Goal: Task Accomplishment & Management: Use online tool/utility

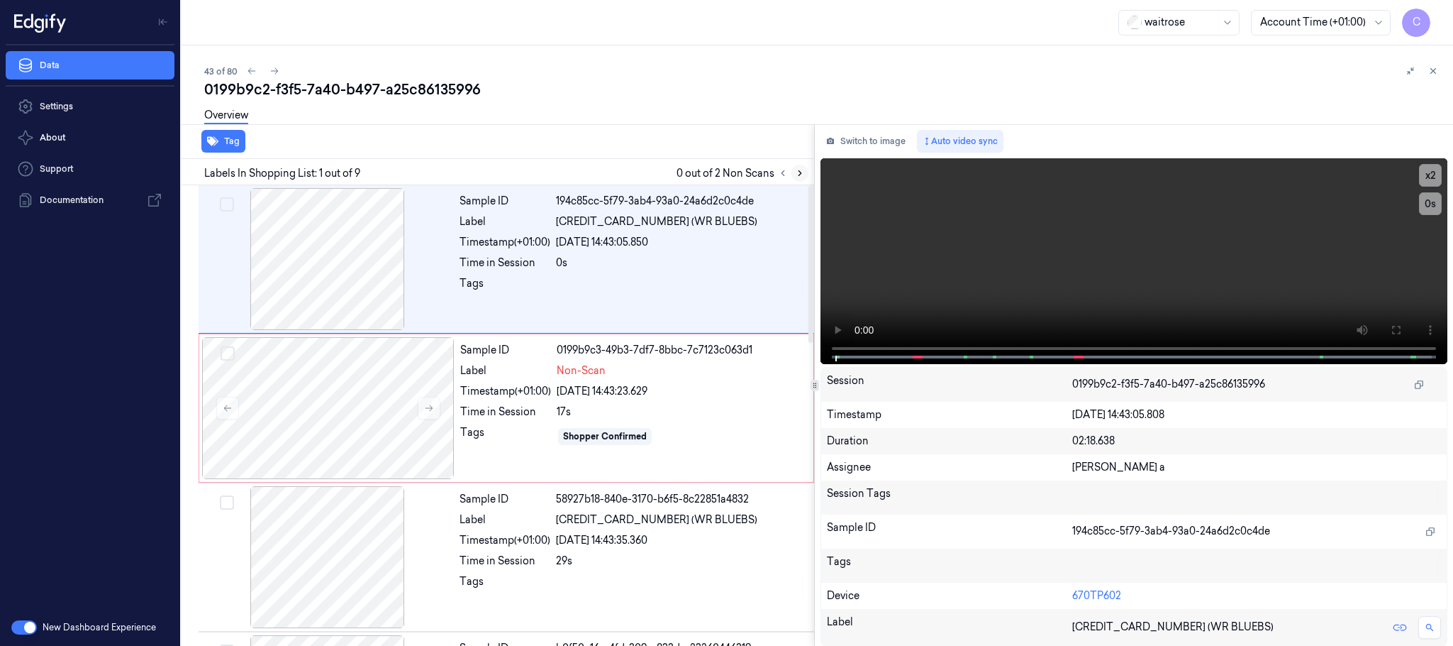
click at [797, 168] on icon at bounding box center [800, 173] width 10 height 10
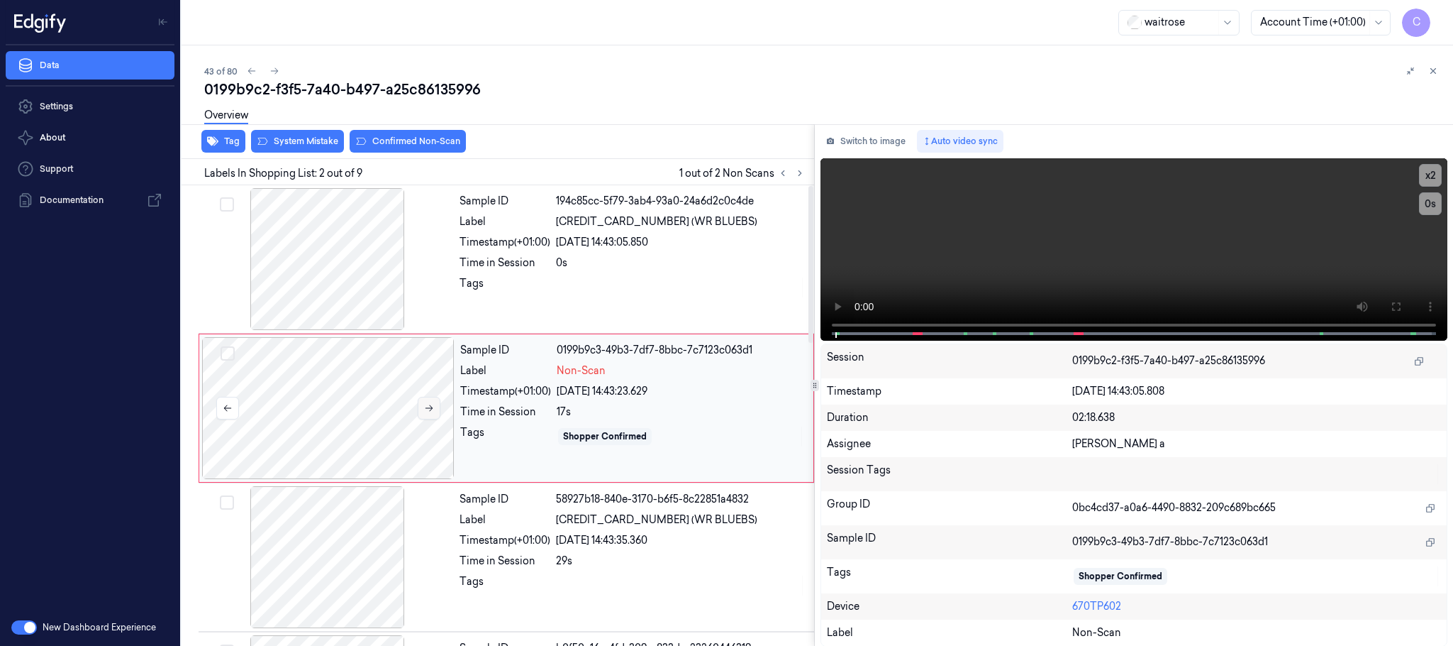
click at [433, 404] on icon at bounding box center [429, 408] width 10 height 10
click at [426, 403] on icon at bounding box center [429, 408] width 10 height 10
click at [426, 406] on icon at bounding box center [429, 408] width 10 height 10
click at [431, 409] on icon at bounding box center [430, 408] width 8 height 6
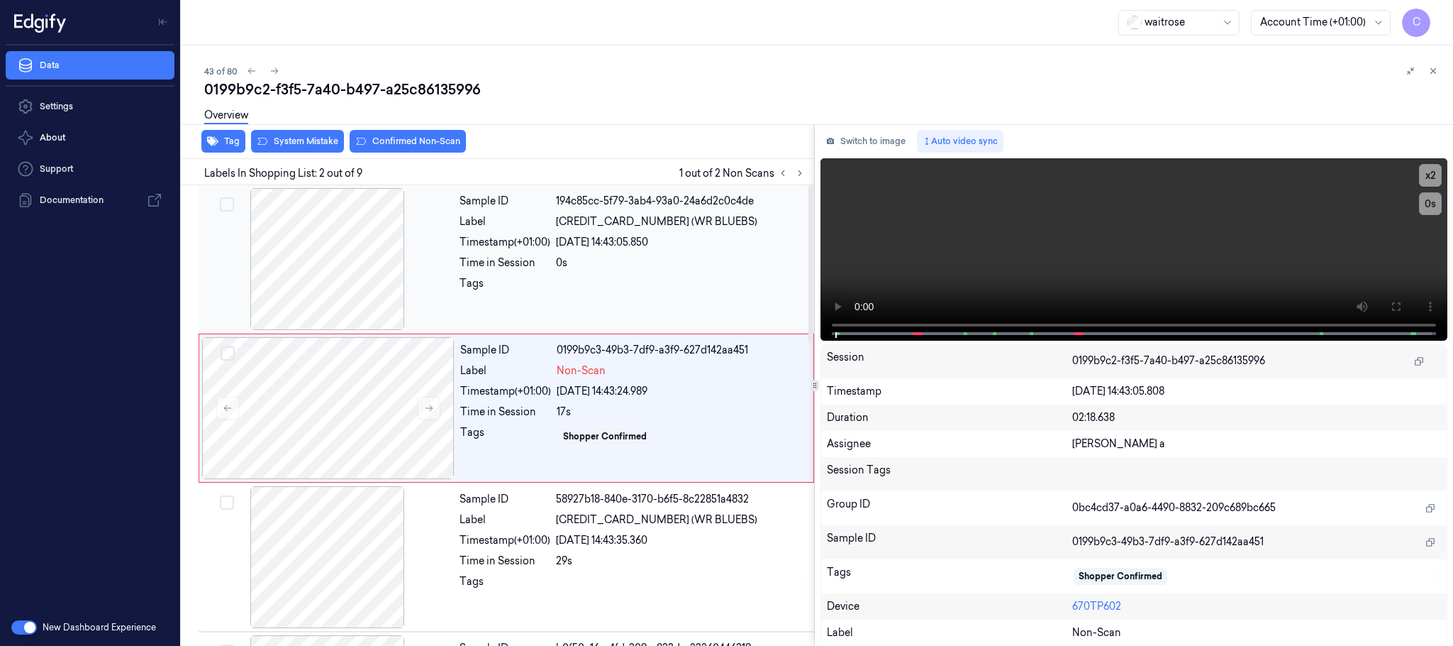
click at [340, 265] on div at bounding box center [327, 259] width 253 height 142
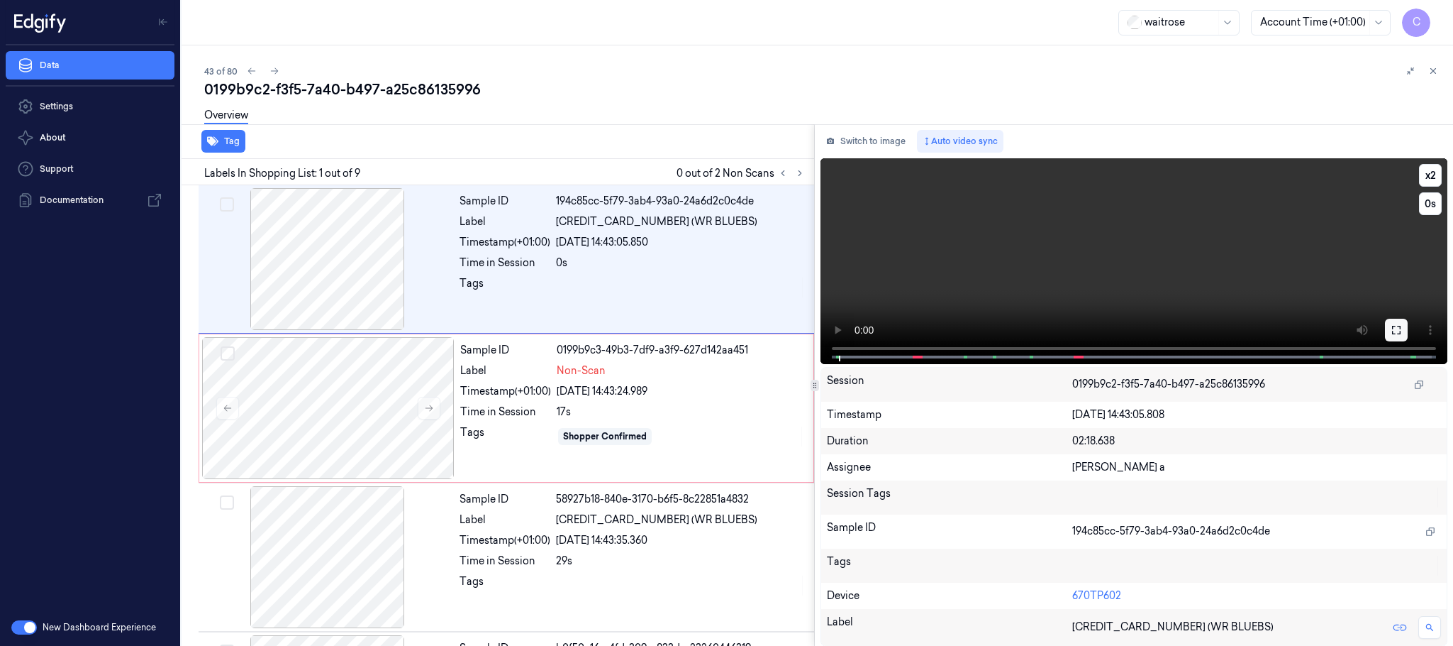
click at [1403, 328] on button at bounding box center [1396, 330] width 23 height 23
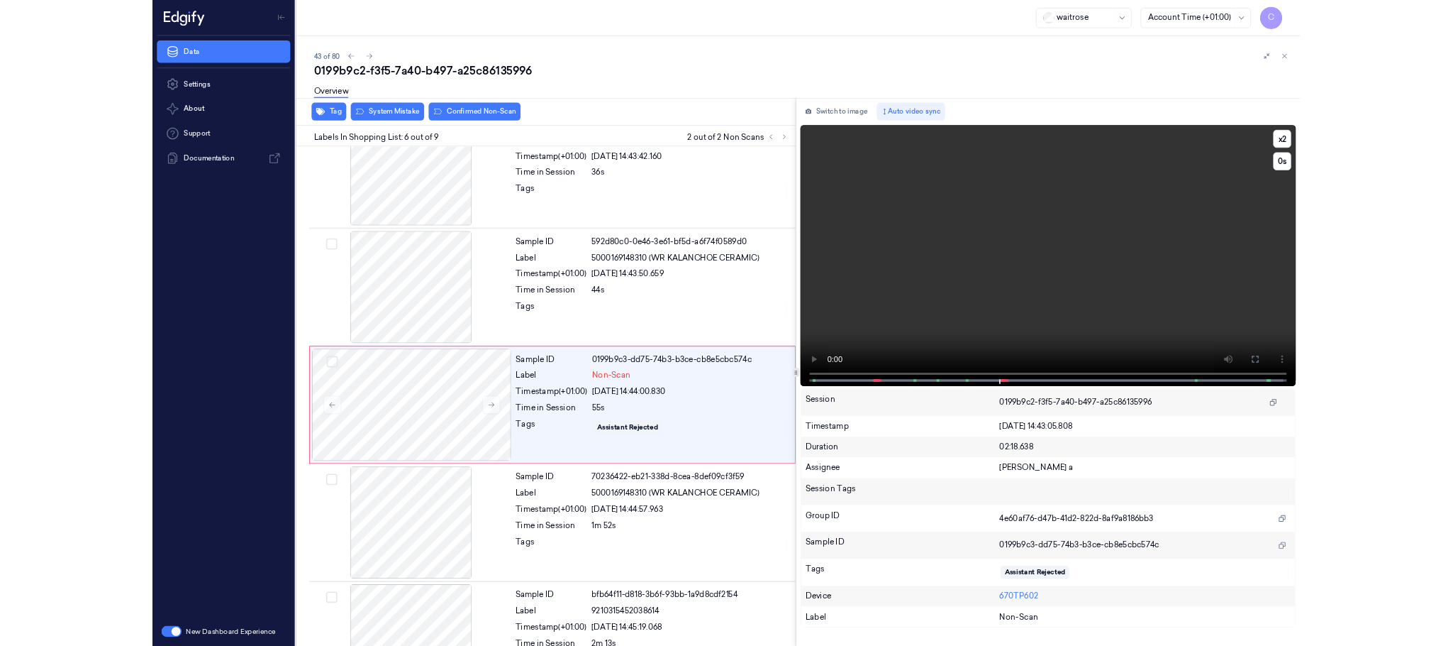
scroll to position [506, 0]
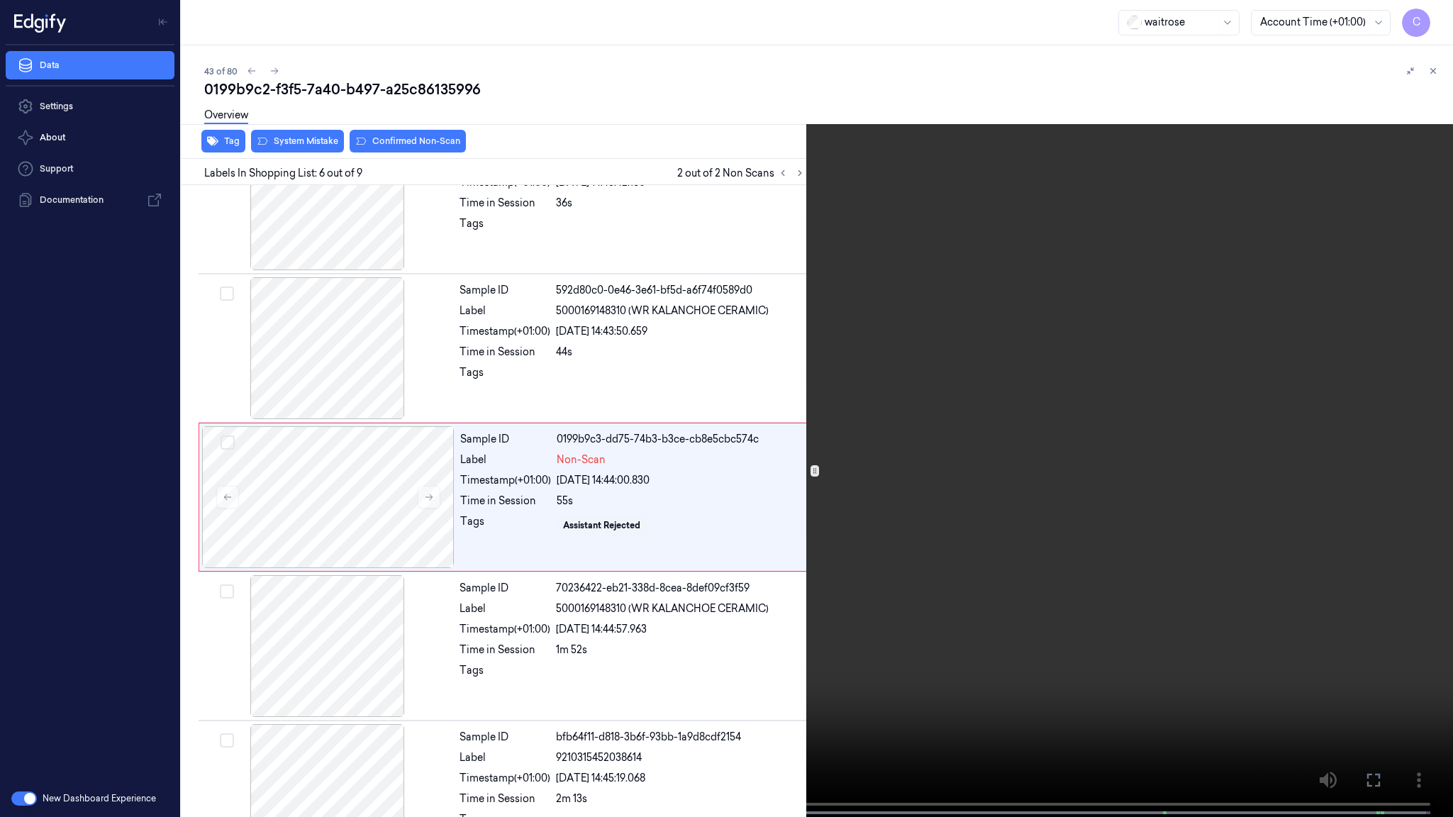
click at [901, 555] on video at bounding box center [726, 410] width 1453 height 820
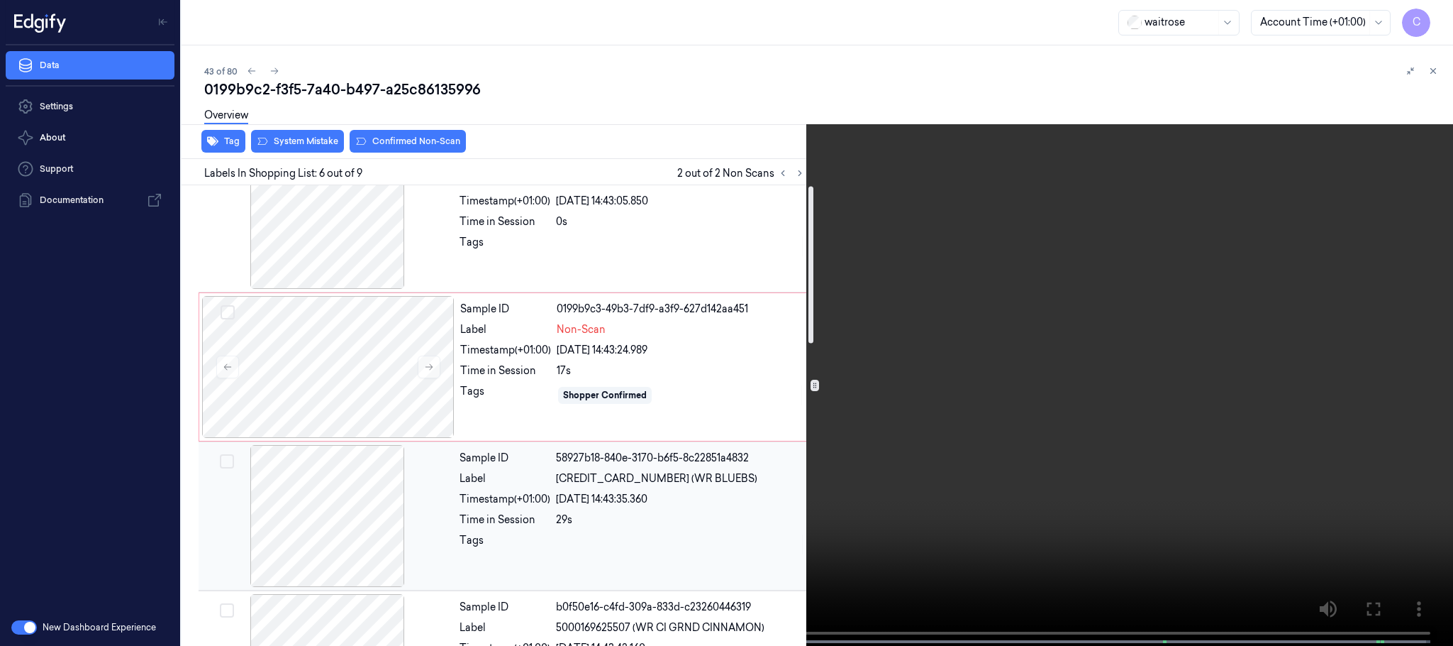
scroll to position [0, 0]
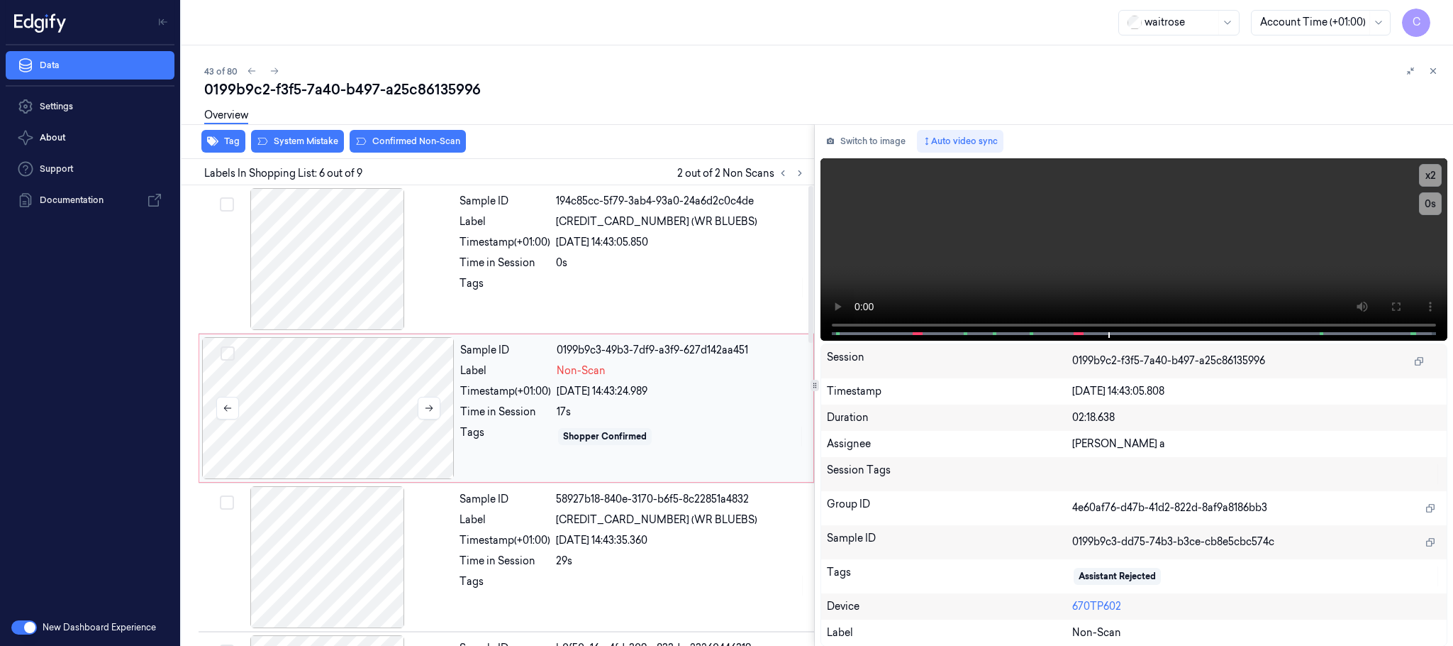
click at [362, 392] on div at bounding box center [328, 408] width 253 height 142
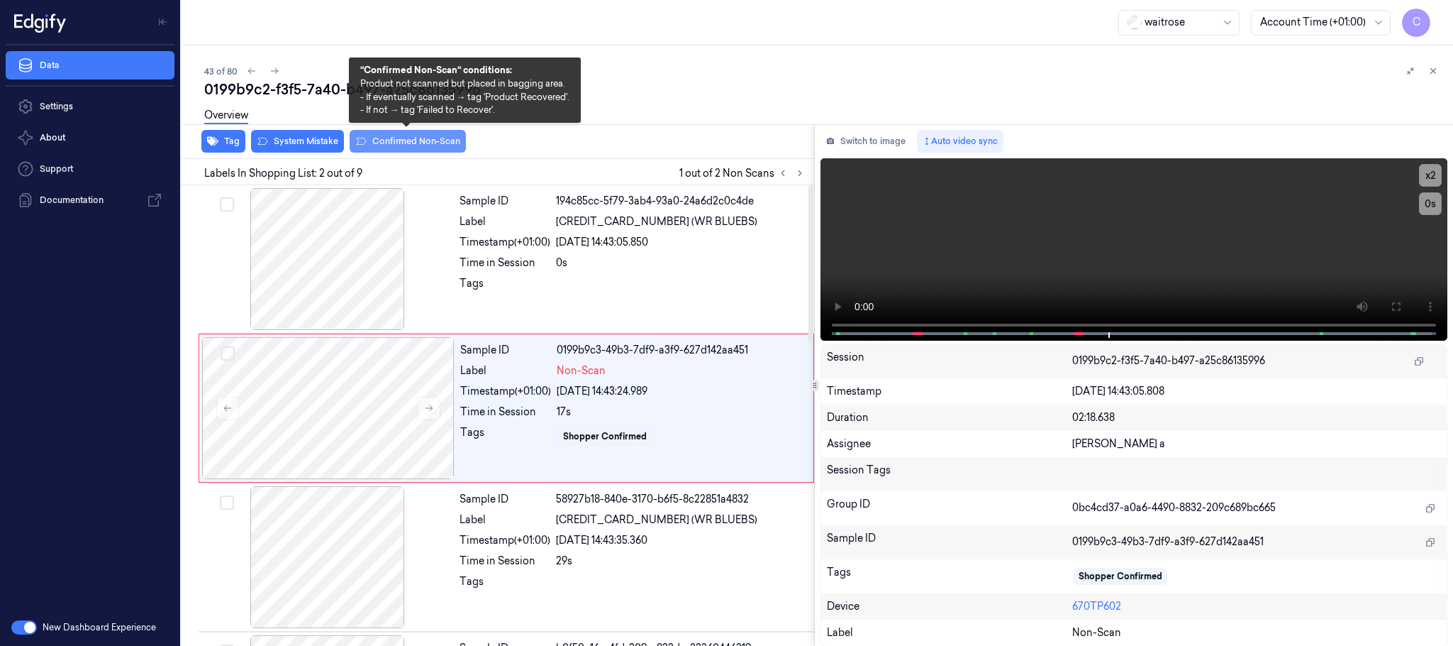
click at [394, 145] on button "Confirmed Non-Scan" at bounding box center [408, 141] width 116 height 23
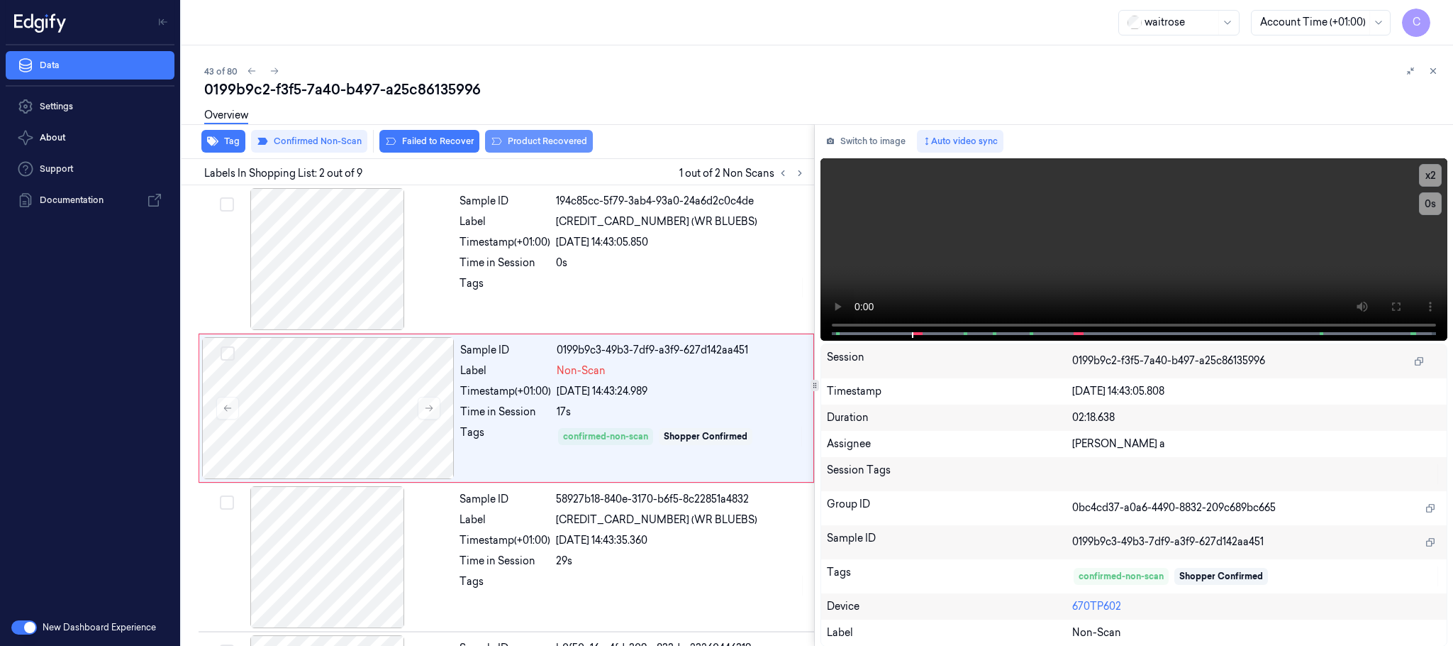
click at [524, 143] on button "Product Recovered" at bounding box center [539, 141] width 108 height 23
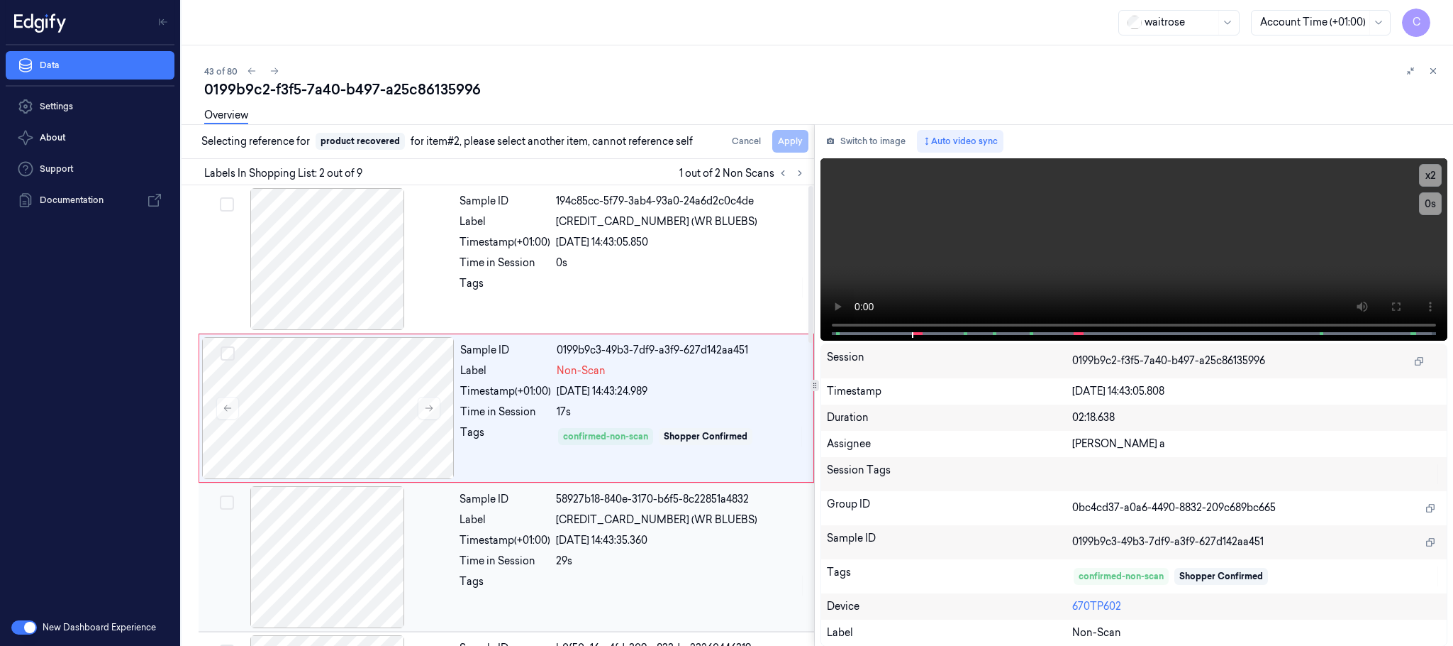
click at [285, 577] on div at bounding box center [327, 557] width 253 height 142
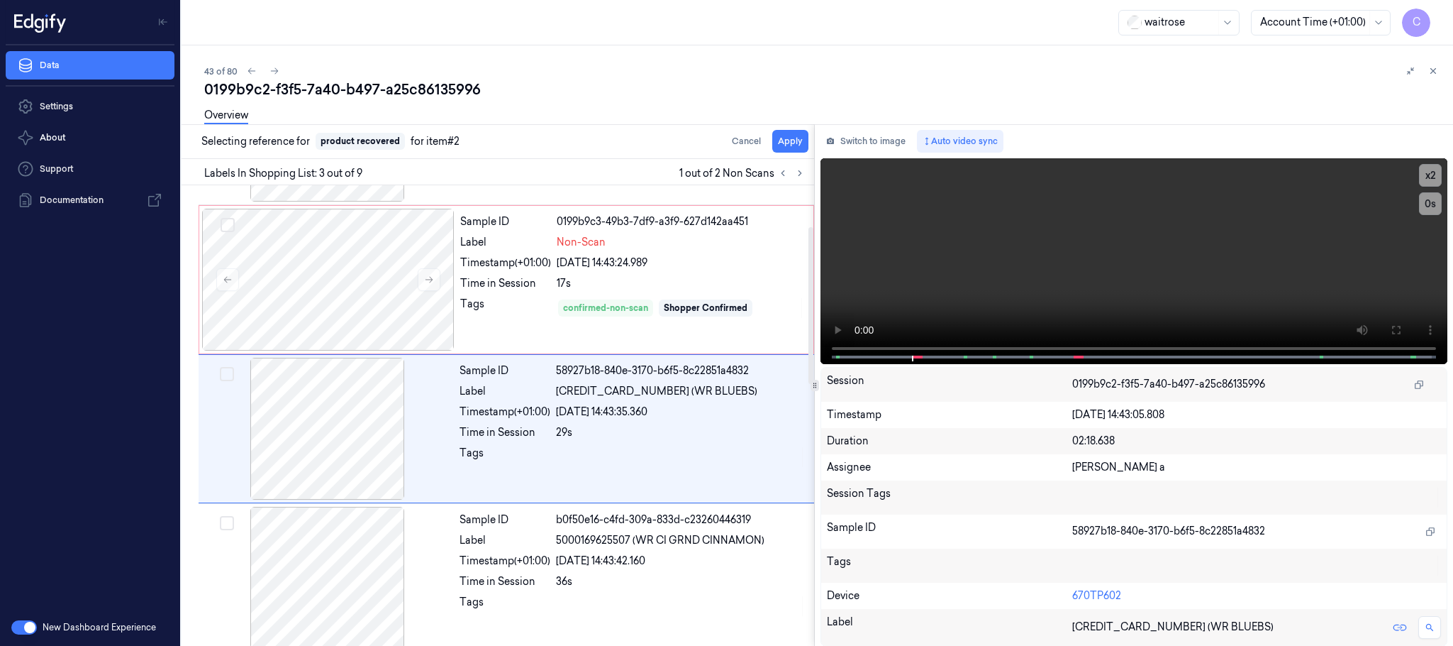
scroll to position [143, 0]
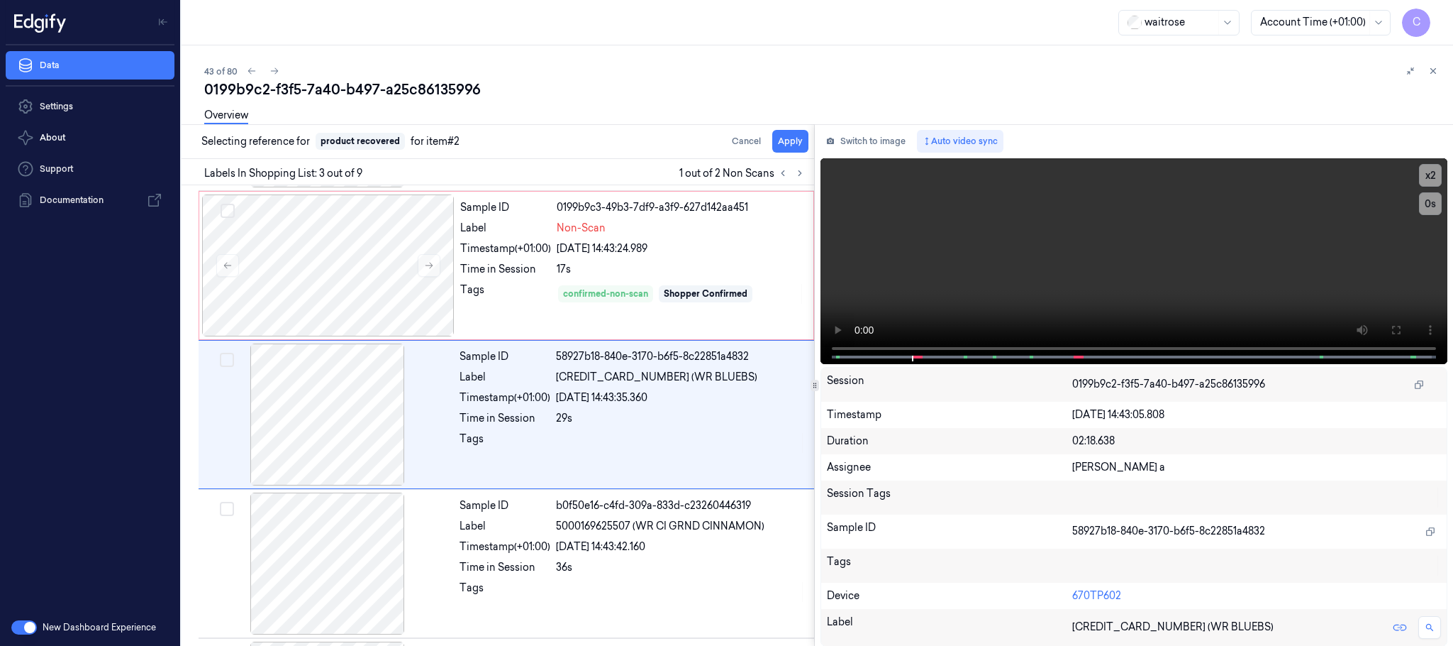
click at [790, 134] on div "Overview" at bounding box center [823, 117] width 1238 height 36
click at [792, 141] on button "Apply" at bounding box center [790, 141] width 36 height 23
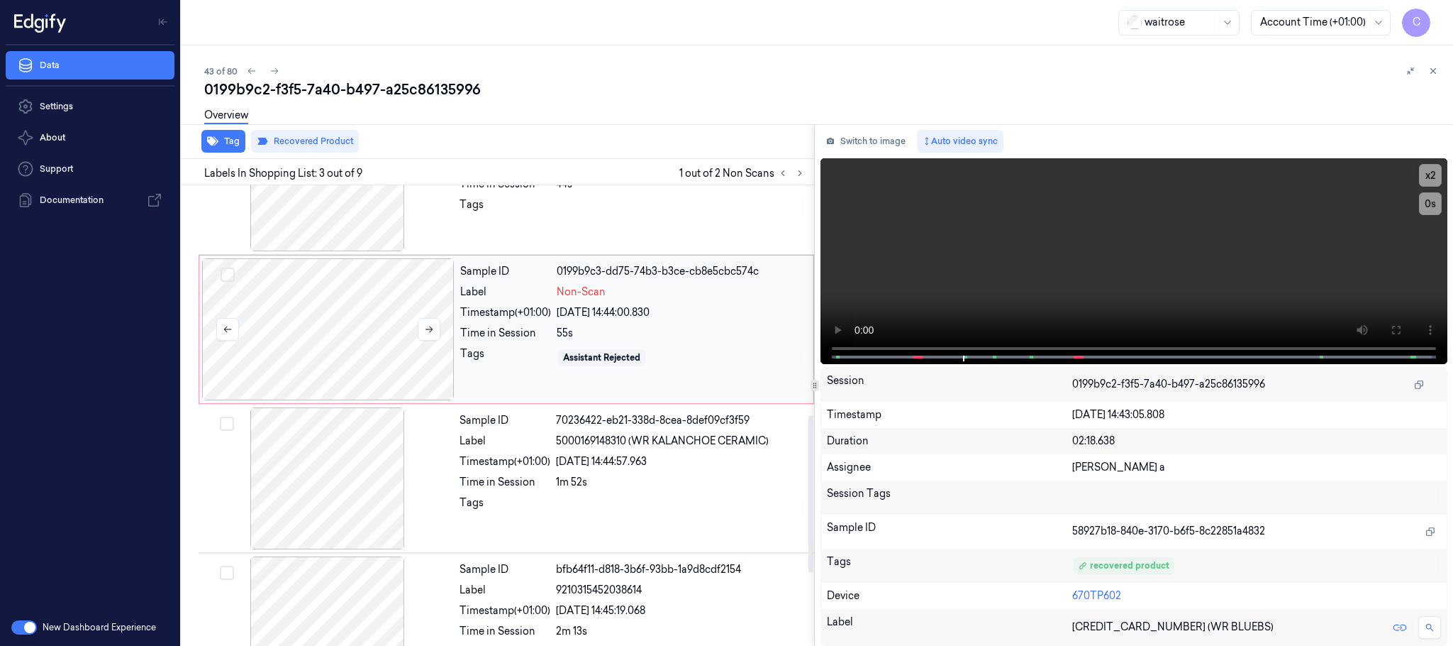
click at [384, 349] on div at bounding box center [328, 329] width 253 height 142
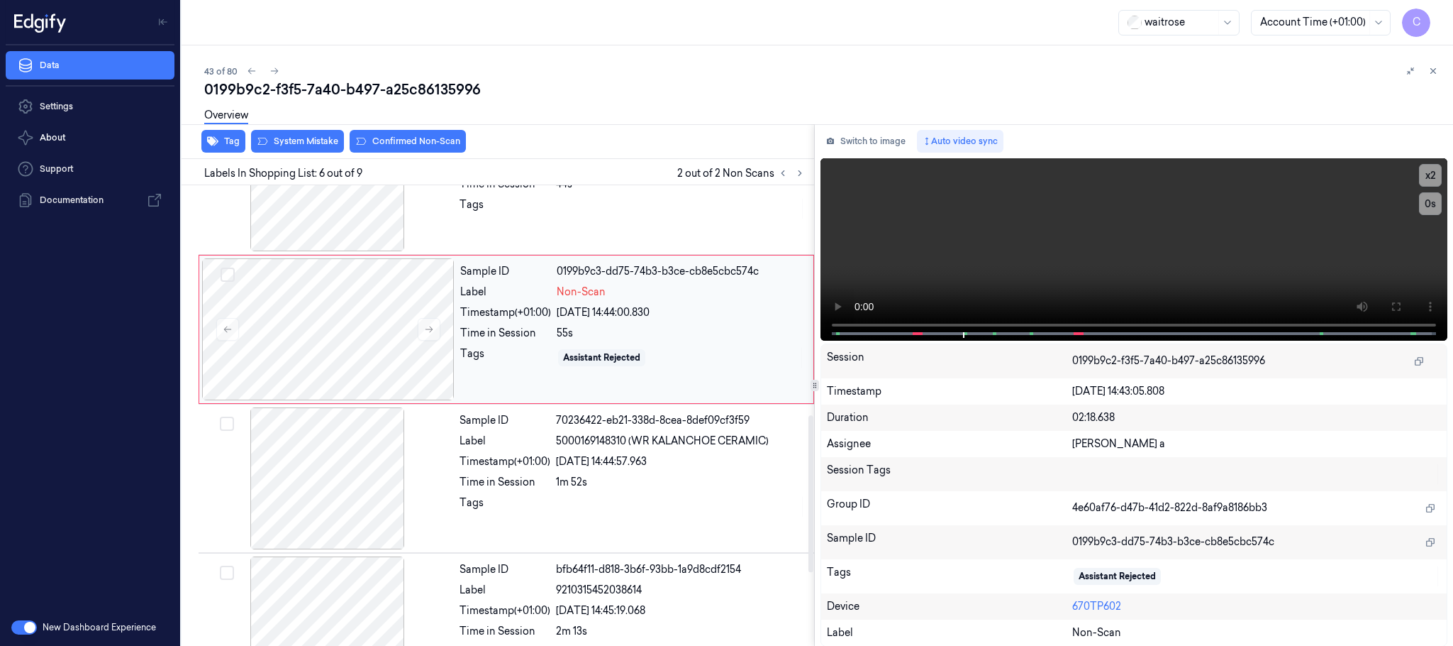
scroll to position [592, 0]
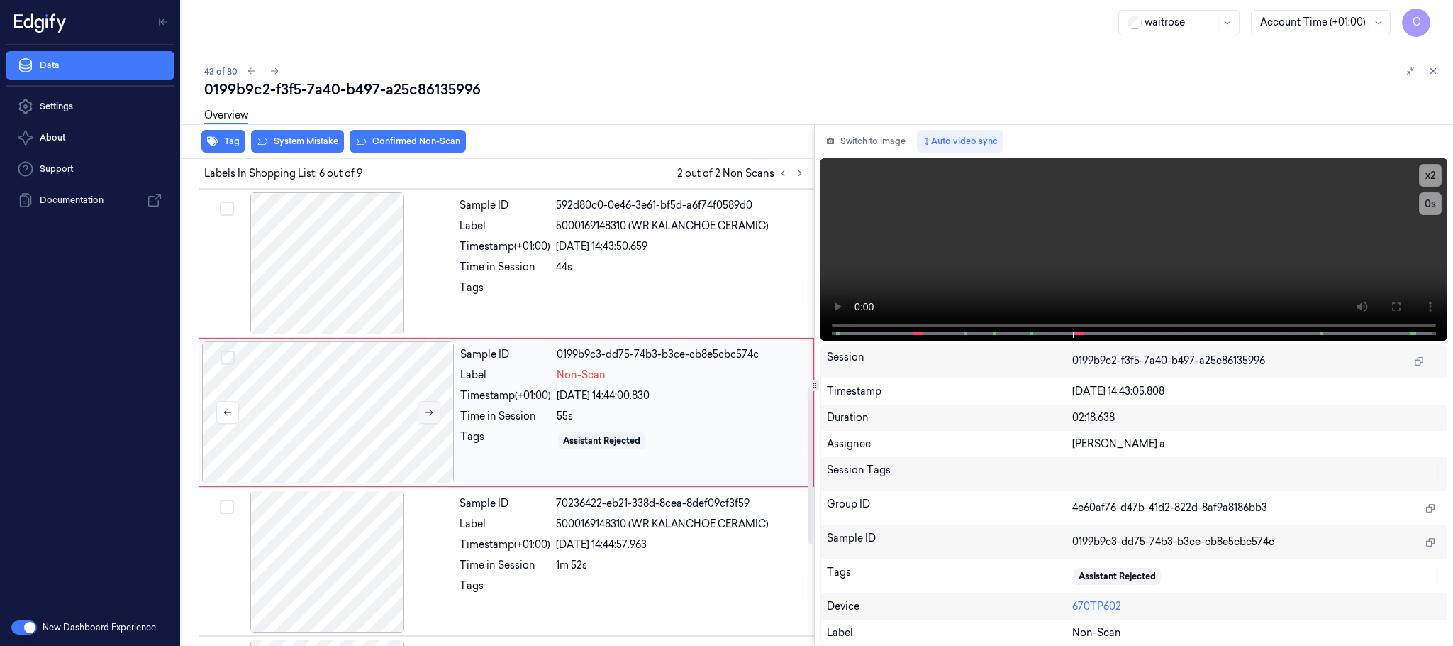
click at [433, 417] on icon at bounding box center [429, 412] width 10 height 10
click at [1395, 301] on icon at bounding box center [1396, 306] width 11 height 11
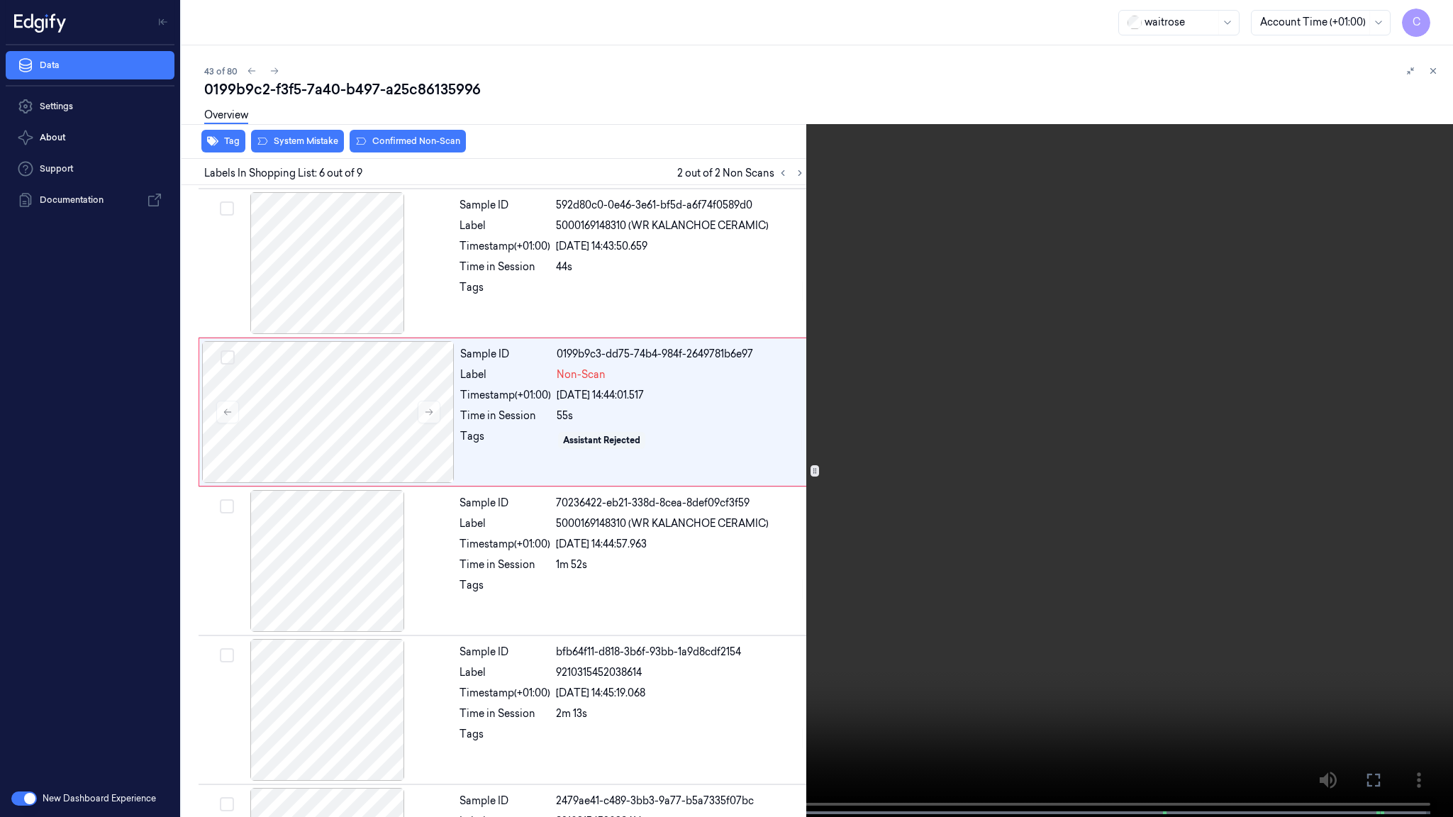
click at [343, 518] on video at bounding box center [726, 410] width 1453 height 820
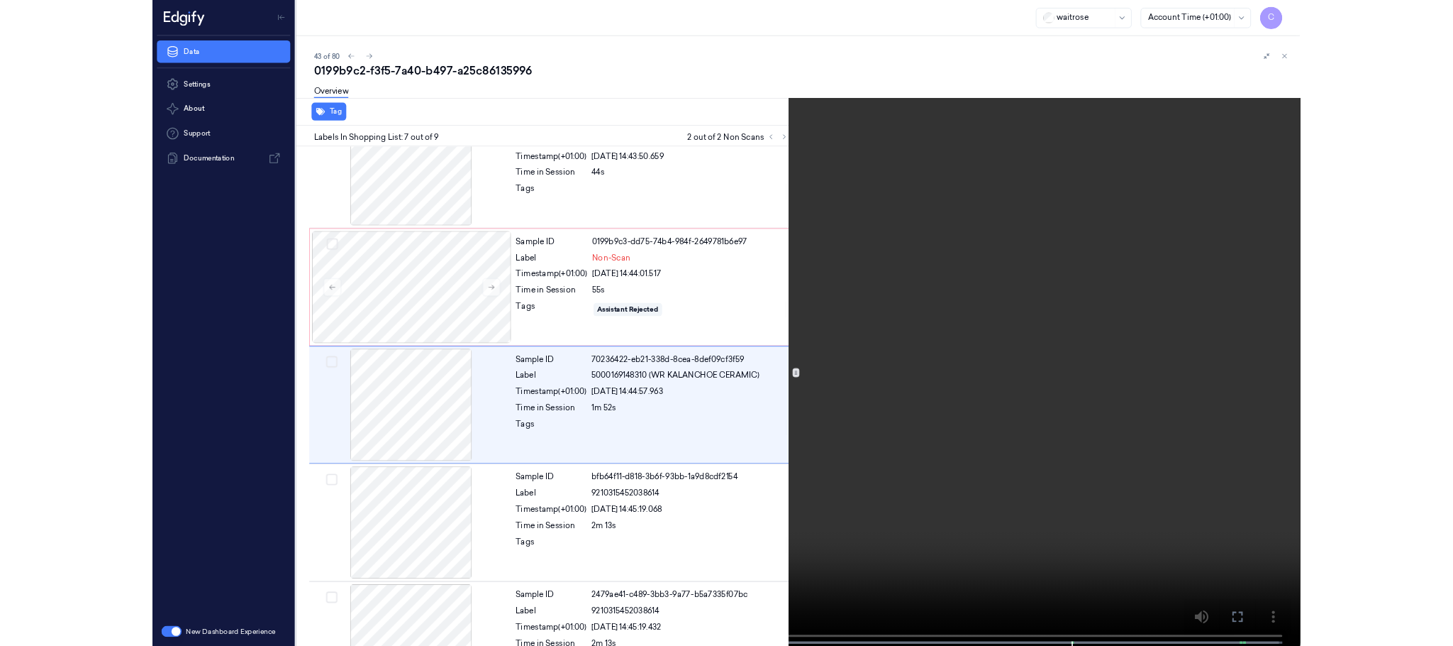
scroll to position [655, 0]
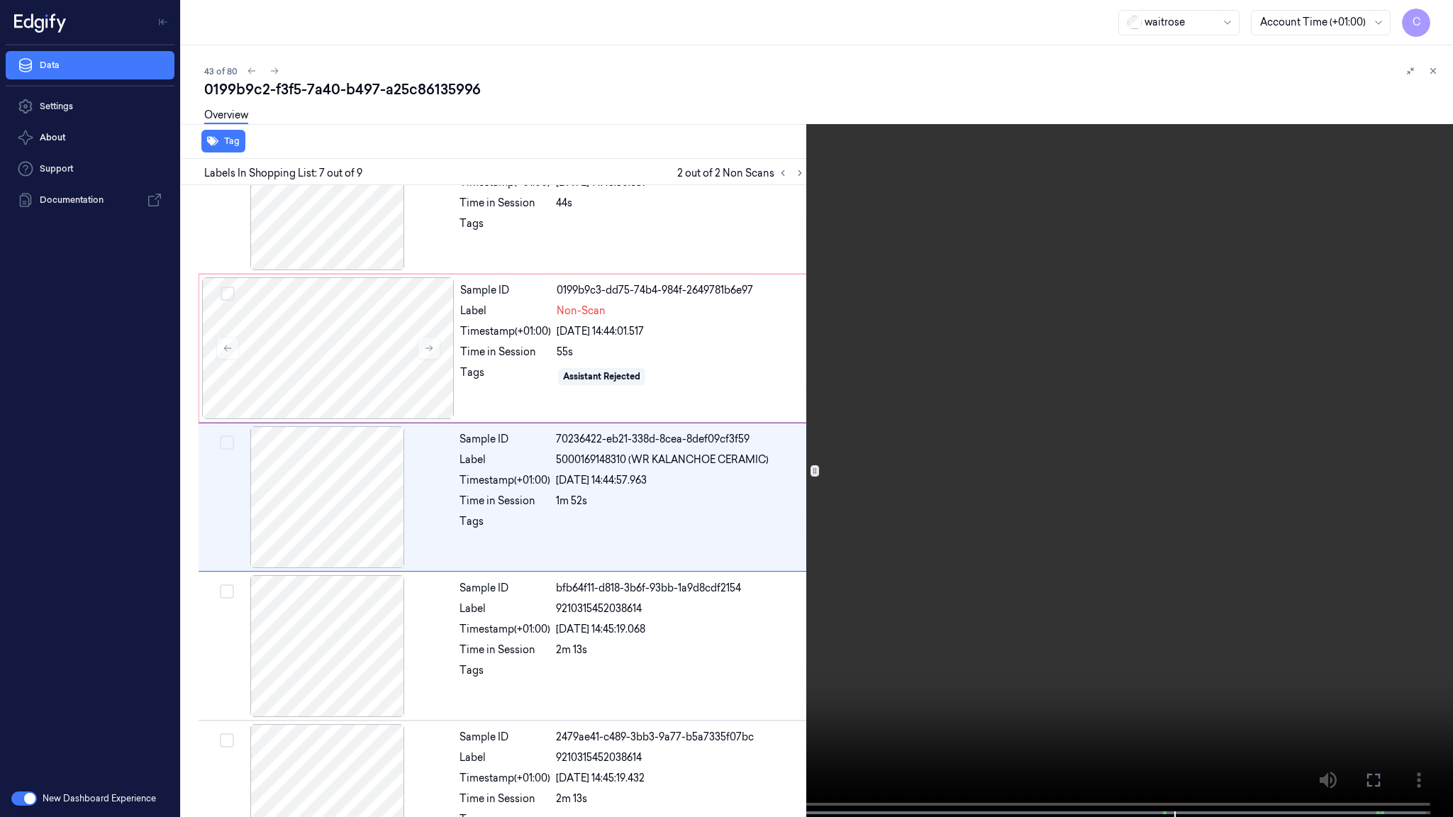
click at [730, 643] on video at bounding box center [726, 410] width 1453 height 820
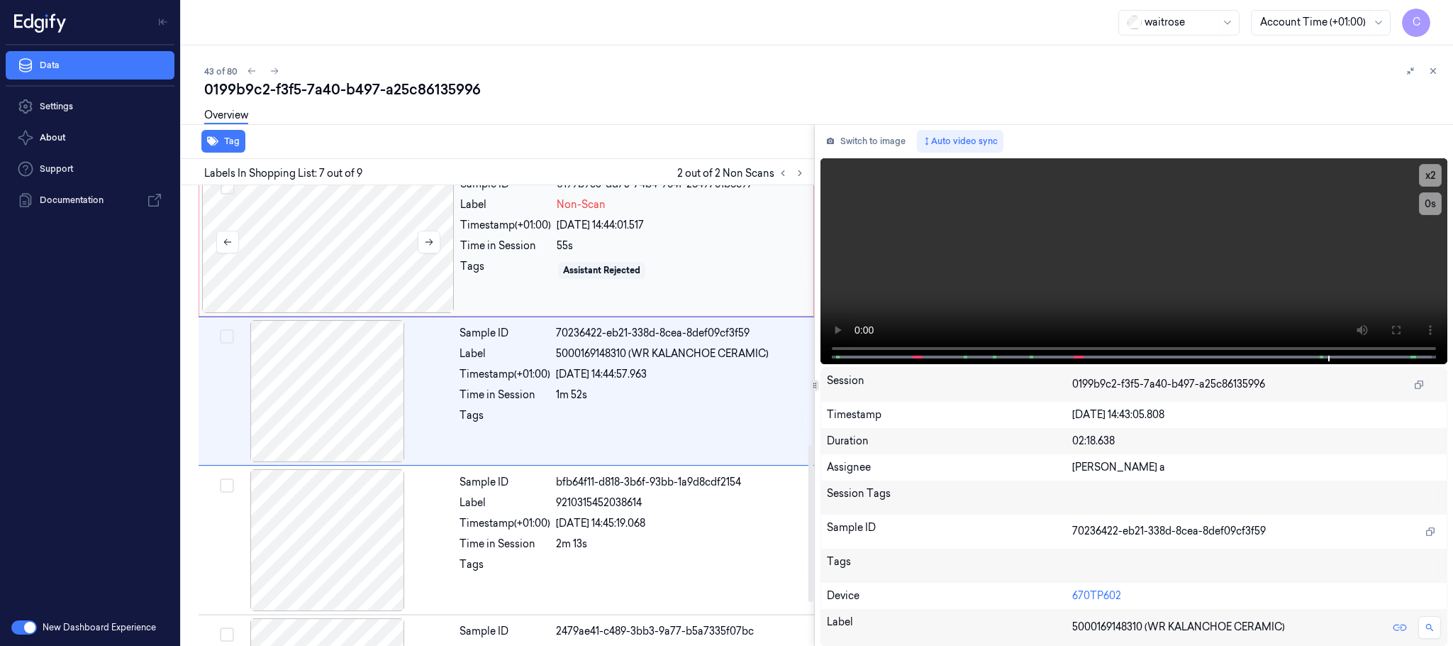
click at [345, 262] on div at bounding box center [328, 242] width 253 height 142
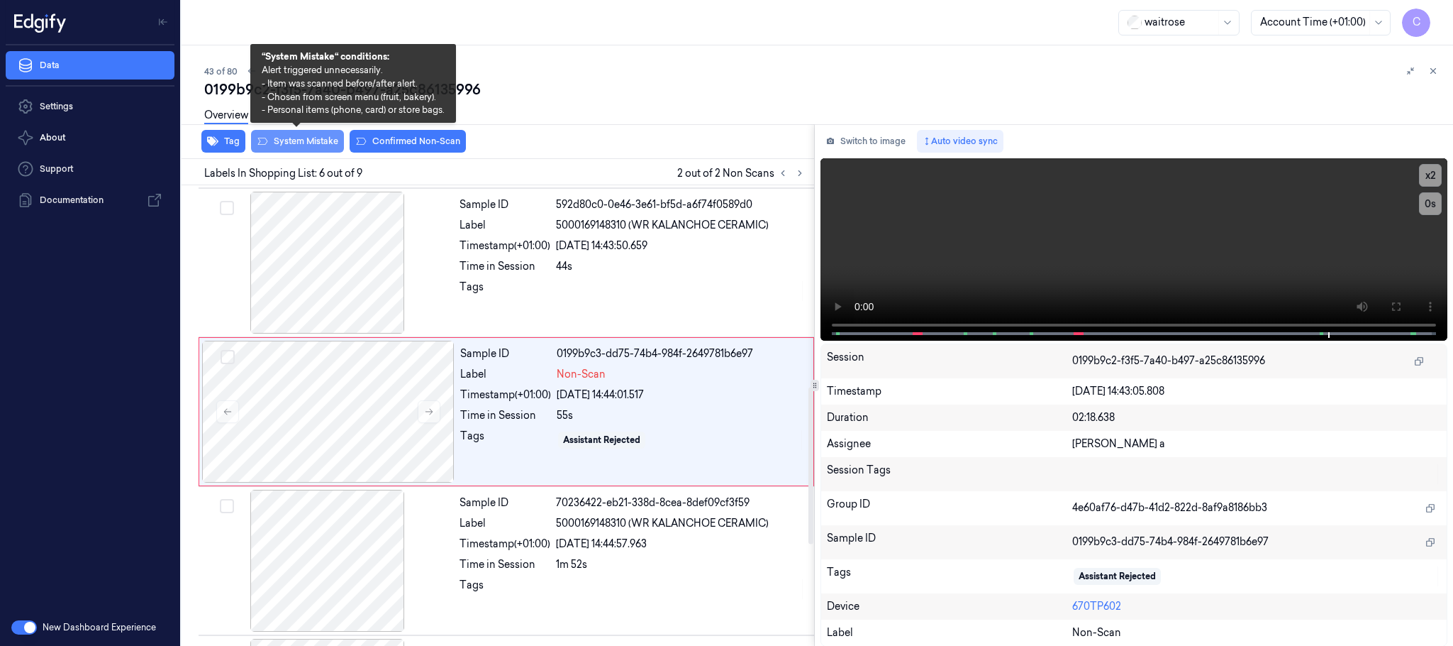
scroll to position [592, 0]
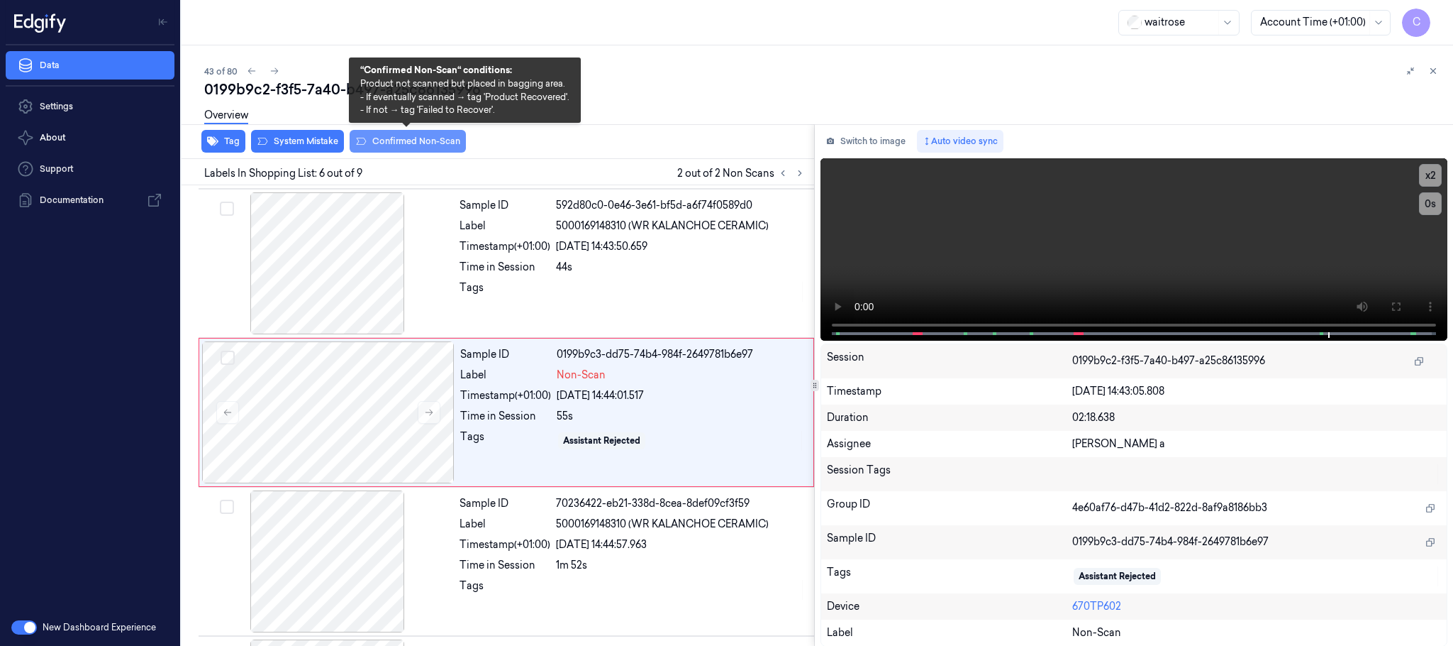
click at [409, 145] on button "Confirmed Non-Scan" at bounding box center [408, 141] width 116 height 23
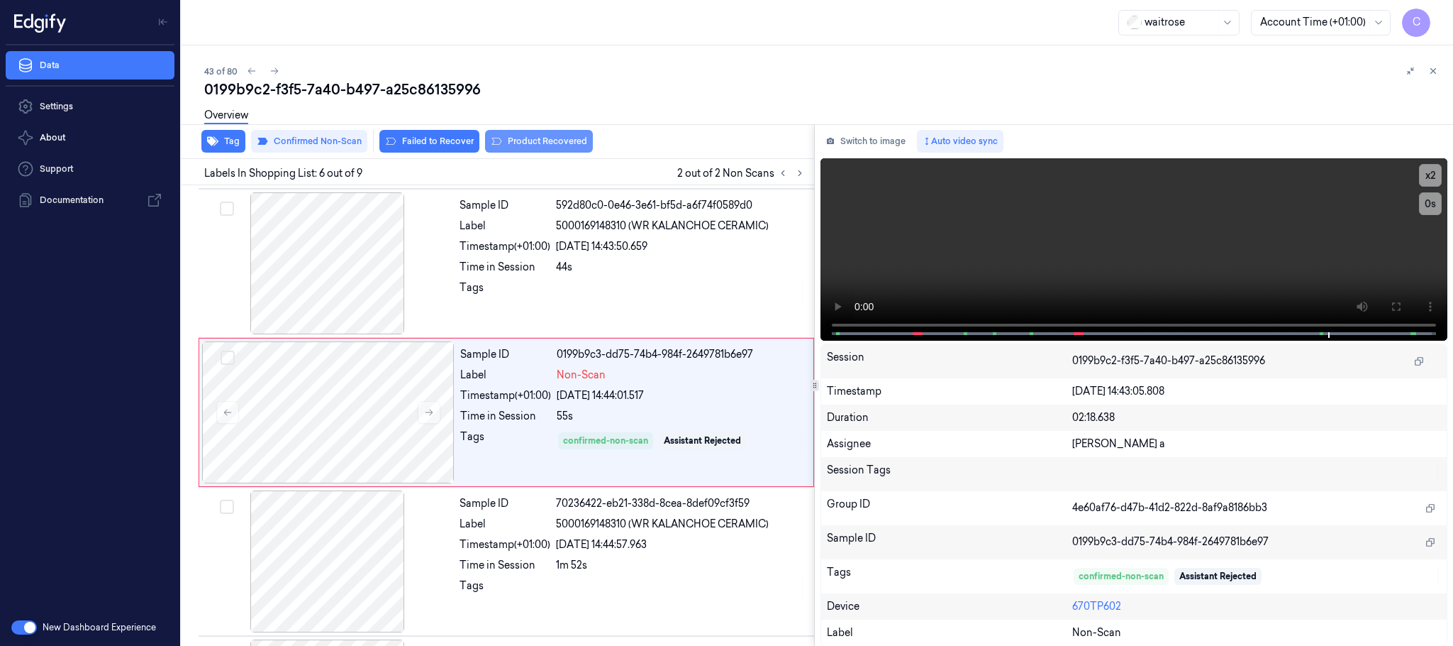
click at [558, 137] on button "Product Recovered" at bounding box center [539, 141] width 108 height 23
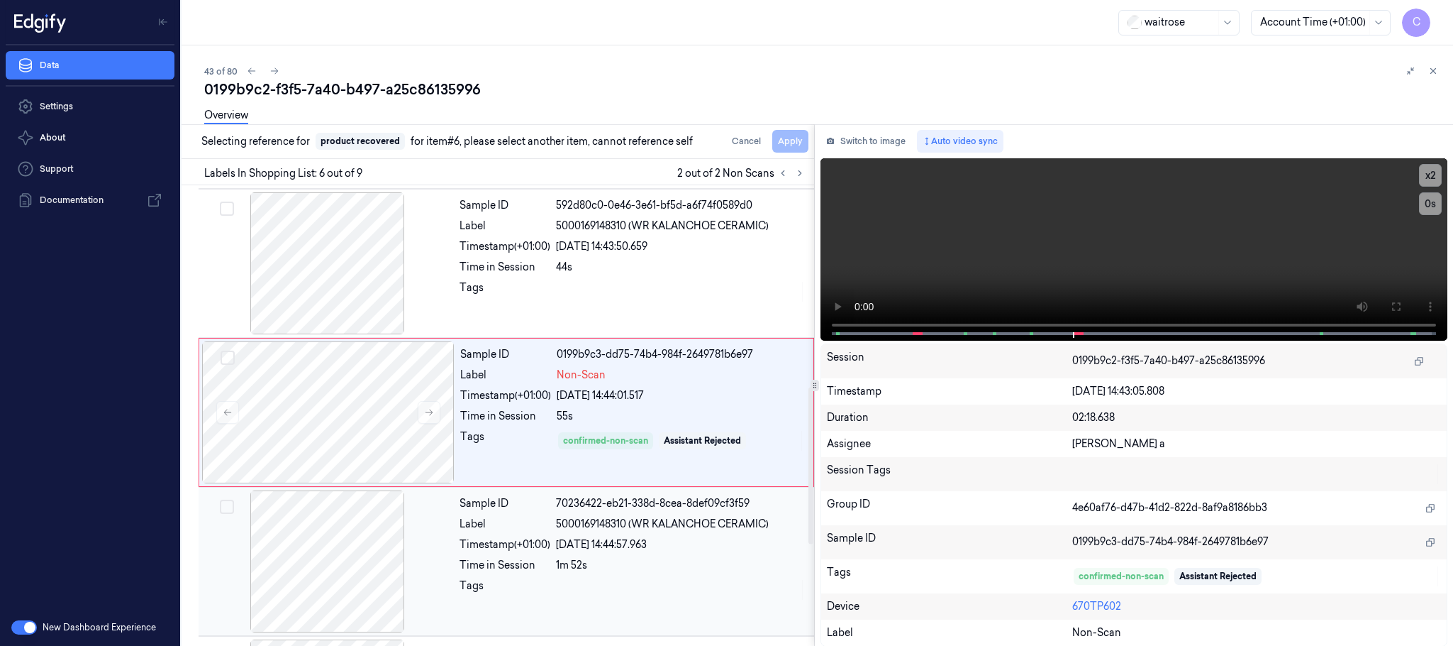
click at [347, 549] on div at bounding box center [327, 561] width 253 height 142
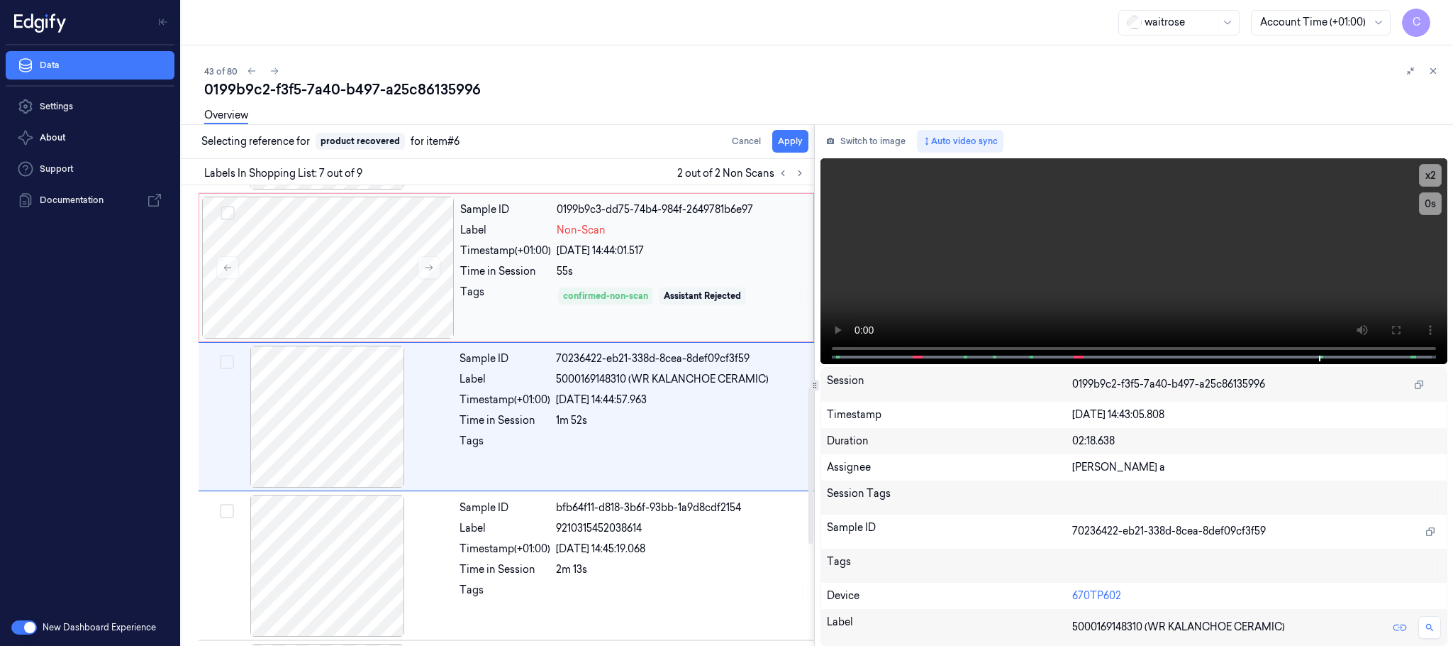
scroll to position [741, 0]
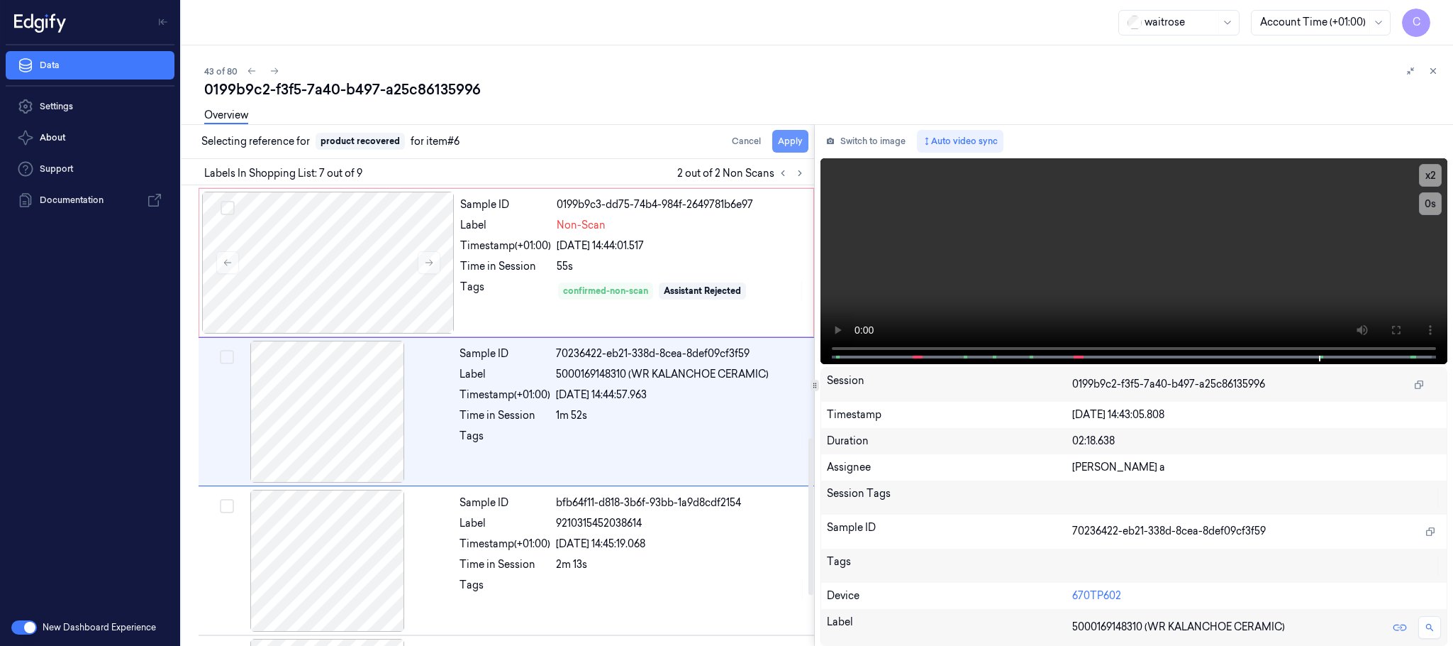
click at [803, 143] on button "Apply" at bounding box center [790, 141] width 36 height 23
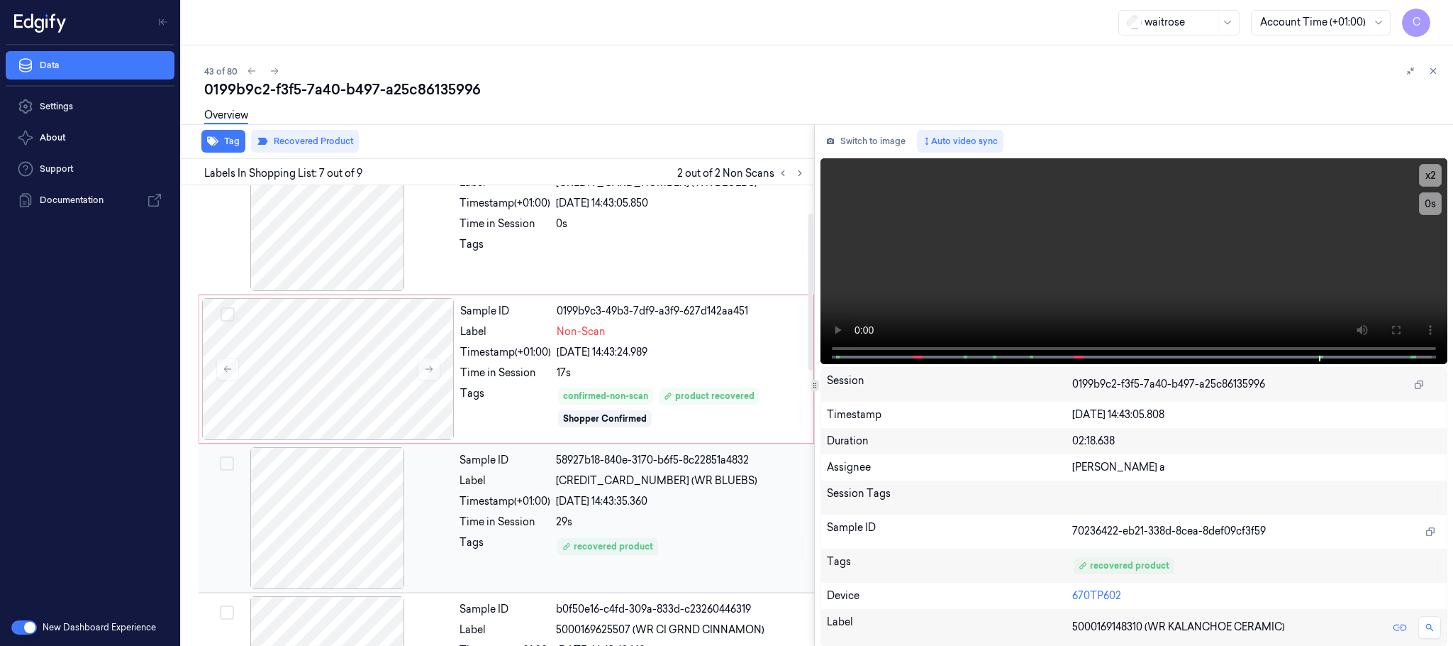
scroll to position [0, 0]
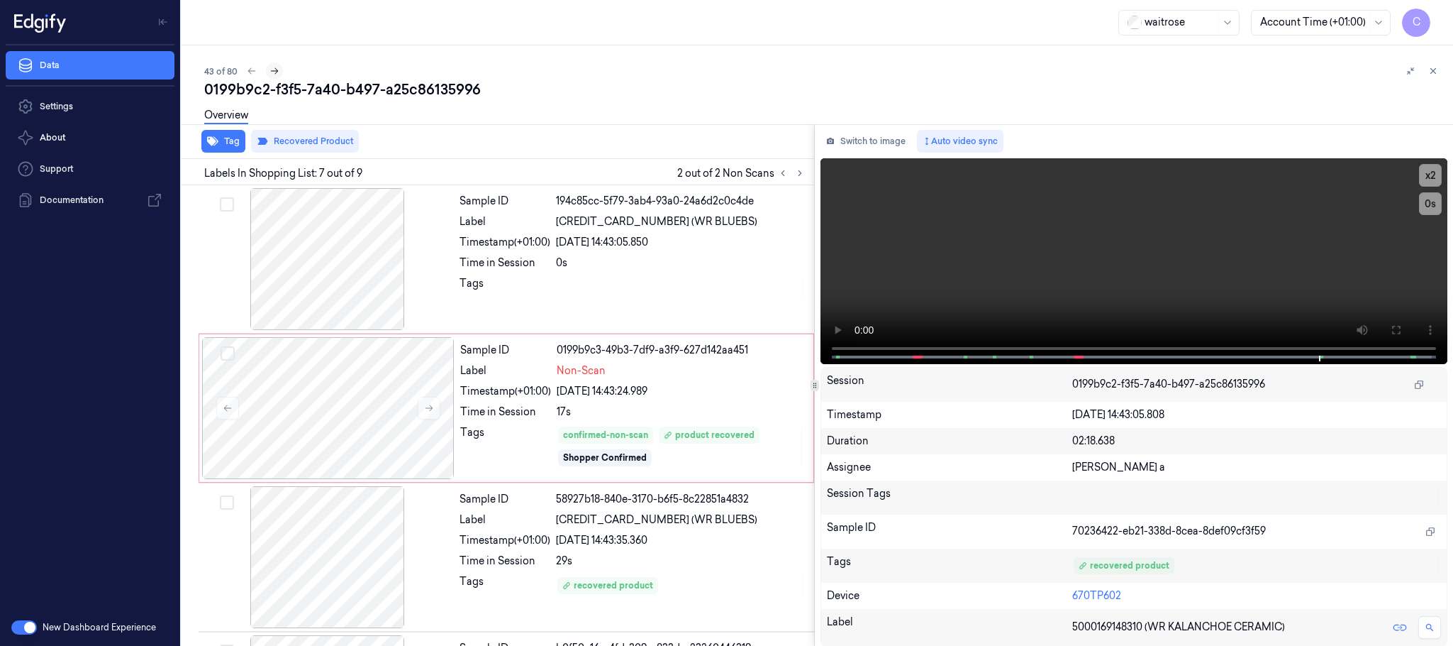
click at [272, 66] on icon at bounding box center [275, 71] width 10 height 10
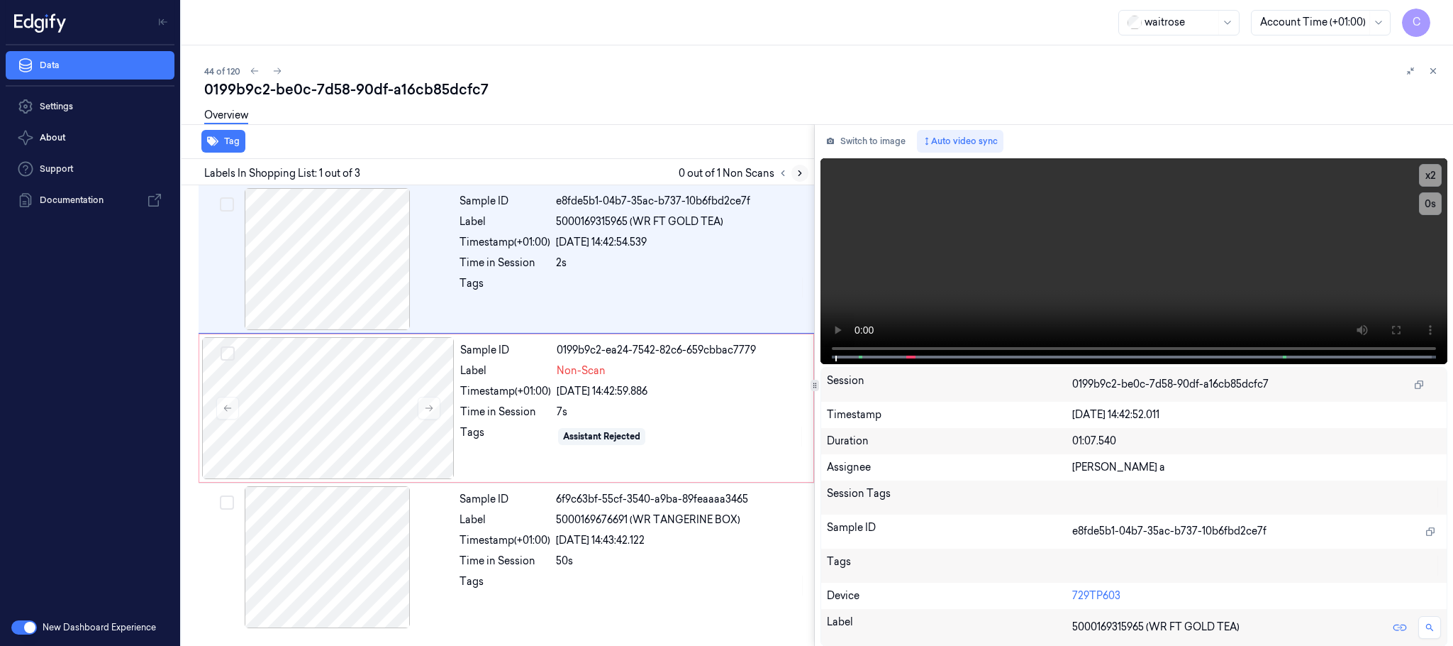
click at [801, 175] on icon at bounding box center [800, 173] width 10 height 10
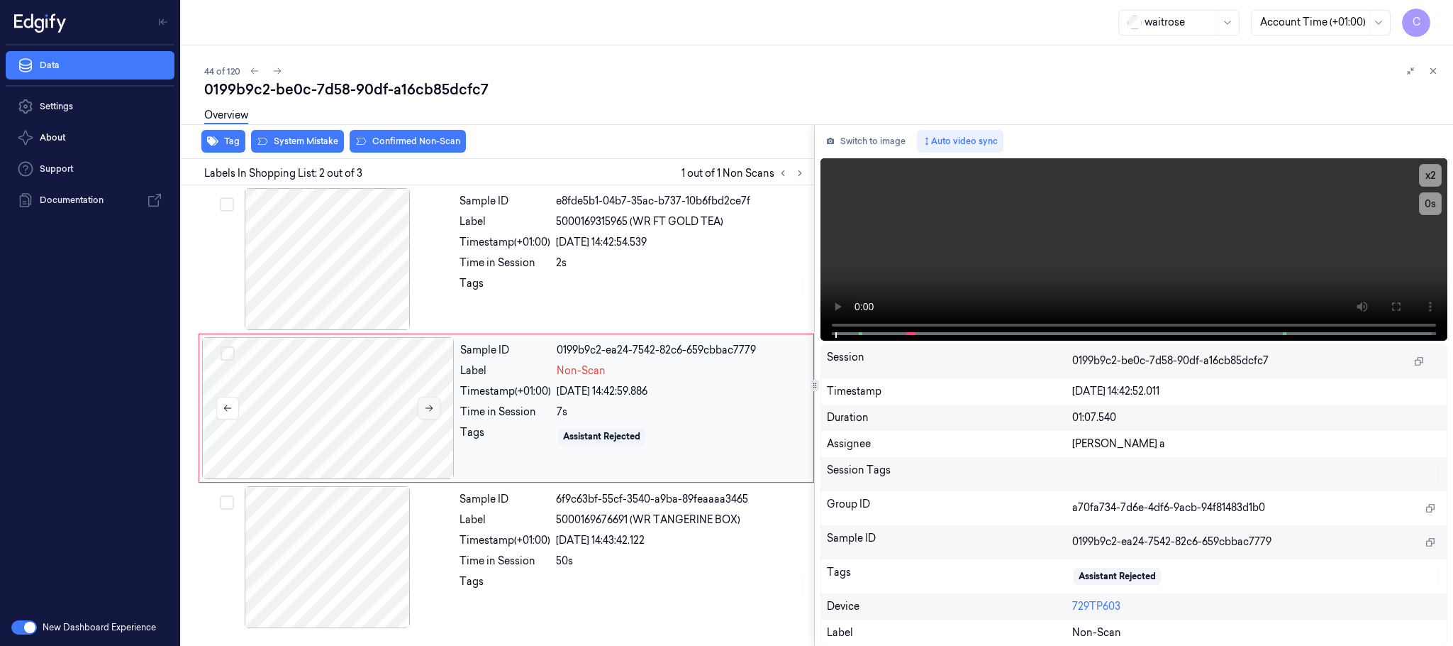
click at [431, 406] on icon at bounding box center [430, 408] width 8 height 6
click at [432, 402] on button at bounding box center [429, 408] width 23 height 23
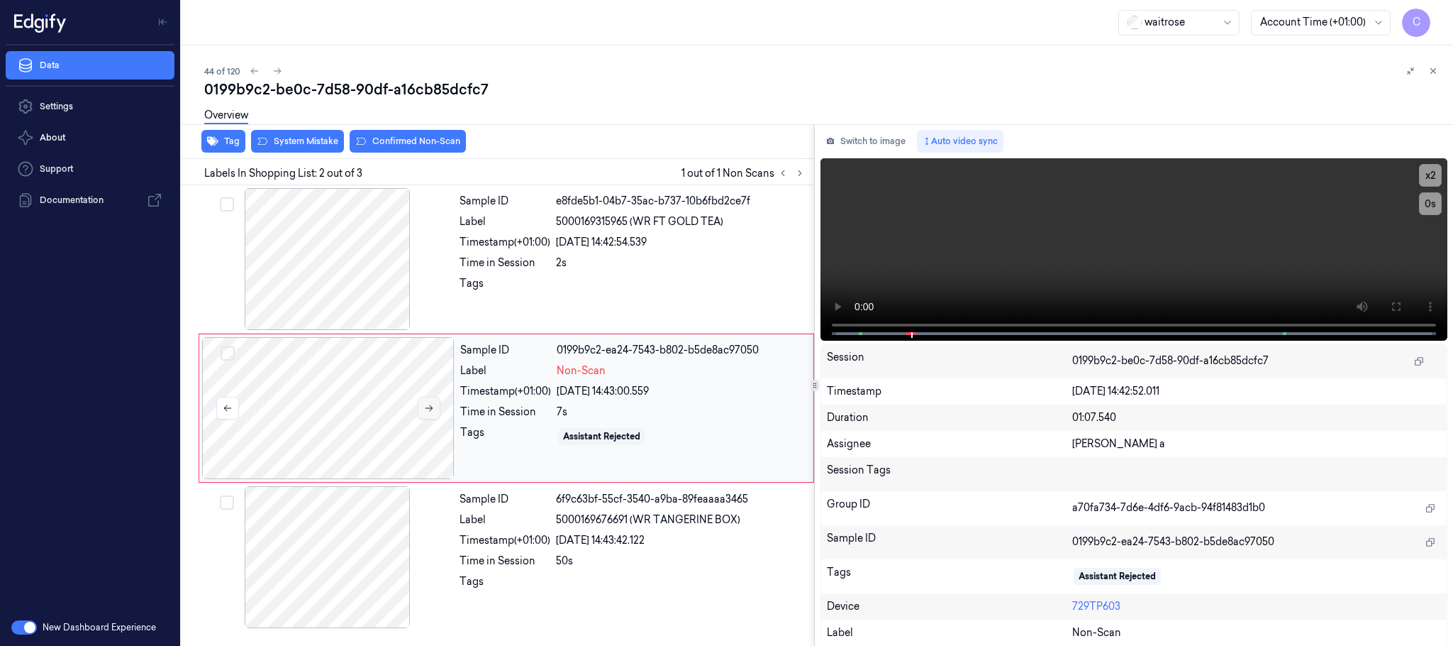
click at [432, 402] on button at bounding box center [429, 408] width 23 height 23
click at [341, 275] on div at bounding box center [327, 259] width 253 height 142
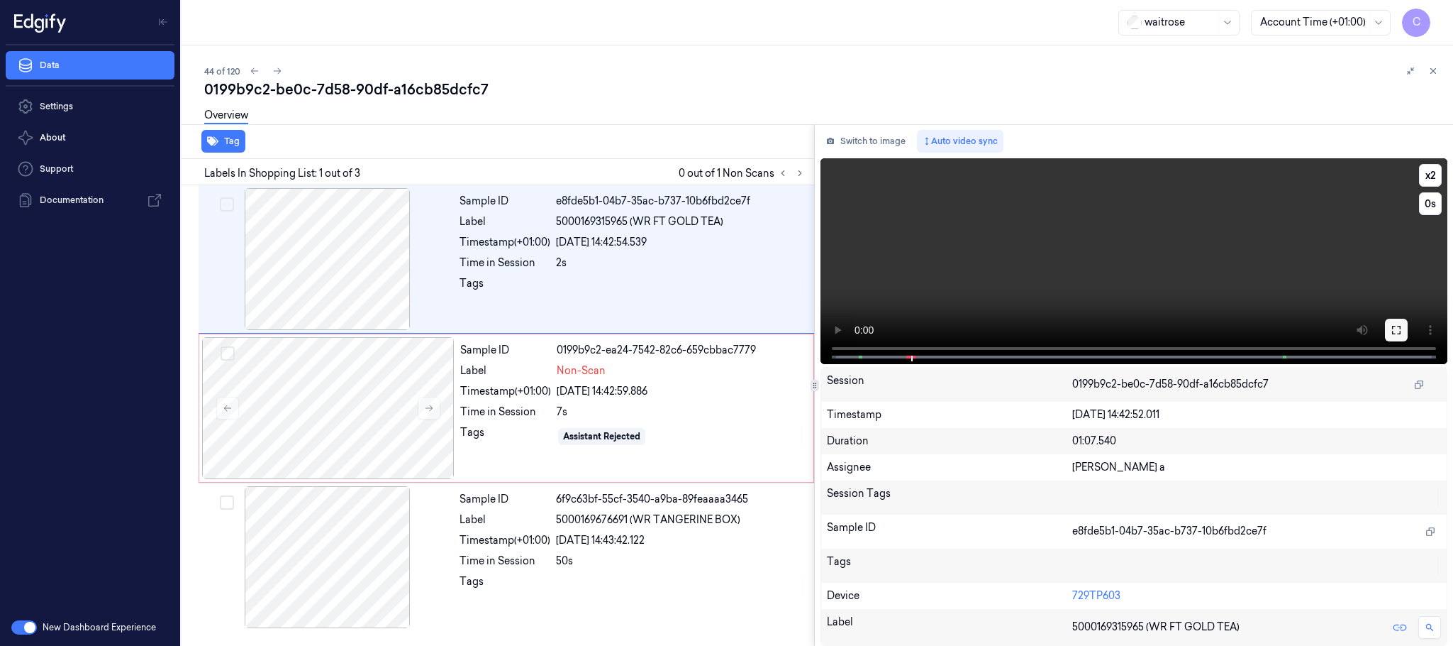
click at [1395, 328] on icon at bounding box center [1396, 329] width 11 height 11
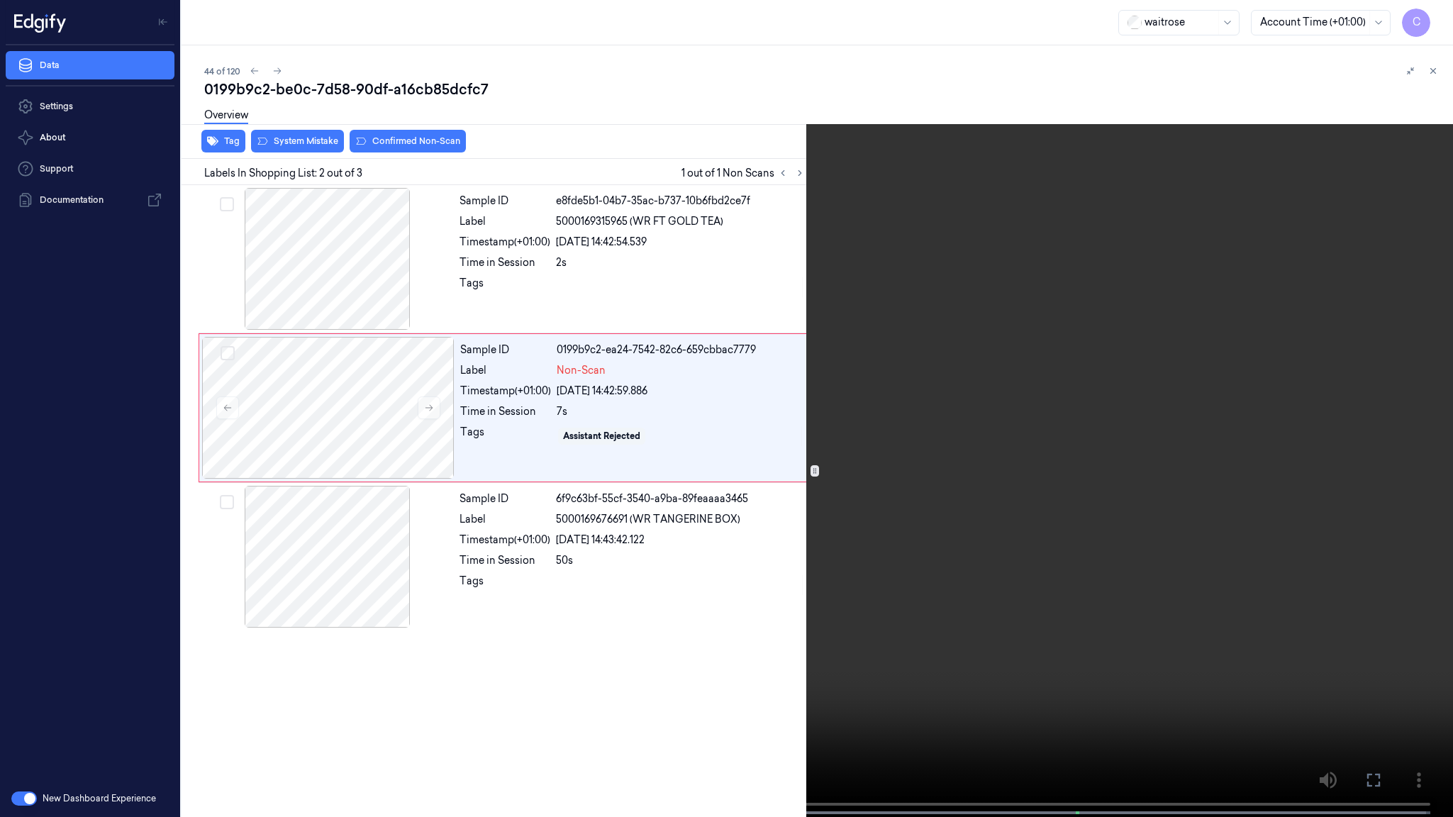
click at [672, 517] on video at bounding box center [726, 410] width 1453 height 820
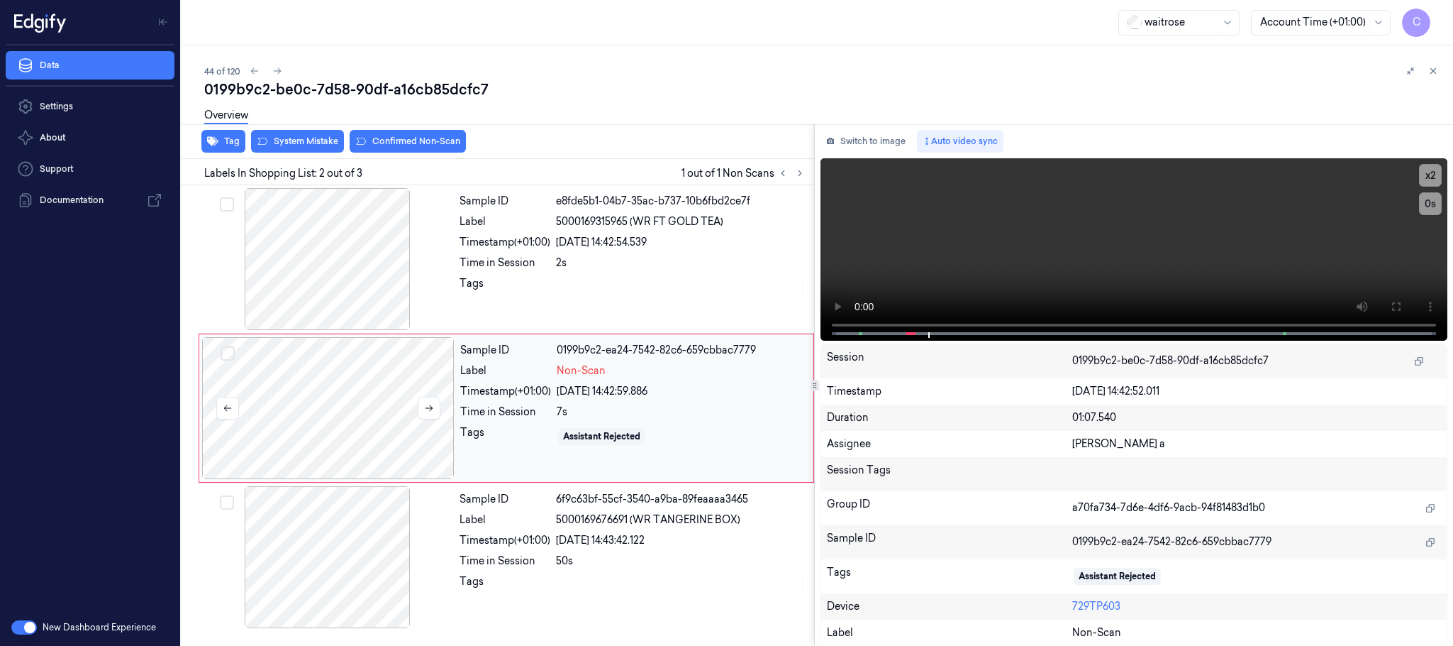
click at [341, 377] on div at bounding box center [328, 408] width 253 height 142
click at [415, 411] on div at bounding box center [328, 408] width 253 height 142
click at [424, 409] on icon at bounding box center [429, 408] width 10 height 10
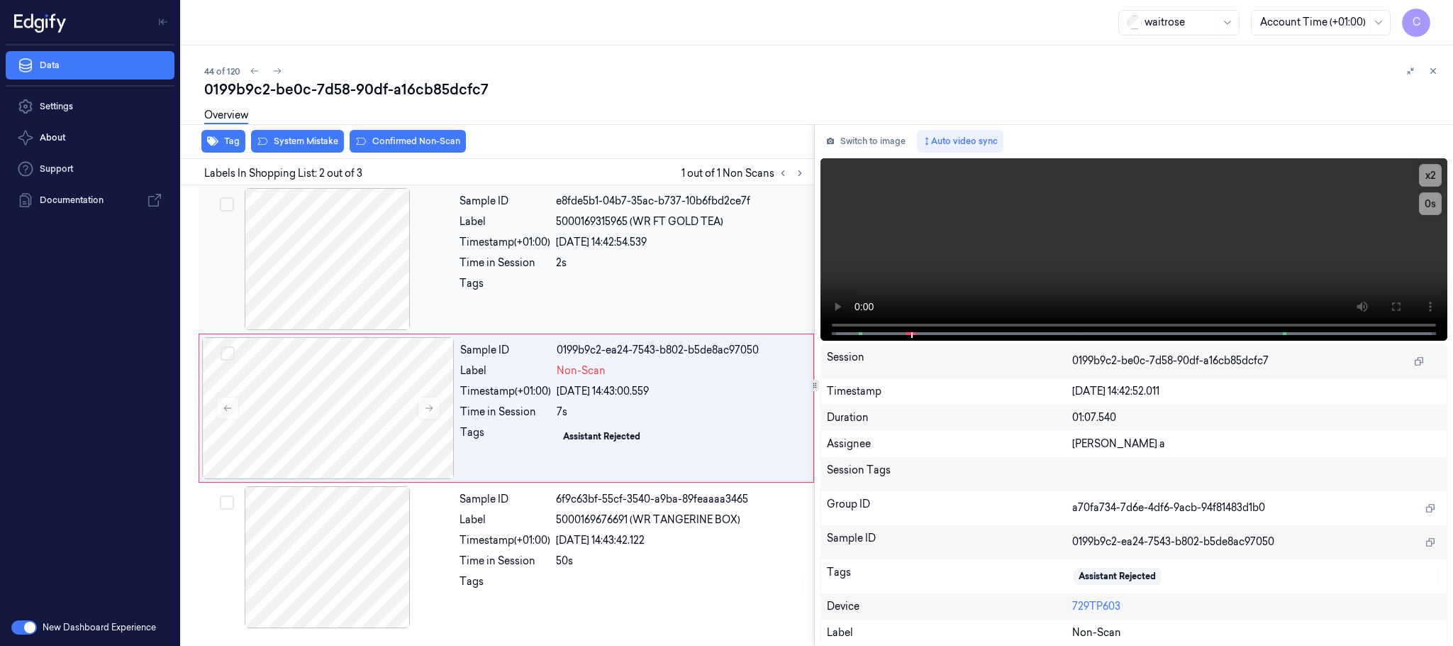
click at [345, 292] on div at bounding box center [327, 259] width 253 height 142
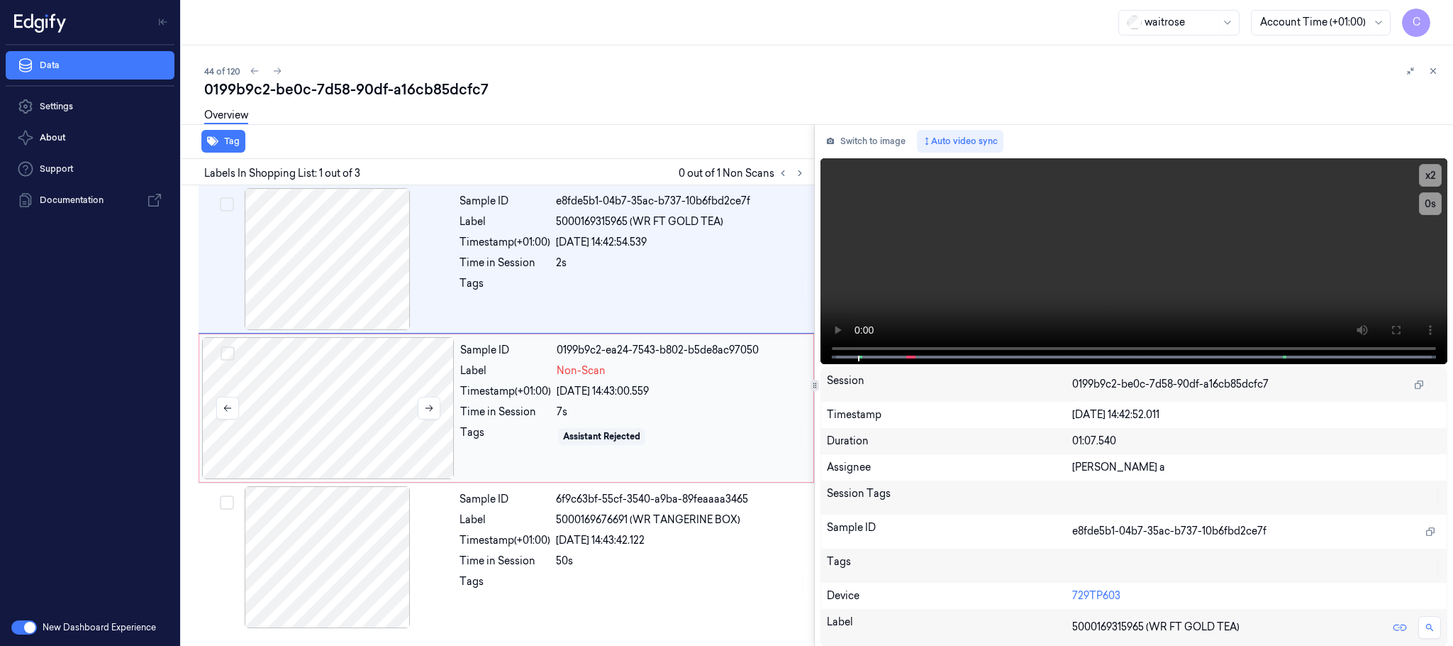
click at [370, 398] on div at bounding box center [328, 408] width 253 height 142
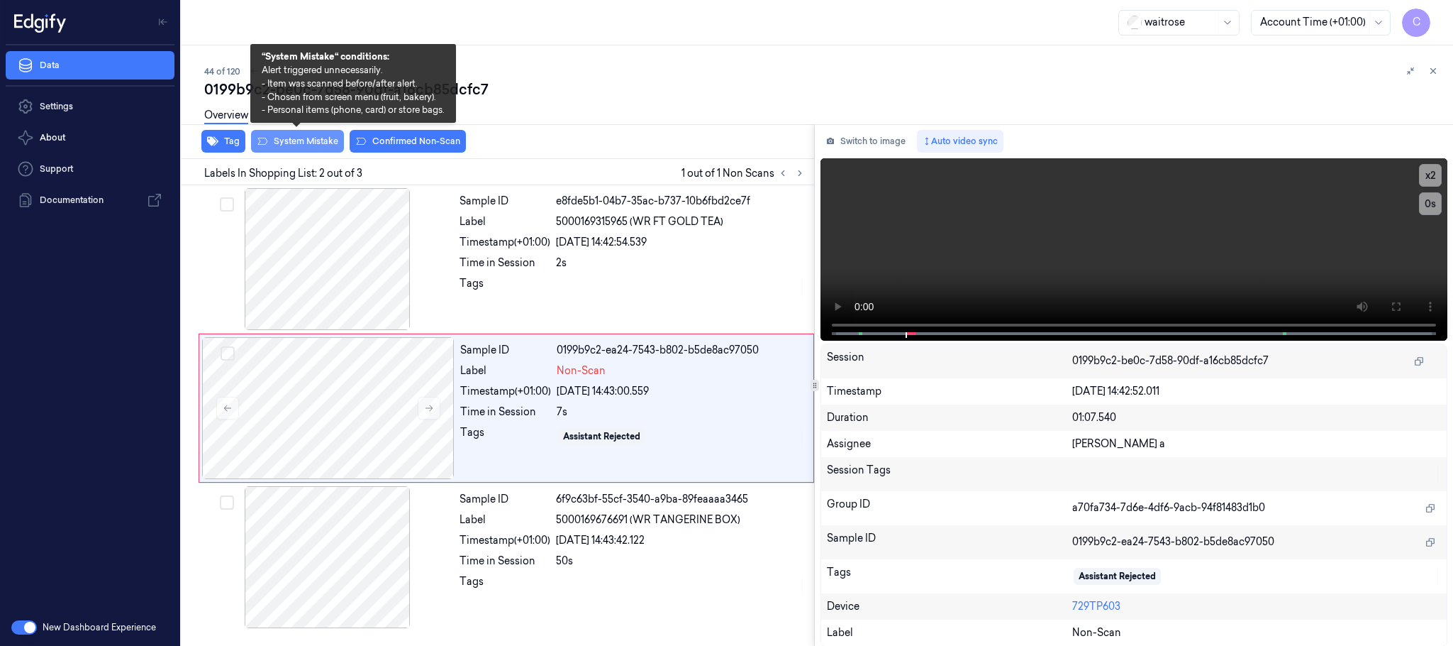
click at [313, 147] on button "System Mistake" at bounding box center [297, 141] width 93 height 23
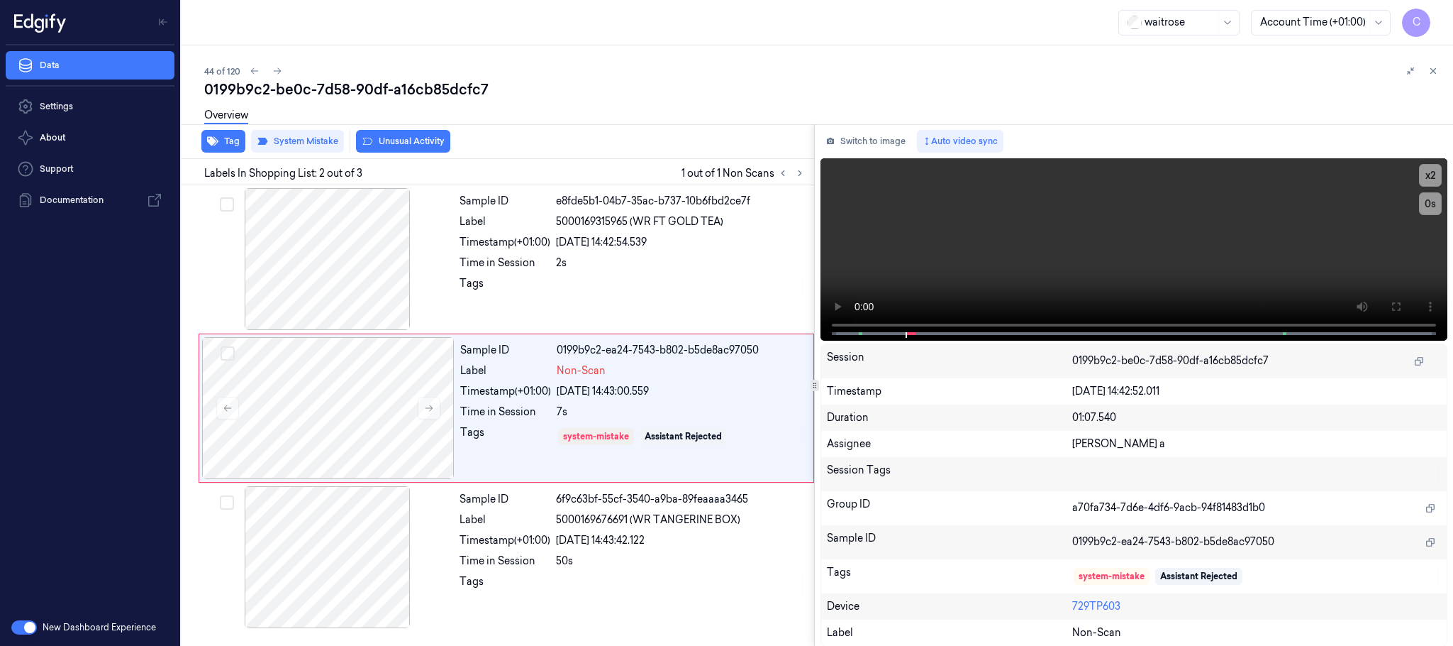
click at [428, 143] on button "Unusual Activity" at bounding box center [403, 141] width 94 height 23
click at [272, 70] on icon at bounding box center [277, 71] width 10 height 10
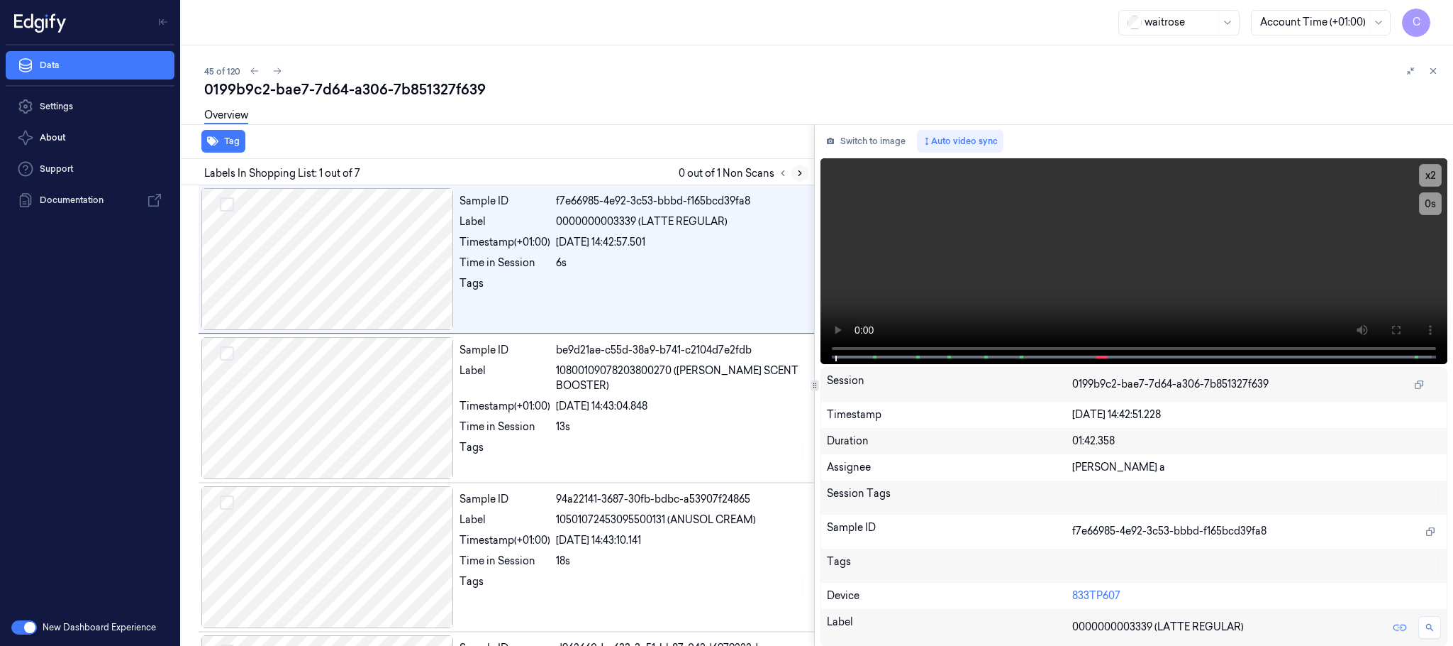
click at [801, 173] on icon at bounding box center [800, 173] width 3 height 5
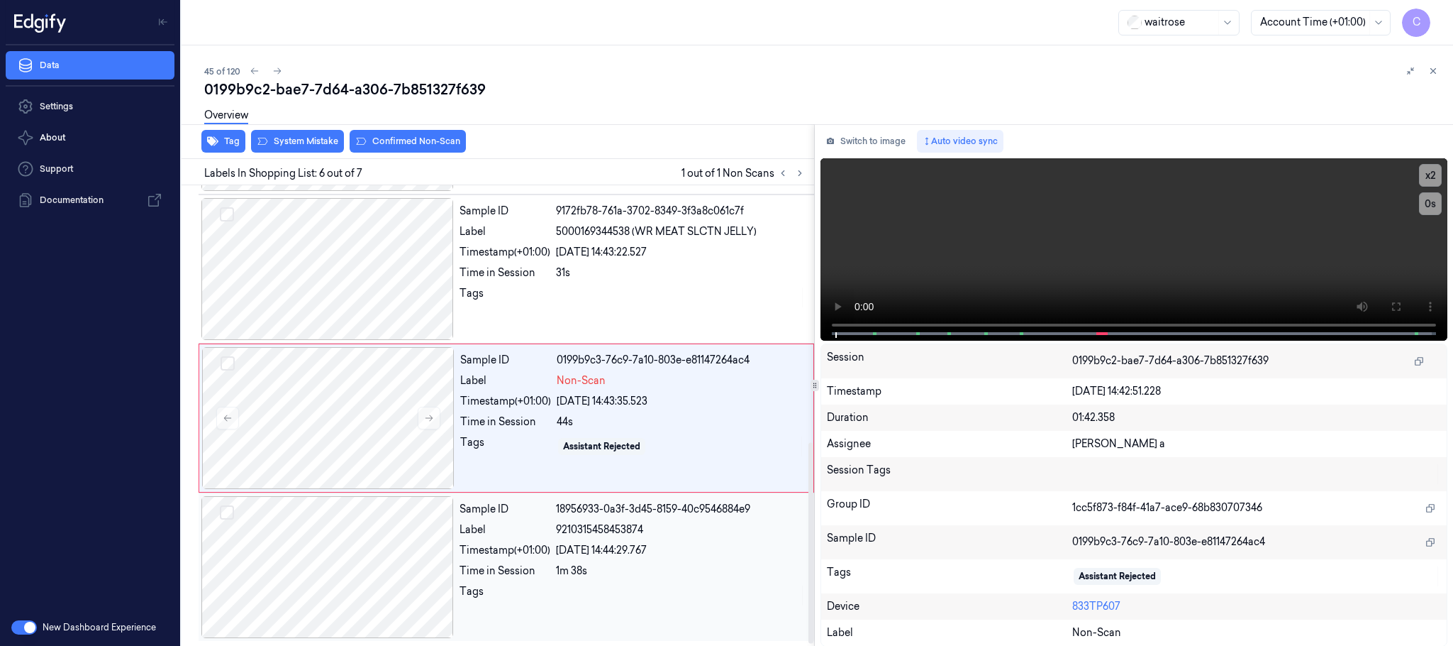
scroll to position [590, 0]
click at [428, 424] on button at bounding box center [429, 417] width 23 height 23
click at [428, 419] on icon at bounding box center [429, 418] width 10 height 10
click at [426, 409] on button at bounding box center [429, 417] width 23 height 23
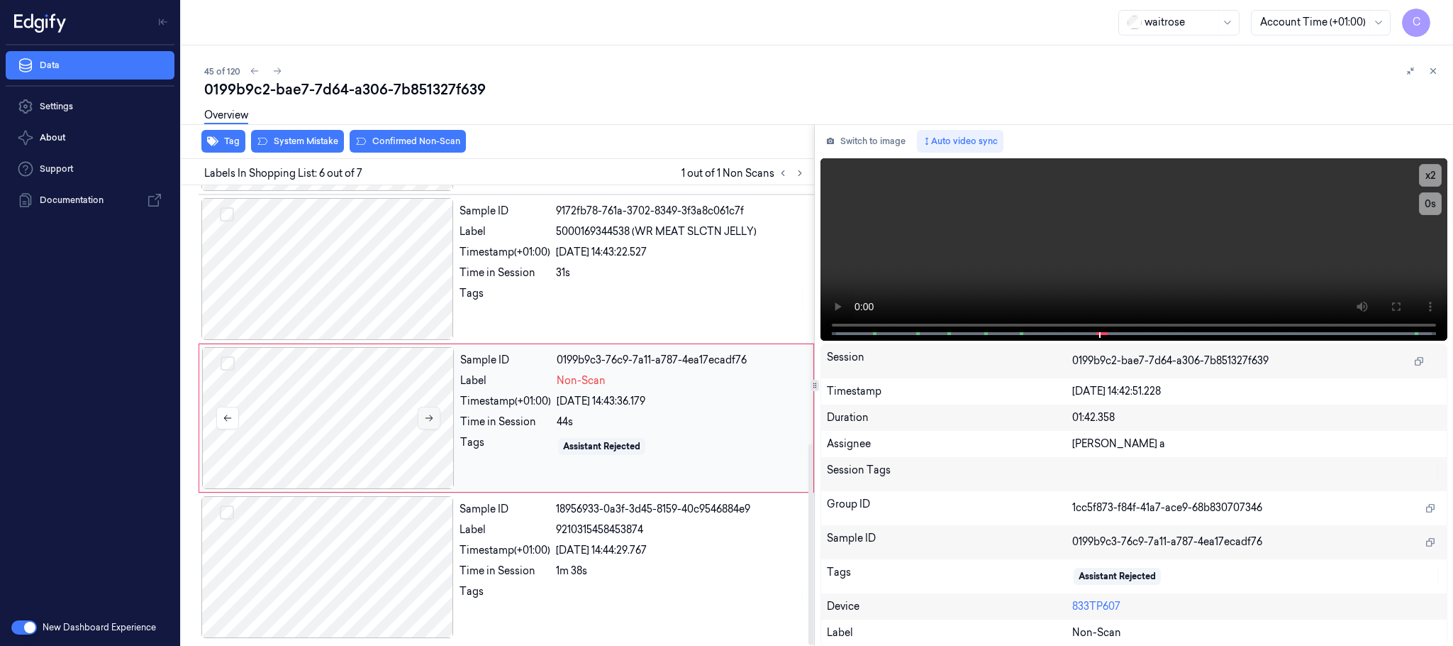
click at [426, 409] on button at bounding box center [429, 417] width 23 height 23
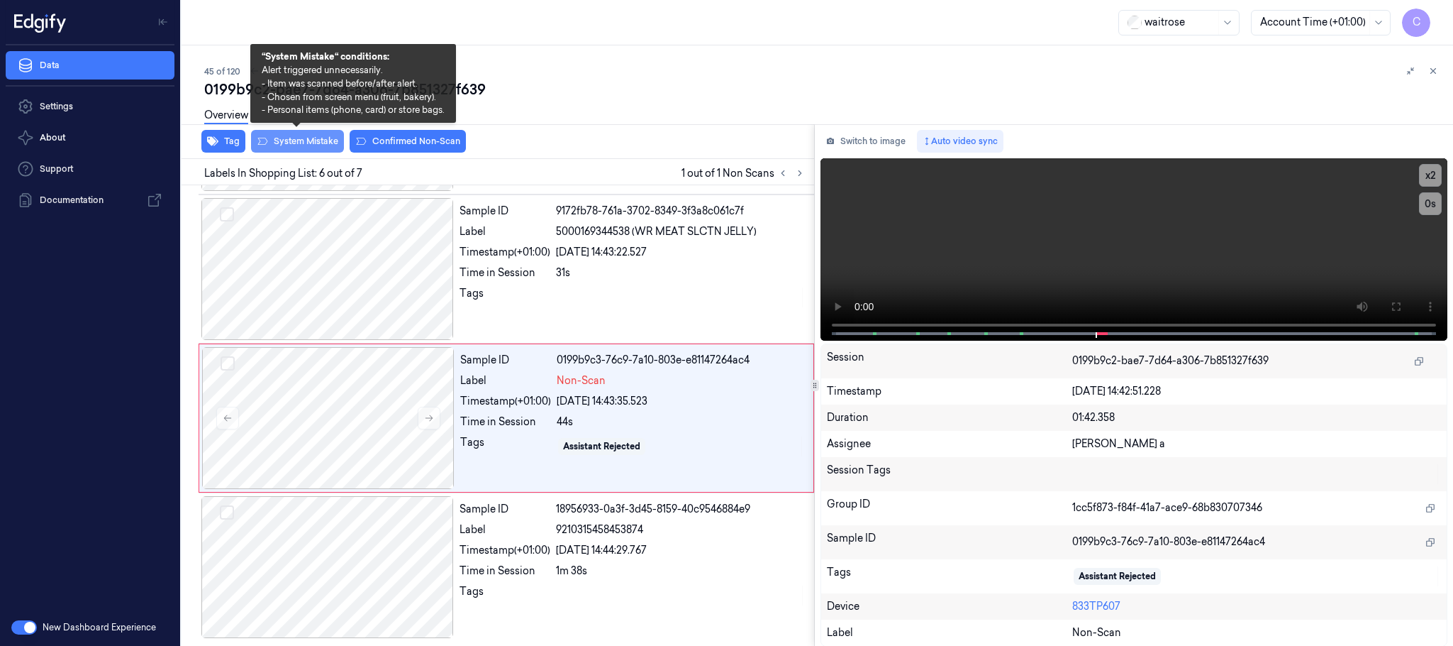
click at [304, 136] on button "System Mistake" at bounding box center [297, 141] width 93 height 23
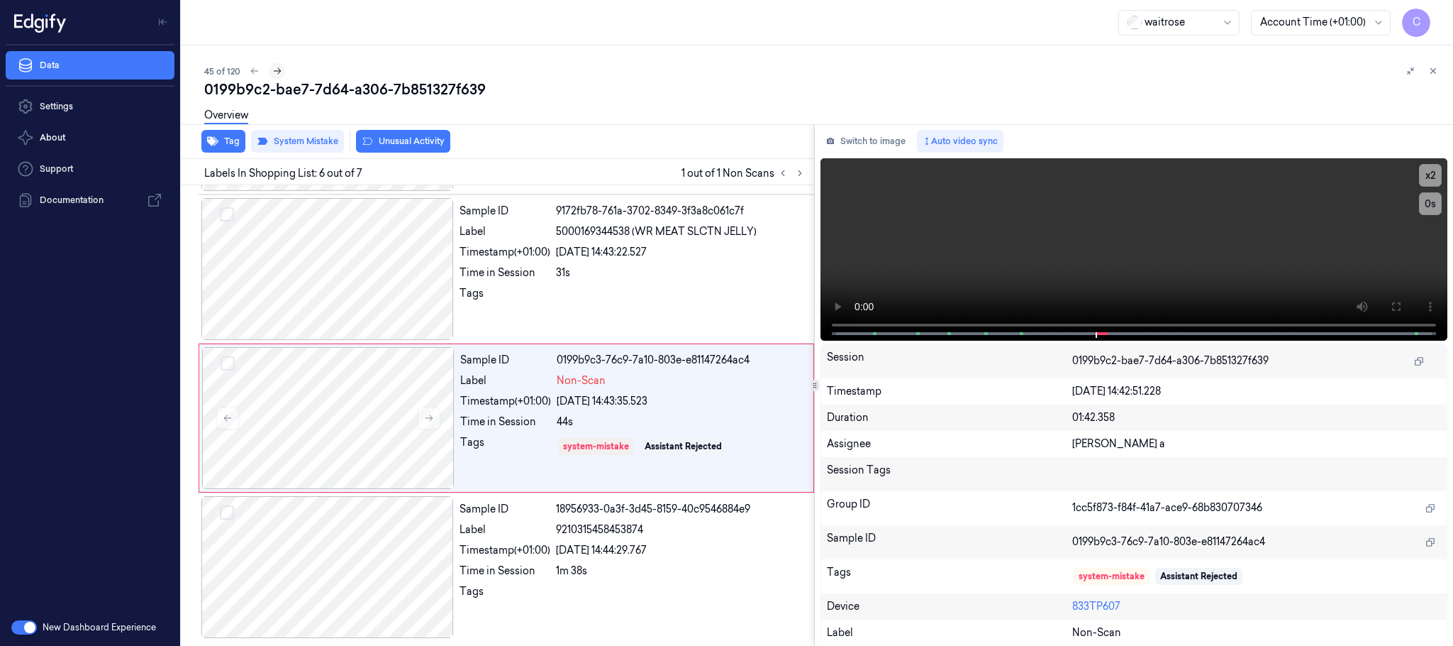
click at [279, 69] on icon at bounding box center [277, 71] width 10 height 10
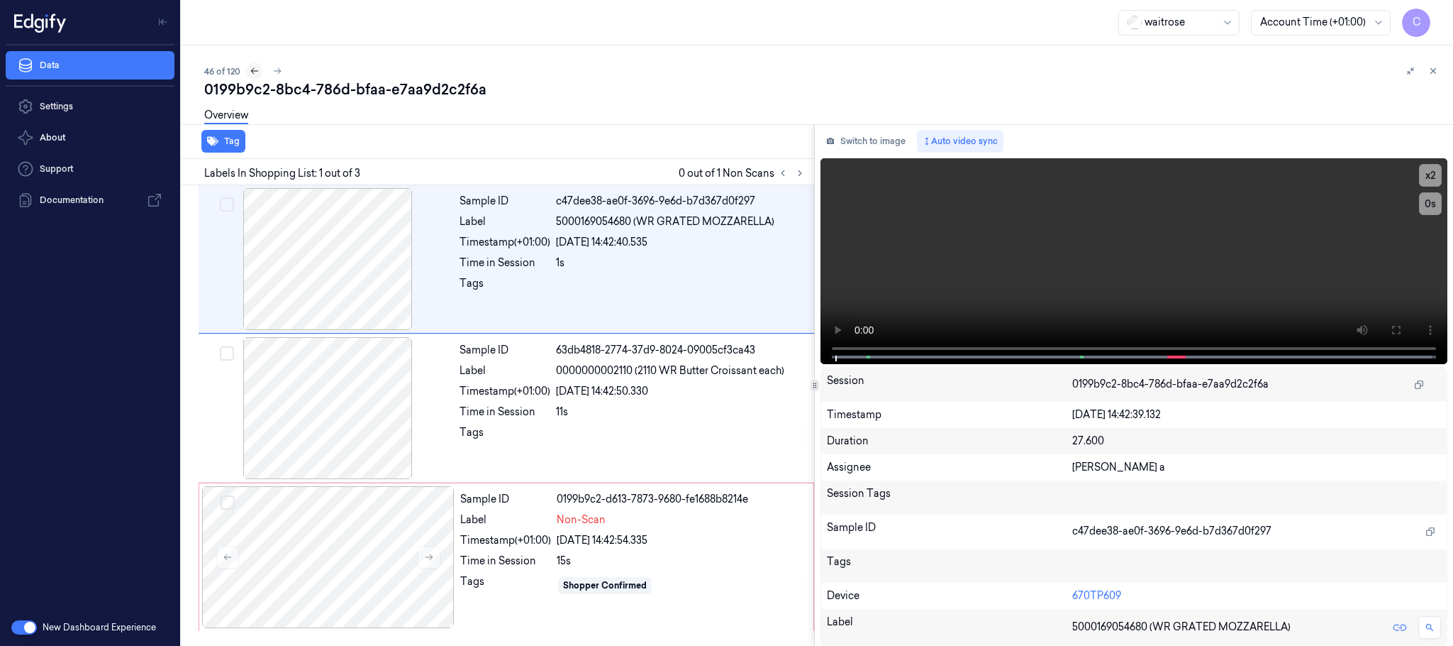
click at [249, 71] on button at bounding box center [254, 70] width 17 height 17
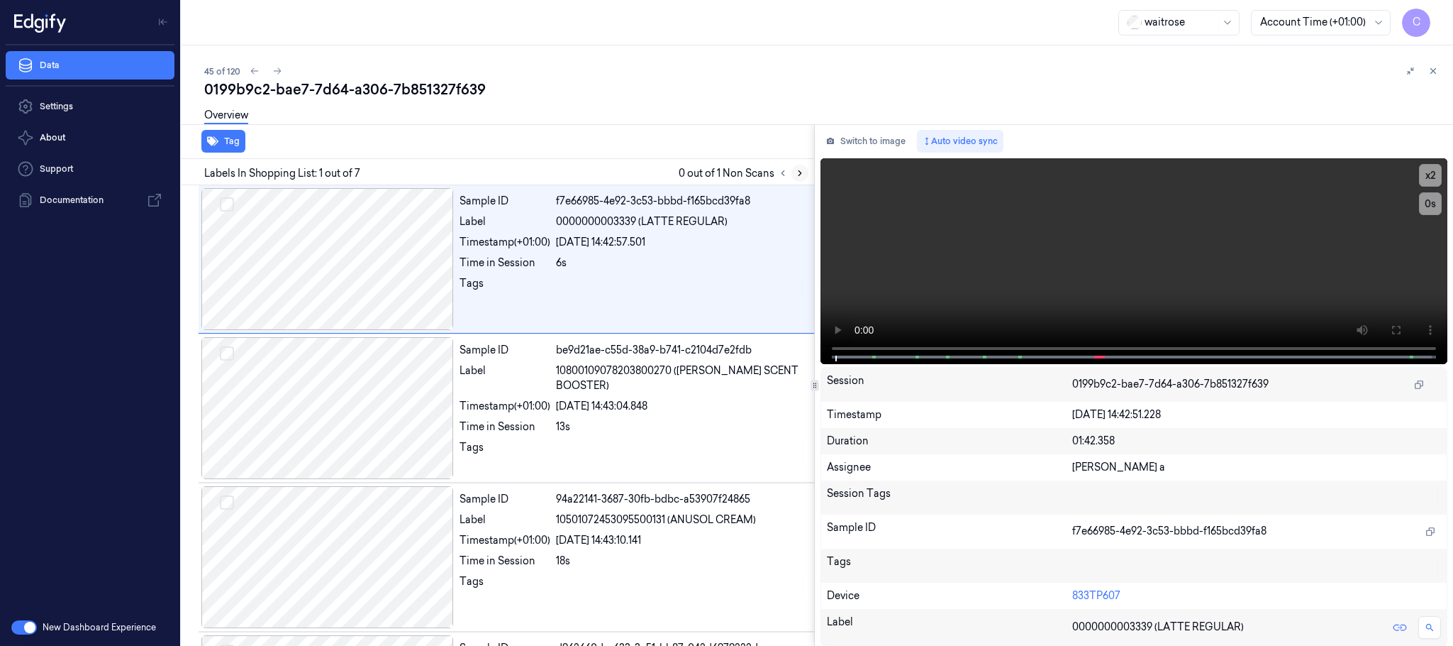
click at [800, 168] on icon at bounding box center [800, 173] width 10 height 10
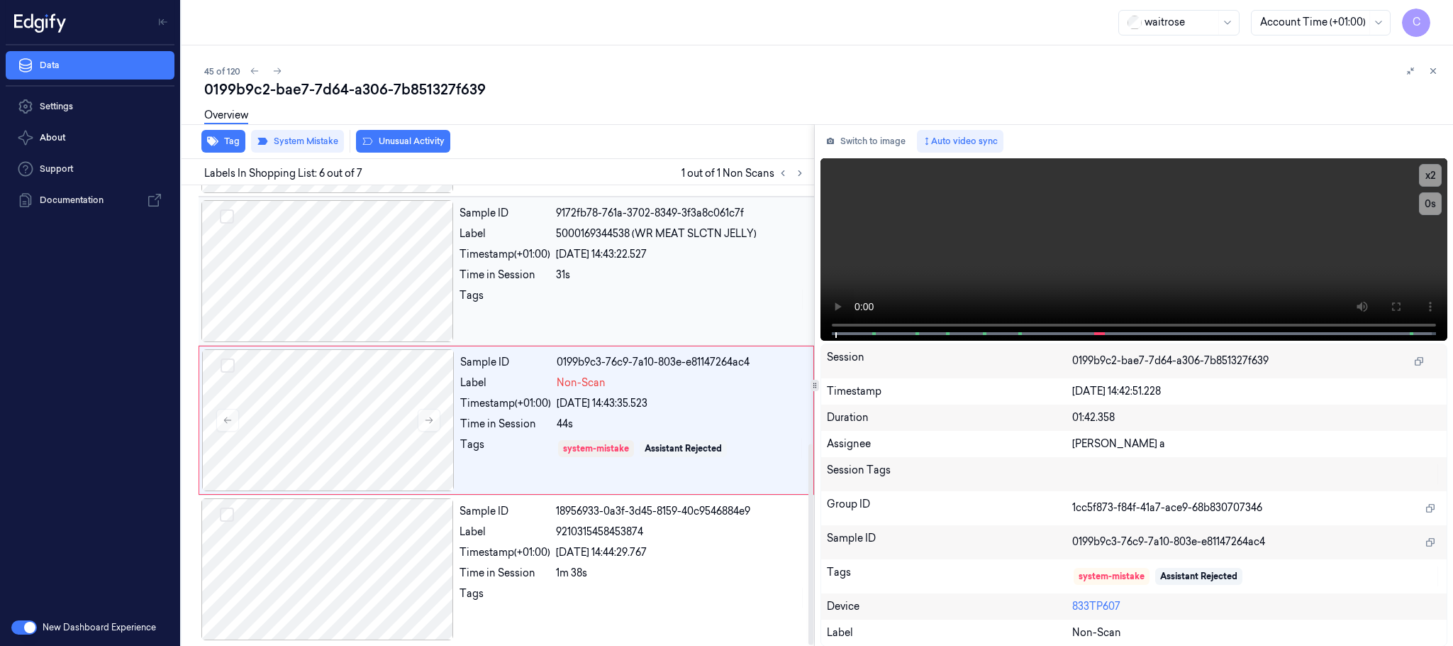
scroll to position [590, 0]
click at [282, 71] on button at bounding box center [277, 70] width 17 height 17
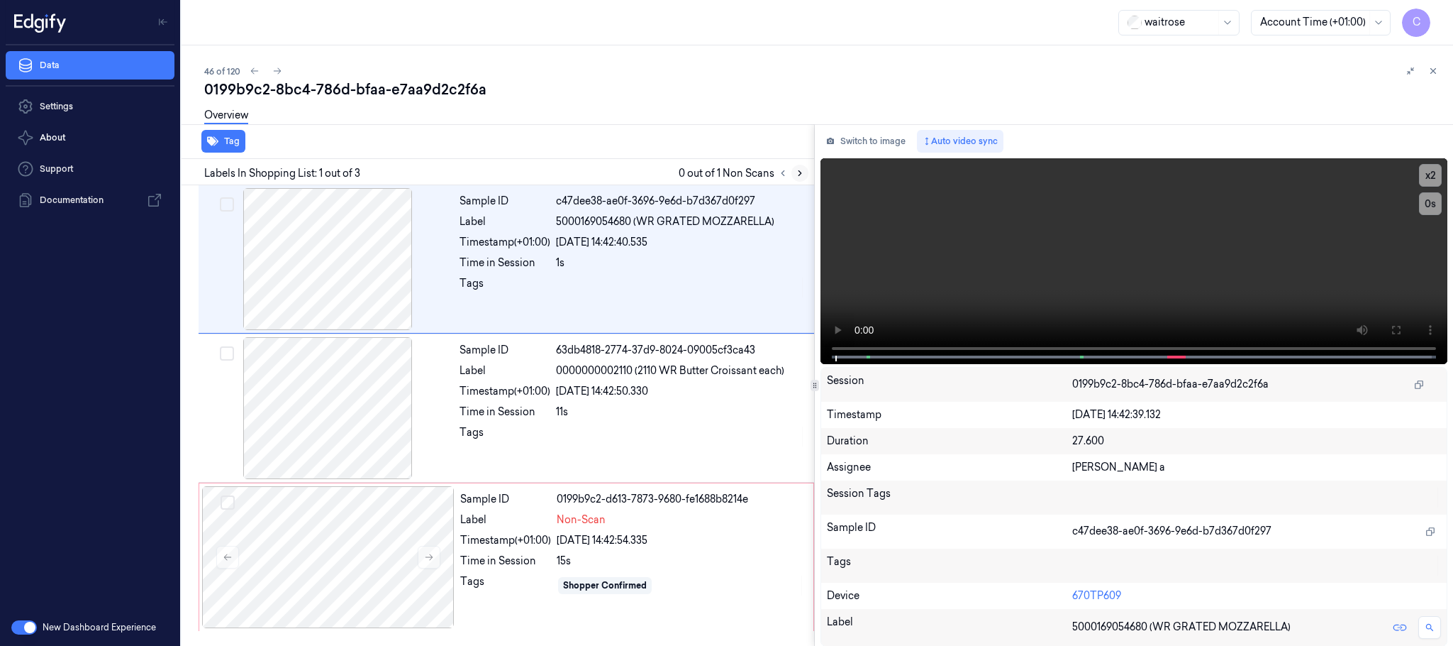
click at [804, 173] on icon at bounding box center [800, 173] width 10 height 10
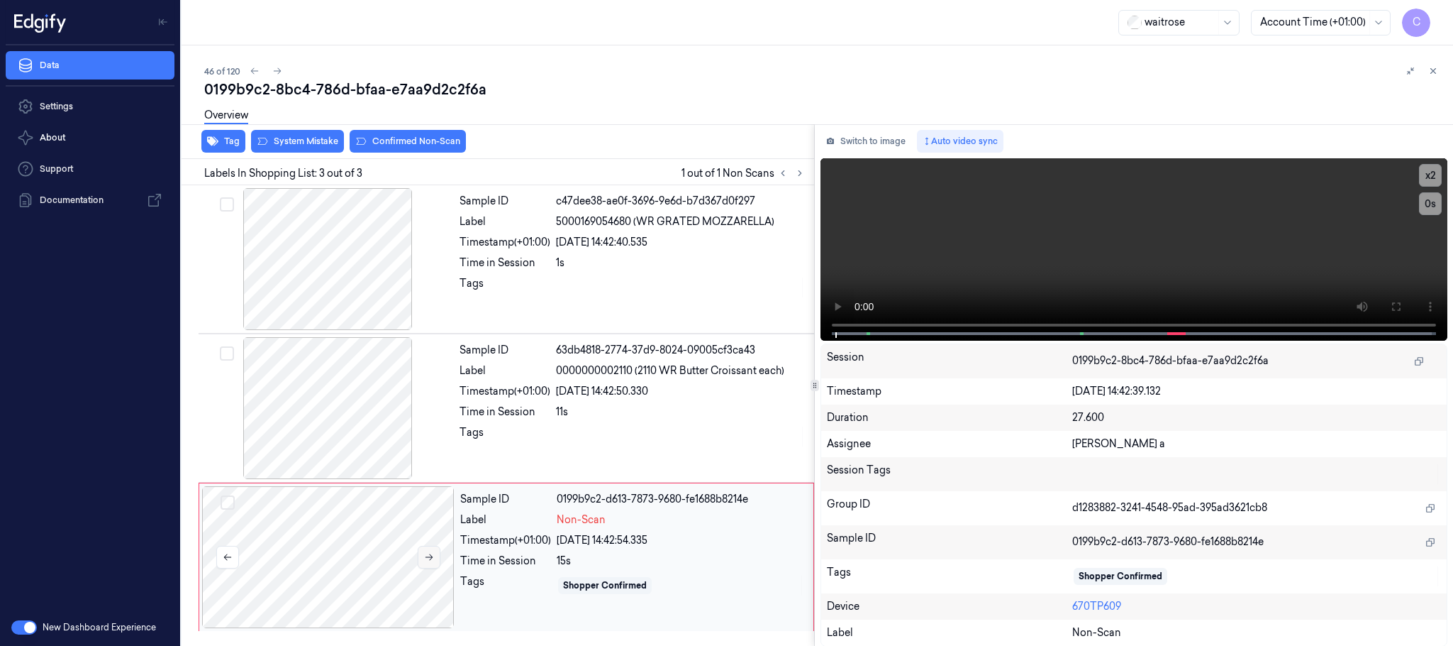
click at [424, 560] on icon at bounding box center [429, 557] width 10 height 10
click at [426, 560] on icon at bounding box center [429, 557] width 10 height 10
click at [358, 447] on div at bounding box center [327, 408] width 253 height 142
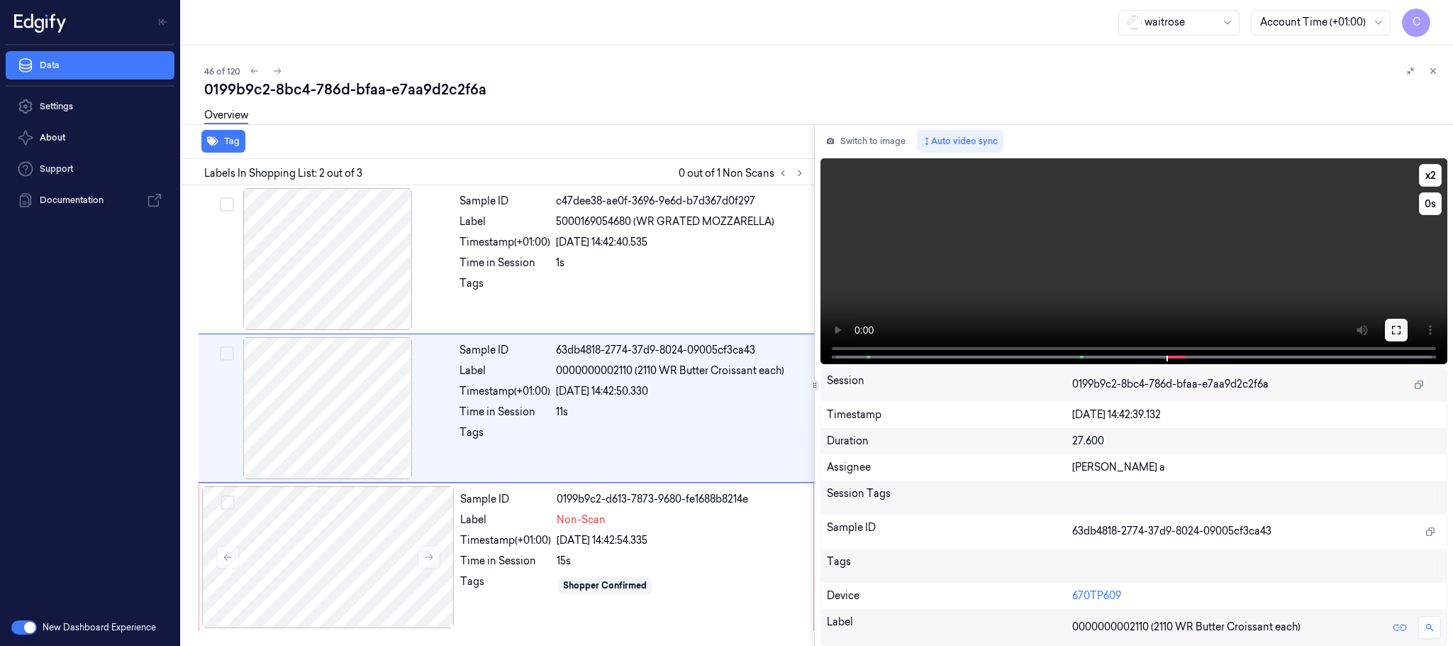
click at [1402, 330] on icon at bounding box center [1396, 329] width 11 height 11
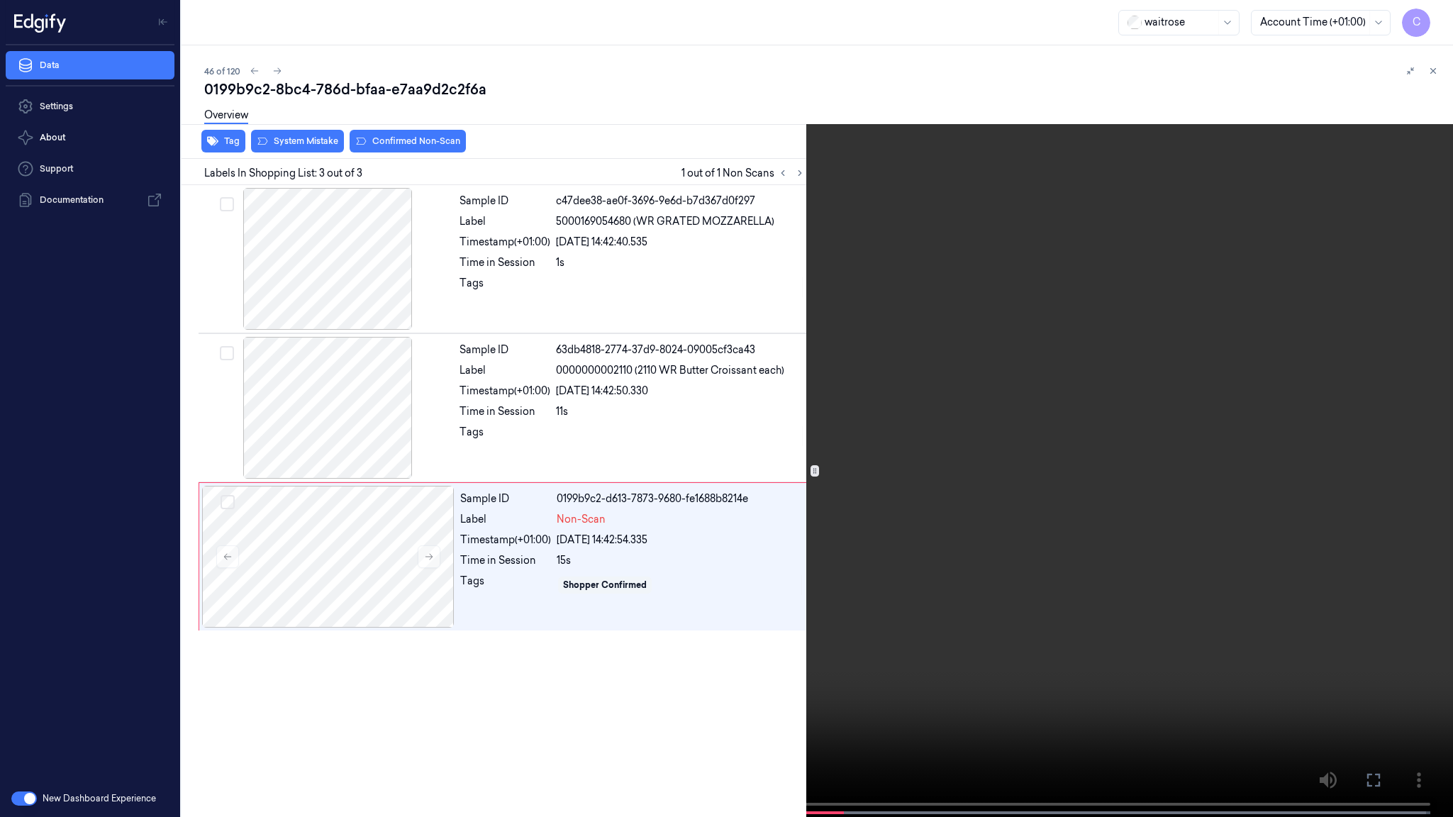
click at [637, 460] on video at bounding box center [726, 410] width 1453 height 820
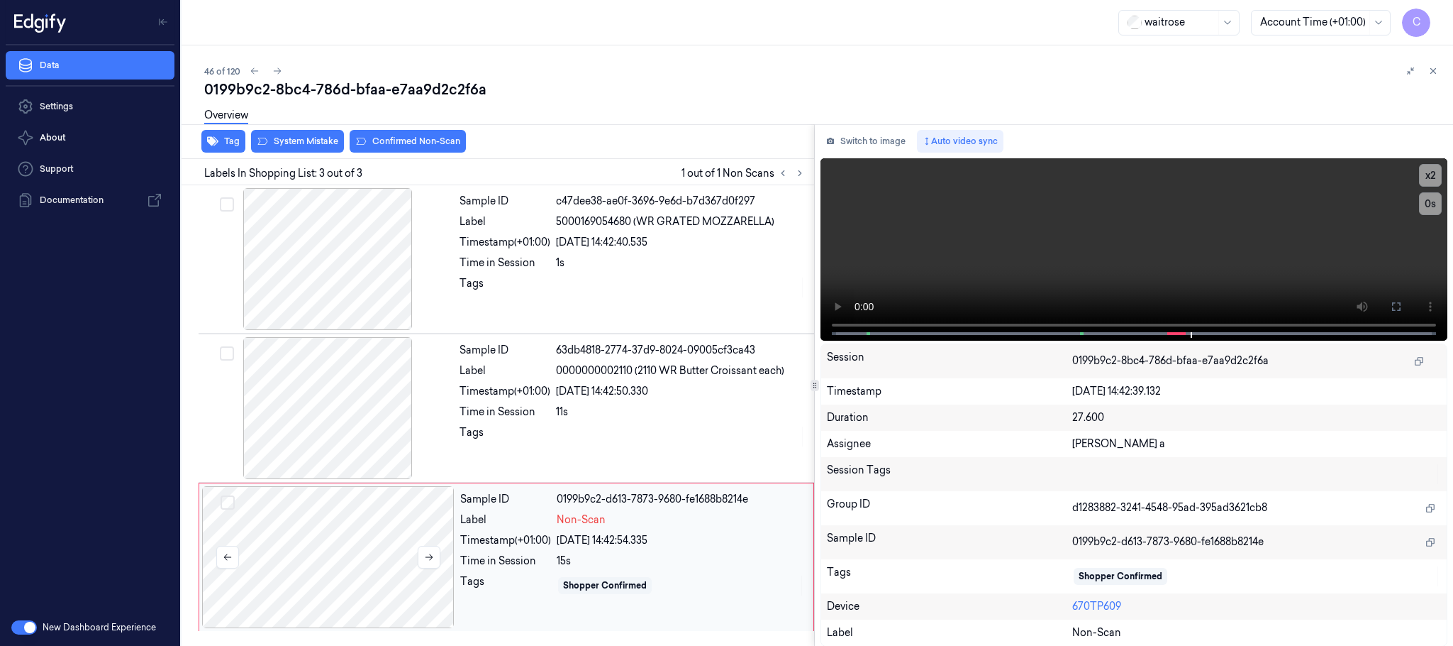
click at [370, 524] on div at bounding box center [328, 557] width 253 height 142
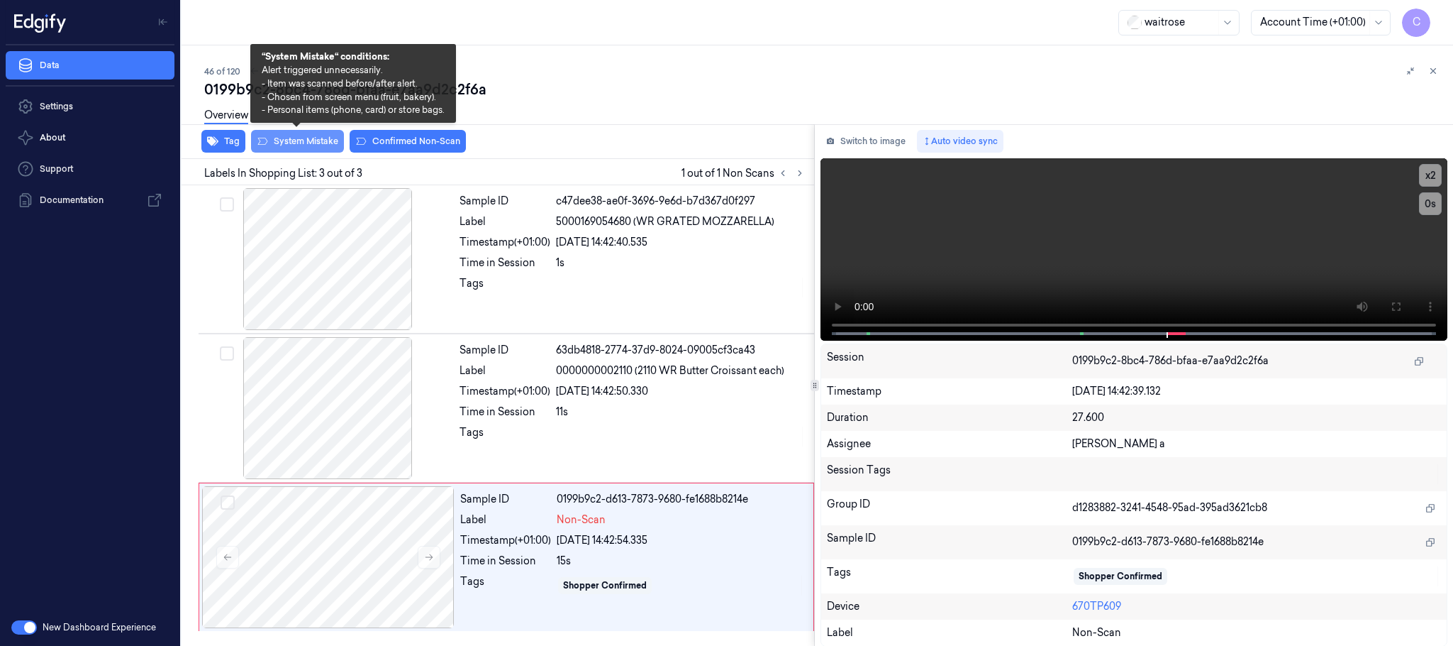
click at [311, 139] on button "System Mistake" at bounding box center [297, 141] width 93 height 23
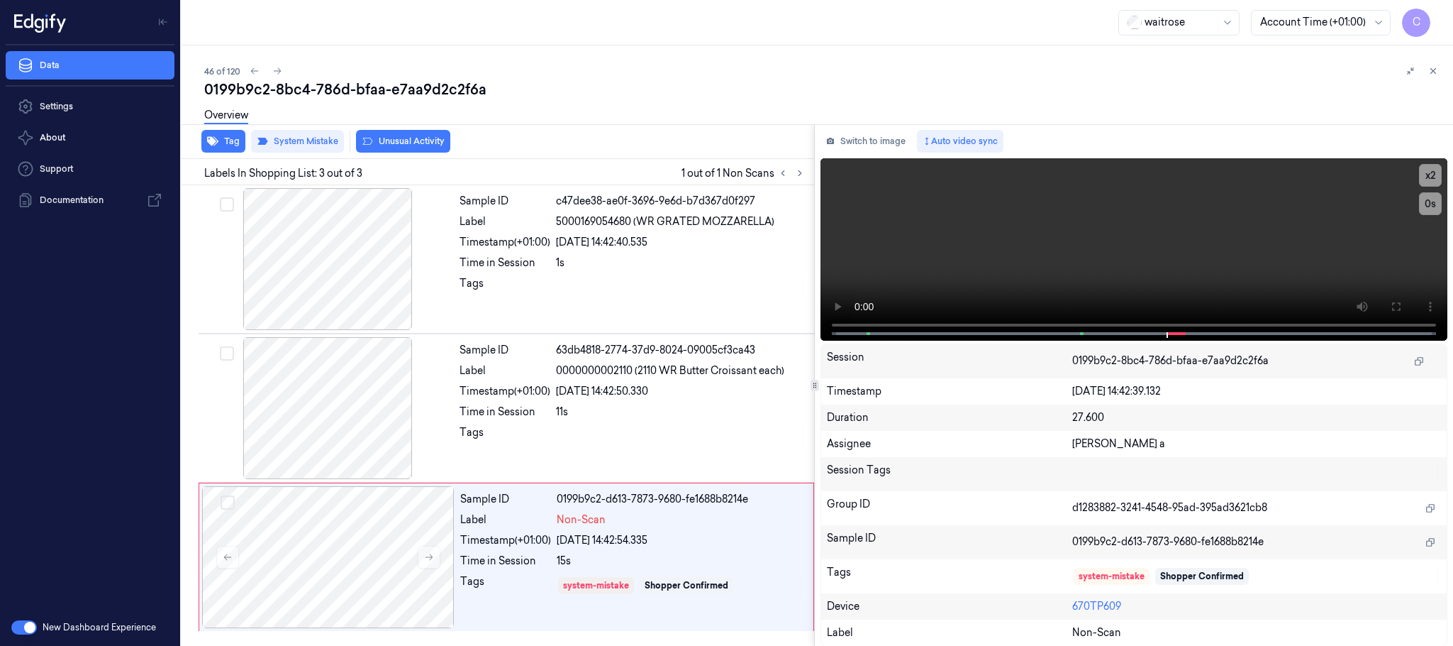
click at [417, 147] on button "Unusual Activity" at bounding box center [403, 141] width 94 height 23
click at [232, 147] on button "Tag" at bounding box center [223, 141] width 44 height 23
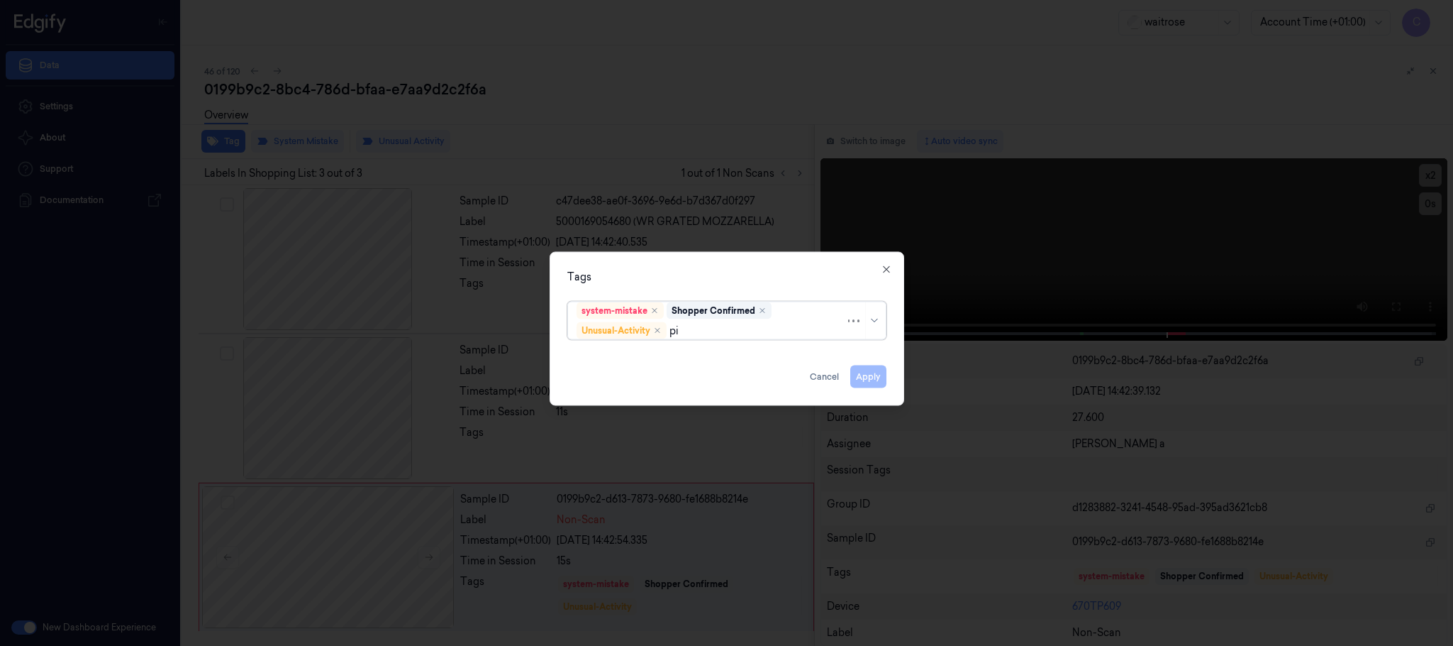
type input "pic"
click at [655, 366] on div "Picklist item alert" at bounding box center [618, 358] width 82 height 15
click at [737, 275] on div "Tags" at bounding box center [726, 277] width 319 height 15
click at [875, 382] on button "Apply" at bounding box center [869, 376] width 36 height 23
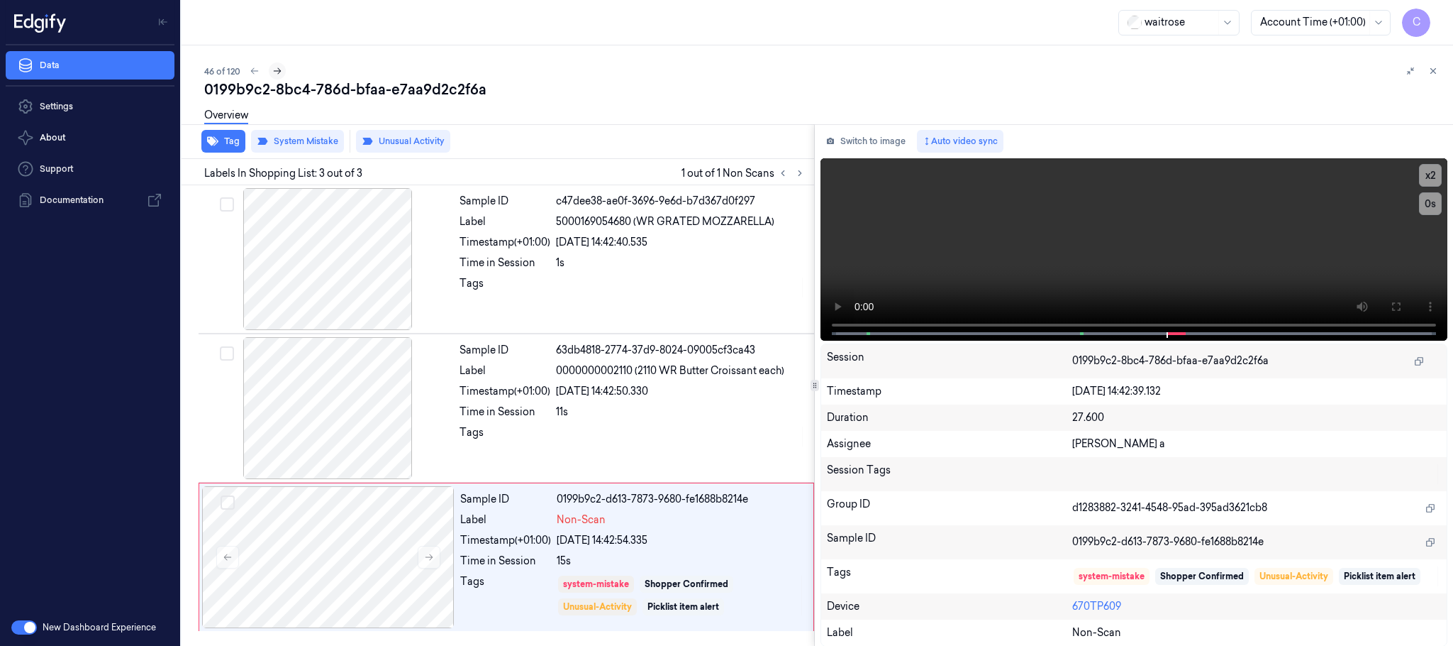
click at [275, 70] on icon at bounding box center [277, 71] width 10 height 10
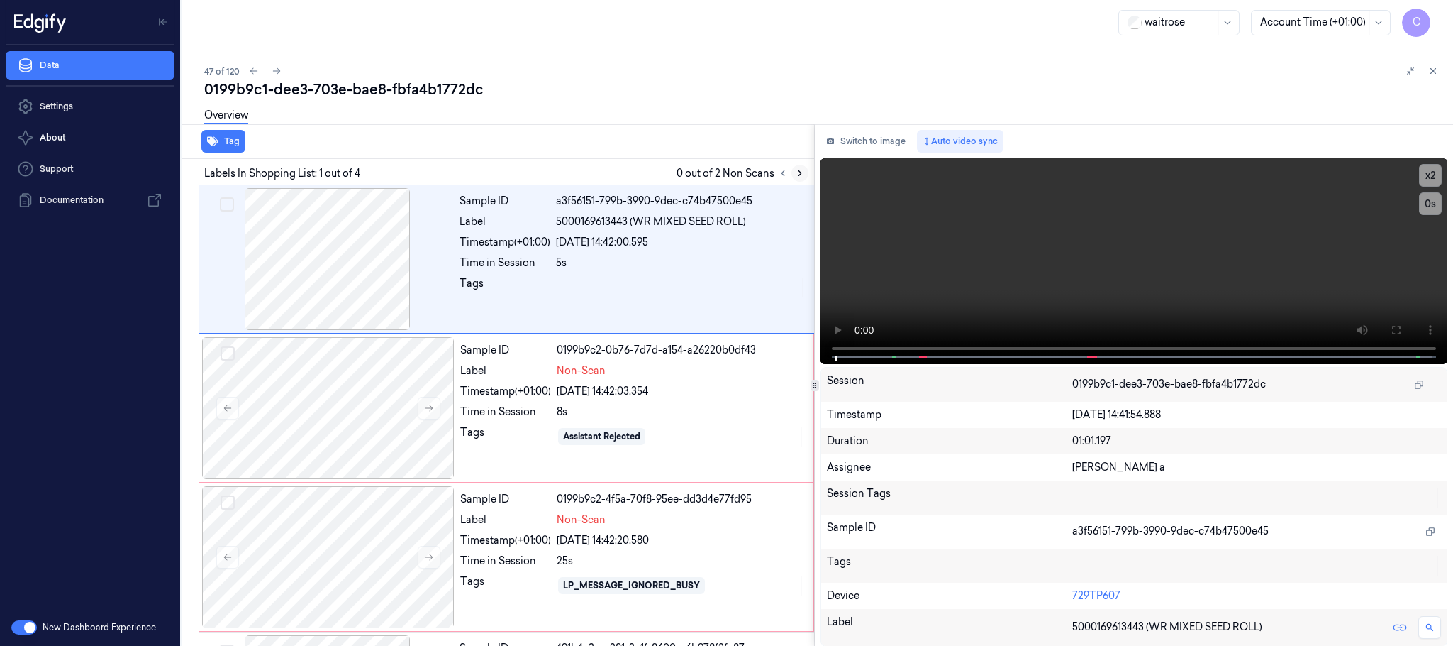
click at [798, 169] on icon at bounding box center [800, 173] width 10 height 10
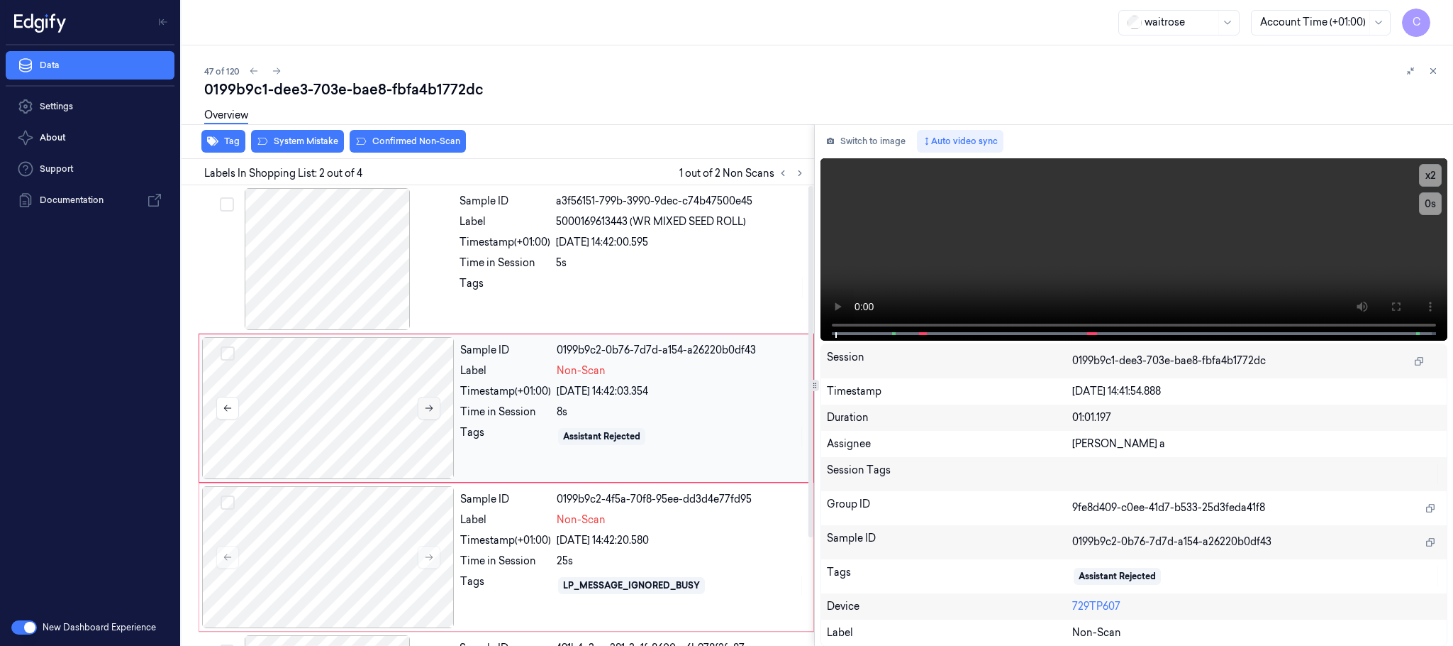
click at [433, 411] on icon at bounding box center [429, 408] width 10 height 10
click at [432, 411] on icon at bounding box center [429, 408] width 10 height 10
click at [368, 265] on div at bounding box center [327, 259] width 253 height 142
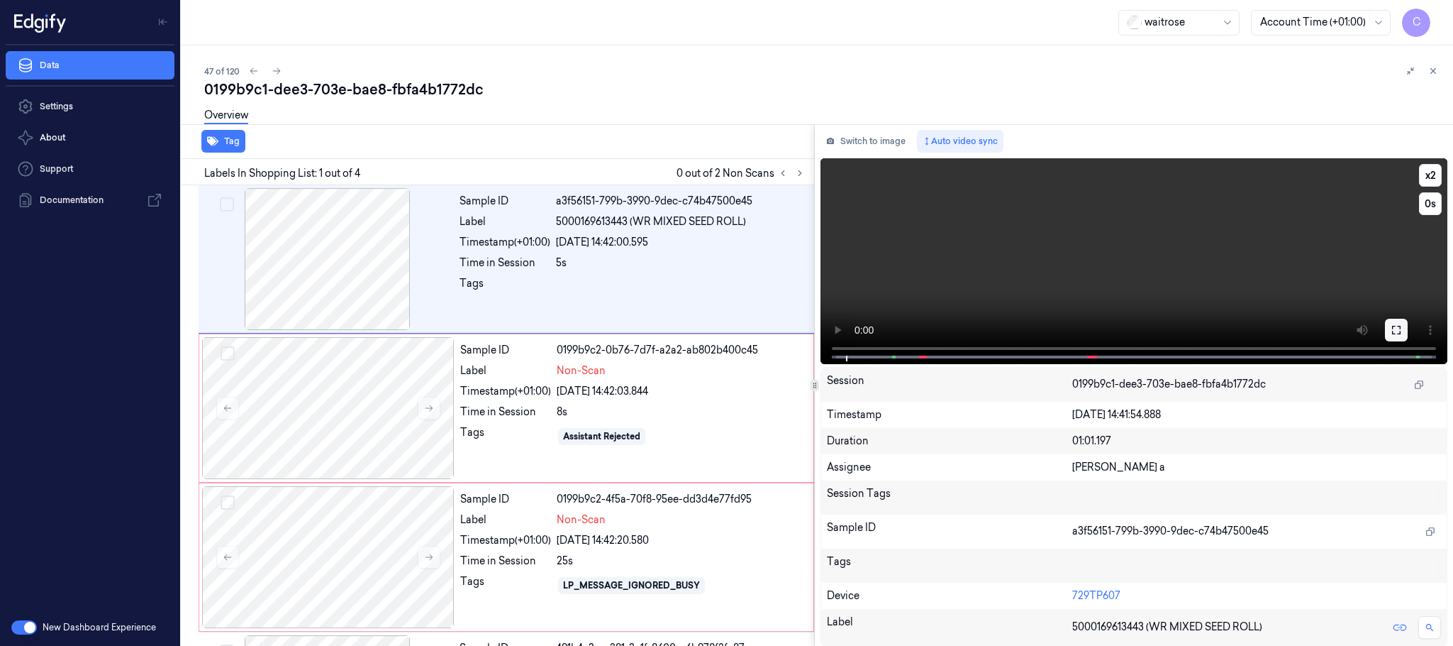
click at [1395, 332] on icon at bounding box center [1396, 329] width 11 height 11
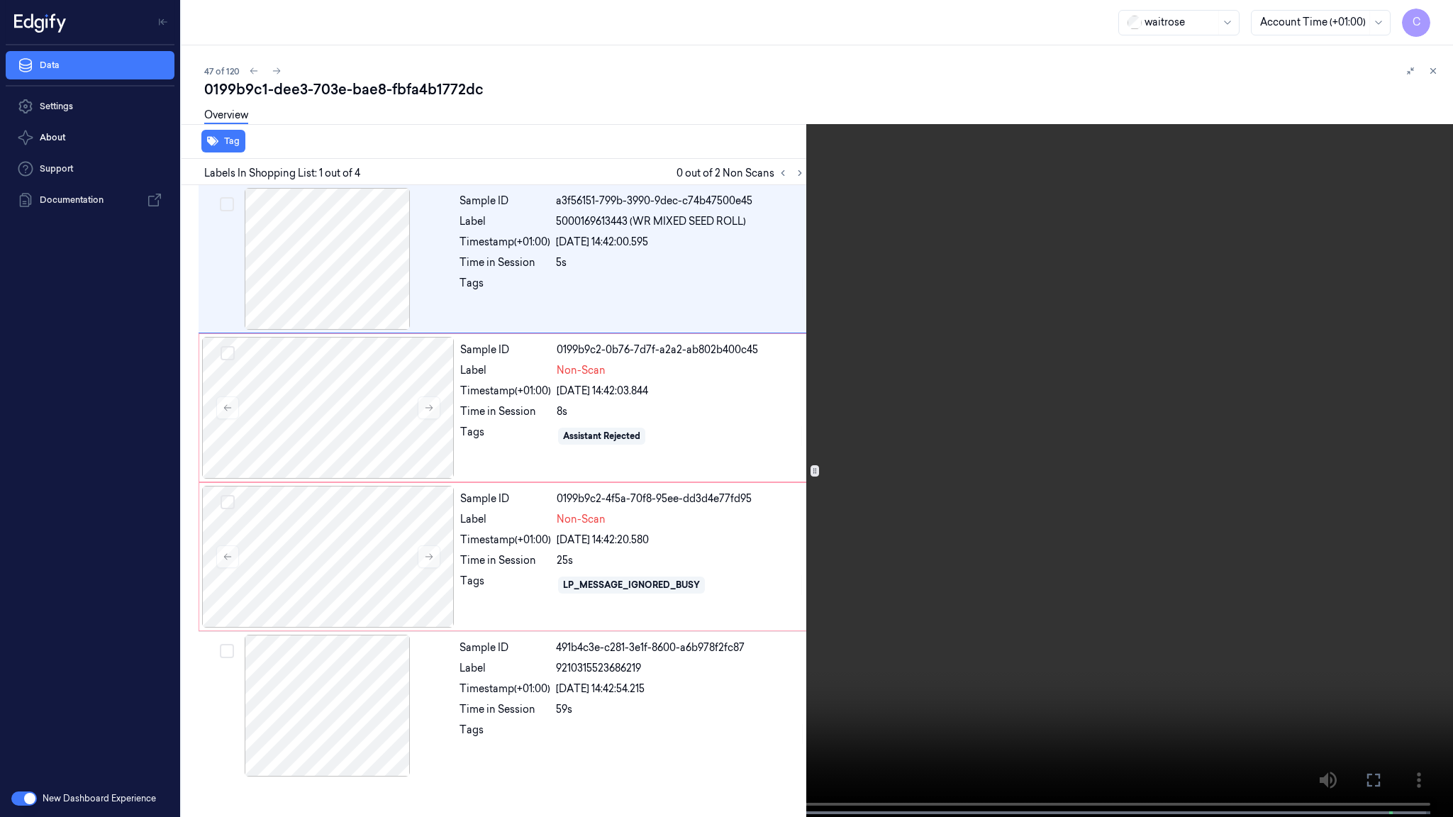
click at [816, 385] on video at bounding box center [726, 410] width 1453 height 820
click at [713, 322] on video at bounding box center [726, 410] width 1453 height 820
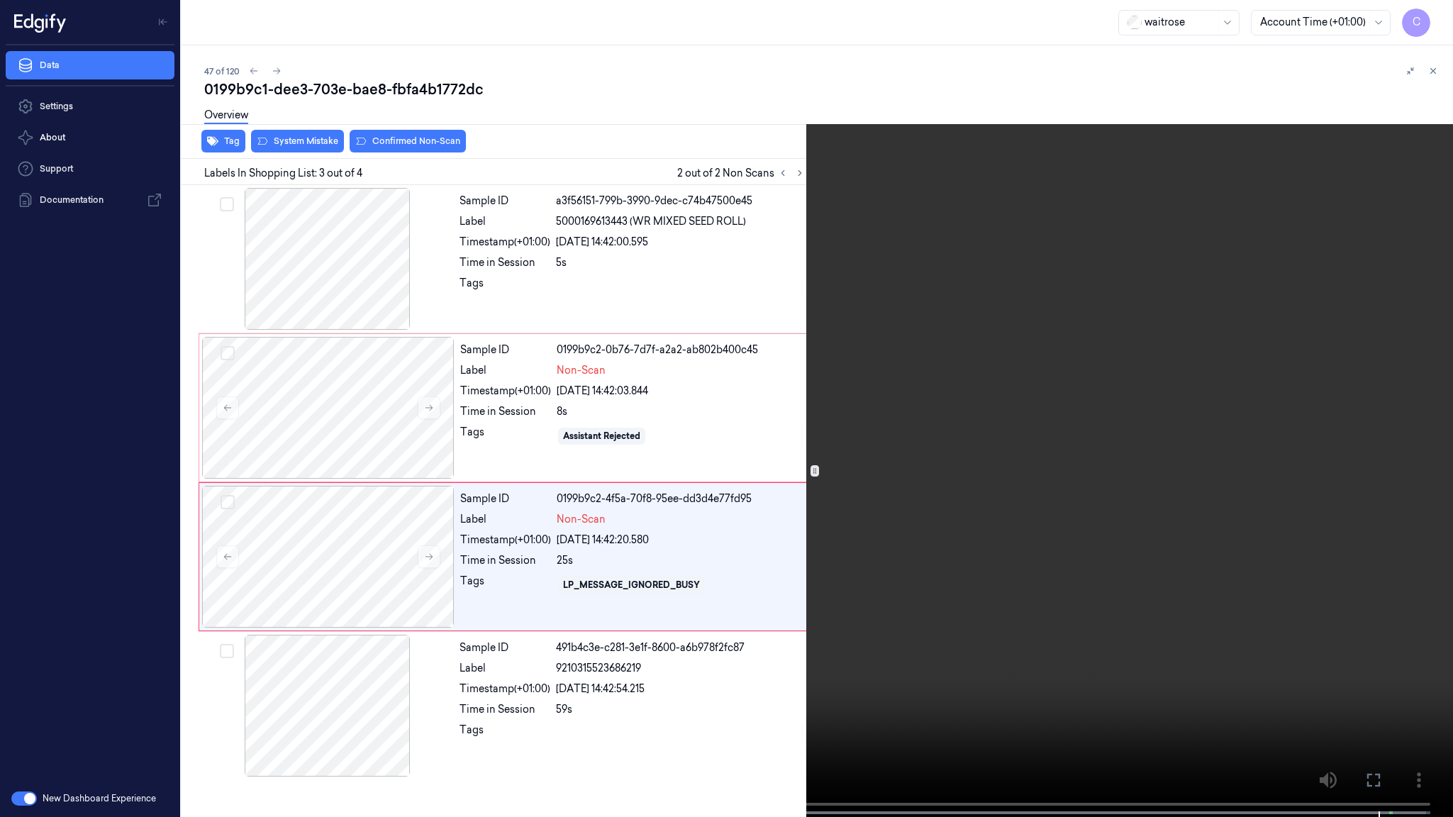
click at [853, 483] on video at bounding box center [726, 410] width 1453 height 820
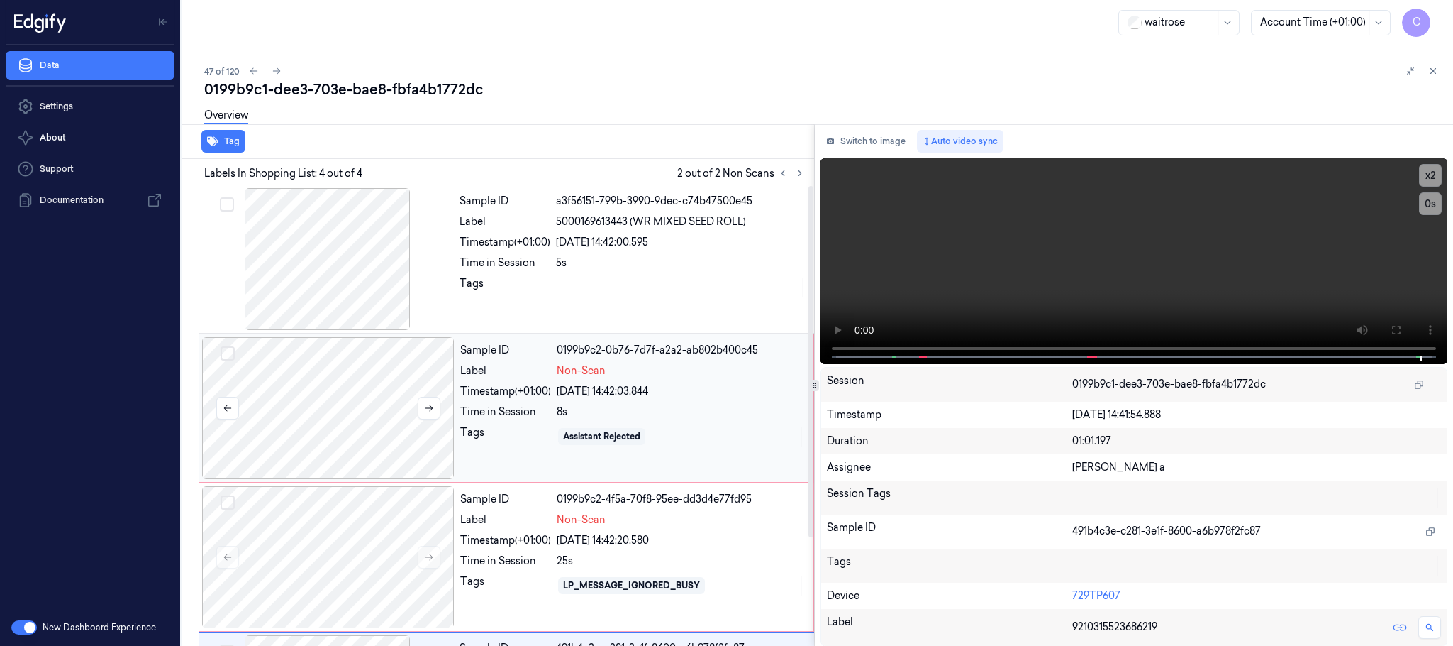
click at [385, 375] on div at bounding box center [328, 408] width 253 height 142
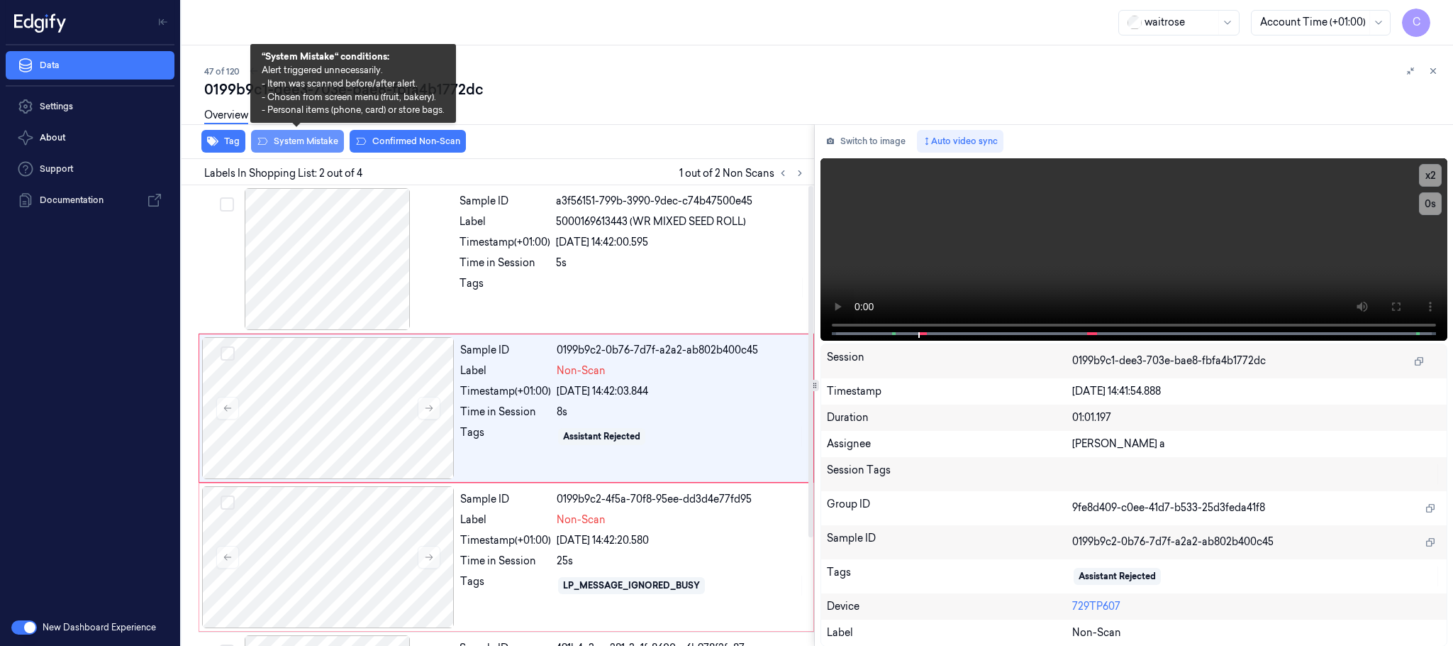
click at [314, 140] on button "System Mistake" at bounding box center [297, 141] width 93 height 23
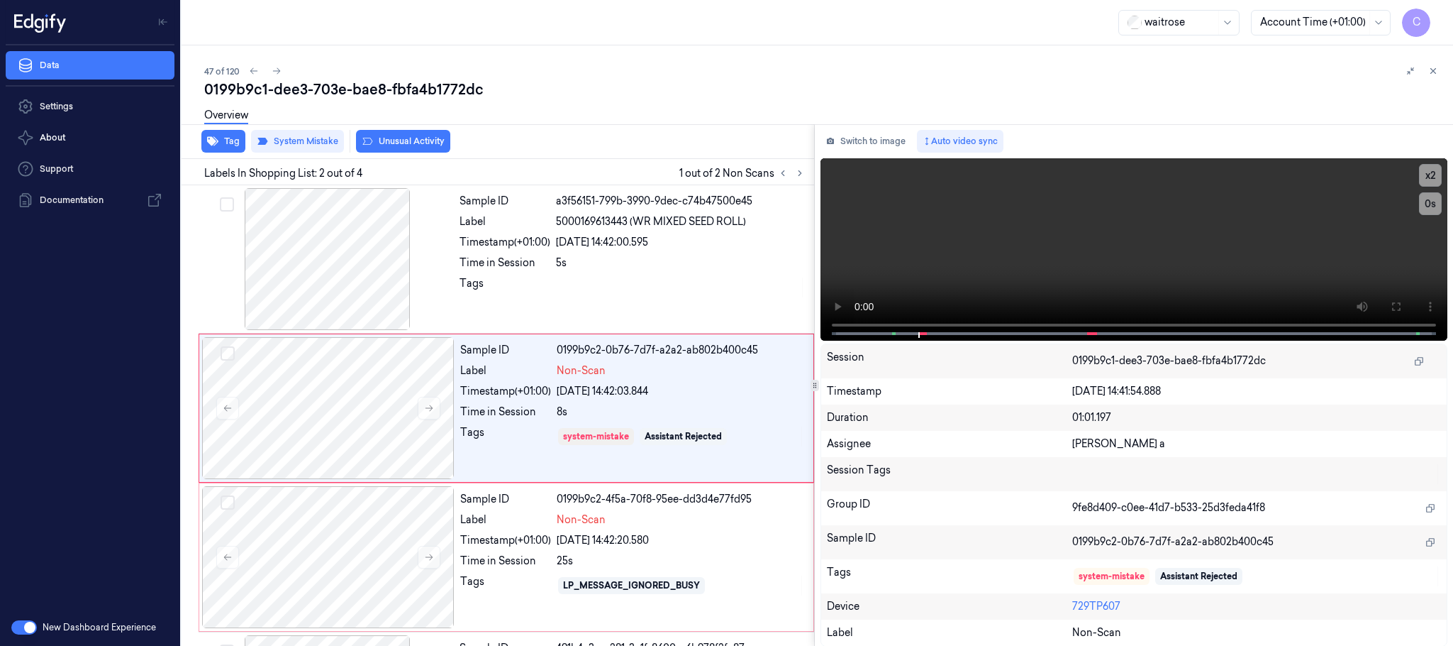
click at [409, 143] on button "Unusual Activity" at bounding box center [403, 141] width 94 height 23
click at [235, 145] on button "Tag" at bounding box center [223, 141] width 44 height 23
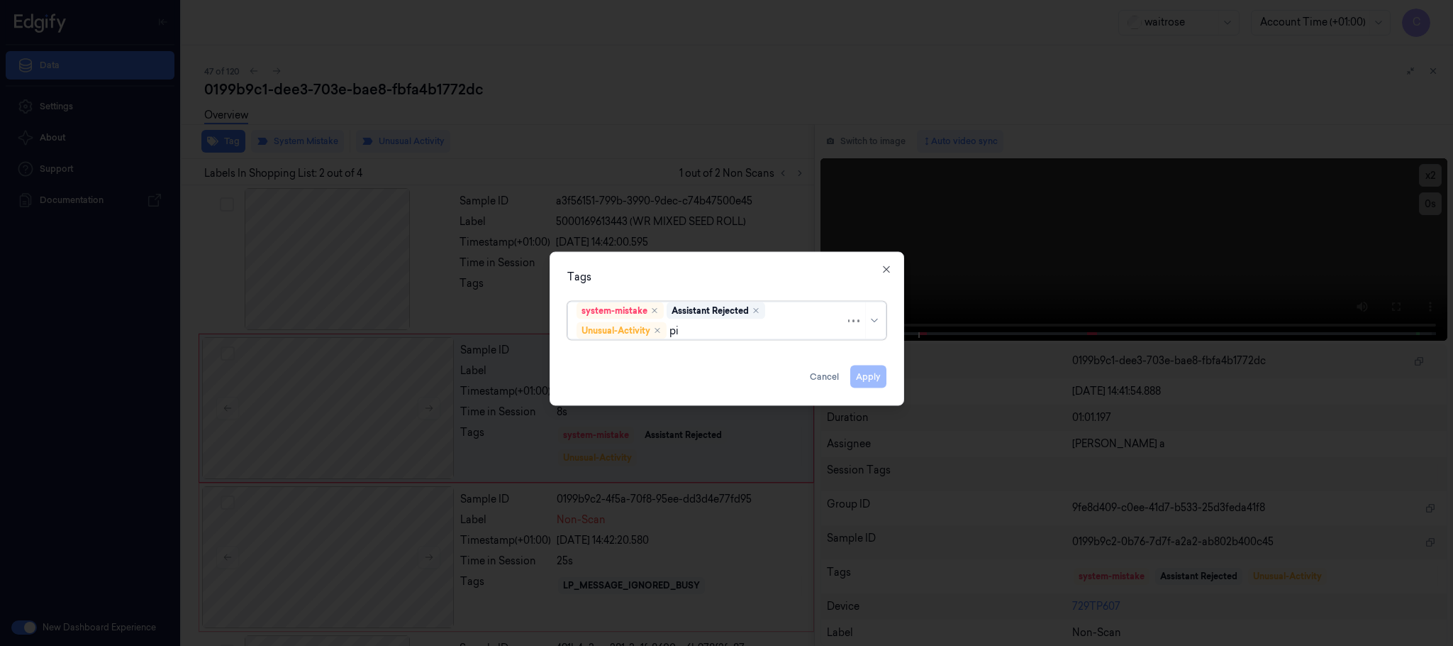
type input "pic"
click at [602, 355] on div "Picklist item alert" at bounding box center [618, 358] width 82 height 15
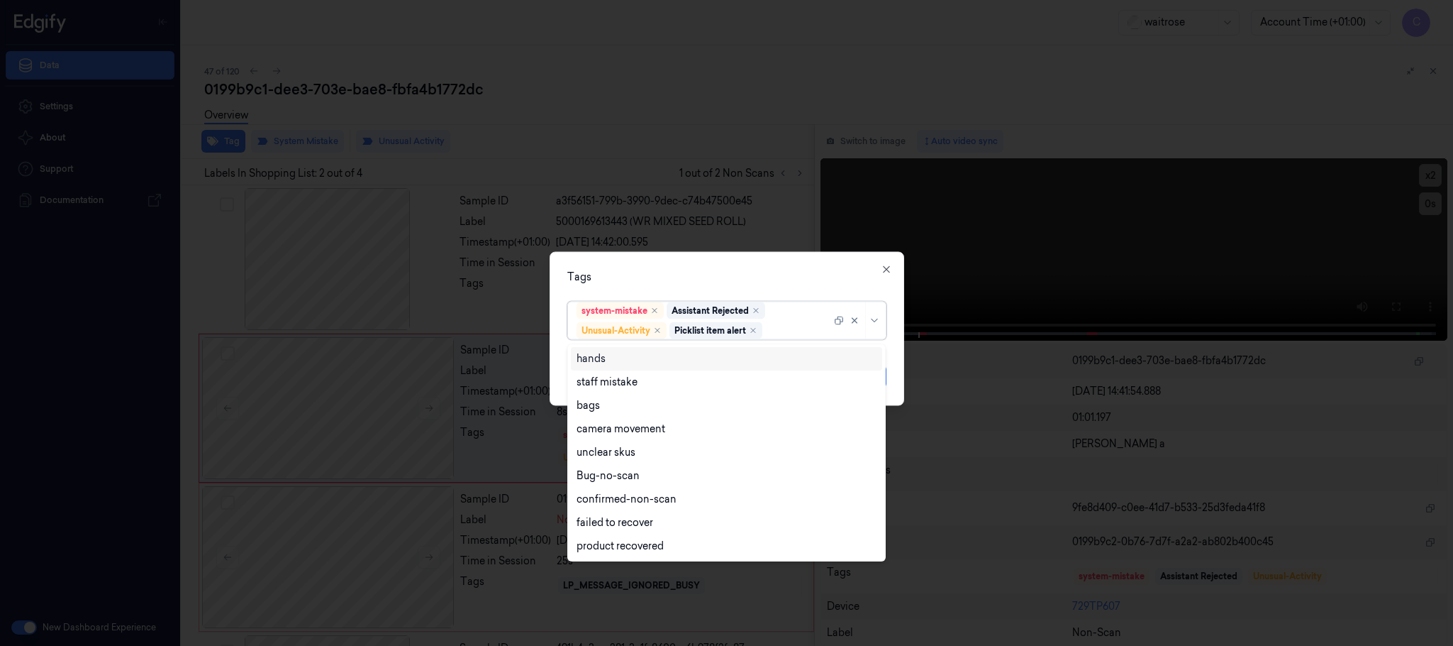
click at [679, 273] on div "Tags" at bounding box center [726, 277] width 319 height 15
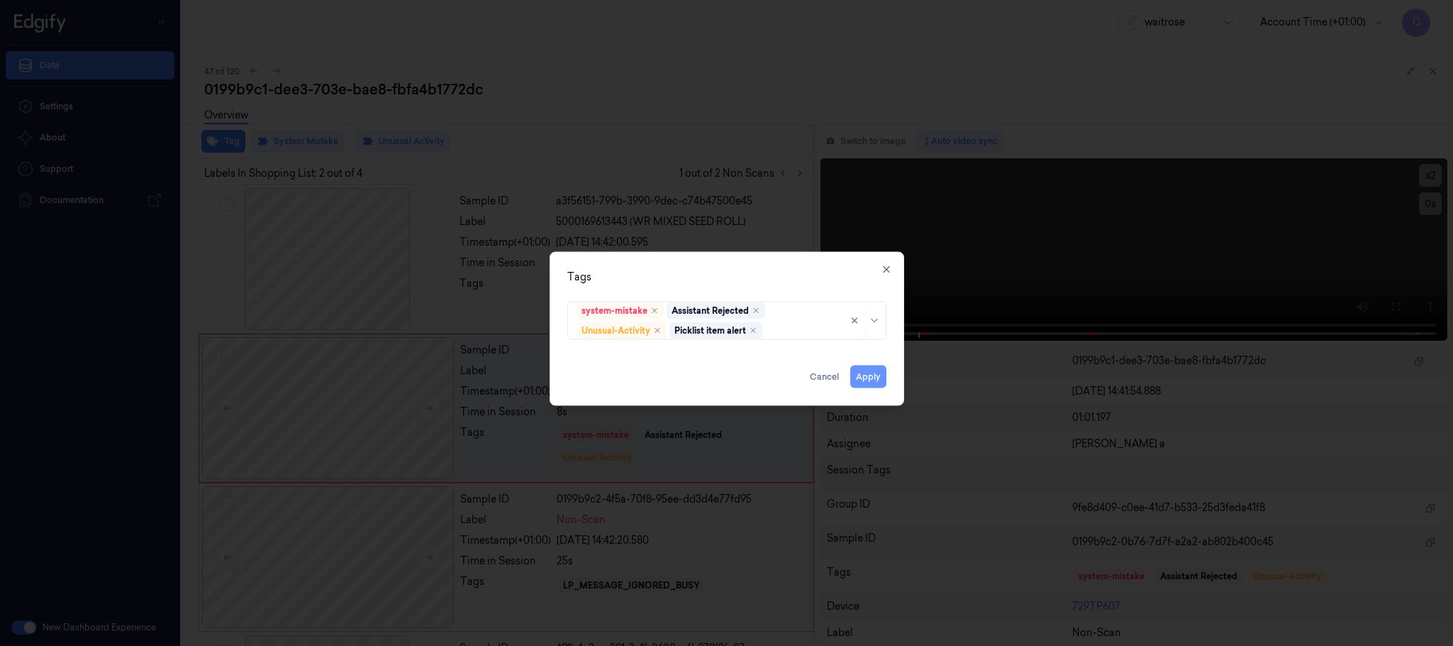
click at [871, 377] on button "Apply" at bounding box center [869, 376] width 36 height 23
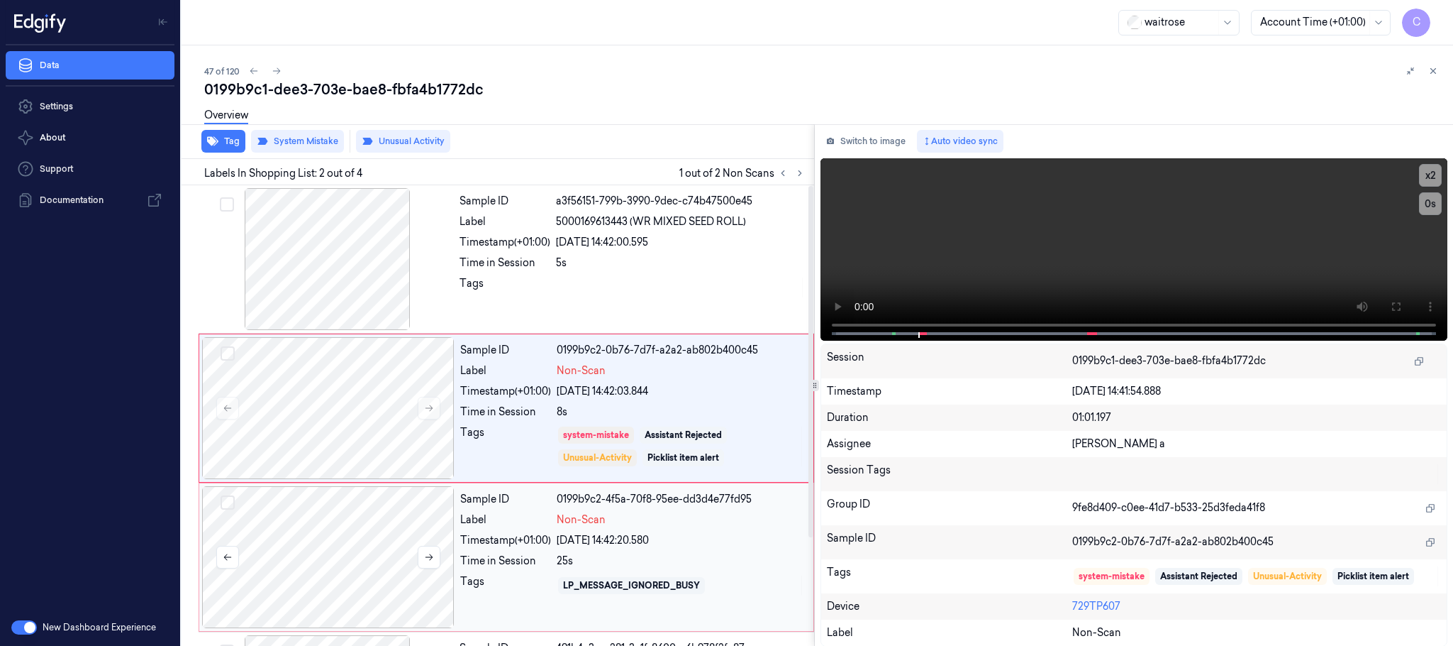
click at [358, 590] on div at bounding box center [328, 557] width 253 height 142
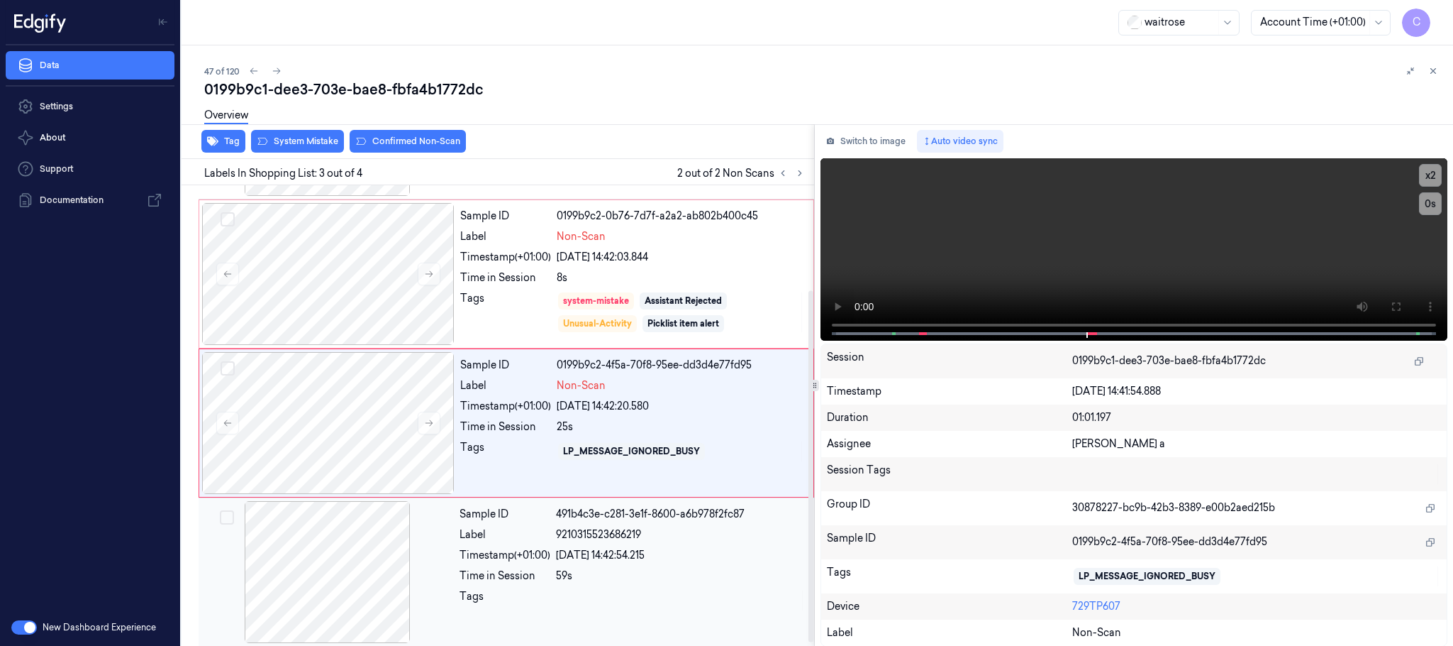
scroll to position [141, 0]
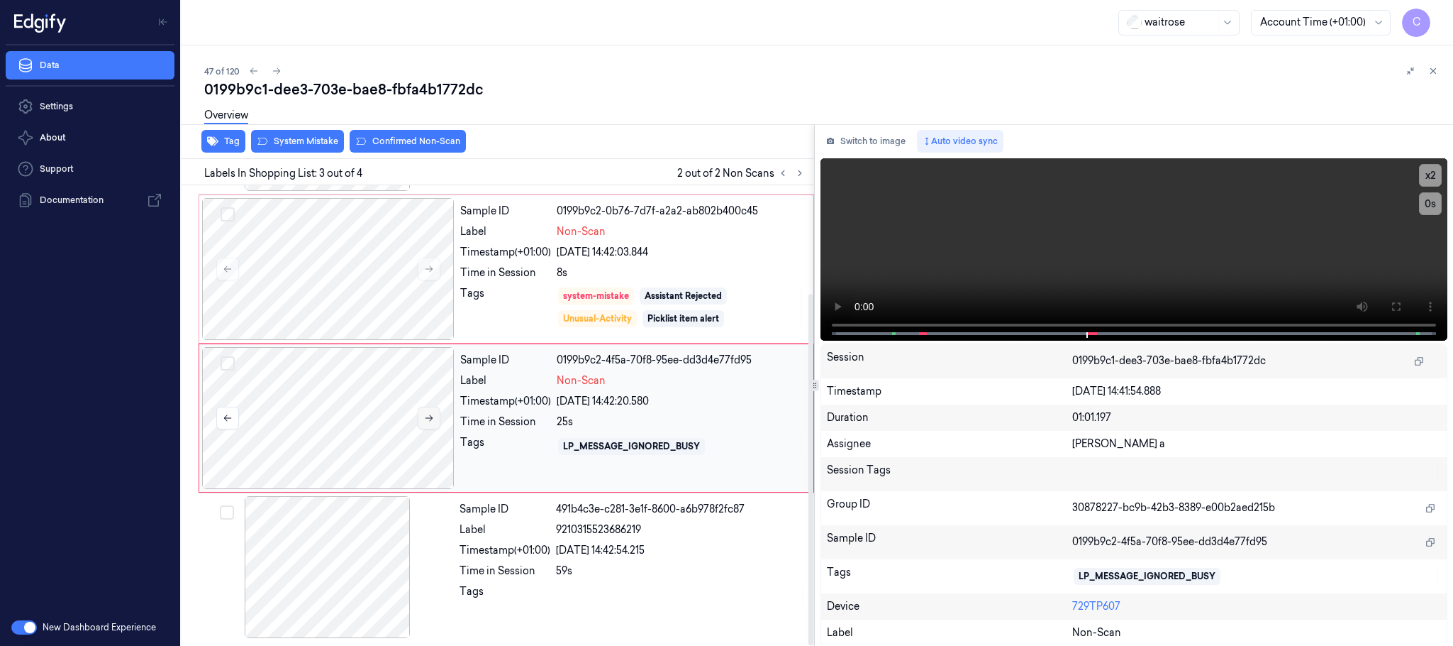
click at [426, 415] on icon at bounding box center [429, 418] width 10 height 10
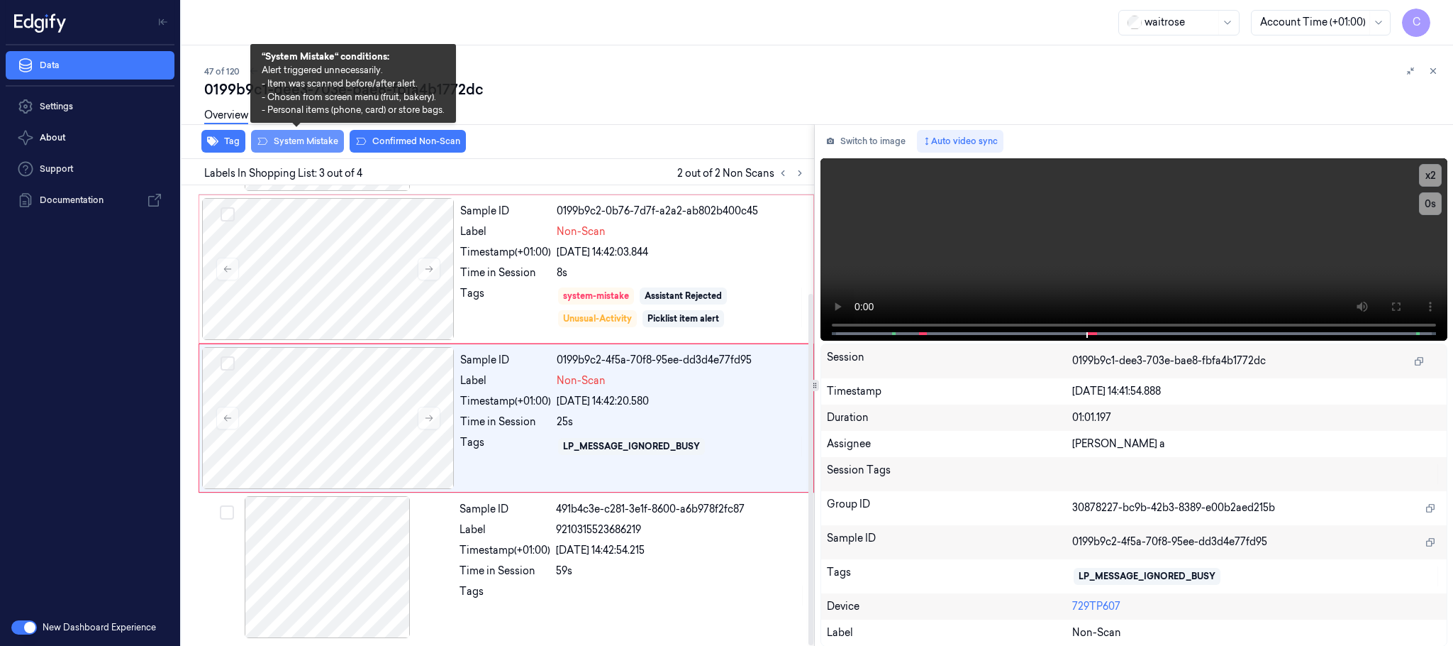
click at [306, 143] on button "System Mistake" at bounding box center [297, 141] width 93 height 23
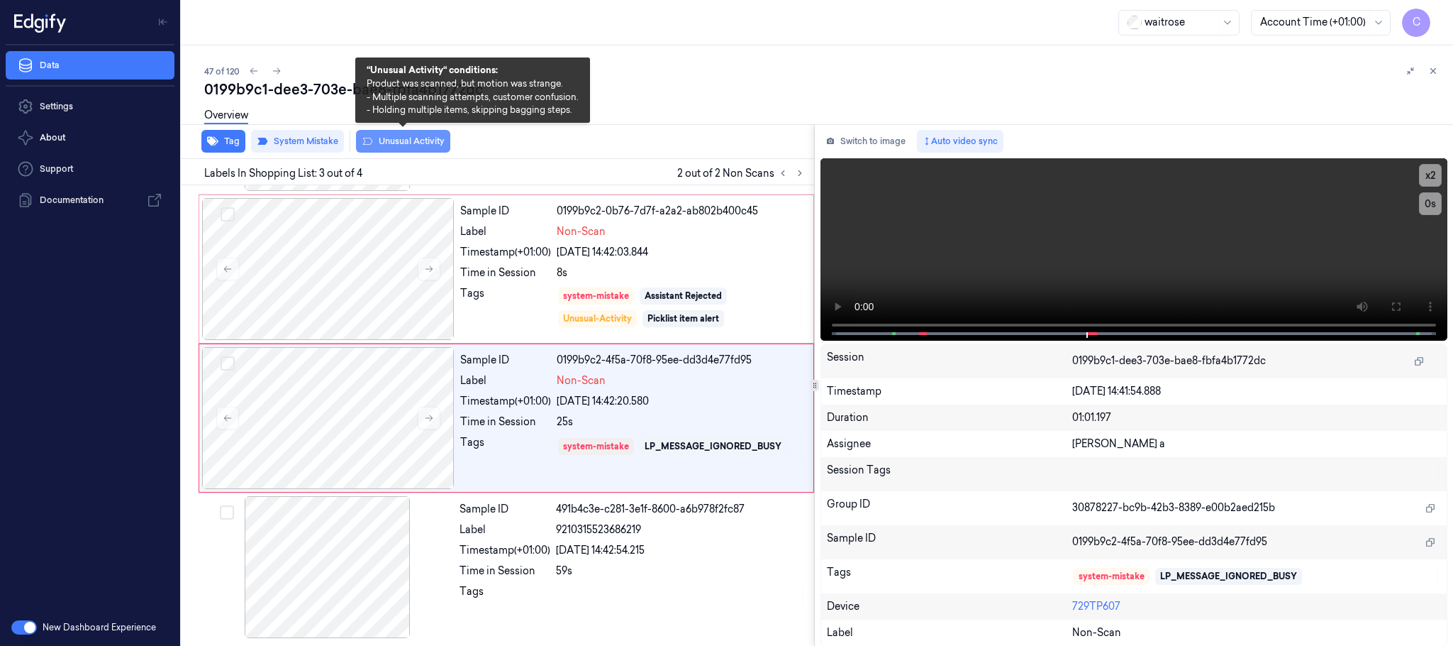
click at [401, 140] on button "Unusual Activity" at bounding box center [403, 141] width 94 height 23
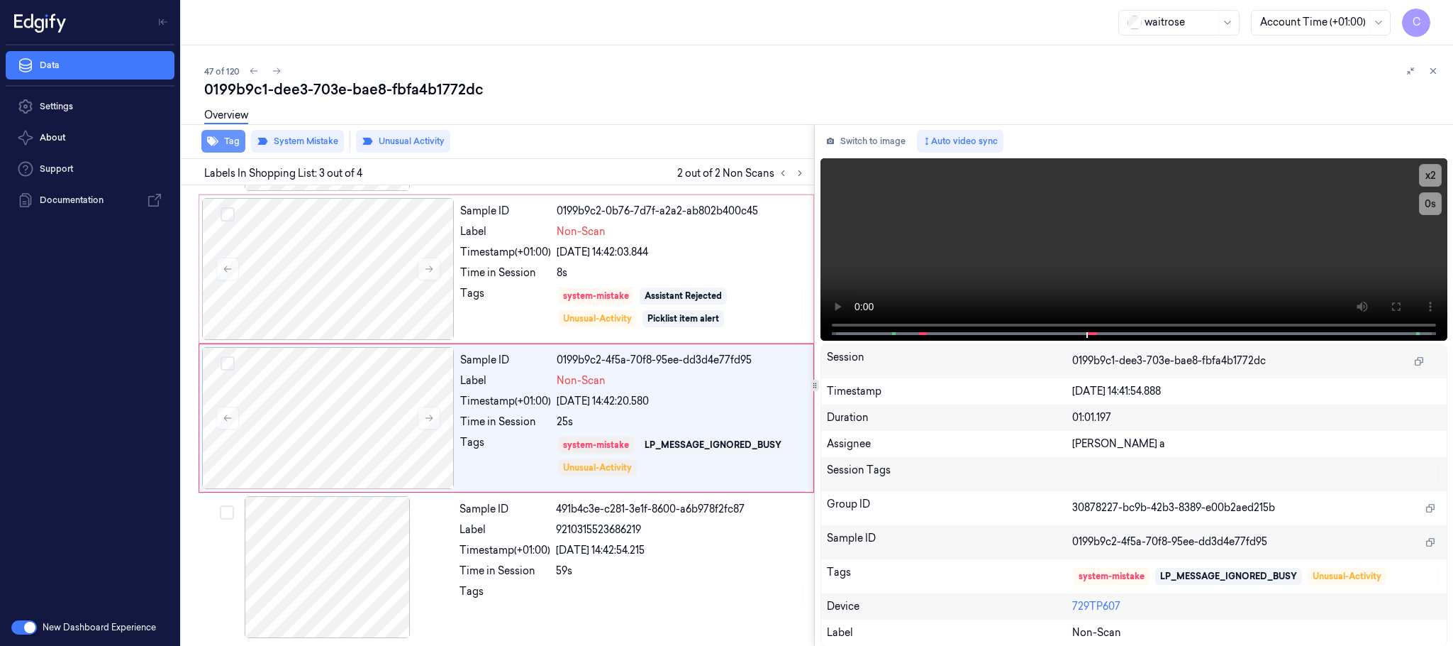
click at [226, 141] on button "Tag" at bounding box center [223, 141] width 44 height 23
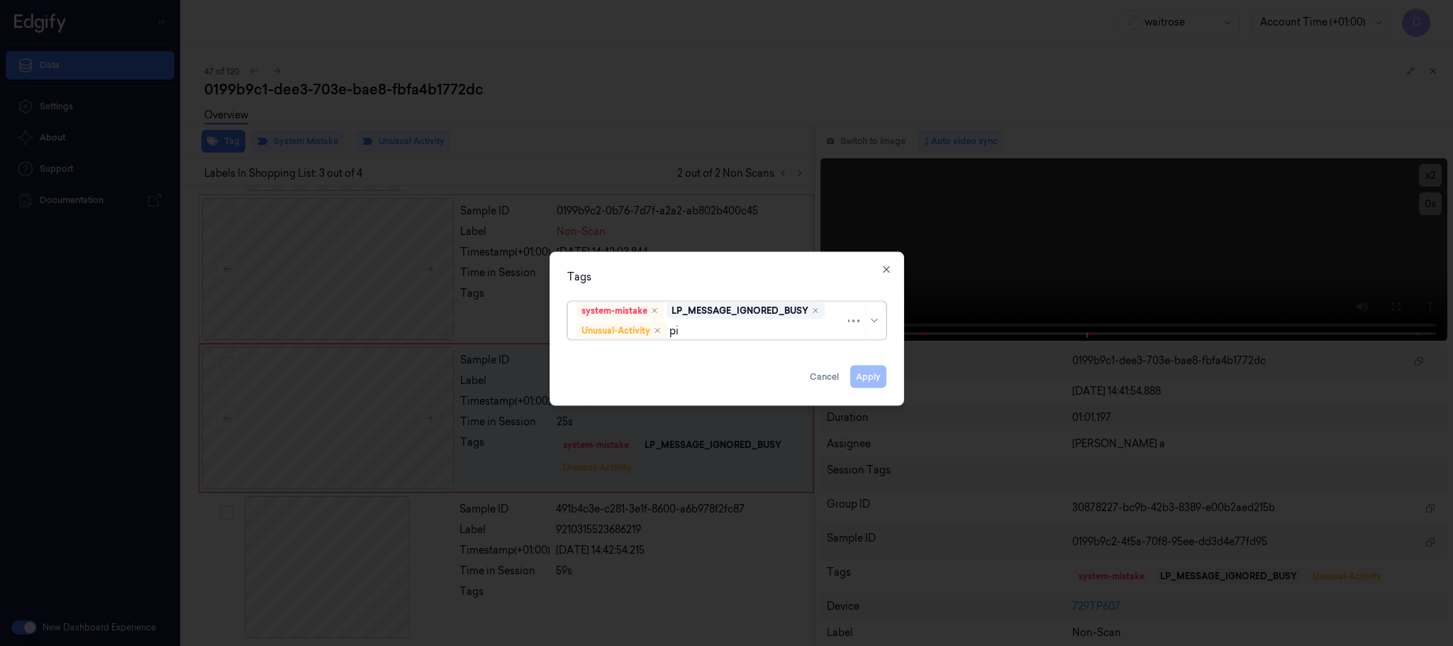
type input "pic"
click at [628, 365] on div "Picklist item alert" at bounding box center [618, 358] width 82 height 15
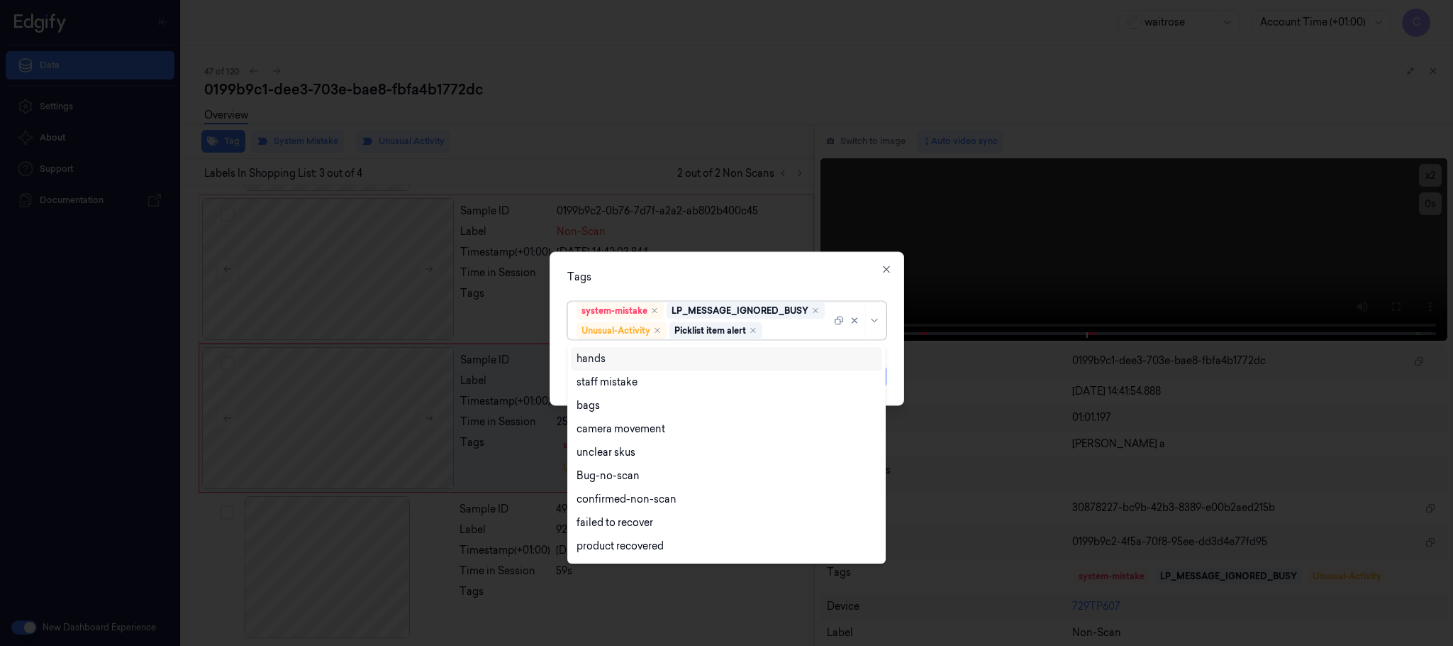
click at [703, 260] on div "Tags option Picklist item alert, selected. 16 results available. Use Up and Dow…" at bounding box center [727, 329] width 355 height 154
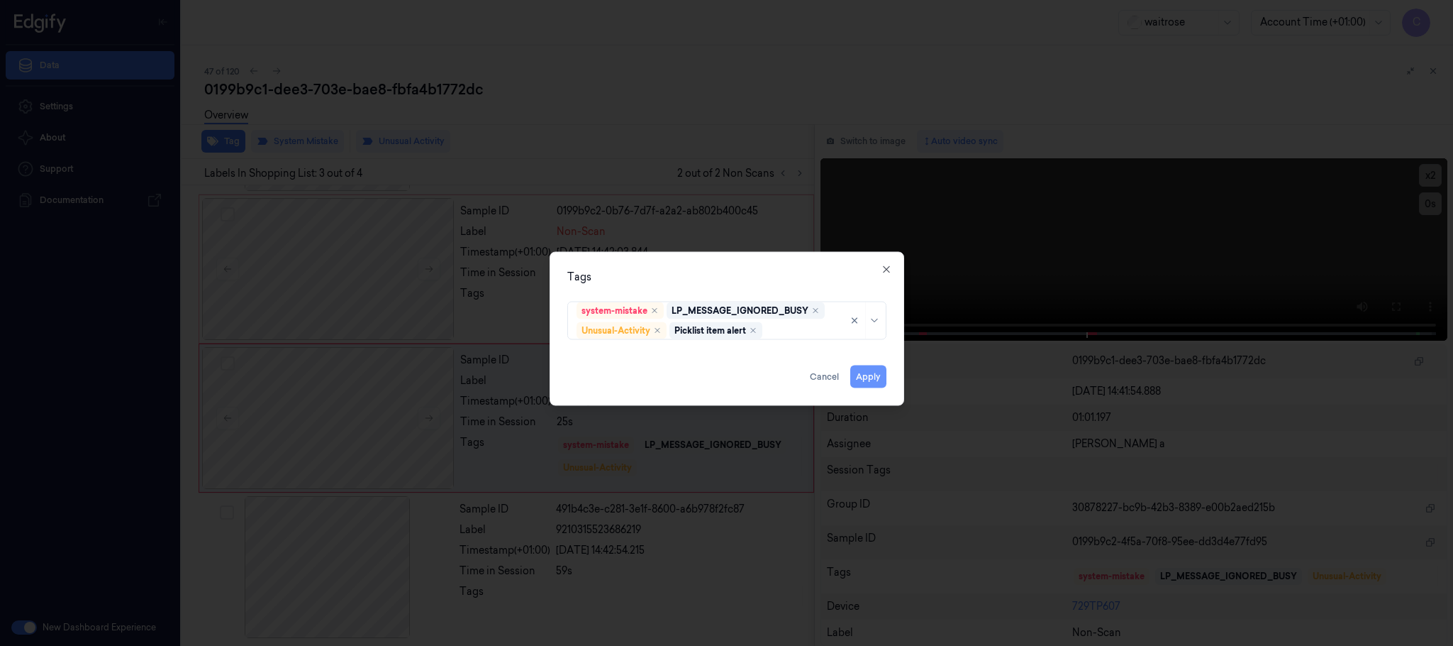
click at [866, 373] on button "Apply" at bounding box center [869, 376] width 36 height 23
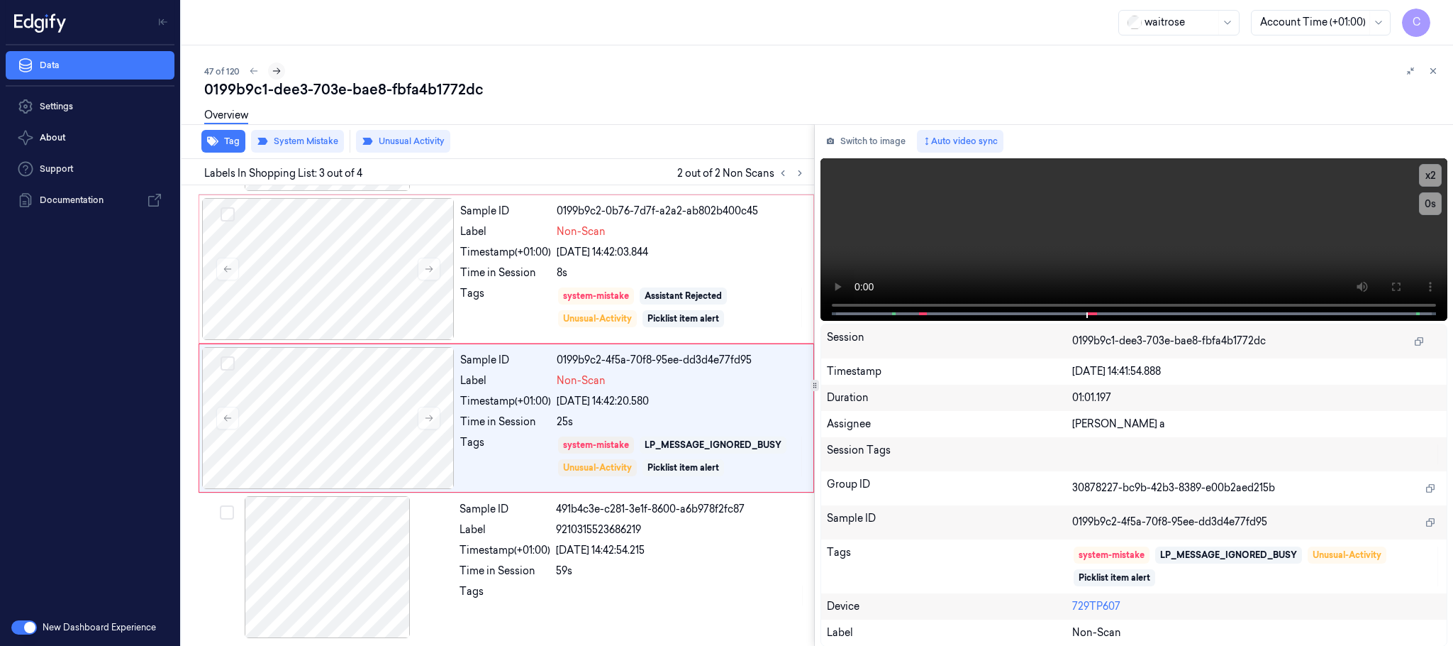
click at [279, 73] on icon at bounding box center [277, 71] width 10 height 10
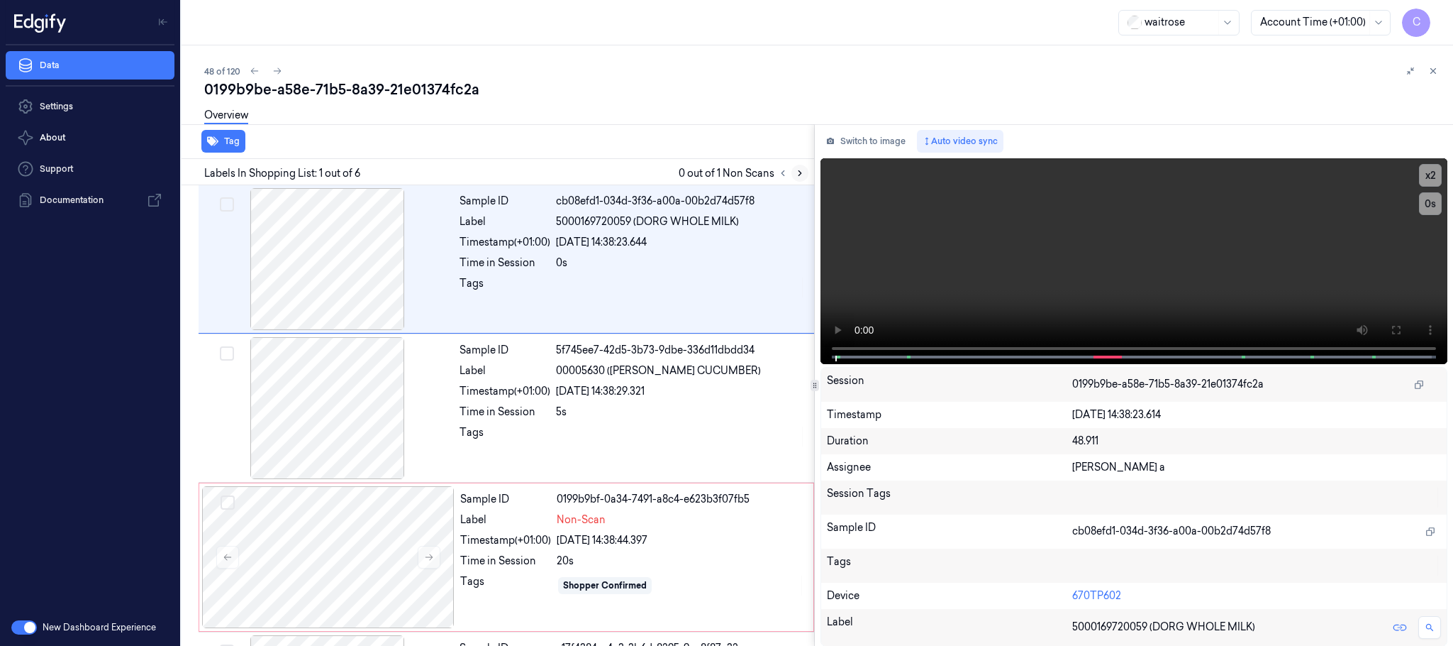
click at [803, 172] on icon at bounding box center [800, 173] width 10 height 10
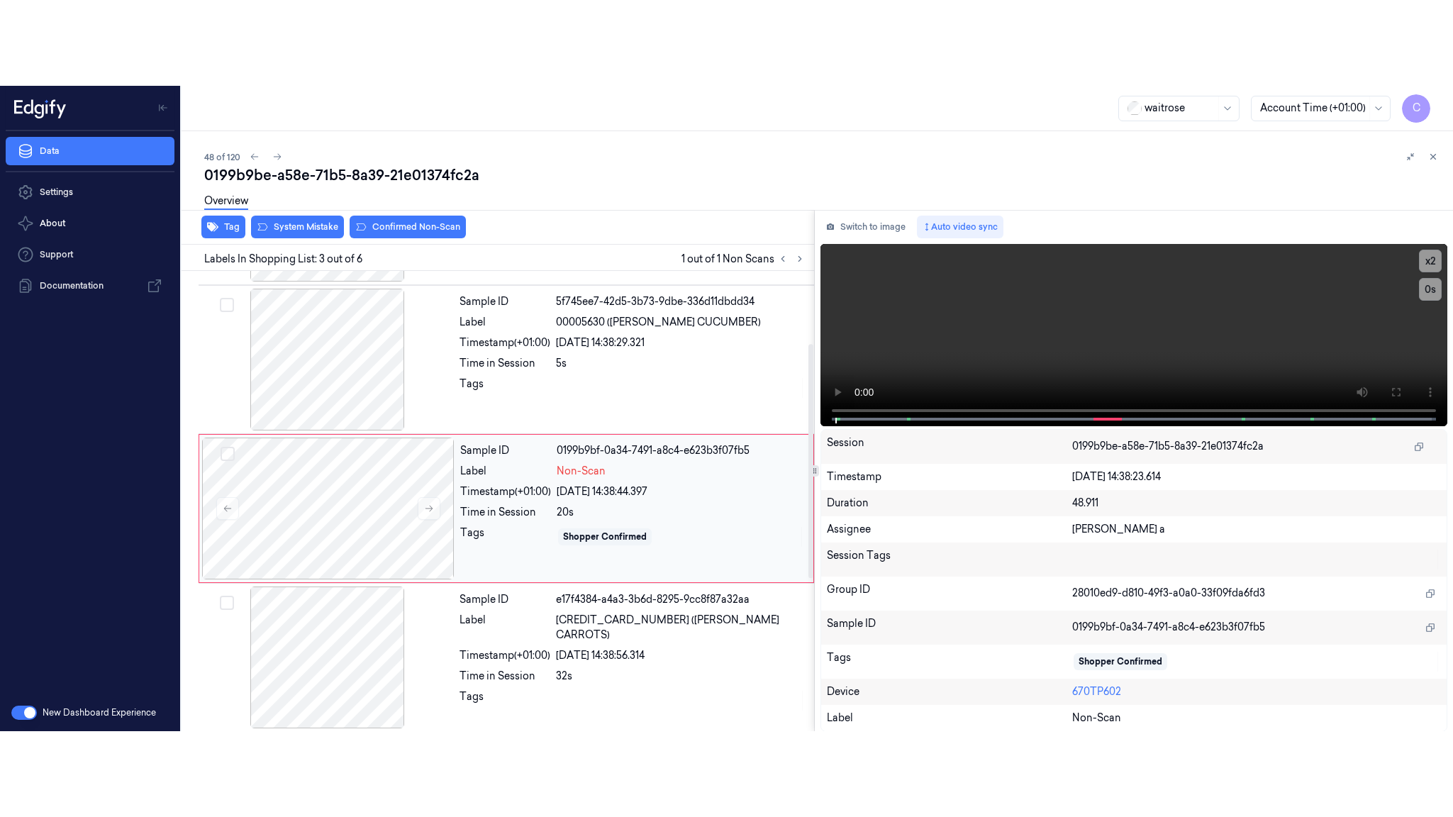
scroll to position [143, 0]
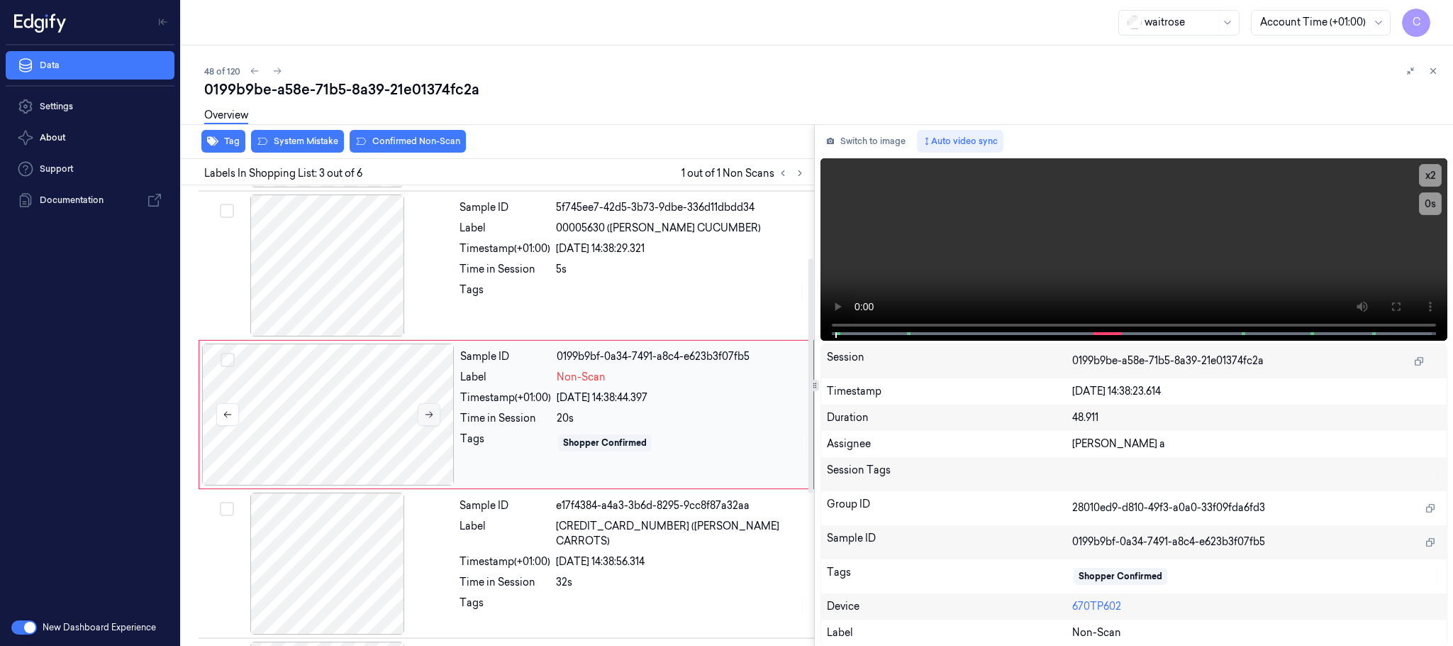
click at [431, 415] on icon at bounding box center [429, 414] width 10 height 10
click at [1396, 306] on icon at bounding box center [1396, 306] width 11 height 11
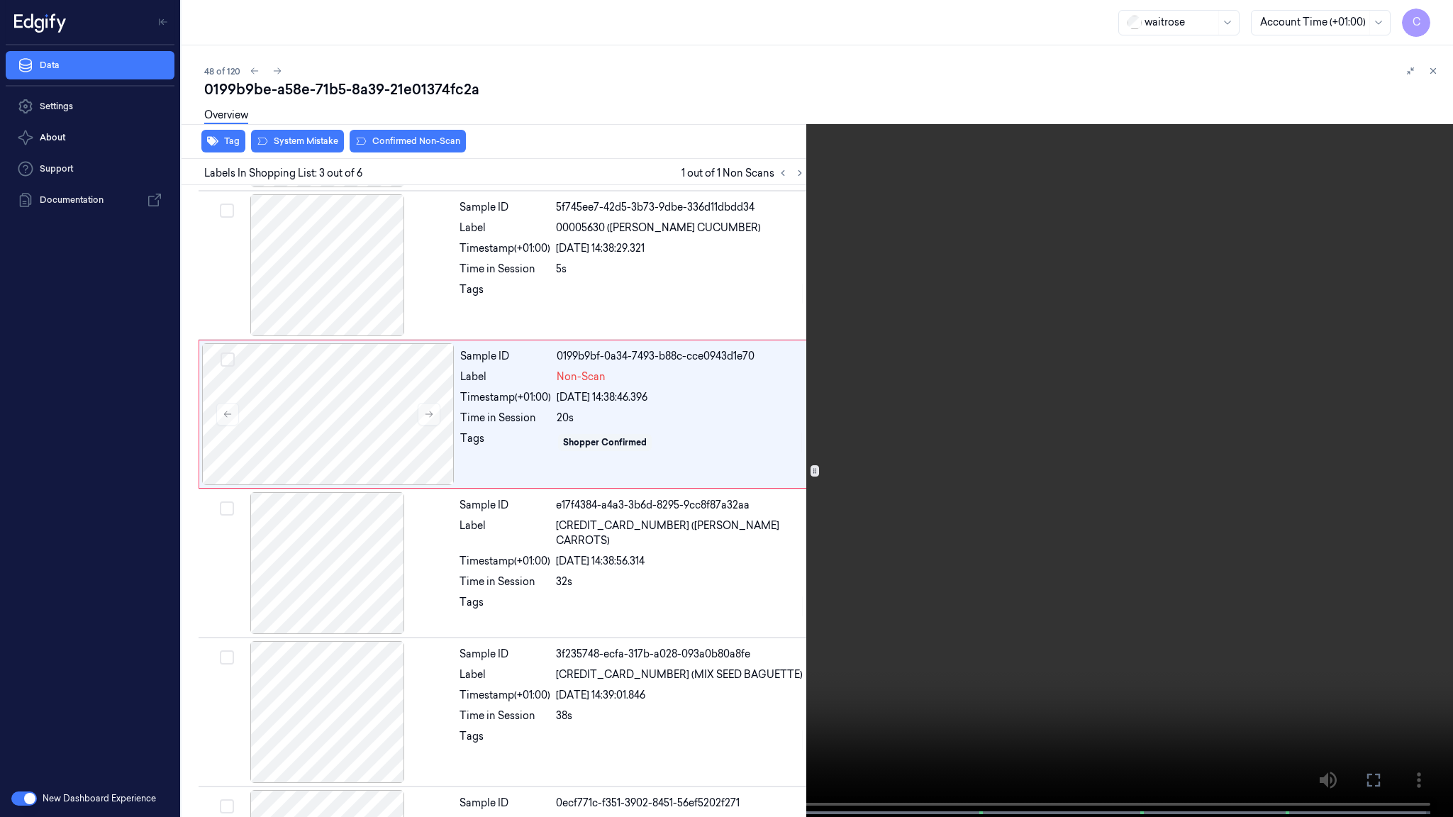
click at [660, 456] on video at bounding box center [726, 410] width 1453 height 820
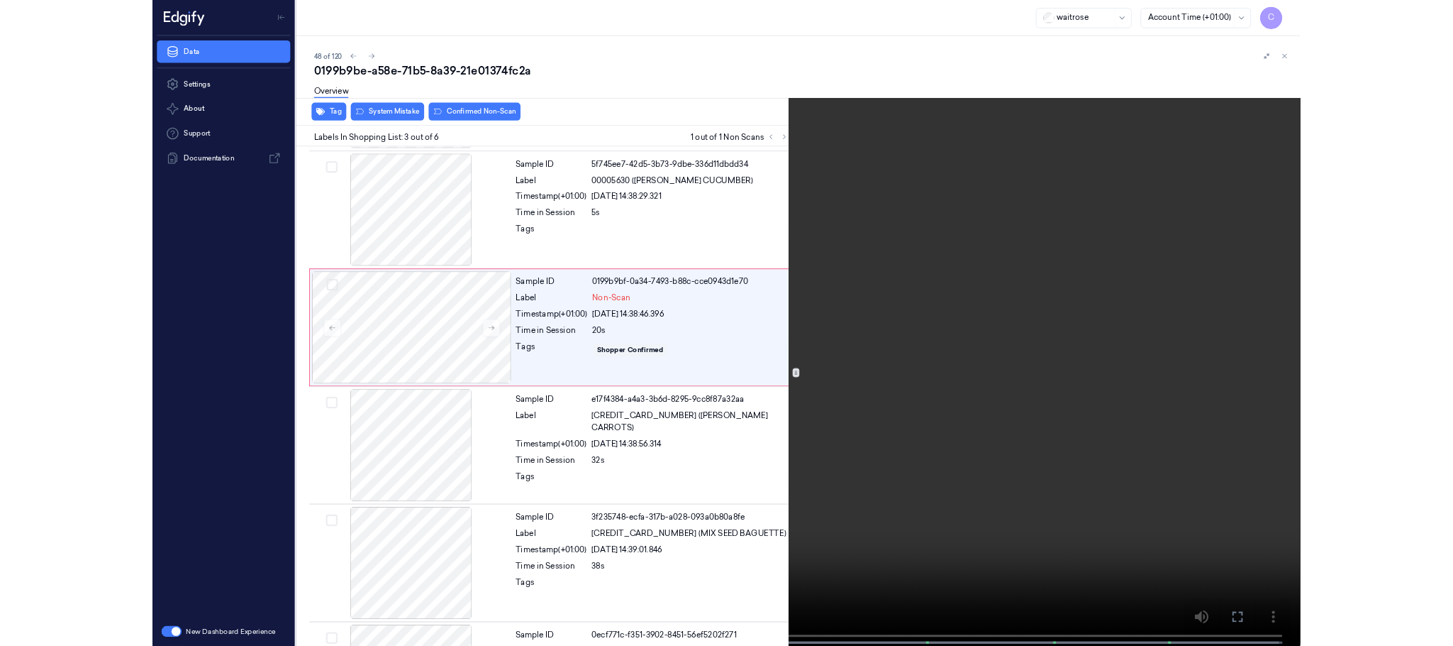
scroll to position [57, 0]
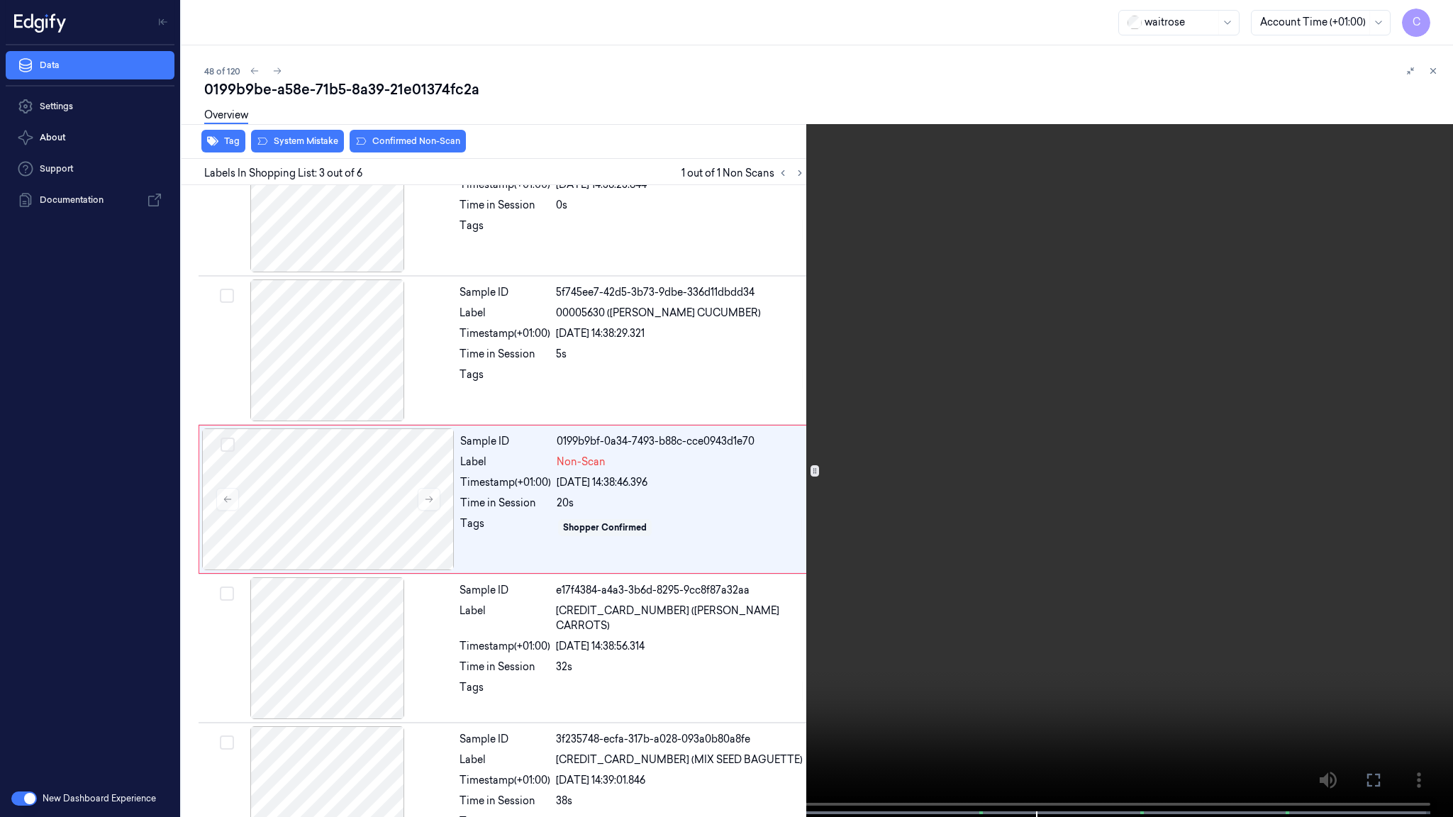
click at [351, 389] on video at bounding box center [726, 410] width 1453 height 820
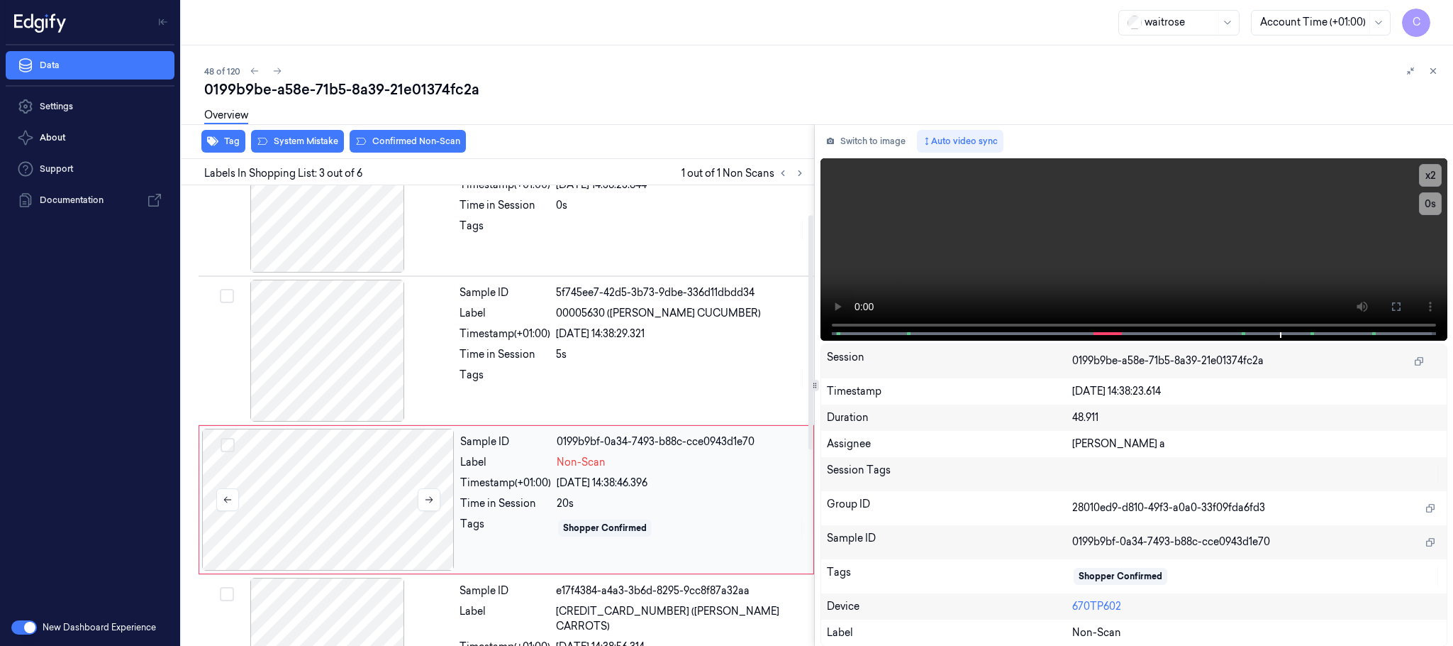
click at [341, 492] on div at bounding box center [328, 499] width 253 height 142
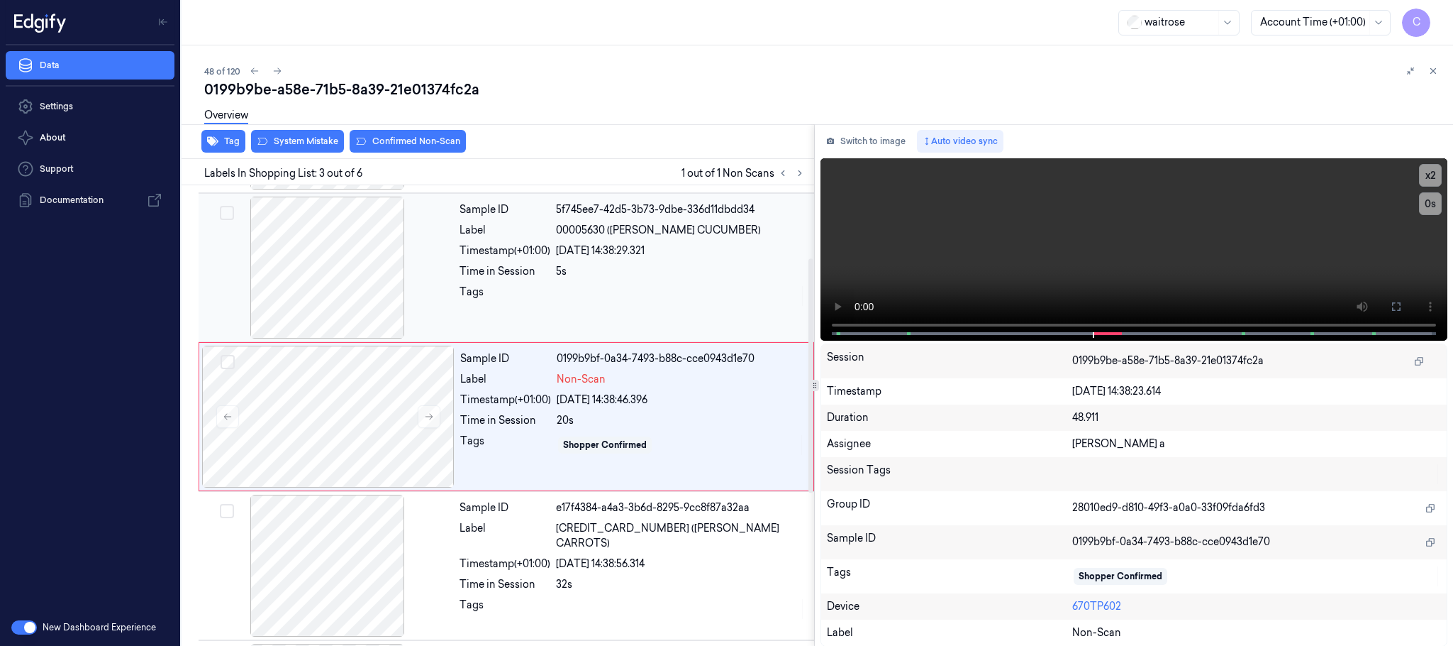
scroll to position [143, 0]
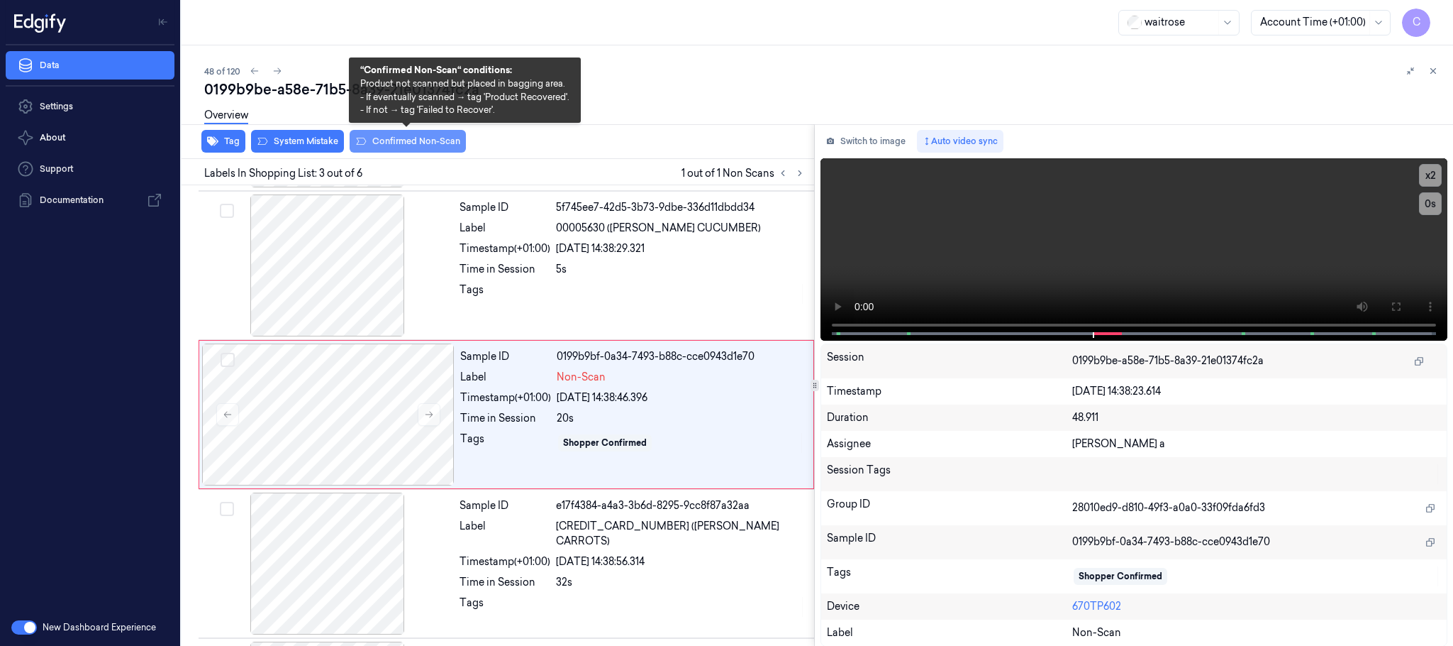
click at [405, 143] on button "Confirmed Non-Scan" at bounding box center [408, 141] width 116 height 23
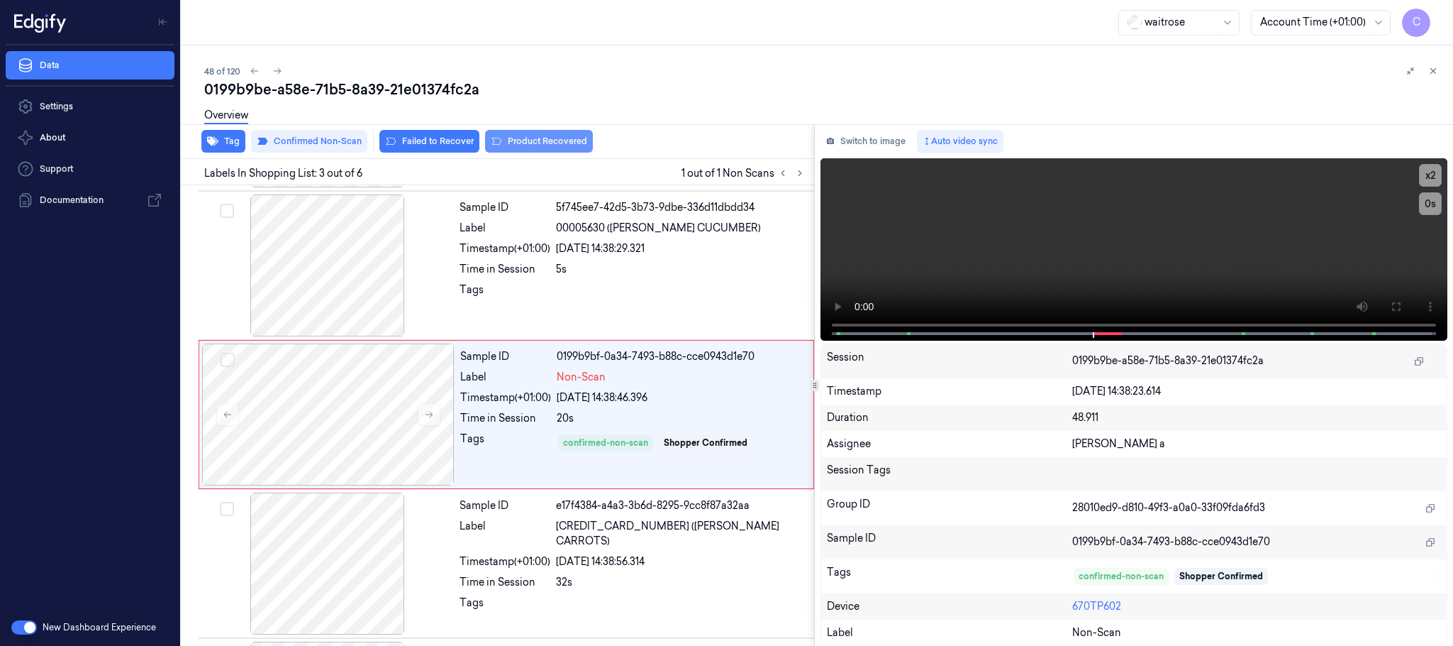
click at [519, 138] on button "Product Recovered" at bounding box center [539, 141] width 108 height 23
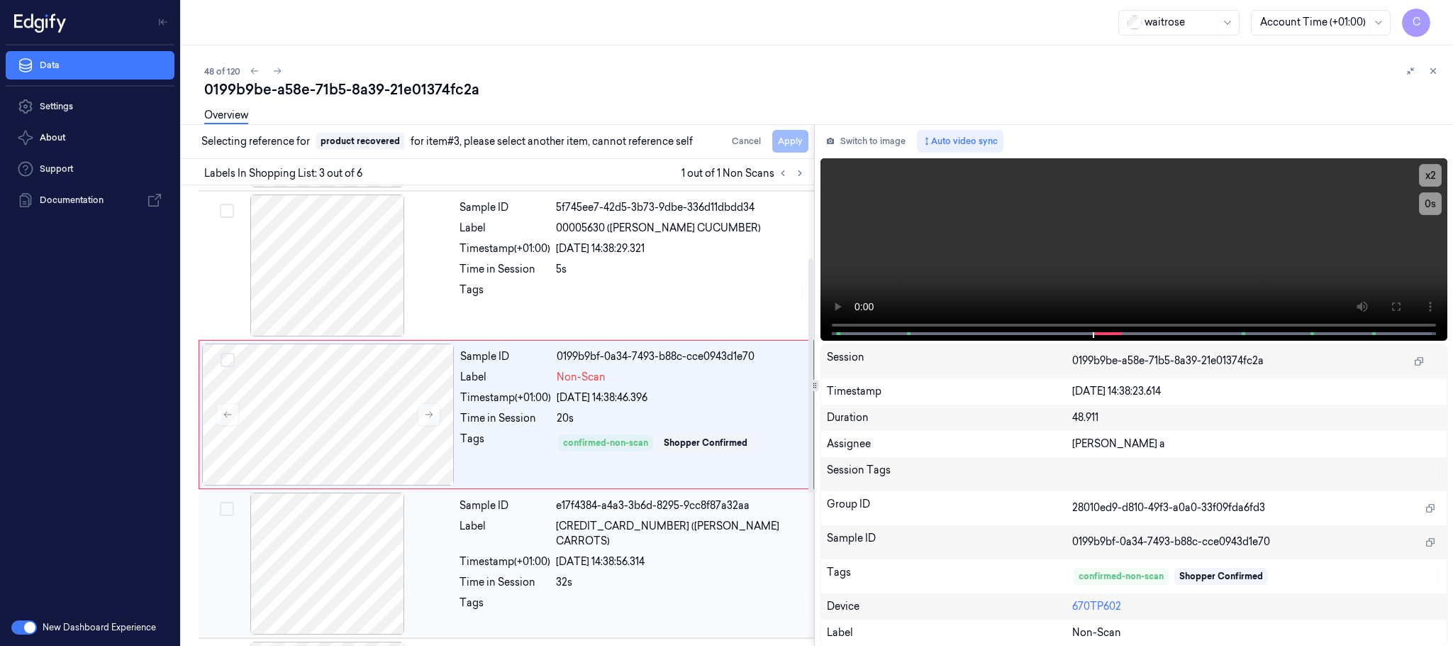
click at [366, 539] on div at bounding box center [327, 563] width 253 height 142
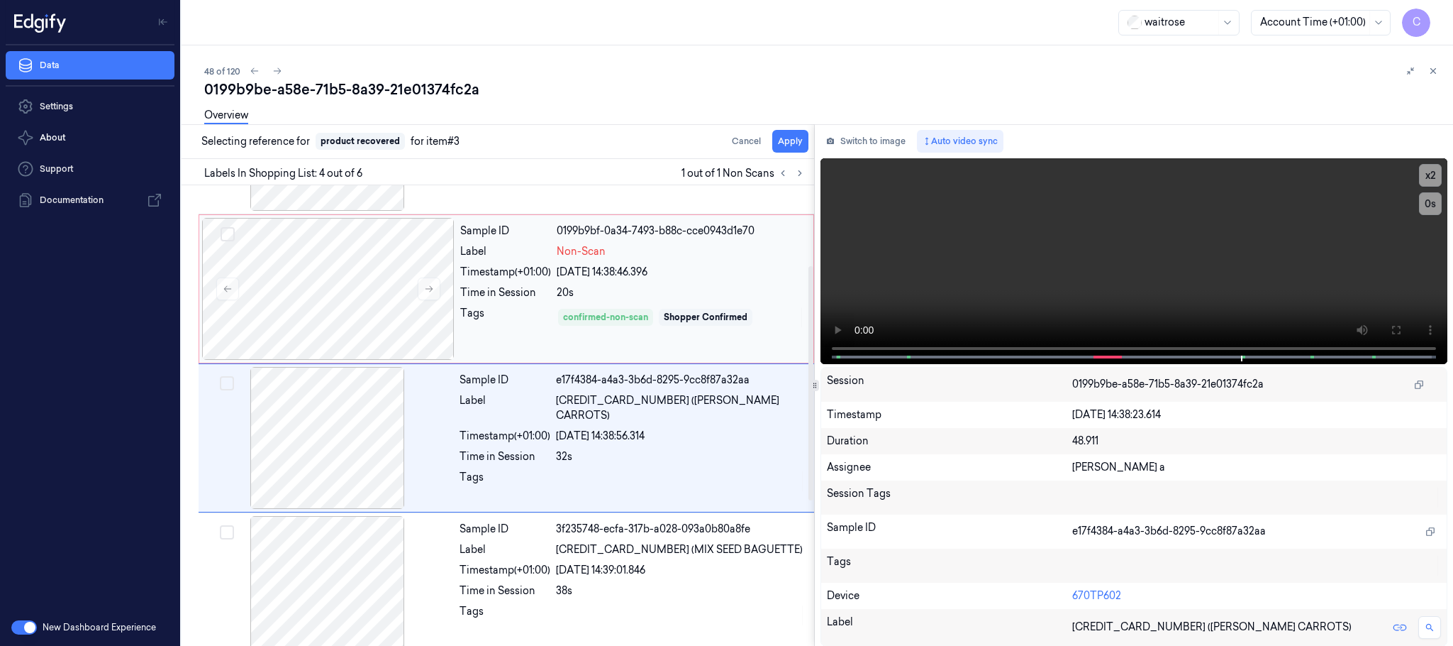
scroll to position [292, 0]
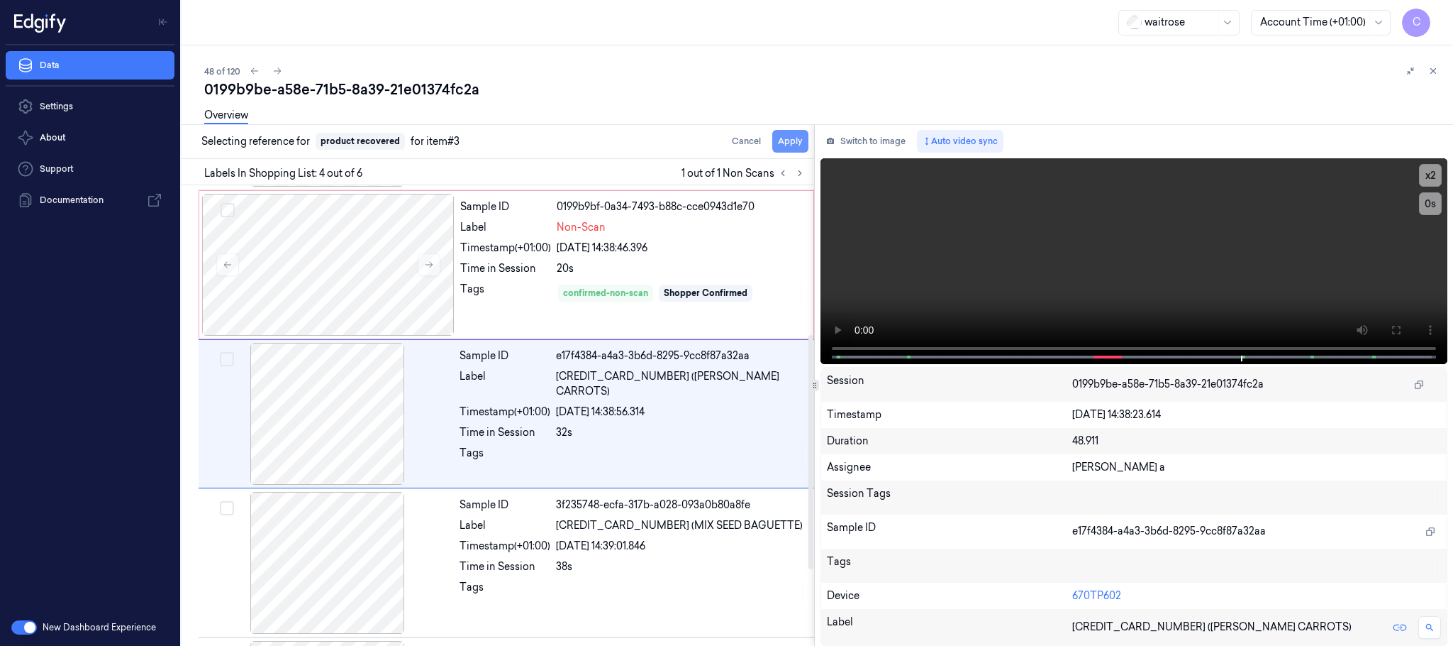
click at [794, 135] on button "Apply" at bounding box center [790, 141] width 36 height 23
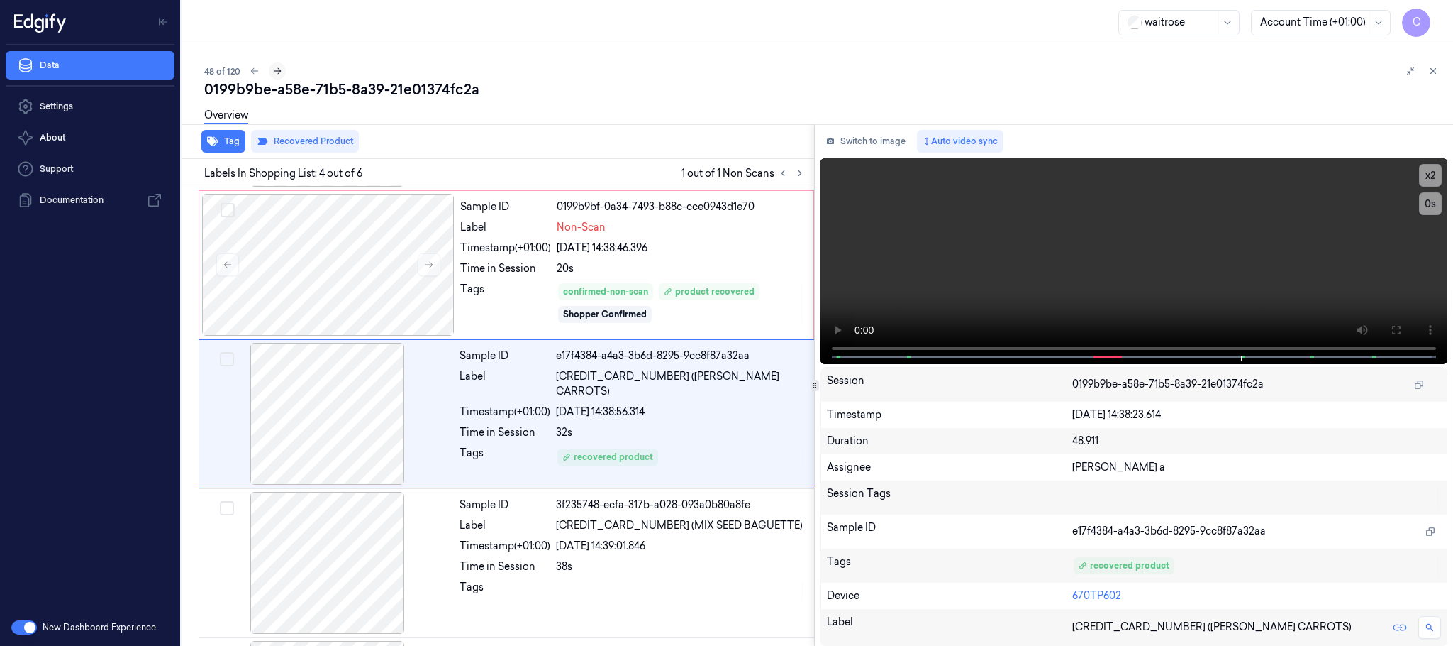
click at [275, 69] on icon at bounding box center [277, 71] width 10 height 10
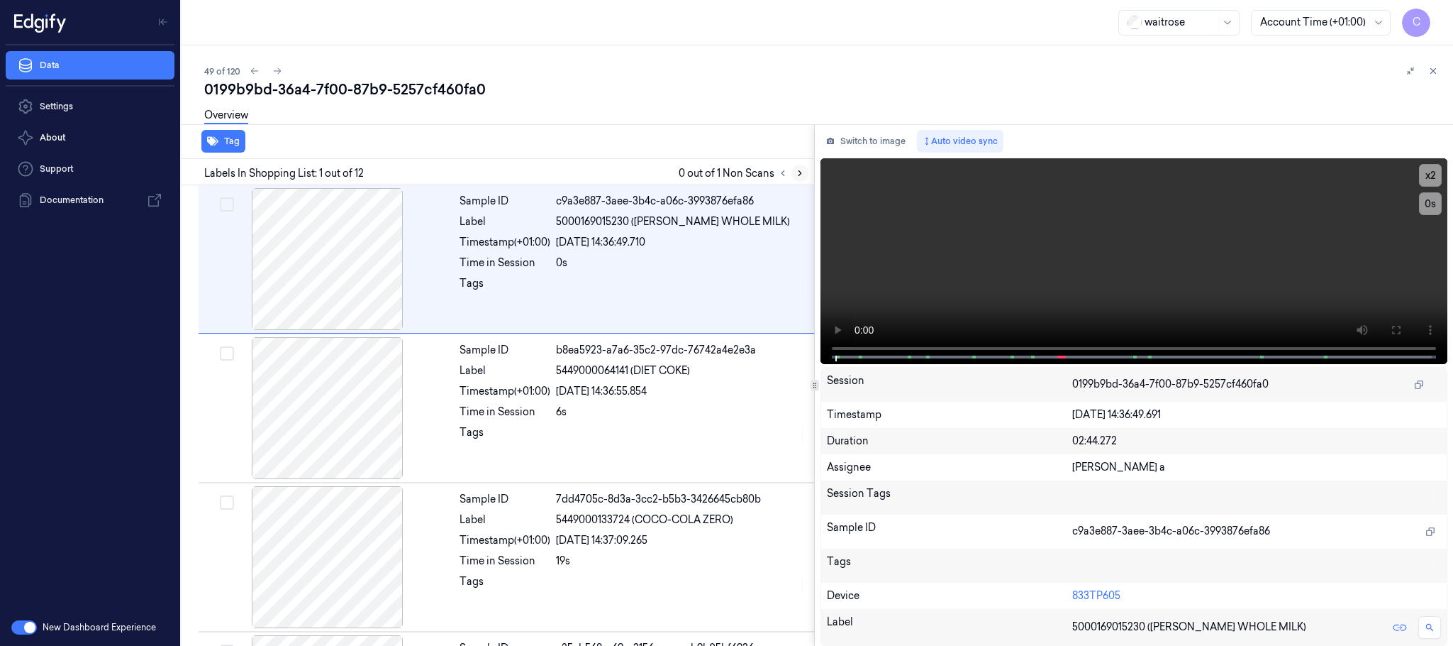
click at [792, 173] on button at bounding box center [800, 173] width 17 height 17
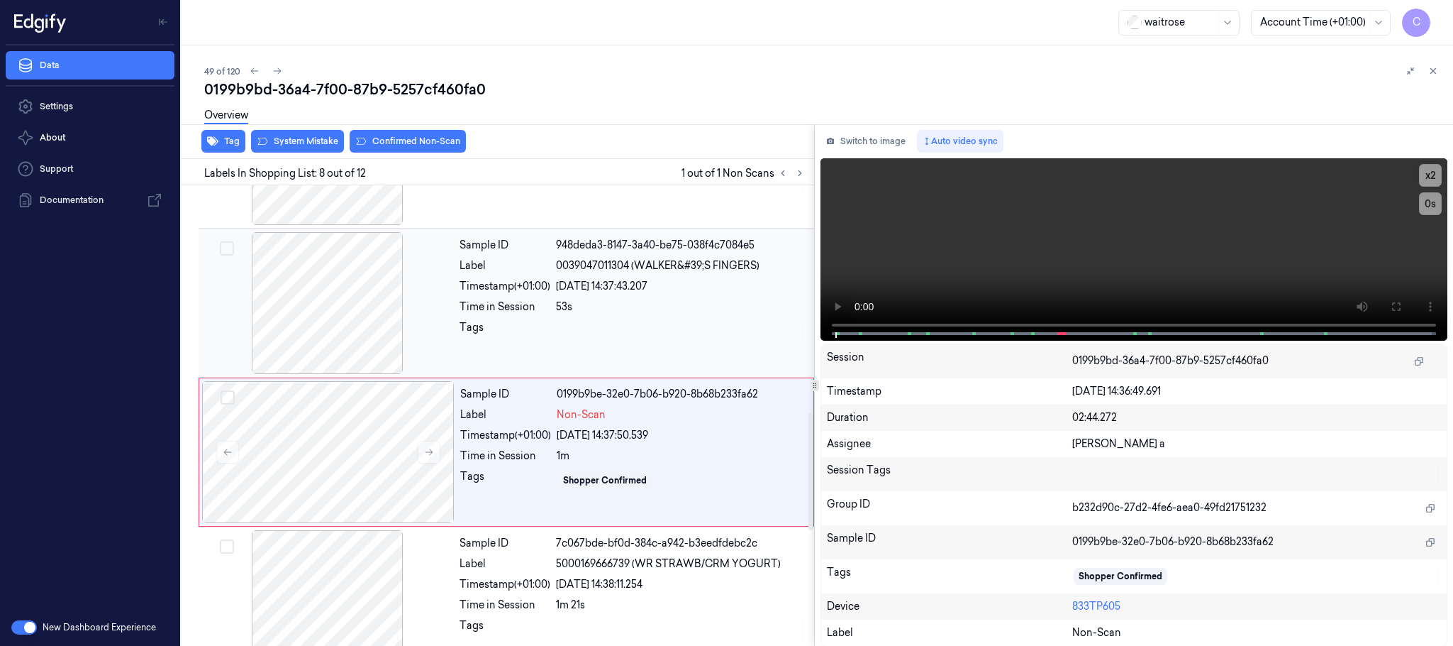
scroll to position [890, 0]
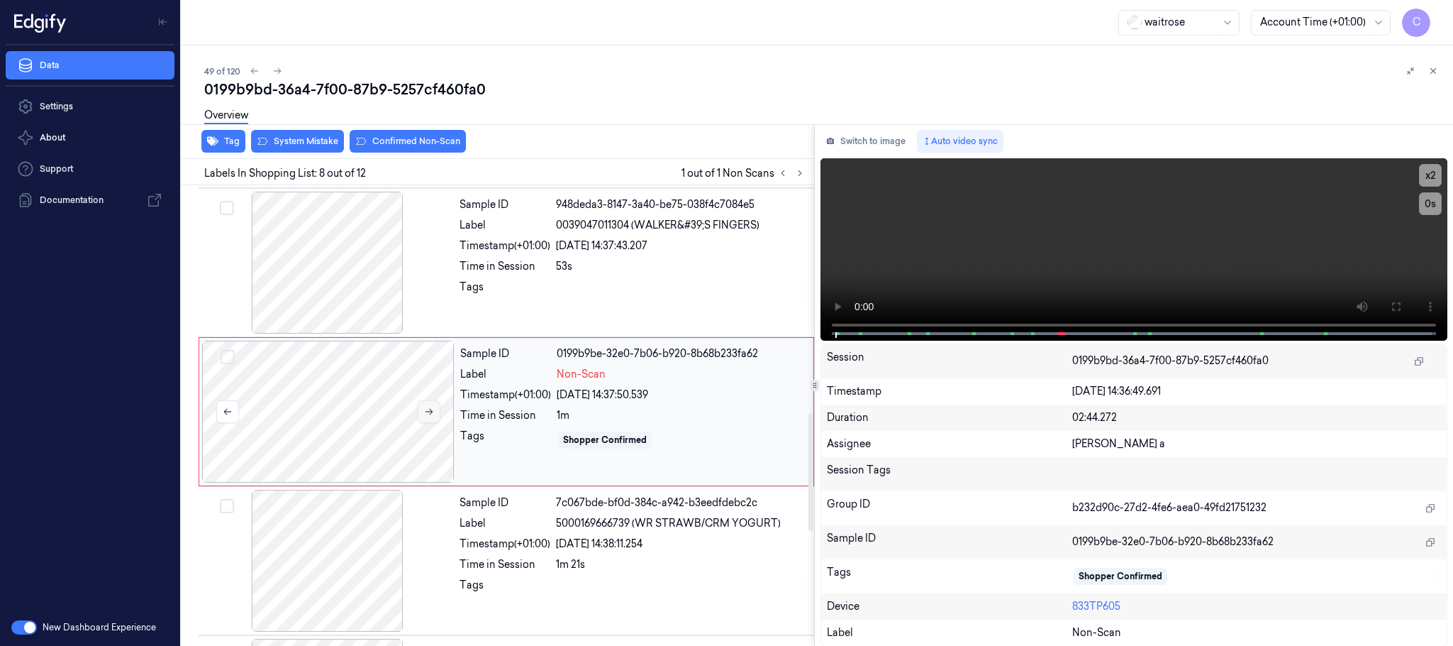
click at [432, 416] on icon at bounding box center [429, 411] width 10 height 10
click at [316, 288] on div at bounding box center [327, 263] width 253 height 142
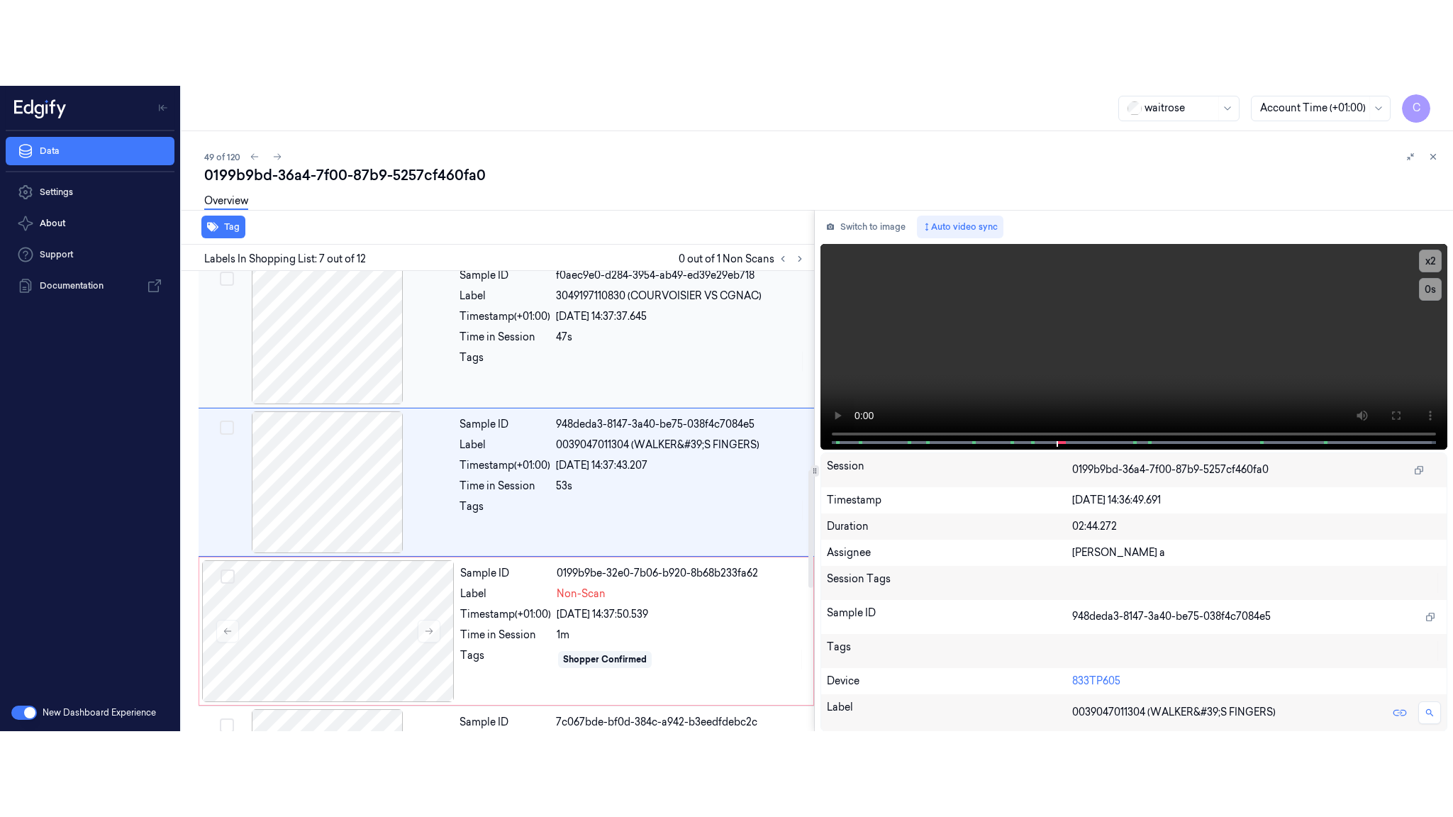
scroll to position [741, 0]
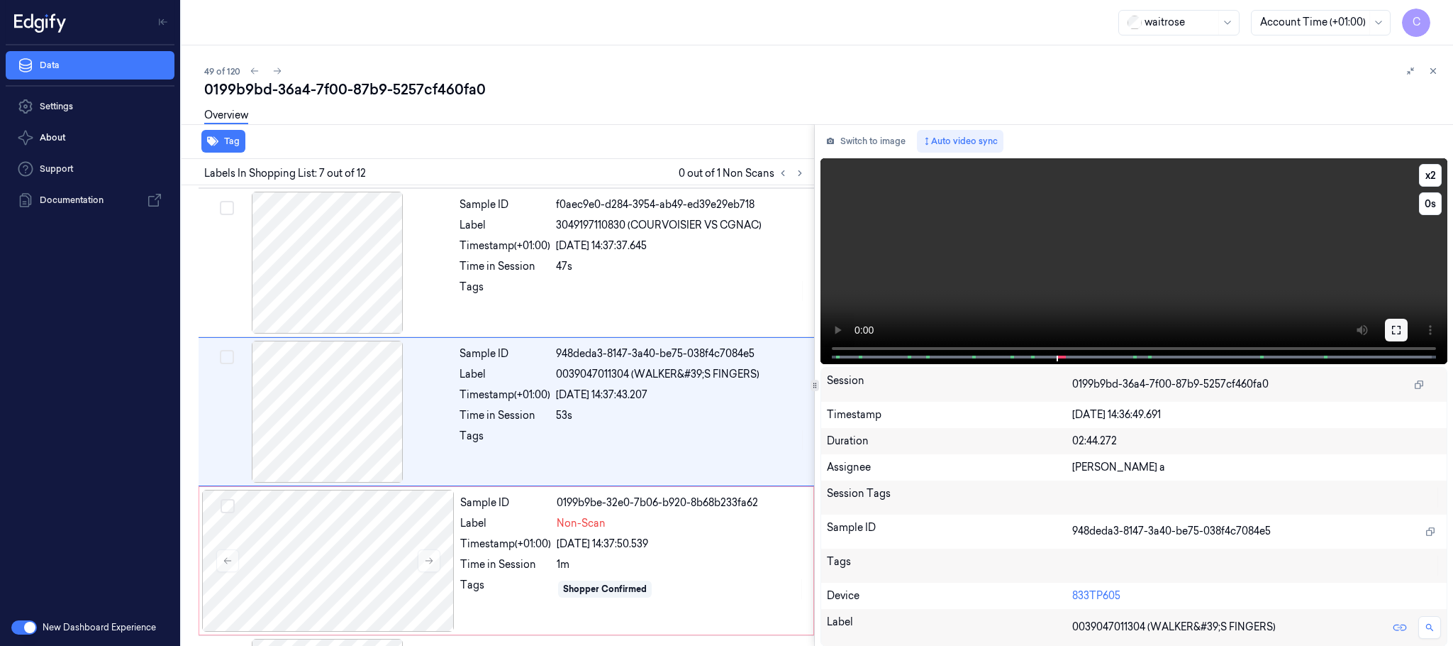
click at [1399, 328] on icon at bounding box center [1396, 329] width 11 height 11
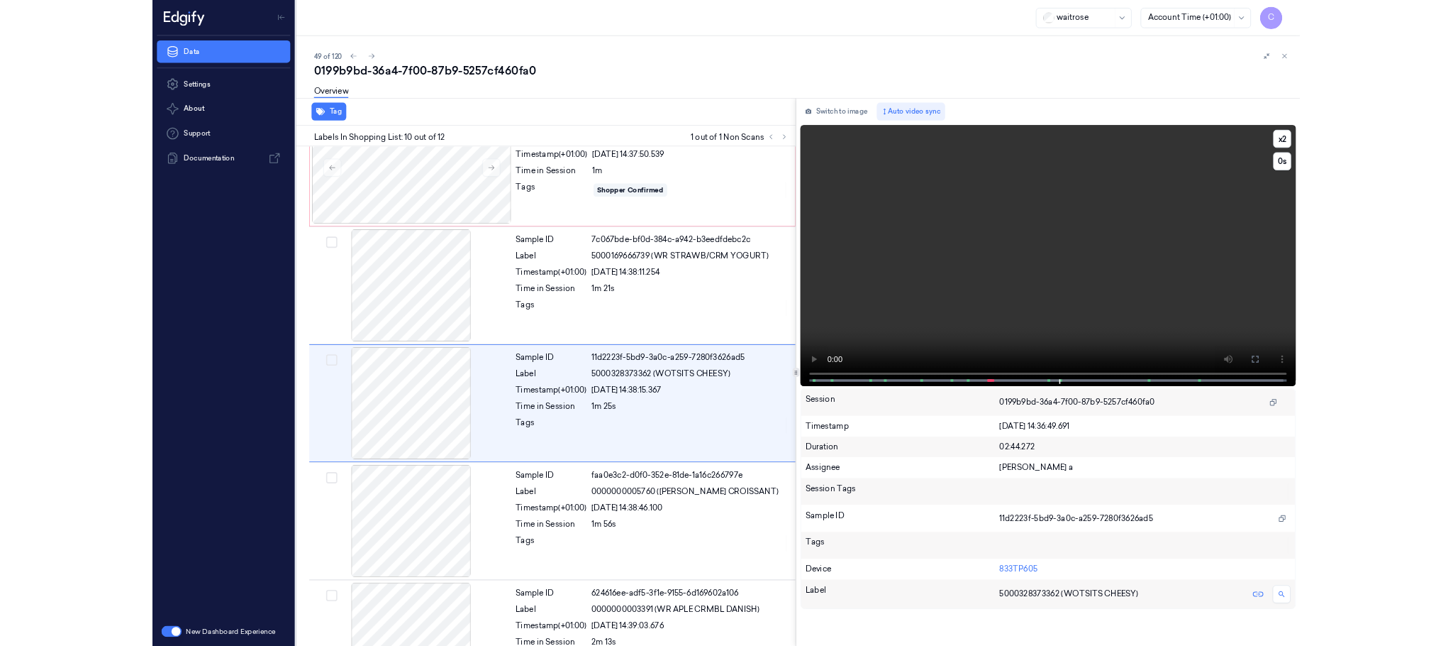
scroll to position [1104, 0]
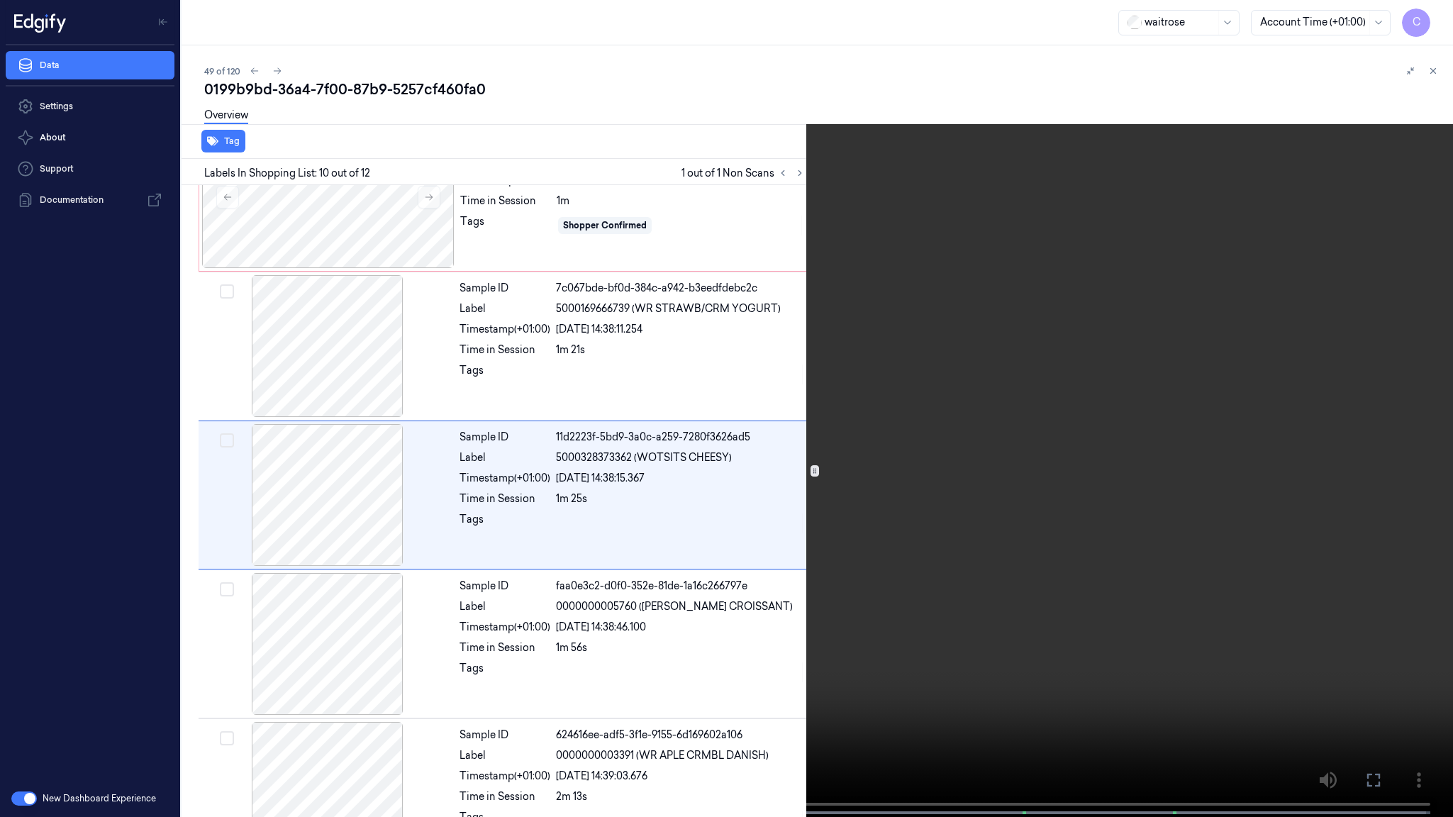
click at [628, 511] on video at bounding box center [726, 410] width 1453 height 820
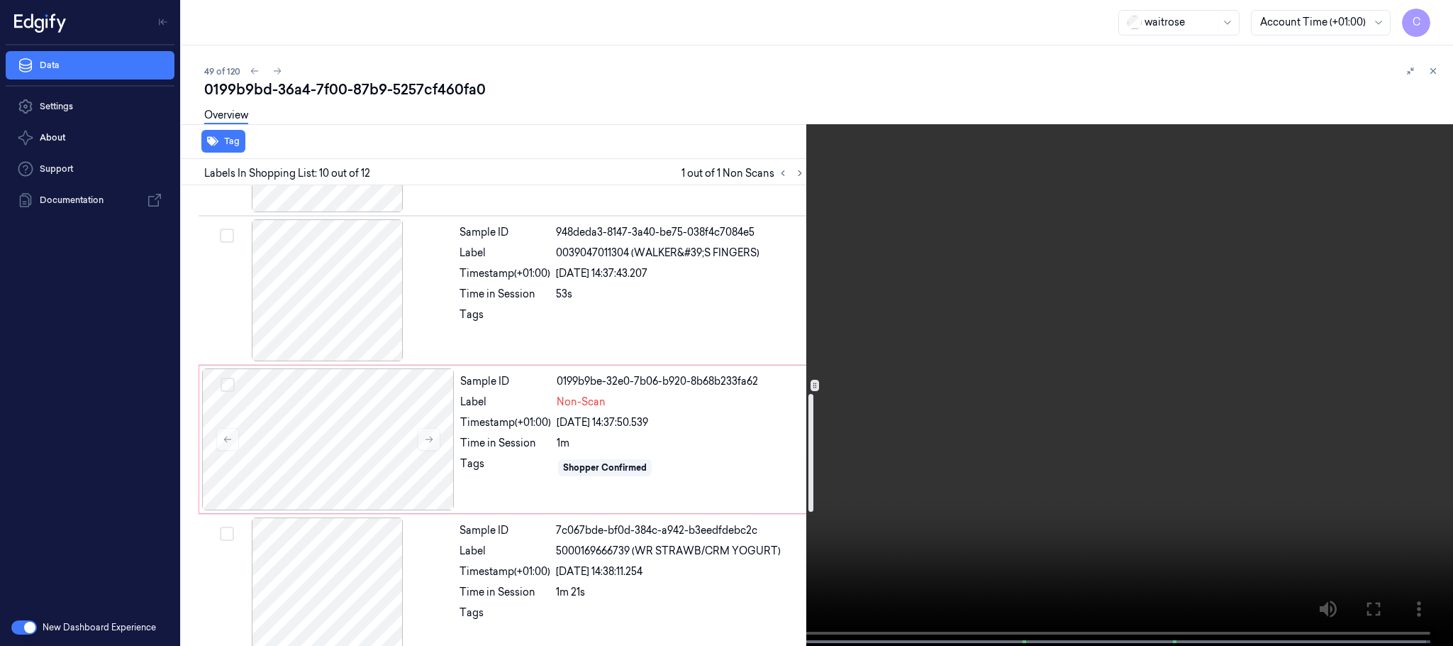
scroll to position [807, 0]
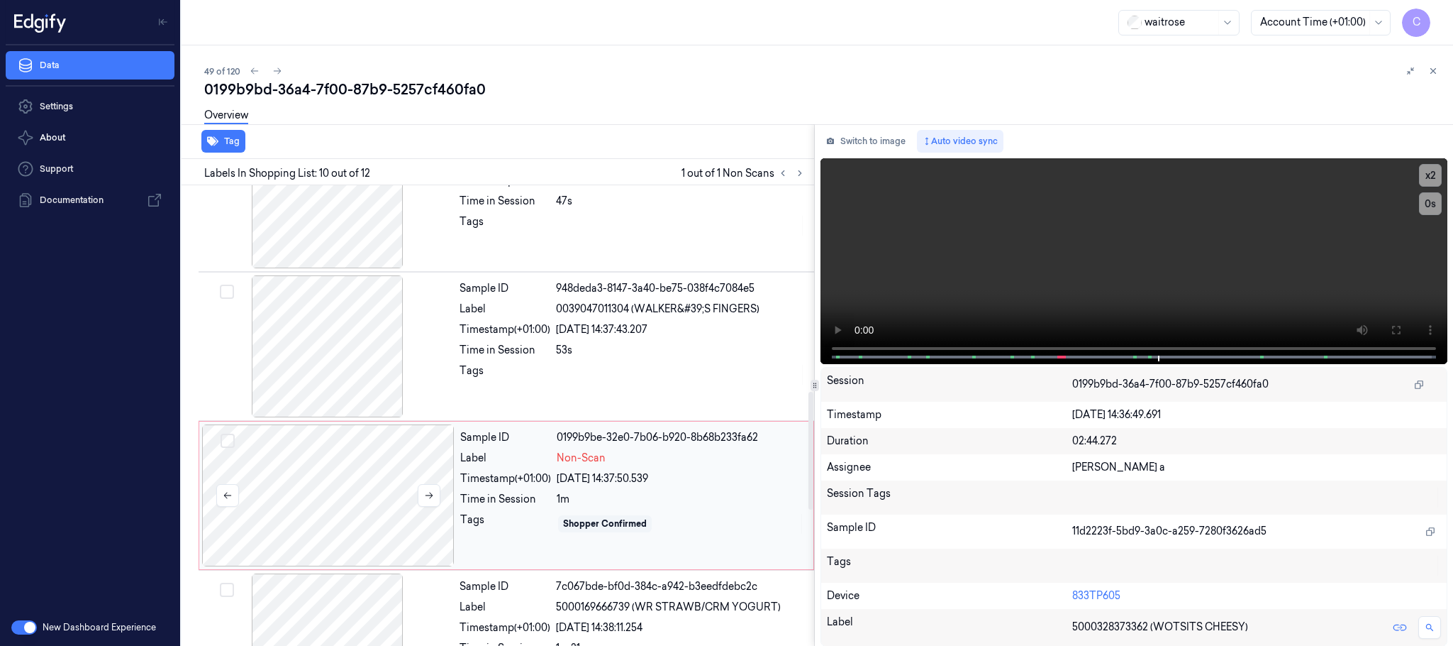
click at [367, 470] on div at bounding box center [328, 495] width 253 height 142
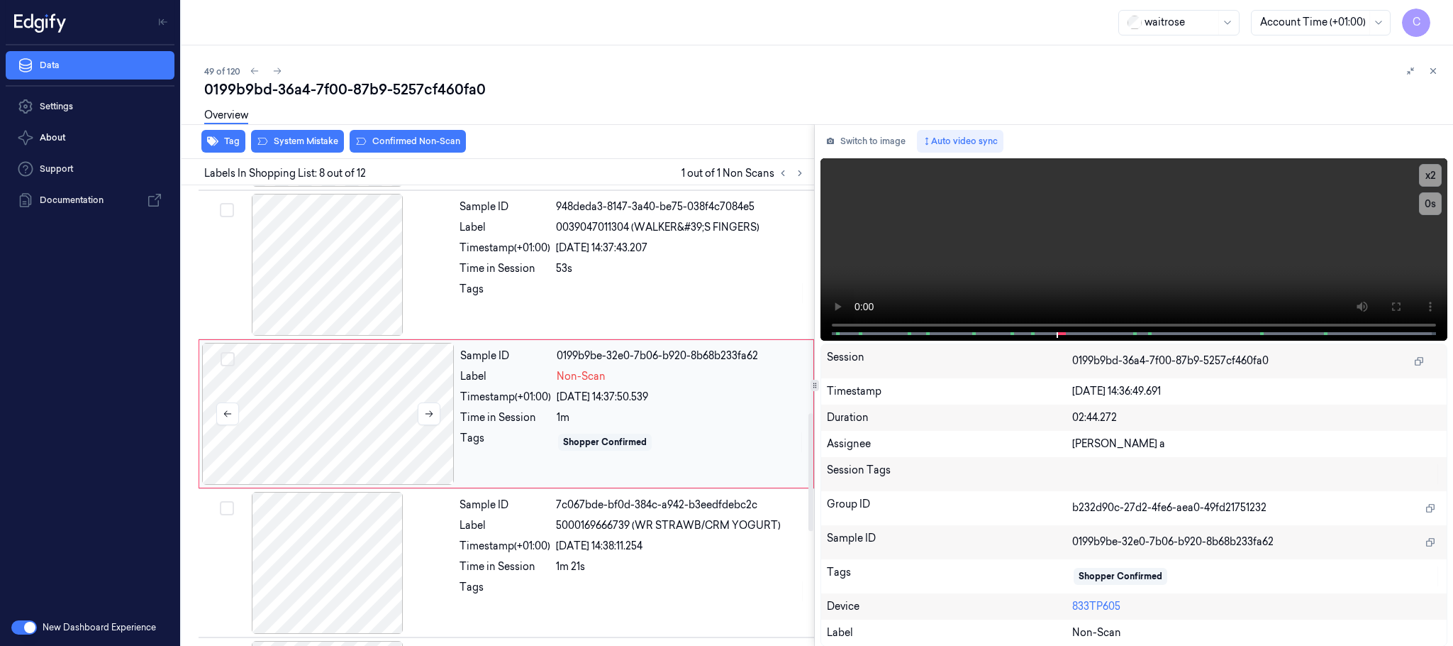
scroll to position [890, 0]
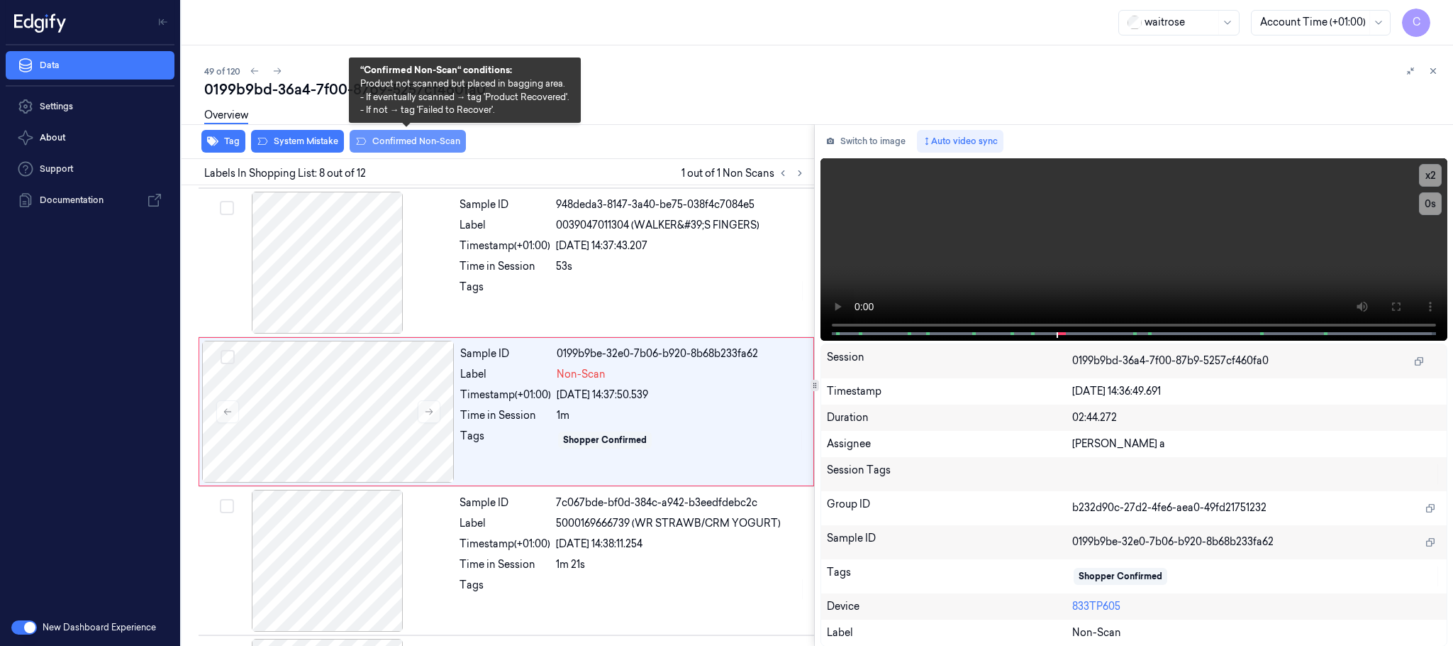
click at [404, 139] on button "Confirmed Non-Scan" at bounding box center [408, 141] width 116 height 23
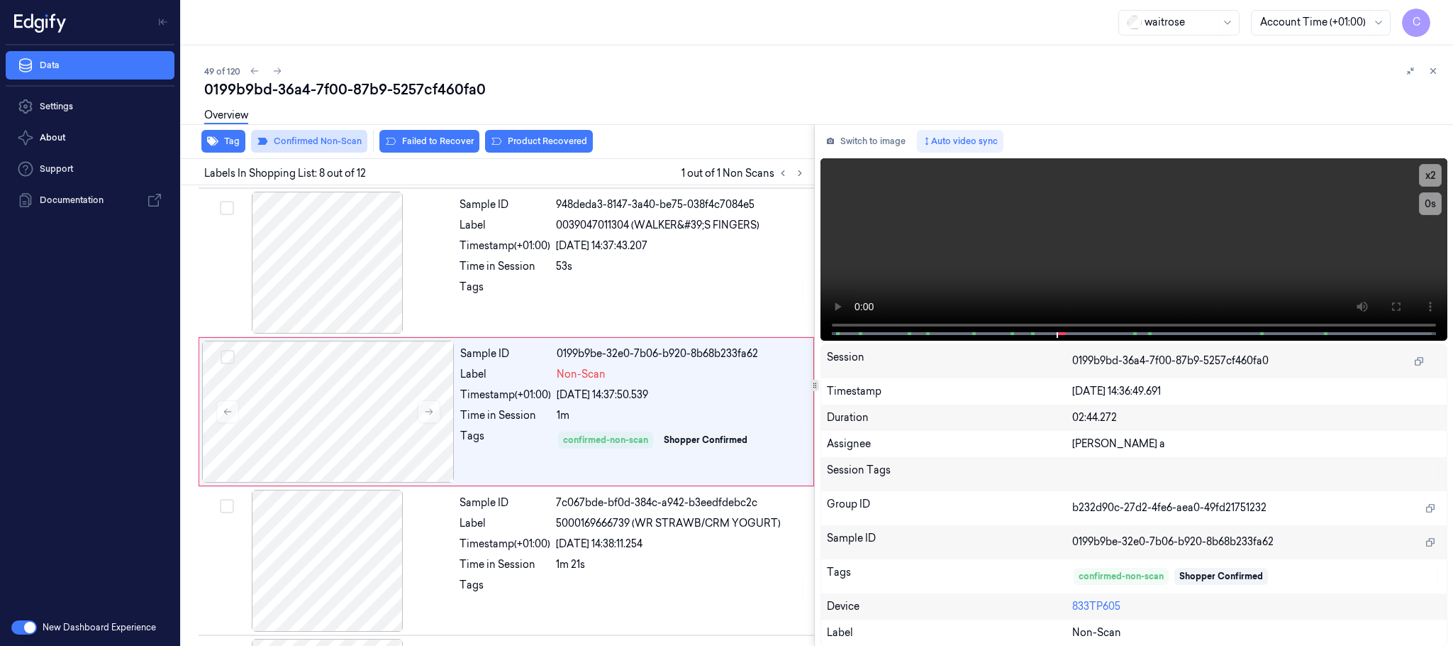
click at [404, 139] on button "Failed to Recover" at bounding box center [430, 141] width 100 height 23
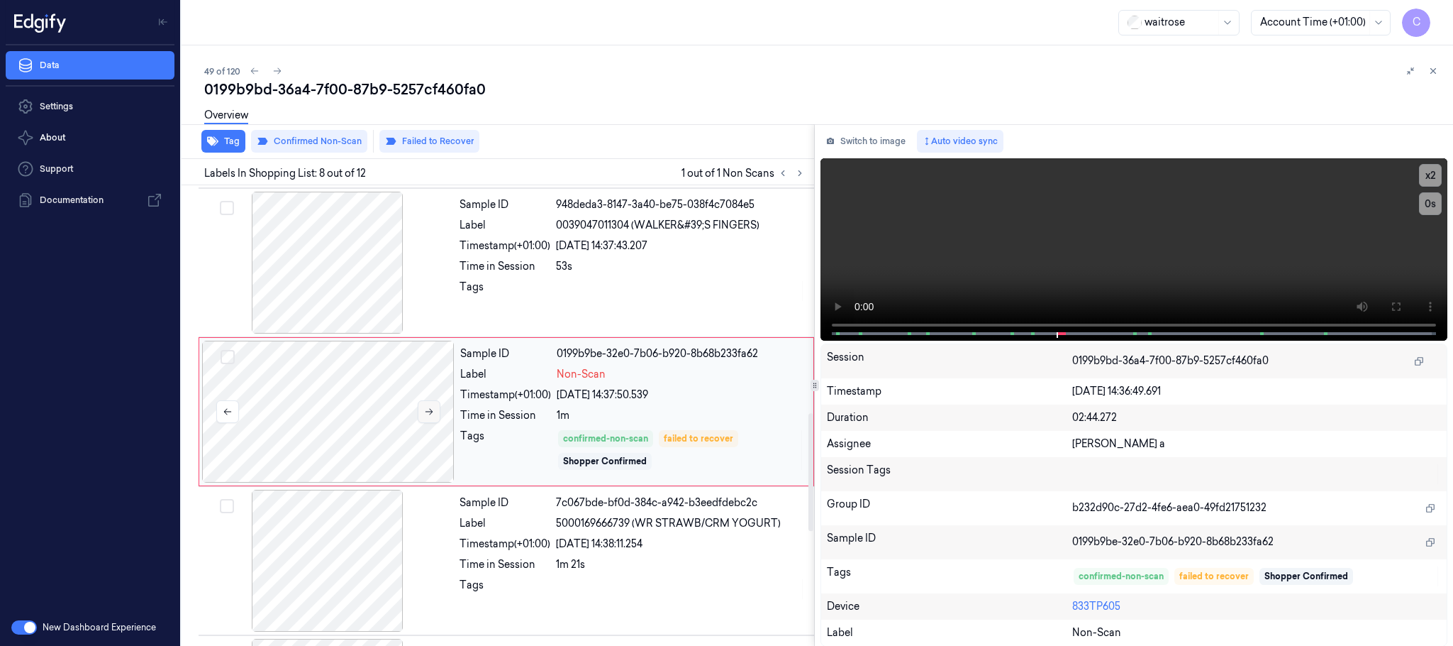
click at [424, 416] on icon at bounding box center [429, 411] width 10 height 10
click at [275, 69] on icon at bounding box center [277, 71] width 10 height 10
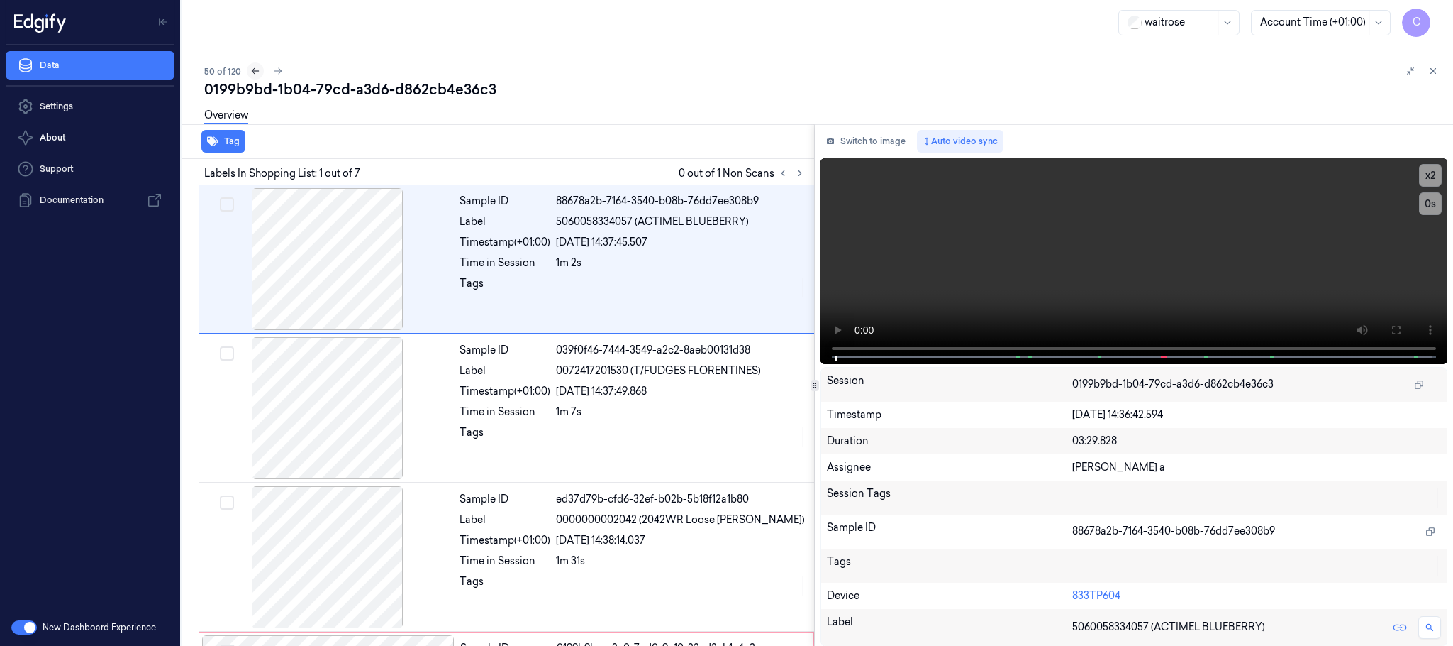
click at [251, 69] on icon at bounding box center [255, 71] width 10 height 10
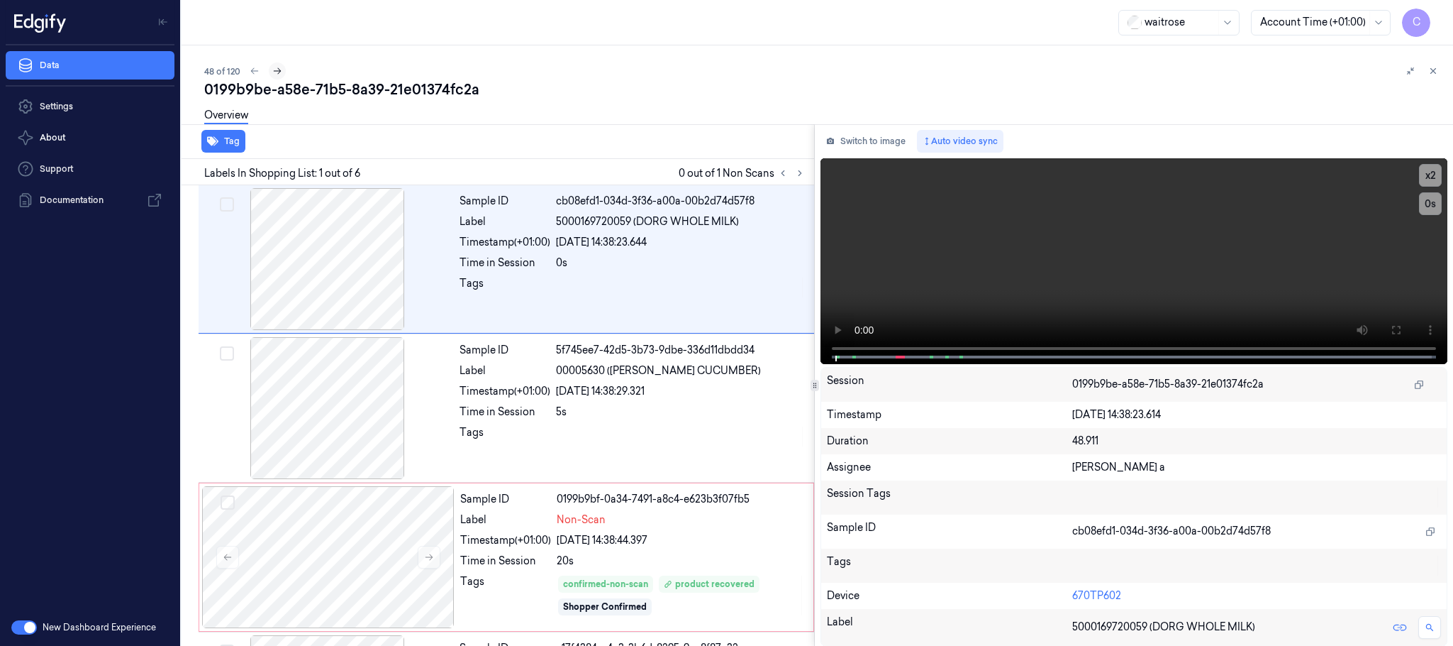
click at [270, 72] on button at bounding box center [277, 70] width 17 height 17
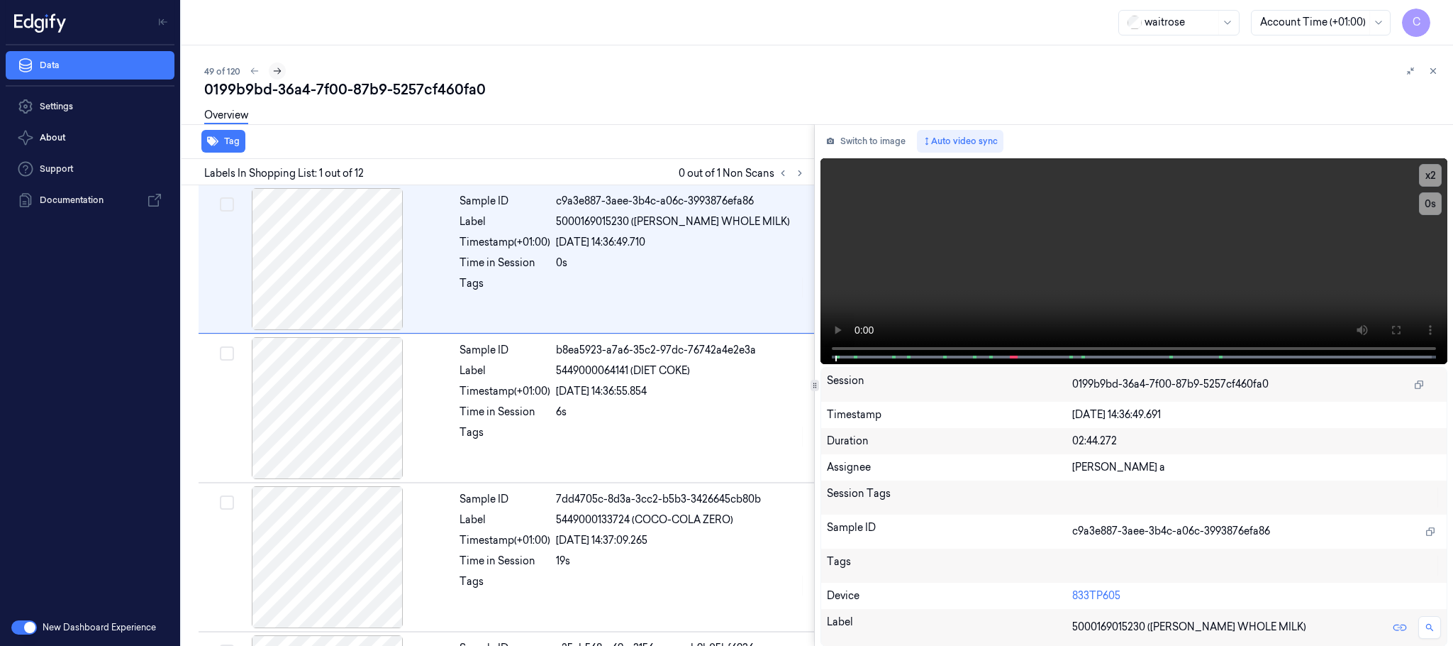
click at [270, 72] on button at bounding box center [277, 70] width 17 height 17
click at [798, 171] on icon at bounding box center [800, 173] width 10 height 10
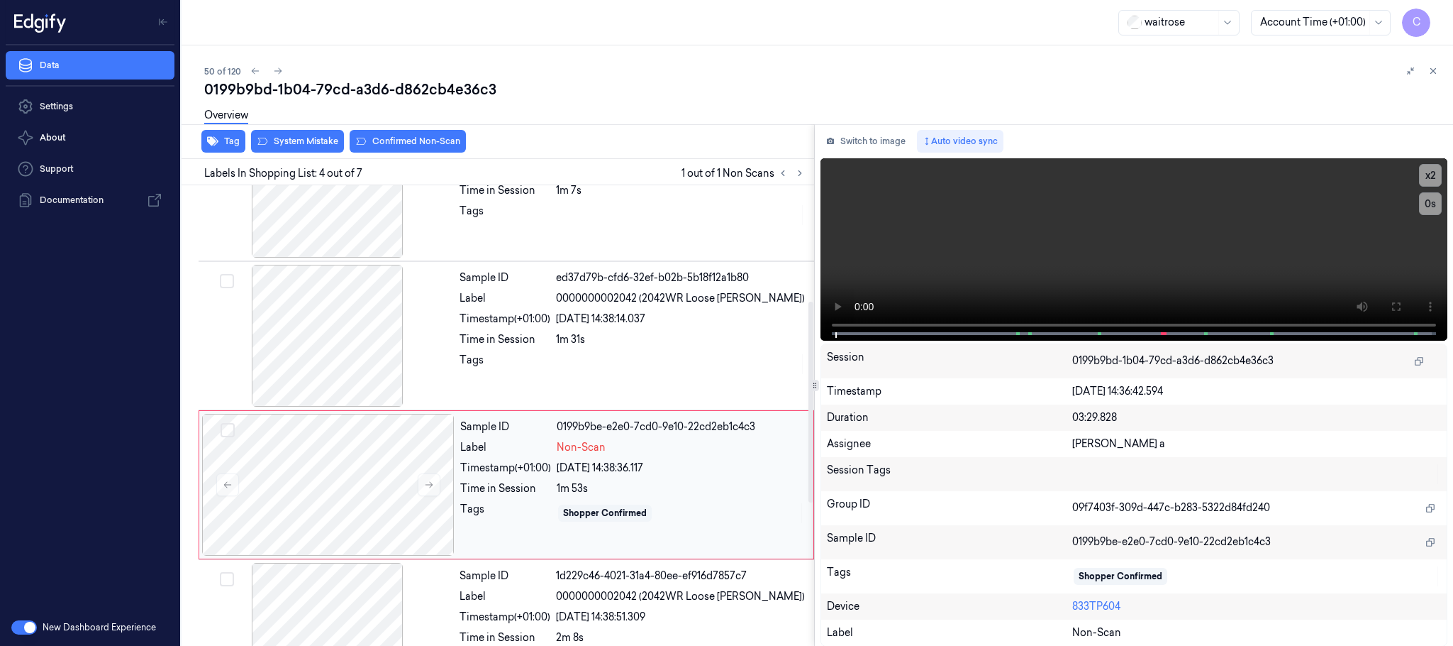
scroll to position [292, 0]
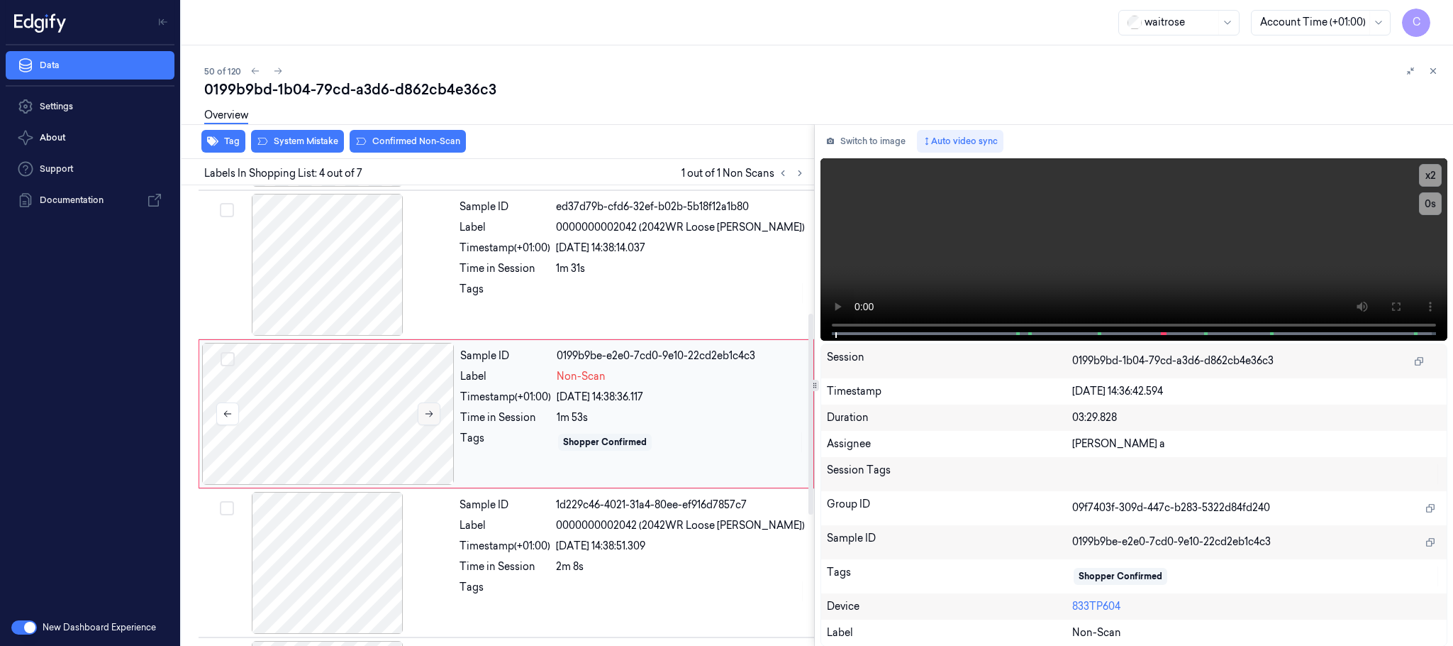
click at [430, 415] on icon at bounding box center [429, 414] width 10 height 10
click at [337, 299] on div at bounding box center [327, 265] width 253 height 142
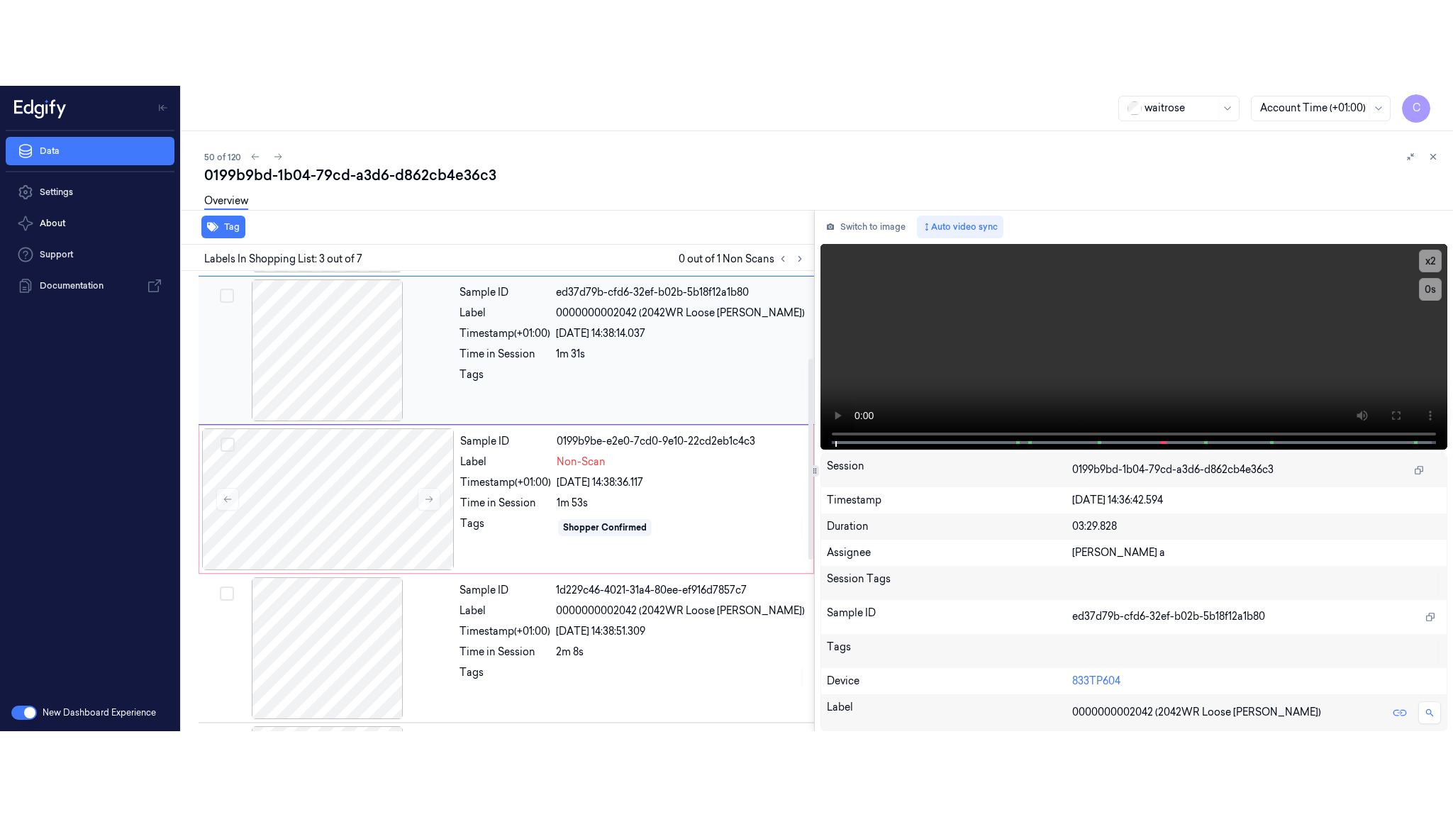
scroll to position [143, 0]
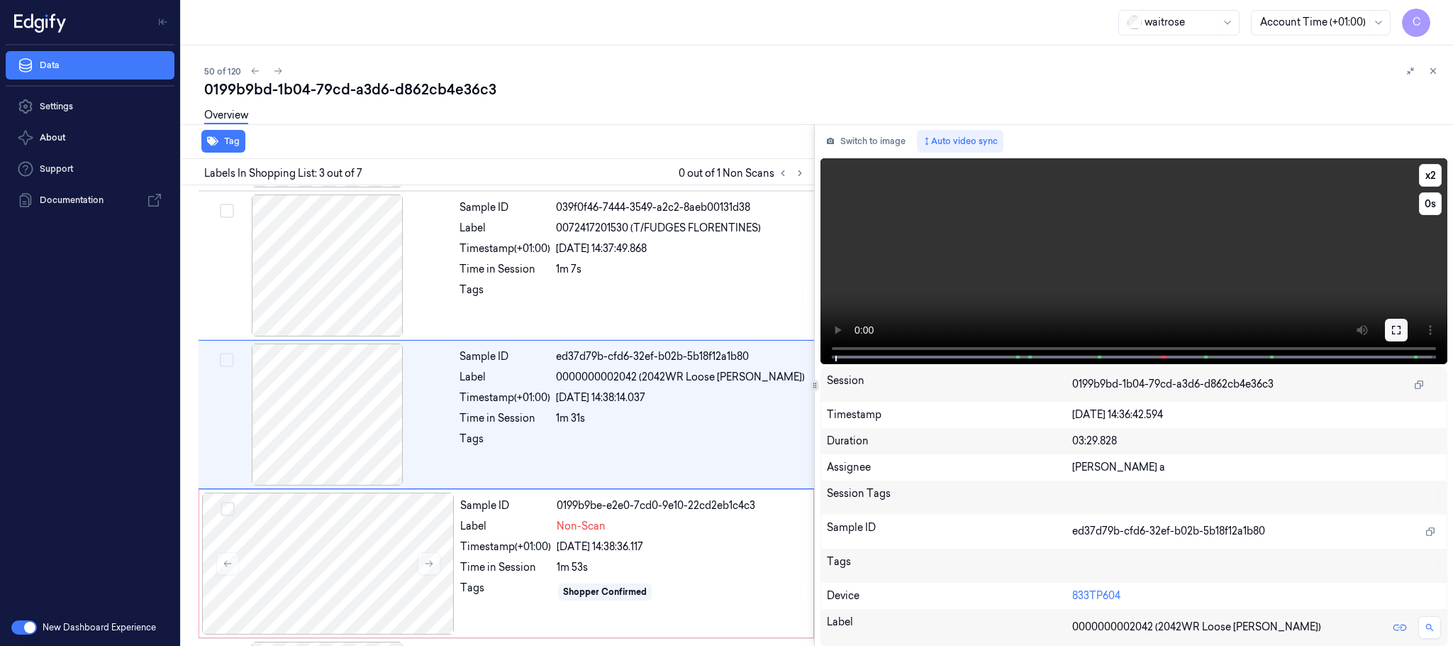
click at [1394, 328] on icon at bounding box center [1396, 329] width 11 height 11
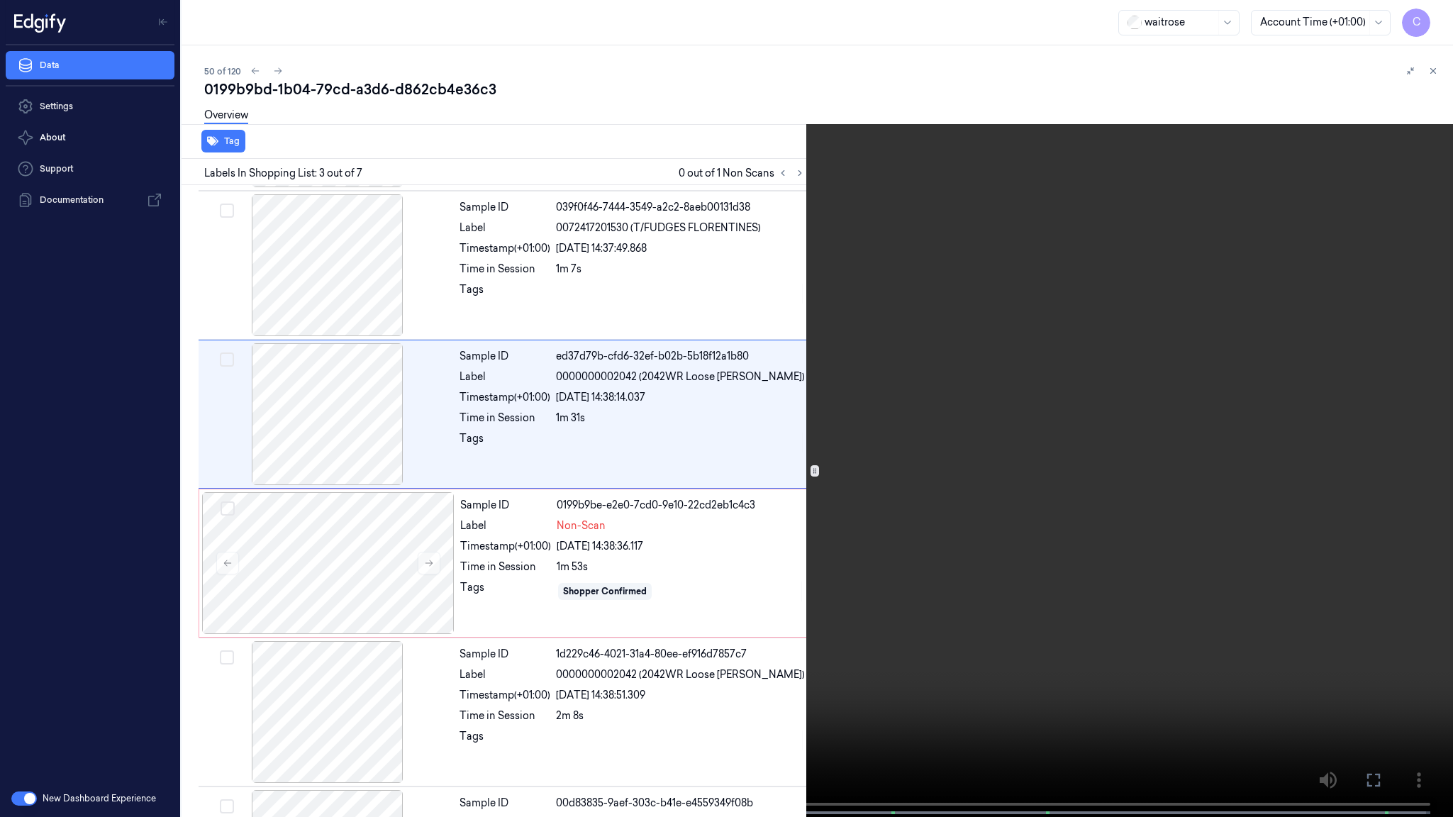
click at [671, 563] on video at bounding box center [726, 410] width 1453 height 820
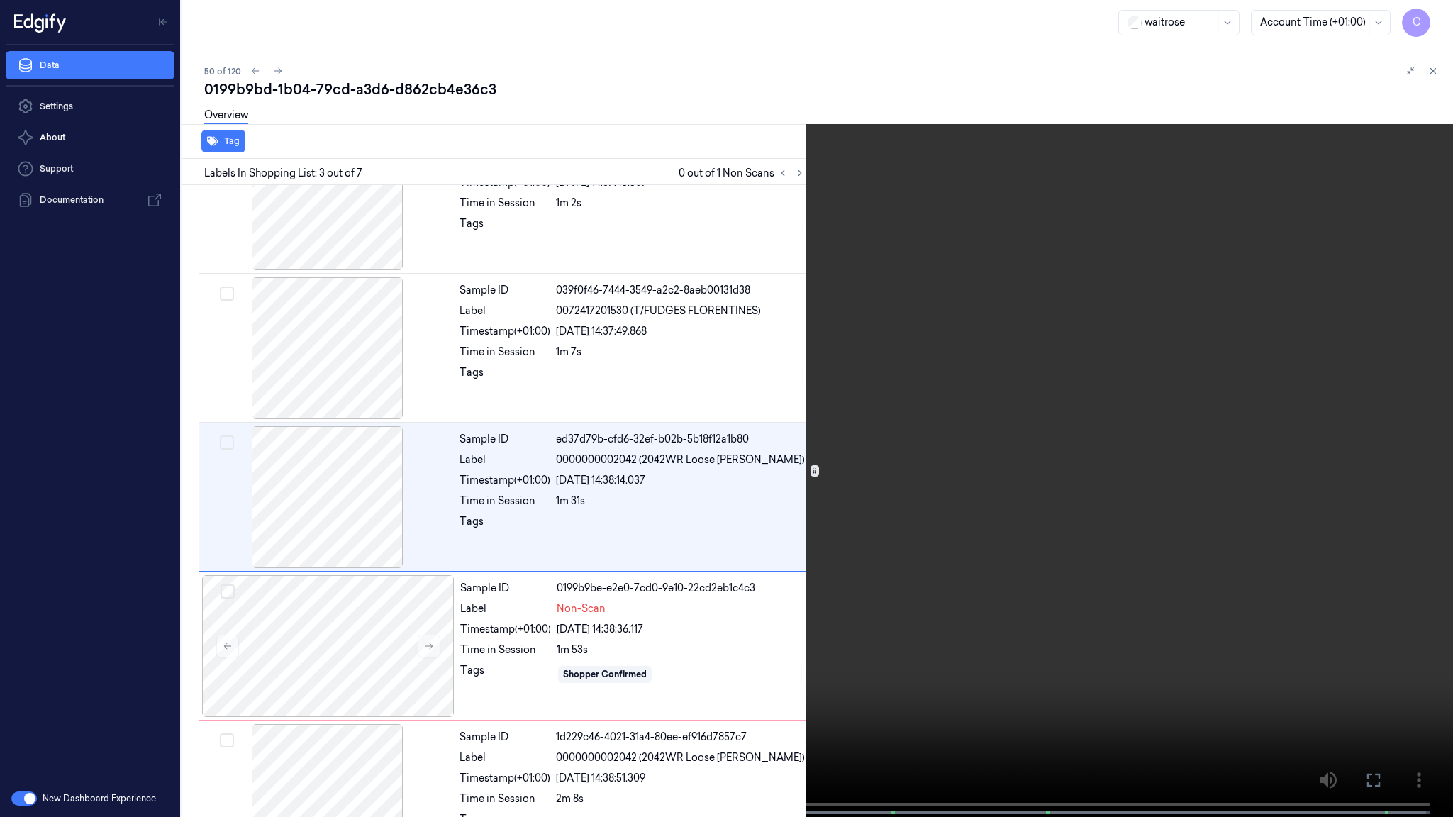
scroll to position [57, 0]
click at [671, 563] on video at bounding box center [726, 410] width 1453 height 820
click at [671, 553] on video at bounding box center [726, 410] width 1453 height 820
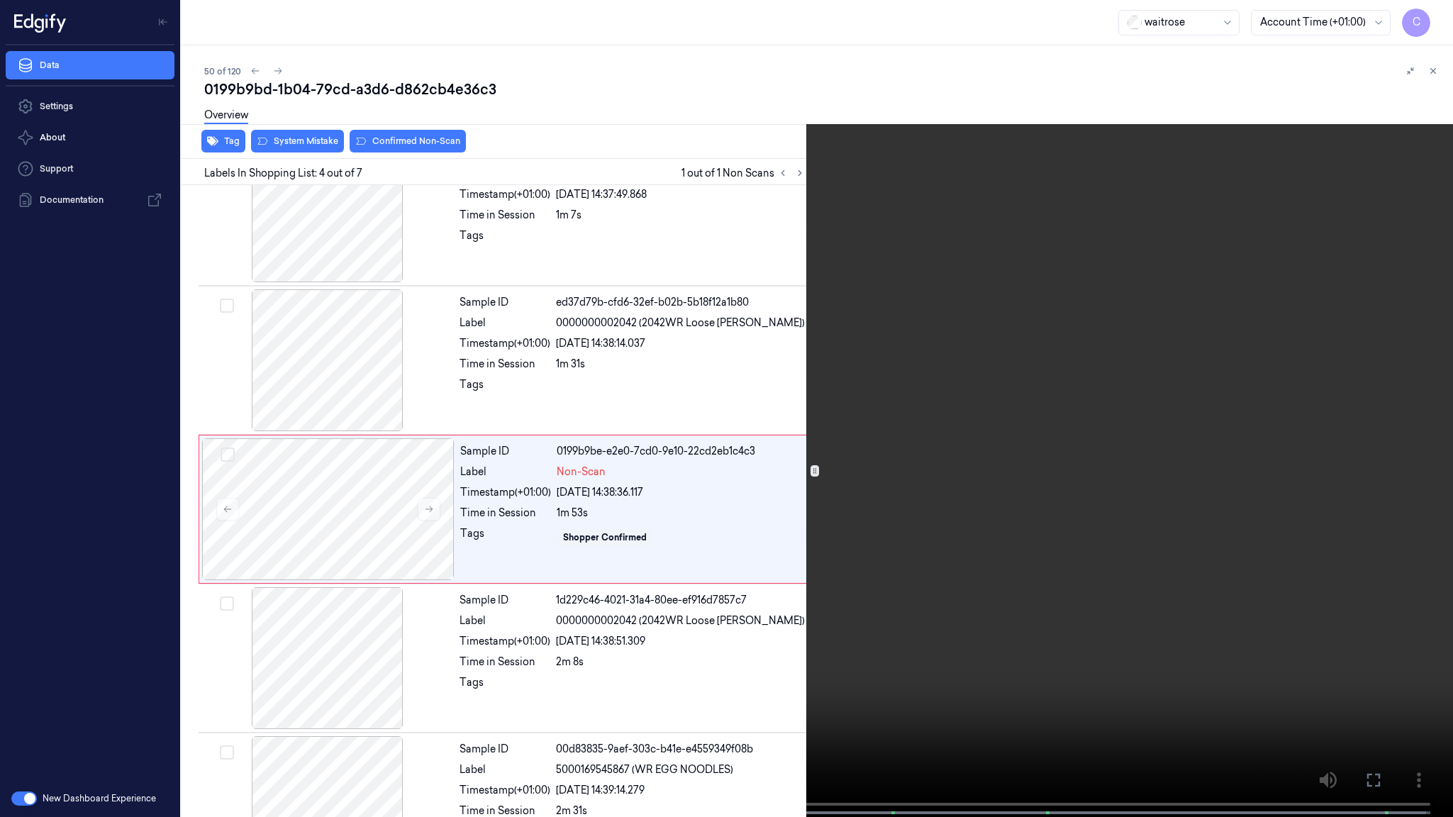
scroll to position [206, 0]
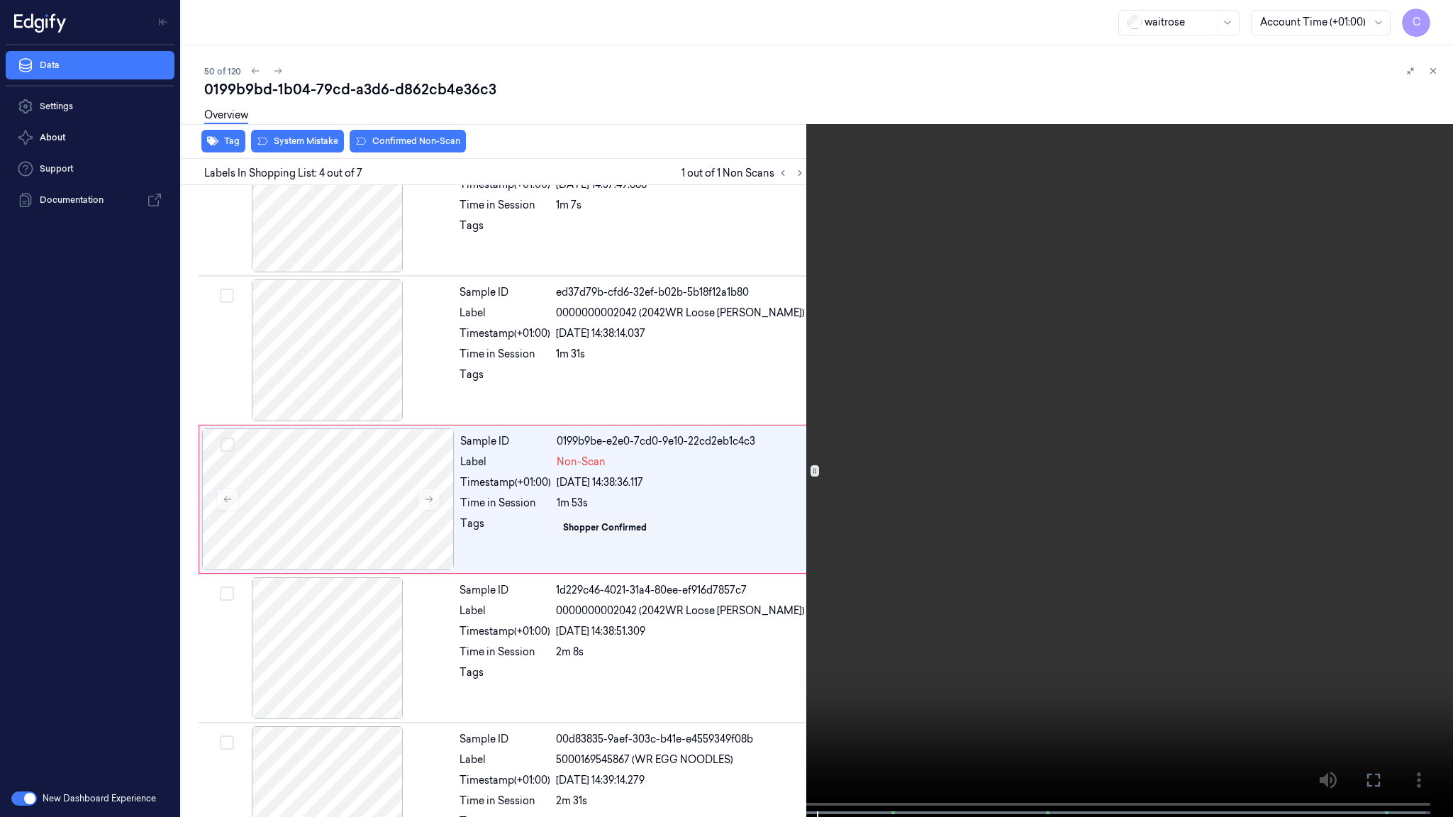
click at [450, 645] on span at bounding box center [451, 812] width 2 height 7
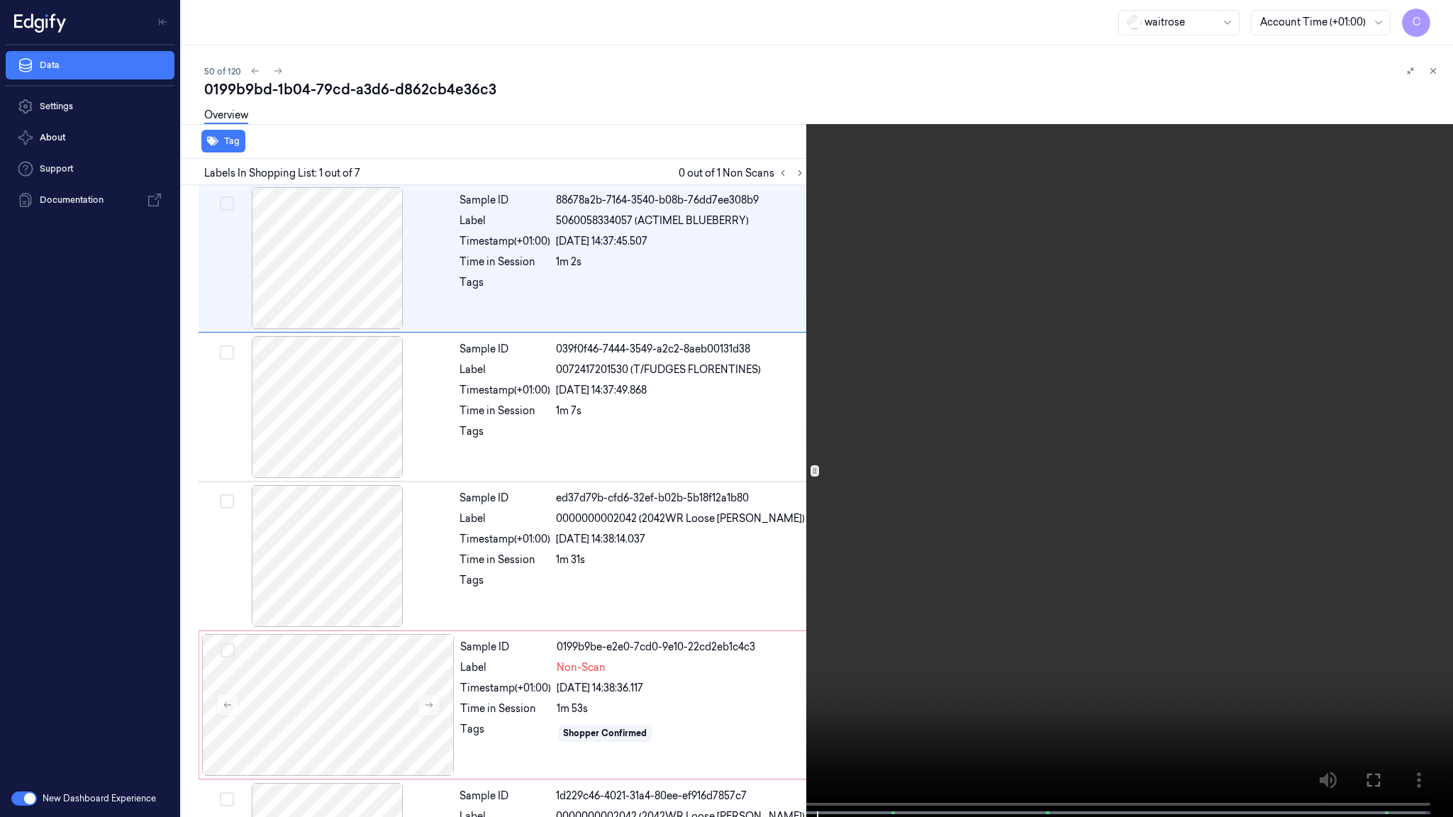
scroll to position [0, 0]
click at [541, 577] on video at bounding box center [726, 410] width 1453 height 820
click at [617, 449] on video at bounding box center [726, 410] width 1453 height 820
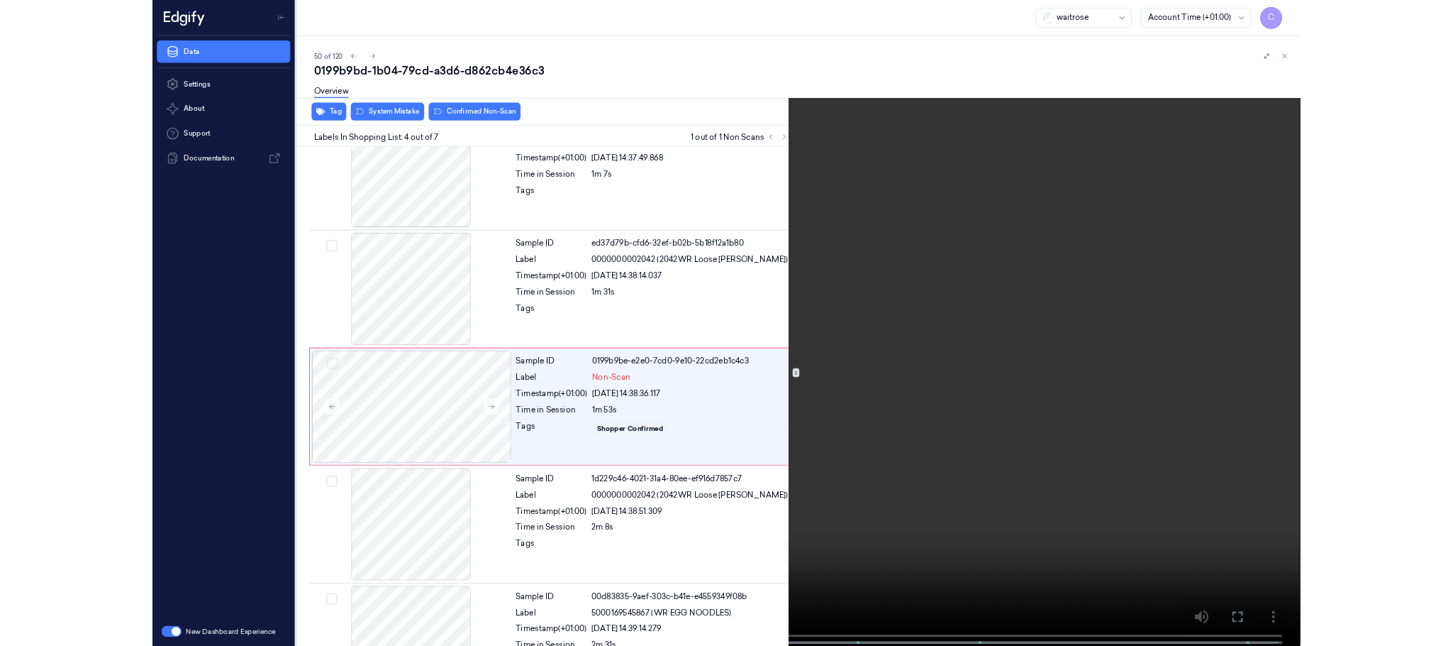
scroll to position [206, 0]
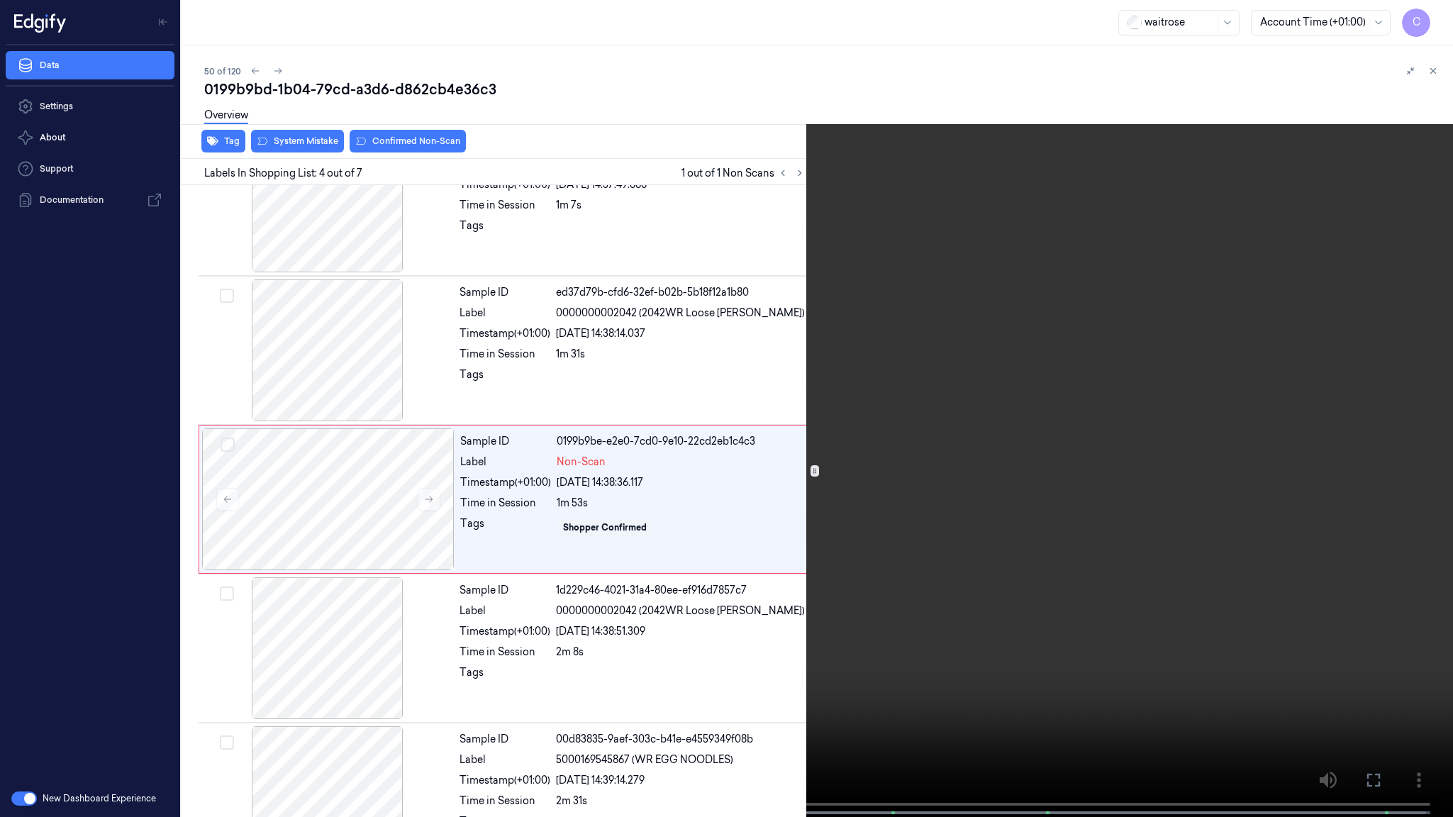
drag, startPoint x: 783, startPoint y: 497, endPoint x: 814, endPoint y: 21, distance: 476.2
click at [790, 481] on video at bounding box center [726, 410] width 1453 height 820
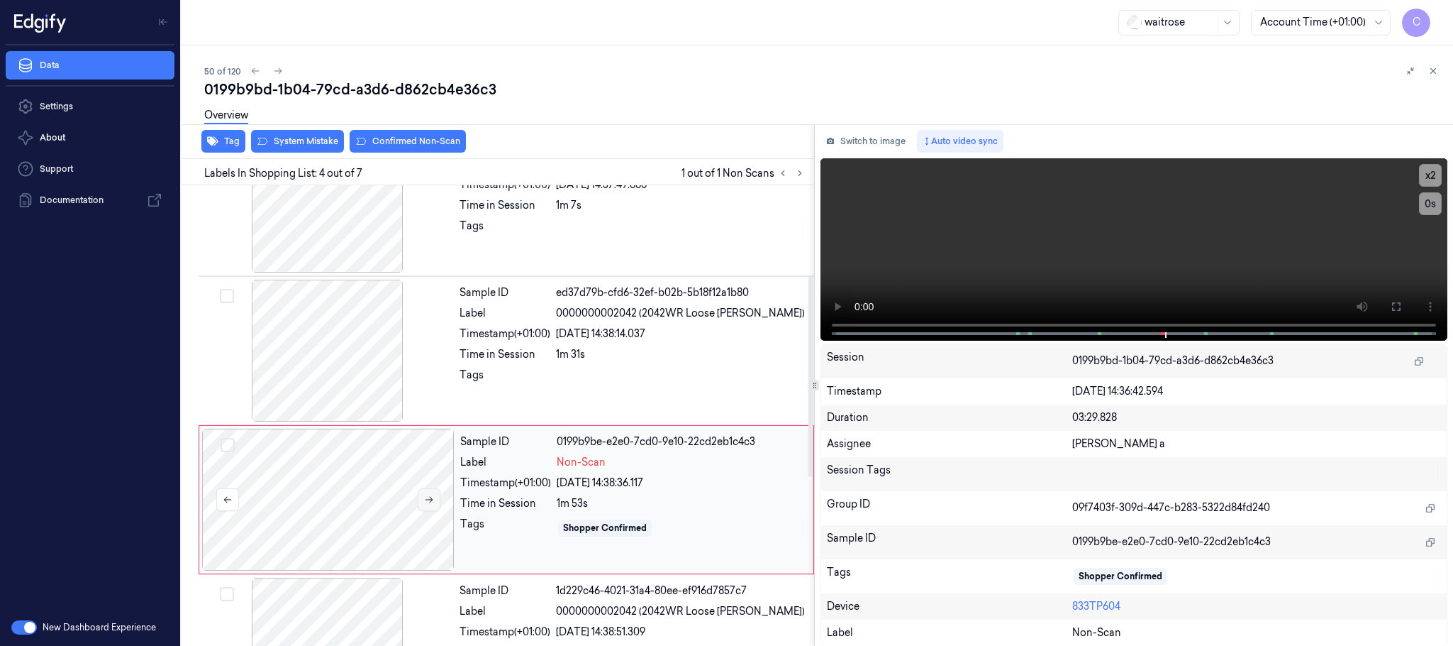
click at [418, 498] on button at bounding box center [429, 499] width 23 height 23
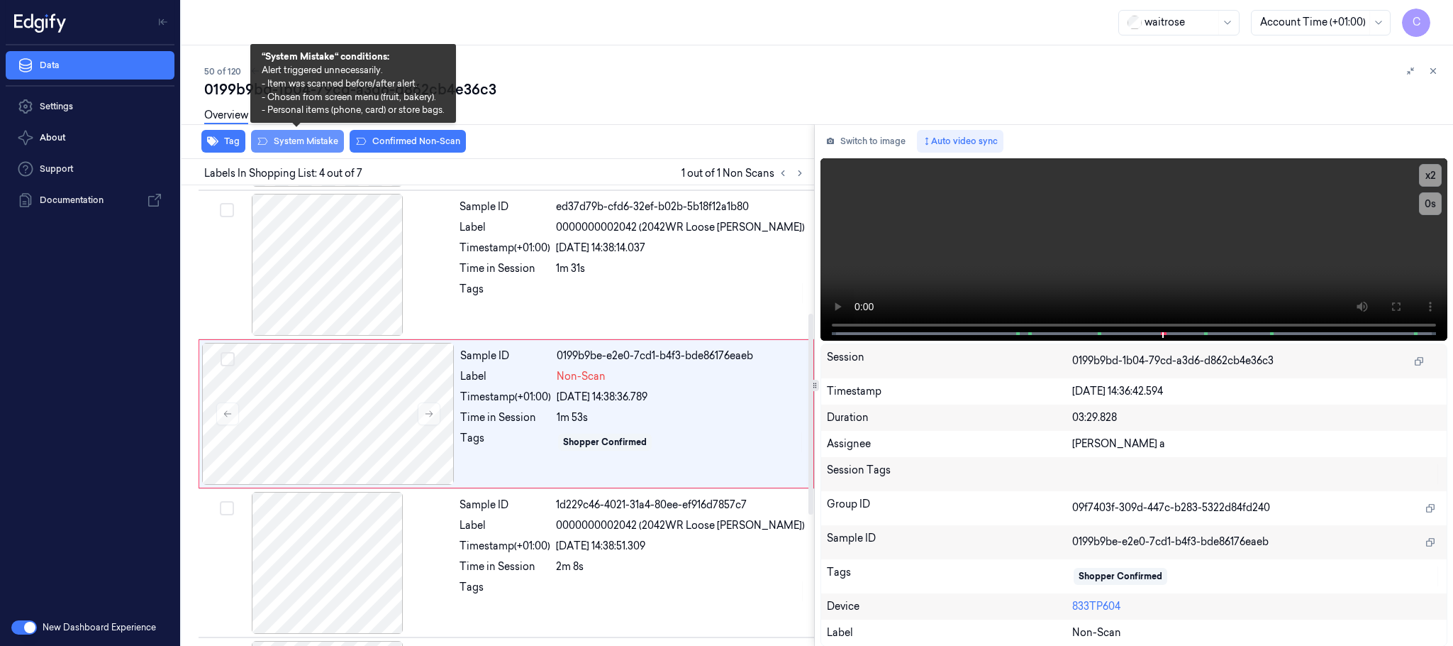
click at [315, 137] on button "System Mistake" at bounding box center [297, 141] width 93 height 23
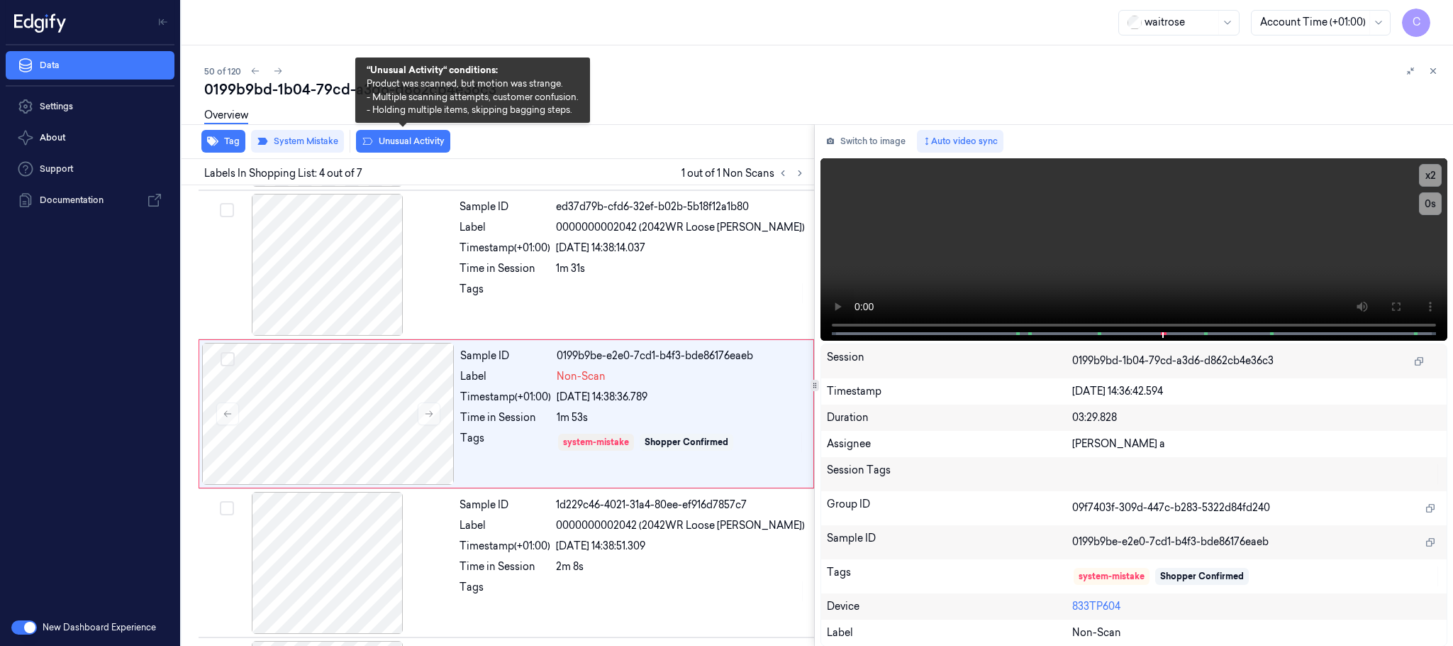
click at [396, 137] on button "Unusual Activity" at bounding box center [403, 141] width 94 height 23
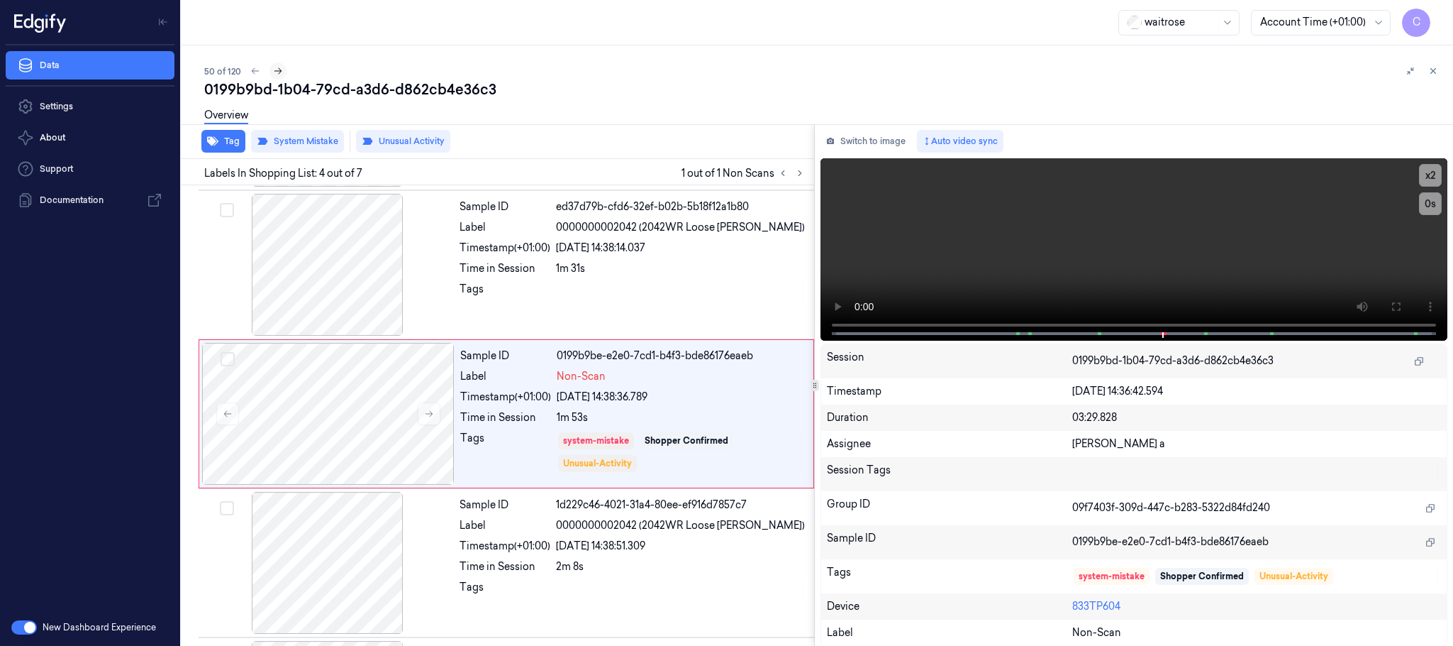
click at [275, 71] on icon at bounding box center [278, 71] width 10 height 10
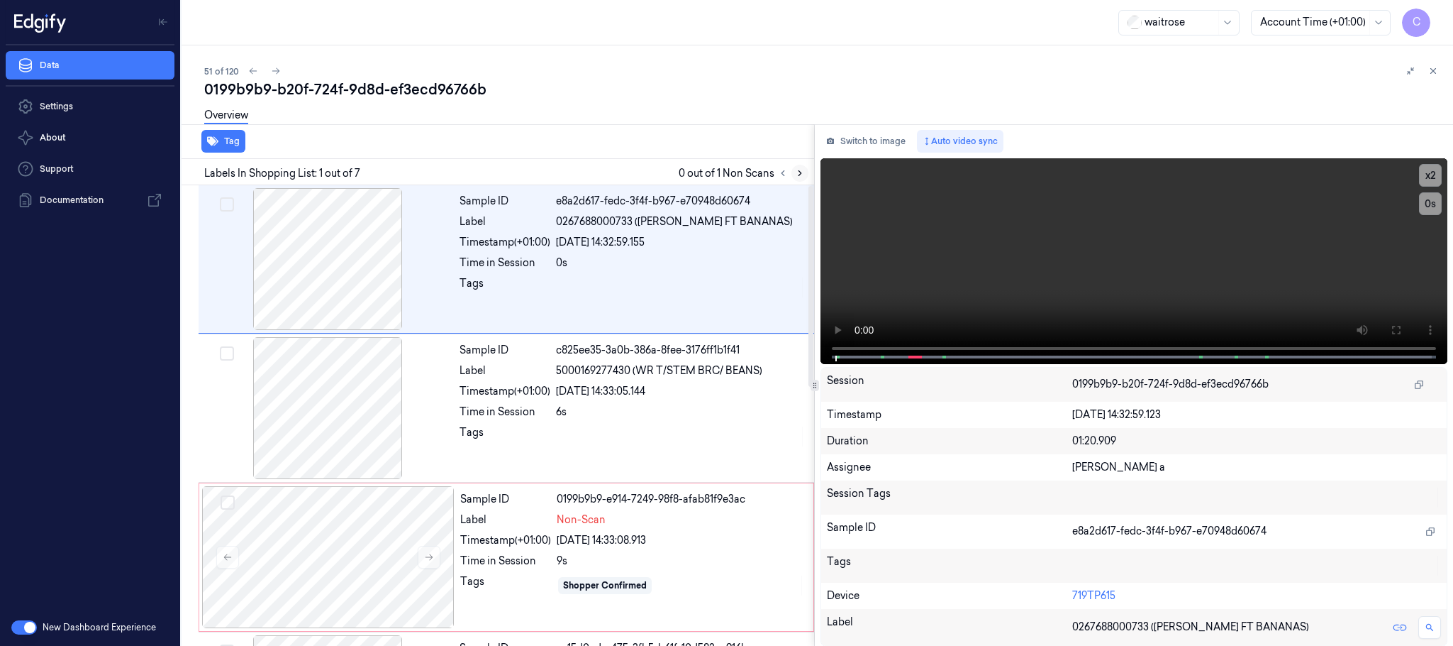
click at [796, 168] on icon at bounding box center [800, 173] width 10 height 10
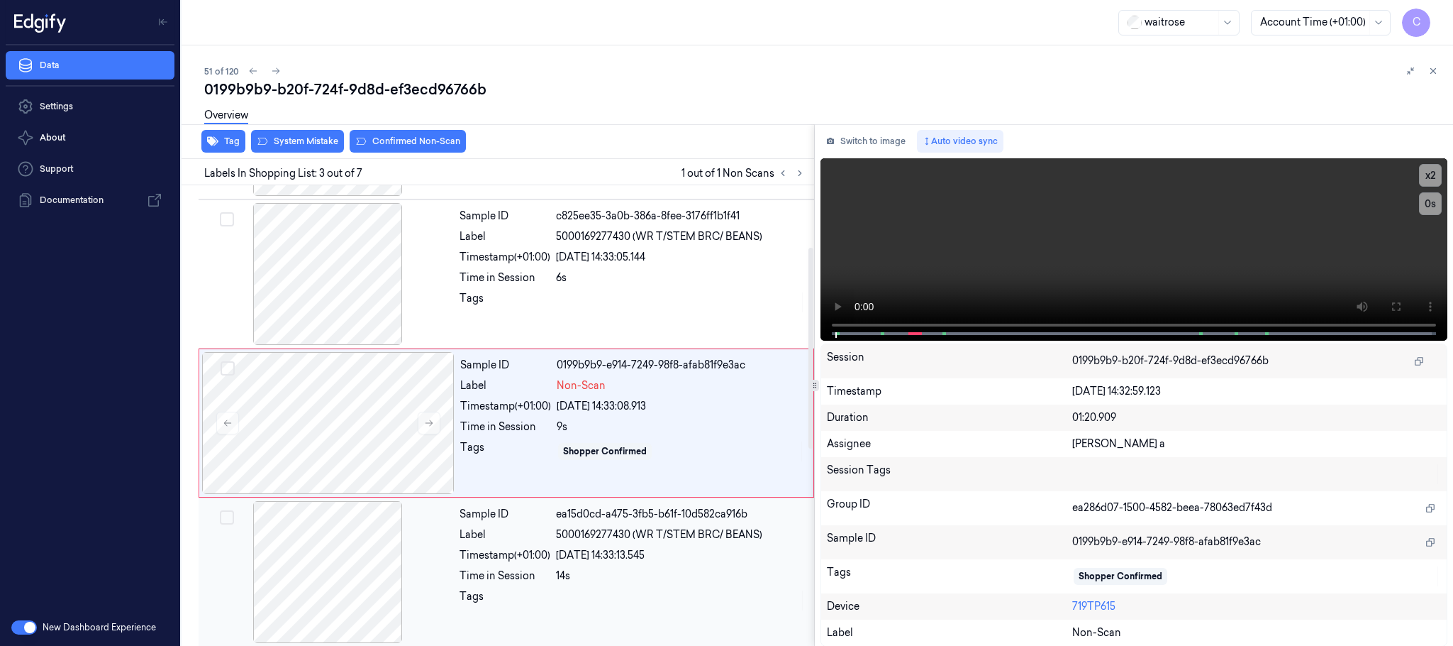
scroll to position [143, 0]
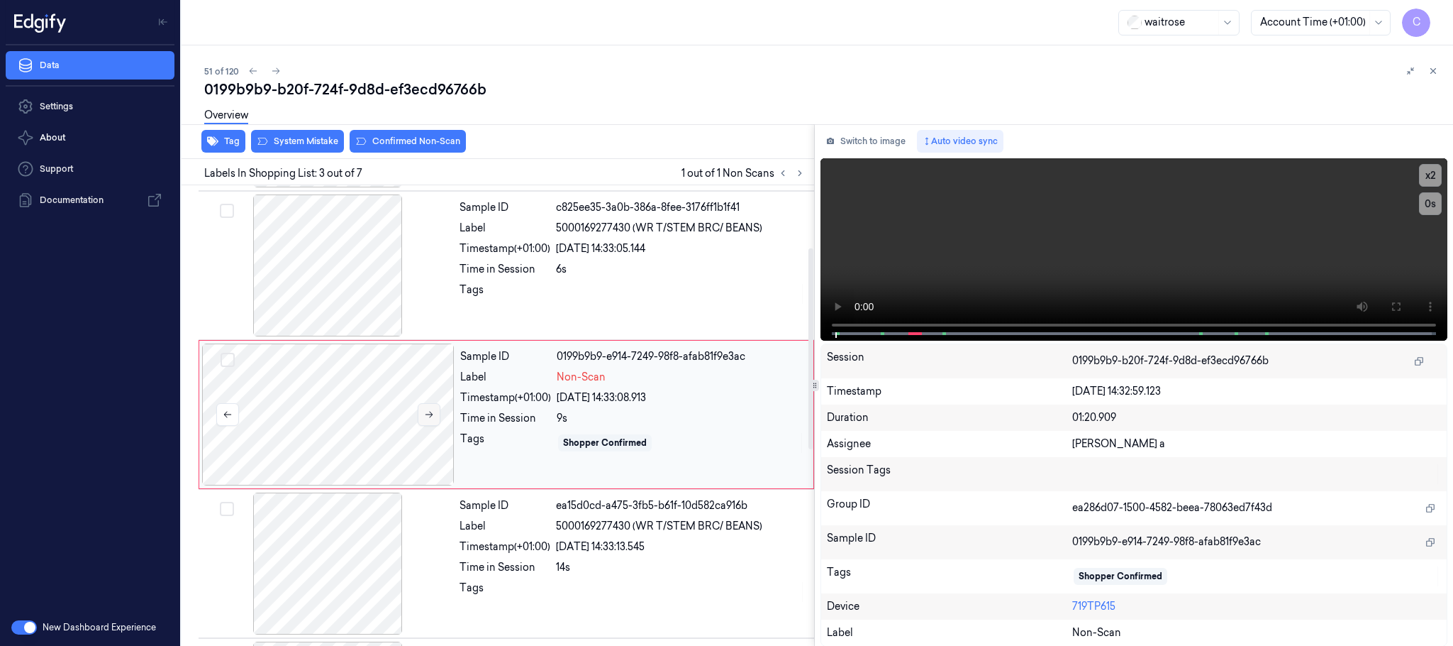
click at [430, 418] on icon at bounding box center [429, 414] width 10 height 10
click at [253, 68] on icon at bounding box center [253, 71] width 10 height 10
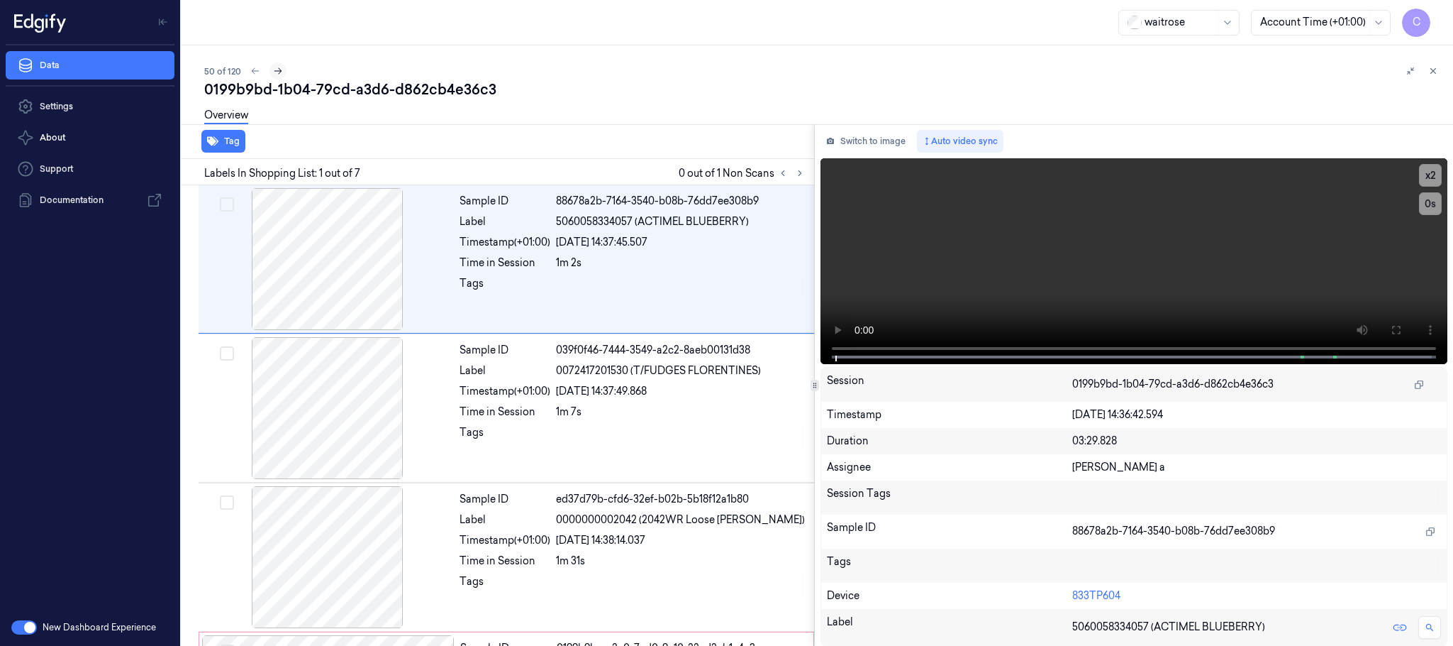
click at [281, 71] on icon at bounding box center [278, 71] width 10 height 10
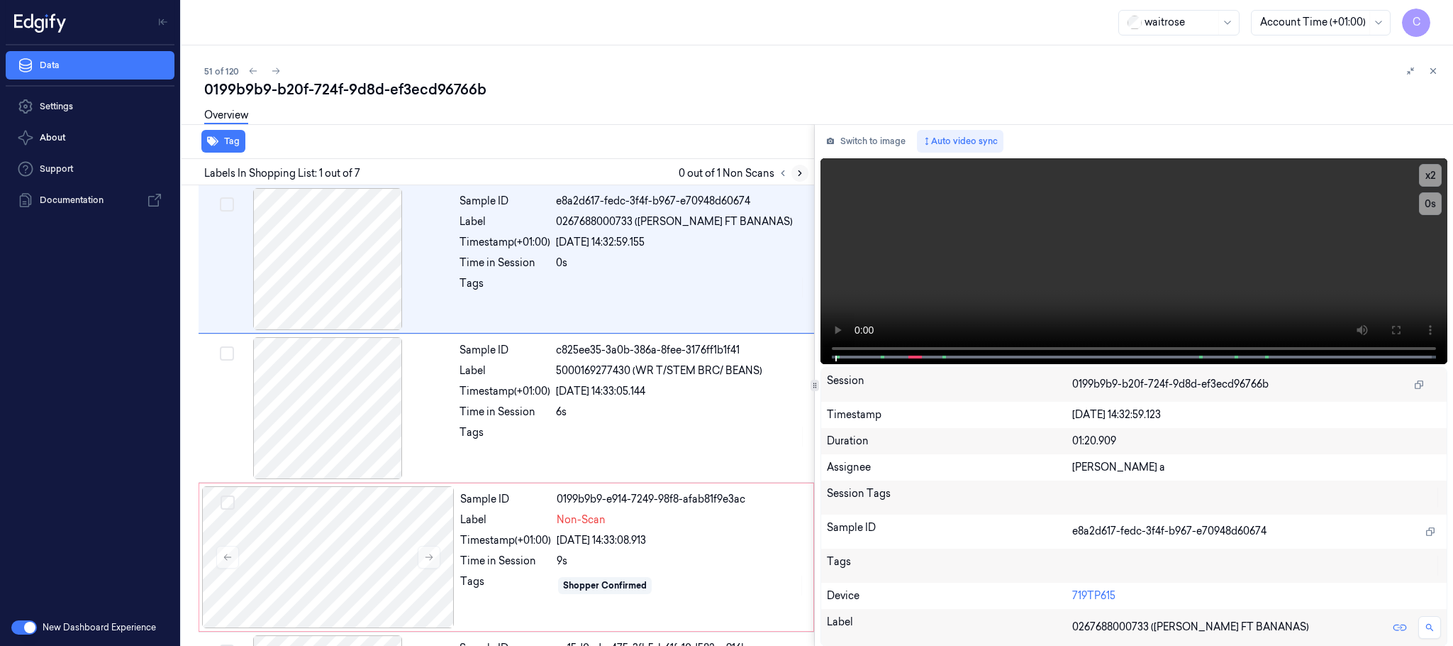
click at [797, 175] on icon at bounding box center [800, 173] width 10 height 10
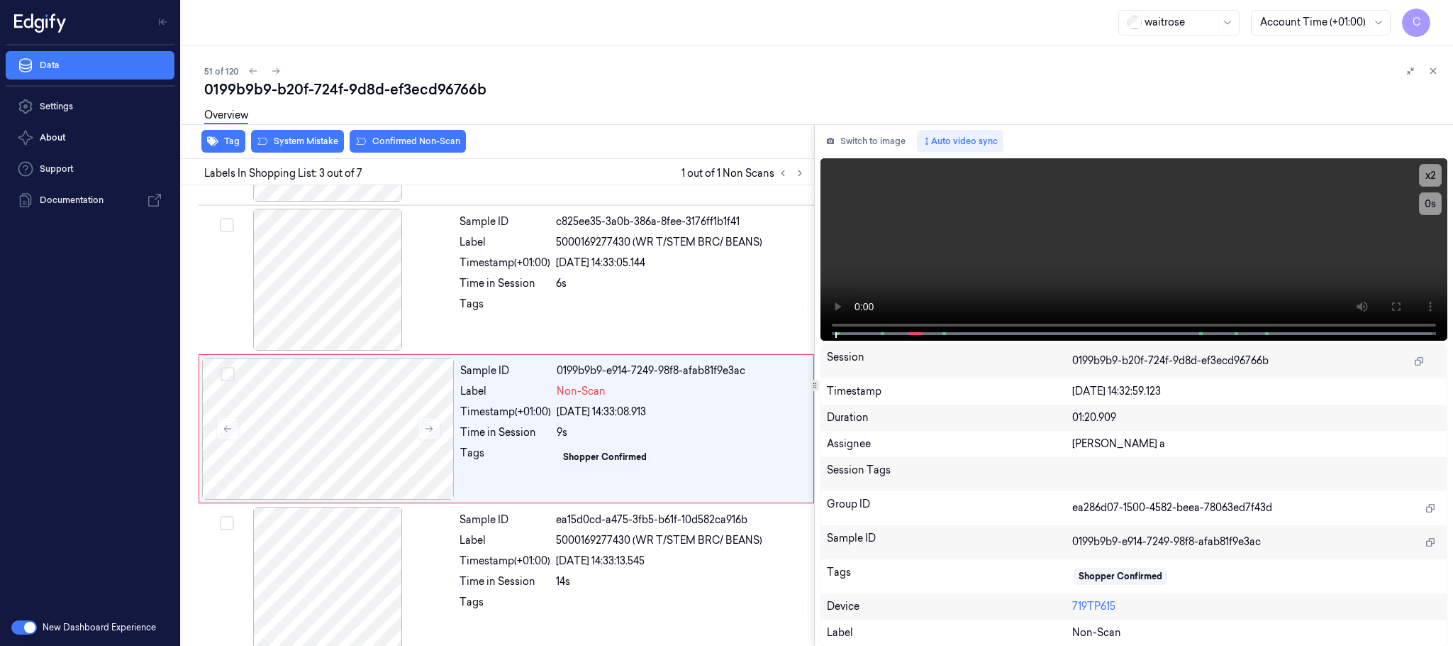
scroll to position [143, 0]
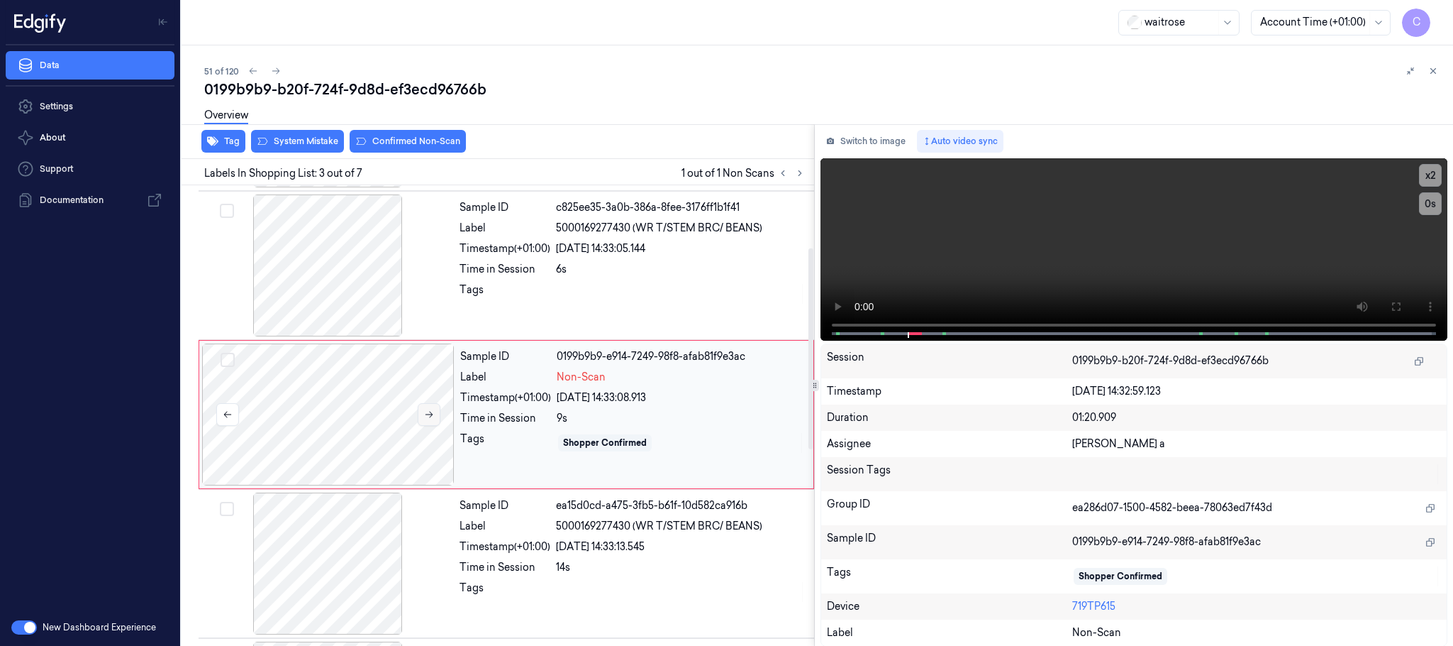
click at [424, 415] on icon at bounding box center [429, 414] width 10 height 10
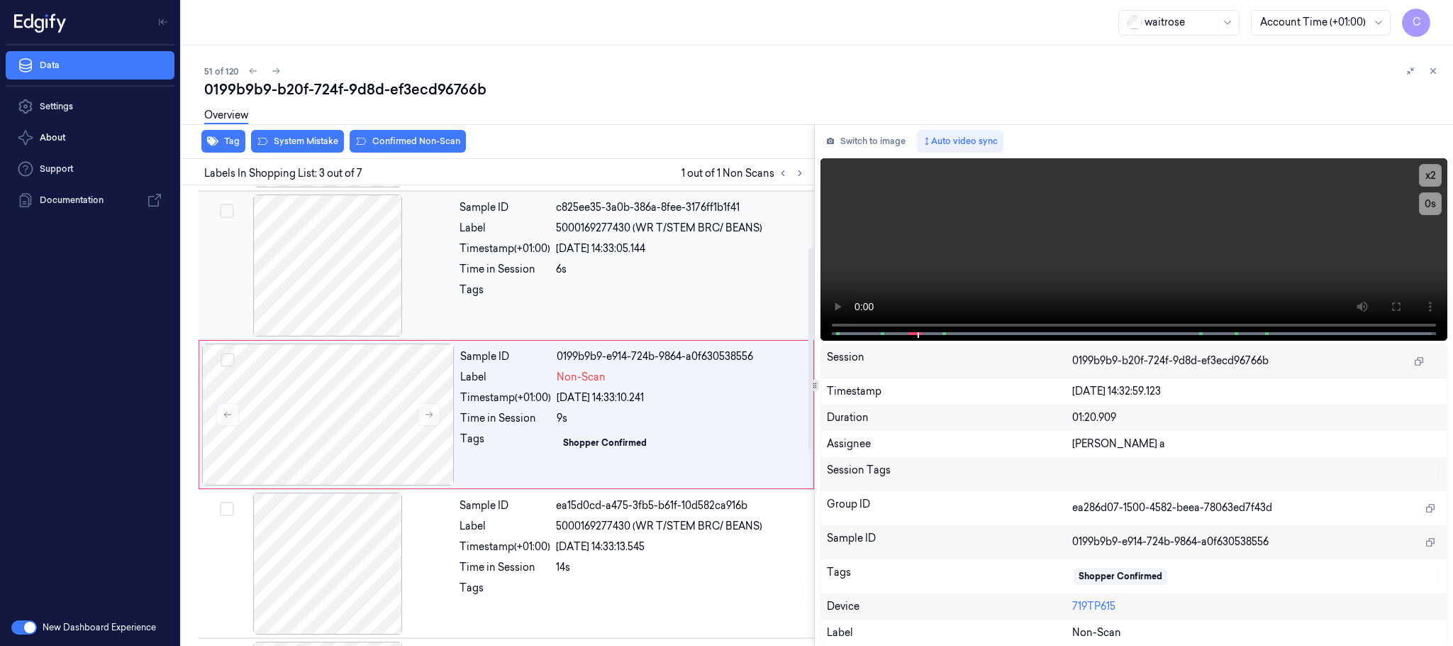
click at [343, 267] on div at bounding box center [327, 265] width 253 height 142
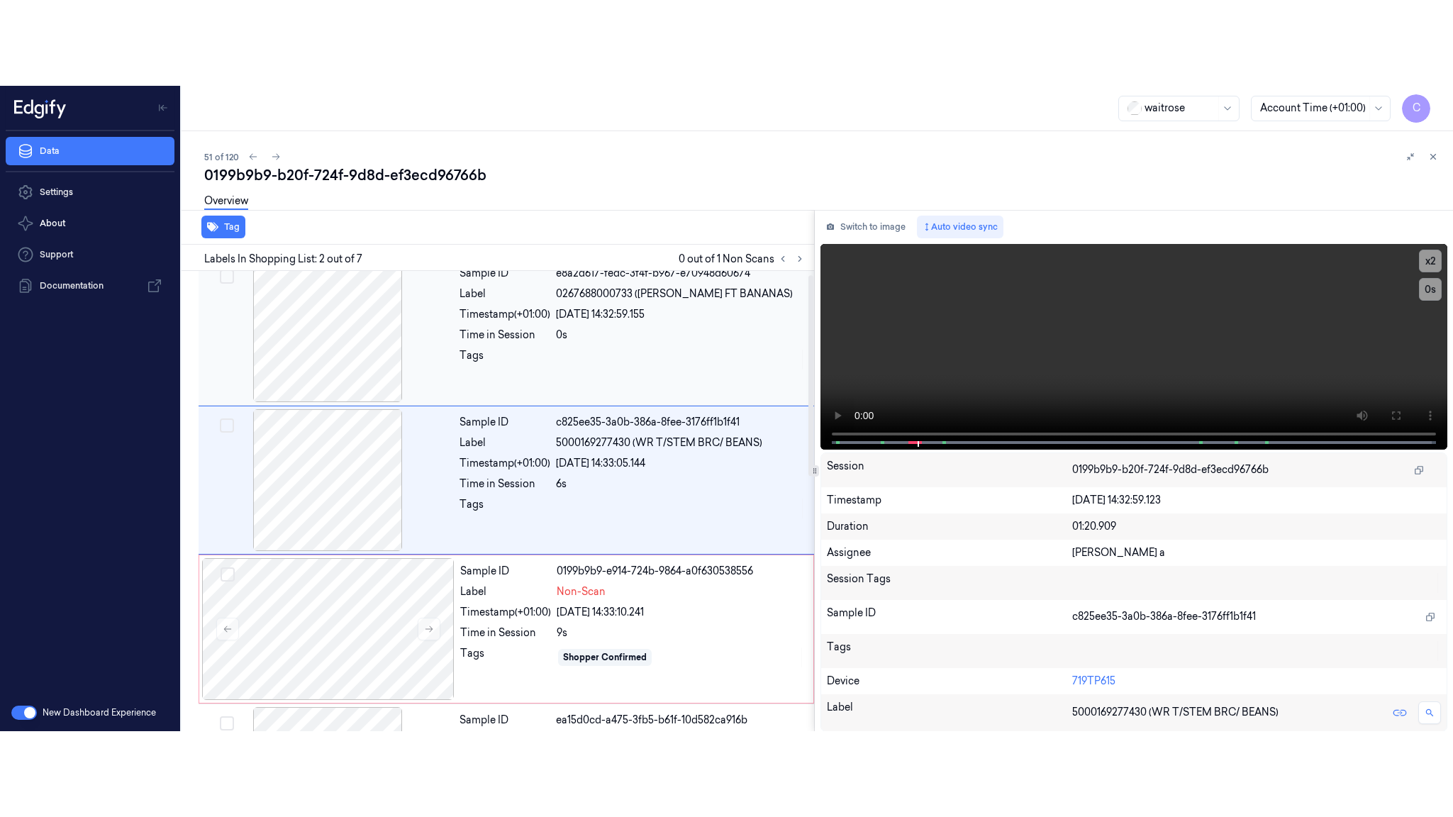
scroll to position [0, 0]
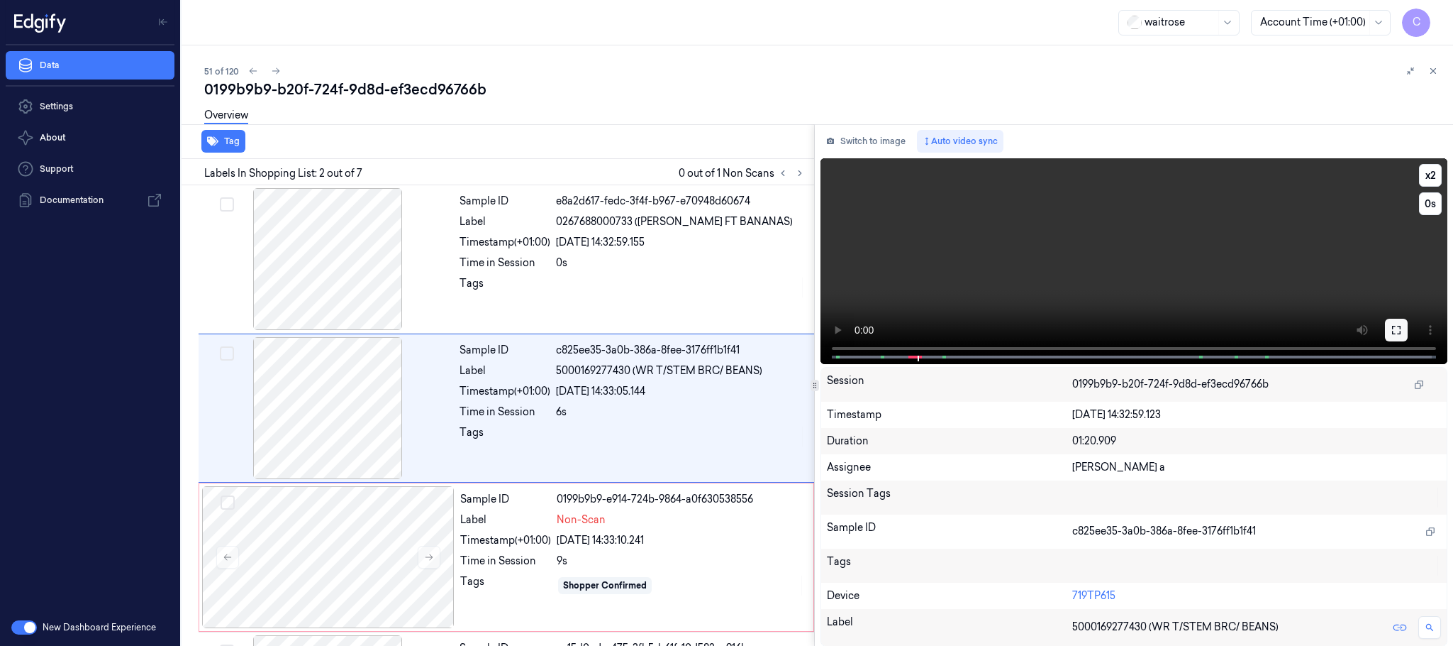
click at [1388, 326] on button at bounding box center [1396, 330] width 23 height 23
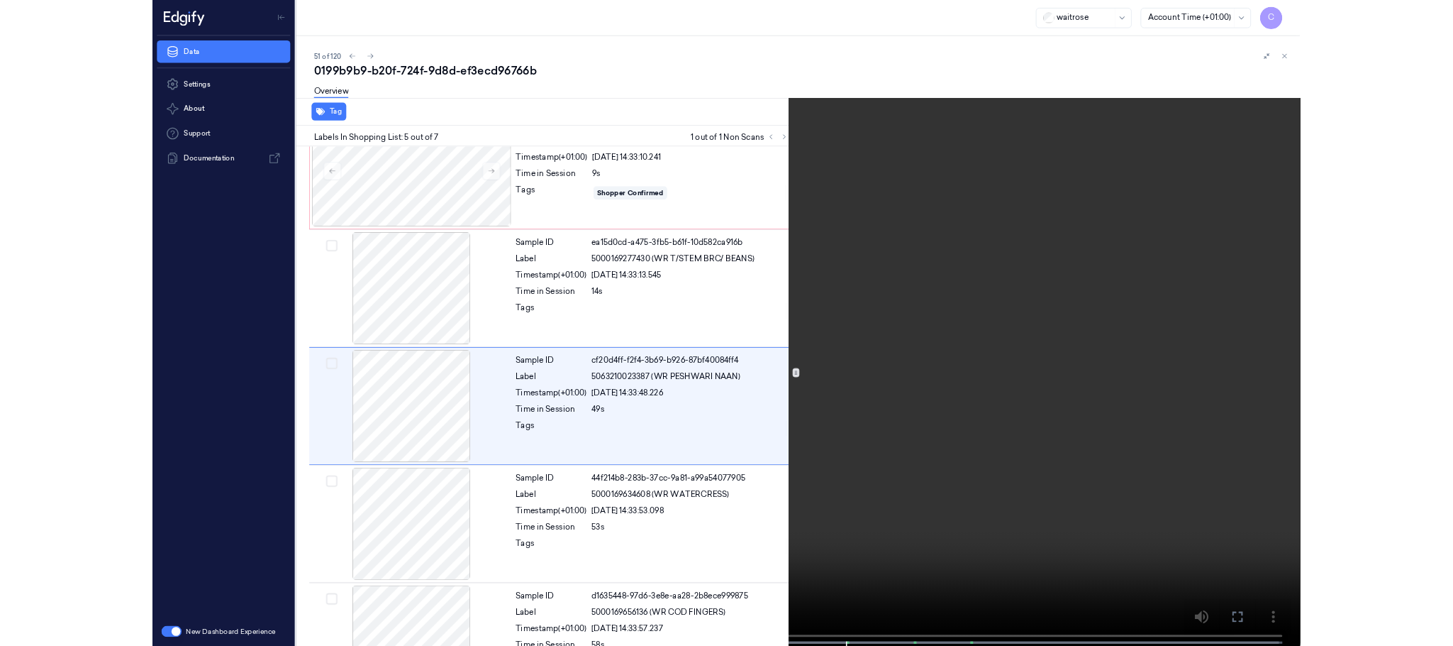
scroll to position [356, 0]
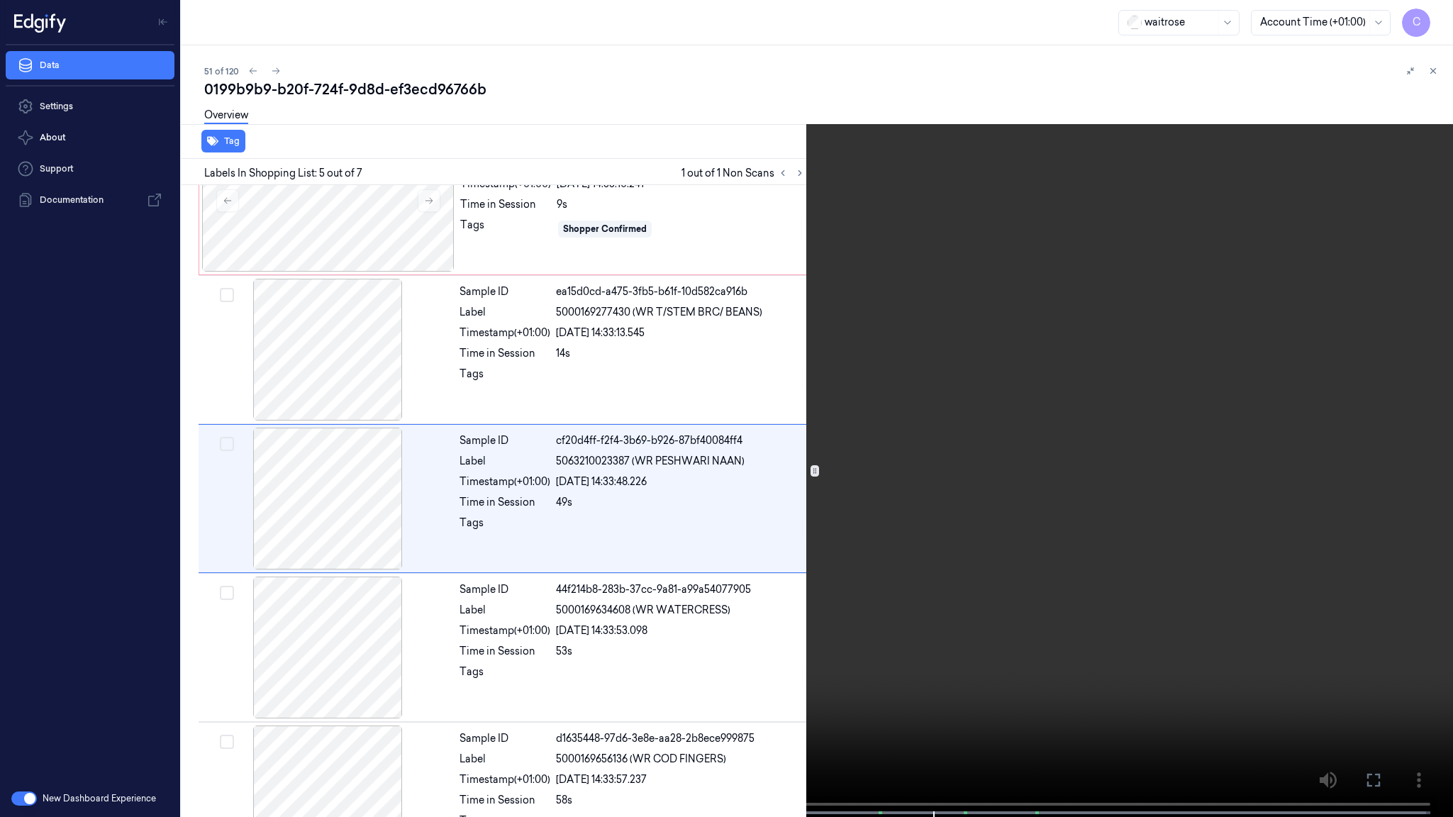
click at [671, 437] on video at bounding box center [726, 410] width 1453 height 820
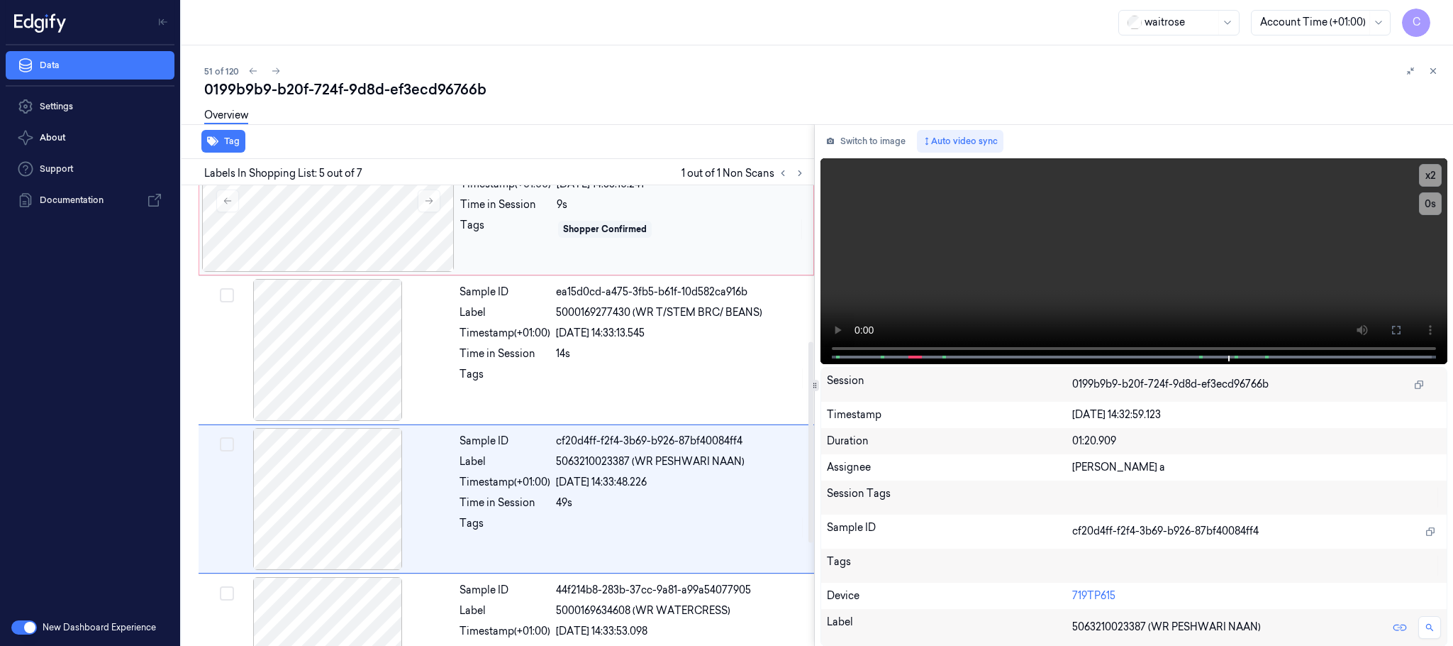
click at [485, 236] on div "Tags" at bounding box center [505, 229] width 91 height 23
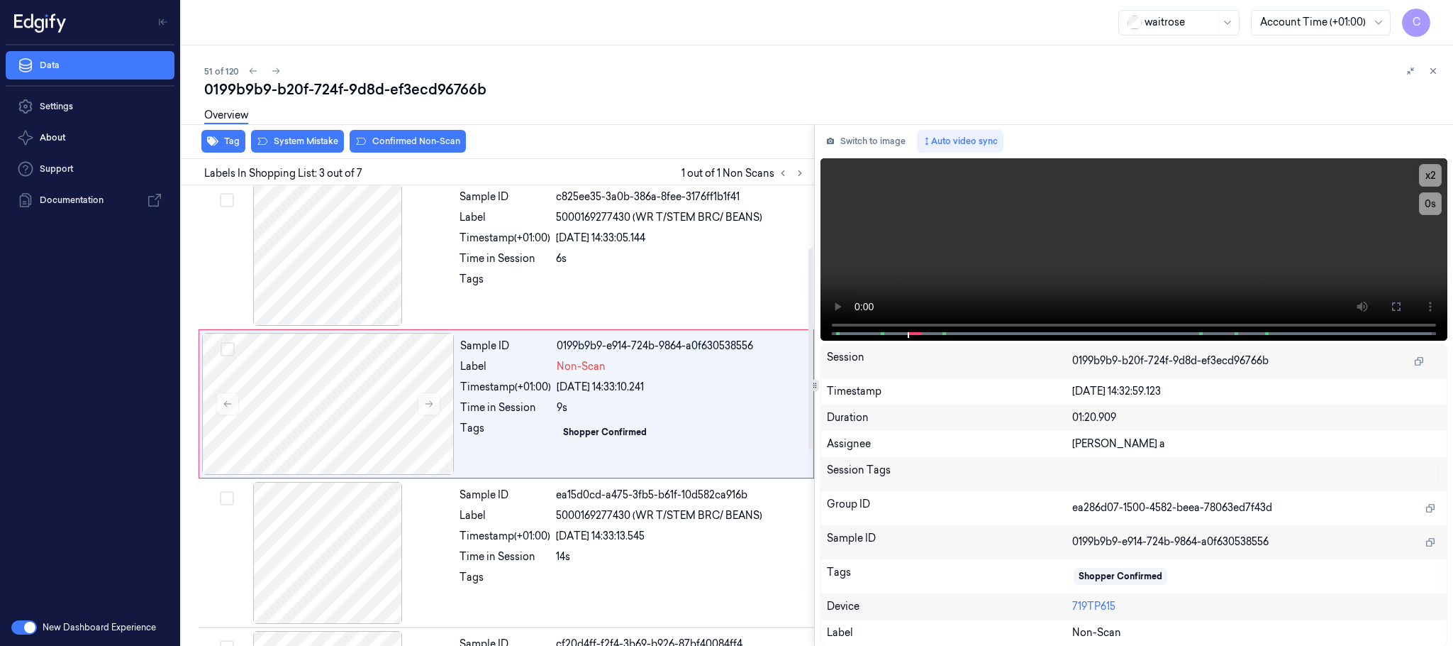
scroll to position [143, 0]
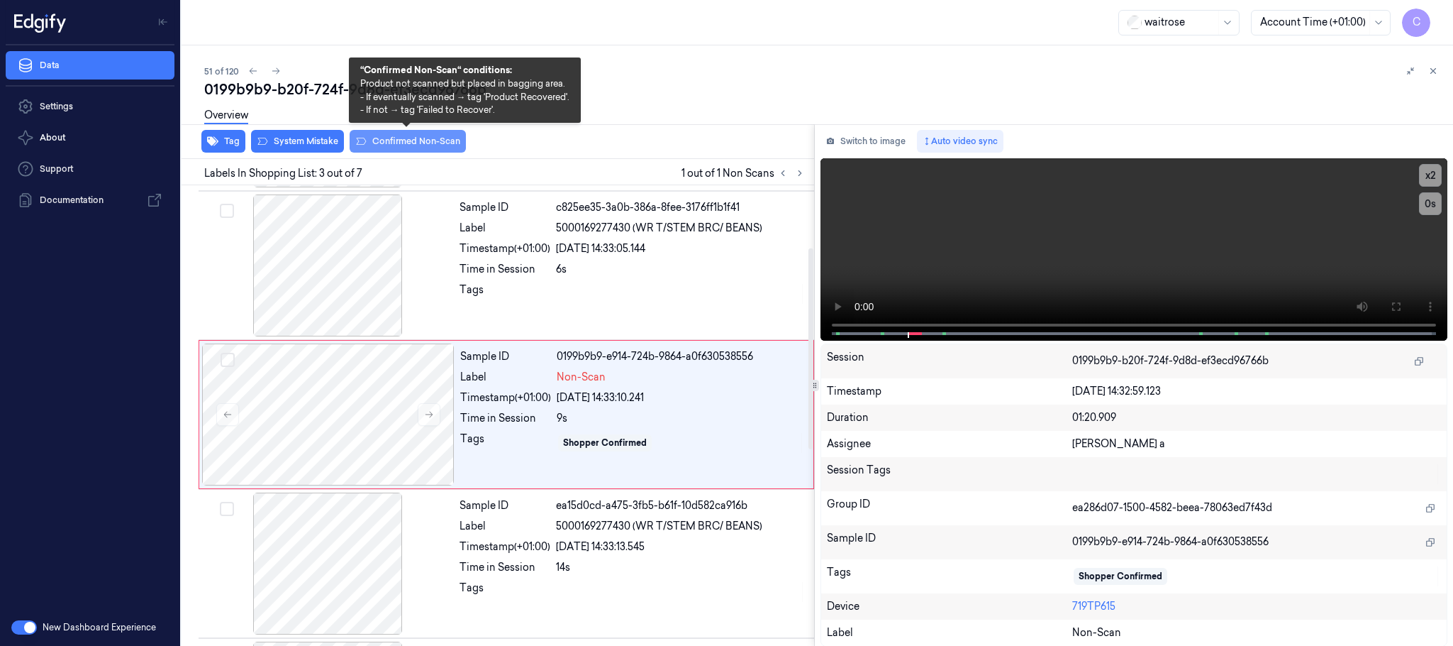
click at [394, 136] on button "Confirmed Non-Scan" at bounding box center [408, 141] width 116 height 23
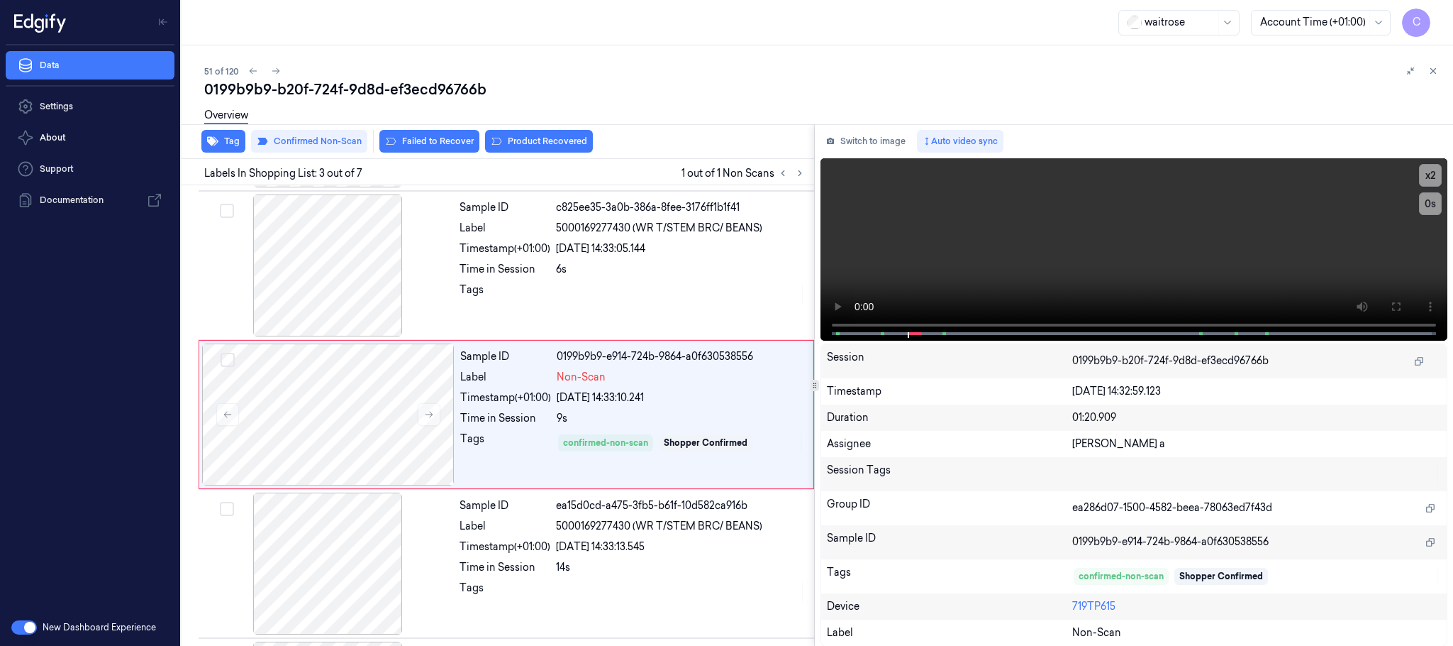
click at [564, 141] on button "Product Recovered" at bounding box center [539, 141] width 108 height 23
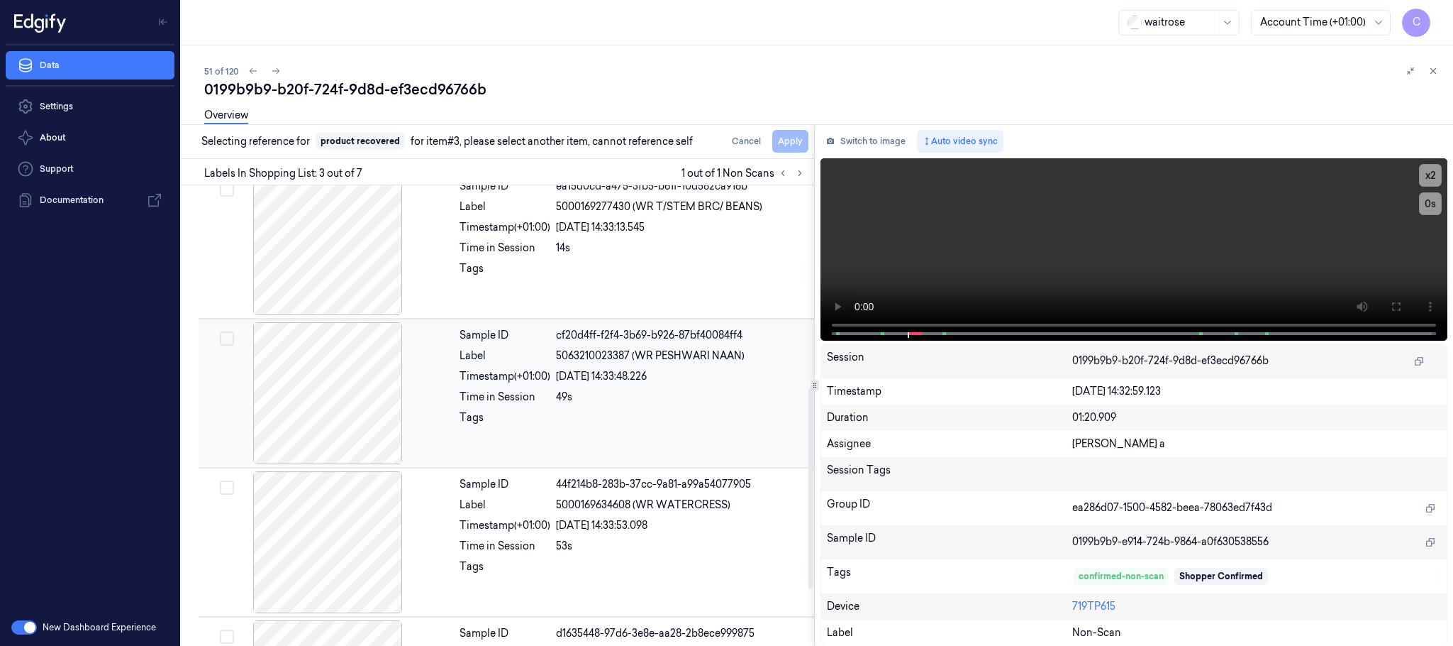
click at [347, 387] on div at bounding box center [327, 393] width 253 height 142
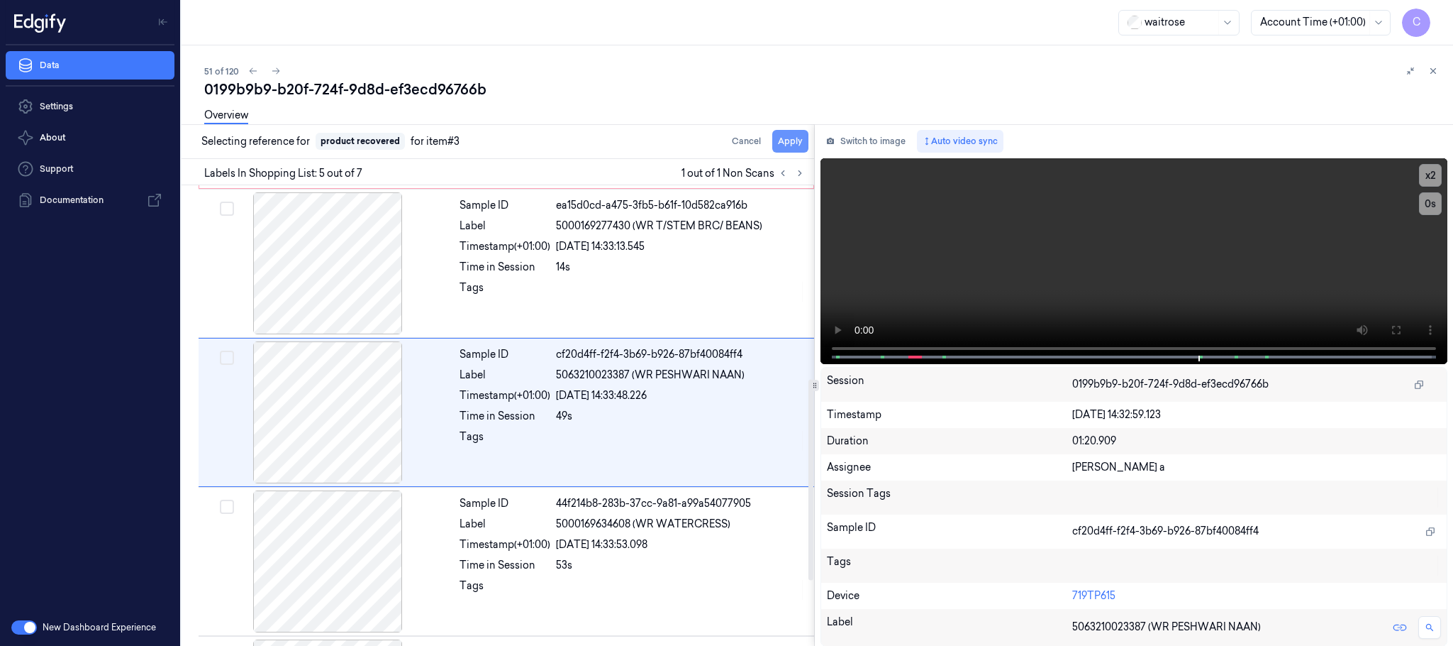
click at [798, 143] on button "Apply" at bounding box center [790, 141] width 36 height 23
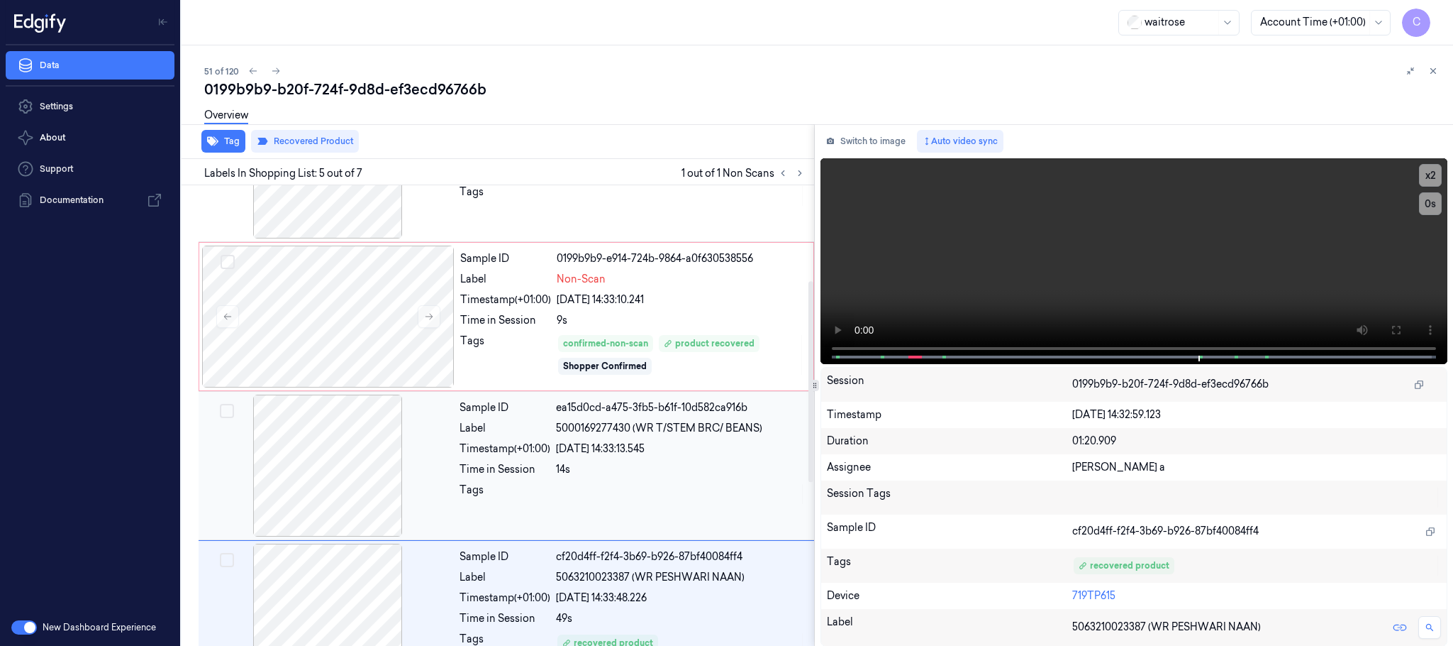
scroll to position [123, 0]
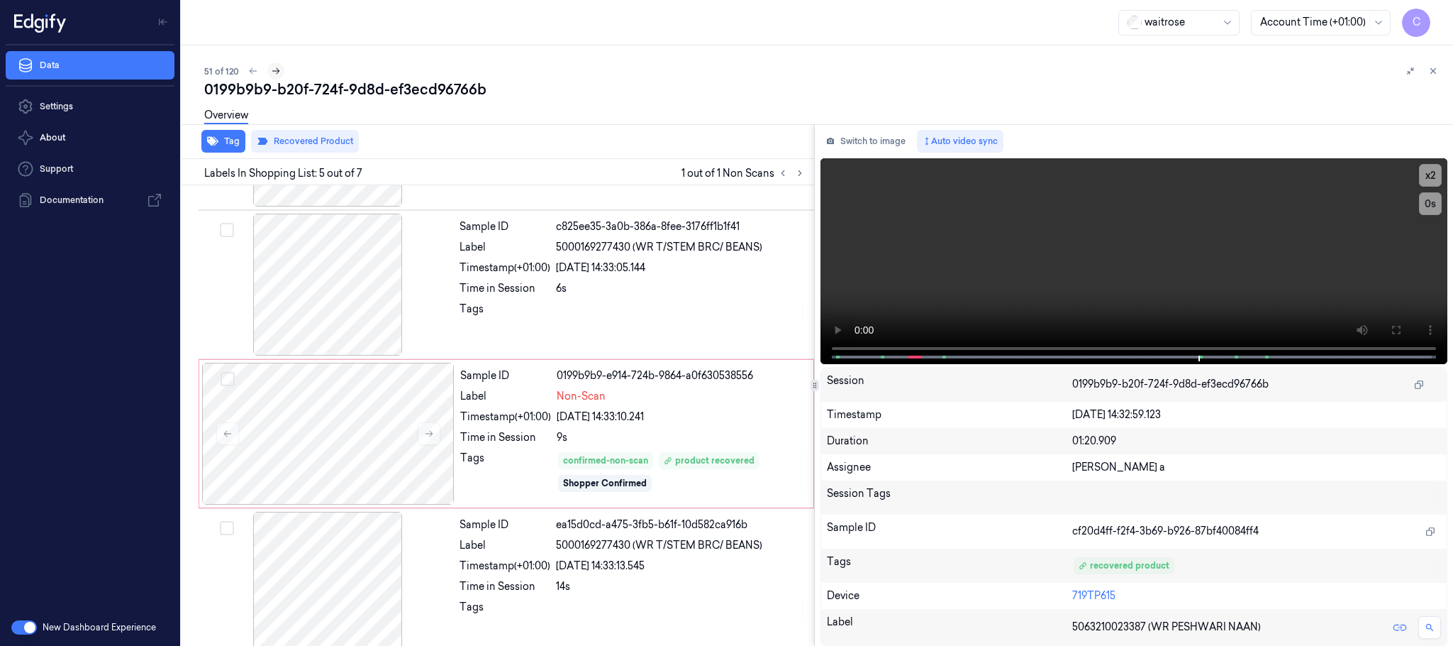
click at [275, 66] on icon at bounding box center [276, 71] width 10 height 10
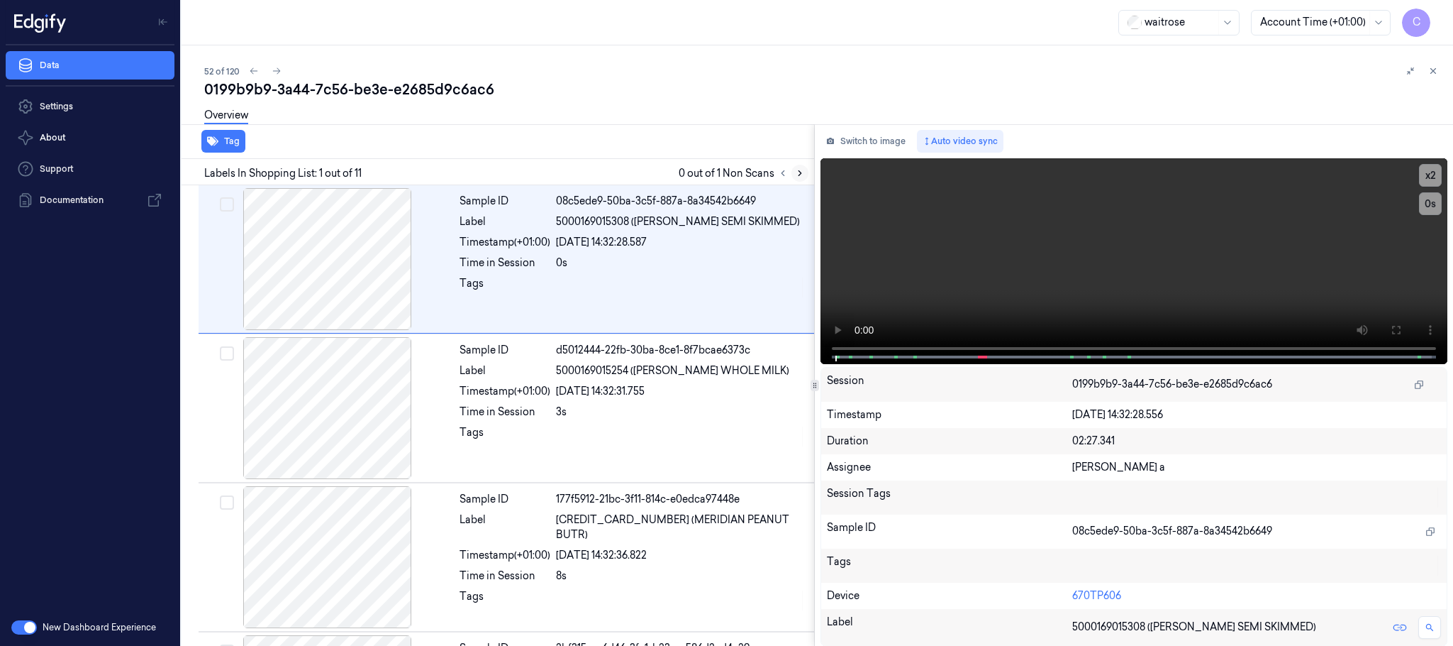
click at [797, 168] on icon at bounding box center [800, 173] width 10 height 10
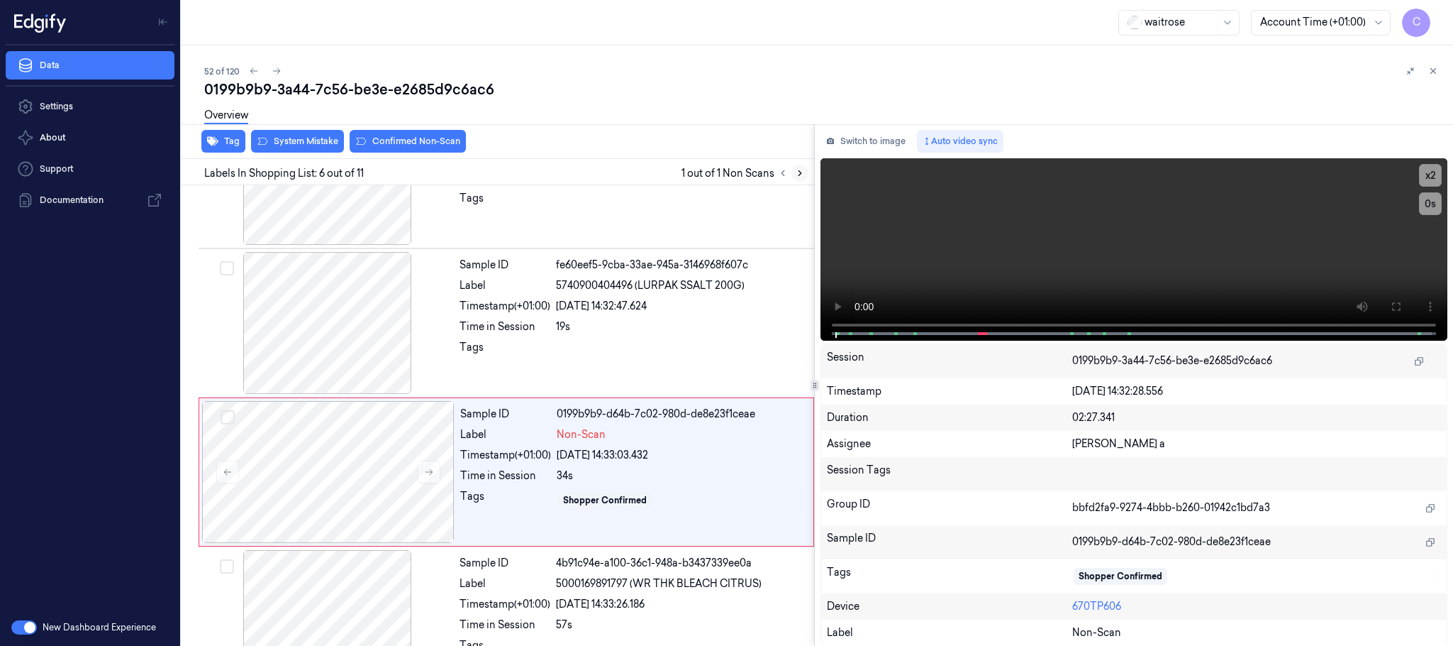
scroll to position [592, 0]
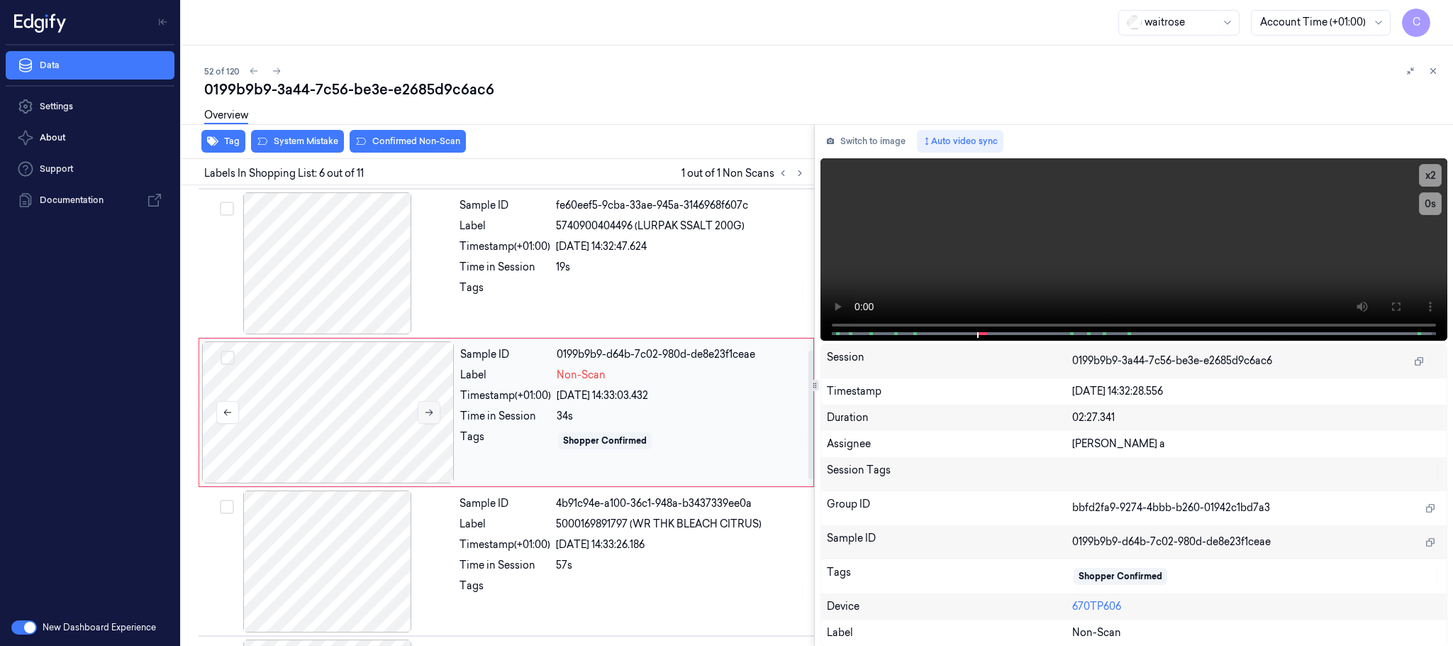
click at [428, 411] on icon at bounding box center [429, 412] width 10 height 10
click at [301, 134] on div "Overview" at bounding box center [823, 117] width 1238 height 36
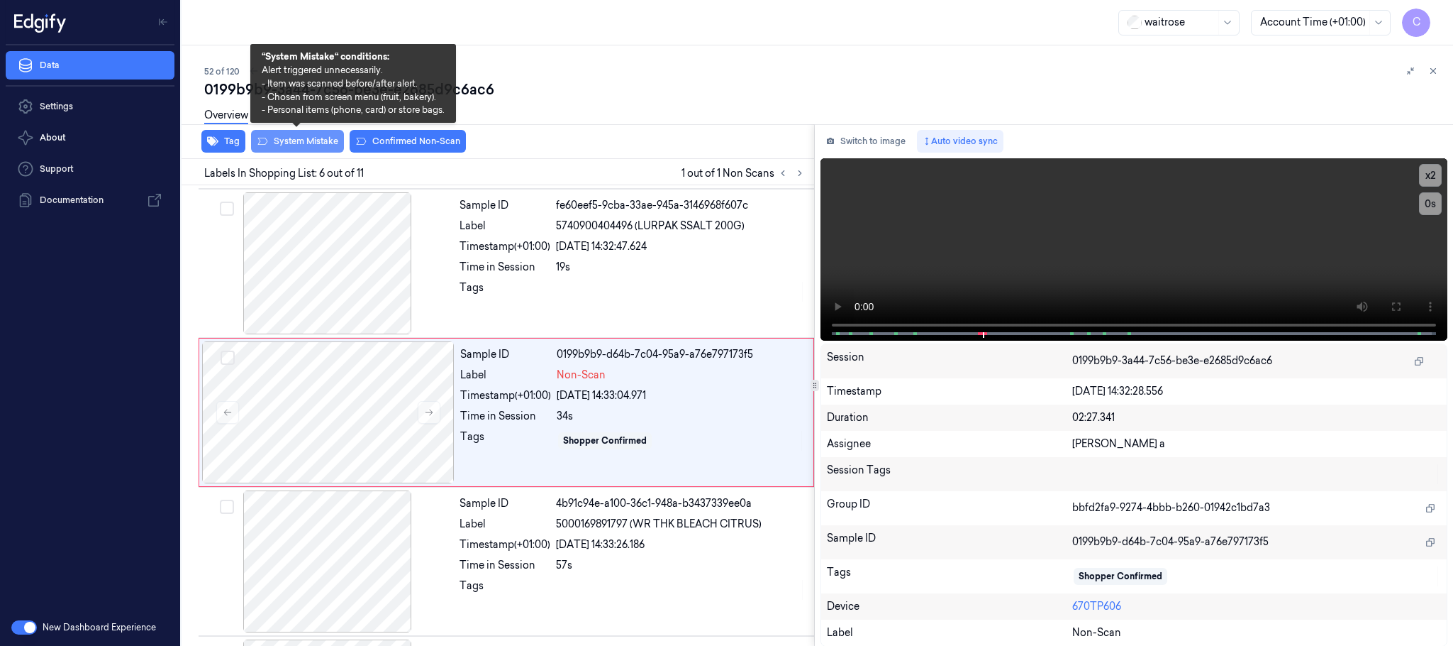
click at [298, 139] on button "System Mistake" at bounding box center [297, 141] width 93 height 23
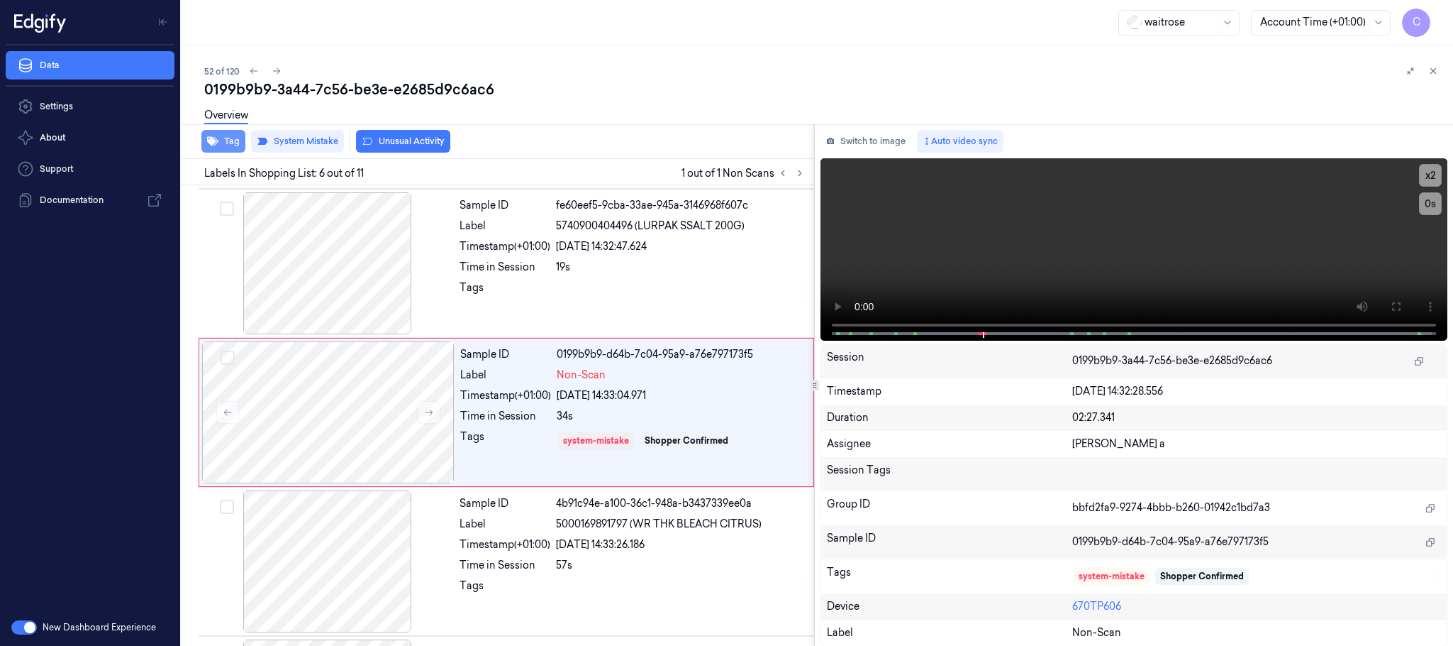
click at [217, 143] on icon "button" at bounding box center [212, 141] width 11 height 9
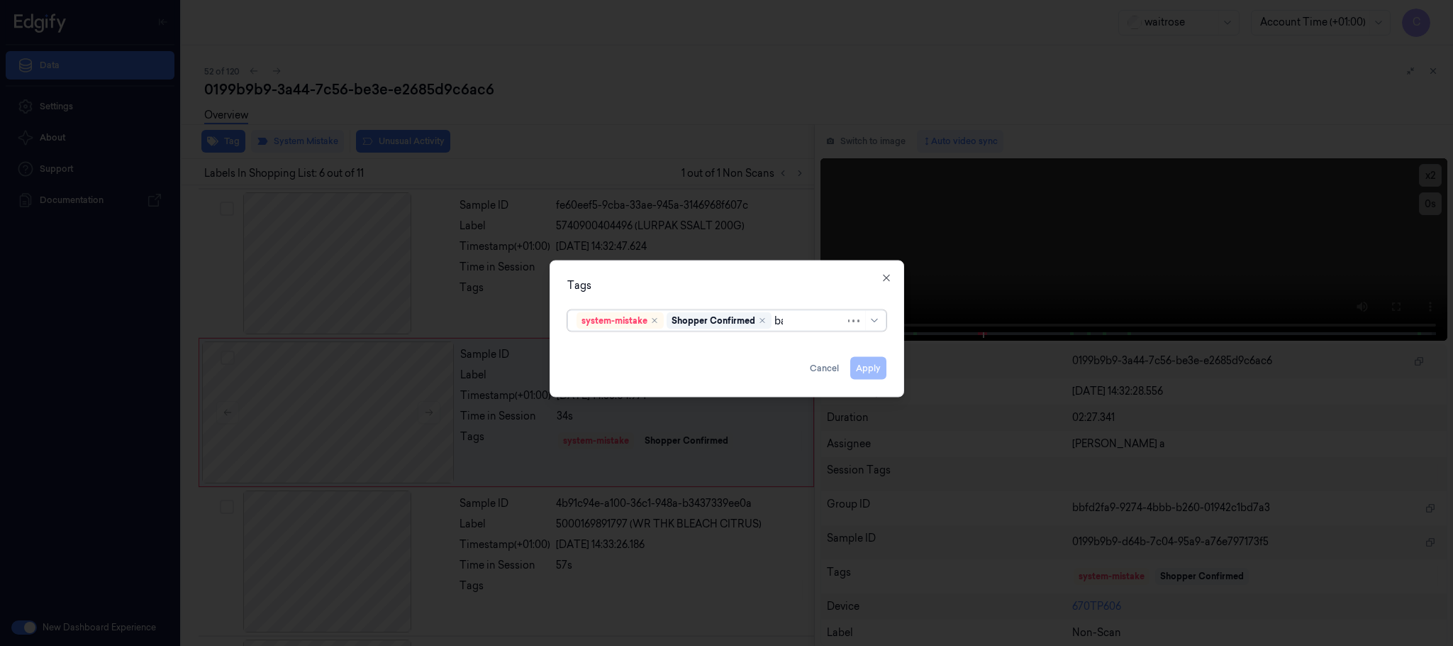
type input "bag"
click at [609, 350] on div "bags" at bounding box center [727, 349] width 300 height 15
click at [685, 272] on div "Tags option bags, selected. 0 results available. Use Up and Down to choose opti…" at bounding box center [727, 328] width 355 height 137
click at [869, 369] on button "Apply" at bounding box center [869, 368] width 36 height 23
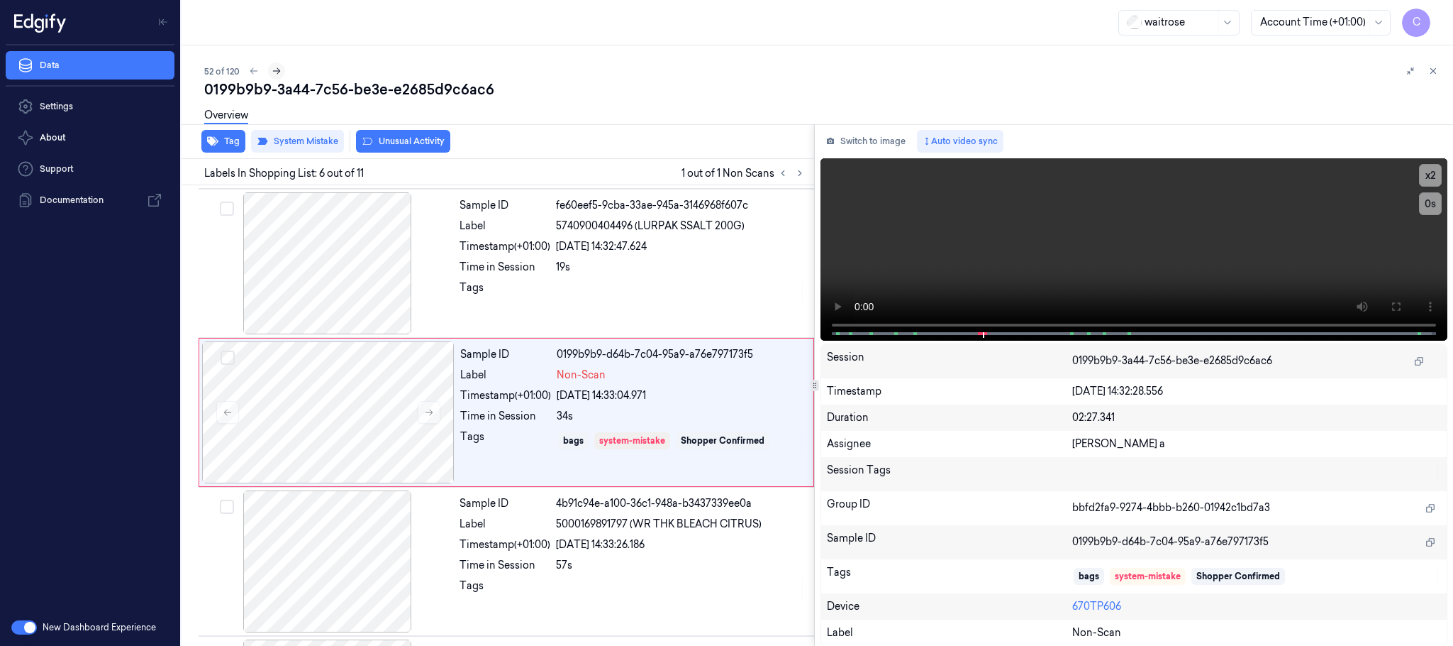
click at [281, 67] on button at bounding box center [276, 70] width 17 height 17
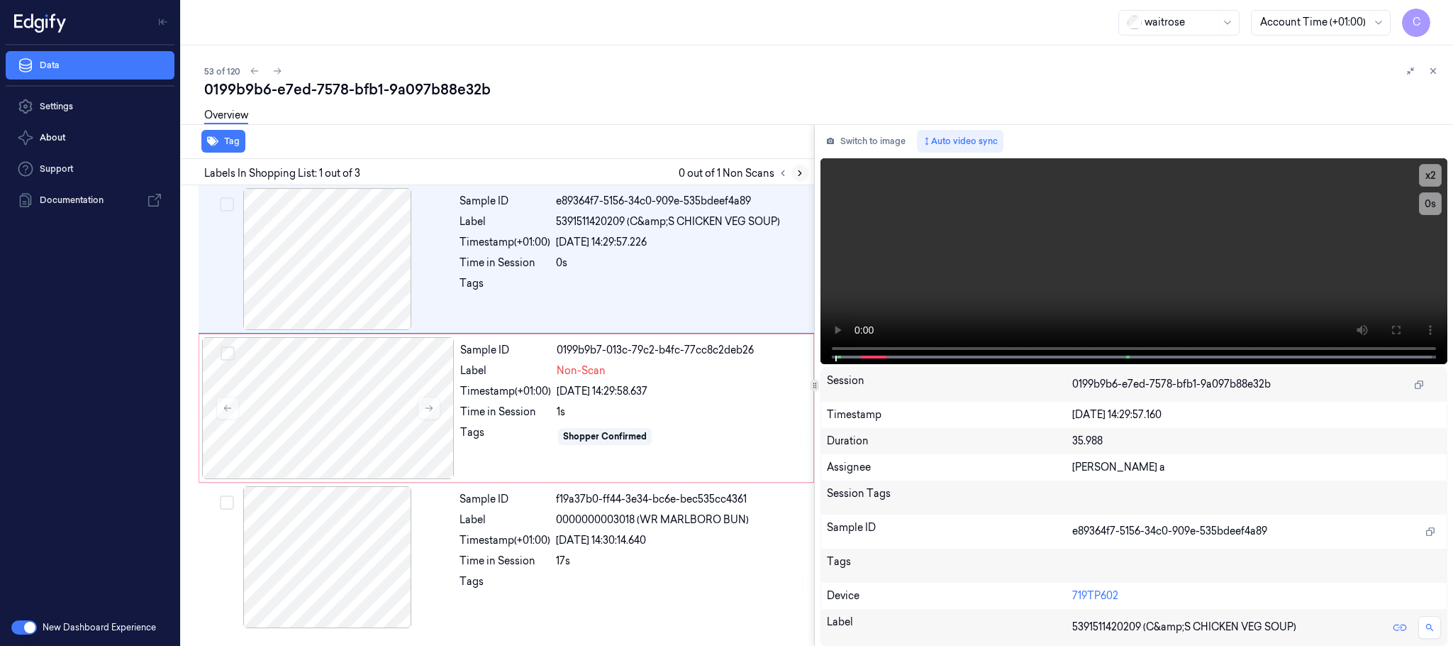
click at [792, 167] on button at bounding box center [800, 173] width 17 height 17
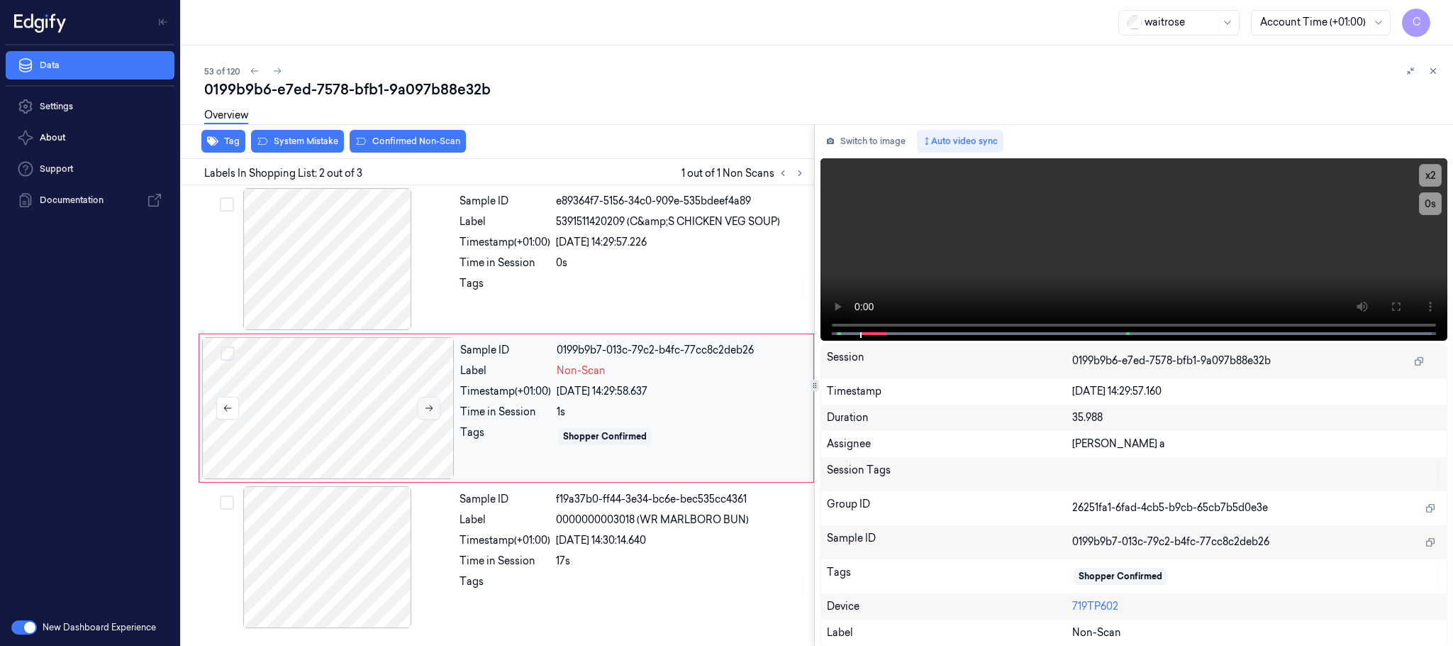
click at [428, 409] on icon at bounding box center [429, 408] width 10 height 10
click at [341, 250] on div at bounding box center [327, 259] width 253 height 142
click at [1156, 250] on video at bounding box center [1134, 249] width 627 height 182
click at [351, 385] on div at bounding box center [328, 408] width 253 height 142
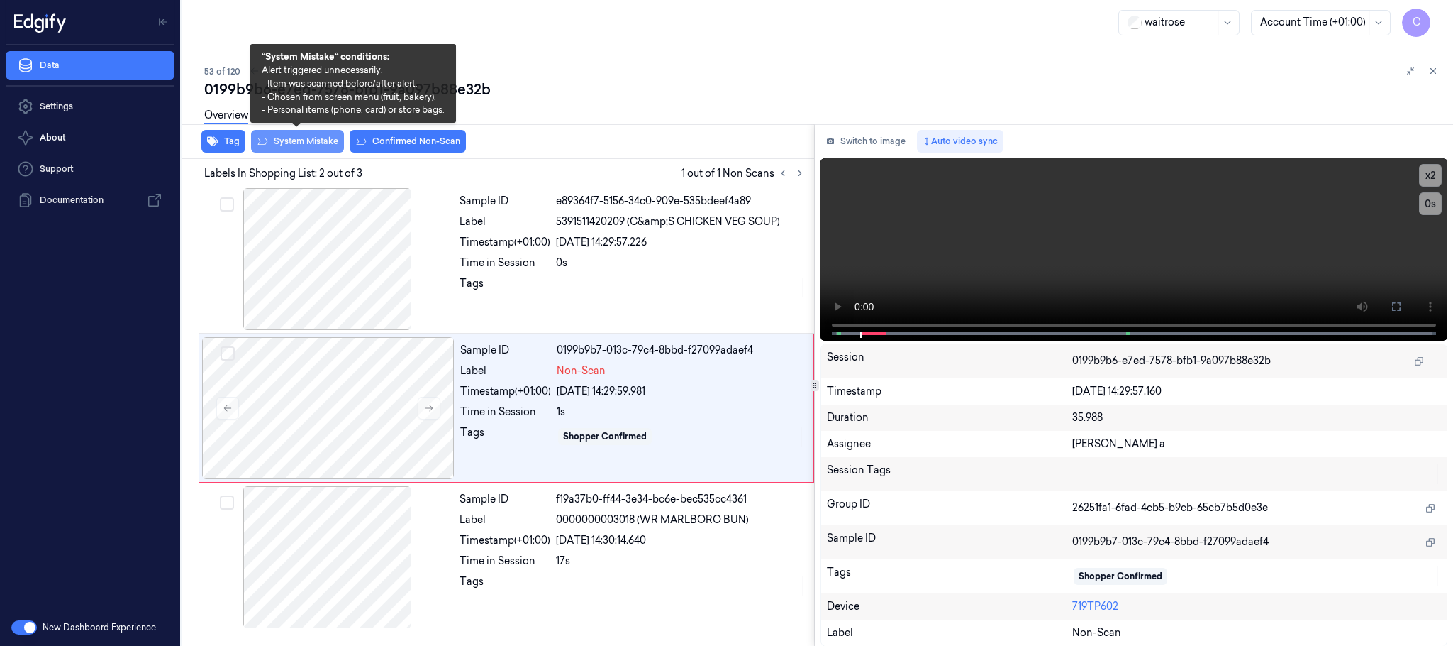
click at [311, 145] on button "System Mistake" at bounding box center [297, 141] width 93 height 23
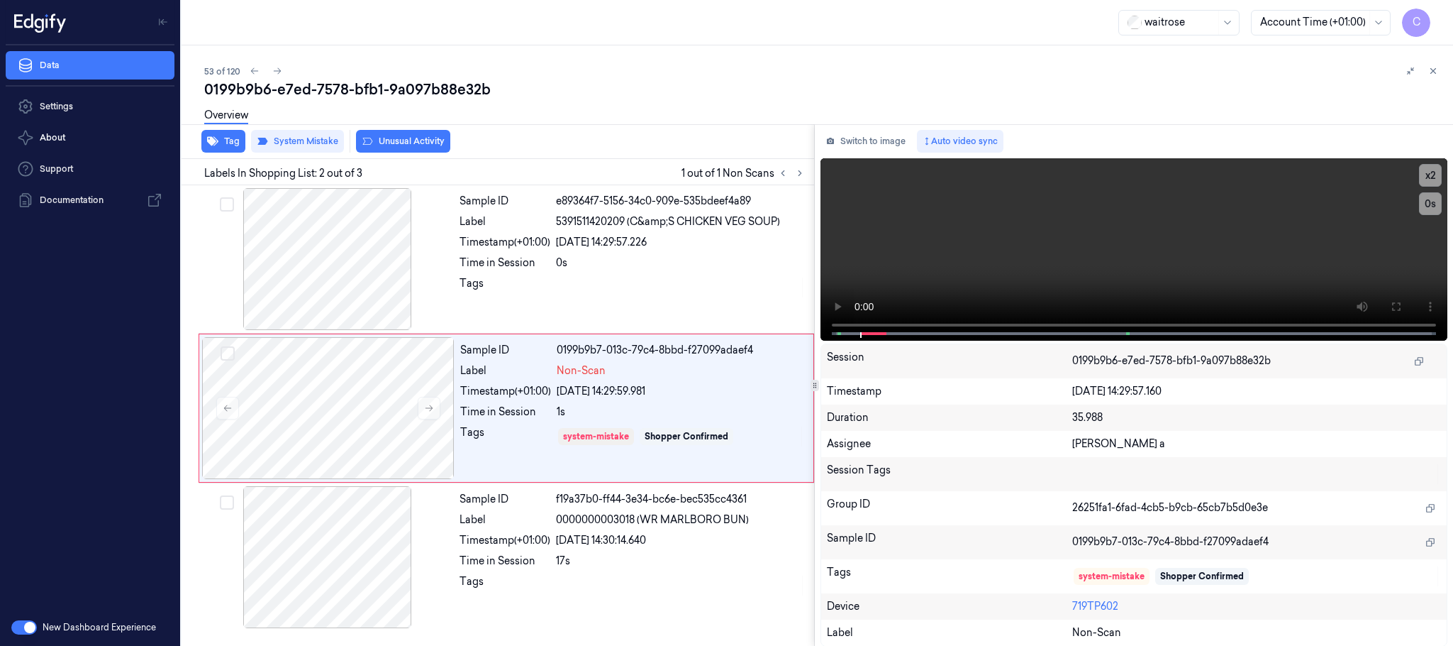
click at [388, 138] on button "Unusual Activity" at bounding box center [403, 141] width 94 height 23
click at [275, 69] on icon at bounding box center [277, 71] width 10 height 10
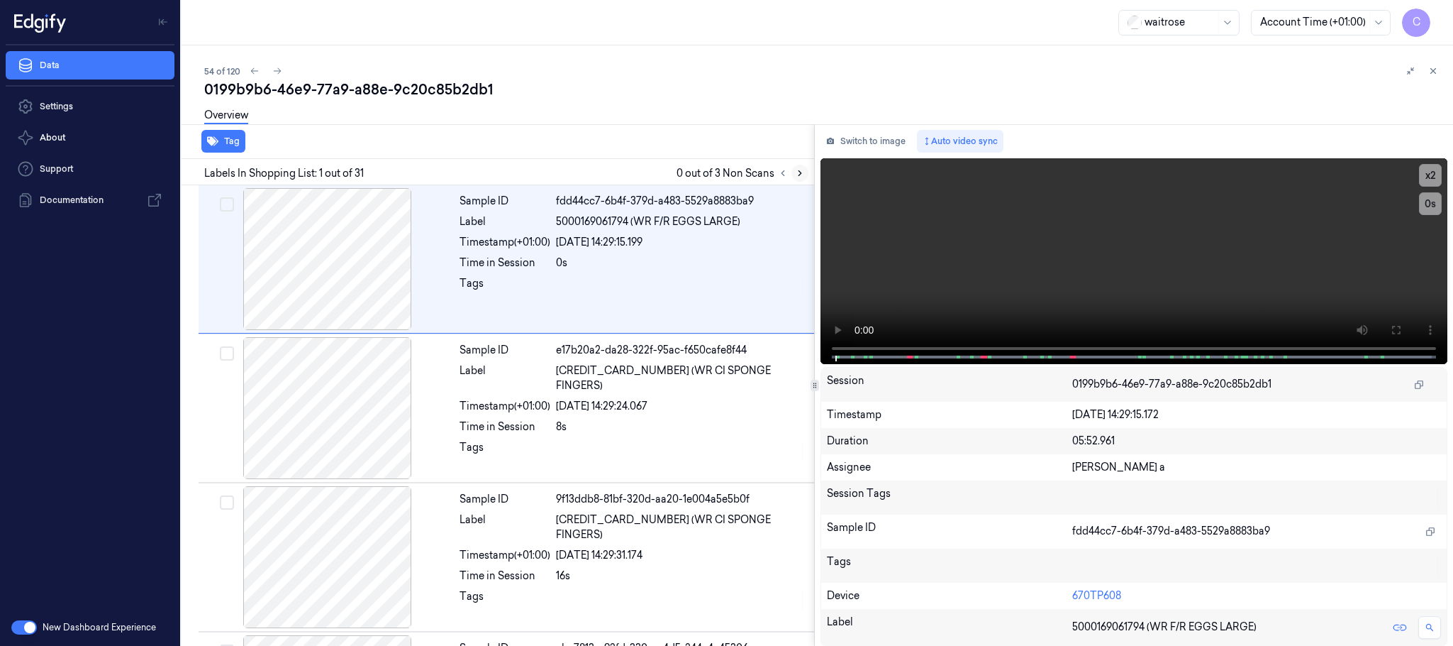
click at [804, 169] on icon at bounding box center [800, 173] width 10 height 10
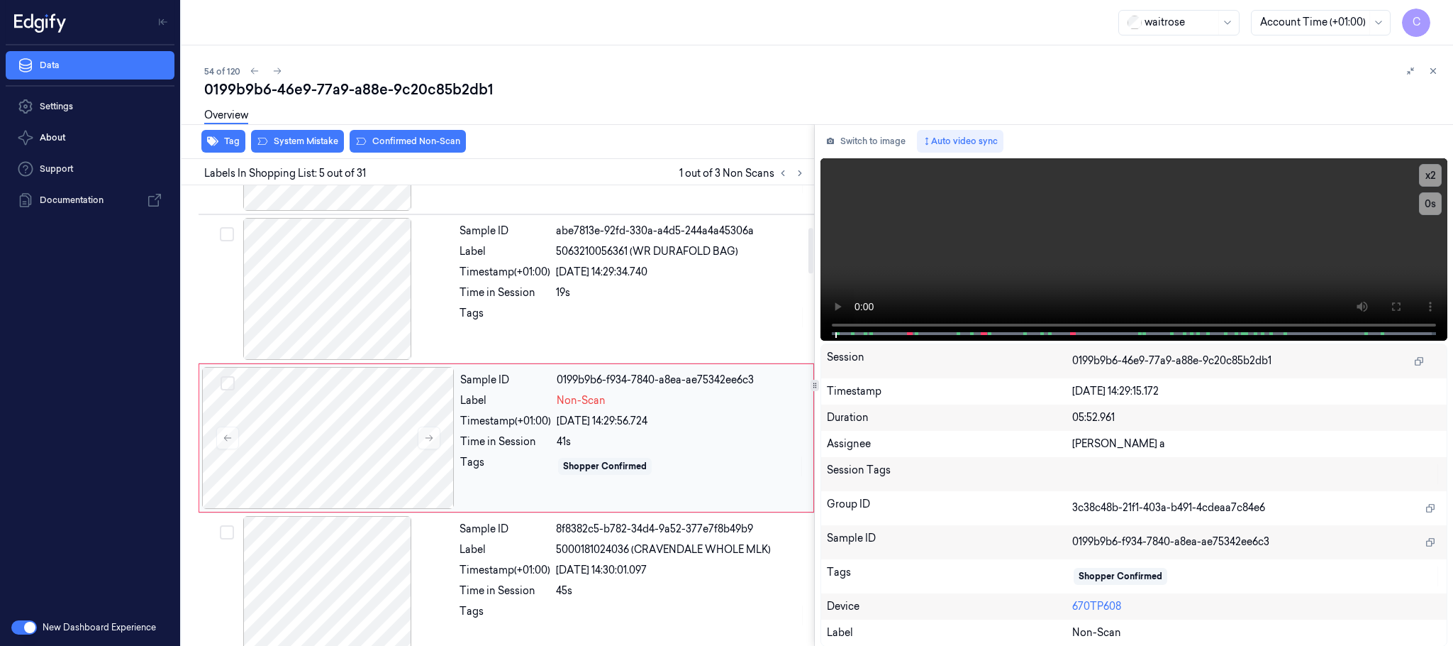
scroll to position [443, 0]
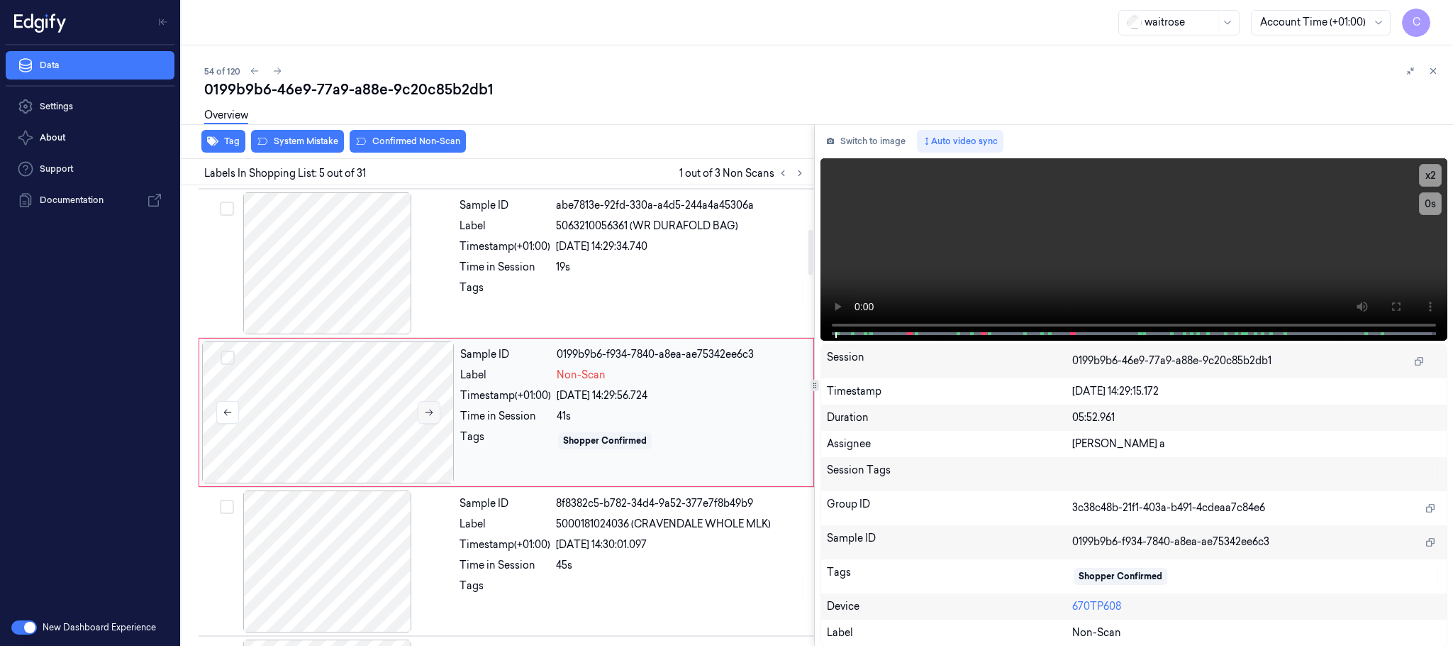
click at [433, 416] on icon at bounding box center [429, 412] width 10 height 10
click at [370, 251] on div at bounding box center [327, 263] width 253 height 142
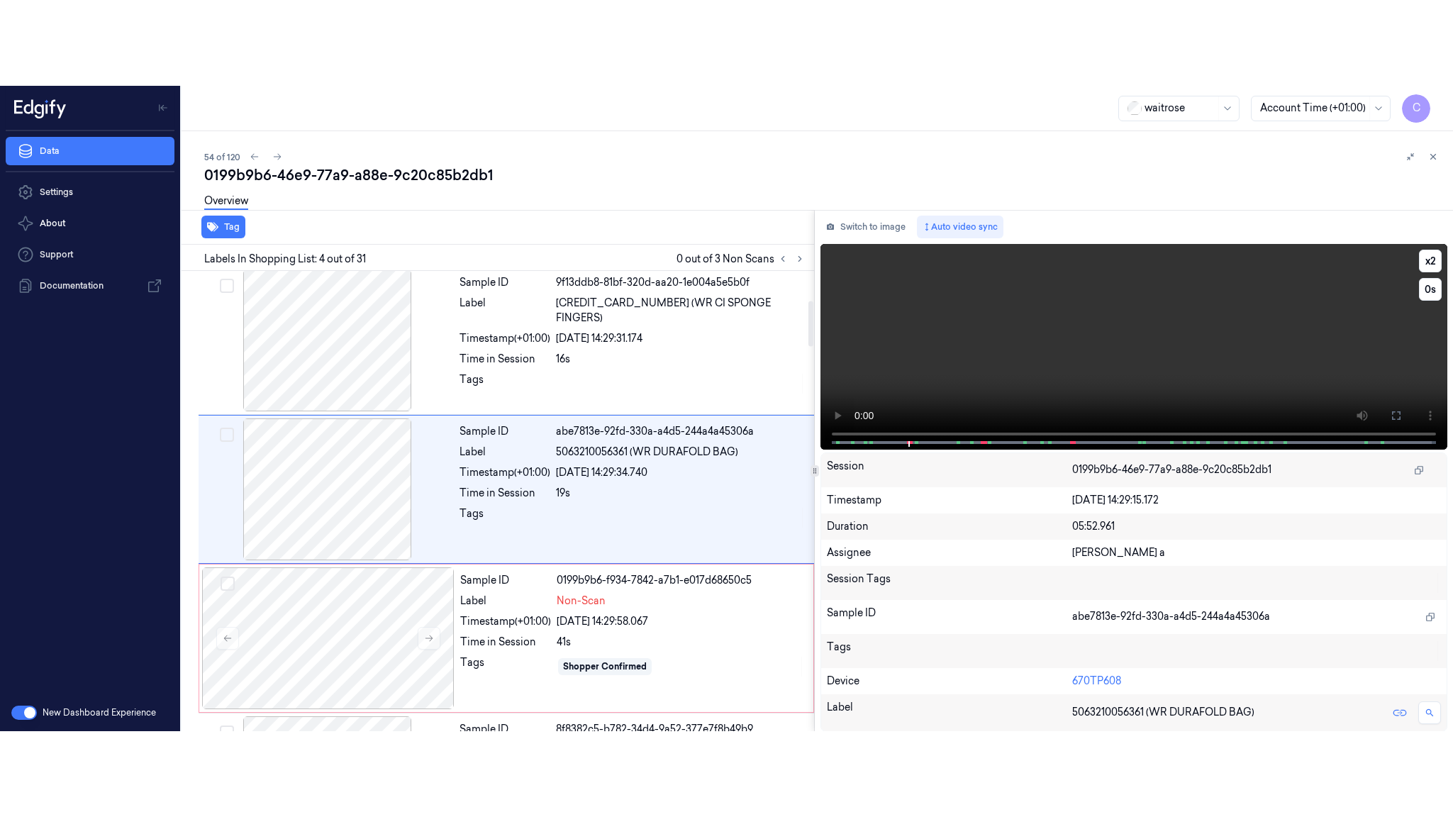
scroll to position [292, 0]
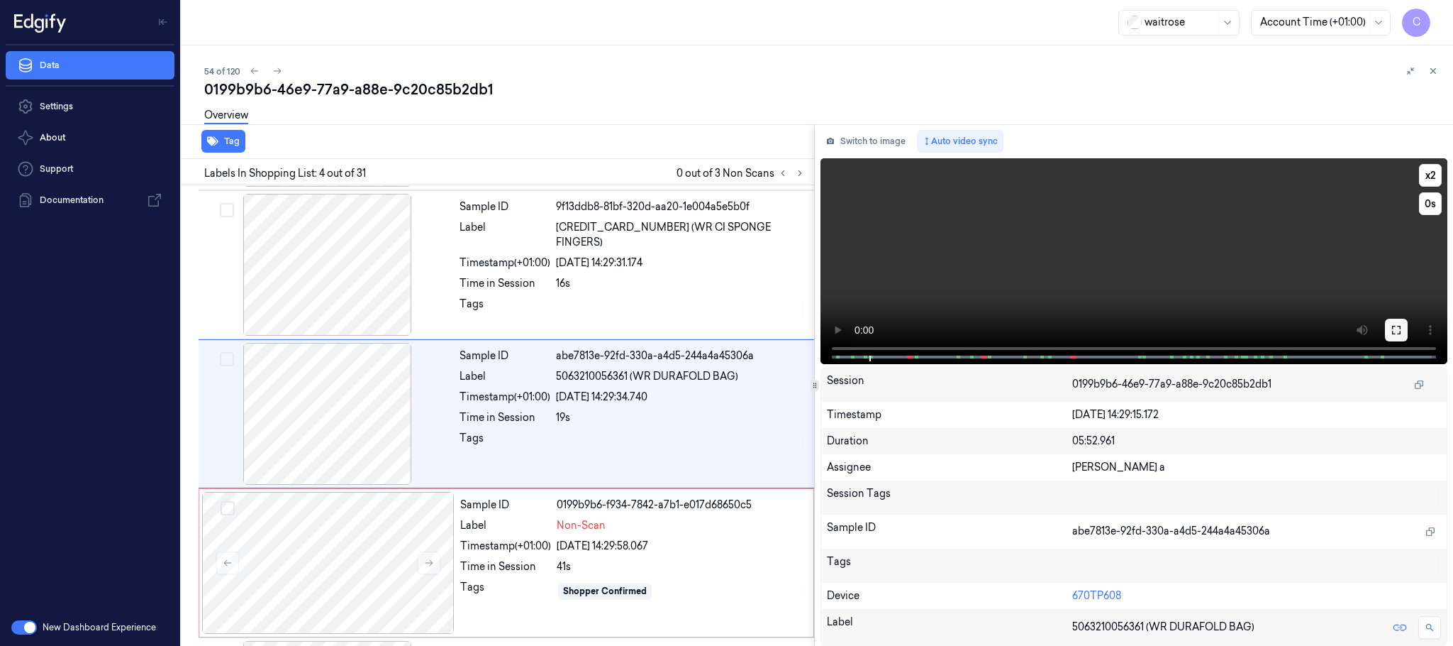
click at [1395, 328] on icon at bounding box center [1396, 329] width 11 height 11
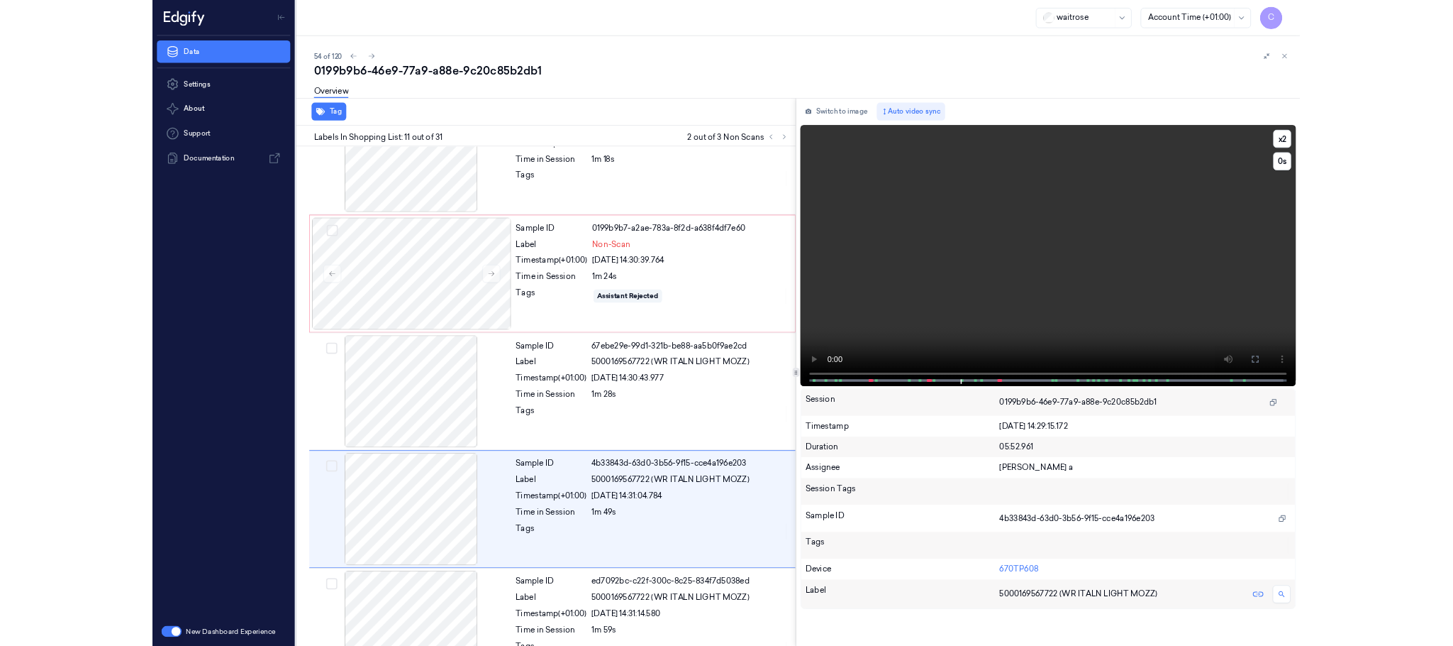
scroll to position [1254, 0]
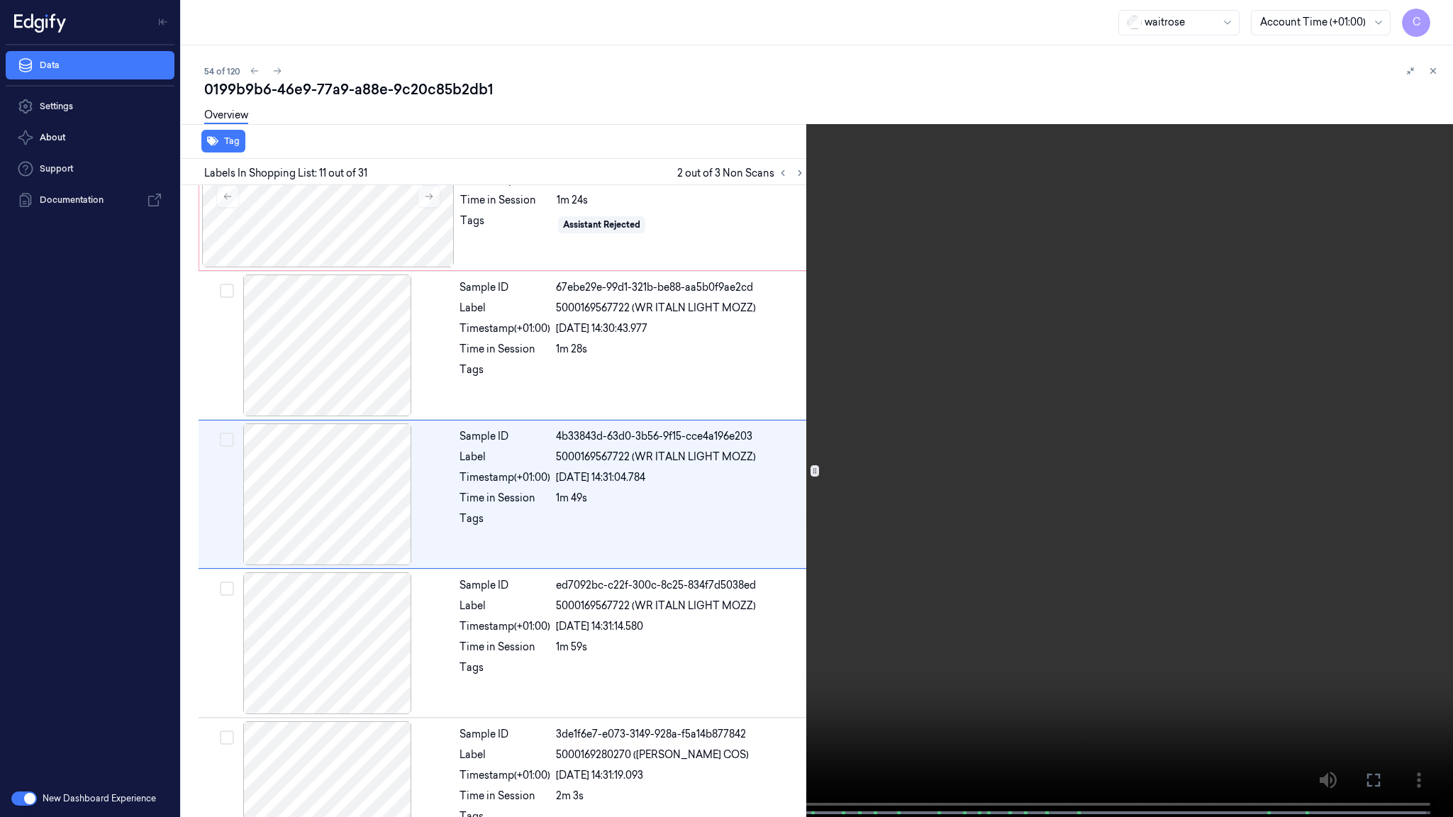
click at [633, 511] on video at bounding box center [726, 410] width 1453 height 820
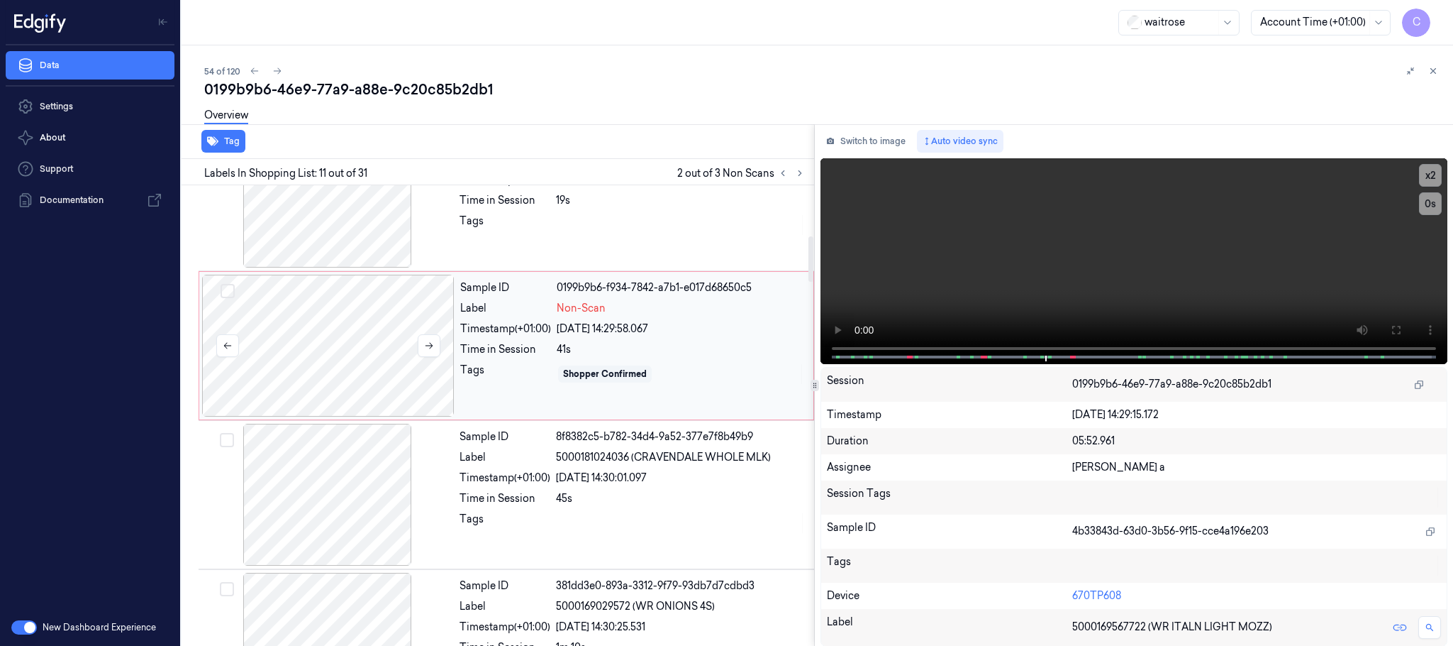
click at [338, 364] on div at bounding box center [328, 346] width 253 height 142
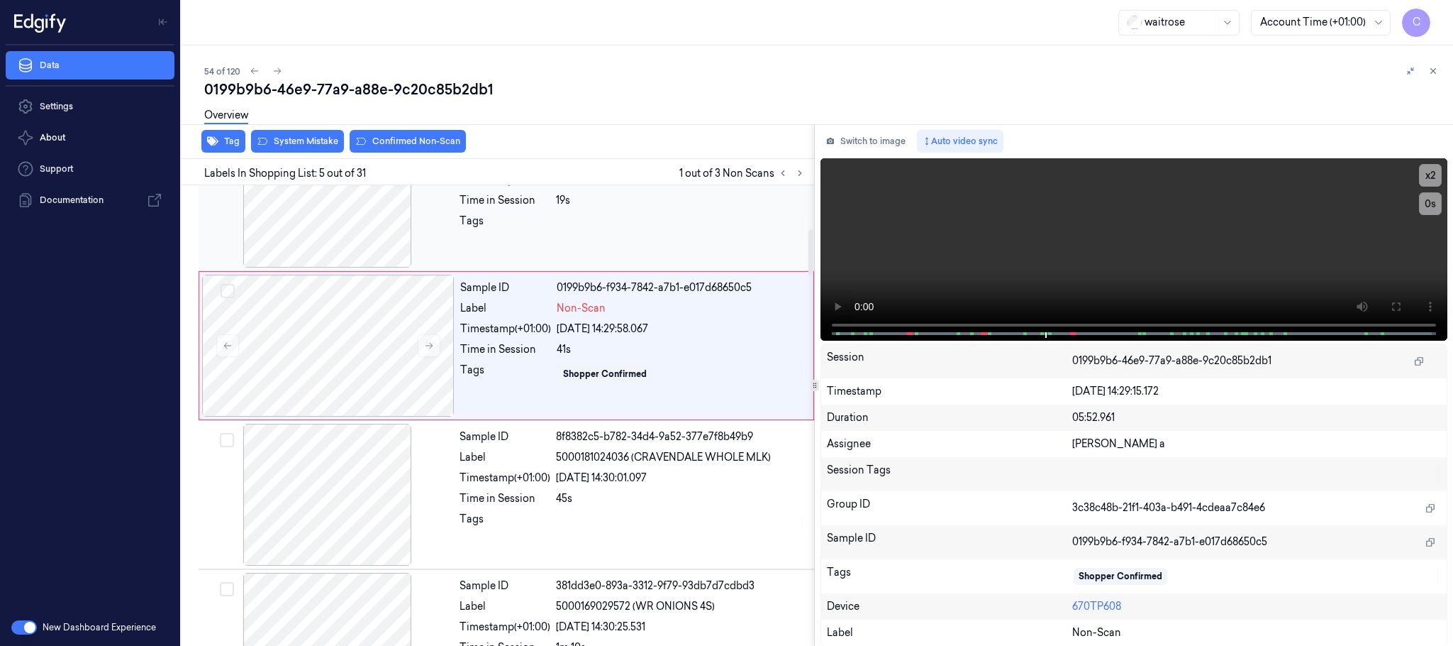
scroll to position [443, 0]
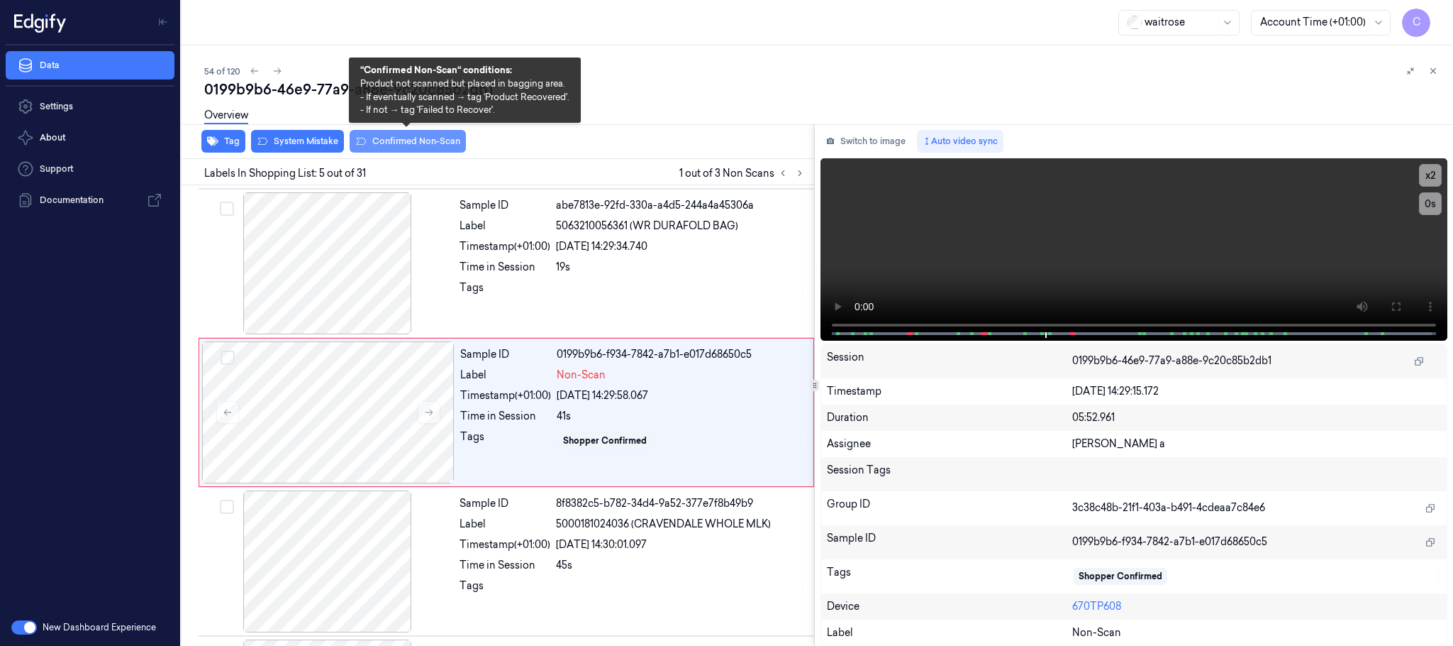
click at [406, 140] on button "Confirmed Non-Scan" at bounding box center [408, 141] width 116 height 23
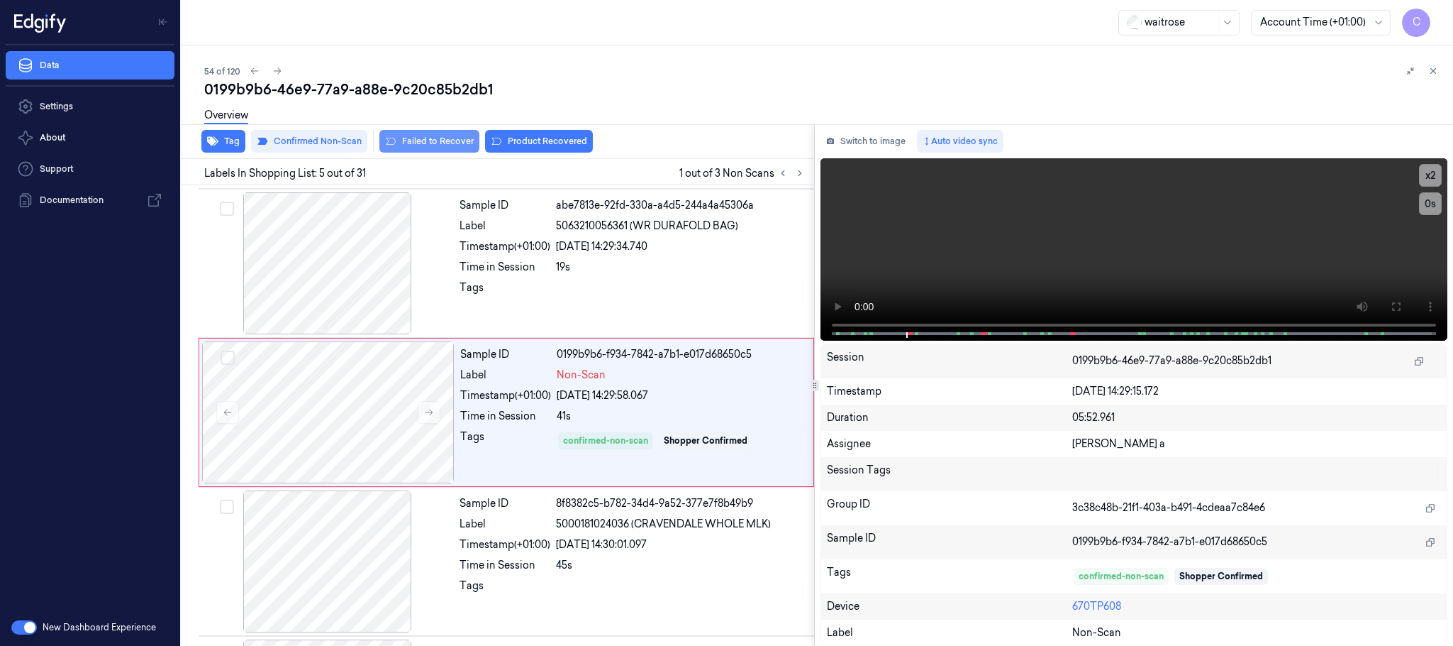
click at [447, 136] on button "Failed to Recover" at bounding box center [430, 141] width 100 height 23
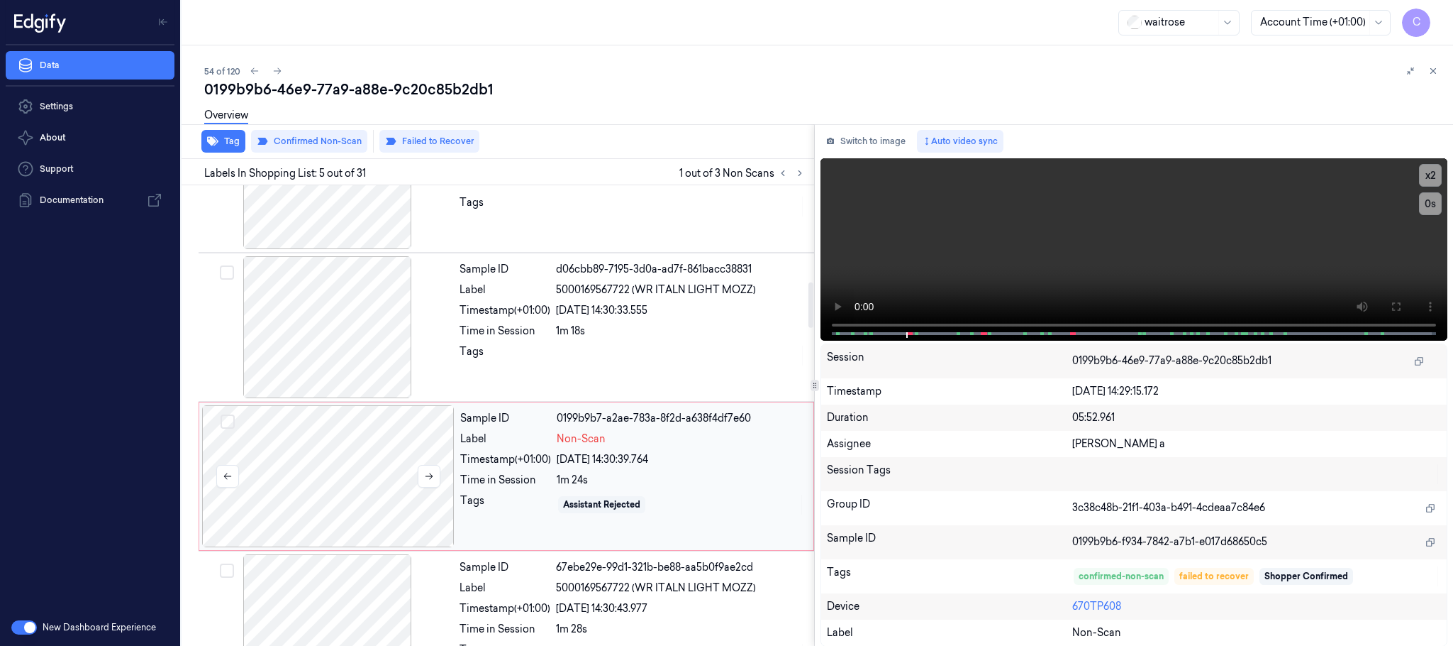
click at [383, 452] on div at bounding box center [328, 476] width 253 height 142
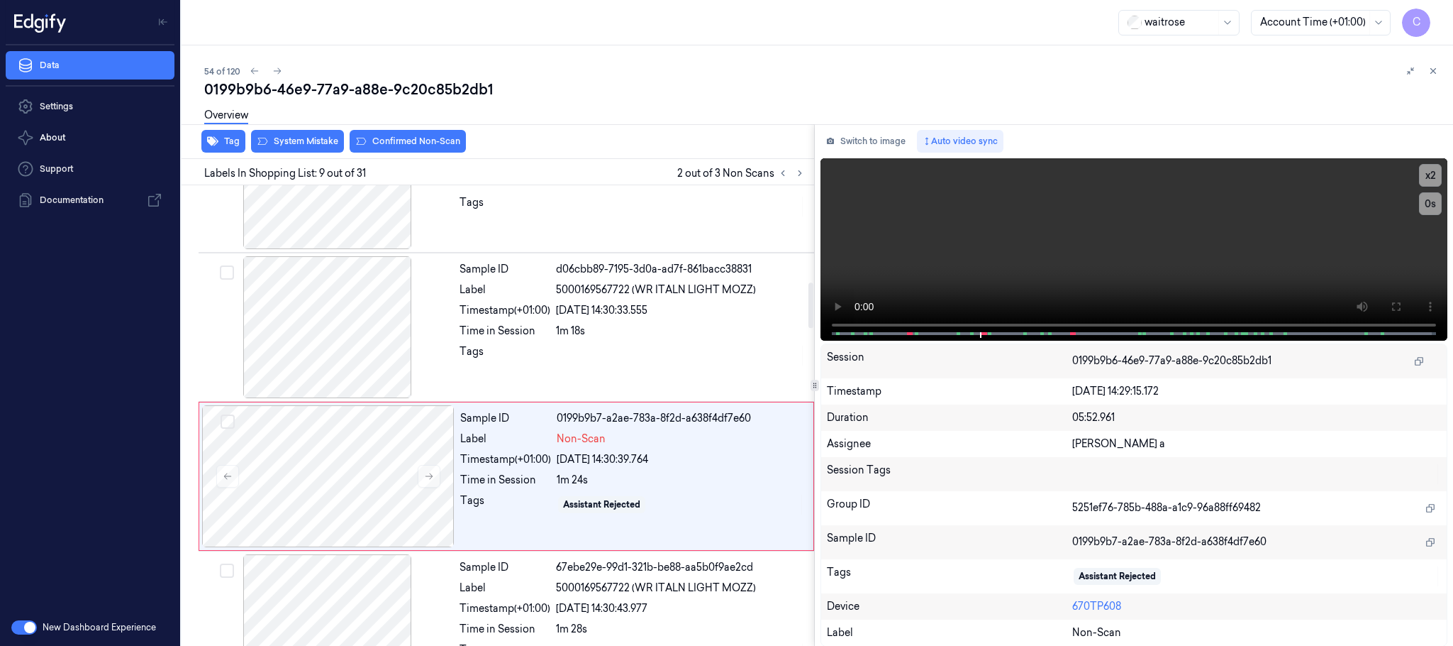
scroll to position [1041, 0]
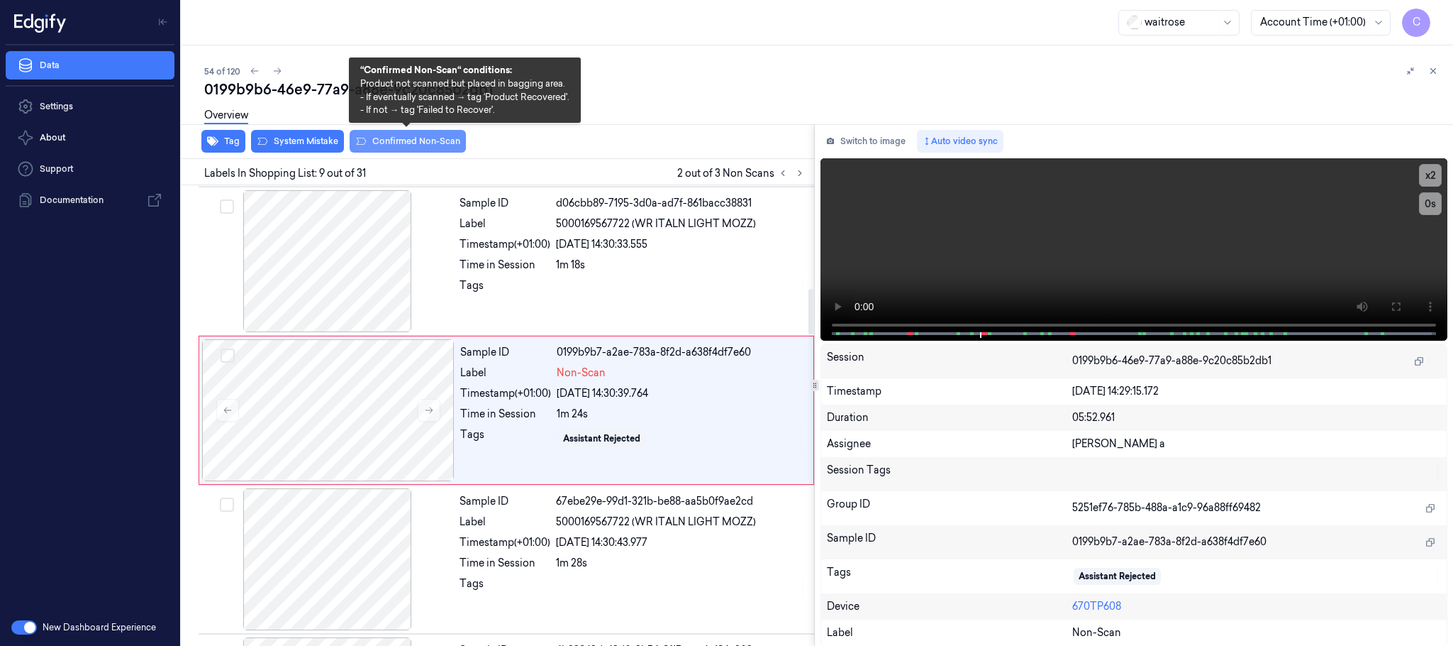
click at [381, 136] on button "Confirmed Non-Scan" at bounding box center [408, 141] width 116 height 23
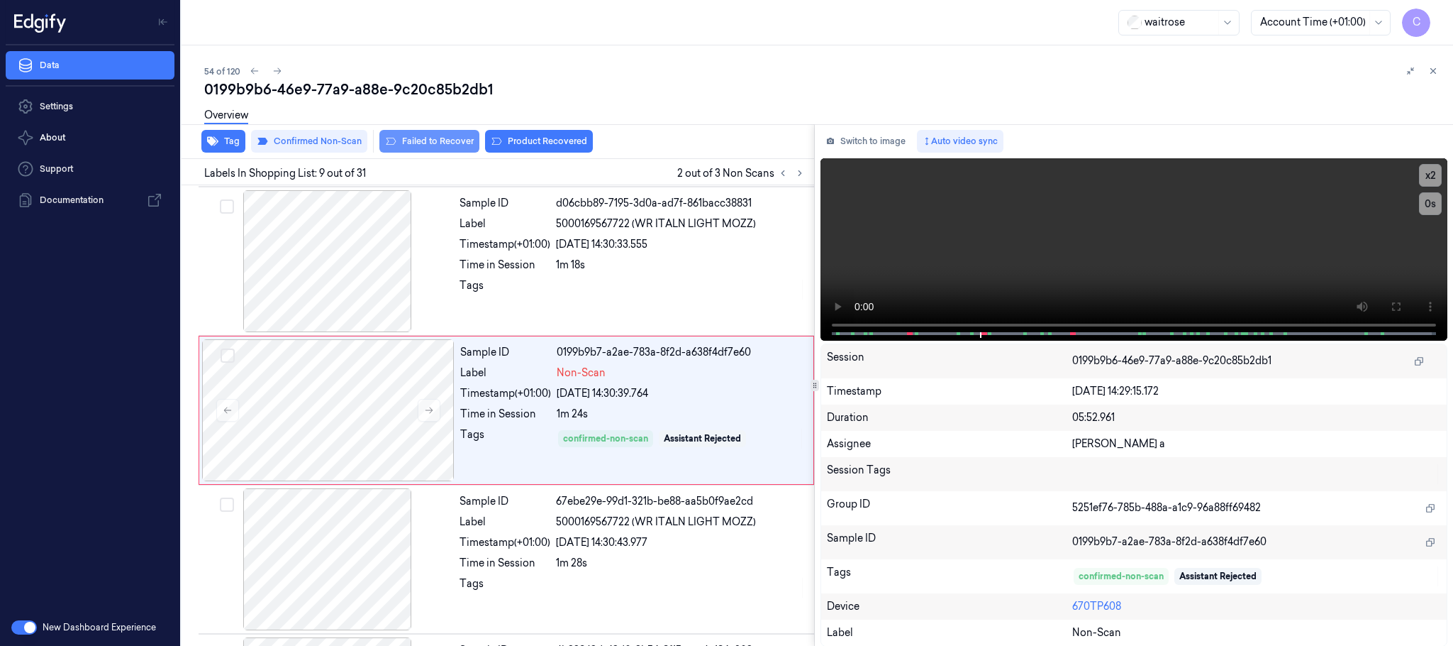
click at [441, 138] on button "Failed to Recover" at bounding box center [430, 141] width 100 height 23
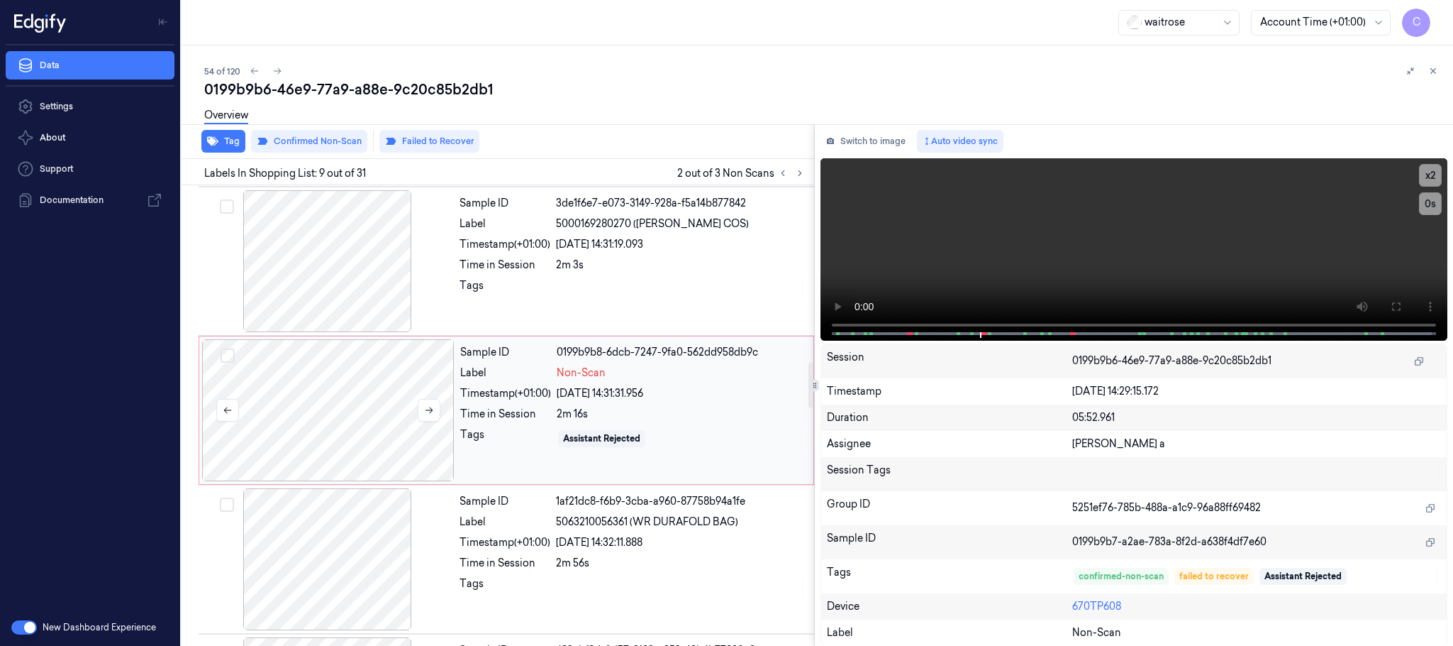
click at [371, 416] on div at bounding box center [328, 410] width 253 height 142
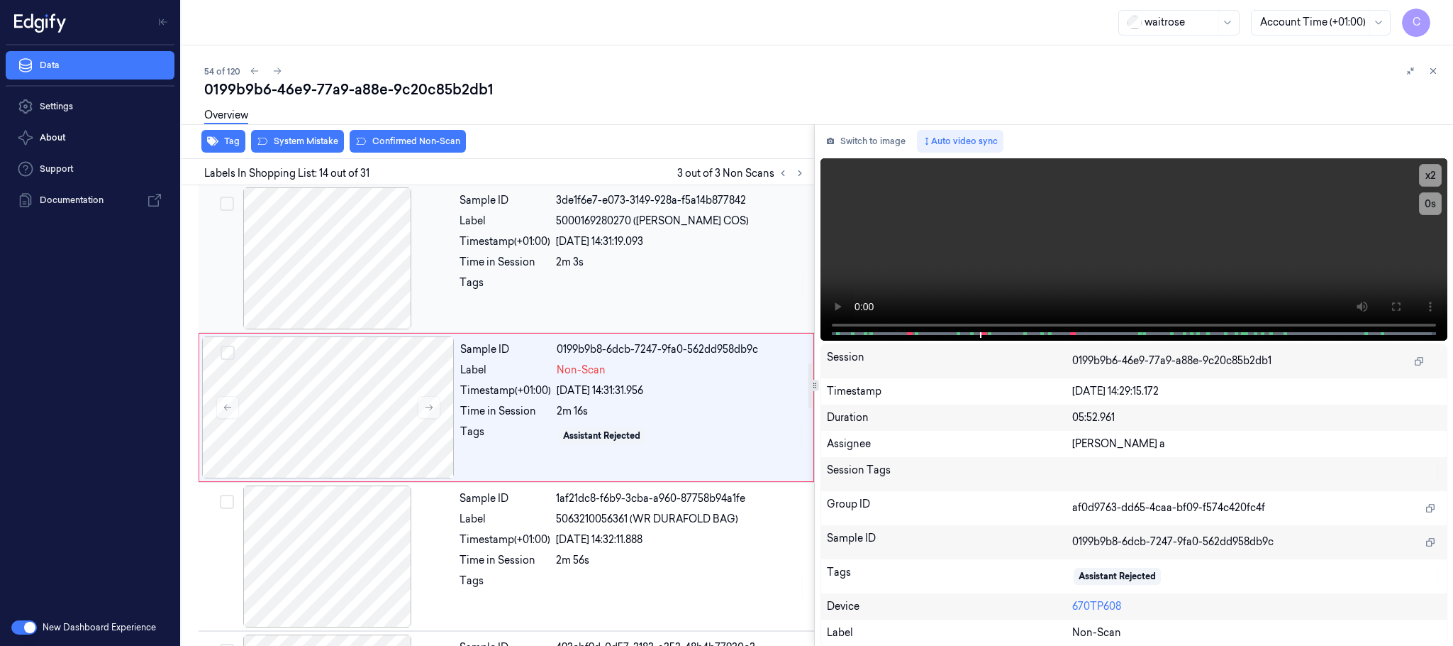
click at [362, 301] on div at bounding box center [327, 258] width 253 height 142
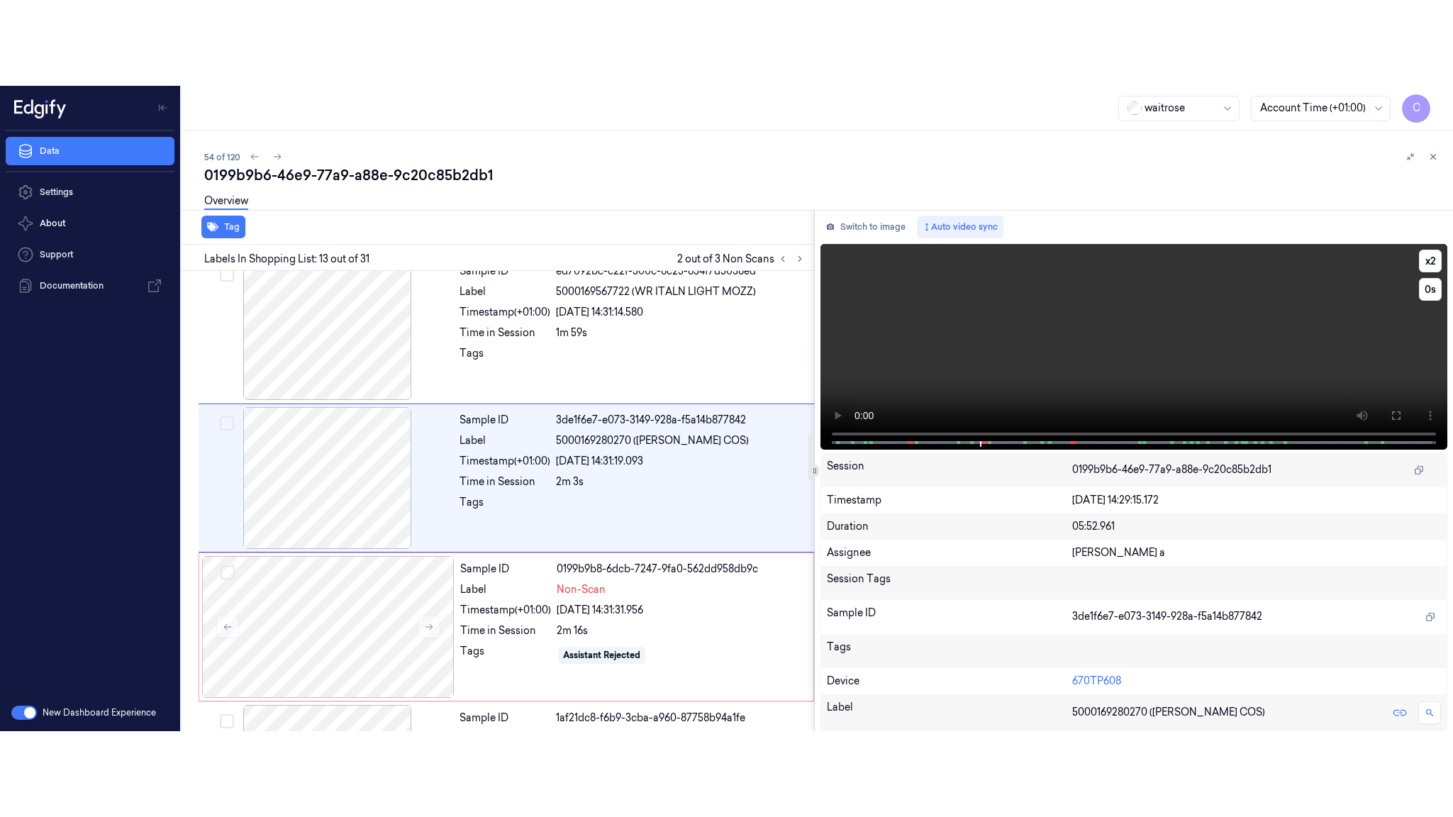
scroll to position [1639, 0]
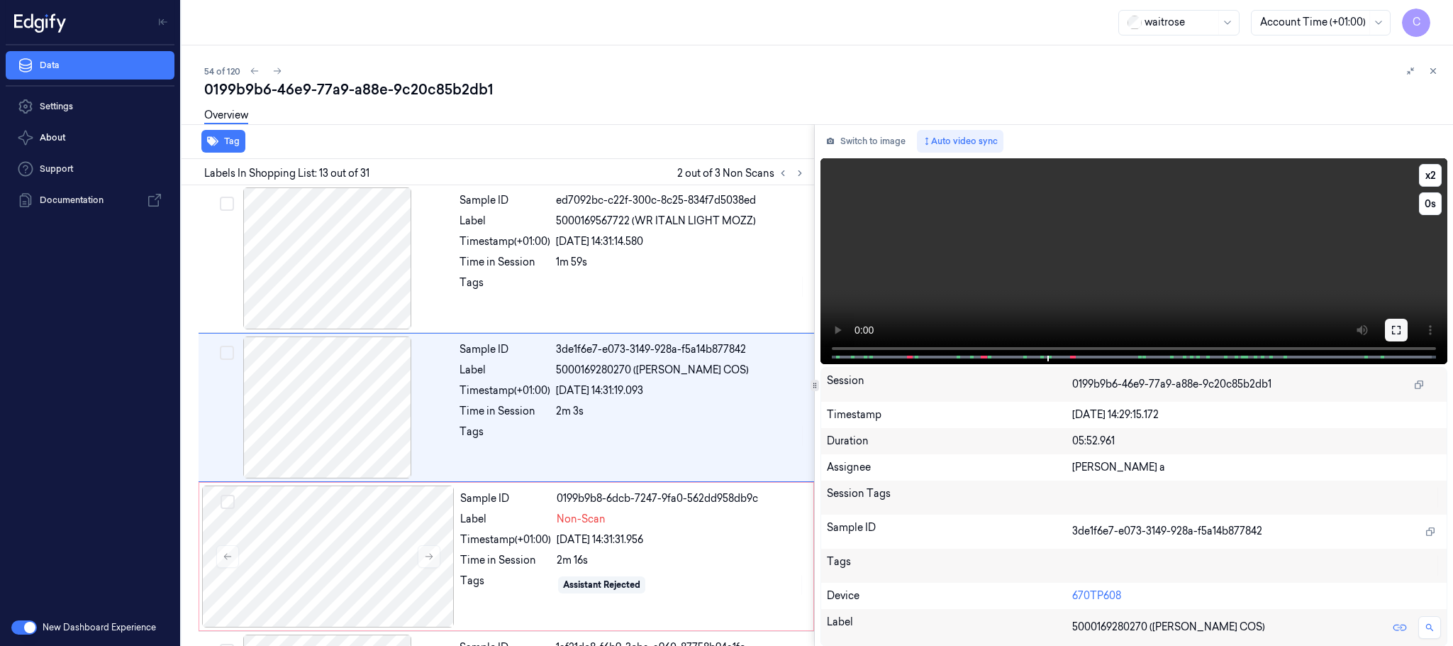
click at [1394, 338] on button at bounding box center [1396, 330] width 23 height 23
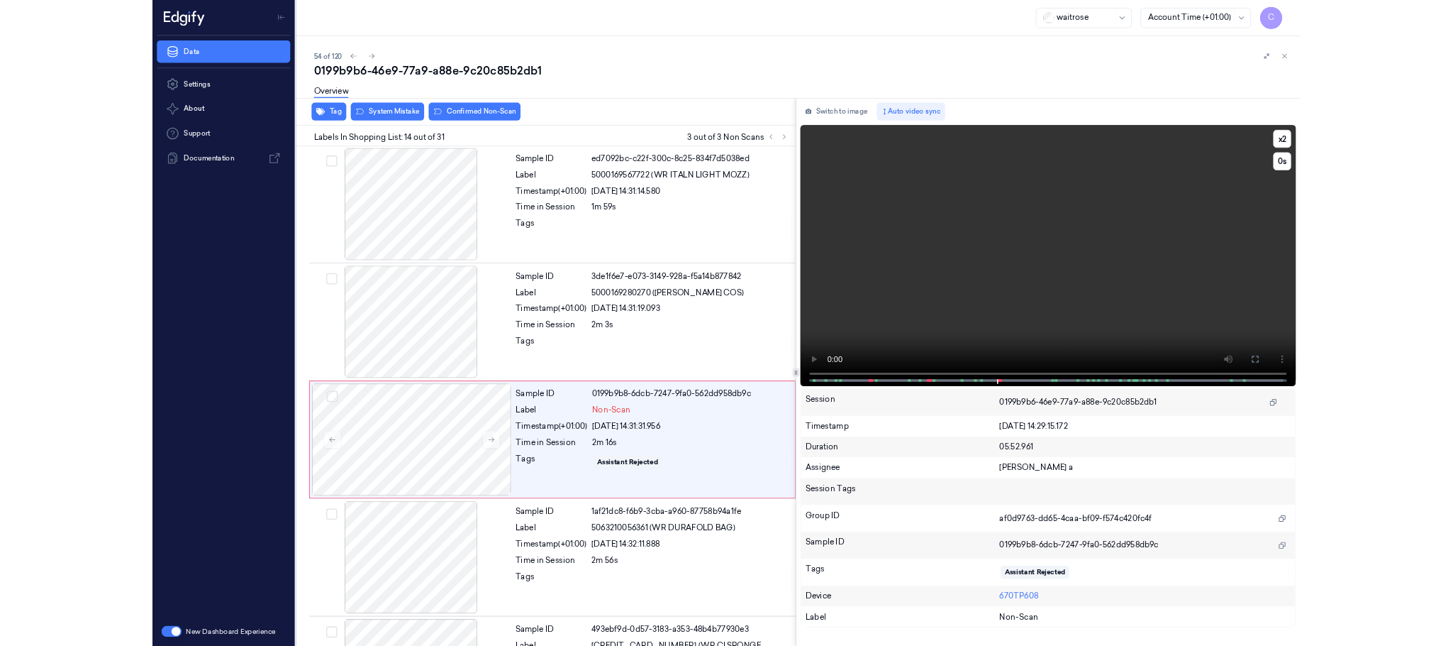
scroll to position [1703, 0]
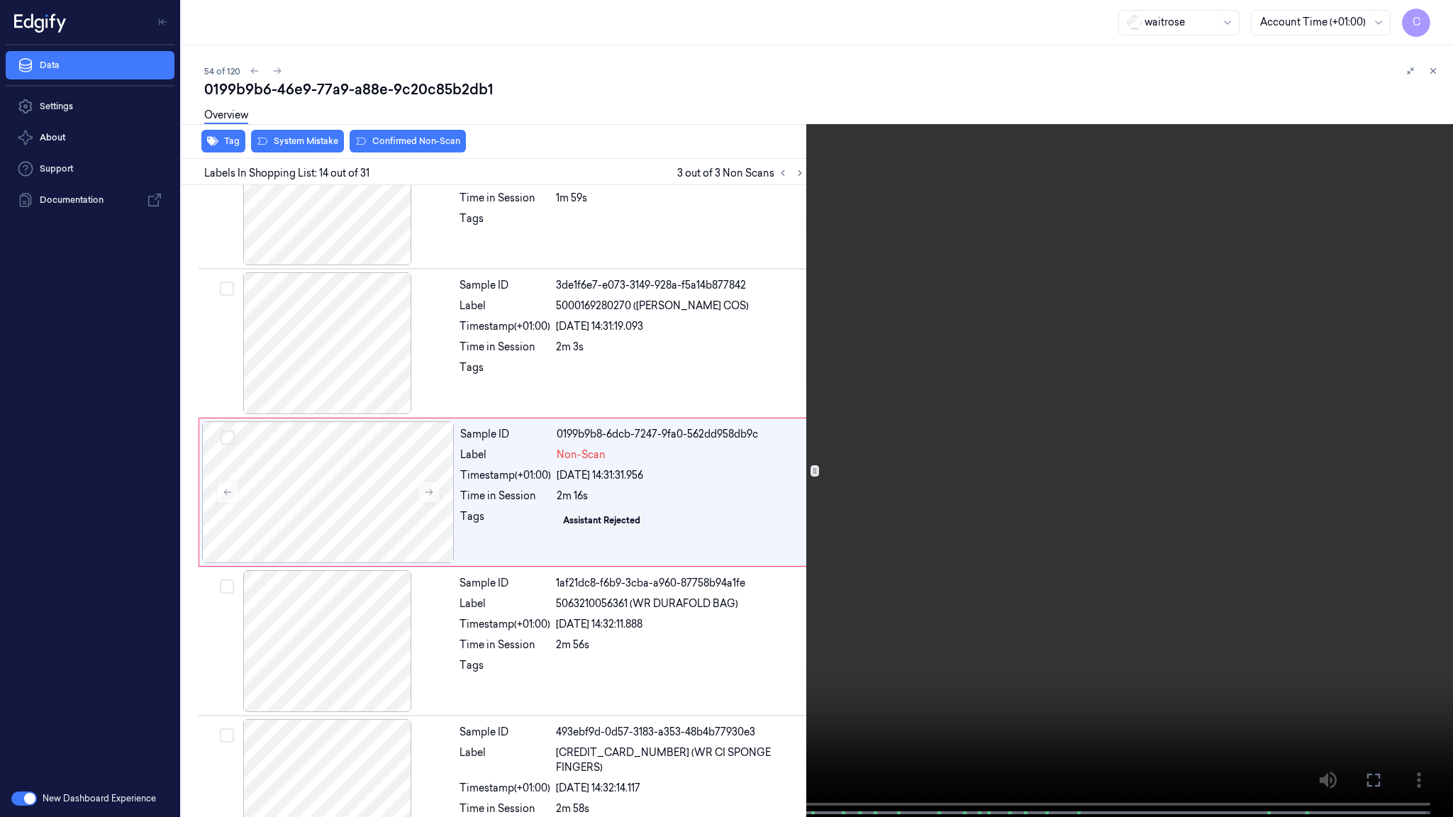
click at [816, 488] on video at bounding box center [726, 410] width 1453 height 820
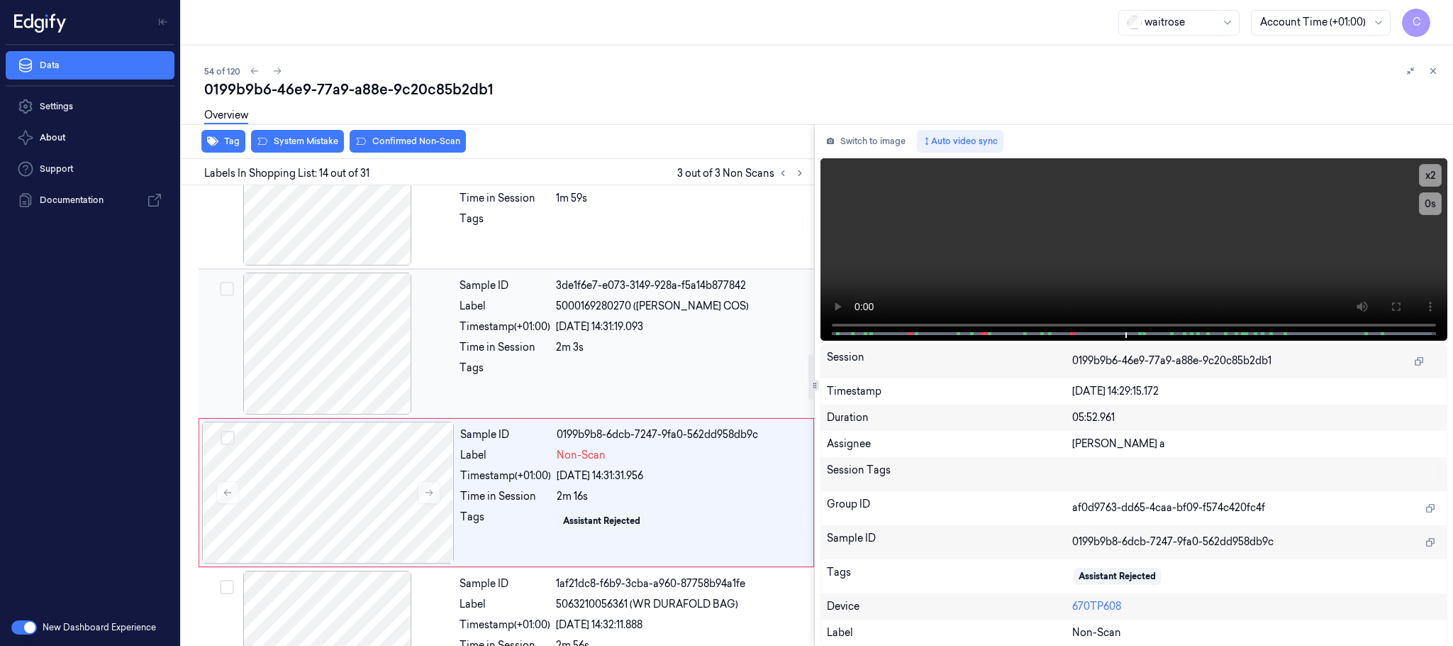
drag, startPoint x: 340, startPoint y: 321, endPoint x: 551, endPoint y: 302, distance: 211.5
click at [338, 321] on div at bounding box center [327, 343] width 253 height 142
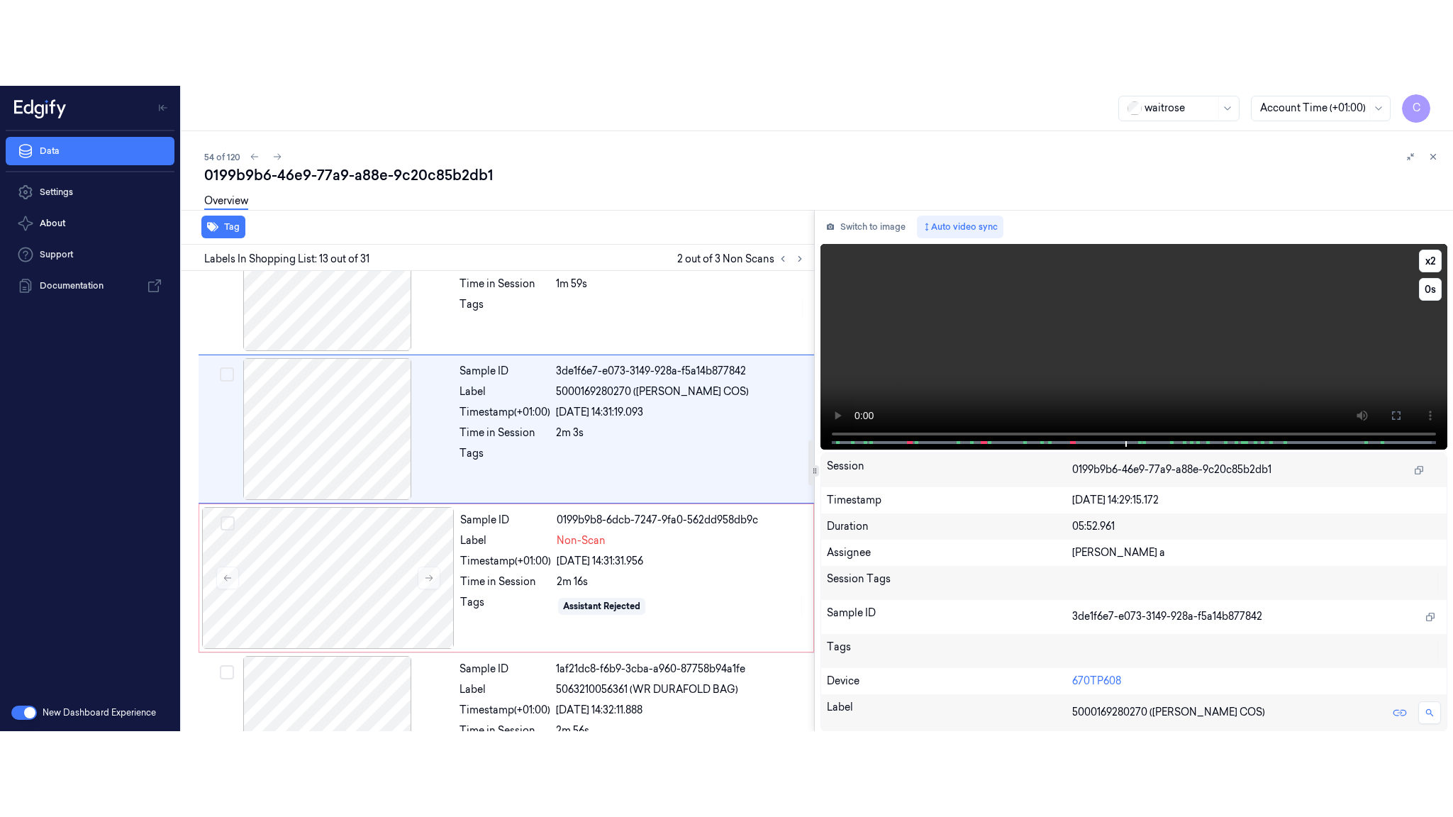
scroll to position [1639, 0]
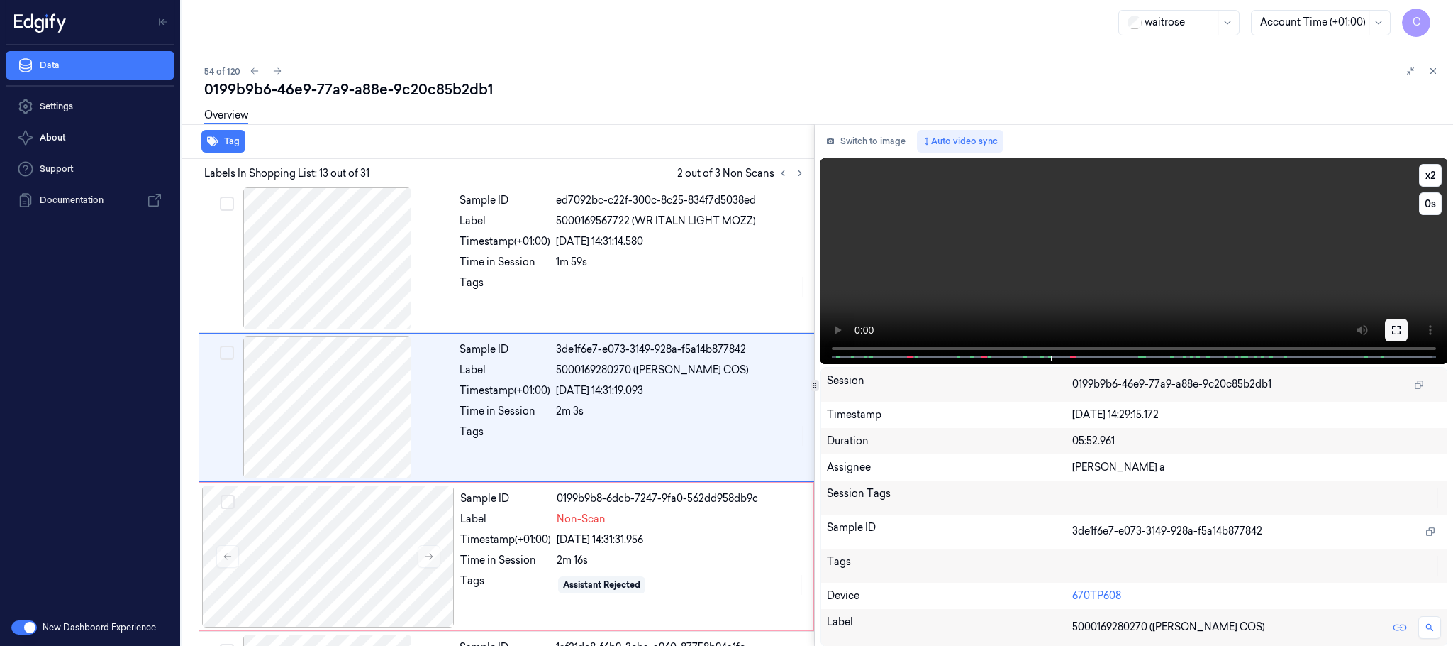
click at [1394, 326] on icon at bounding box center [1396, 330] width 9 height 9
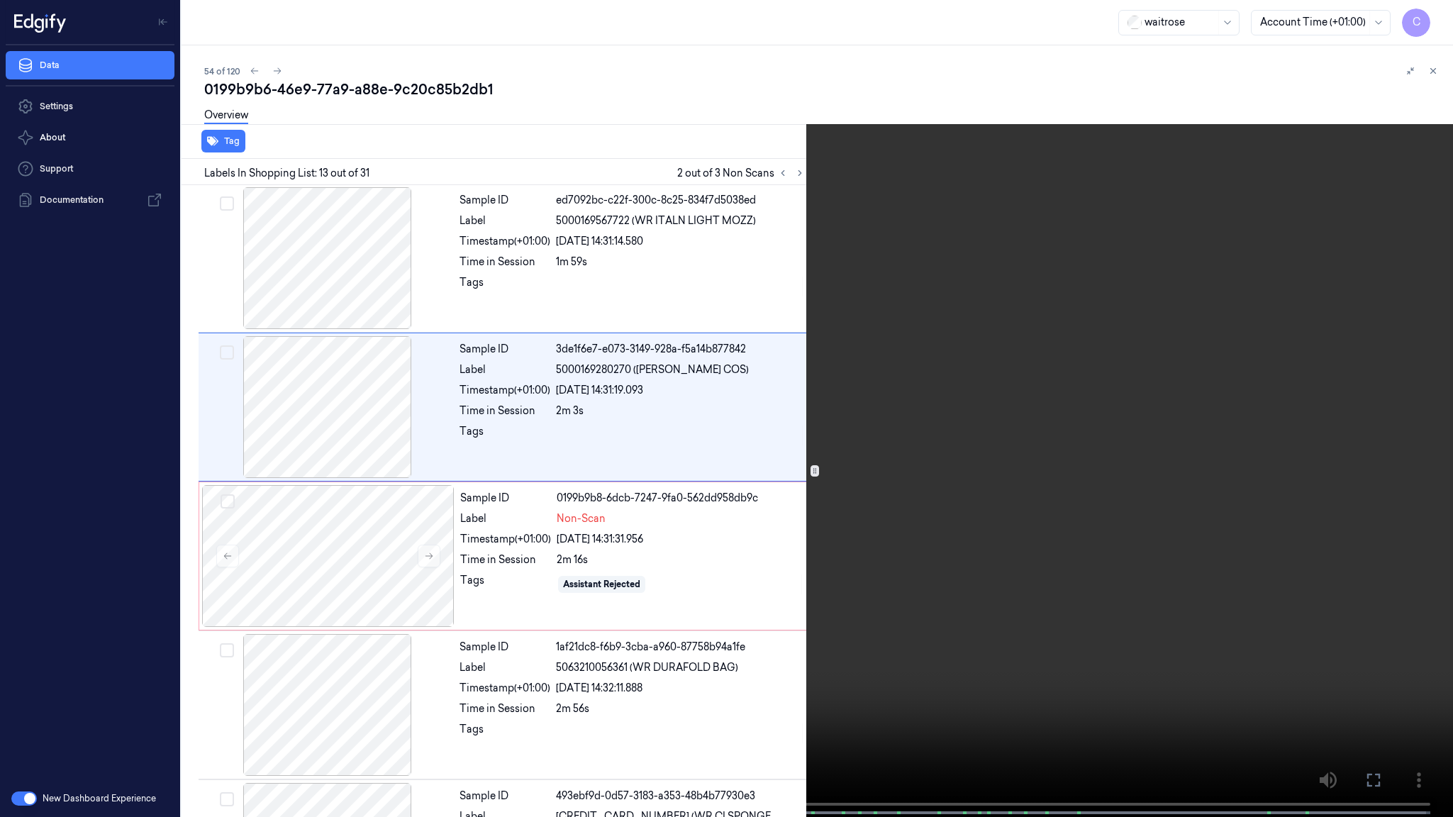
click at [830, 468] on video at bounding box center [726, 410] width 1453 height 820
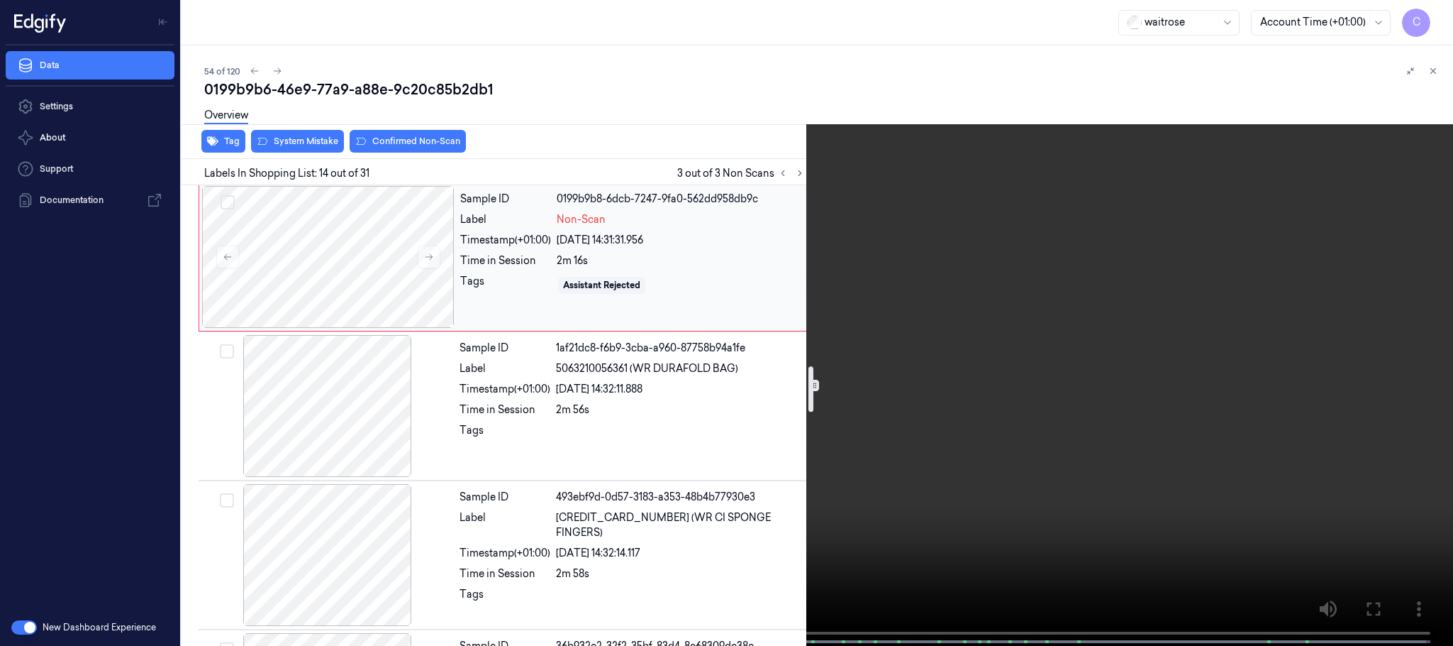
scroll to position [1810, 0]
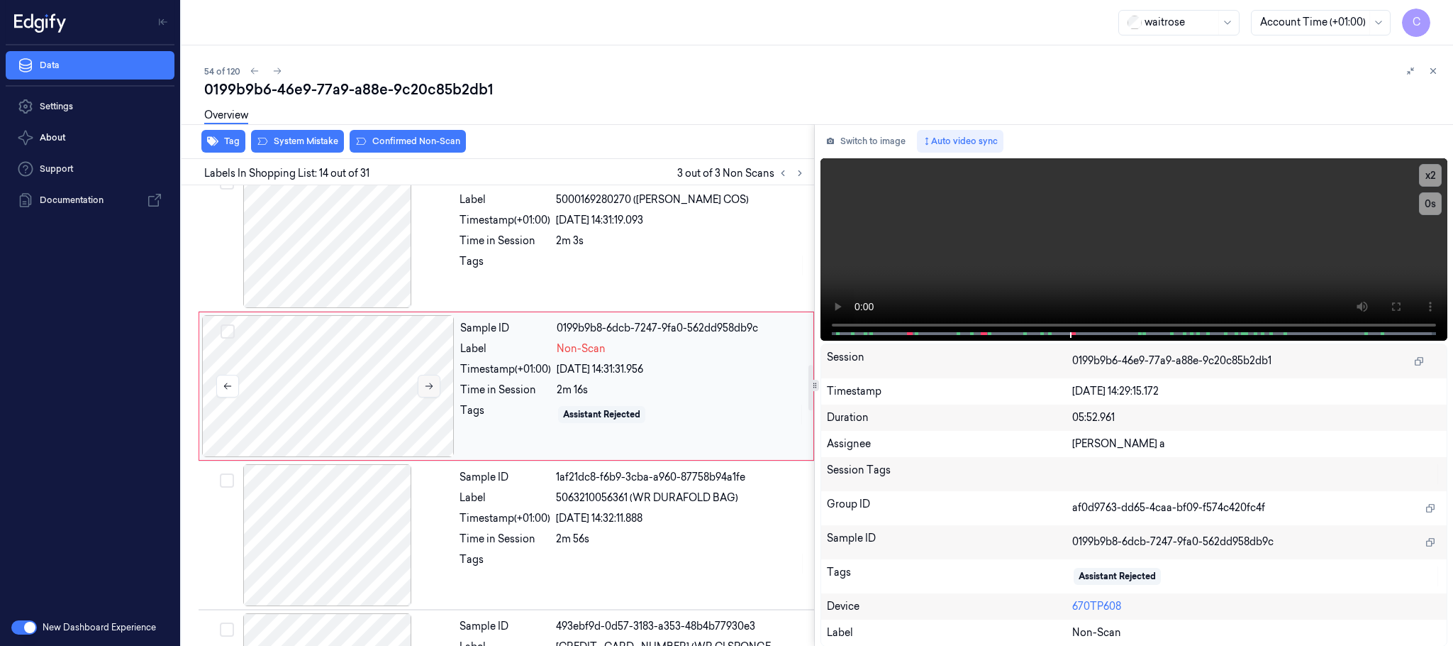
click at [426, 391] on icon at bounding box center [429, 386] width 10 height 10
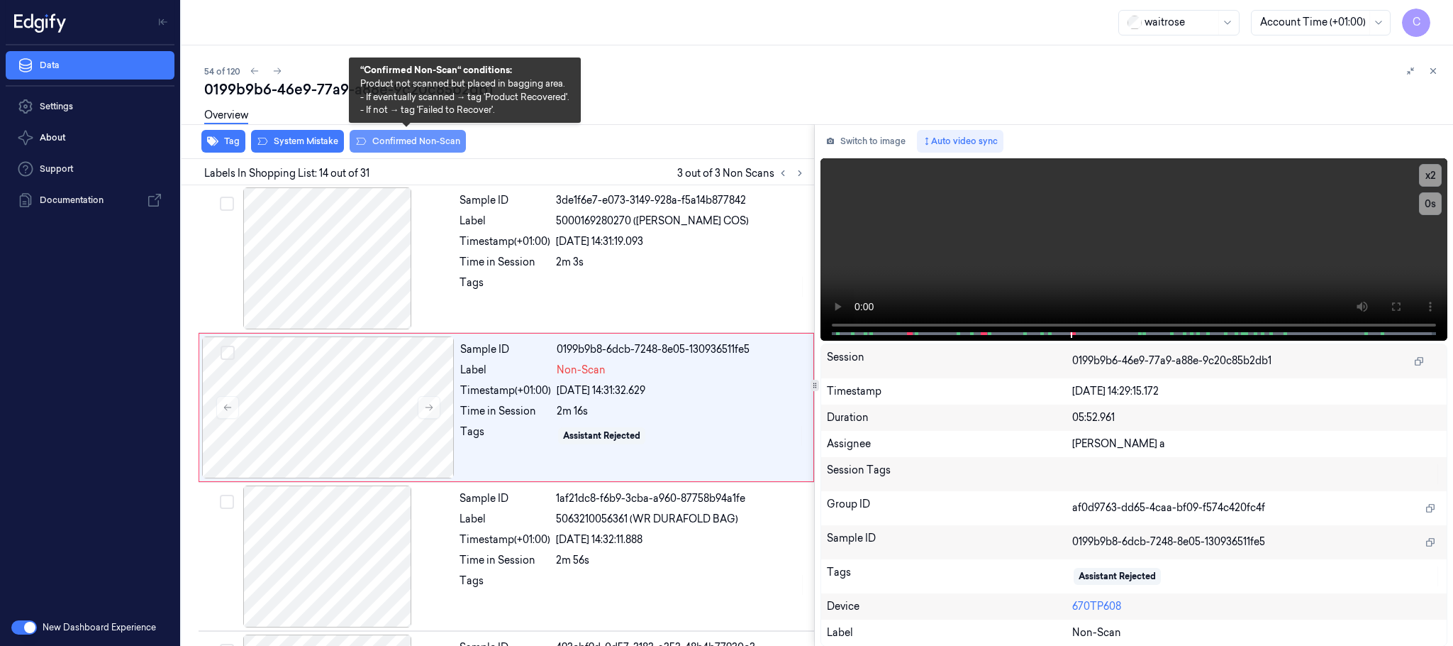
click at [381, 138] on button "Confirmed Non-Scan" at bounding box center [408, 141] width 116 height 23
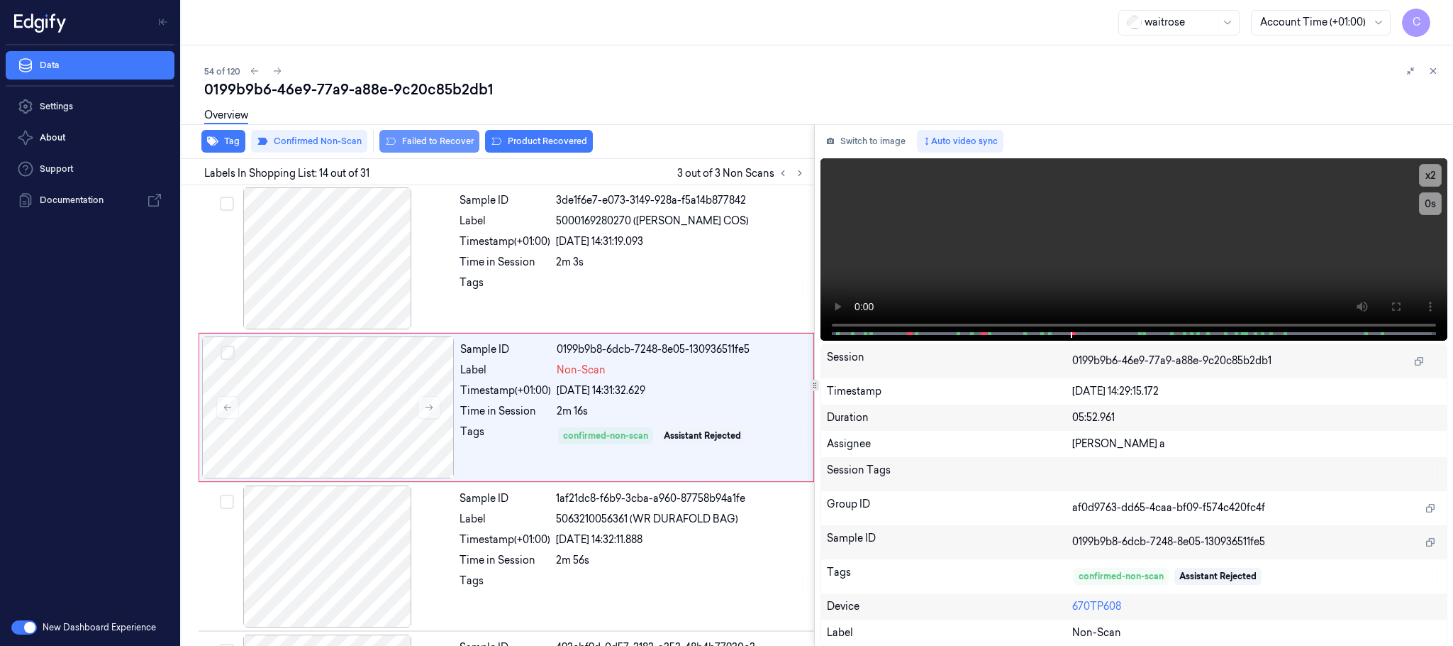
click at [397, 138] on button "Failed to Recover" at bounding box center [430, 141] width 100 height 23
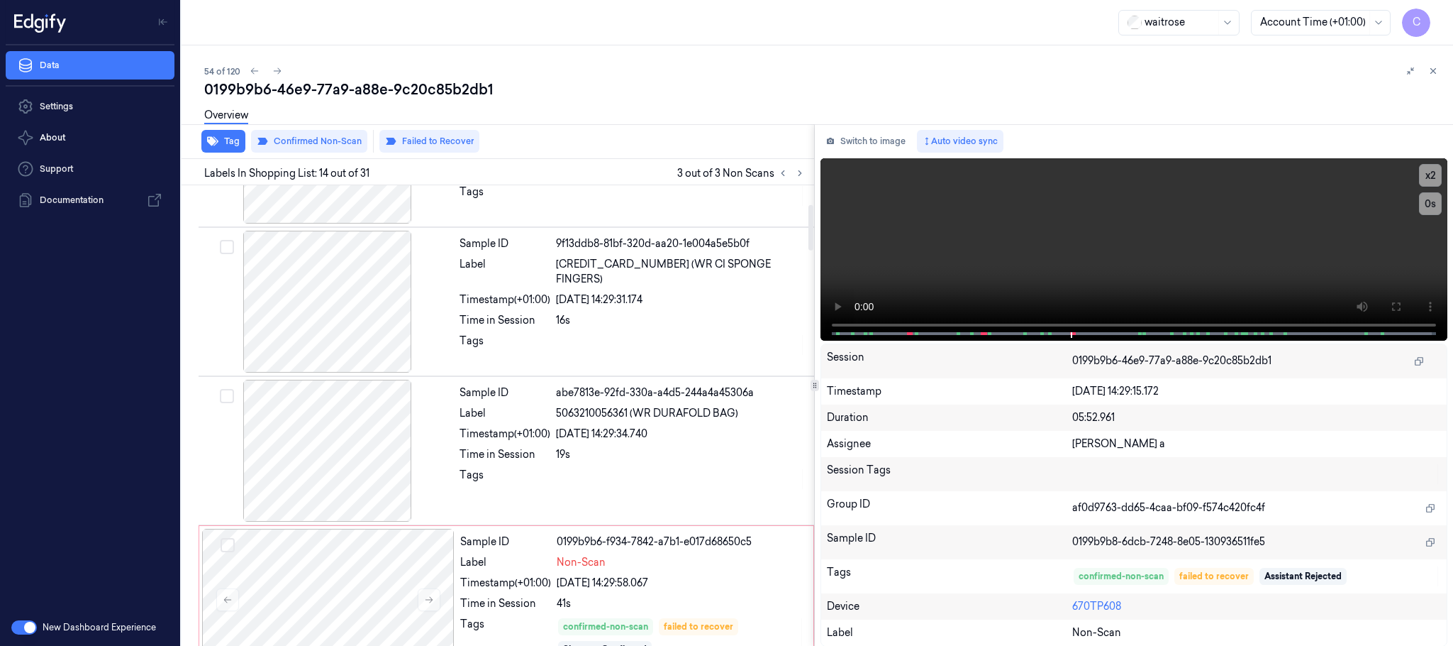
scroll to position [192, 0]
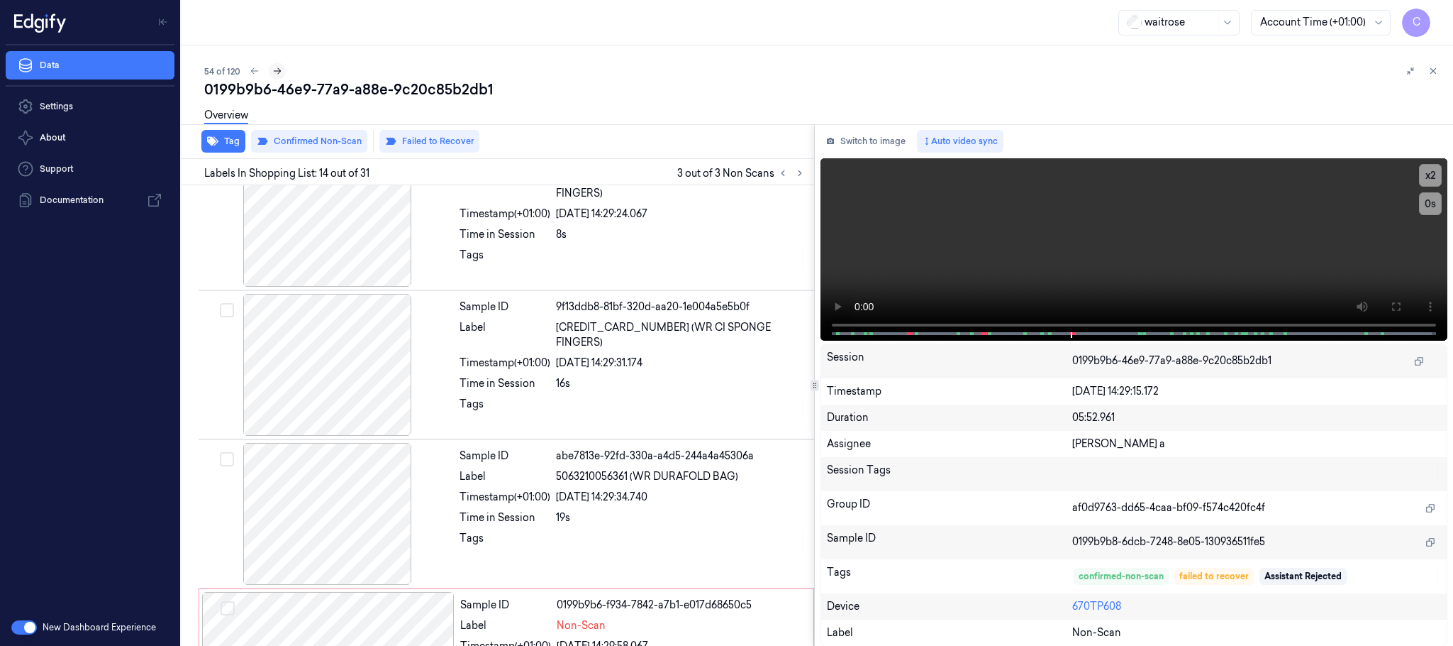
click at [275, 67] on icon at bounding box center [277, 71] width 10 height 10
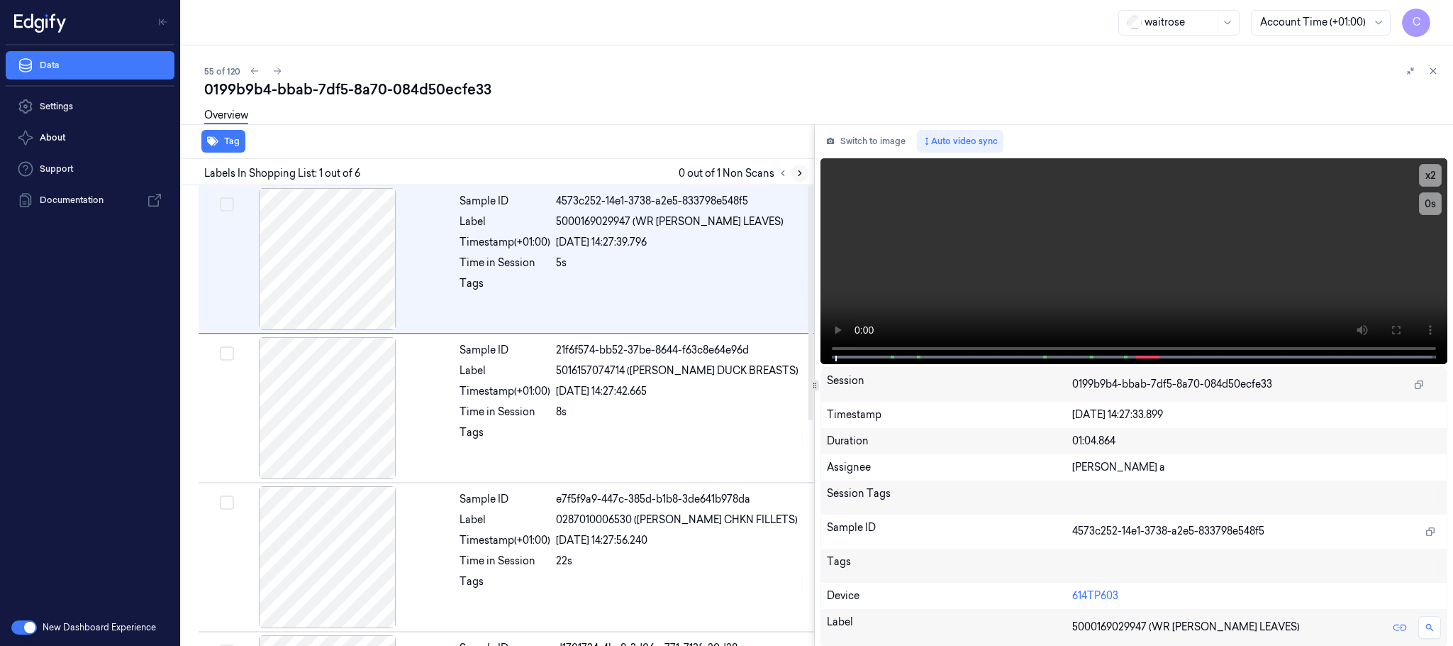
click at [796, 173] on icon at bounding box center [800, 173] width 10 height 10
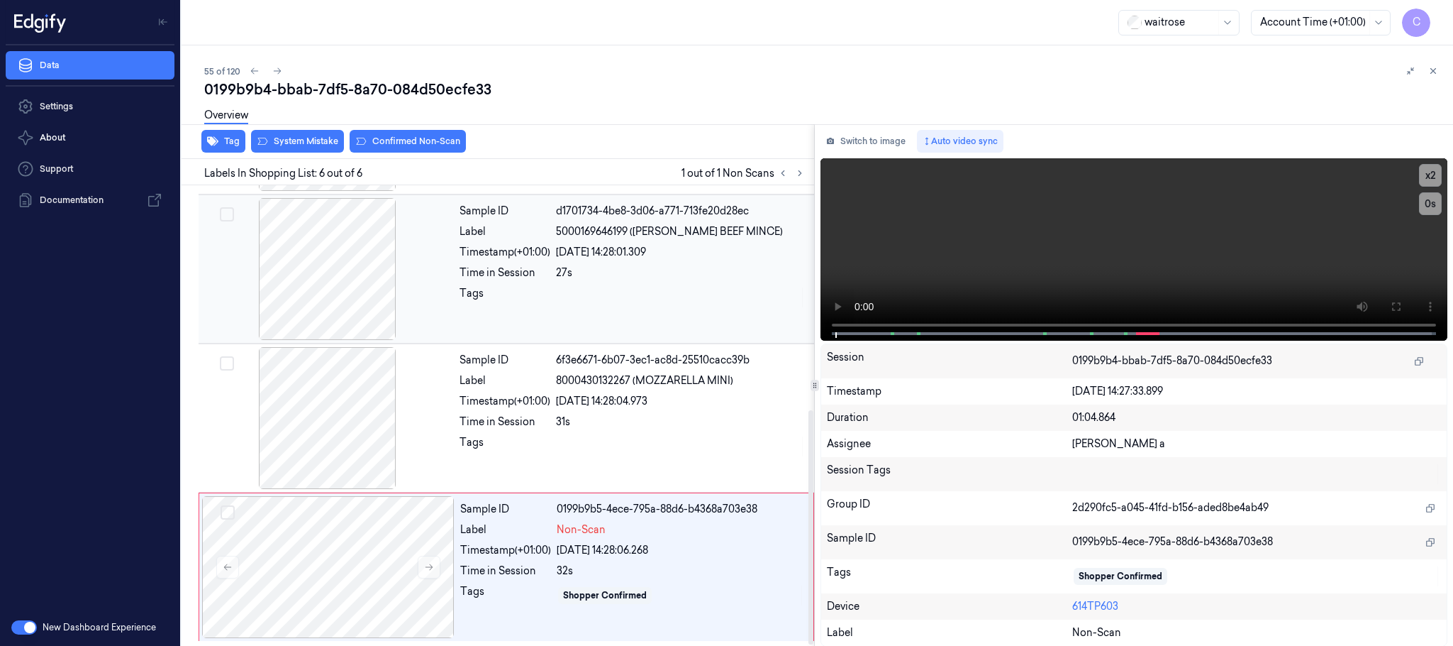
scroll to position [441, 0]
click at [432, 568] on icon at bounding box center [430, 567] width 8 height 6
click at [431, 568] on icon at bounding box center [429, 567] width 10 height 10
click at [316, 299] on div at bounding box center [327, 269] width 253 height 142
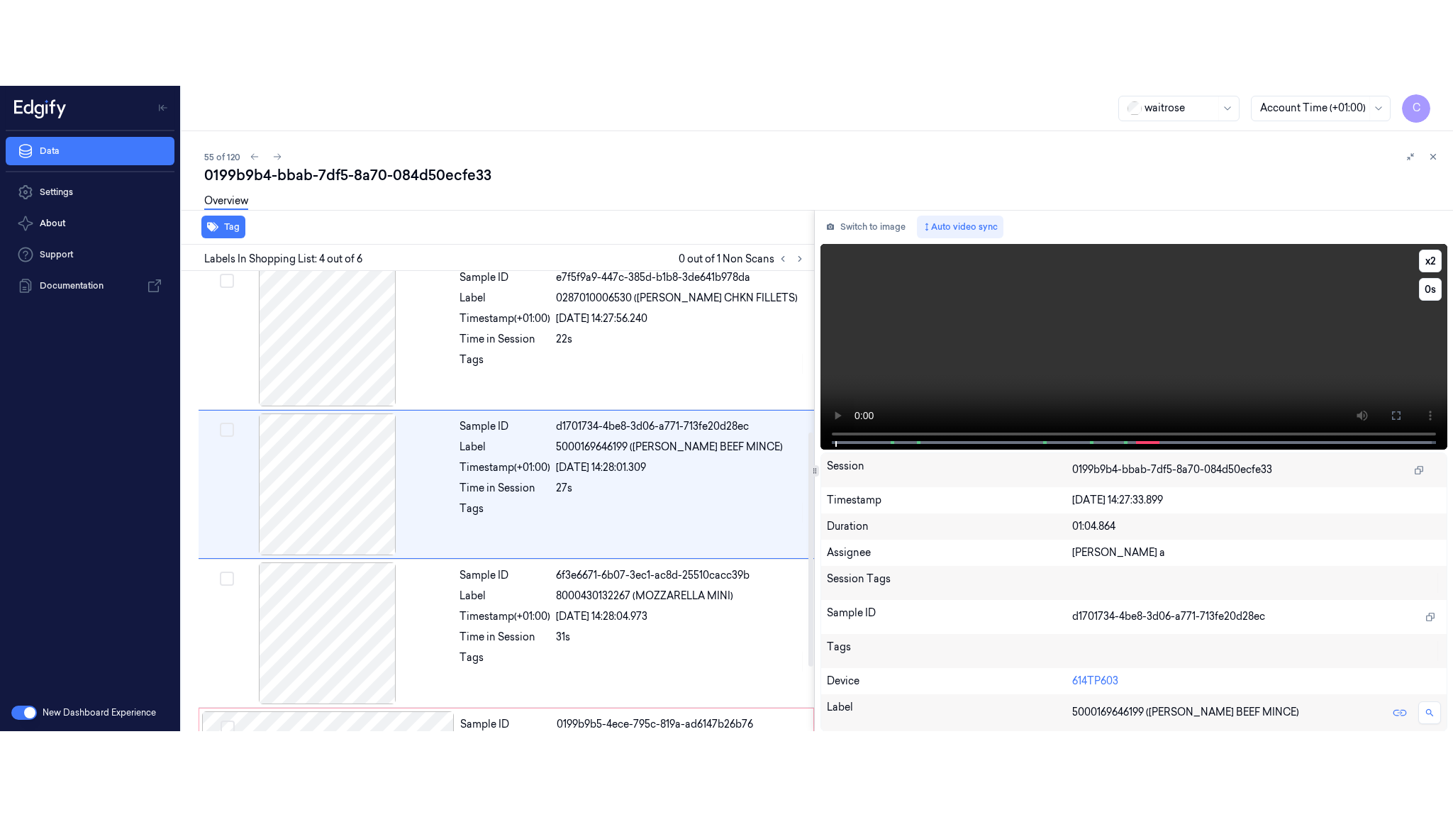
scroll to position [292, 0]
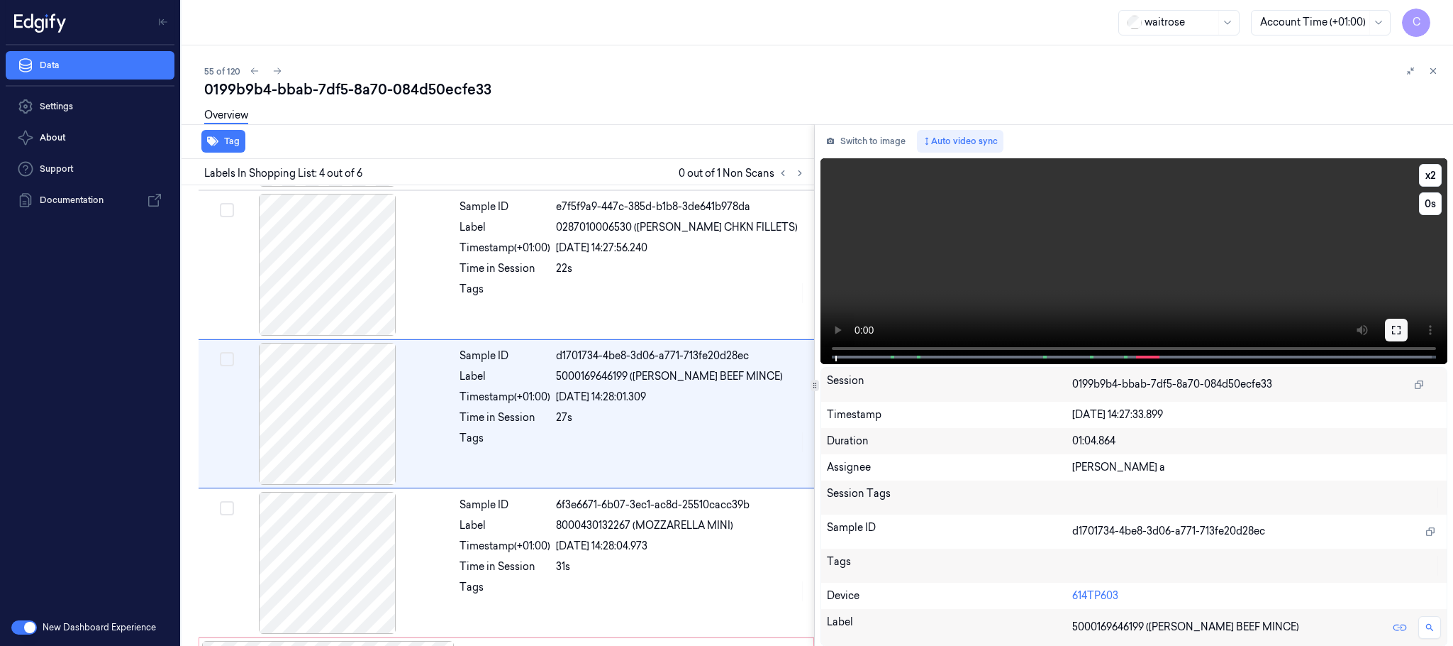
click at [1396, 324] on icon at bounding box center [1396, 329] width 11 height 11
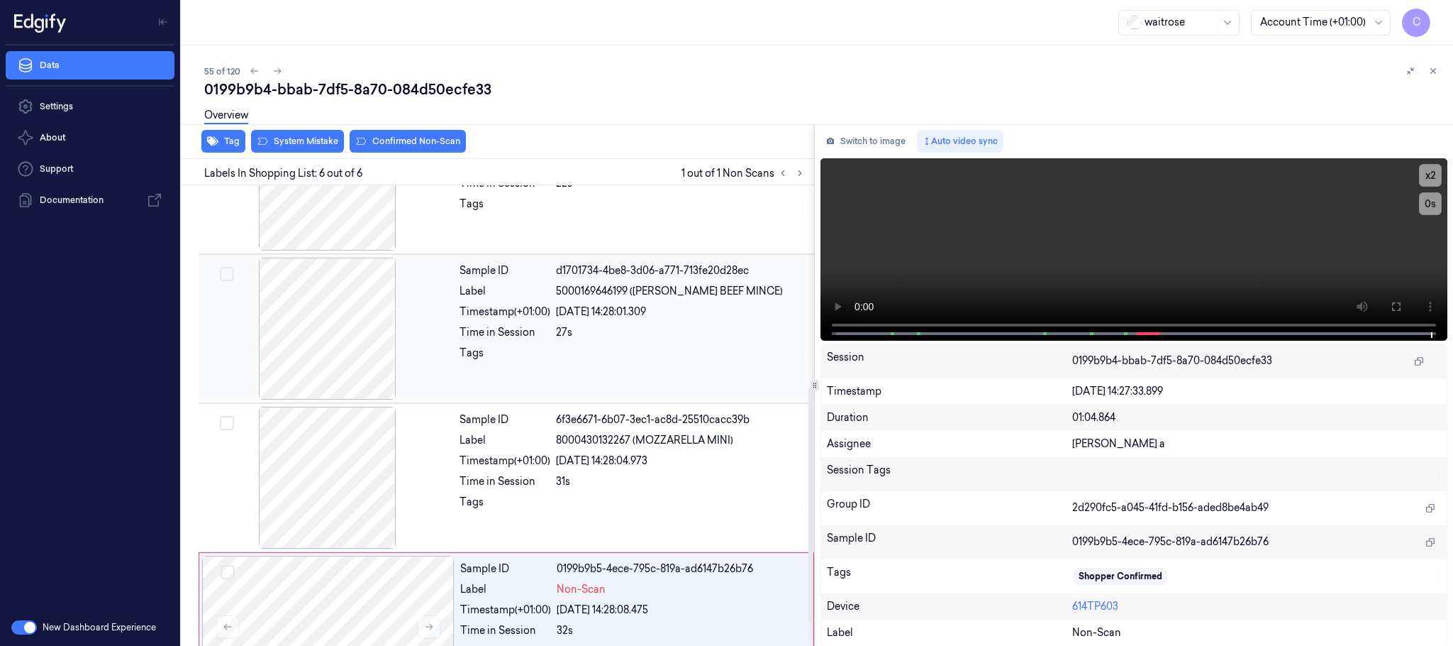
scroll to position [441, 0]
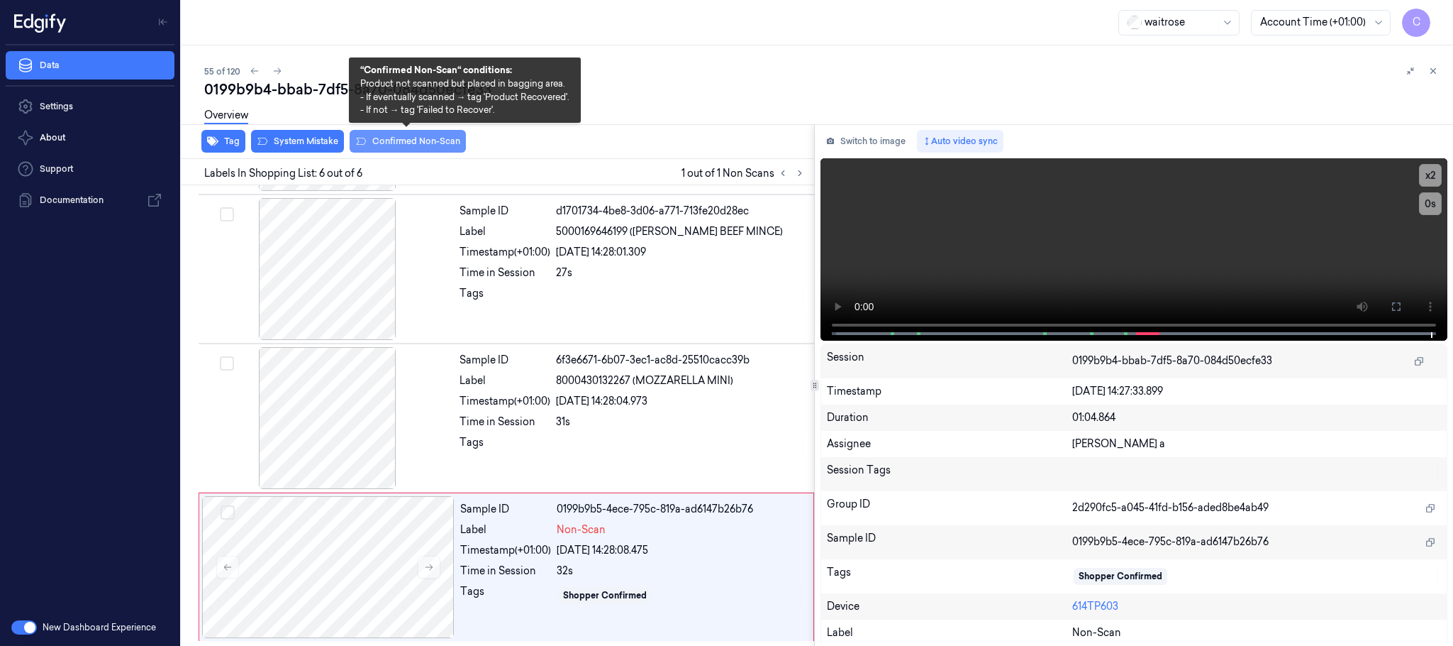
click at [382, 137] on button "Confirmed Non-Scan" at bounding box center [408, 141] width 116 height 23
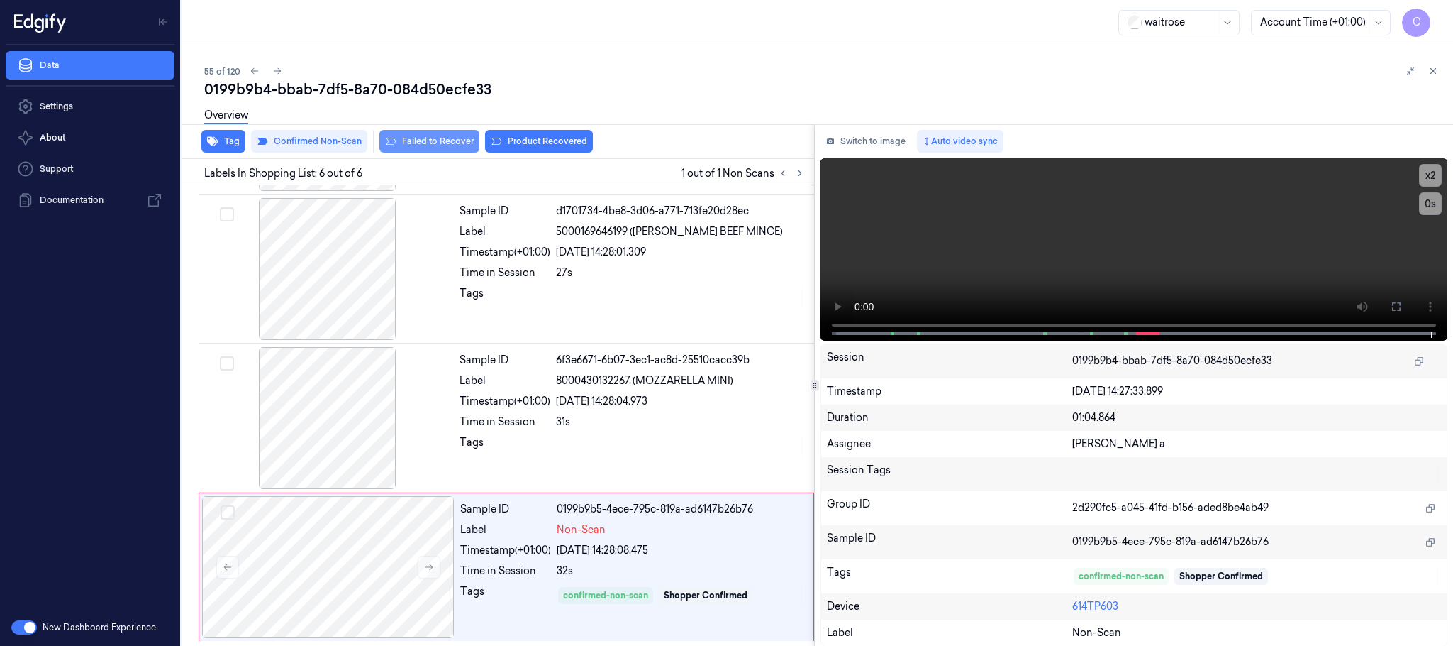
click at [438, 137] on button "Failed to Recover" at bounding box center [430, 141] width 100 height 23
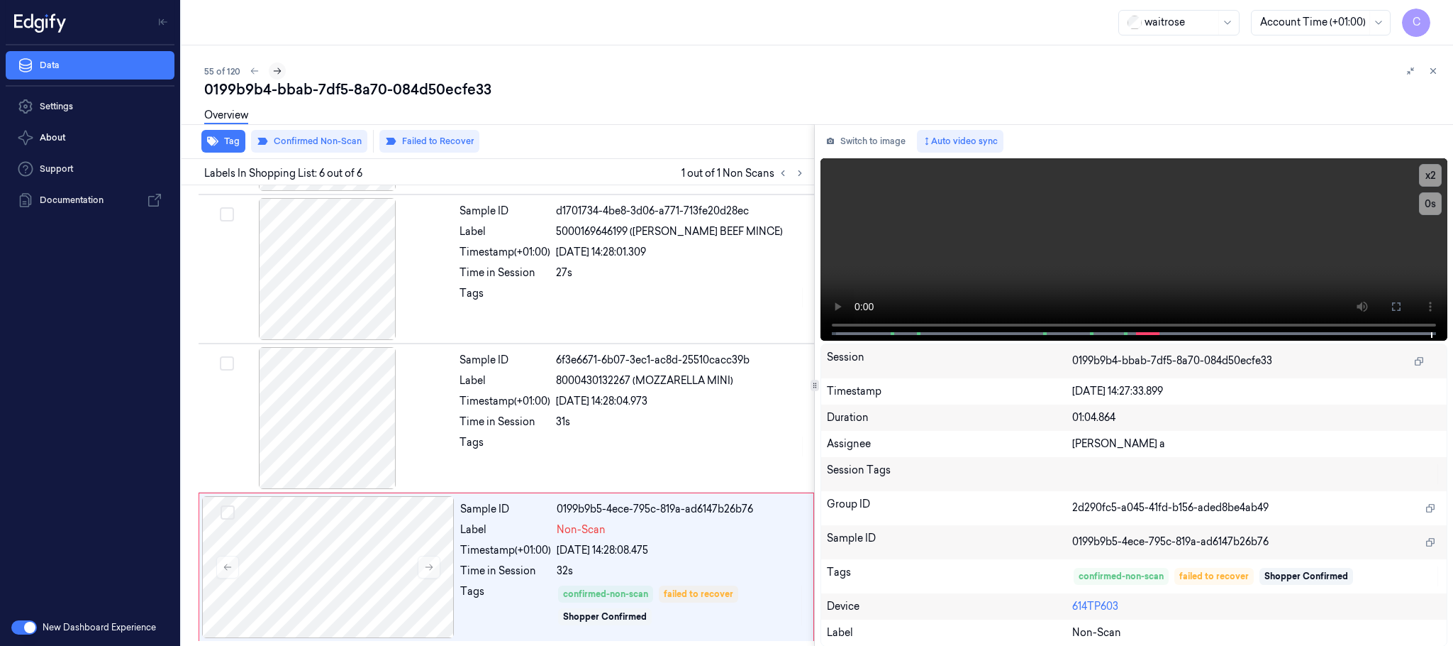
click at [282, 73] on button at bounding box center [277, 70] width 17 height 17
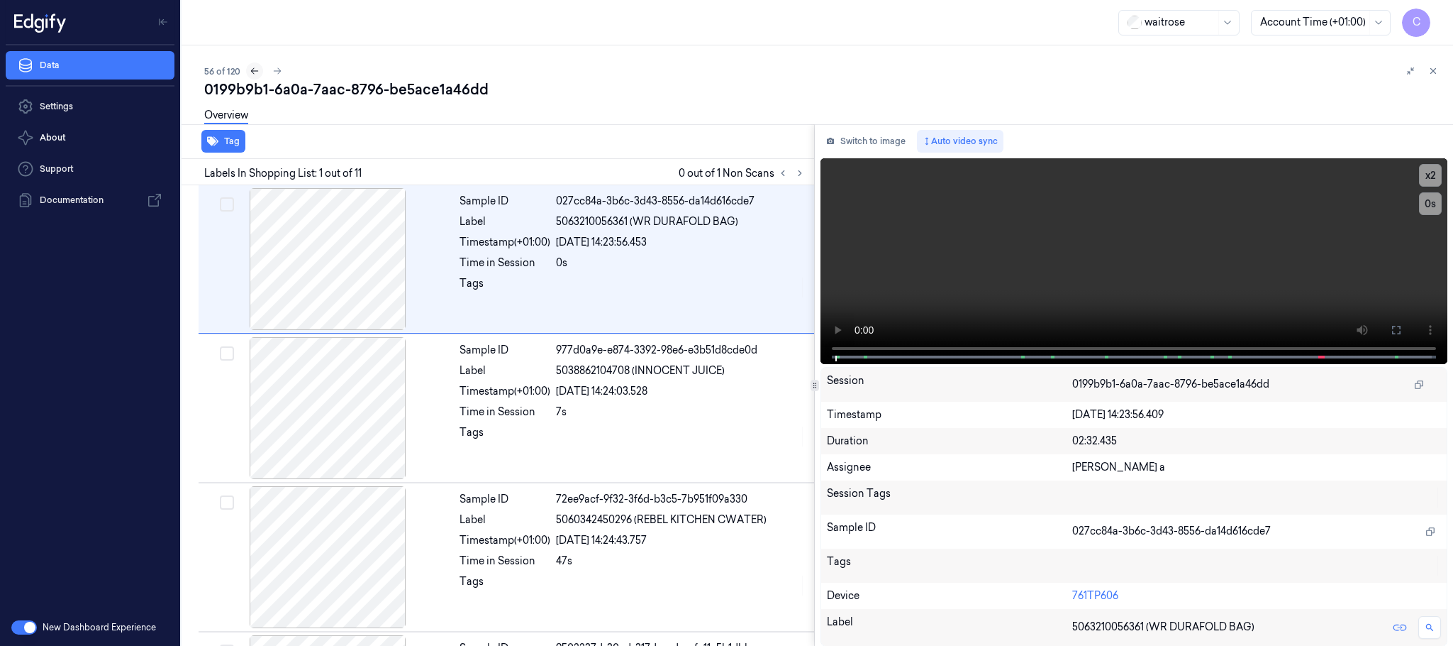
click at [258, 70] on icon at bounding box center [255, 71] width 10 height 10
click at [277, 69] on icon at bounding box center [278, 71] width 8 height 6
click at [804, 172] on icon at bounding box center [800, 173] width 10 height 10
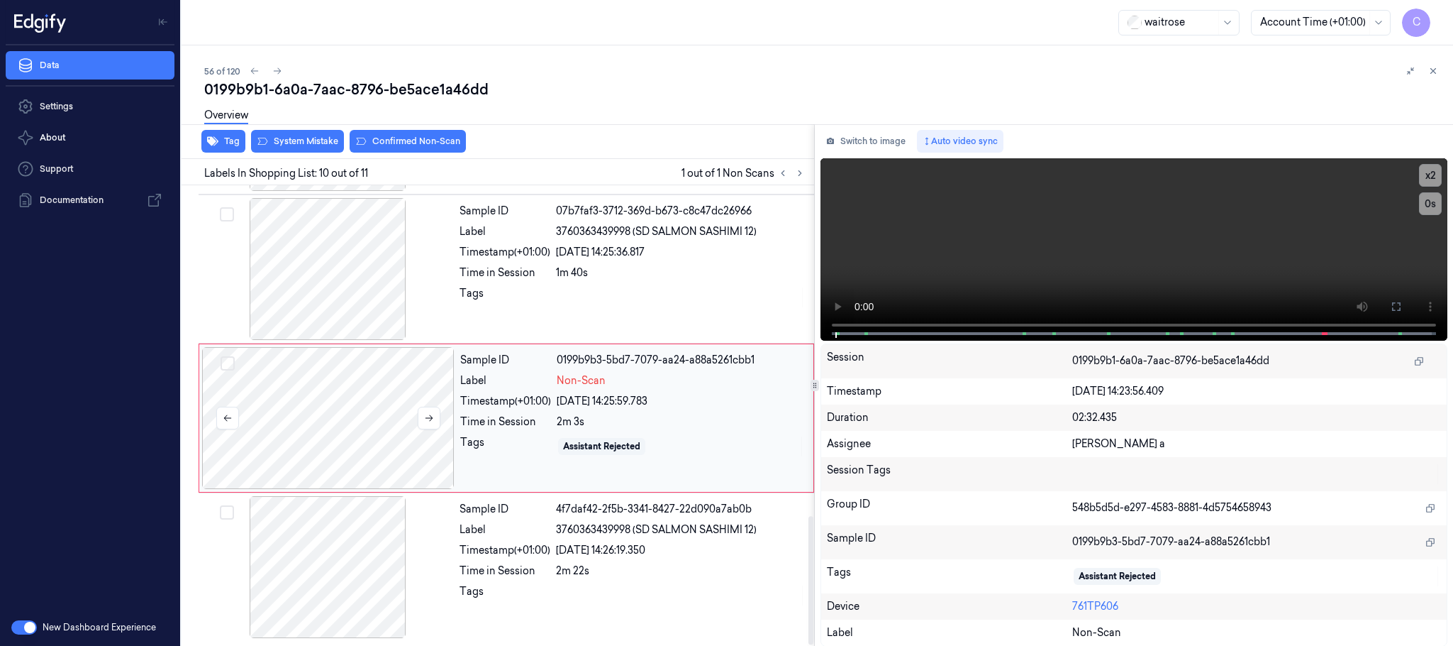
scroll to position [1188, 0]
click at [426, 419] on icon at bounding box center [429, 418] width 10 height 10
click at [292, 279] on div at bounding box center [327, 269] width 253 height 142
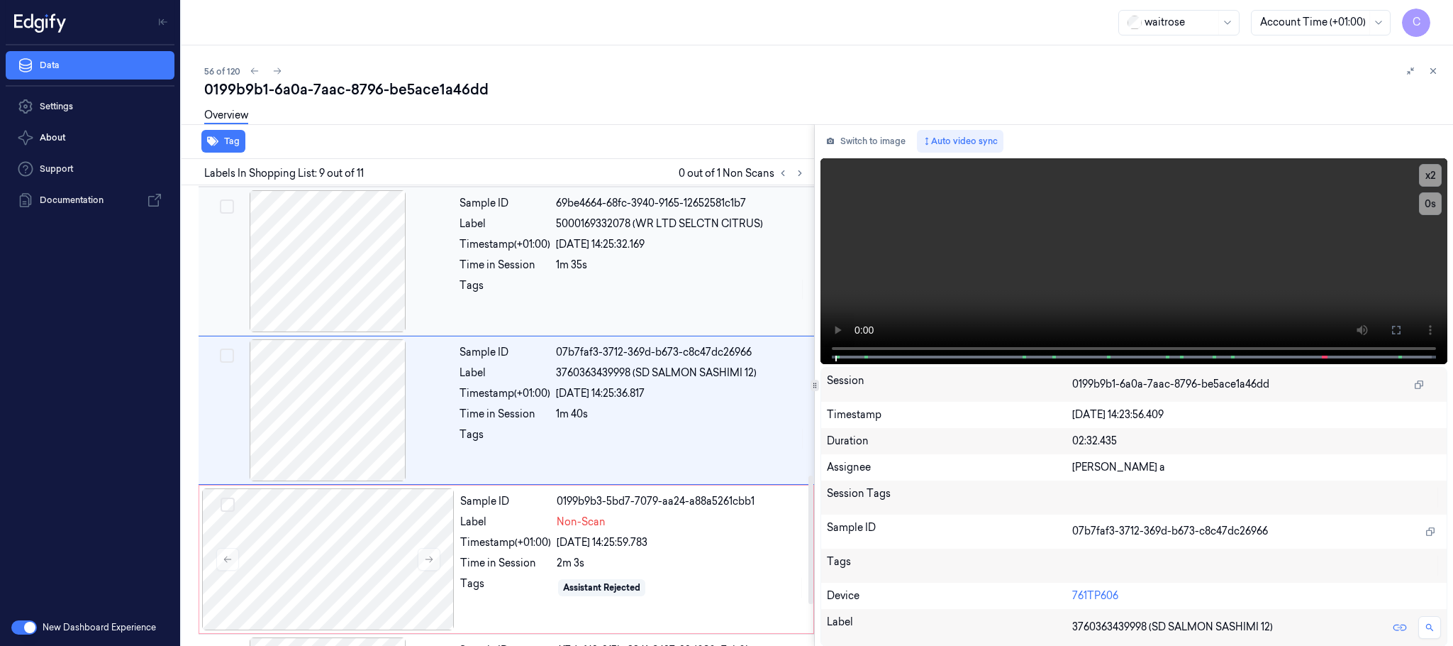
click at [319, 255] on div at bounding box center [327, 261] width 253 height 142
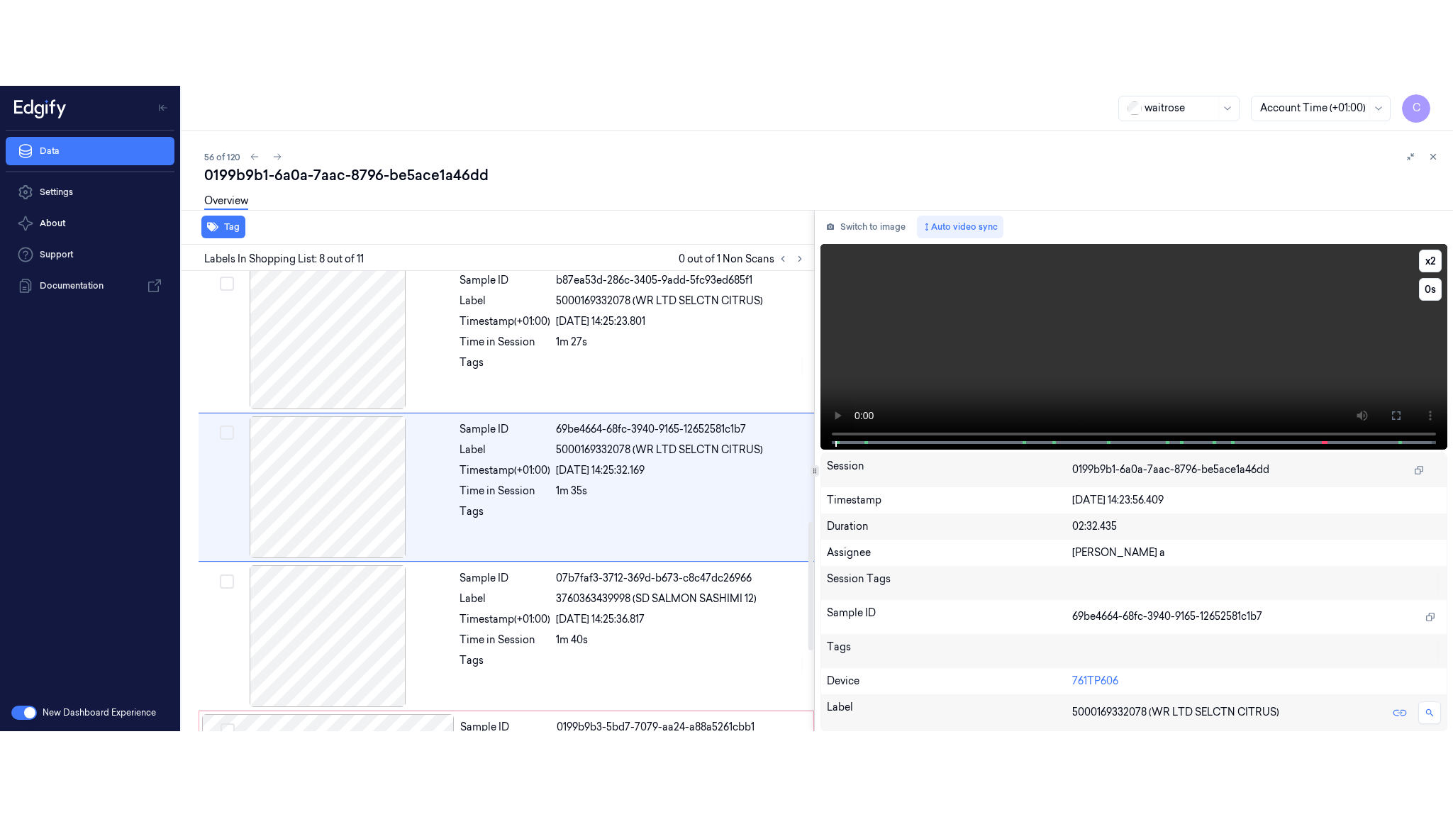
scroll to position [890, 0]
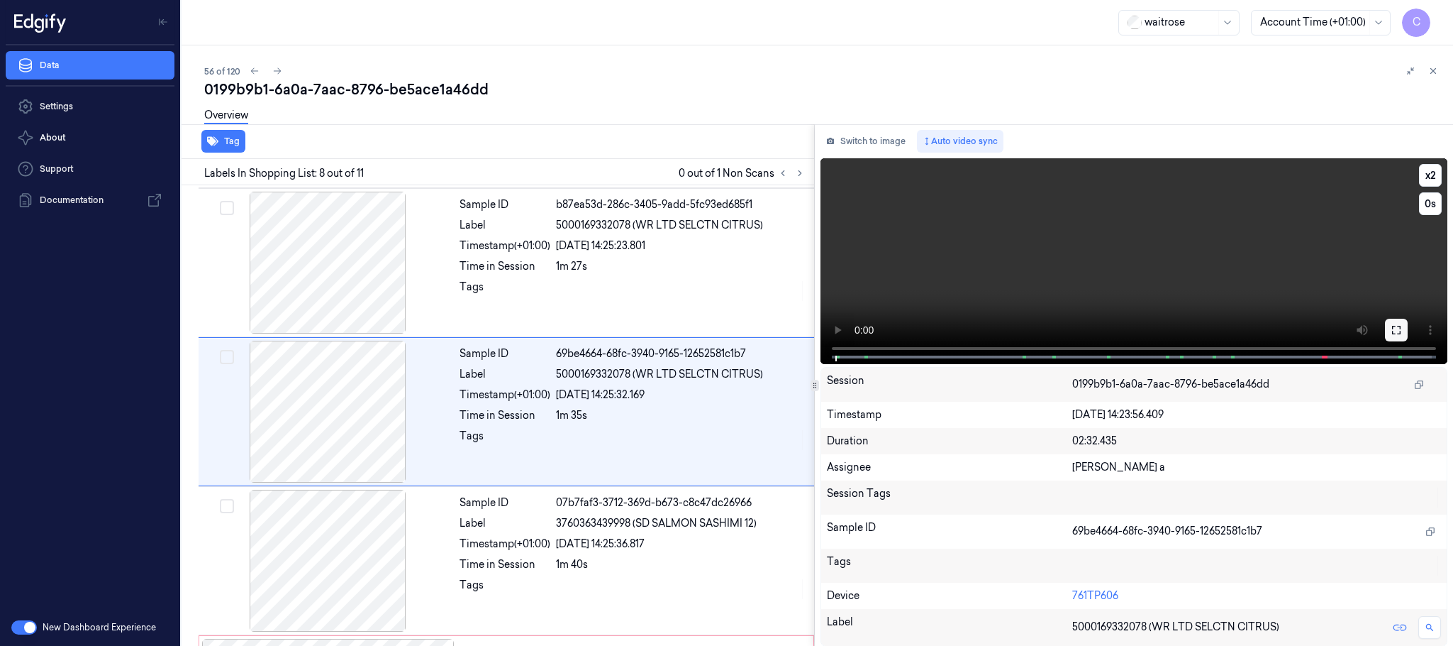
click at [1392, 328] on icon at bounding box center [1396, 330] width 9 height 9
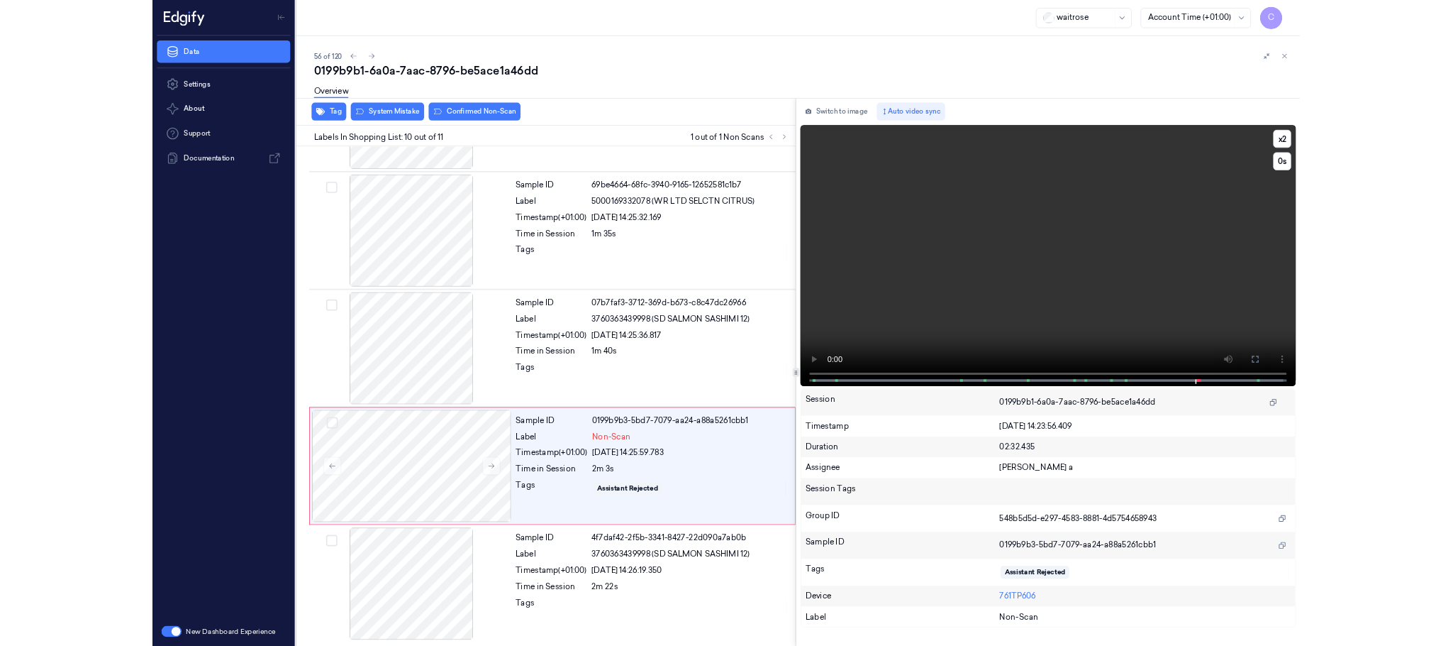
scroll to position [1017, 0]
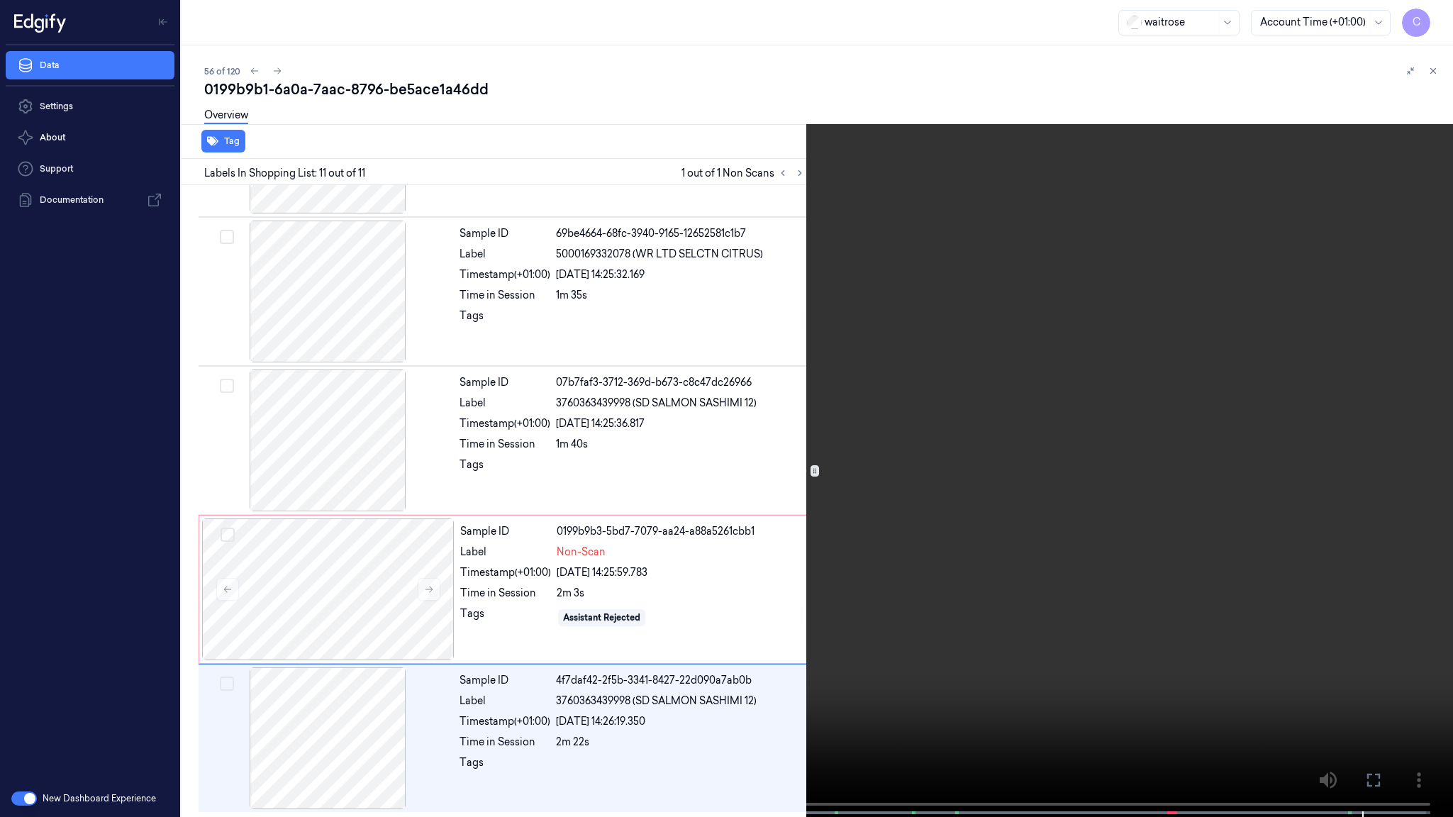
click at [653, 575] on video at bounding box center [726, 410] width 1453 height 820
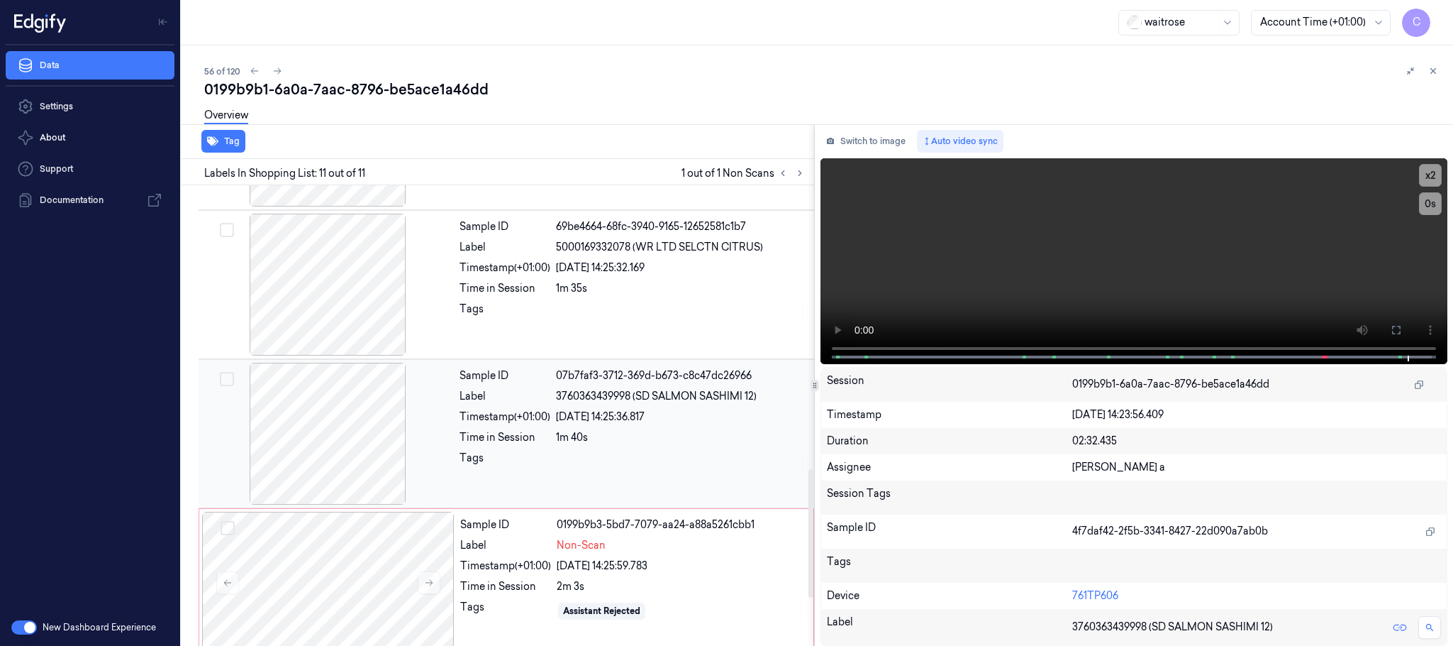
click at [337, 430] on div at bounding box center [327, 433] width 253 height 142
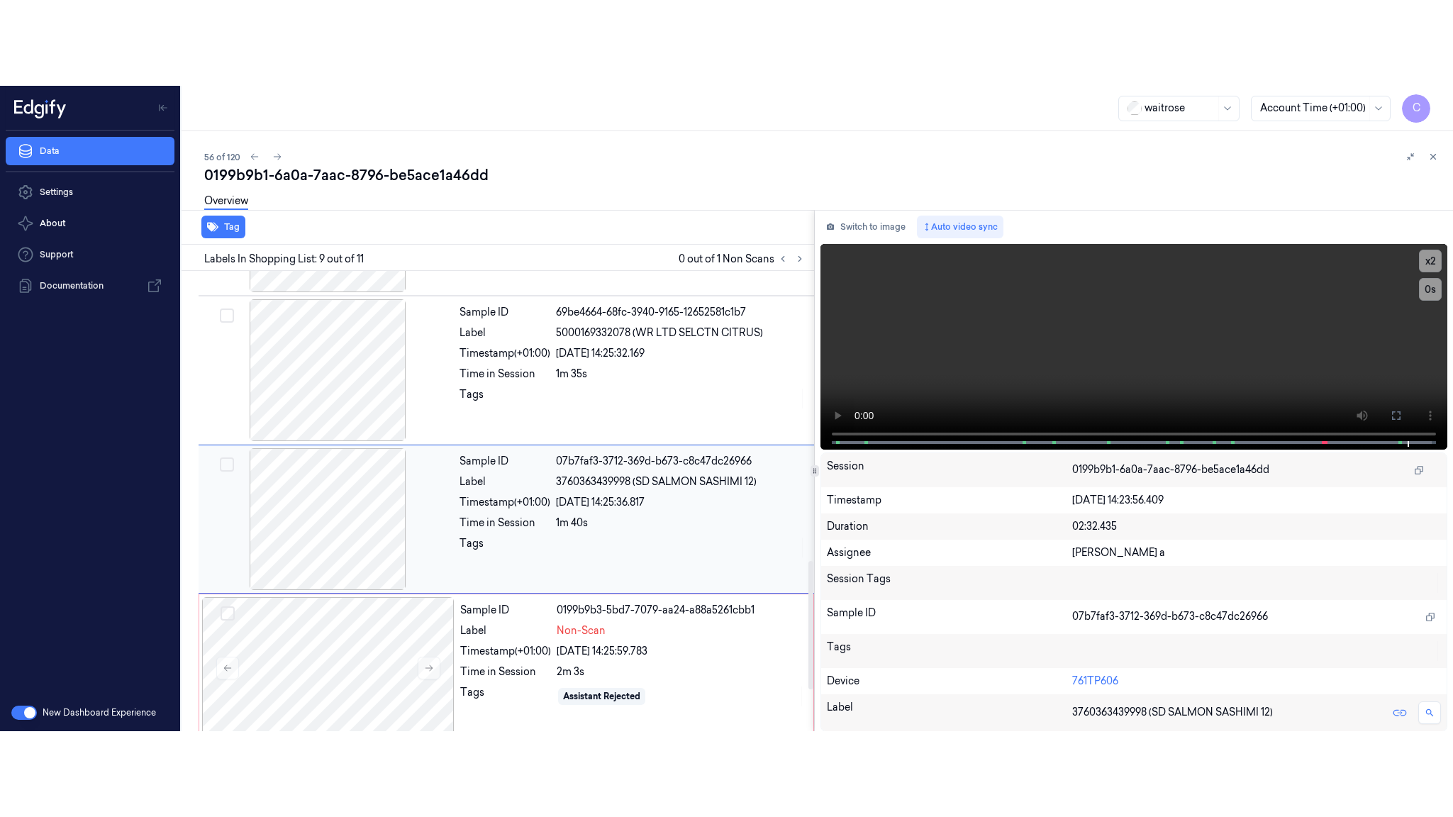
scroll to position [1041, 0]
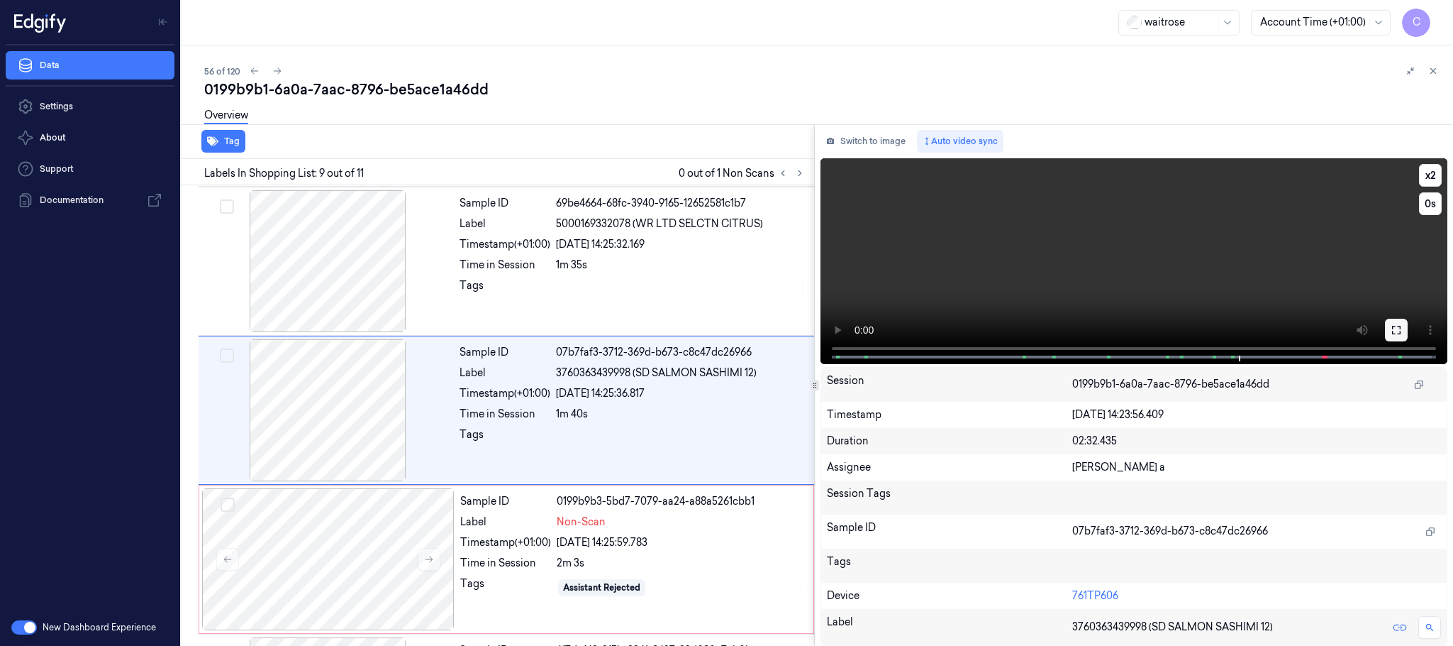
click at [1400, 326] on icon at bounding box center [1396, 330] width 9 height 9
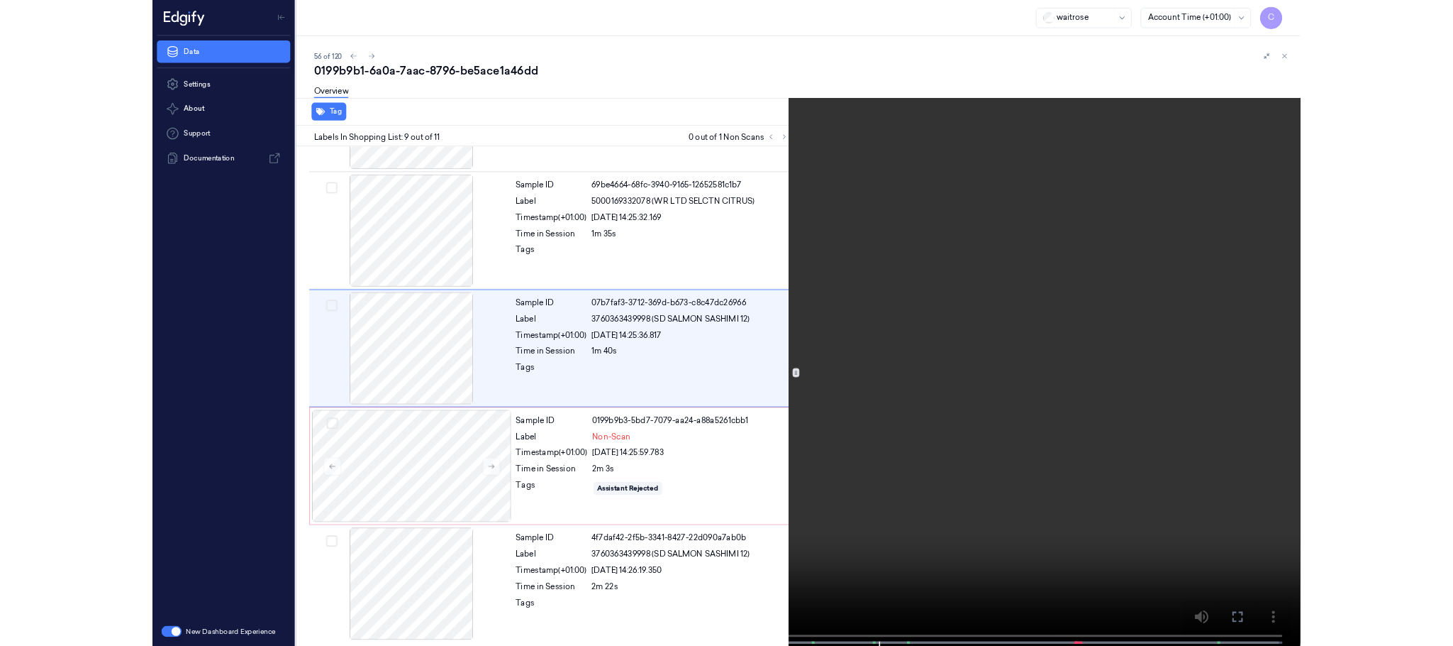
scroll to position [956, 0]
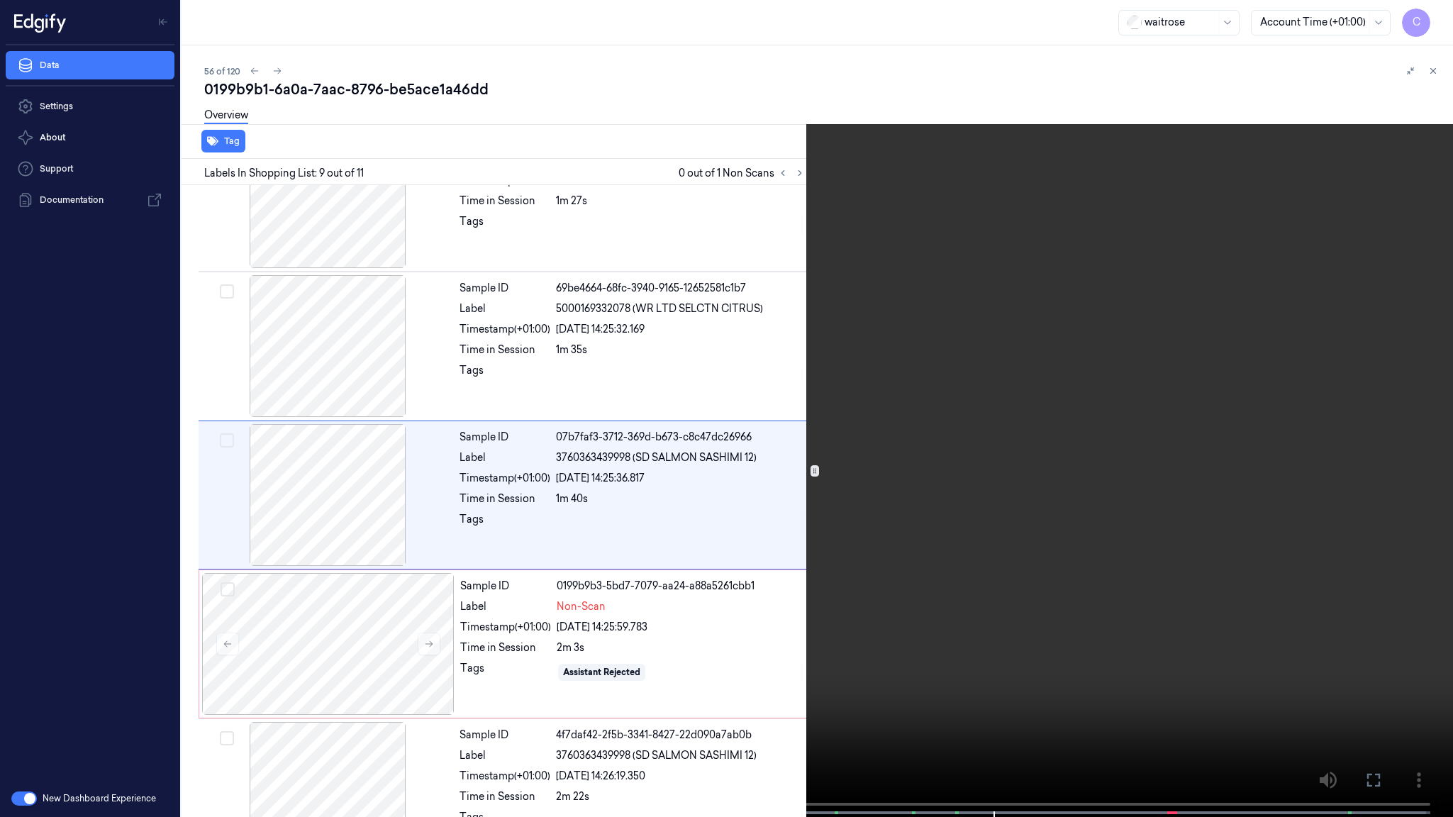
click at [692, 541] on video at bounding box center [726, 410] width 1453 height 820
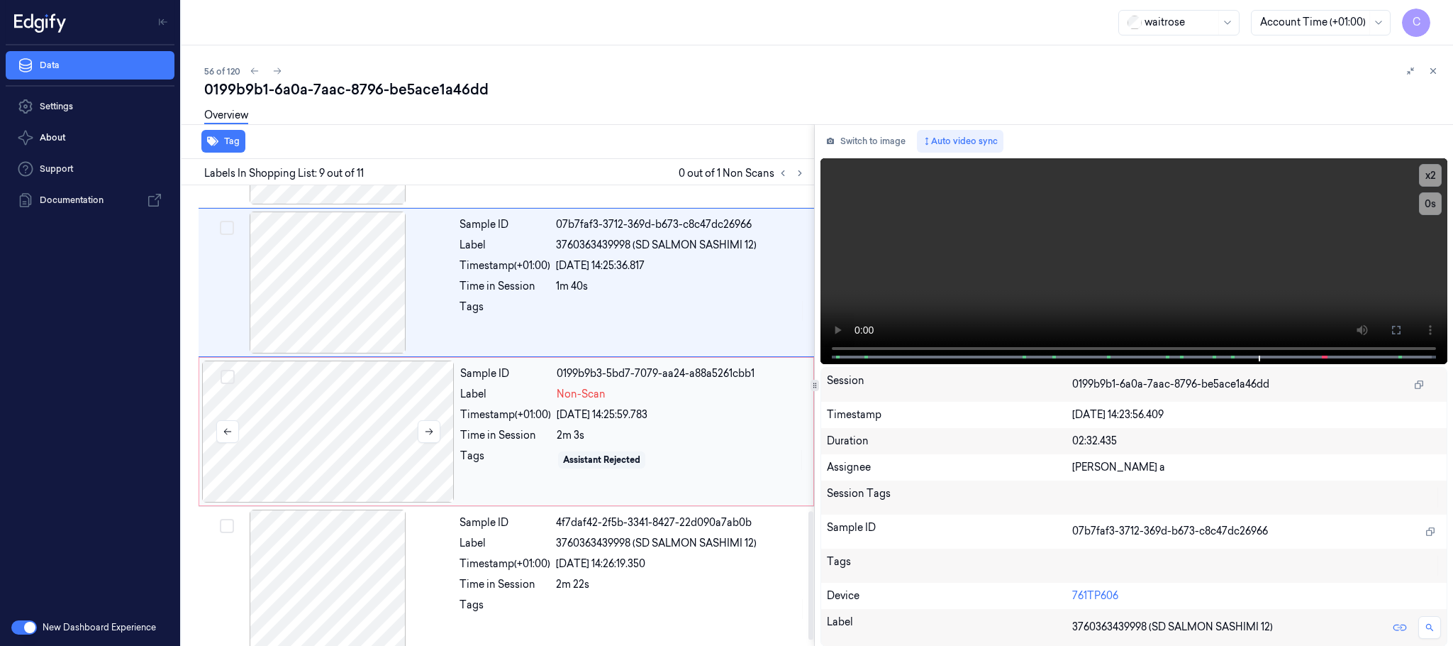
click at [330, 450] on div at bounding box center [328, 431] width 253 height 142
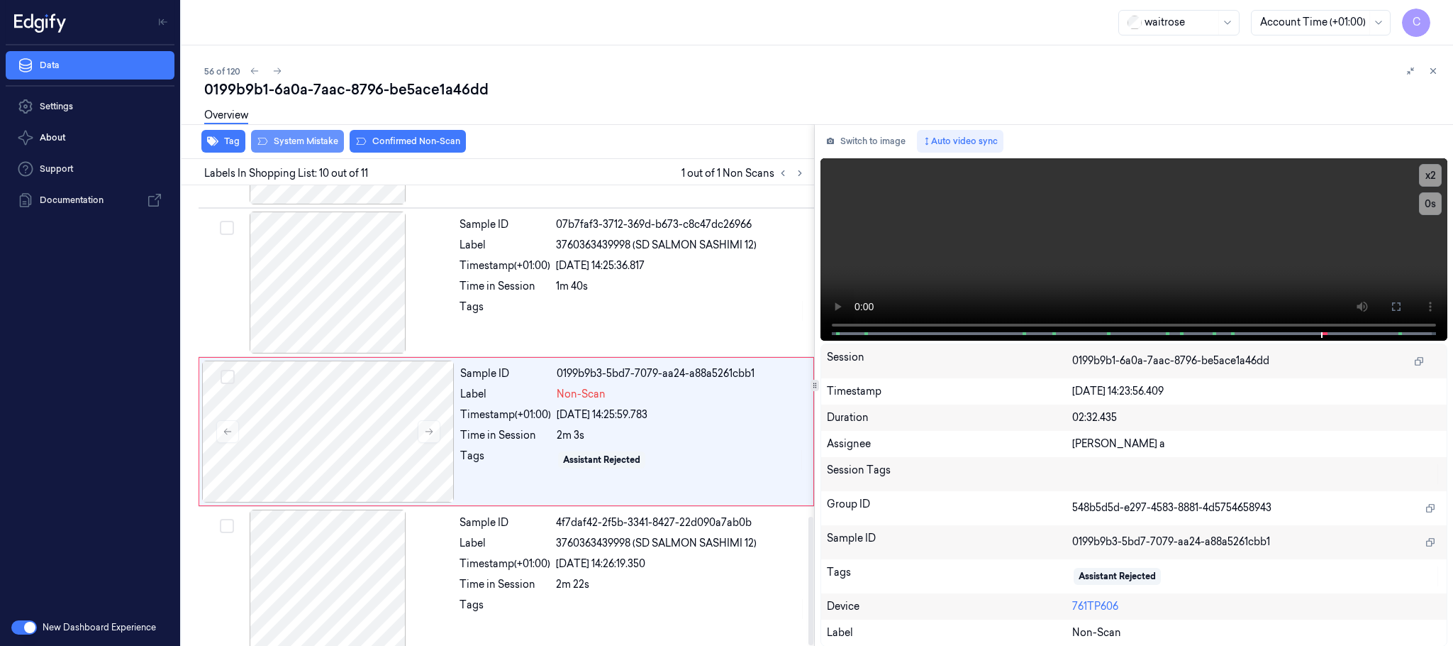
scroll to position [1188, 0]
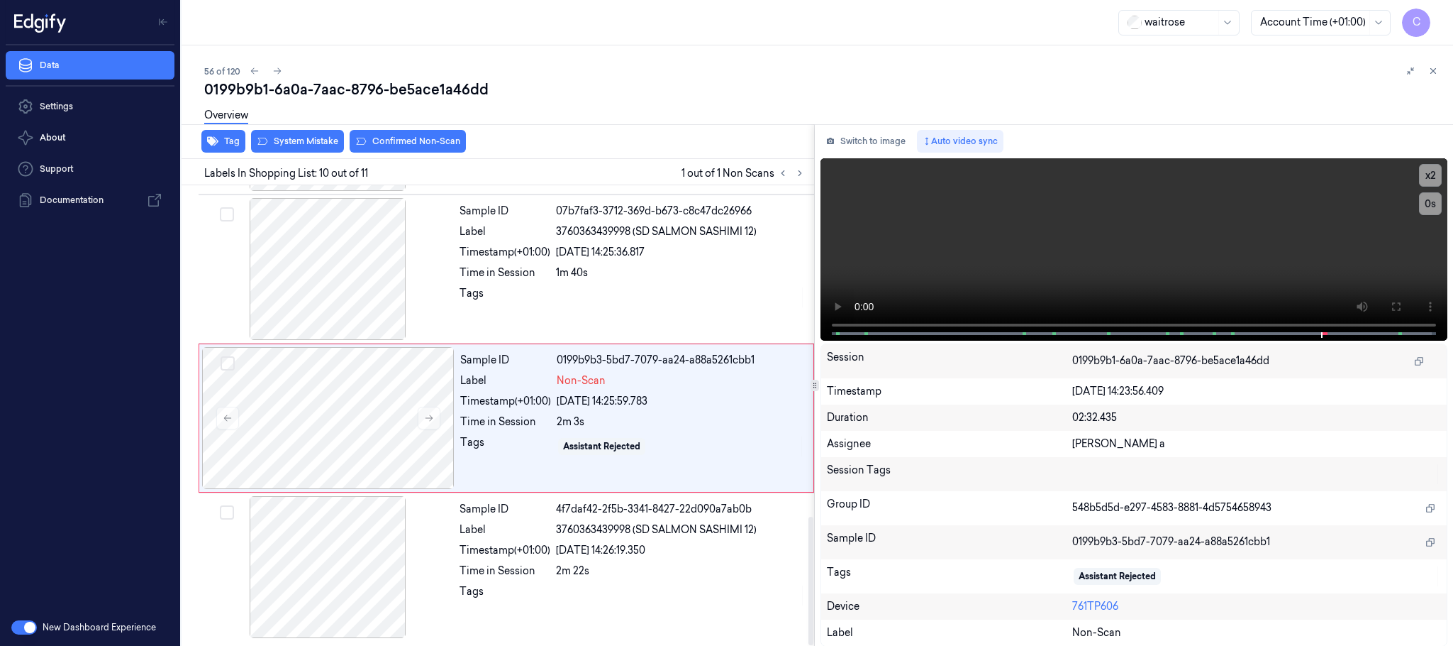
click at [323, 132] on div "Overview" at bounding box center [823, 117] width 1238 height 36
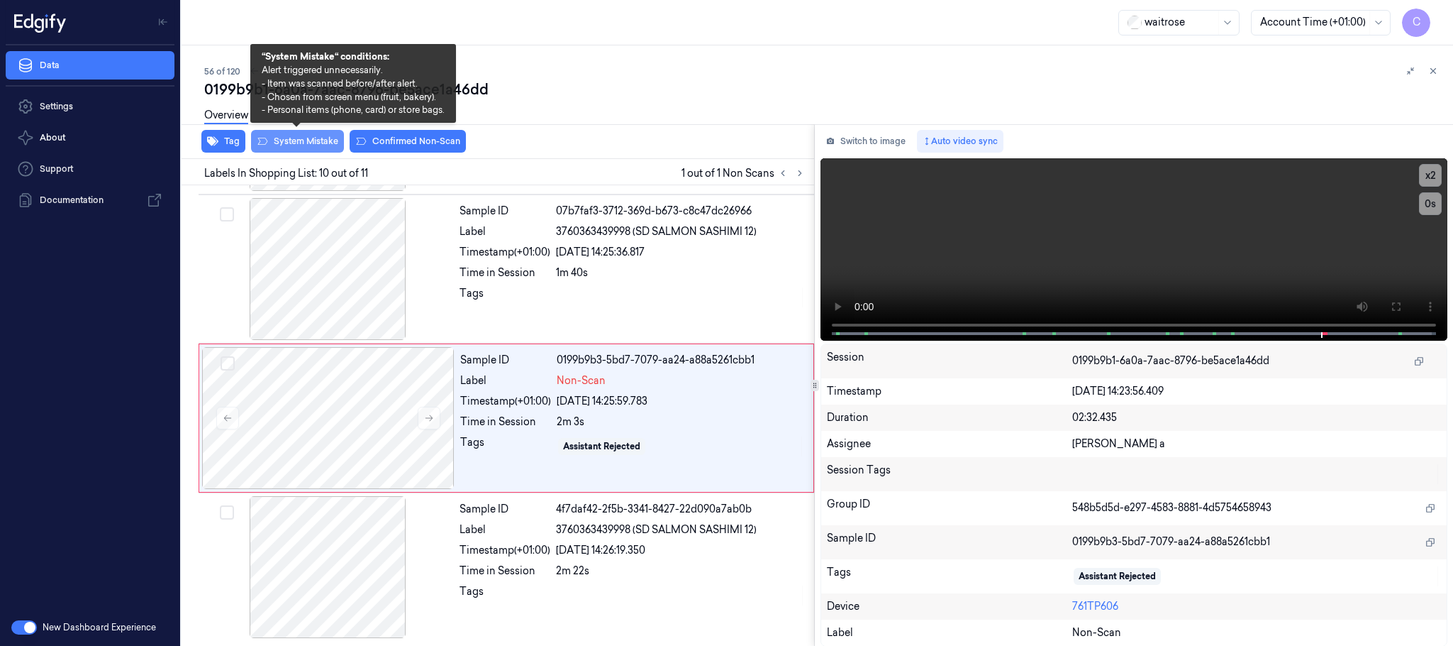
click at [311, 143] on button "System Mistake" at bounding box center [297, 141] width 93 height 23
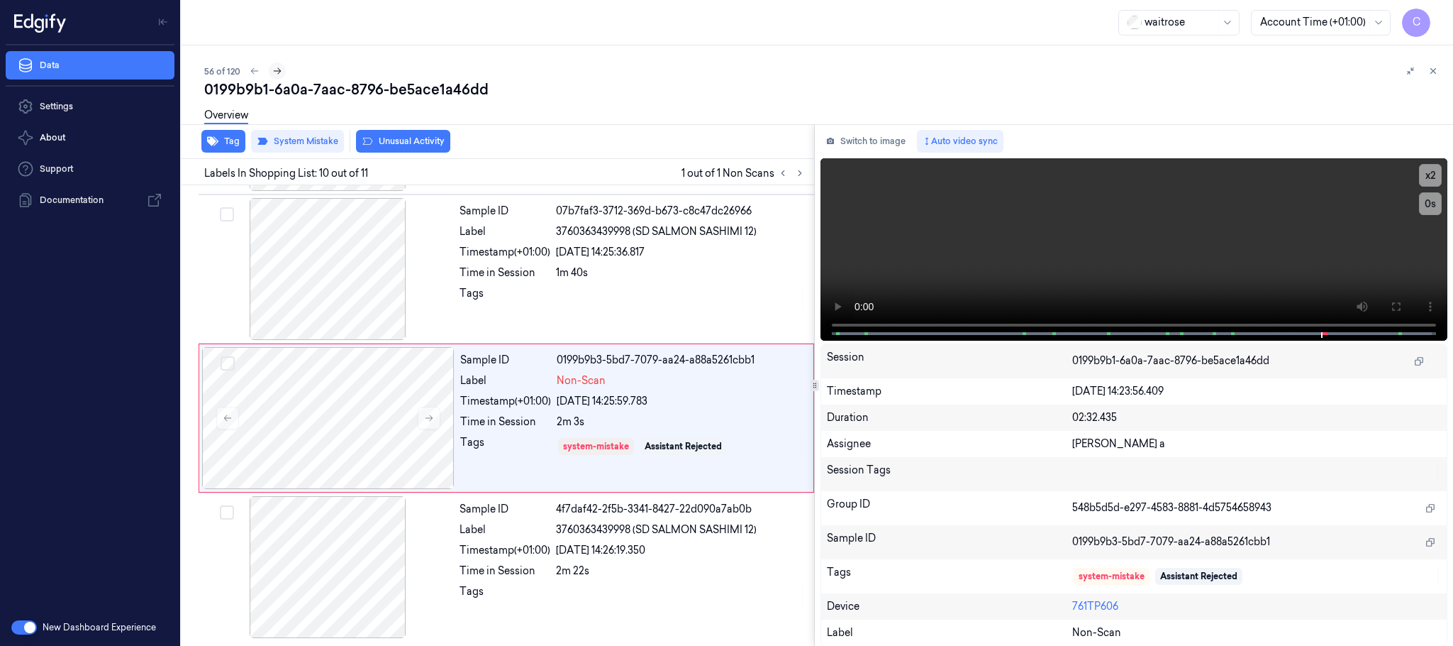
click at [277, 71] on icon at bounding box center [277, 71] width 10 height 10
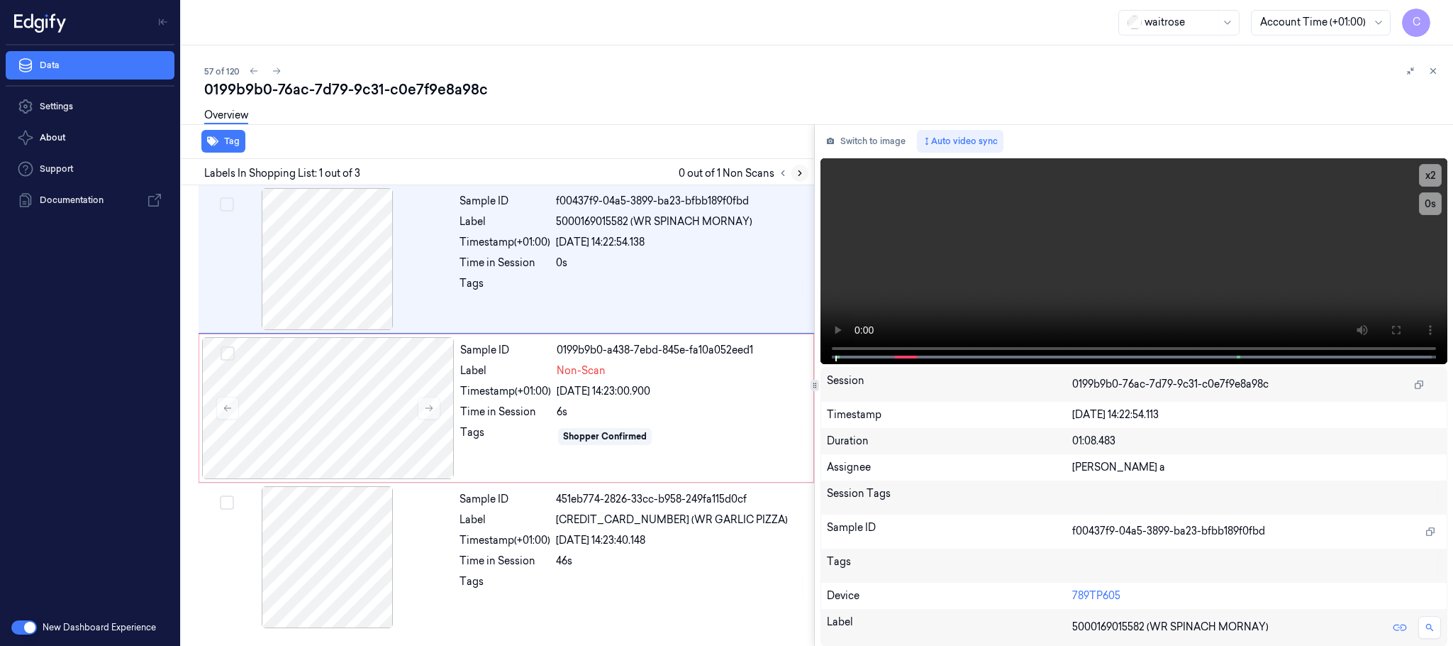
click at [799, 175] on icon at bounding box center [800, 173] width 10 height 10
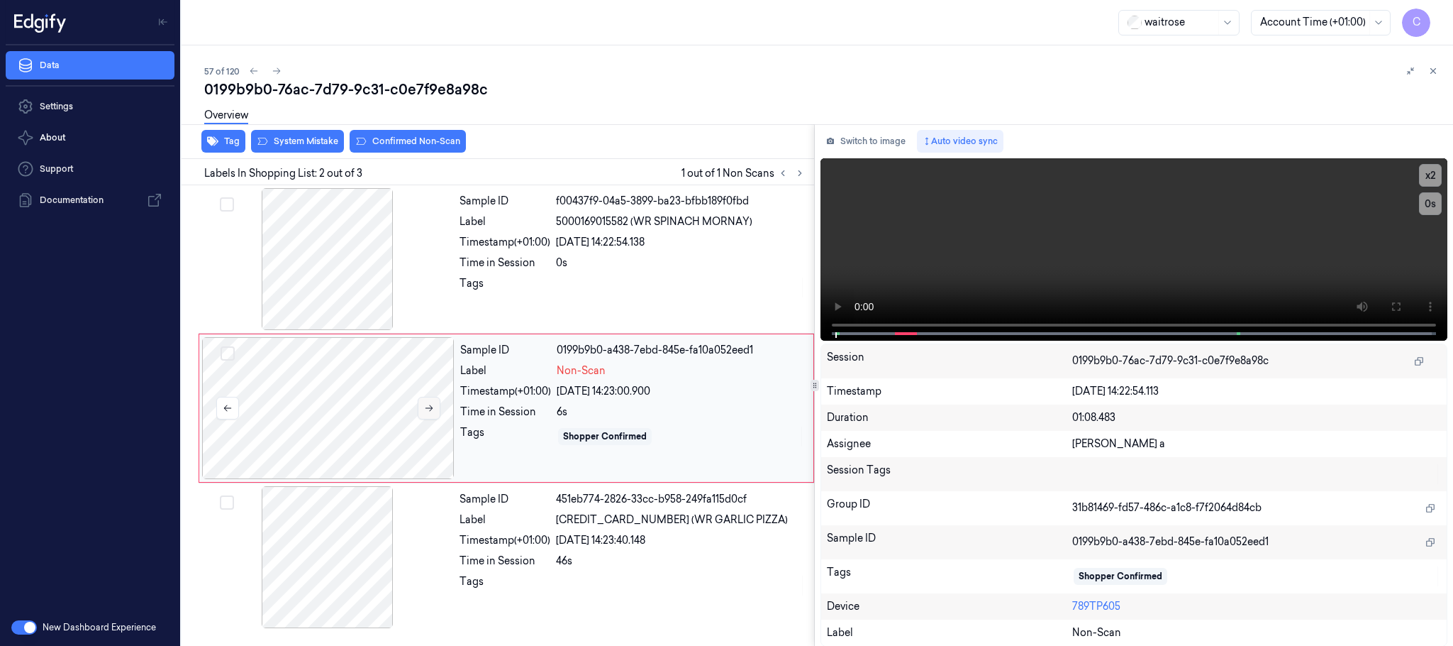
click at [430, 411] on icon at bounding box center [430, 408] width 8 height 6
click at [347, 265] on div at bounding box center [327, 259] width 253 height 142
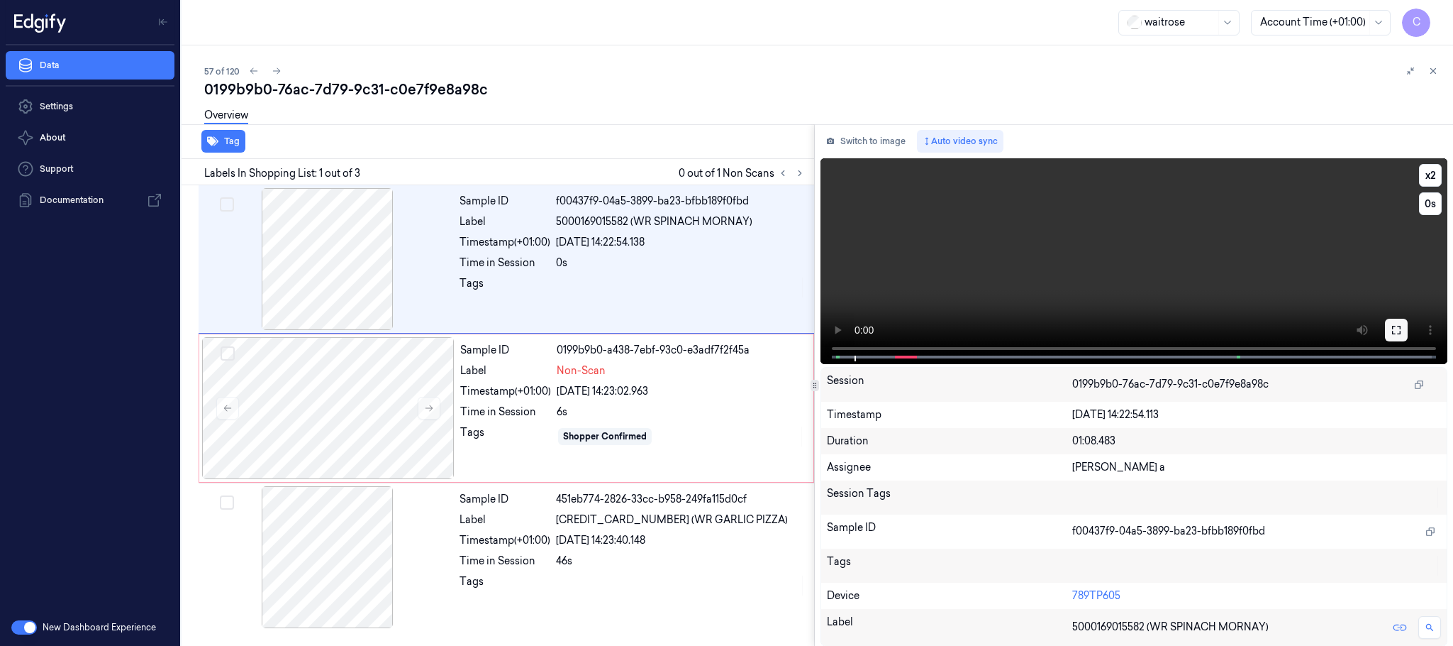
click at [1392, 331] on icon at bounding box center [1396, 329] width 11 height 11
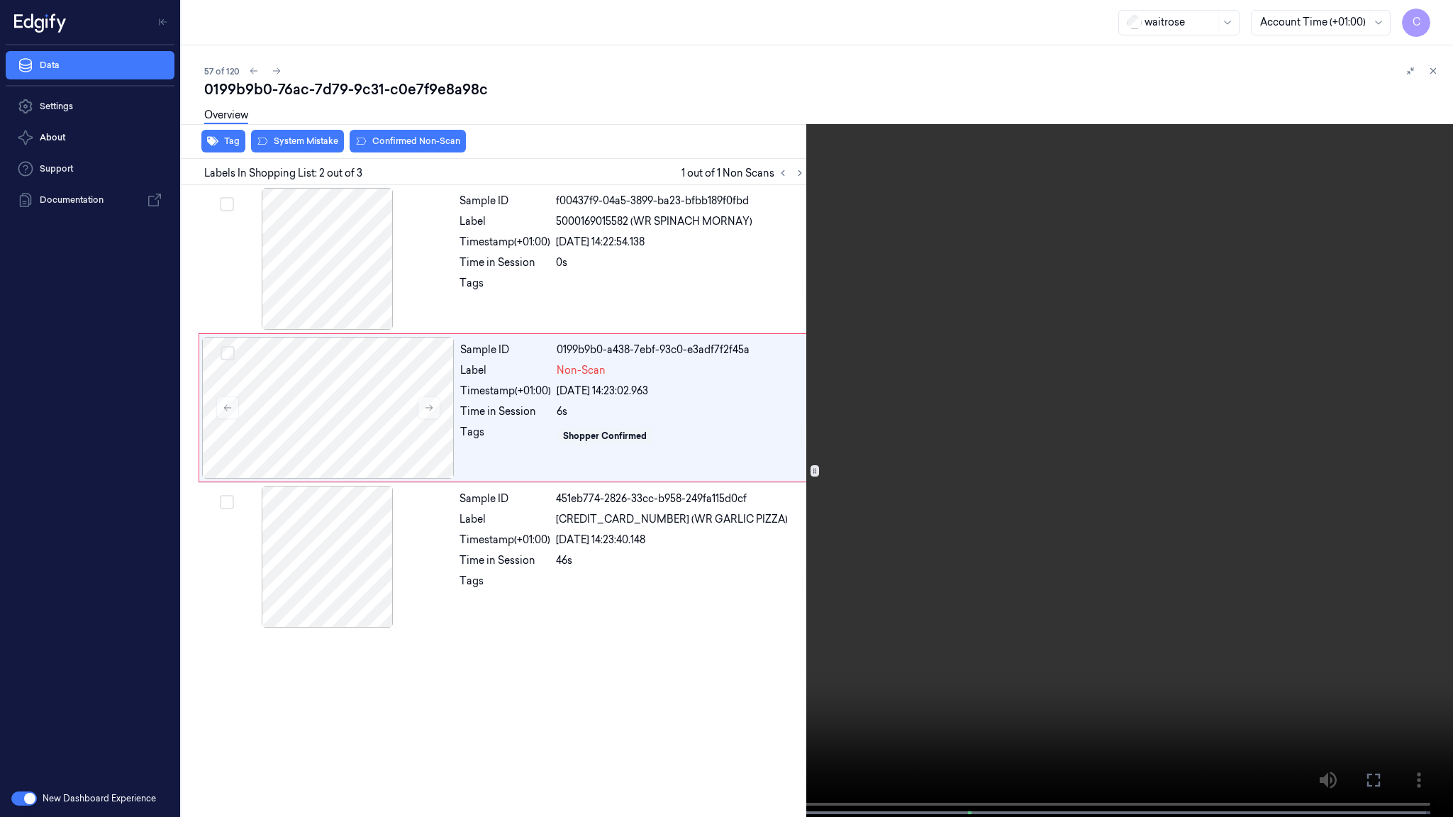
click at [503, 509] on video at bounding box center [726, 410] width 1453 height 820
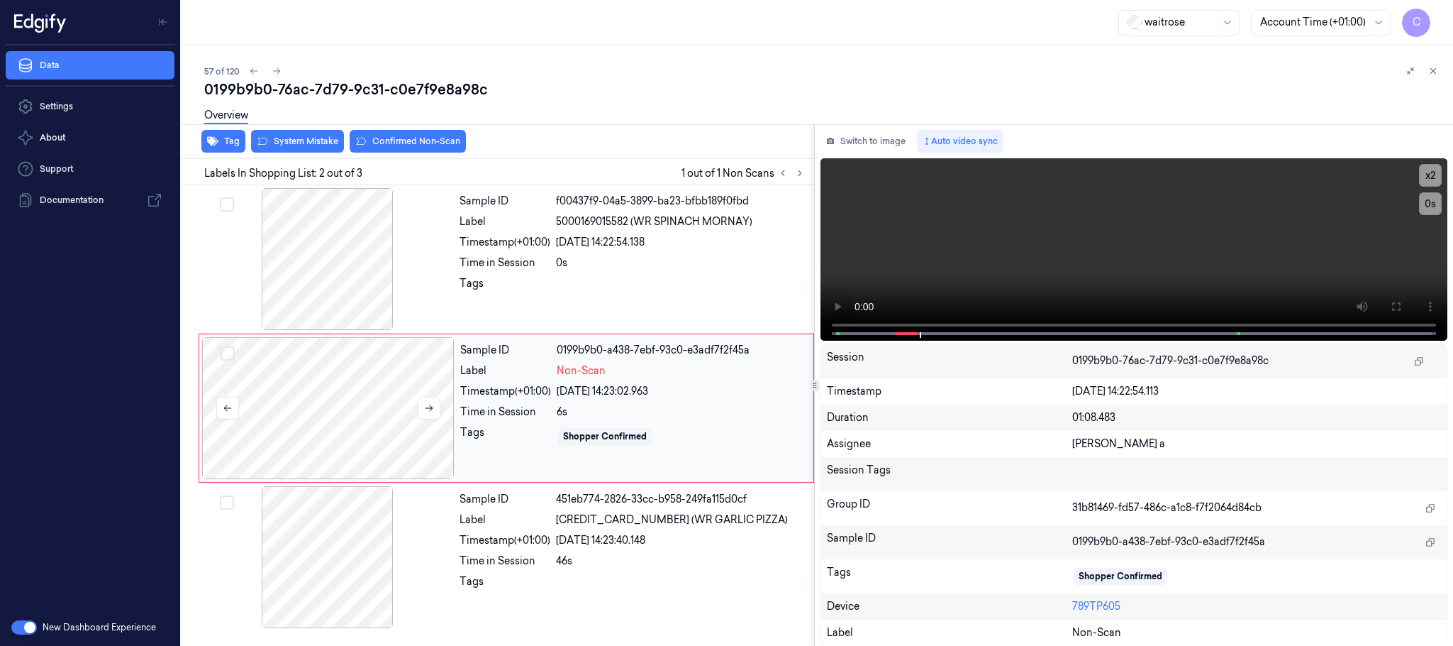
click at [319, 405] on div at bounding box center [328, 408] width 253 height 142
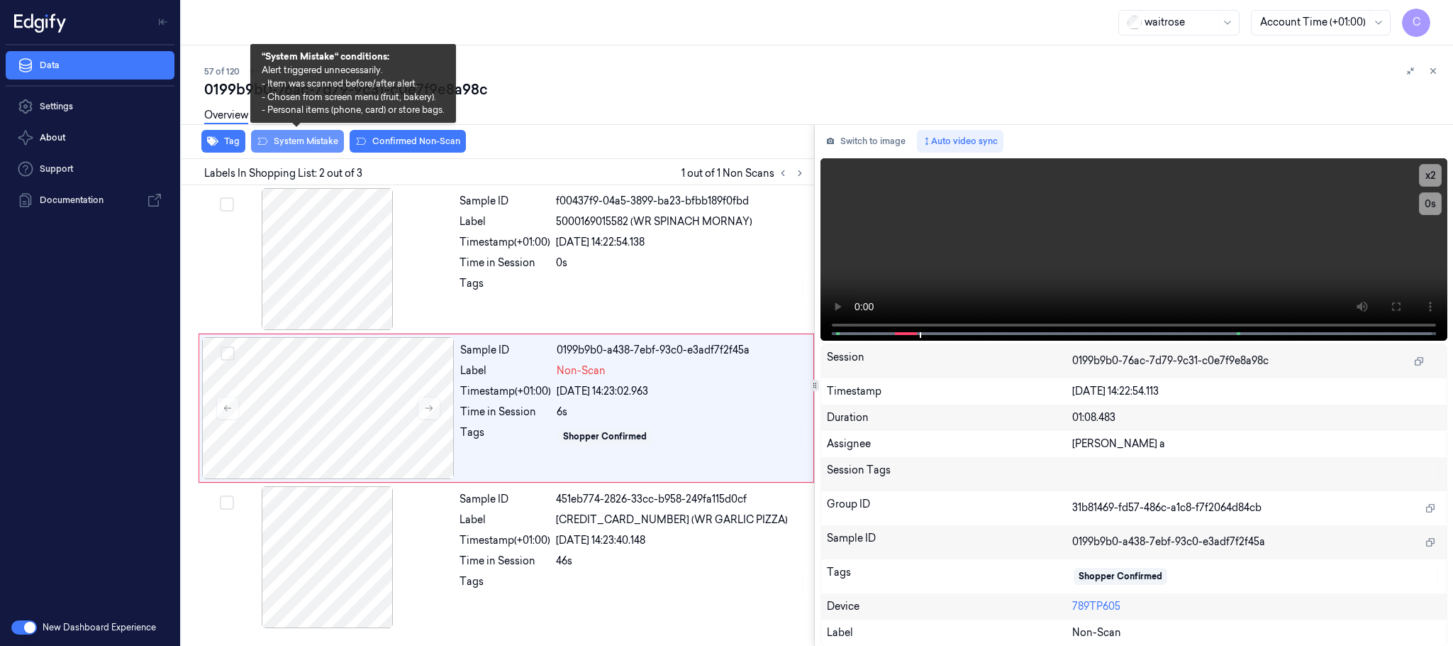
click at [309, 138] on button "System Mistake" at bounding box center [297, 141] width 93 height 23
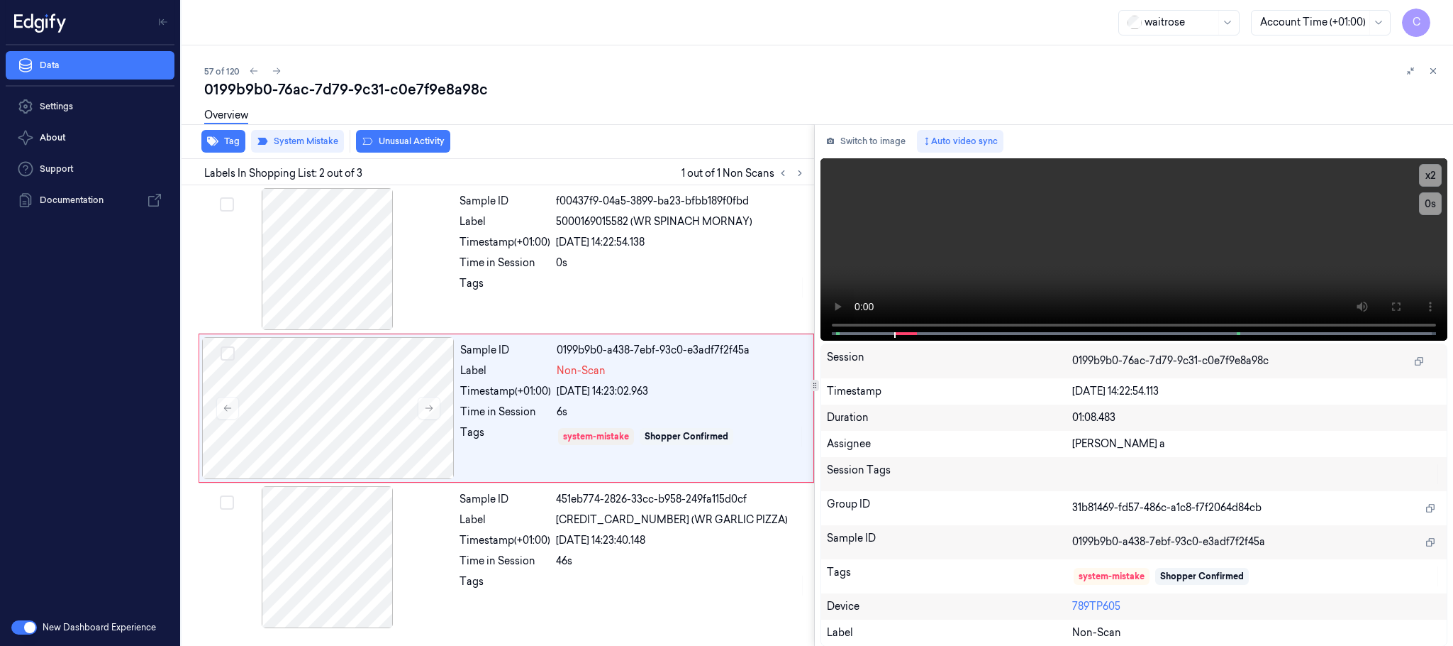
click at [411, 134] on div "Overview" at bounding box center [823, 117] width 1238 height 36
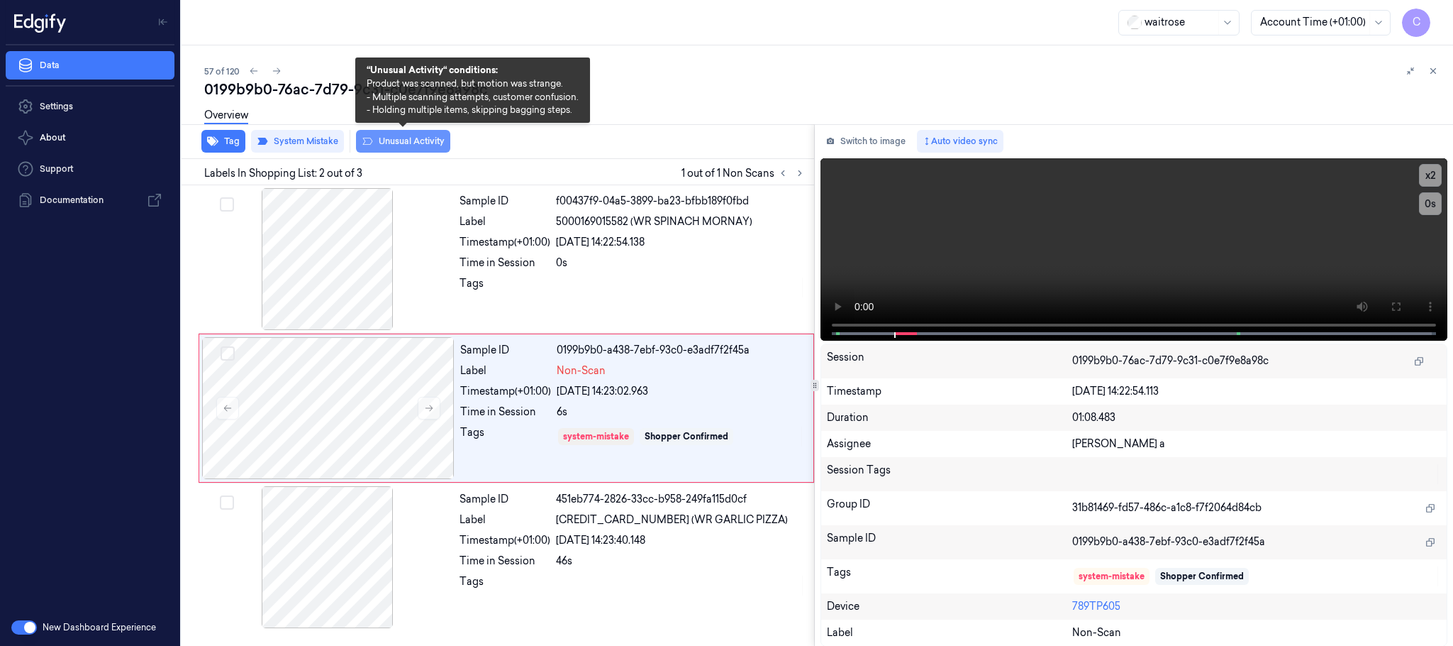
click at [409, 143] on button "Unusual Activity" at bounding box center [403, 141] width 94 height 23
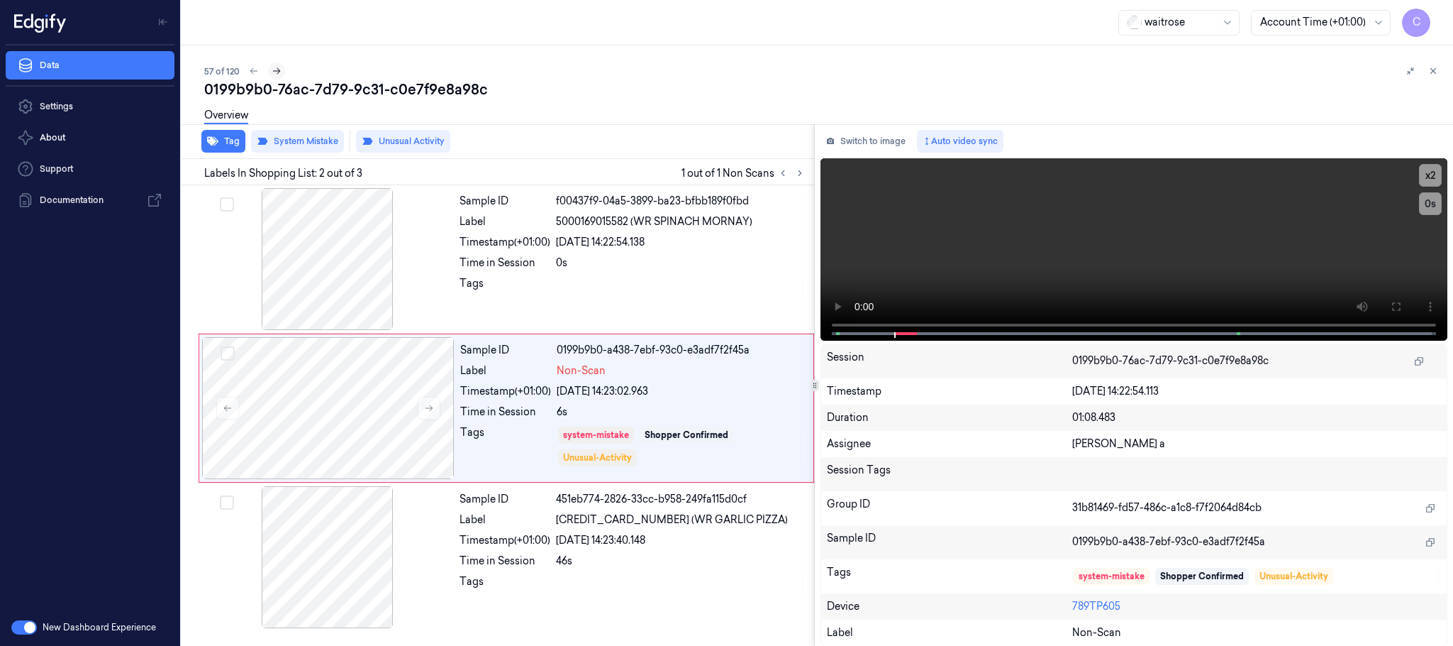
click at [279, 73] on icon at bounding box center [277, 71] width 10 height 10
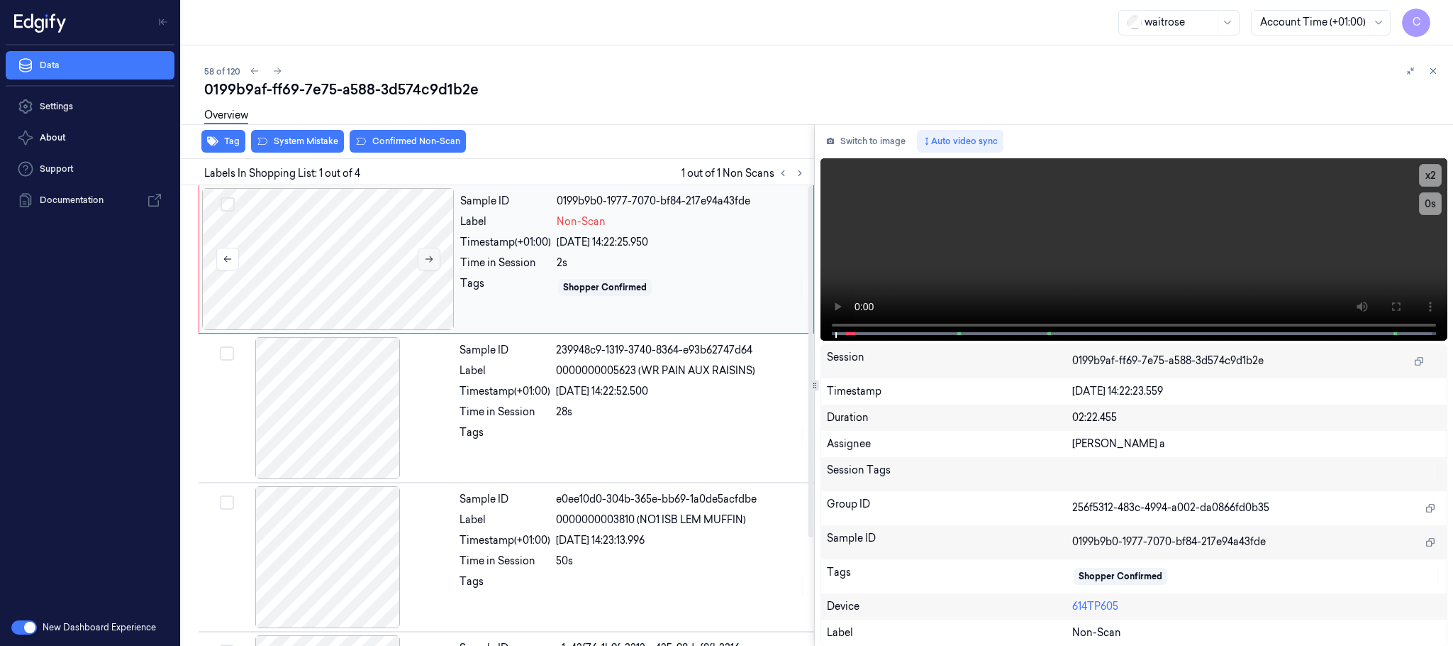
click at [430, 254] on icon at bounding box center [429, 259] width 10 height 10
click at [1396, 305] on icon at bounding box center [1396, 306] width 11 height 11
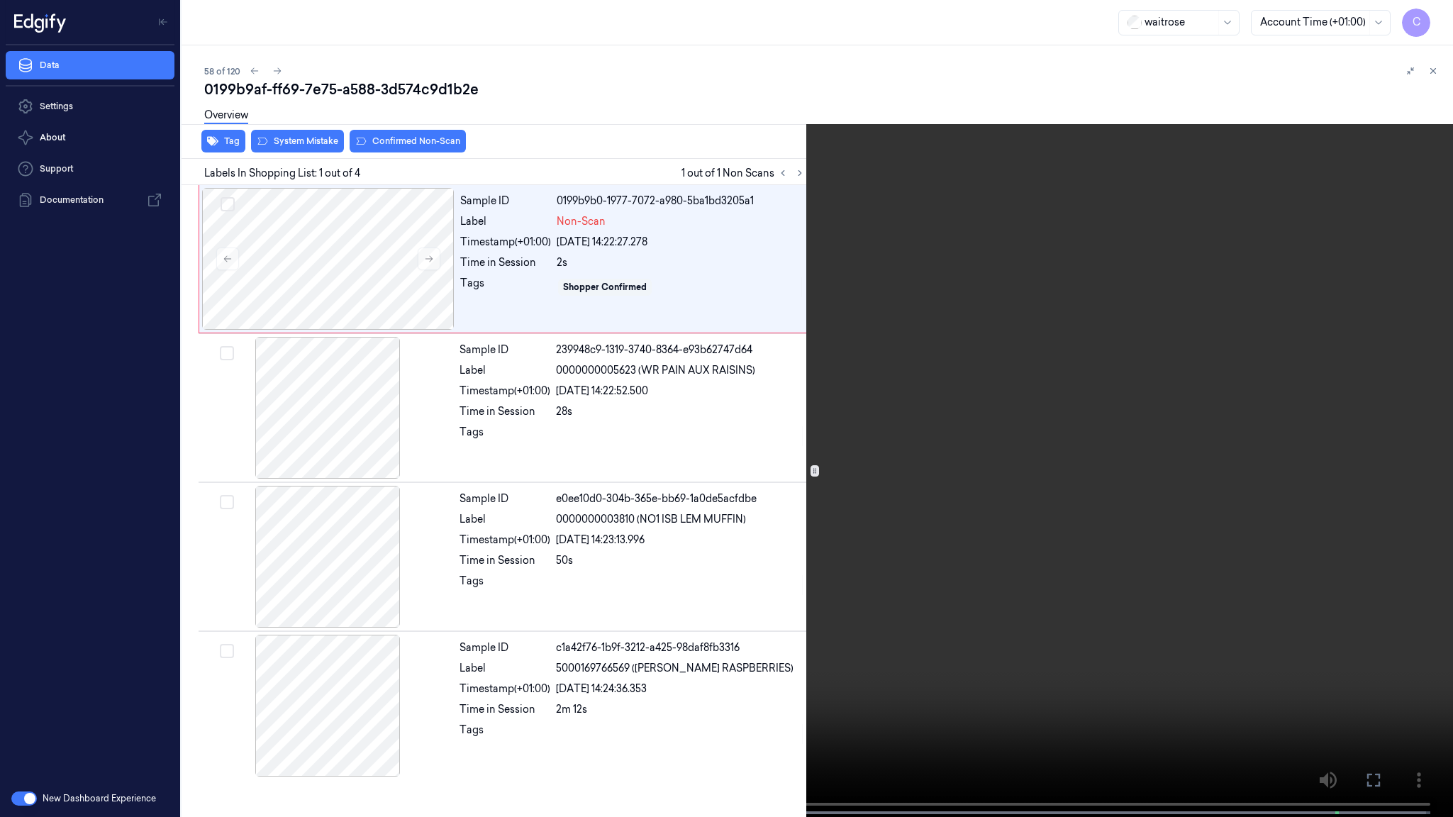
click at [790, 460] on video at bounding box center [726, 410] width 1453 height 820
click at [711, 438] on video at bounding box center [726, 410] width 1453 height 820
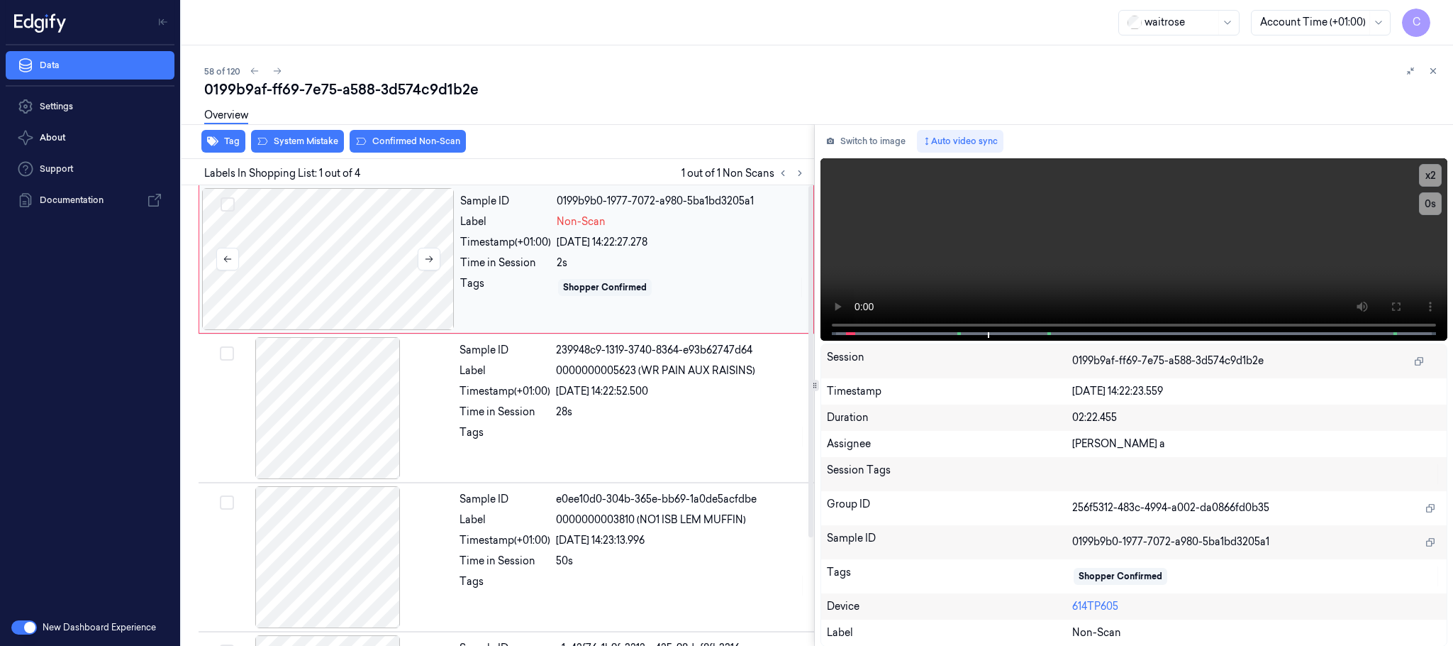
click at [369, 255] on div at bounding box center [328, 259] width 253 height 142
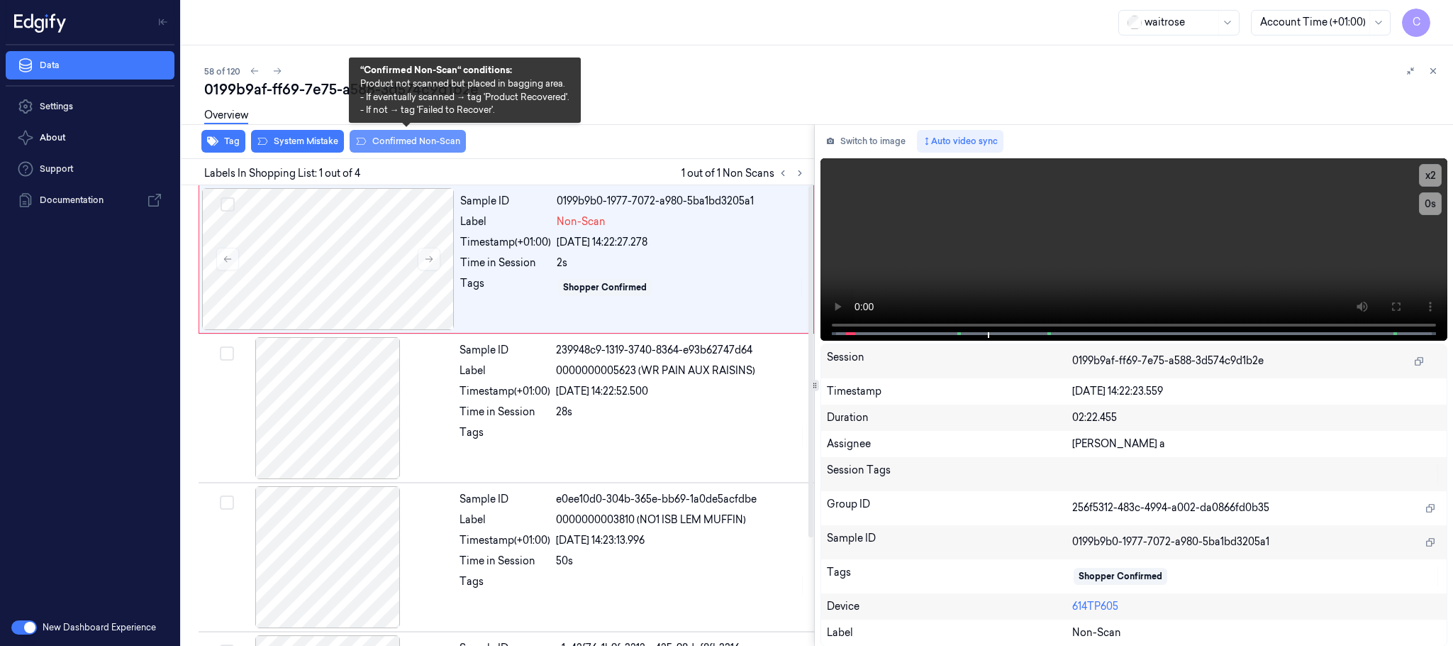
click at [400, 138] on button "Confirmed Non-Scan" at bounding box center [408, 141] width 116 height 23
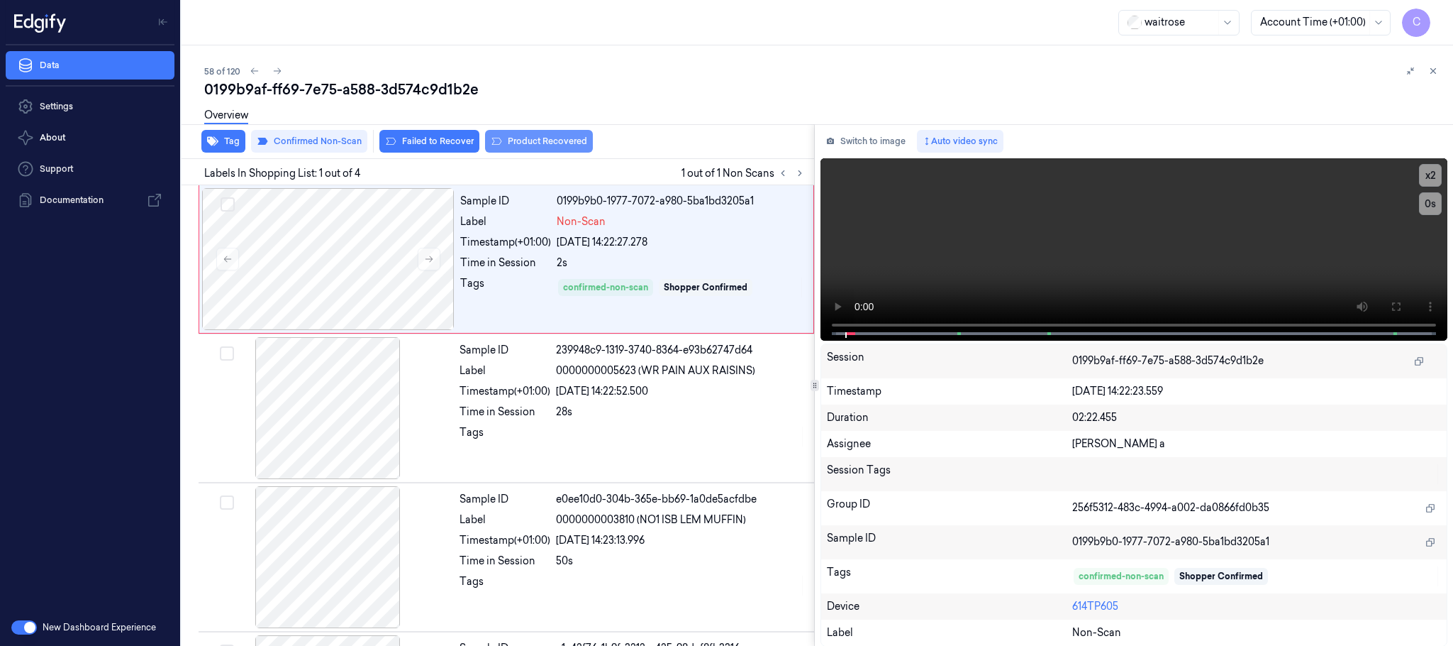
click at [500, 143] on button "Product Recovered" at bounding box center [539, 141] width 108 height 23
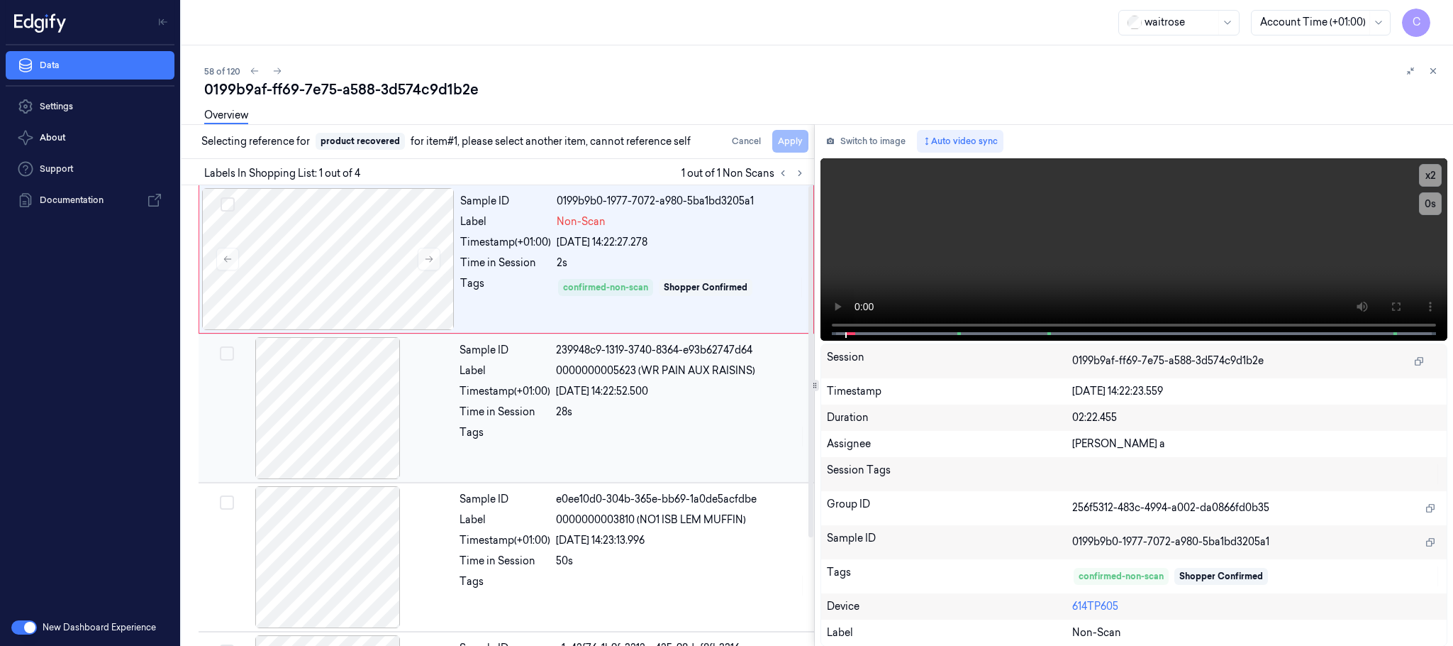
click at [331, 394] on div at bounding box center [327, 408] width 253 height 142
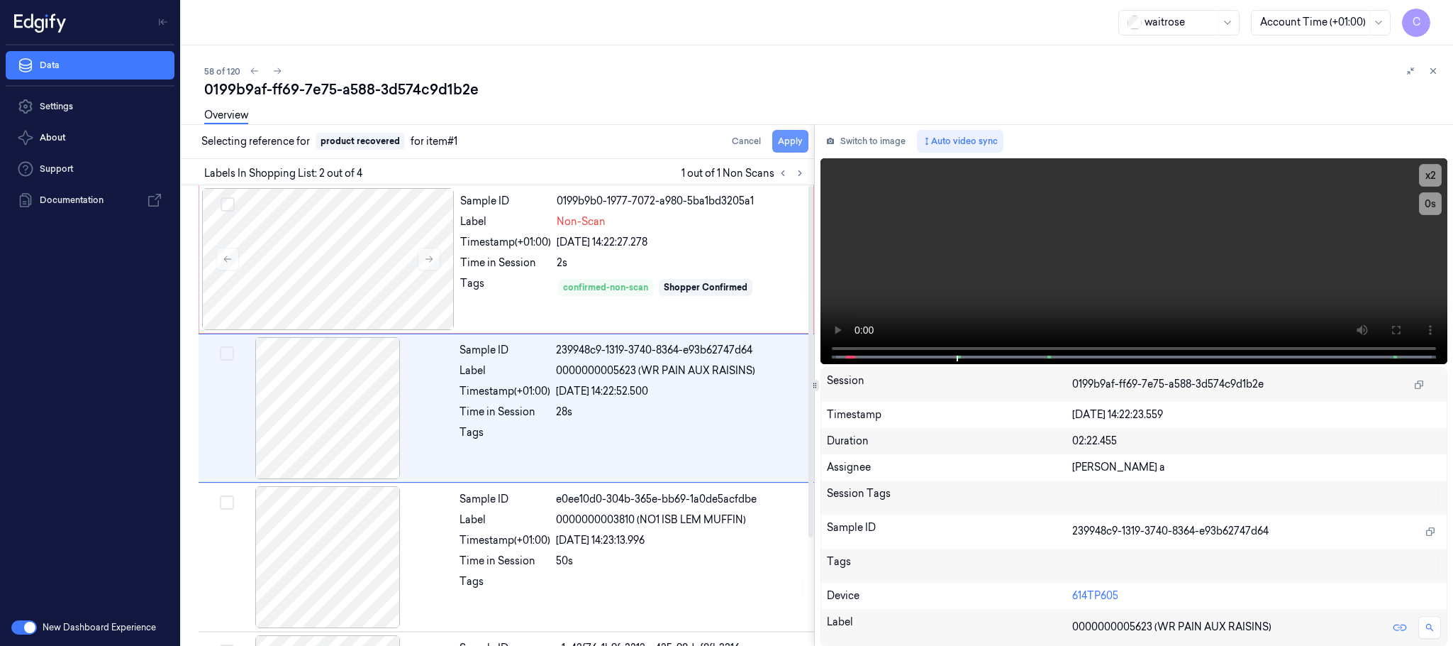
click at [784, 143] on button "Apply" at bounding box center [790, 141] width 36 height 23
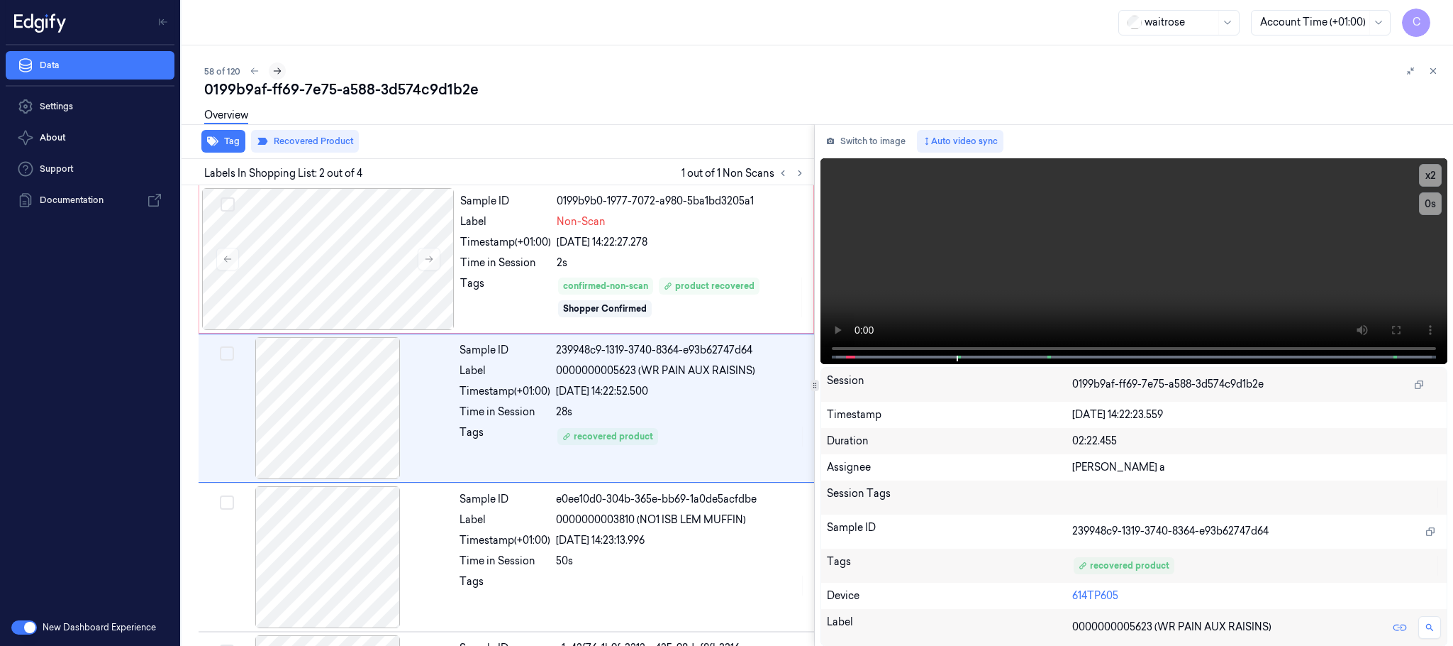
click at [272, 70] on icon at bounding box center [277, 71] width 10 height 10
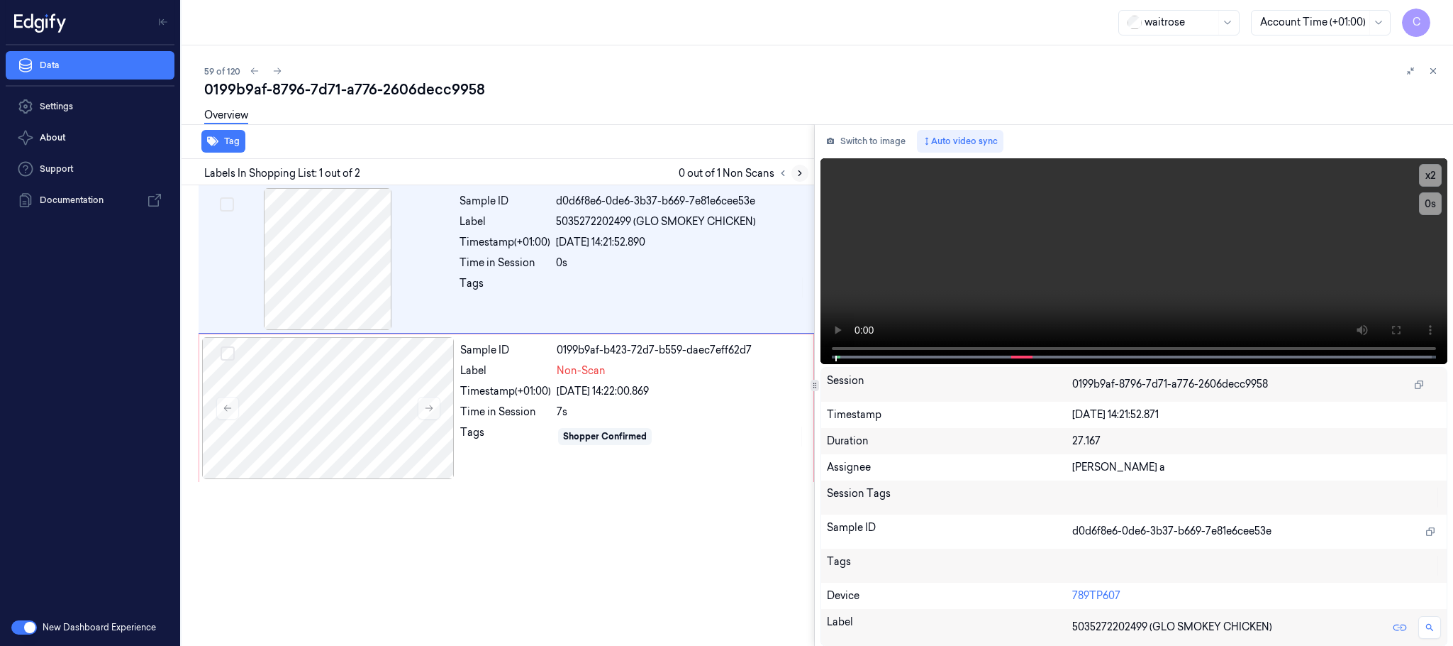
click at [802, 173] on icon at bounding box center [800, 173] width 10 height 10
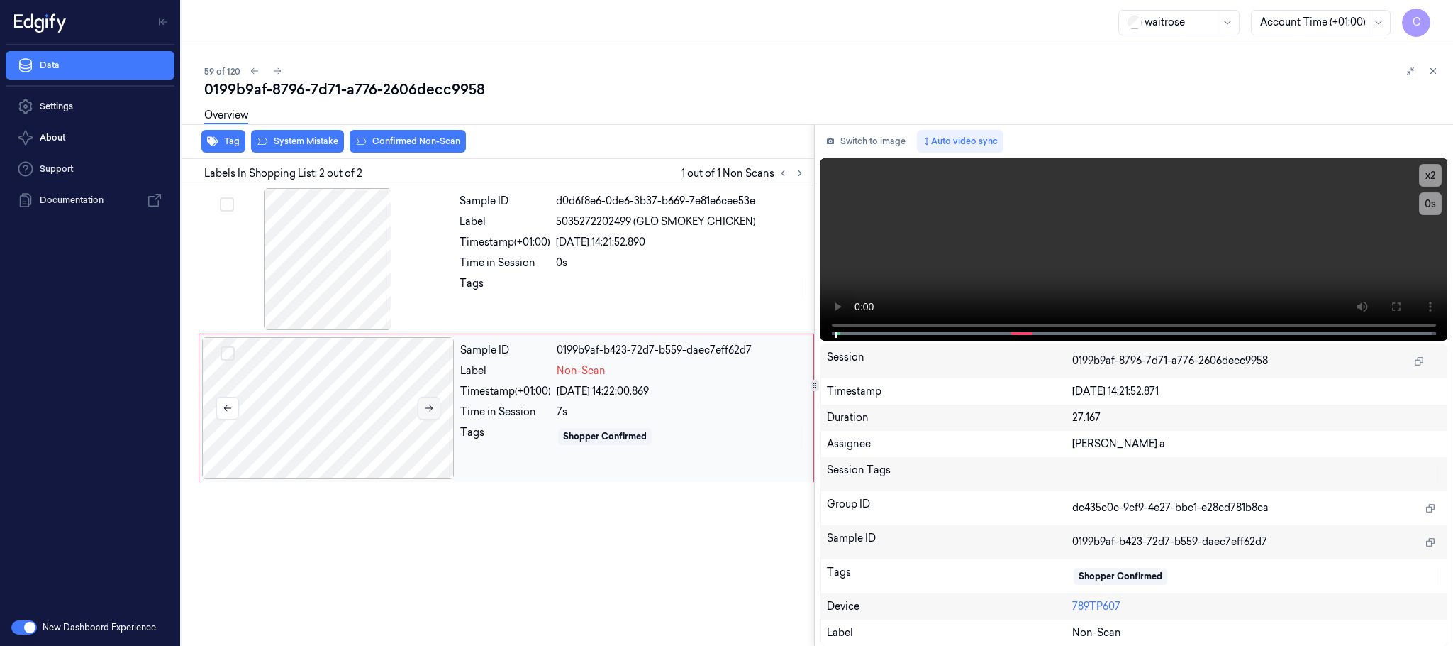
click at [428, 409] on icon at bounding box center [430, 408] width 8 height 6
click at [260, 239] on div at bounding box center [327, 259] width 253 height 142
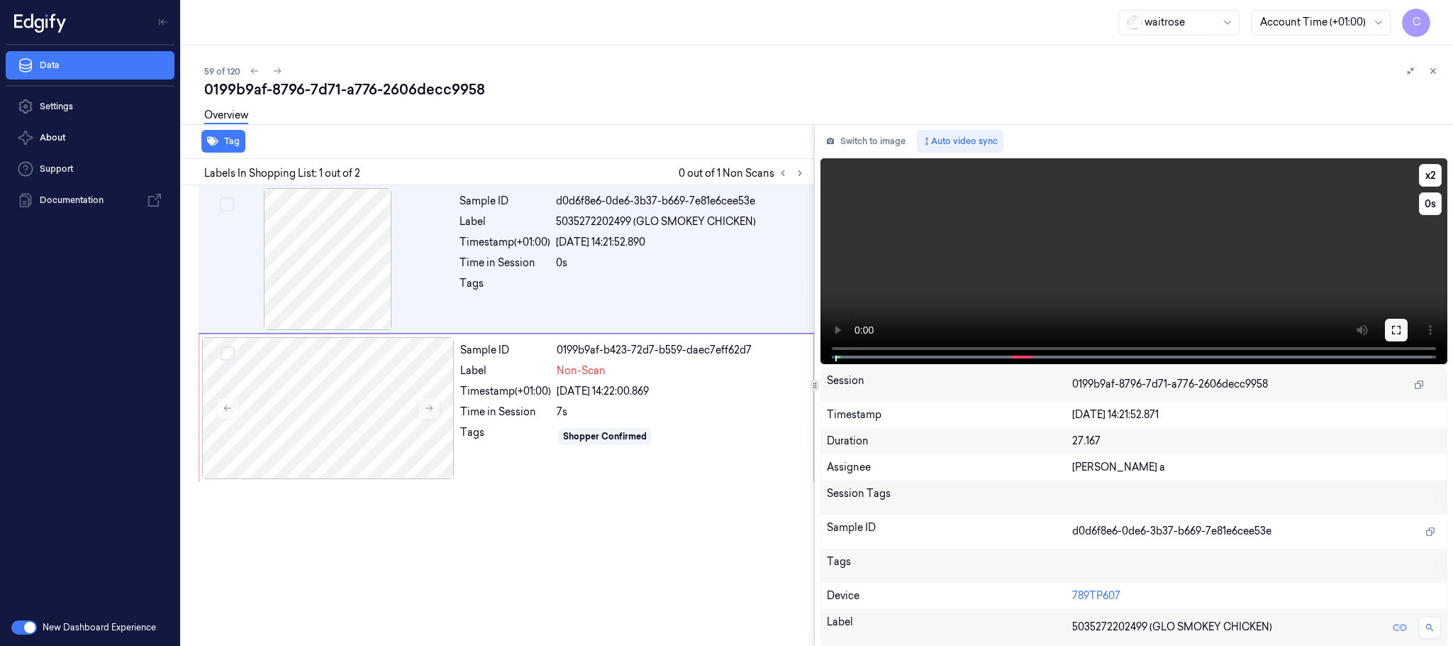
click at [1401, 326] on icon at bounding box center [1396, 329] width 11 height 11
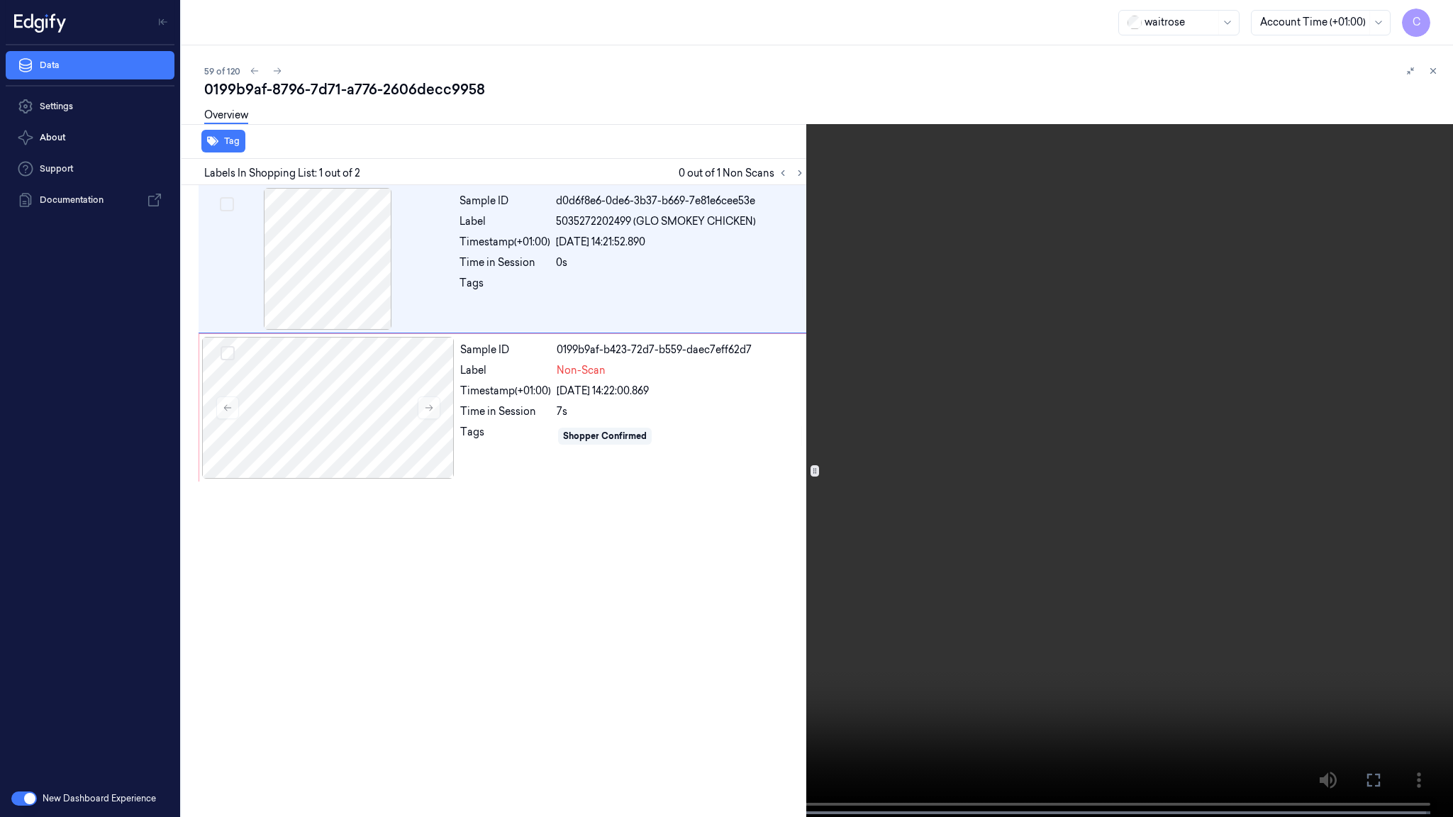
click at [828, 441] on video at bounding box center [726, 410] width 1453 height 820
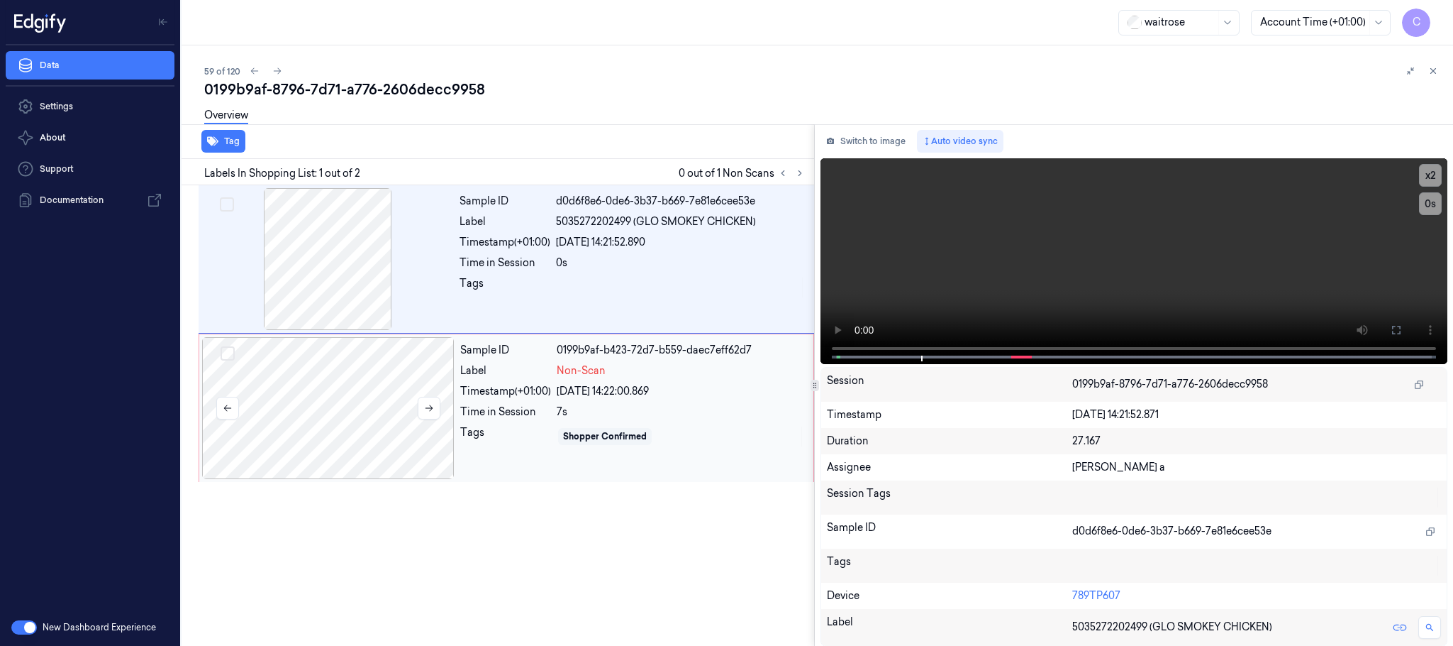
click at [324, 403] on div at bounding box center [328, 408] width 253 height 142
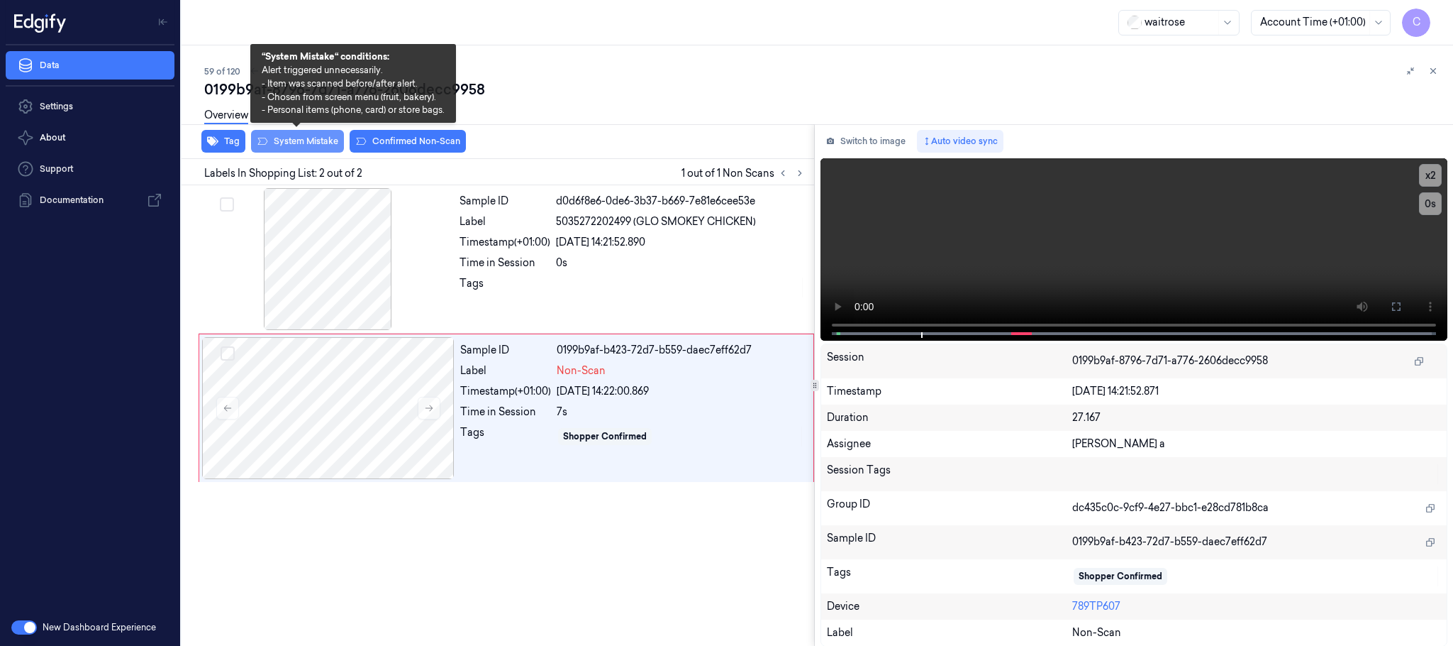
click at [318, 141] on button "System Mistake" at bounding box center [297, 141] width 93 height 23
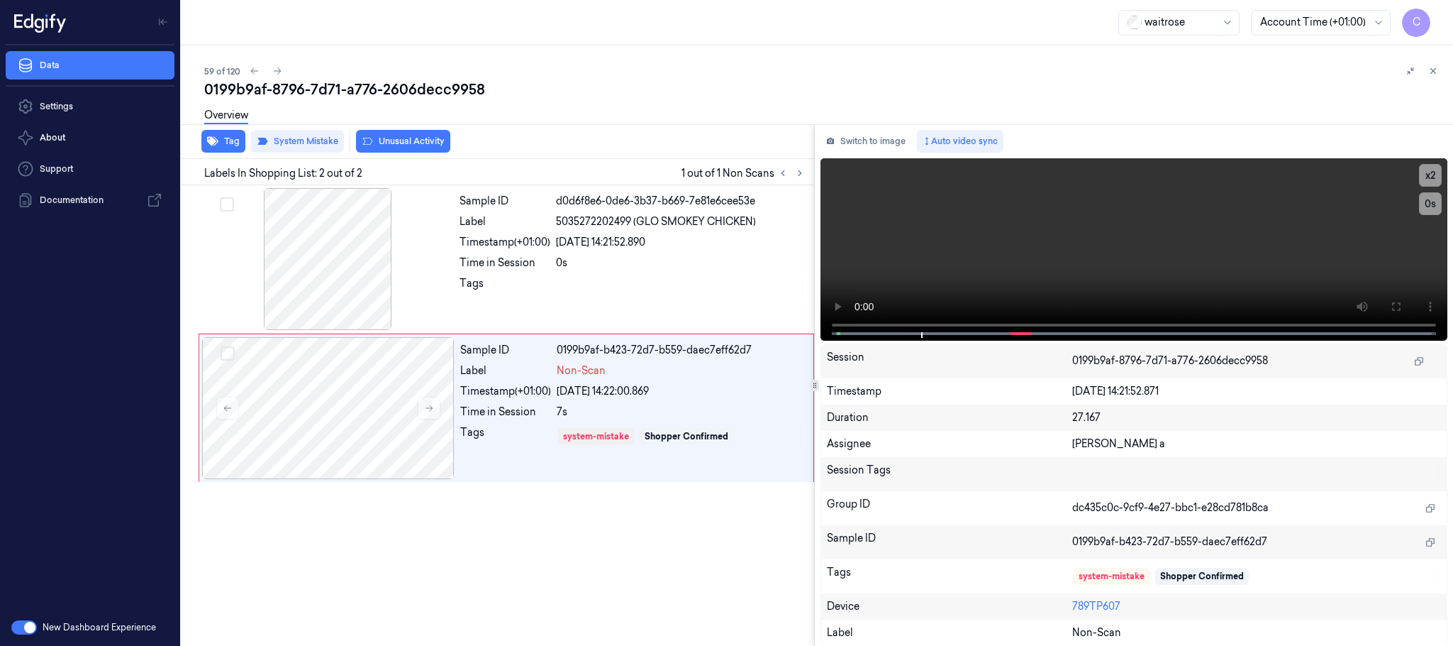
click at [413, 141] on button "Unusual Activity" at bounding box center [403, 141] width 94 height 23
click at [275, 69] on icon at bounding box center [277, 71] width 10 height 10
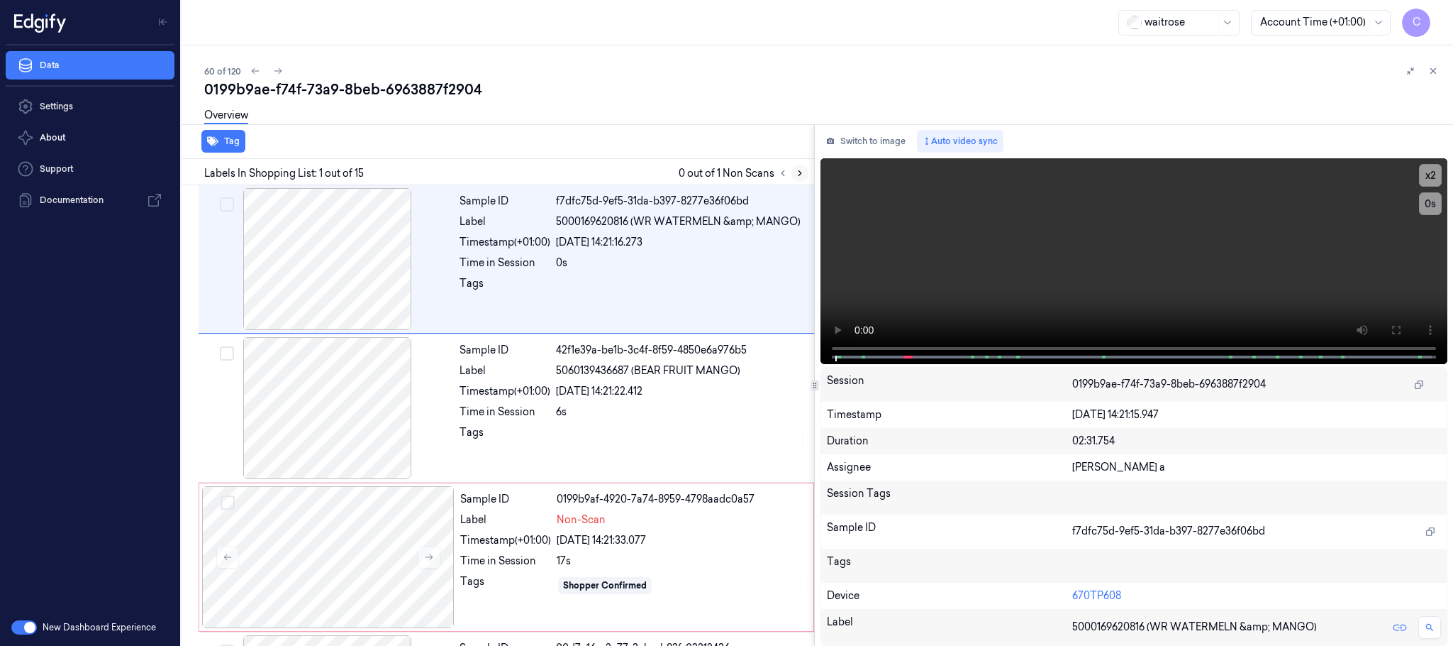
click at [800, 177] on icon at bounding box center [800, 173] width 10 height 10
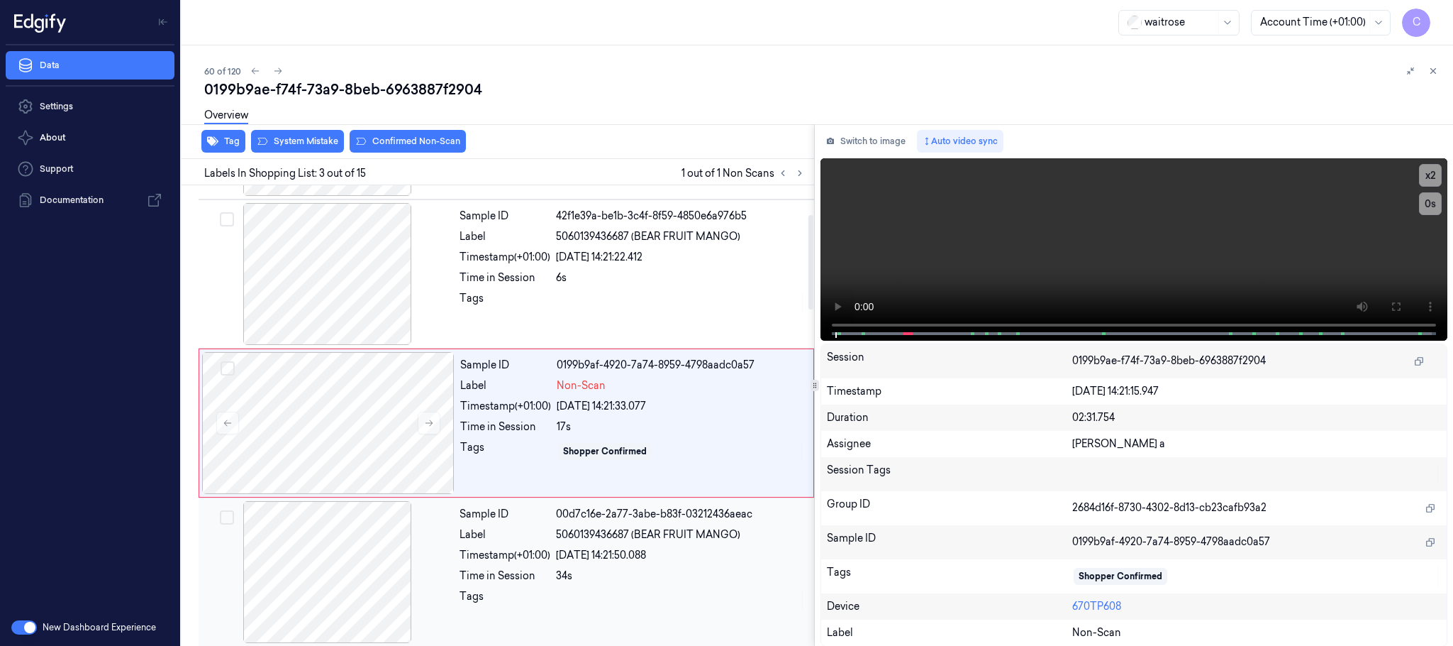
scroll to position [143, 0]
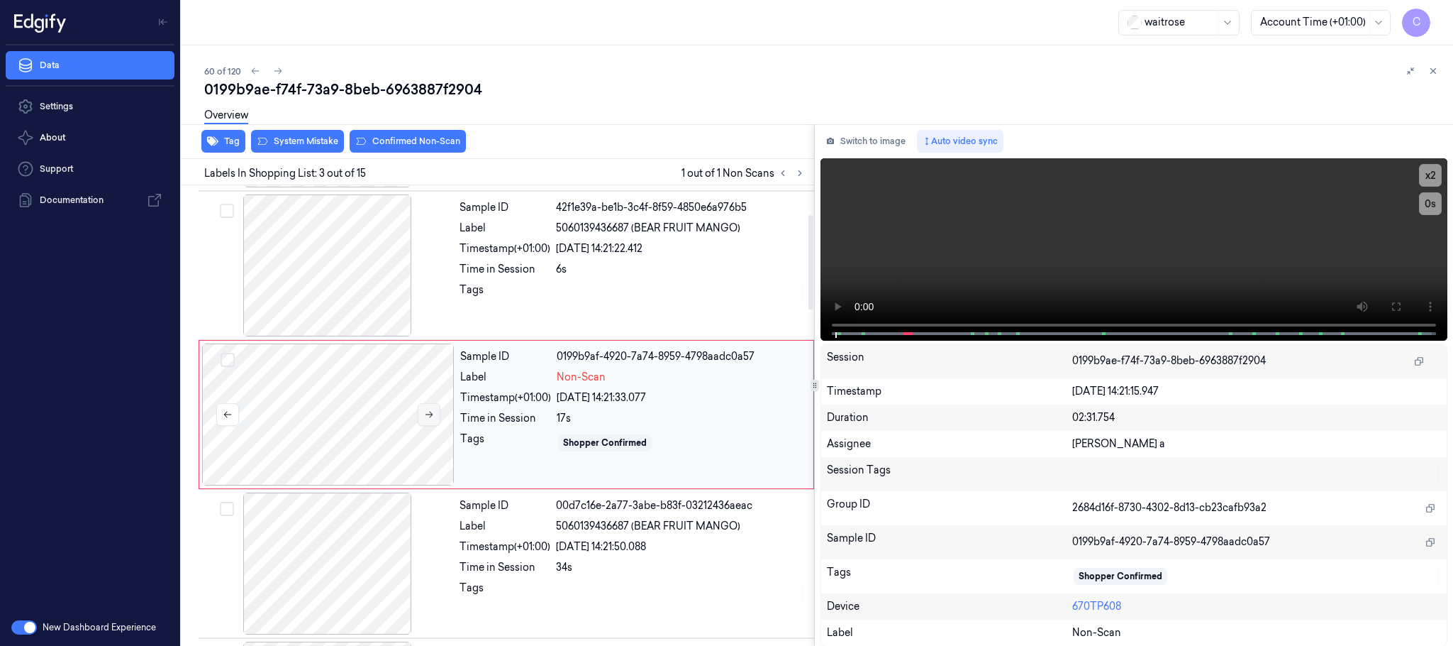
click at [436, 414] on button at bounding box center [429, 414] width 23 height 23
click at [434, 414] on icon at bounding box center [429, 414] width 10 height 10
click at [369, 275] on div at bounding box center [327, 265] width 253 height 142
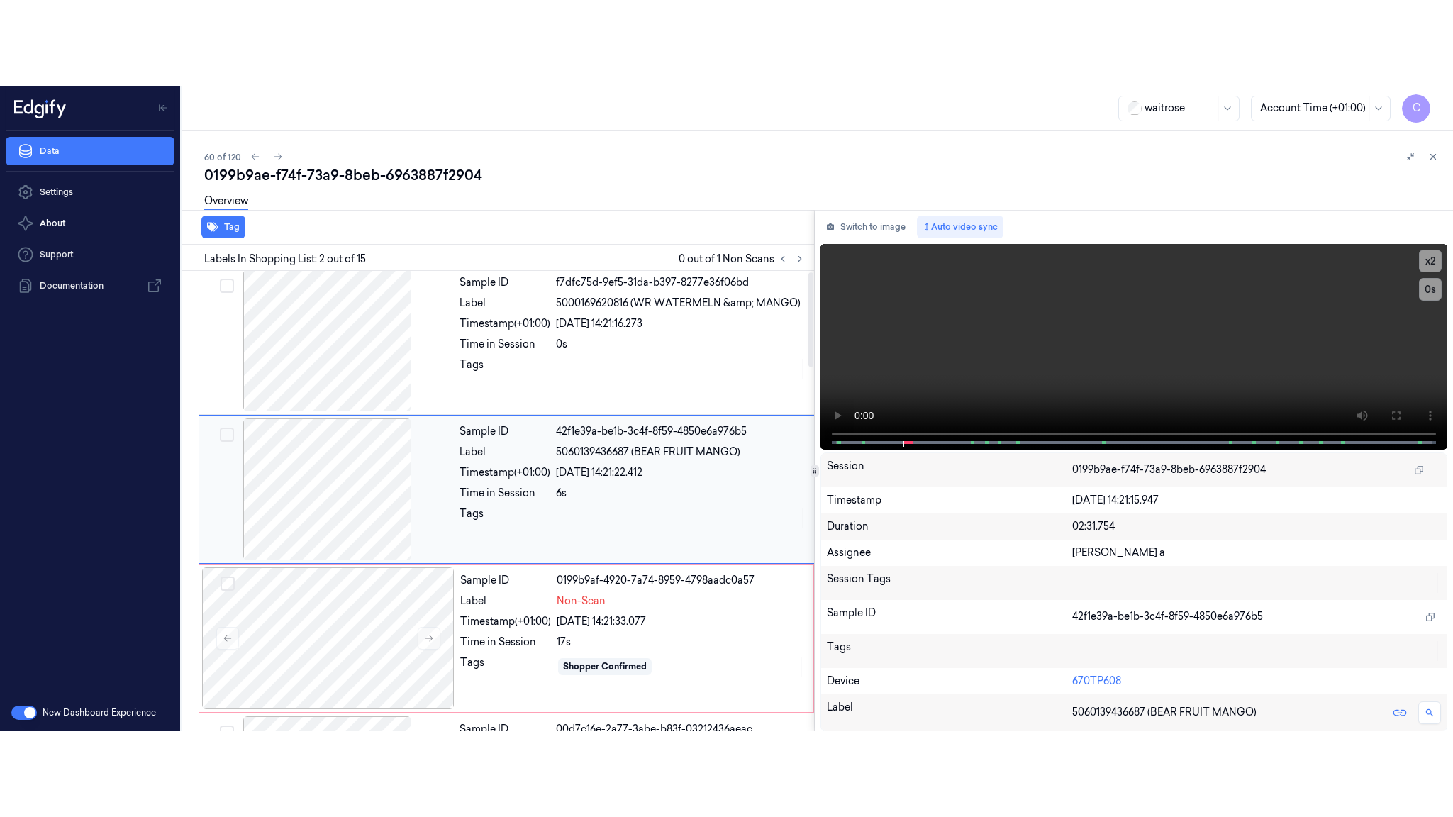
scroll to position [0, 0]
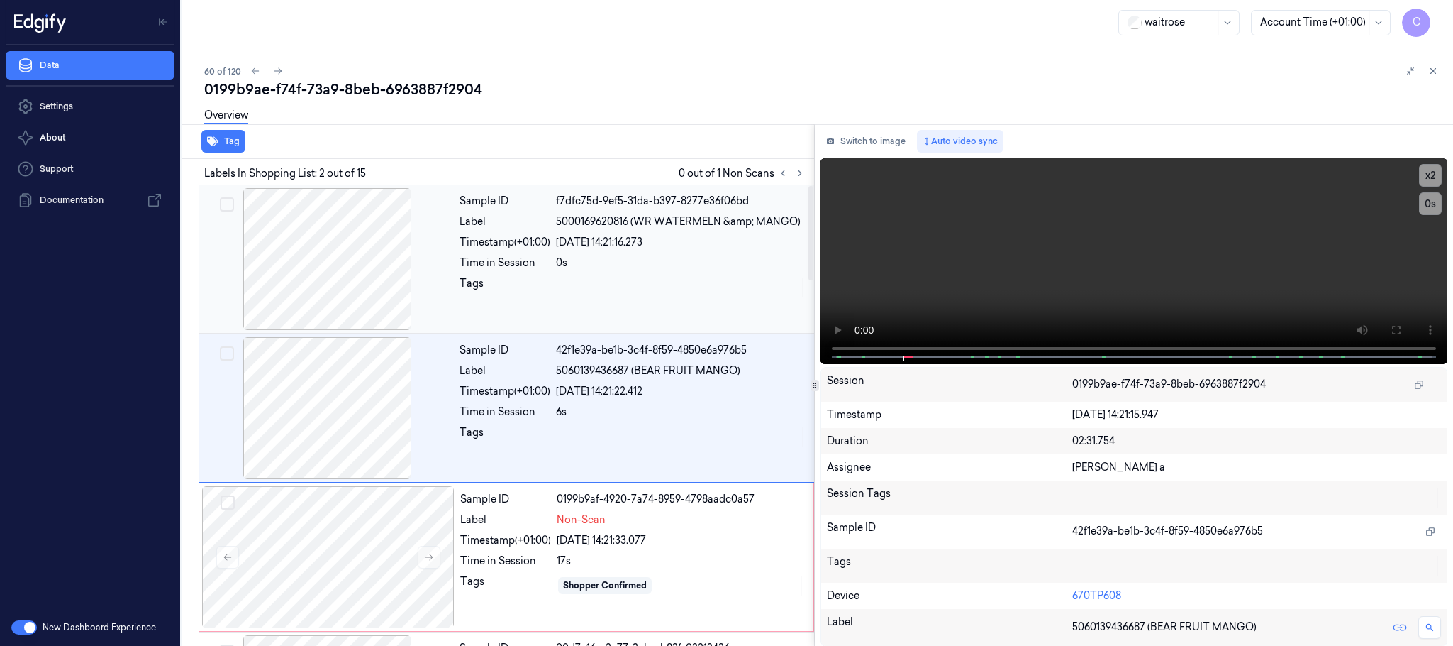
click at [320, 299] on div at bounding box center [327, 259] width 253 height 142
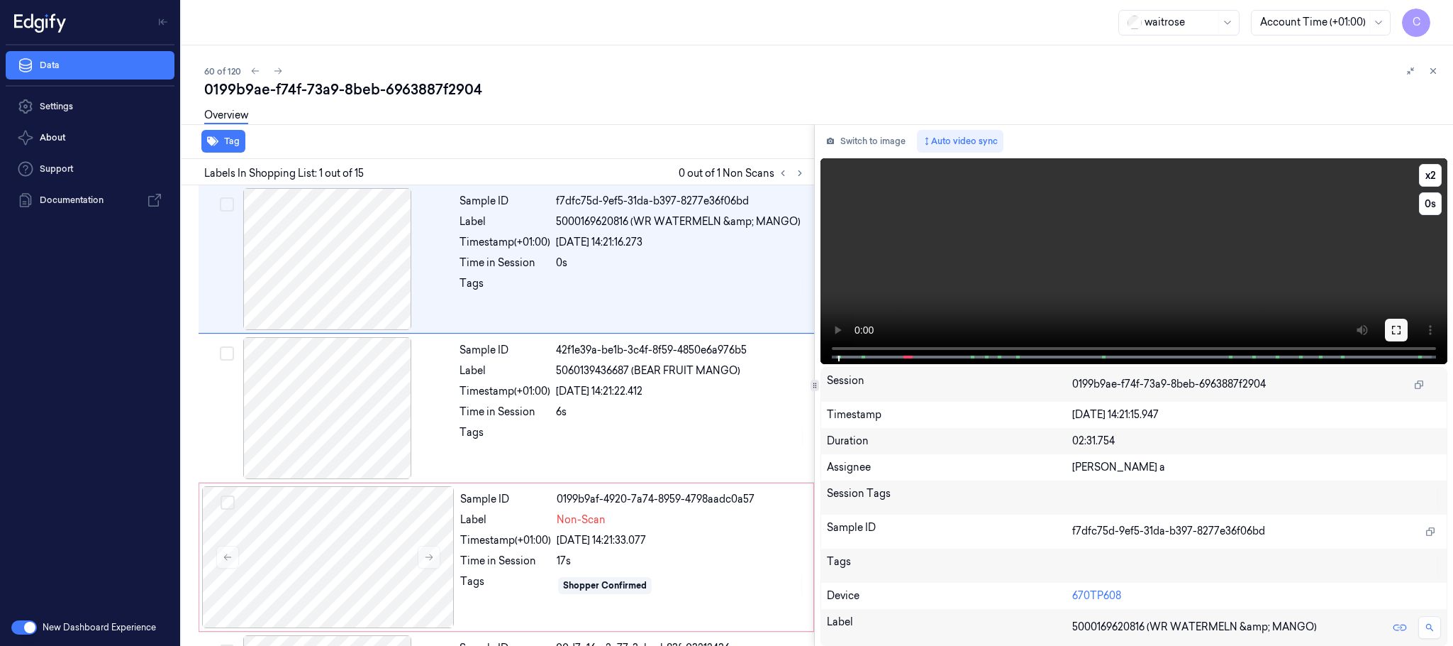
click at [1400, 334] on icon at bounding box center [1396, 329] width 11 height 11
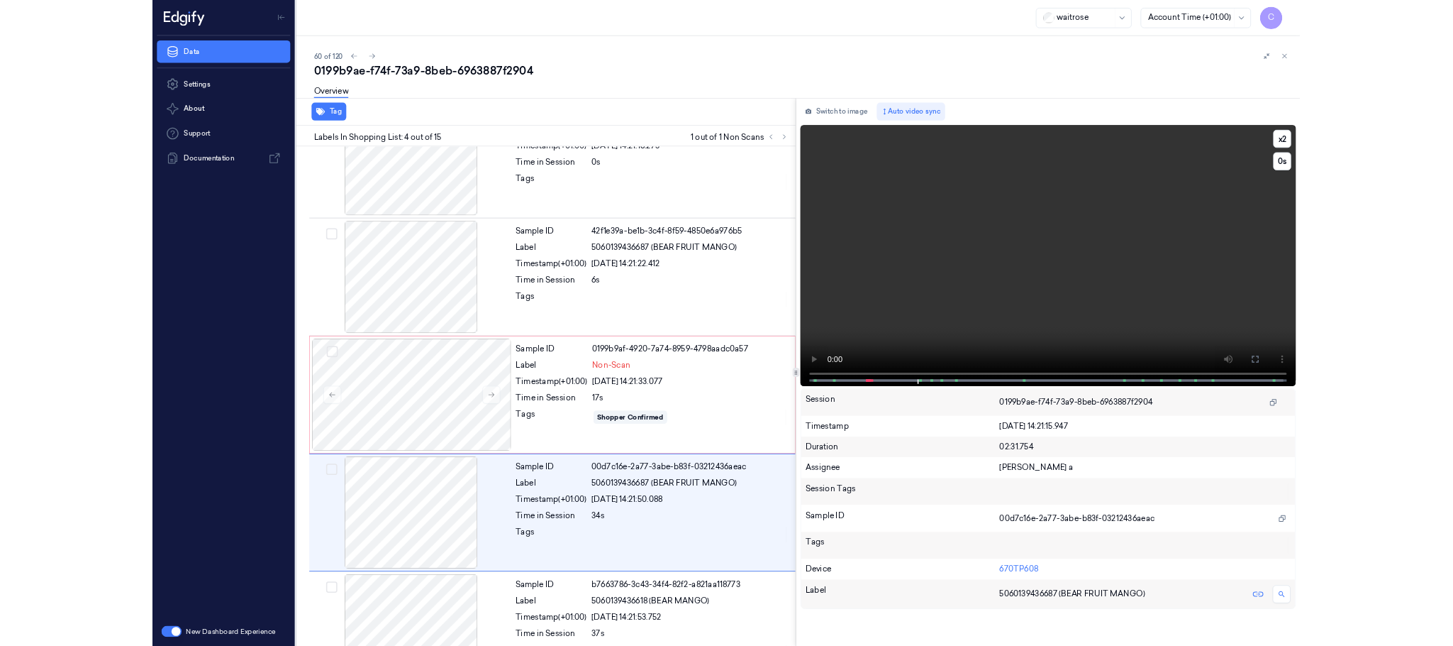
scroll to position [206, 0]
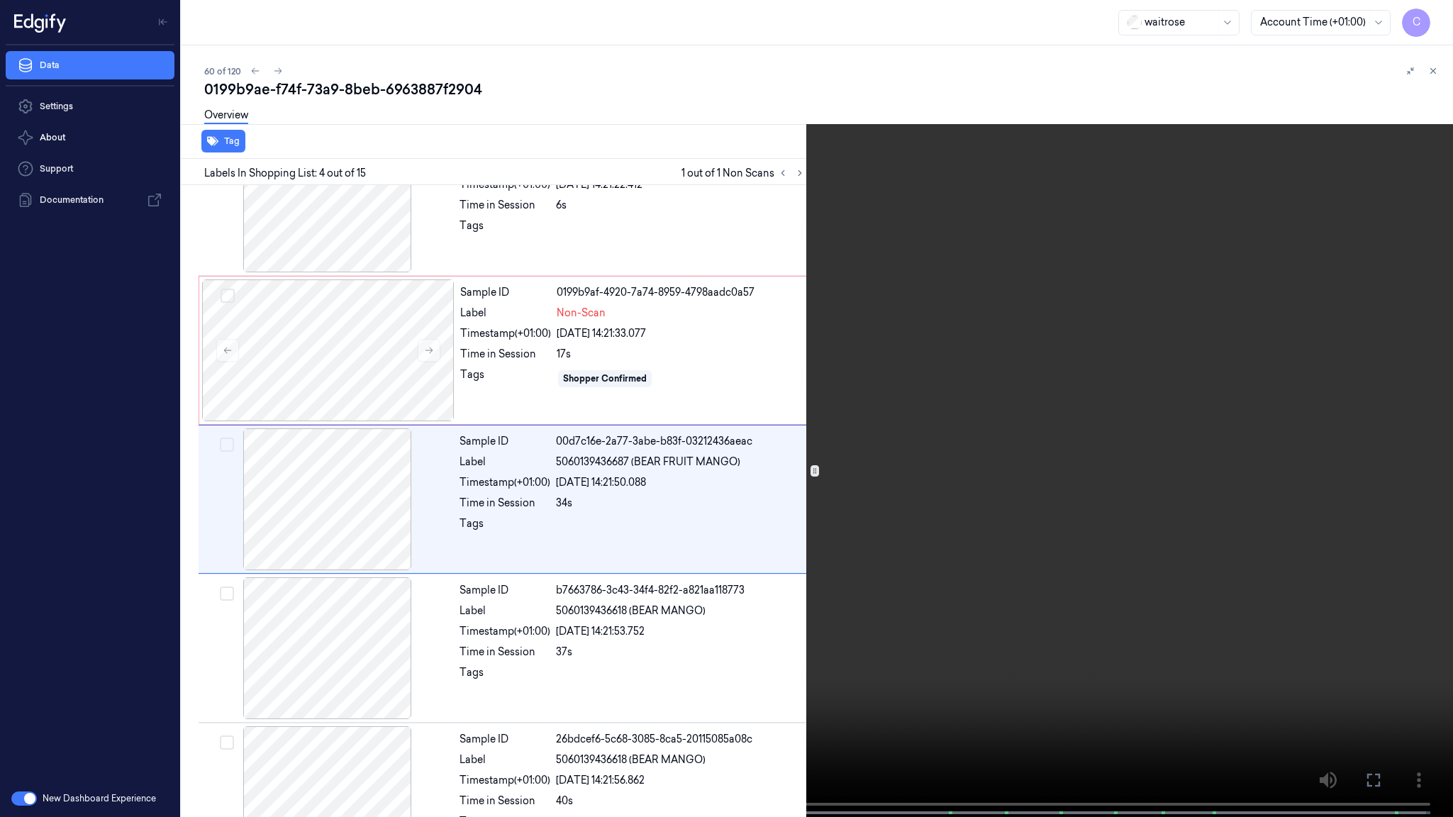
click at [966, 598] on video at bounding box center [726, 410] width 1453 height 820
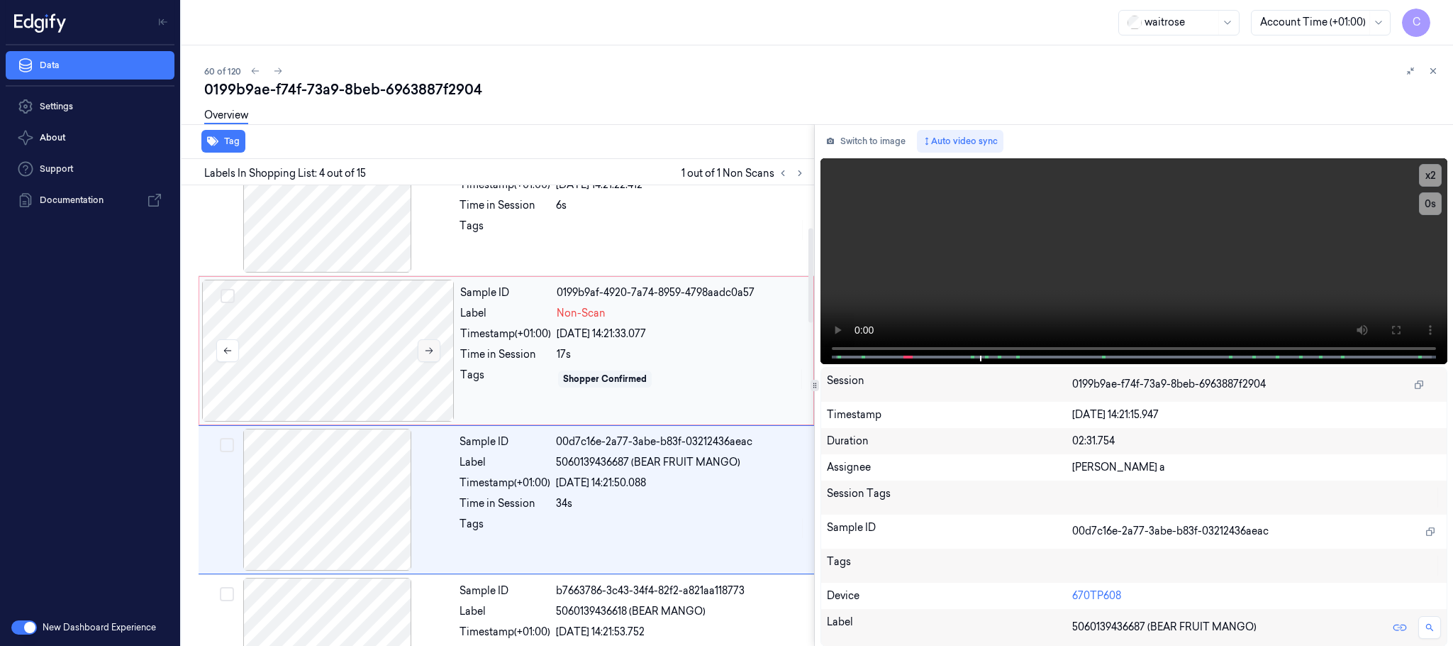
click at [419, 352] on button at bounding box center [429, 350] width 23 height 23
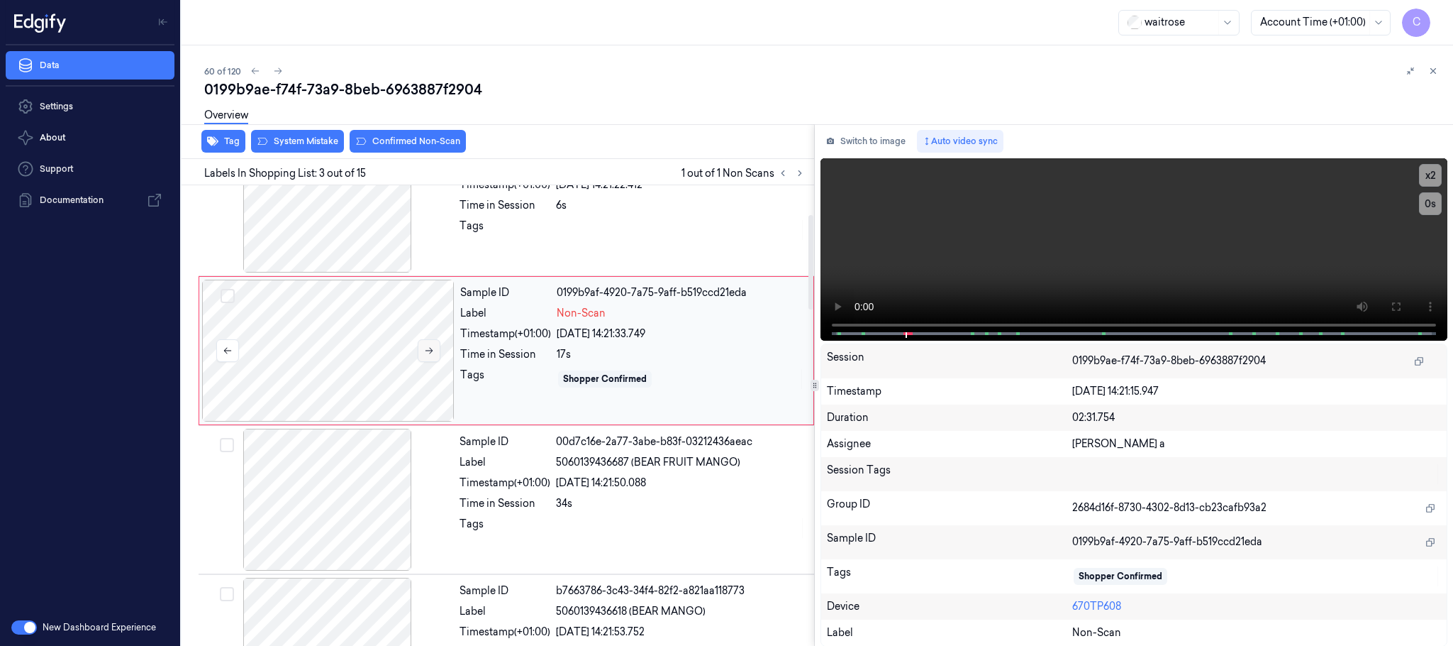
scroll to position [143, 0]
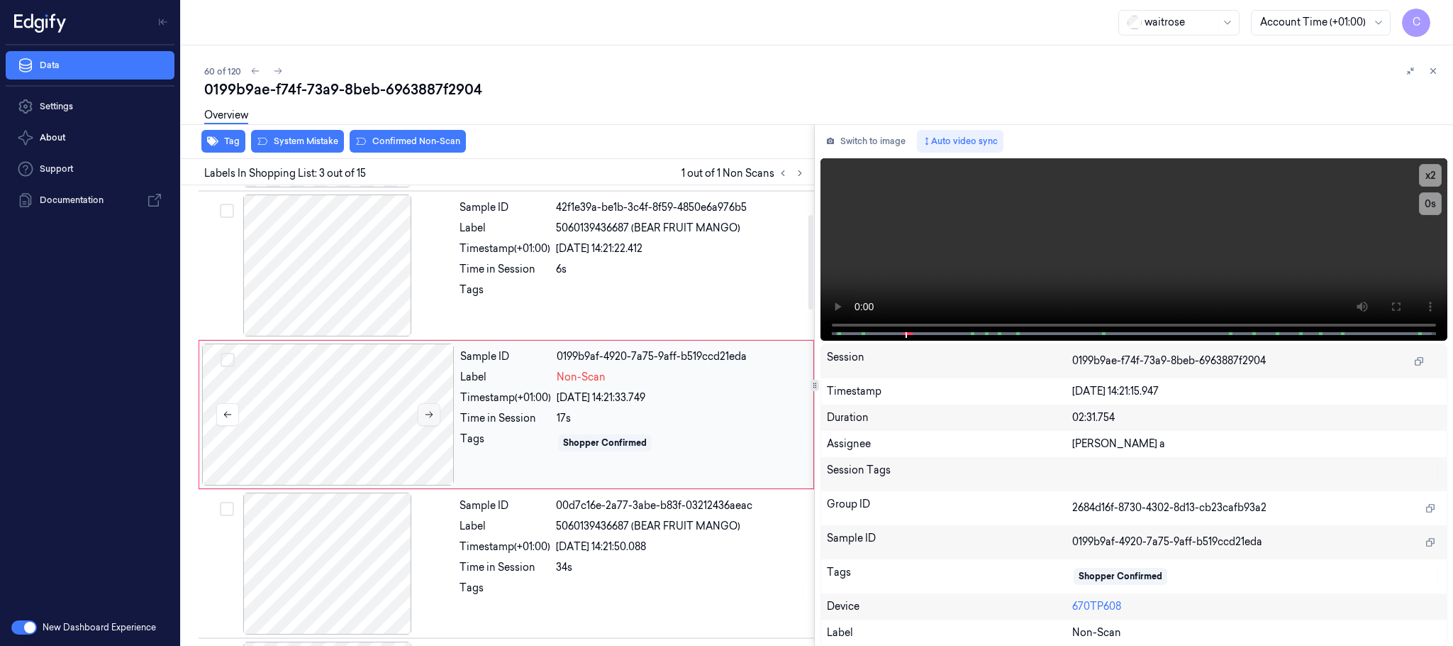
click at [428, 409] on button at bounding box center [429, 414] width 23 height 23
click at [428, 416] on icon at bounding box center [430, 414] width 8 height 6
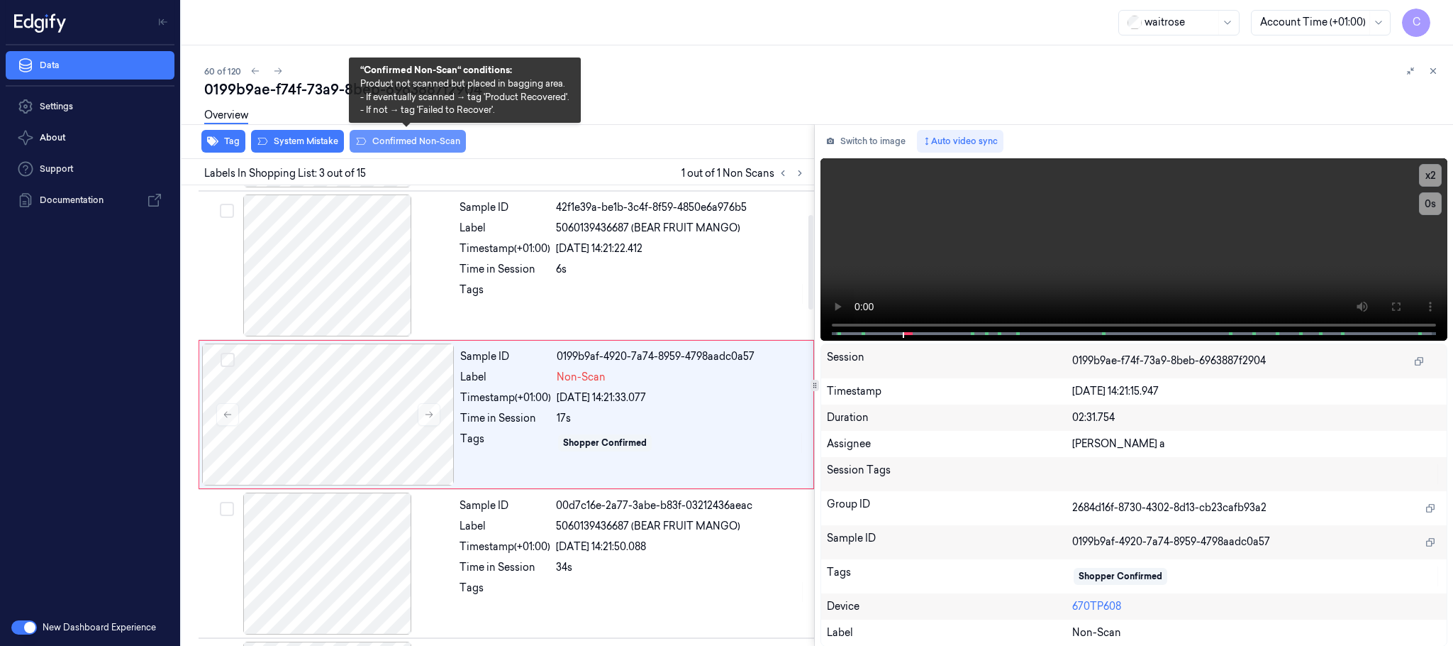
click at [399, 139] on button "Confirmed Non-Scan" at bounding box center [408, 141] width 116 height 23
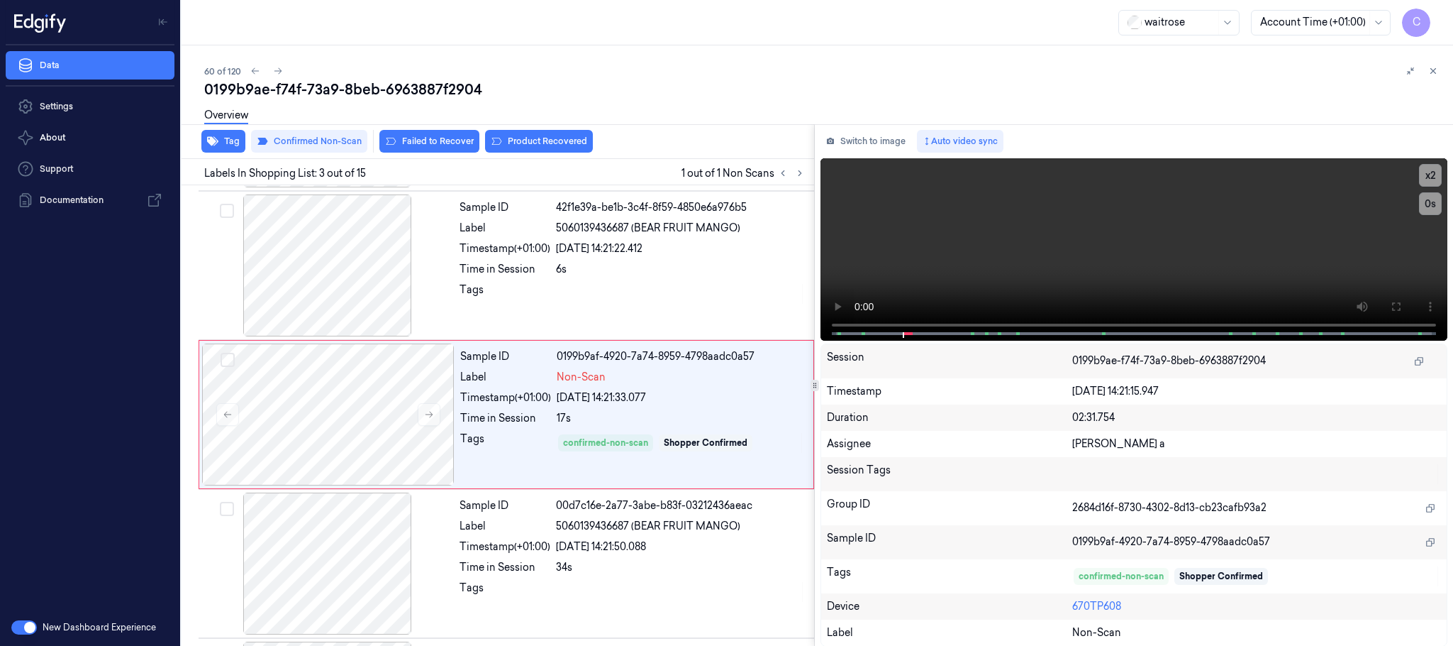
click at [505, 135] on button "Product Recovered" at bounding box center [539, 141] width 108 height 23
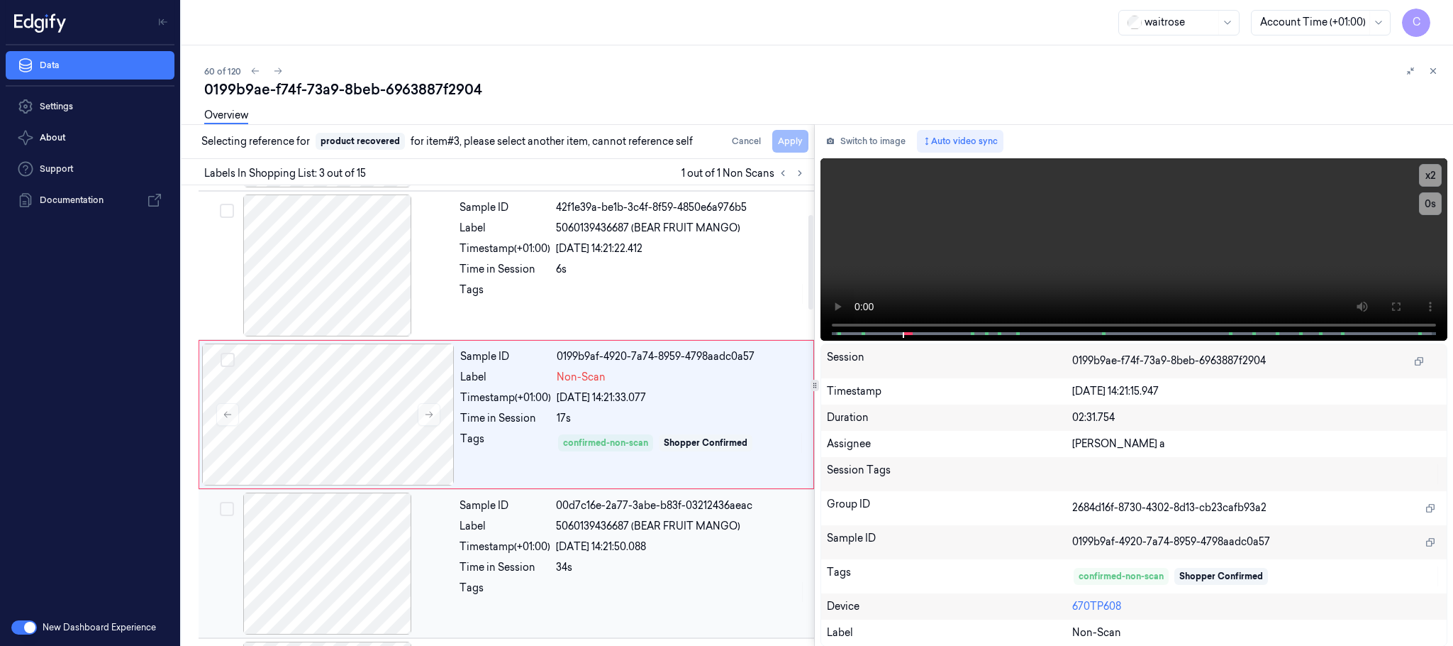
click at [326, 549] on div at bounding box center [327, 563] width 253 height 142
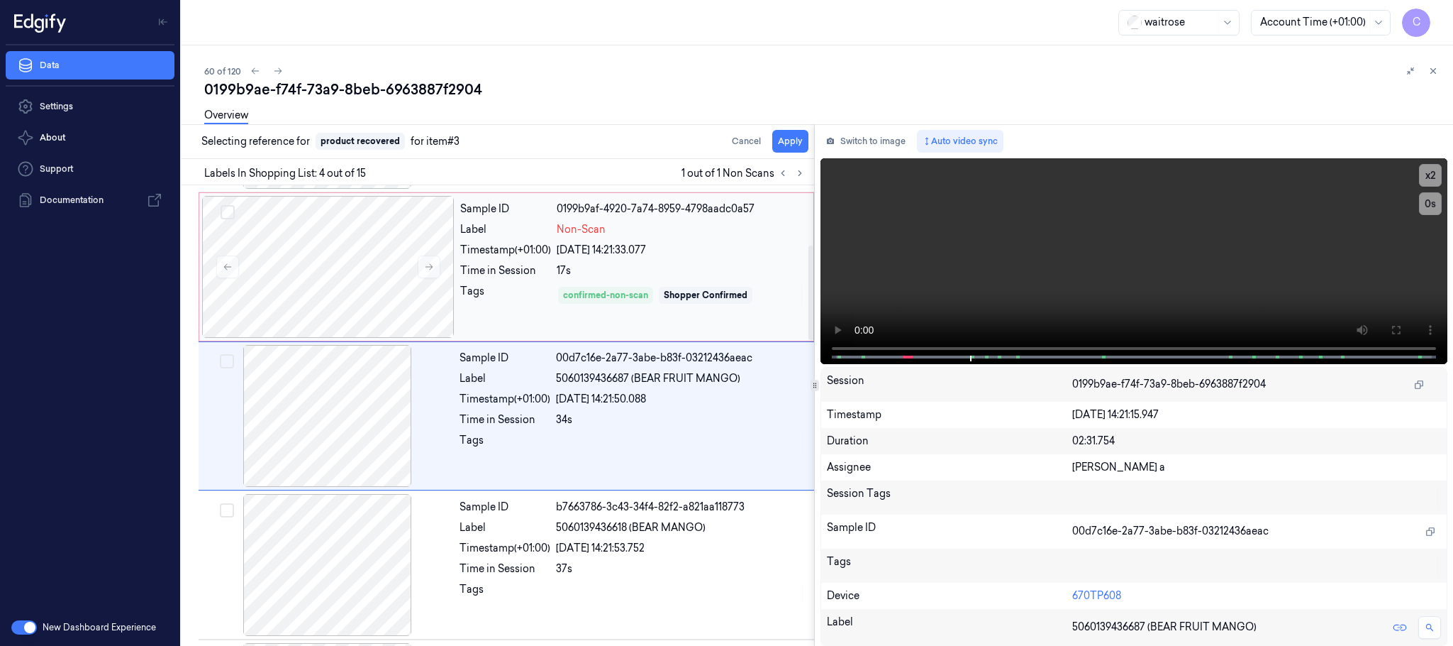
scroll to position [292, 0]
click at [792, 143] on button "Apply" at bounding box center [790, 141] width 36 height 23
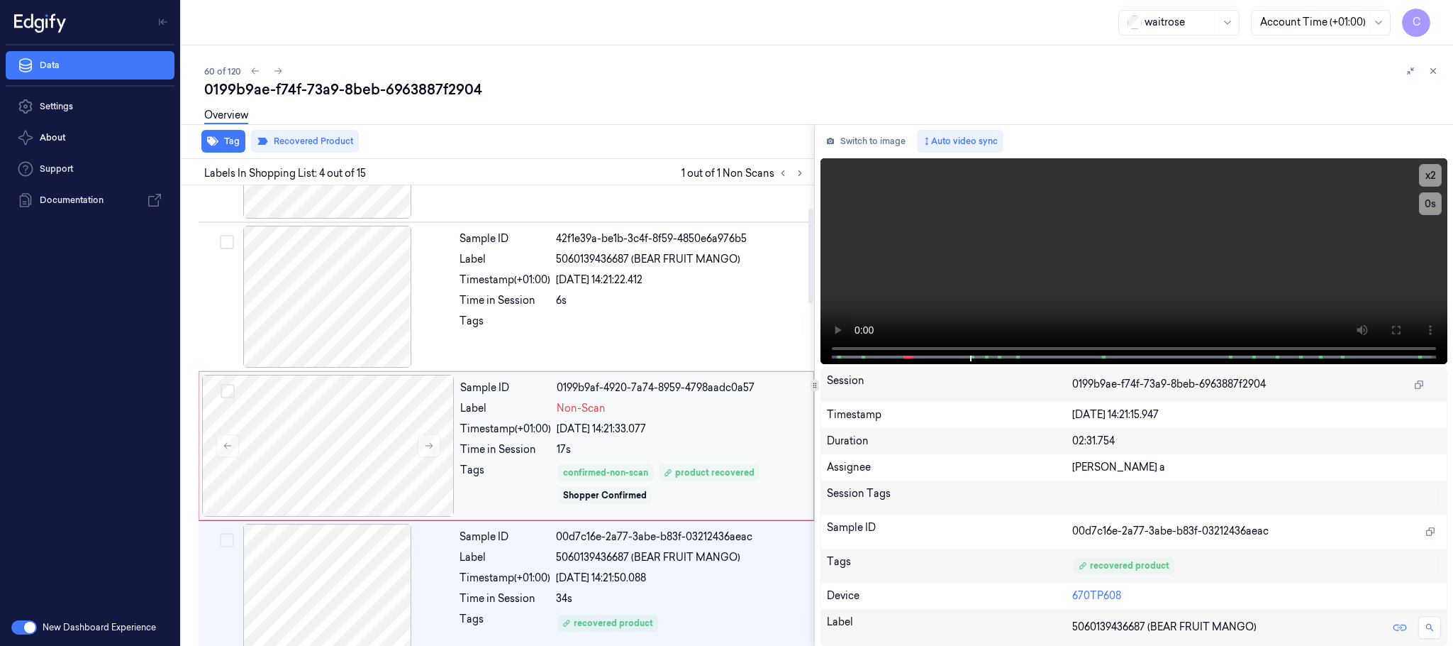
scroll to position [106, 0]
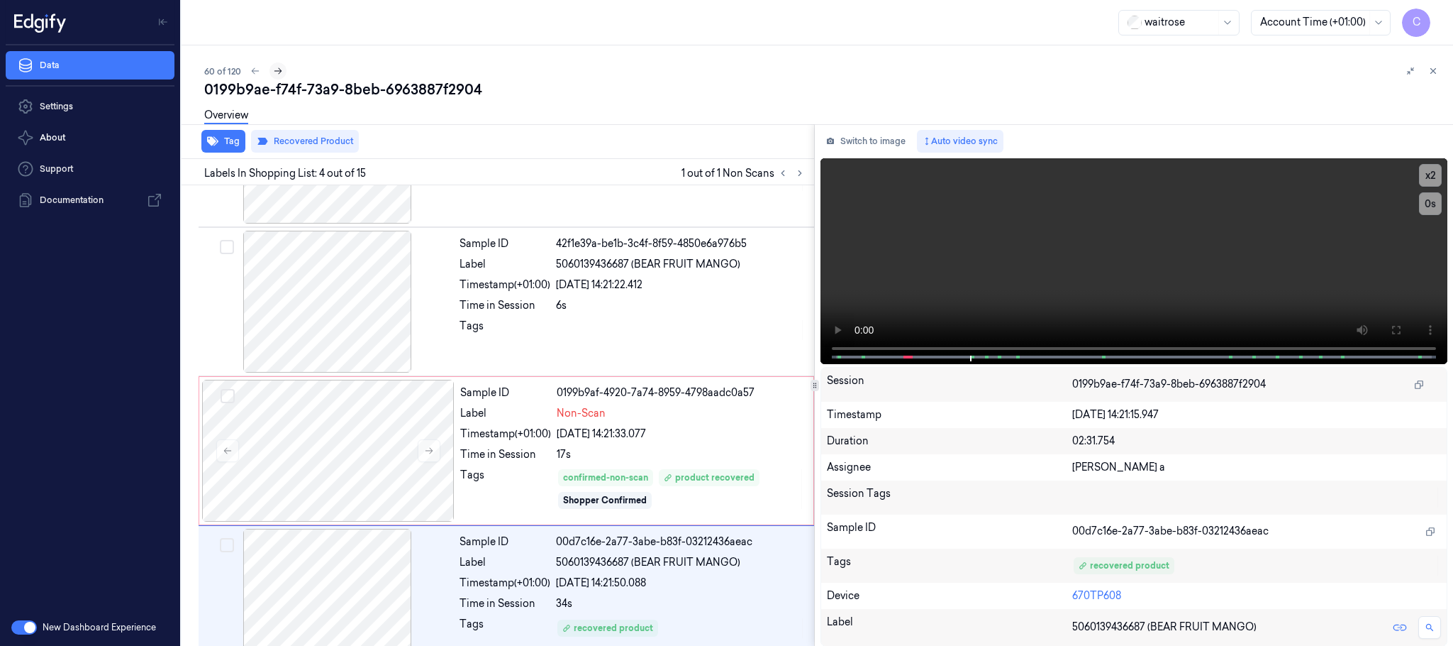
click at [275, 66] on icon at bounding box center [278, 71] width 10 height 10
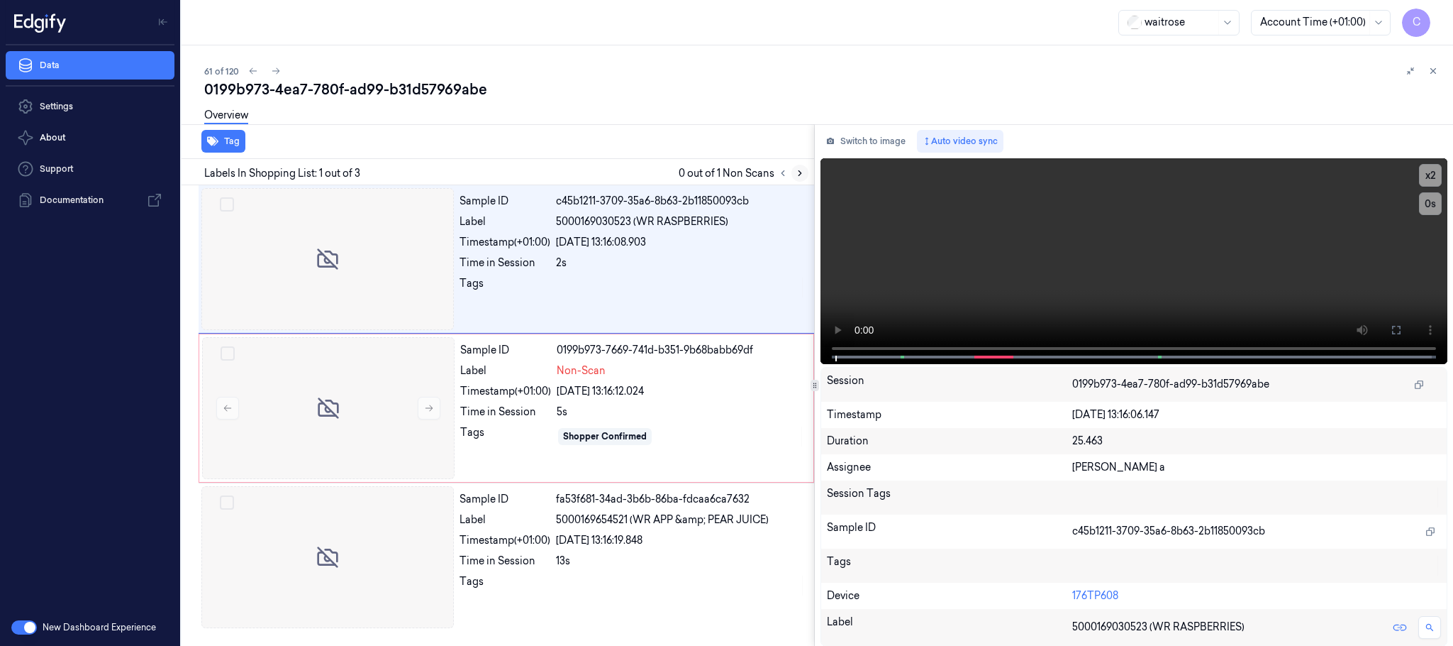
click at [800, 172] on icon at bounding box center [800, 173] width 10 height 10
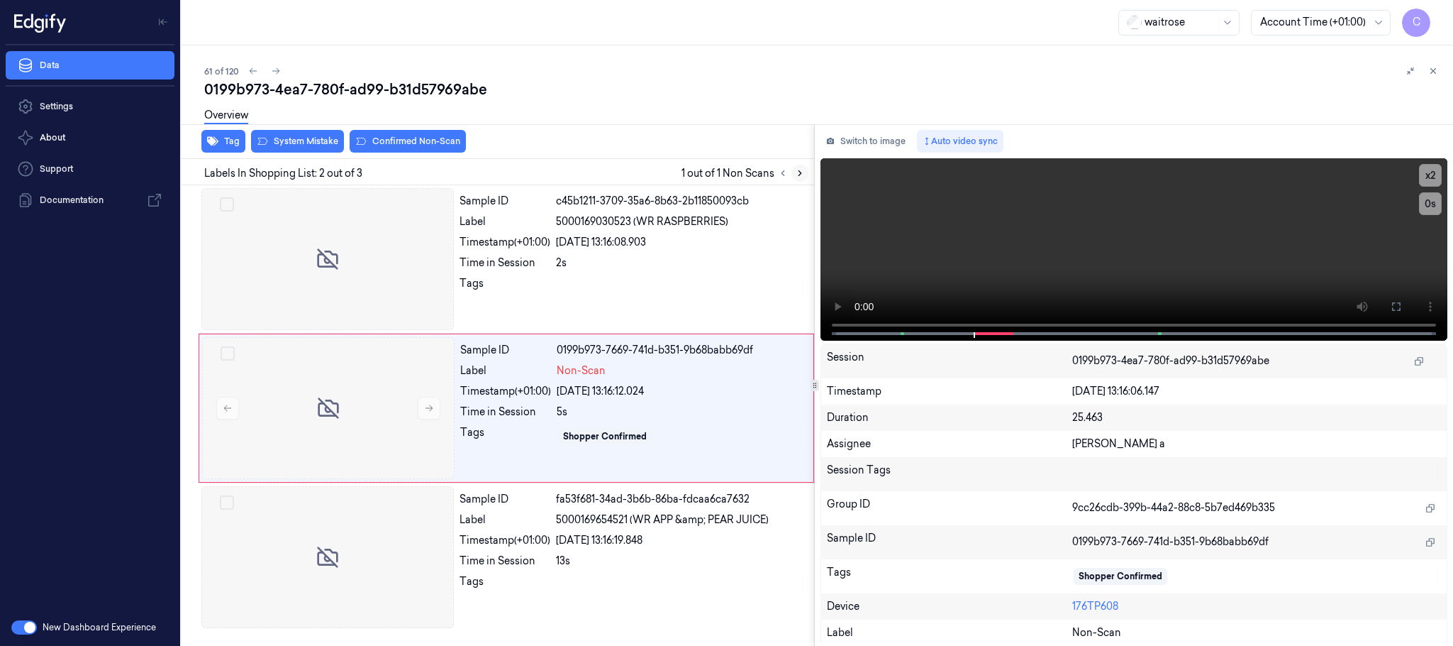
click at [797, 171] on icon at bounding box center [800, 173] width 10 height 10
click at [431, 414] on button at bounding box center [429, 408] width 23 height 23
click at [869, 139] on button "Switch to image" at bounding box center [866, 141] width 91 height 23
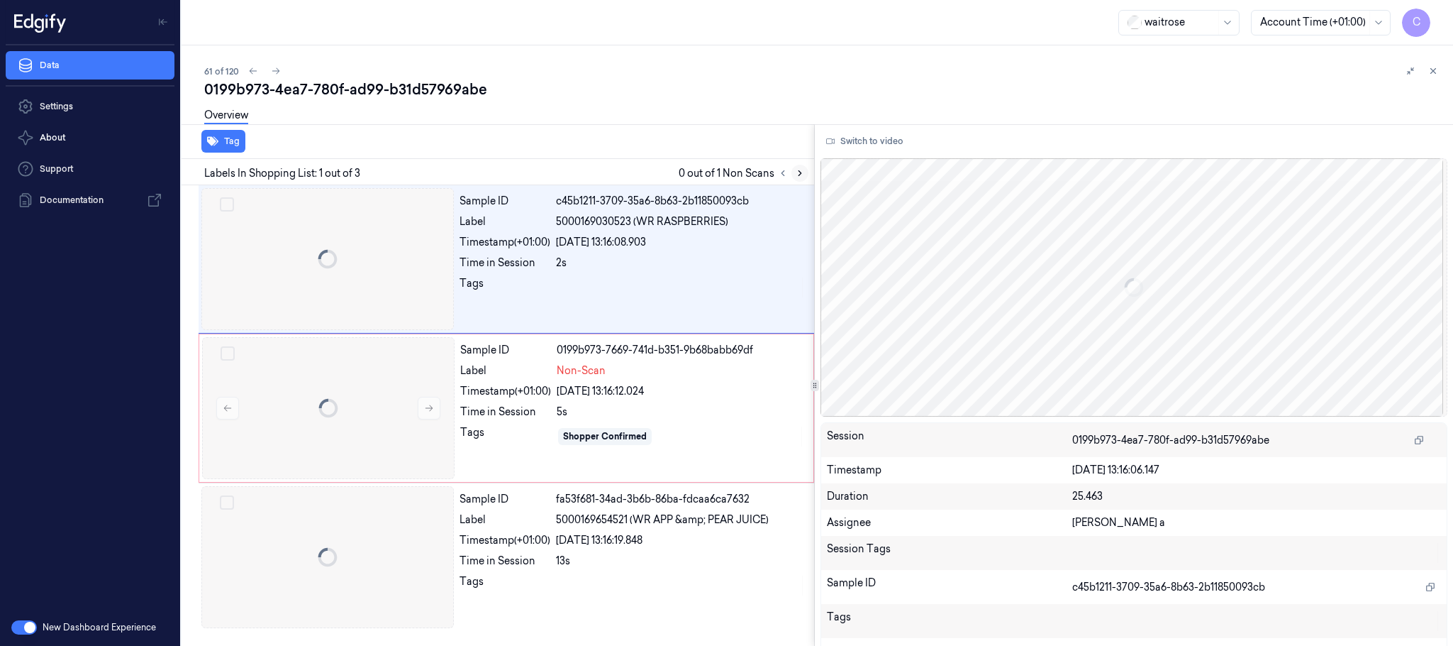
click at [797, 175] on icon at bounding box center [800, 173] width 10 height 10
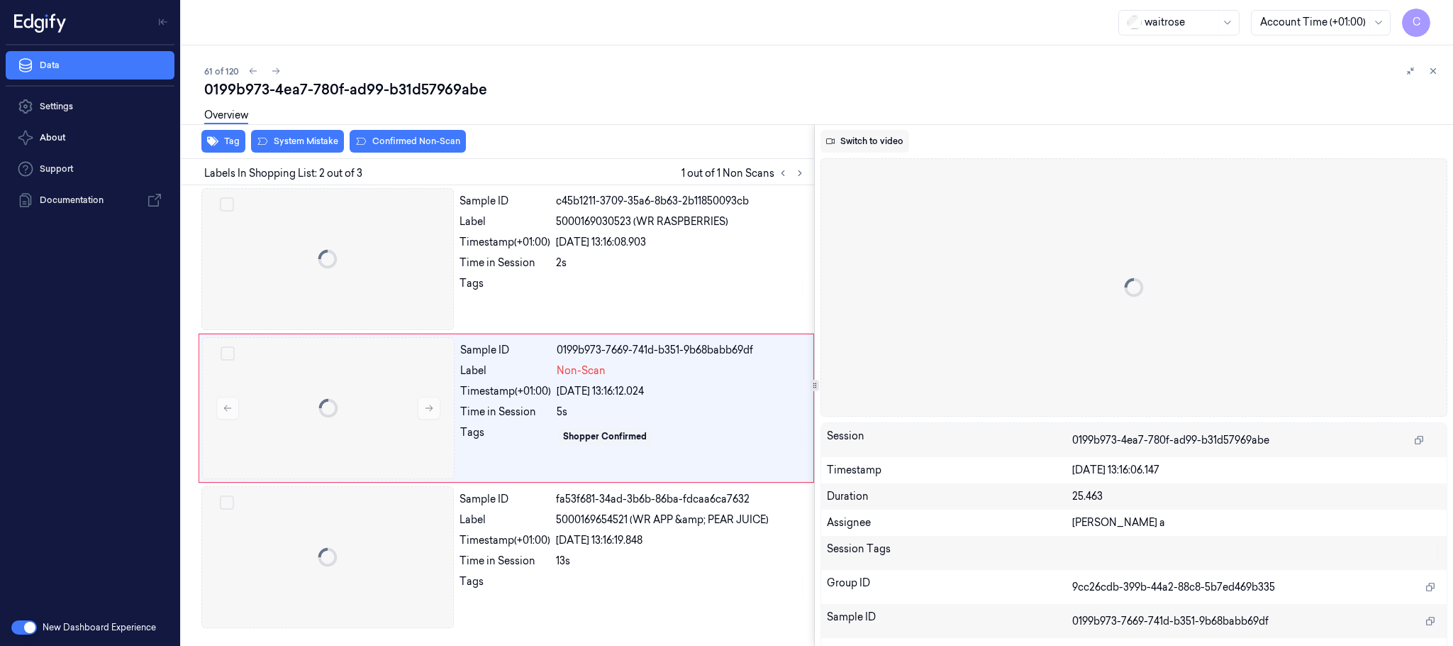
click at [867, 147] on button "Switch to video" at bounding box center [865, 141] width 89 height 23
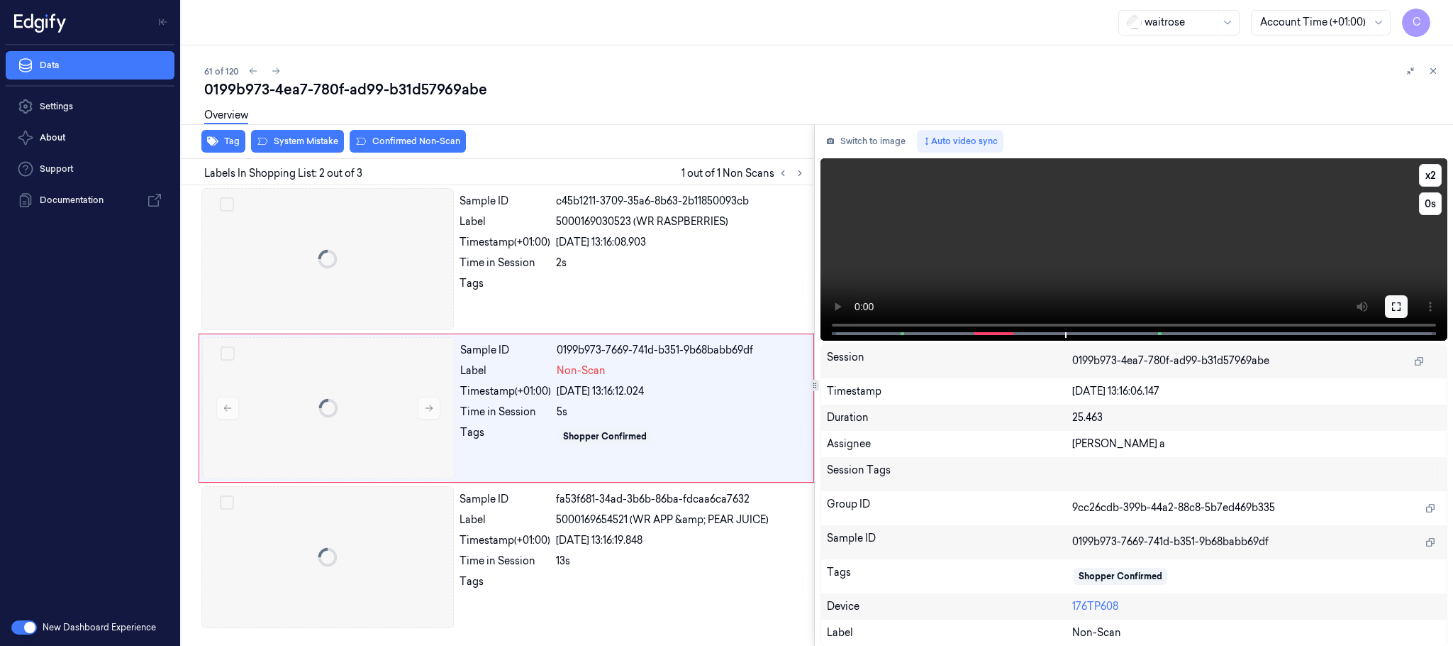
click at [1395, 307] on icon at bounding box center [1396, 306] width 11 height 11
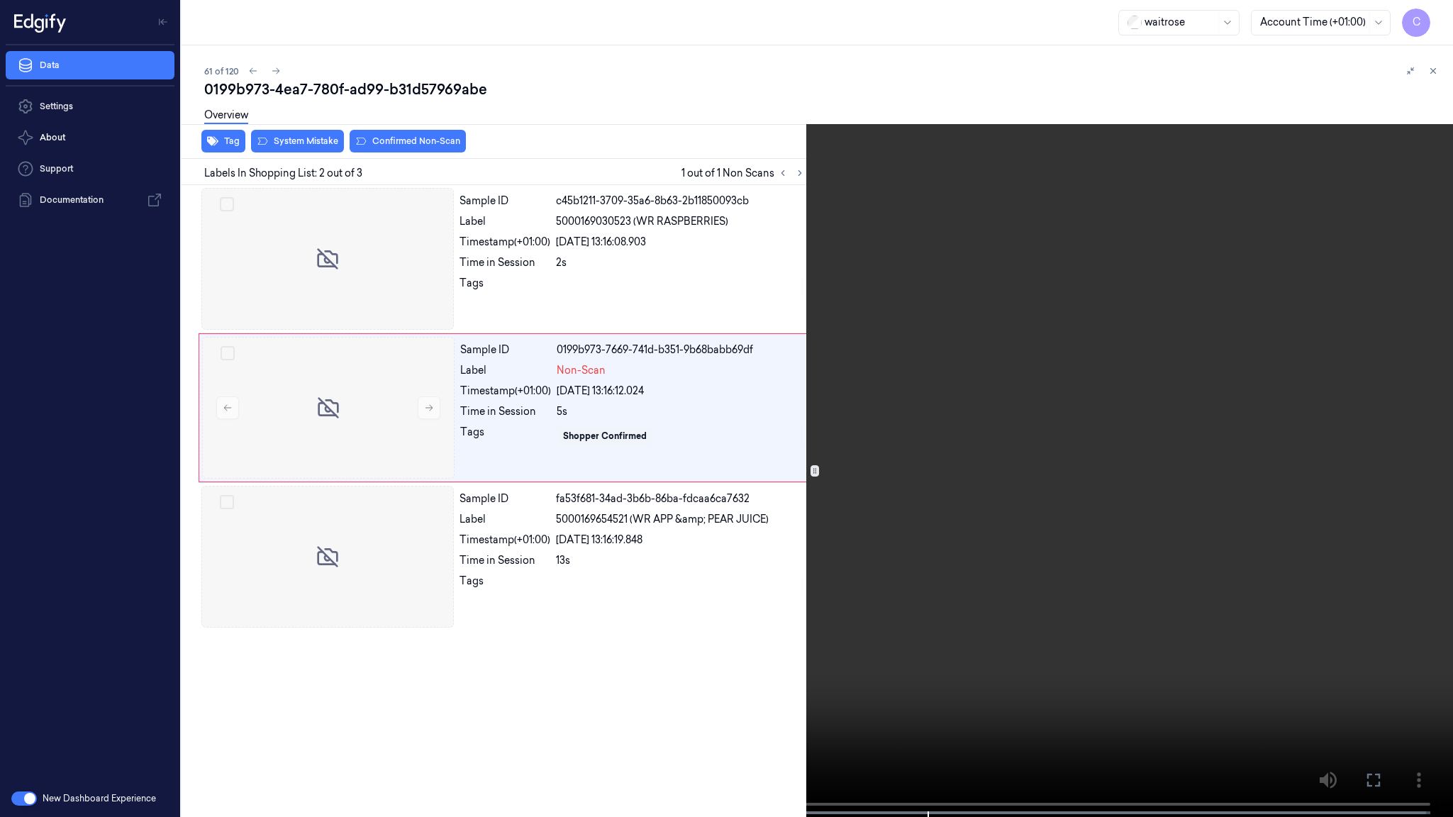
click at [686, 469] on video at bounding box center [726, 410] width 1453 height 820
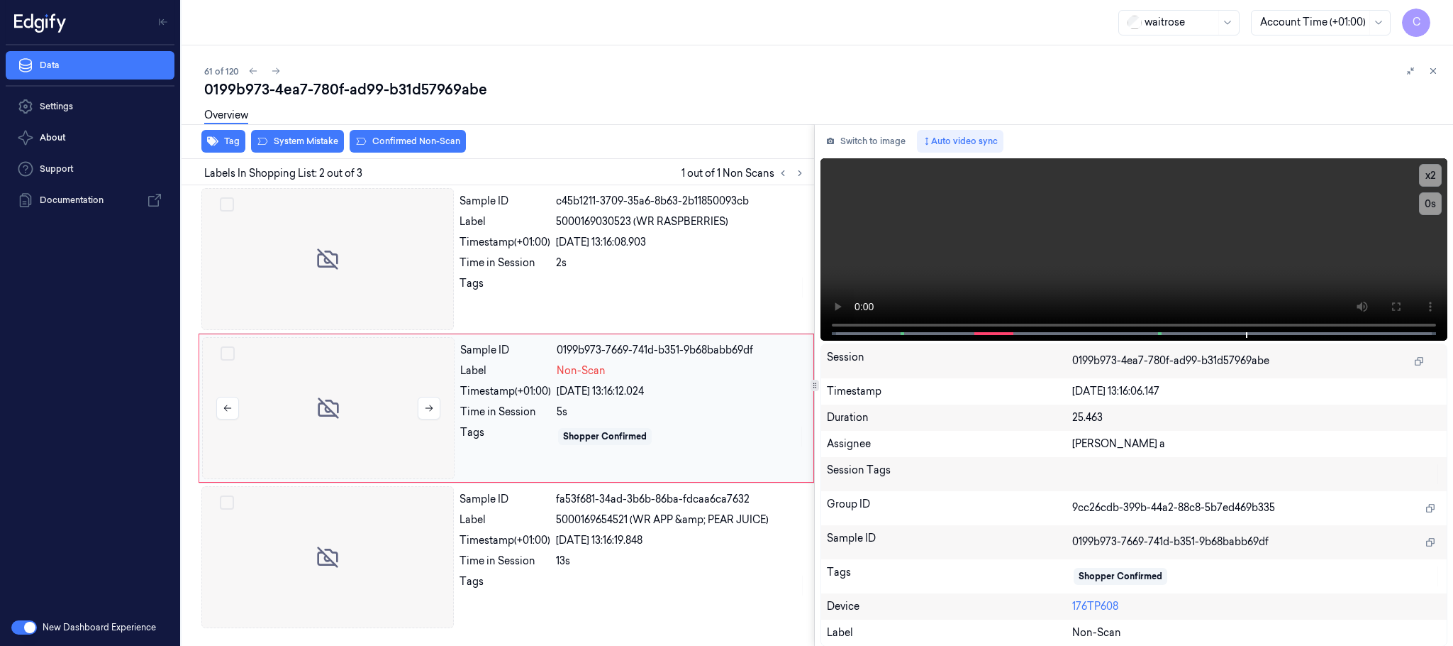
click at [356, 381] on div at bounding box center [328, 408] width 253 height 142
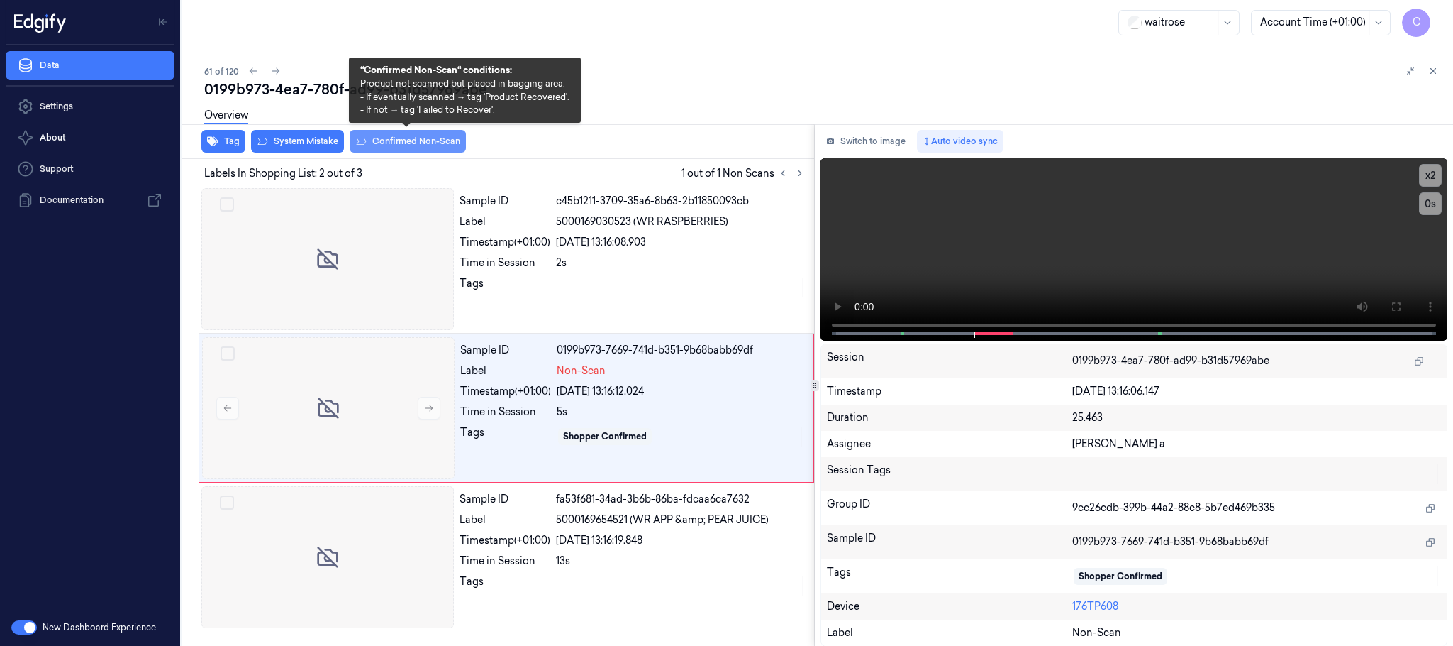
click at [403, 137] on button "Confirmed Non-Scan" at bounding box center [408, 141] width 116 height 23
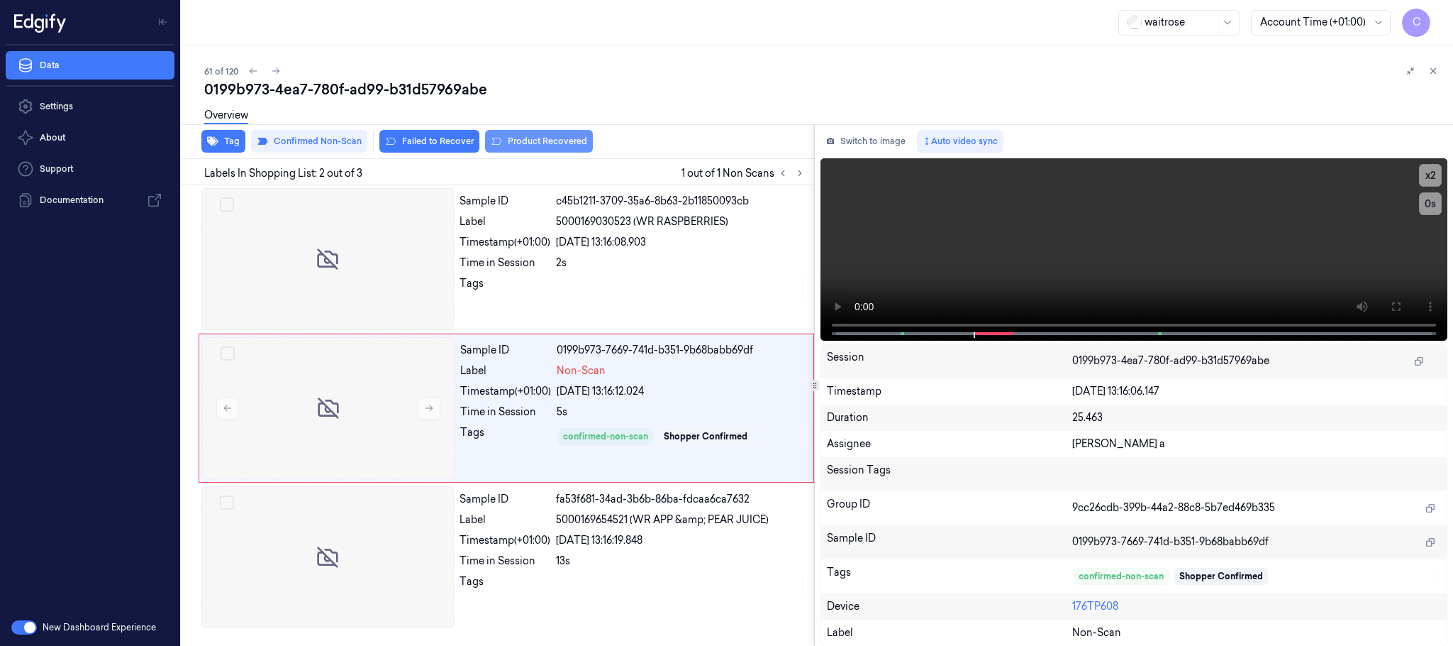
click at [563, 139] on button "Product Recovered" at bounding box center [539, 141] width 108 height 23
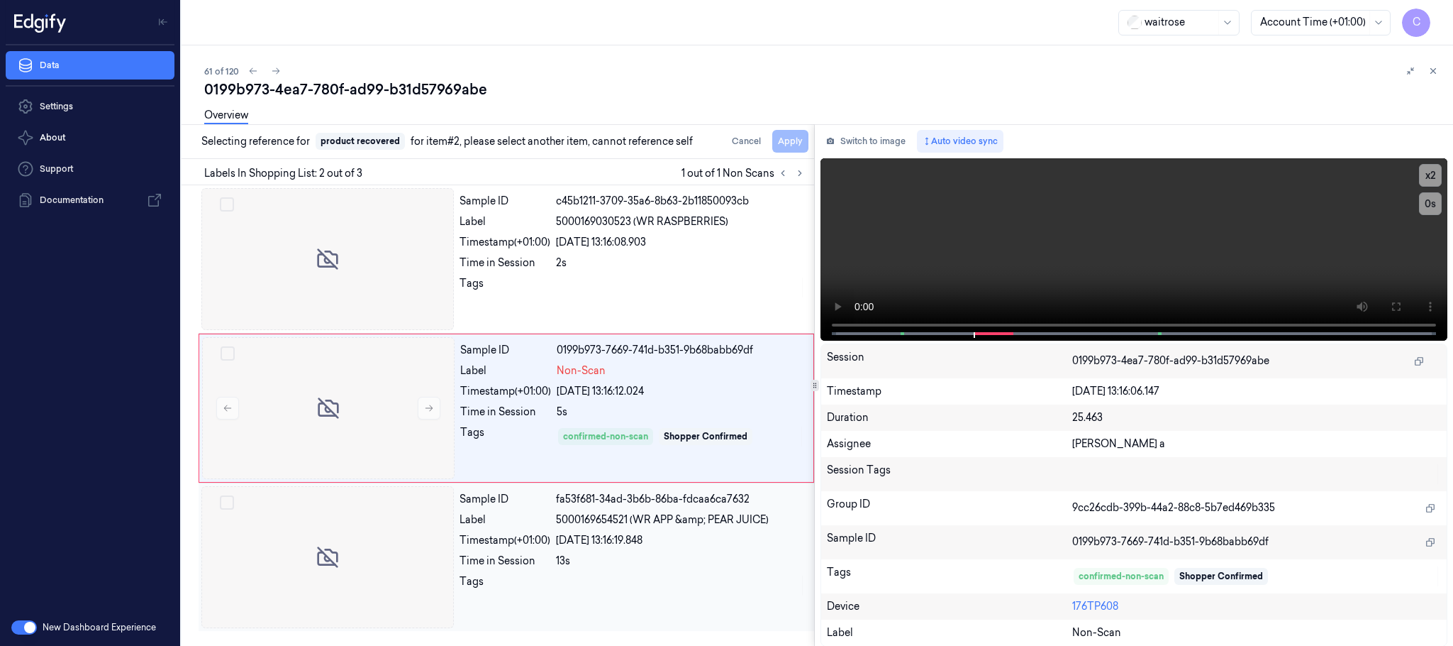
click at [369, 537] on div at bounding box center [327, 557] width 253 height 142
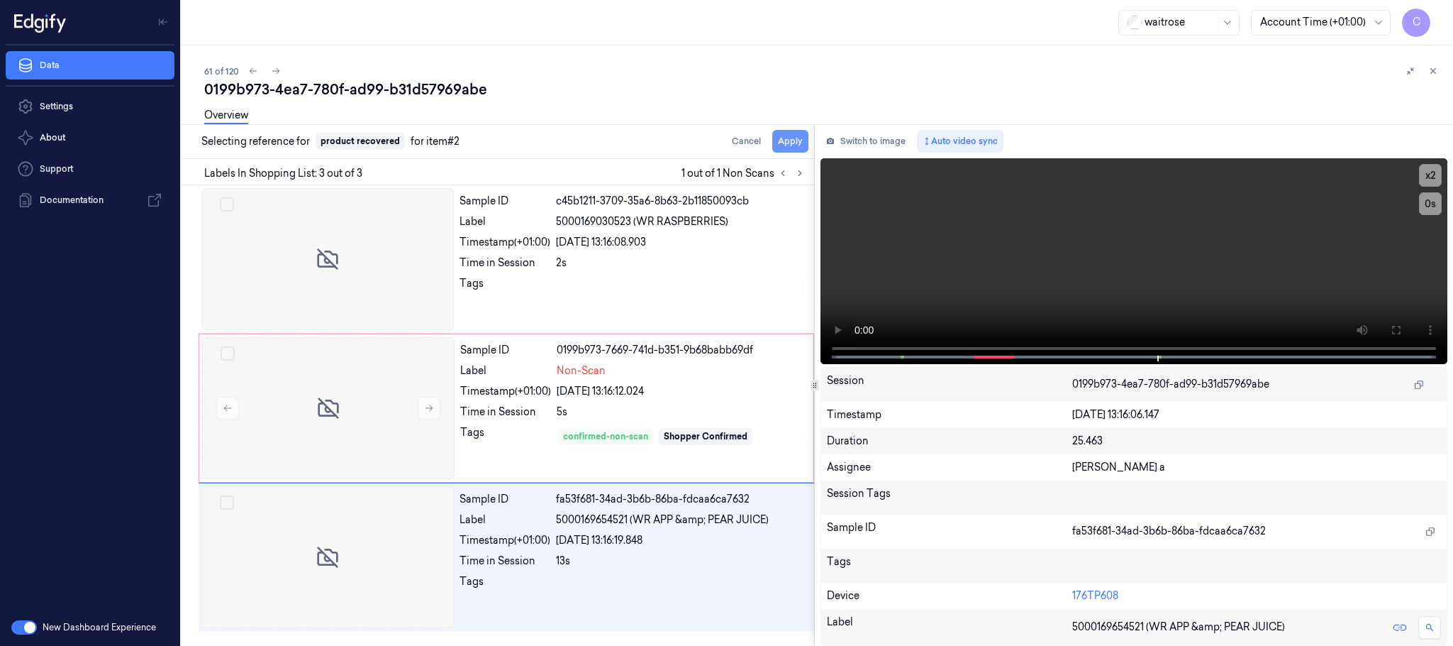
click at [785, 147] on button "Apply" at bounding box center [790, 141] width 36 height 23
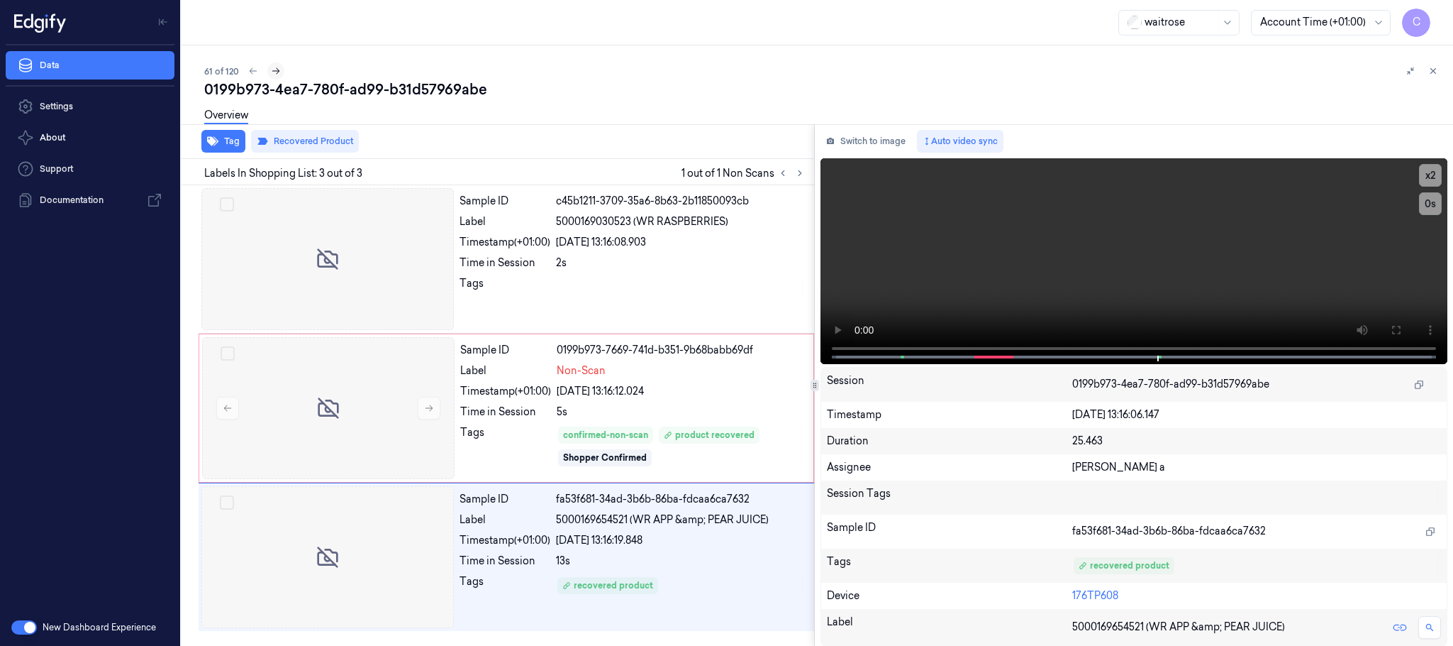
click at [271, 68] on icon at bounding box center [276, 71] width 10 height 10
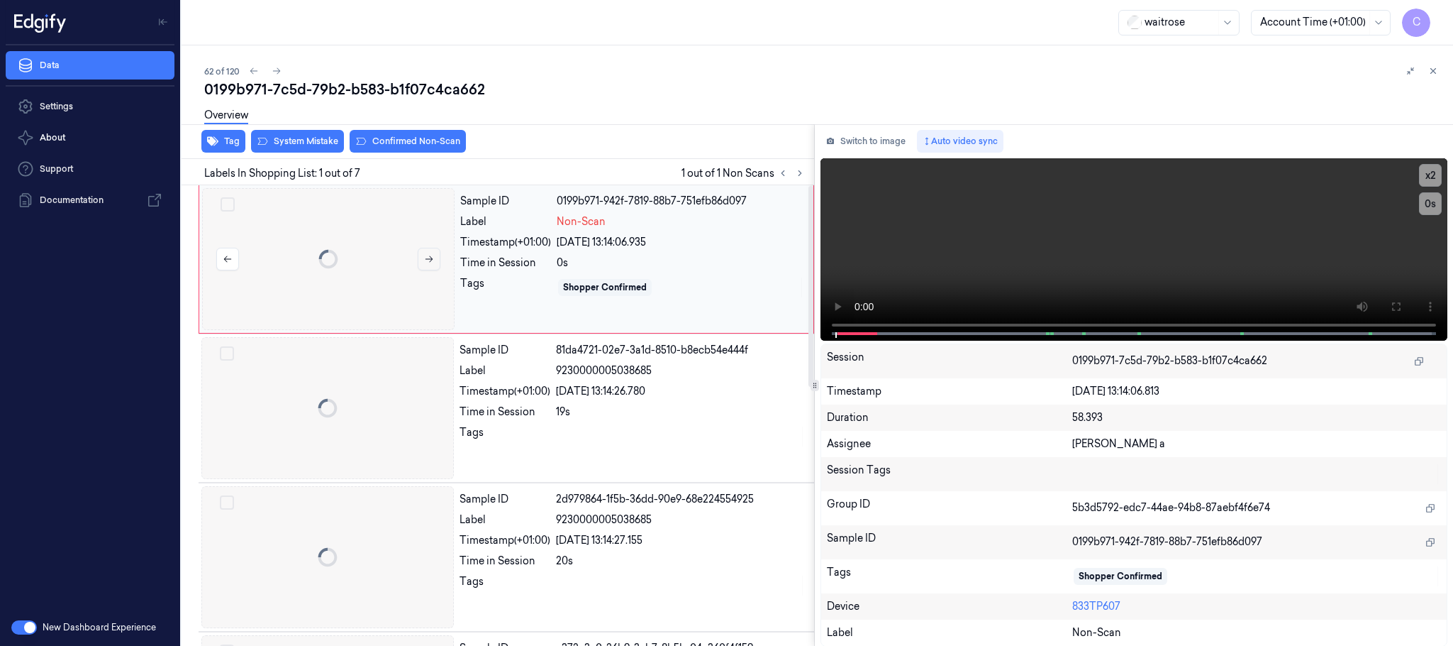
drag, startPoint x: 436, startPoint y: 255, endPoint x: 423, endPoint y: 254, distance: 12.8
click at [435, 255] on button at bounding box center [429, 259] width 23 height 23
click at [424, 254] on icon at bounding box center [429, 259] width 10 height 10
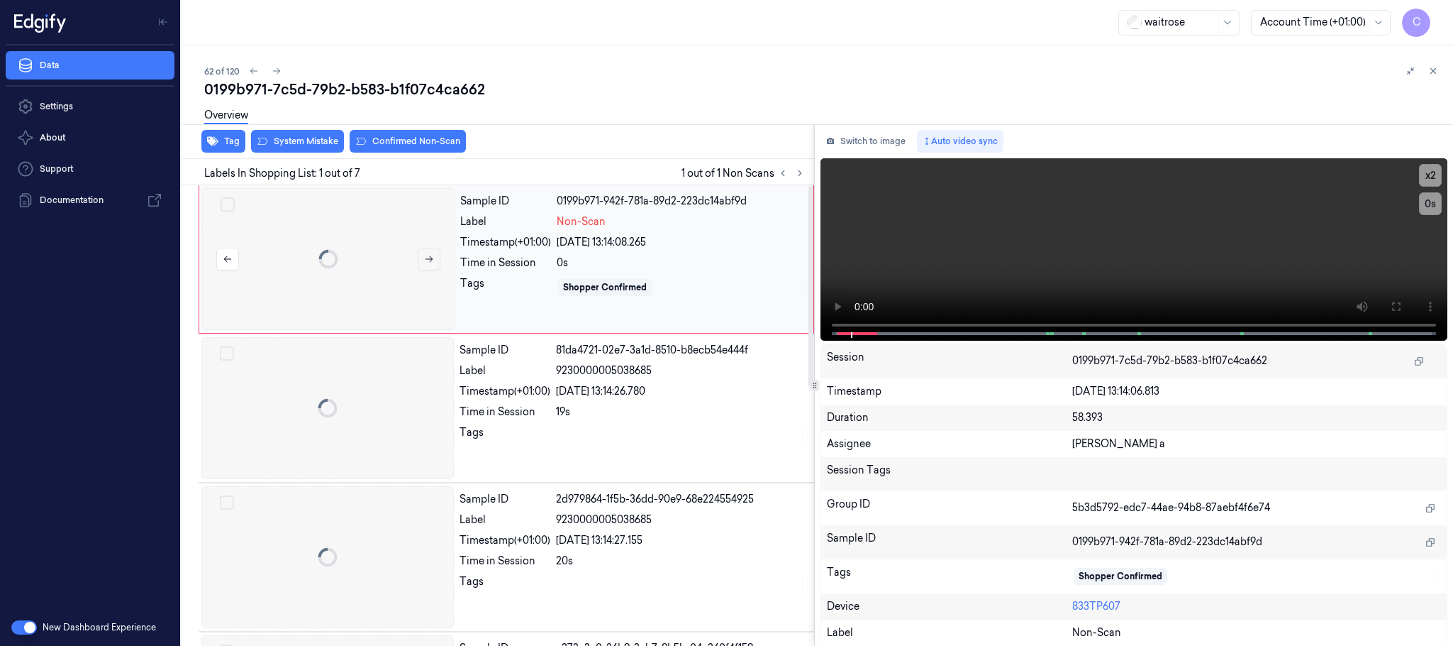
click at [424, 254] on icon at bounding box center [429, 259] width 10 height 10
click at [1394, 302] on icon at bounding box center [1396, 306] width 9 height 9
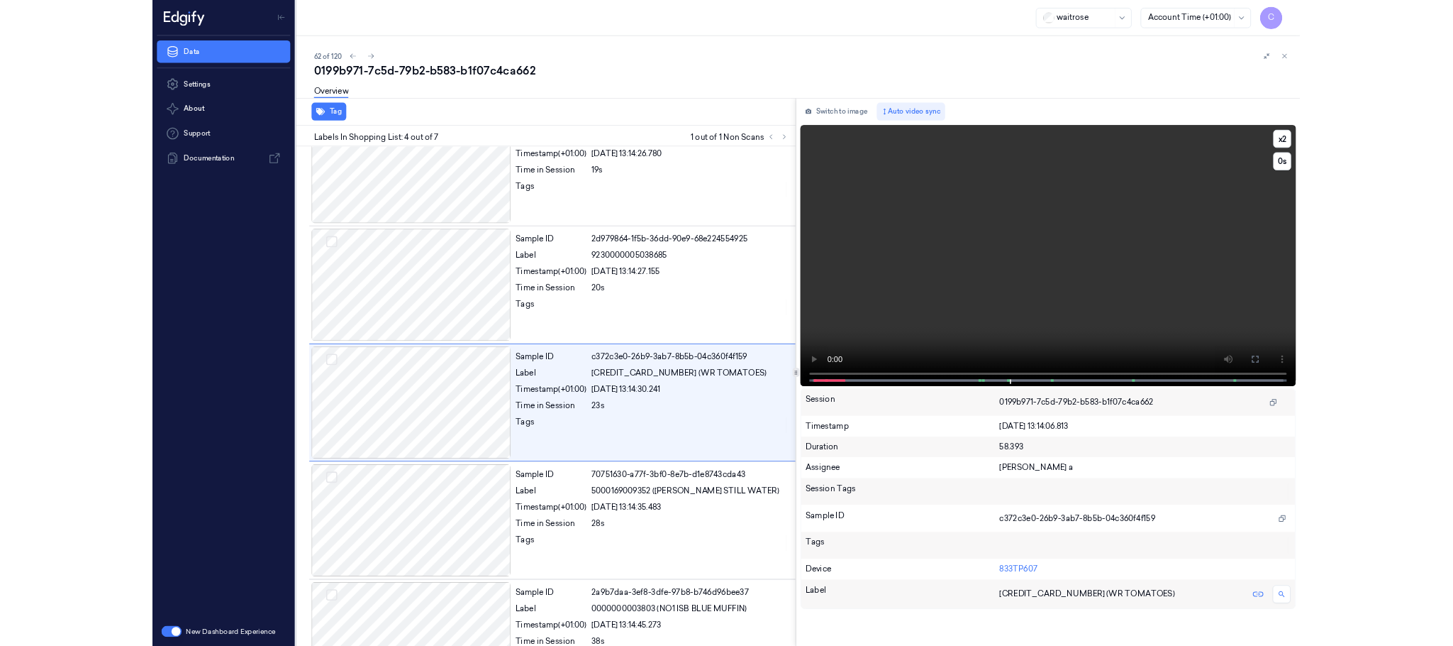
scroll to position [206, 0]
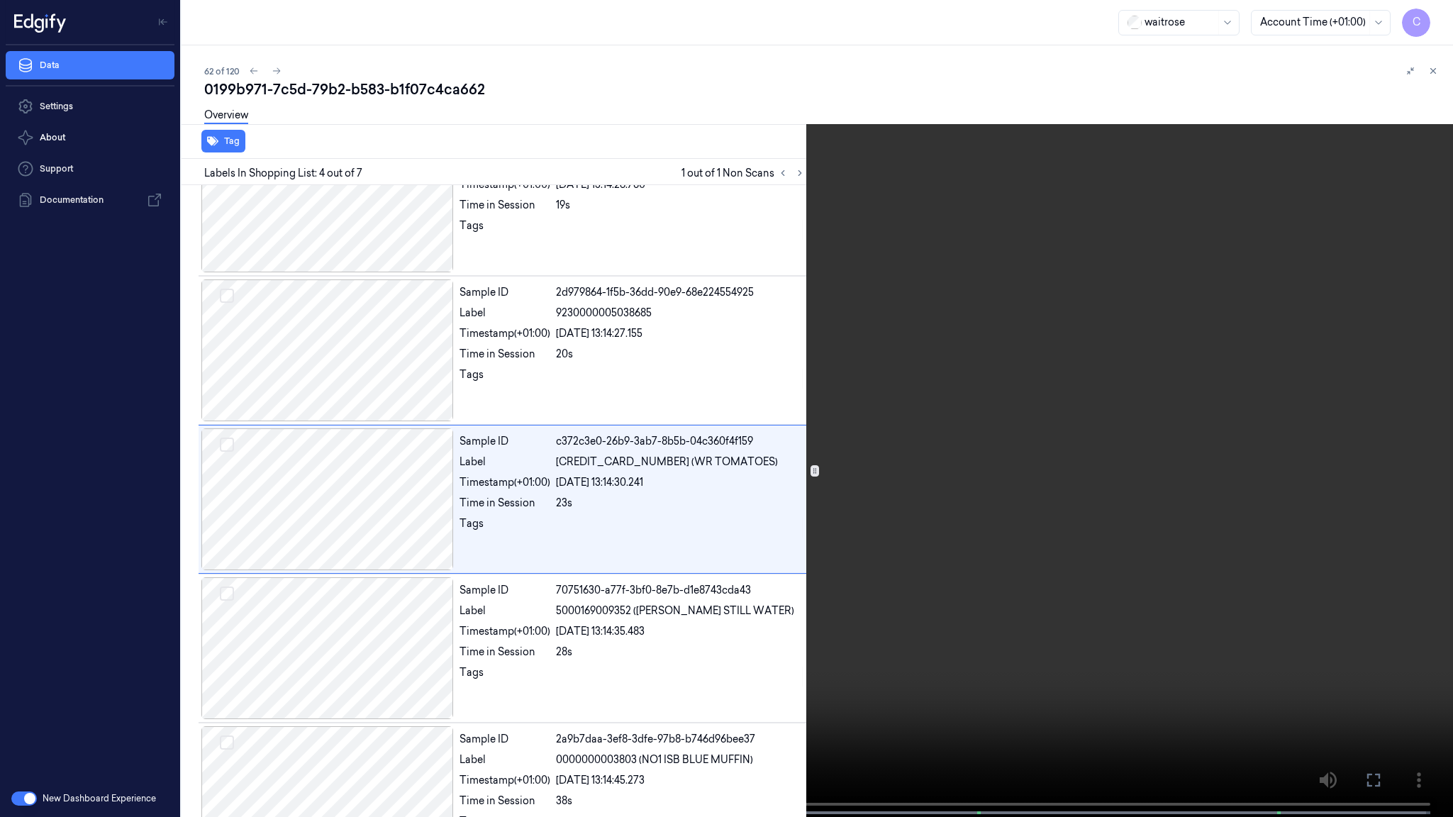
click at [765, 526] on video at bounding box center [726, 410] width 1453 height 820
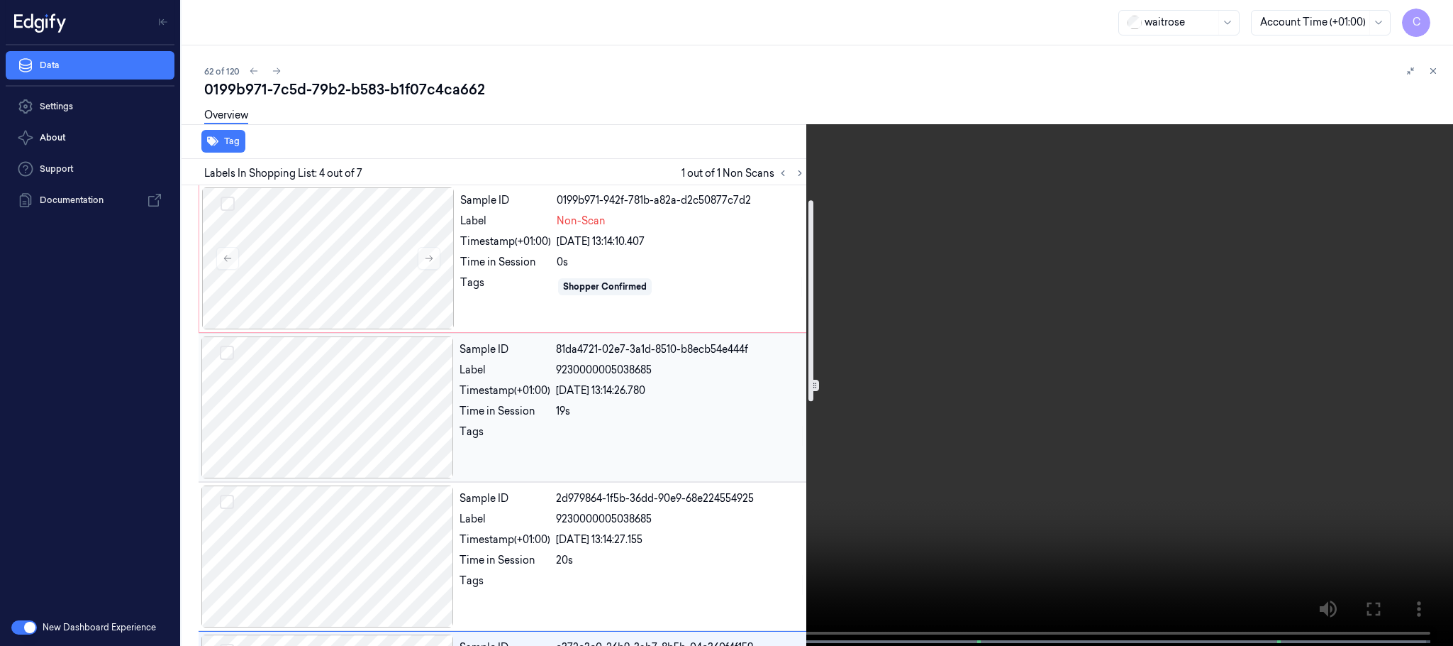
scroll to position [0, 0]
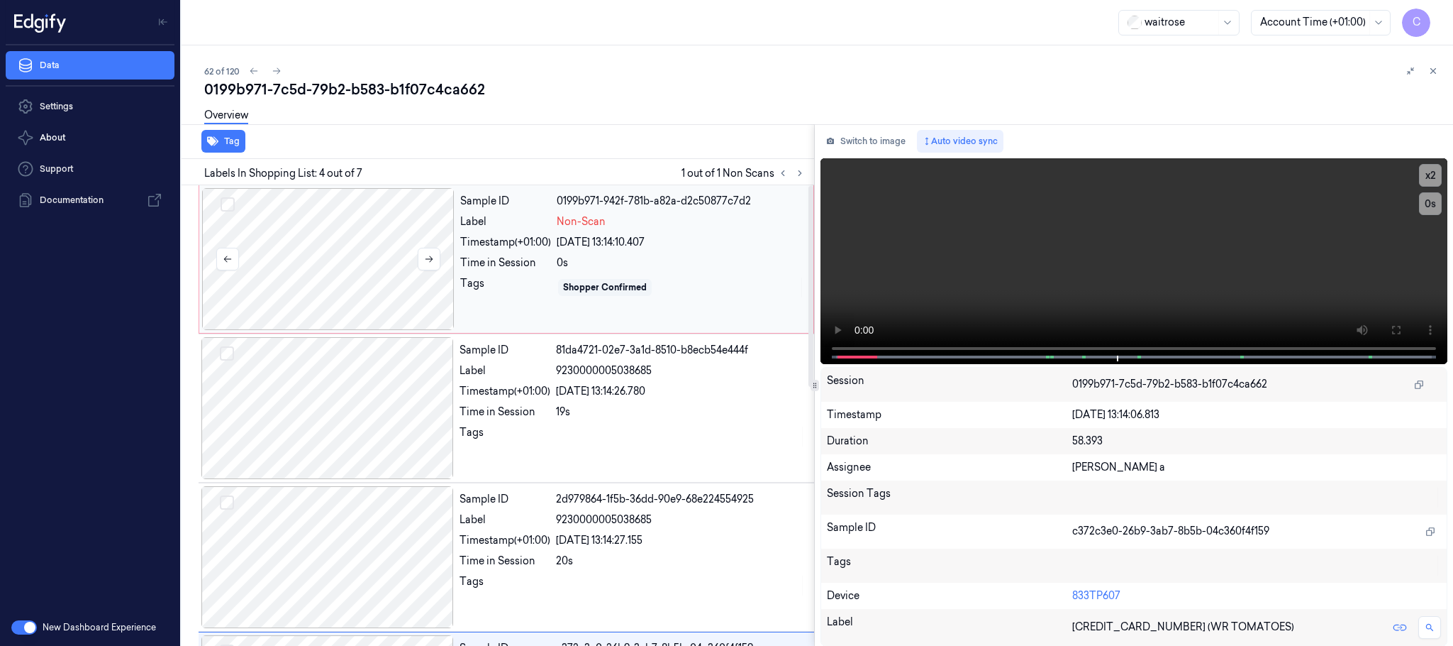
click at [324, 262] on div at bounding box center [328, 259] width 253 height 142
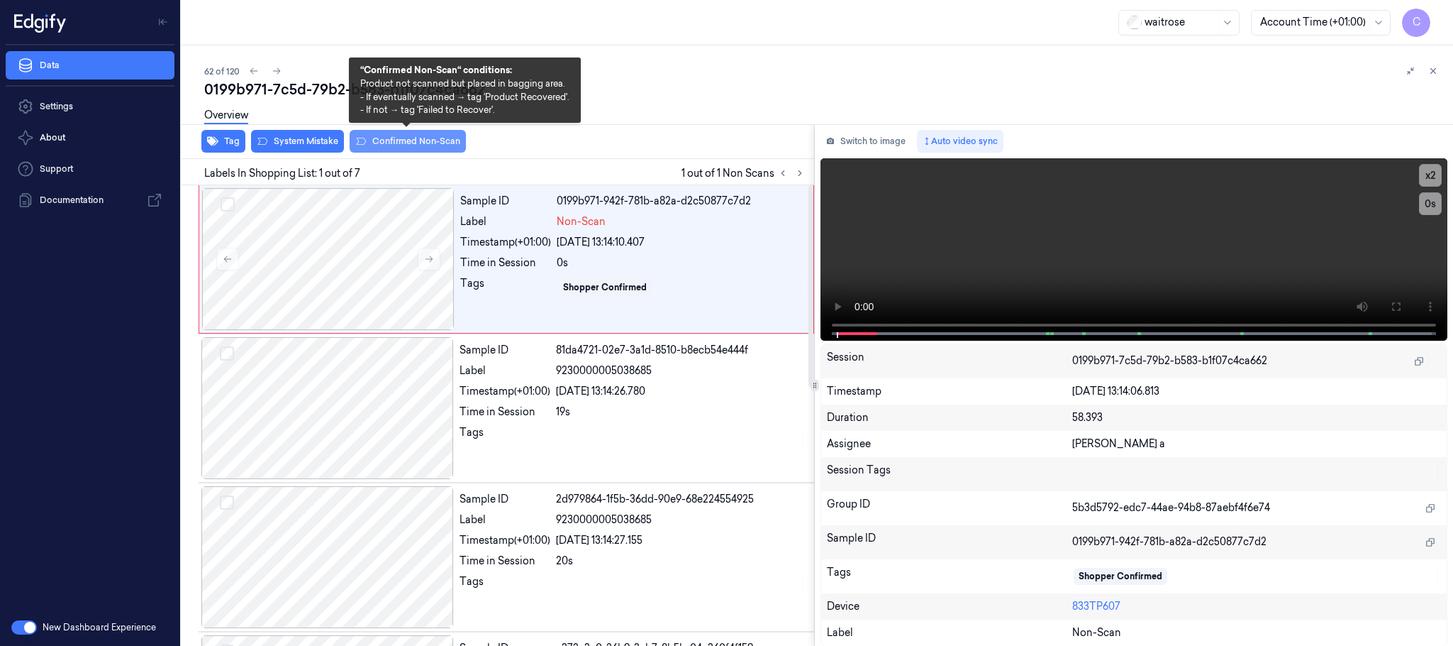
click at [458, 143] on button "Confirmed Non-Scan" at bounding box center [408, 141] width 116 height 23
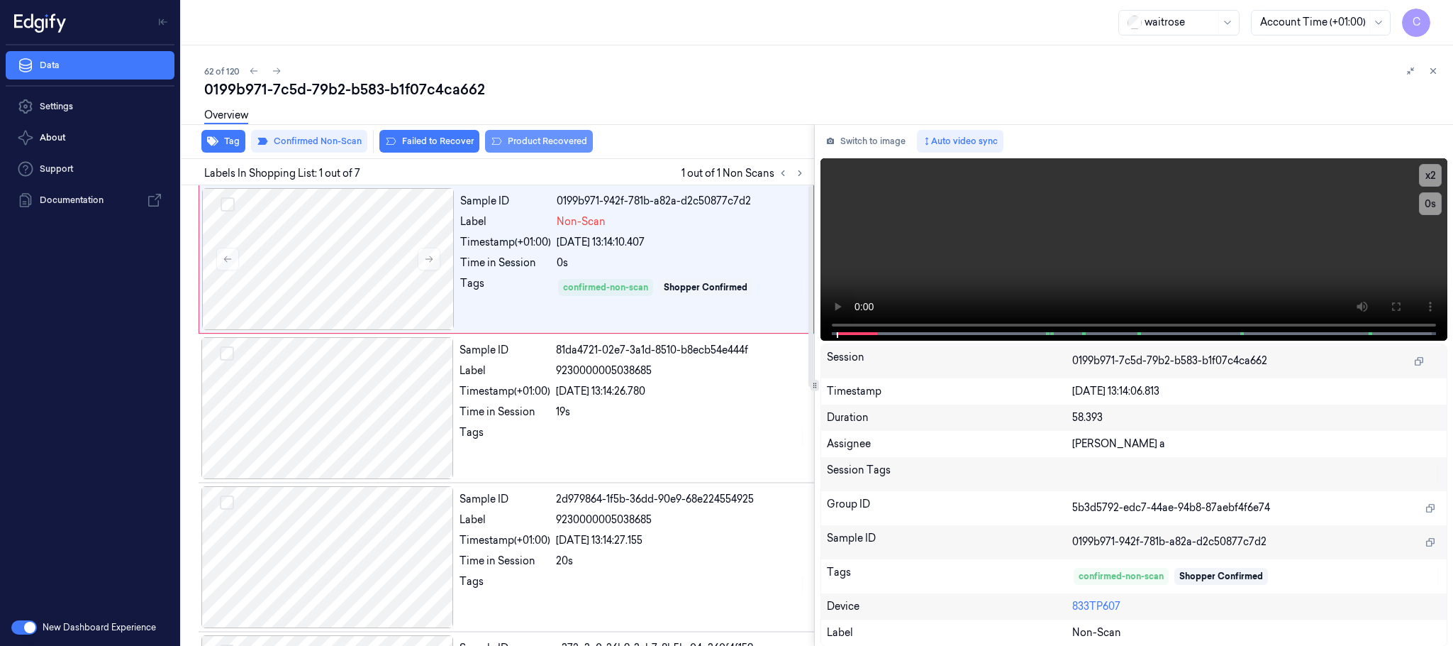
click at [547, 145] on button "Product Recovered" at bounding box center [539, 141] width 108 height 23
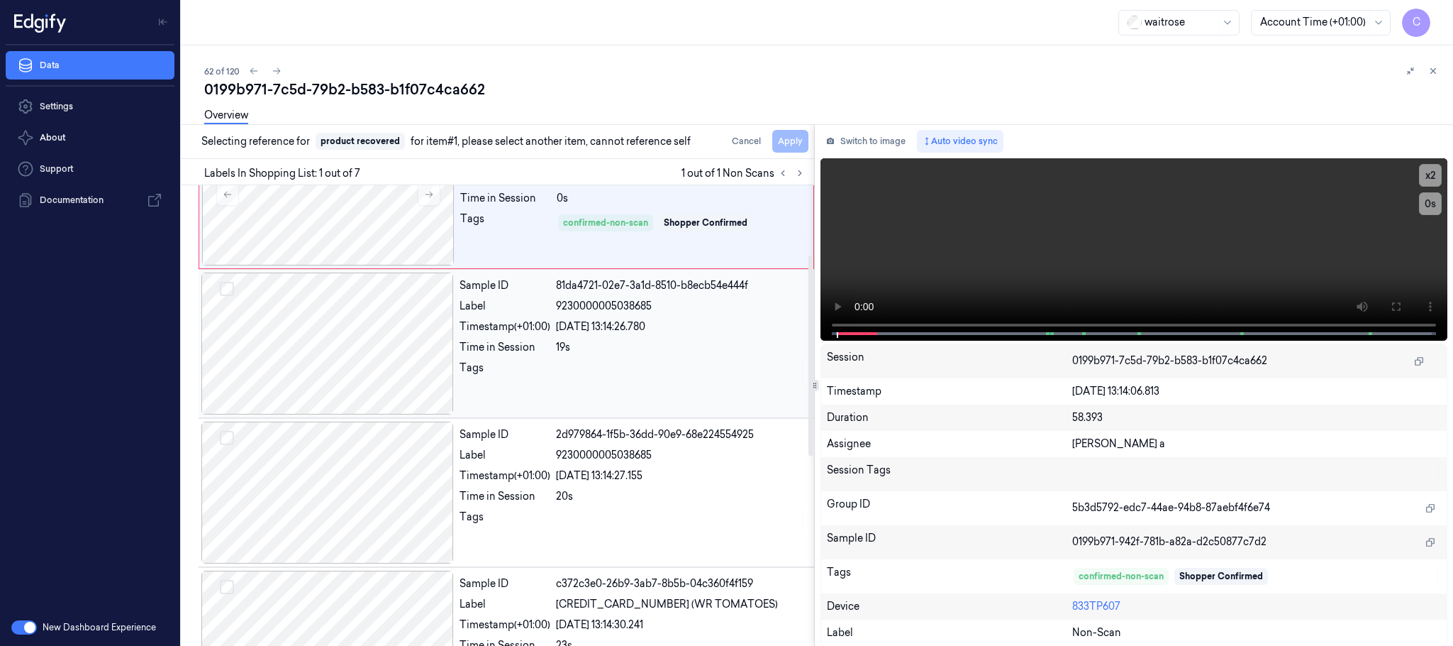
scroll to position [213, 0]
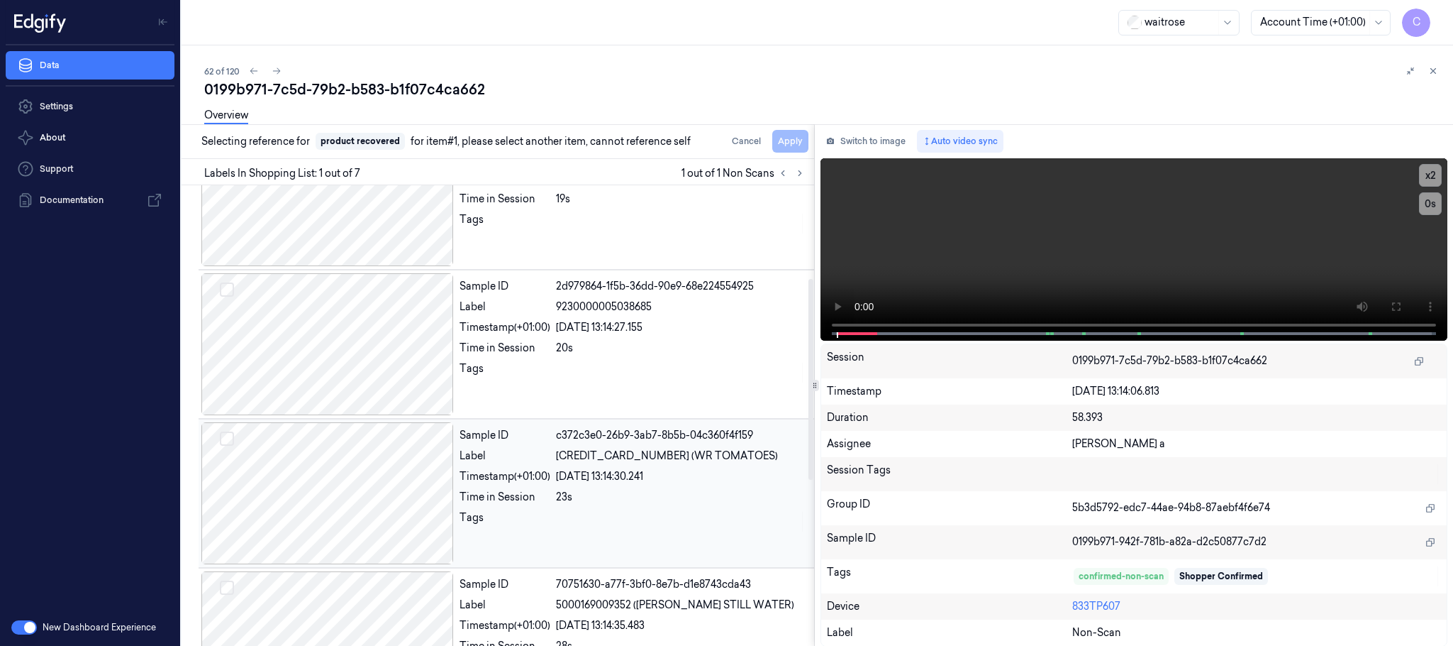
click at [350, 511] on div at bounding box center [327, 493] width 253 height 142
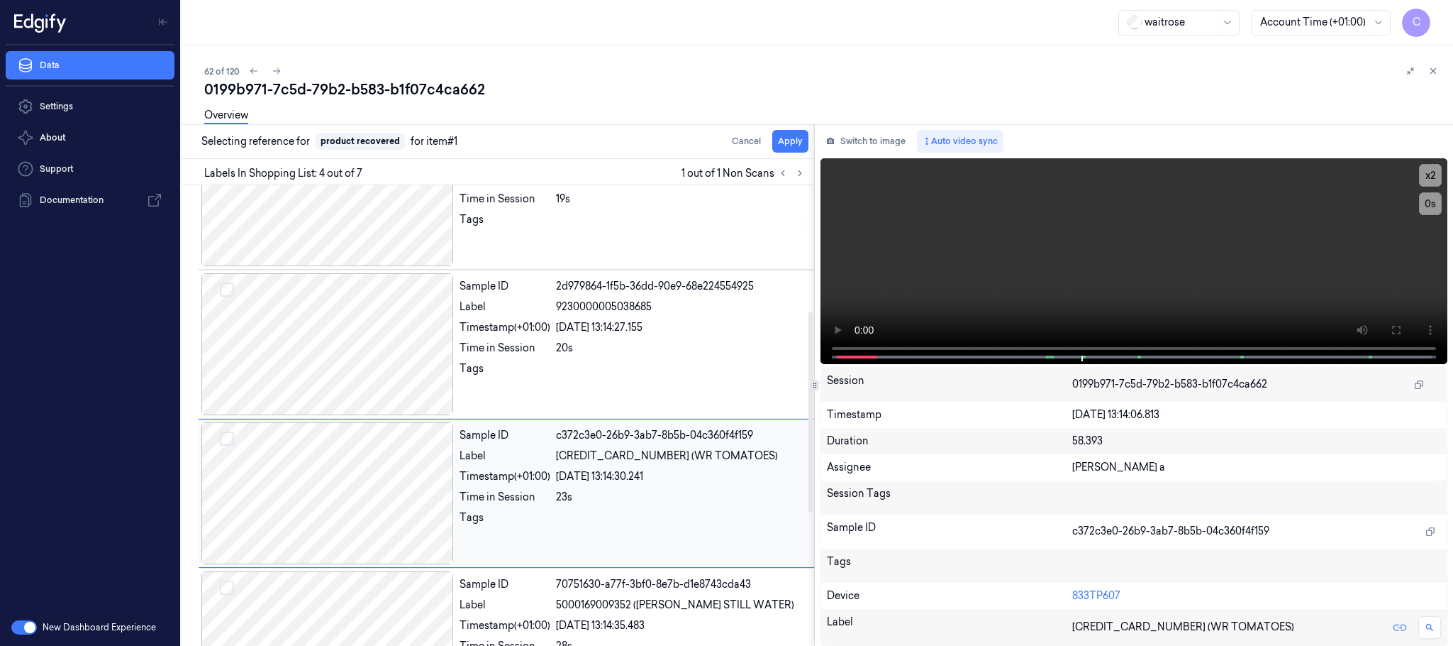
scroll to position [292, 0]
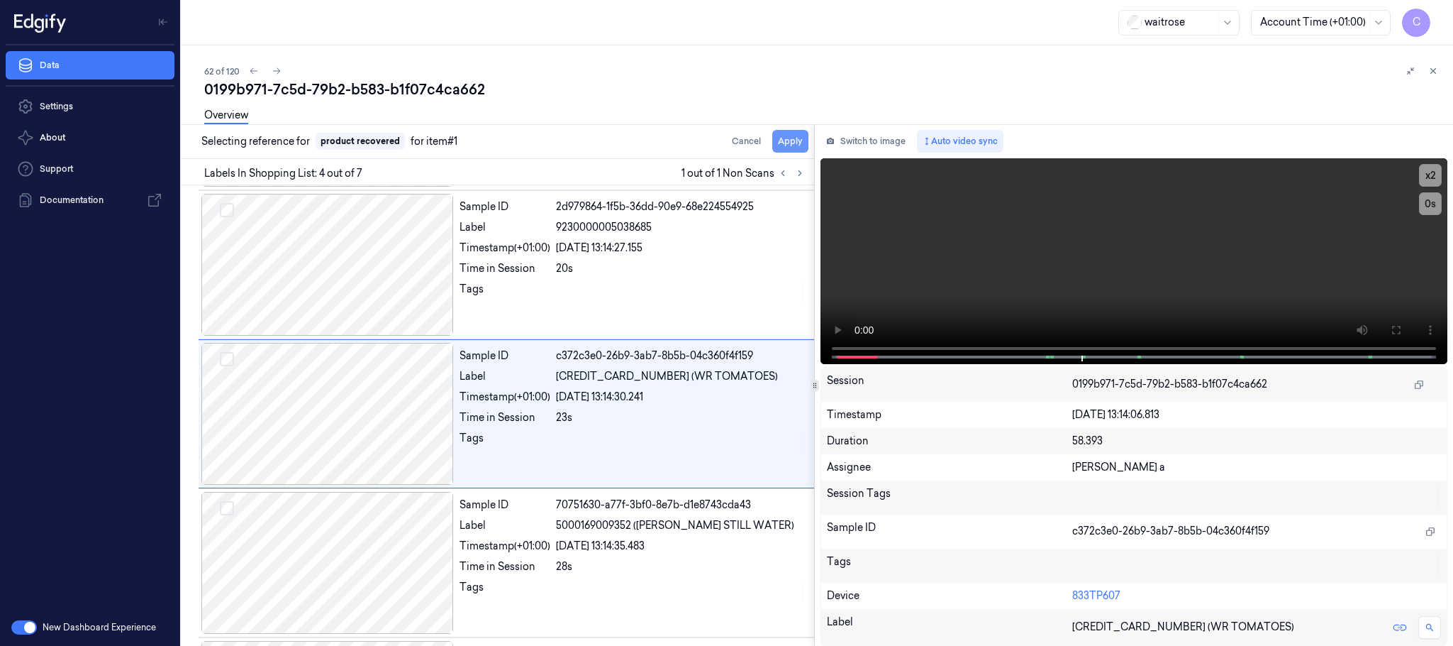
click at [801, 141] on button "Apply" at bounding box center [790, 141] width 36 height 23
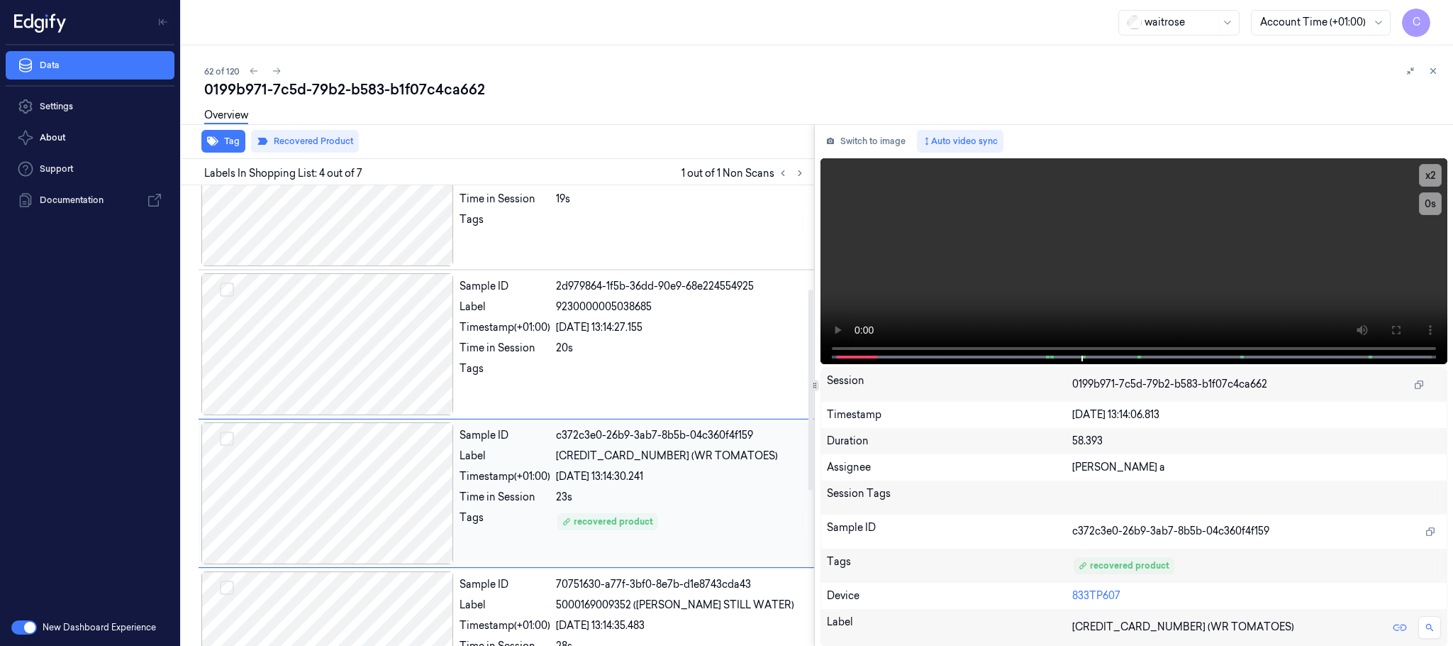
scroll to position [319, 0]
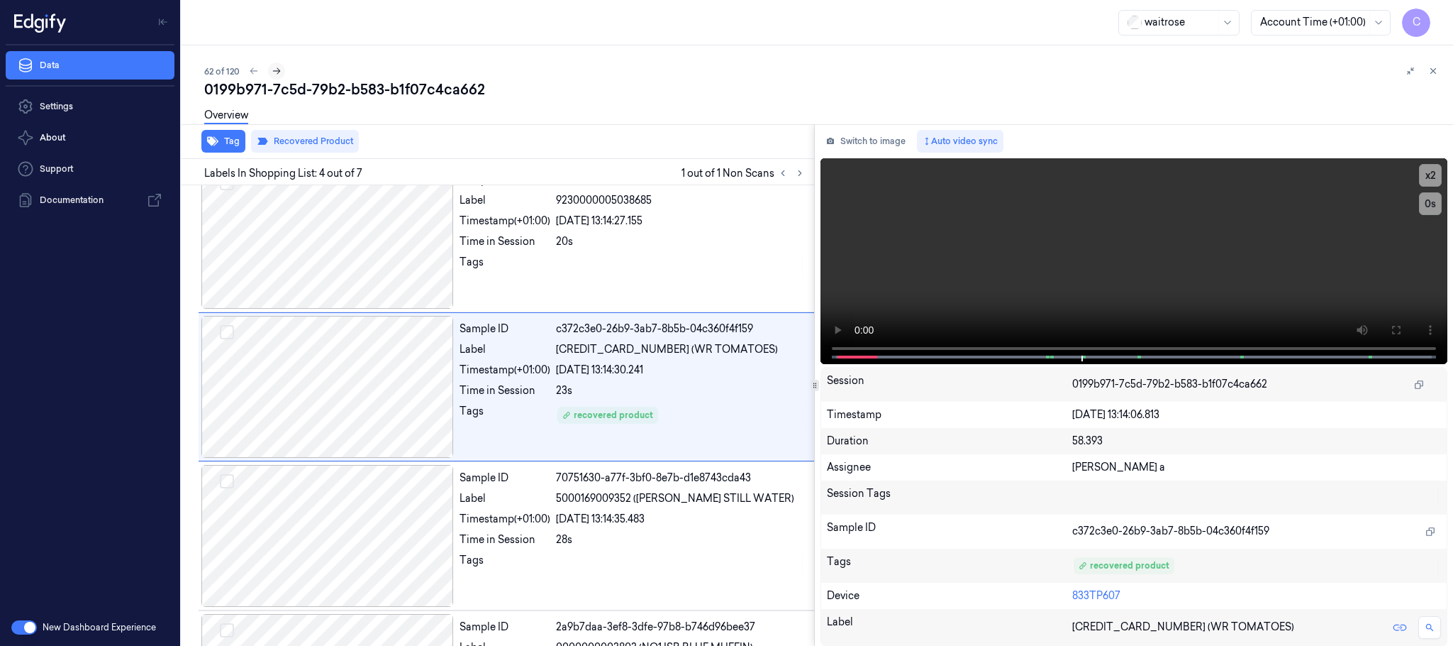
click at [277, 74] on icon at bounding box center [277, 71] width 10 height 10
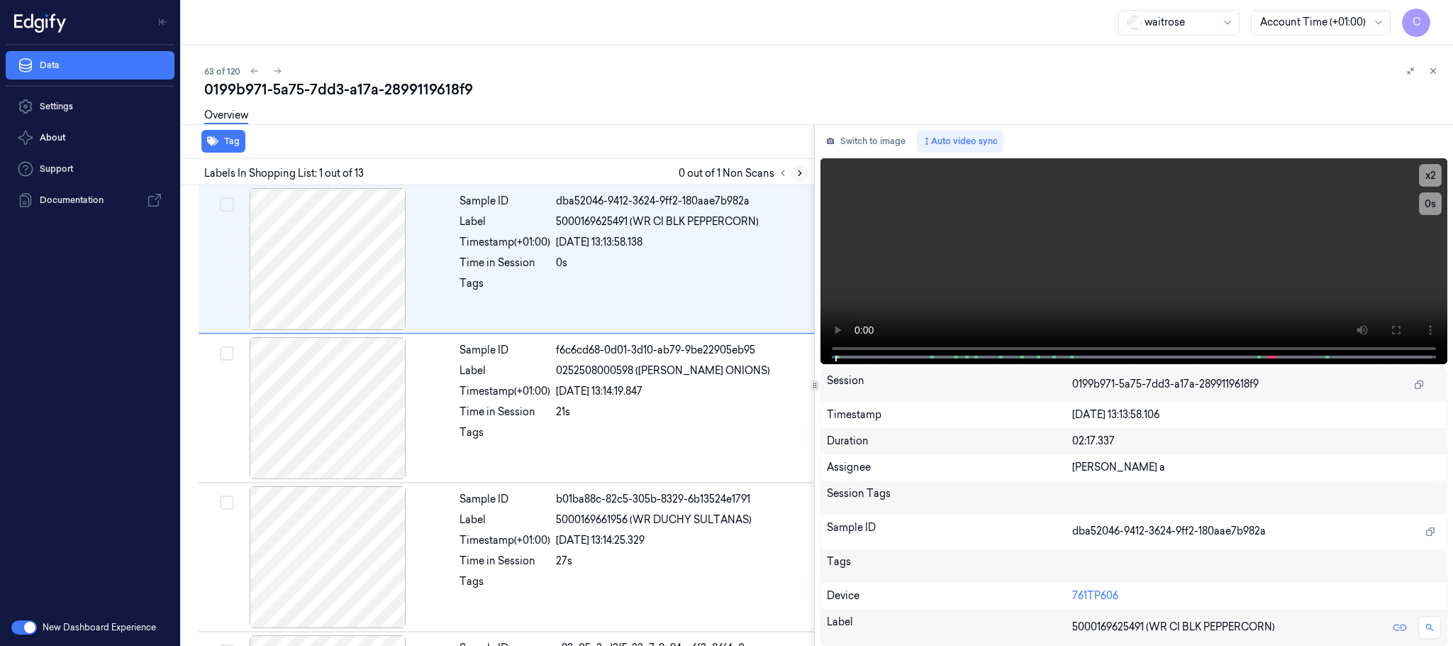
click at [803, 175] on icon at bounding box center [800, 173] width 10 height 10
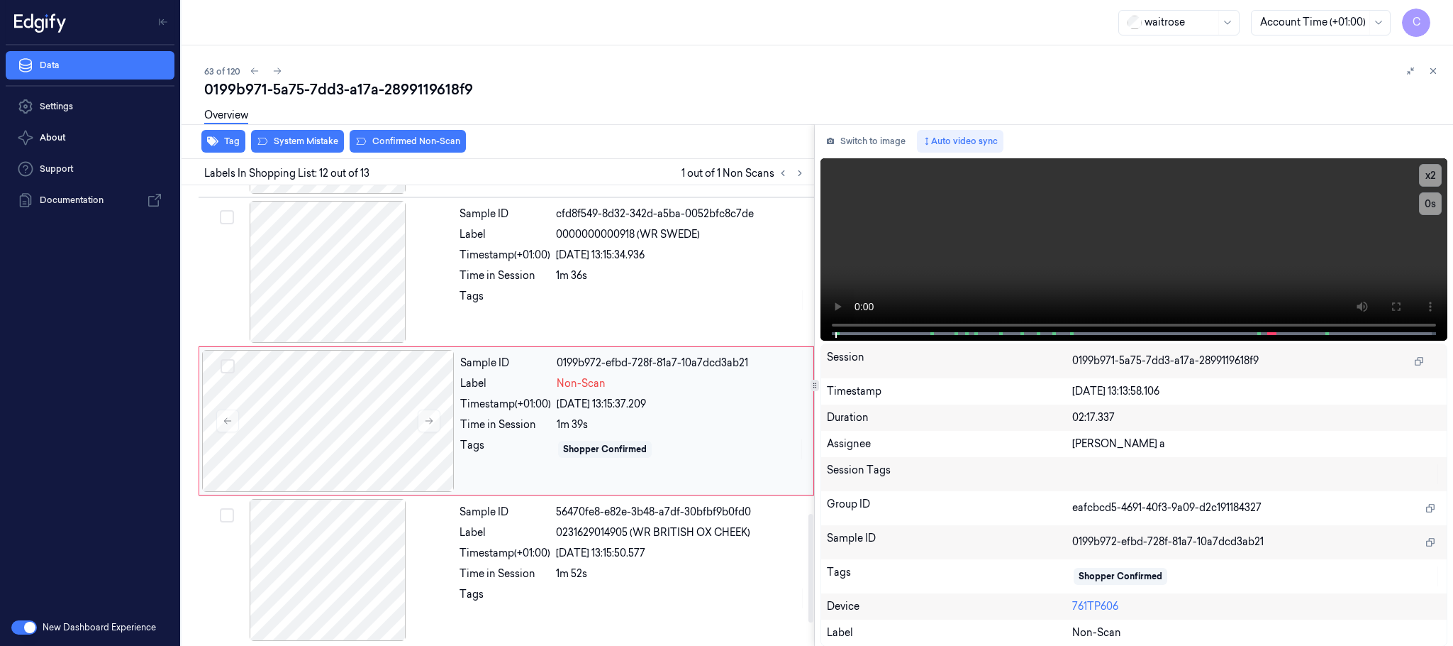
scroll to position [1488, 0]
click at [434, 415] on icon at bounding box center [429, 418] width 10 height 10
click at [431, 417] on icon at bounding box center [429, 418] width 10 height 10
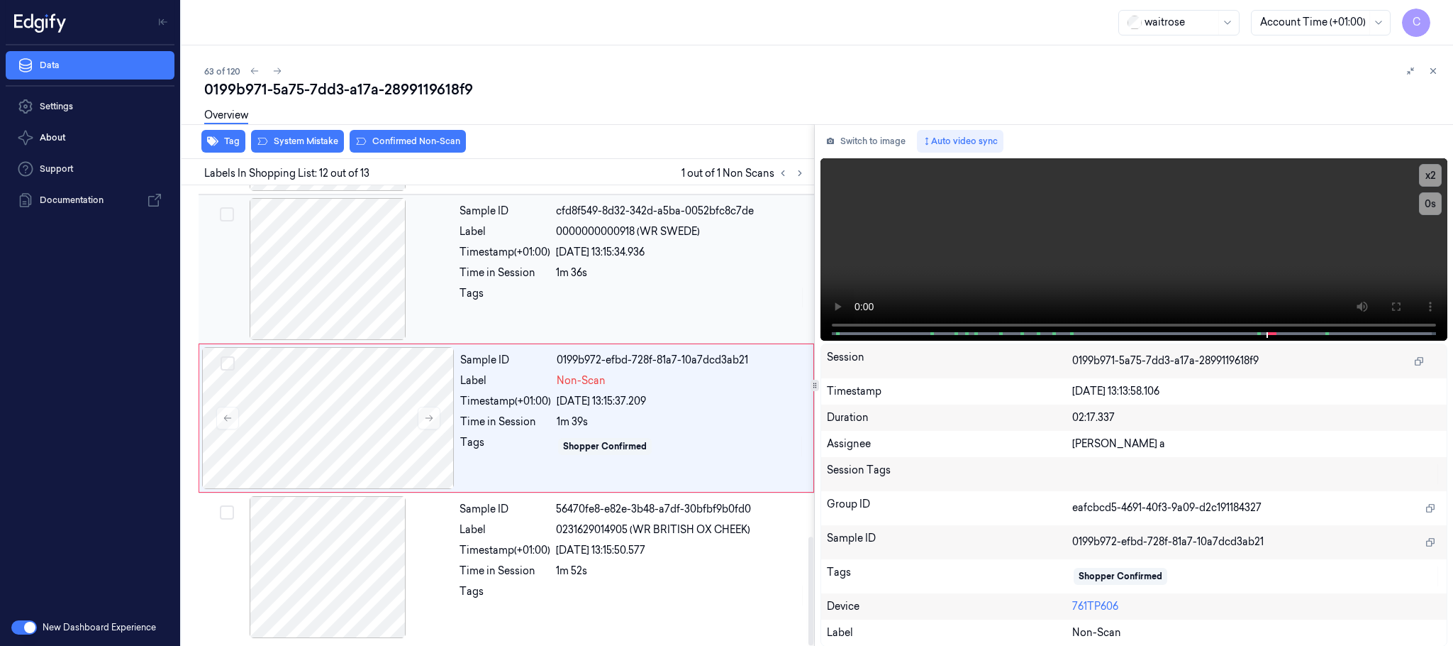
click at [320, 245] on div at bounding box center [327, 269] width 253 height 142
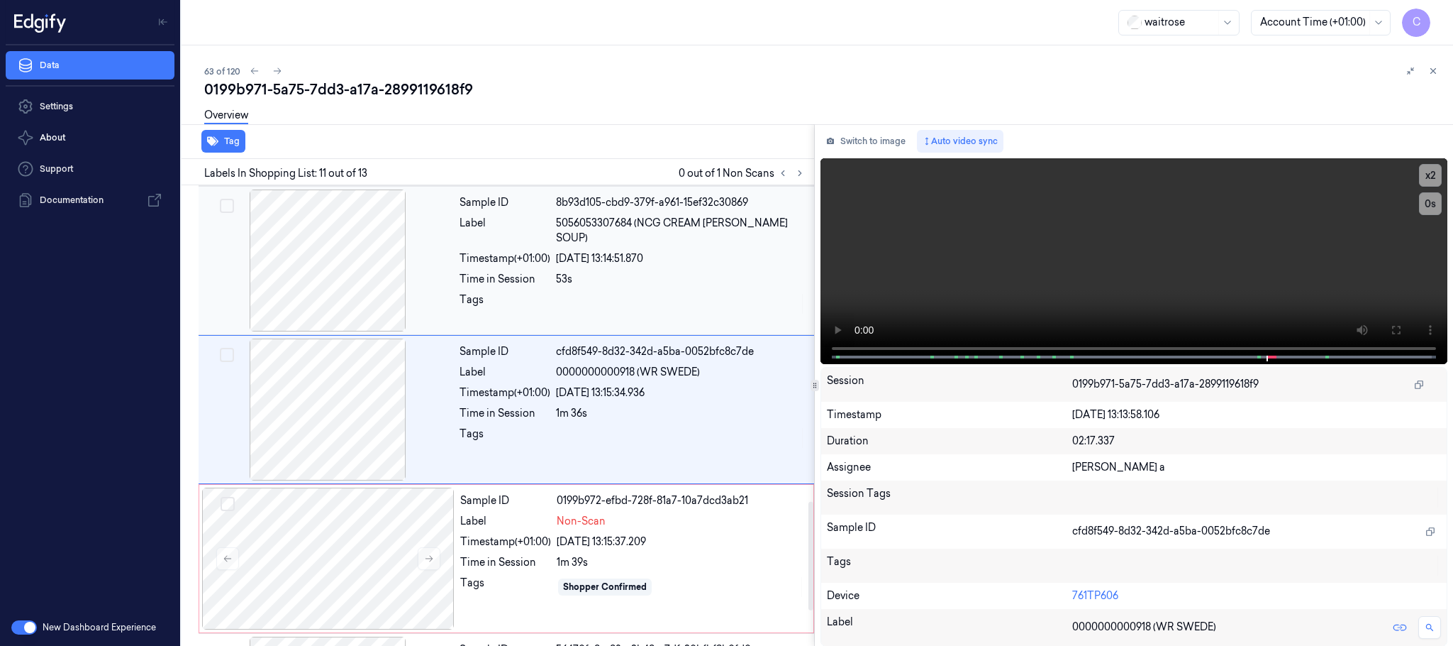
click at [335, 243] on div at bounding box center [327, 260] width 253 height 142
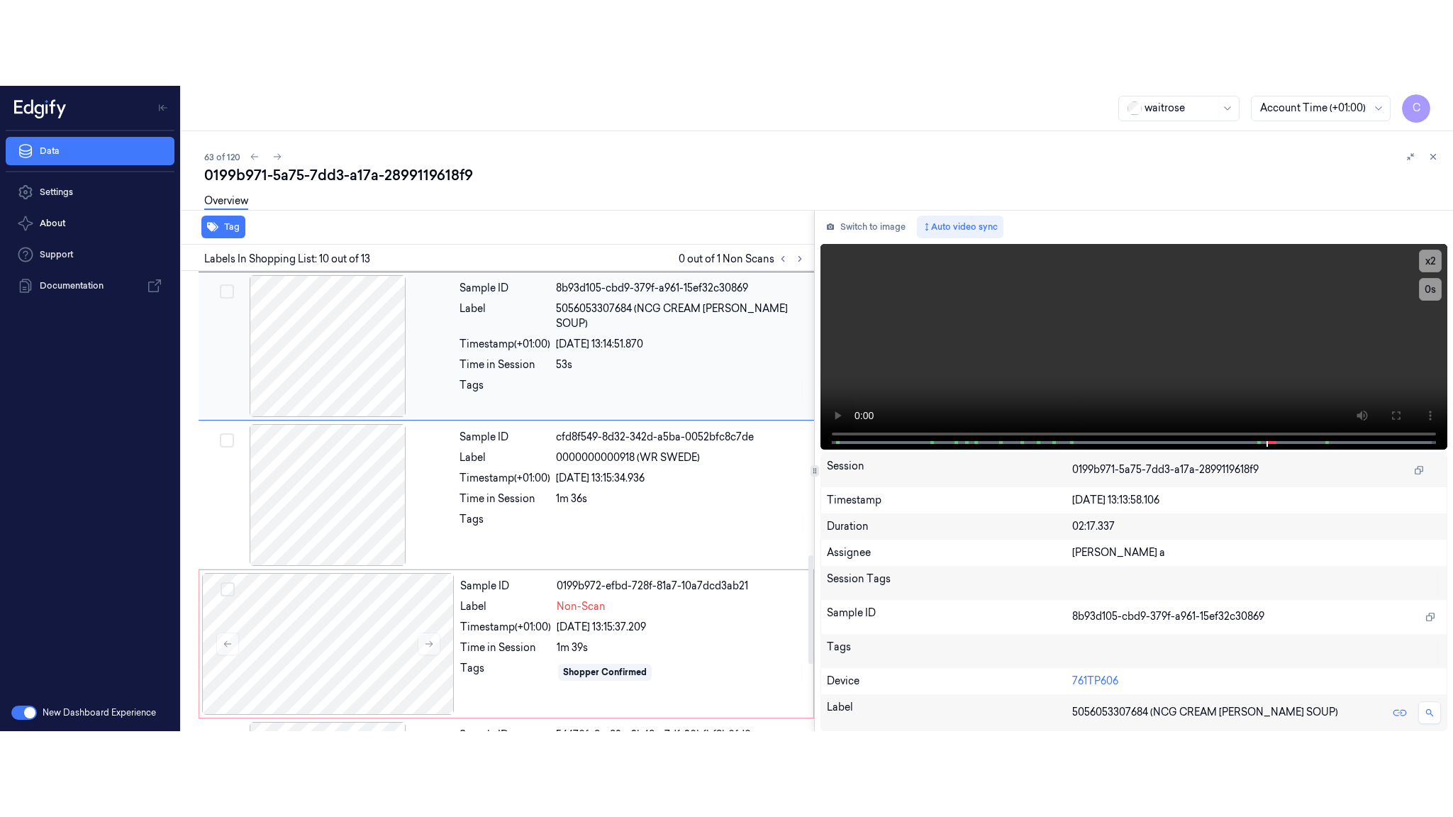
scroll to position [1190, 0]
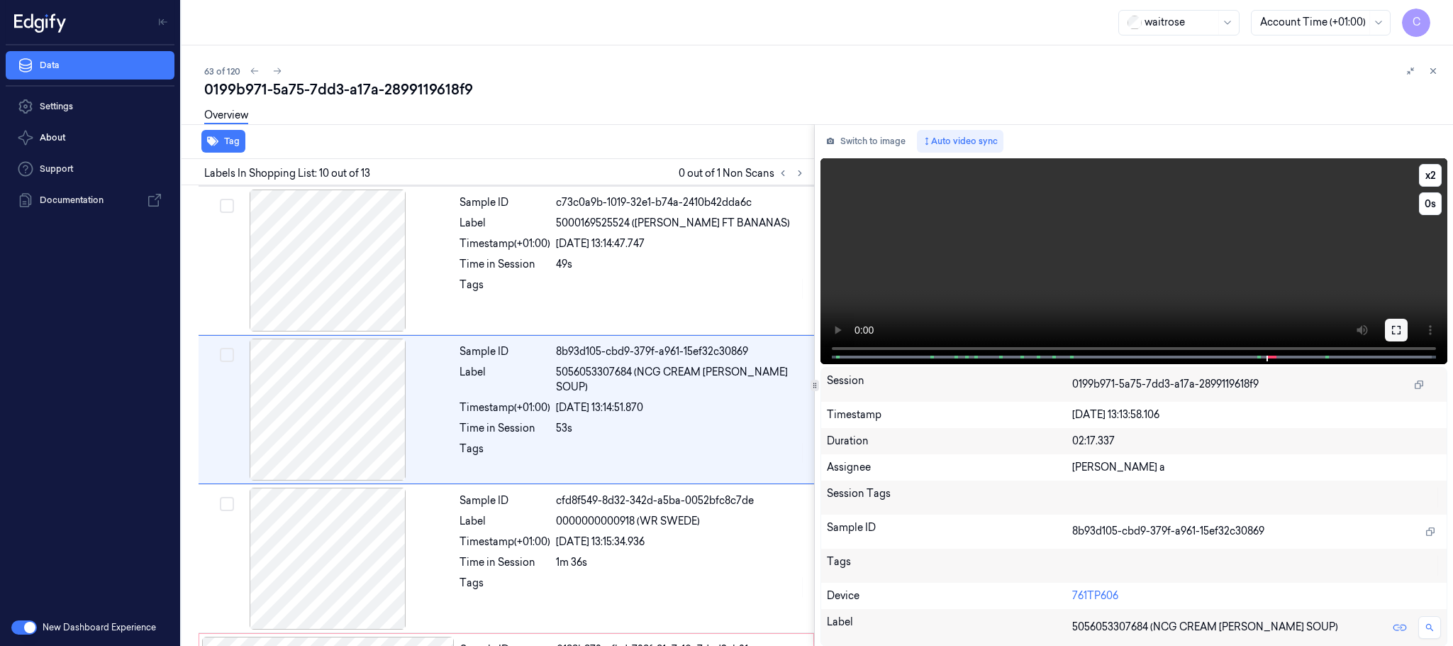
click at [1392, 326] on icon at bounding box center [1396, 330] width 9 height 9
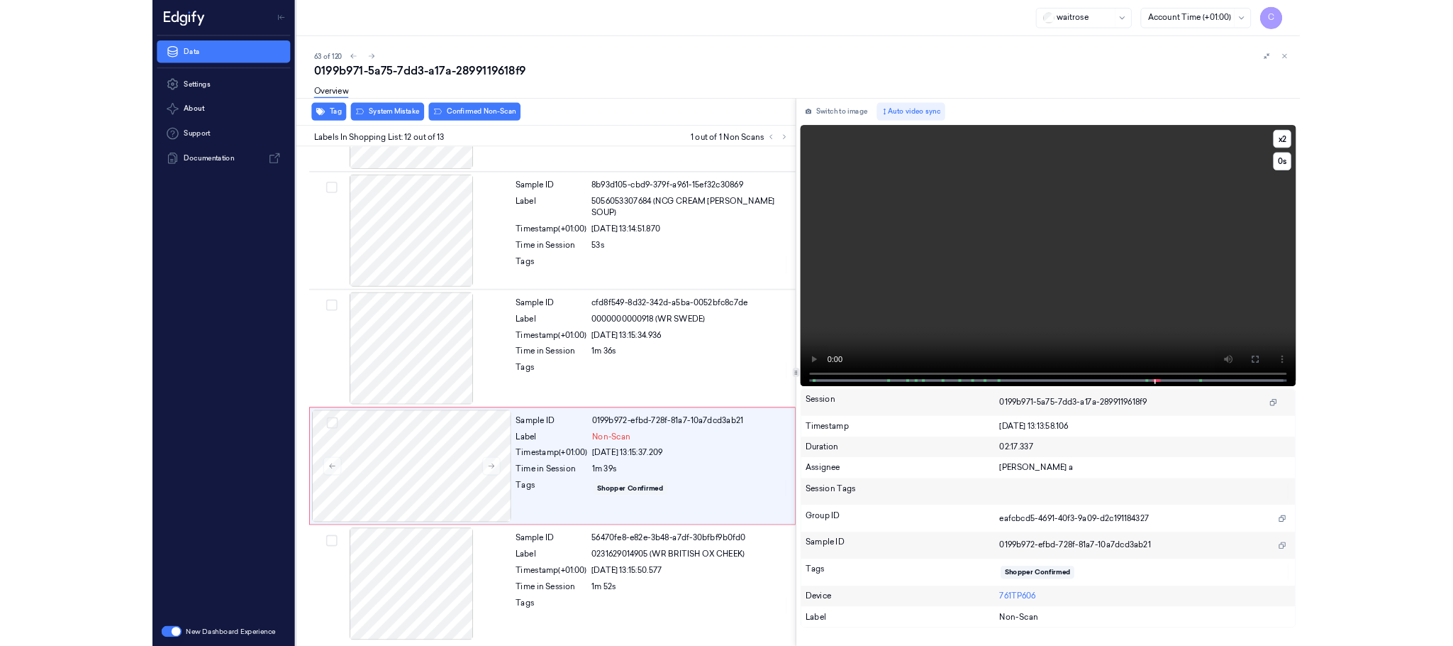
scroll to position [1317, 0]
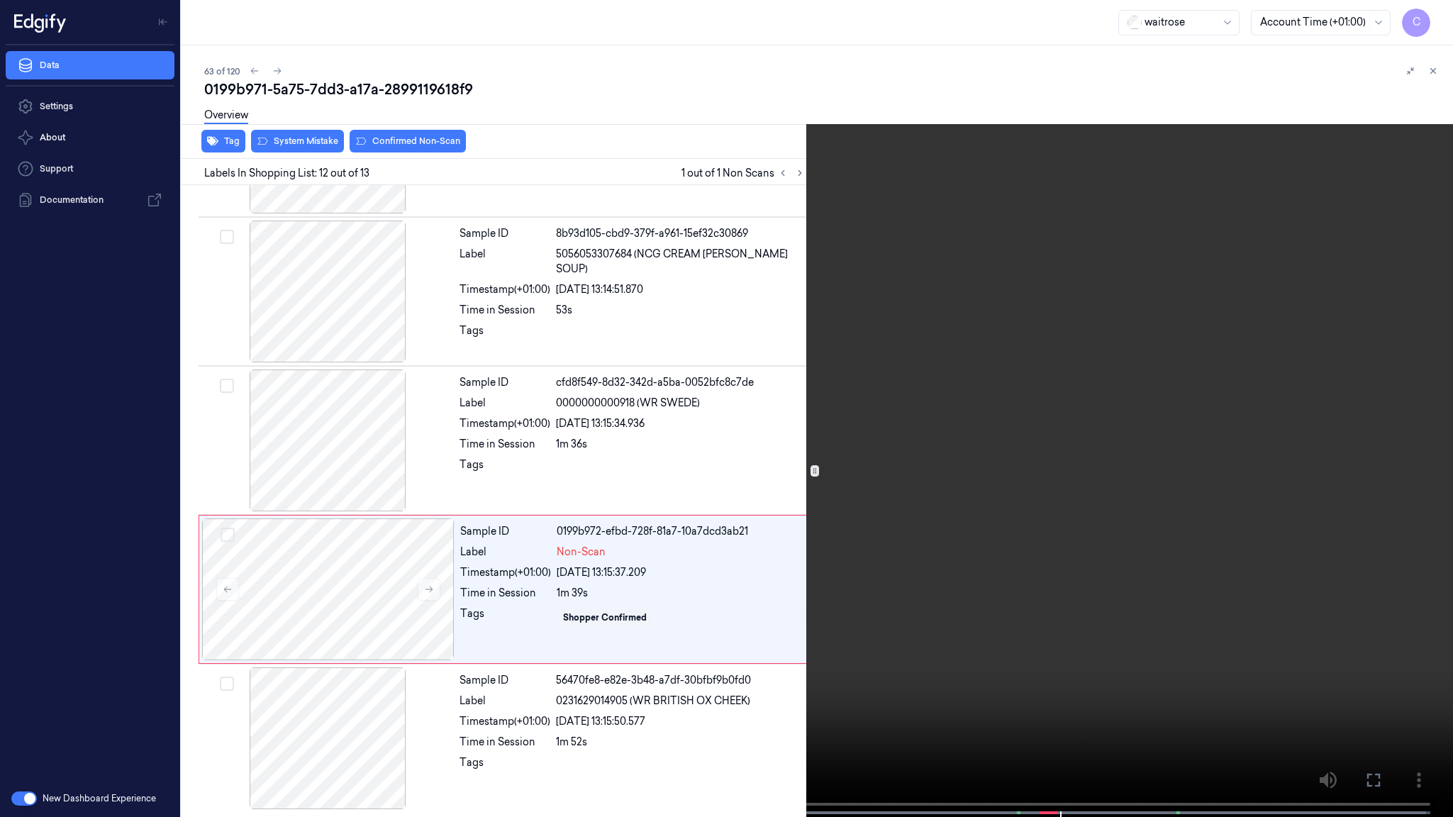
click at [665, 338] on video at bounding box center [726, 410] width 1453 height 820
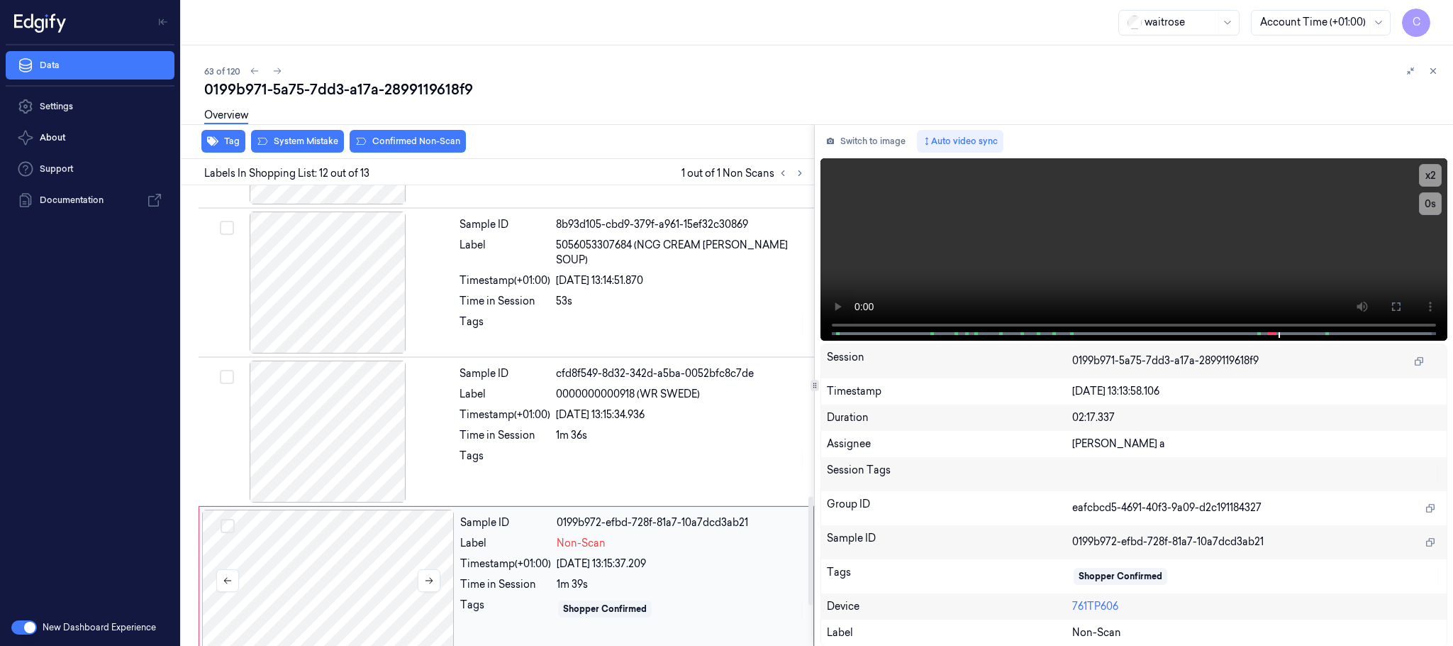
click at [322, 563] on div at bounding box center [328, 580] width 253 height 142
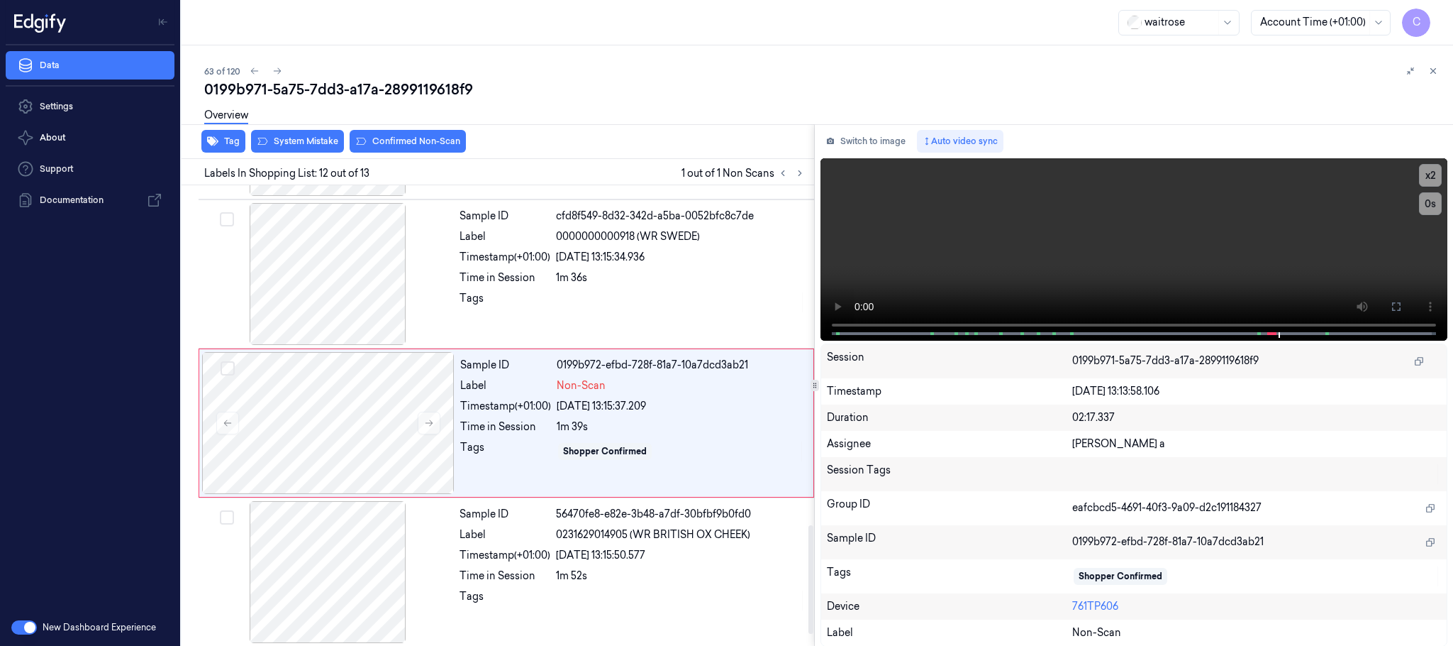
scroll to position [1488, 0]
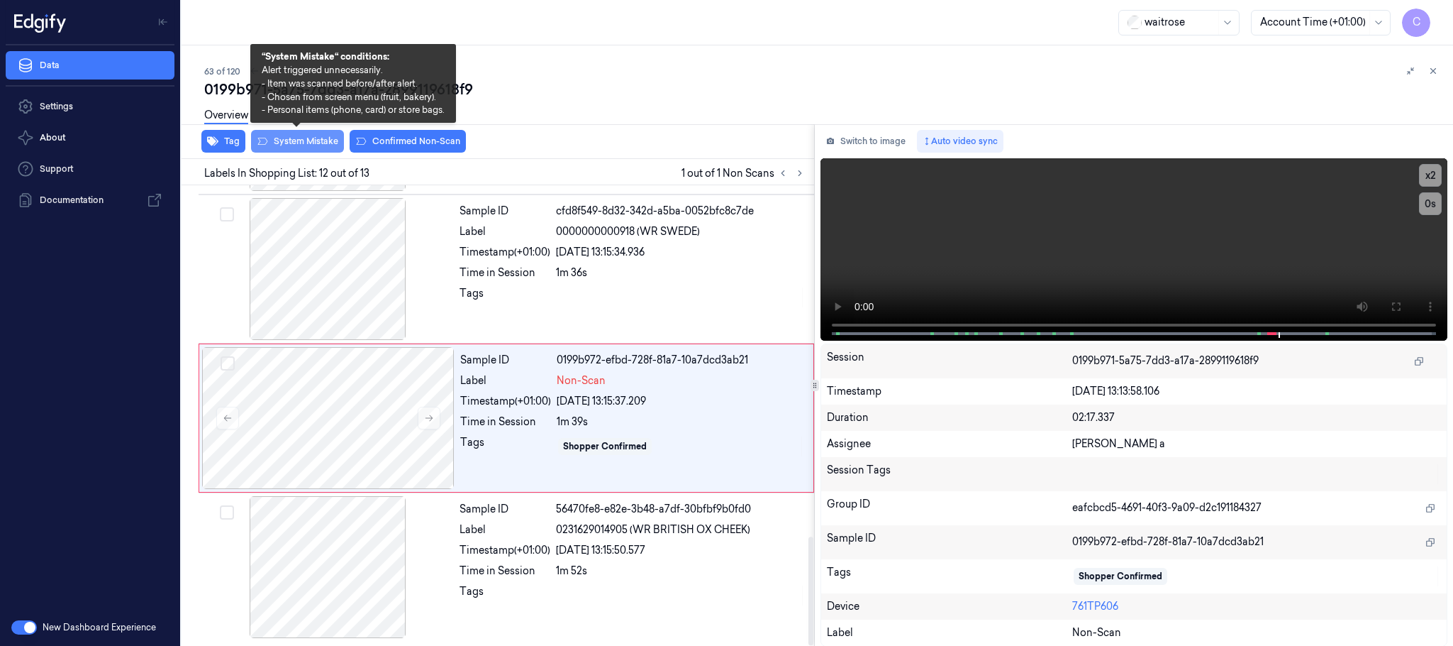
click at [313, 136] on button "System Mistake" at bounding box center [297, 141] width 93 height 23
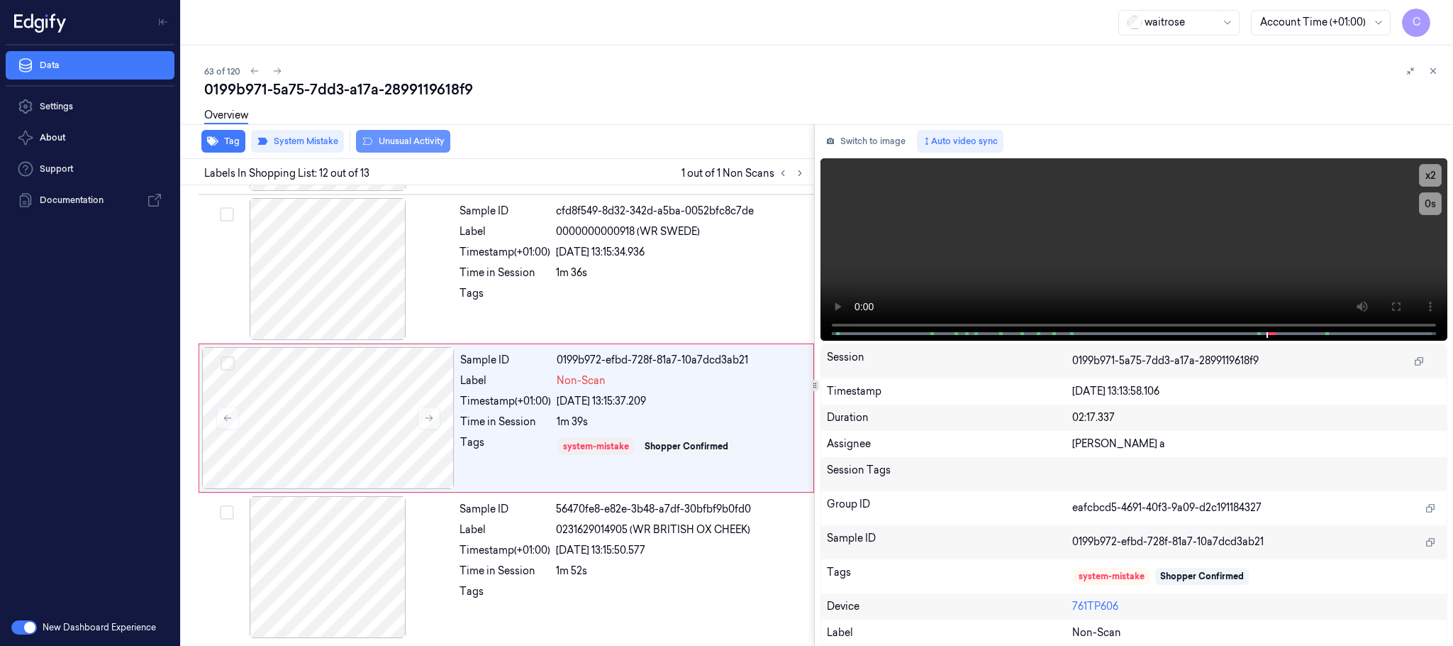
click at [426, 143] on button "Unusual Activity" at bounding box center [403, 141] width 94 height 23
click at [230, 135] on button "Tag" at bounding box center [223, 141] width 44 height 23
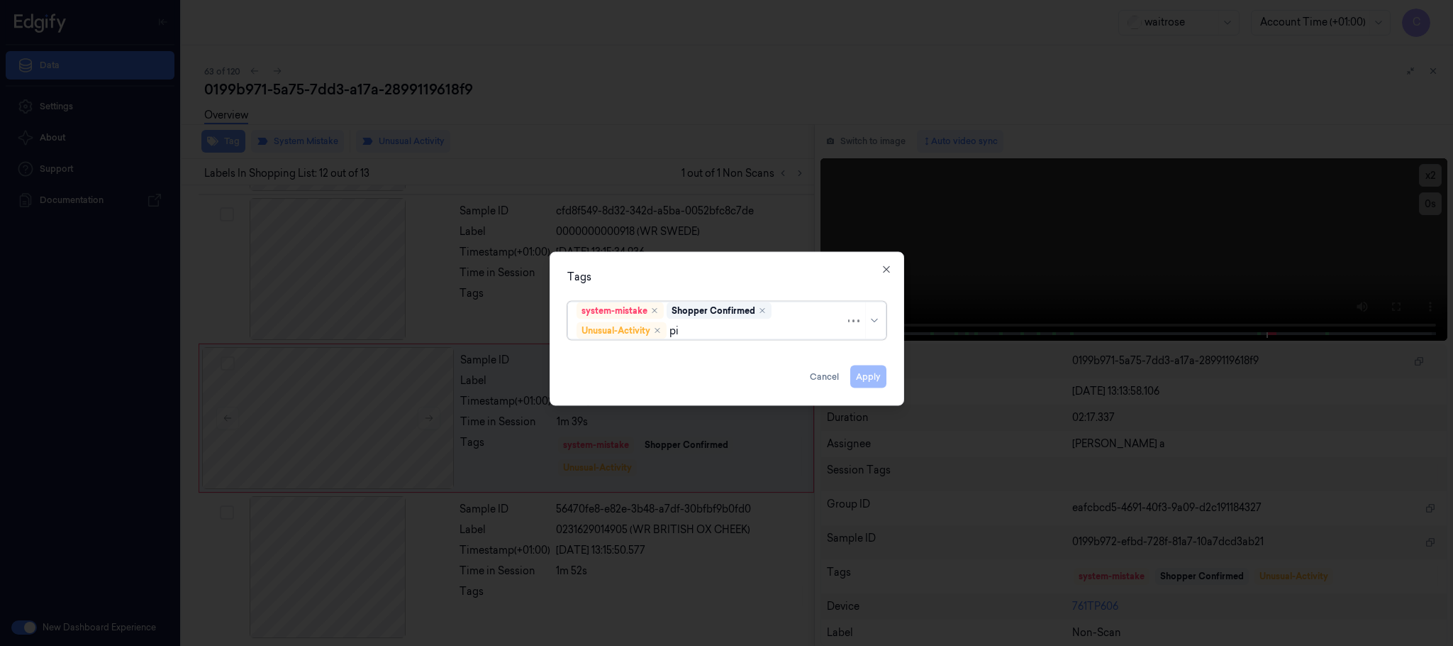
type input "pic"
click at [613, 365] on div "Picklist item alert" at bounding box center [618, 358] width 82 height 15
click at [729, 275] on div "Tags" at bounding box center [726, 277] width 319 height 15
click at [868, 375] on button "Apply" at bounding box center [869, 376] width 36 height 23
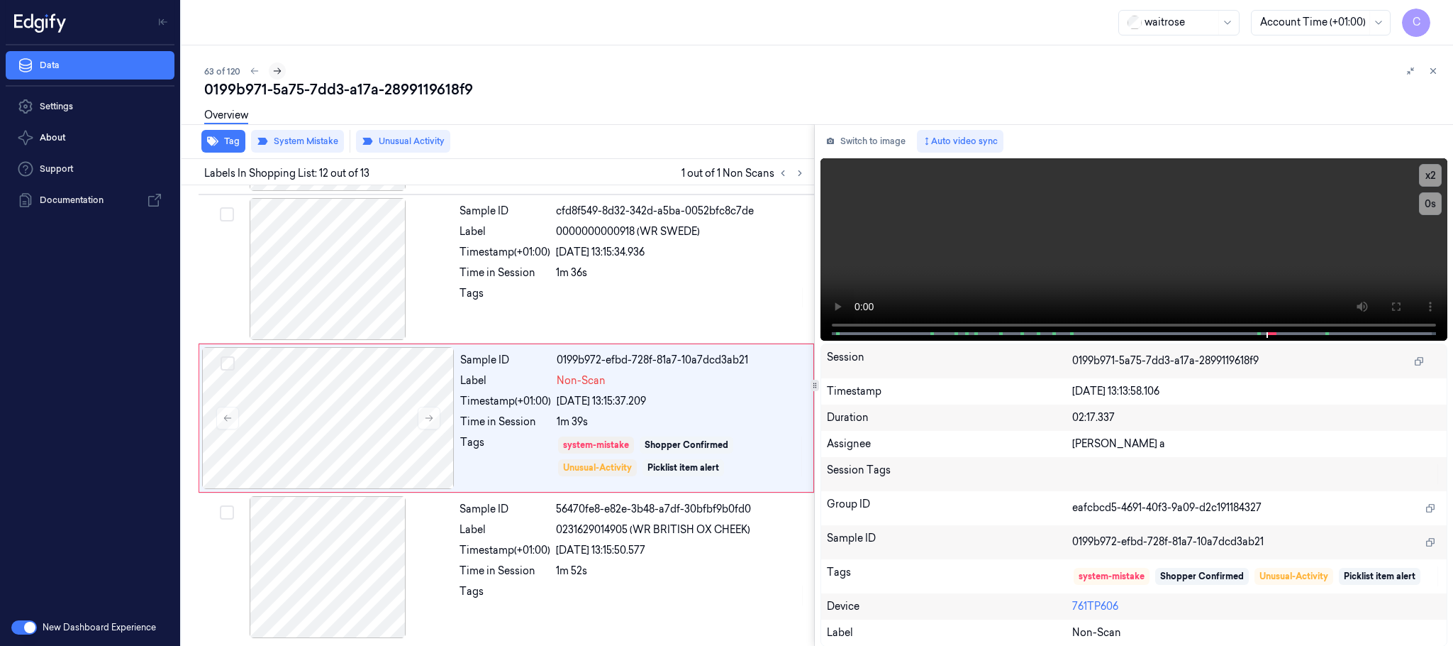
click at [282, 72] on button at bounding box center [277, 70] width 17 height 17
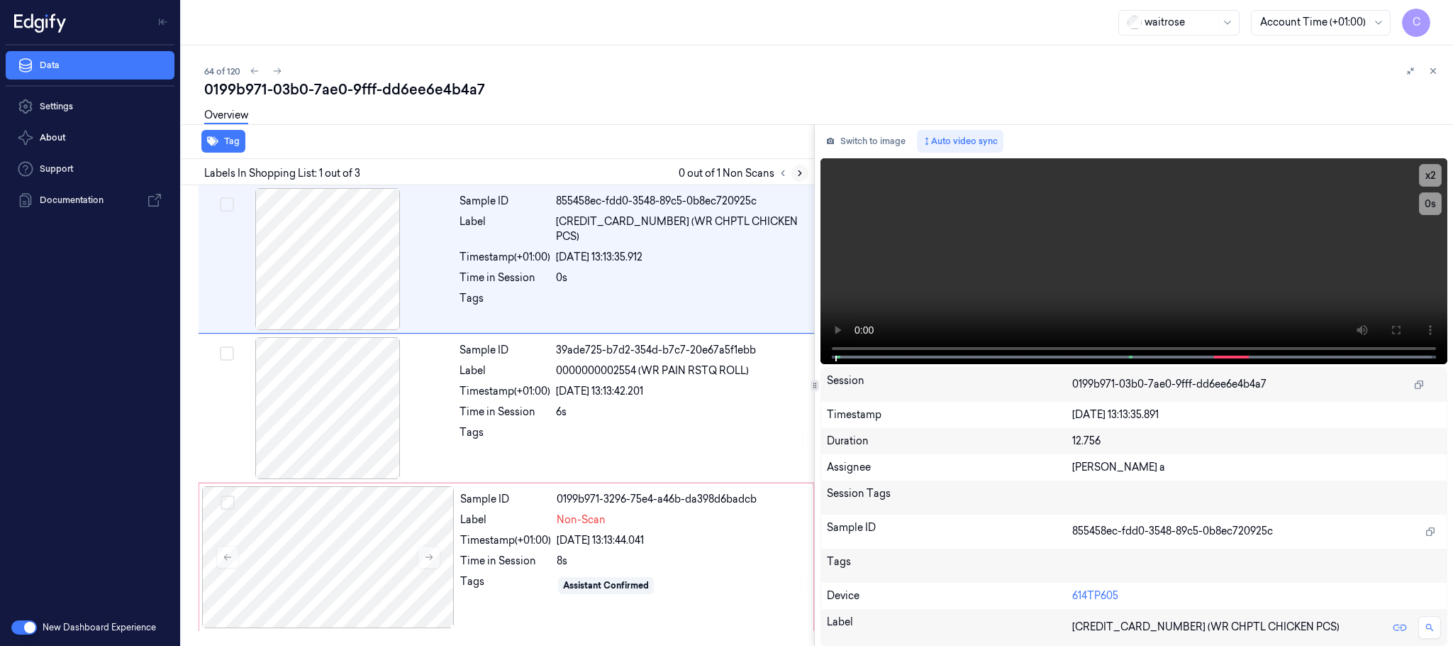
click at [797, 168] on icon at bounding box center [800, 173] width 10 height 10
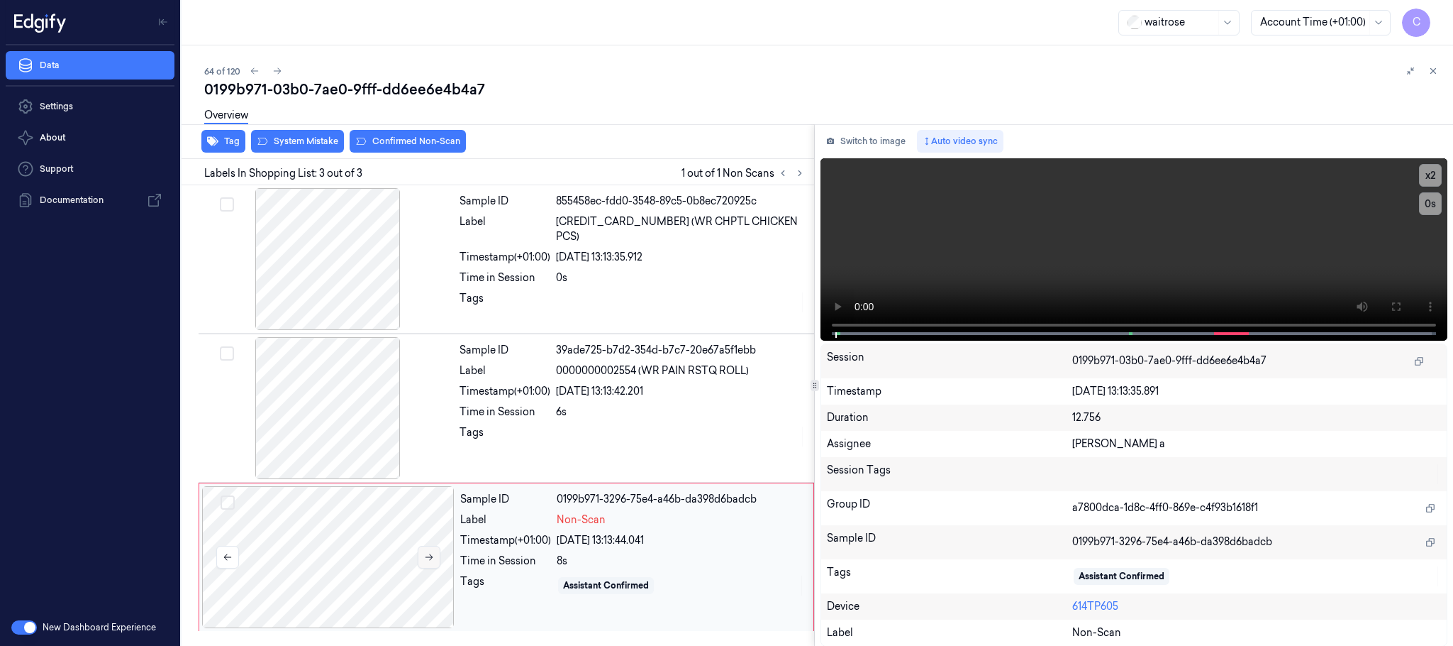
click at [419, 558] on button at bounding box center [429, 556] width 23 height 23
click at [421, 558] on button at bounding box center [429, 556] width 23 height 23
click at [347, 432] on div at bounding box center [327, 408] width 253 height 142
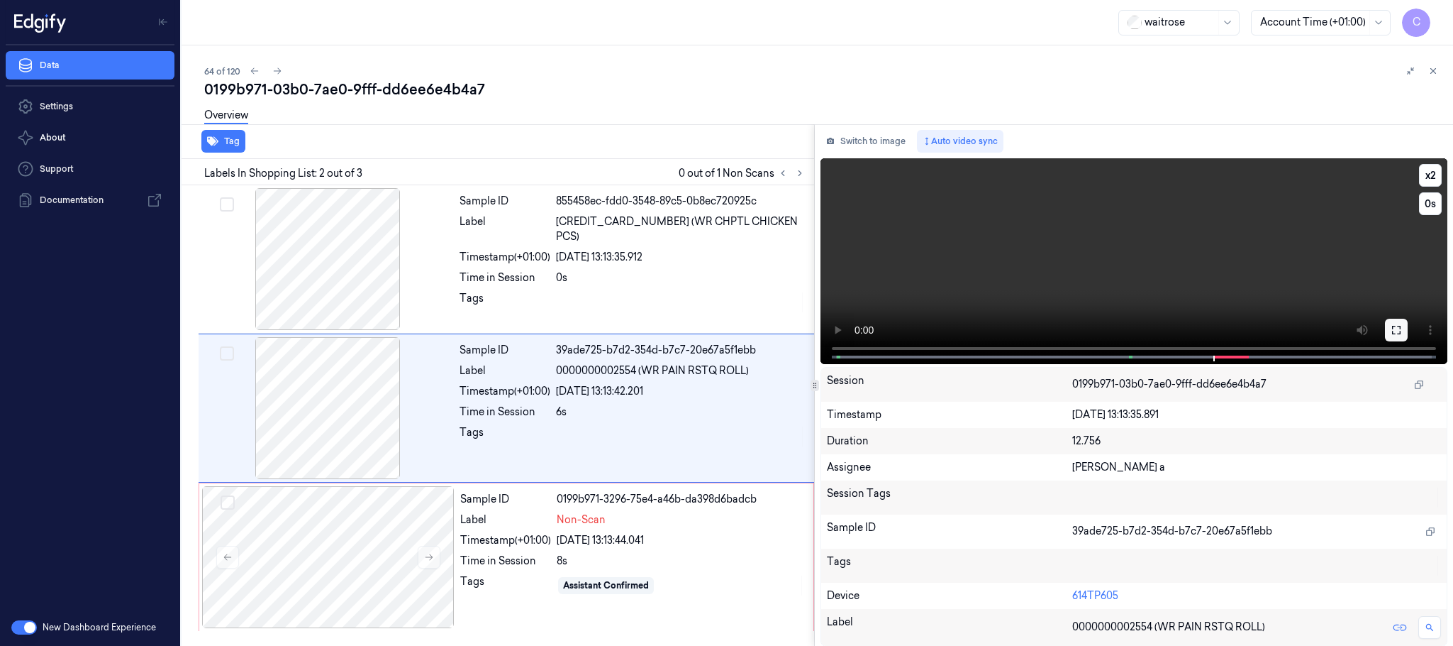
click at [1392, 332] on icon at bounding box center [1396, 330] width 9 height 9
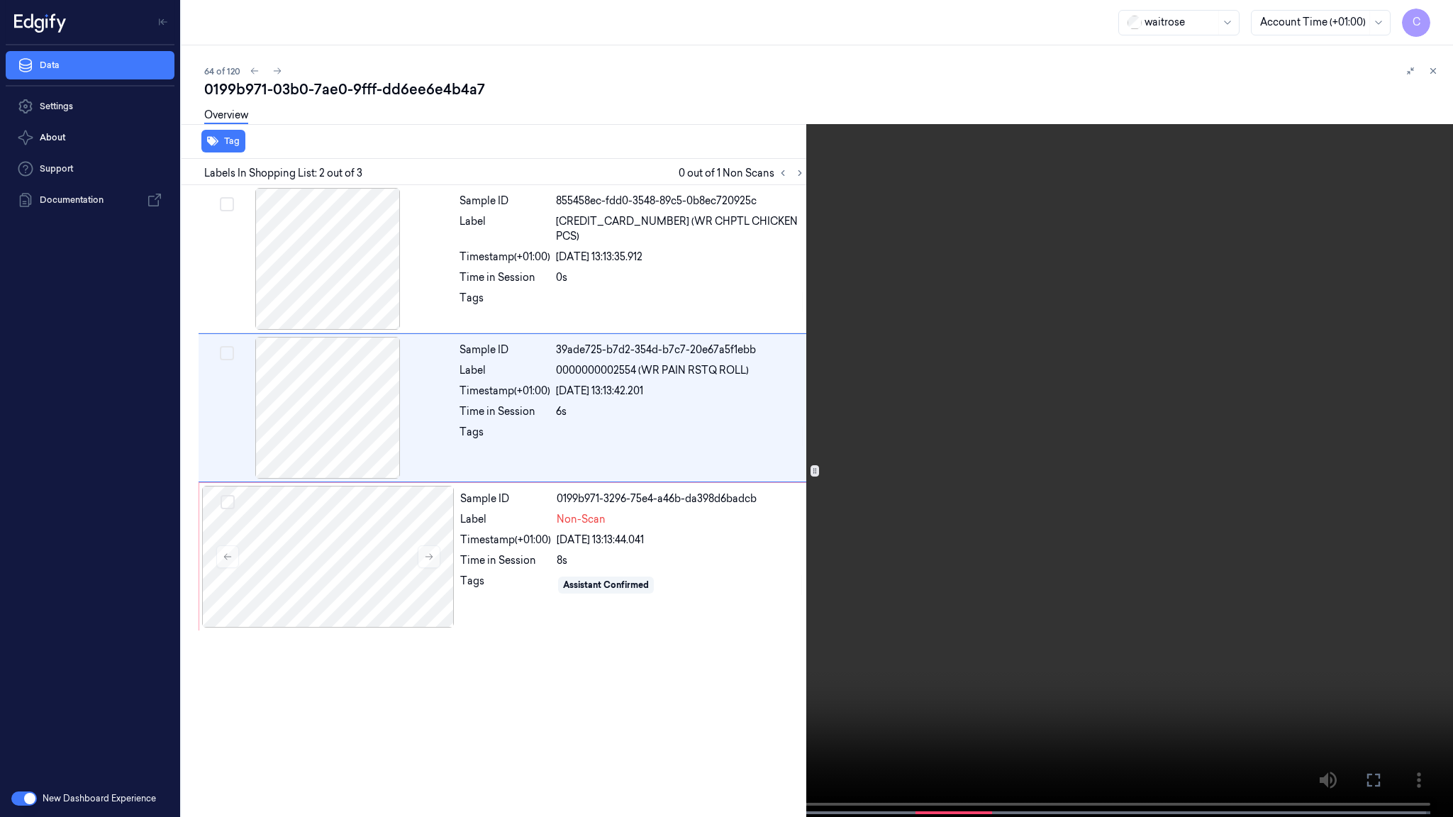
click at [877, 519] on video at bounding box center [726, 410] width 1453 height 820
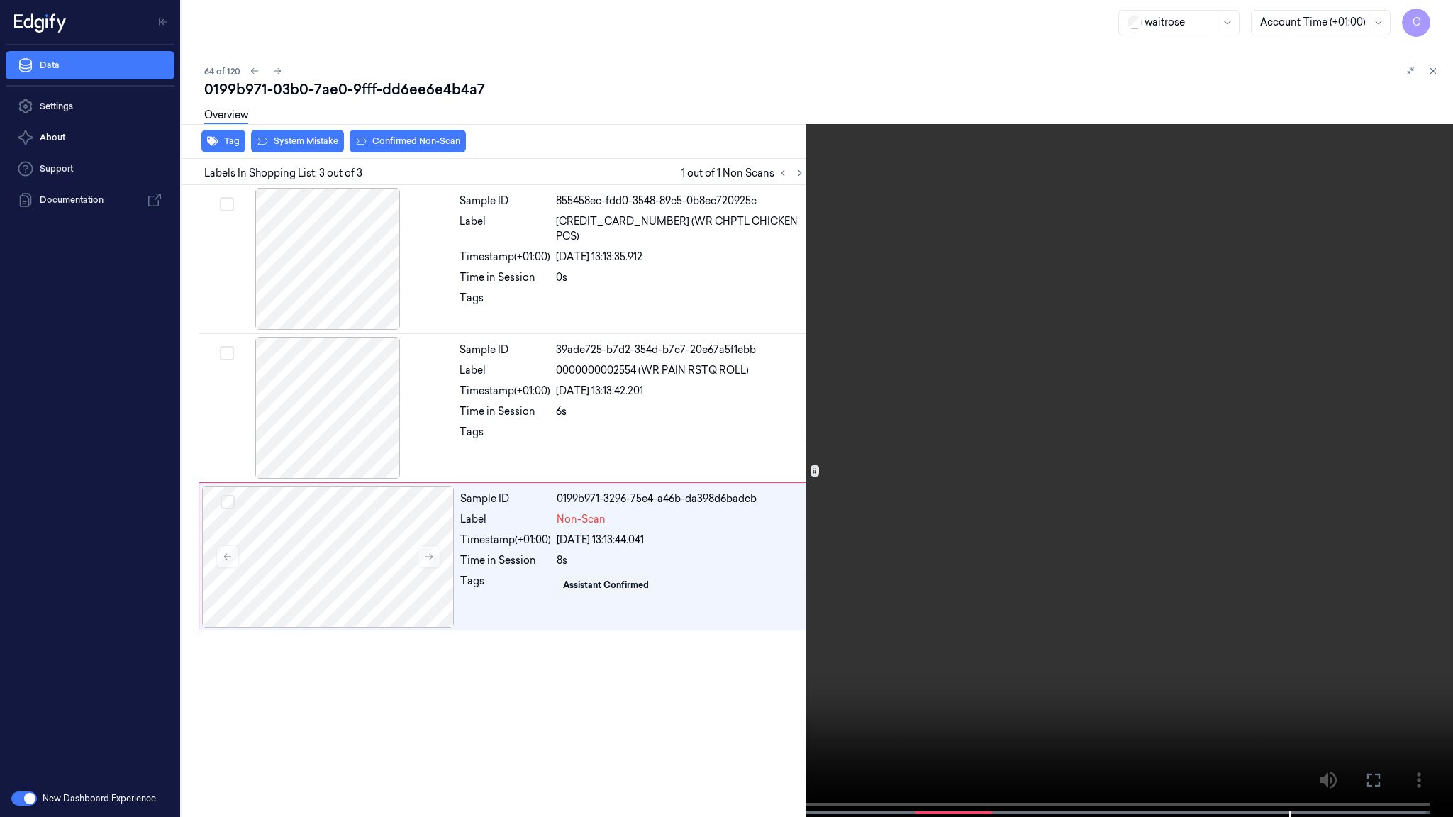
click at [767, 609] on video at bounding box center [726, 410] width 1453 height 820
click at [855, 432] on video at bounding box center [726, 410] width 1453 height 820
click at [847, 503] on video at bounding box center [726, 410] width 1453 height 820
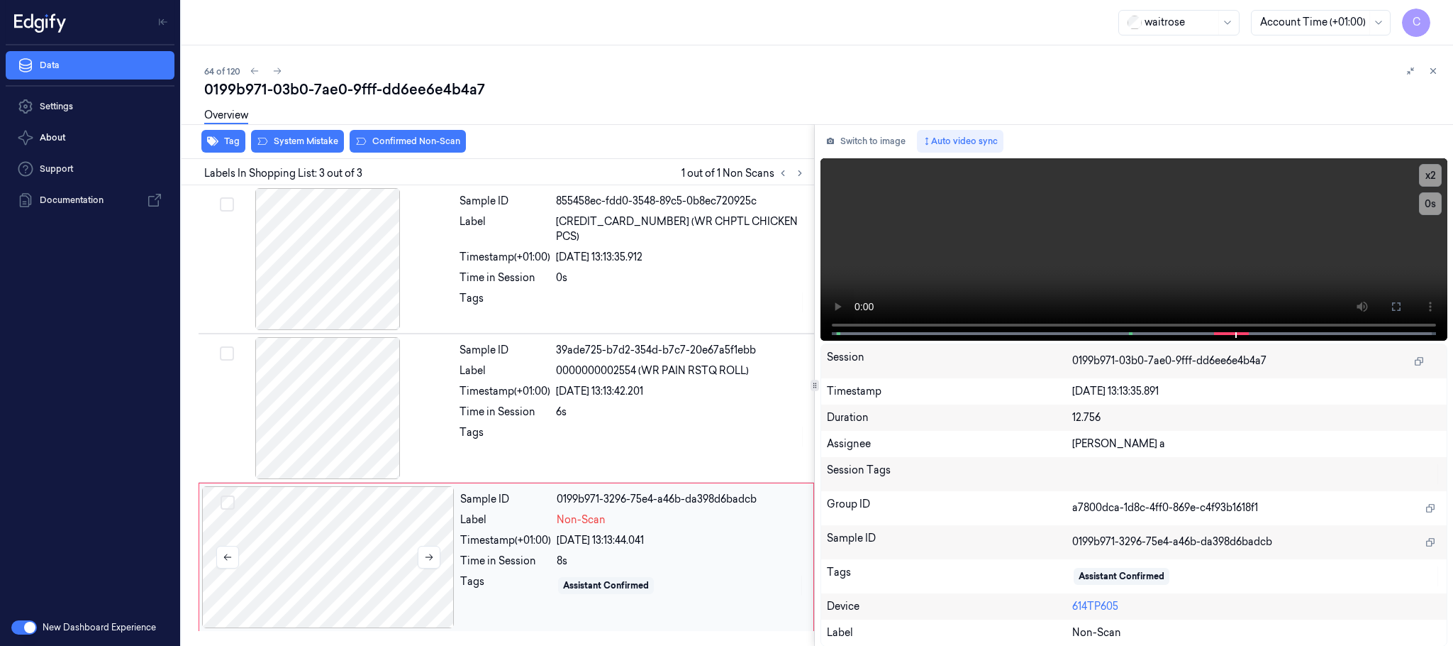
click at [328, 549] on div at bounding box center [328, 557] width 253 height 142
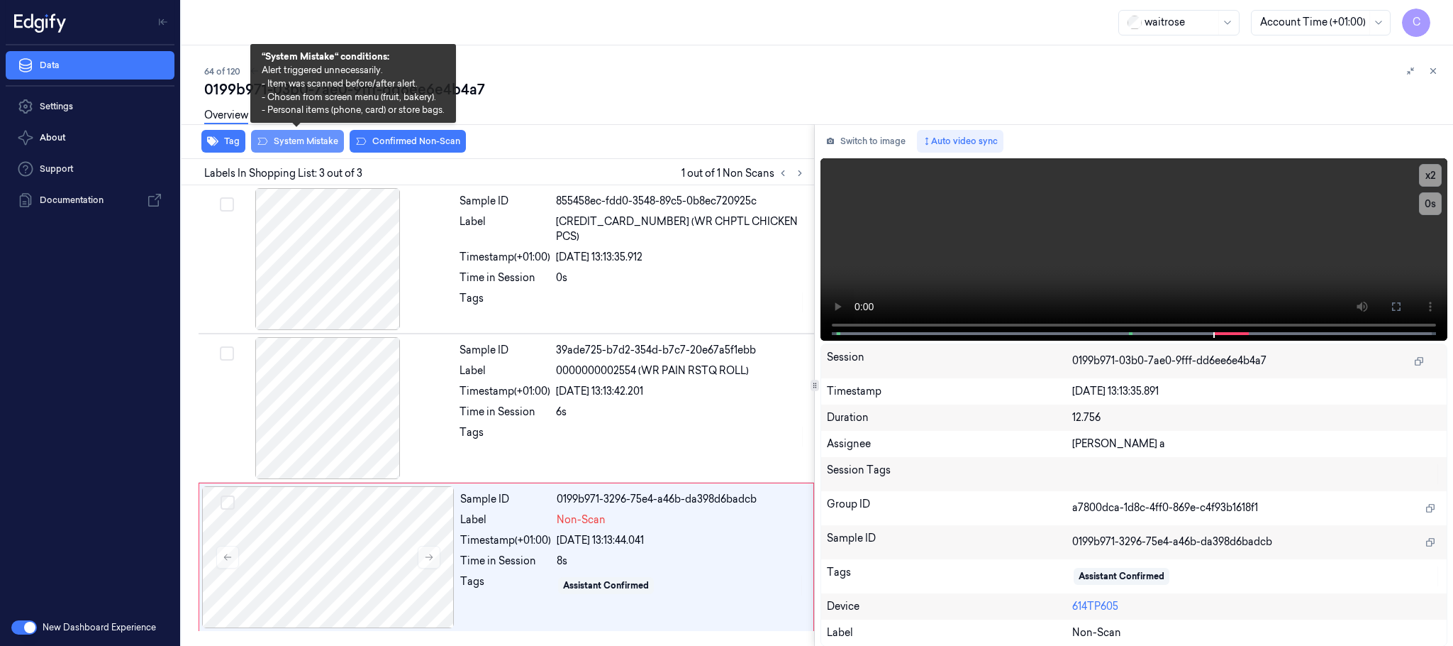
click at [303, 135] on button "System Mistake" at bounding box center [297, 141] width 93 height 23
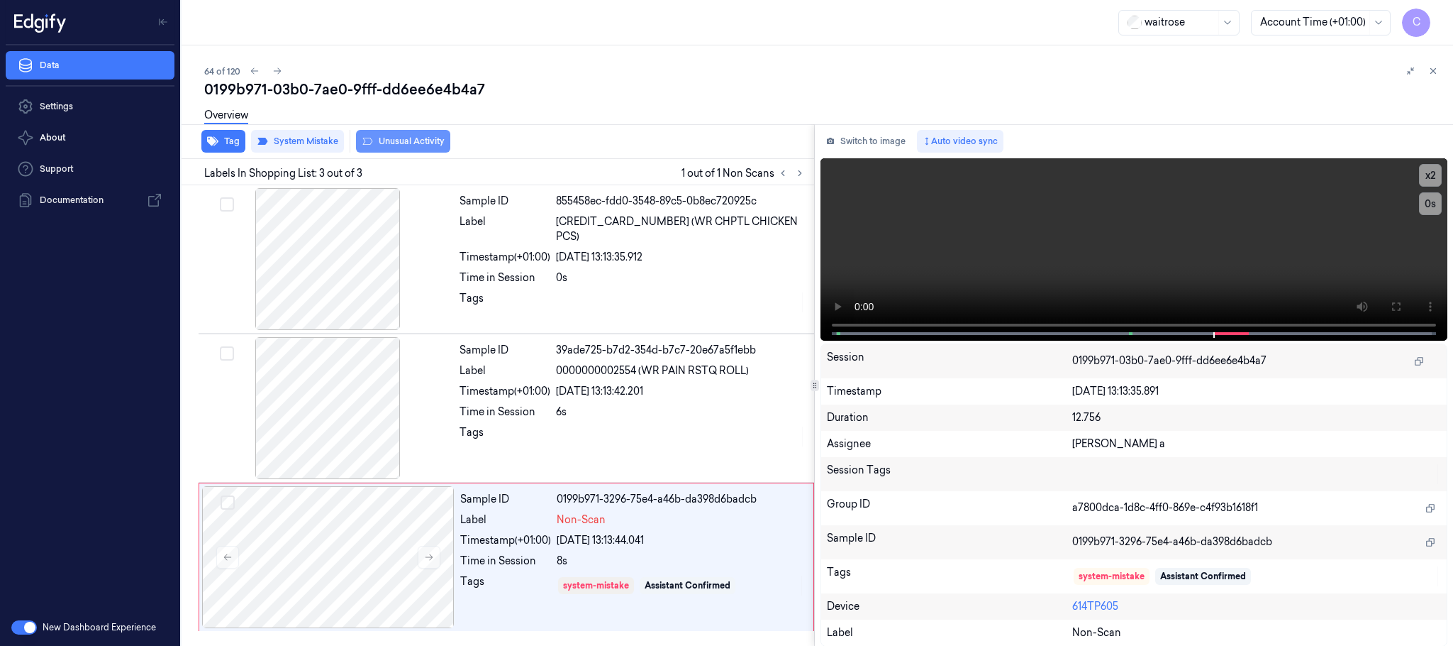
click at [409, 141] on button "Unusual Activity" at bounding box center [403, 141] width 94 height 23
click at [230, 143] on button "Tag" at bounding box center [223, 141] width 44 height 23
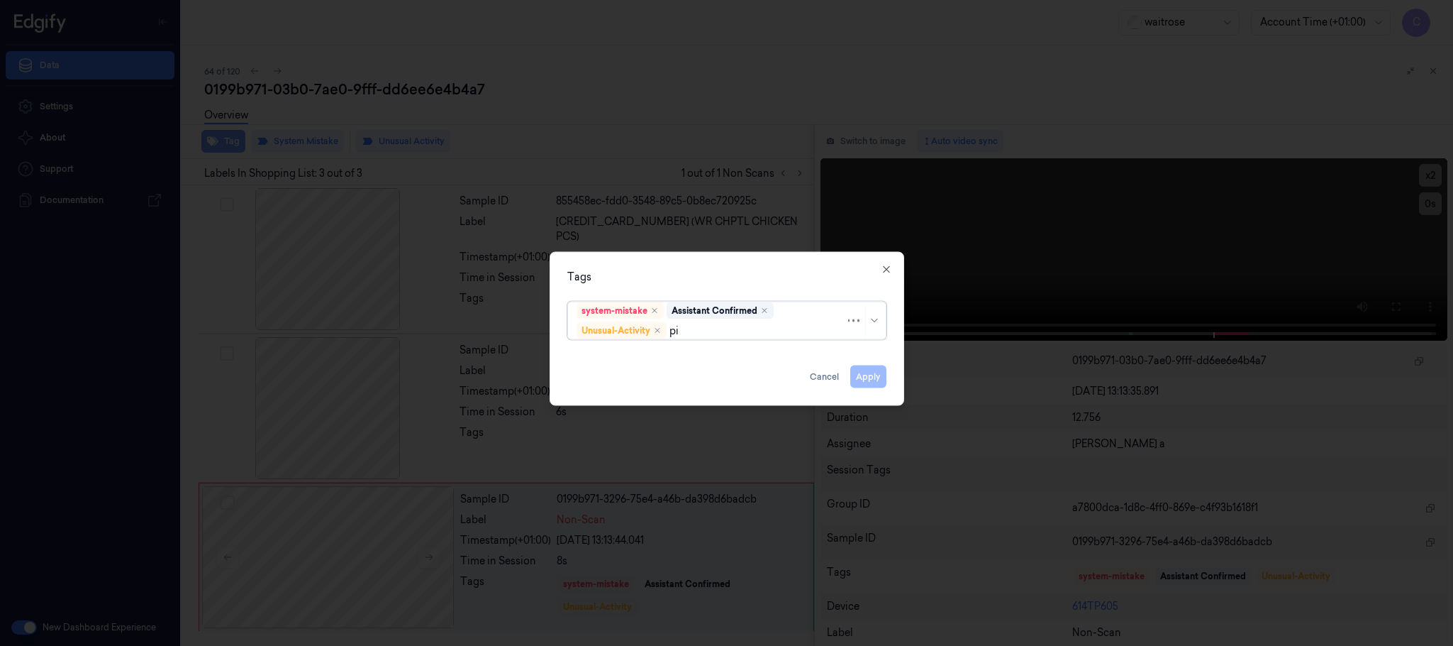
type input "pic"
click at [651, 360] on div "Picklist item alert" at bounding box center [618, 358] width 82 height 15
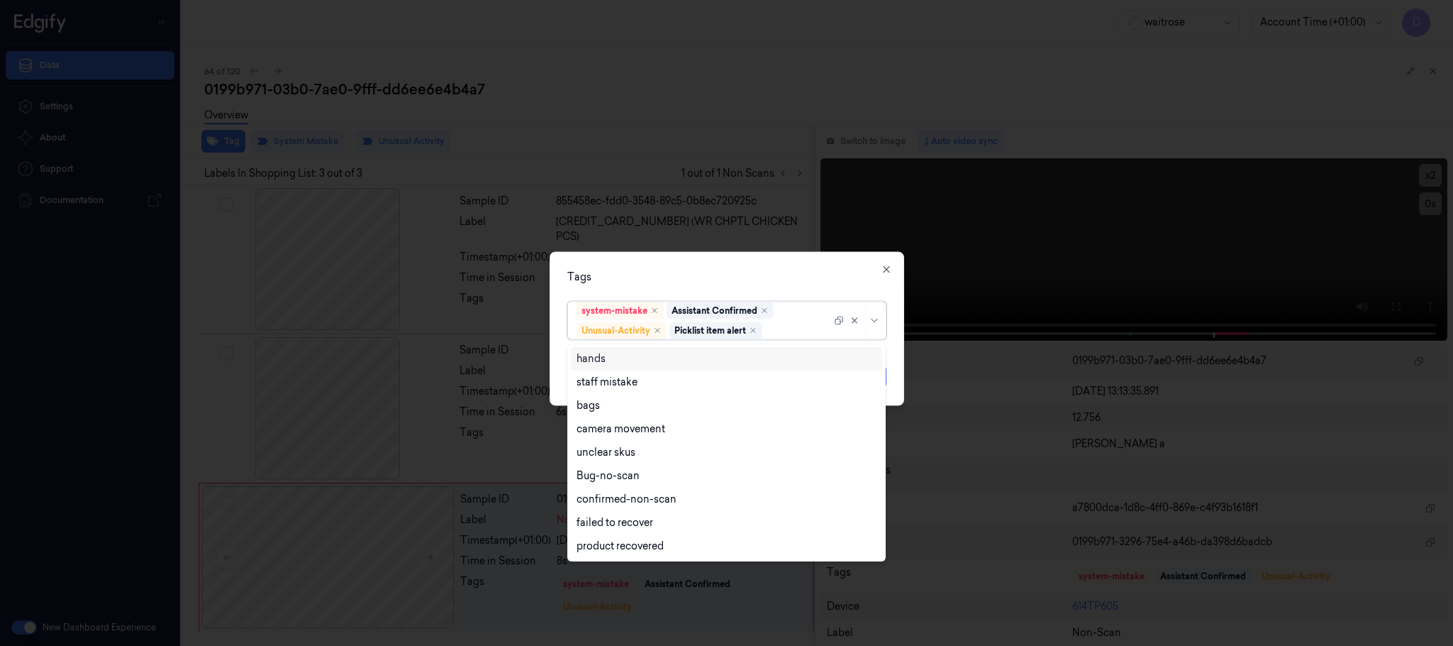
click at [707, 265] on div "Tags option Picklist item alert, selected. 9 results available. Use Up and Down…" at bounding box center [727, 329] width 355 height 154
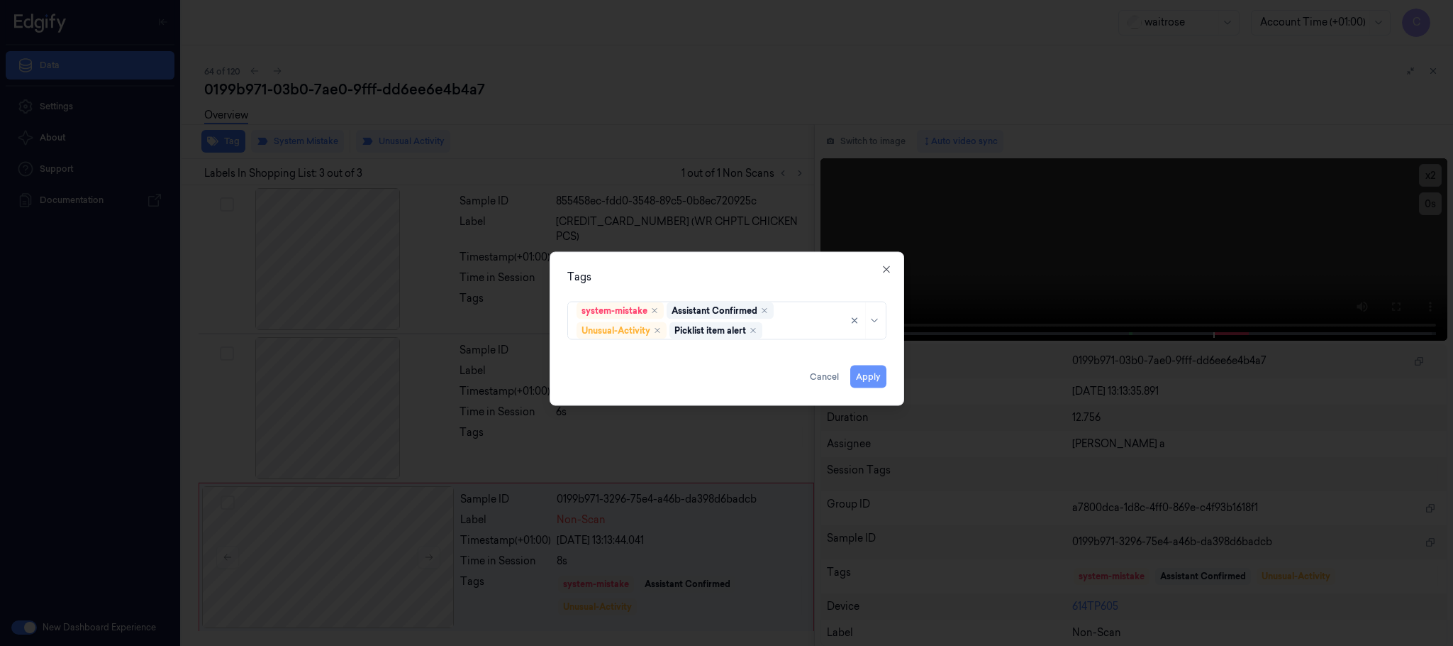
click at [860, 375] on button "Apply" at bounding box center [869, 376] width 36 height 23
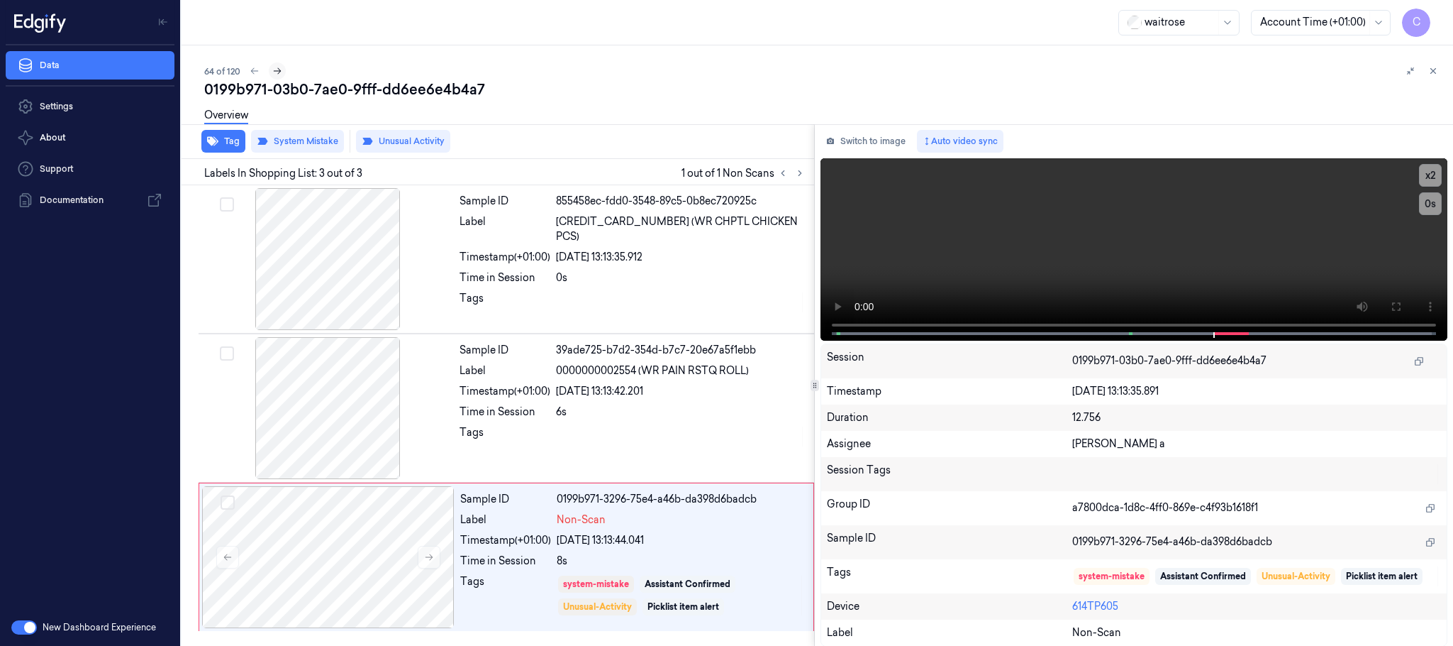
click at [275, 67] on icon at bounding box center [277, 71] width 10 height 10
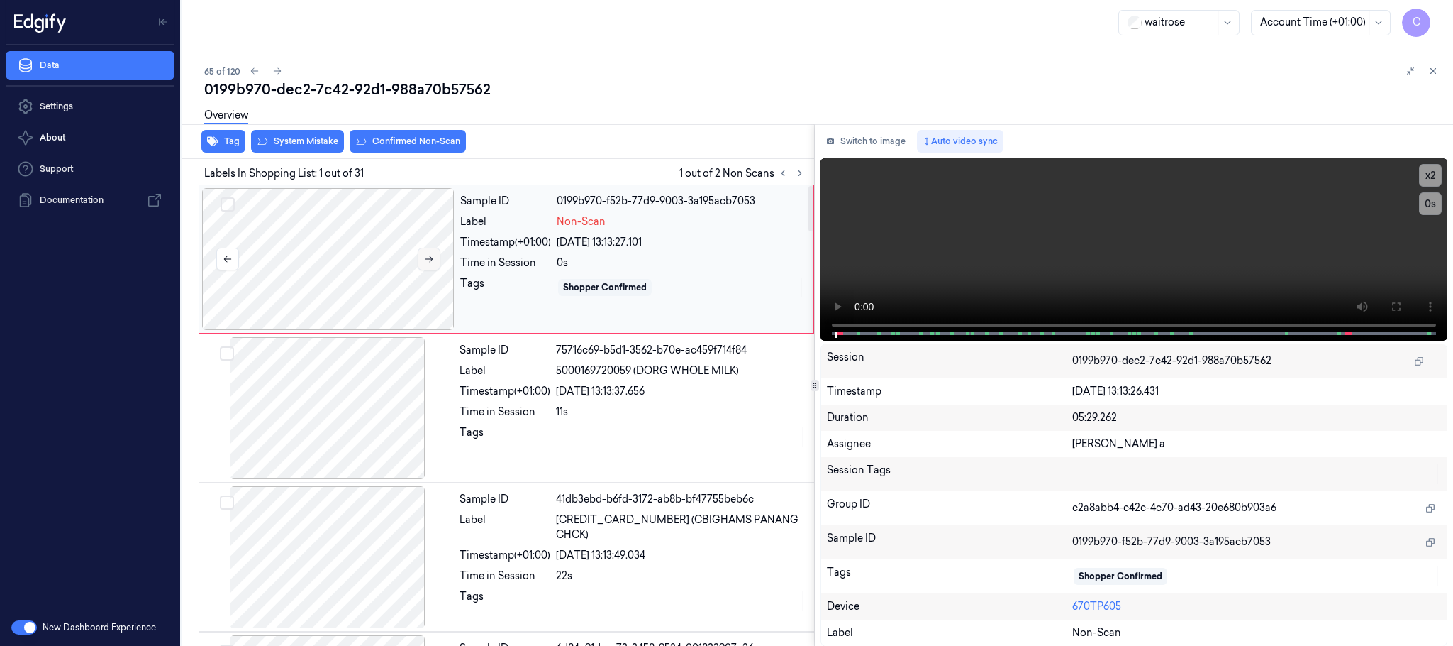
click at [428, 257] on icon at bounding box center [429, 259] width 10 height 10
click at [314, 139] on button "System Mistake" at bounding box center [297, 141] width 93 height 23
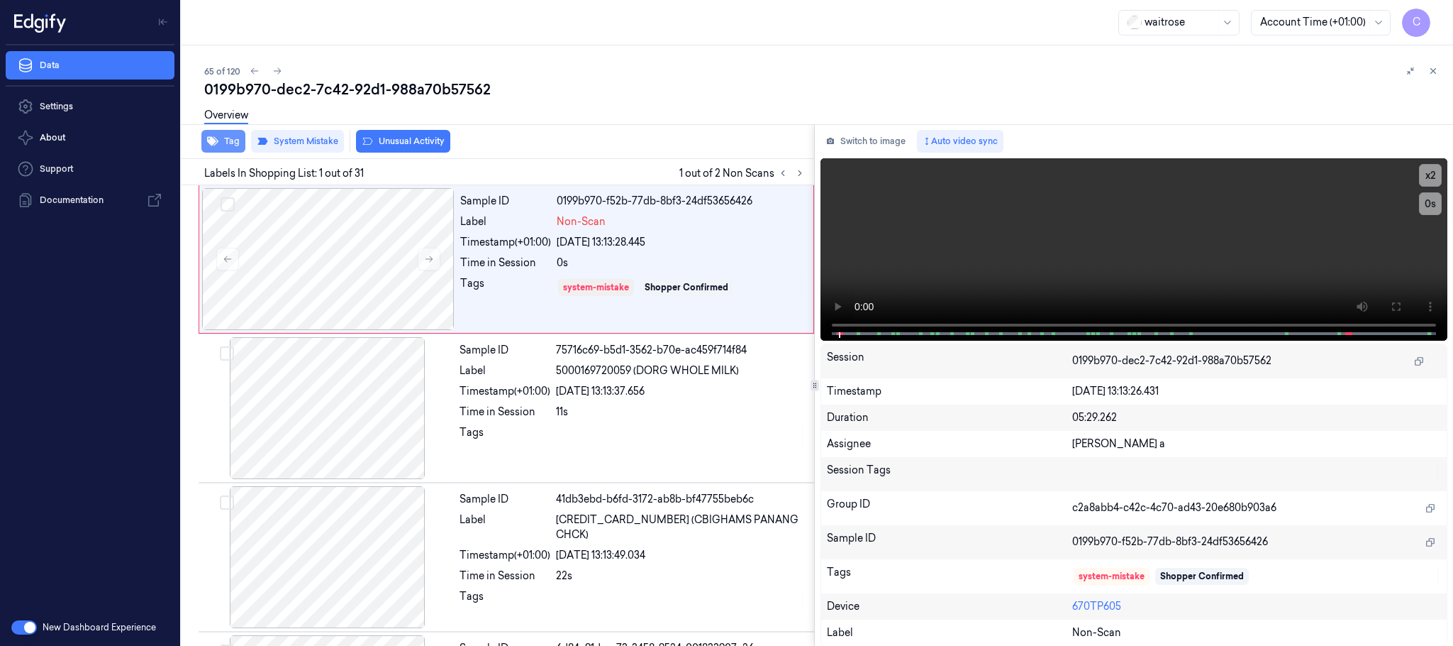
click at [220, 141] on button "Tag" at bounding box center [223, 141] width 44 height 23
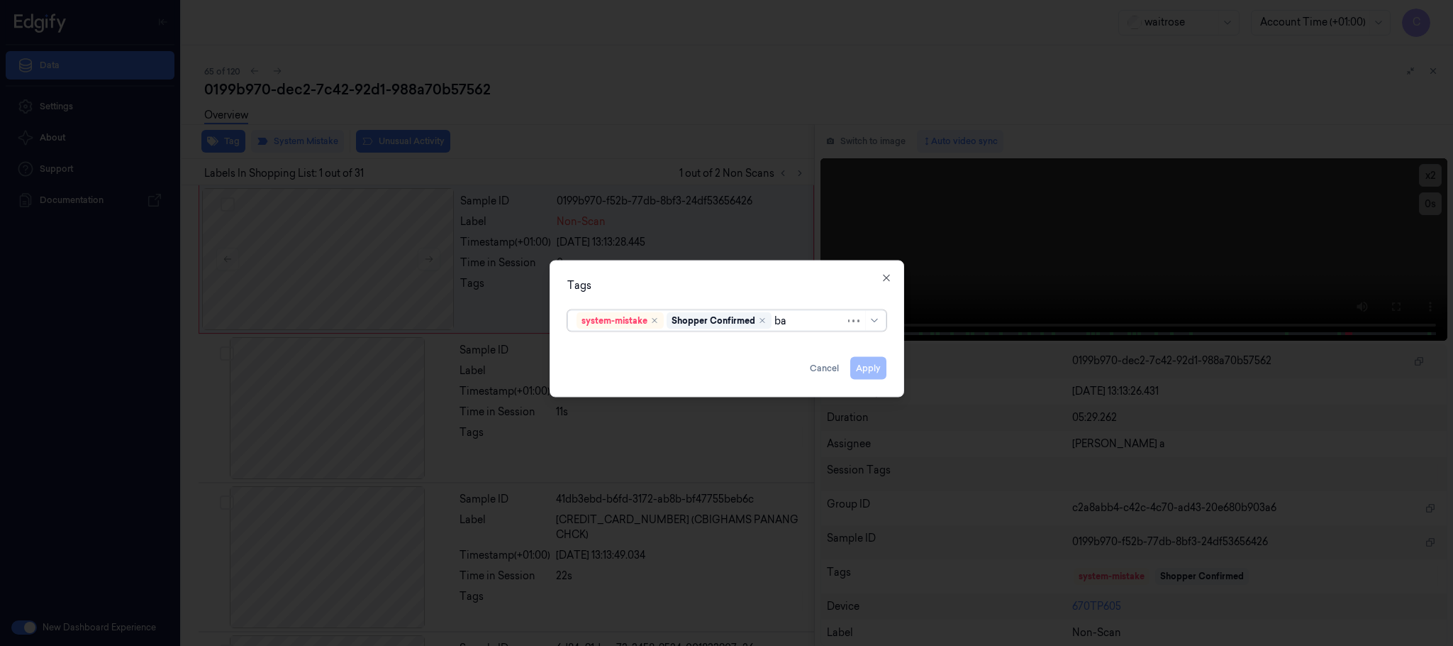
type input "bag"
click at [577, 343] on div "bags" at bounding box center [588, 349] width 23 height 15
click at [628, 288] on div "Tags" at bounding box center [726, 285] width 319 height 15
click at [865, 364] on button "Apply" at bounding box center [869, 368] width 36 height 23
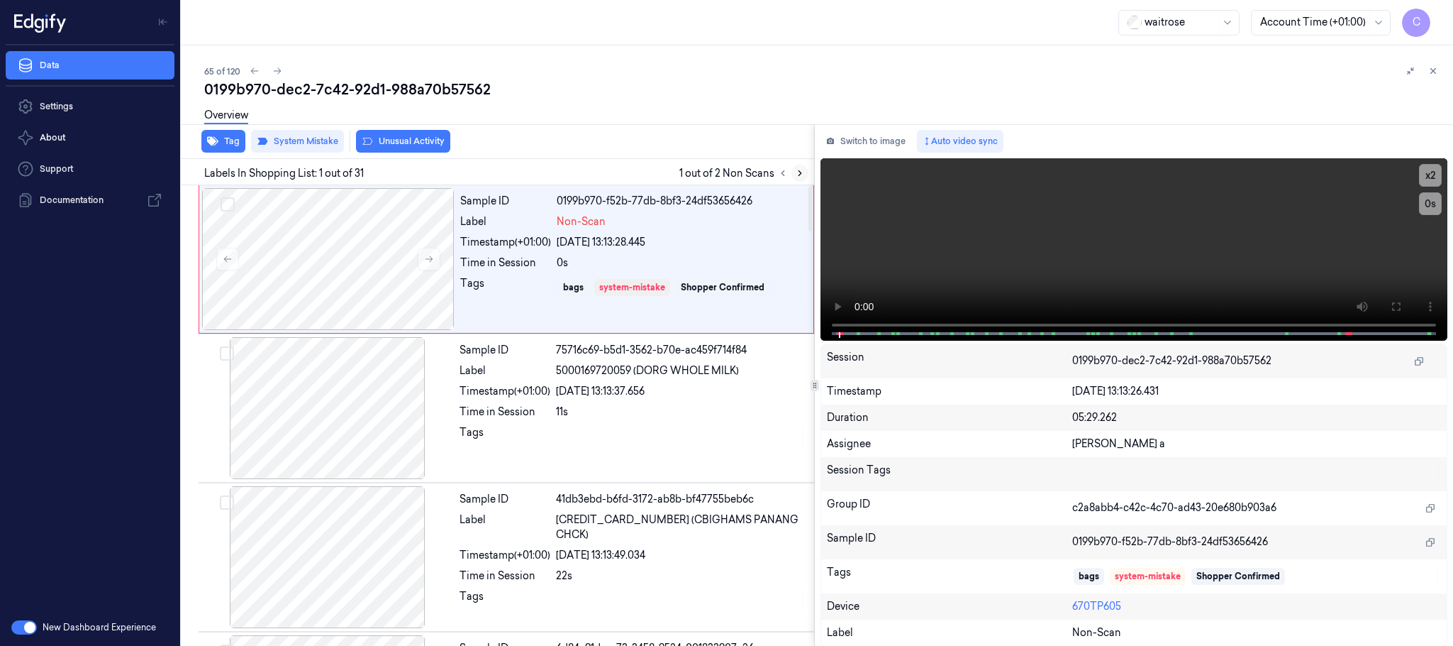
click at [796, 168] on icon at bounding box center [800, 173] width 10 height 10
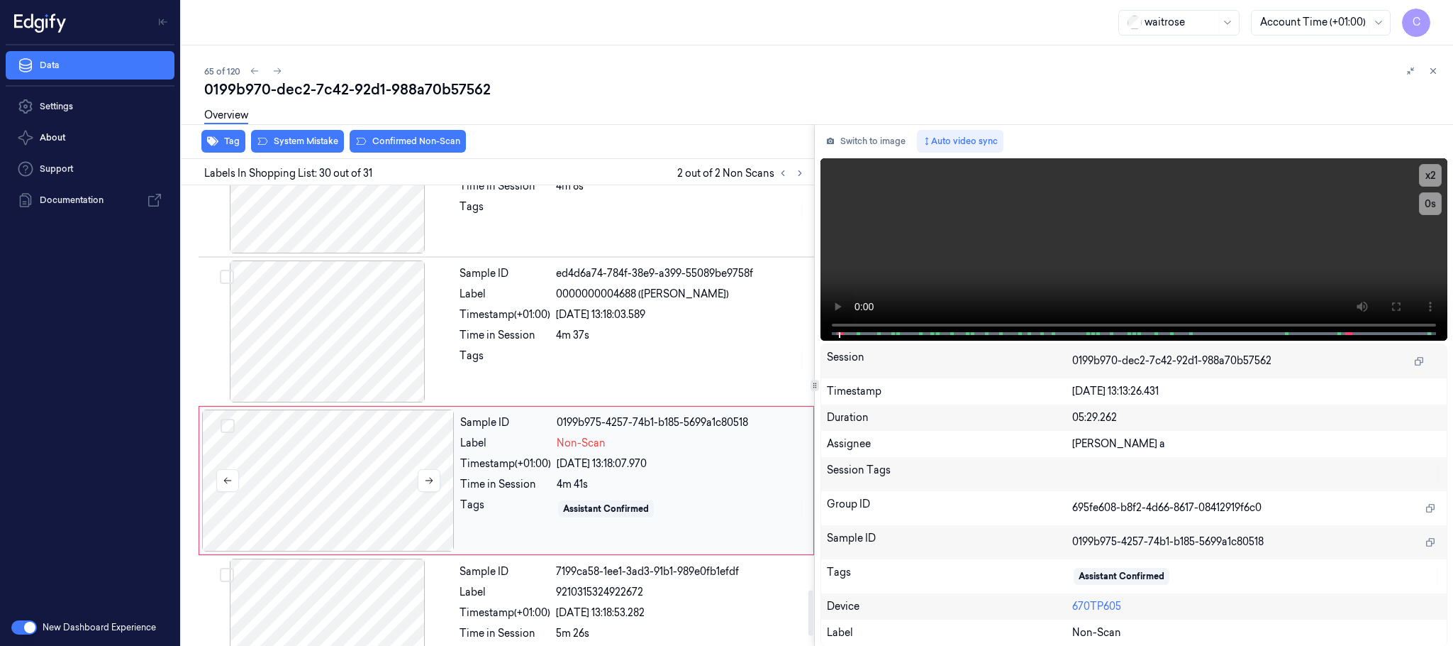
scroll to position [4182, 0]
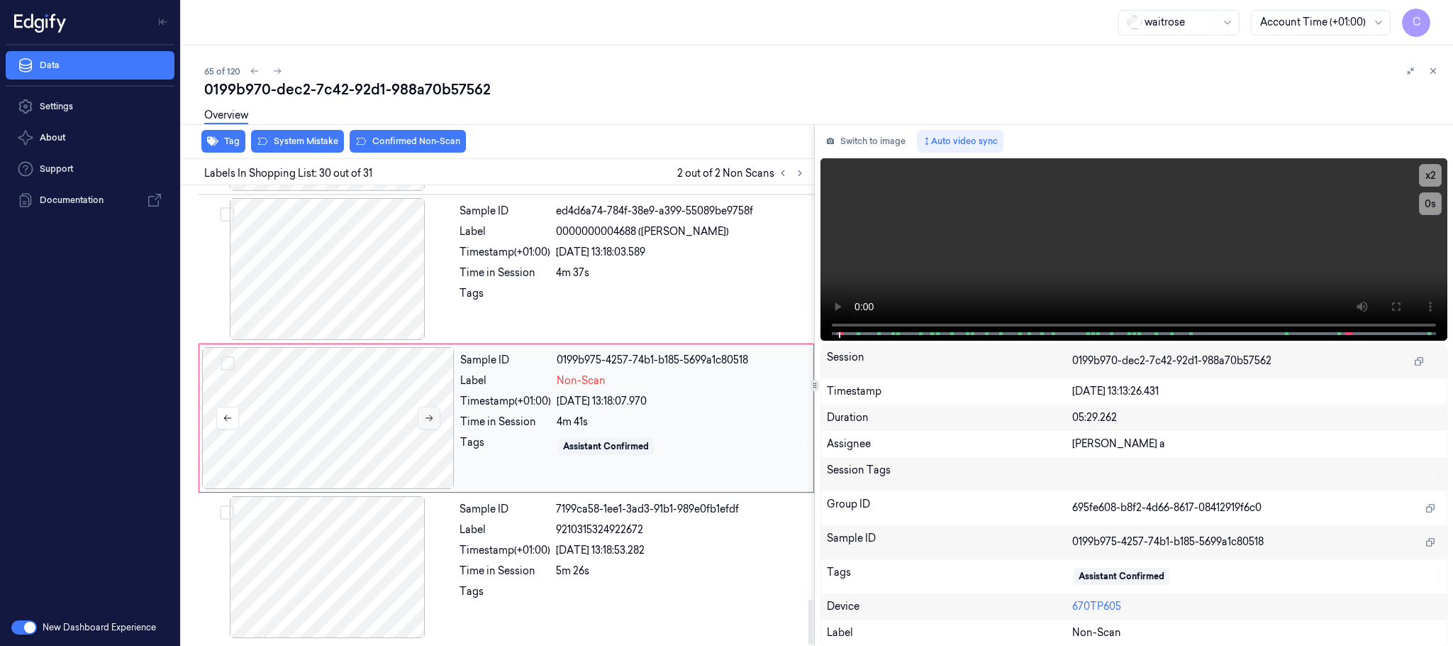
click at [433, 418] on icon at bounding box center [429, 418] width 10 height 10
click at [332, 432] on div at bounding box center [328, 418] width 253 height 142
click at [273, 138] on button "System Mistake" at bounding box center [297, 141] width 93 height 23
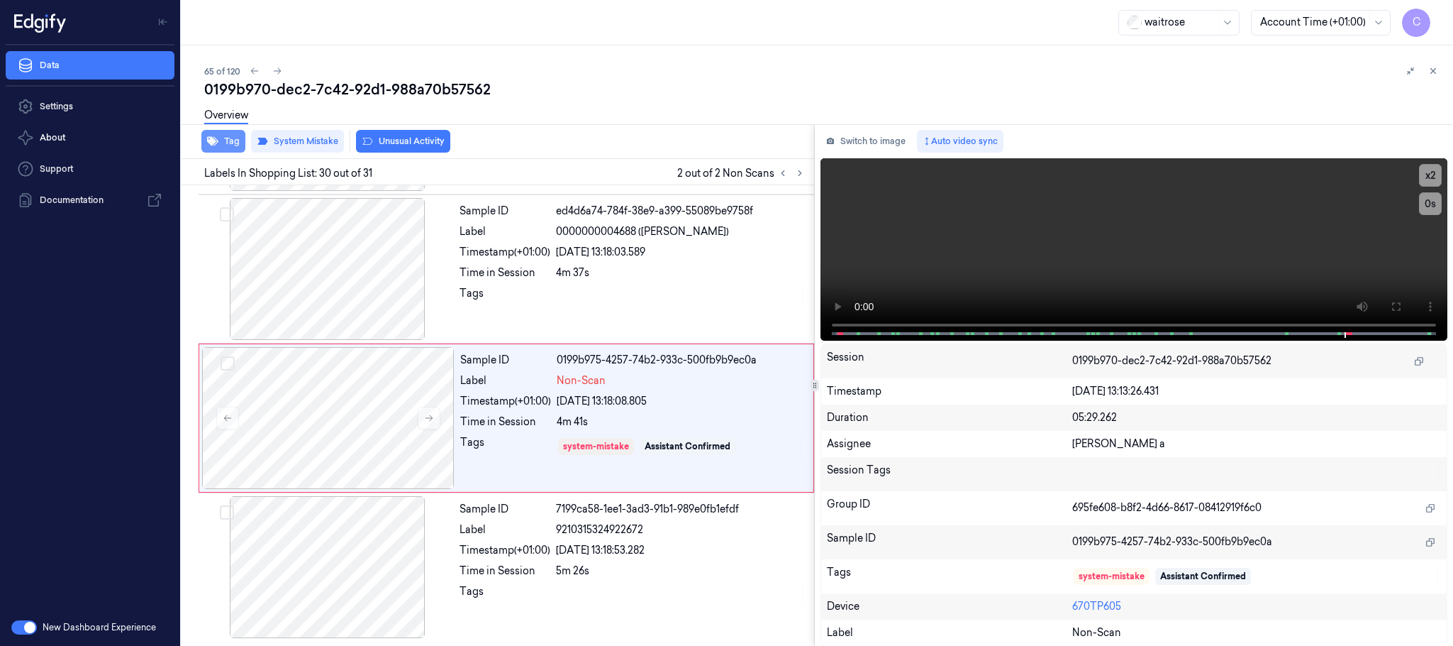
click at [231, 143] on button "Tag" at bounding box center [223, 141] width 44 height 23
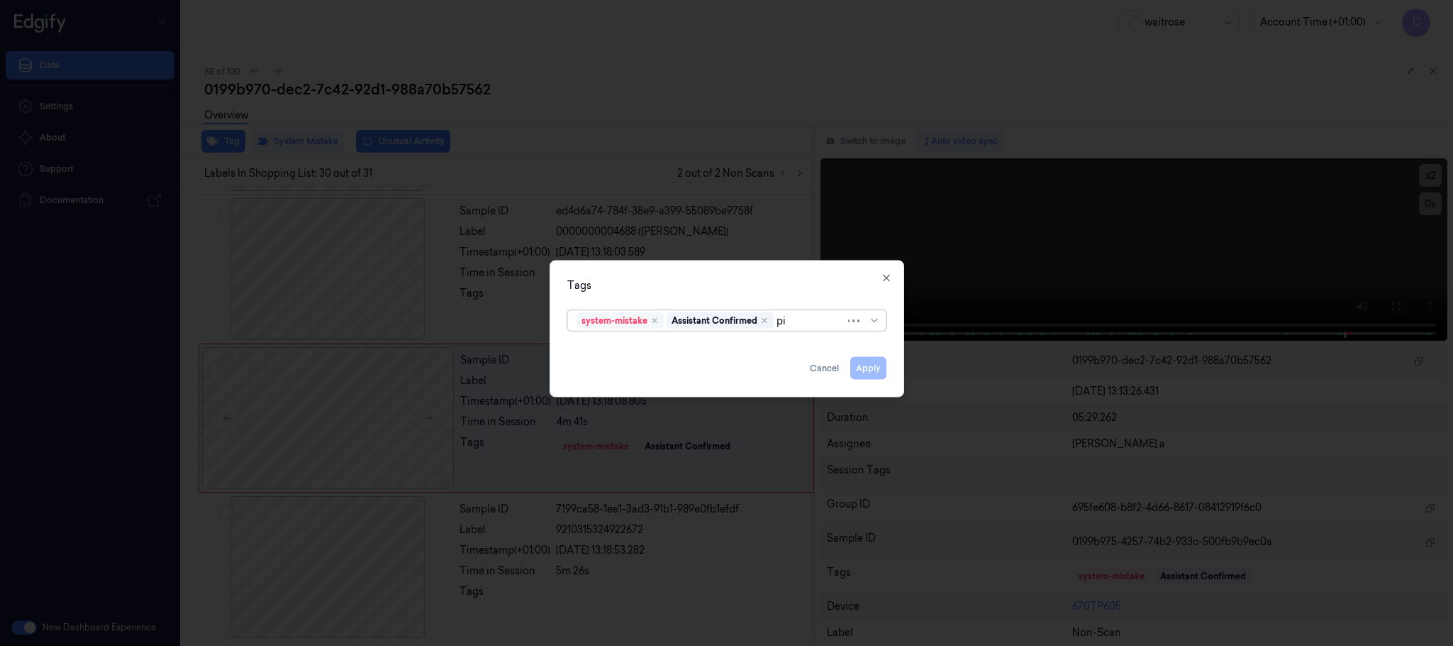
type input "pic"
click at [609, 349] on div "Picklist item alert" at bounding box center [618, 349] width 82 height 15
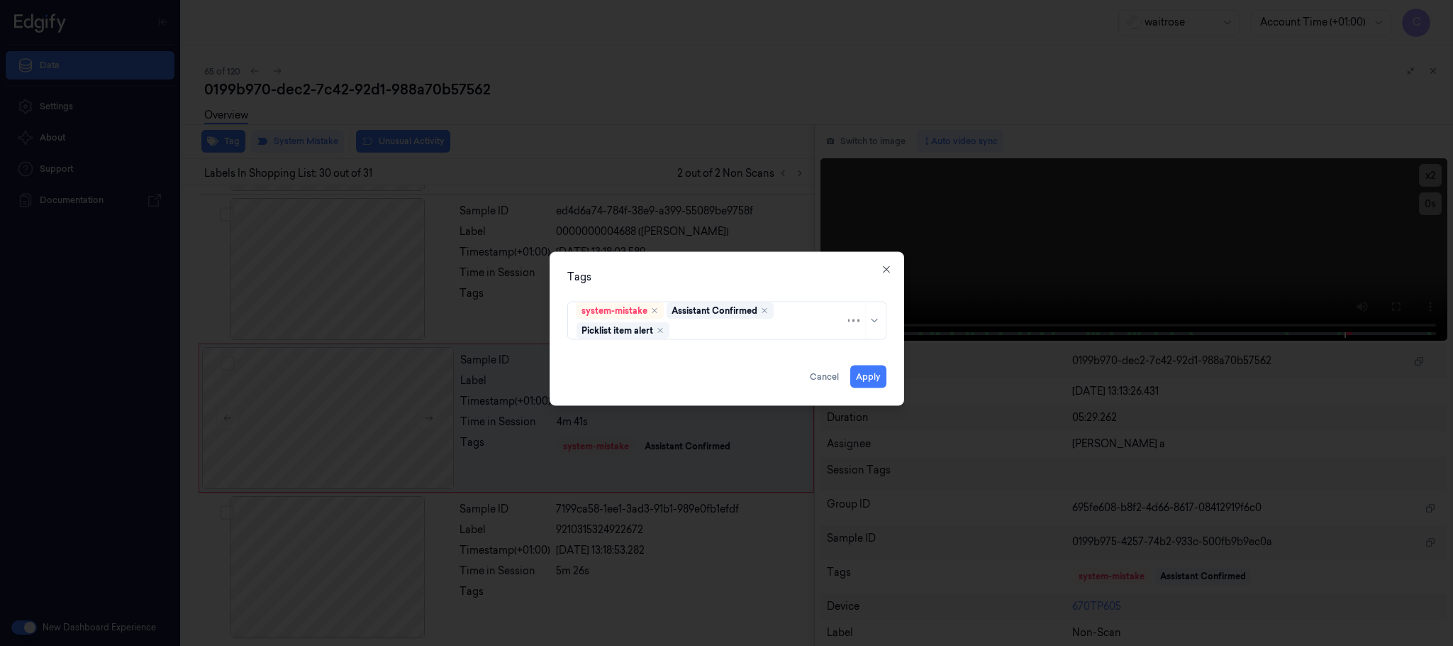
click at [671, 286] on div "Tags system-mistake Assistant Confirmed Picklist item alert Apply Cancel Close" at bounding box center [727, 329] width 355 height 154
click at [854, 377] on button "Apply" at bounding box center [869, 376] width 36 height 23
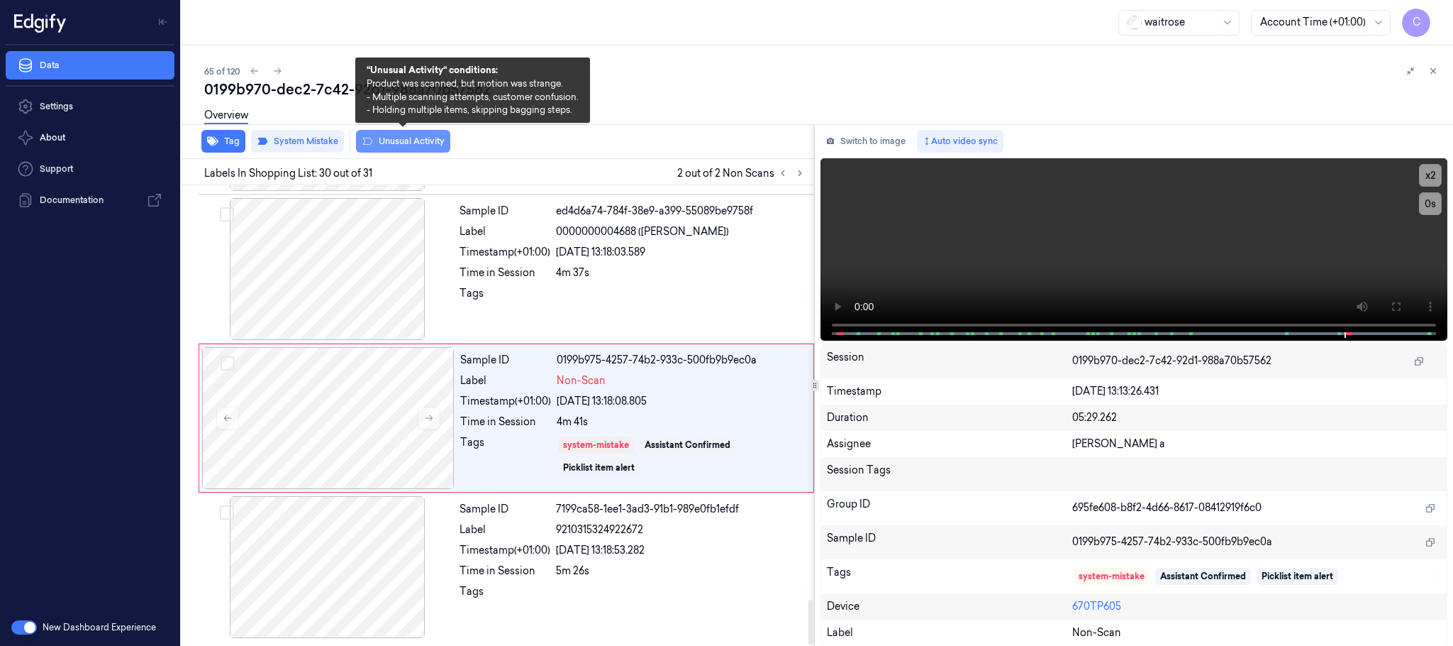
click at [413, 140] on button "Unusual Activity" at bounding box center [403, 141] width 94 height 23
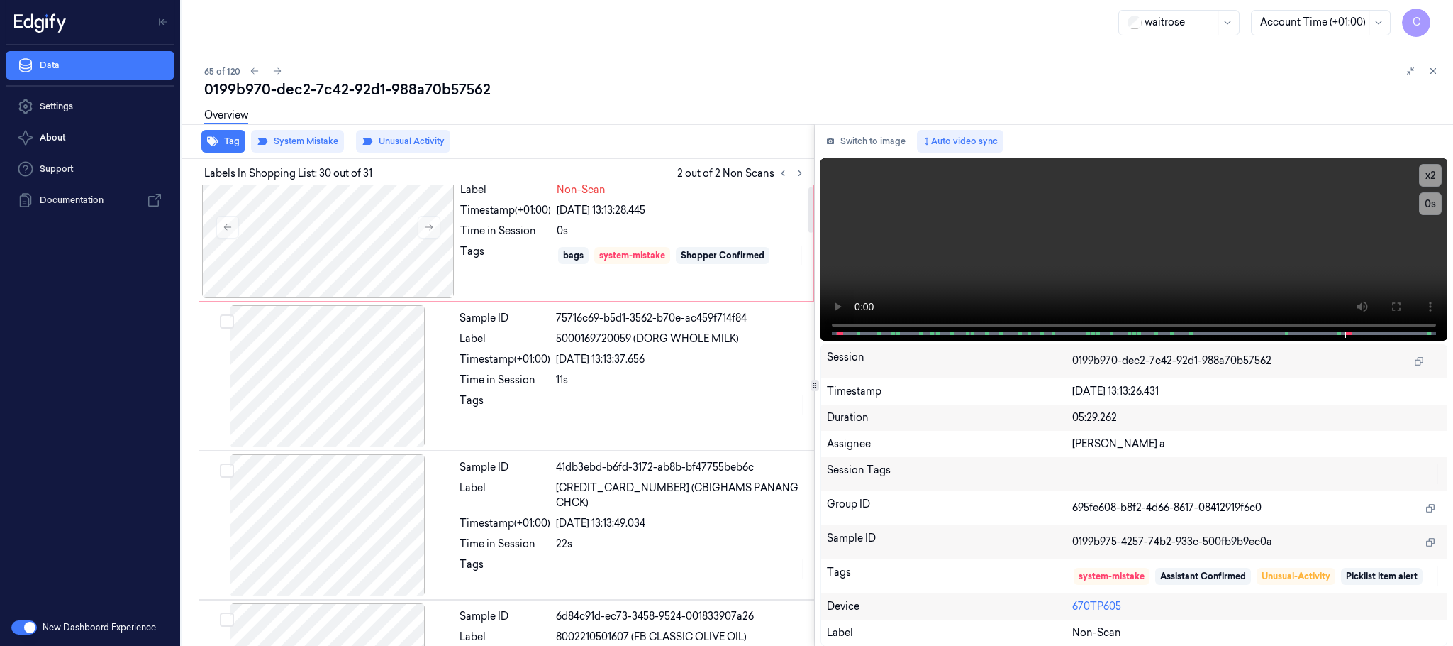
scroll to position [0, 0]
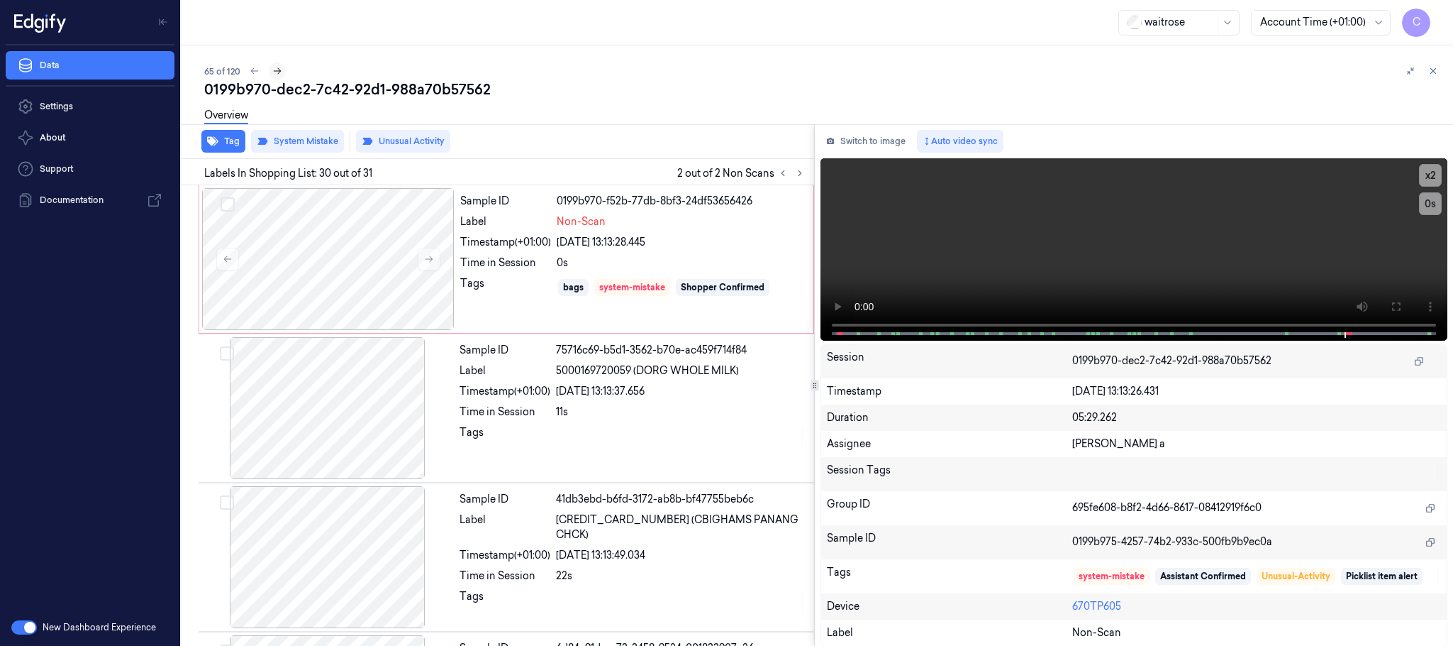
click at [275, 72] on icon at bounding box center [277, 71] width 10 height 10
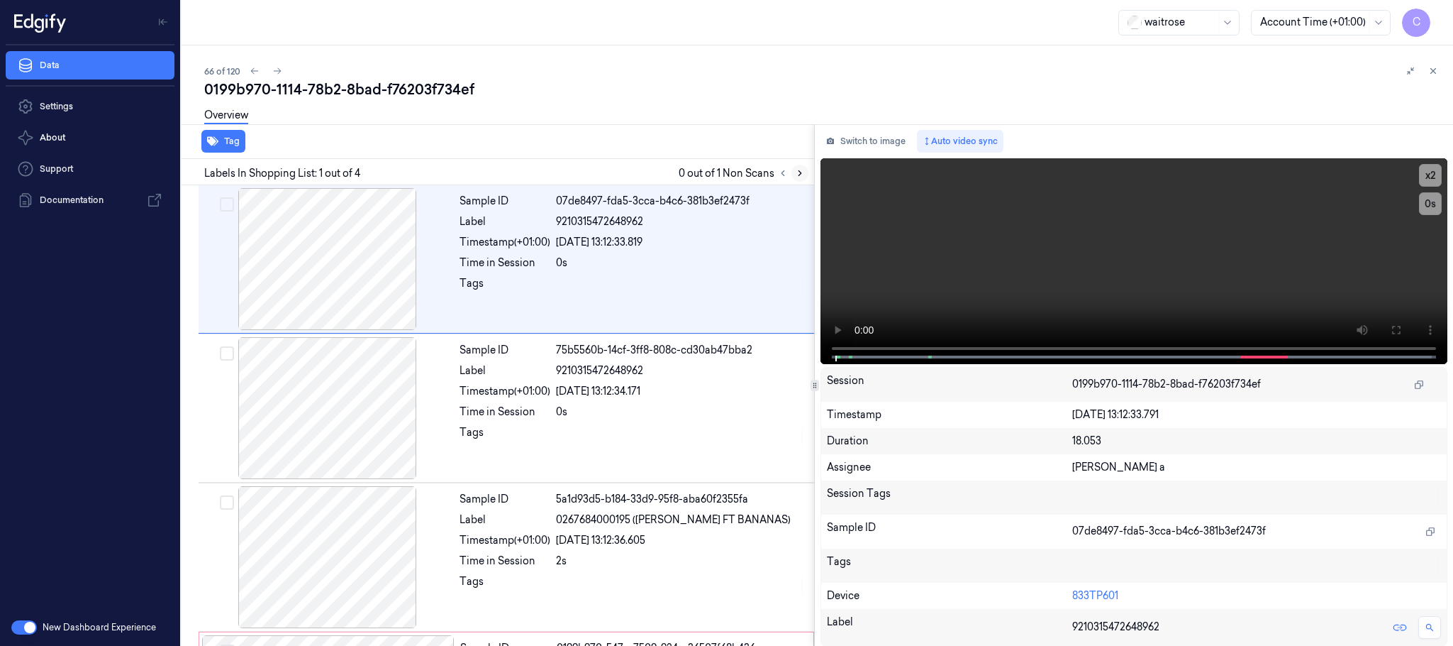
click at [801, 170] on icon at bounding box center [800, 173] width 10 height 10
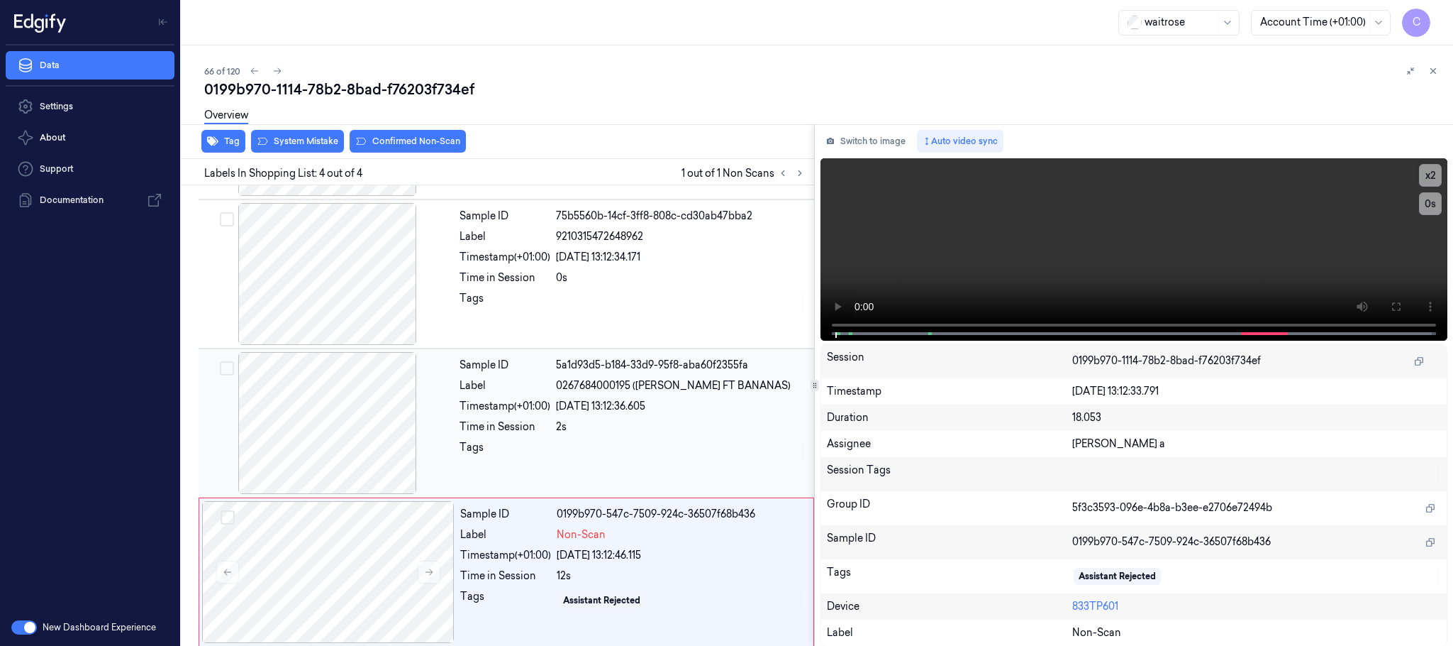
scroll to position [141, 0]
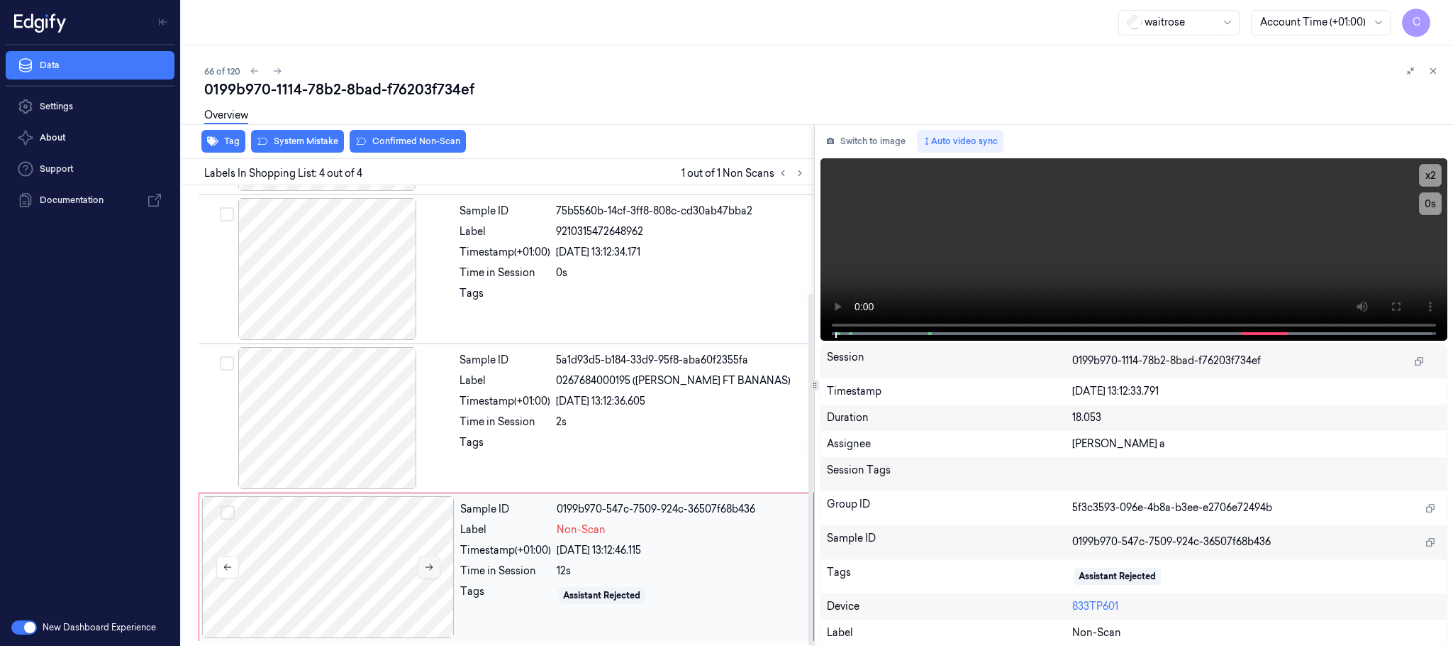
click at [428, 555] on button at bounding box center [429, 566] width 23 height 23
click at [428, 563] on icon at bounding box center [429, 567] width 10 height 10
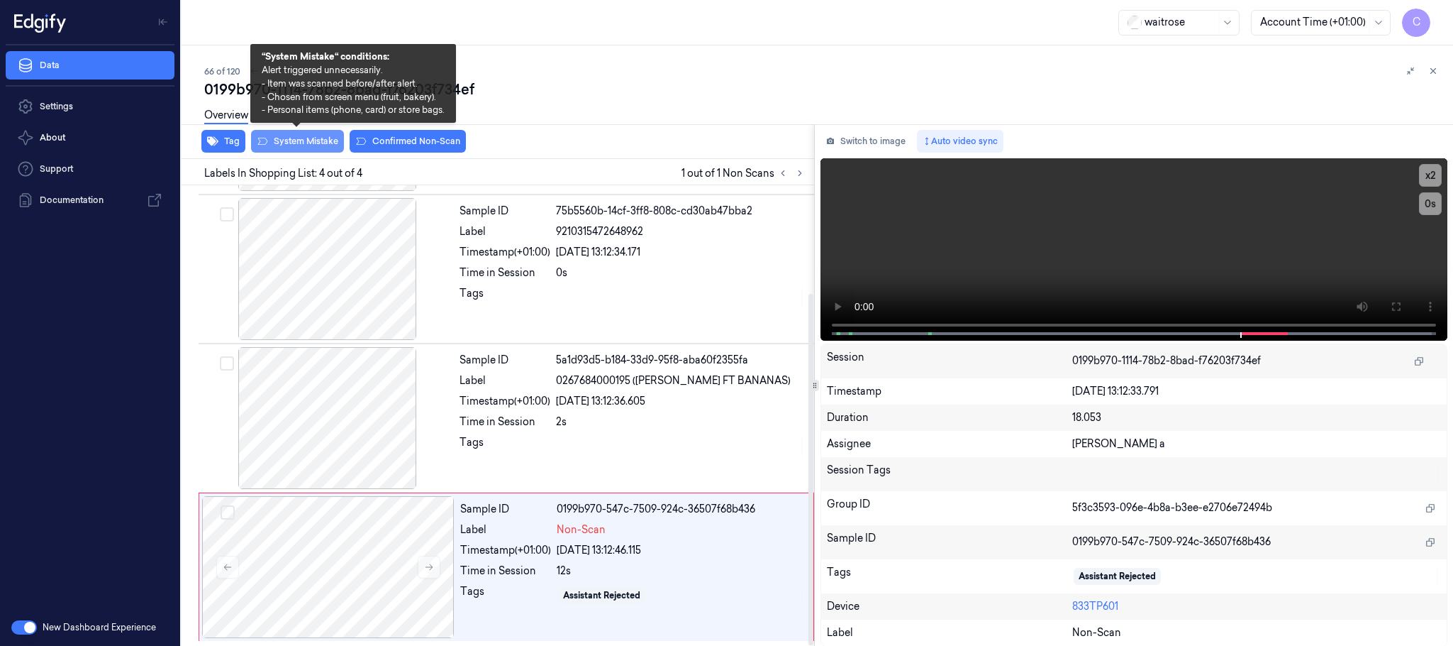
click at [316, 135] on button "System Mistake" at bounding box center [297, 141] width 93 height 23
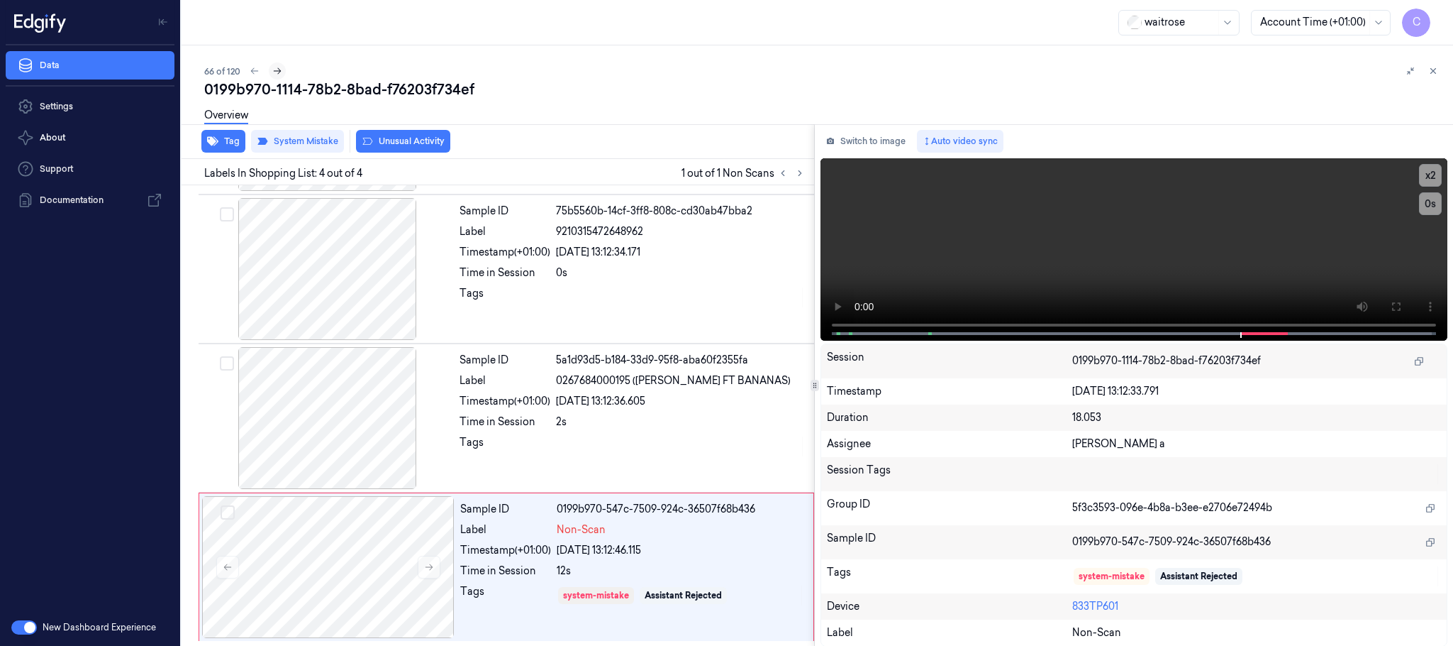
click at [275, 71] on icon at bounding box center [277, 71] width 10 height 10
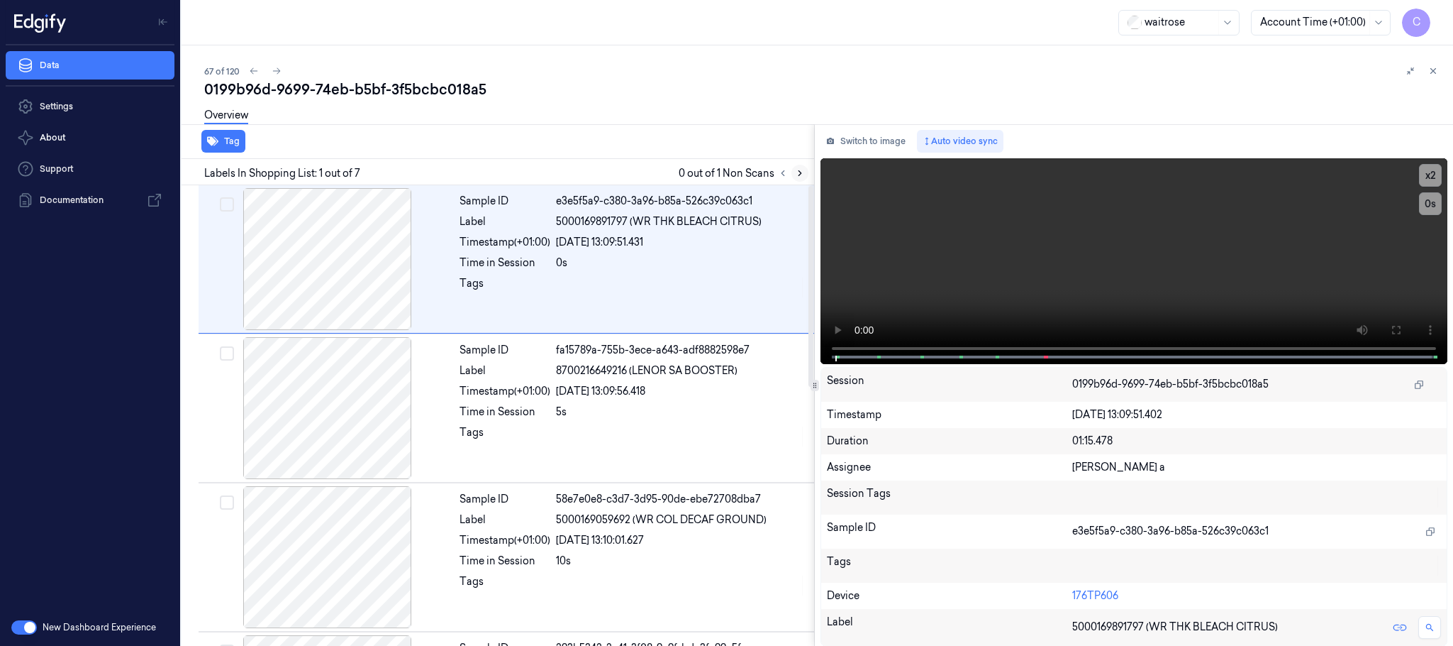
click at [802, 170] on icon at bounding box center [800, 173] width 10 height 10
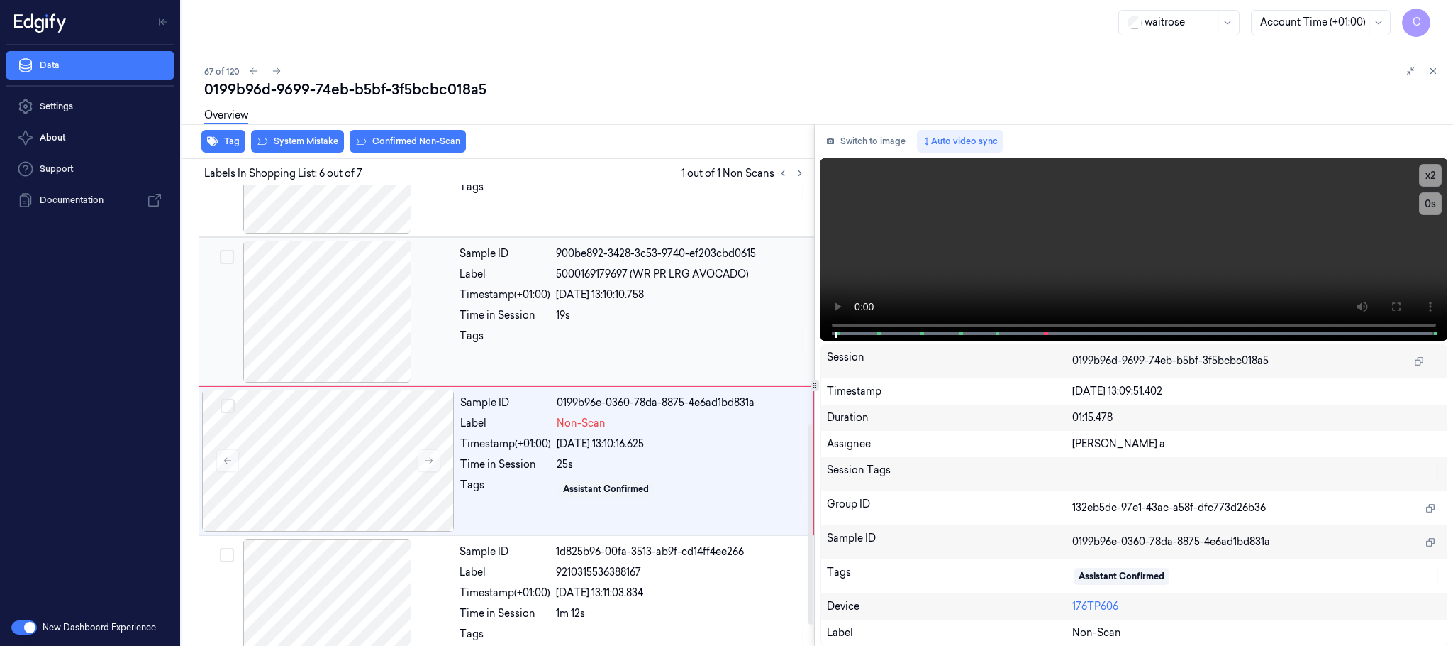
scroll to position [590, 0]
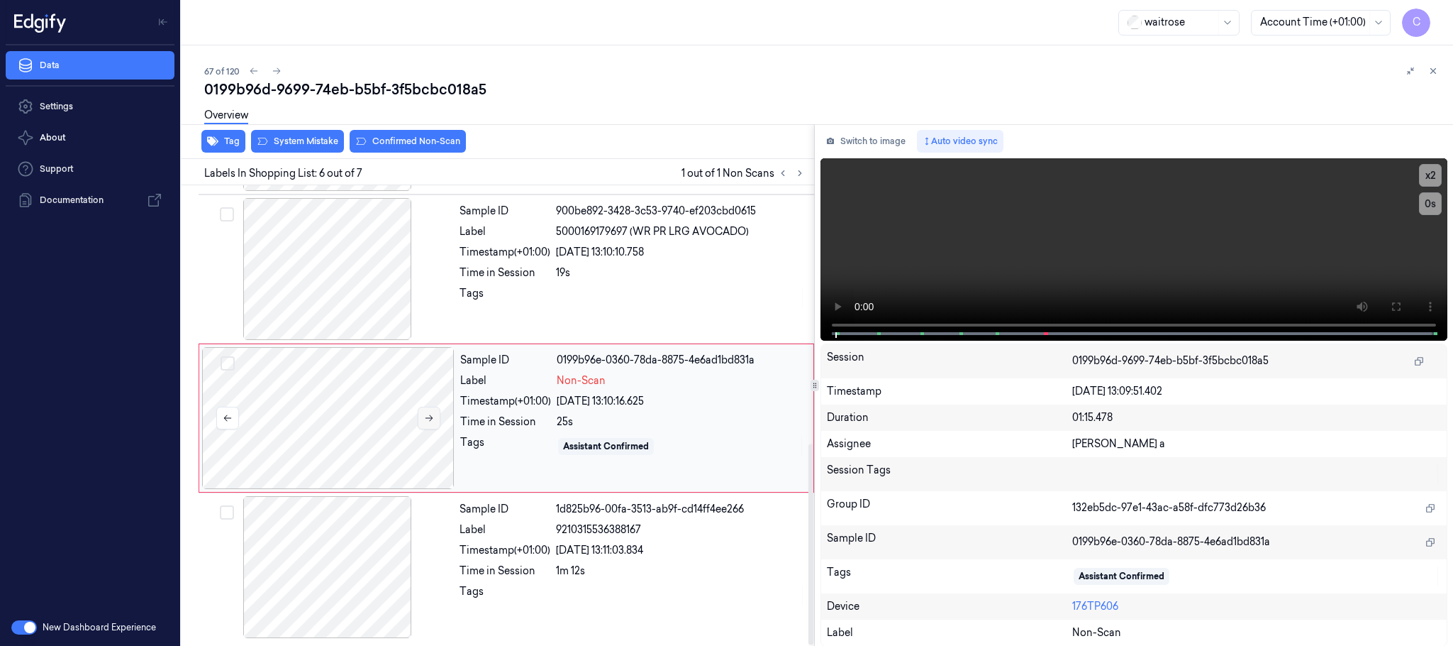
click at [430, 421] on icon at bounding box center [429, 418] width 10 height 10
click at [428, 419] on icon at bounding box center [429, 418] width 10 height 10
click at [316, 290] on div at bounding box center [327, 269] width 253 height 142
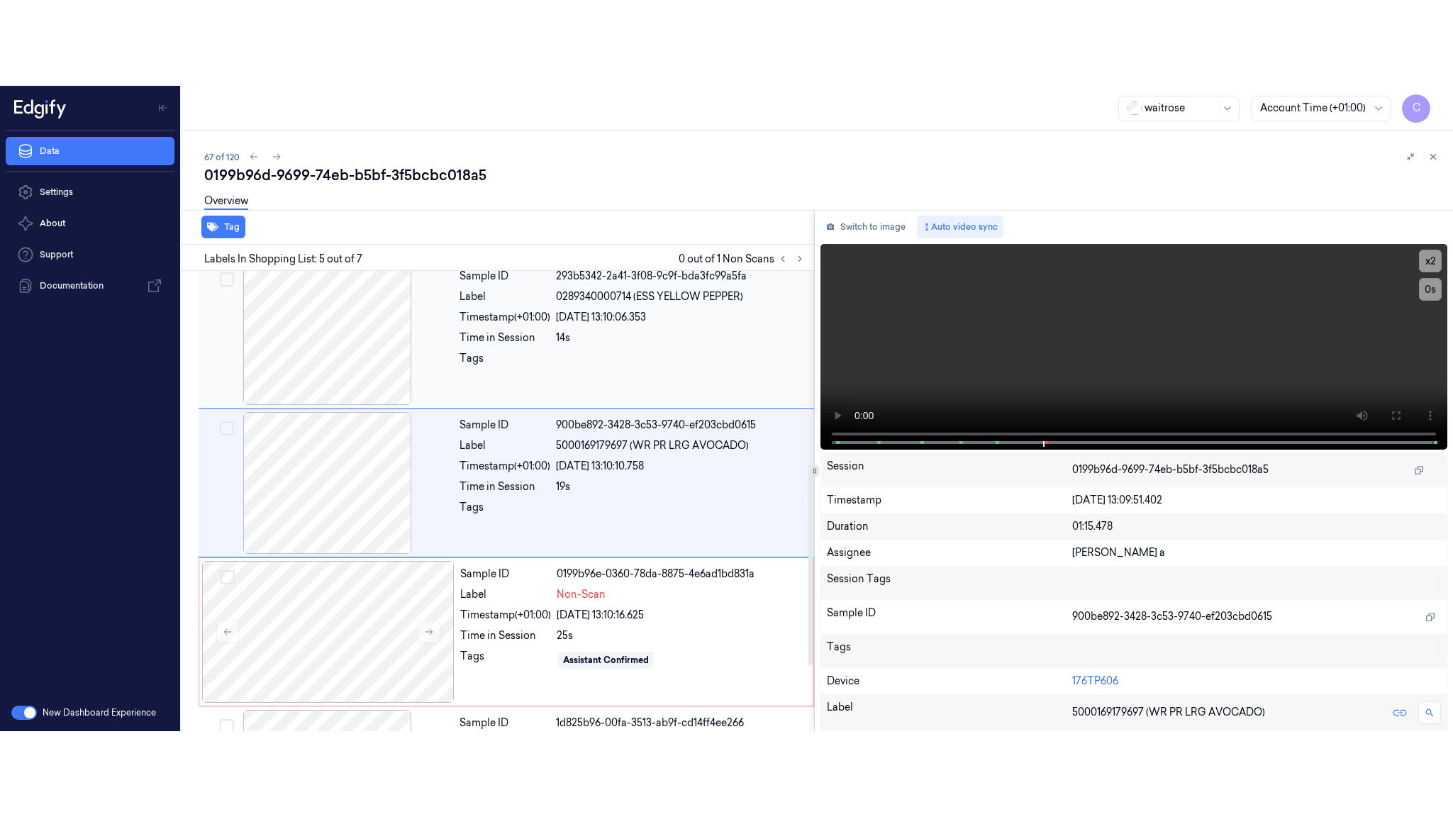
scroll to position [443, 0]
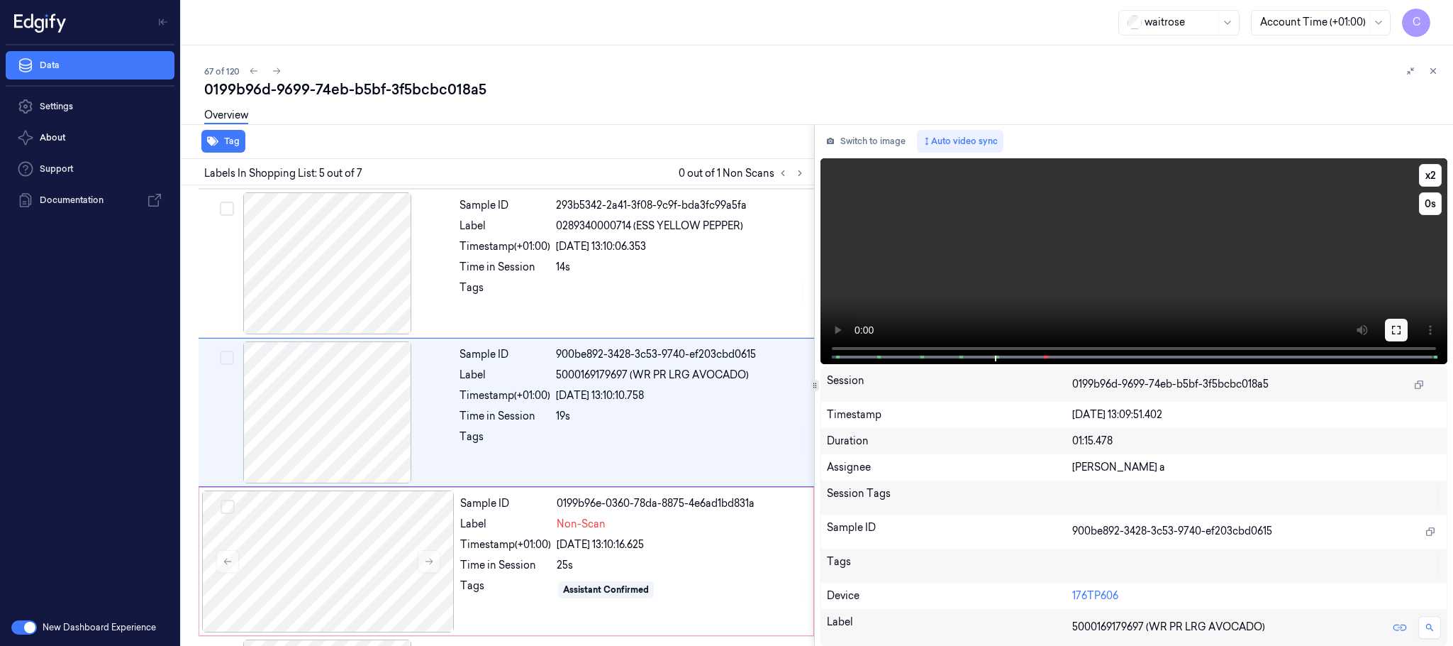
click at [1398, 320] on button at bounding box center [1396, 330] width 23 height 23
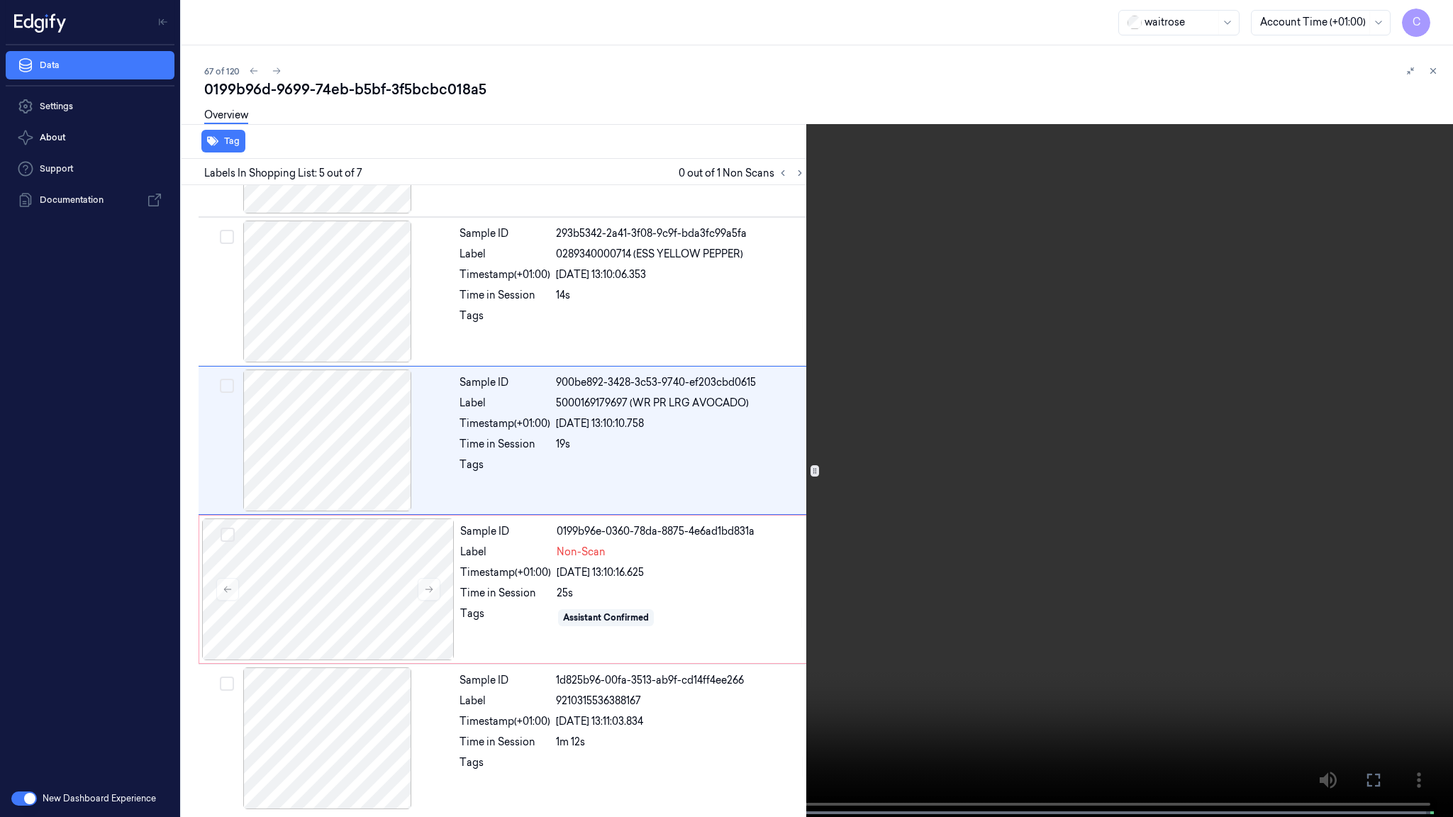
click at [577, 501] on video at bounding box center [726, 410] width 1453 height 820
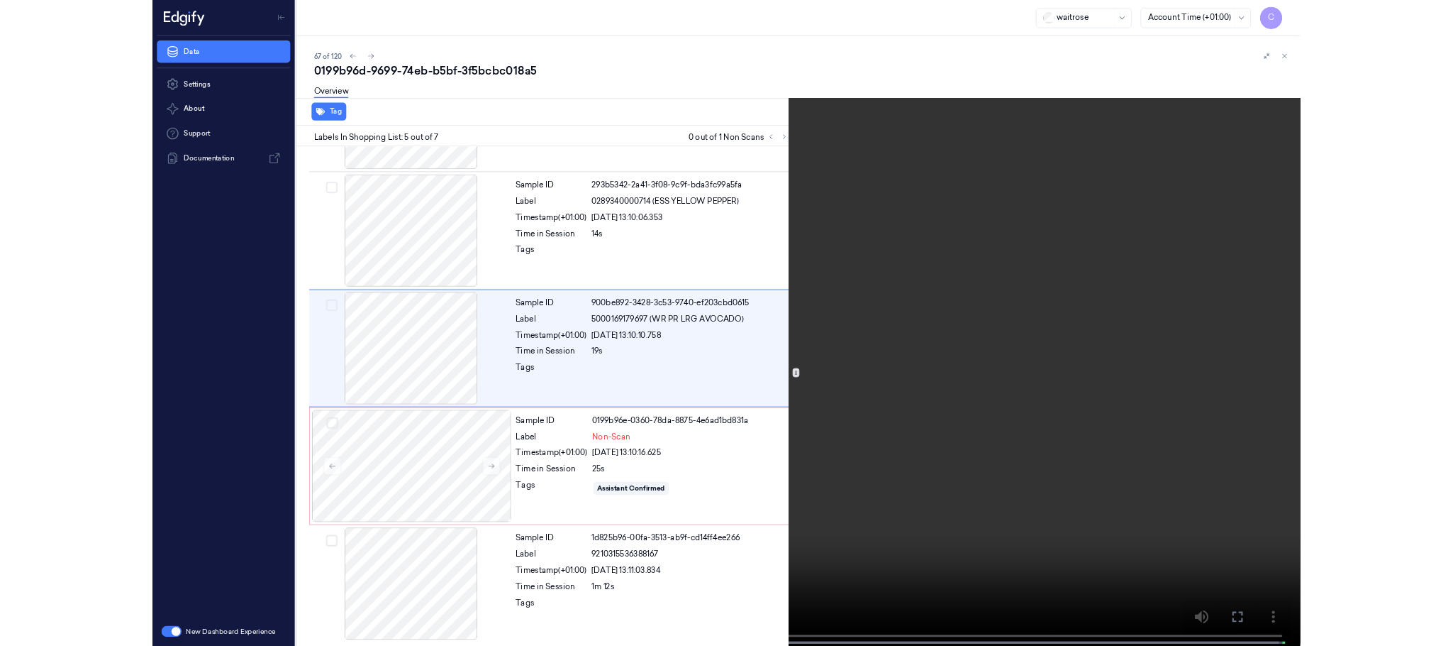
scroll to position [356, 0]
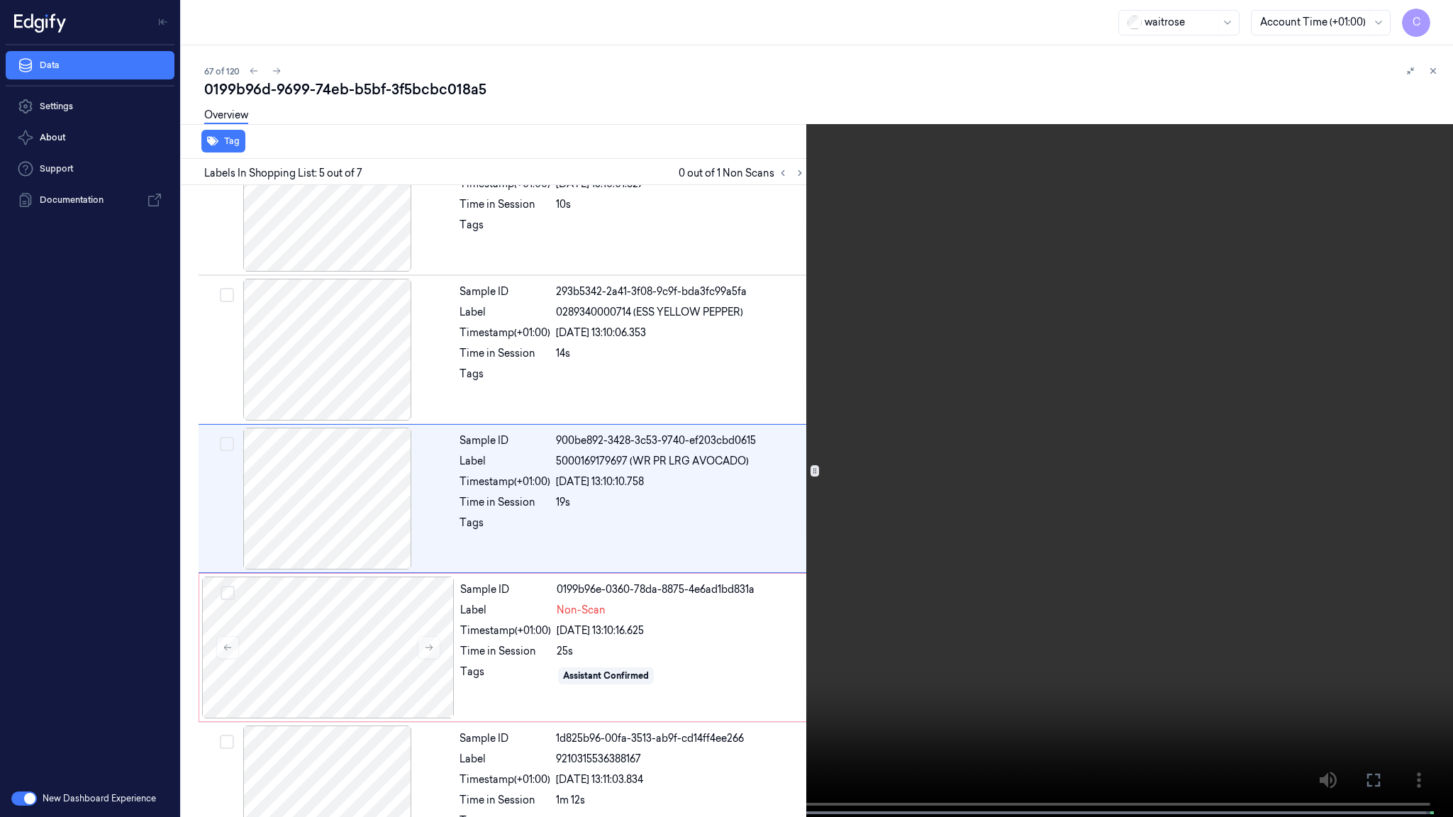
click at [692, 548] on video at bounding box center [726, 410] width 1453 height 820
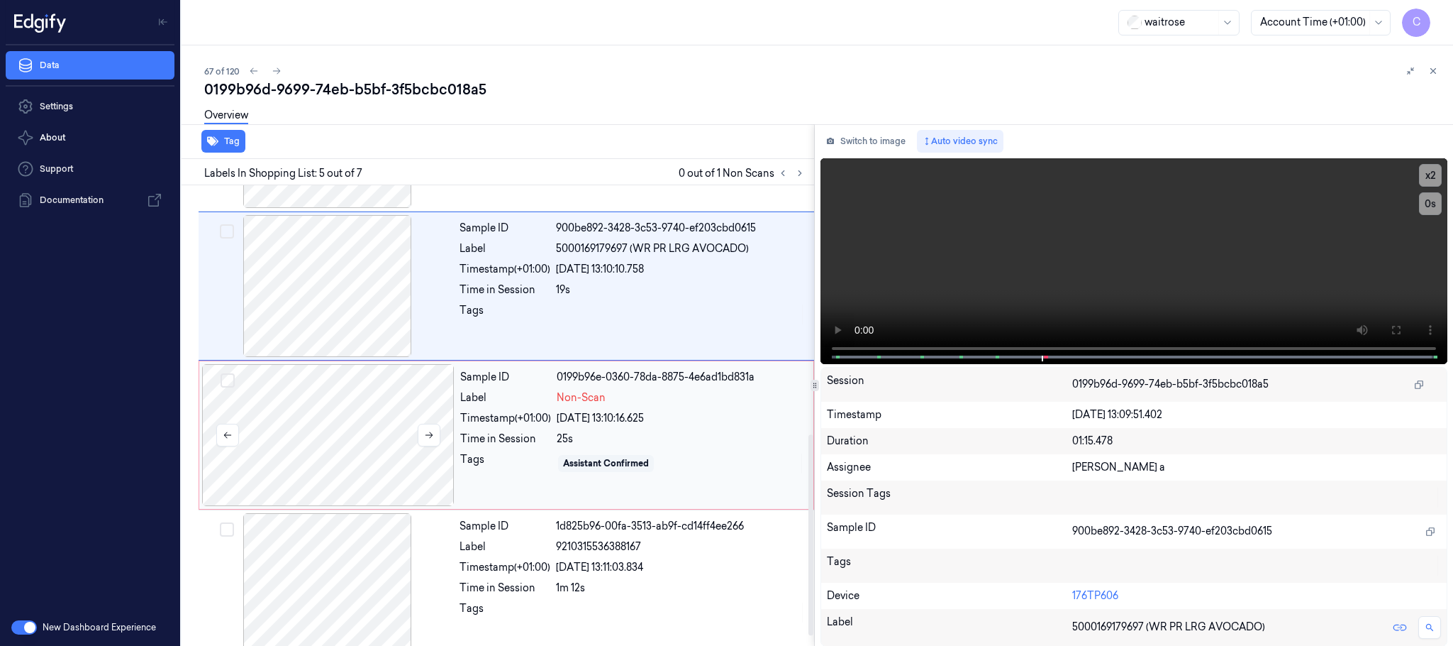
click at [362, 458] on div at bounding box center [328, 435] width 253 height 142
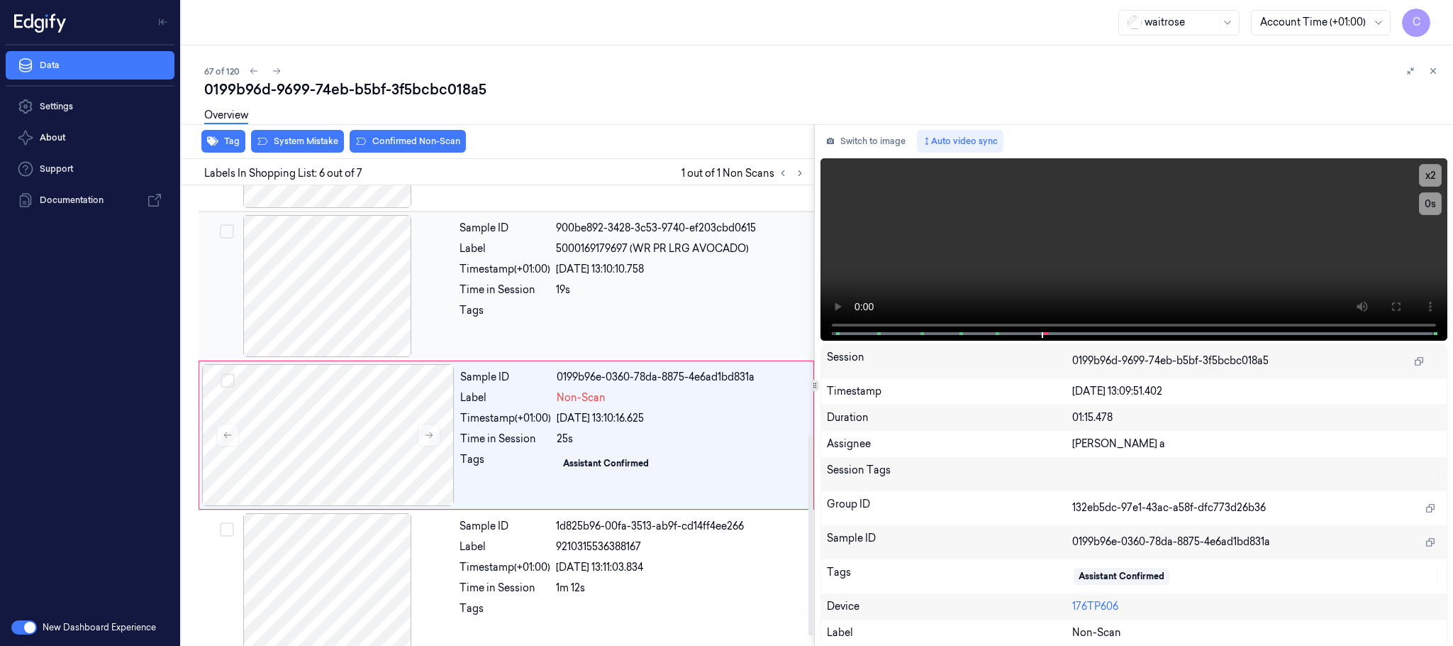
scroll to position [590, 0]
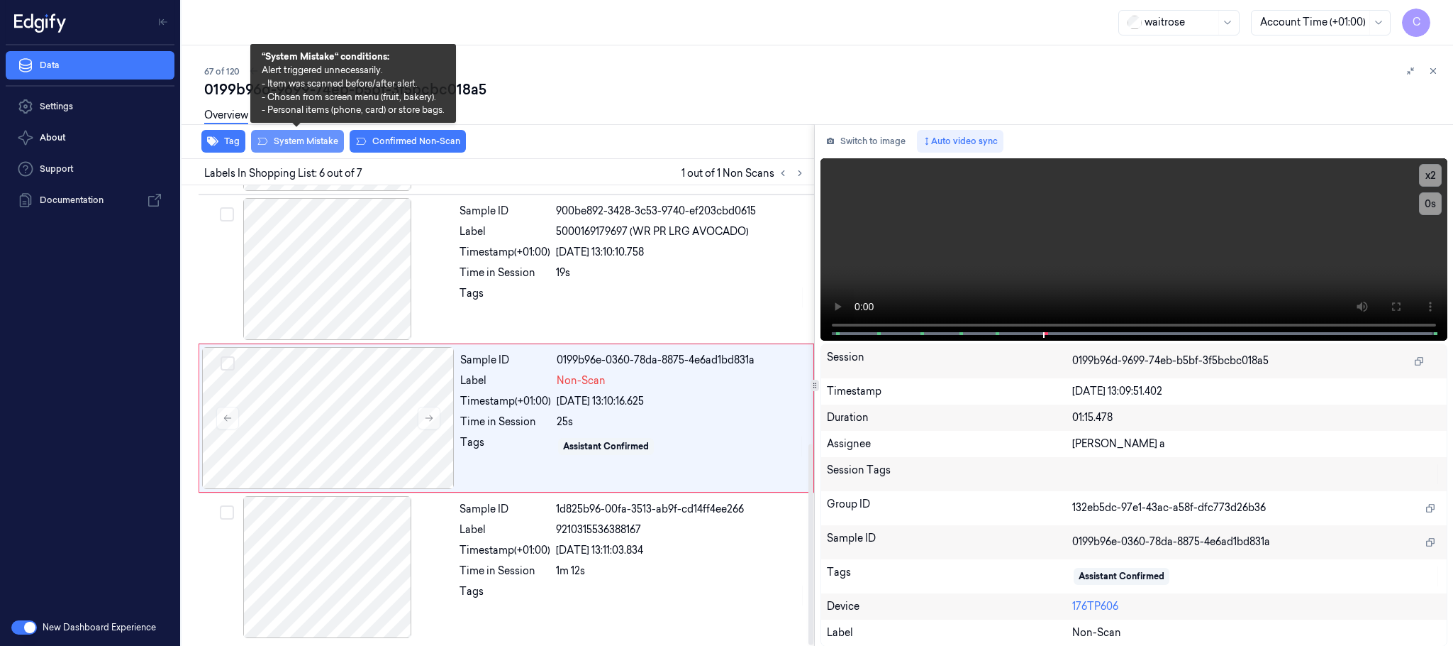
click at [307, 143] on button "System Mistake" at bounding box center [297, 141] width 93 height 23
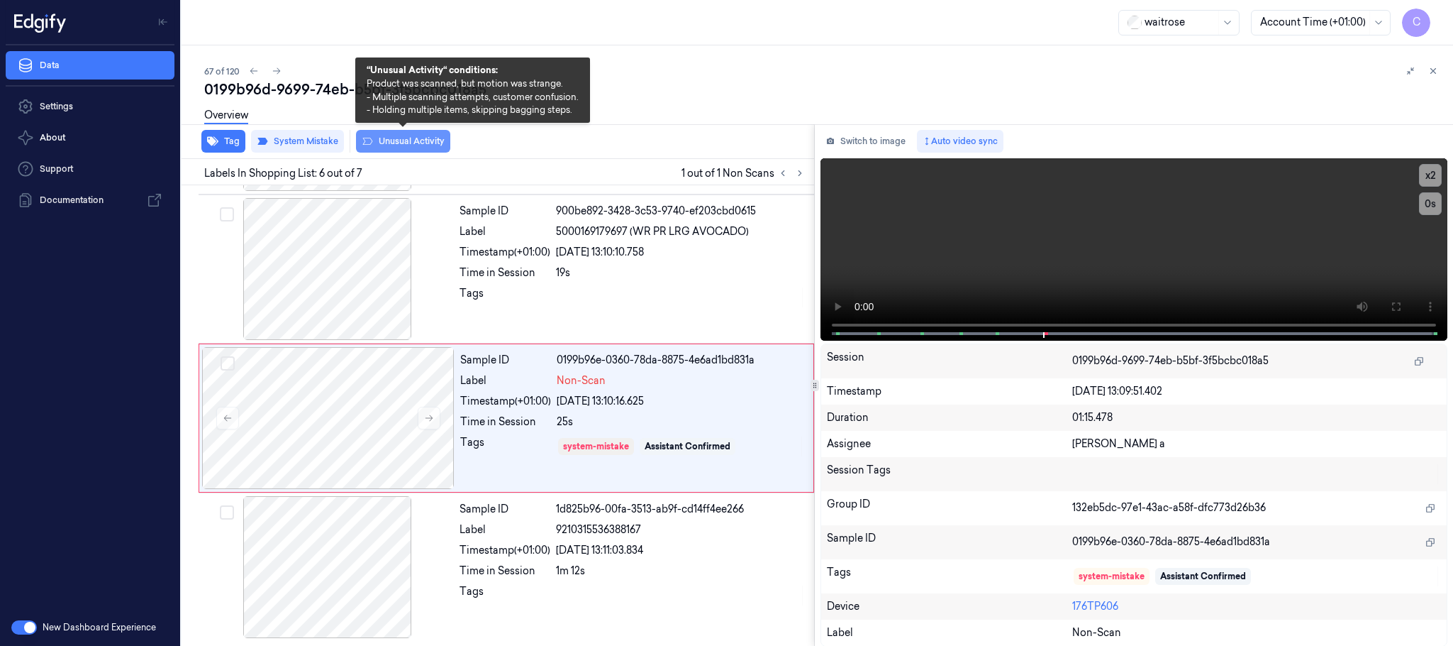
click at [390, 143] on button "Unusual Activity" at bounding box center [403, 141] width 94 height 23
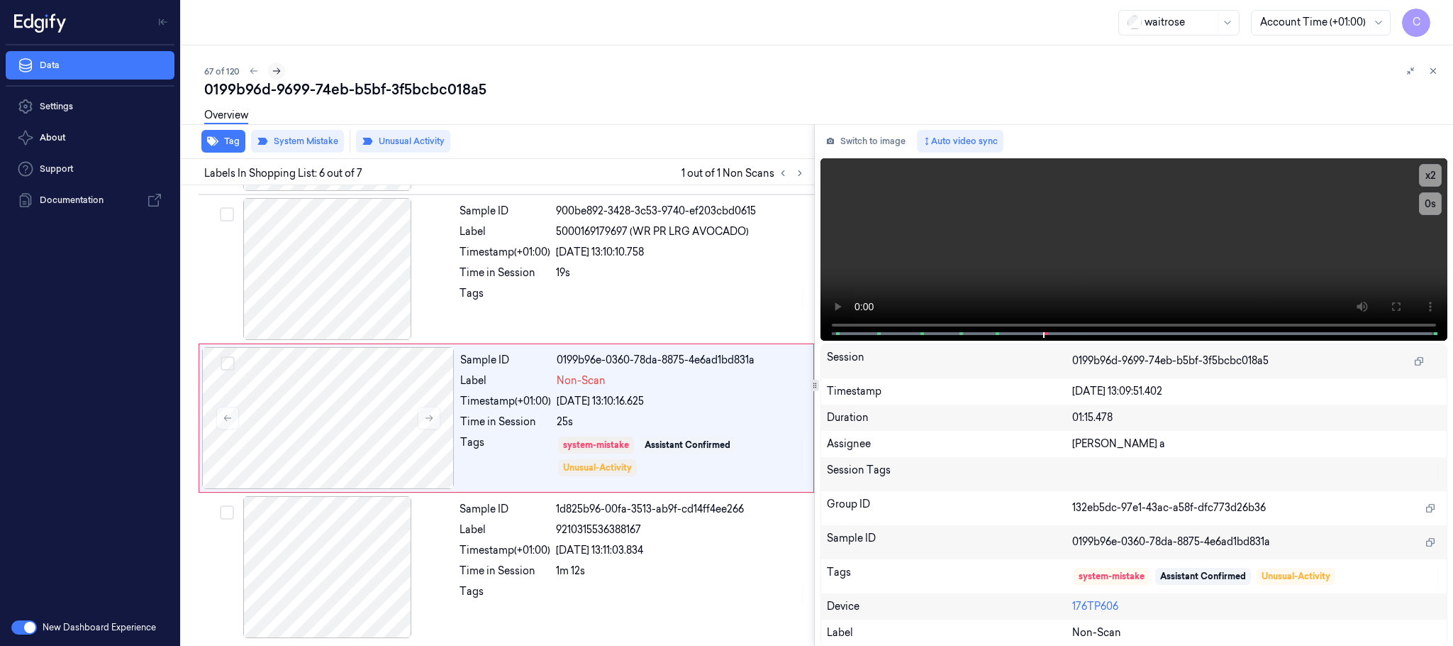
click at [273, 74] on icon at bounding box center [277, 71] width 10 height 10
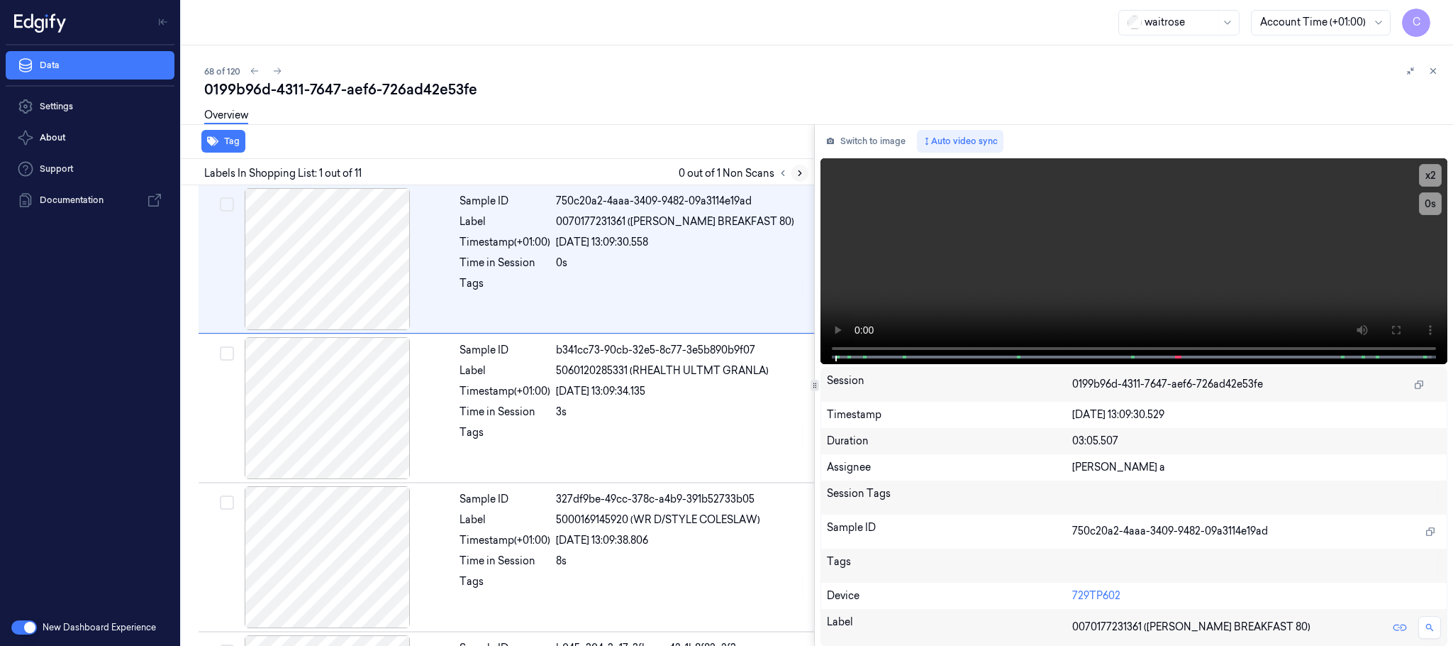
click at [799, 168] on icon at bounding box center [800, 173] width 10 height 10
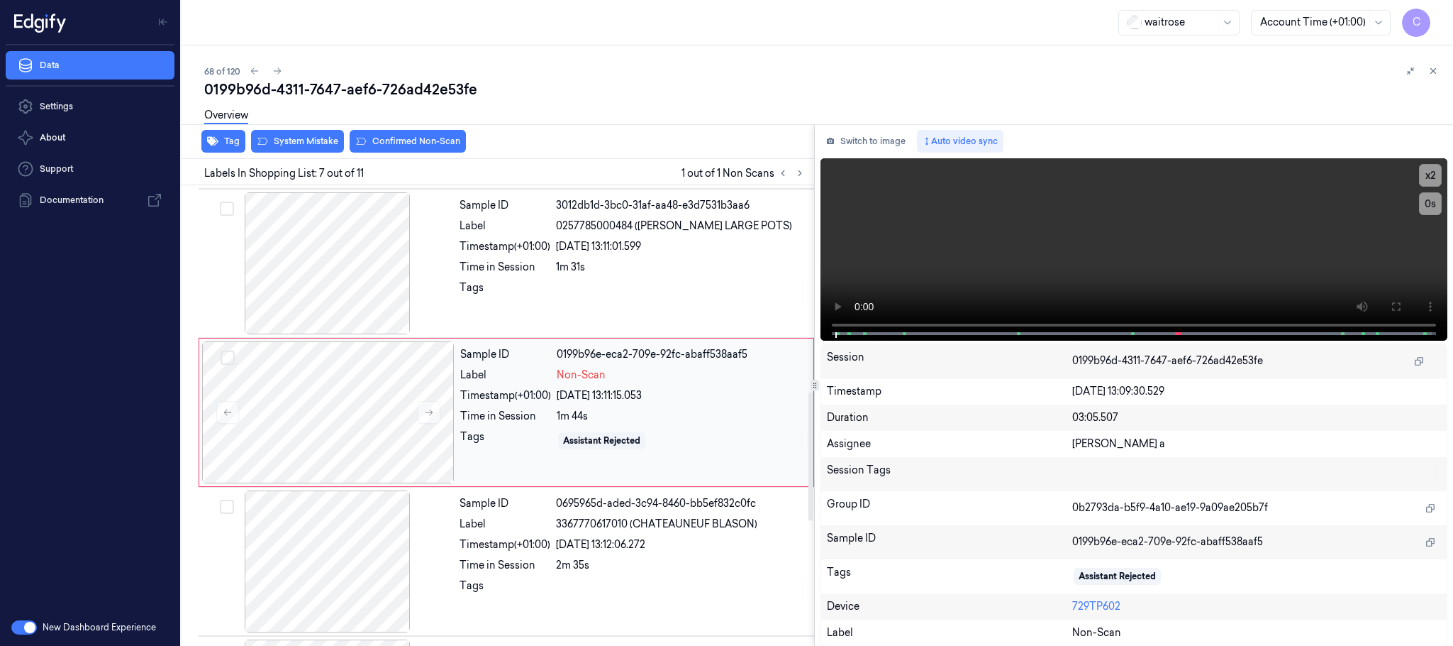
scroll to position [741, 0]
click at [430, 416] on icon at bounding box center [429, 411] width 10 height 10
click at [368, 287] on div at bounding box center [327, 263] width 253 height 142
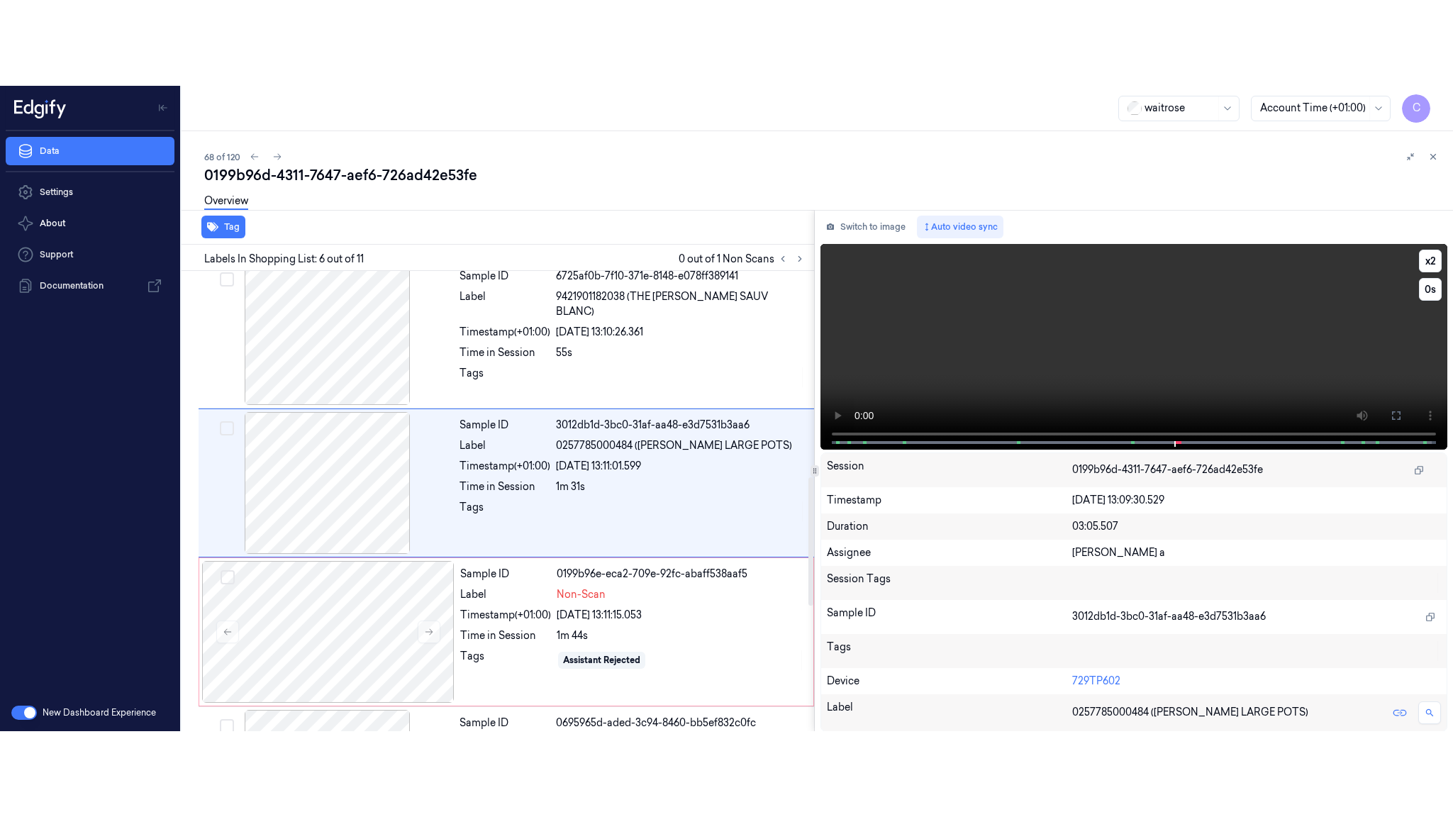
scroll to position [592, 0]
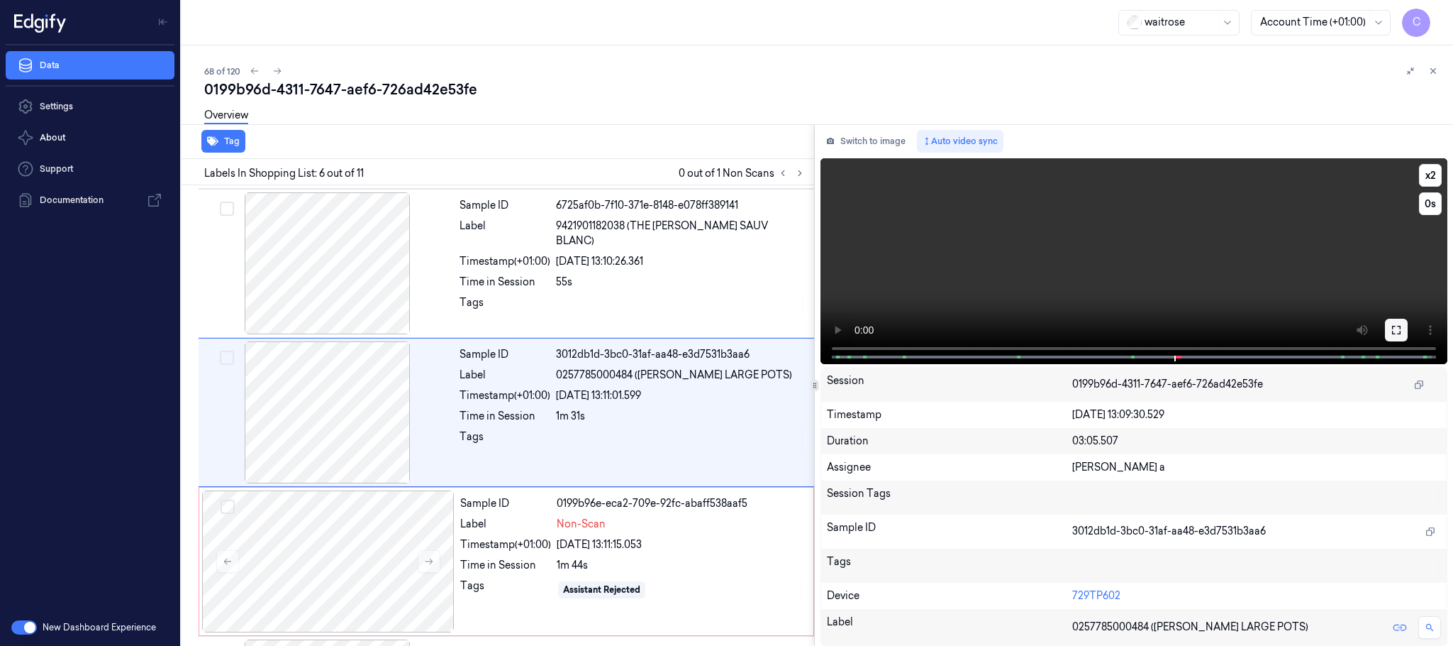
click at [1392, 330] on icon at bounding box center [1396, 329] width 11 height 11
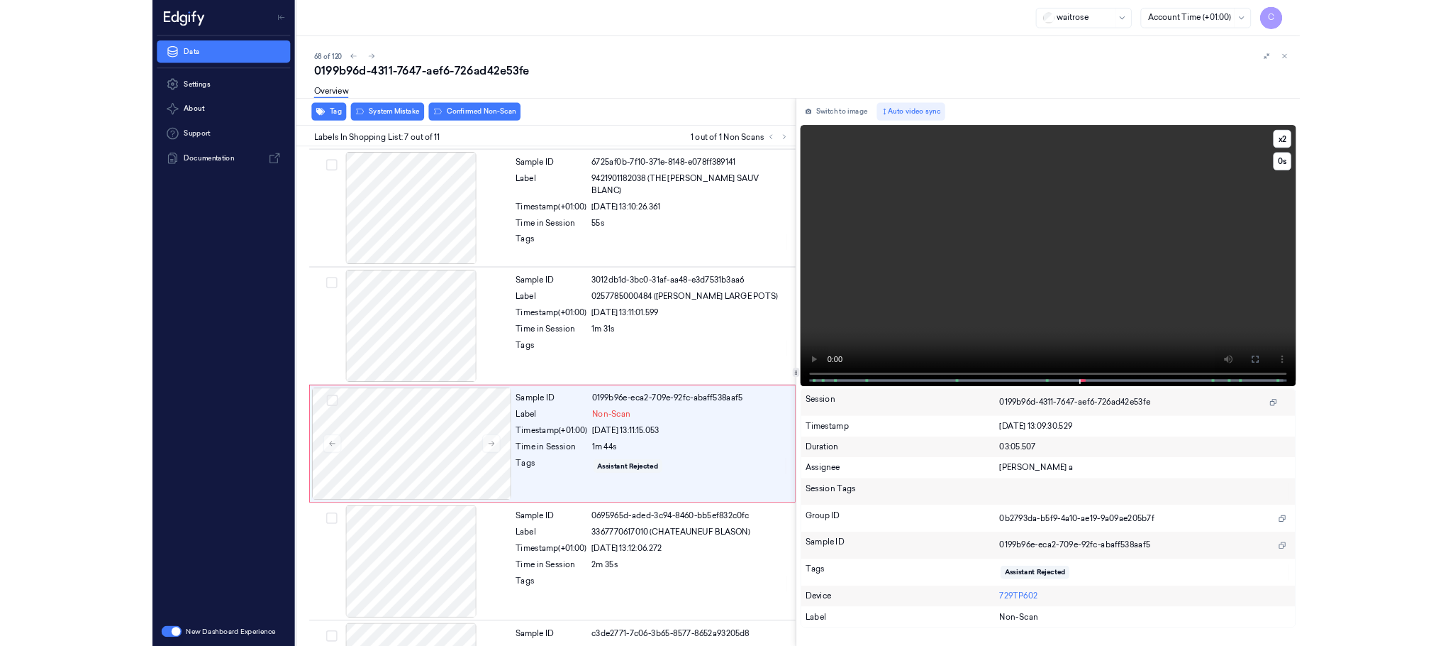
scroll to position [655, 0]
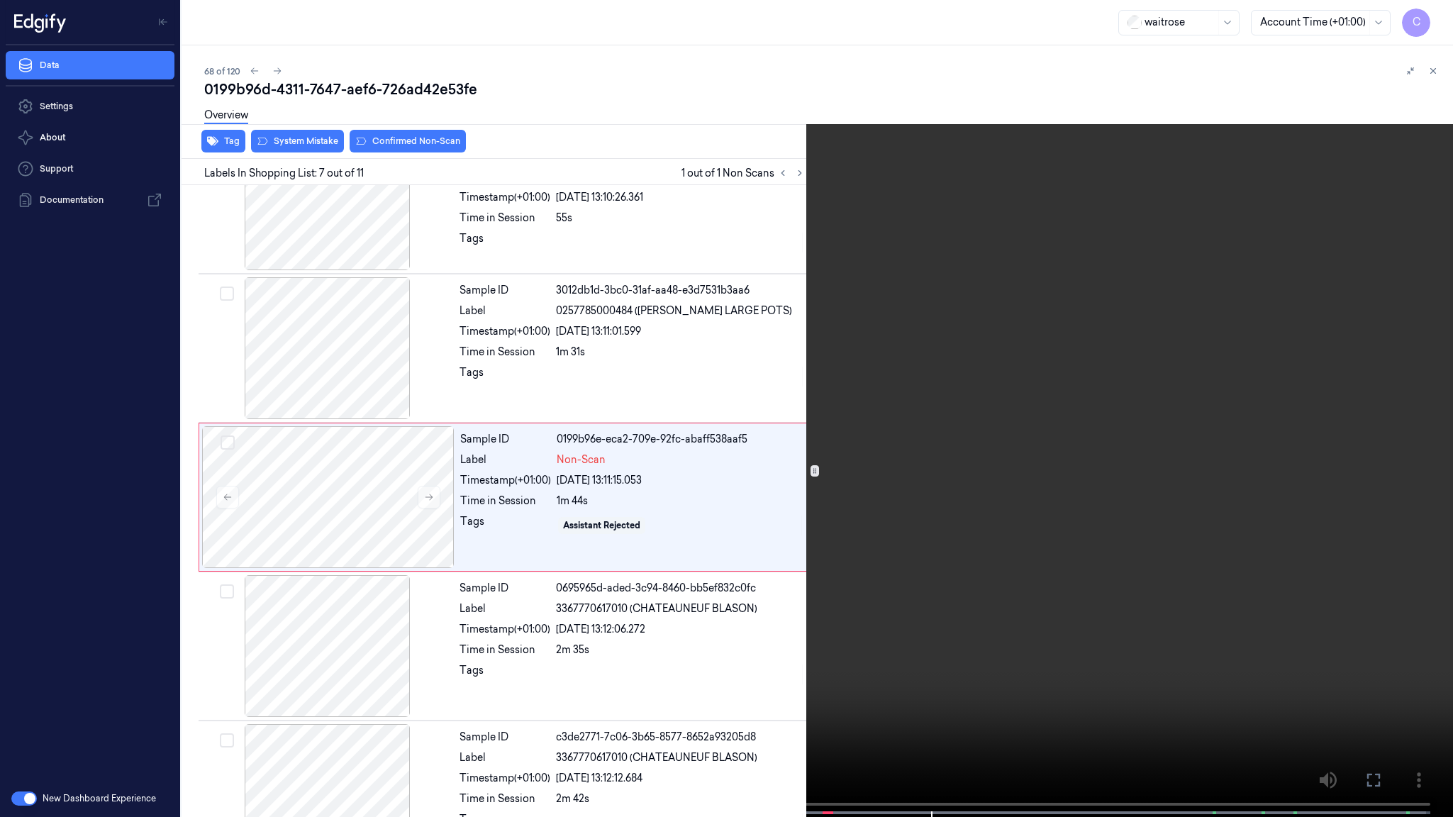
click at [714, 456] on video at bounding box center [726, 410] width 1453 height 820
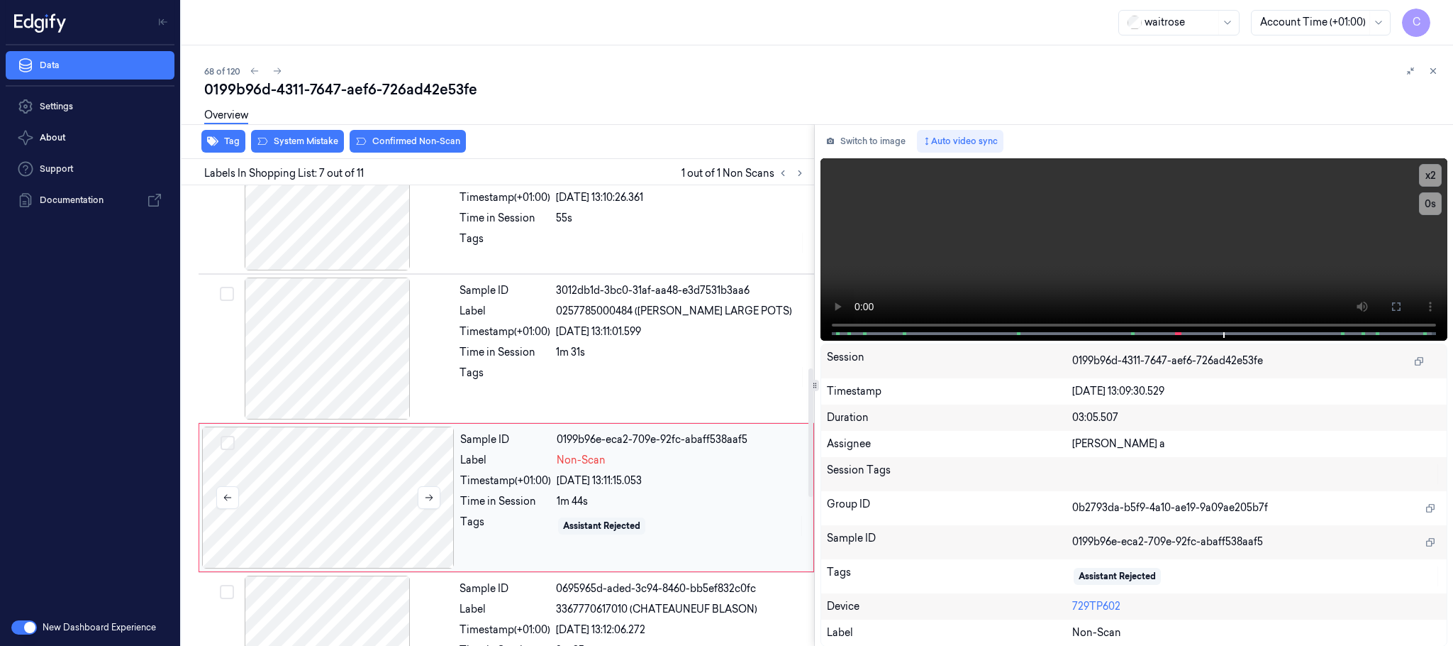
click at [338, 507] on div at bounding box center [328, 497] width 253 height 142
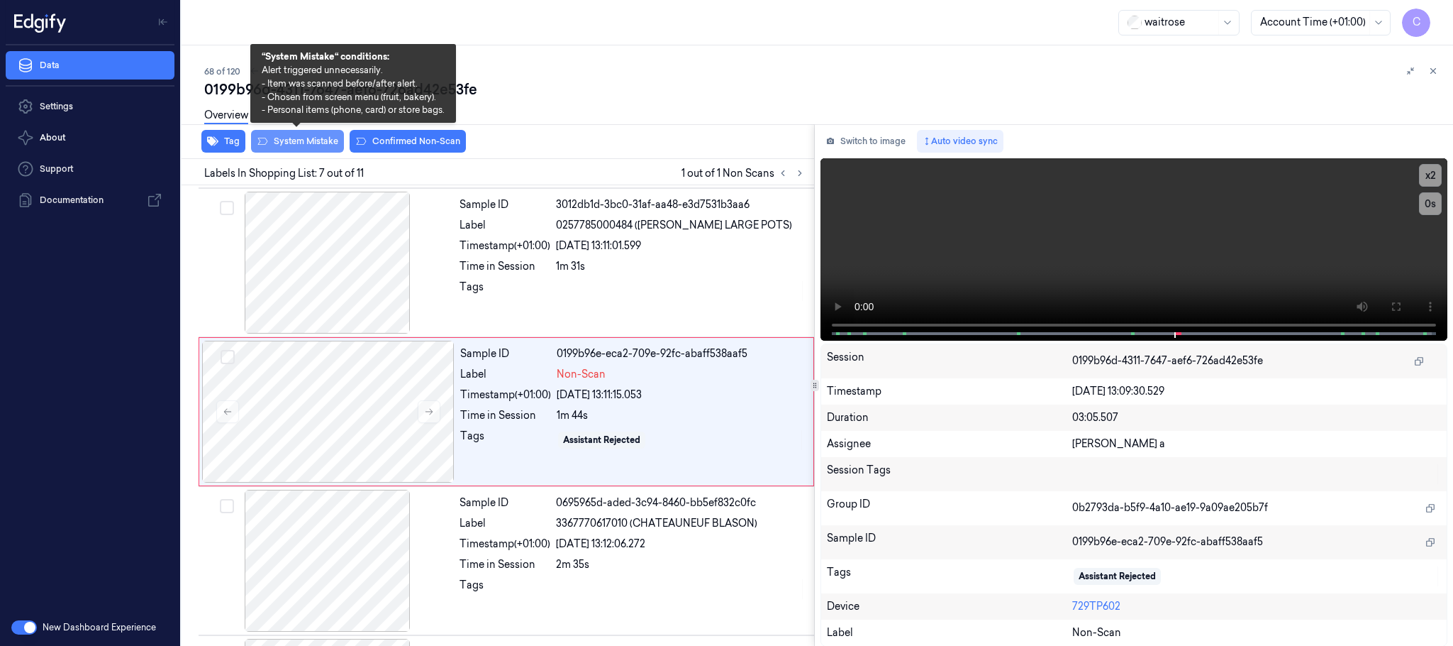
click at [317, 143] on button "System Mistake" at bounding box center [297, 141] width 93 height 23
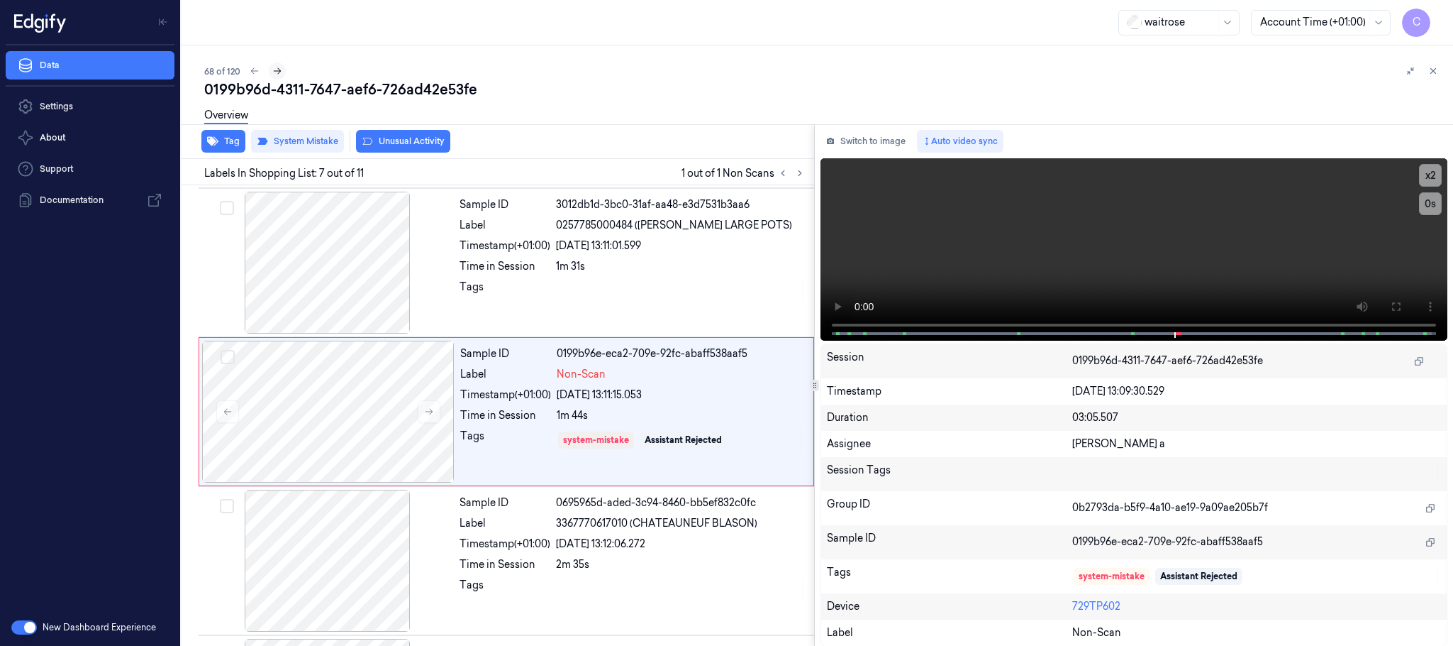
click at [279, 74] on icon at bounding box center [277, 71] width 10 height 10
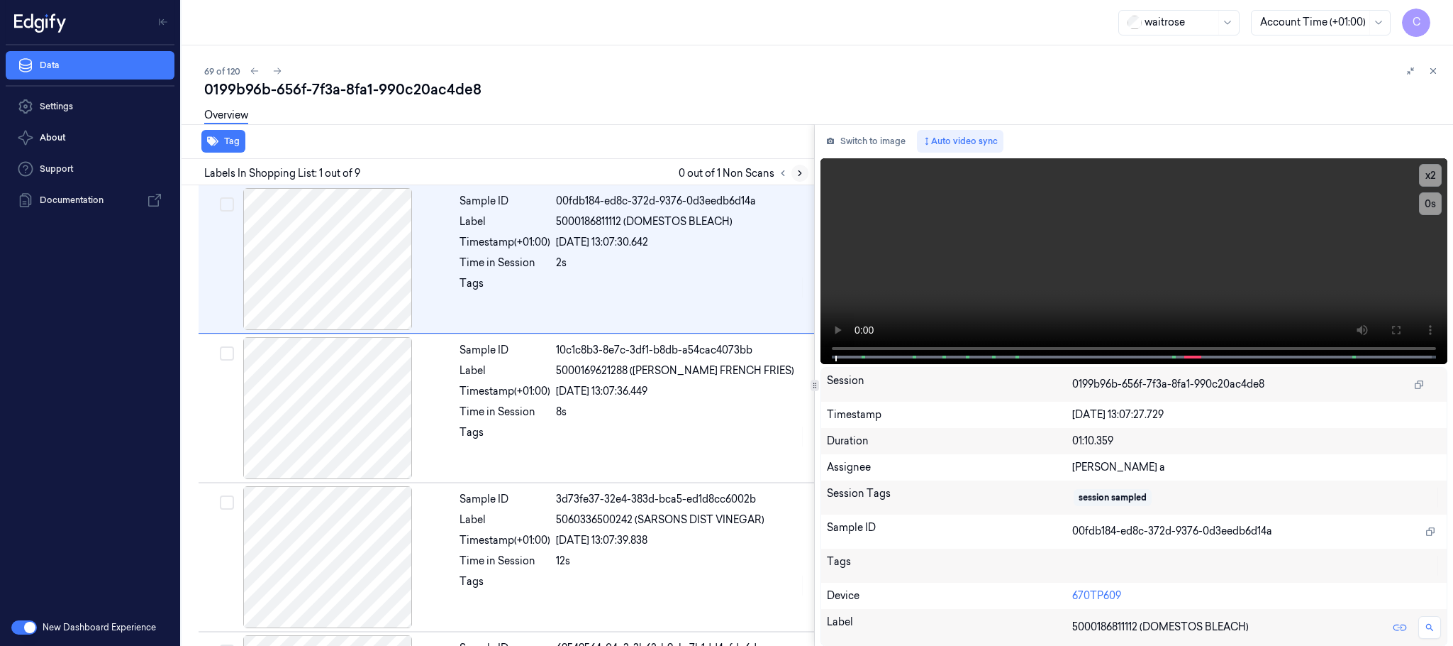
click at [802, 179] on button at bounding box center [800, 173] width 17 height 17
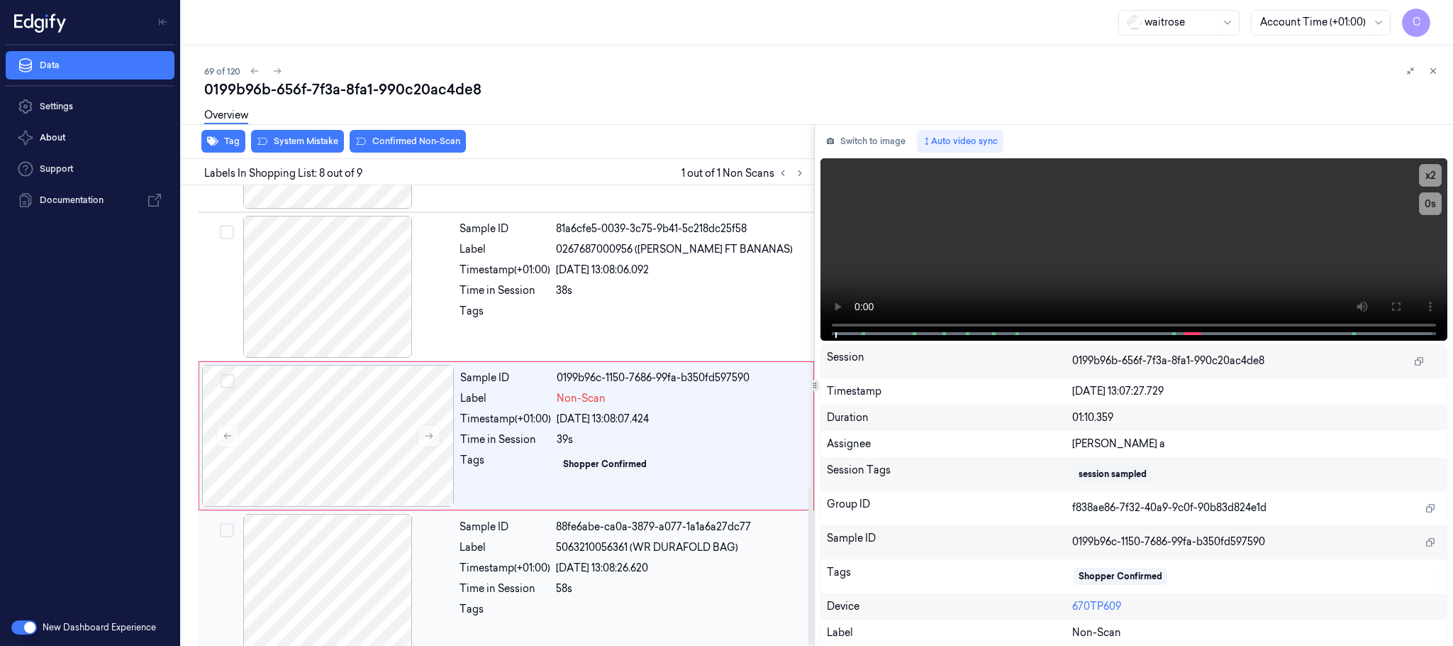
scroll to position [890, 0]
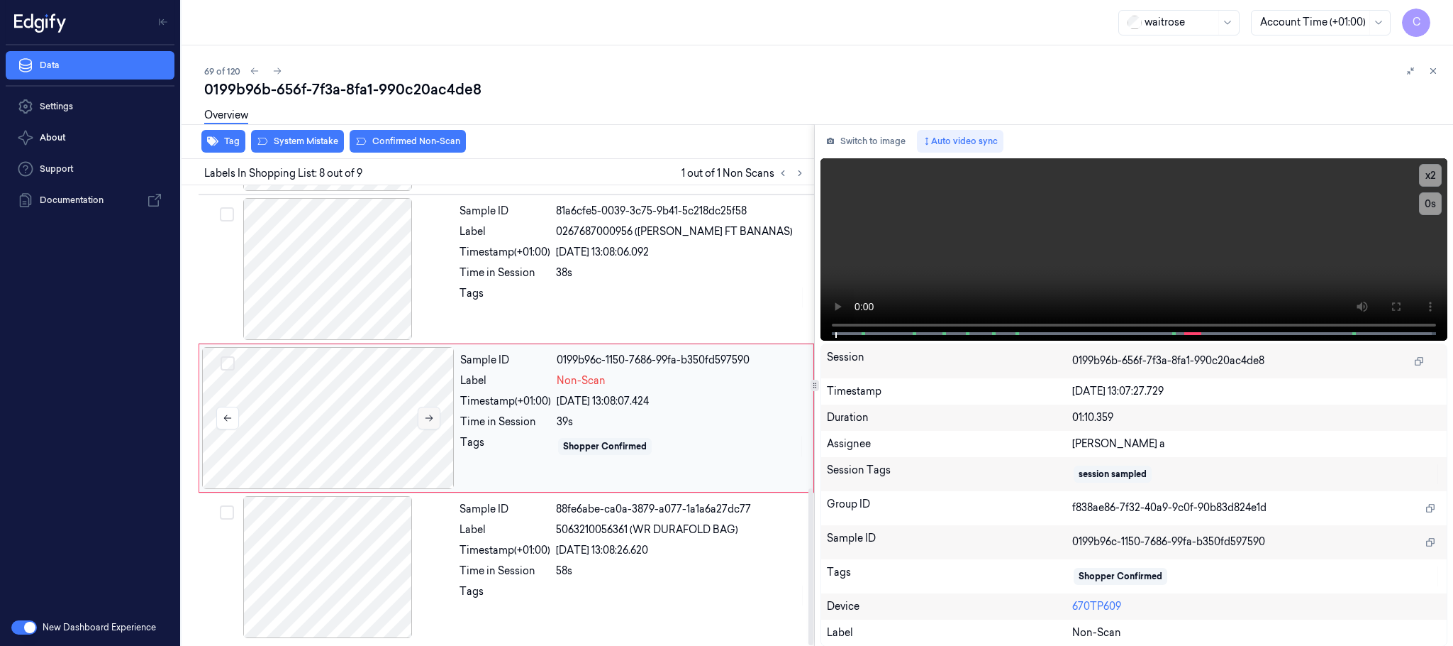
click at [428, 423] on button at bounding box center [429, 417] width 23 height 23
click at [428, 422] on button at bounding box center [429, 417] width 23 height 23
click at [355, 296] on div at bounding box center [327, 269] width 253 height 142
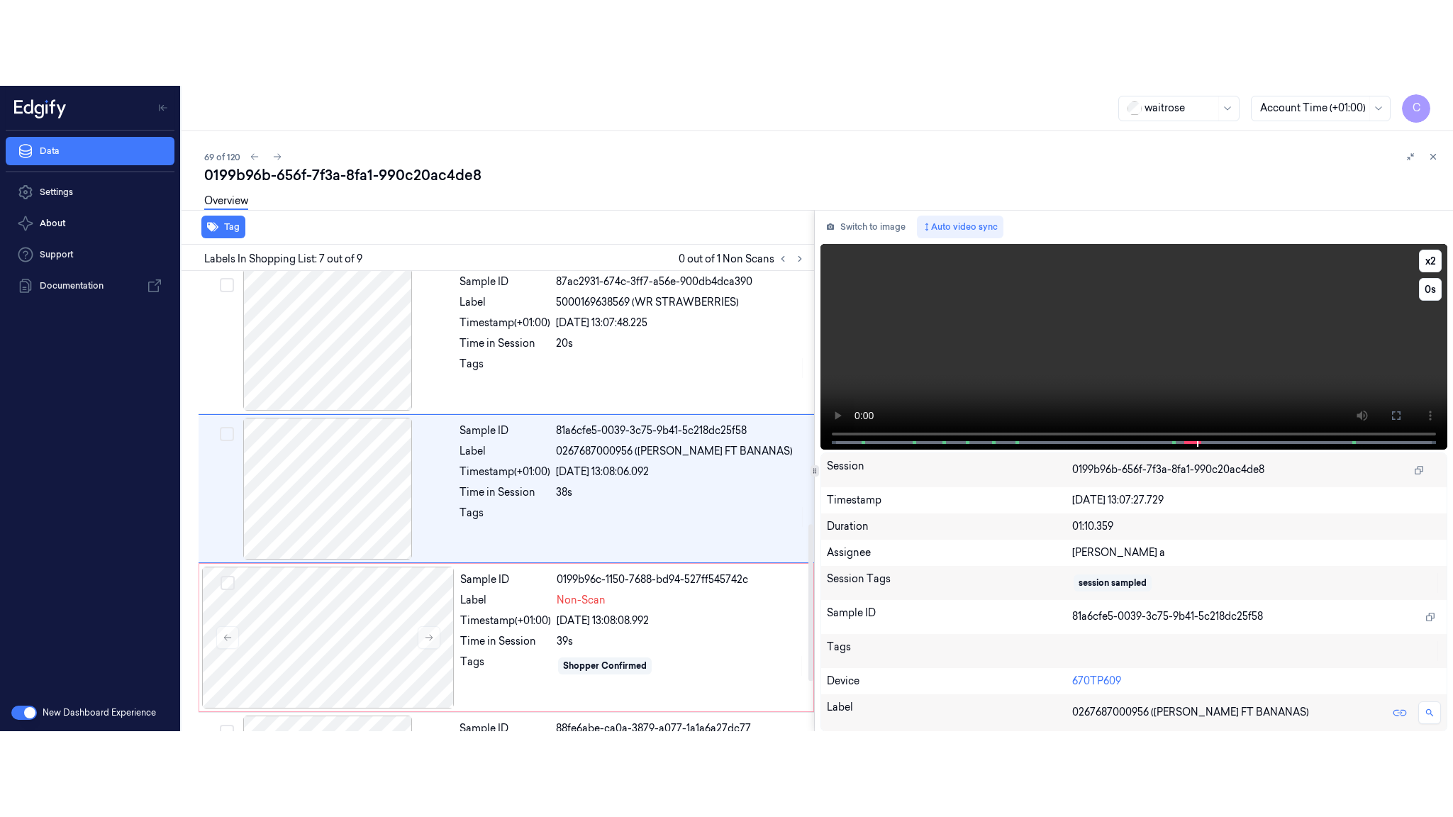
scroll to position [741, 0]
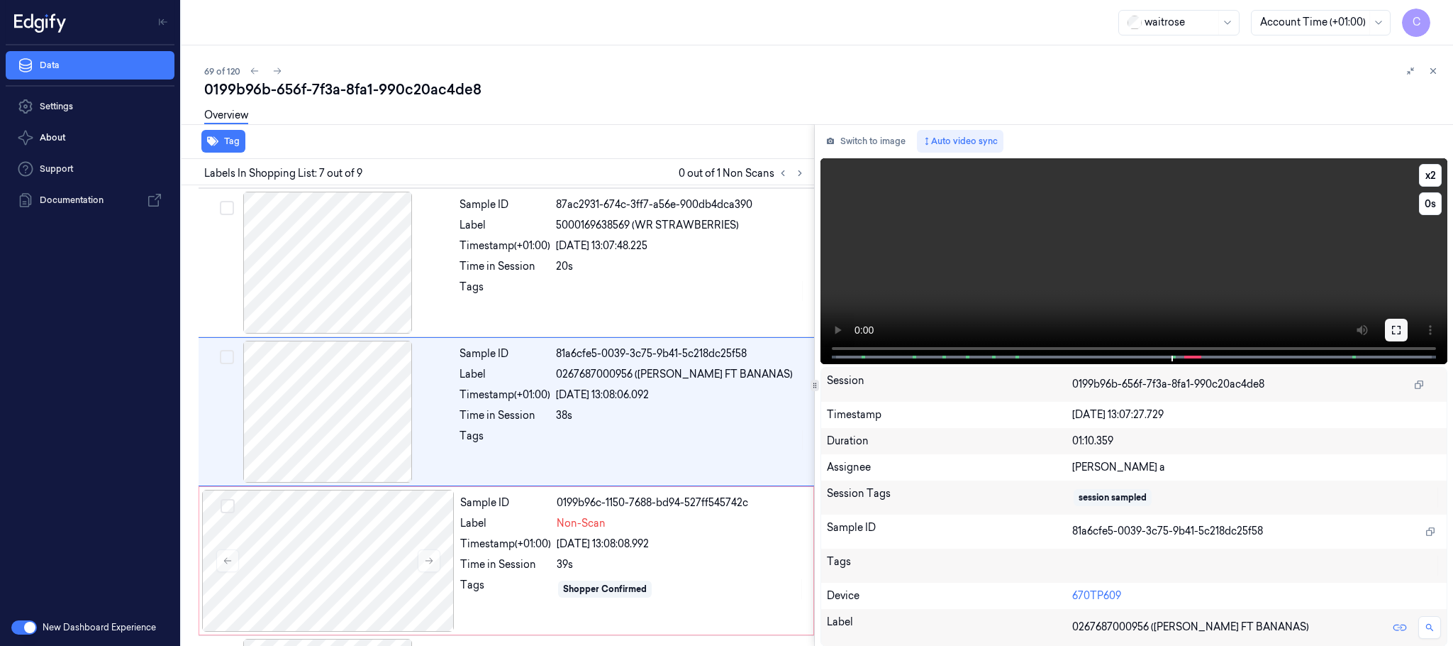
click at [1398, 328] on icon at bounding box center [1396, 329] width 11 height 11
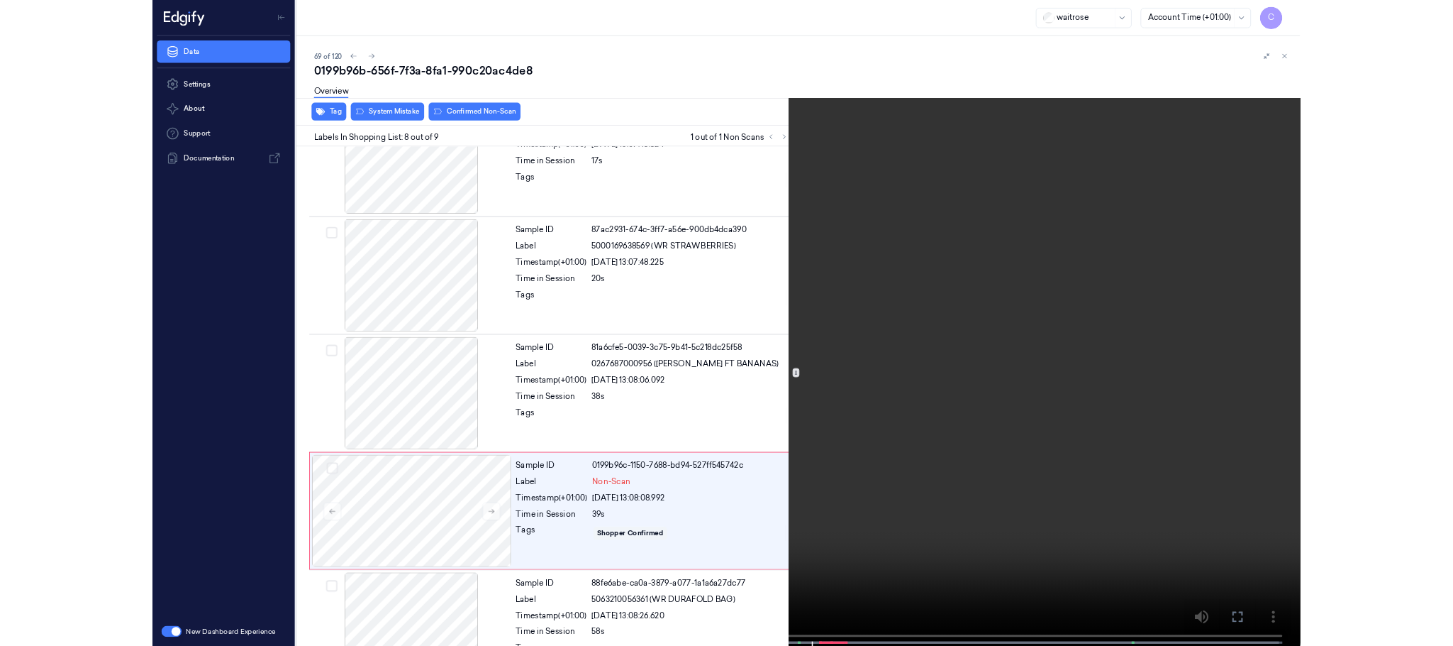
scroll to position [718, 0]
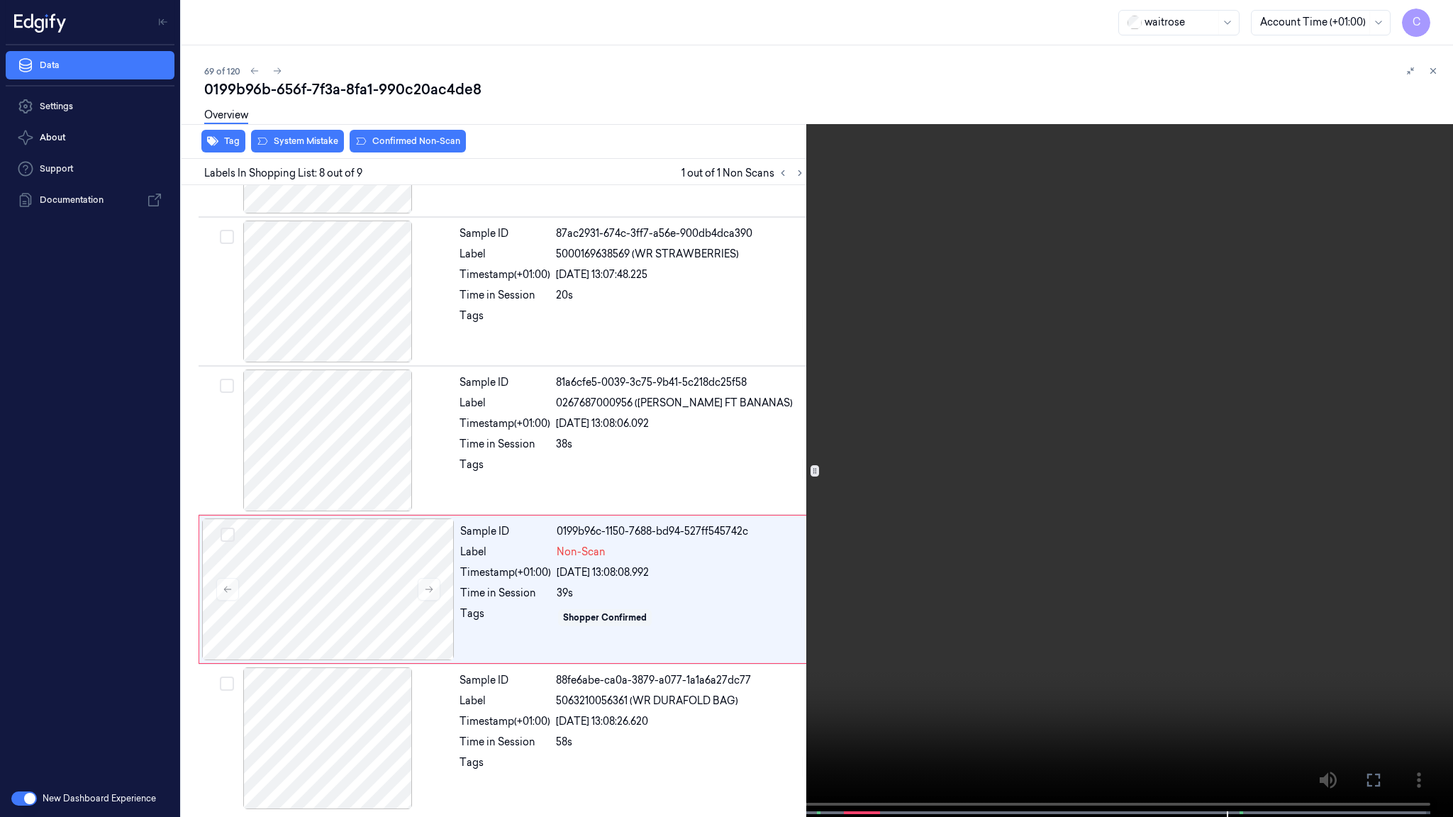
click at [562, 435] on video at bounding box center [726, 410] width 1453 height 820
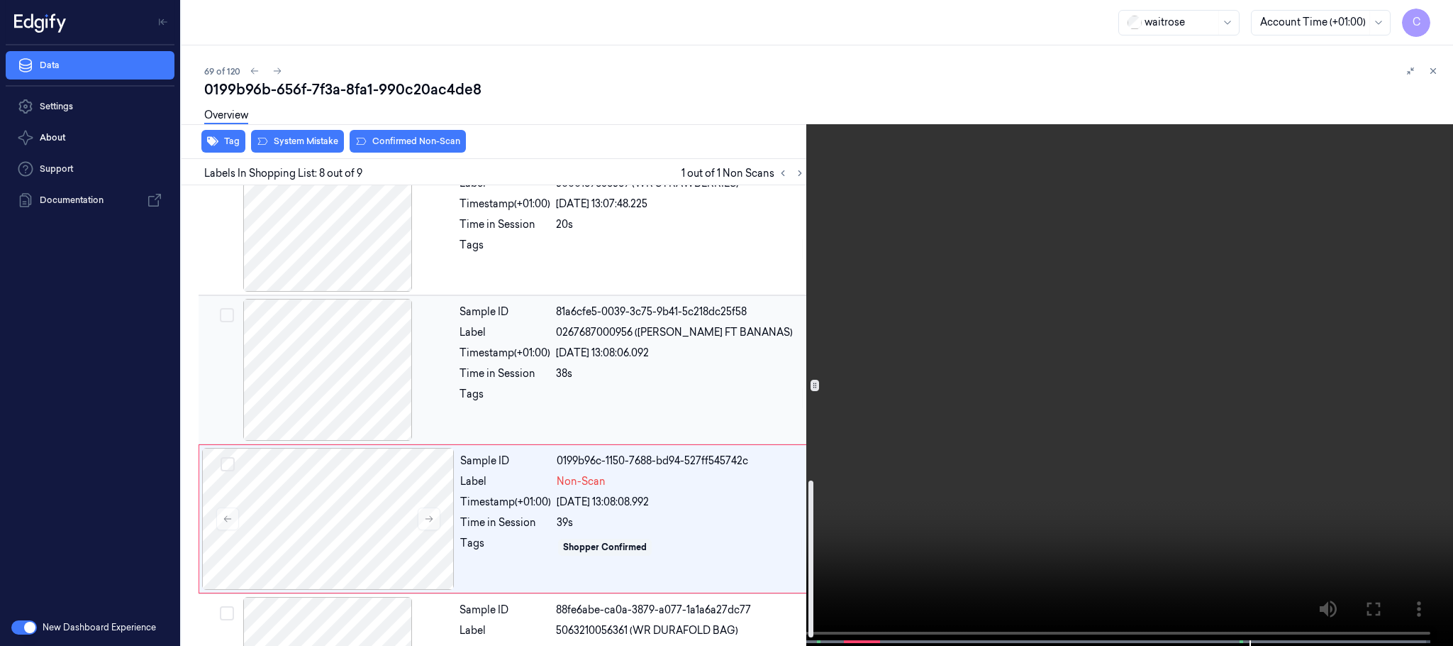
scroll to position [890, 0]
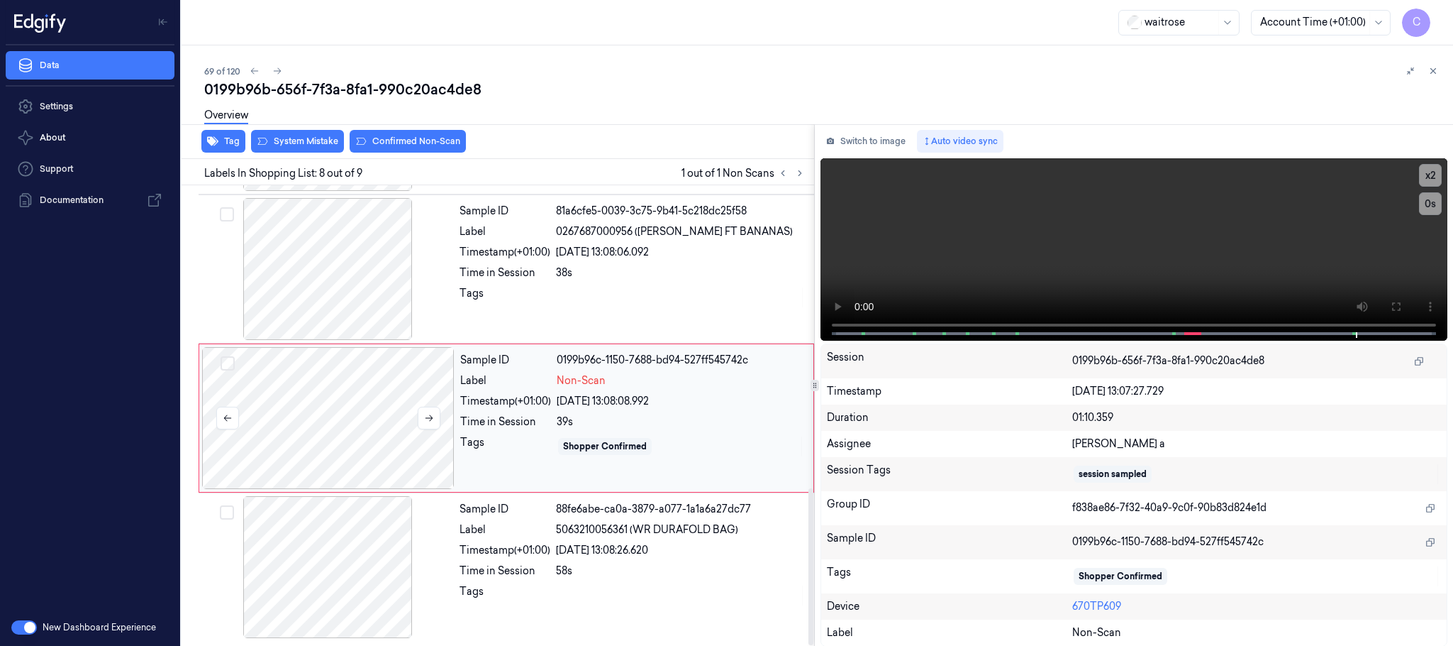
click at [347, 443] on div at bounding box center [328, 418] width 253 height 142
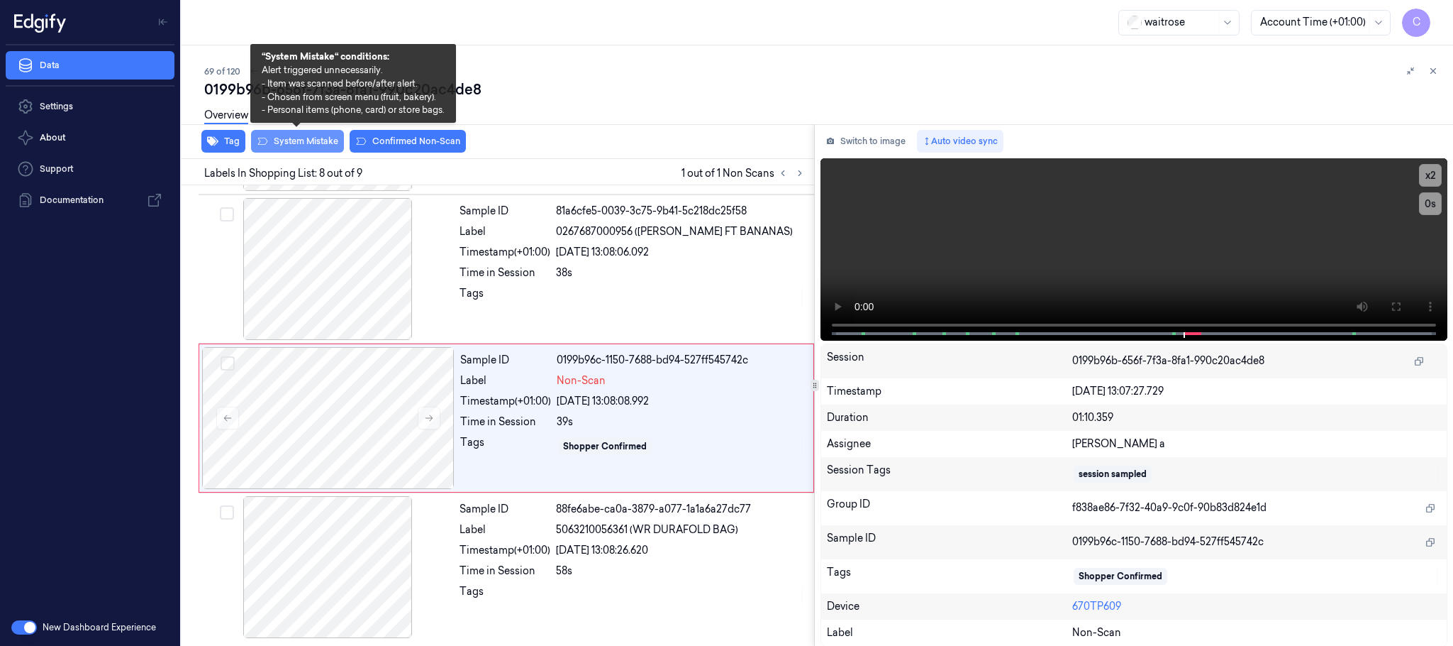
click at [294, 135] on button "System Mistake" at bounding box center [297, 141] width 93 height 23
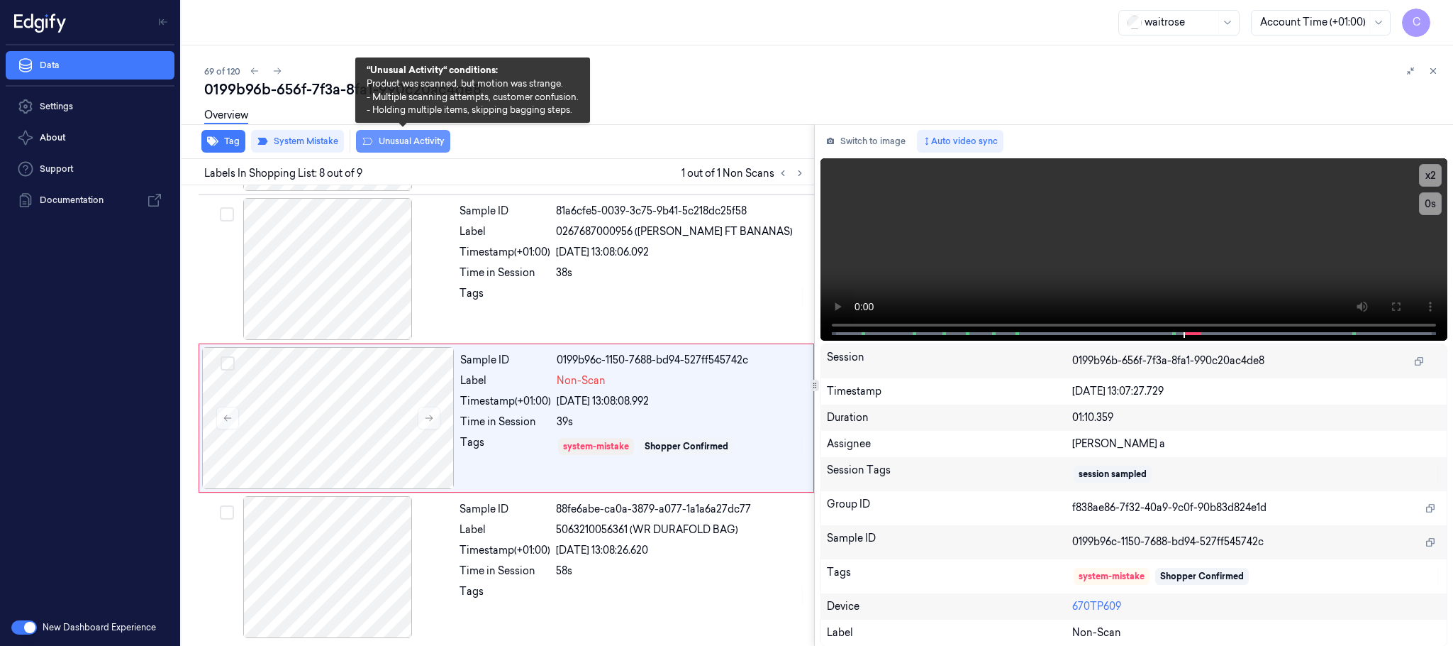
click at [402, 141] on button "Unusual Activity" at bounding box center [403, 141] width 94 height 23
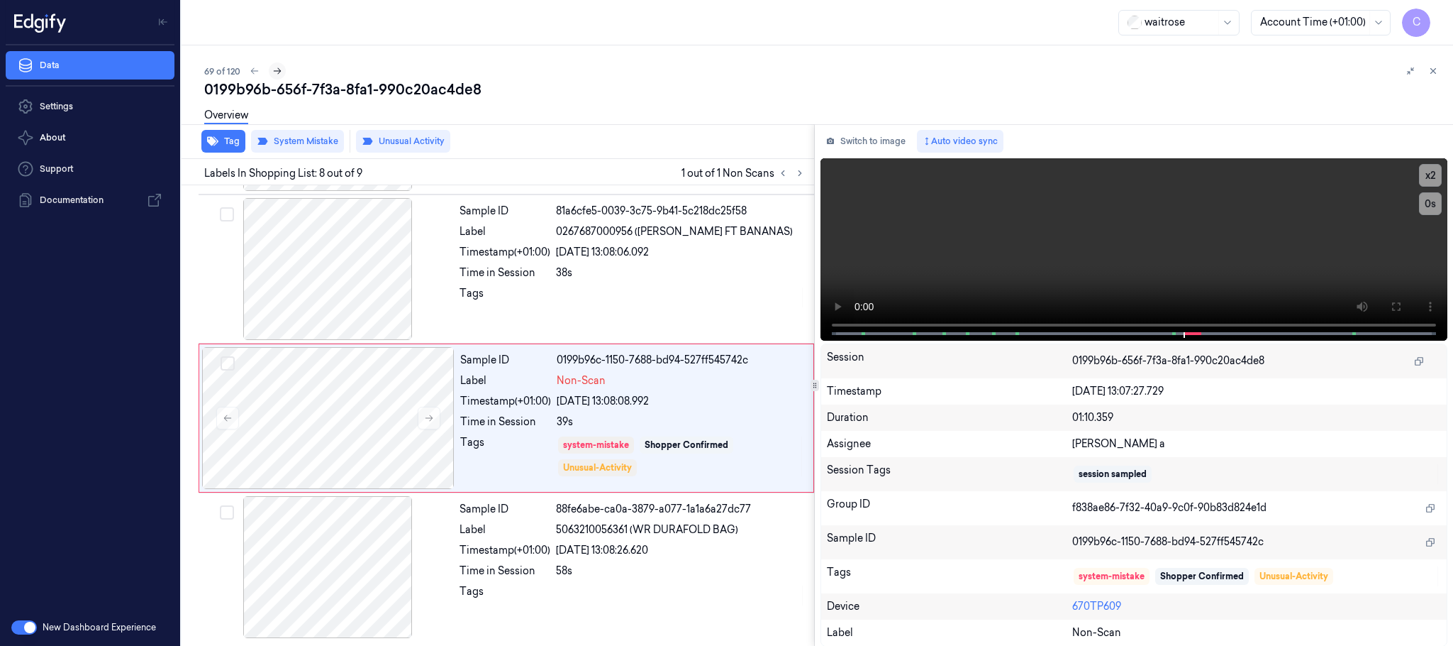
click at [273, 67] on icon at bounding box center [277, 71] width 10 height 10
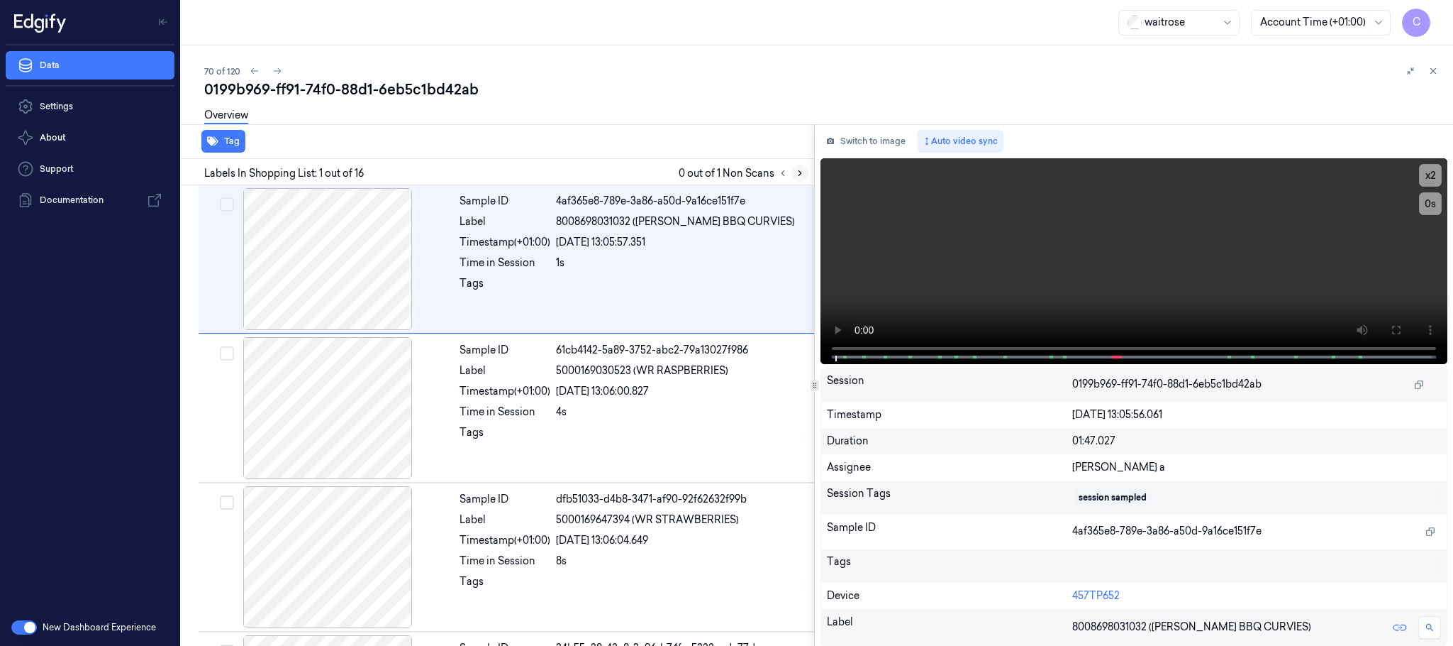
click at [803, 171] on icon at bounding box center [800, 173] width 10 height 10
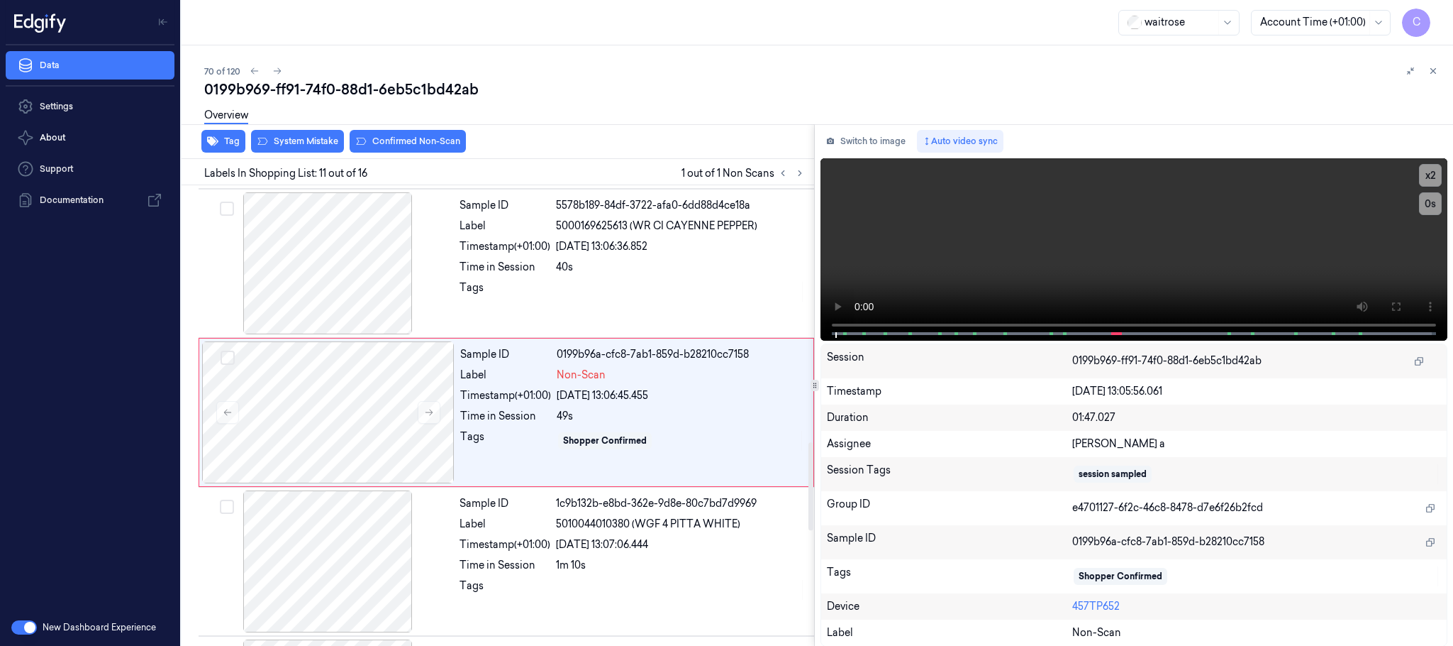
scroll to position [1339, 0]
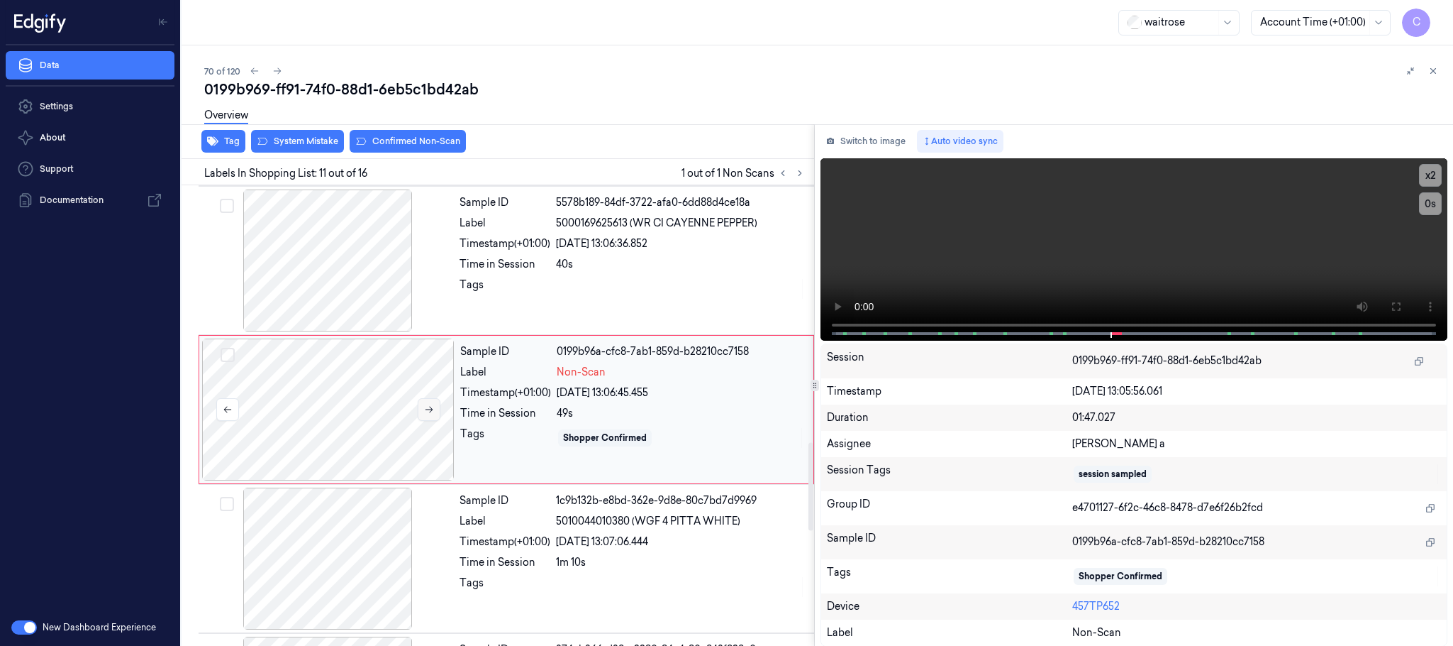
click at [434, 421] on button at bounding box center [429, 409] width 23 height 23
click at [434, 414] on icon at bounding box center [429, 409] width 10 height 10
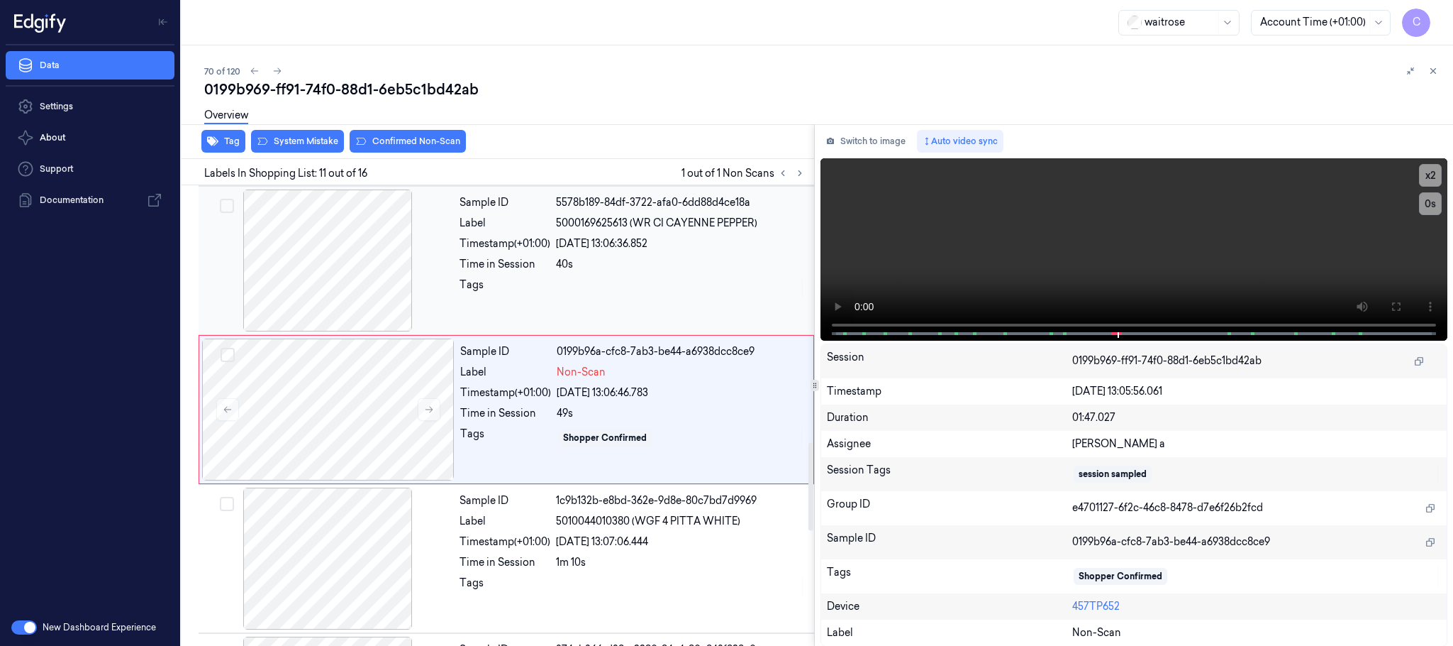
click at [351, 269] on div at bounding box center [327, 260] width 253 height 142
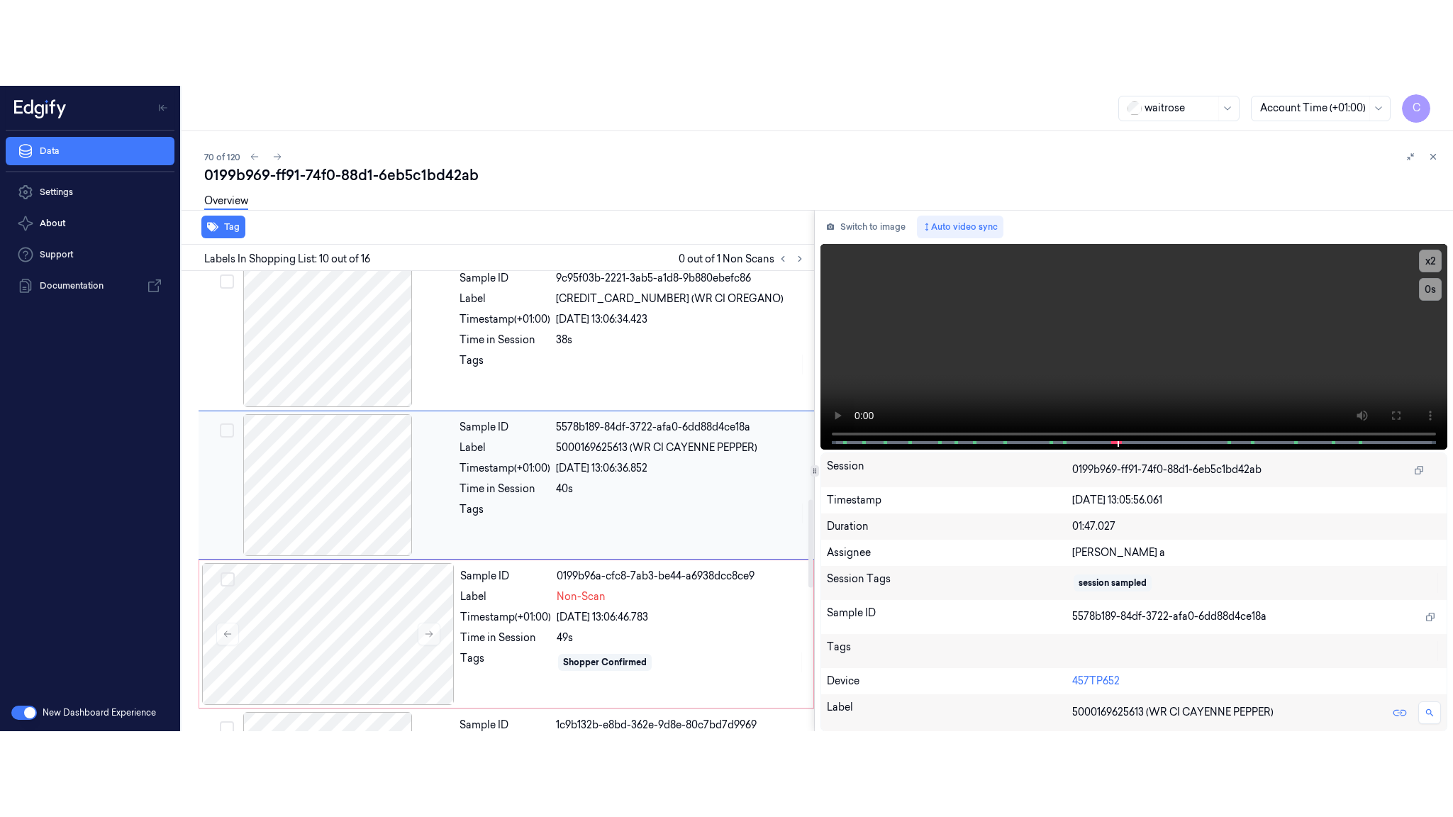
scroll to position [1190, 0]
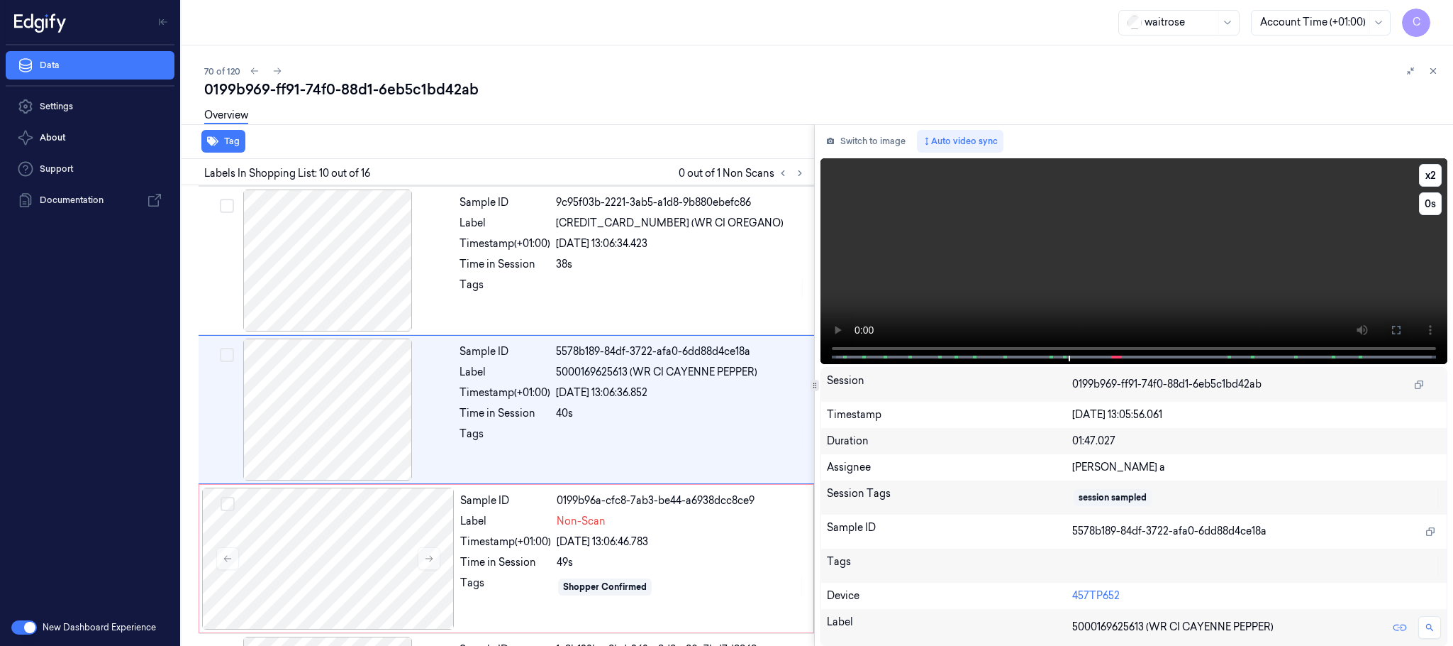
drag, startPoint x: 1405, startPoint y: 331, endPoint x: 1403, endPoint y: 460, distance: 129.1
click at [1403, 331] on button at bounding box center [1396, 330] width 23 height 23
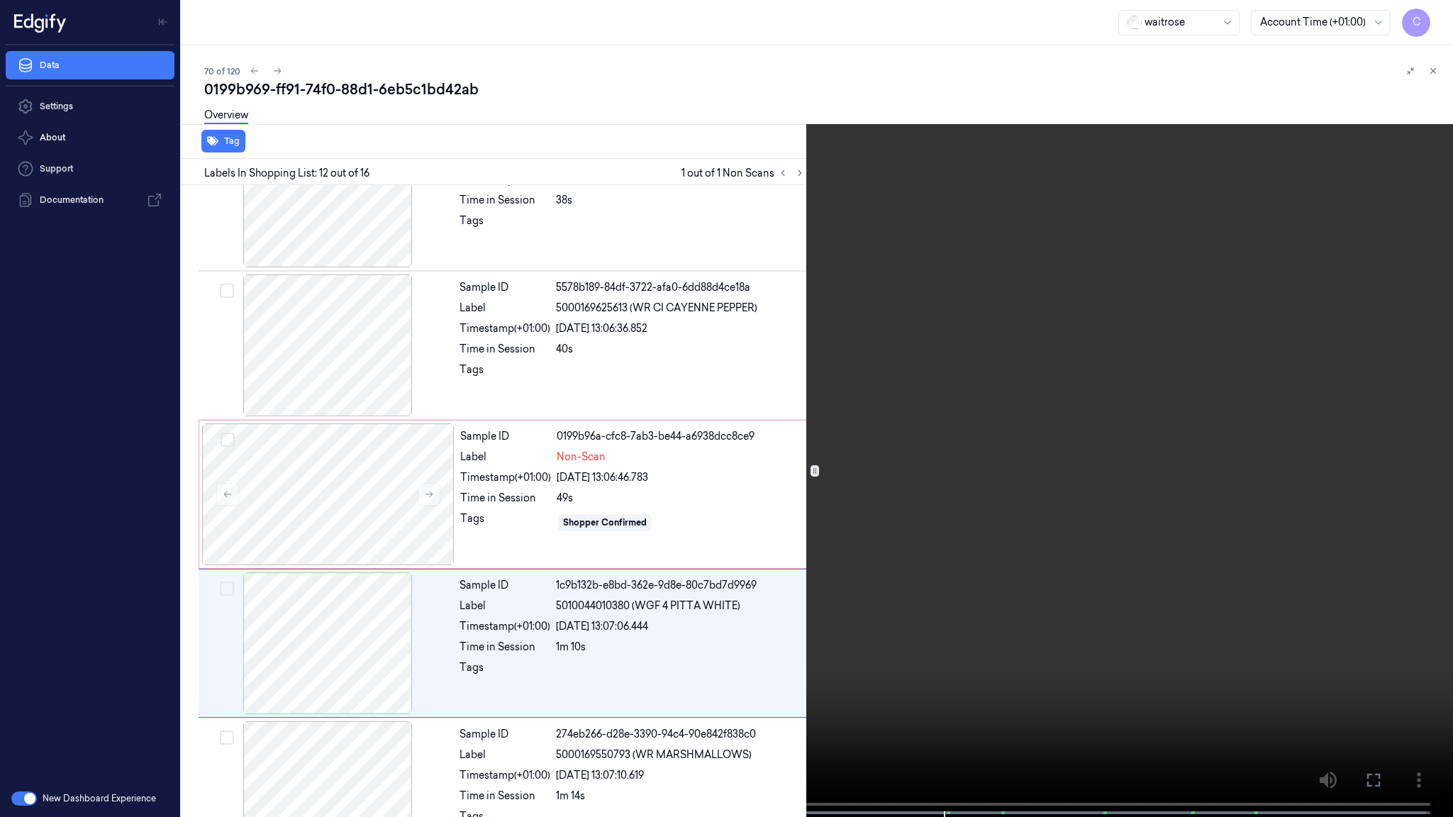
scroll to position [1405, 0]
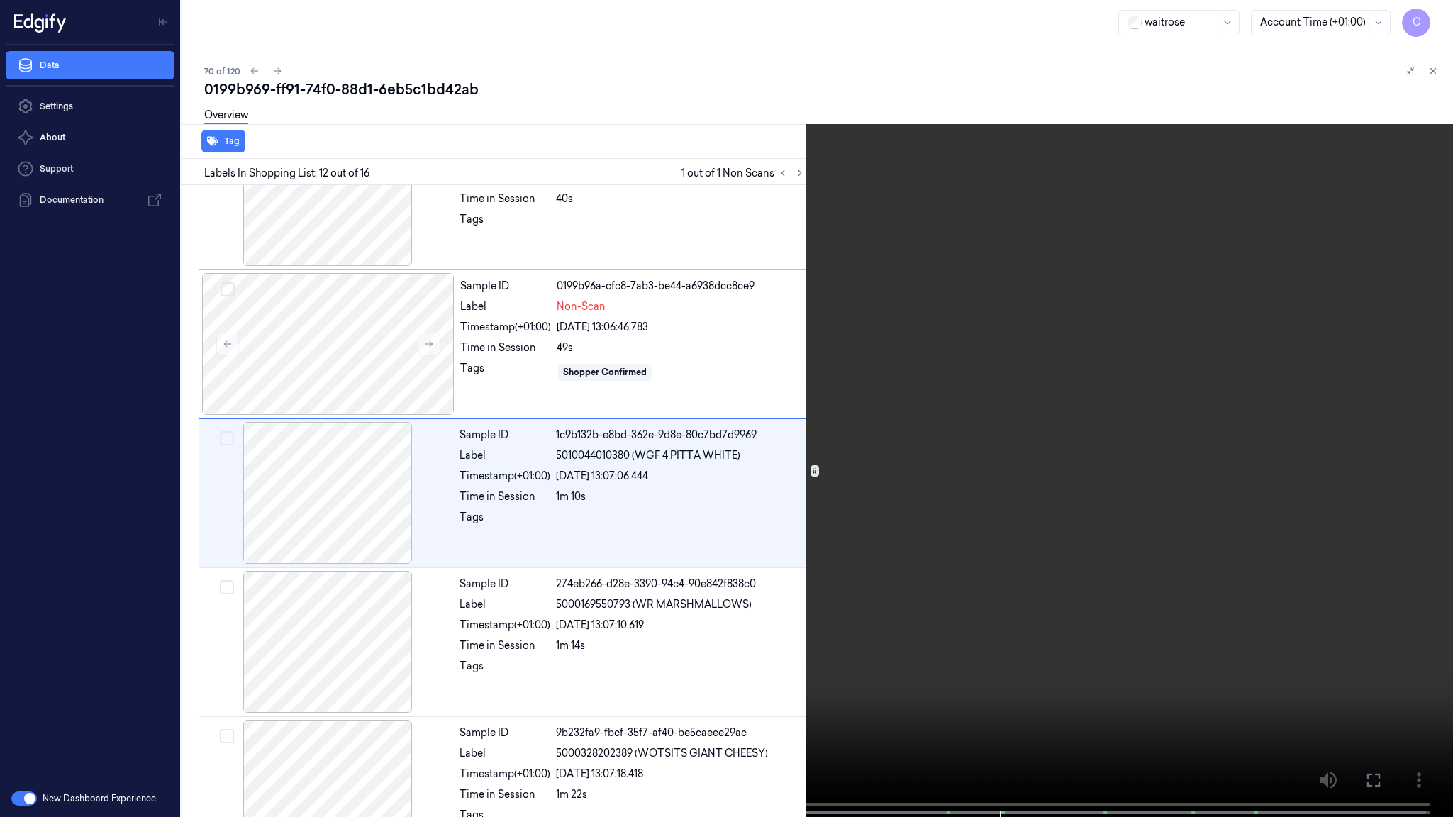
click at [881, 551] on video at bounding box center [726, 410] width 1453 height 820
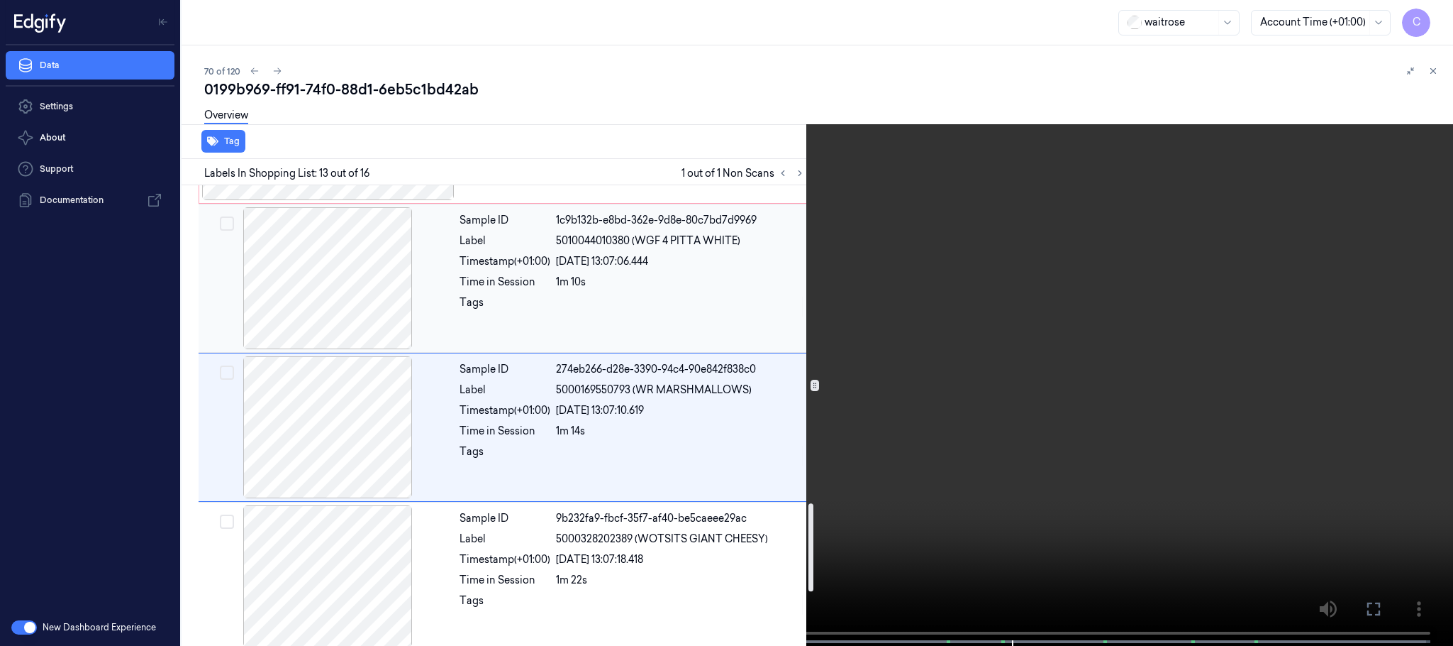
scroll to position [1660, 0]
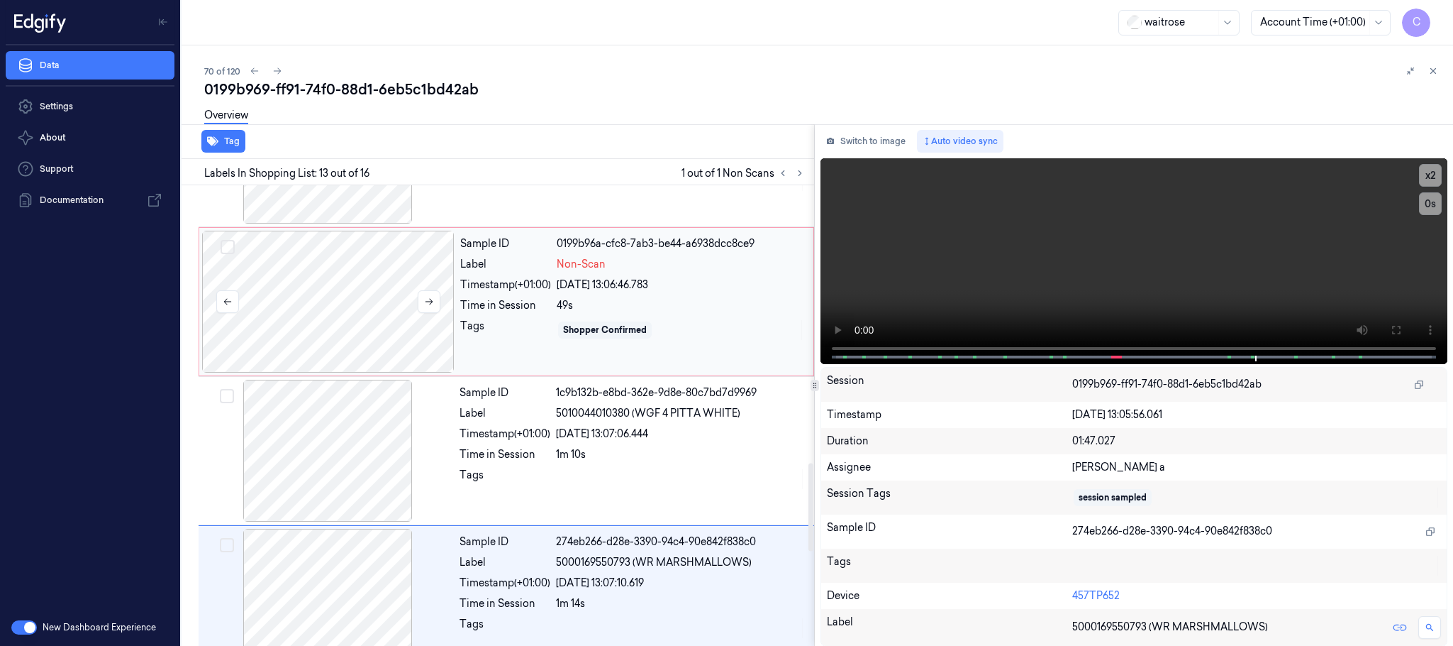
click at [332, 322] on div at bounding box center [328, 302] width 253 height 142
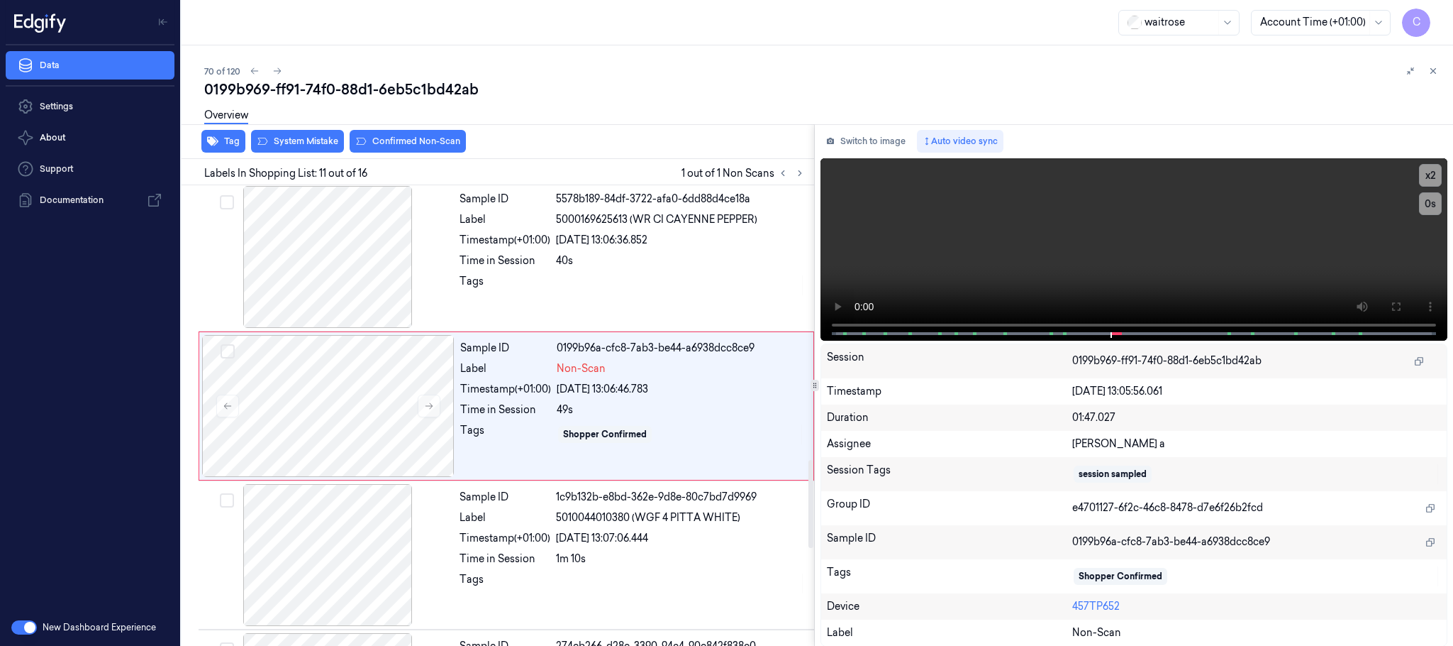
scroll to position [1339, 0]
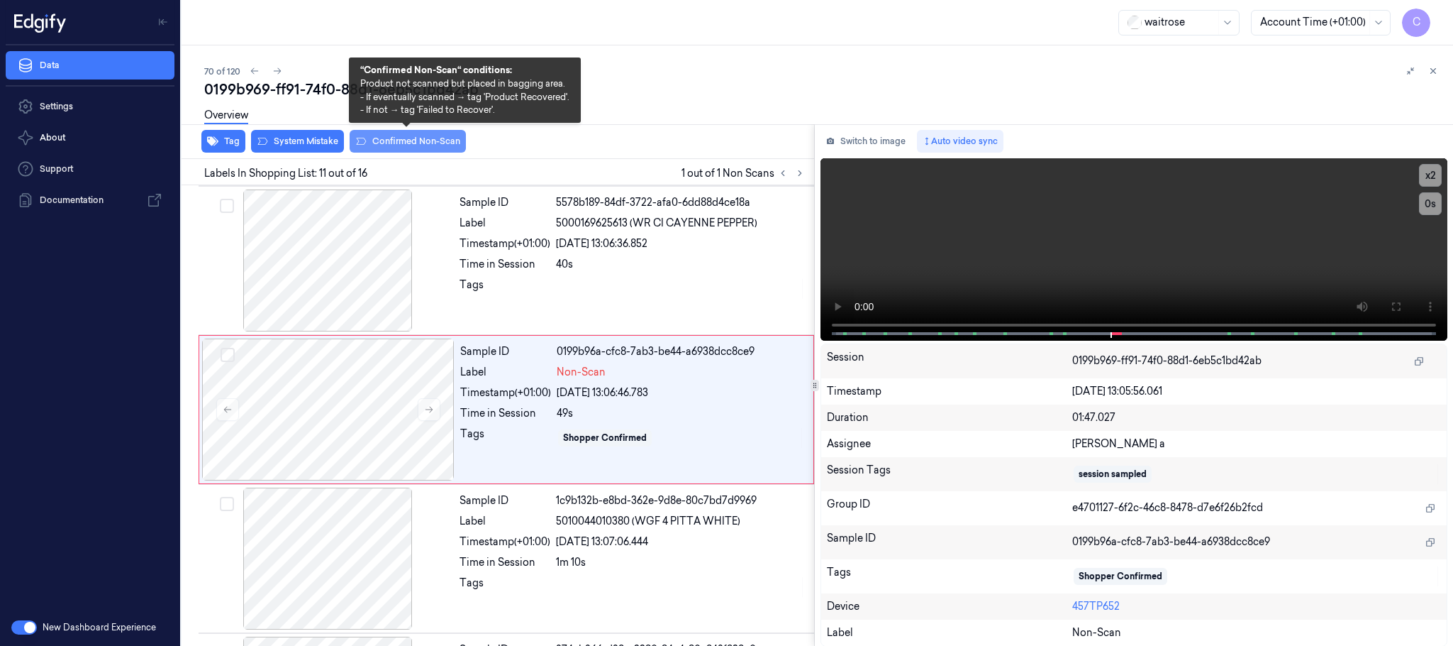
click at [411, 145] on button "Confirmed Non-Scan" at bounding box center [408, 141] width 116 height 23
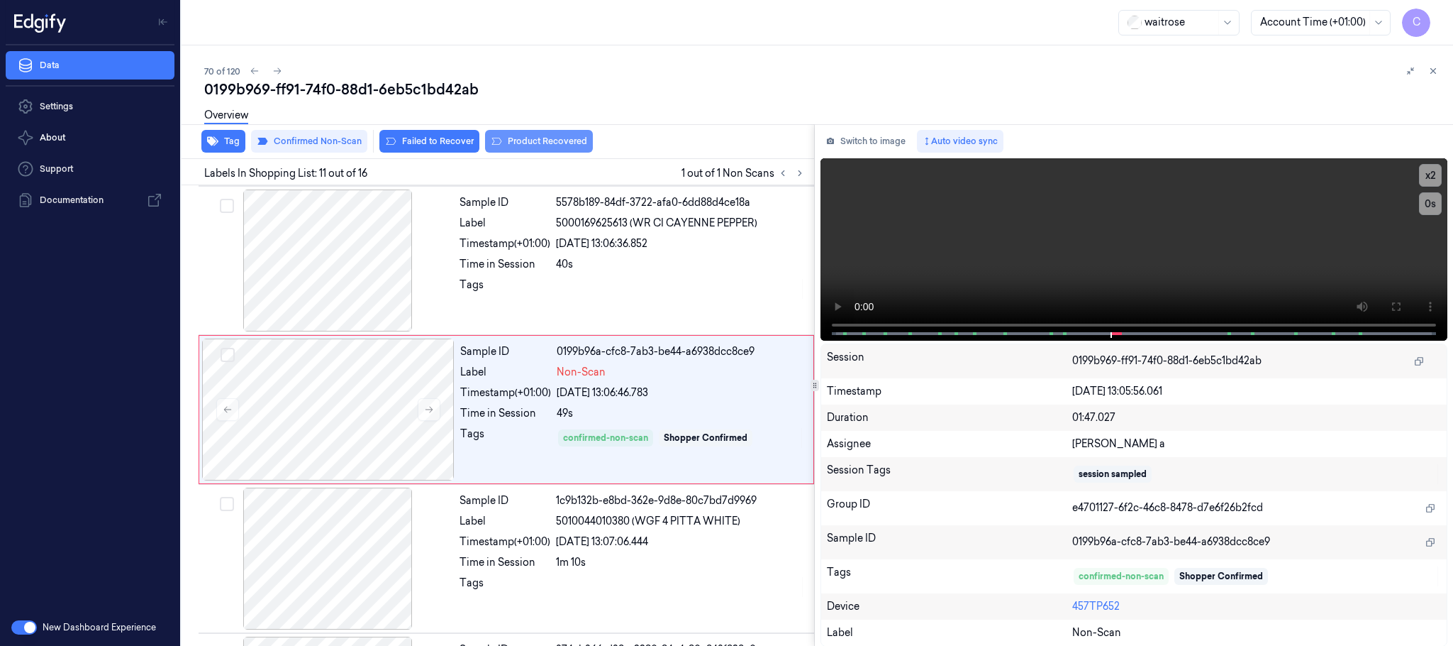
click at [547, 148] on button "Product Recovered" at bounding box center [539, 141] width 108 height 23
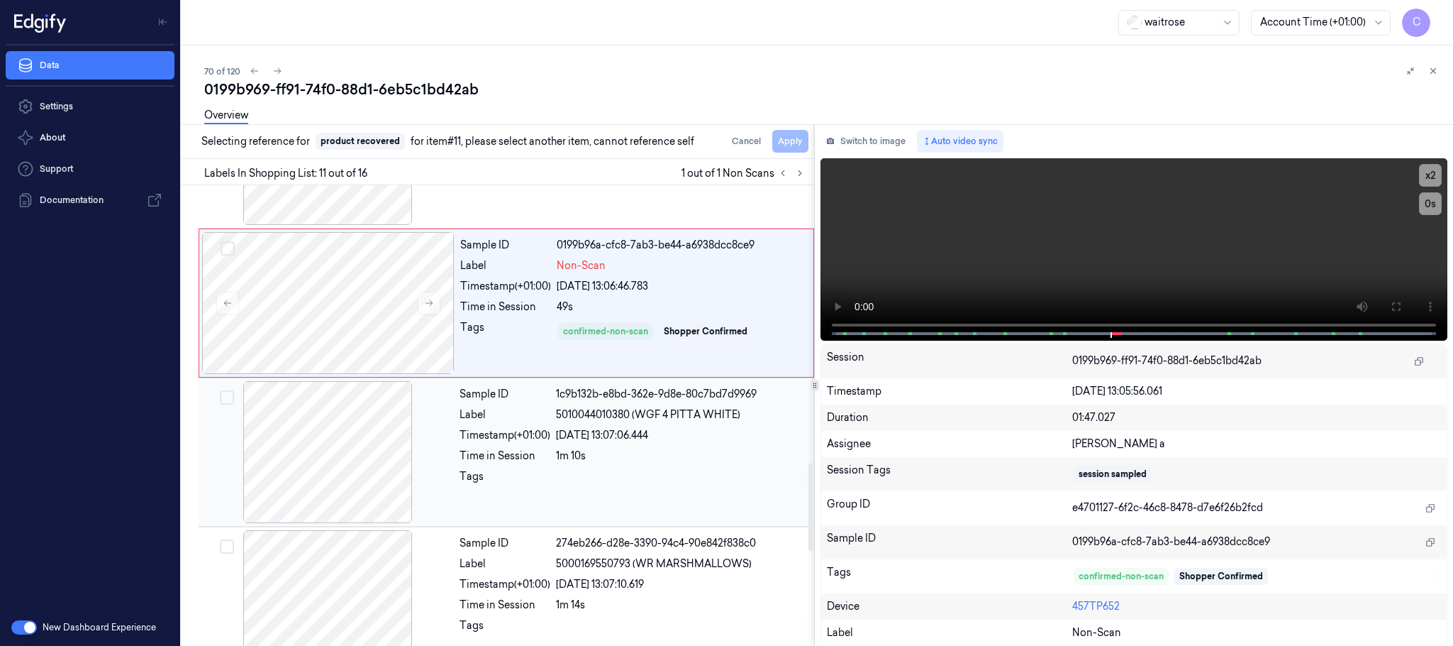
click at [328, 479] on div at bounding box center [327, 452] width 253 height 142
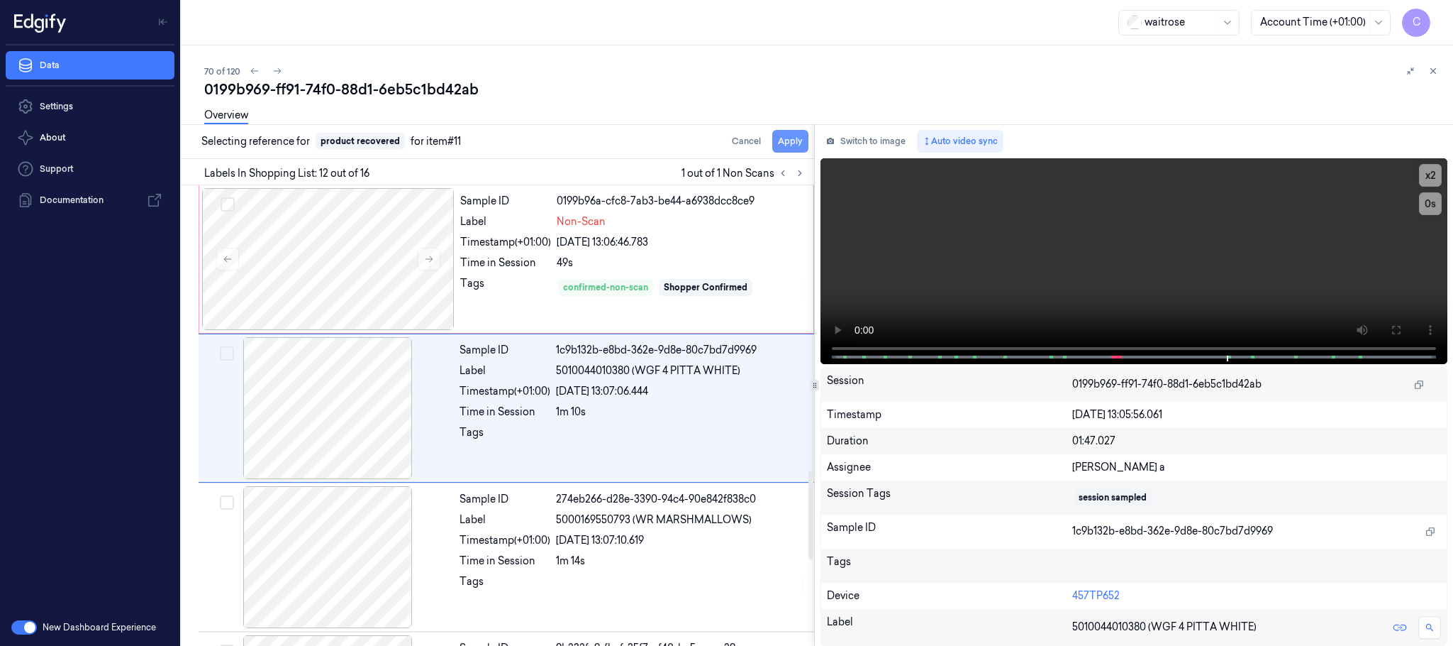
click at [783, 143] on button "Apply" at bounding box center [790, 141] width 36 height 23
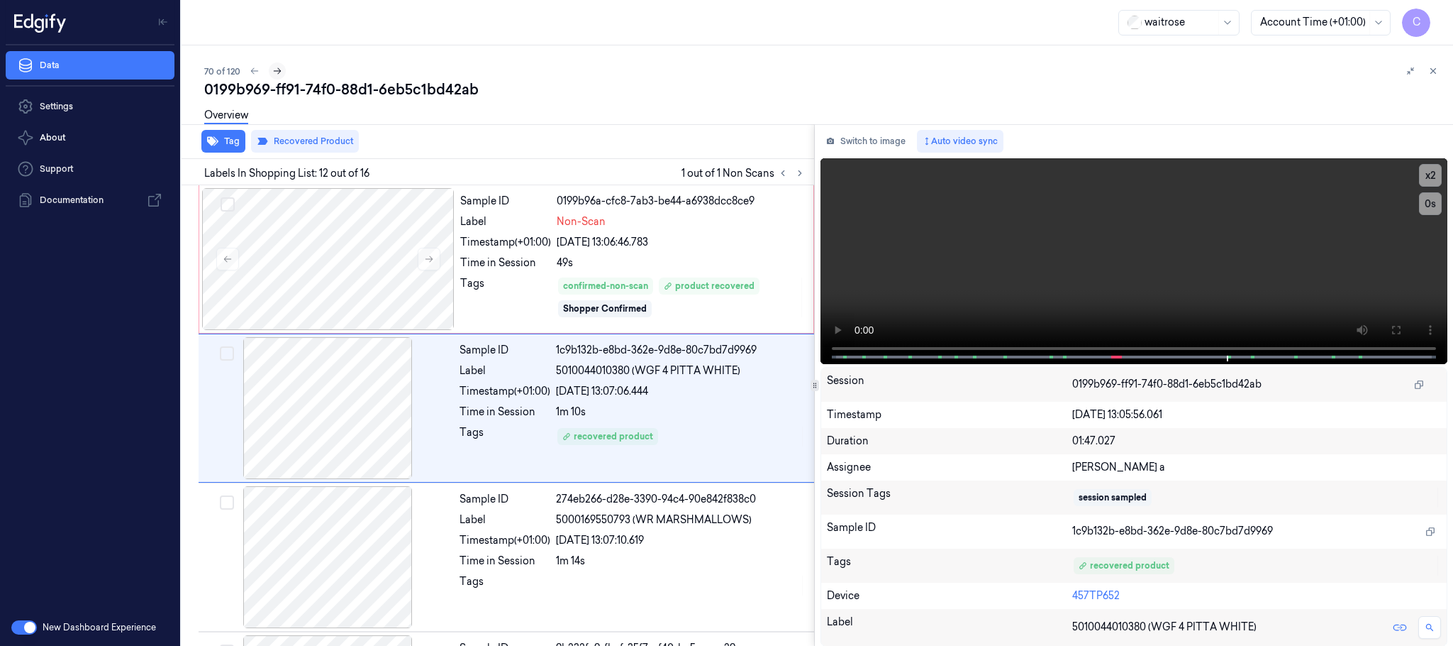
click at [275, 67] on icon at bounding box center [277, 71] width 10 height 10
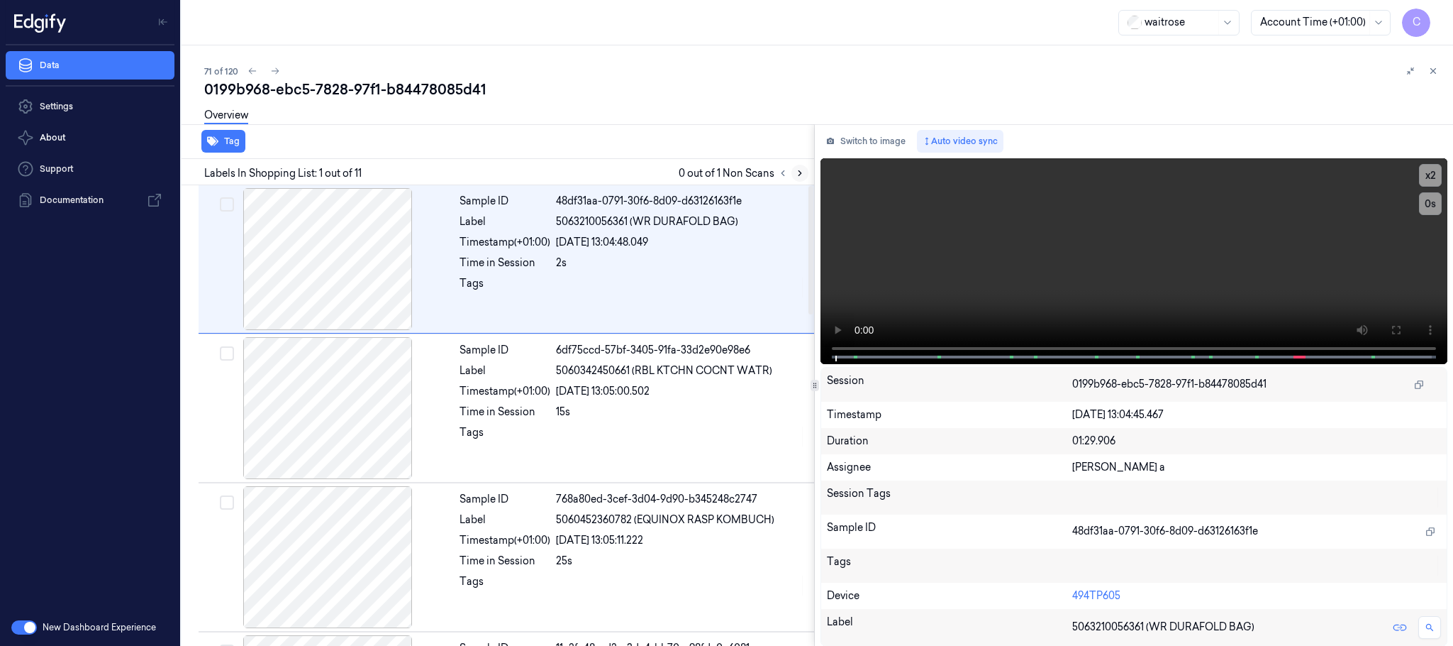
click at [801, 177] on icon at bounding box center [800, 173] width 10 height 10
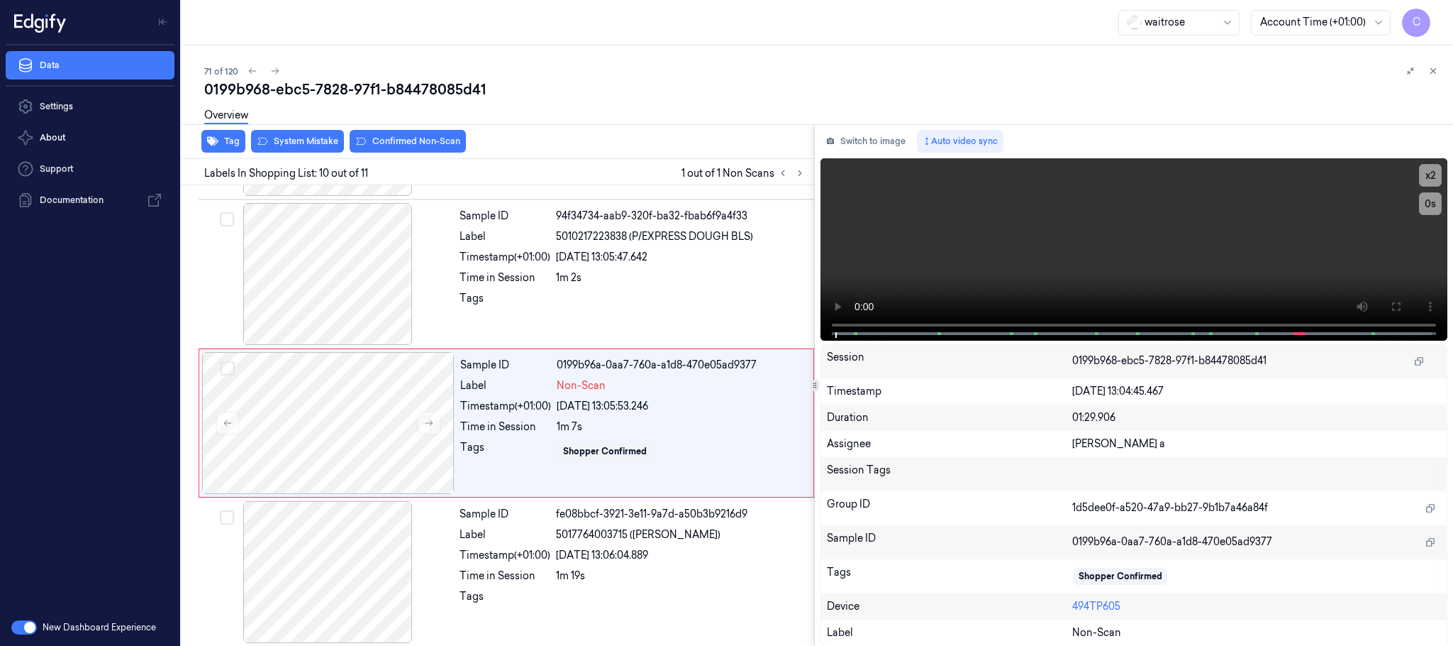
scroll to position [1188, 0]
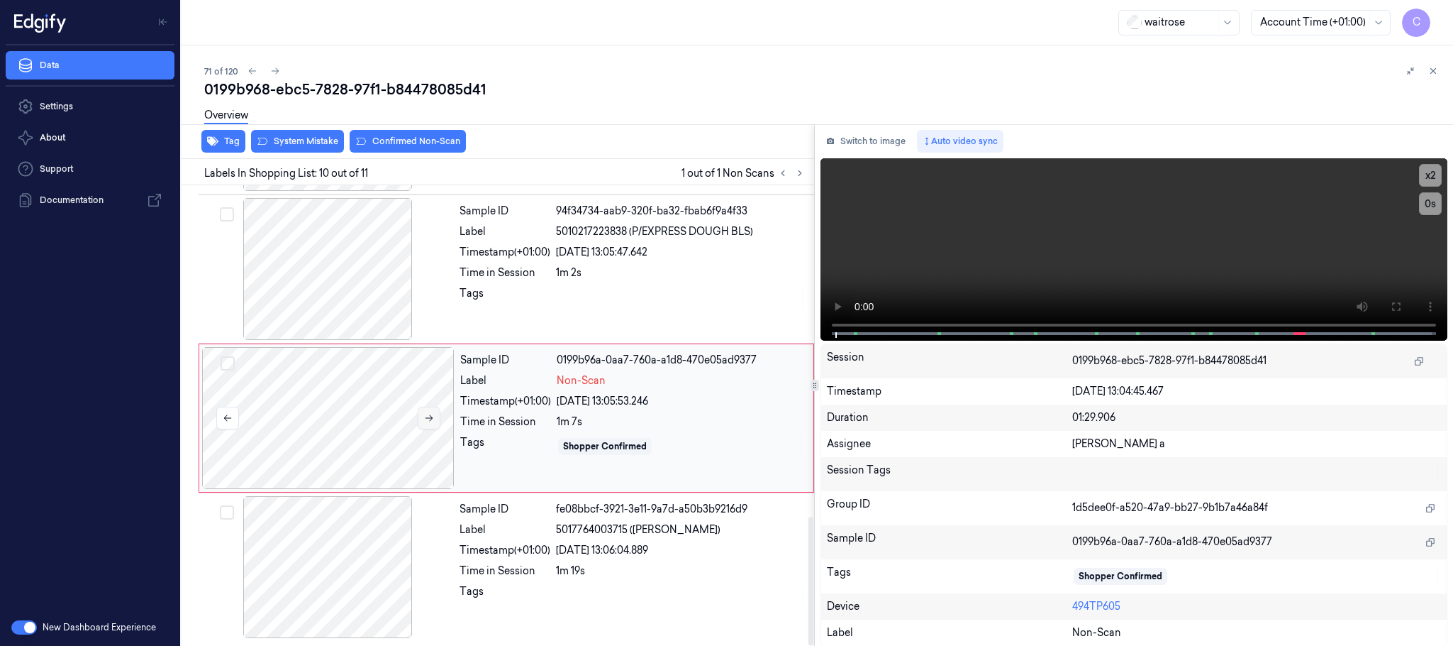
click at [431, 415] on icon at bounding box center [429, 418] width 10 height 10
click at [345, 286] on div at bounding box center [327, 269] width 253 height 142
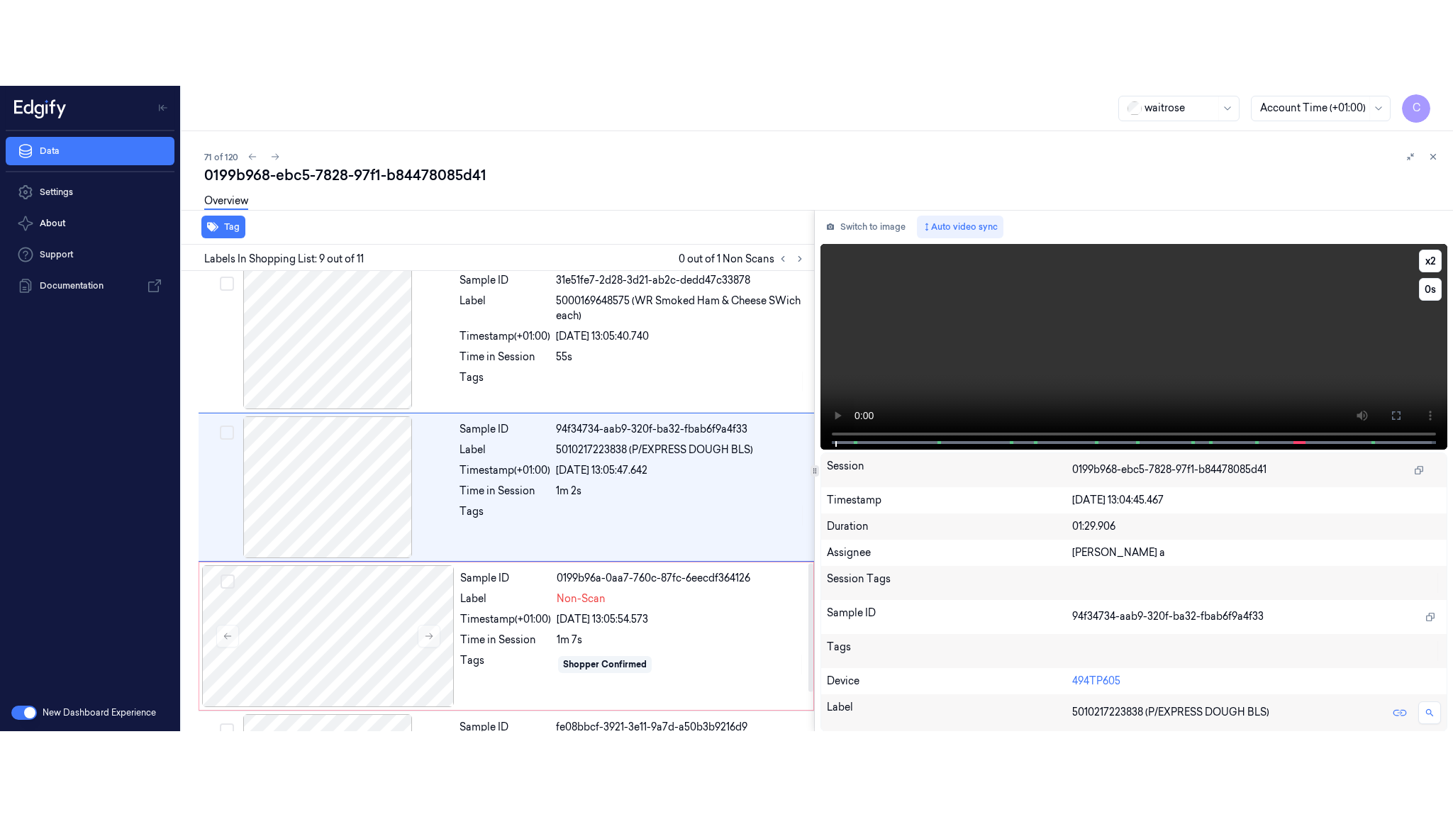
scroll to position [1041, 0]
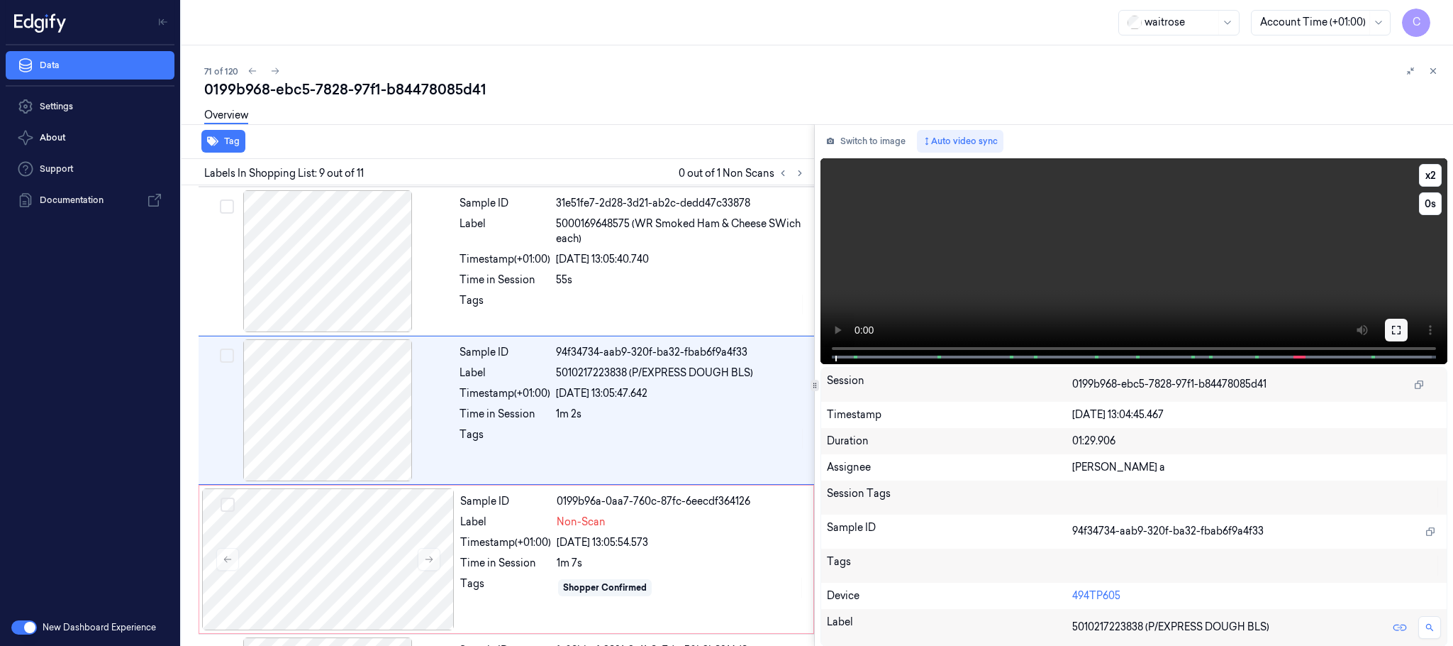
click at [1399, 330] on icon at bounding box center [1396, 329] width 11 height 11
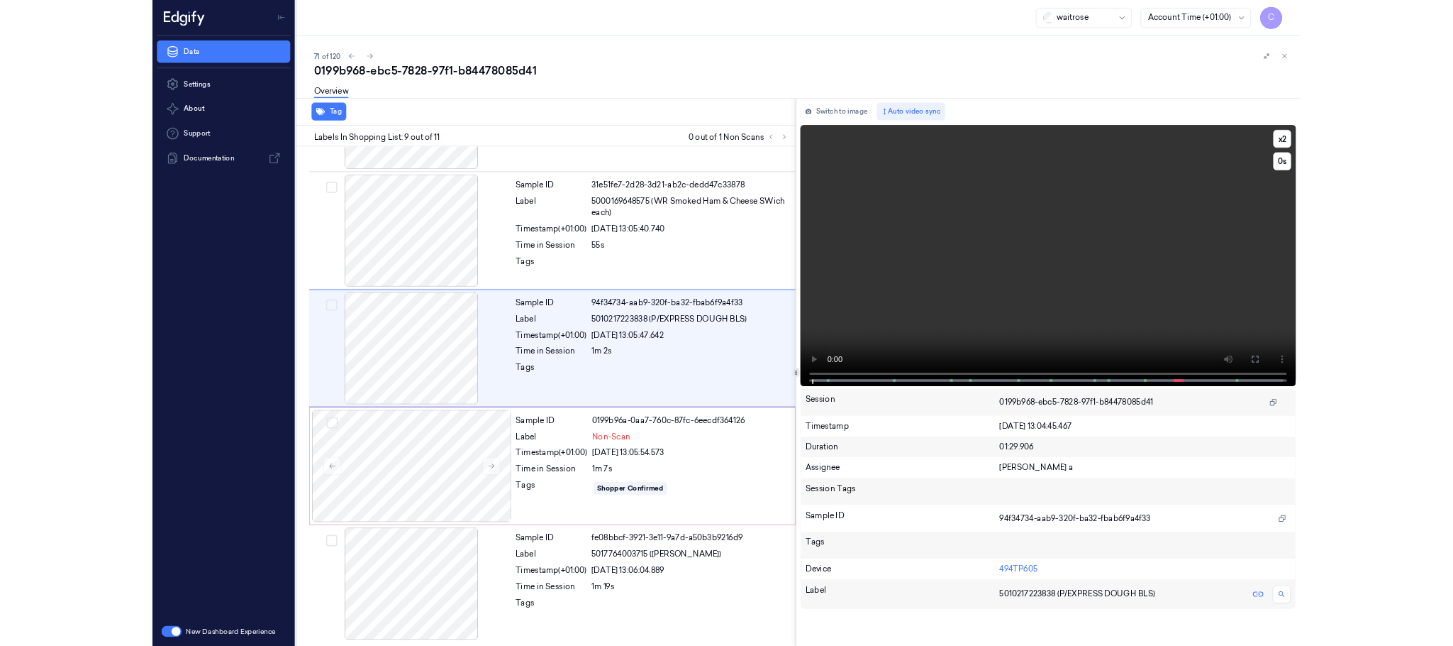
scroll to position [1017, 0]
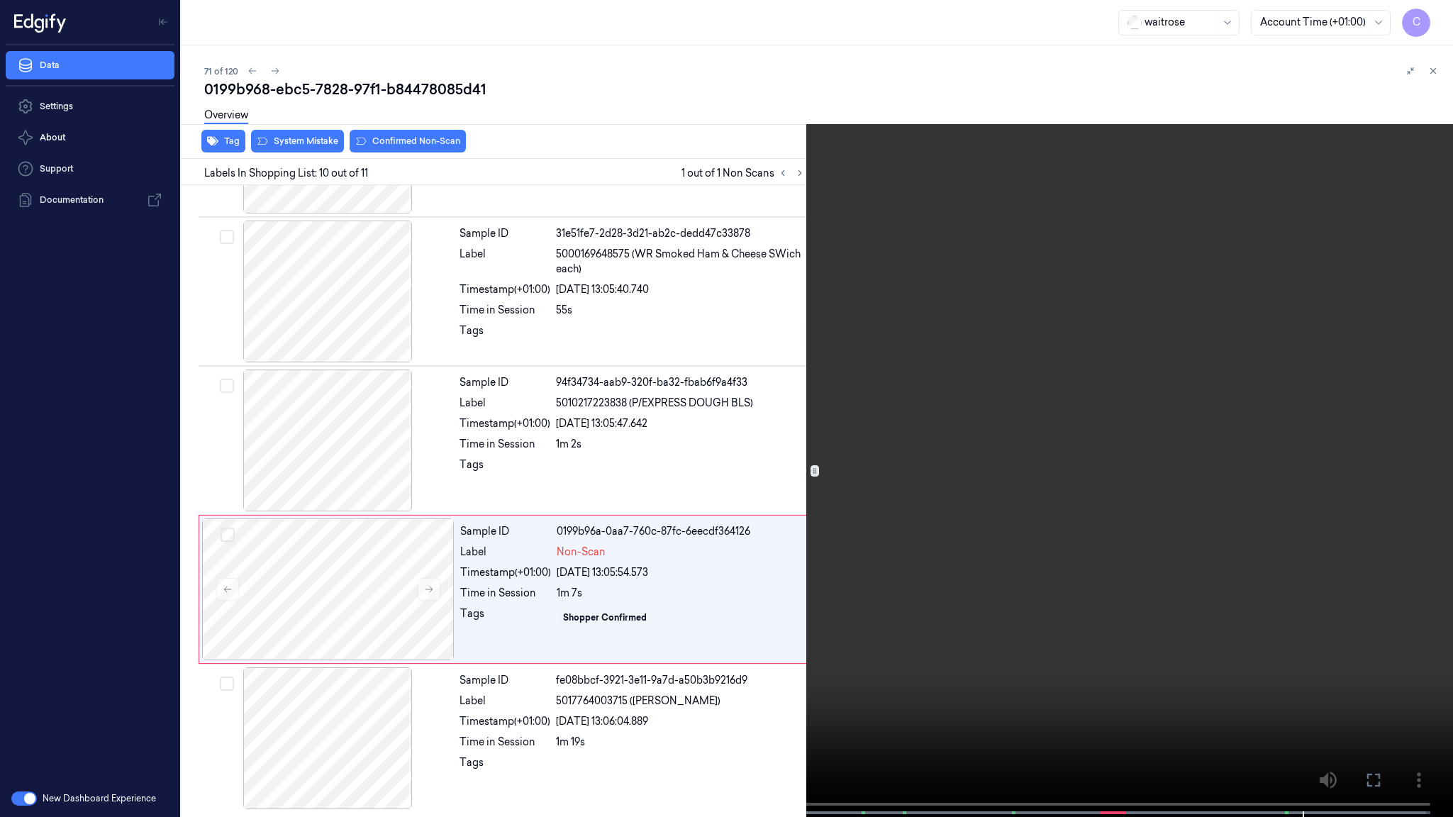
click at [607, 477] on video at bounding box center [726, 410] width 1453 height 820
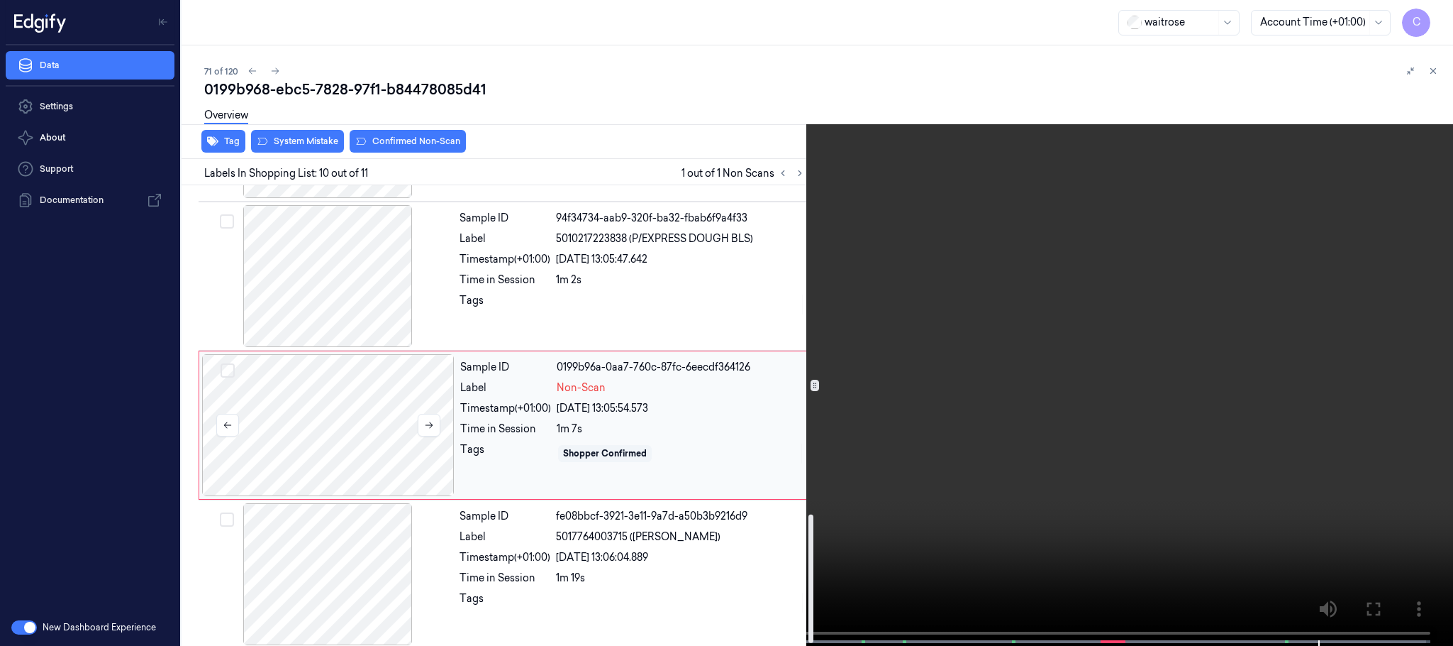
scroll to position [1188, 0]
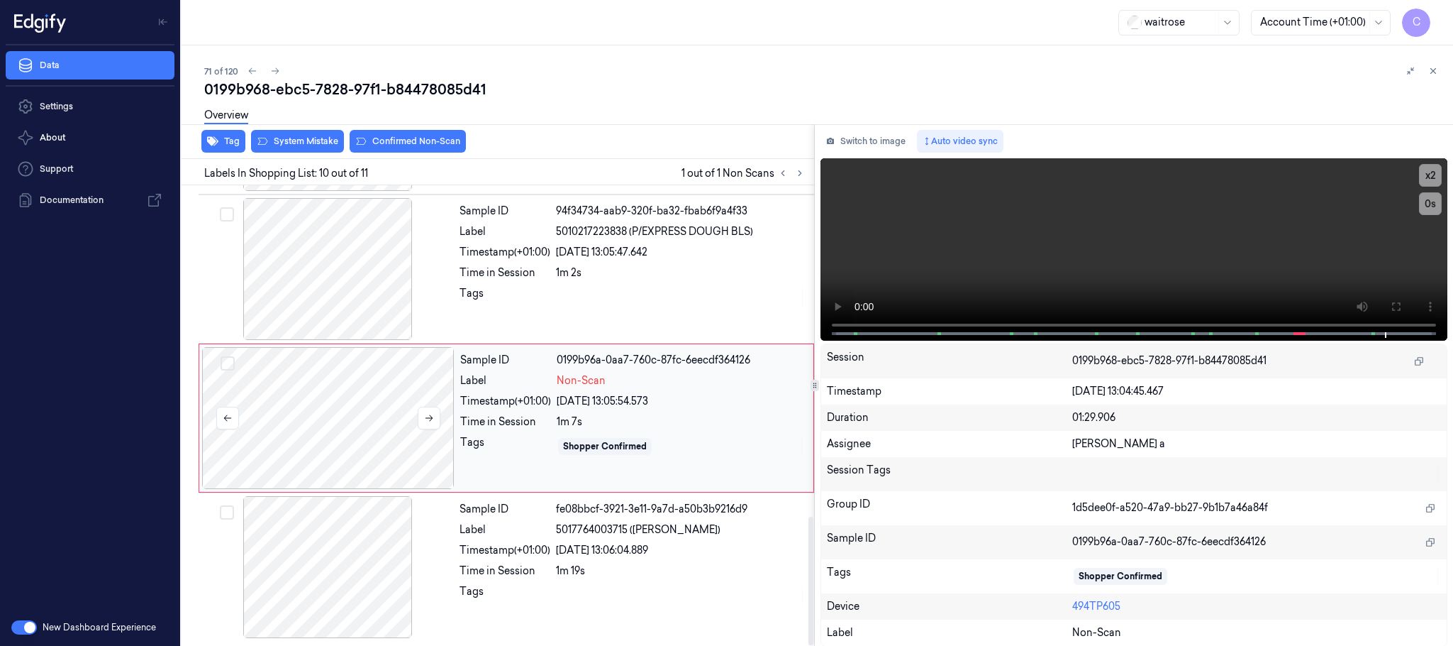
click at [326, 445] on div at bounding box center [328, 418] width 253 height 142
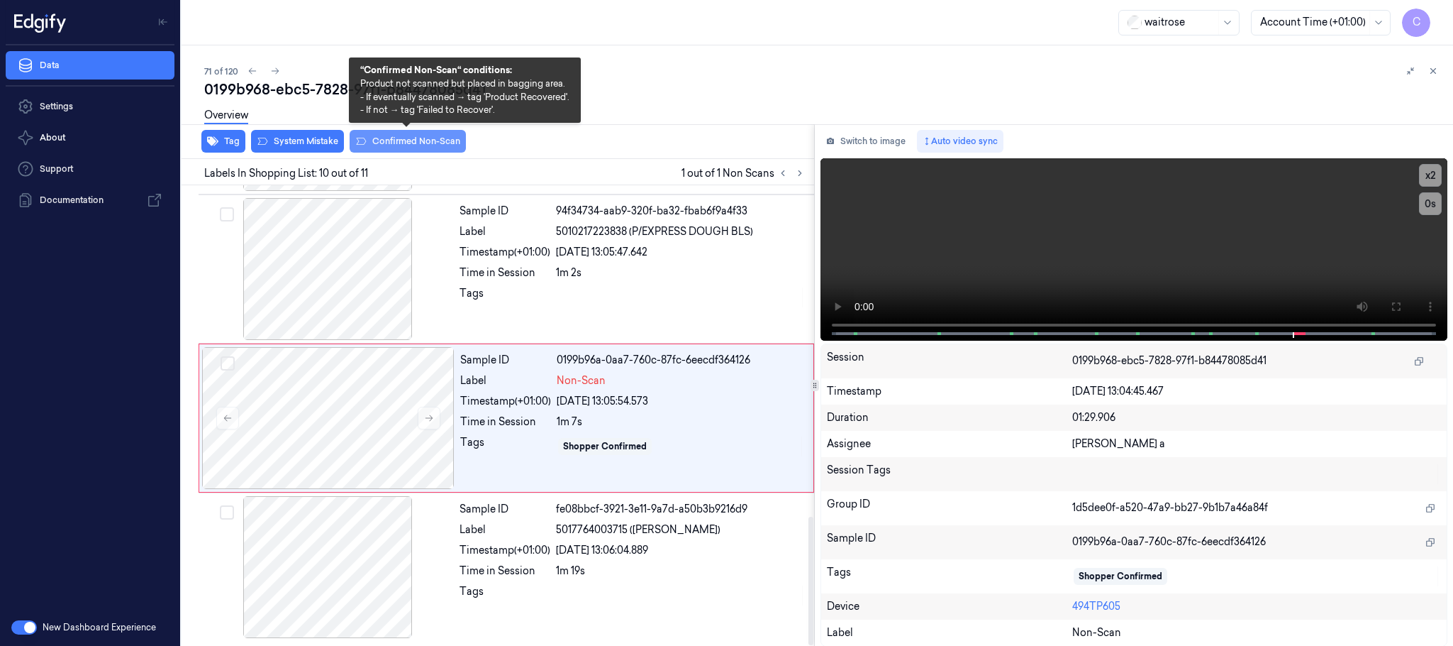
click at [394, 145] on button "Confirmed Non-Scan" at bounding box center [408, 141] width 116 height 23
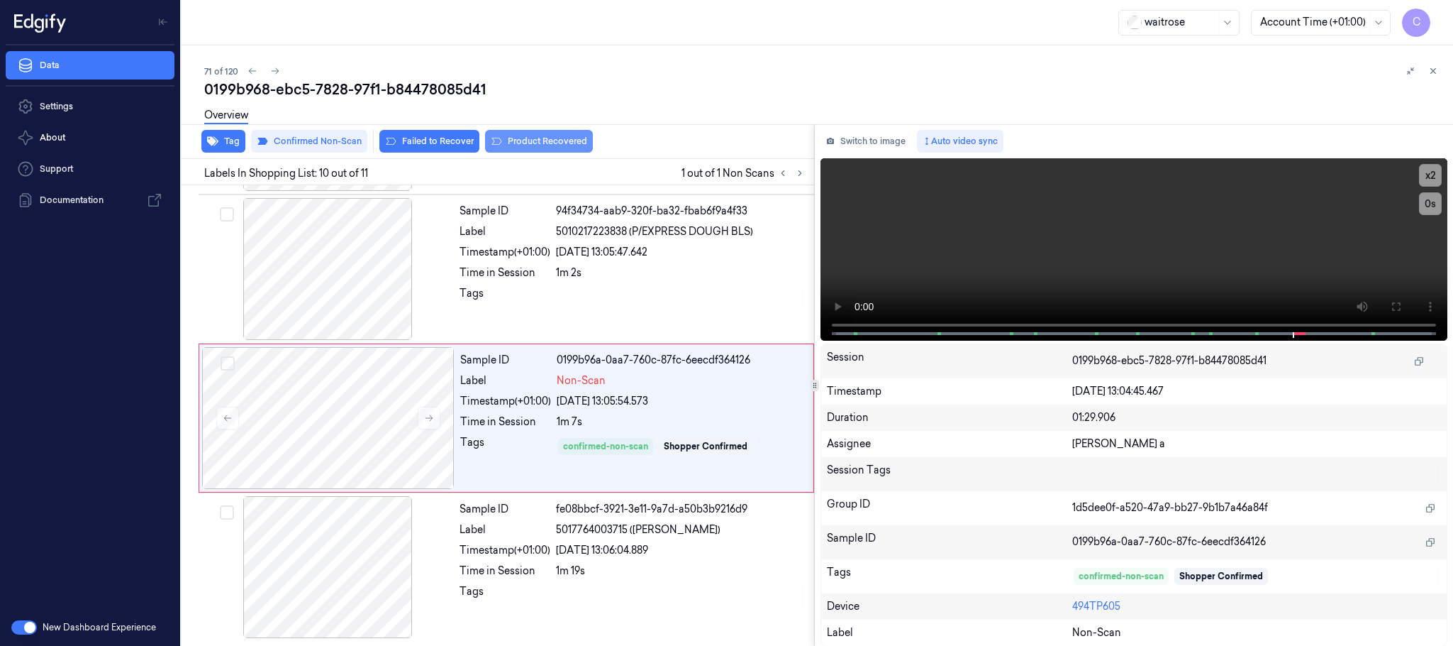
click at [558, 145] on button "Product Recovered" at bounding box center [539, 141] width 108 height 23
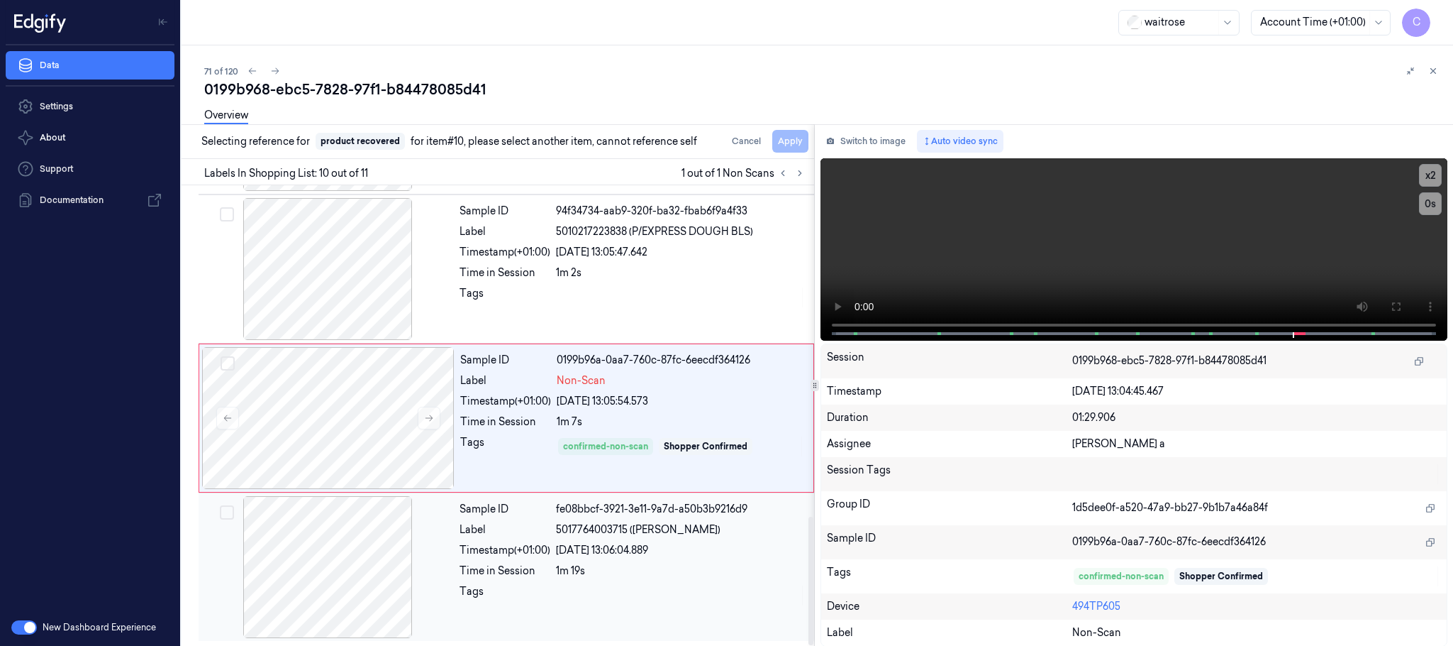
click at [343, 565] on div at bounding box center [327, 567] width 253 height 142
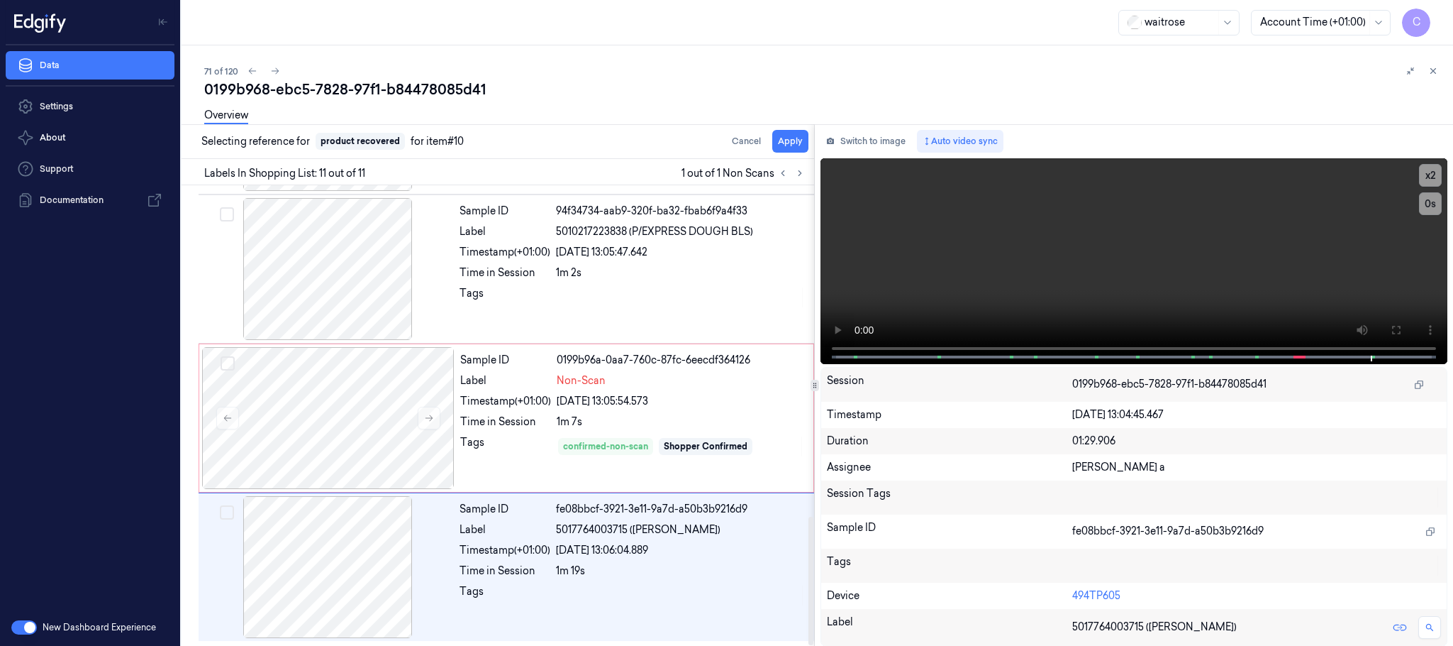
click at [790, 130] on div "Overview" at bounding box center [823, 117] width 1238 height 36
click at [792, 132] on div "Overview" at bounding box center [823, 117] width 1238 height 36
click at [799, 137] on button "Apply" at bounding box center [790, 141] width 36 height 23
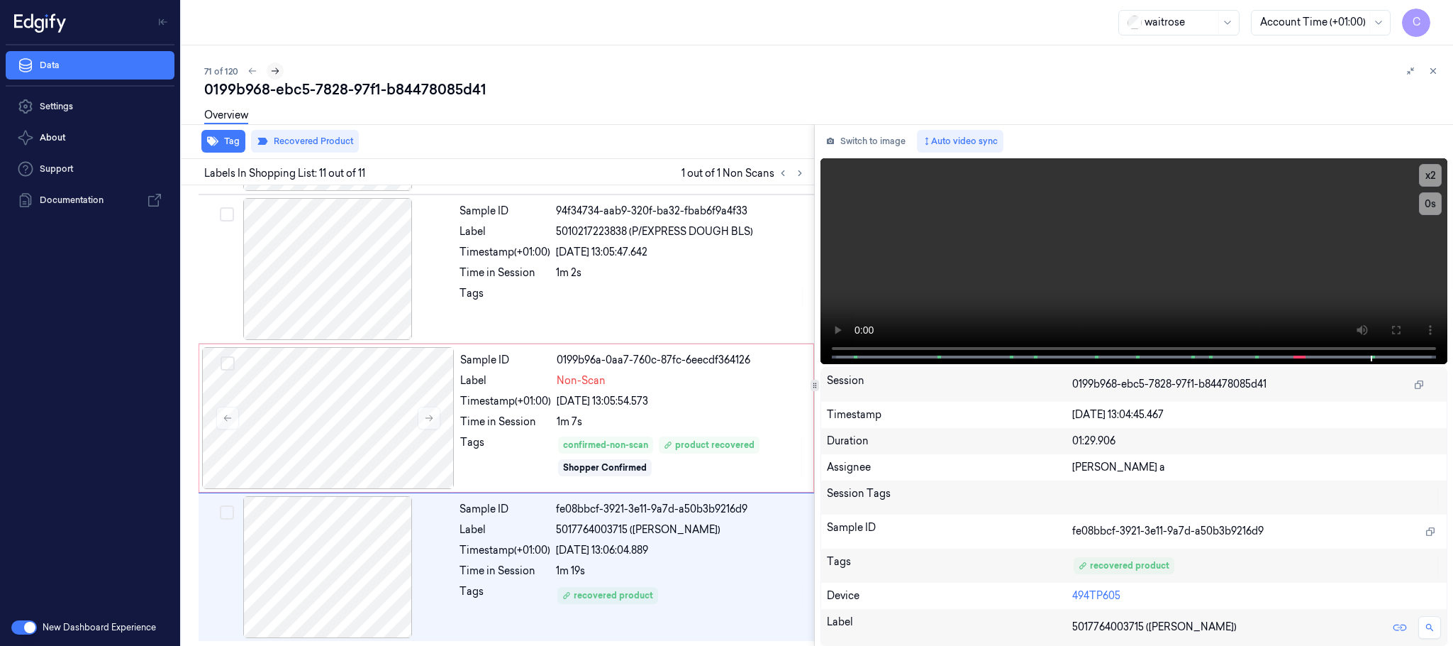
click at [277, 72] on icon at bounding box center [275, 71] width 10 height 10
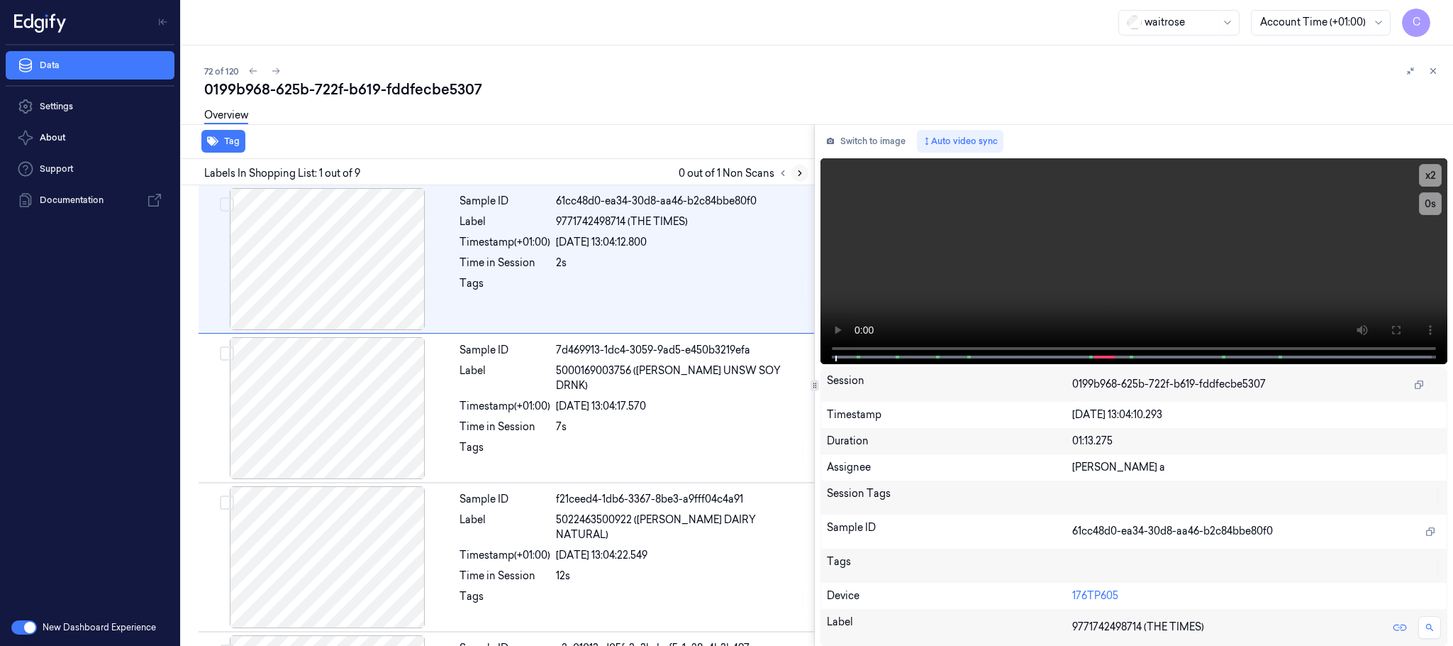
click at [798, 171] on icon at bounding box center [800, 173] width 10 height 10
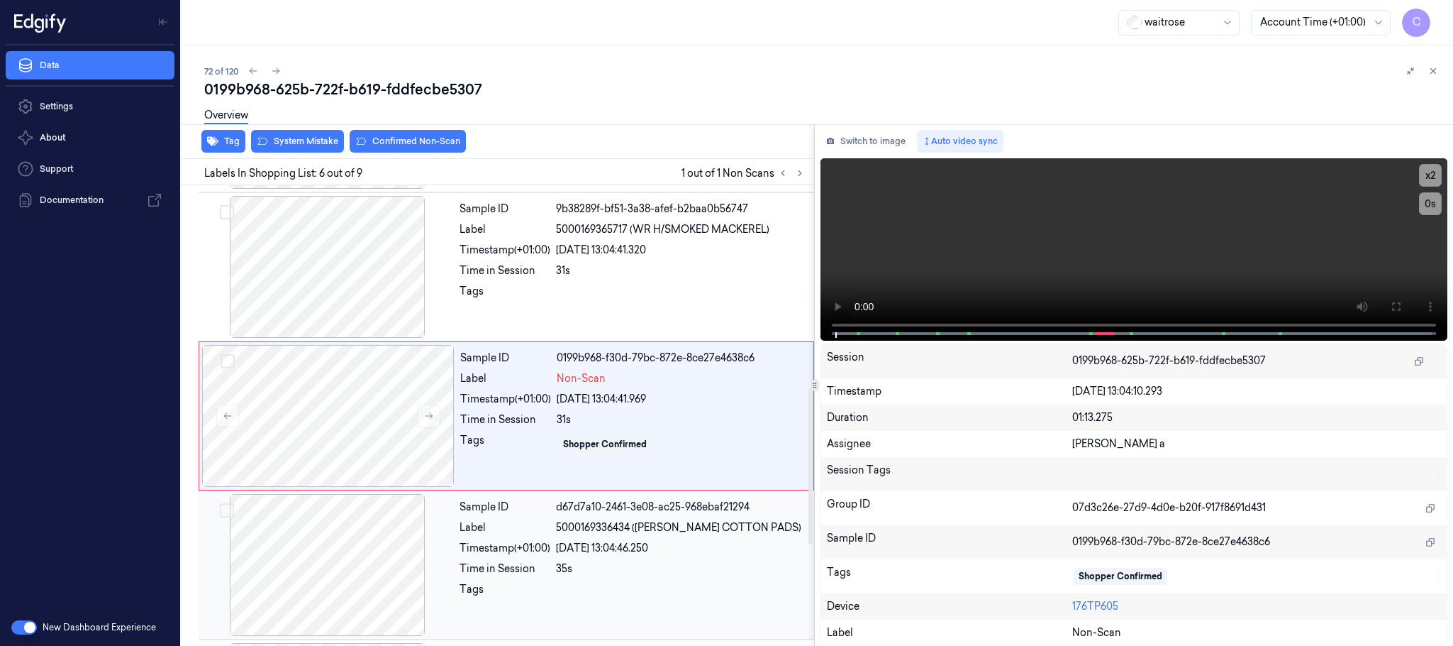
scroll to position [592, 0]
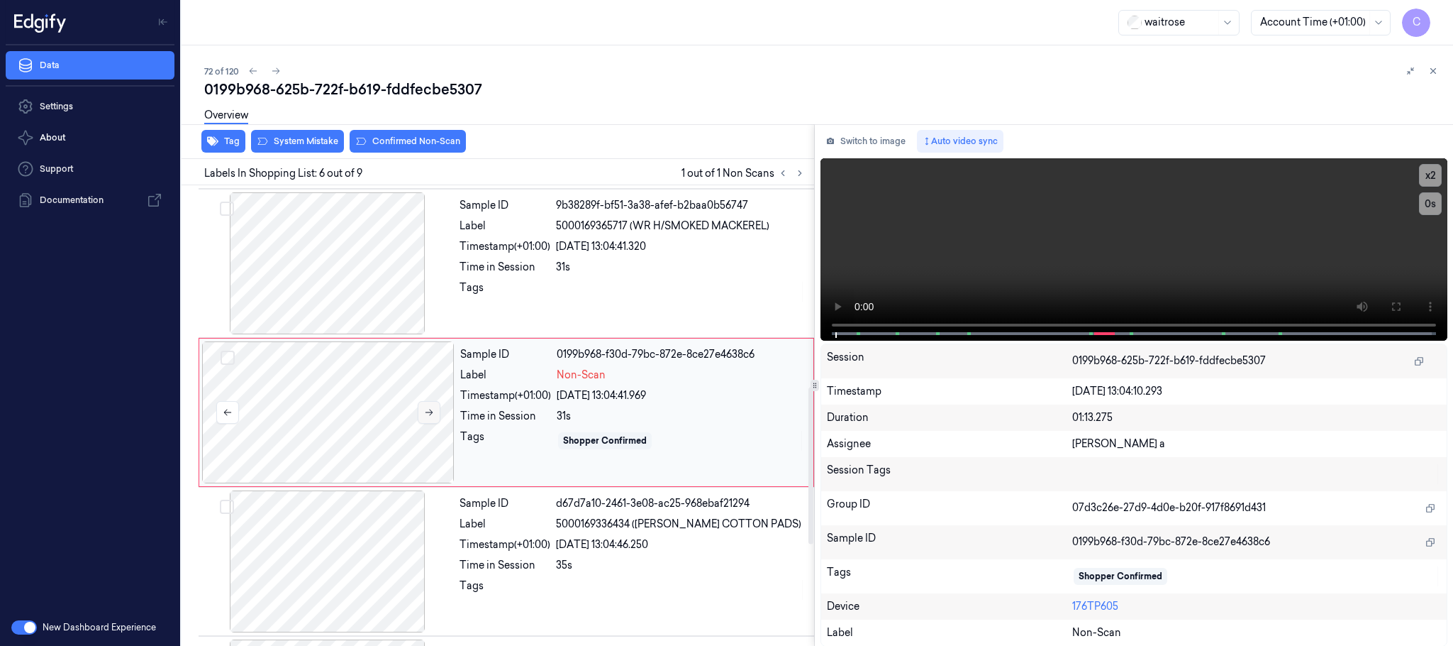
click at [426, 407] on button at bounding box center [429, 412] width 23 height 23
click at [426, 417] on icon at bounding box center [429, 412] width 10 height 10
click at [338, 282] on div at bounding box center [327, 263] width 253 height 142
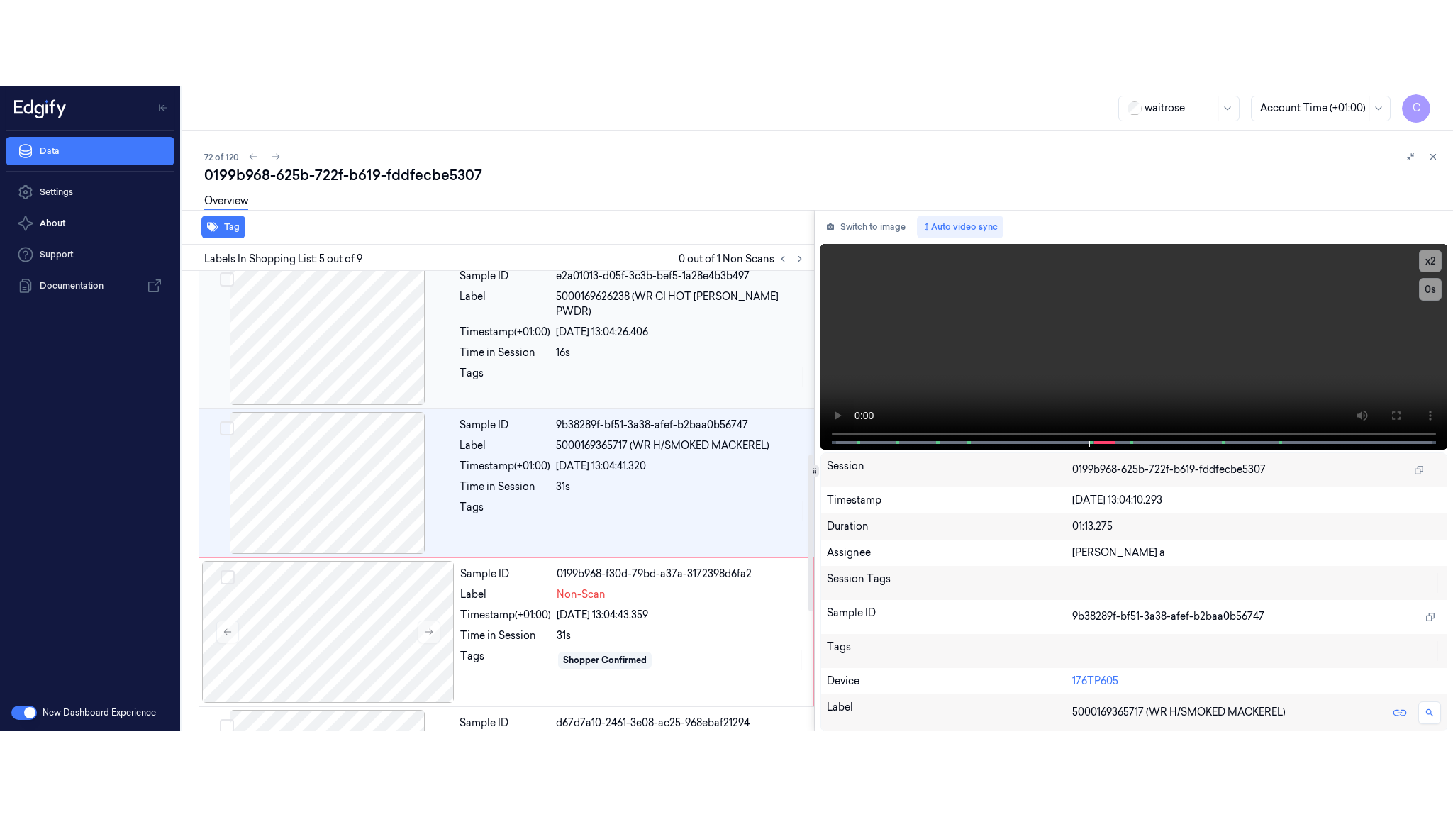
scroll to position [443, 0]
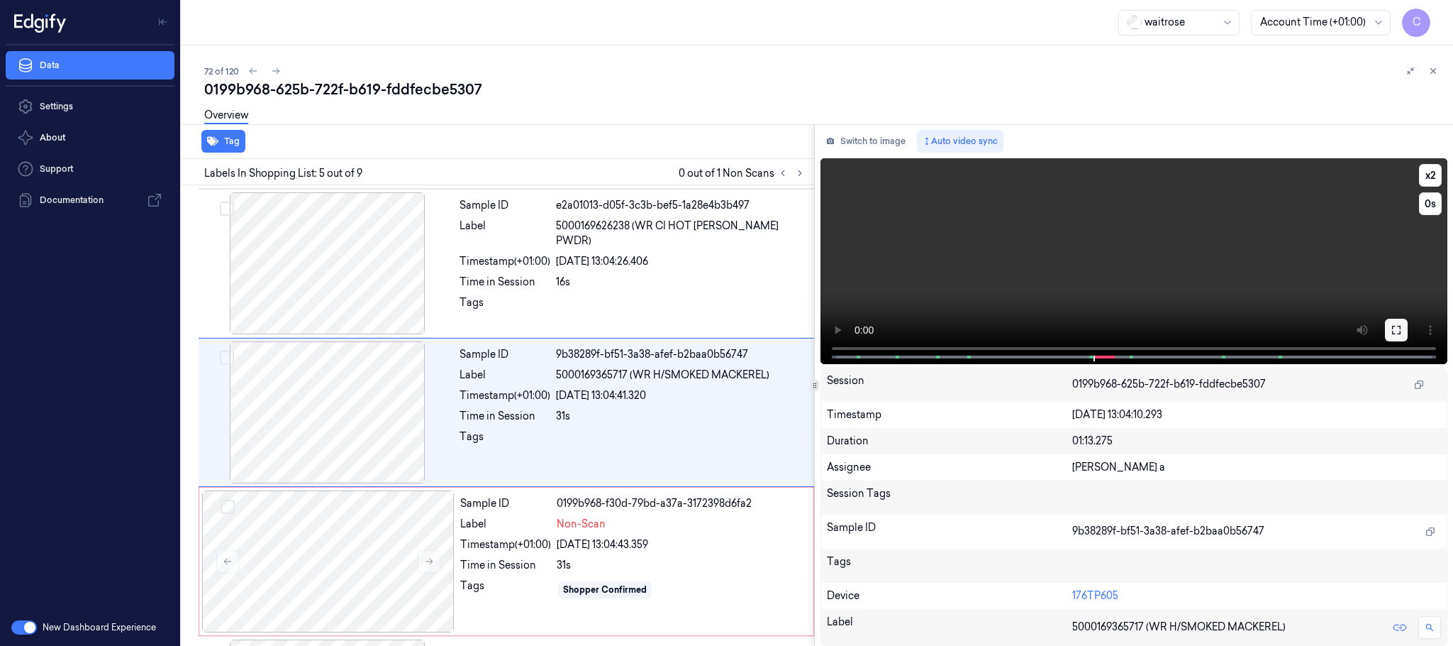
click at [1391, 330] on icon at bounding box center [1396, 329] width 11 height 11
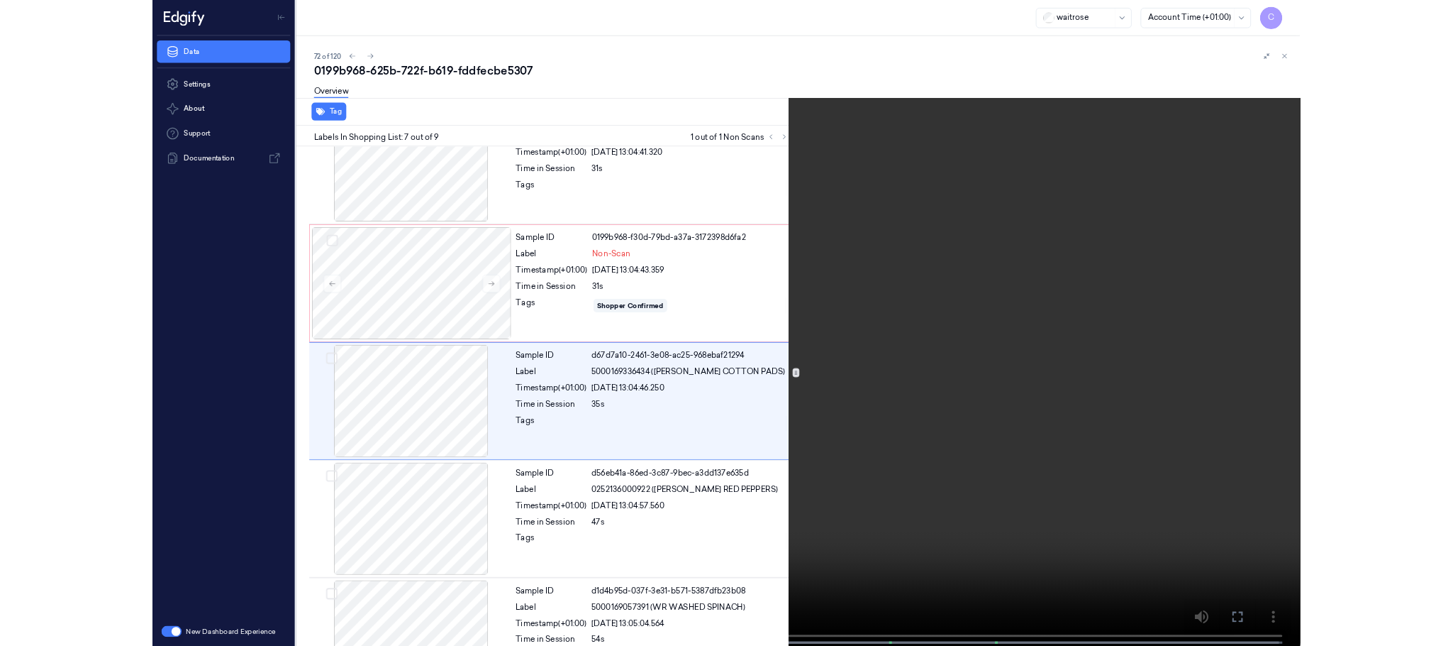
scroll to position [655, 0]
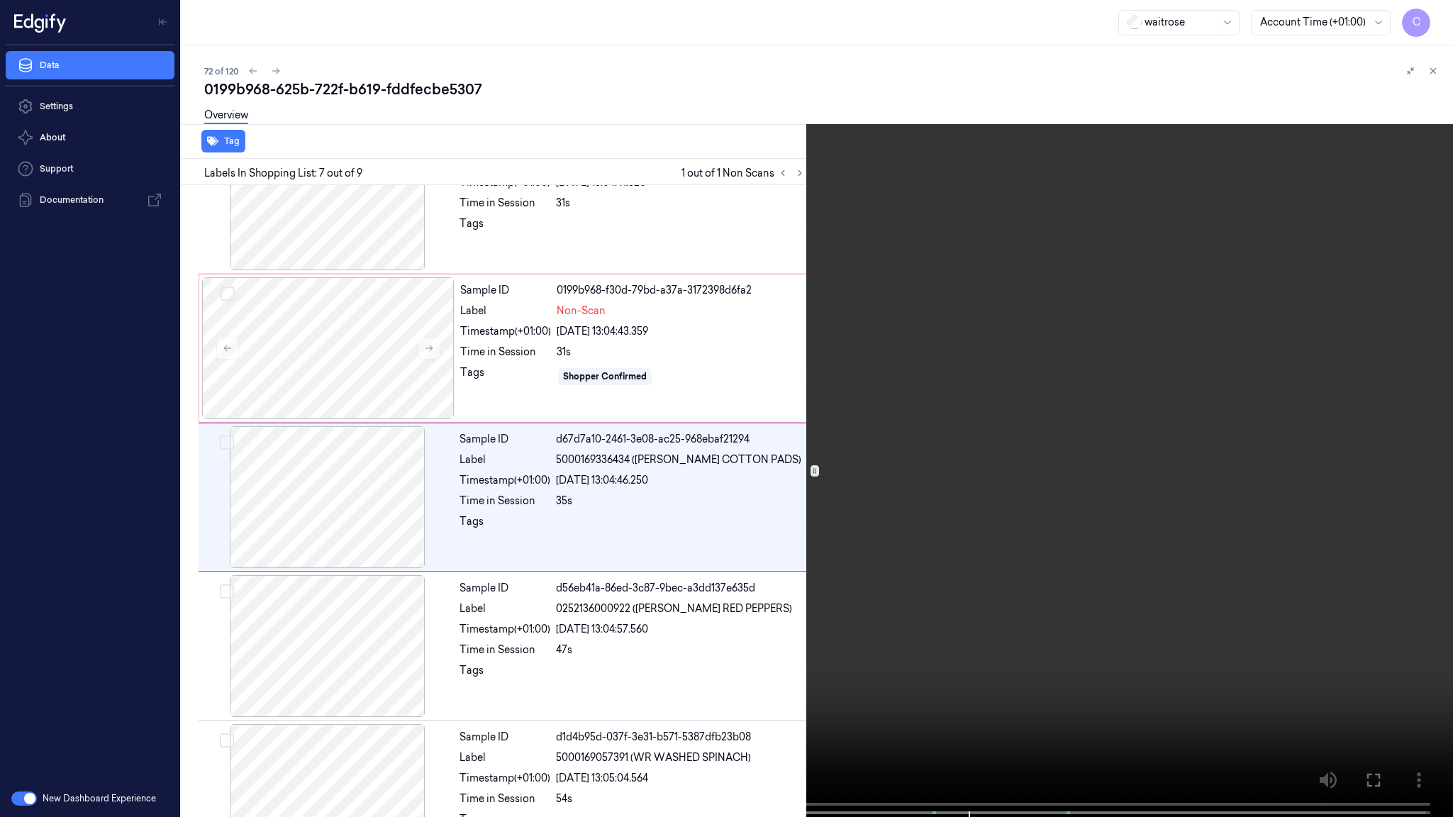
click at [700, 464] on video at bounding box center [726, 410] width 1453 height 820
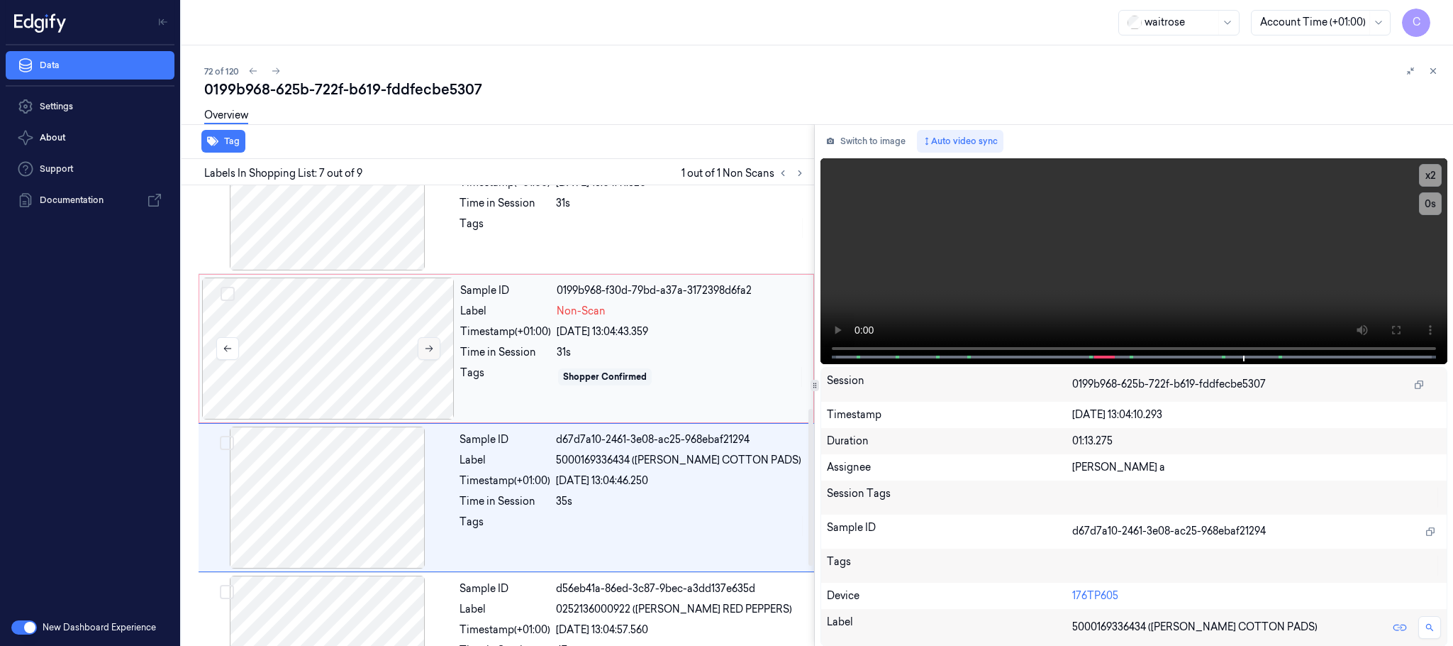
click at [428, 353] on icon at bounding box center [429, 348] width 10 height 10
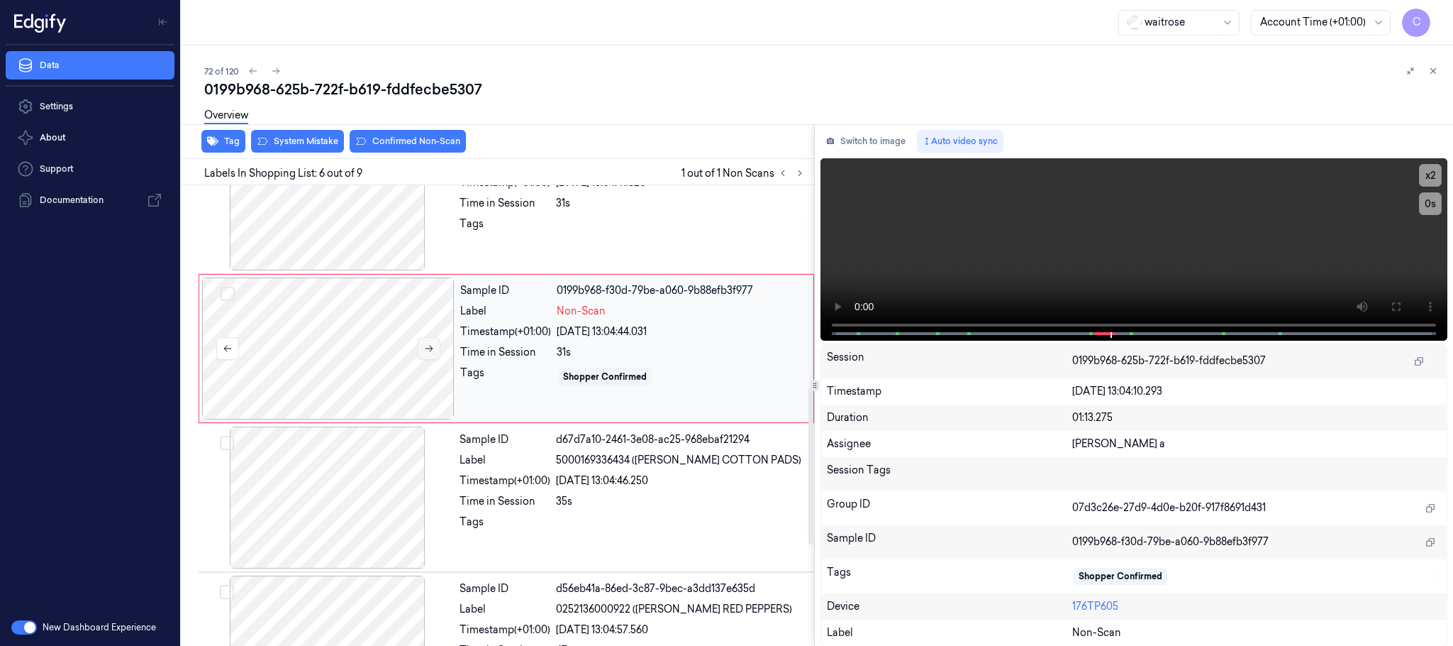
scroll to position [592, 0]
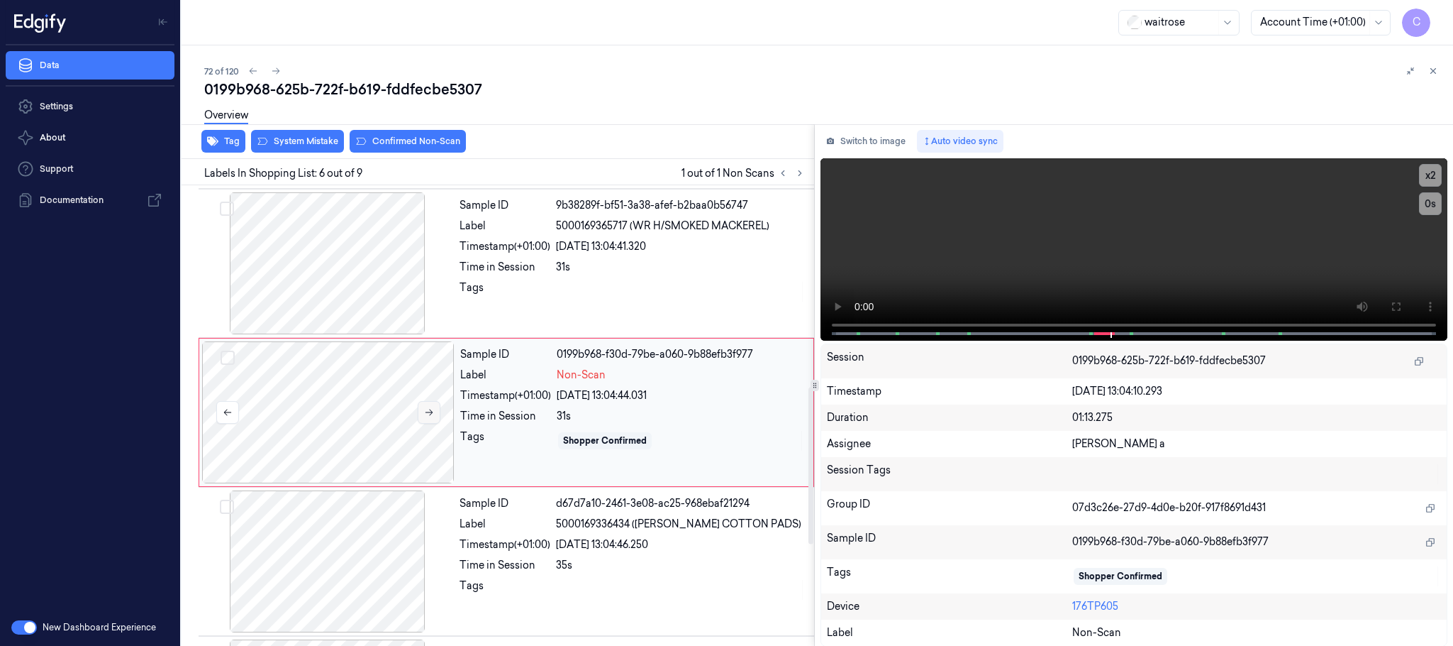
click at [424, 417] on icon at bounding box center [429, 412] width 10 height 10
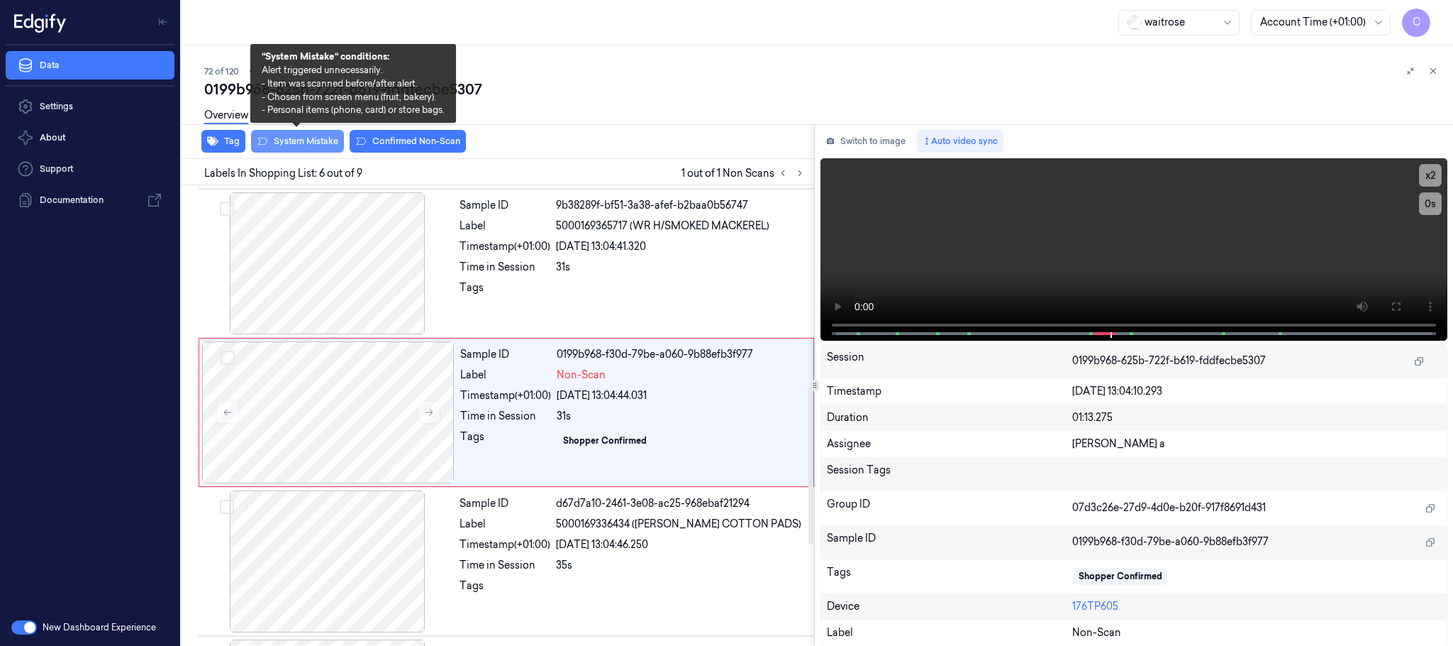
click at [309, 148] on button "System Mistake" at bounding box center [297, 141] width 93 height 23
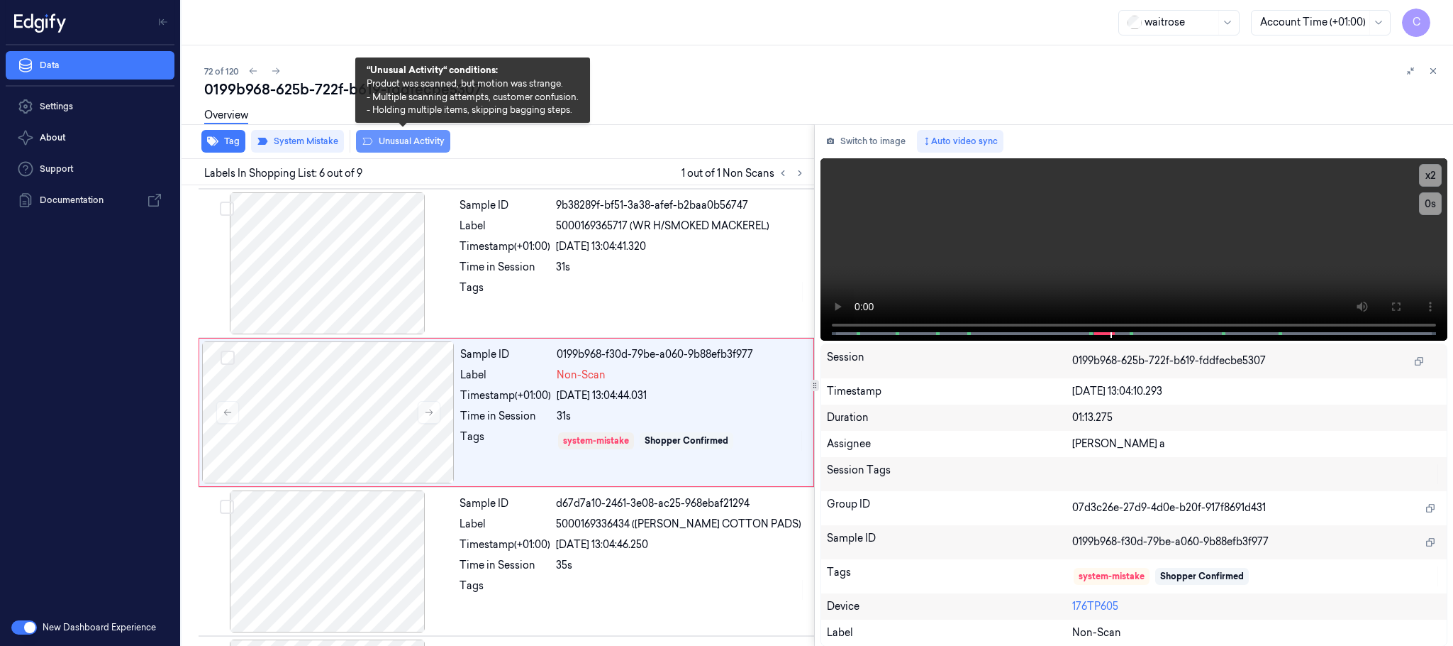
click at [375, 136] on button "Unusual Activity" at bounding box center [403, 141] width 94 height 23
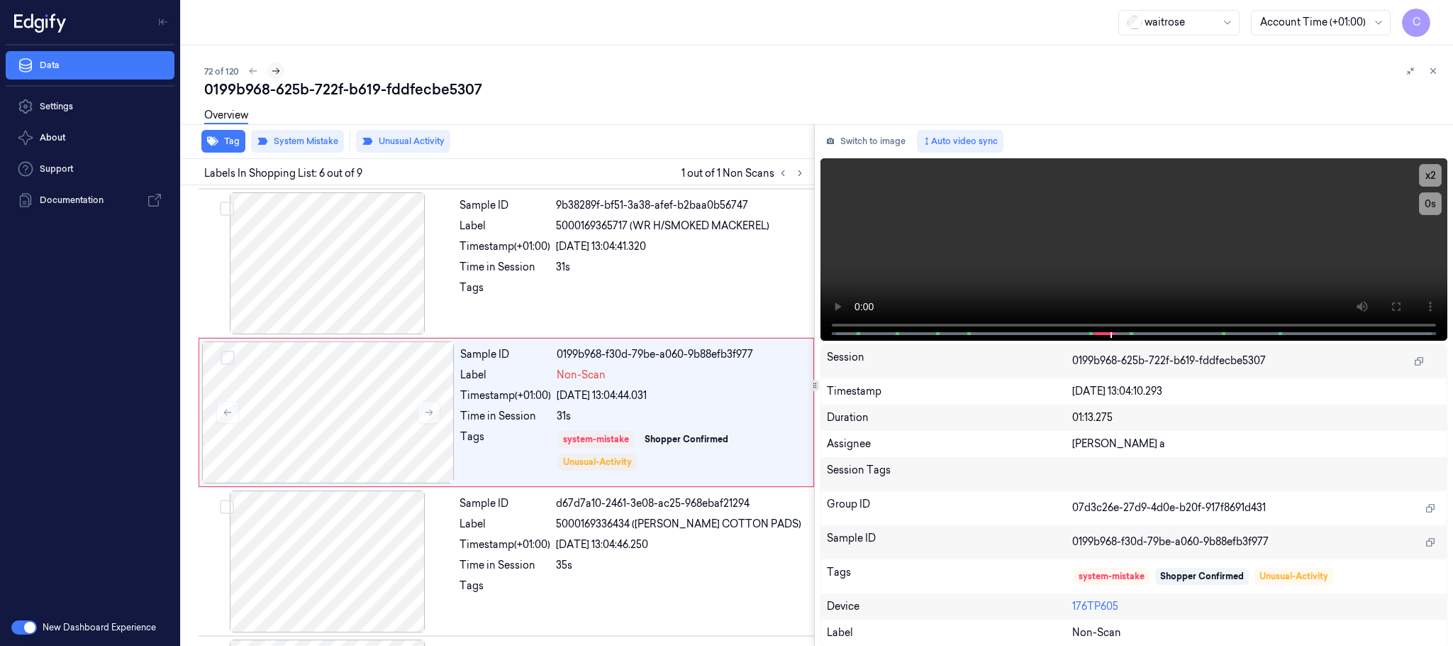
click at [275, 66] on icon at bounding box center [276, 71] width 10 height 10
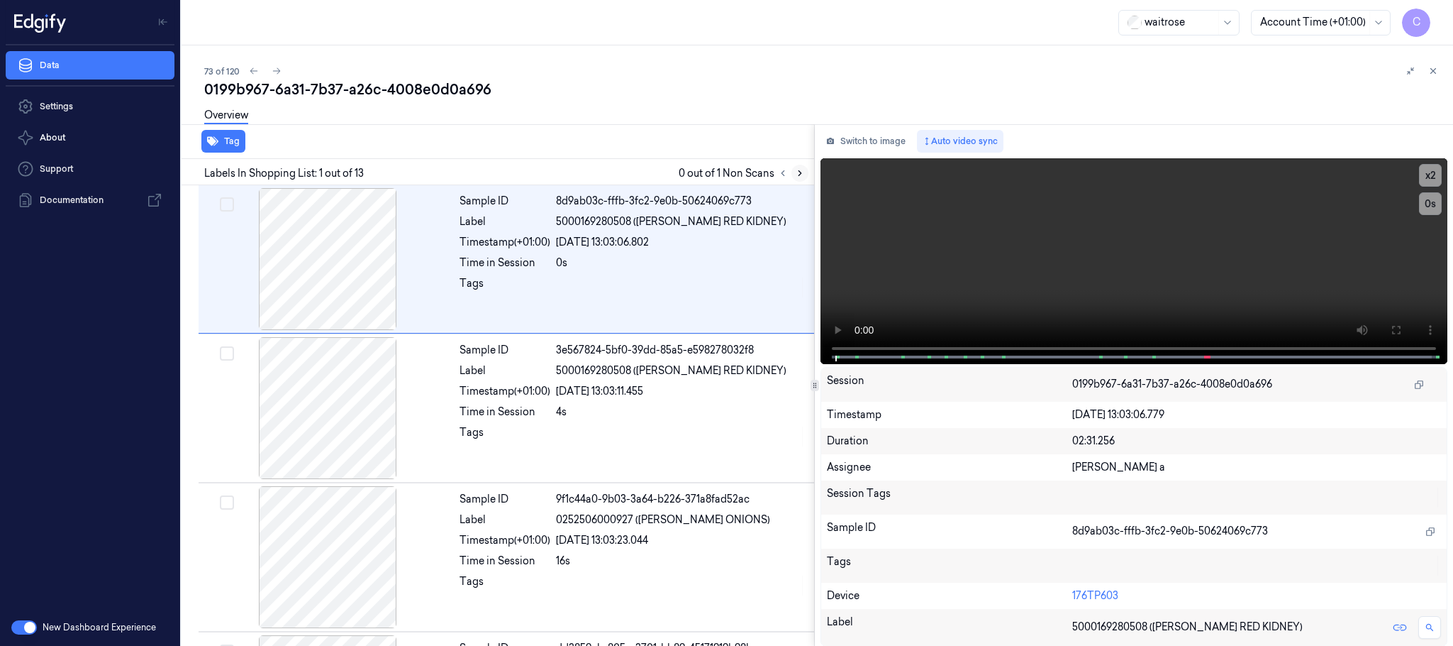
click at [798, 170] on icon at bounding box center [800, 173] width 10 height 10
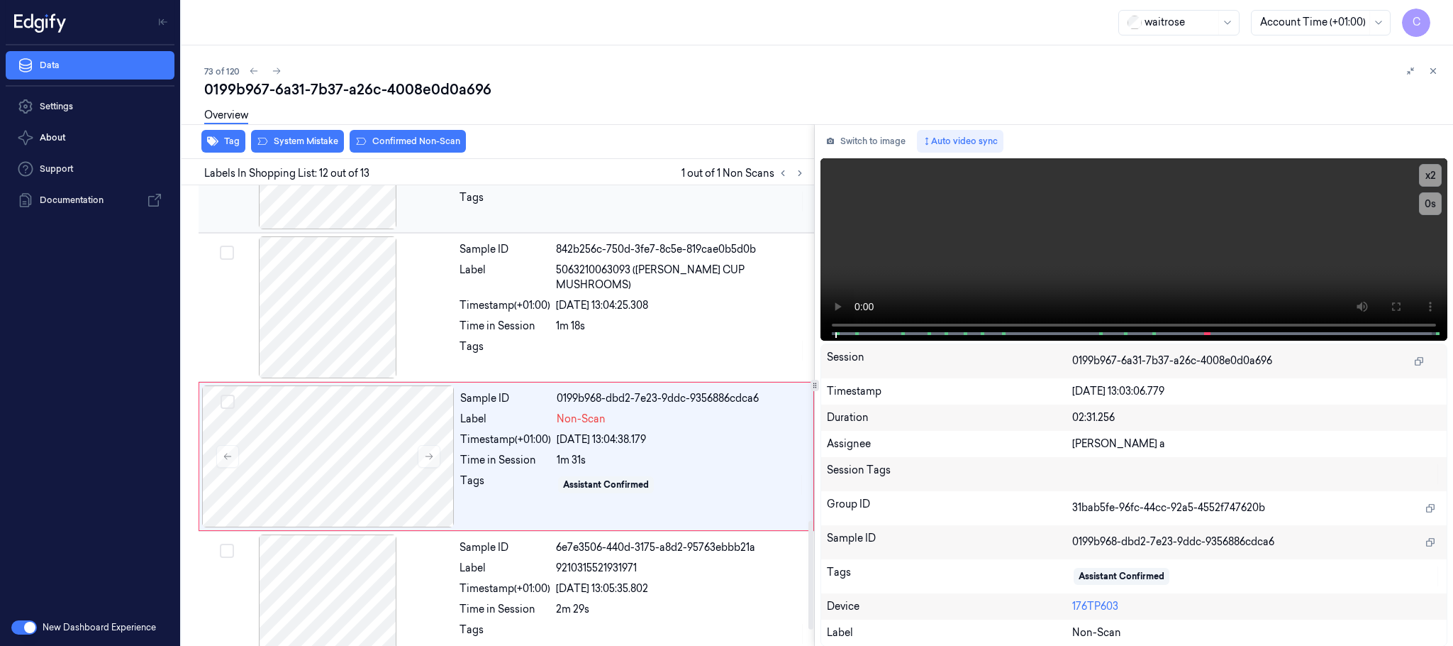
scroll to position [1488, 0]
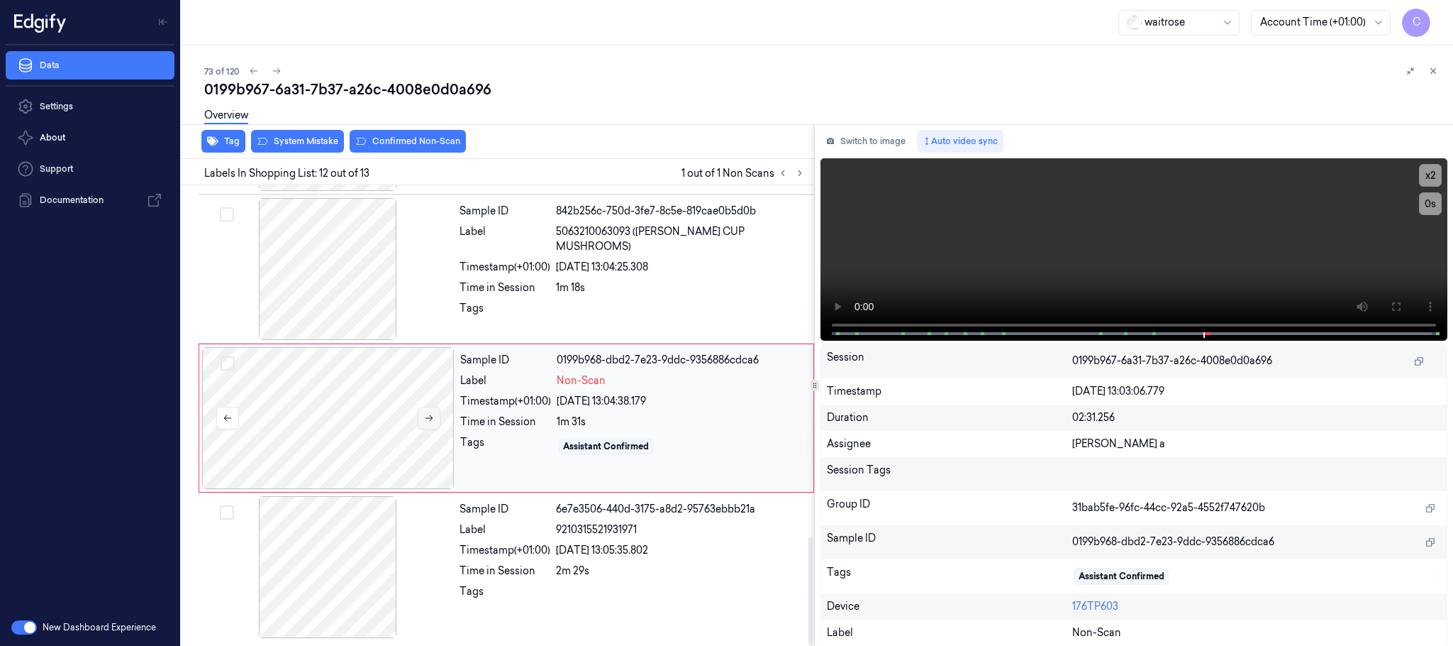
click at [434, 414] on icon at bounding box center [429, 418] width 10 height 10
click at [434, 415] on icon at bounding box center [429, 418] width 10 height 10
click at [431, 420] on icon at bounding box center [429, 418] width 10 height 10
click at [326, 253] on div at bounding box center [327, 269] width 253 height 142
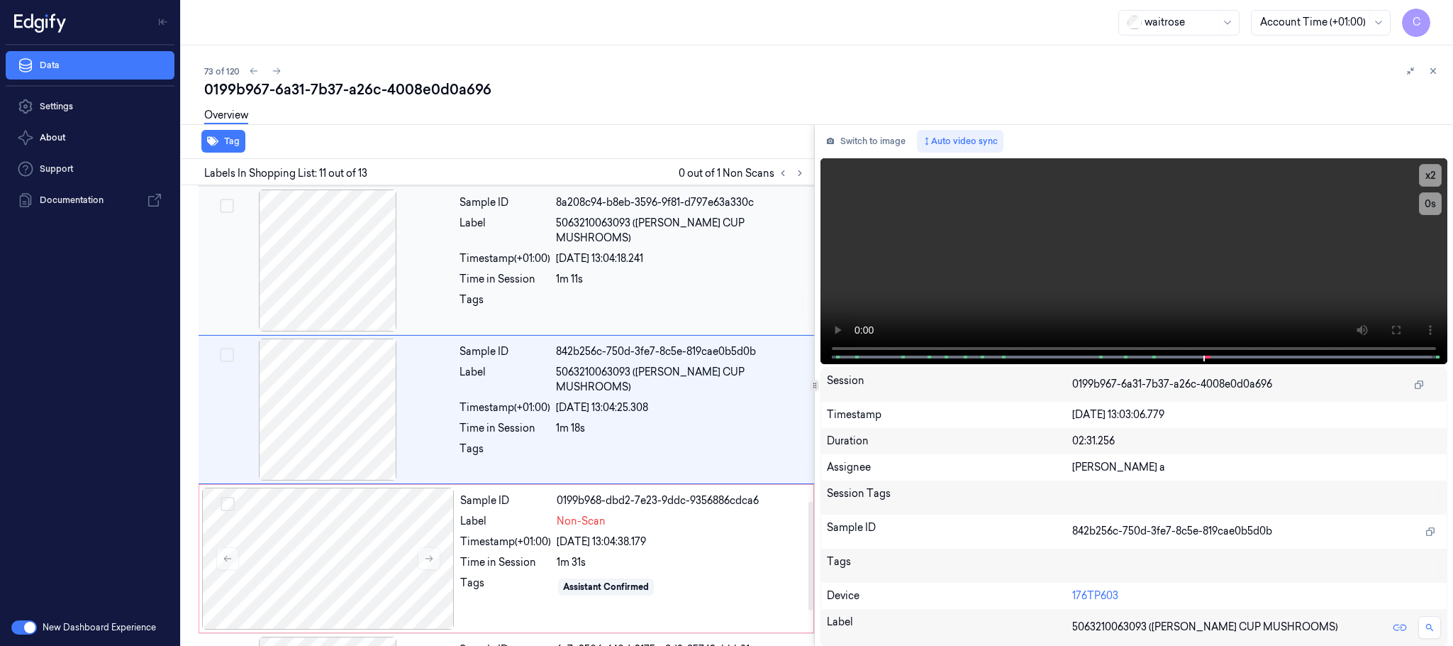
click at [334, 268] on div at bounding box center [327, 260] width 253 height 142
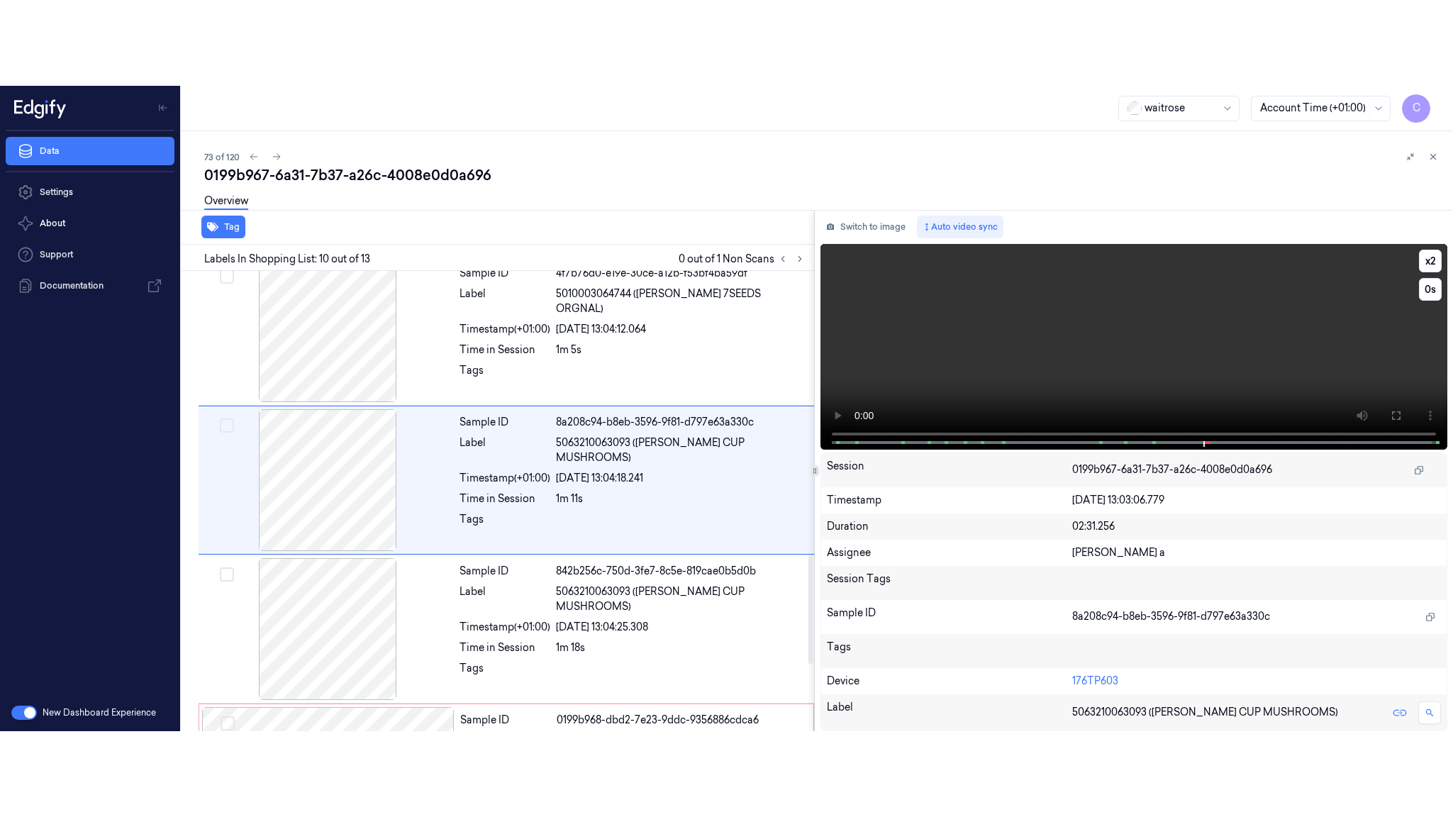
scroll to position [1190, 0]
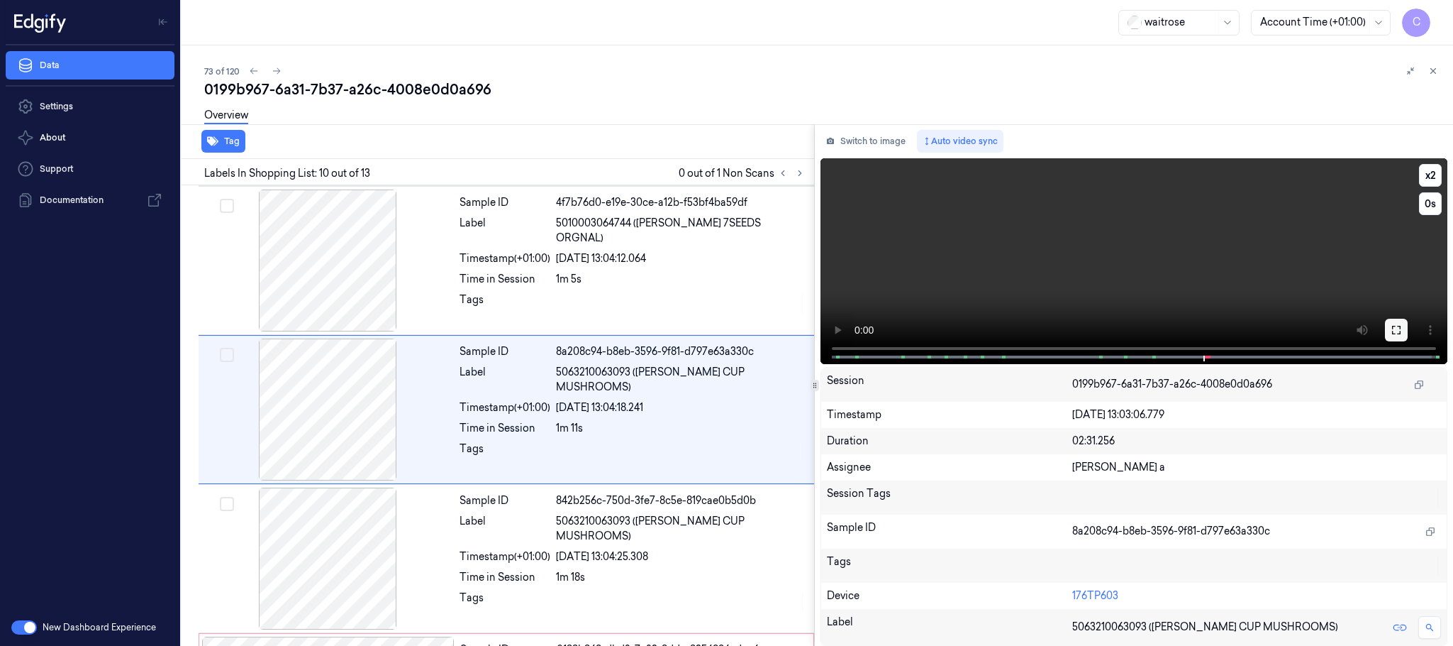
click at [1391, 333] on icon at bounding box center [1396, 329] width 11 height 11
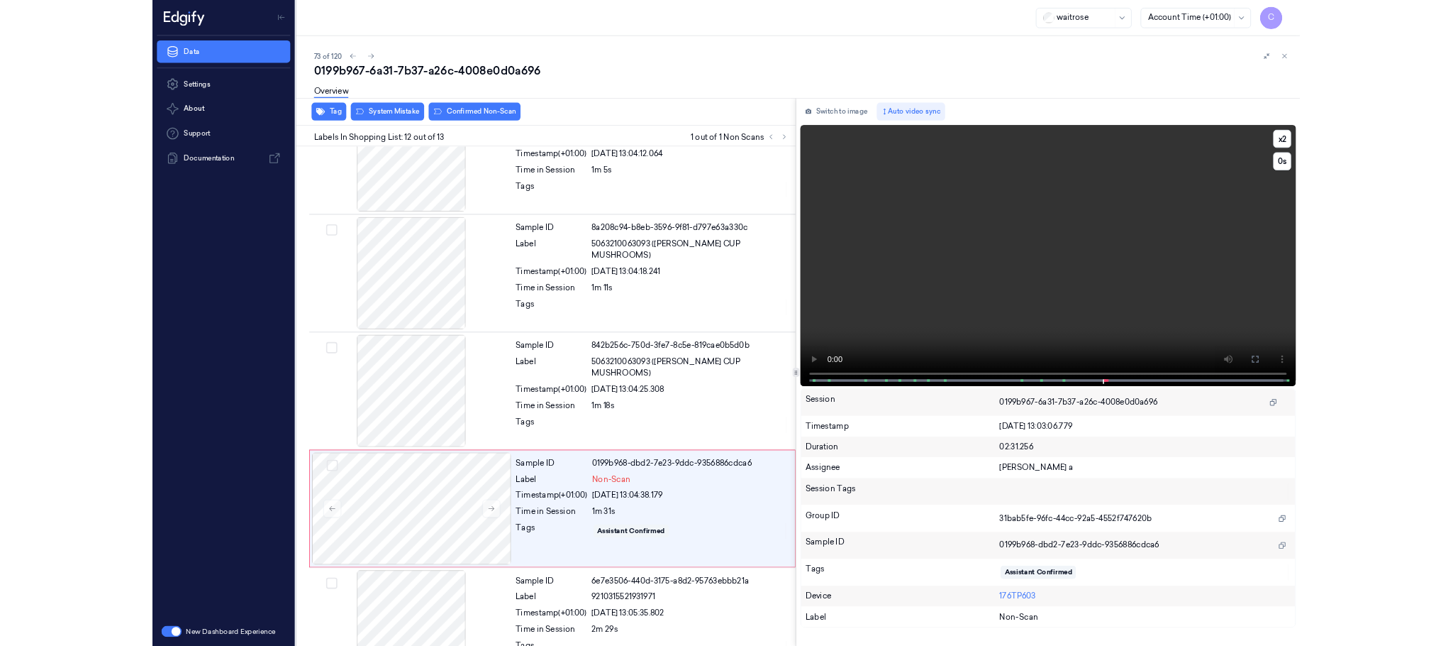
scroll to position [1317, 0]
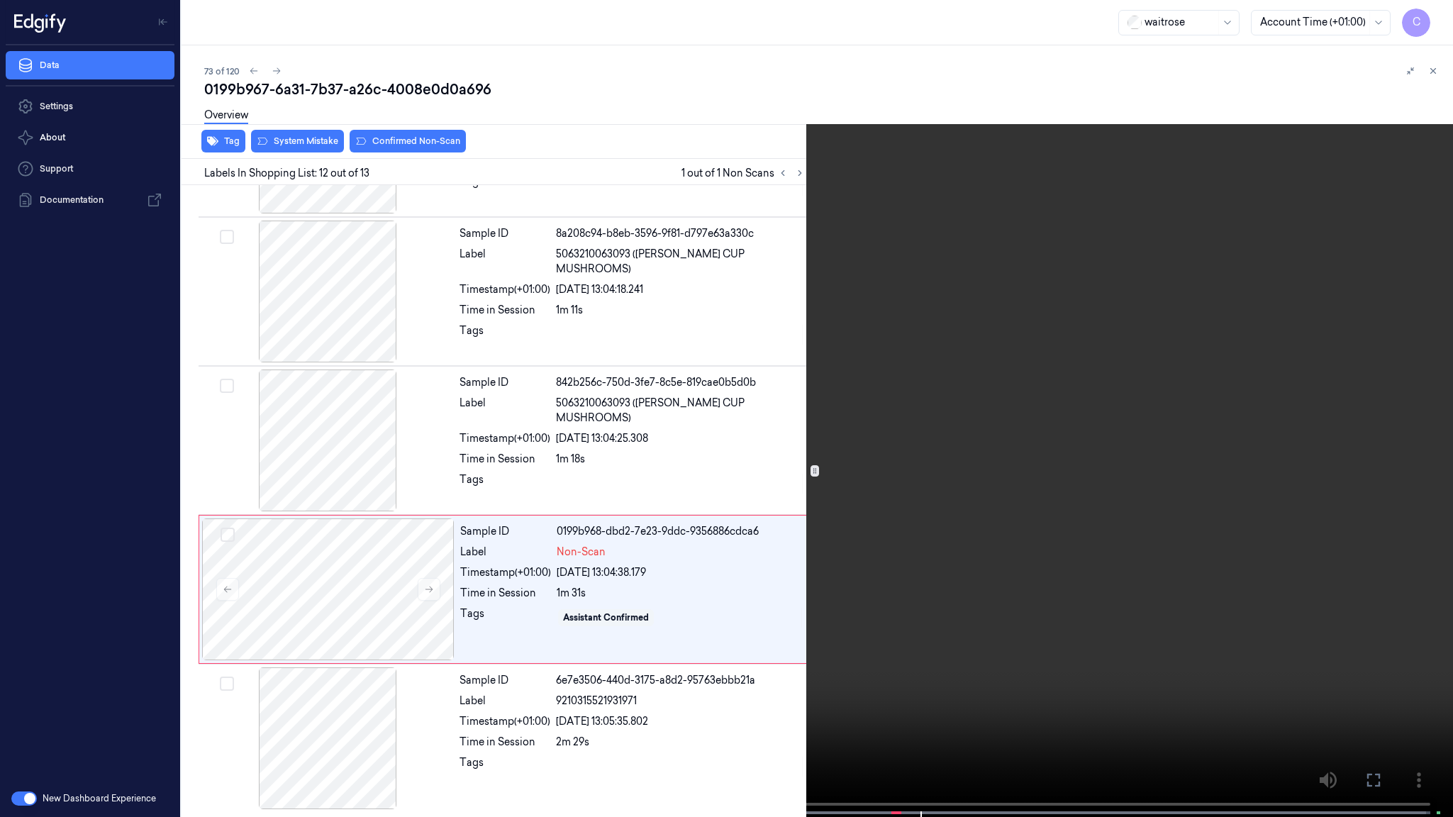
click at [670, 543] on video at bounding box center [726, 410] width 1453 height 820
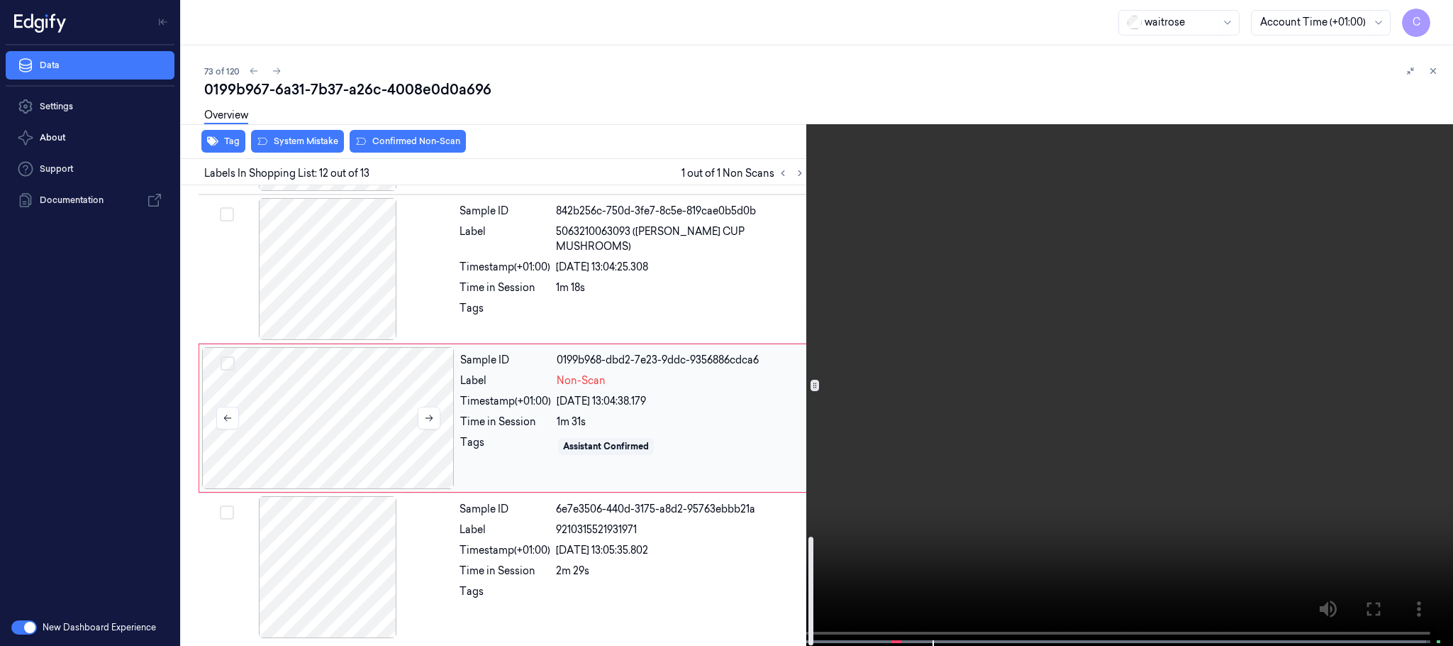
scroll to position [1488, 0]
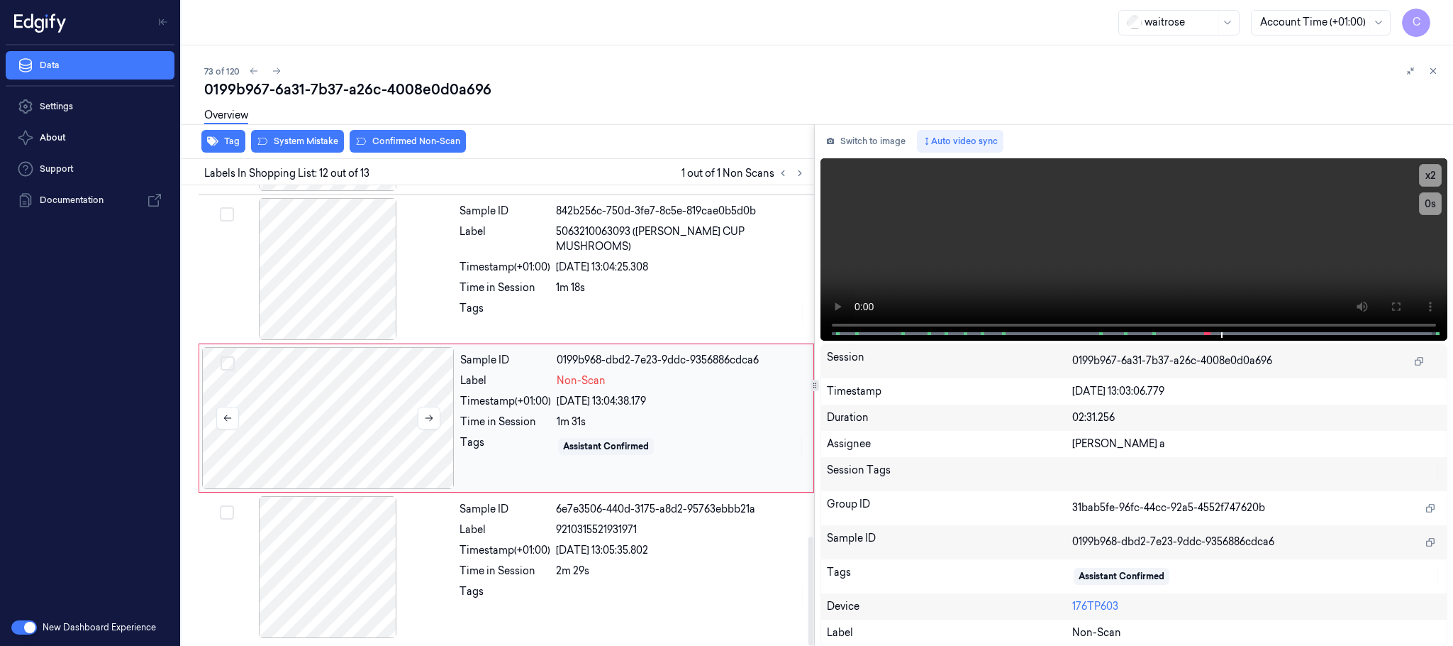
click at [332, 424] on div at bounding box center [328, 418] width 253 height 142
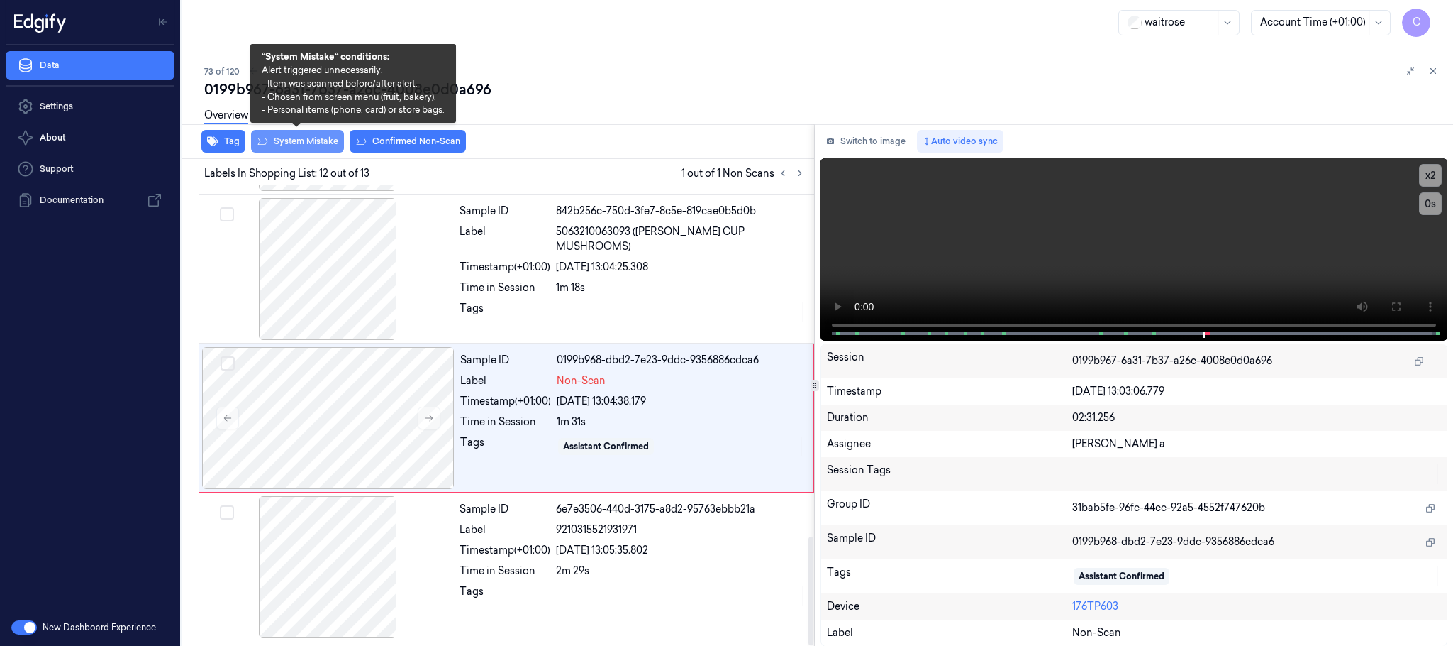
click at [306, 135] on button "System Mistake" at bounding box center [297, 141] width 93 height 23
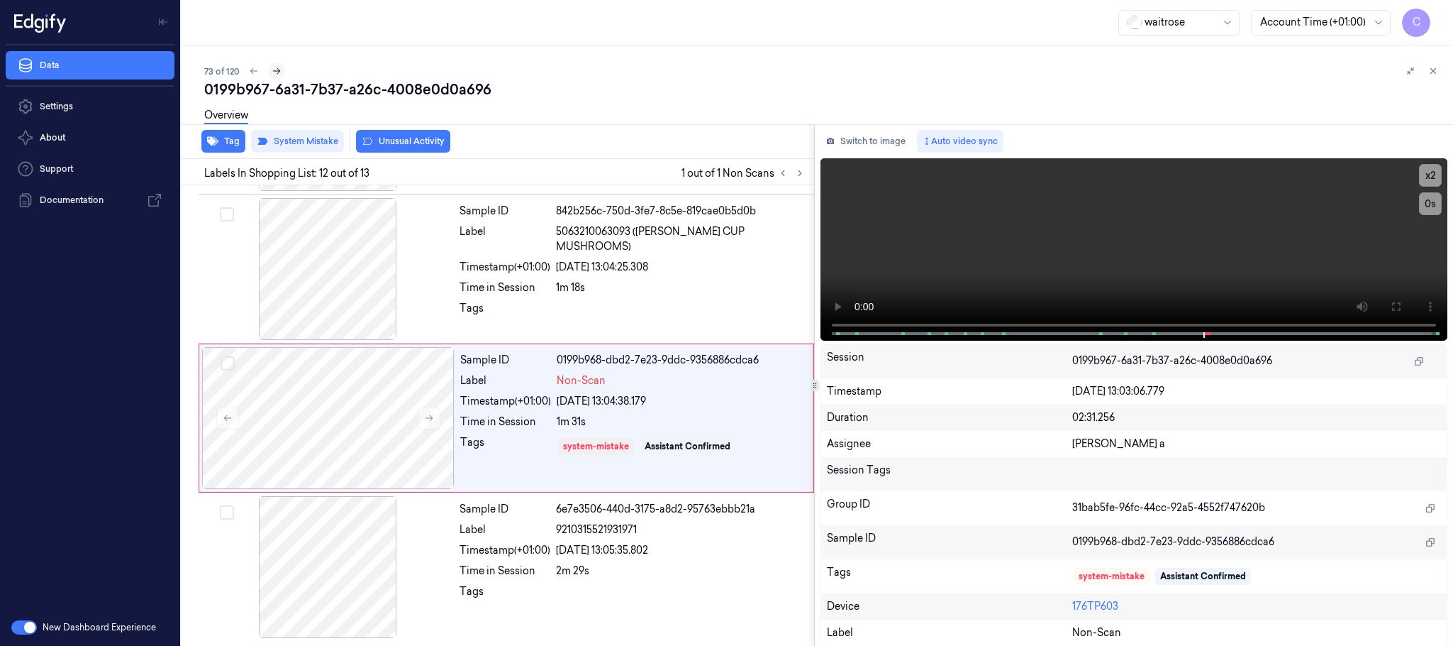
click at [277, 70] on icon at bounding box center [277, 71] width 10 height 10
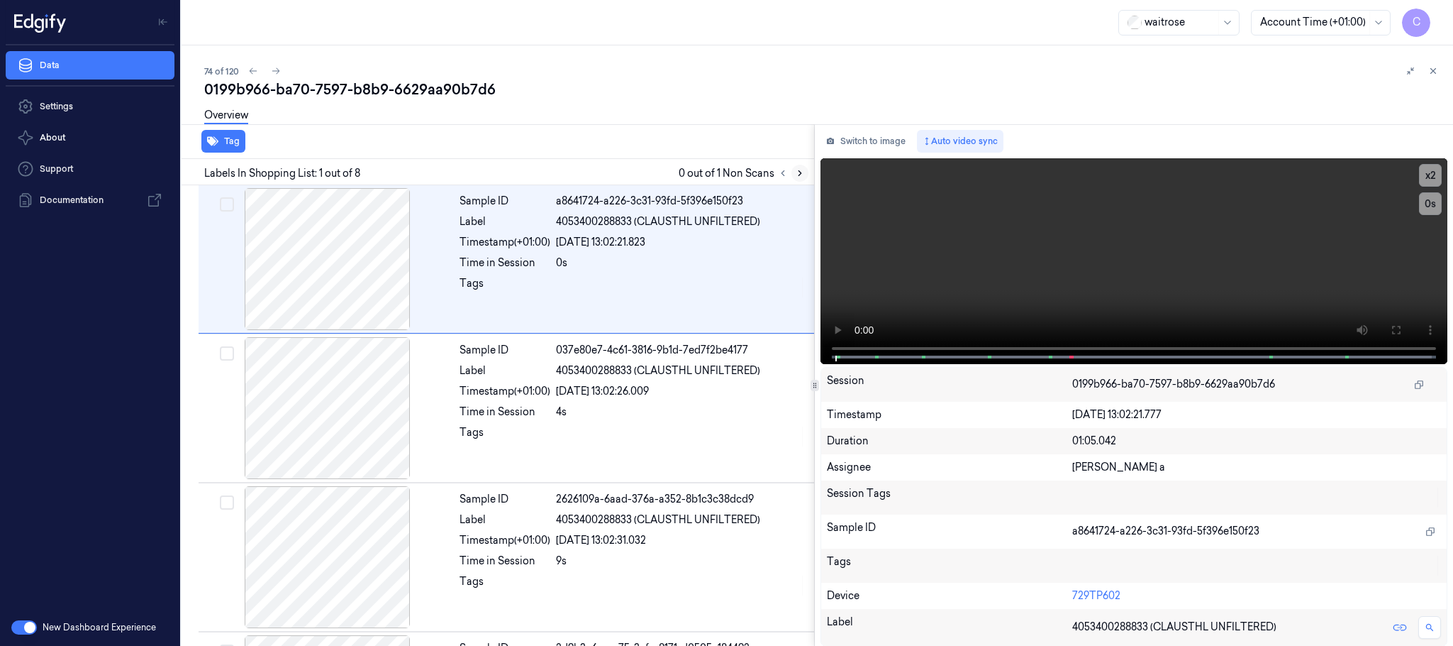
click at [802, 172] on icon at bounding box center [800, 173] width 10 height 10
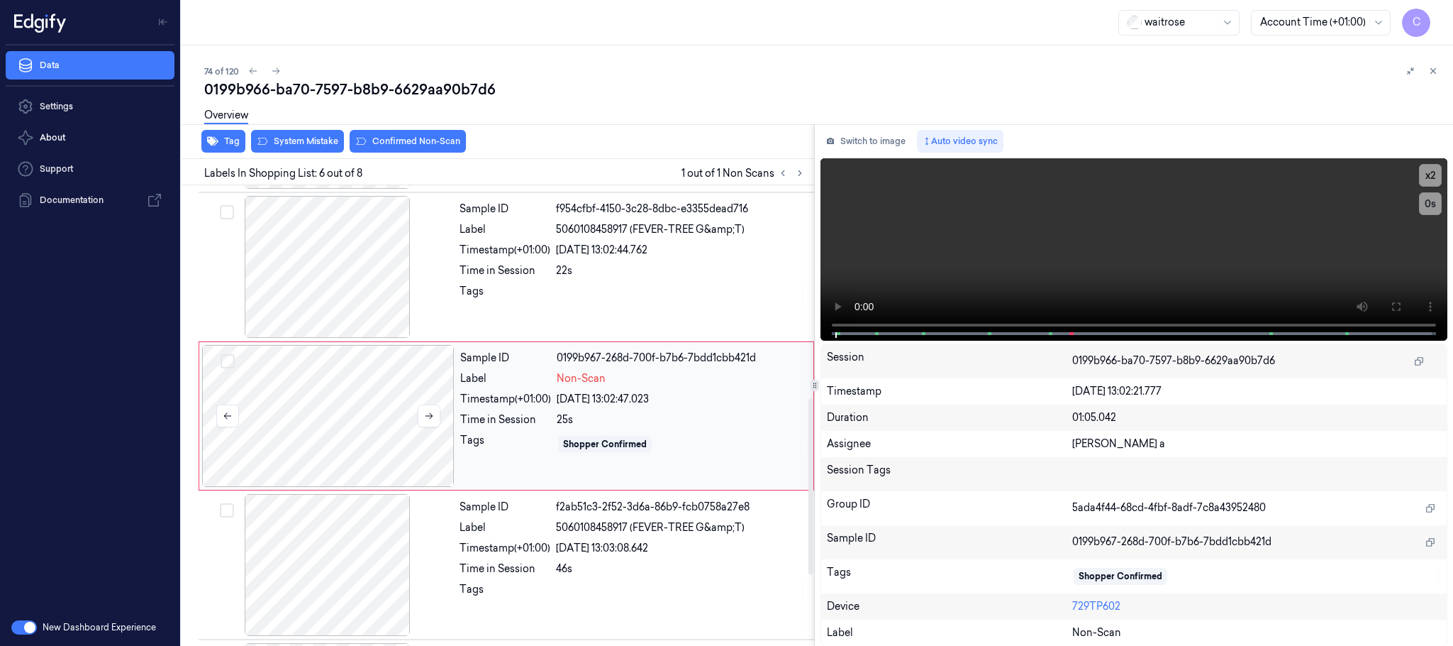
scroll to position [592, 0]
click at [428, 417] on icon at bounding box center [429, 412] width 10 height 10
click at [432, 415] on icon at bounding box center [430, 412] width 8 height 6
click at [431, 415] on icon at bounding box center [429, 412] width 10 height 10
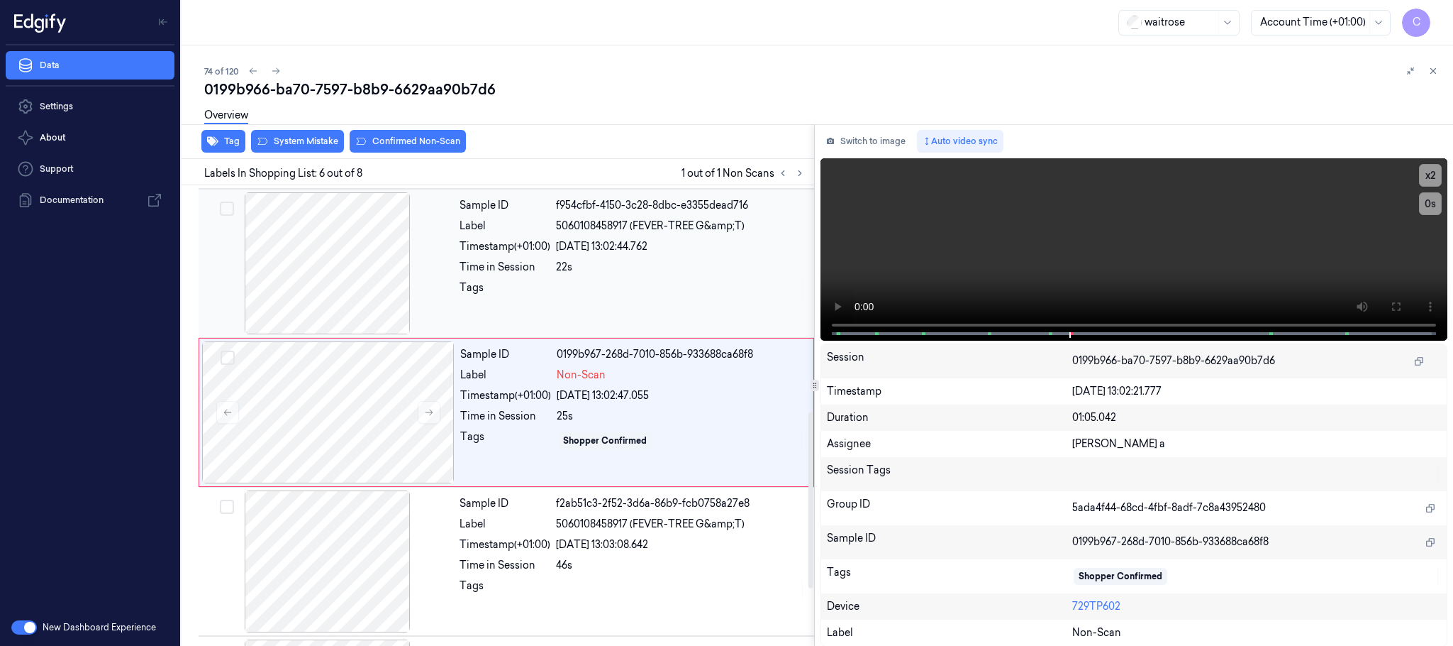
click at [369, 279] on div at bounding box center [327, 263] width 253 height 142
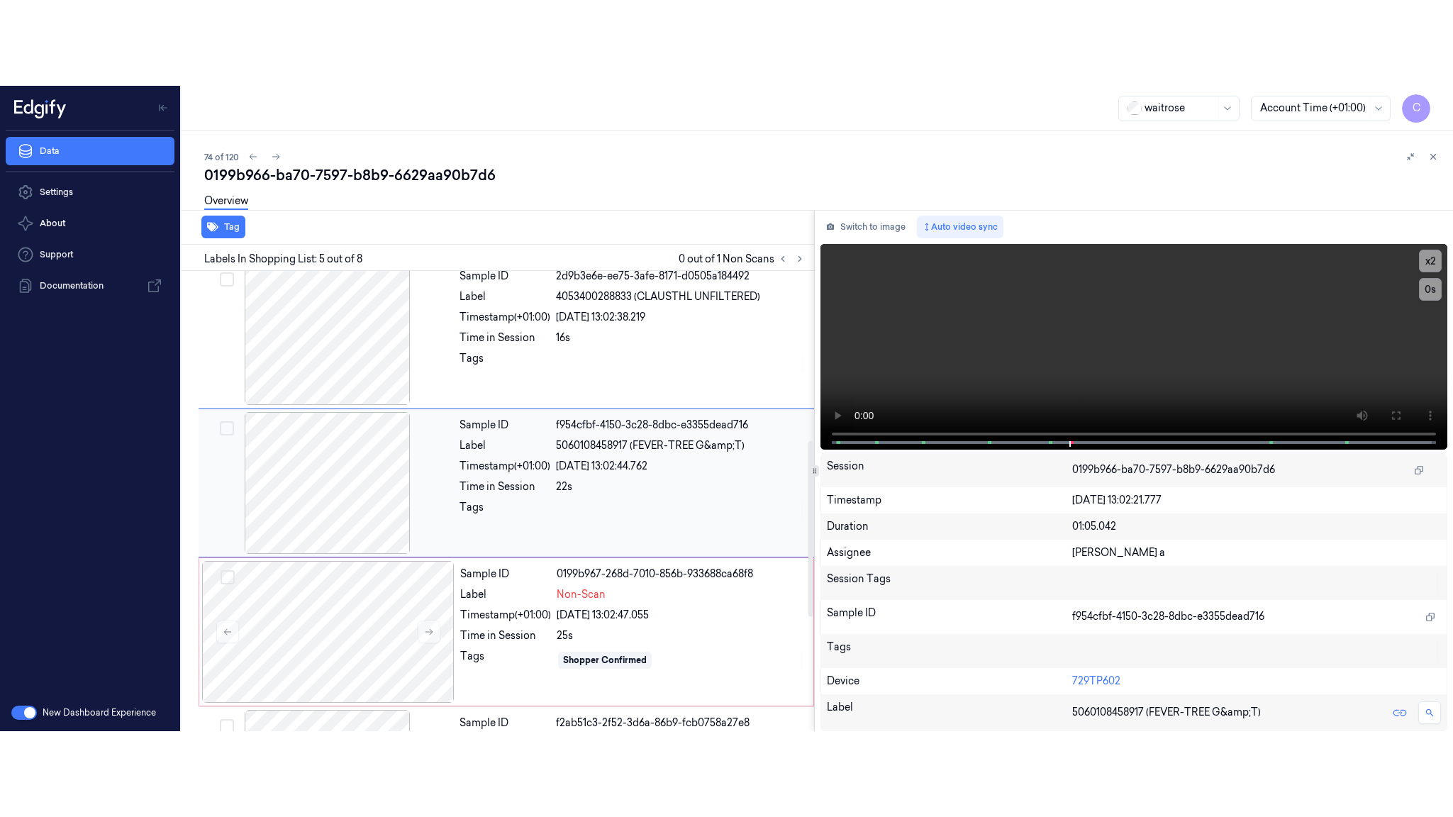
scroll to position [443, 0]
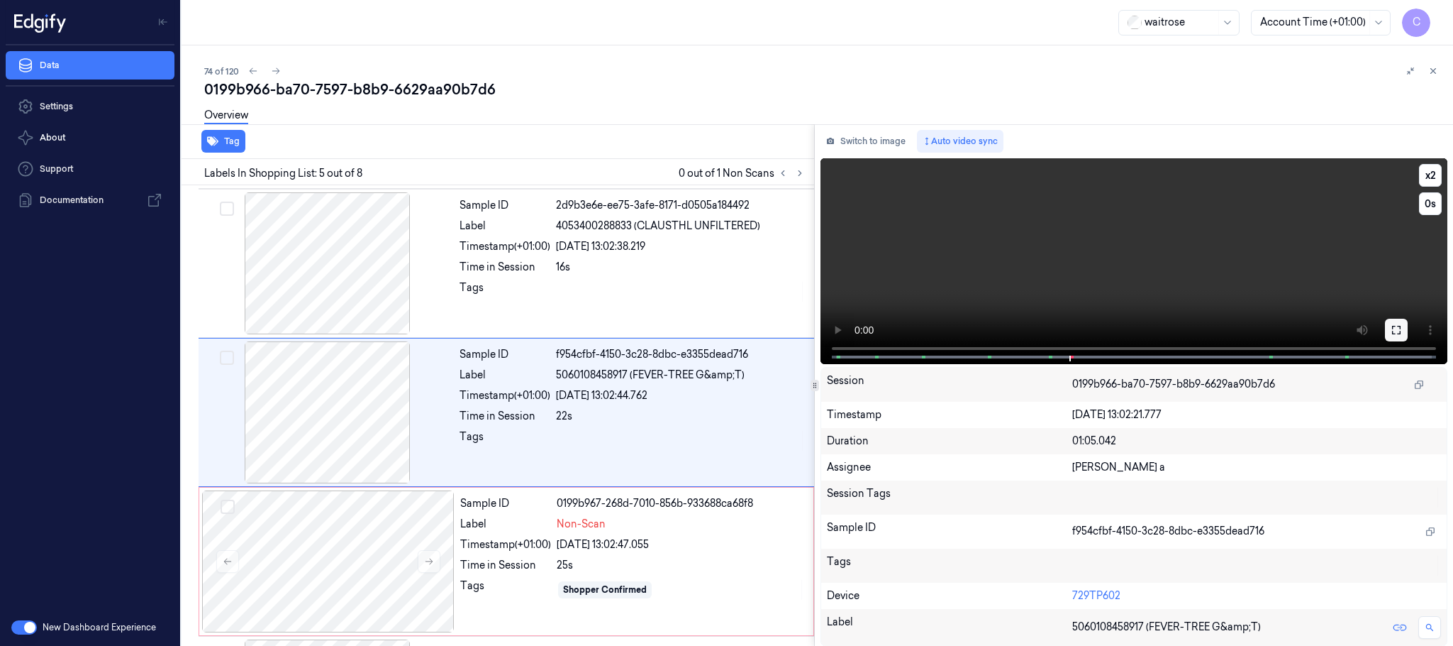
click at [1397, 326] on icon at bounding box center [1396, 329] width 11 height 11
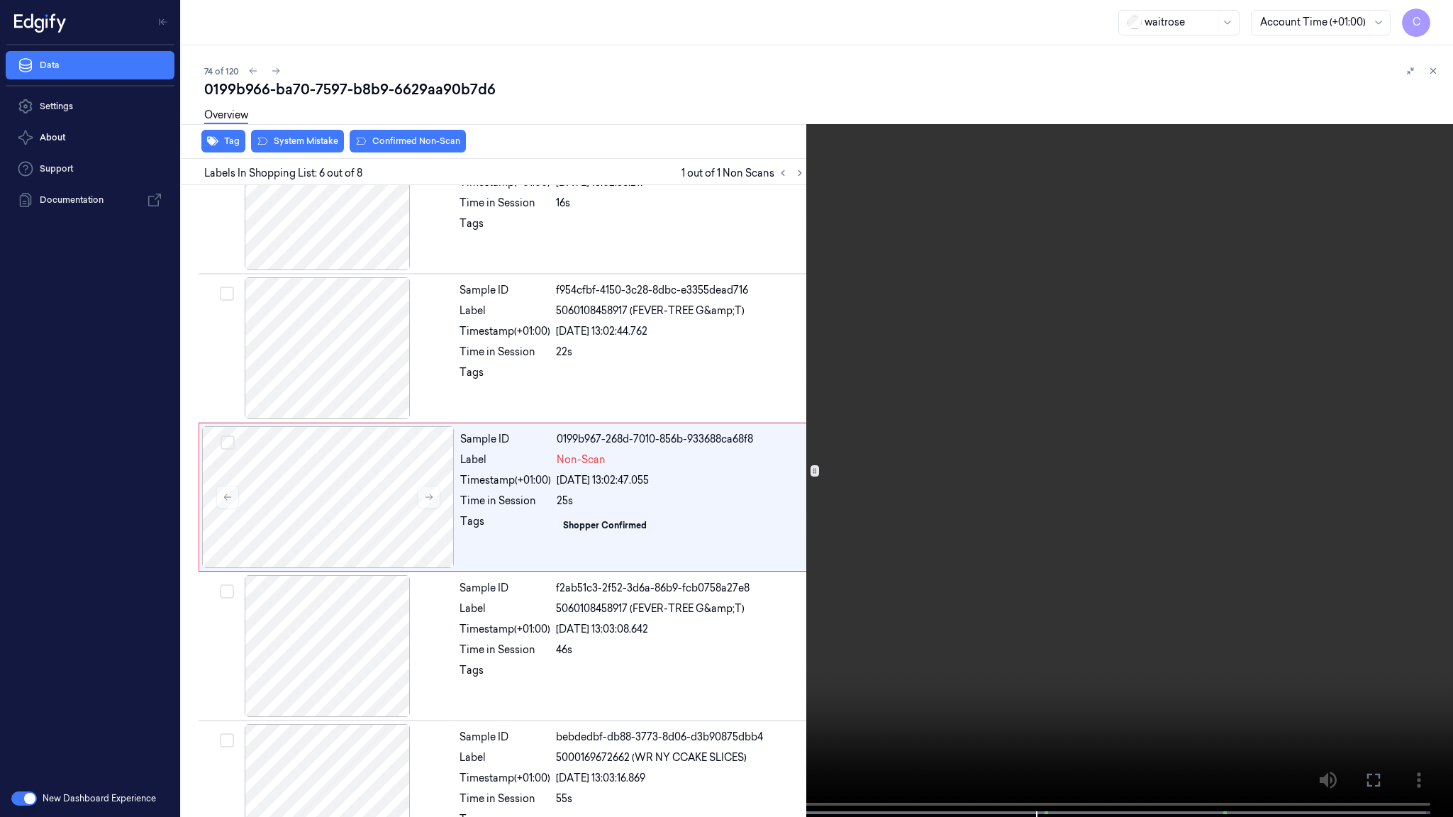
scroll to position [568, 0]
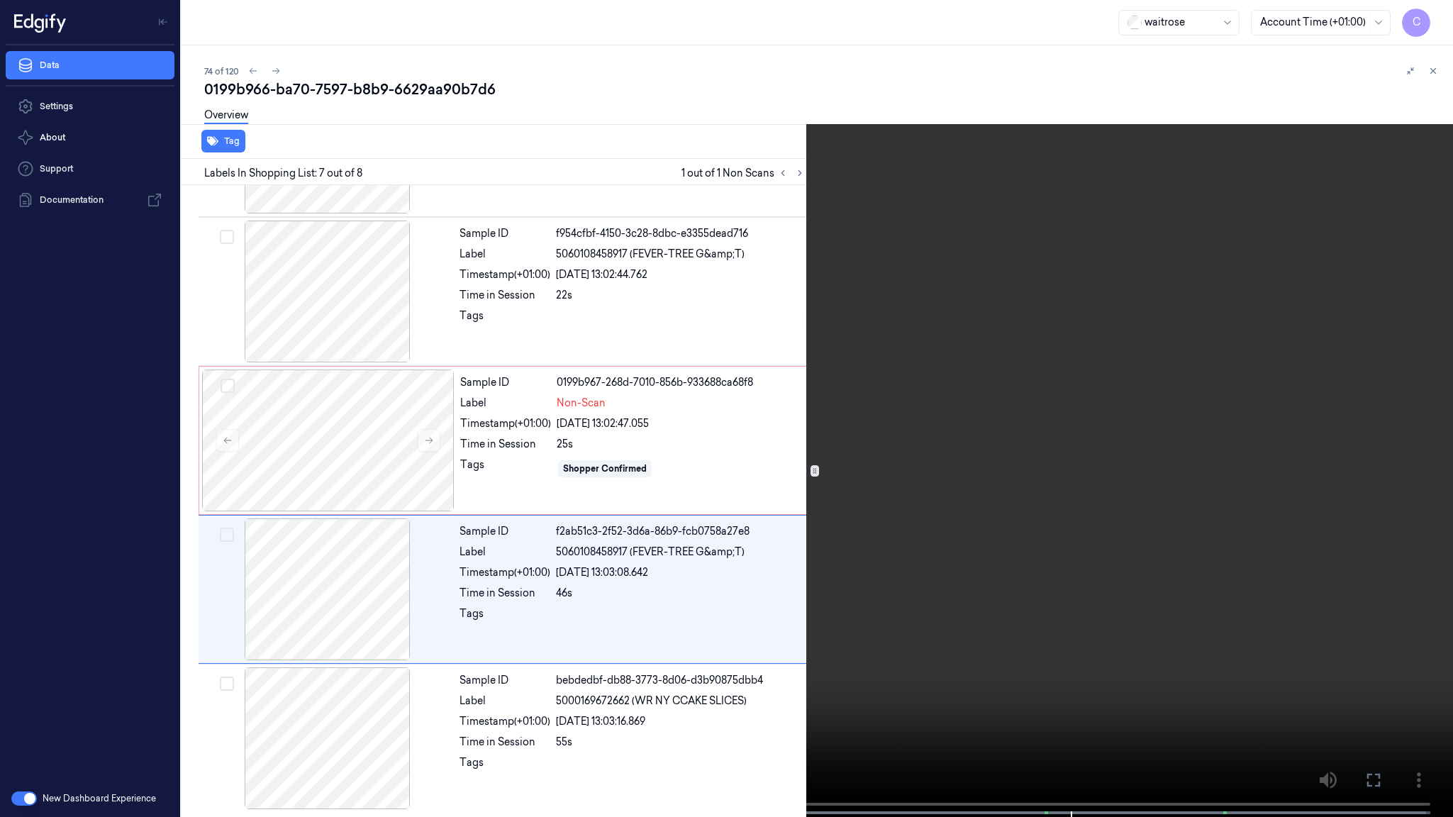
click at [821, 633] on video at bounding box center [726, 410] width 1453 height 820
click at [1034, 645] on video at bounding box center [726, 410] width 1453 height 820
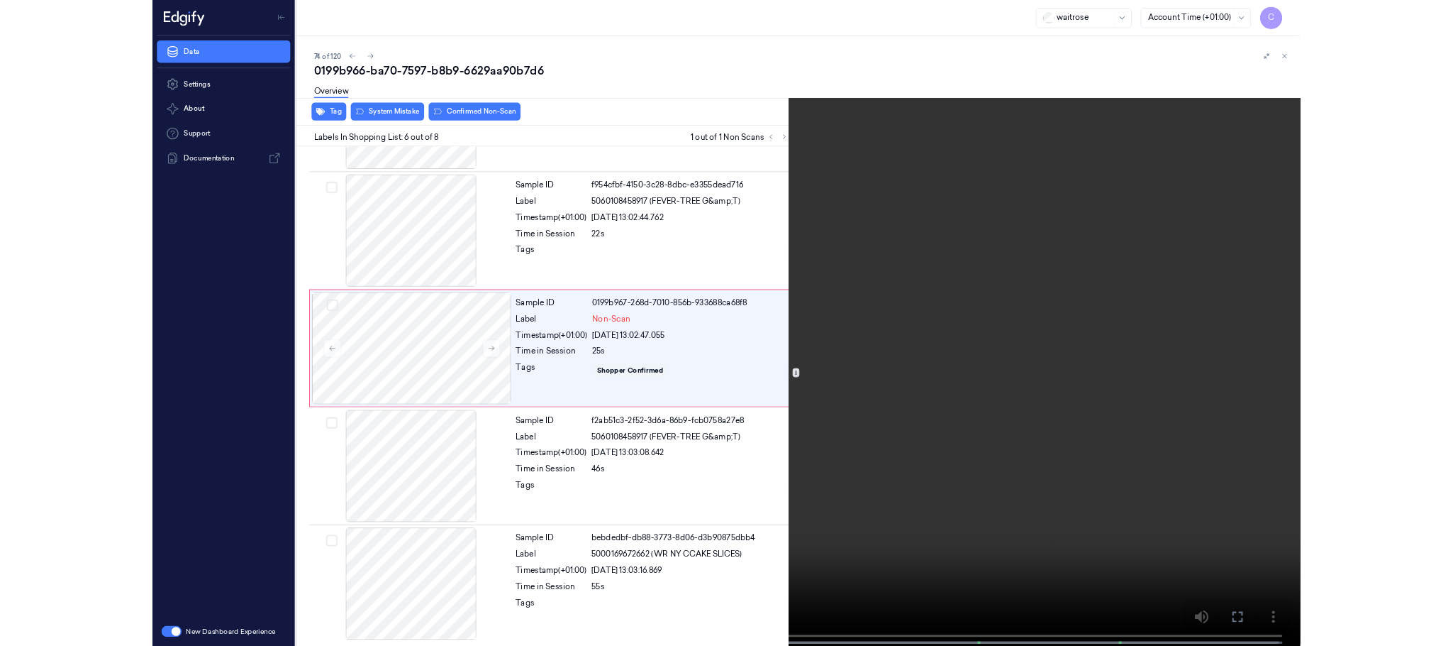
scroll to position [506, 0]
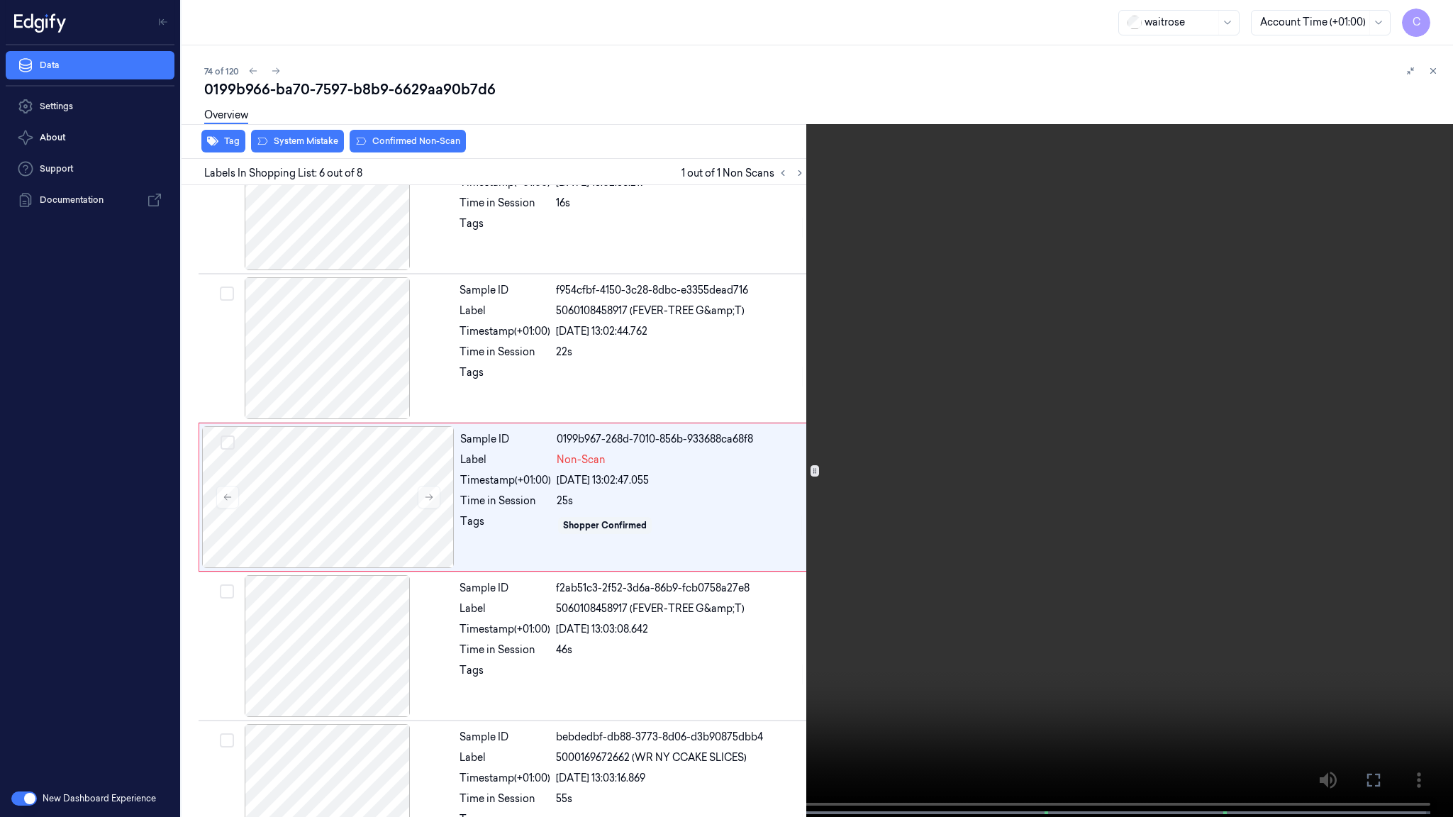
click at [804, 541] on video at bounding box center [726, 410] width 1453 height 820
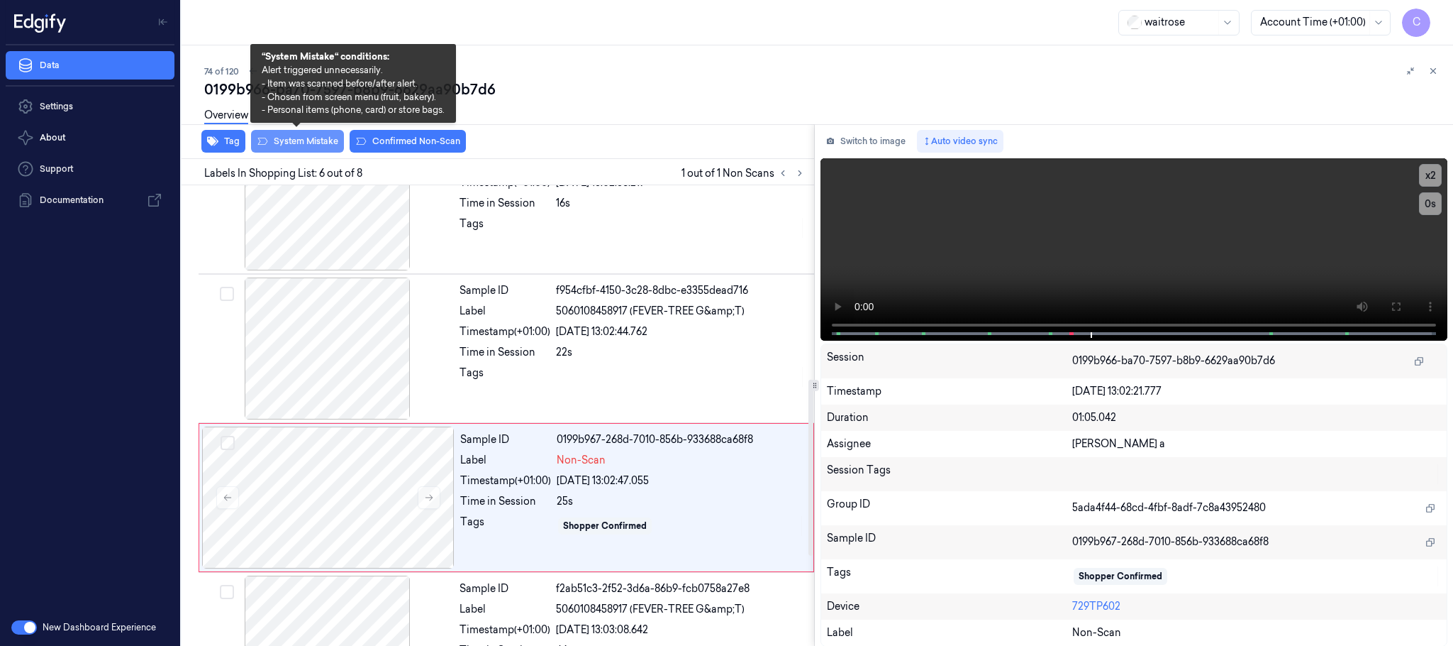
click at [279, 139] on button "System Mistake" at bounding box center [297, 141] width 93 height 23
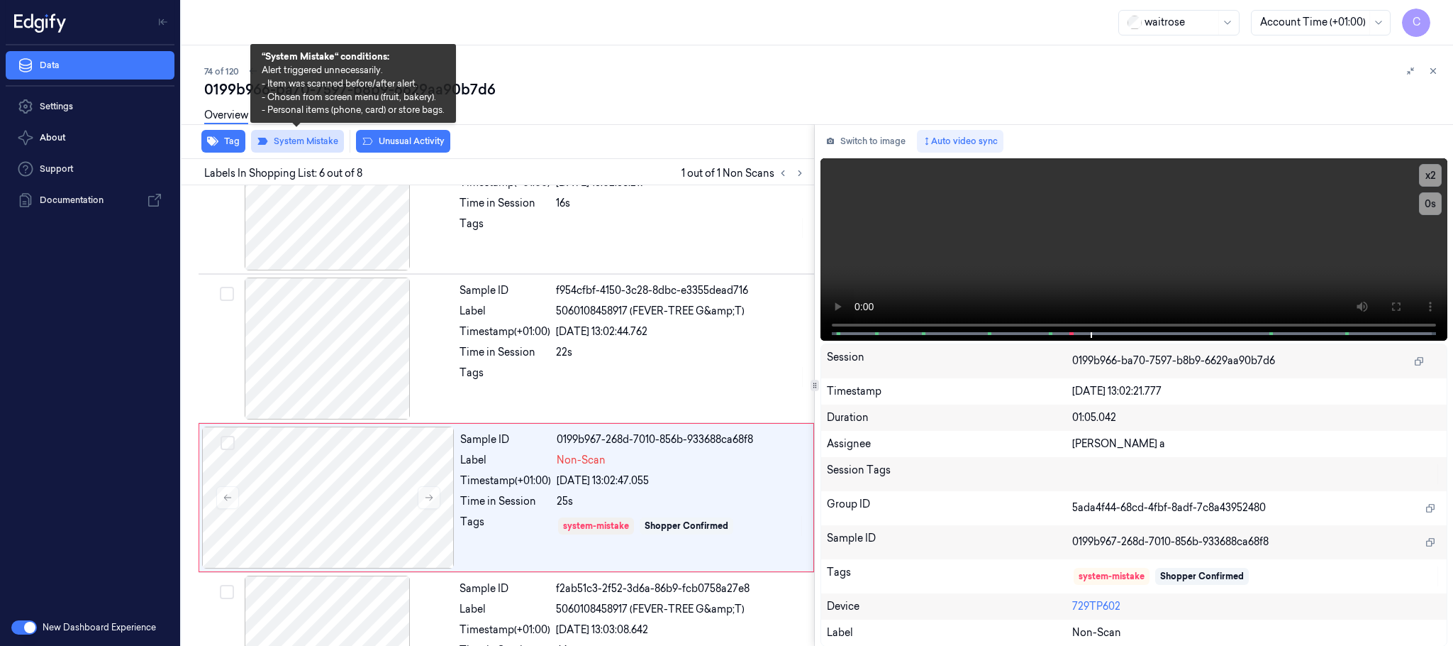
scroll to position [592, 0]
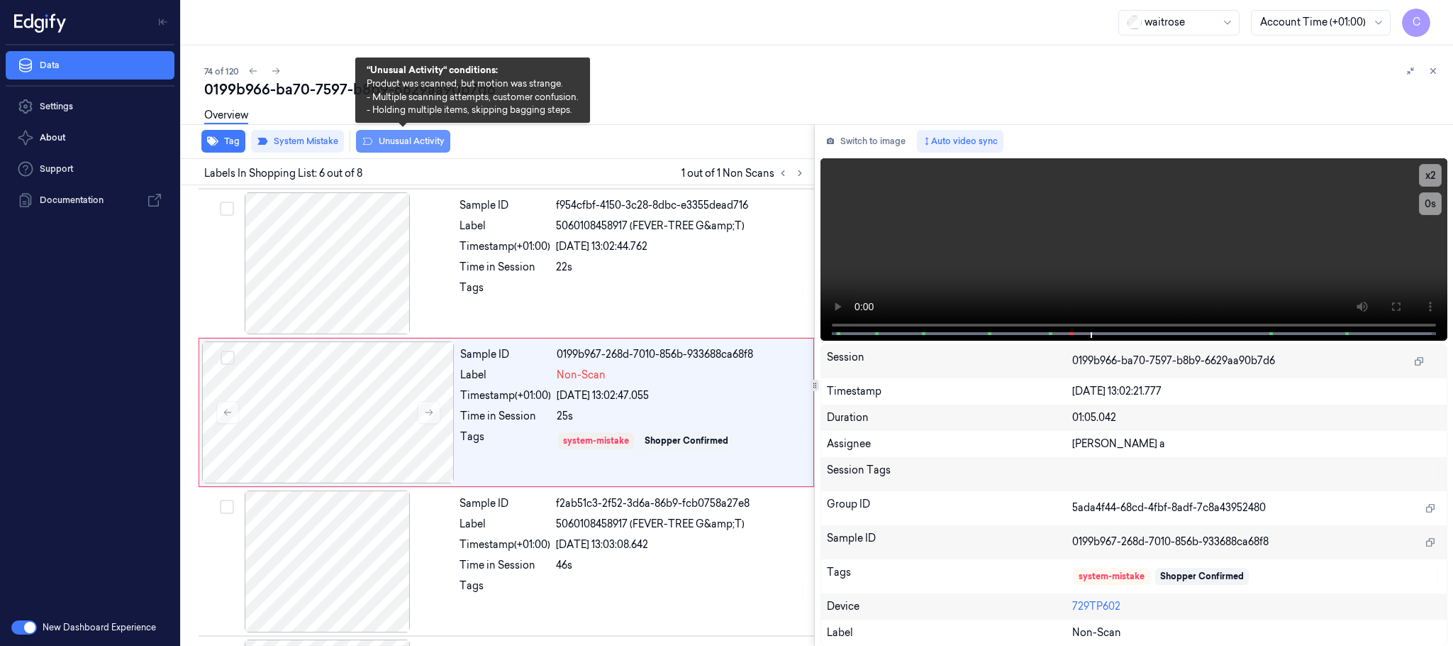
click at [401, 141] on button "Unusual Activity" at bounding box center [403, 141] width 94 height 23
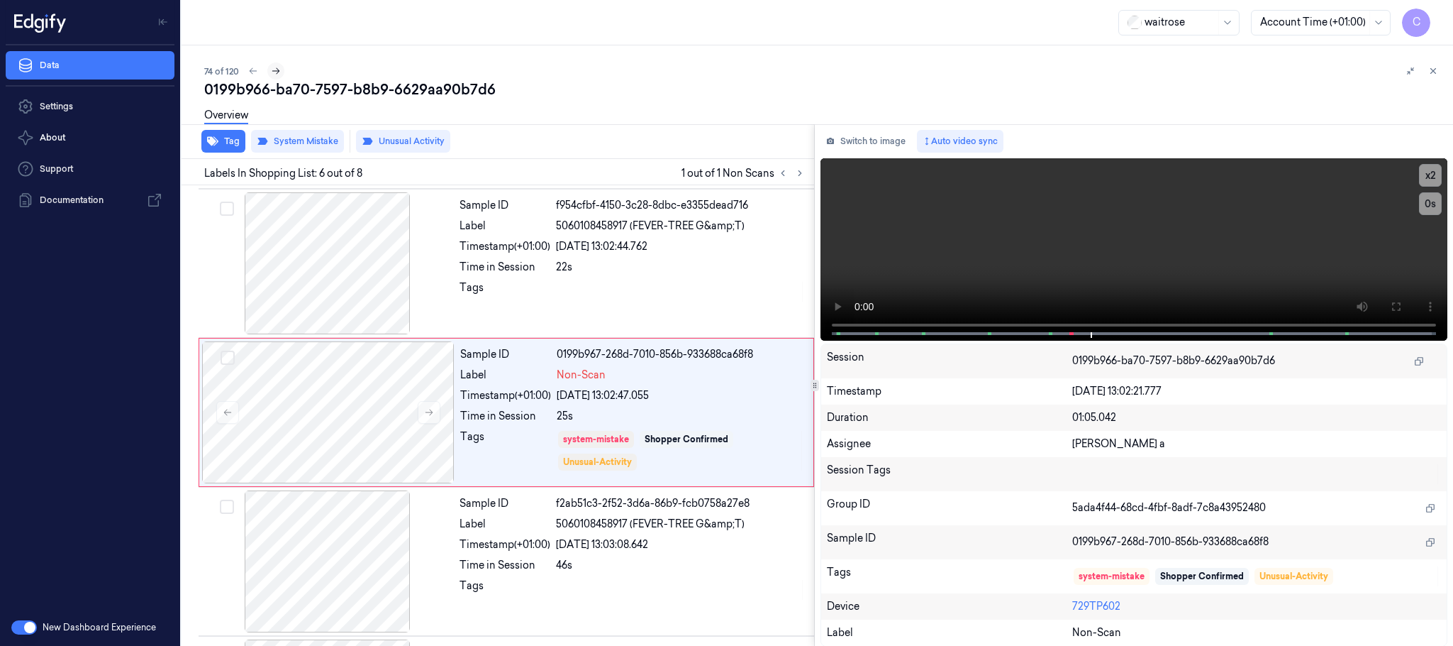
click at [279, 75] on icon at bounding box center [276, 71] width 10 height 10
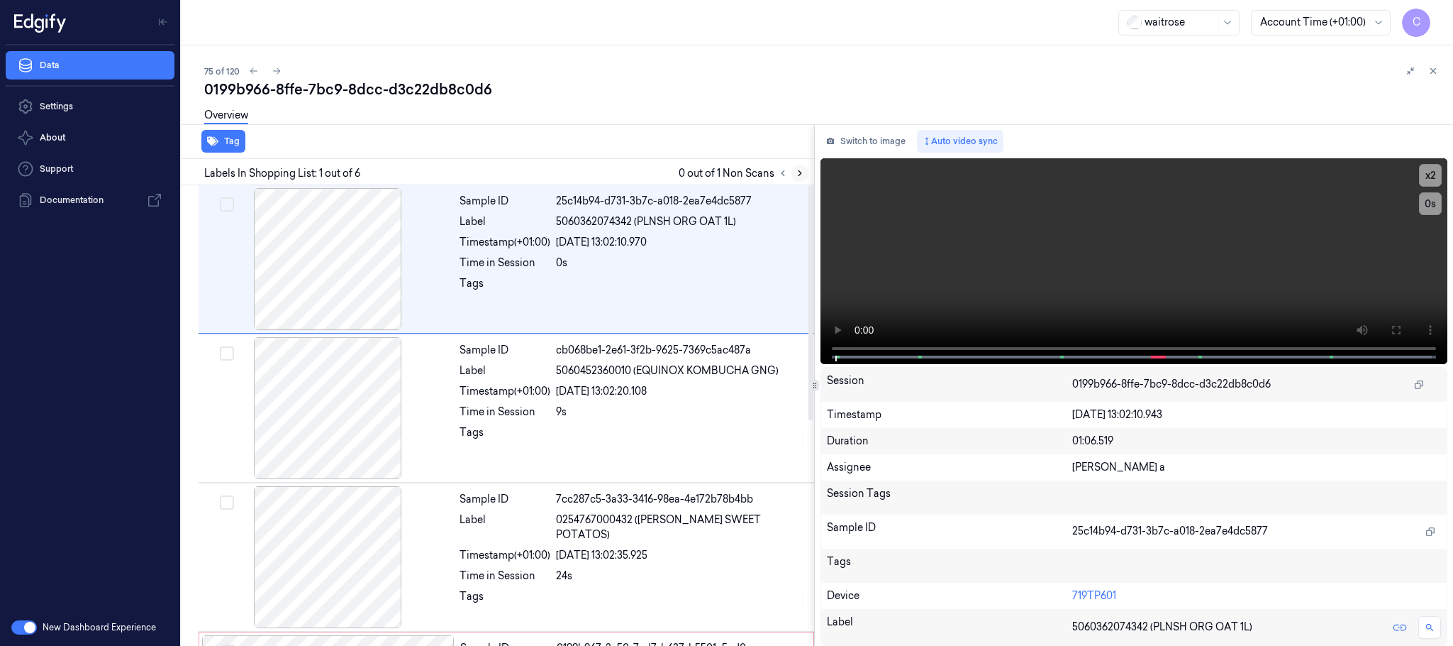
click at [803, 173] on icon at bounding box center [800, 173] width 10 height 10
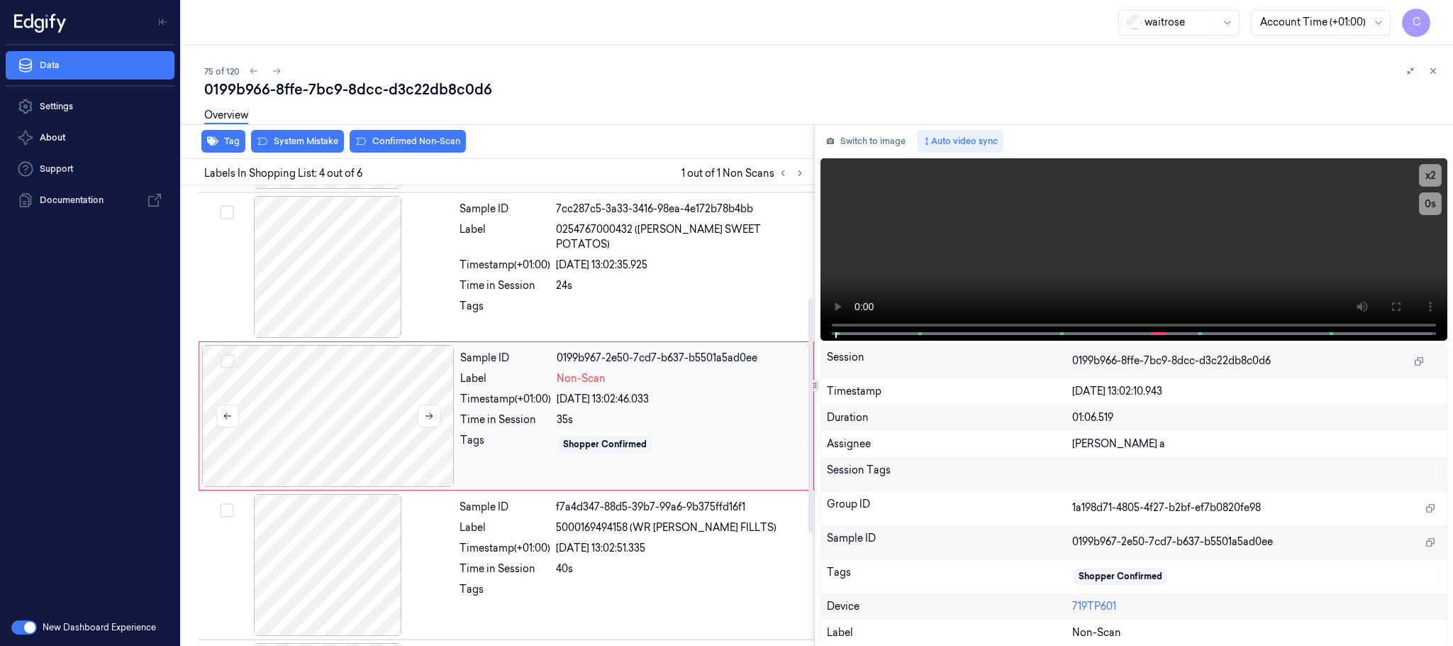
scroll to position [292, 0]
click at [422, 411] on button at bounding box center [429, 413] width 23 height 23
click at [428, 415] on icon at bounding box center [429, 414] width 10 height 10
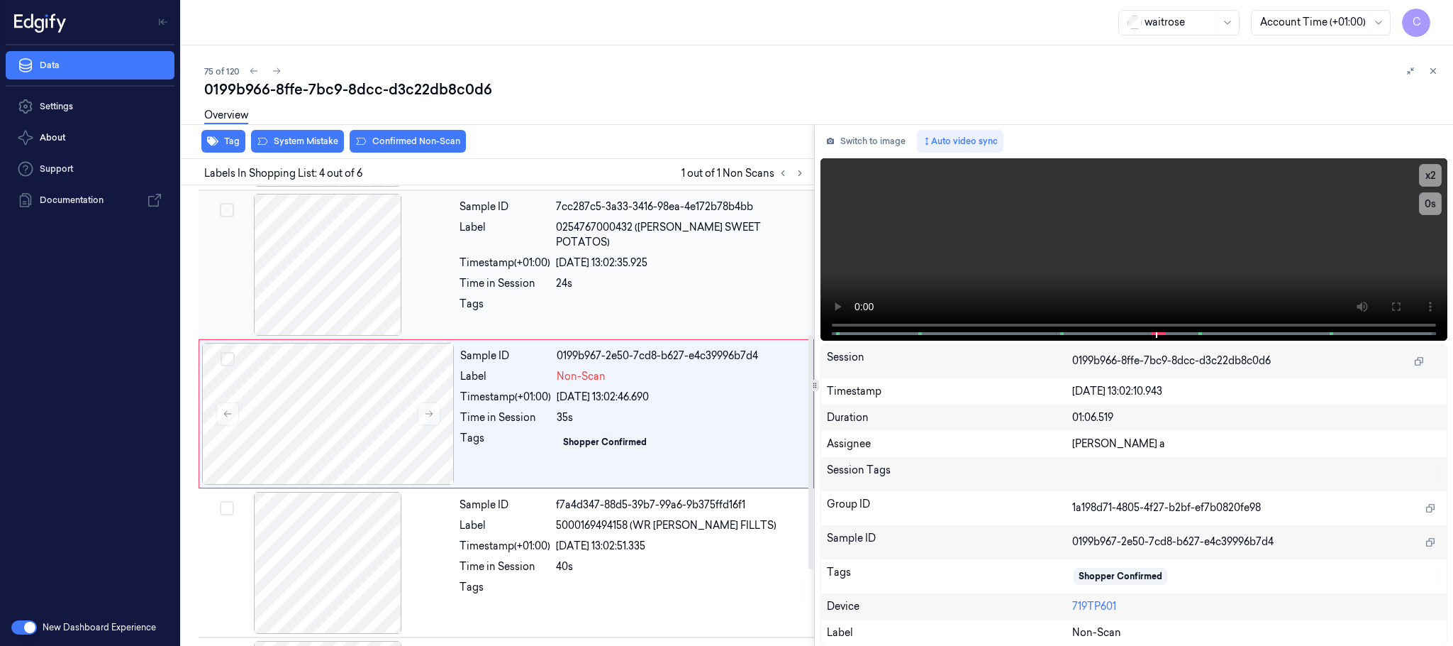
click at [382, 321] on div at bounding box center [327, 265] width 253 height 142
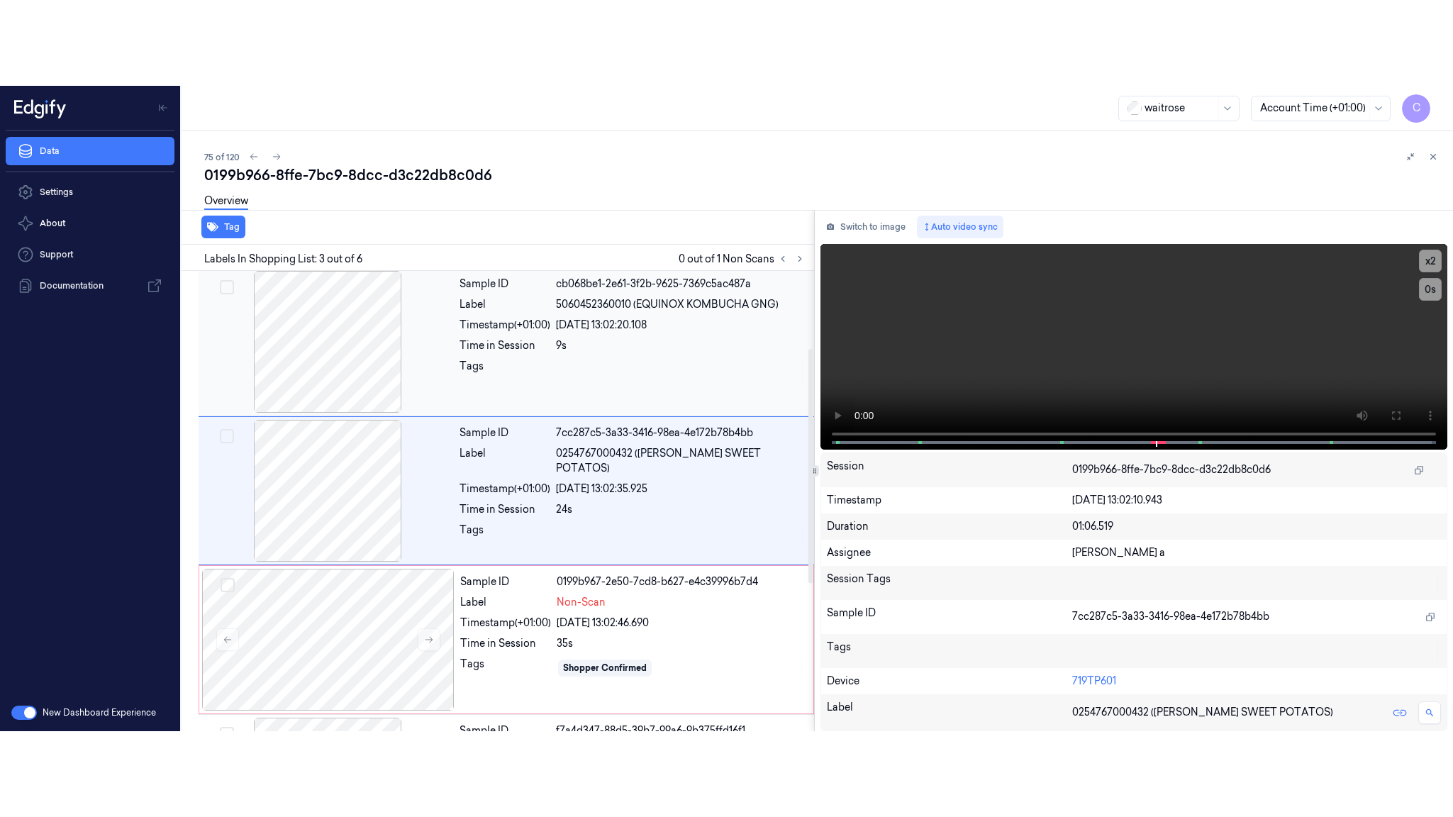
scroll to position [143, 0]
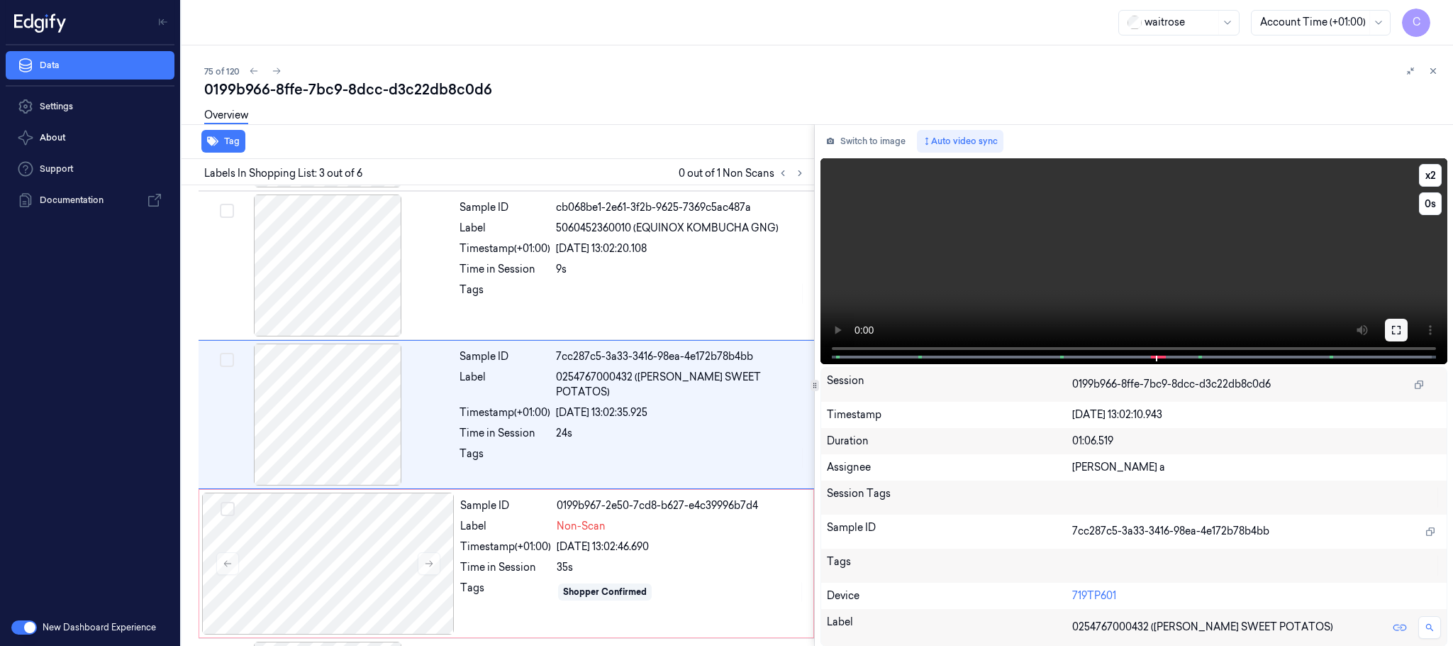
click at [1398, 331] on icon at bounding box center [1396, 329] width 11 height 11
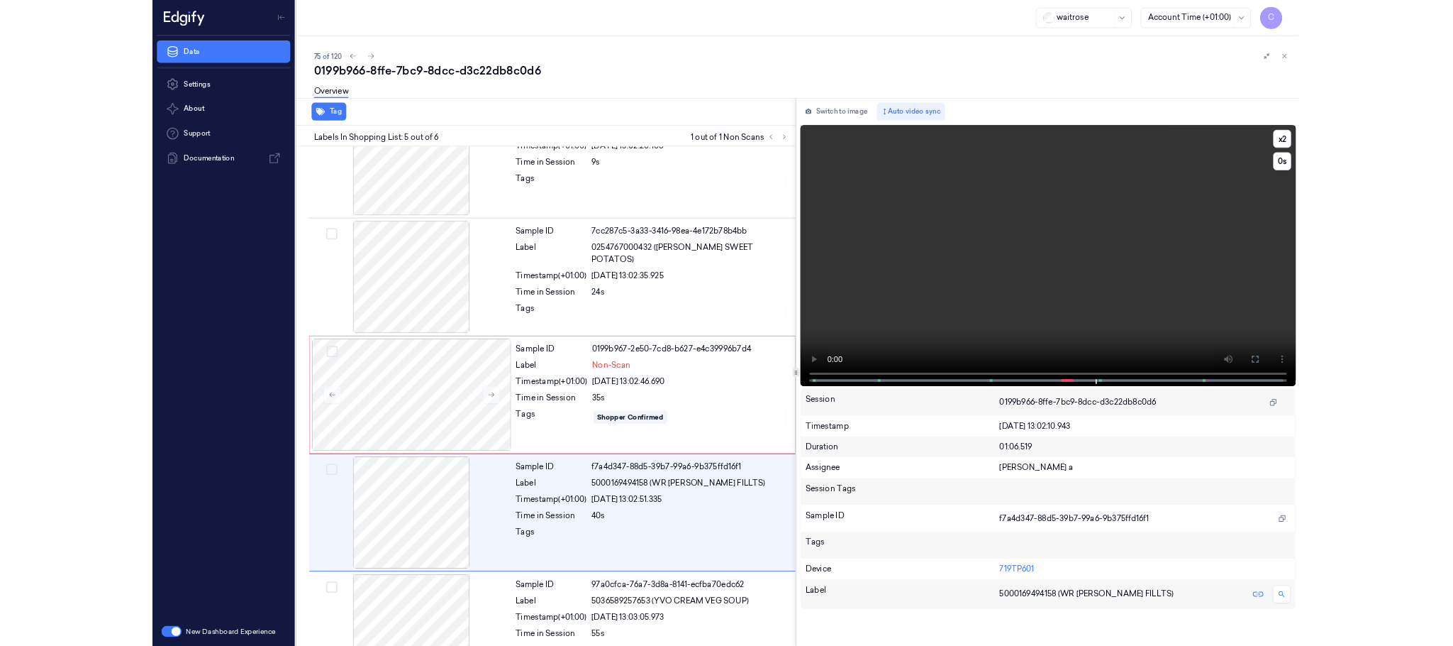
scroll to position [269, 0]
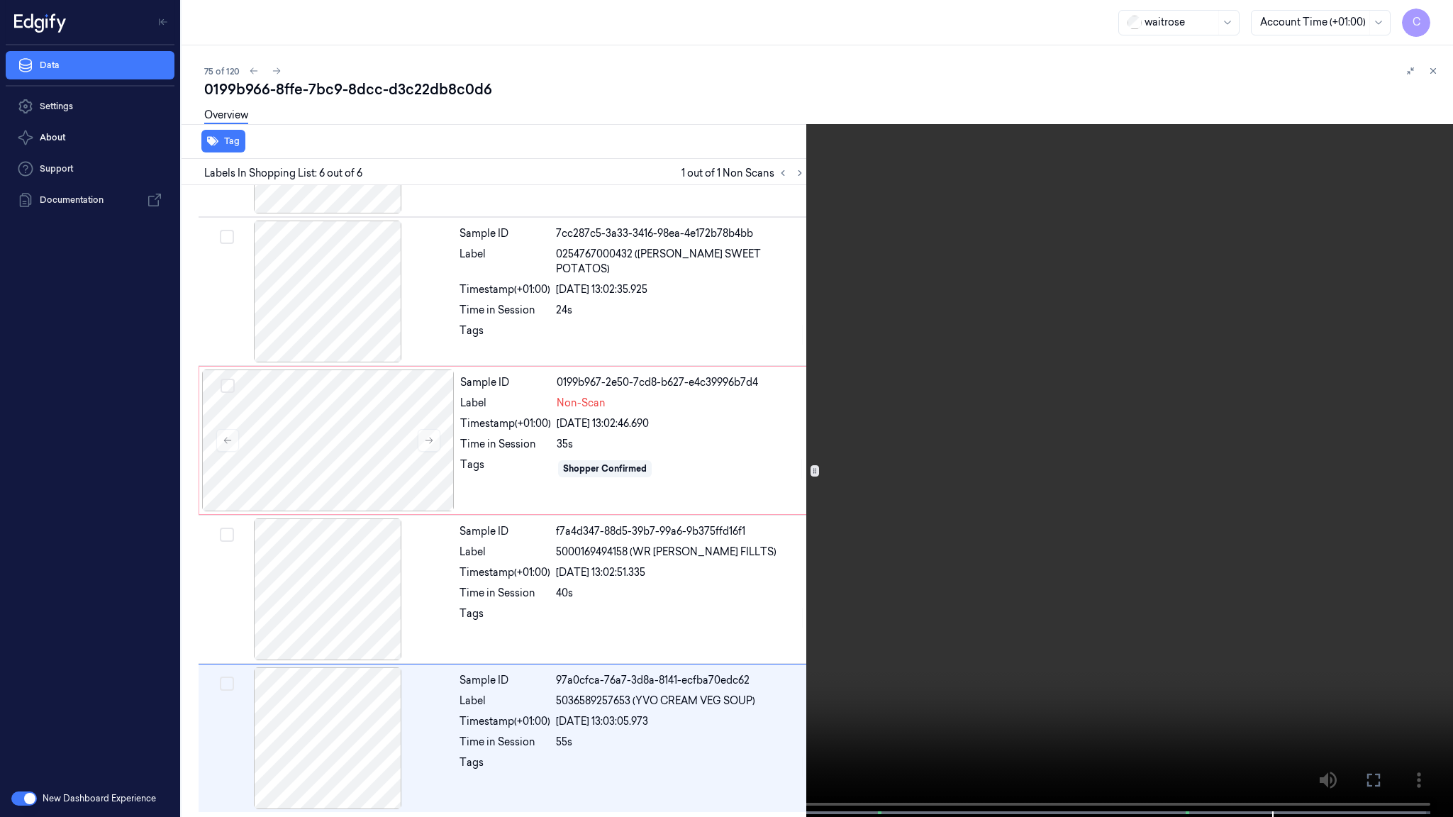
click at [894, 467] on video at bounding box center [726, 410] width 1453 height 820
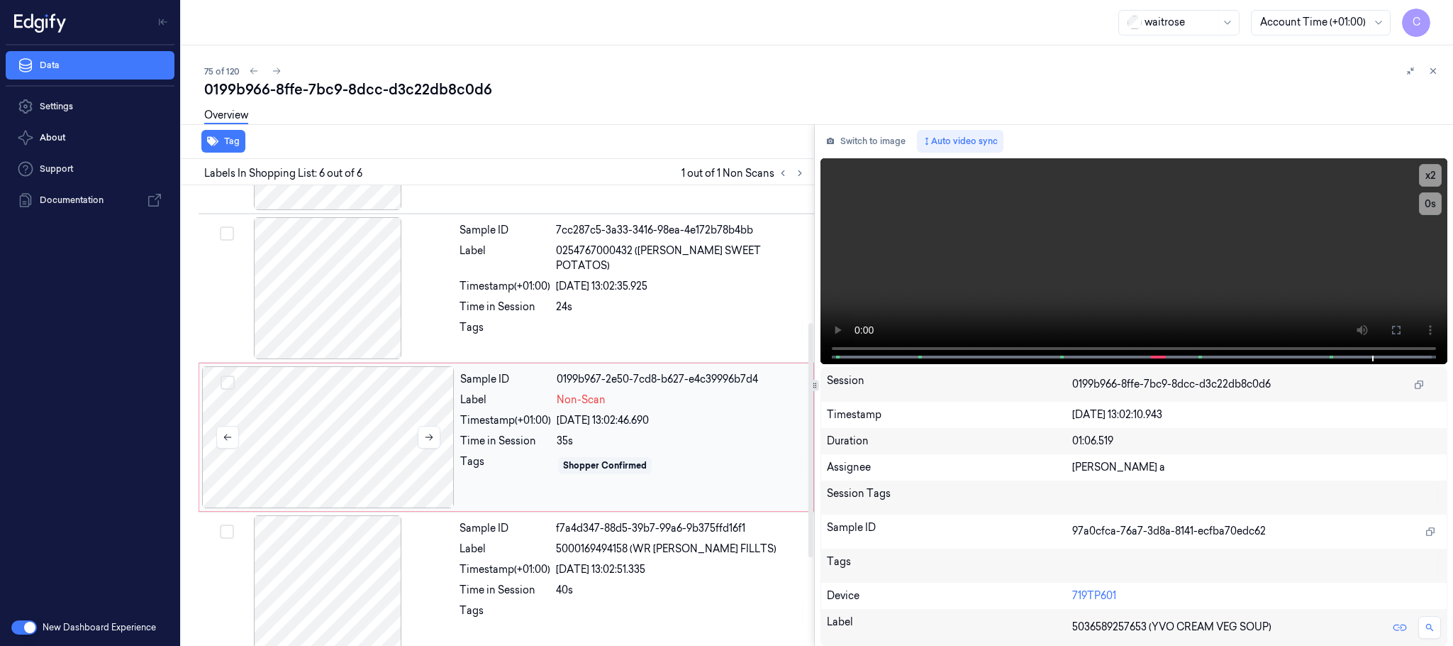
click at [326, 435] on div at bounding box center [328, 437] width 253 height 142
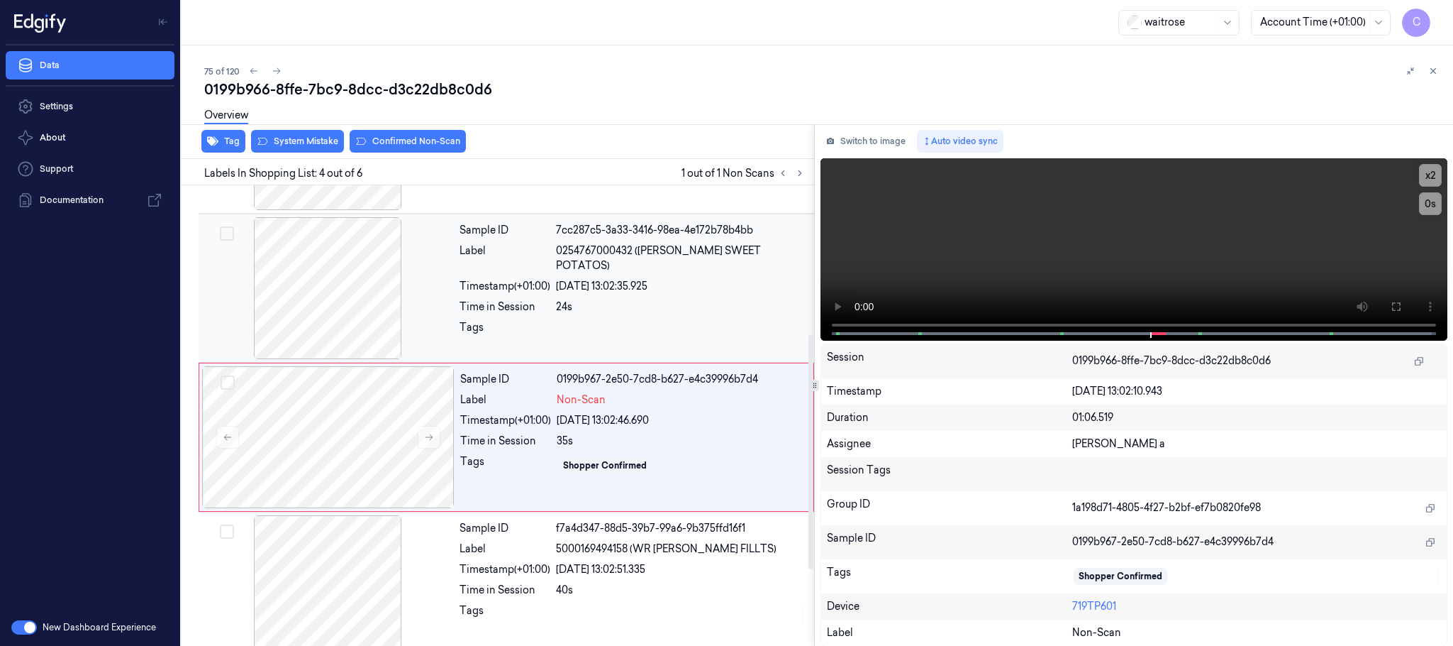
scroll to position [292, 0]
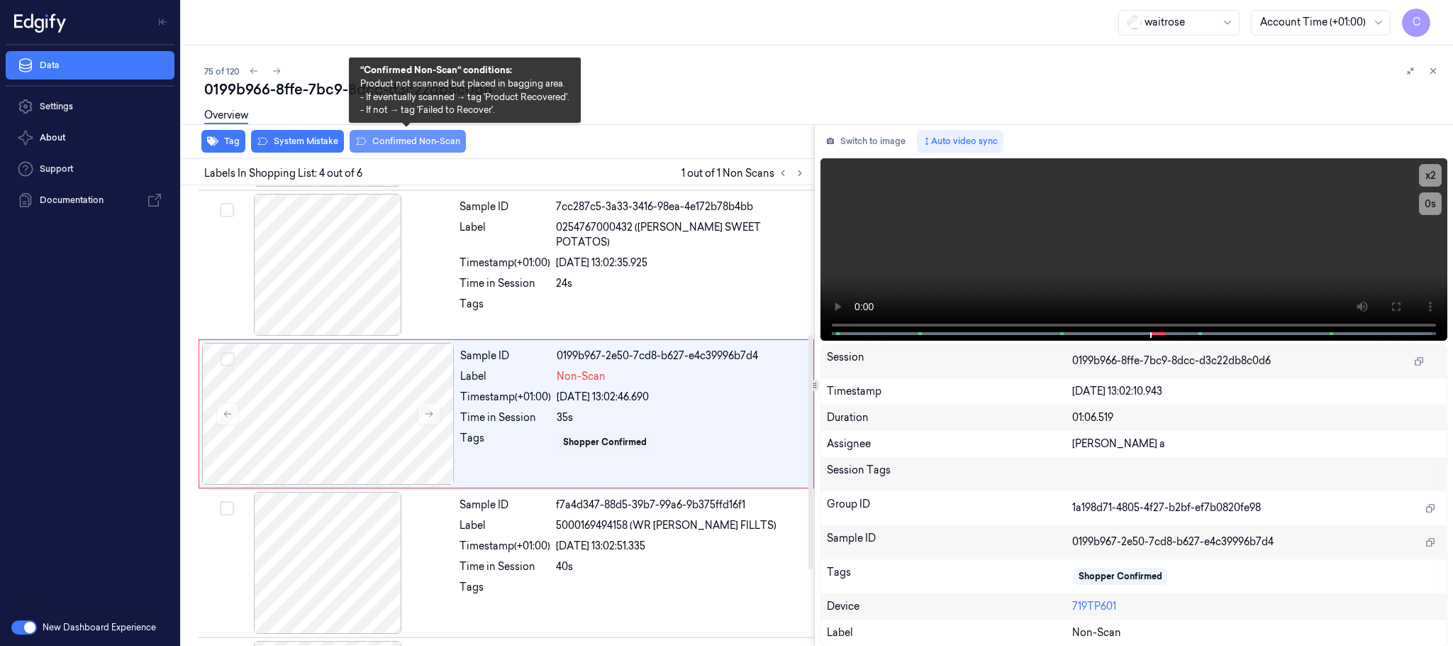
click at [450, 145] on button "Confirmed Non-Scan" at bounding box center [408, 141] width 116 height 23
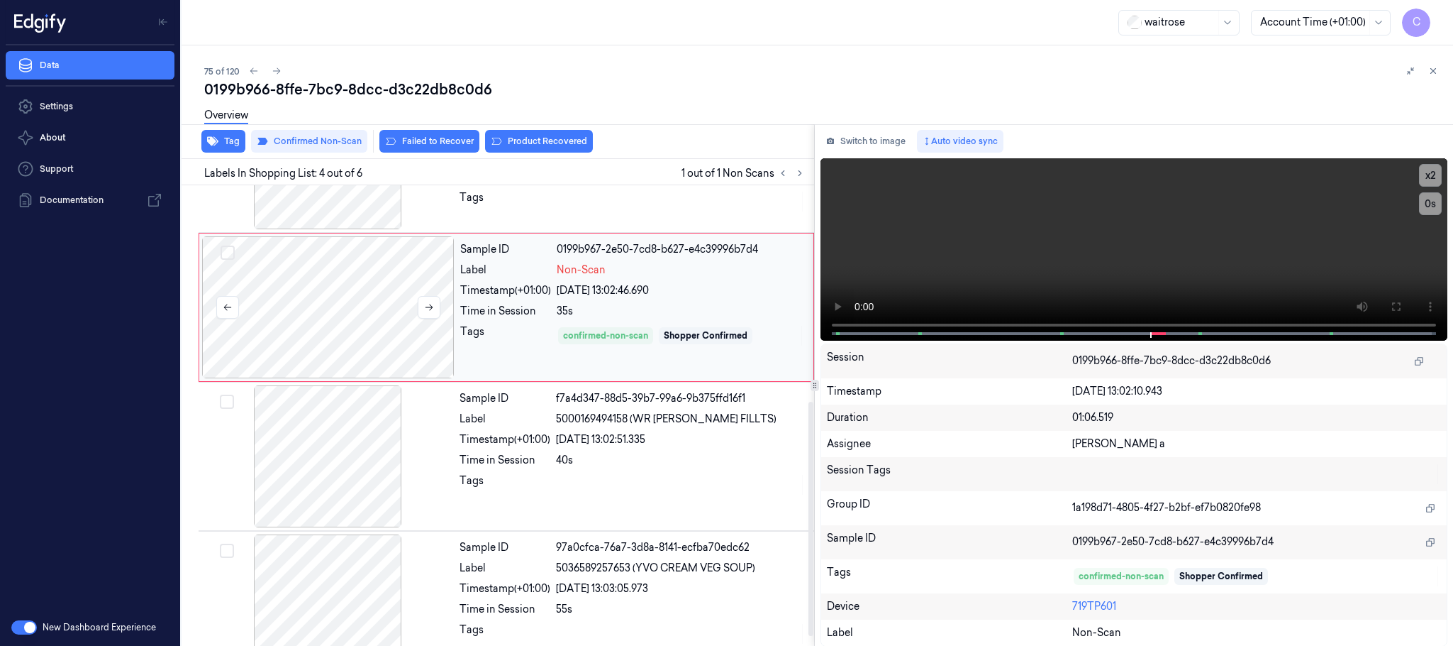
scroll to position [441, 0]
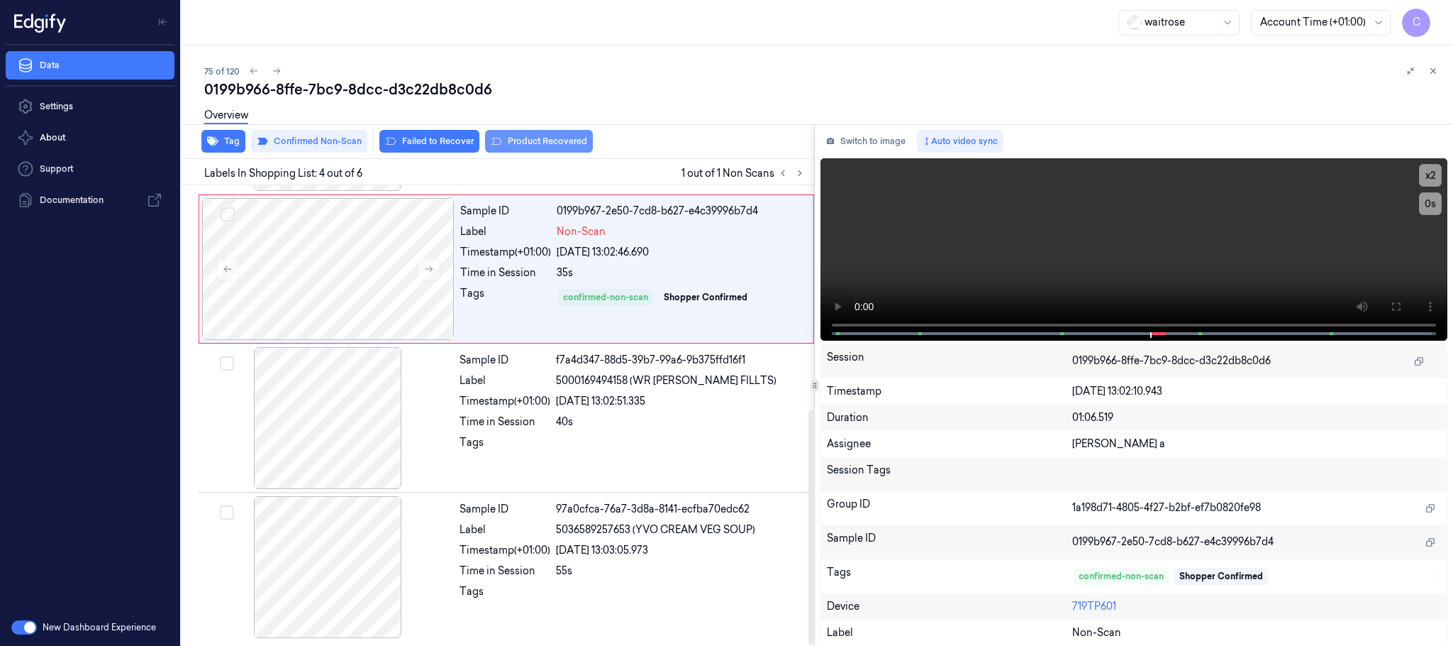
click at [532, 145] on button "Product Recovered" at bounding box center [539, 141] width 108 height 23
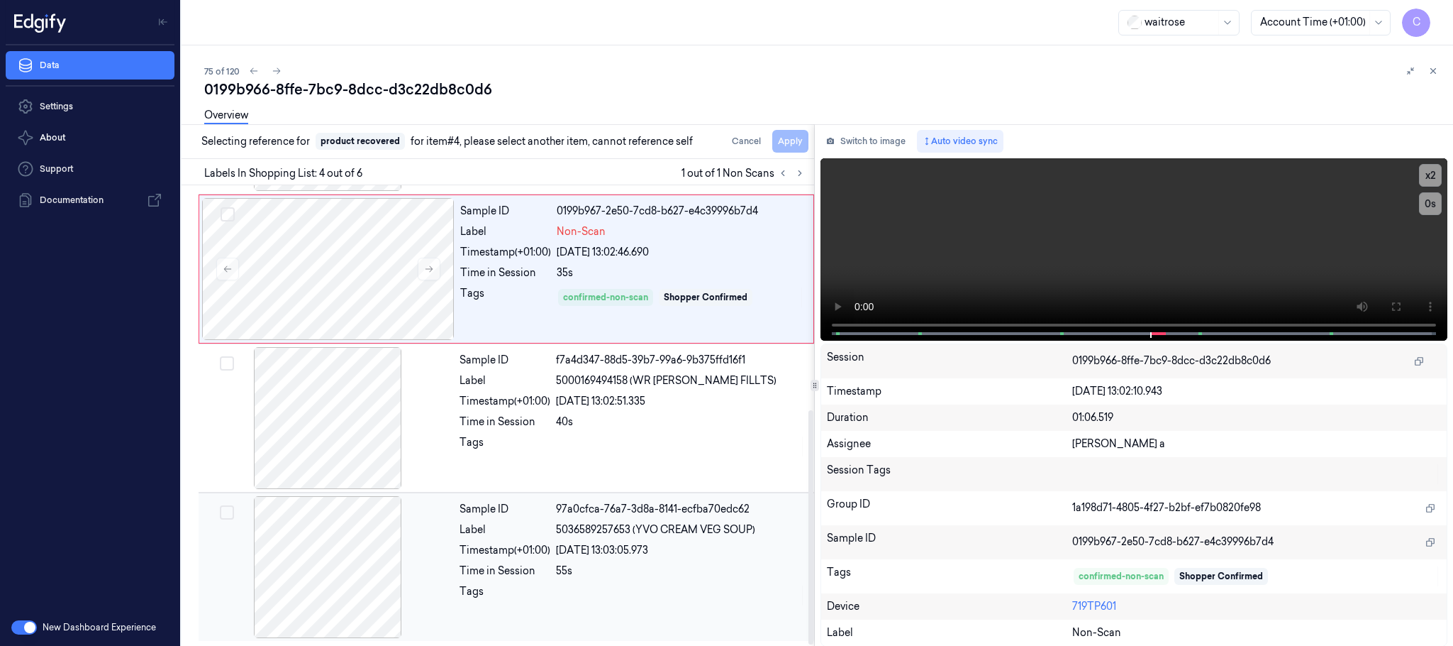
click at [341, 541] on div at bounding box center [327, 567] width 253 height 142
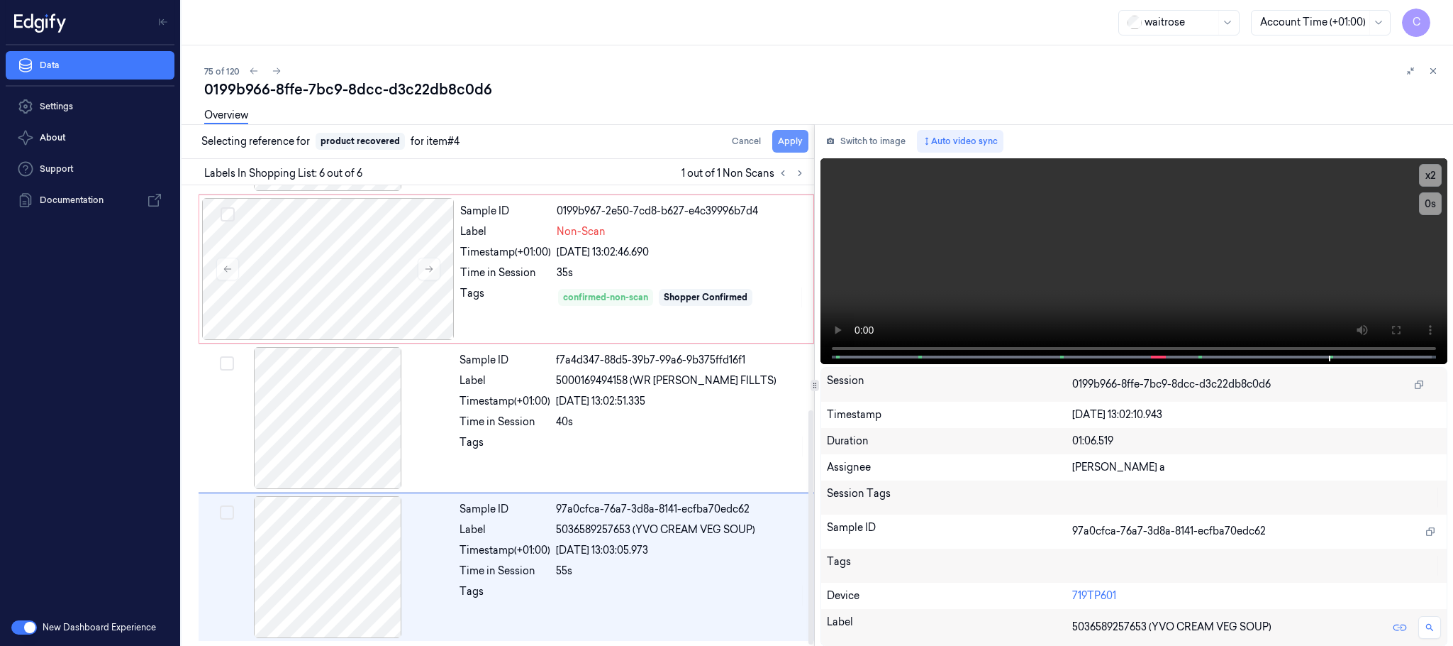
click at [777, 149] on button "Apply" at bounding box center [790, 141] width 36 height 23
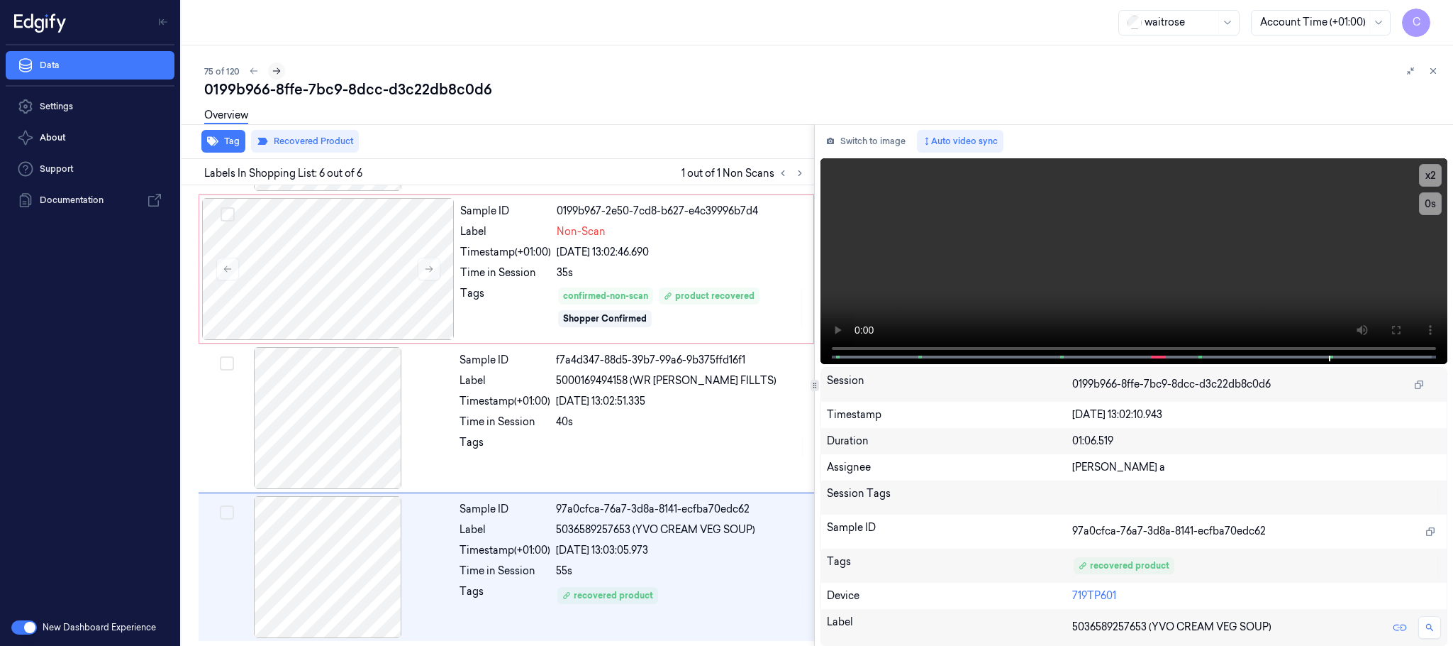
click at [277, 66] on icon at bounding box center [277, 71] width 10 height 10
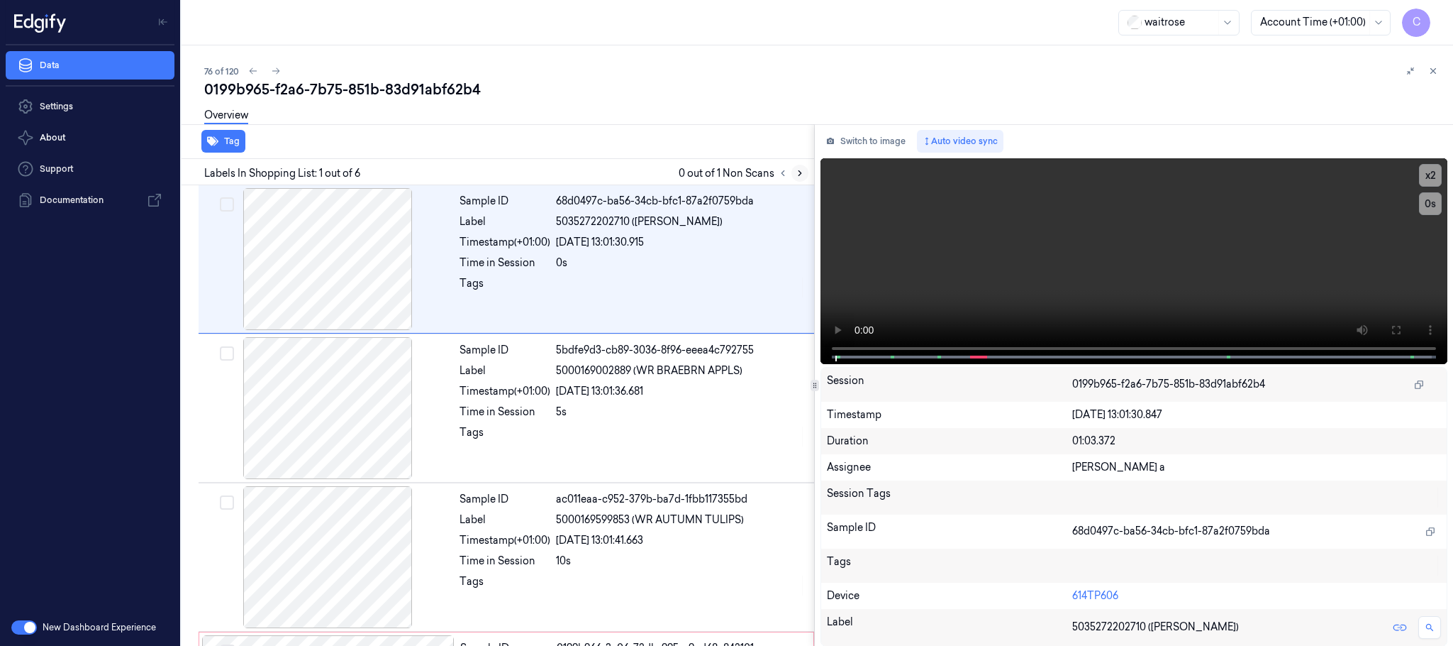
click at [803, 177] on icon at bounding box center [800, 173] width 10 height 10
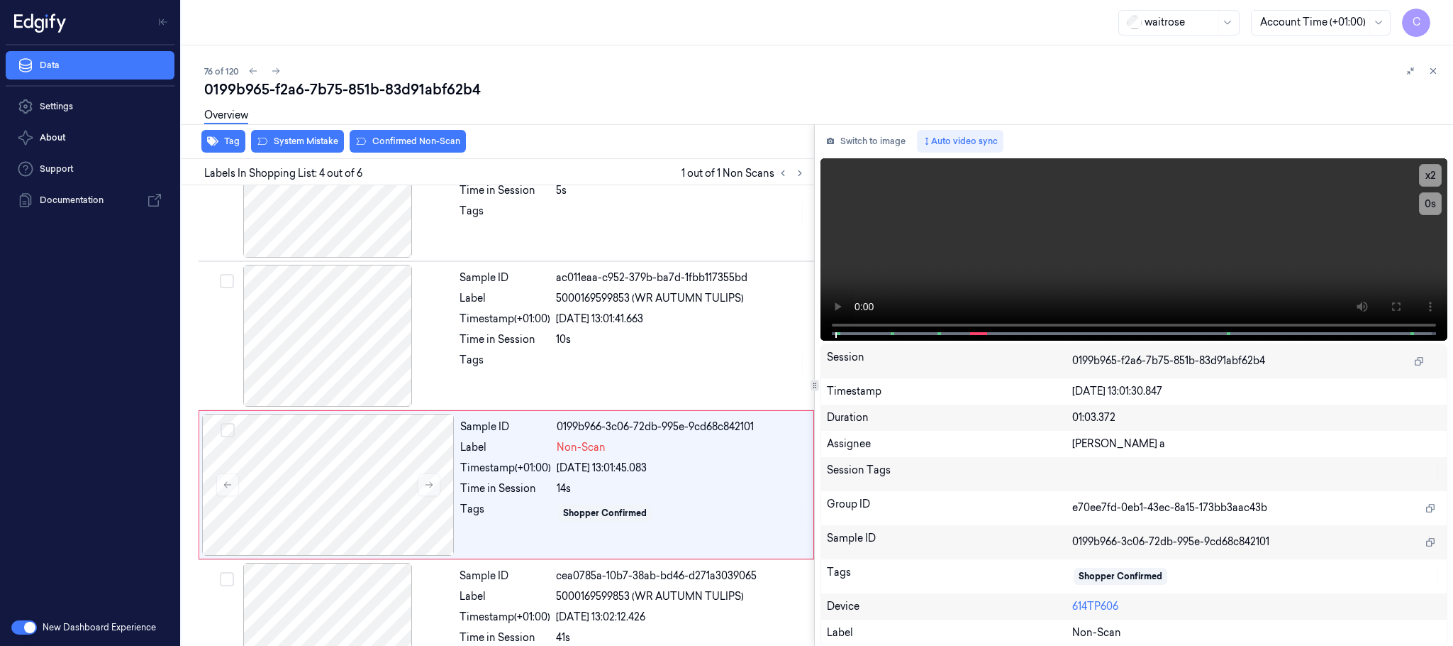
scroll to position [292, 0]
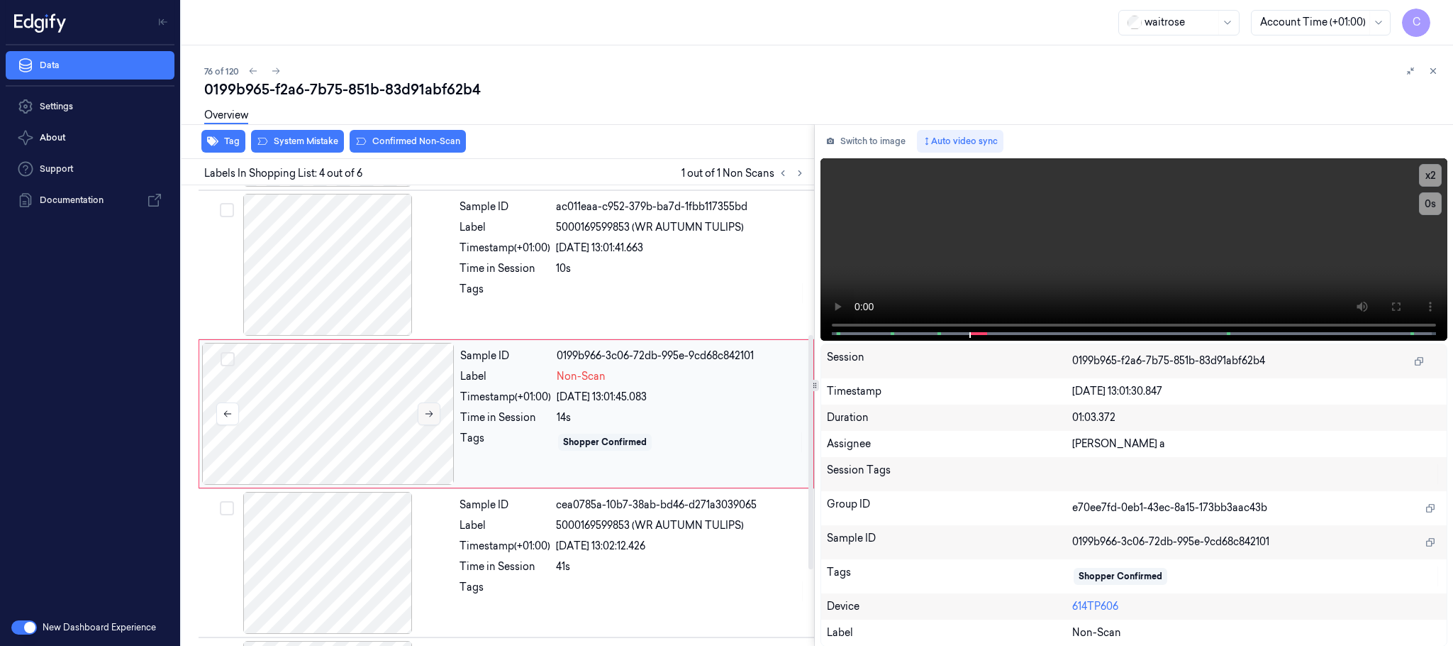
click at [426, 418] on icon at bounding box center [429, 414] width 10 height 10
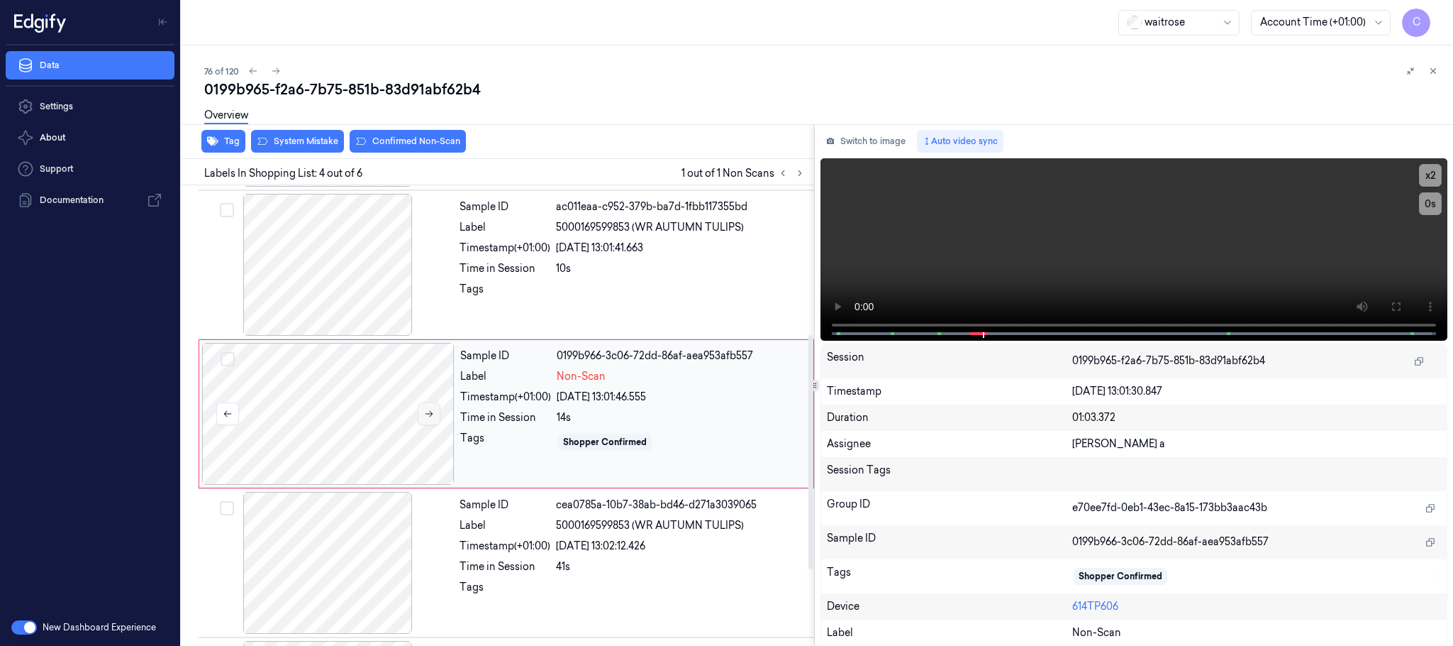
click at [426, 418] on icon at bounding box center [429, 414] width 10 height 10
click at [379, 275] on div at bounding box center [327, 265] width 253 height 142
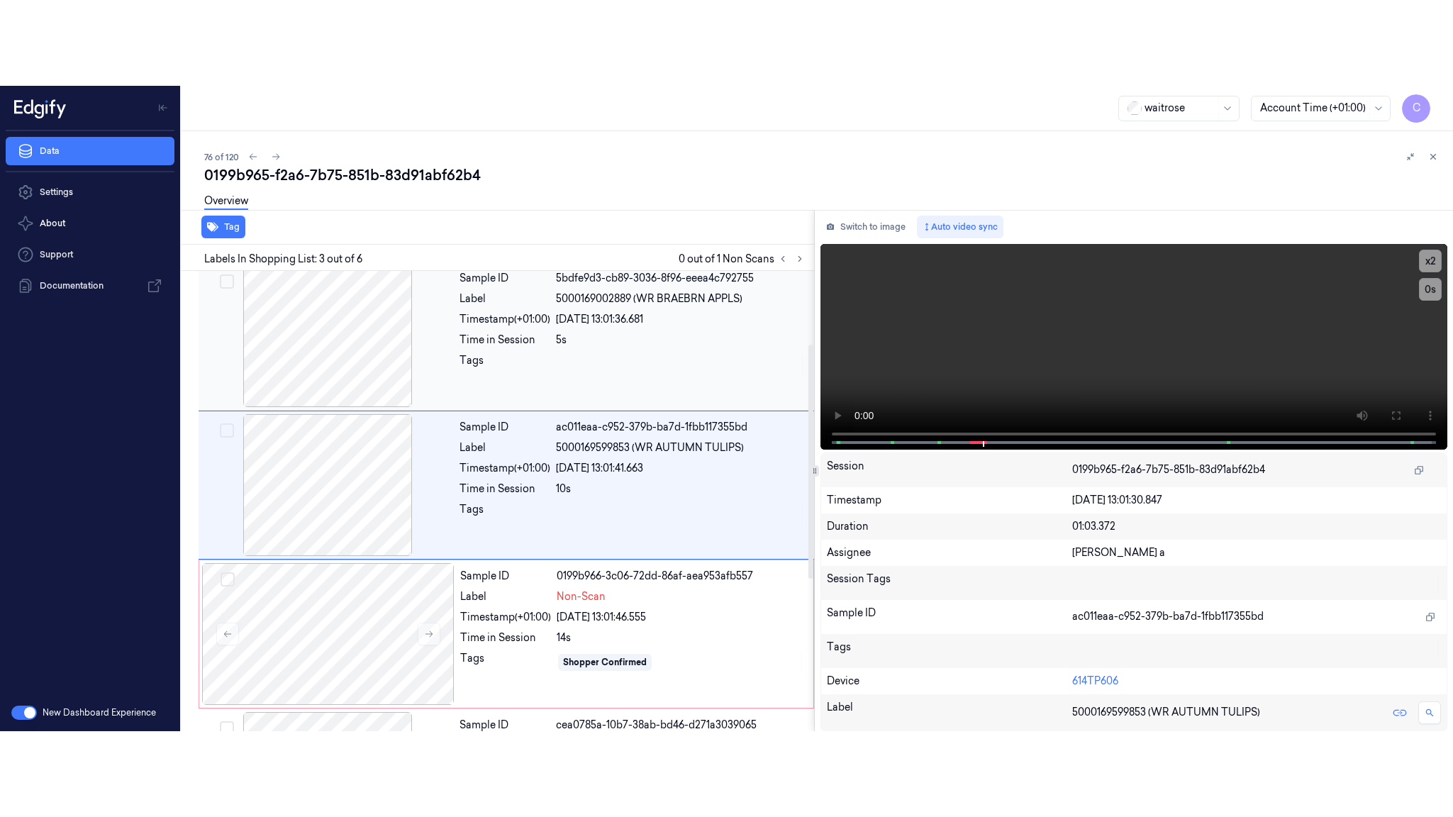
scroll to position [143, 0]
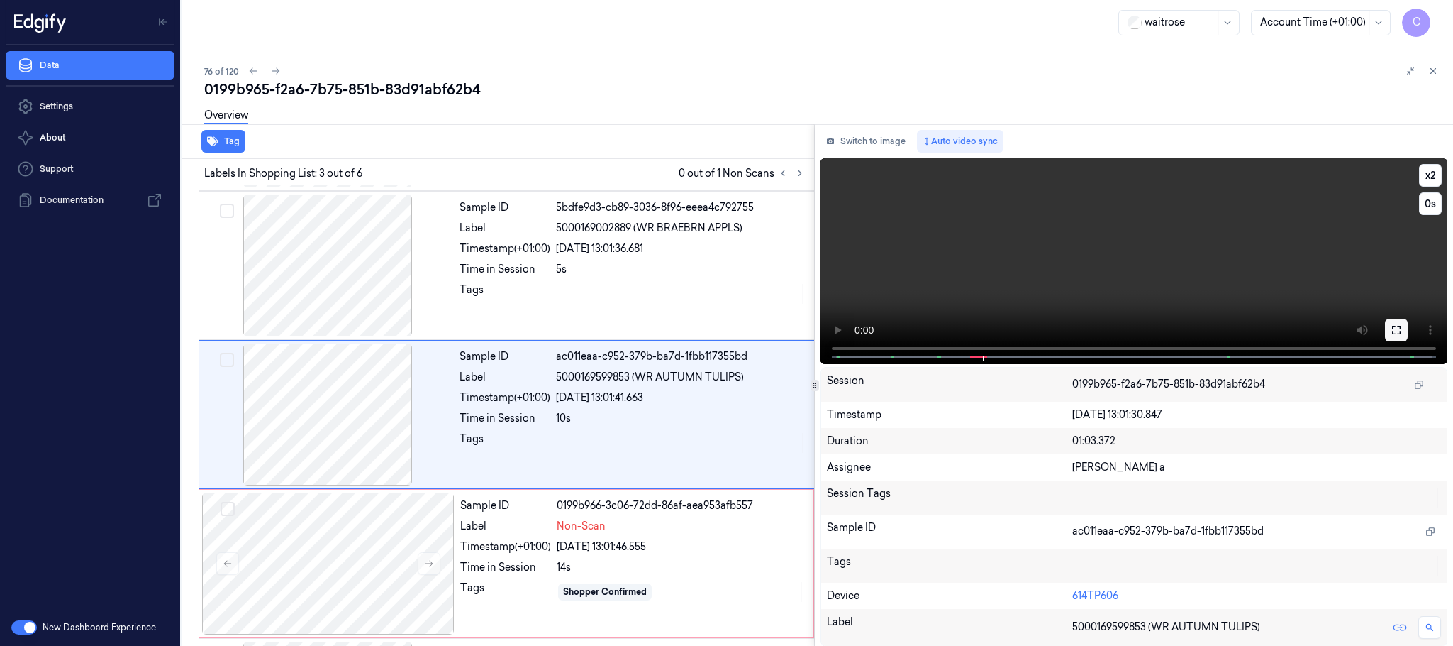
click at [1388, 324] on button at bounding box center [1396, 330] width 23 height 23
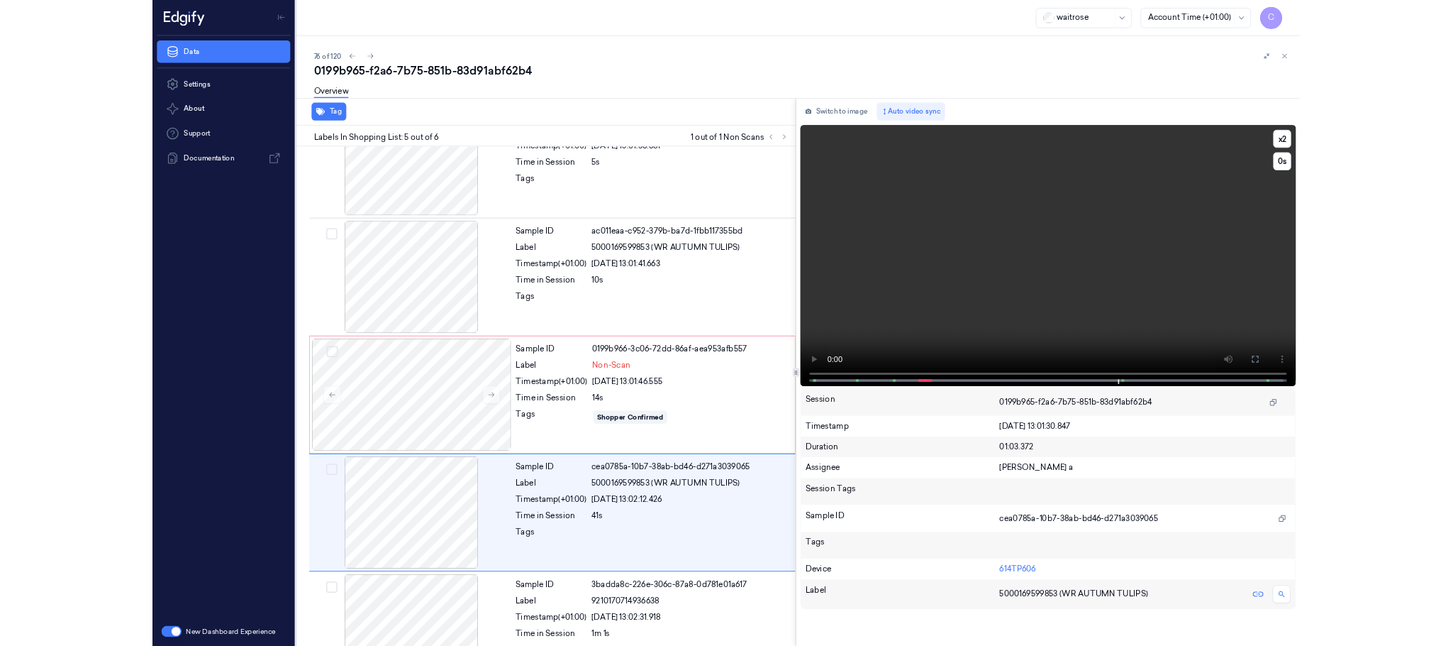
scroll to position [269, 0]
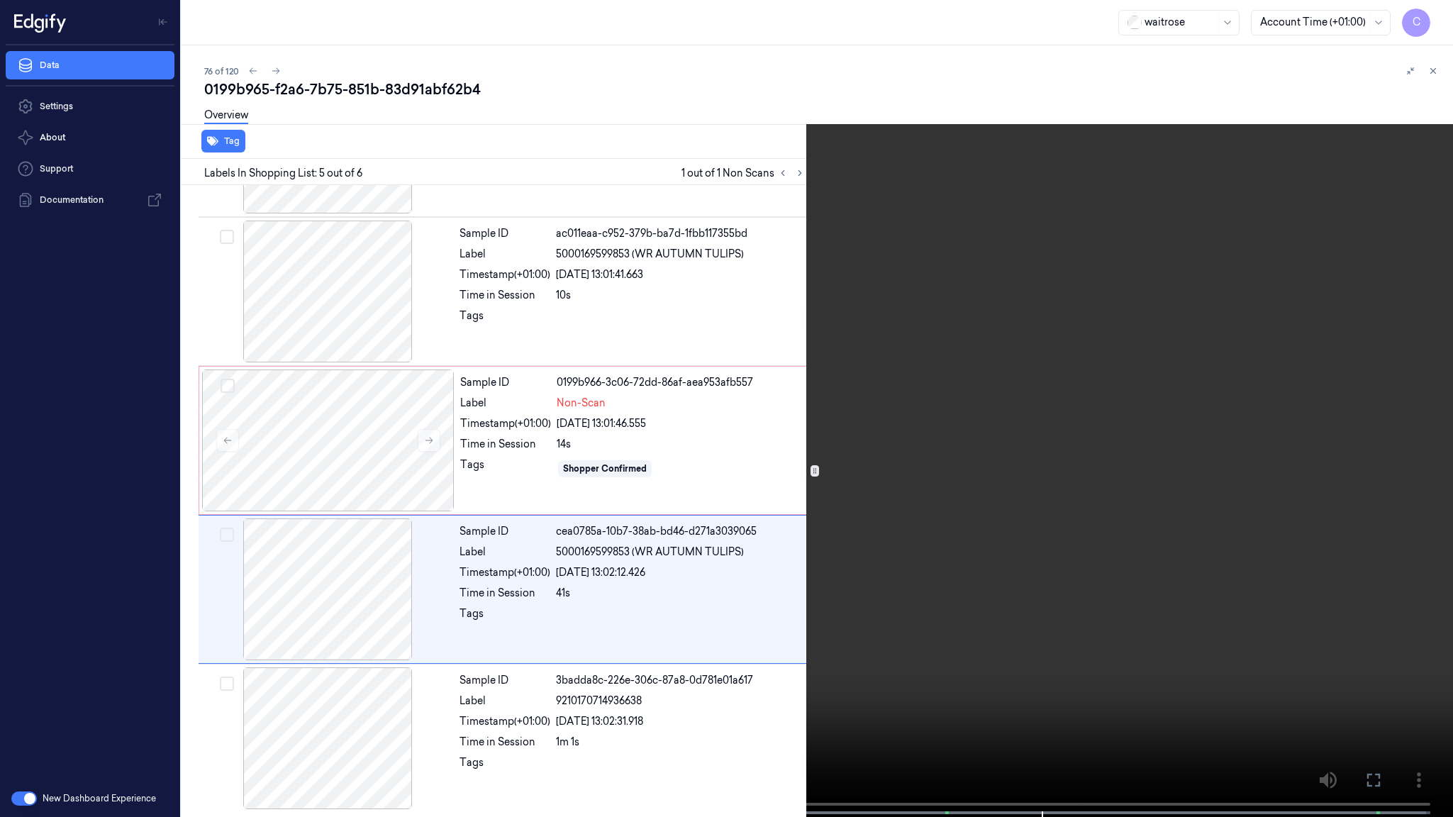
click at [539, 480] on video at bounding box center [726, 410] width 1453 height 820
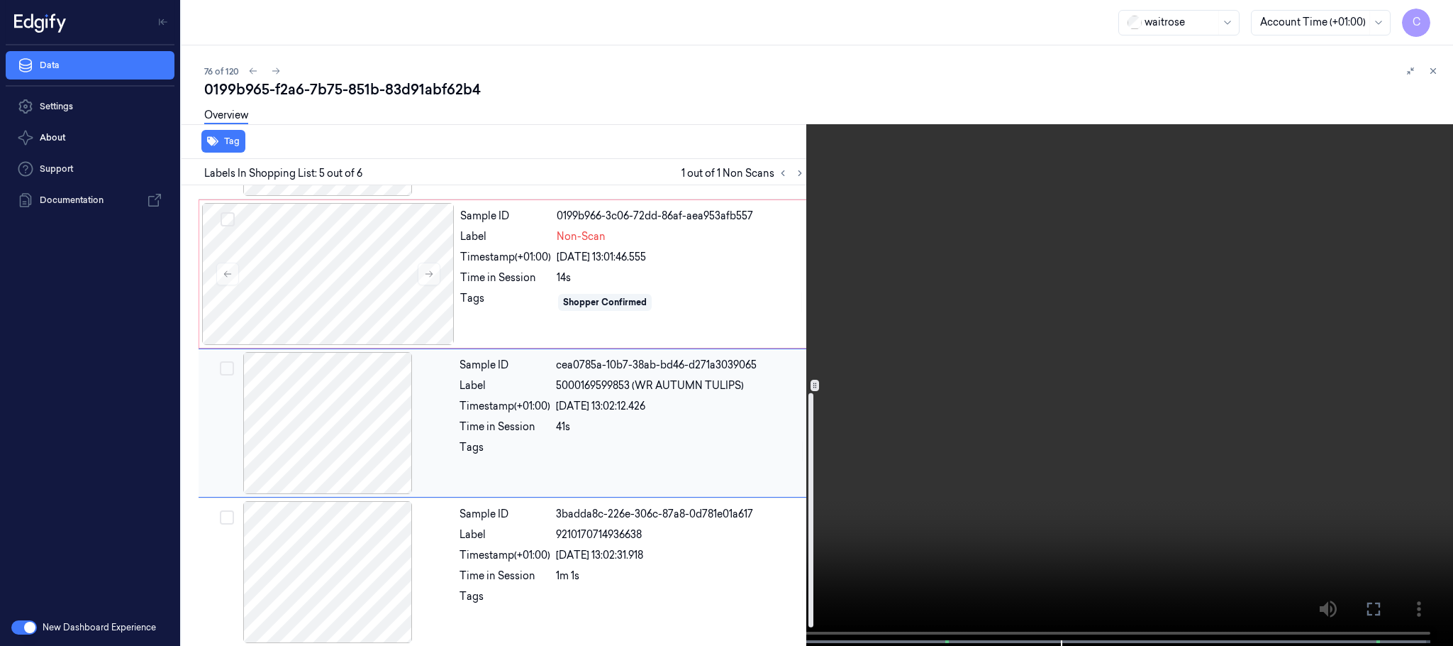
scroll to position [441, 0]
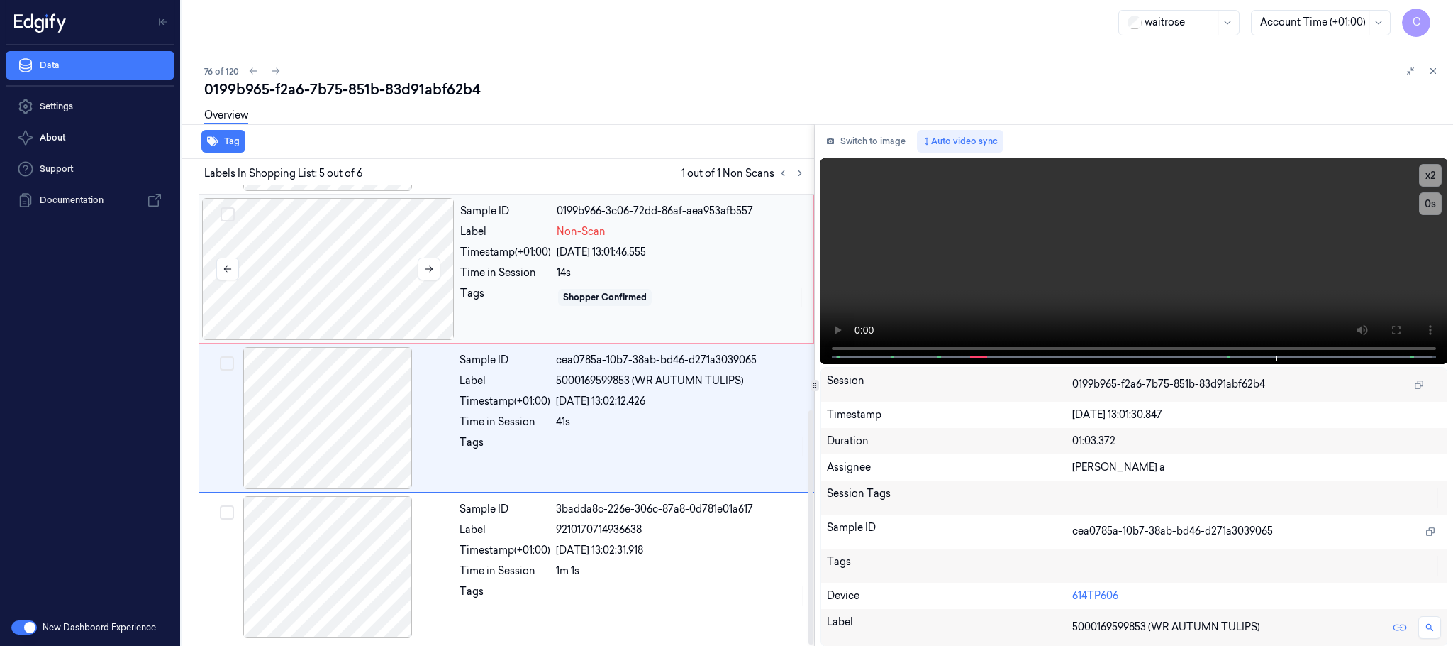
click at [320, 279] on div at bounding box center [328, 269] width 253 height 142
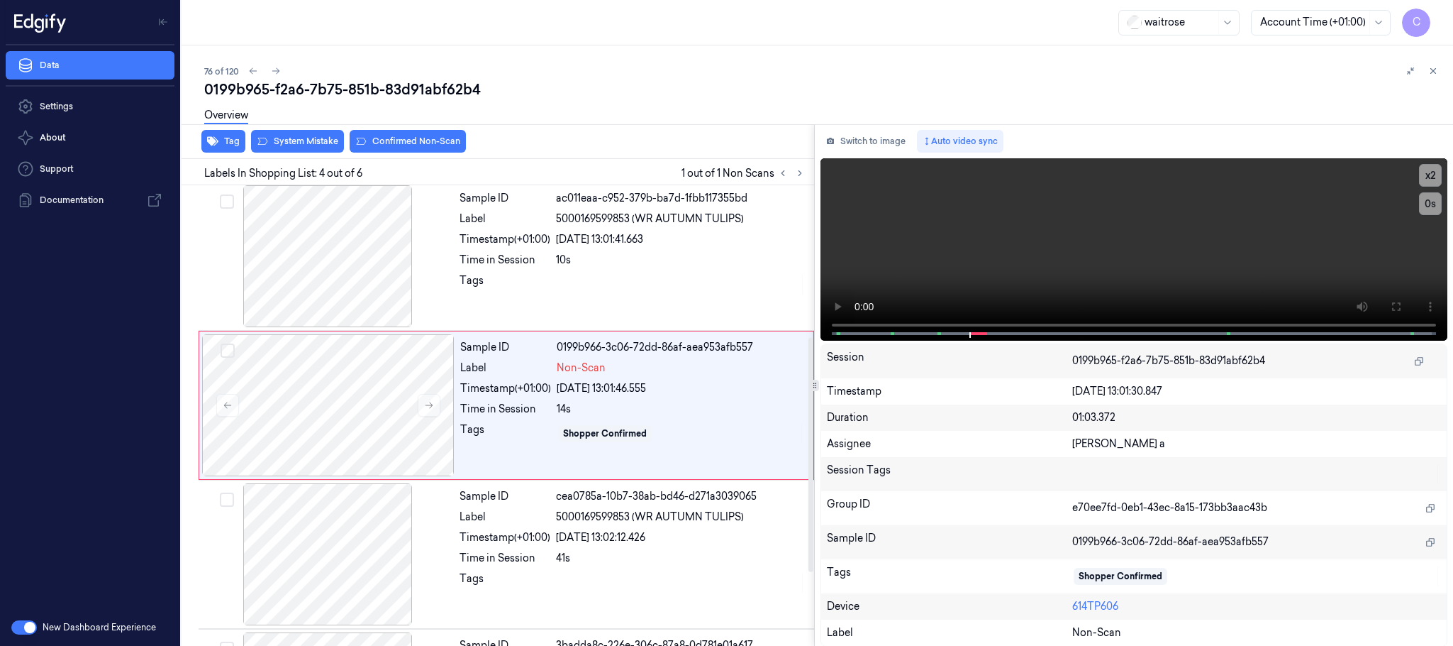
scroll to position [292, 0]
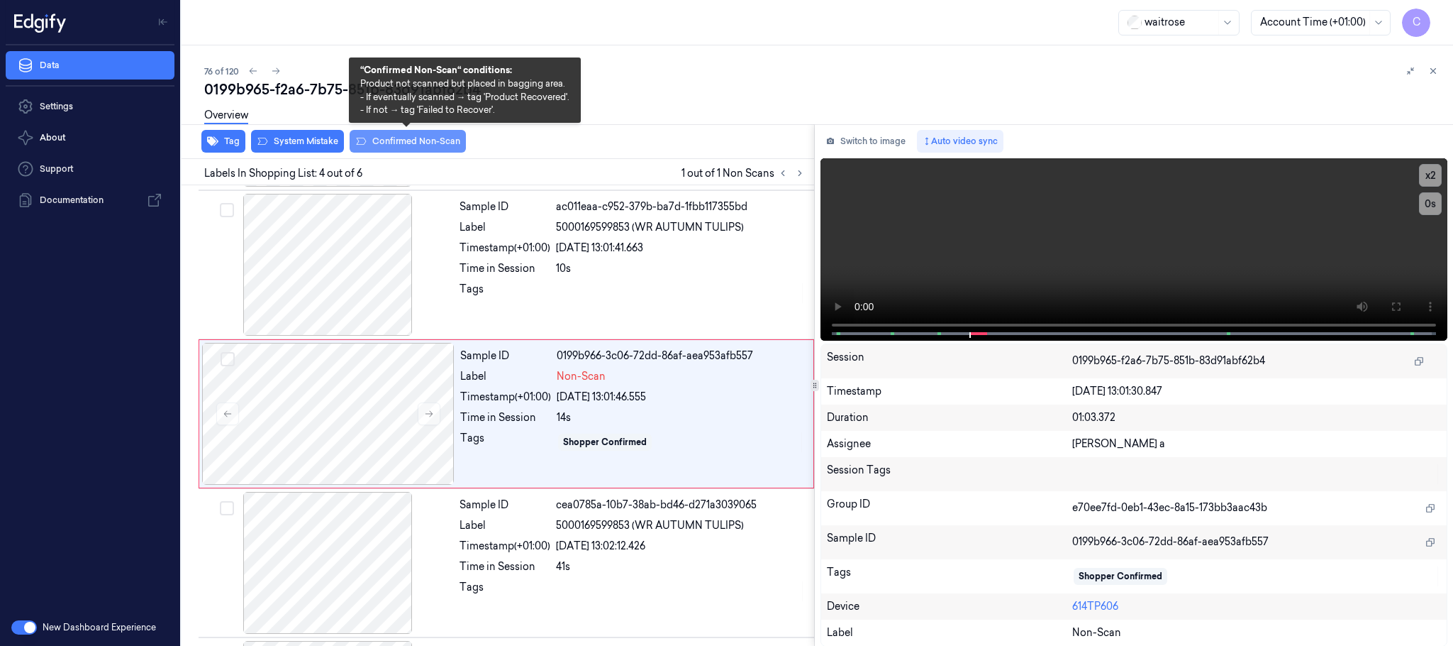
click at [392, 135] on button "Confirmed Non-Scan" at bounding box center [408, 141] width 116 height 23
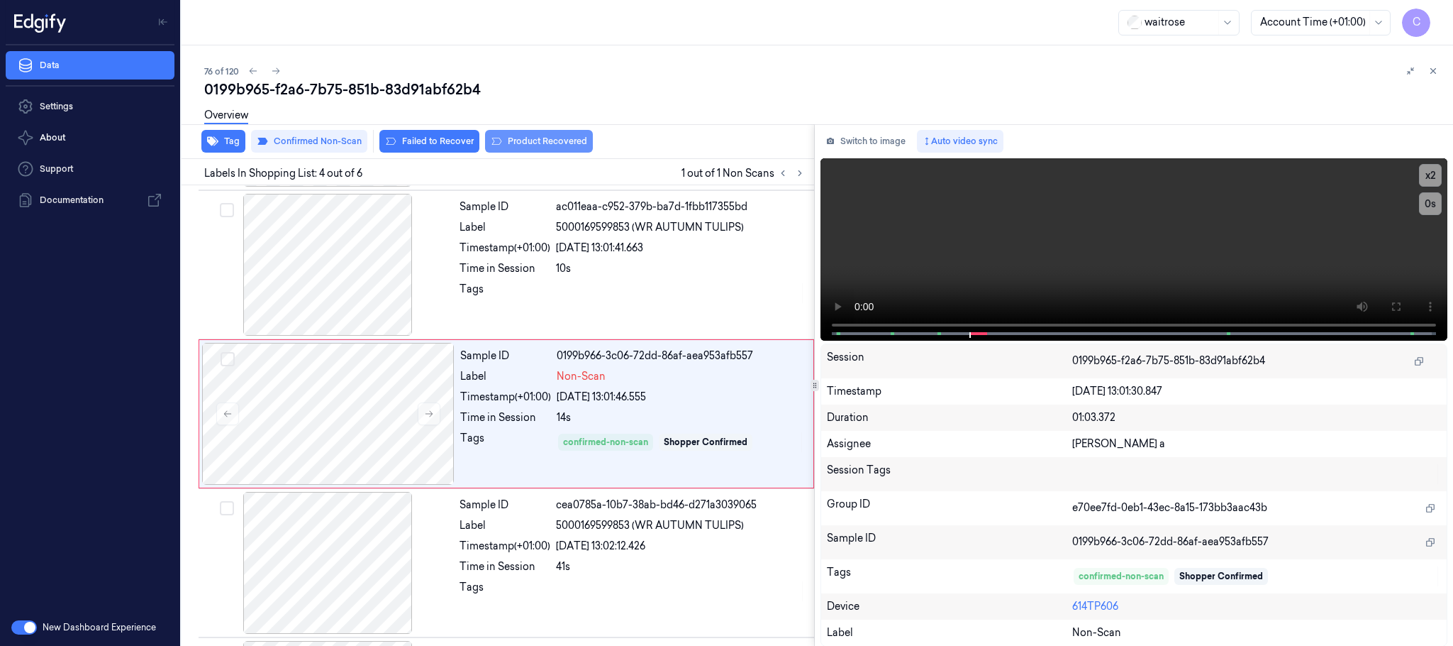
click at [511, 139] on button "Product Recovered" at bounding box center [539, 141] width 108 height 23
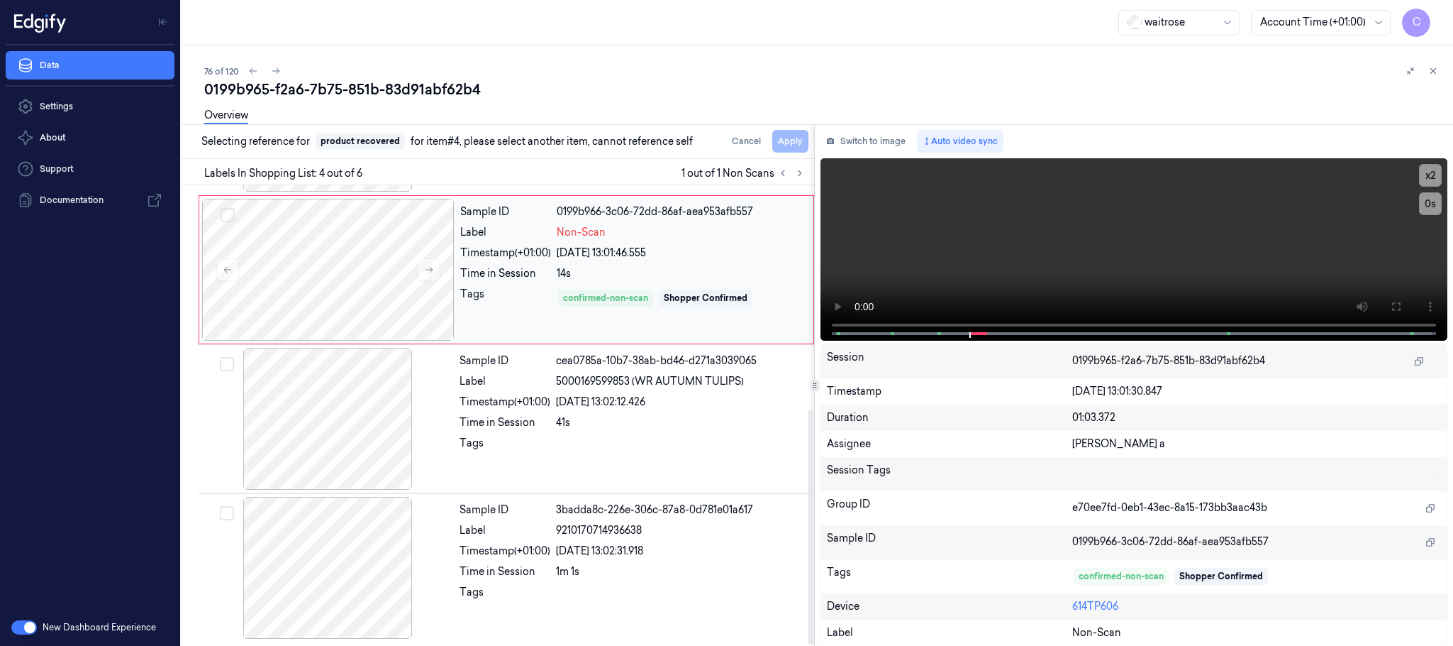
scroll to position [441, 0]
click at [345, 420] on div at bounding box center [327, 418] width 253 height 142
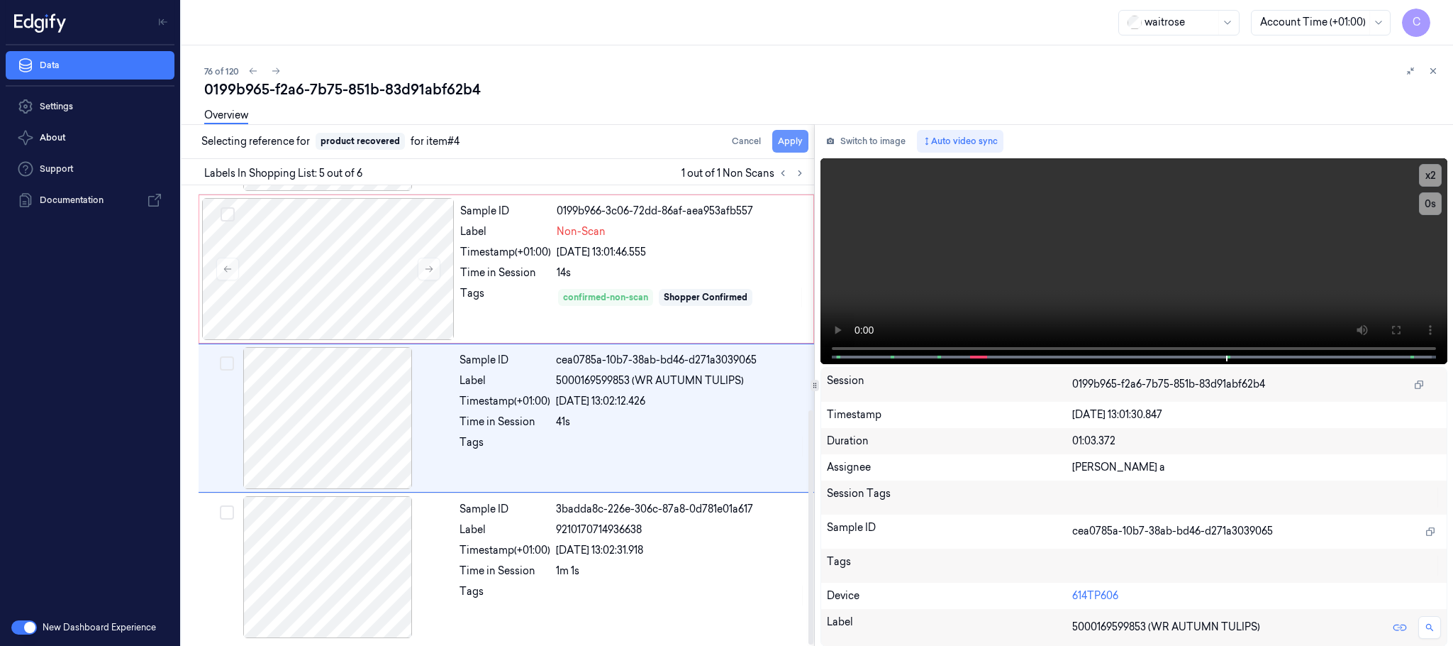
click at [777, 141] on button "Apply" at bounding box center [790, 141] width 36 height 23
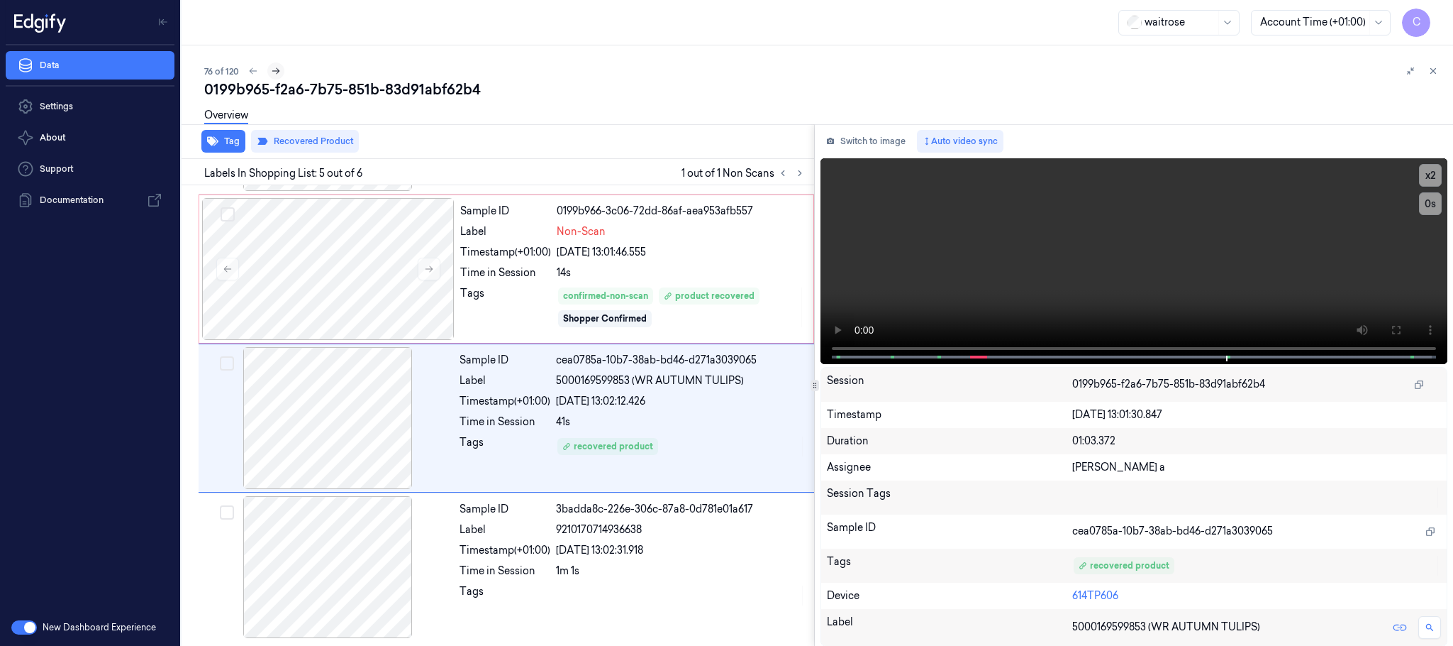
click at [272, 66] on icon at bounding box center [276, 71] width 10 height 10
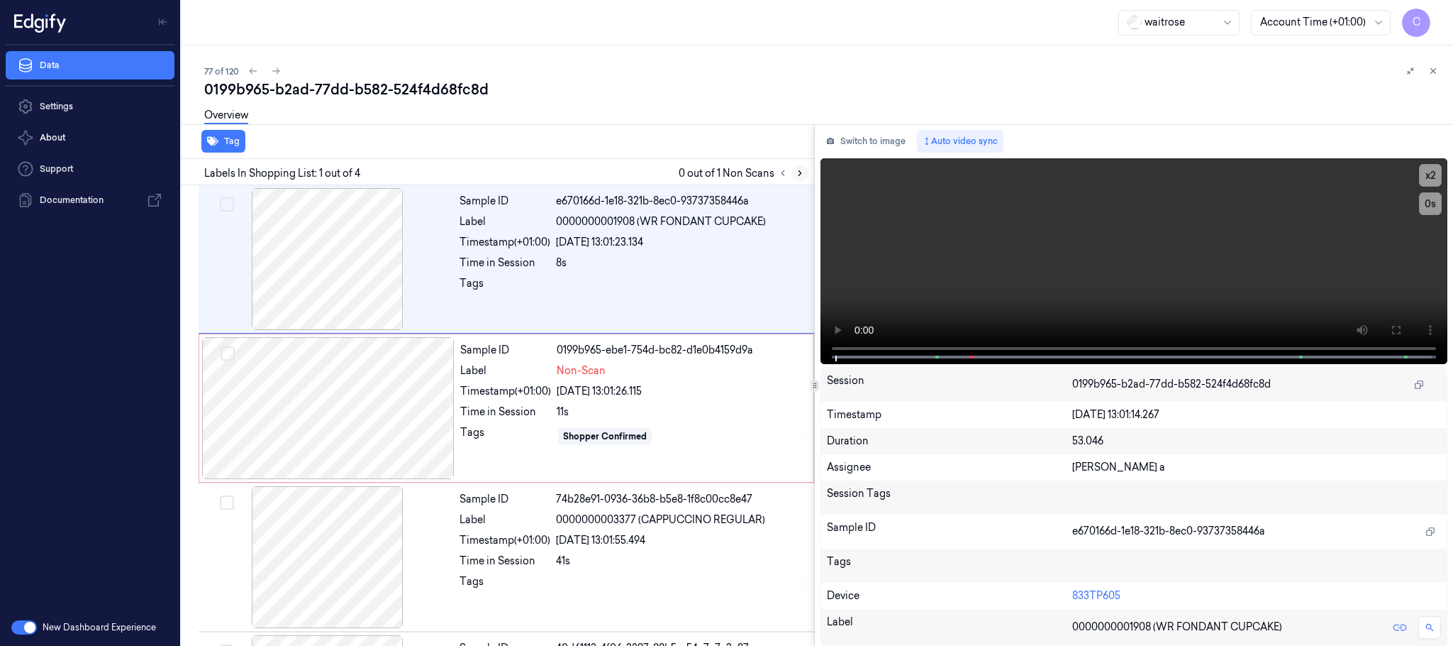
click at [798, 171] on icon at bounding box center [800, 173] width 10 height 10
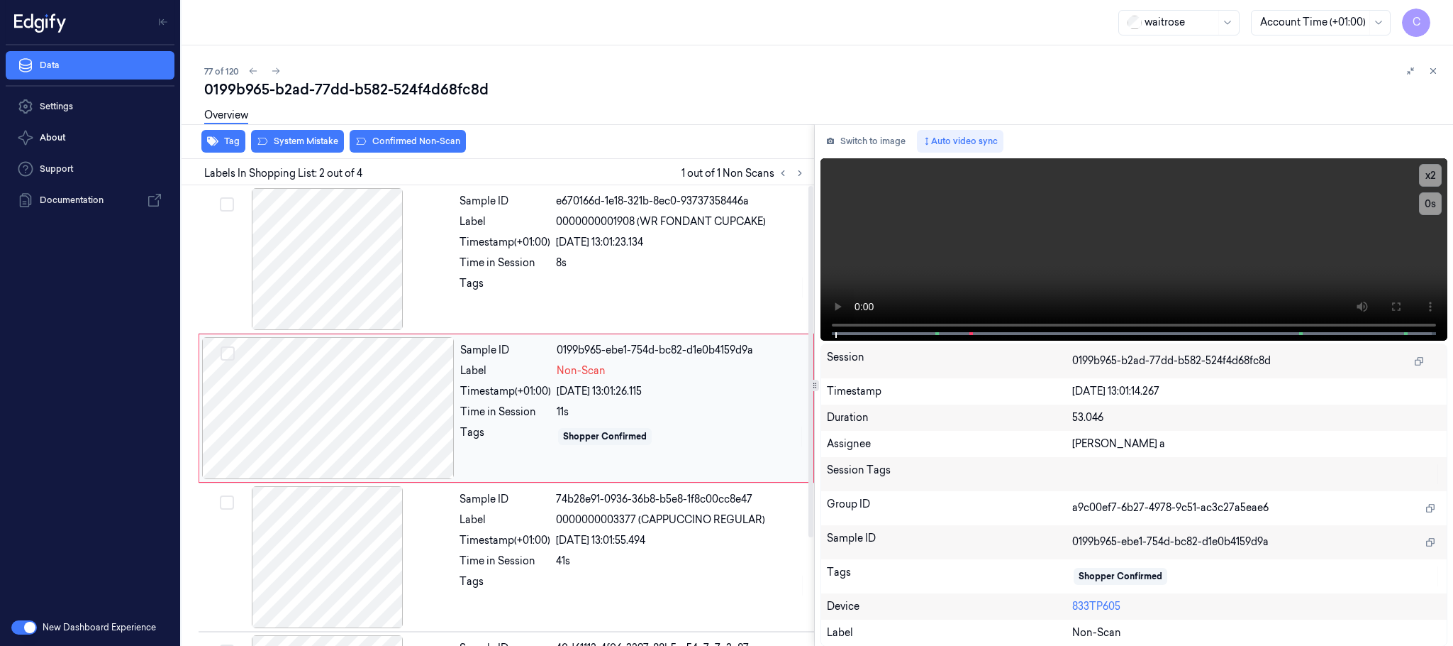
click at [432, 413] on div at bounding box center [328, 408] width 253 height 142
click at [326, 251] on div at bounding box center [327, 259] width 253 height 142
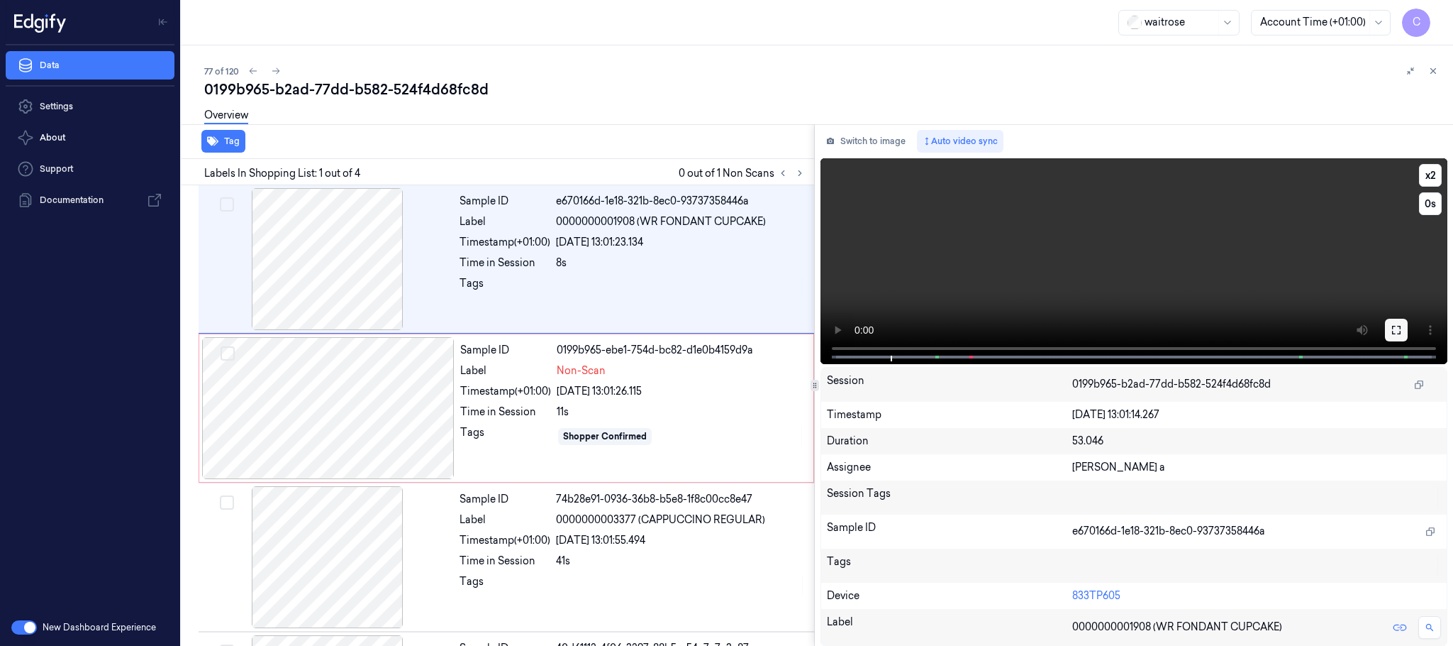
click at [1395, 319] on button at bounding box center [1396, 330] width 23 height 23
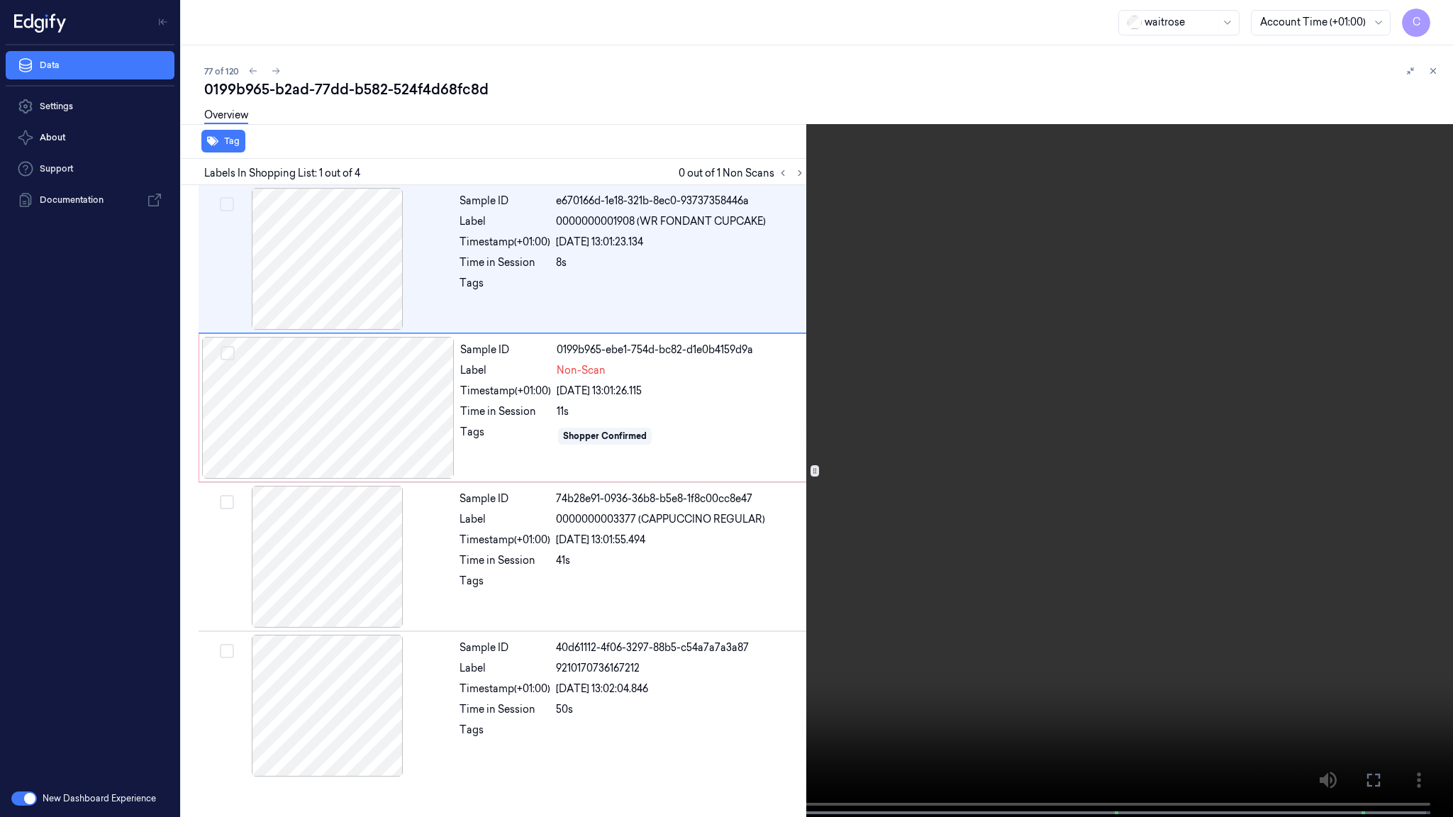
click at [877, 409] on video at bounding box center [726, 410] width 1453 height 820
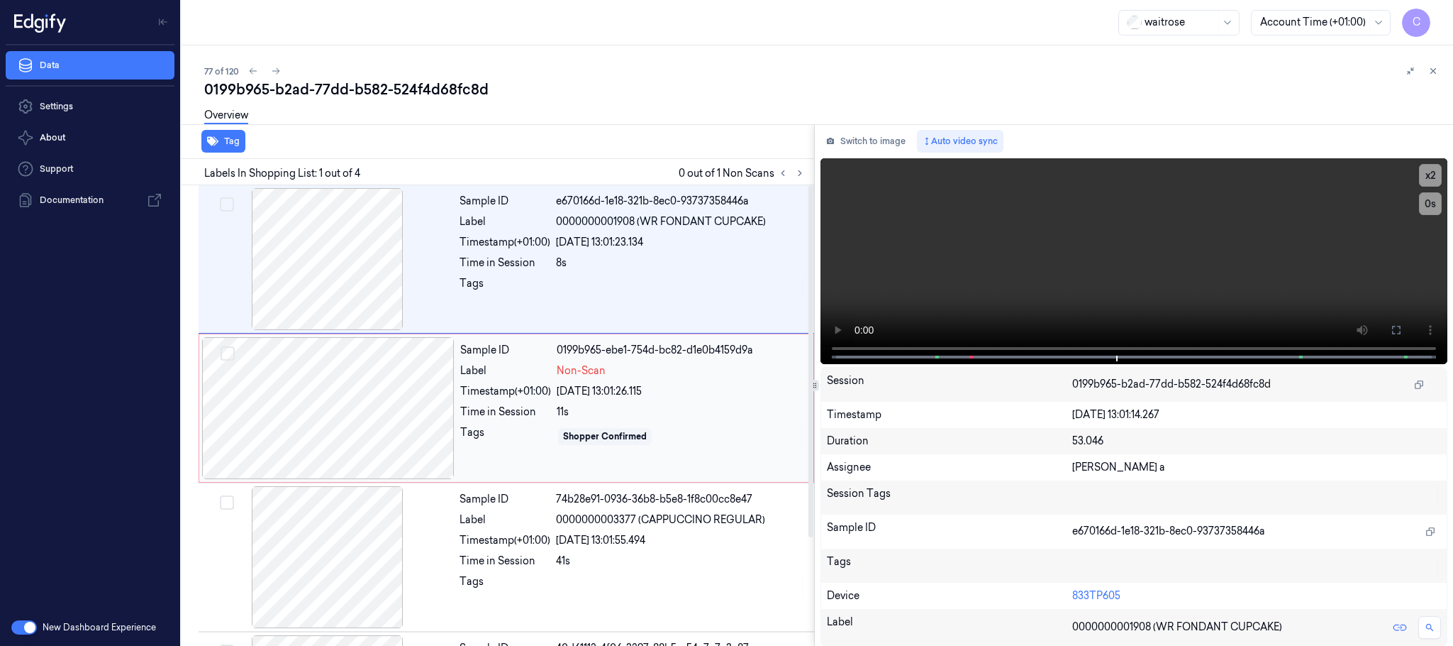
click at [323, 401] on div at bounding box center [328, 408] width 253 height 142
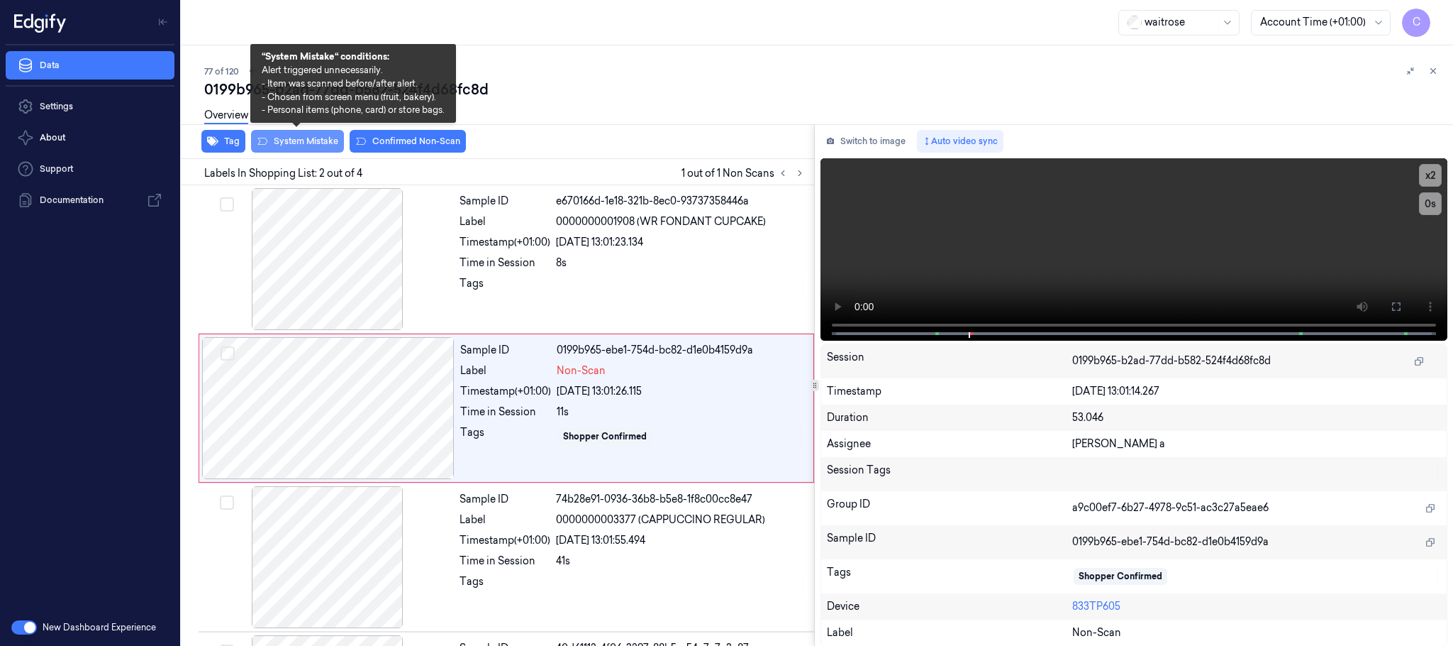
click at [326, 139] on button "System Mistake" at bounding box center [297, 141] width 93 height 23
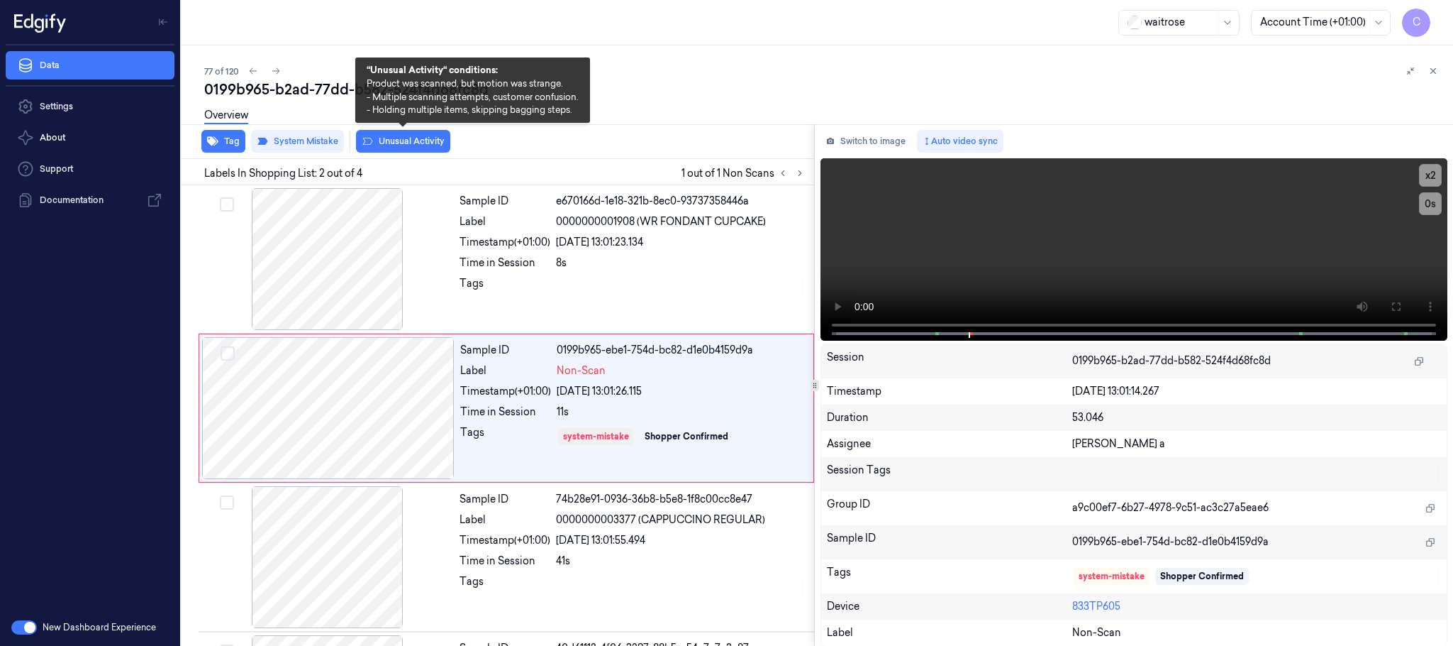
click at [392, 138] on button "Unusual Activity" at bounding box center [403, 141] width 94 height 23
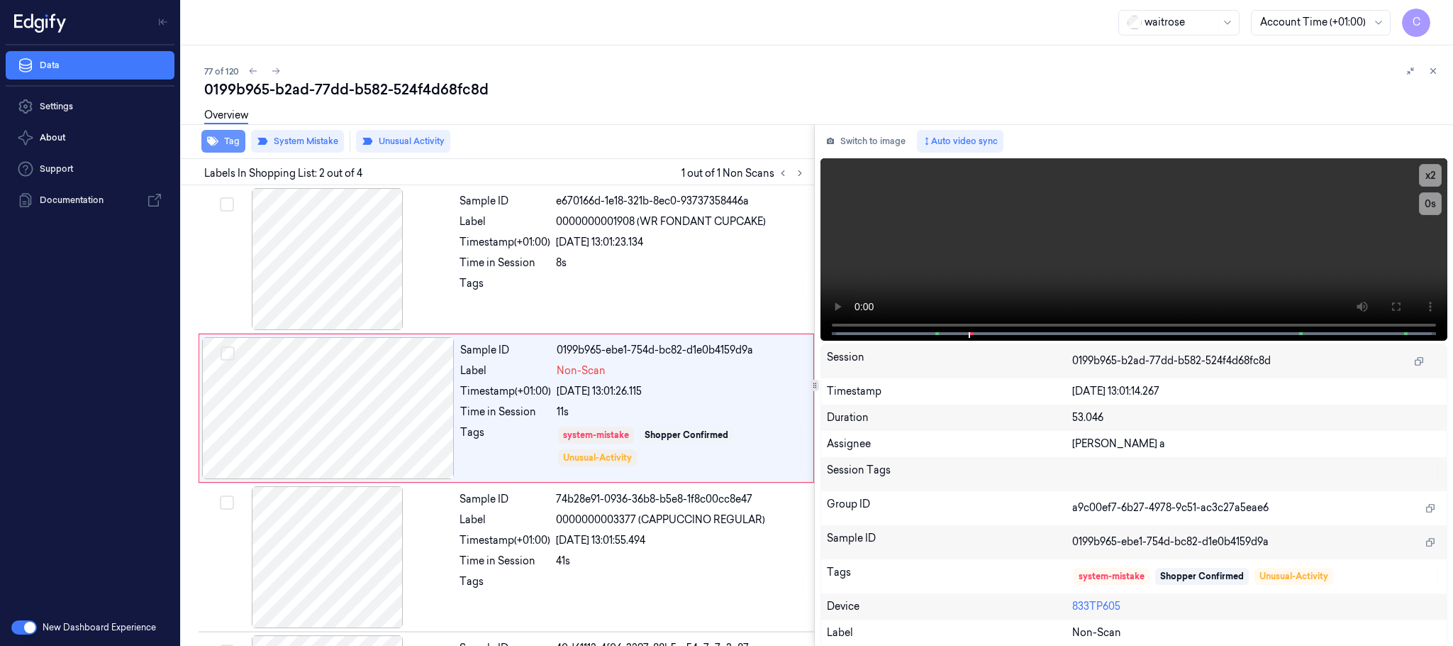
click at [232, 137] on button "Tag" at bounding box center [223, 141] width 44 height 23
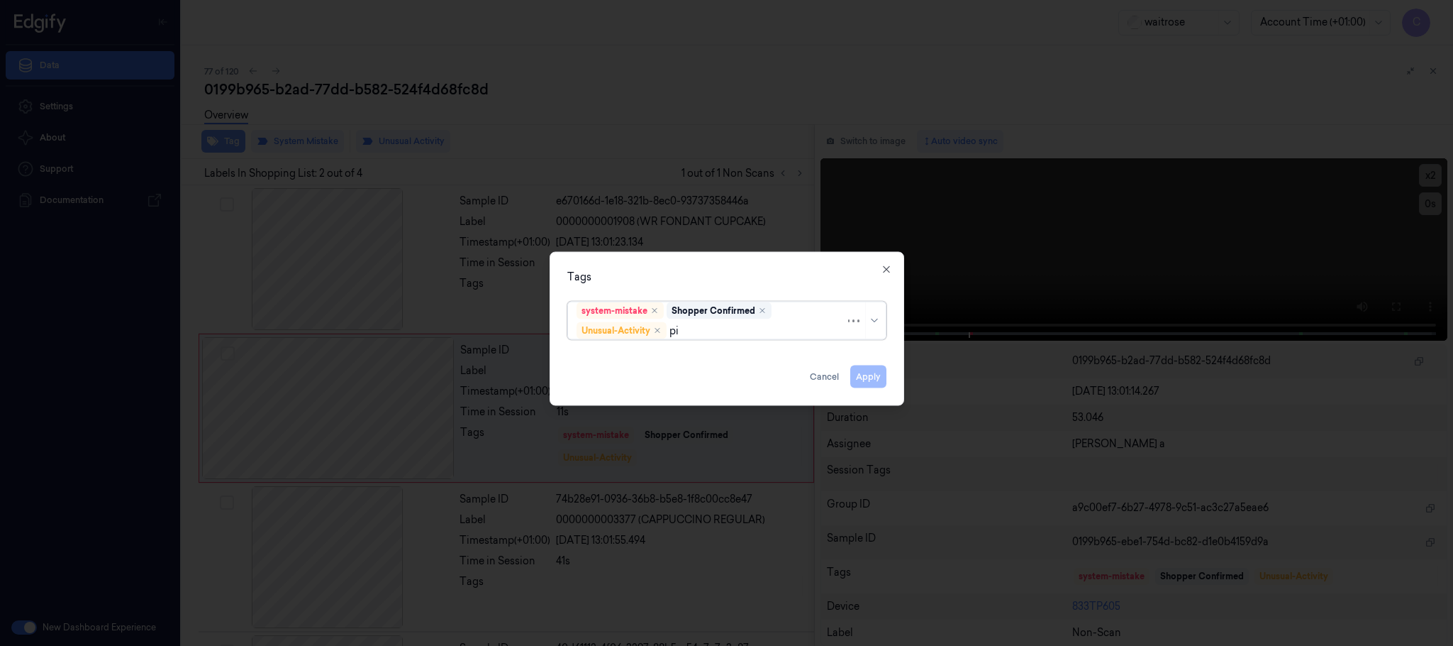
type input "pic"
click at [590, 360] on div "Picklist item alert" at bounding box center [618, 358] width 82 height 15
click at [680, 252] on div "Tags option Picklist item alert, selected. Use Up and Down to choose options, p…" at bounding box center [727, 329] width 355 height 154
click at [862, 380] on button "Apply" at bounding box center [869, 376] width 36 height 23
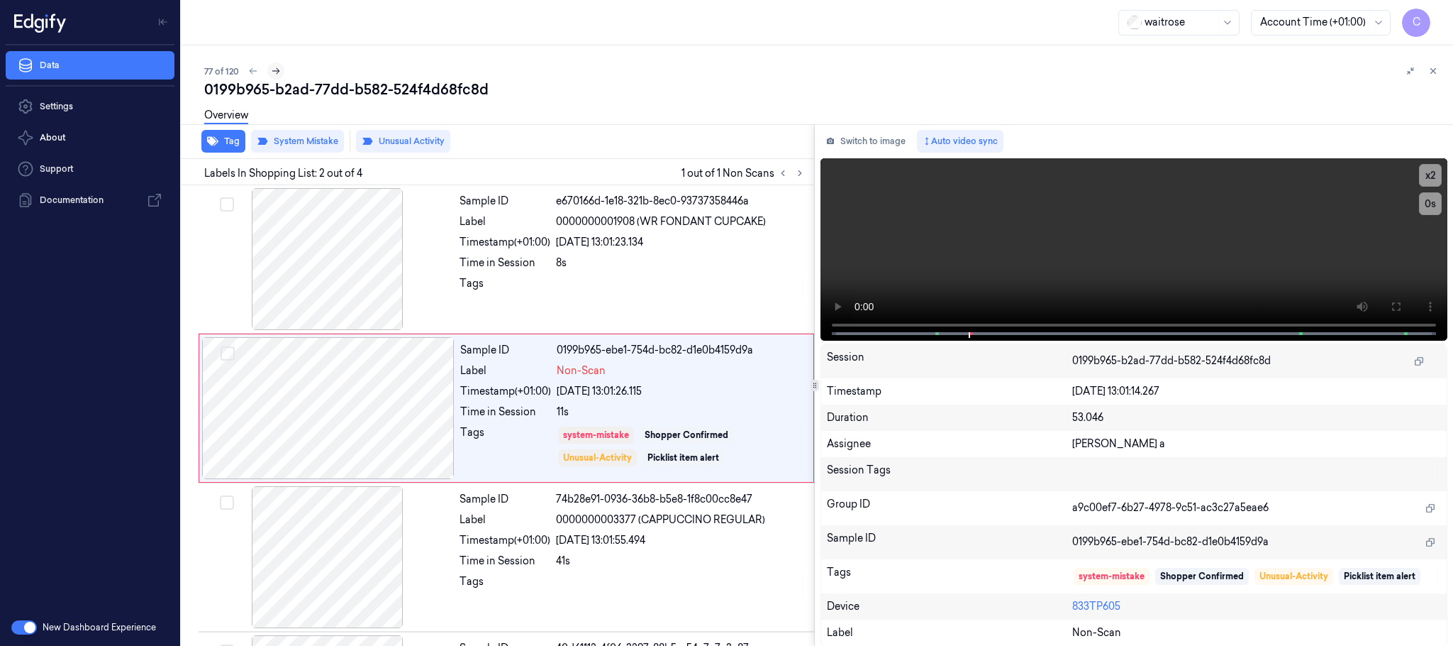
click at [277, 70] on icon at bounding box center [276, 71] width 10 height 10
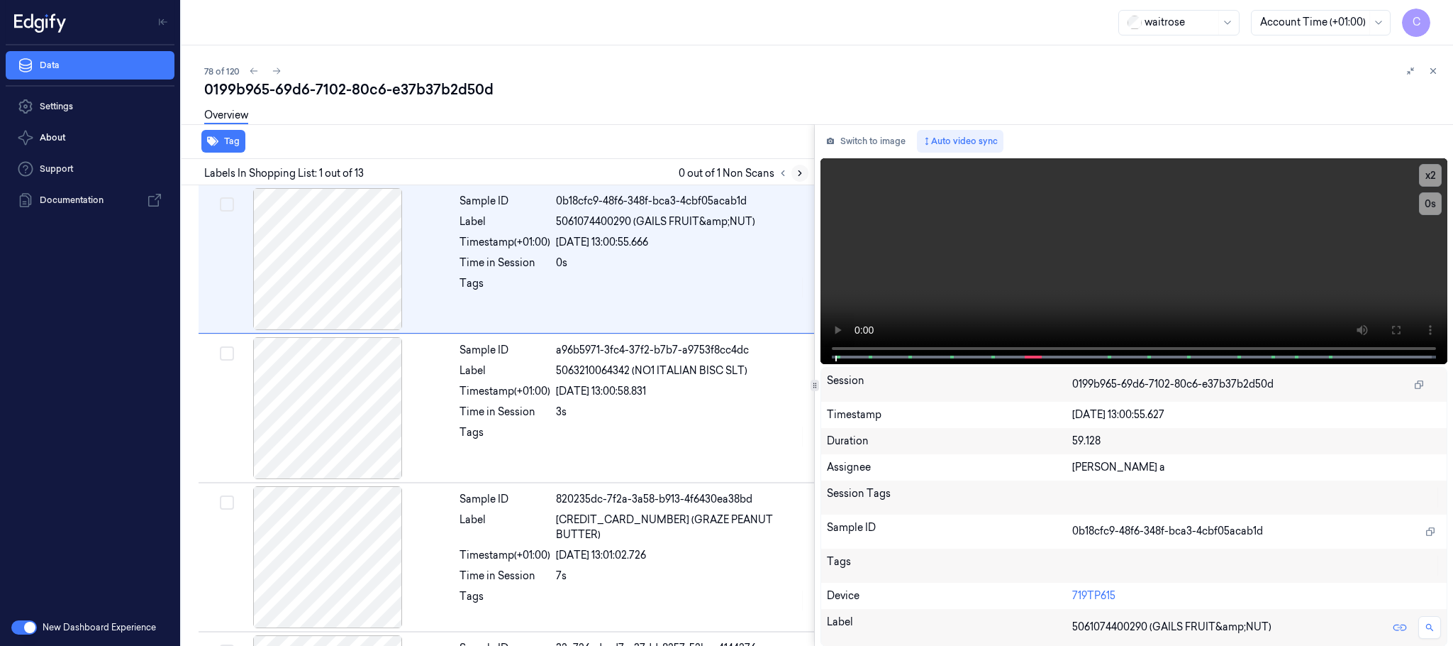
click at [804, 170] on icon at bounding box center [800, 173] width 10 height 10
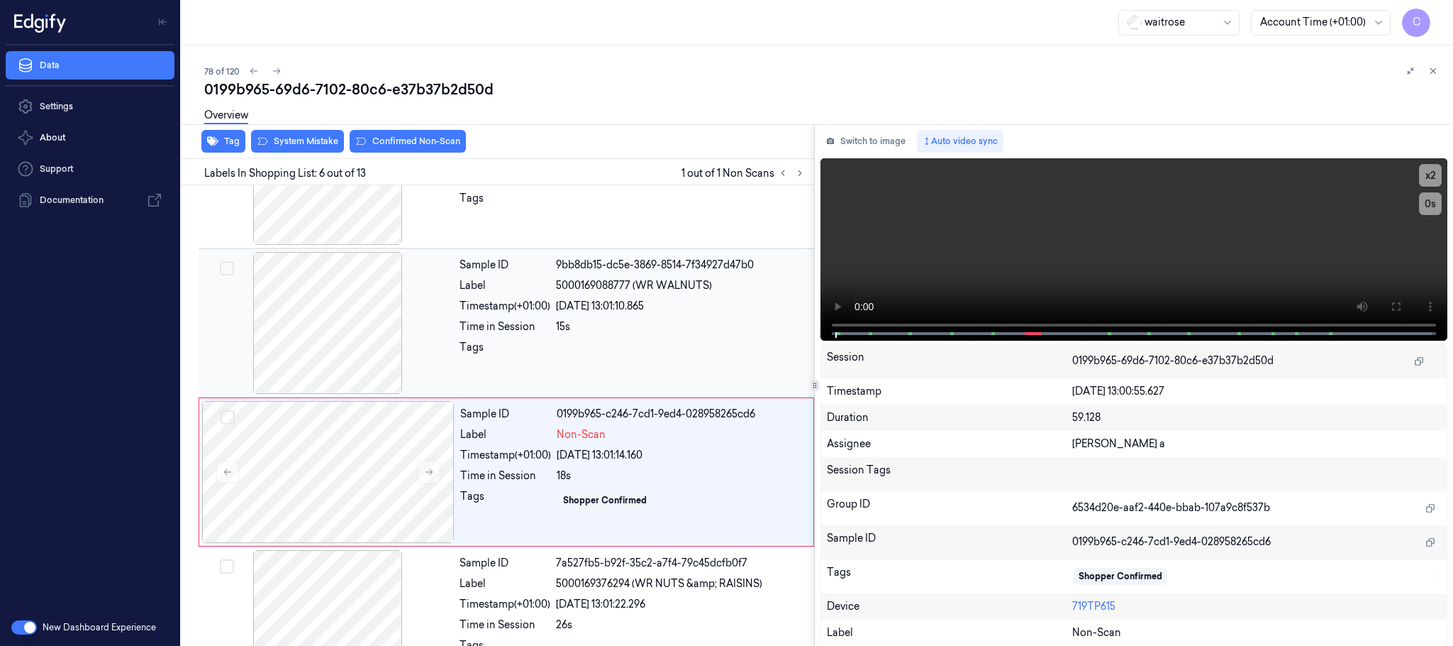
scroll to position [592, 0]
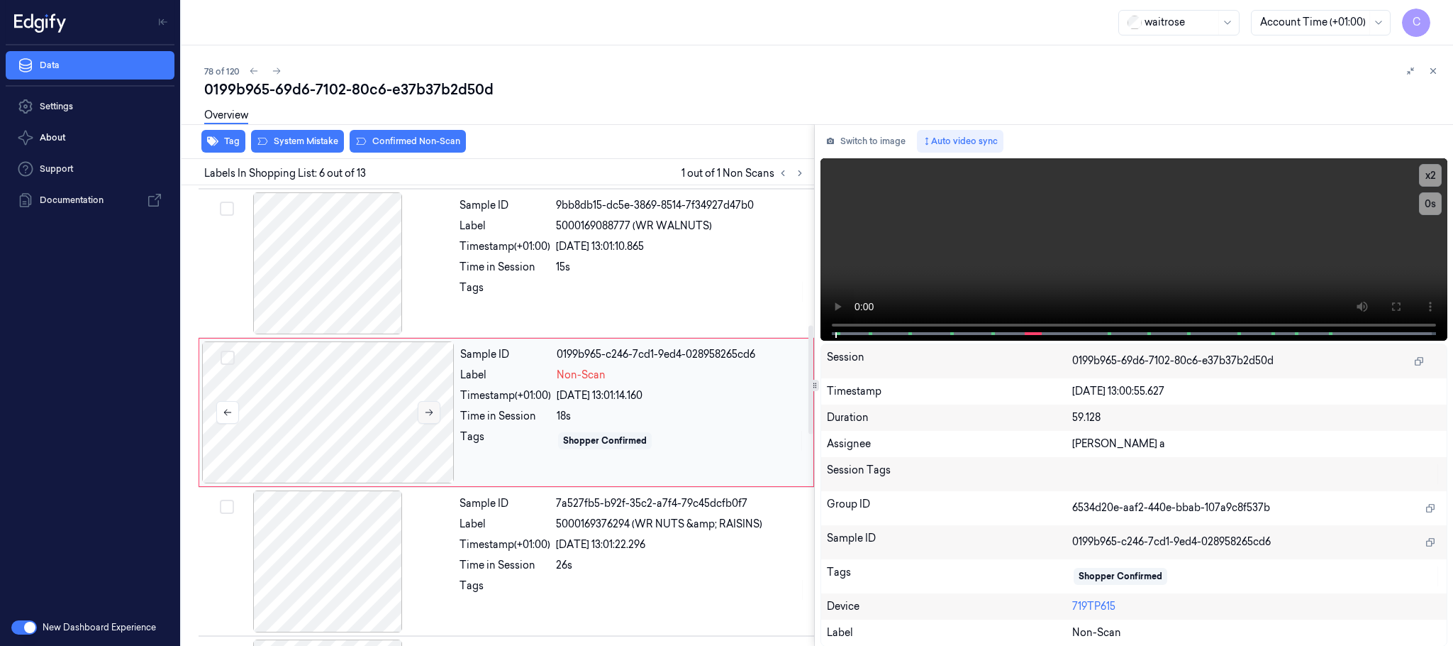
click at [426, 423] on button at bounding box center [429, 412] width 23 height 23
click at [426, 417] on icon at bounding box center [429, 412] width 10 height 10
click at [335, 277] on div at bounding box center [327, 263] width 253 height 142
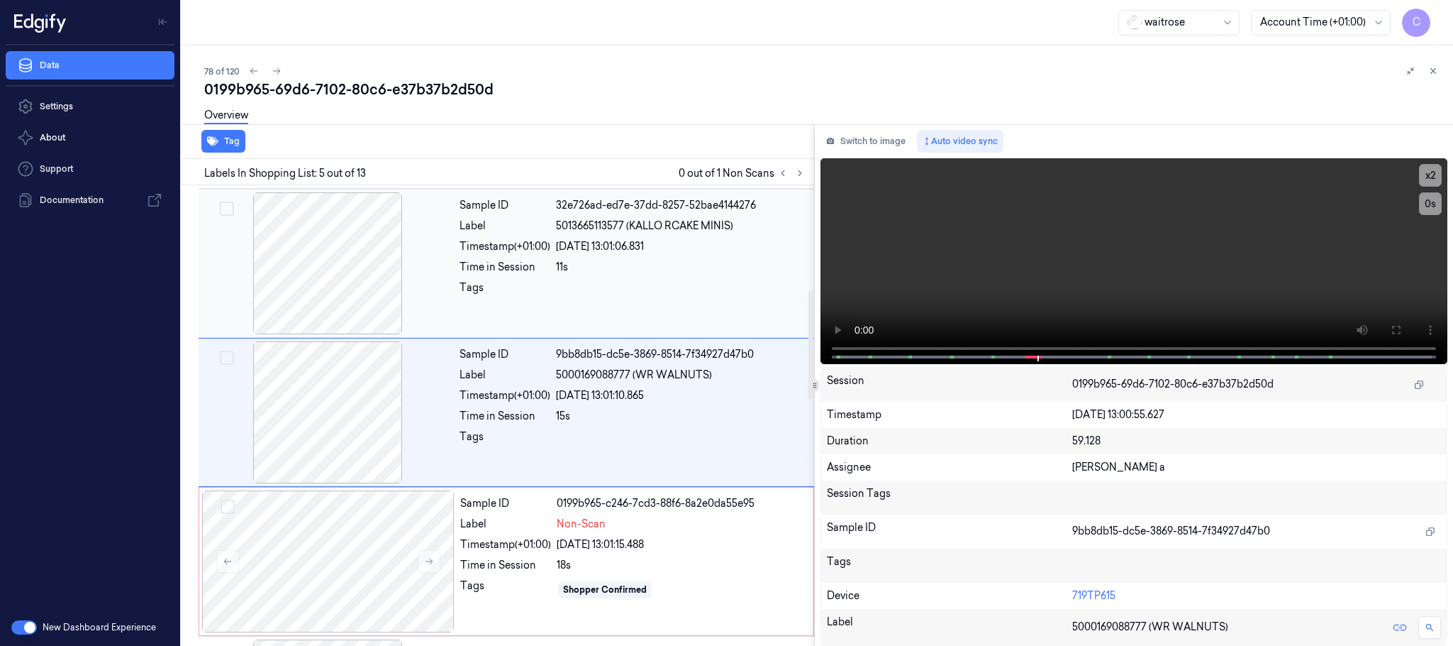
click at [333, 289] on div at bounding box center [327, 263] width 253 height 142
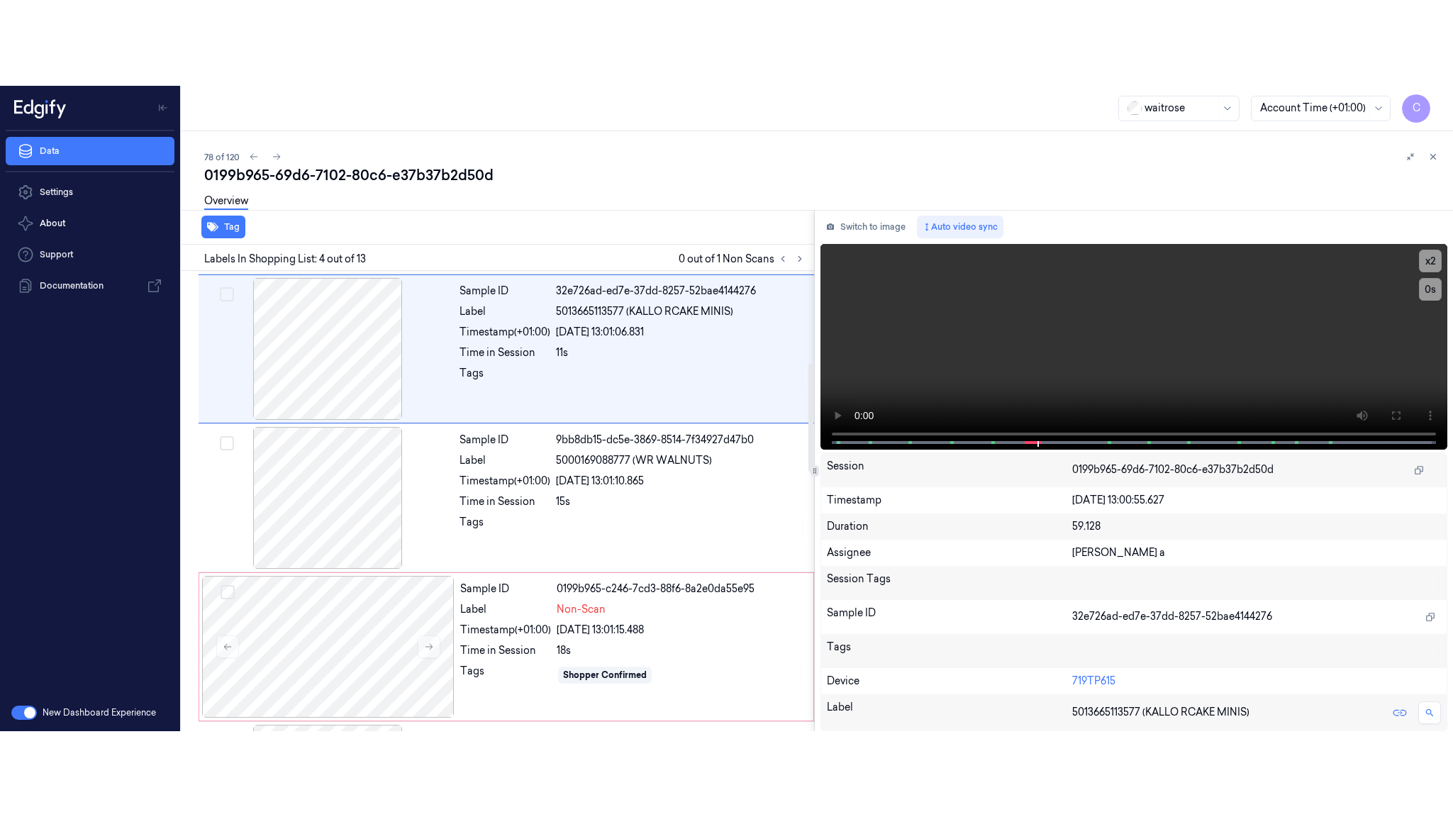
scroll to position [292, 0]
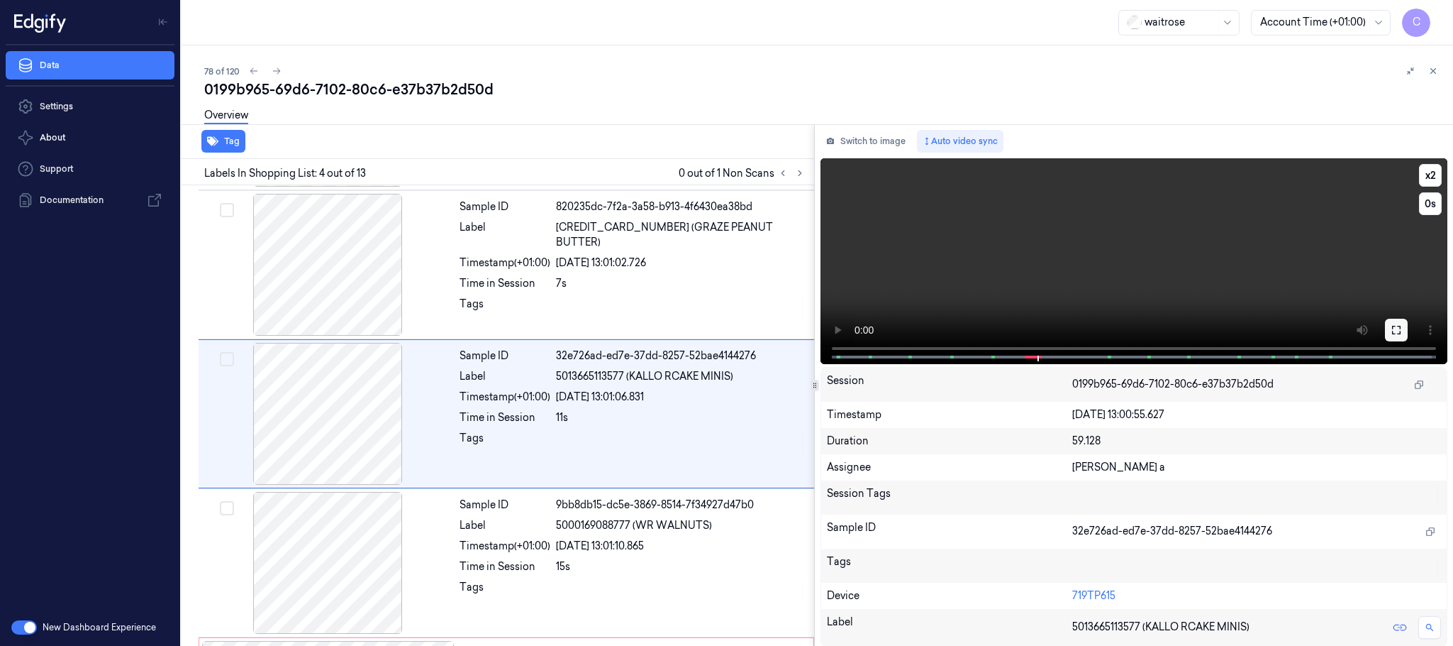
click at [1397, 328] on icon at bounding box center [1396, 329] width 11 height 11
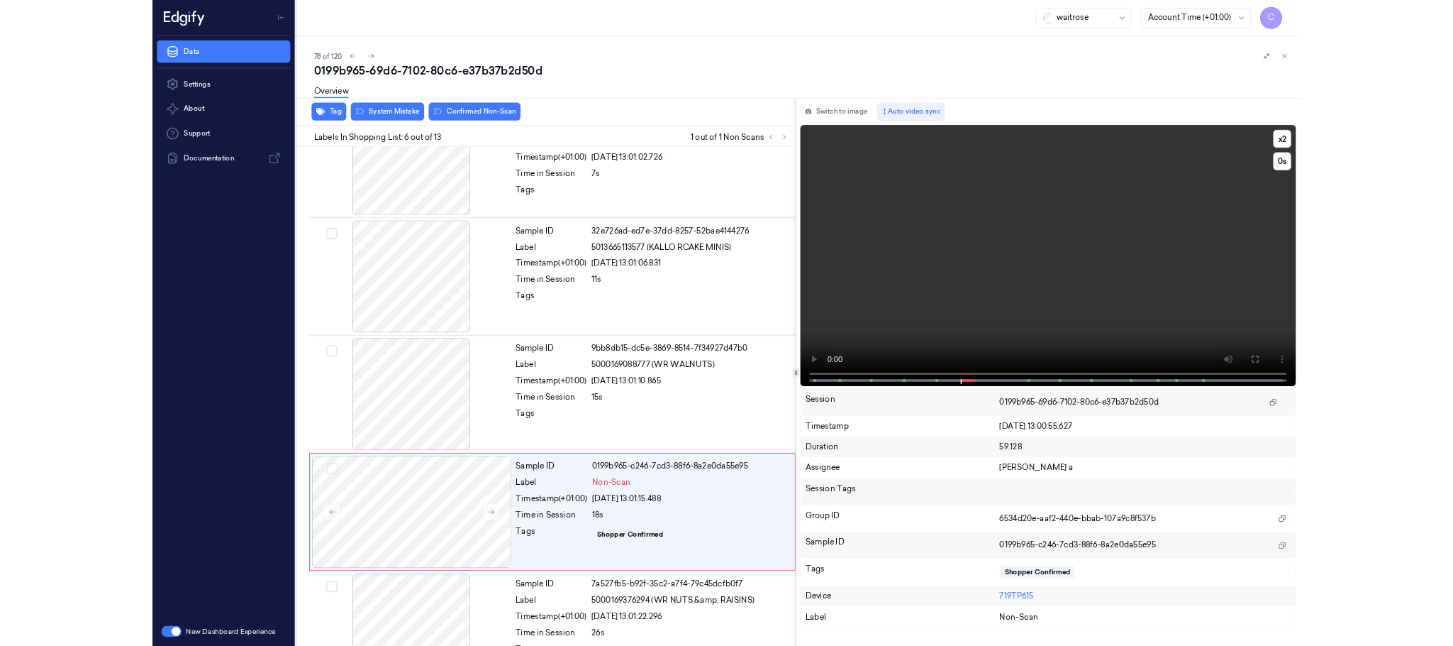
scroll to position [506, 0]
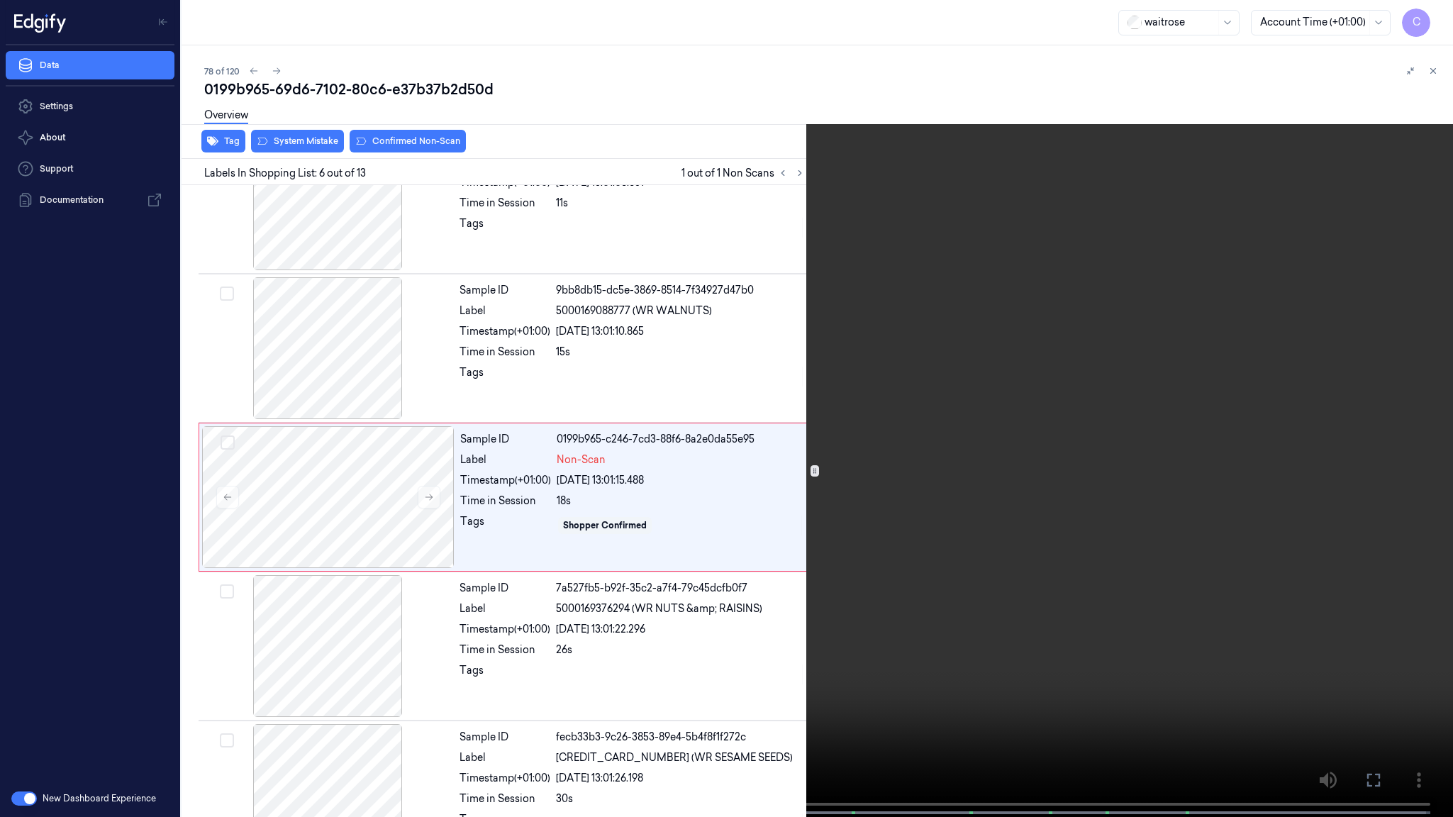
click at [867, 528] on video at bounding box center [726, 410] width 1453 height 820
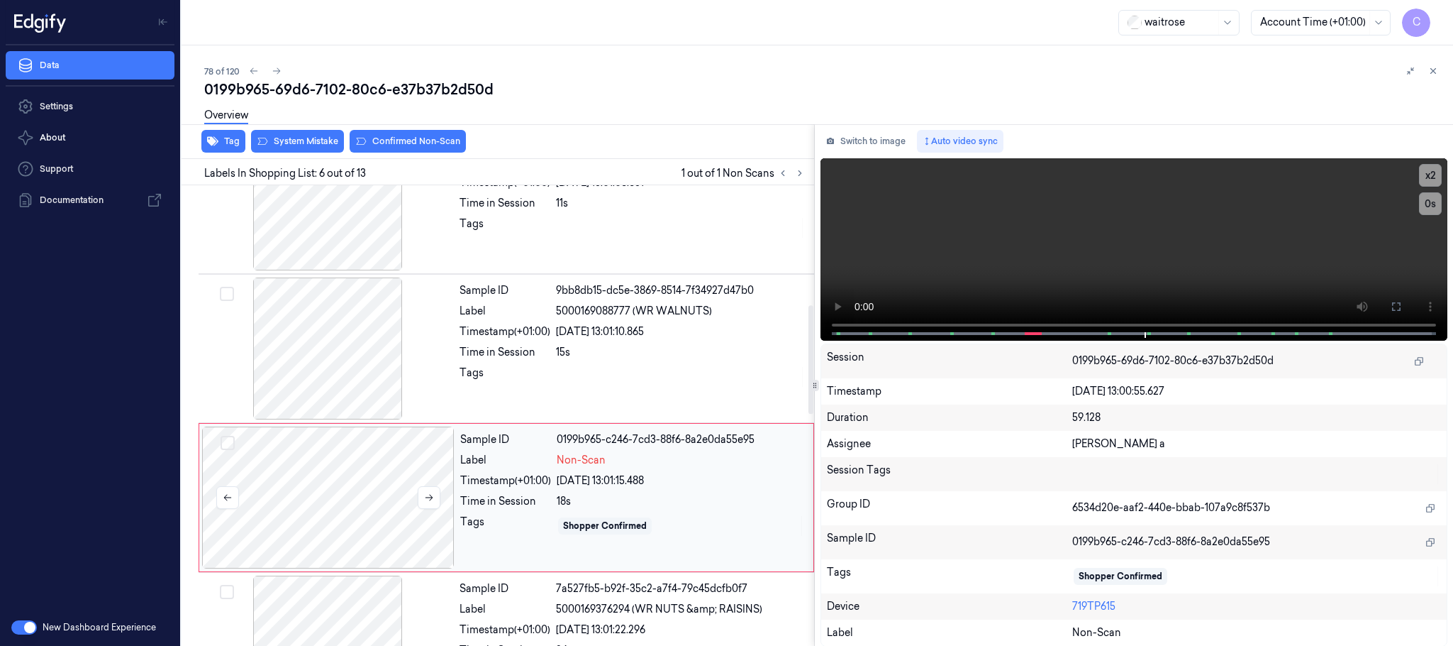
click at [390, 472] on div at bounding box center [328, 497] width 253 height 142
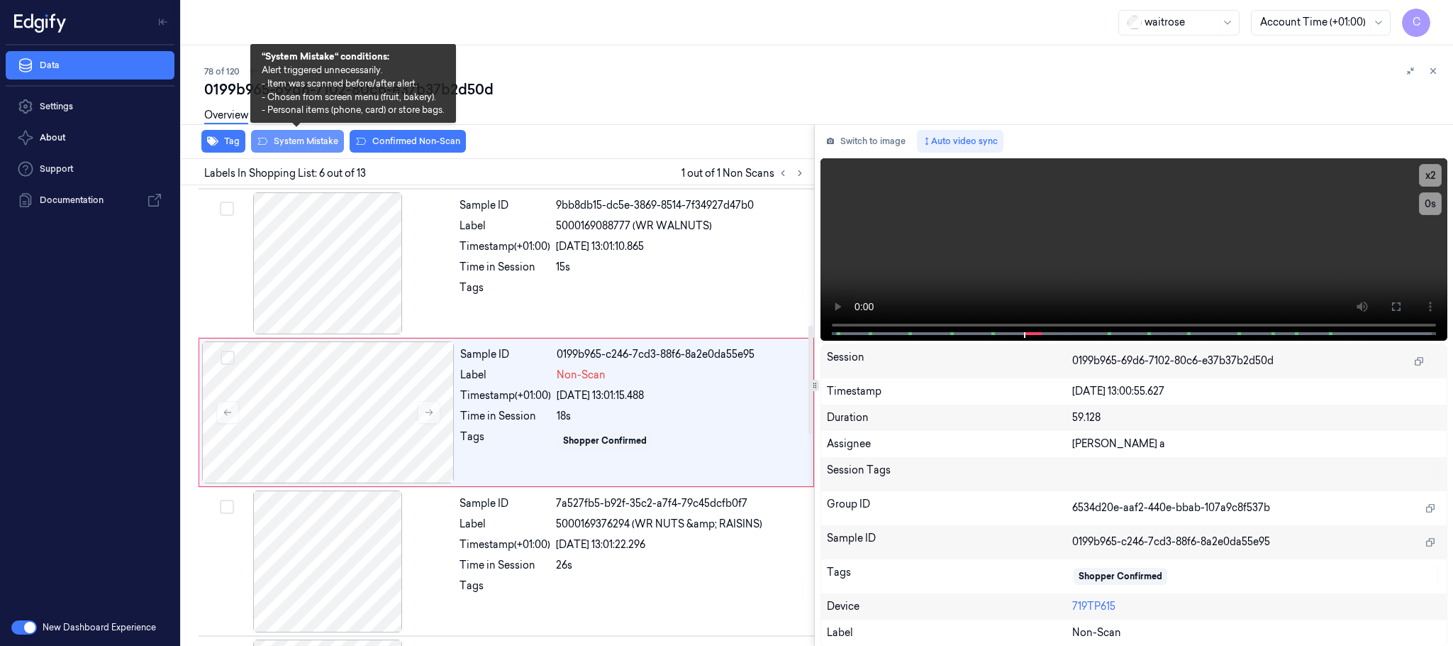
click at [316, 143] on button "System Mistake" at bounding box center [297, 141] width 93 height 23
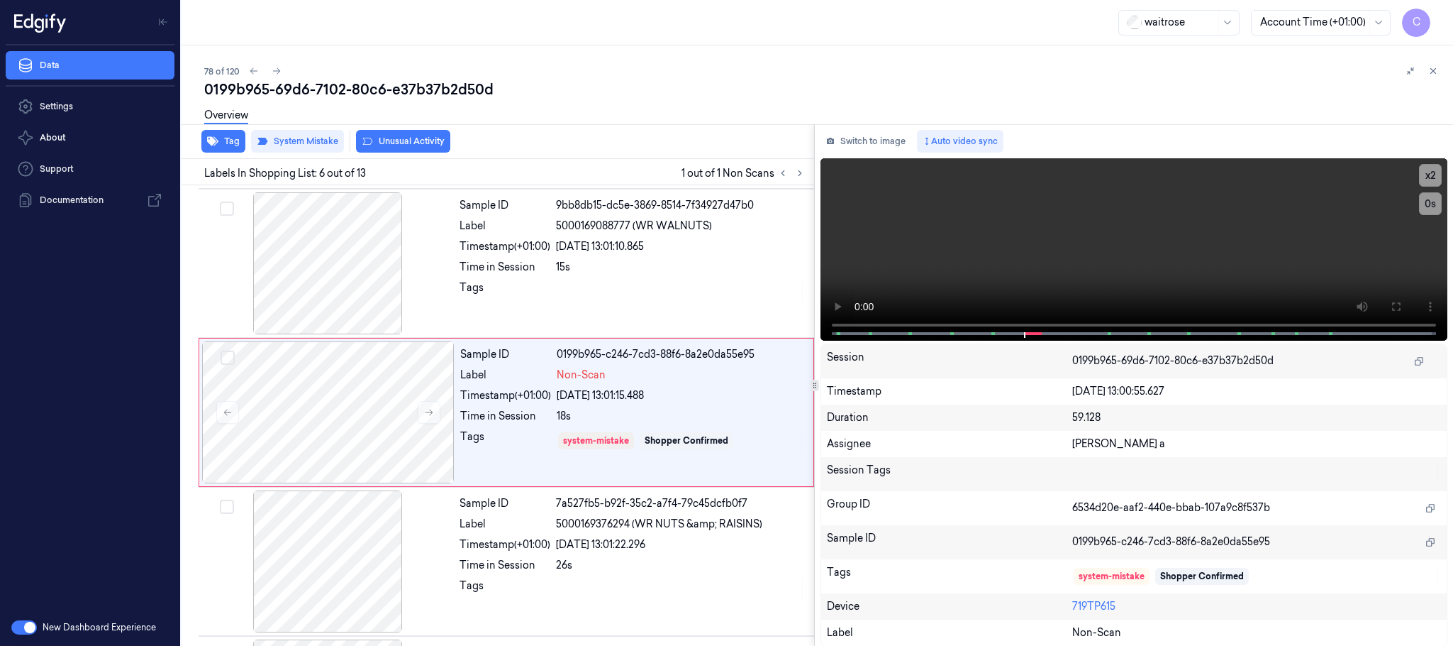
click at [401, 143] on button "Unusual Activity" at bounding box center [403, 141] width 94 height 23
click at [277, 70] on icon at bounding box center [277, 71] width 10 height 10
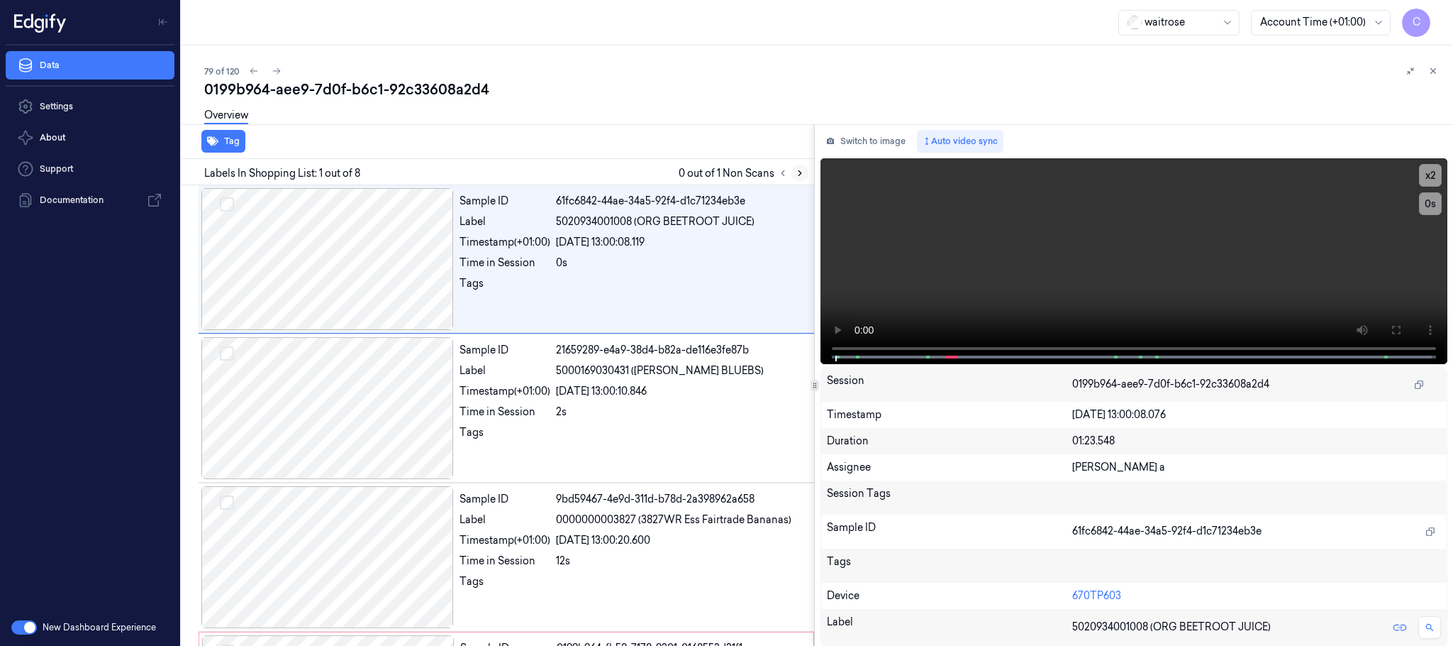
click at [799, 175] on icon at bounding box center [800, 173] width 3 height 5
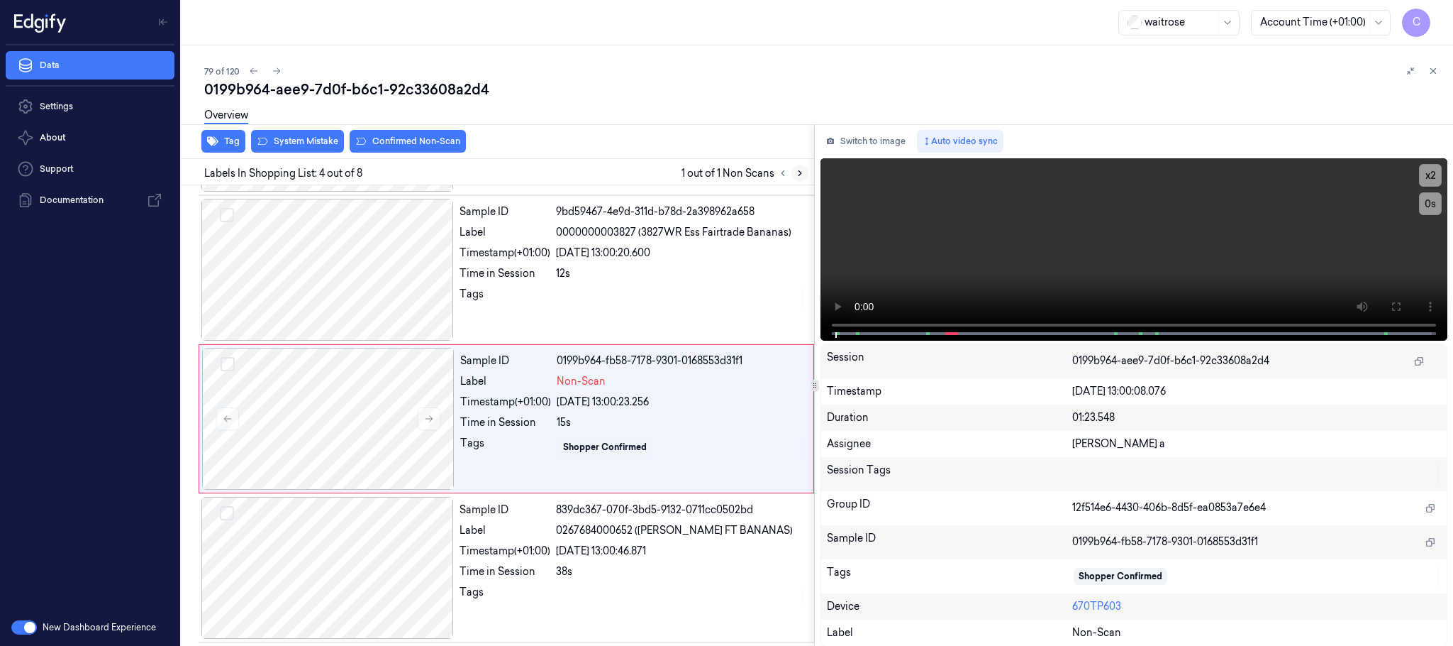
scroll to position [292, 0]
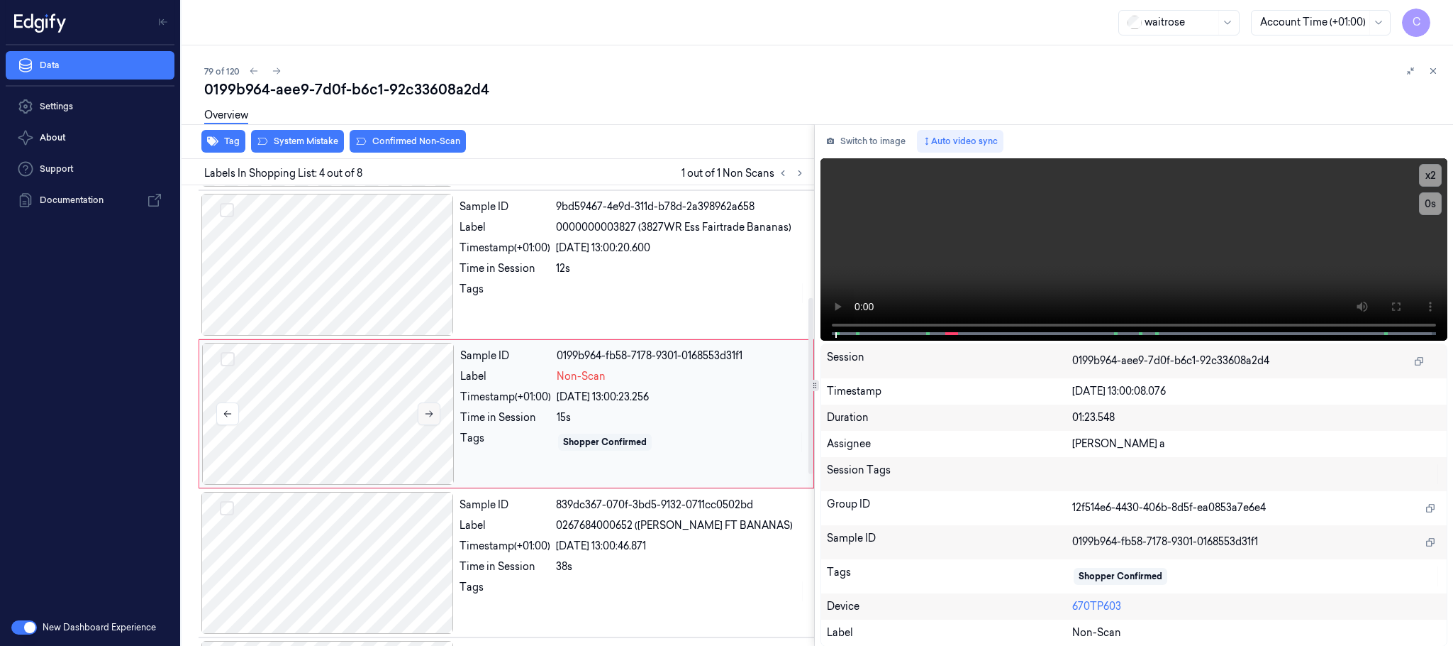
click at [430, 417] on icon at bounding box center [430, 414] width 8 height 6
click at [326, 265] on div at bounding box center [327, 265] width 253 height 142
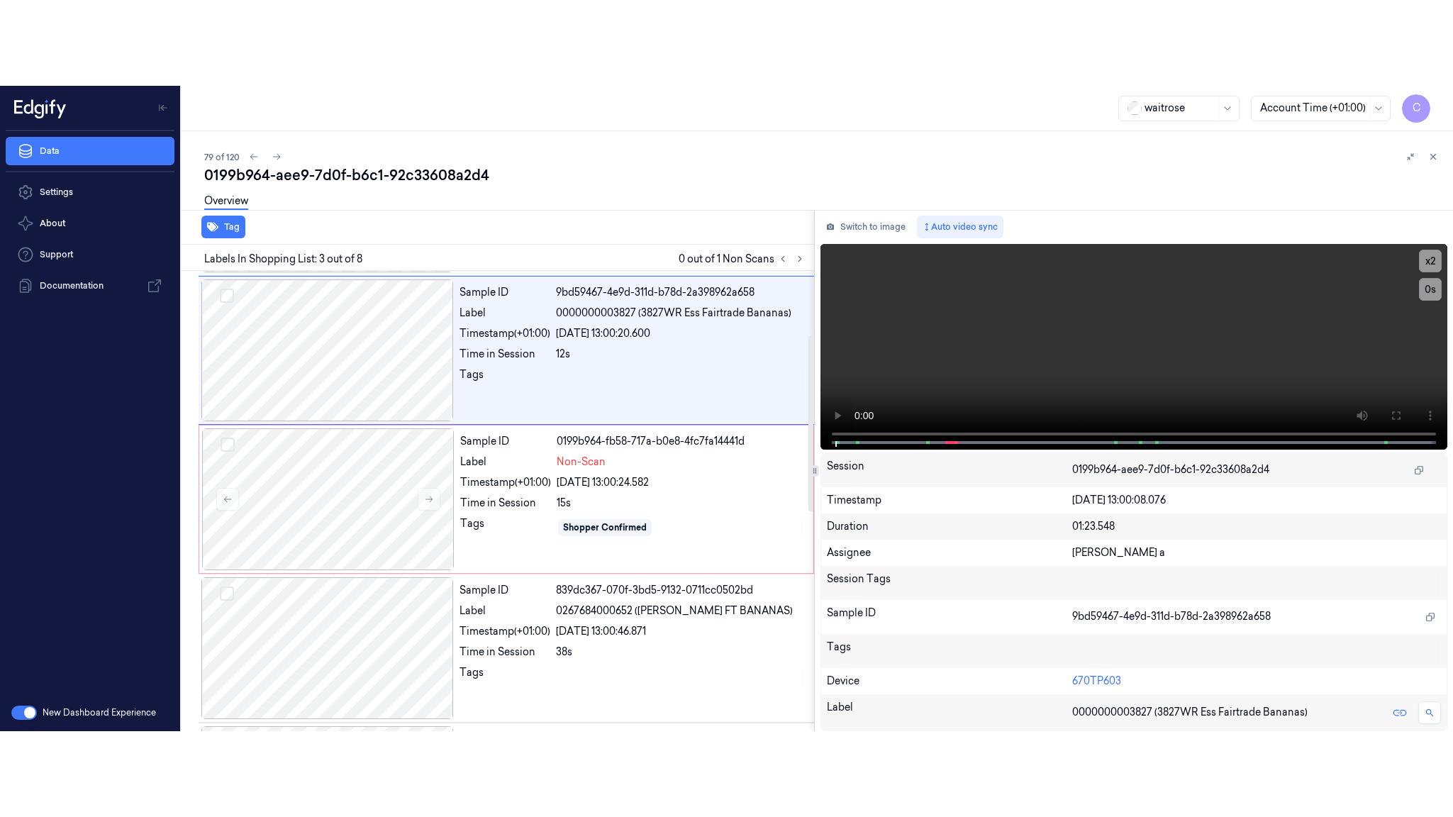
scroll to position [143, 0]
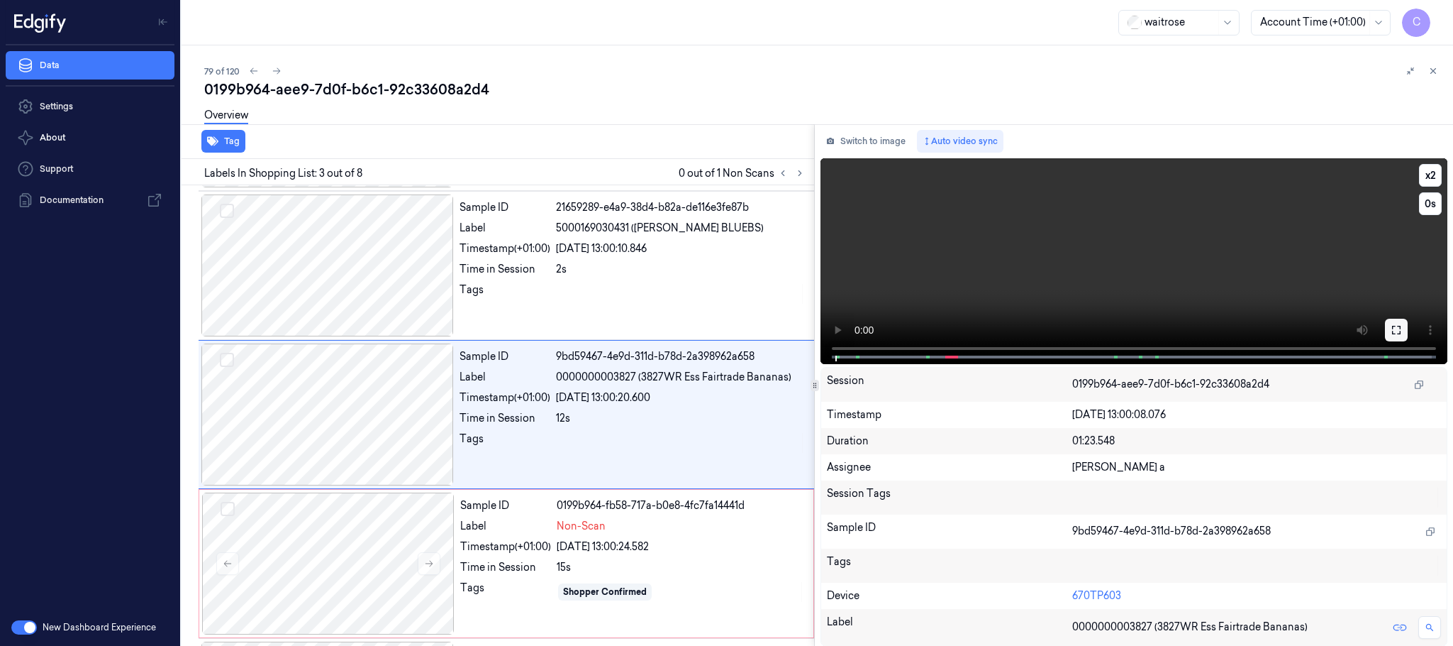
click at [1407, 328] on button at bounding box center [1396, 330] width 23 height 23
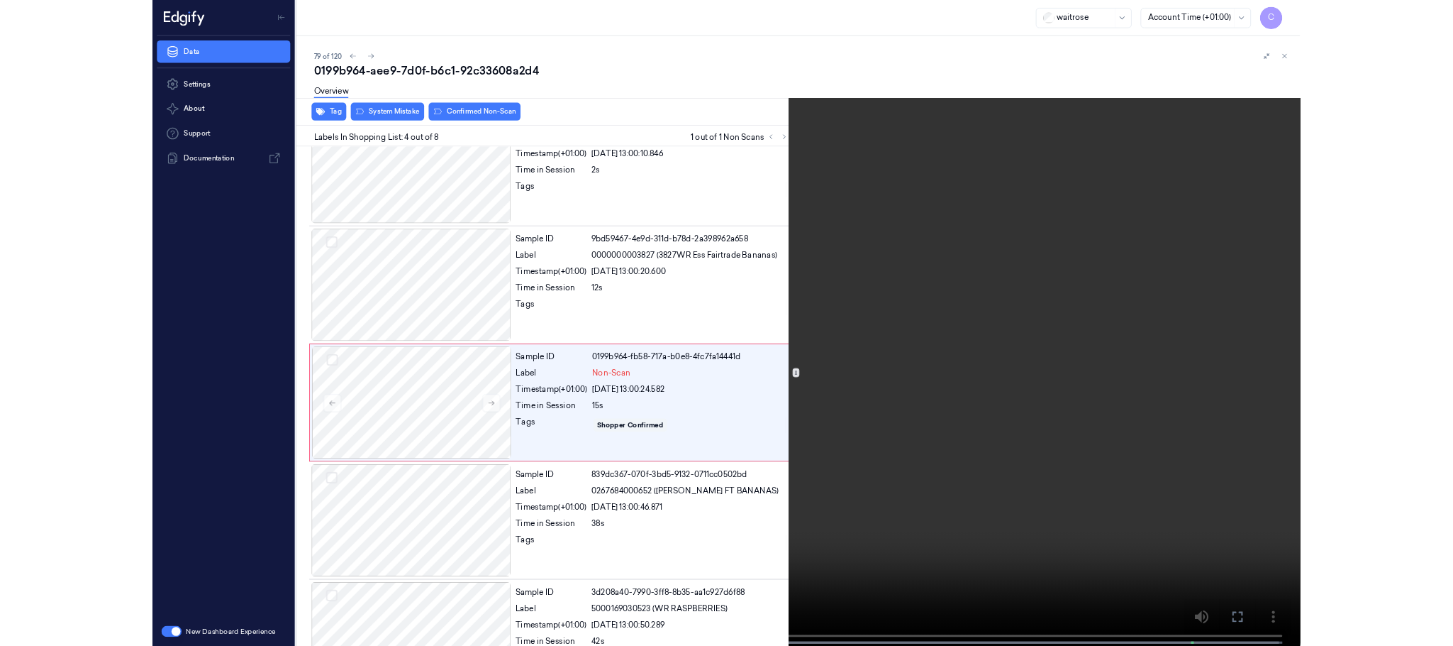
scroll to position [206, 0]
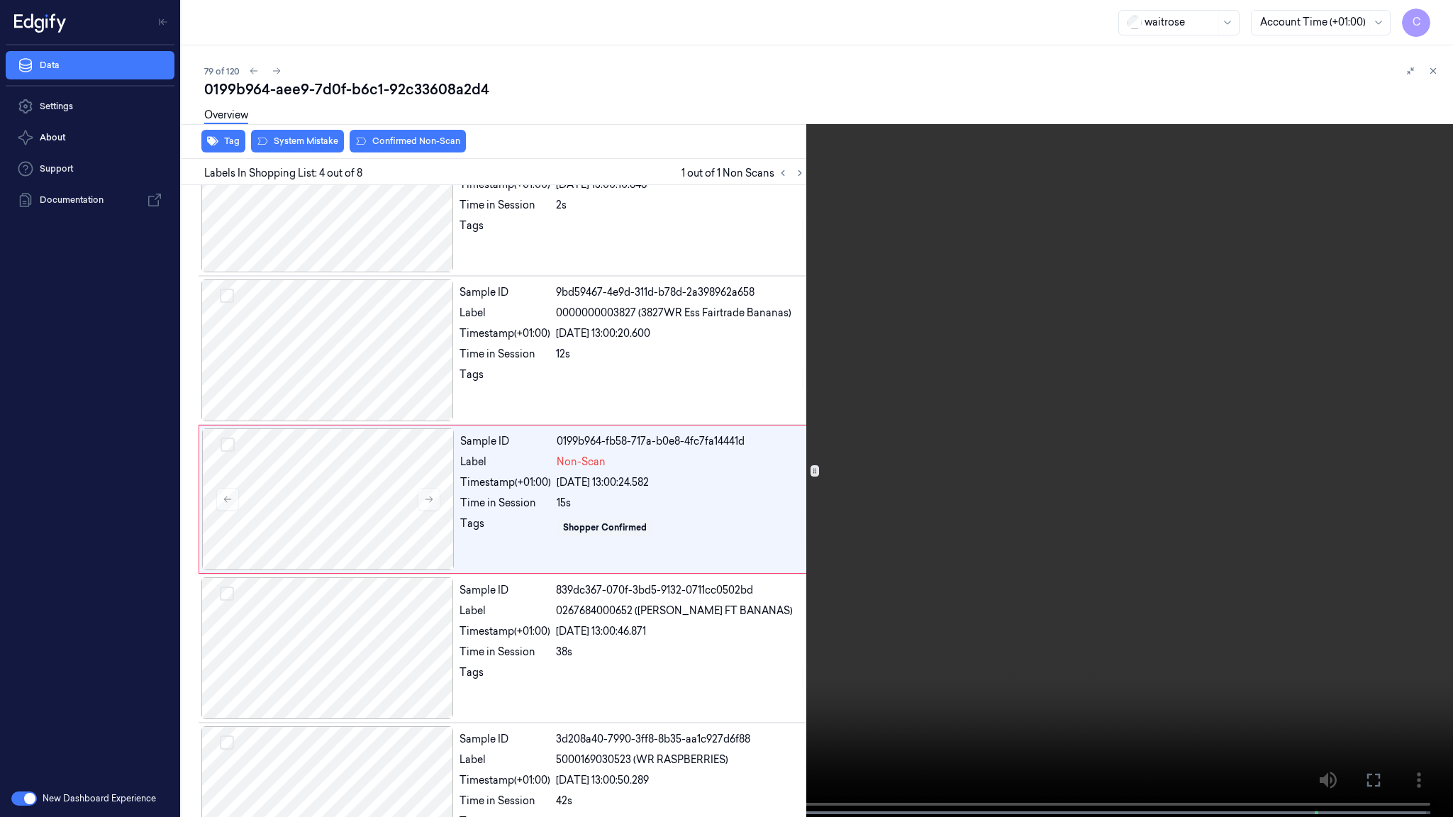
click at [781, 437] on video at bounding box center [726, 410] width 1453 height 820
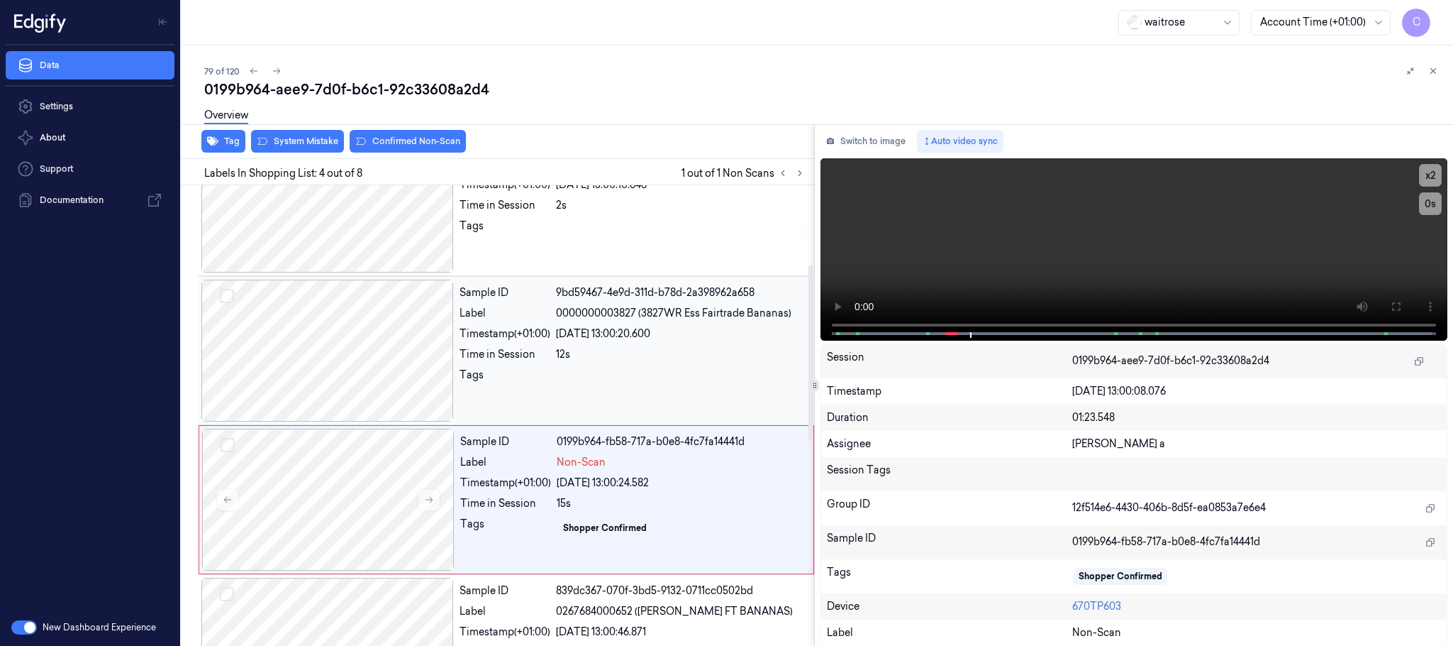
click at [352, 370] on div at bounding box center [327, 350] width 253 height 142
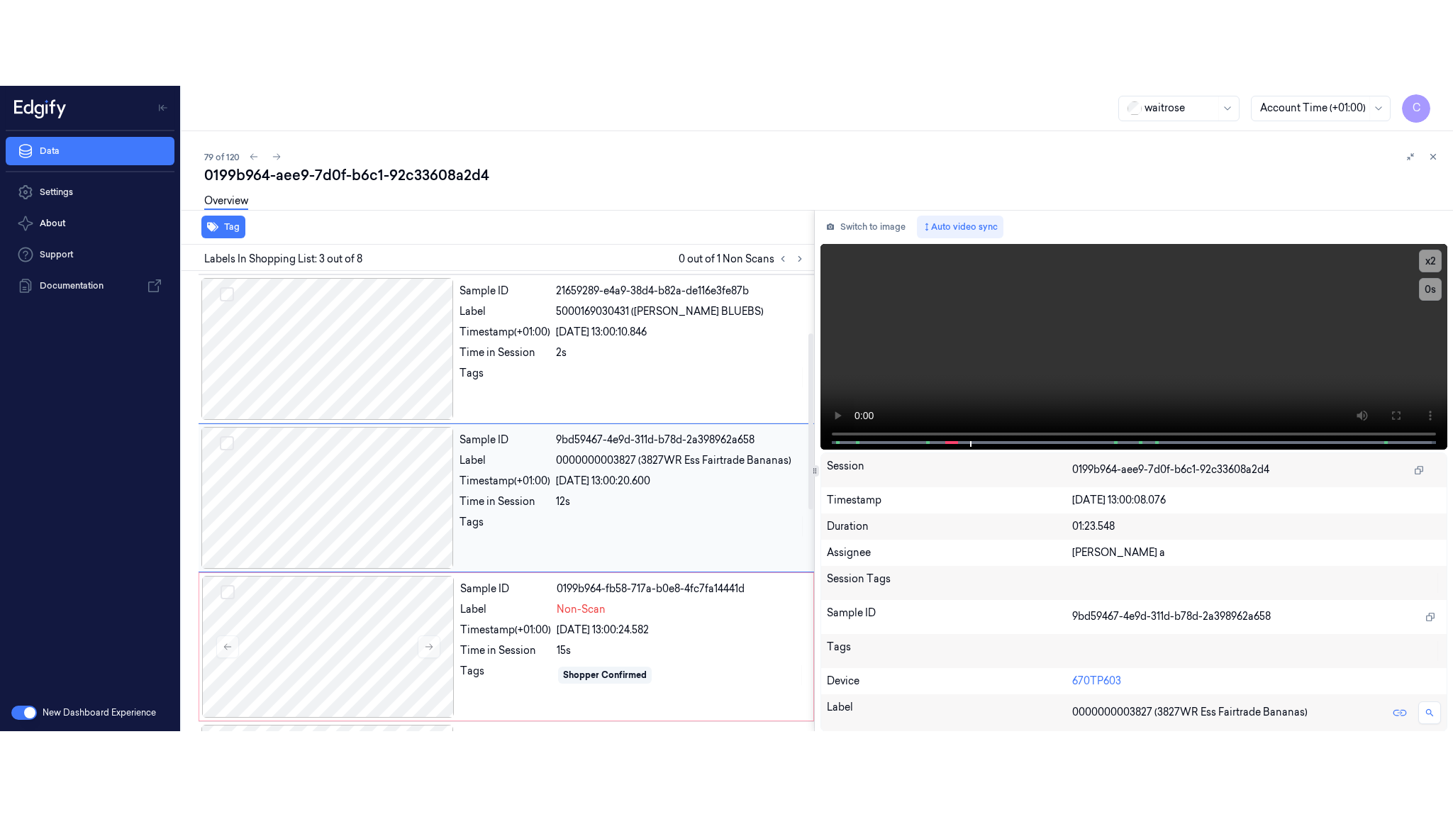
scroll to position [143, 0]
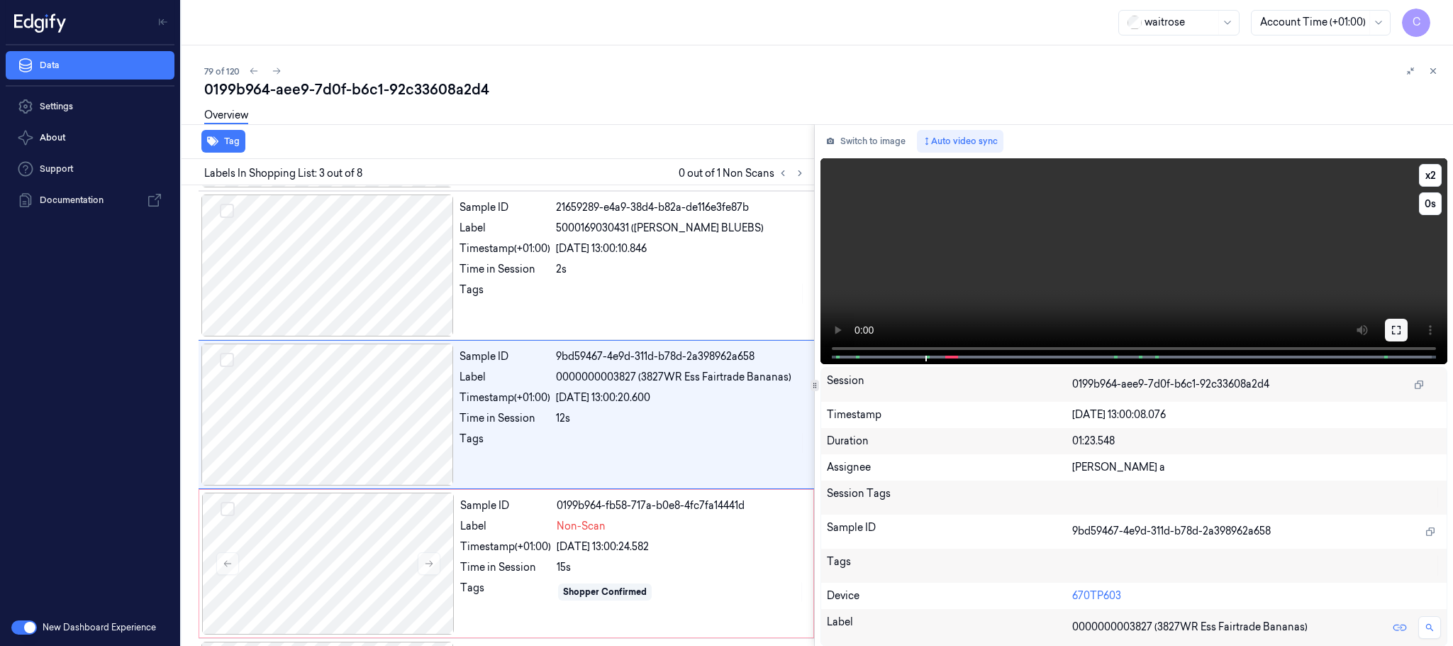
click at [1399, 328] on icon at bounding box center [1396, 329] width 11 height 11
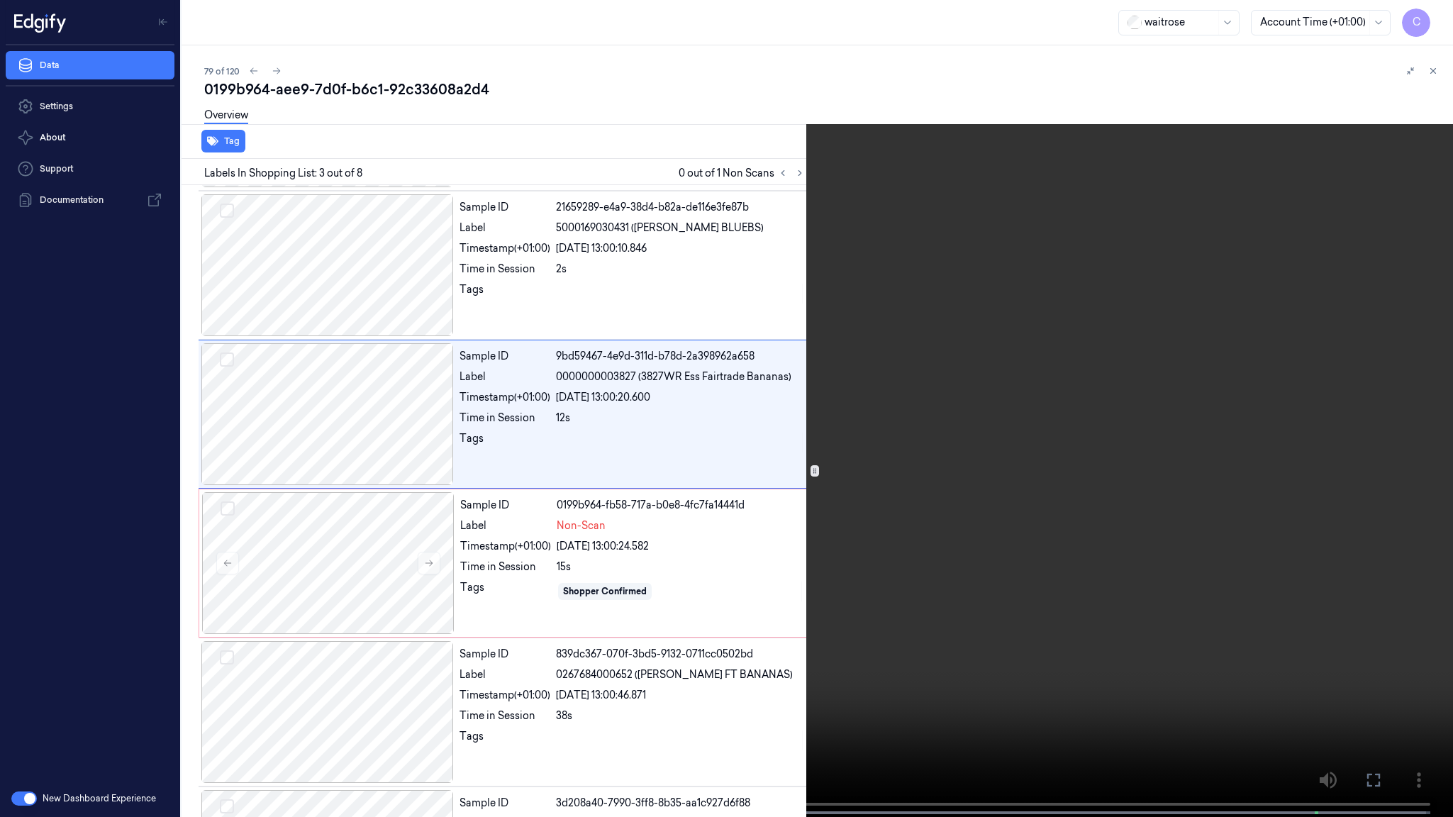
click at [1026, 600] on video at bounding box center [726, 410] width 1453 height 820
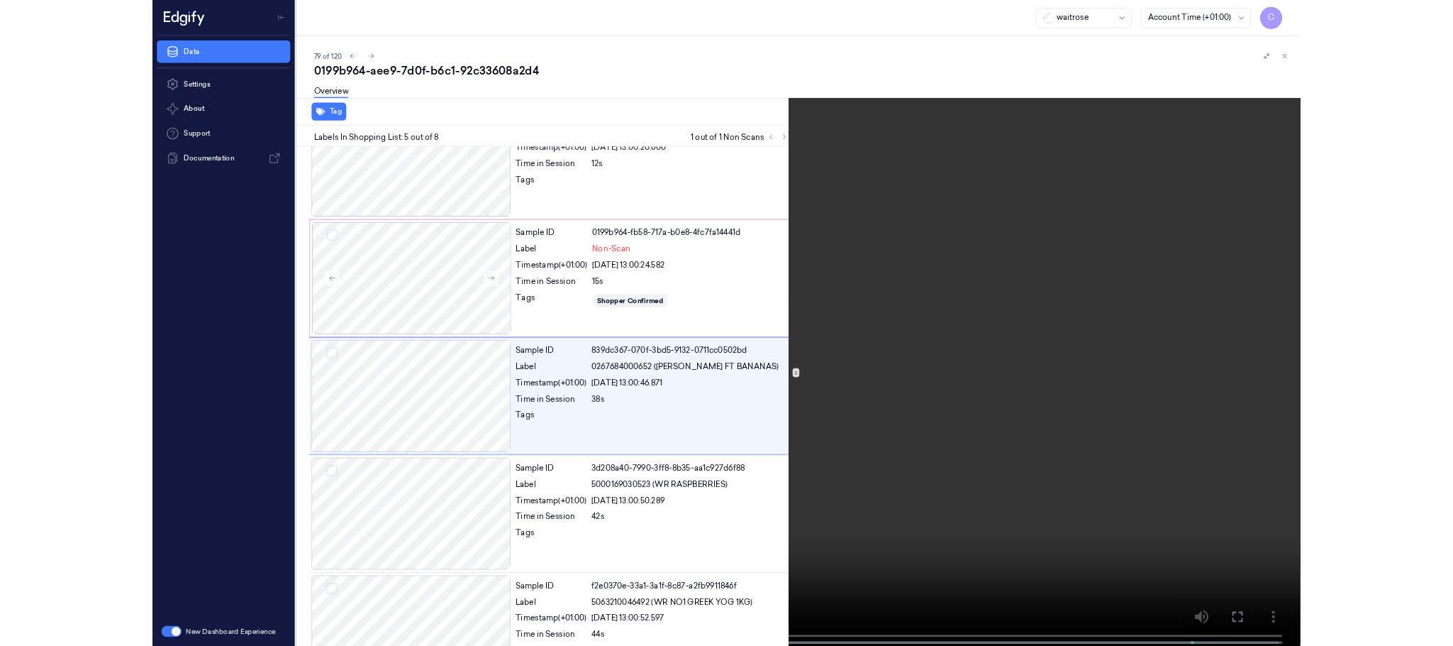
scroll to position [356, 0]
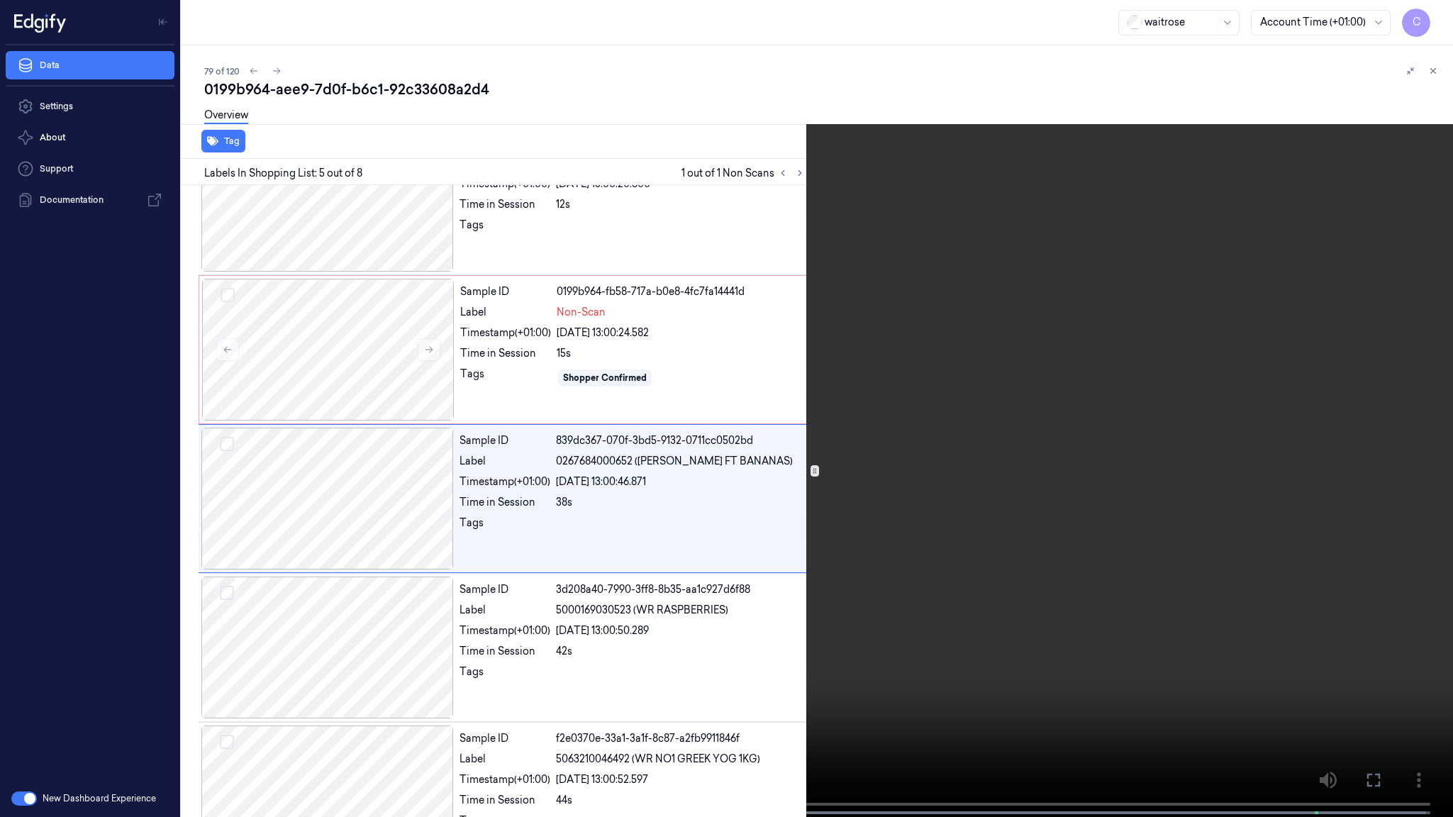
click at [758, 453] on video at bounding box center [726, 410] width 1453 height 820
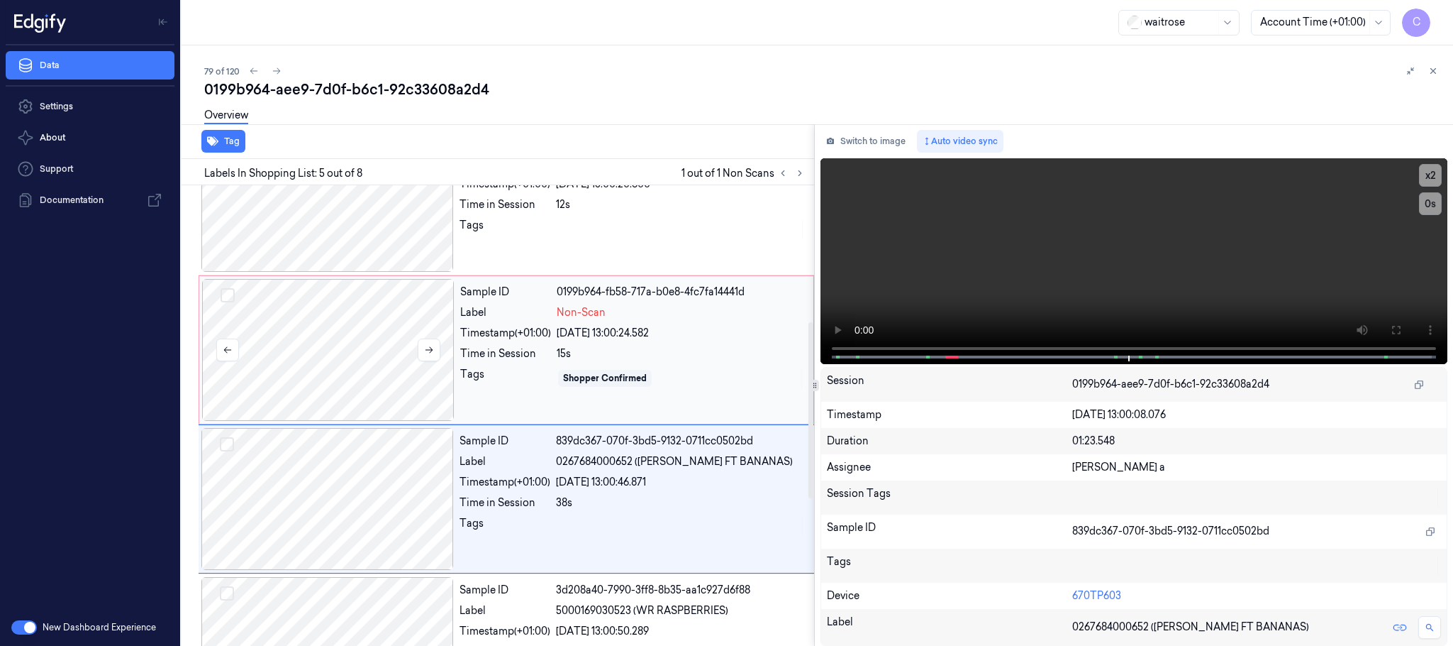
click at [345, 384] on div at bounding box center [328, 350] width 253 height 142
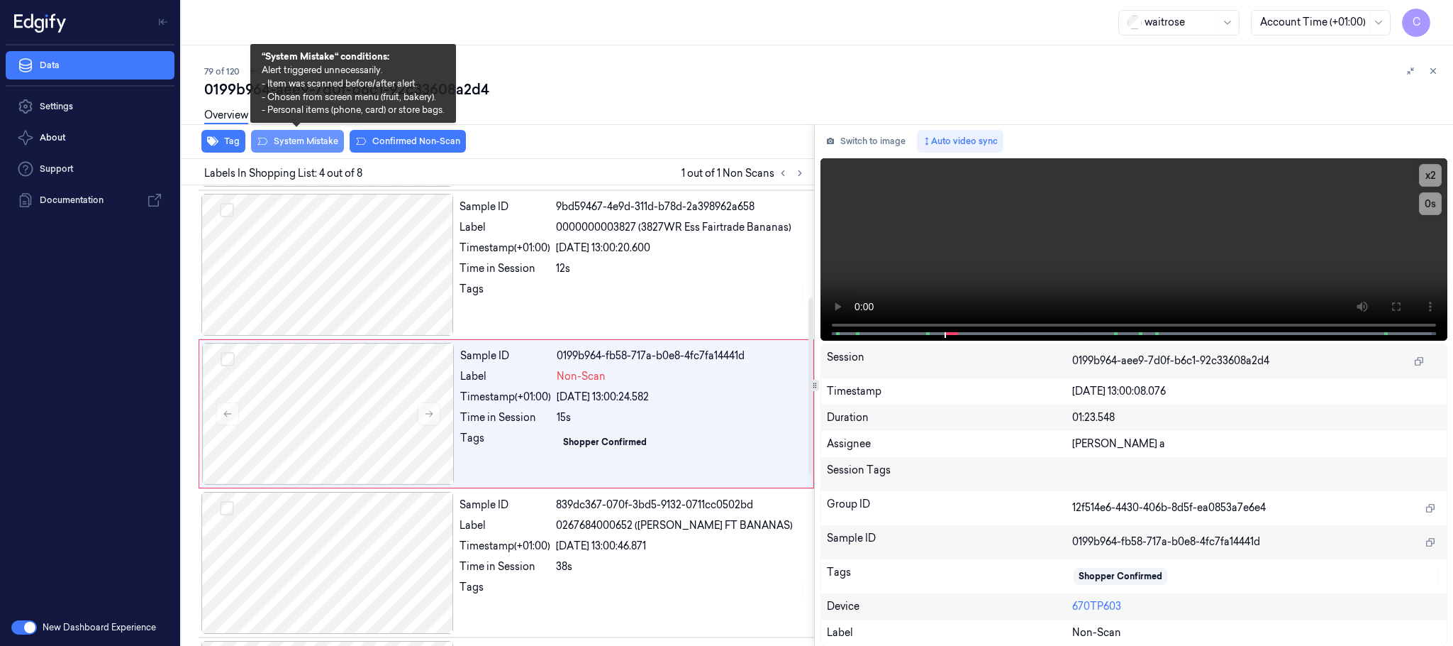
click at [309, 137] on button "System Mistake" at bounding box center [297, 141] width 93 height 23
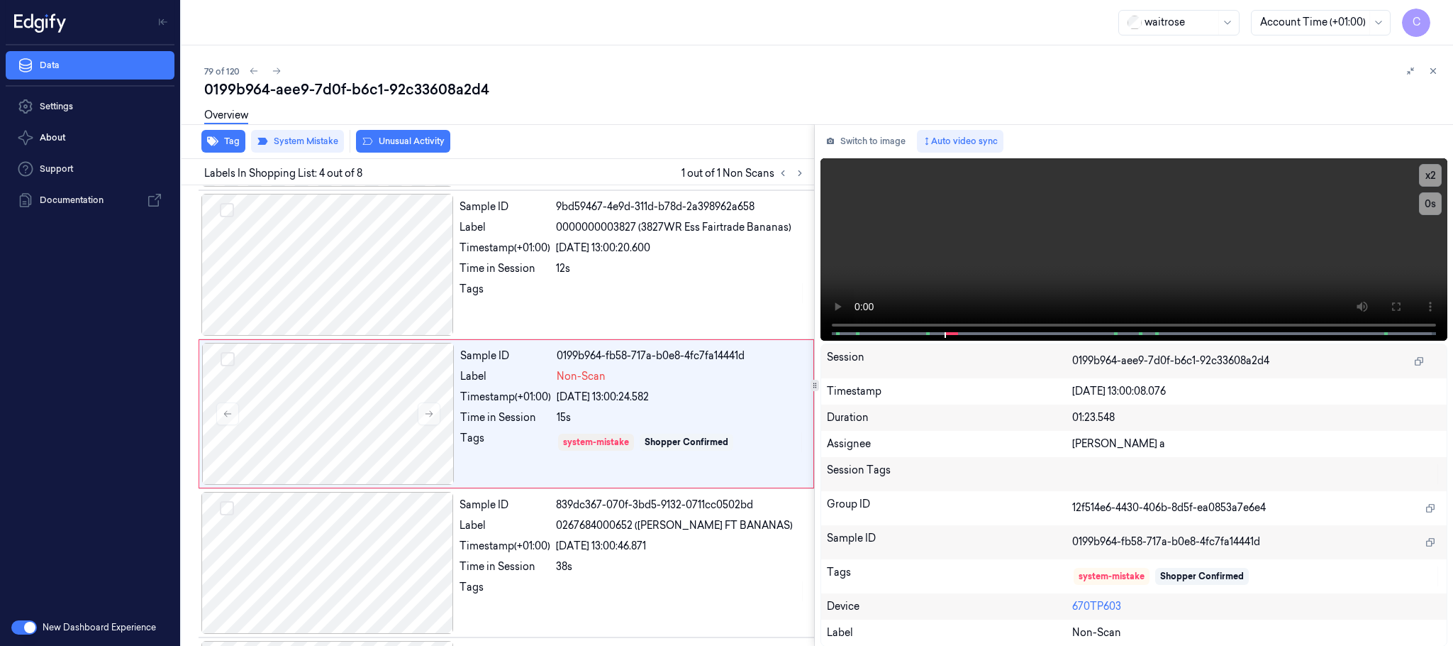
click at [400, 137] on button "Unusual Activity" at bounding box center [403, 141] width 94 height 23
click at [226, 143] on button "Tag" at bounding box center [223, 141] width 44 height 23
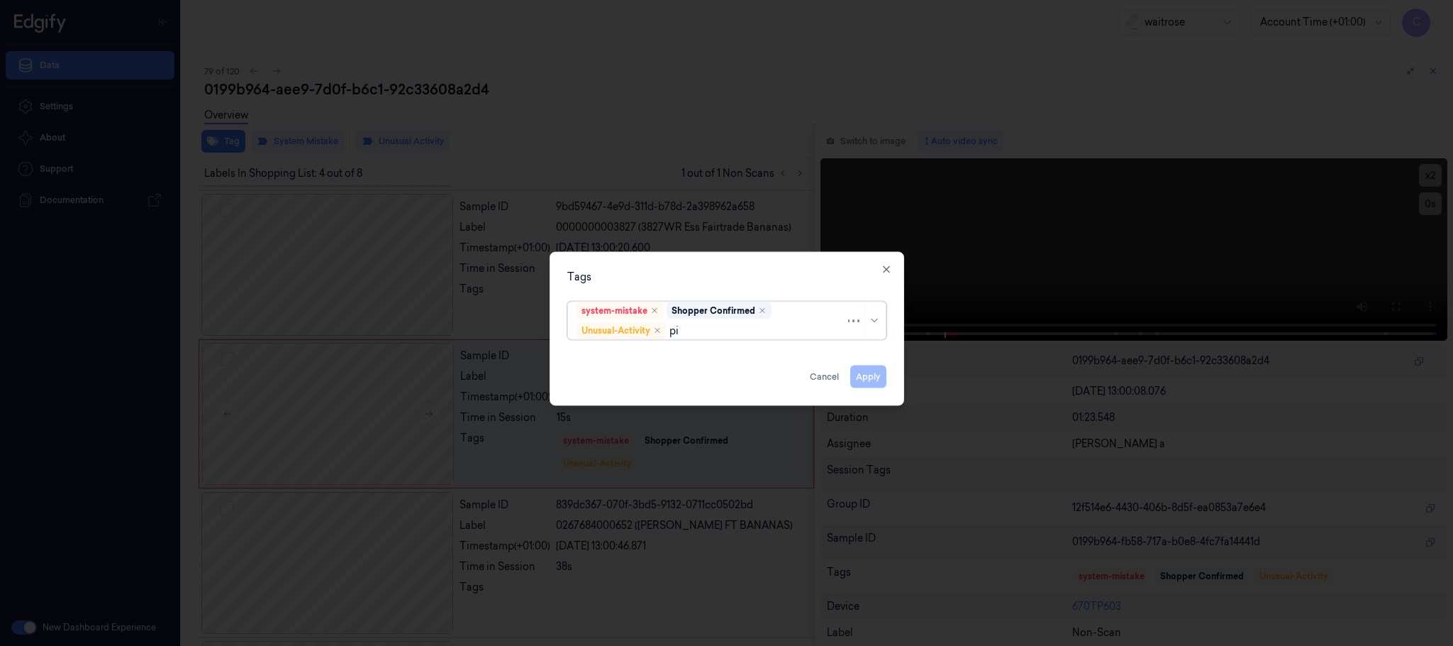
type input "pic"
click at [641, 366] on div "Picklist item alert" at bounding box center [726, 358] width 311 height 23
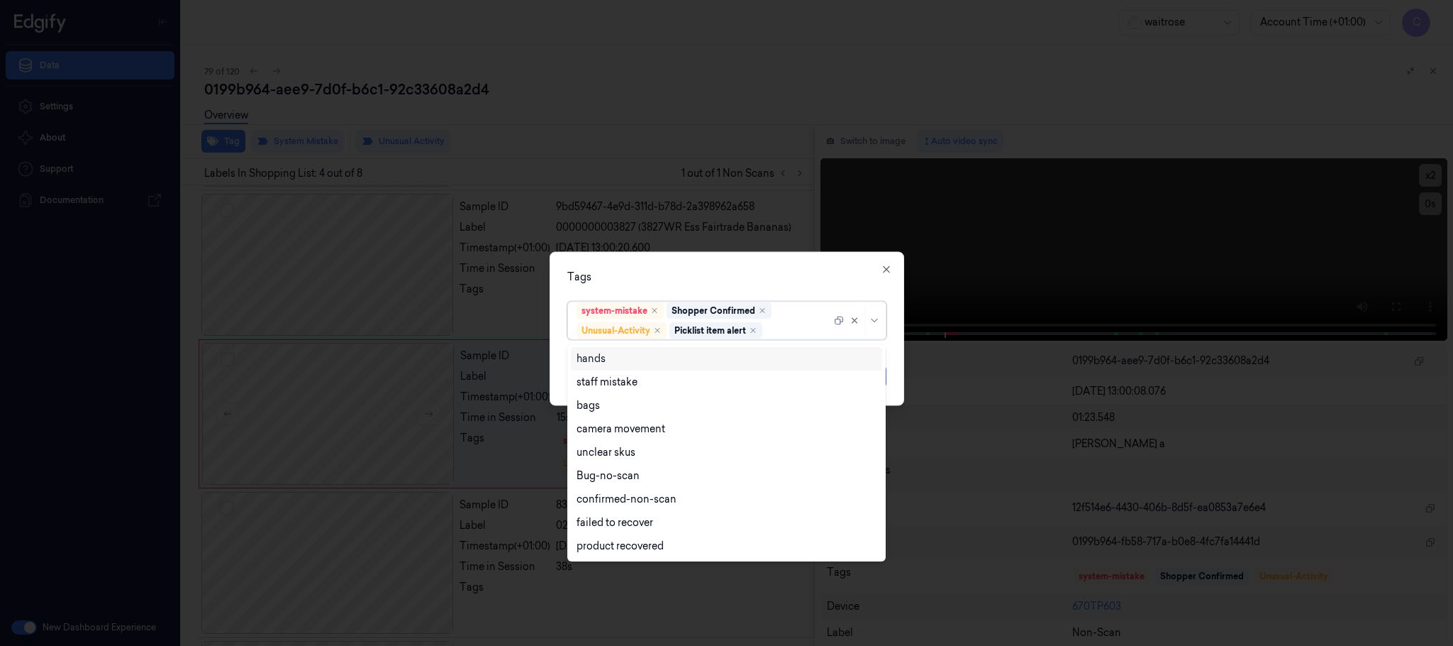
click at [680, 266] on div "Tags option Picklist item alert, selected. 9 results available. Use Up and Down…" at bounding box center [727, 329] width 355 height 154
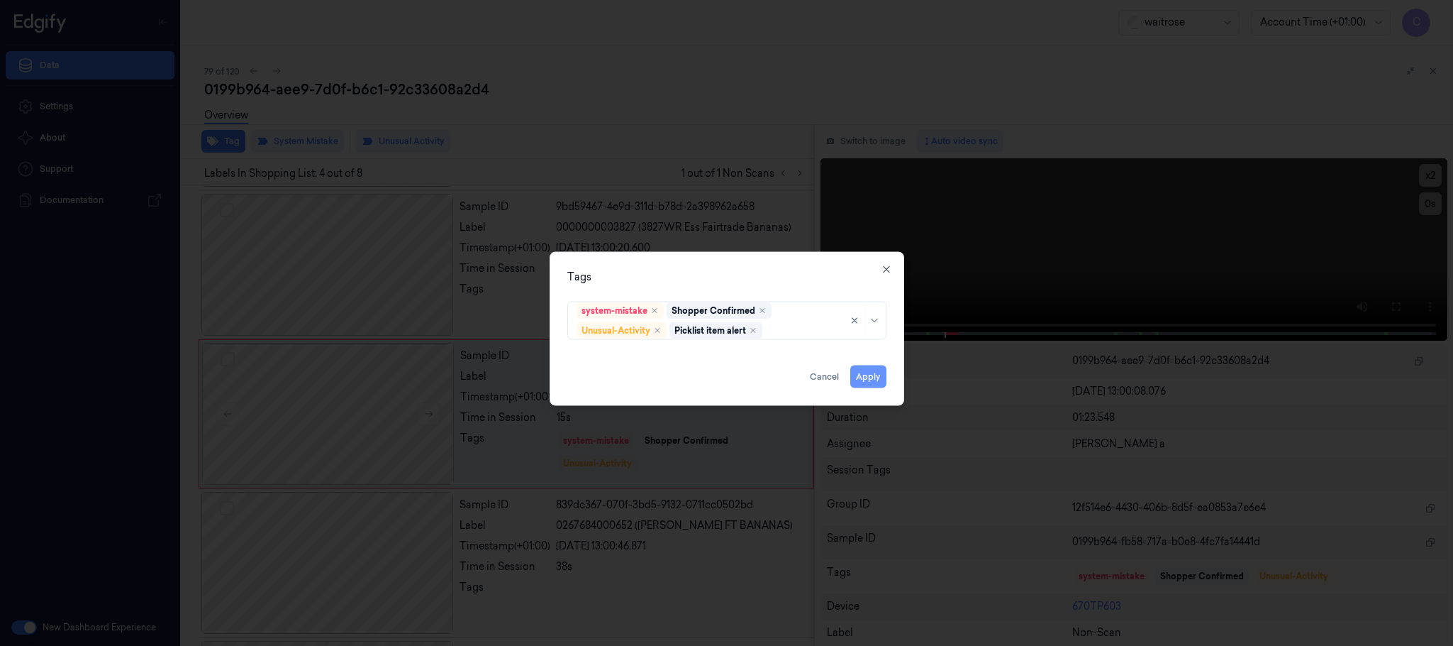
click at [881, 379] on button "Apply" at bounding box center [869, 376] width 36 height 23
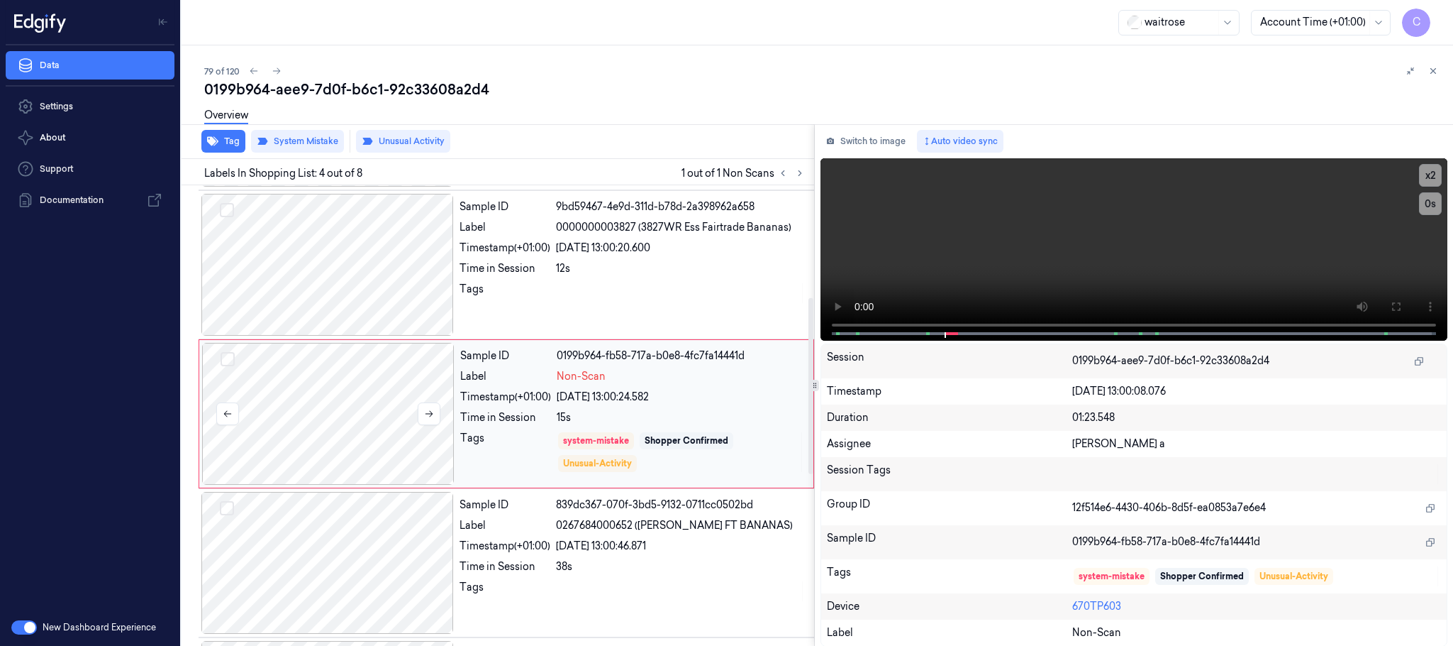
click at [377, 417] on div at bounding box center [328, 414] width 253 height 142
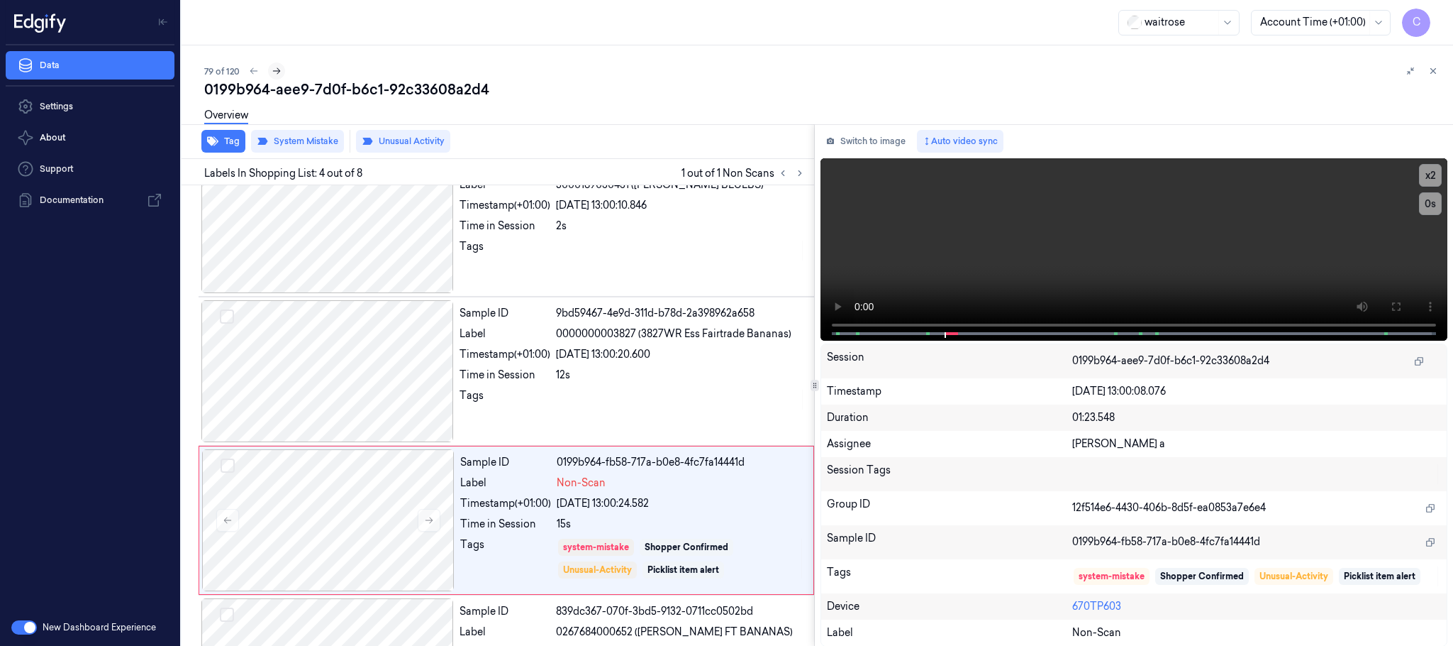
click at [275, 69] on icon at bounding box center [277, 71] width 10 height 10
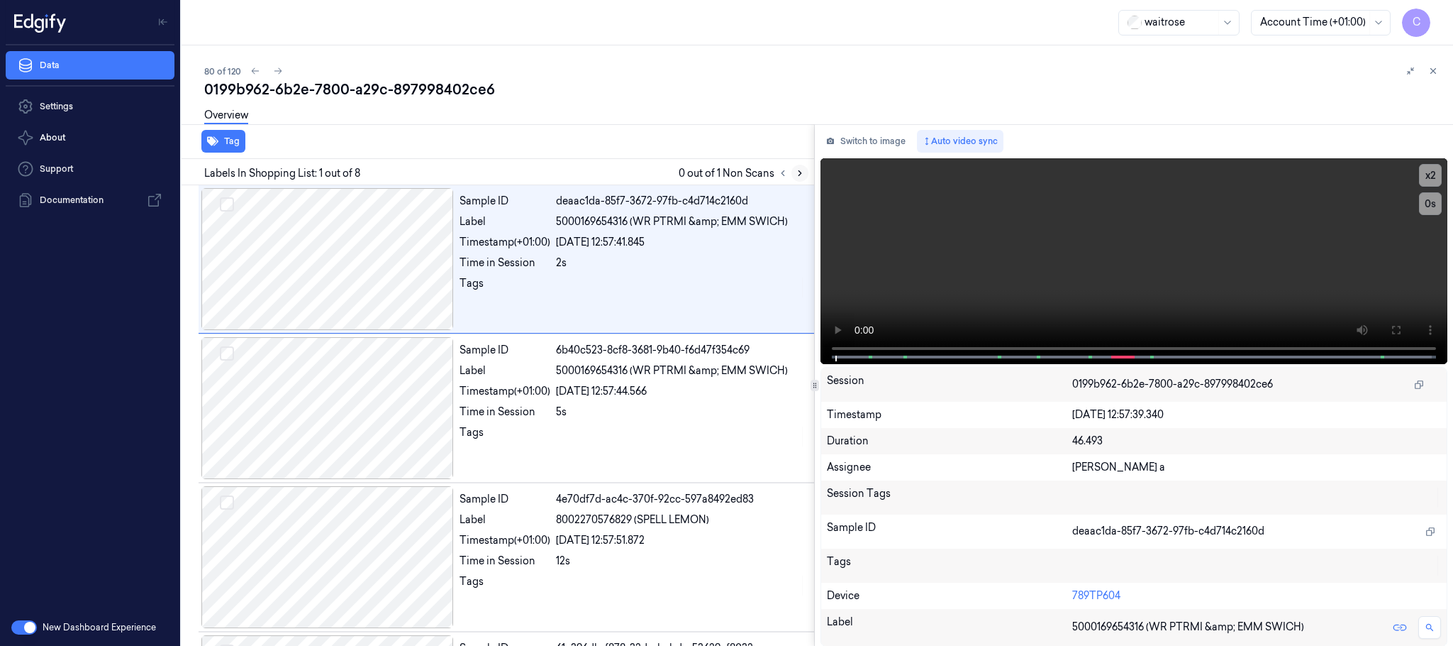
click at [802, 173] on icon at bounding box center [800, 173] width 10 height 10
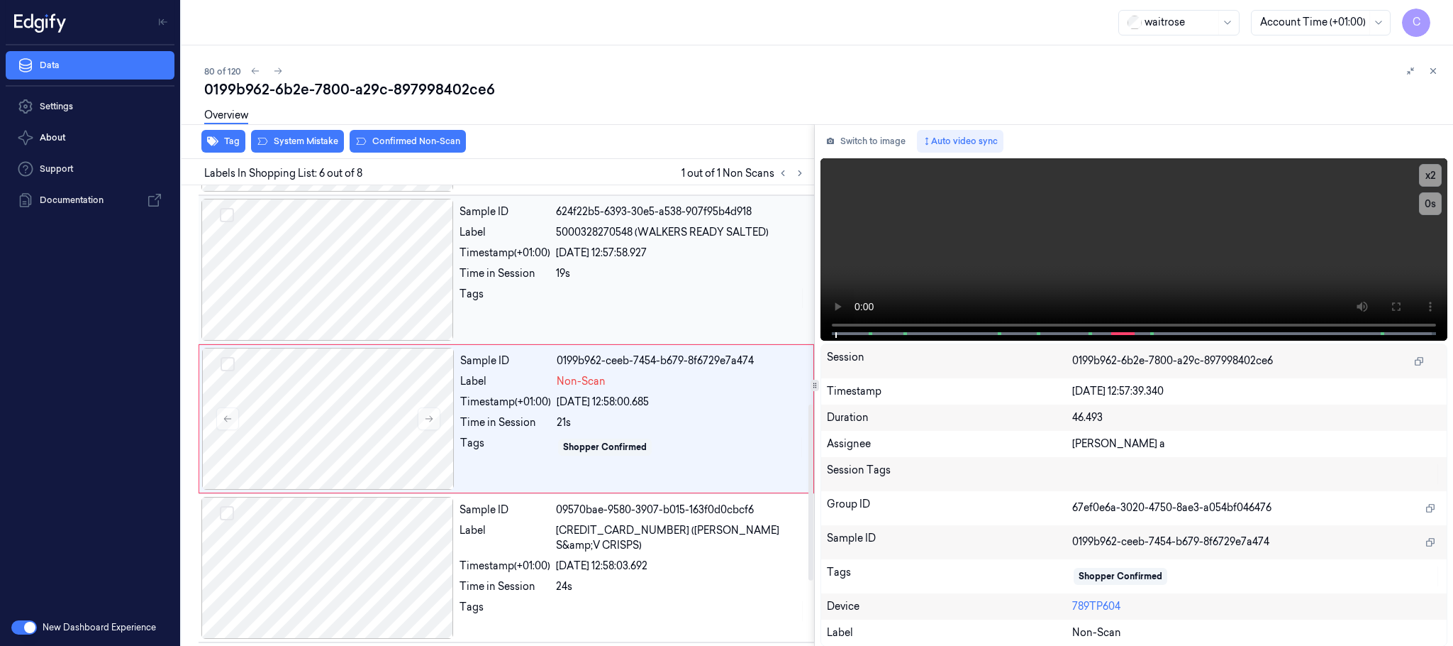
scroll to position [592, 0]
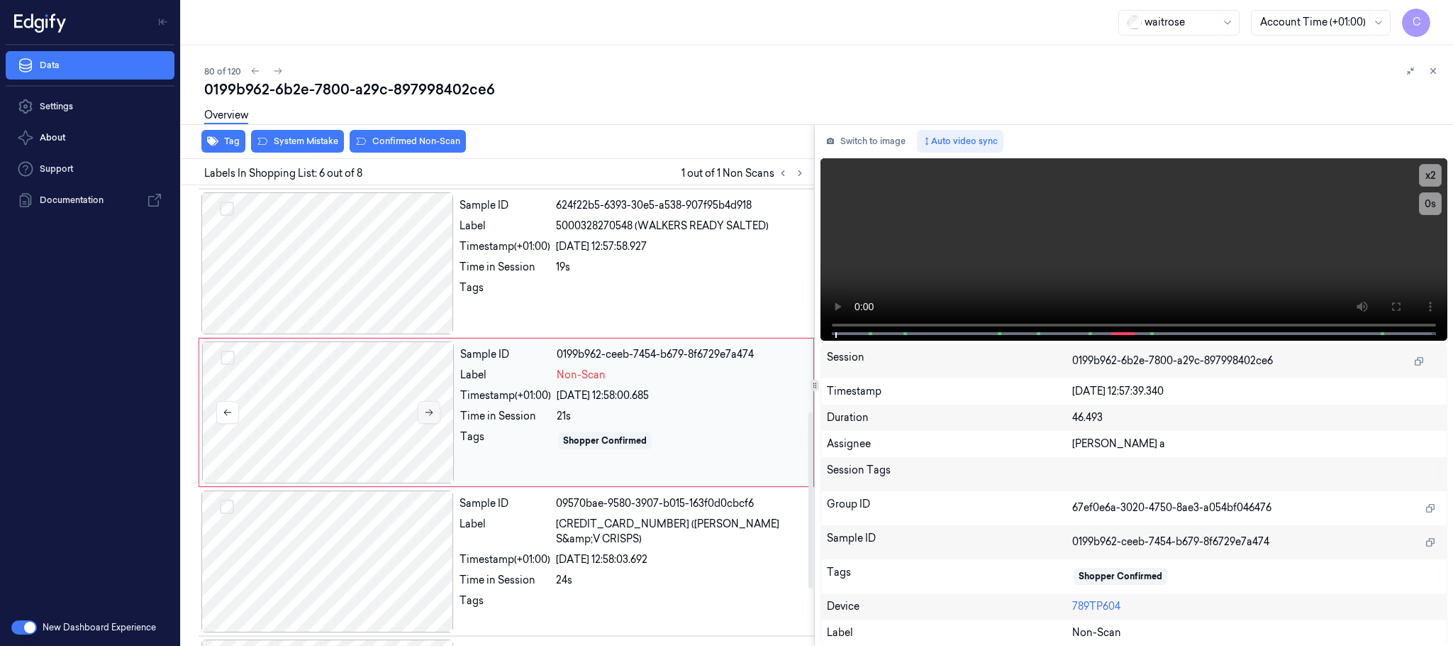
click at [431, 417] on icon at bounding box center [429, 412] width 10 height 10
click at [430, 417] on icon at bounding box center [429, 412] width 10 height 10
click at [369, 254] on div at bounding box center [327, 263] width 253 height 142
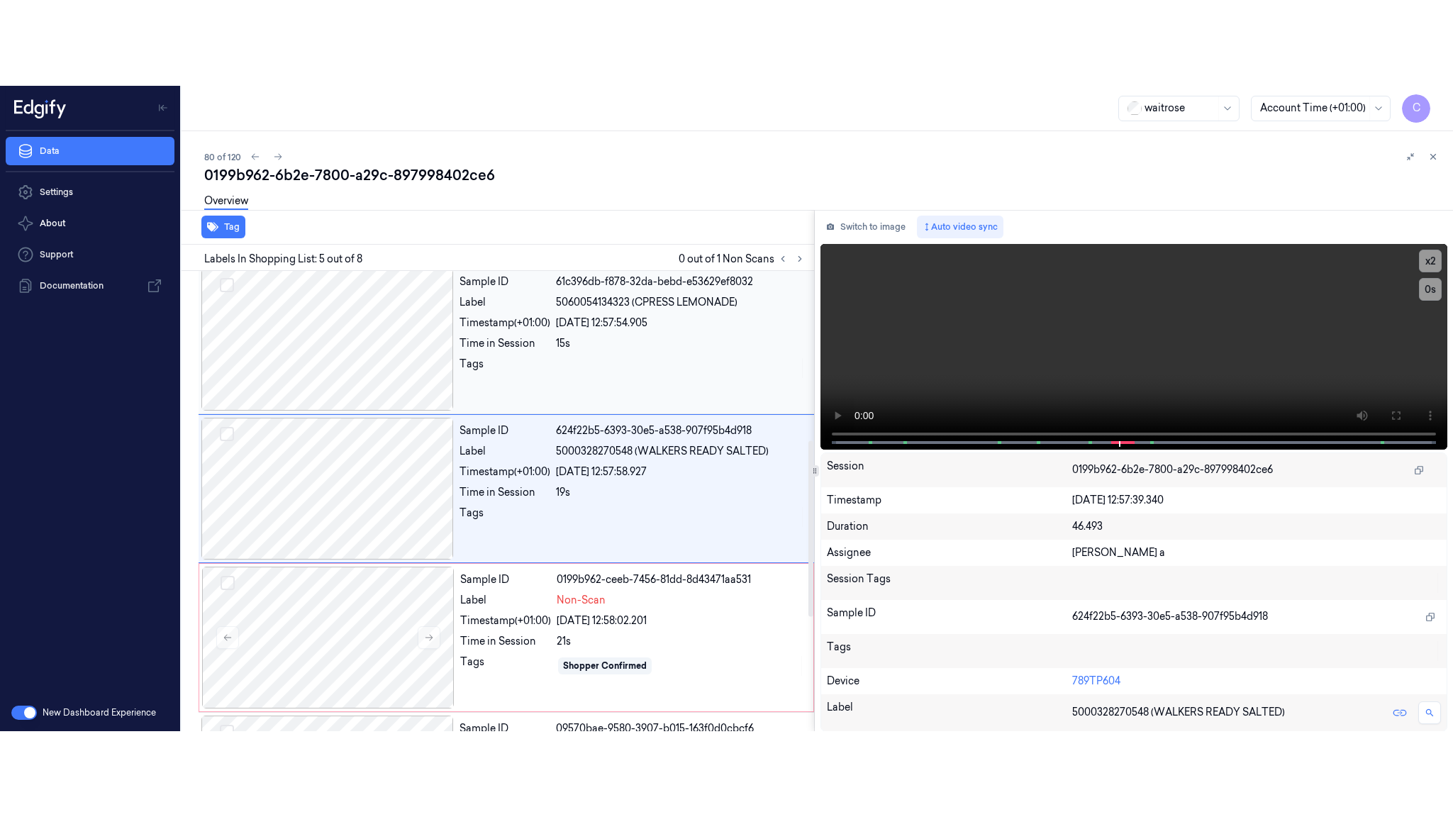
scroll to position [443, 0]
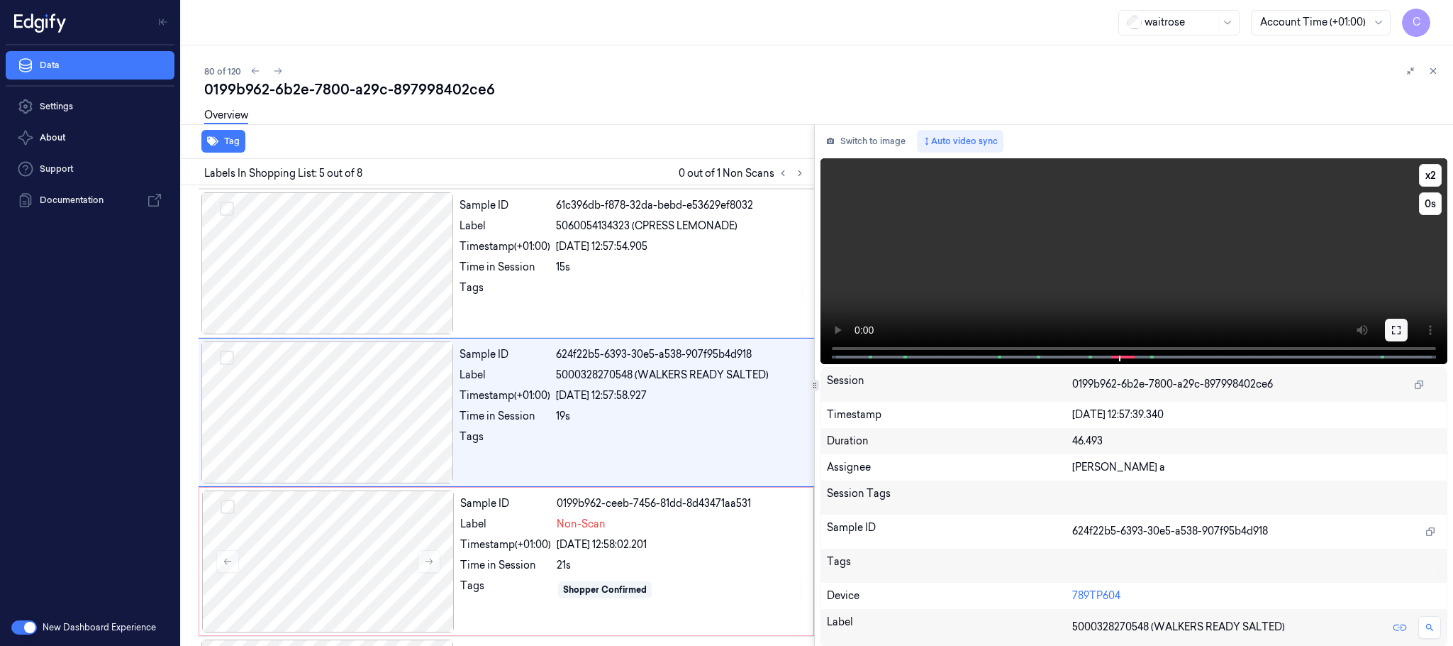
click at [1401, 328] on icon at bounding box center [1396, 329] width 11 height 11
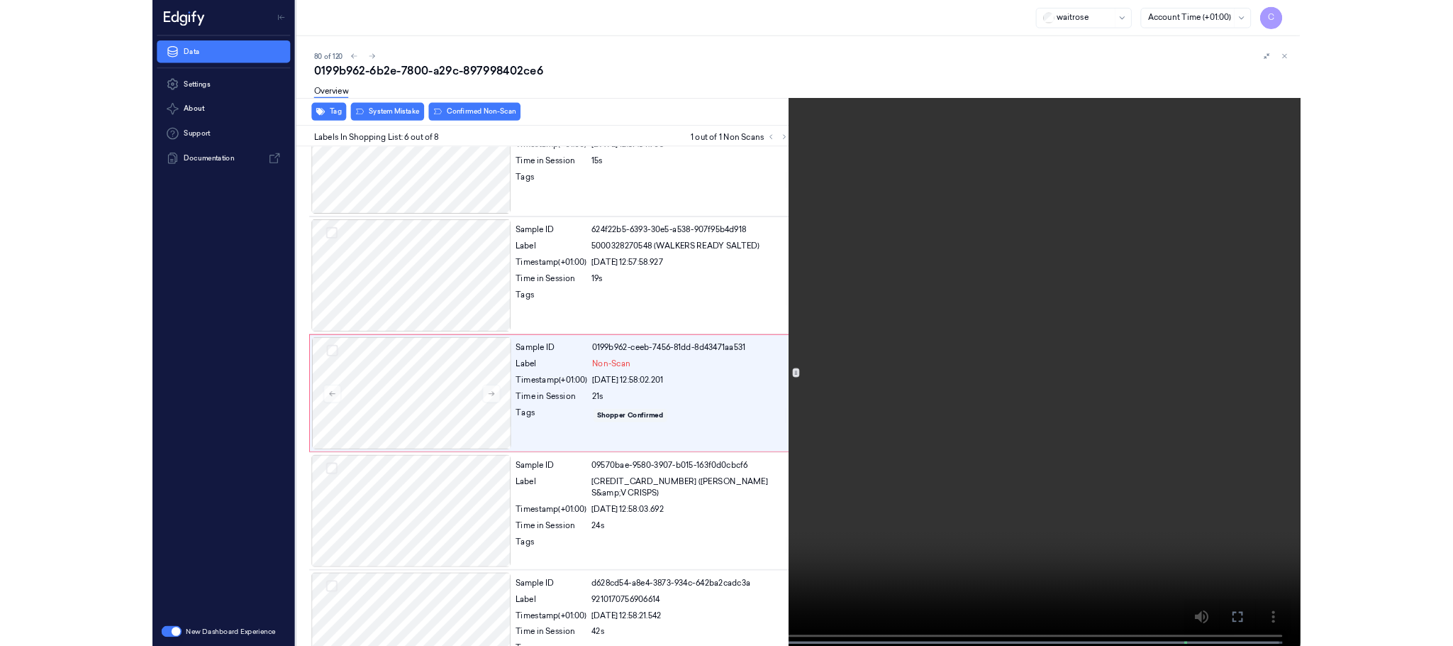
scroll to position [568, 0]
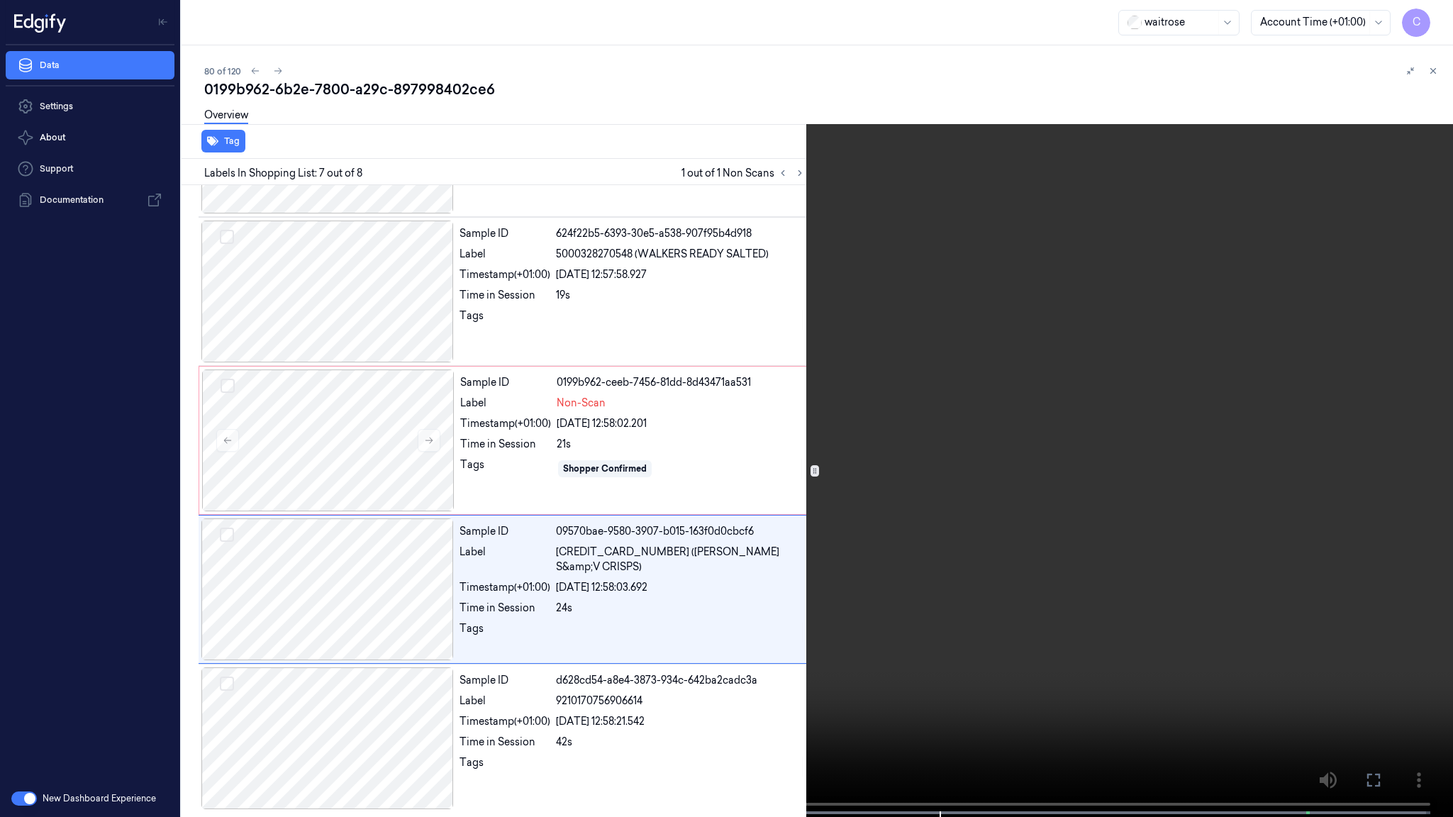
click at [788, 555] on video at bounding box center [726, 410] width 1453 height 820
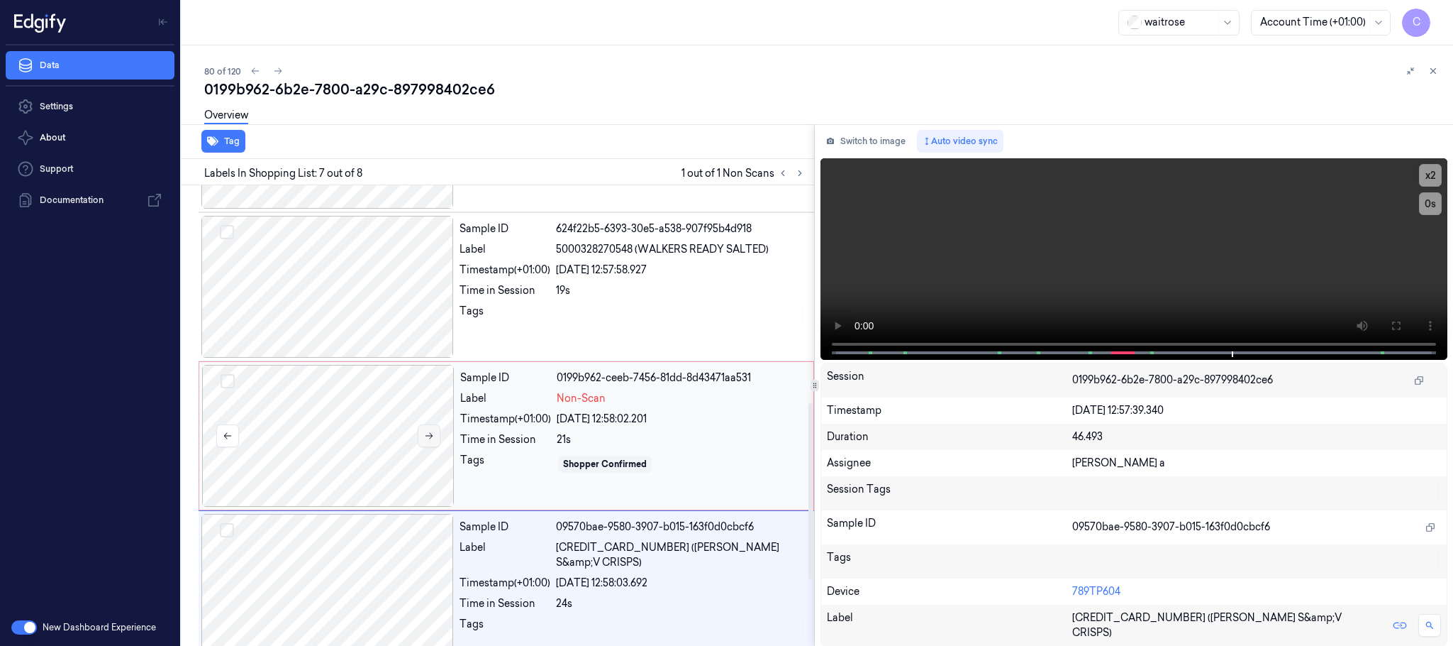
click at [435, 445] on button at bounding box center [429, 435] width 23 height 23
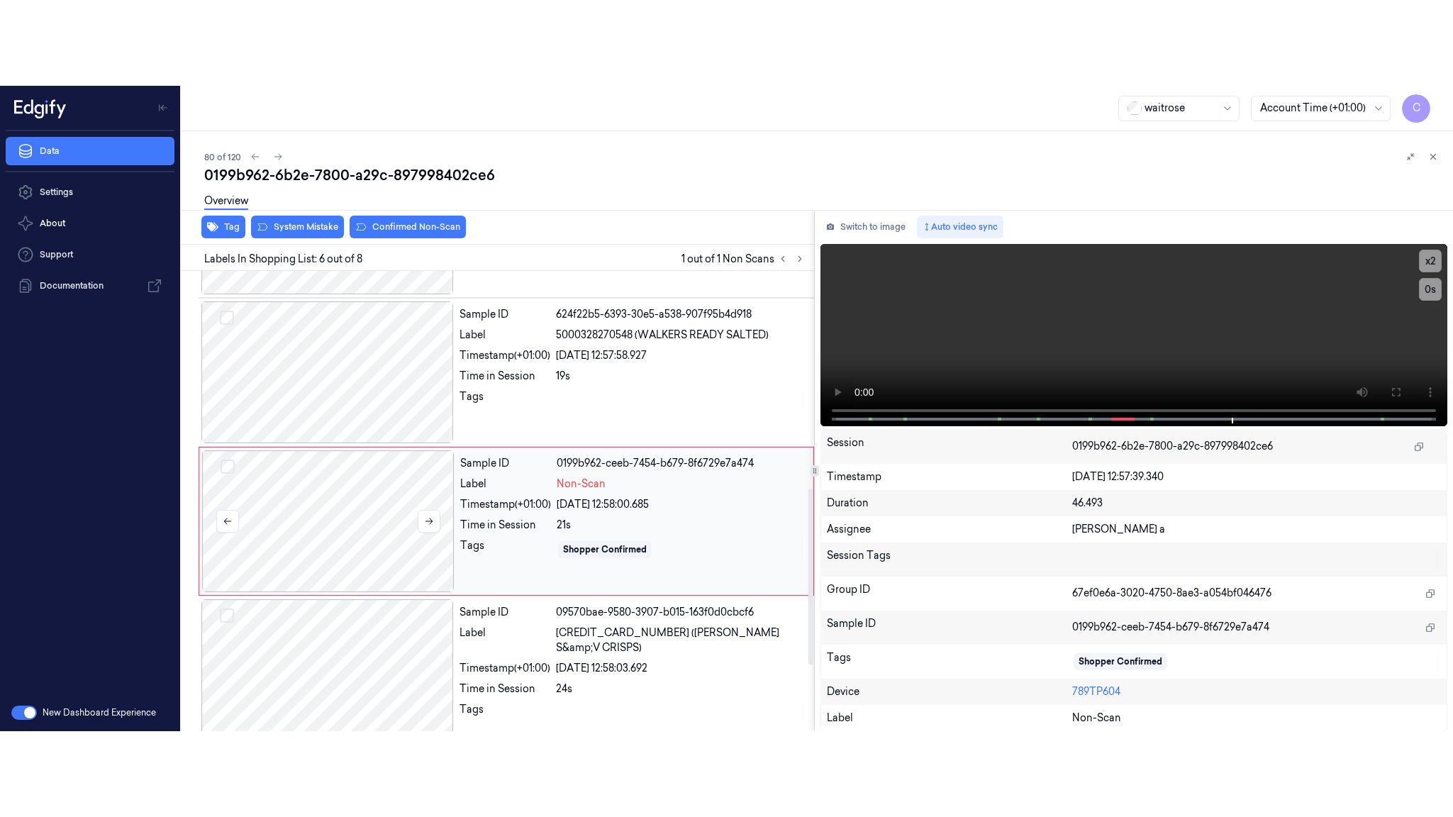
scroll to position [592, 0]
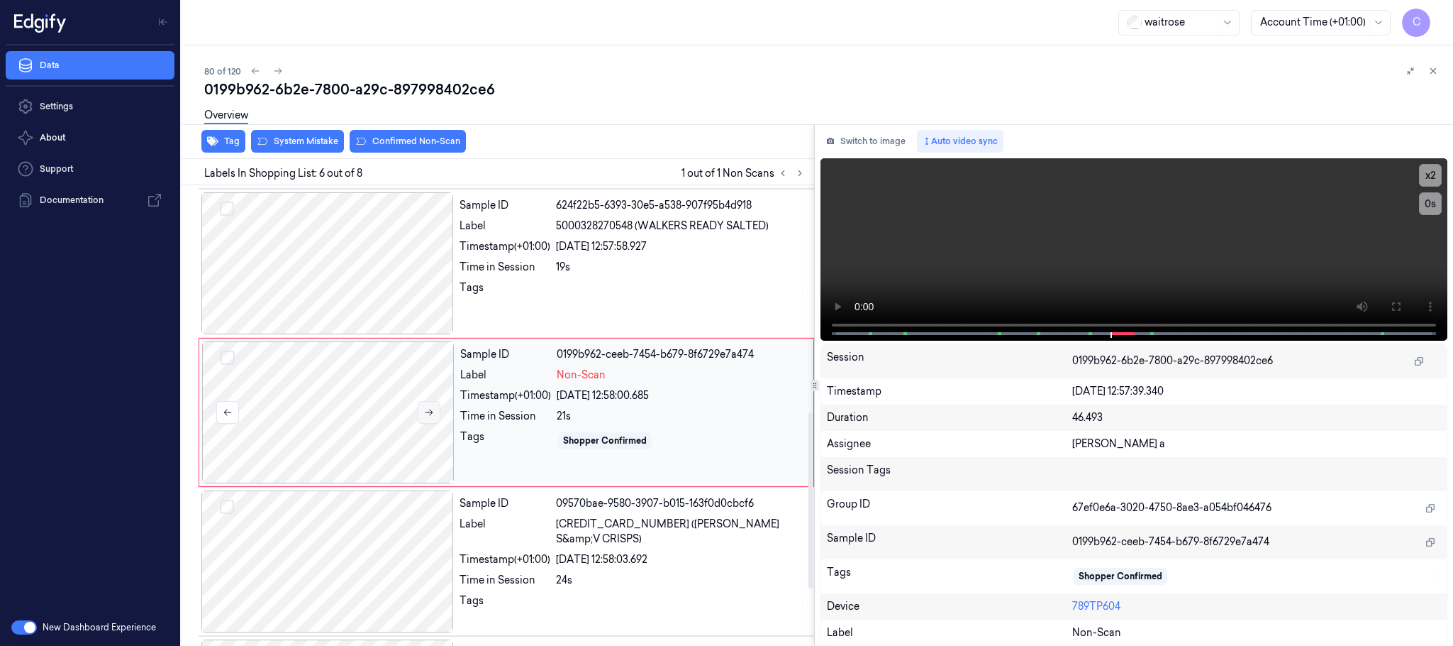
click at [430, 417] on icon at bounding box center [429, 412] width 10 height 10
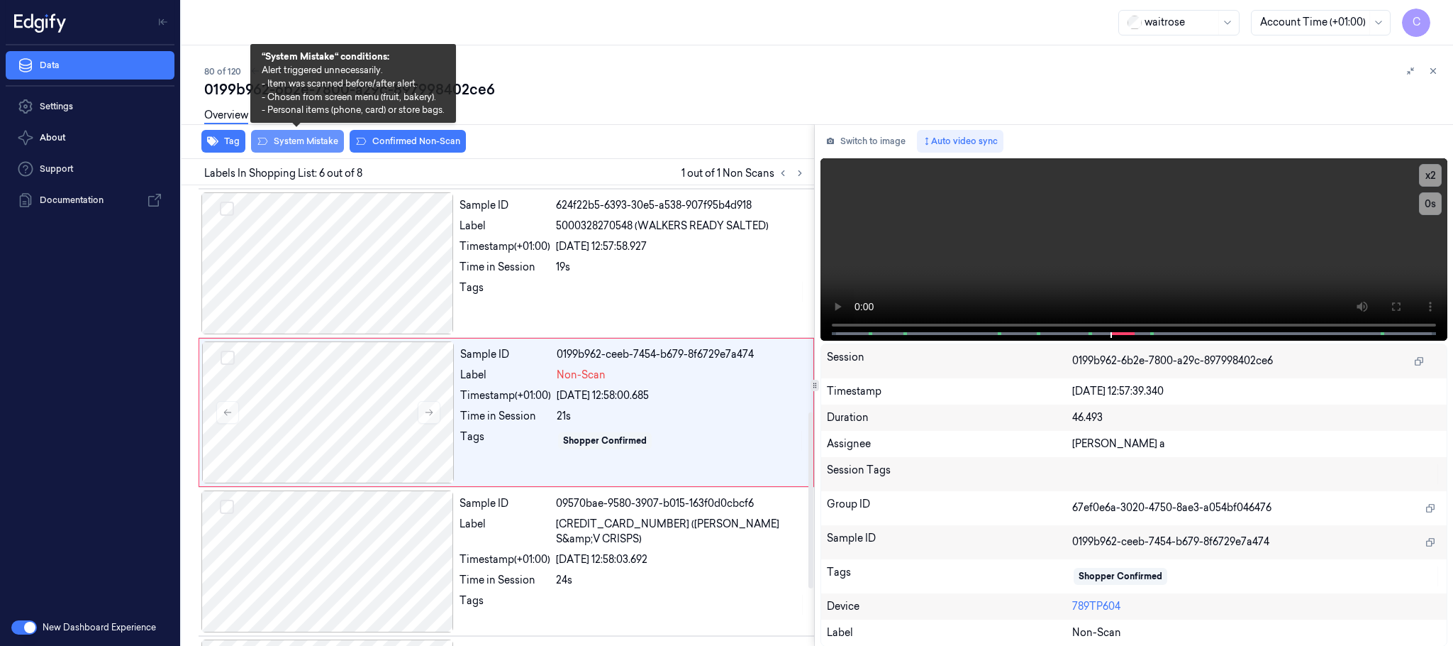
click at [282, 149] on button "System Mistake" at bounding box center [297, 141] width 93 height 23
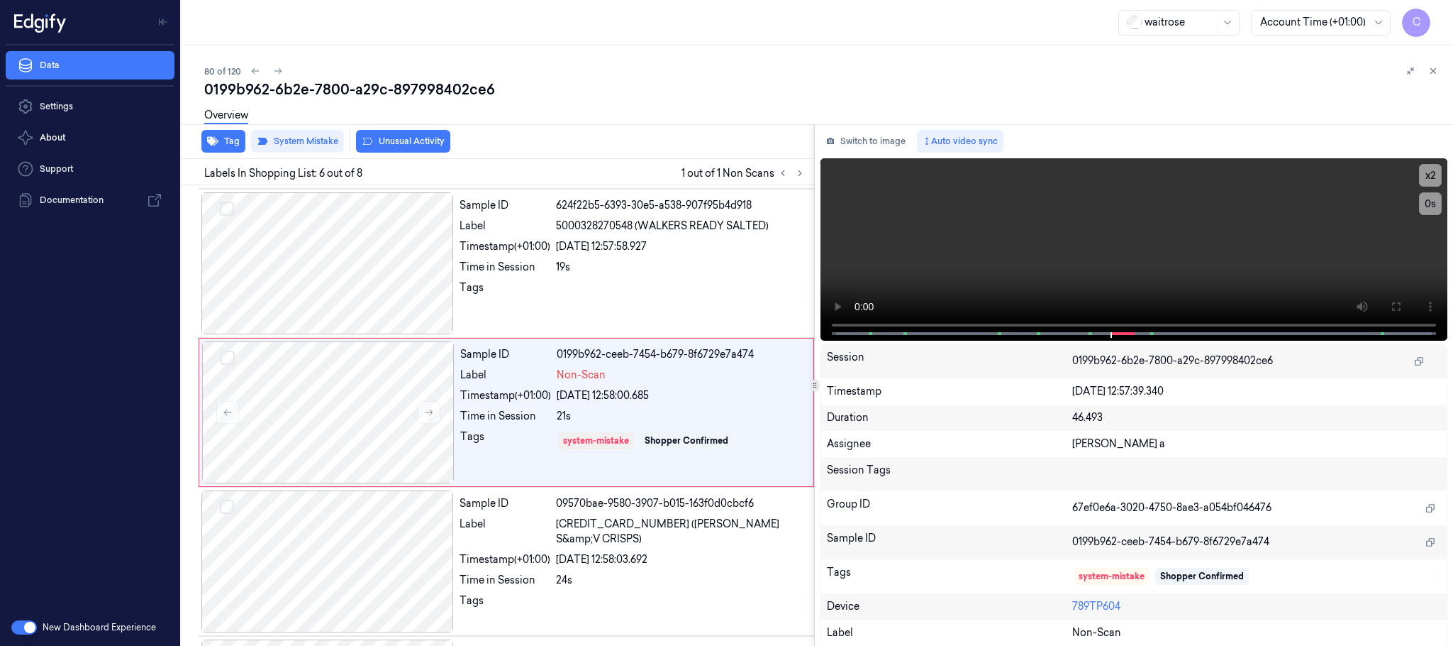
click at [411, 138] on button "Unusual Activity" at bounding box center [403, 141] width 94 height 23
click at [1402, 303] on icon at bounding box center [1396, 306] width 11 height 11
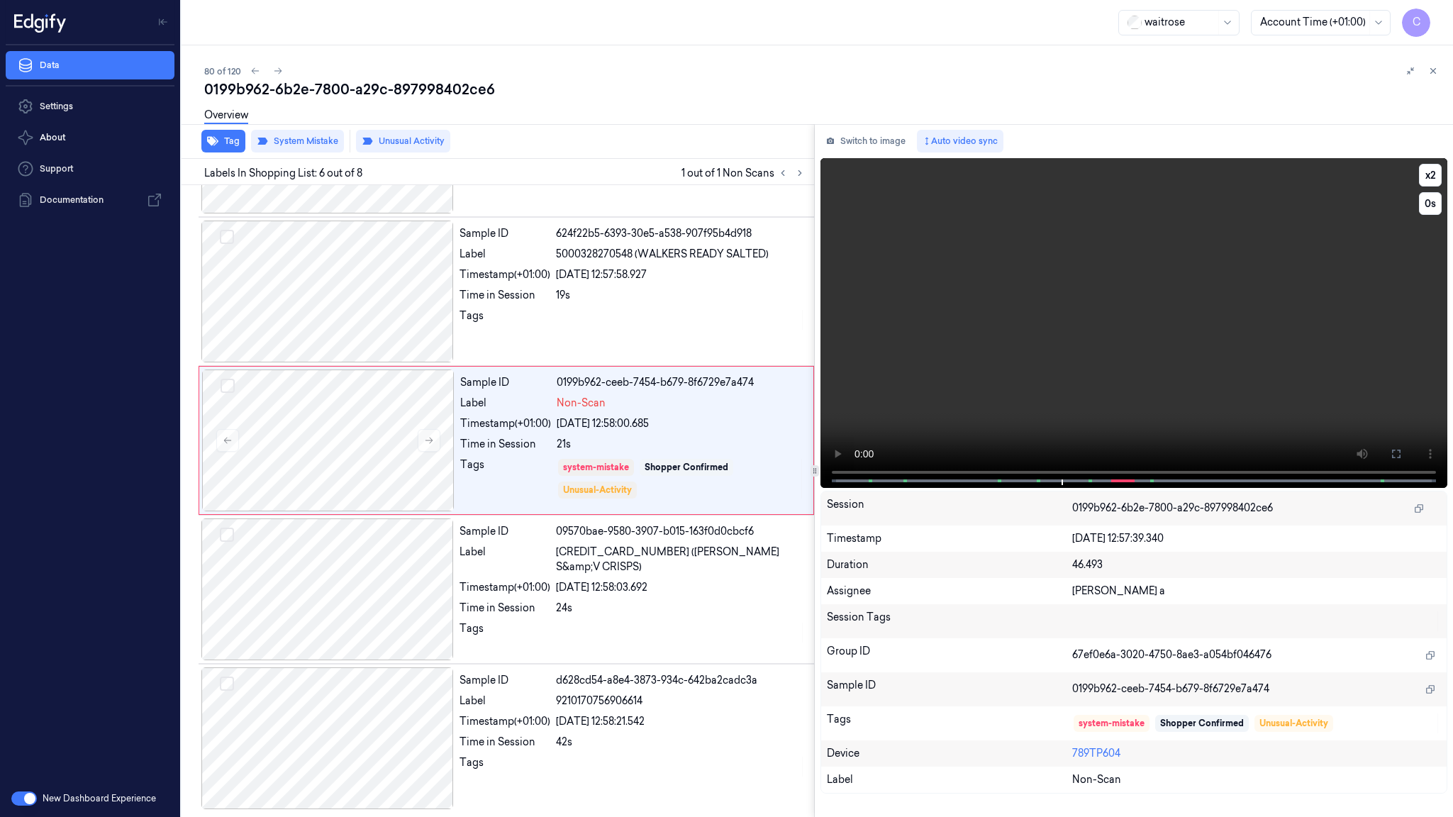
scroll to position [568, 0]
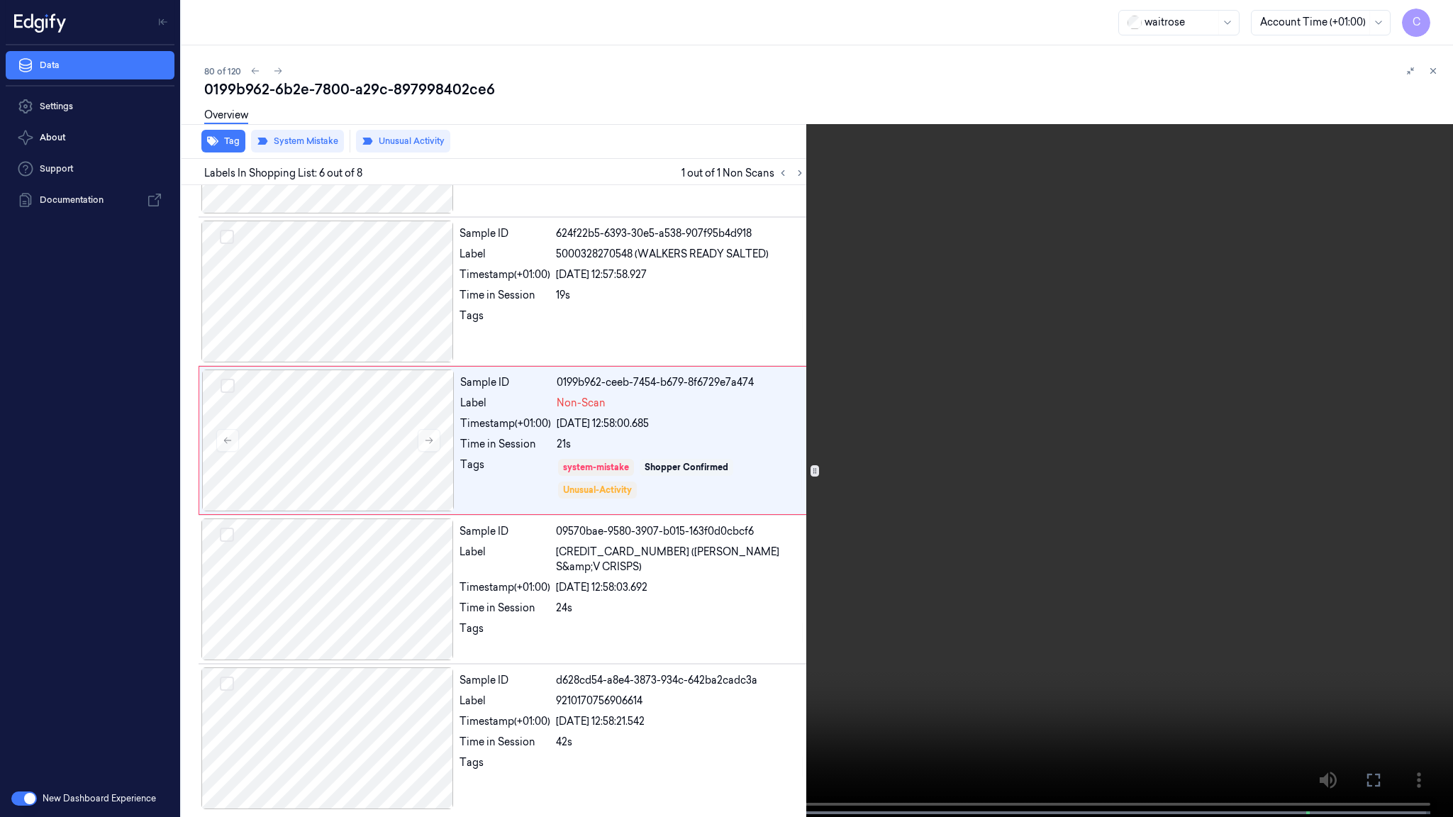
click at [905, 511] on video at bounding box center [726, 410] width 1453 height 820
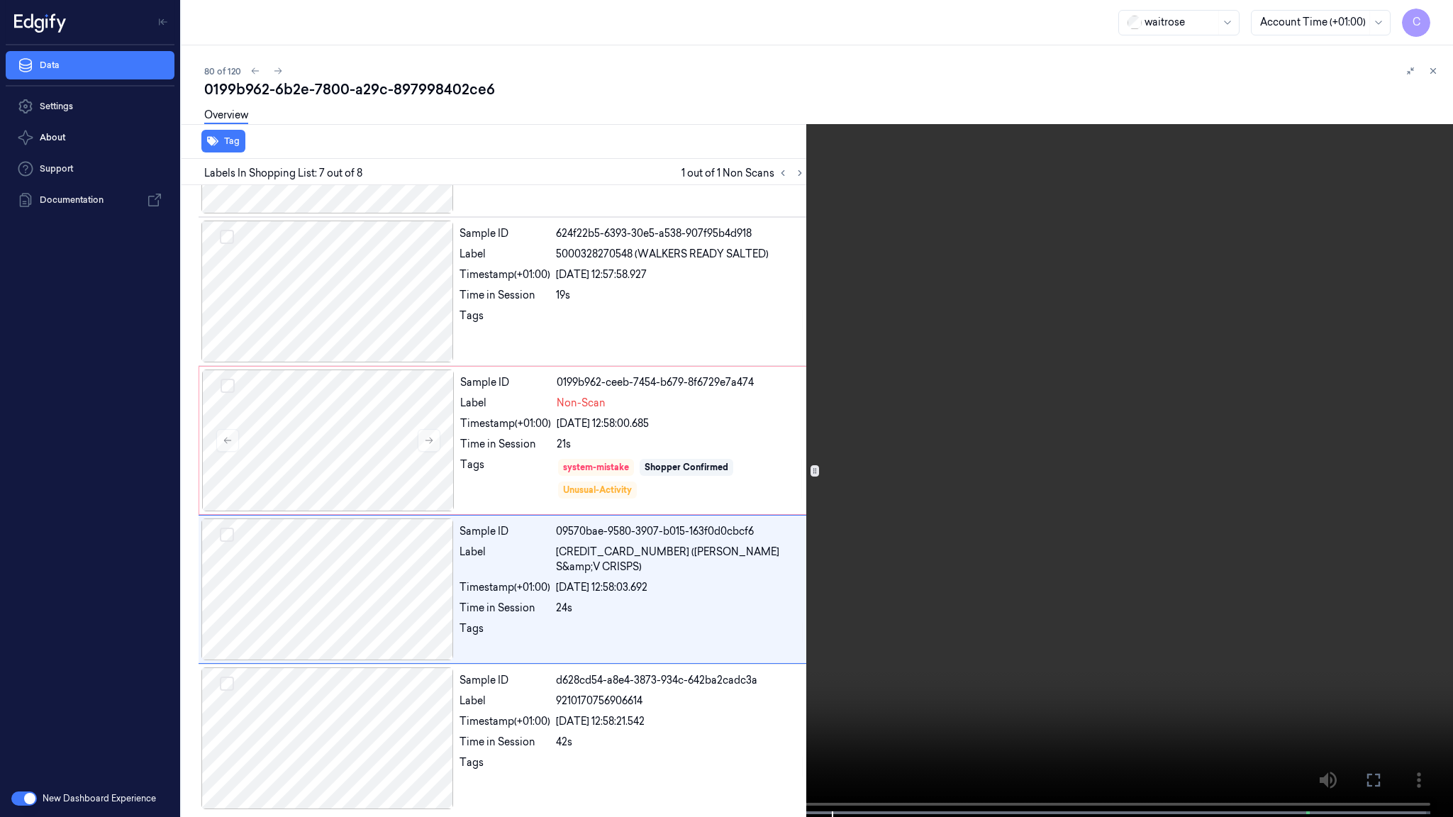
click at [554, 396] on video at bounding box center [726, 410] width 1453 height 820
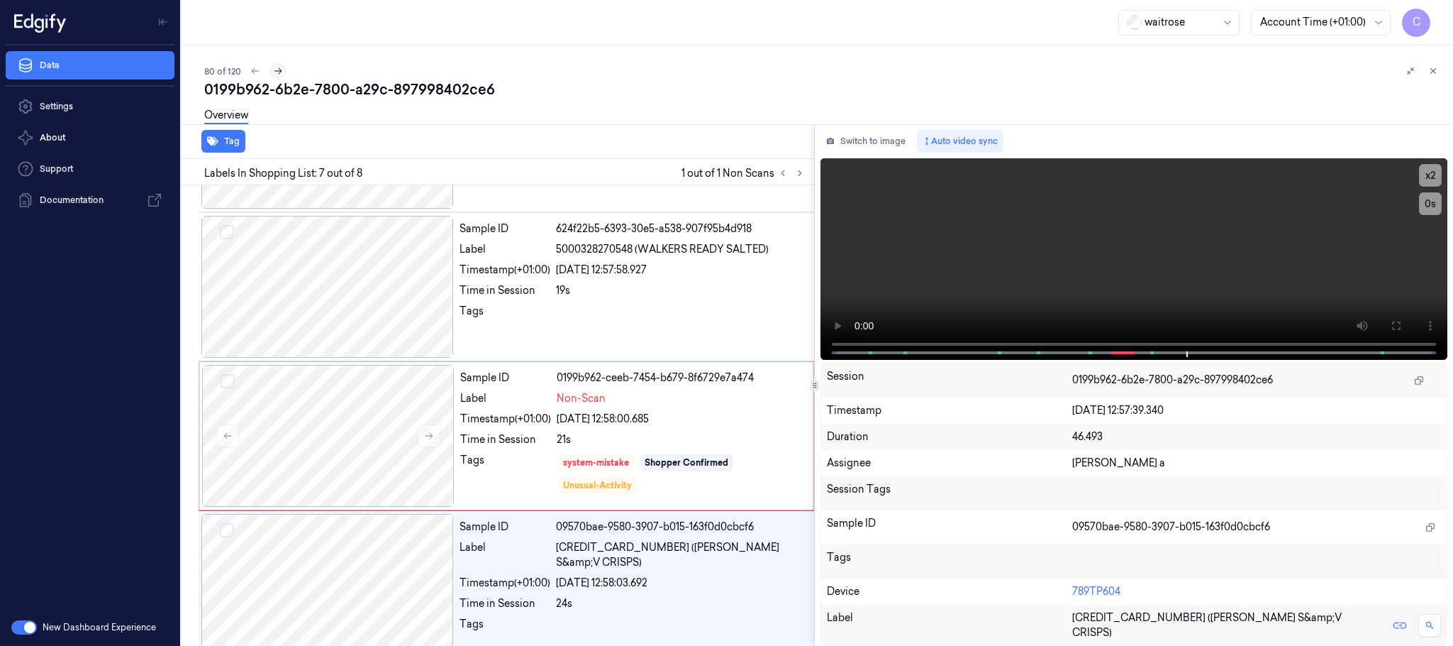
click at [279, 72] on icon at bounding box center [279, 71] width 8 height 6
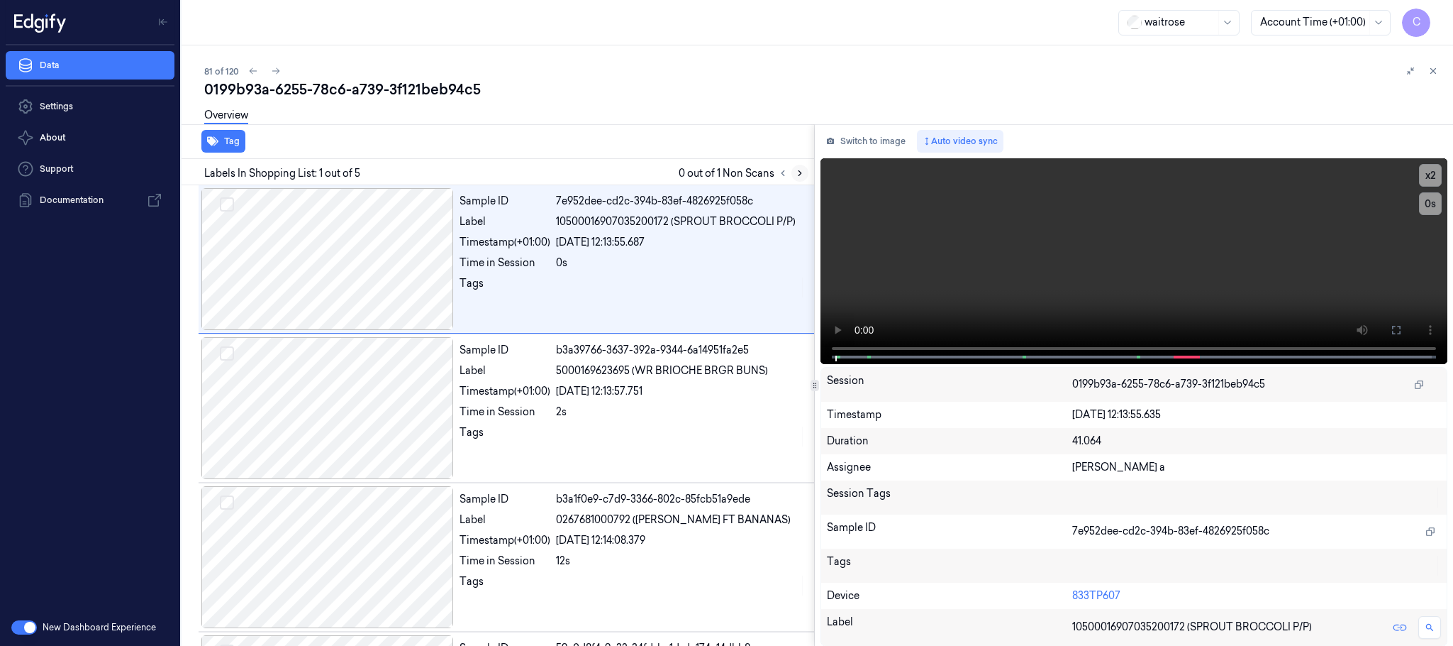
click at [799, 171] on icon at bounding box center [800, 173] width 3 height 5
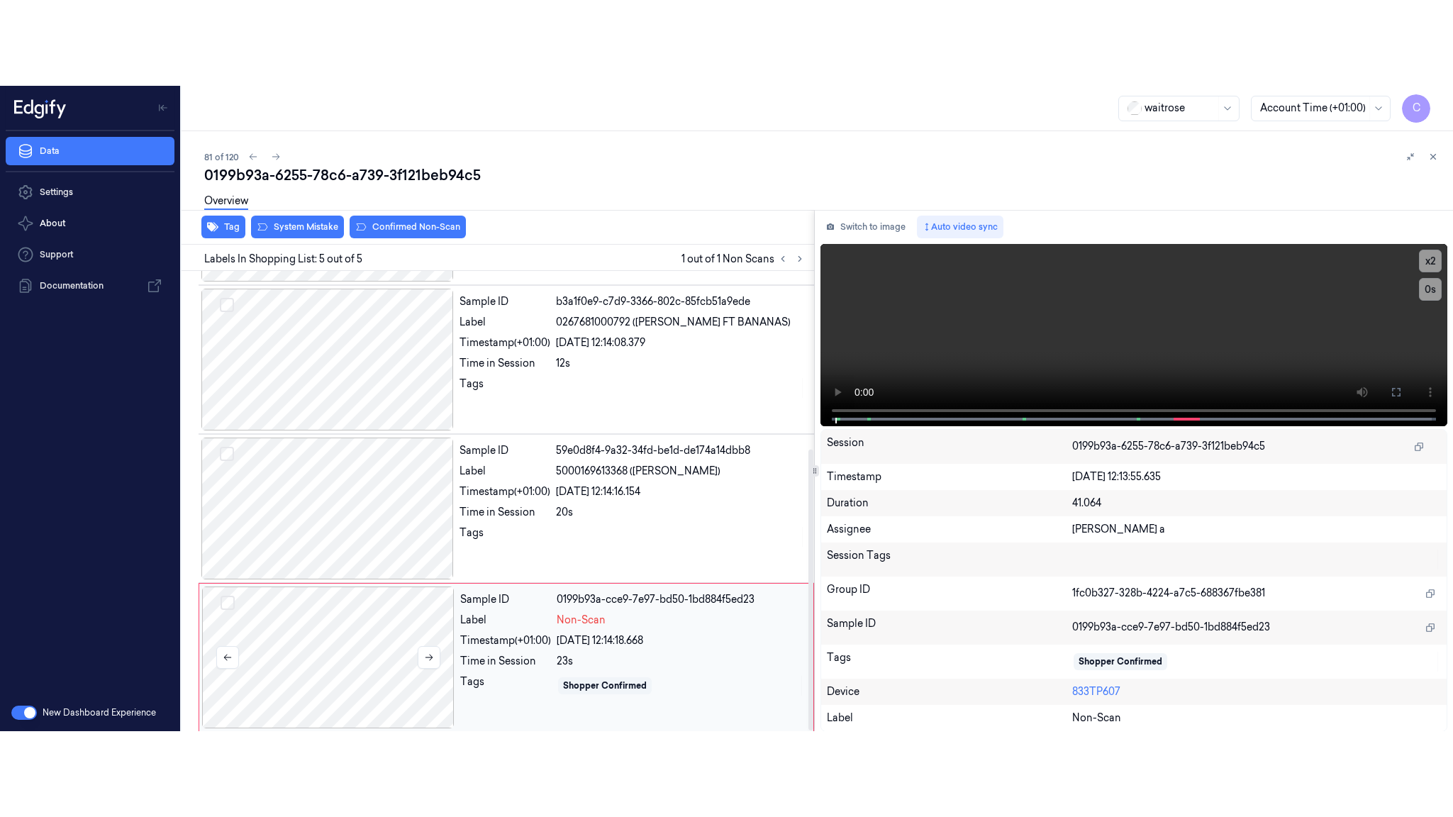
scroll to position [292, 0]
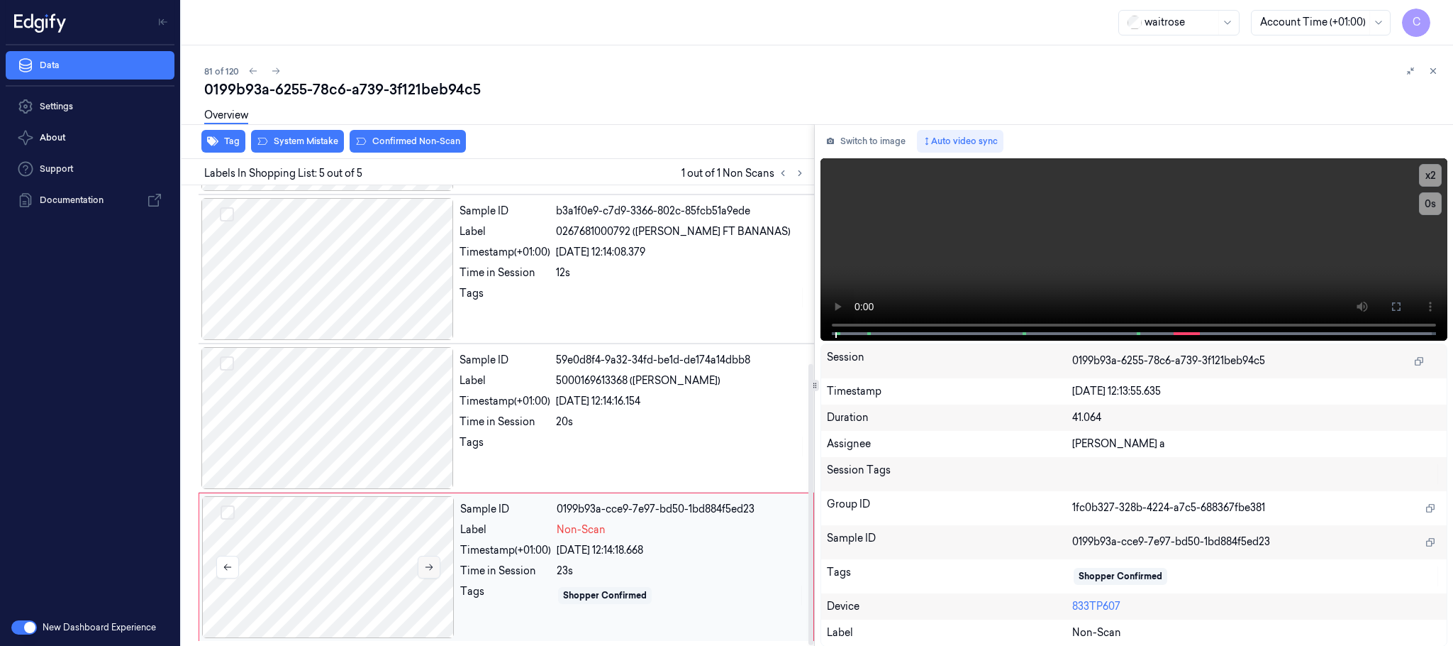
click at [436, 564] on button at bounding box center [429, 566] width 23 height 23
click at [435, 564] on button at bounding box center [429, 566] width 23 height 23
click at [348, 421] on div at bounding box center [327, 418] width 253 height 142
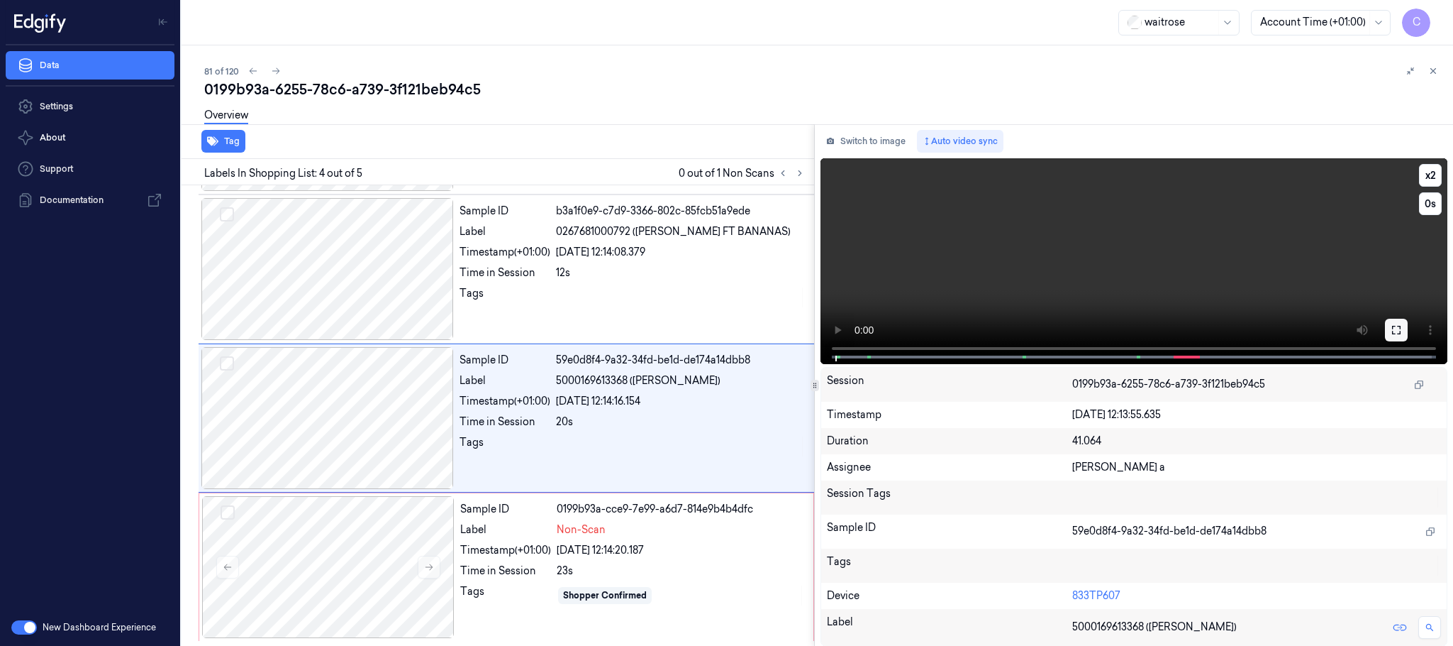
click at [1395, 324] on icon at bounding box center [1396, 329] width 11 height 11
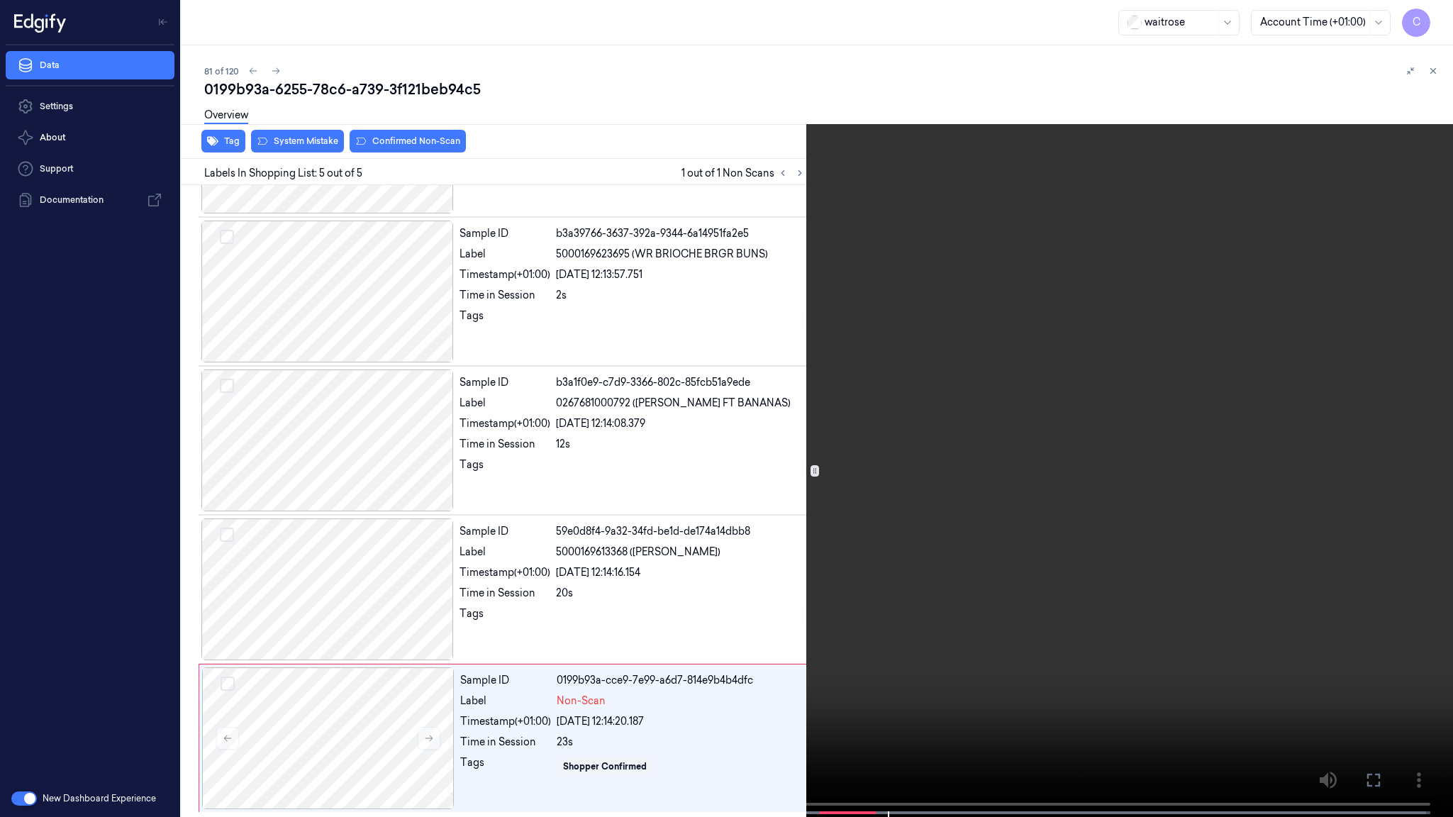
click at [745, 460] on video at bounding box center [726, 410] width 1453 height 820
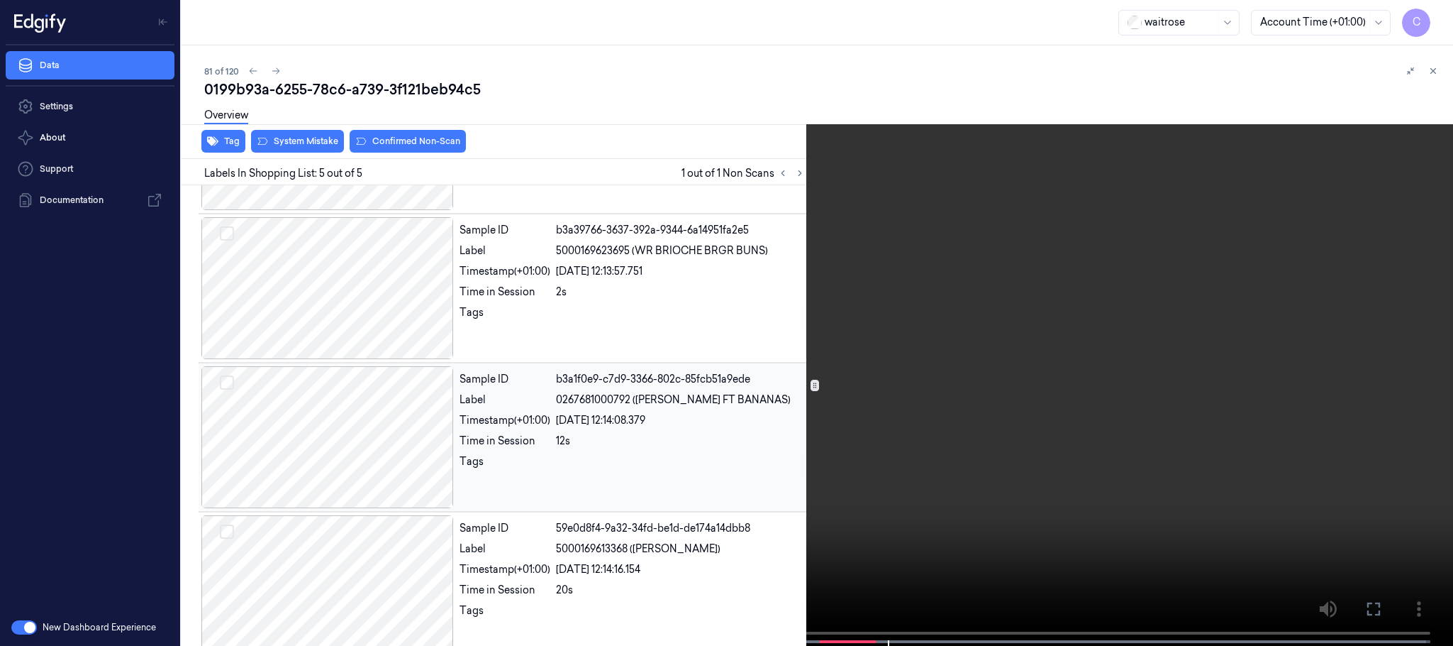
scroll to position [292, 0]
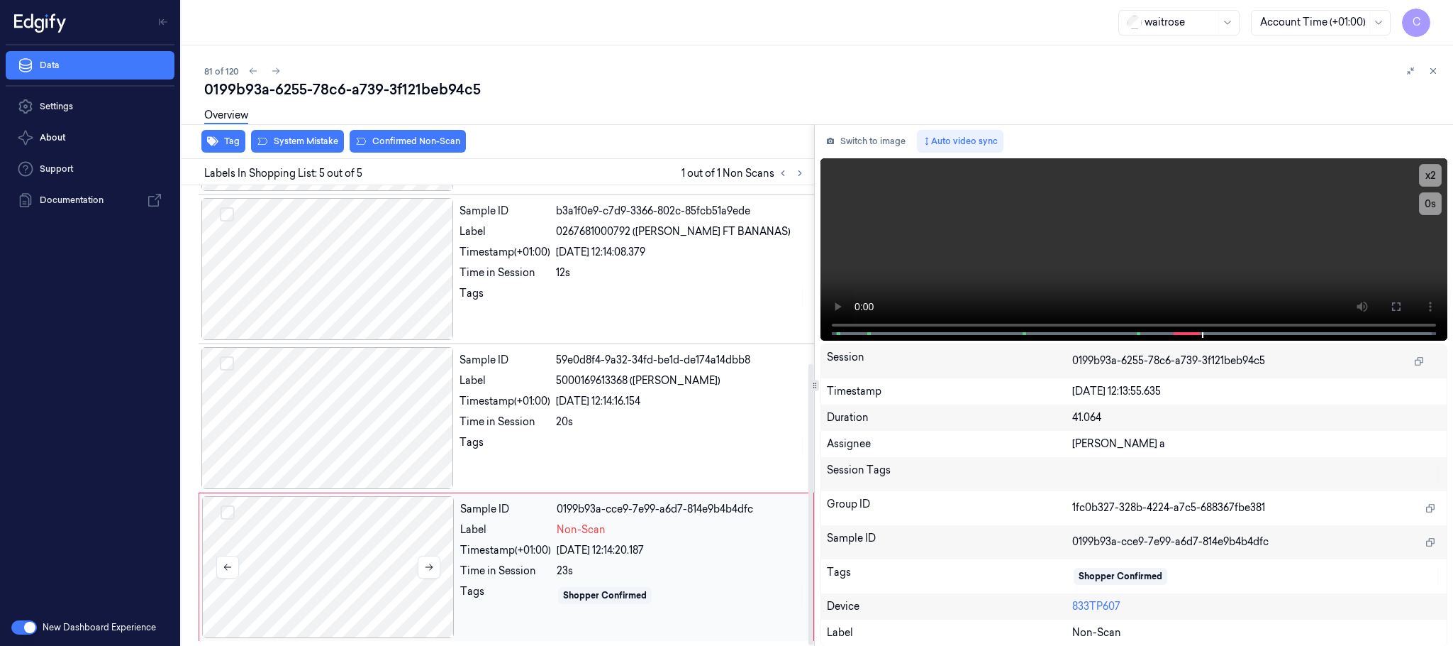
click at [301, 543] on div at bounding box center [328, 567] width 253 height 142
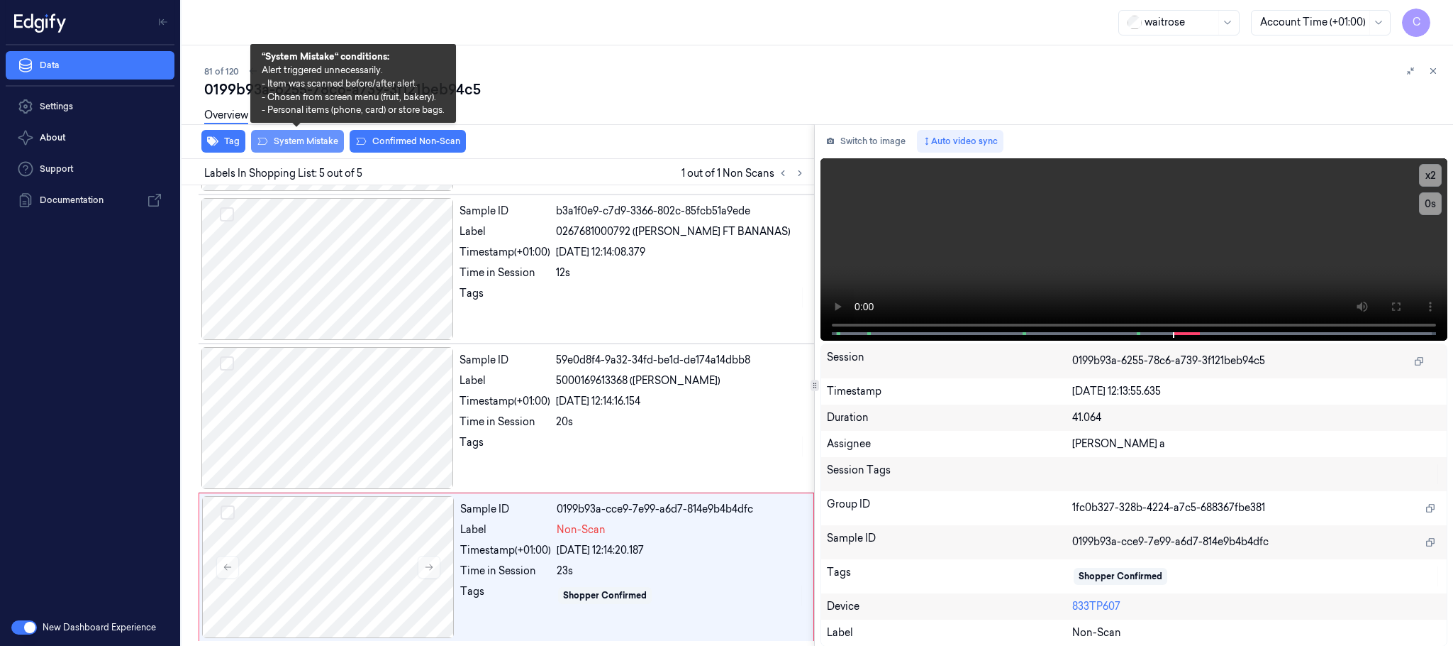
click at [298, 138] on button "System Mistake" at bounding box center [297, 141] width 93 height 23
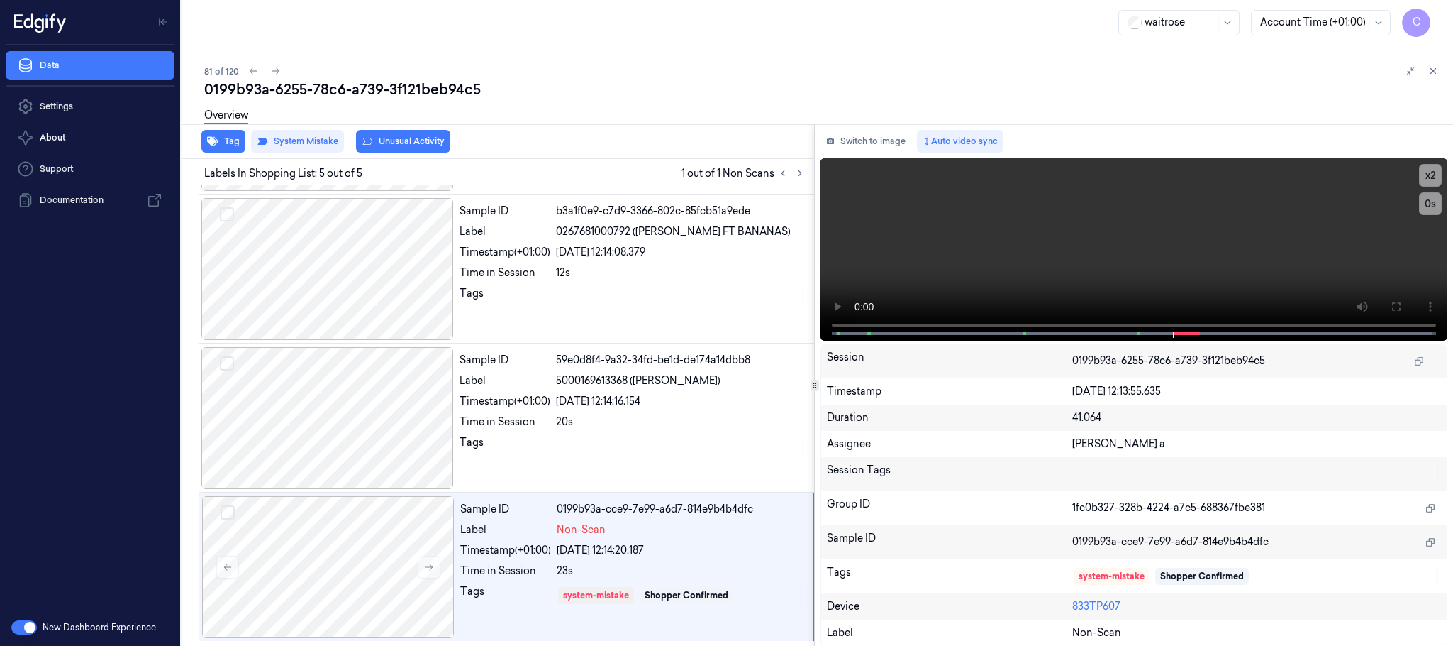
click at [434, 139] on button "Unusual Activity" at bounding box center [403, 141] width 94 height 23
click at [220, 143] on button "Tag" at bounding box center [223, 141] width 44 height 23
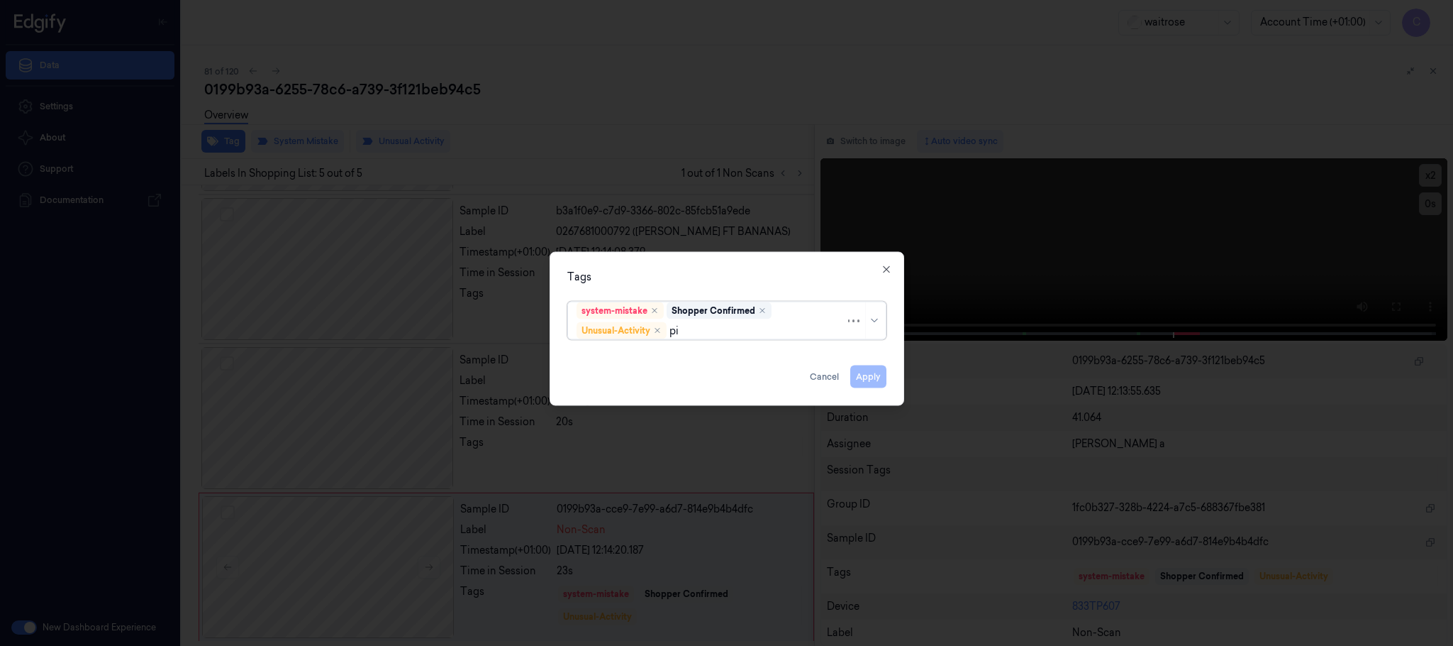
type input "pic"
click at [589, 362] on div "Picklist item alert" at bounding box center [618, 358] width 82 height 15
click at [664, 272] on div "Tags" at bounding box center [726, 277] width 319 height 15
click at [873, 368] on button "Apply" at bounding box center [869, 376] width 36 height 23
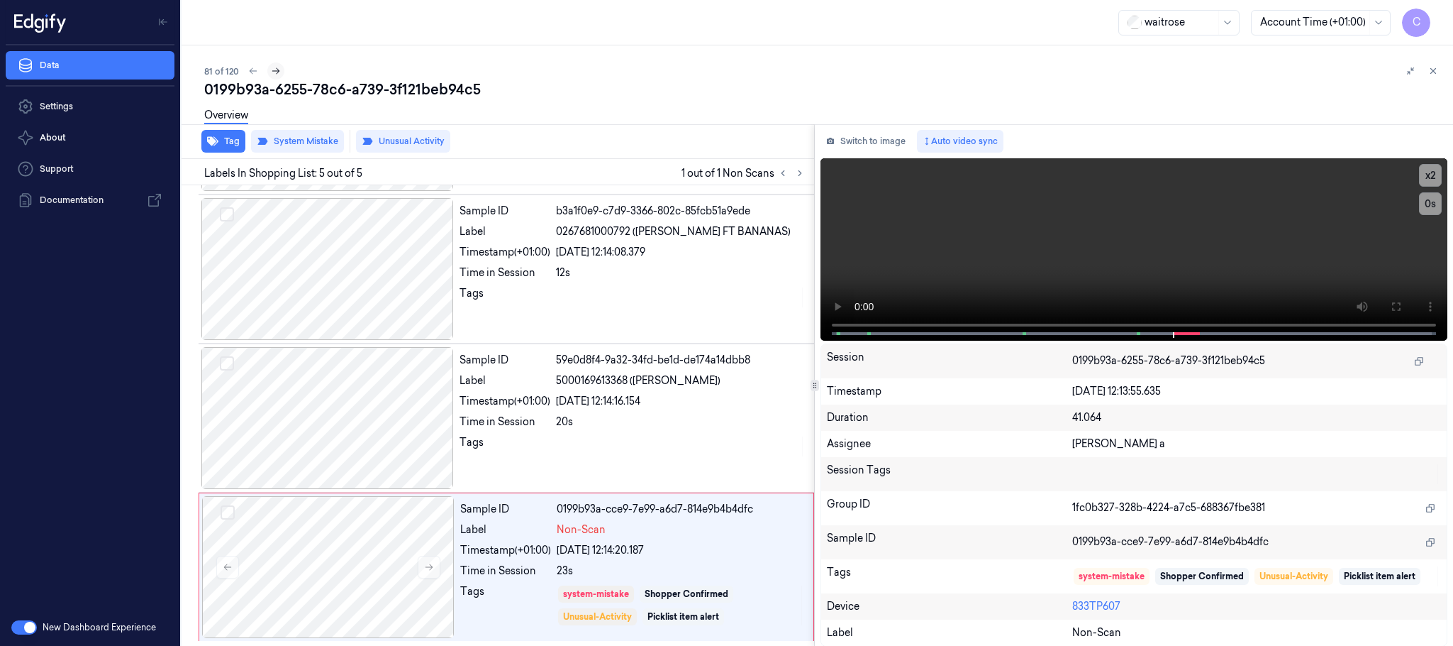
click at [277, 73] on icon at bounding box center [276, 71] width 10 height 10
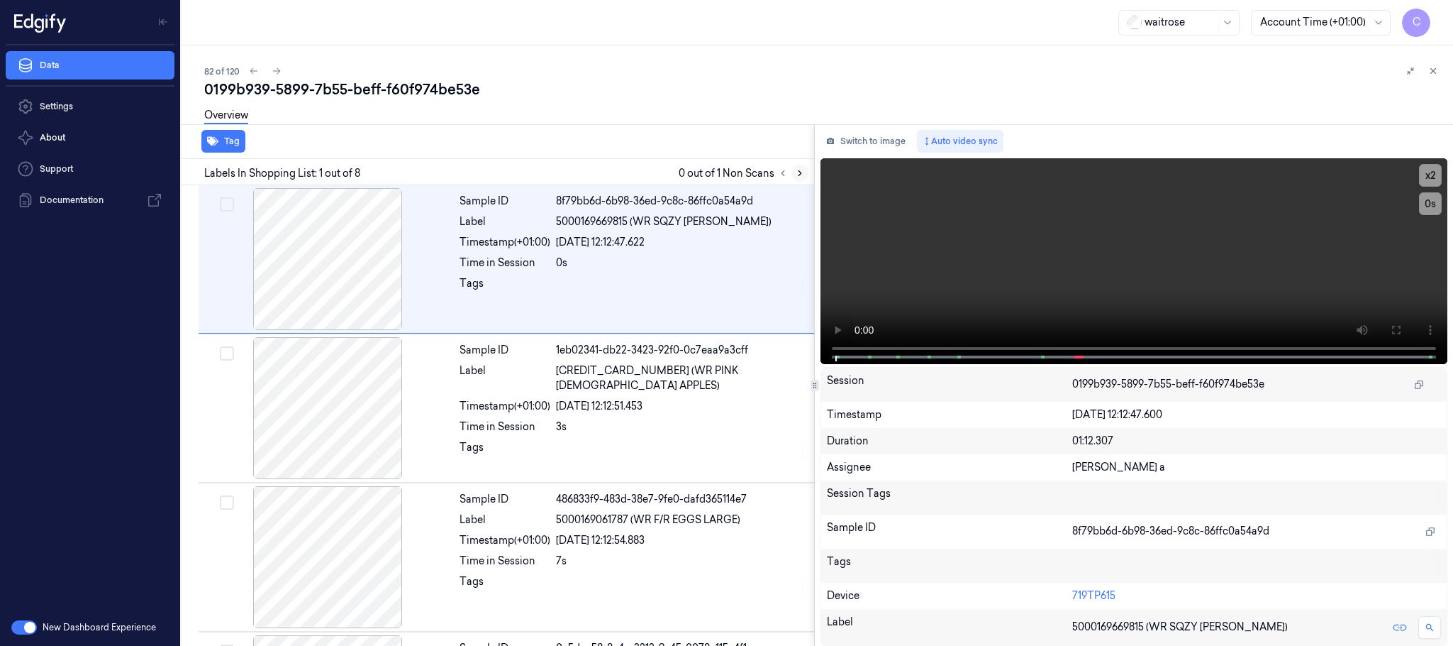
click at [797, 172] on icon at bounding box center [800, 173] width 10 height 10
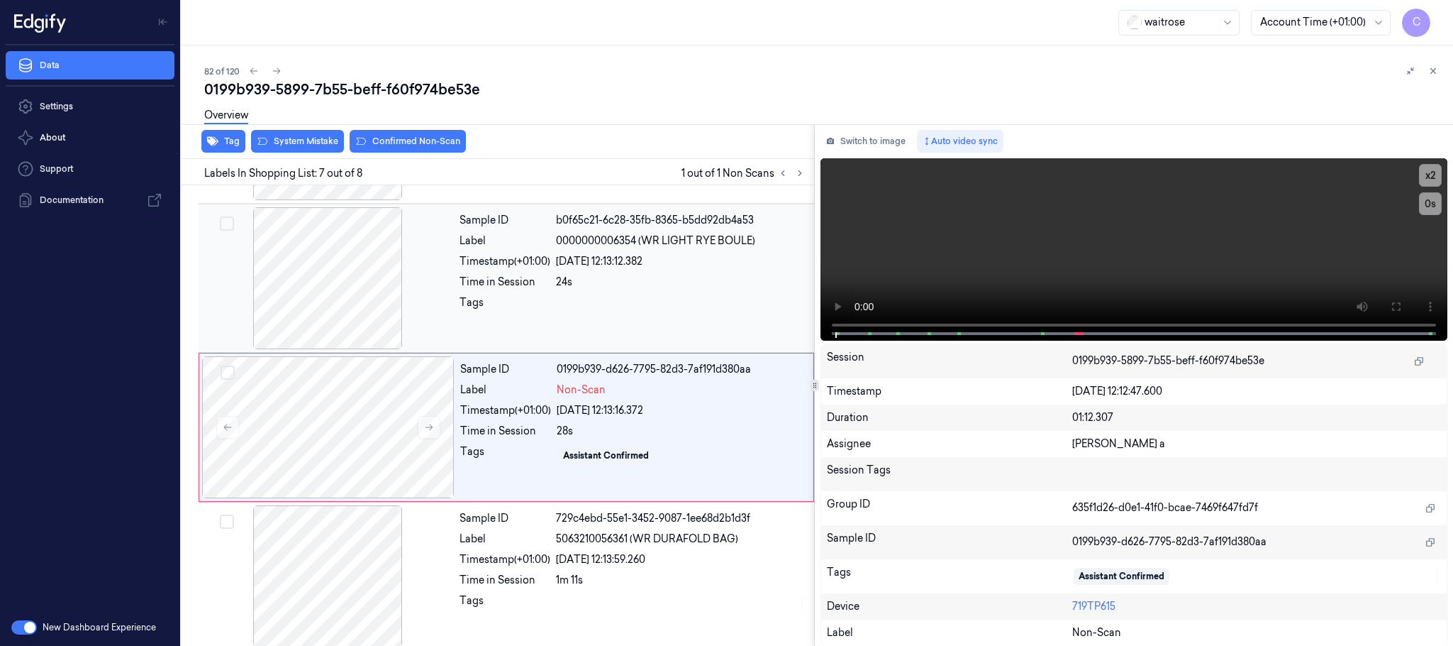
scroll to position [739, 0]
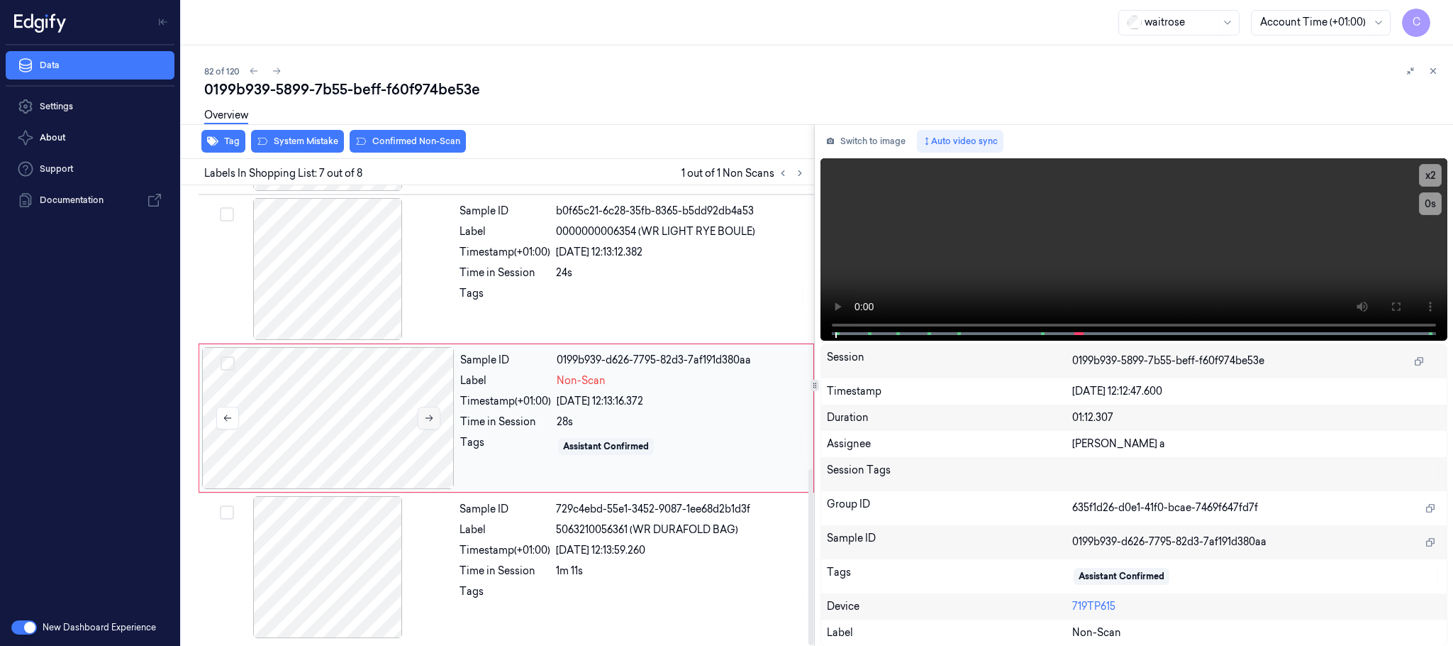
click at [430, 421] on icon at bounding box center [429, 418] width 10 height 10
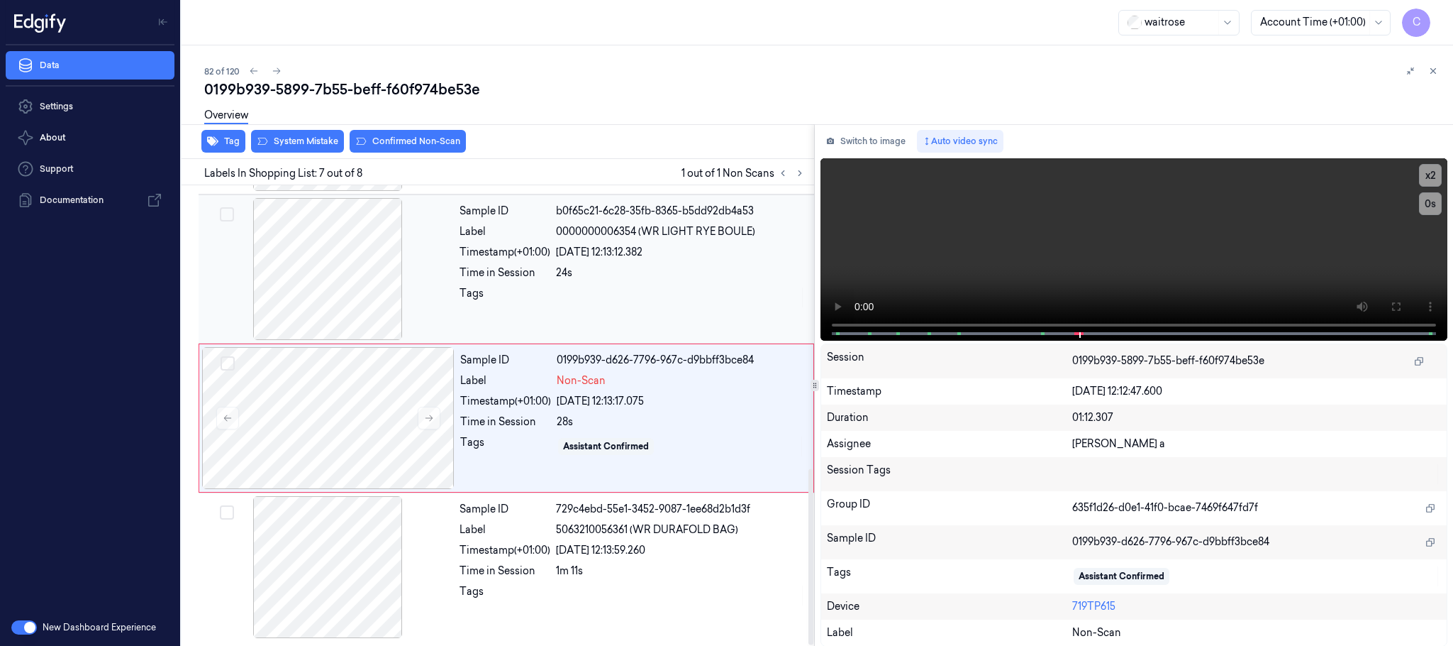
click at [347, 275] on div at bounding box center [327, 269] width 253 height 142
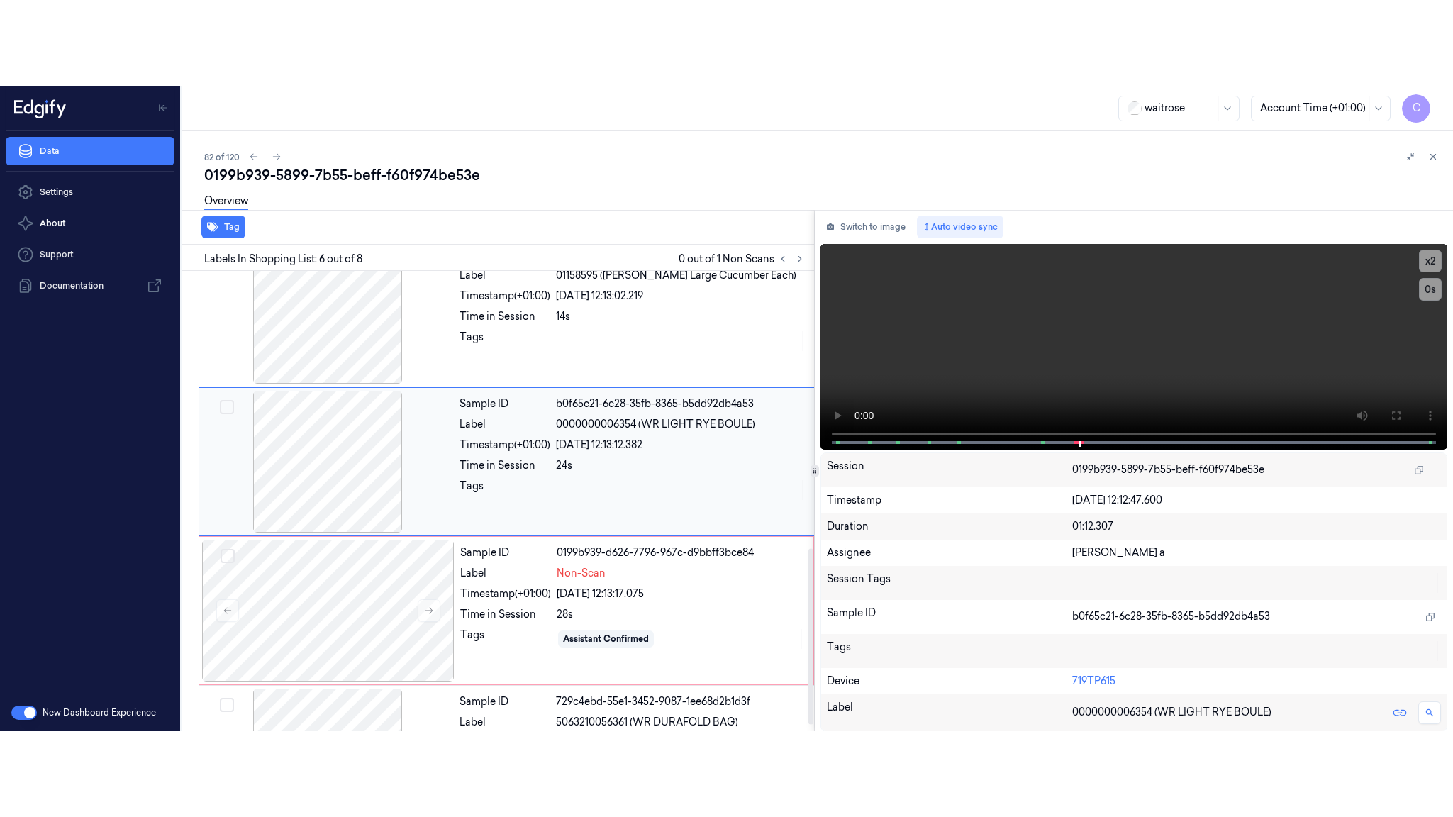
scroll to position [592, 0]
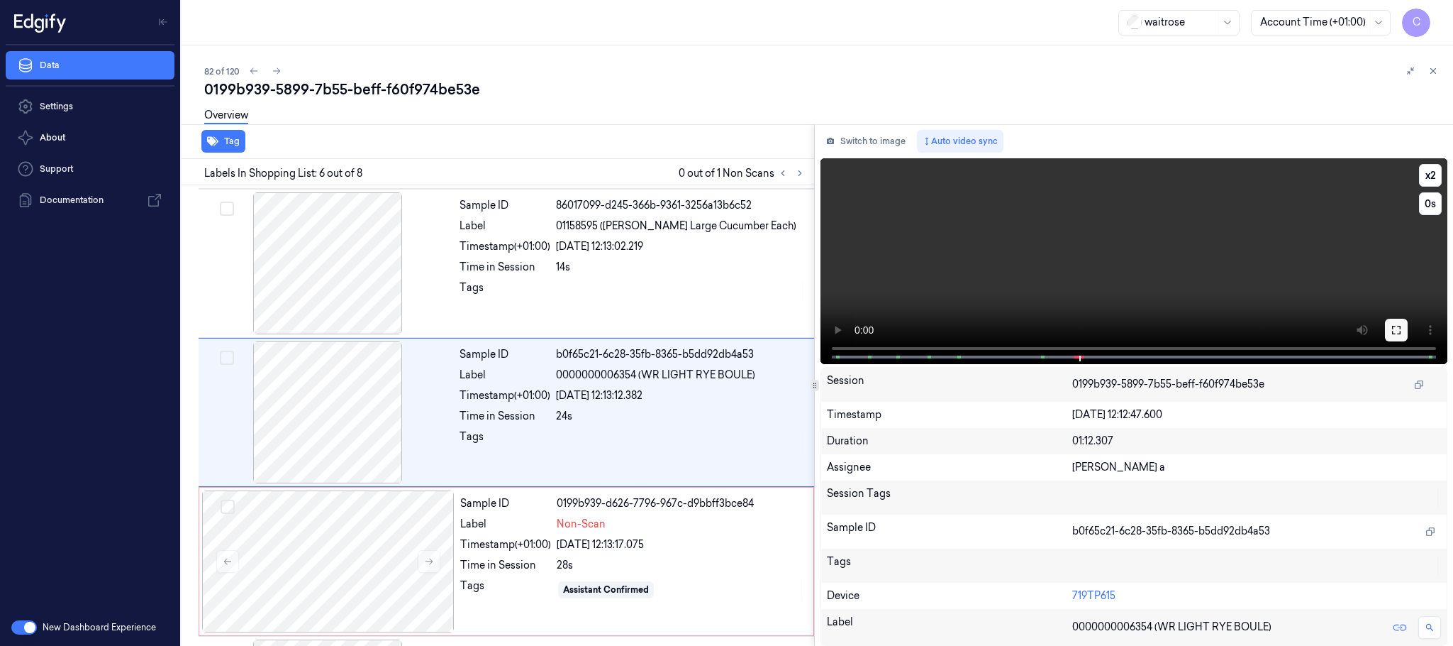
click at [1394, 332] on icon at bounding box center [1396, 329] width 11 height 11
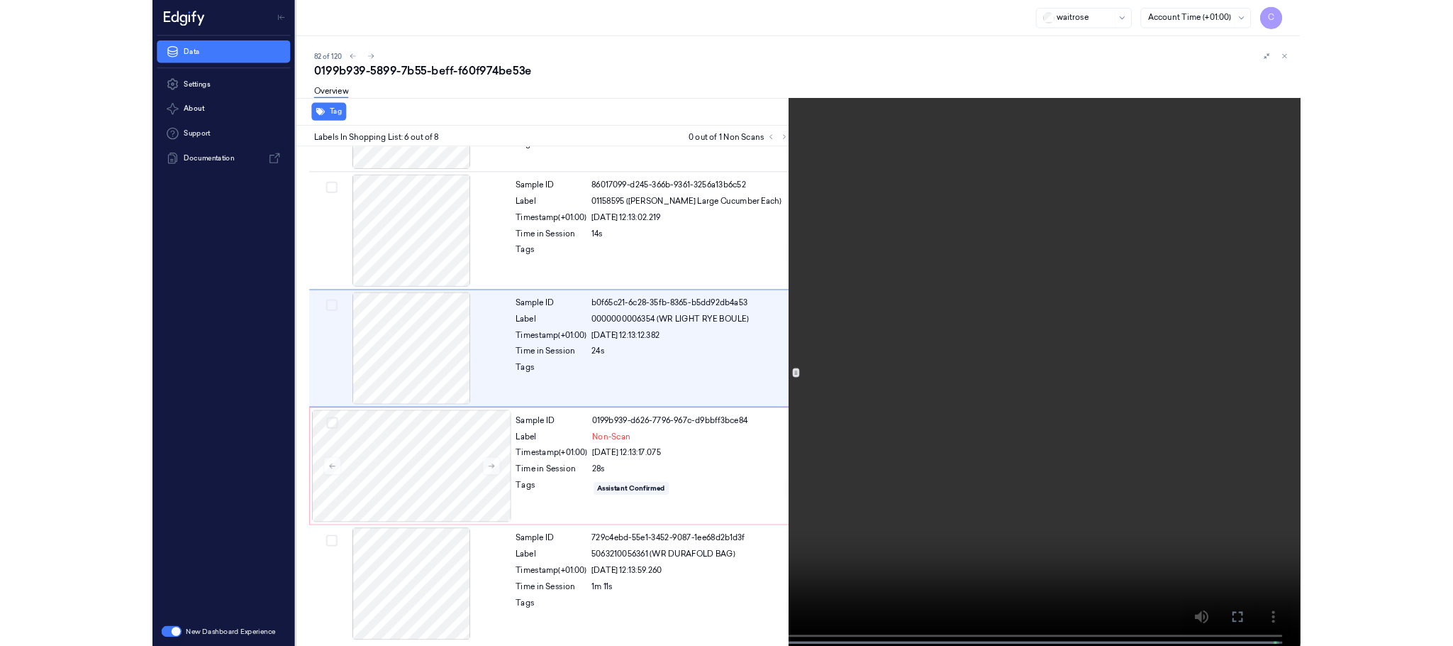
scroll to position [506, 0]
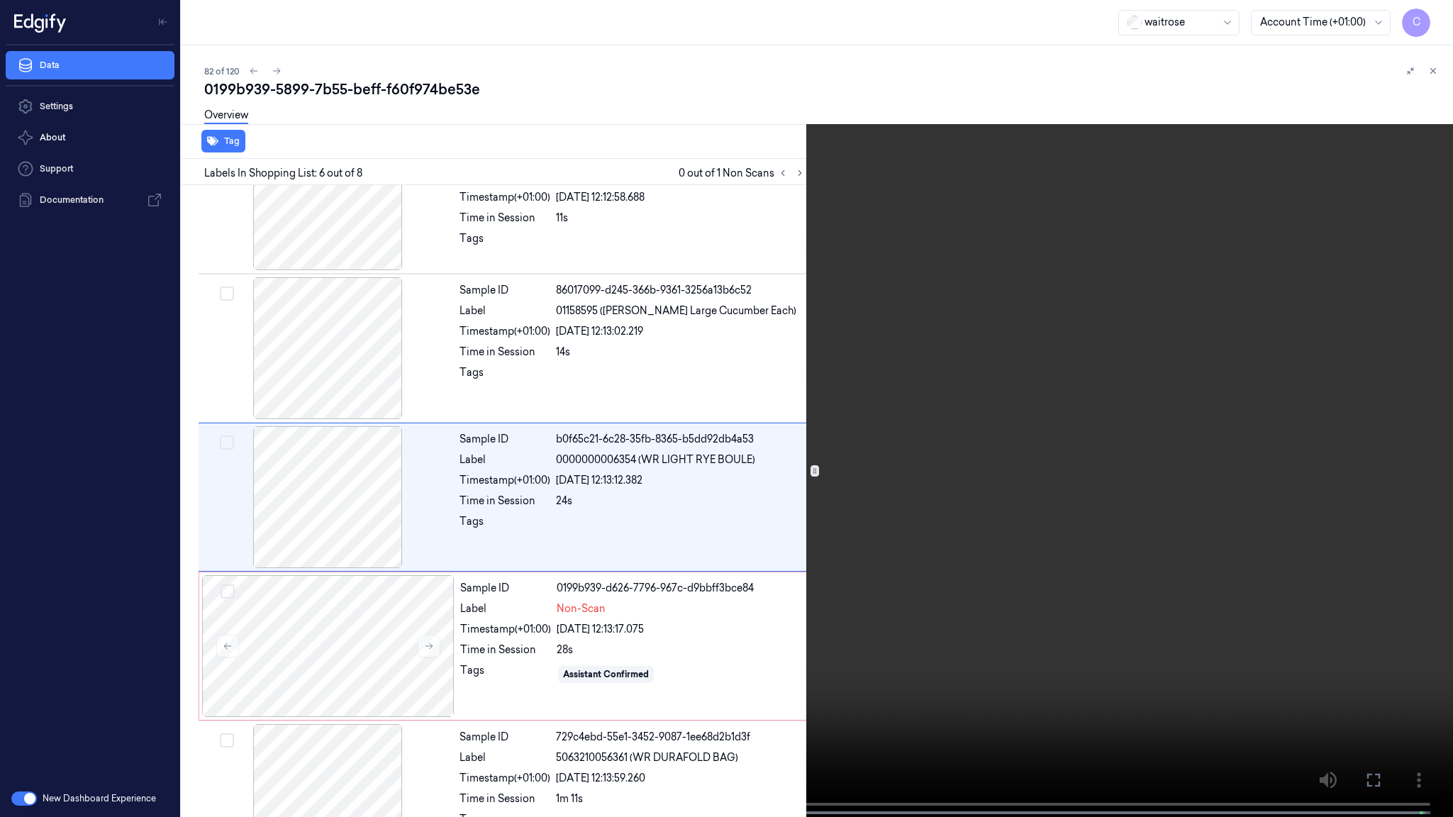
click at [812, 551] on video at bounding box center [726, 410] width 1453 height 820
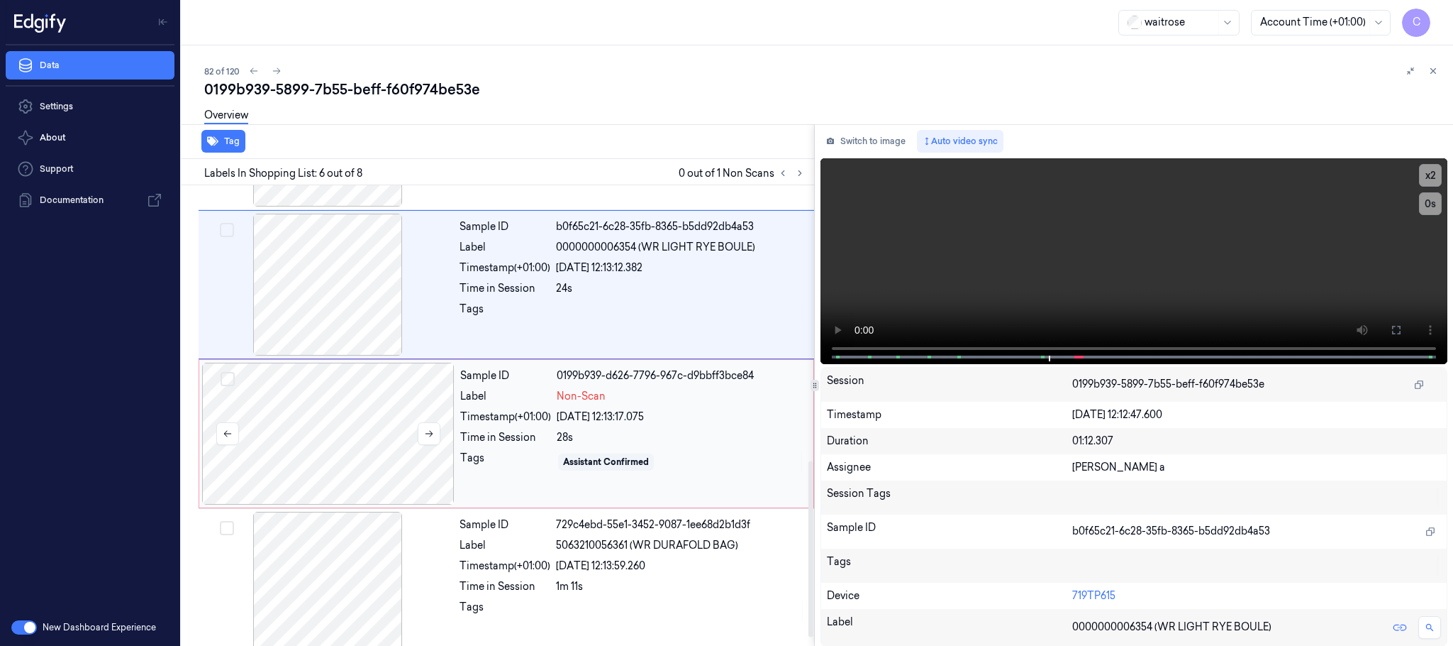
click at [392, 421] on div at bounding box center [328, 433] width 253 height 142
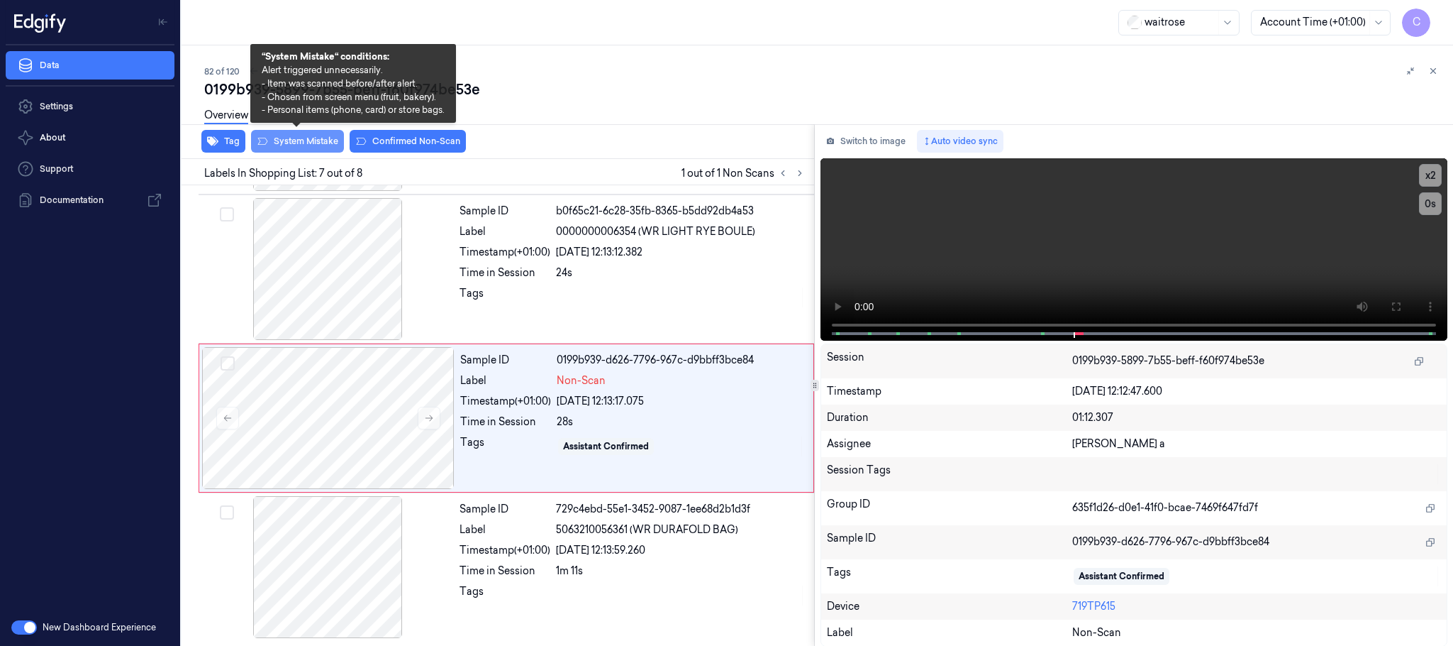
click at [296, 137] on button "System Mistake" at bounding box center [297, 141] width 93 height 23
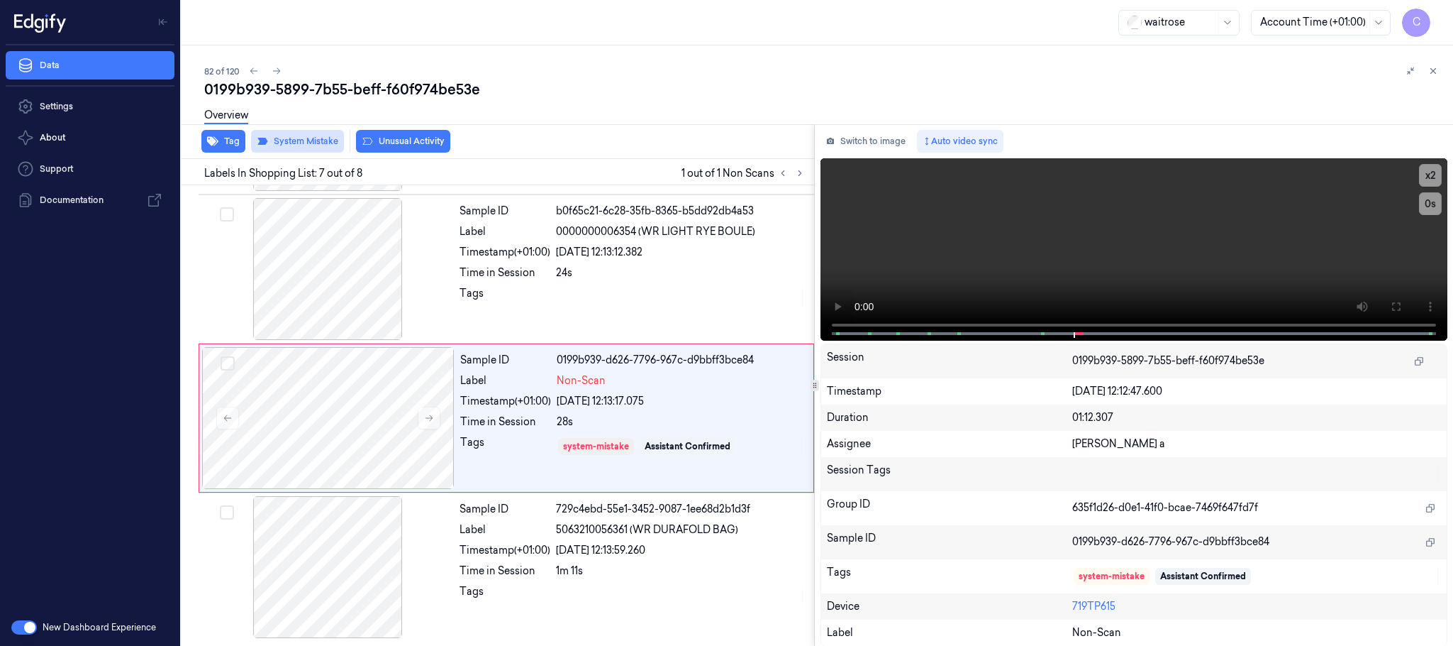
click at [406, 140] on button "Unusual Activity" at bounding box center [403, 141] width 94 height 23
click at [209, 145] on icon "button" at bounding box center [212, 140] width 11 height 11
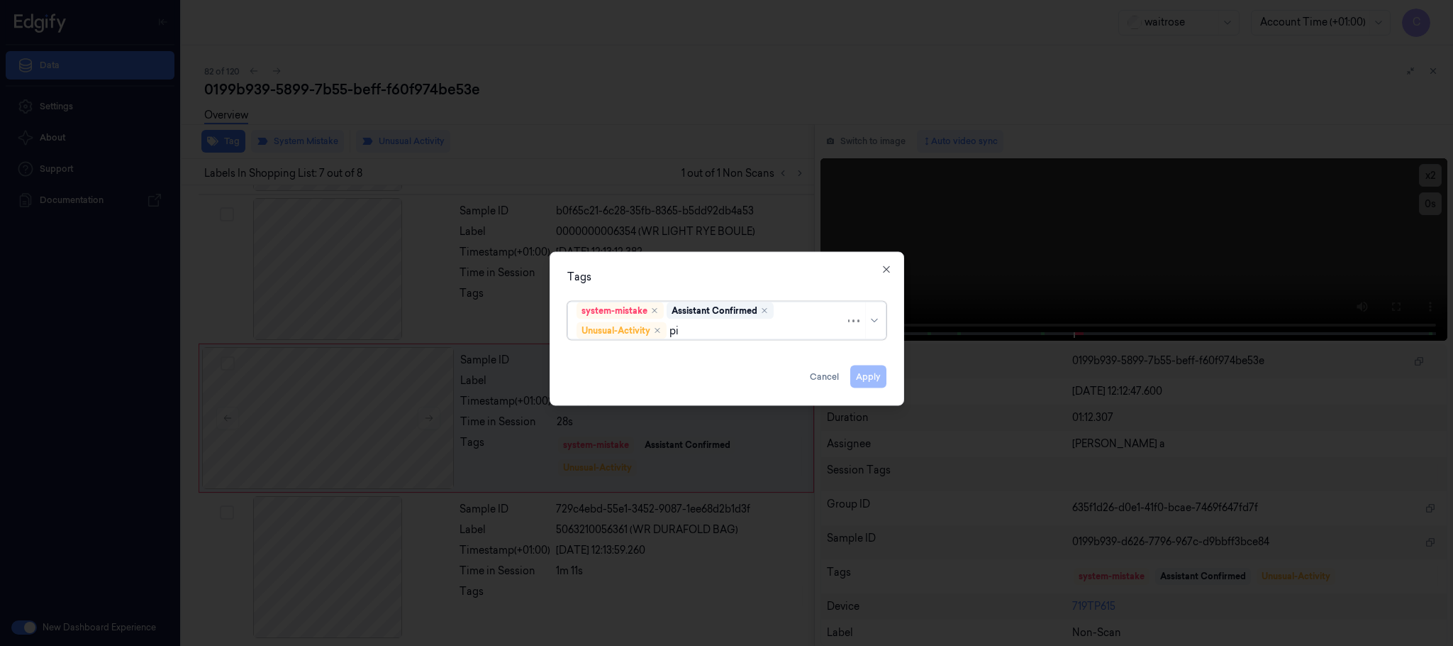
type input "pic"
click at [594, 367] on div "Picklist item alert" at bounding box center [726, 358] width 311 height 23
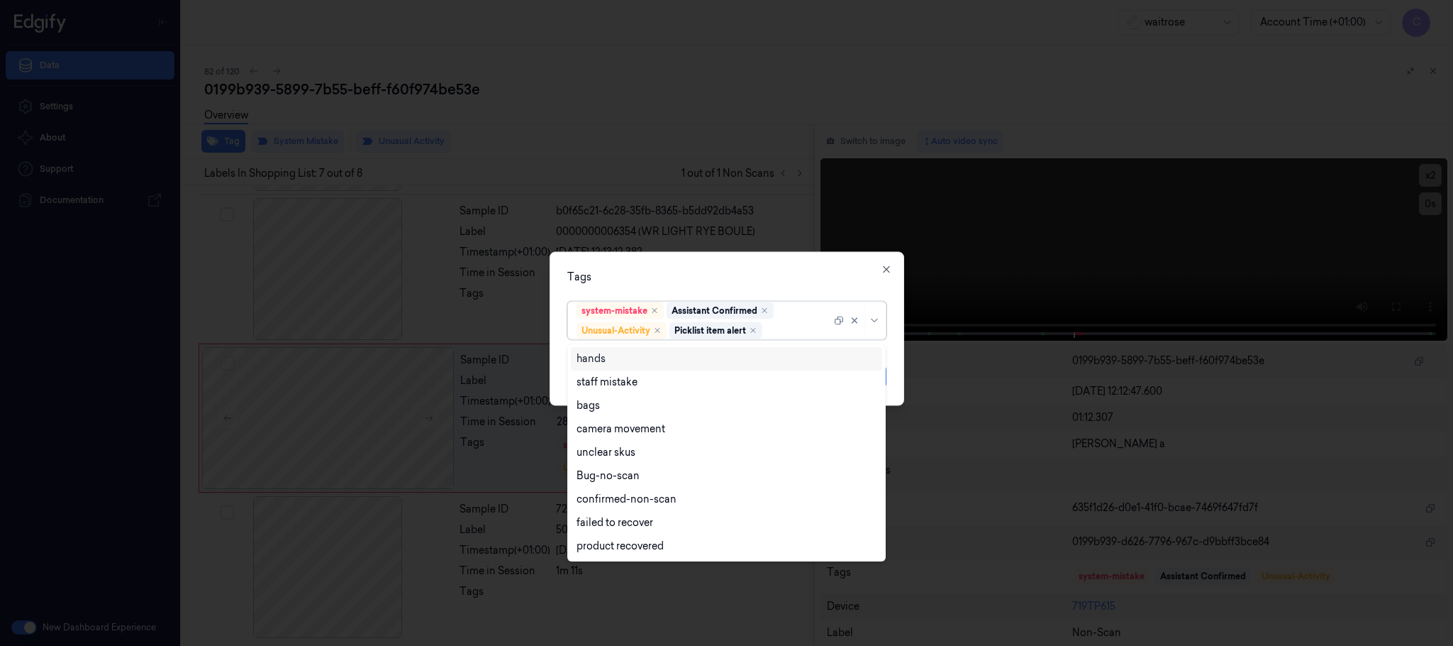
click at [687, 281] on div "Tags" at bounding box center [726, 277] width 319 height 15
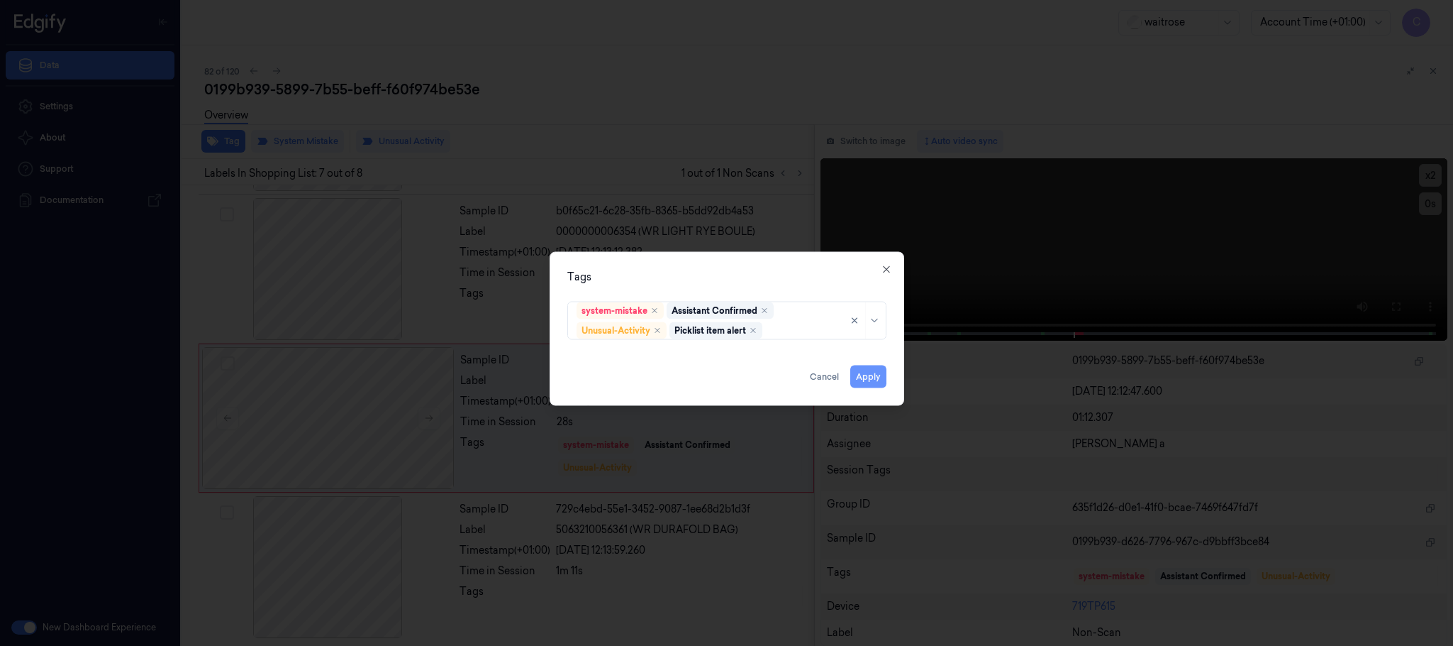
click at [868, 375] on button "Apply" at bounding box center [869, 376] width 36 height 23
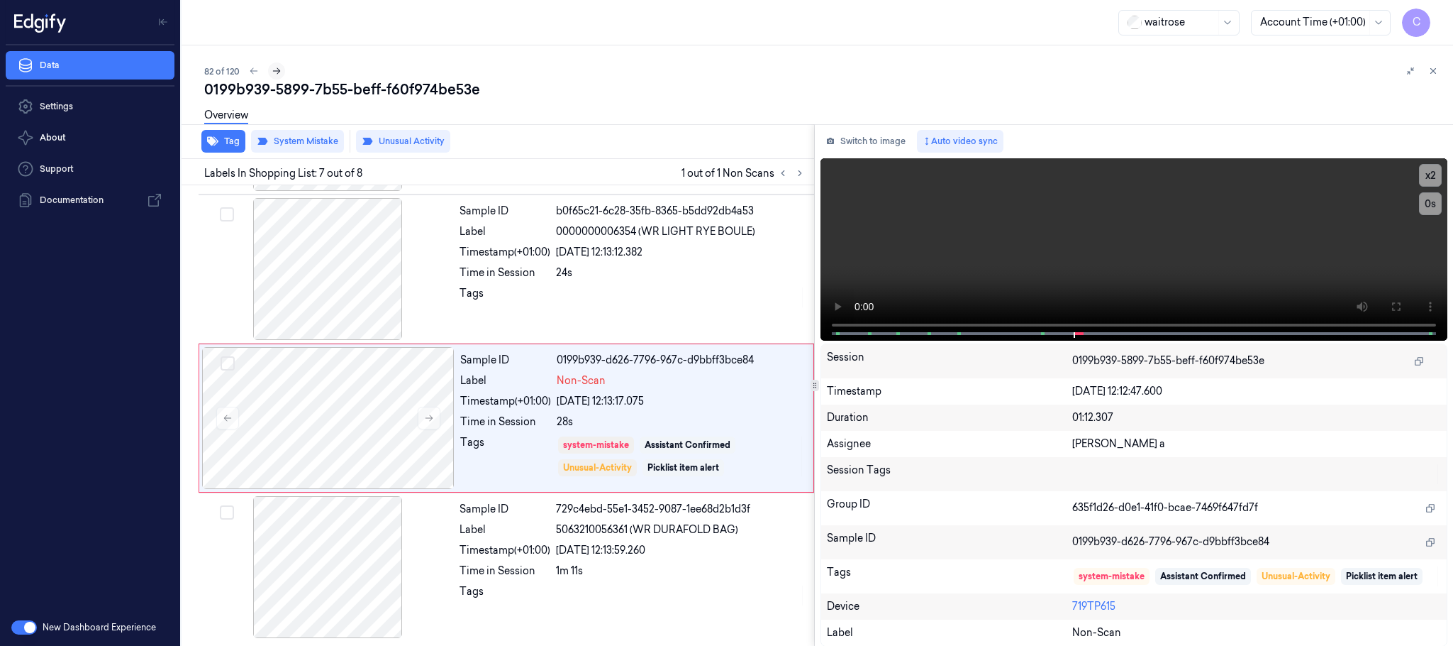
click at [275, 66] on icon at bounding box center [277, 71] width 10 height 10
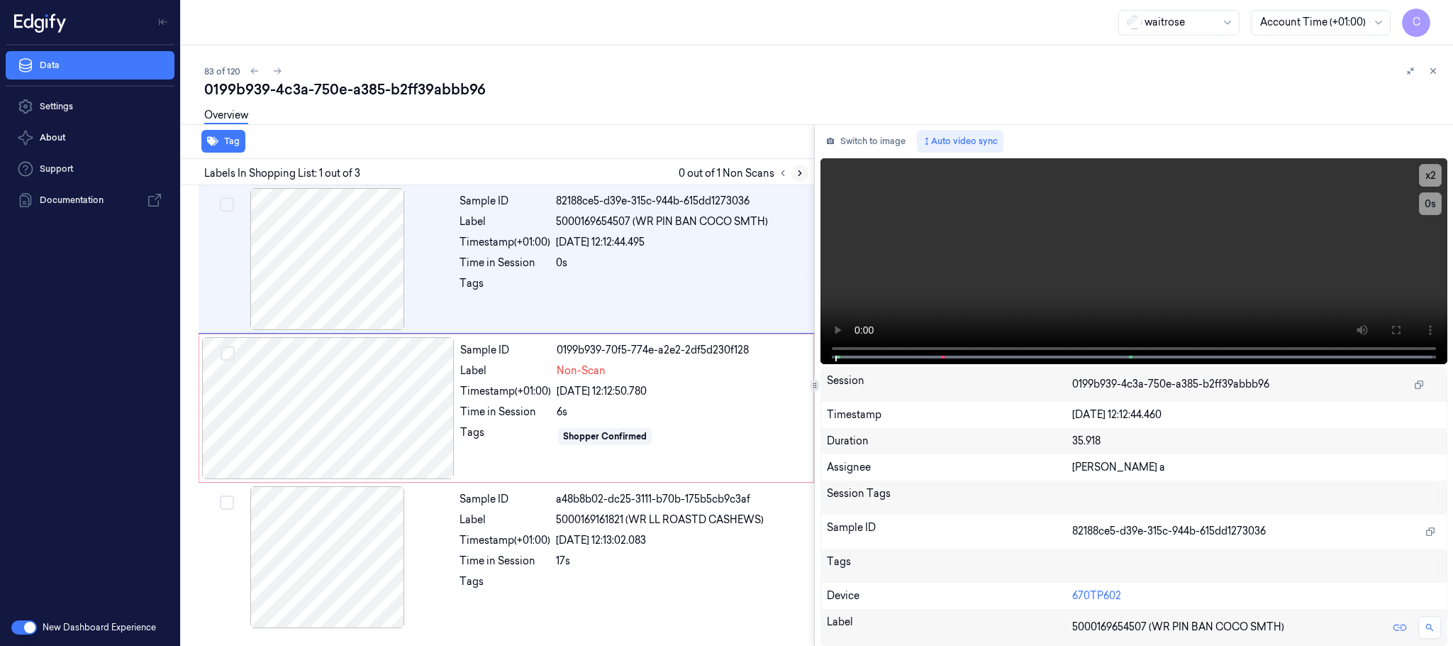
click at [804, 171] on icon at bounding box center [800, 173] width 10 height 10
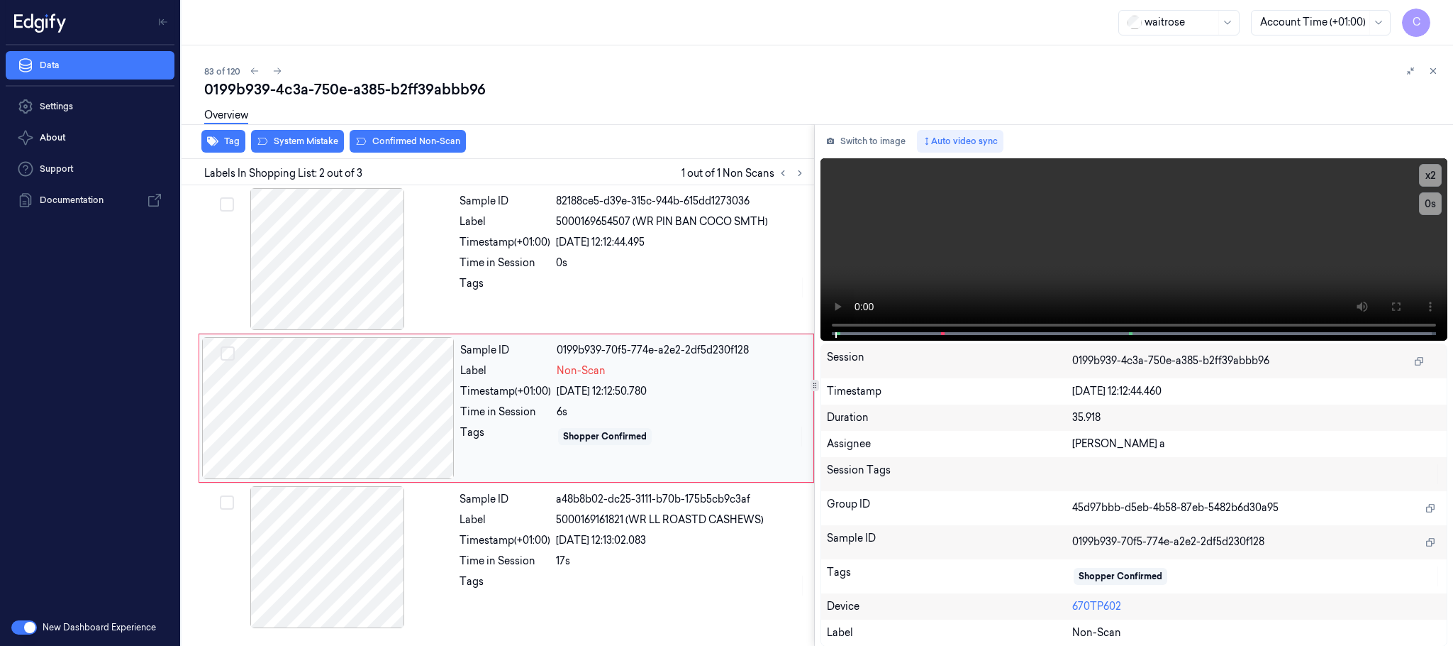
click at [421, 411] on div at bounding box center [328, 408] width 253 height 142
click at [334, 271] on div at bounding box center [327, 259] width 253 height 142
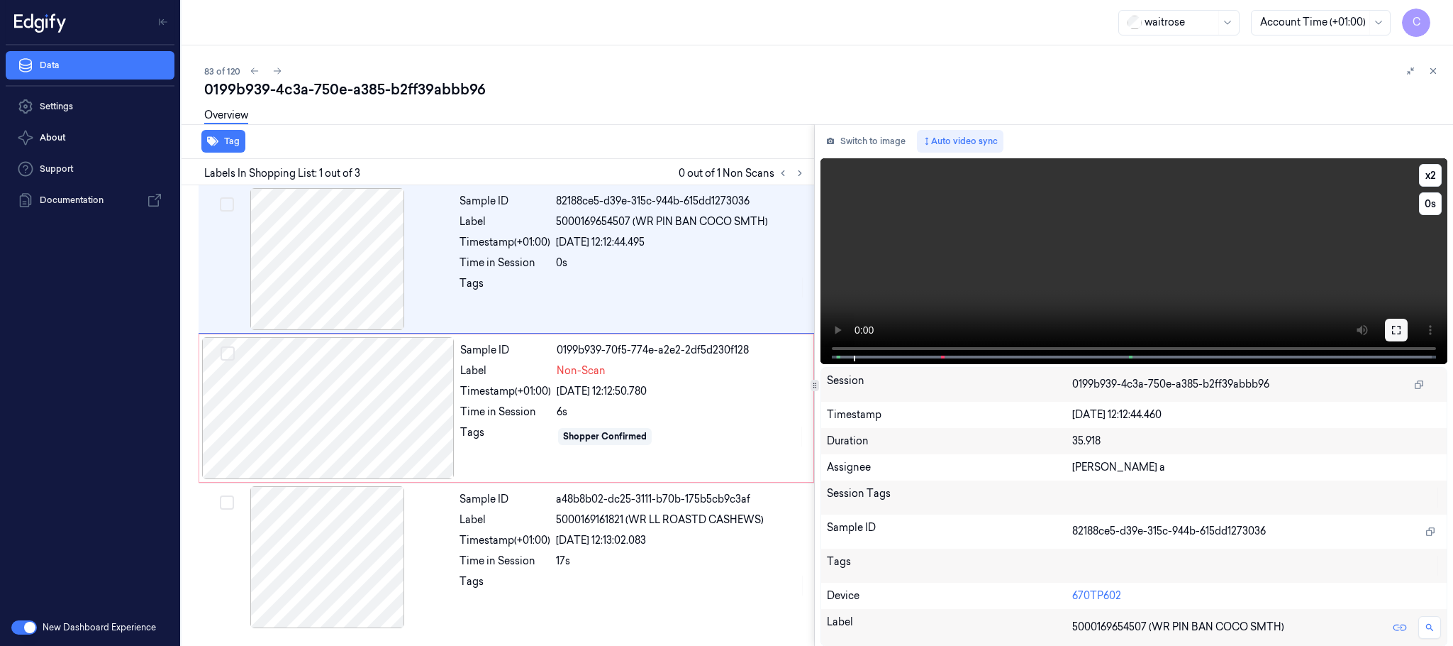
click at [1407, 328] on button at bounding box center [1396, 330] width 23 height 23
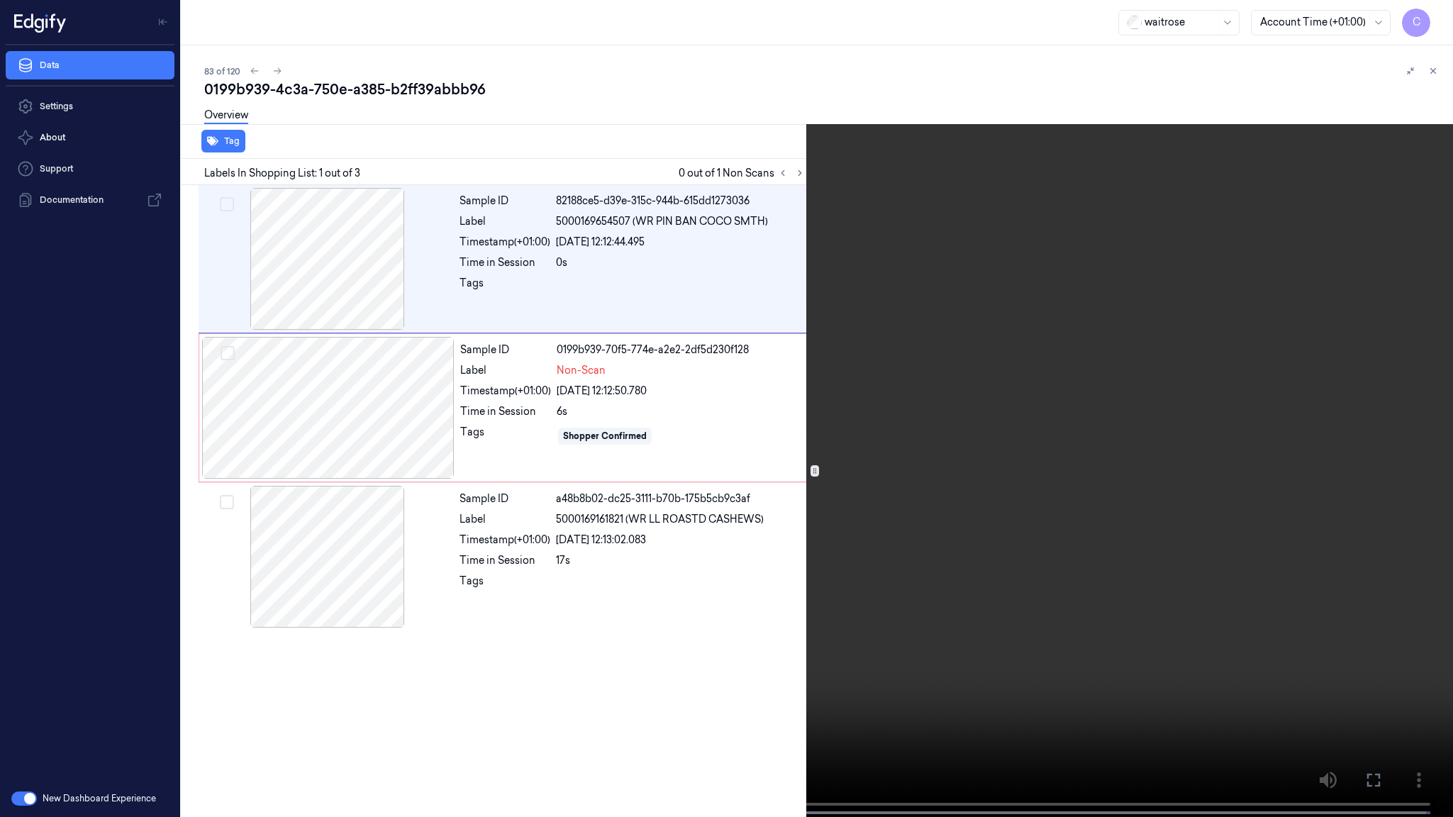
click at [699, 504] on video at bounding box center [726, 410] width 1453 height 820
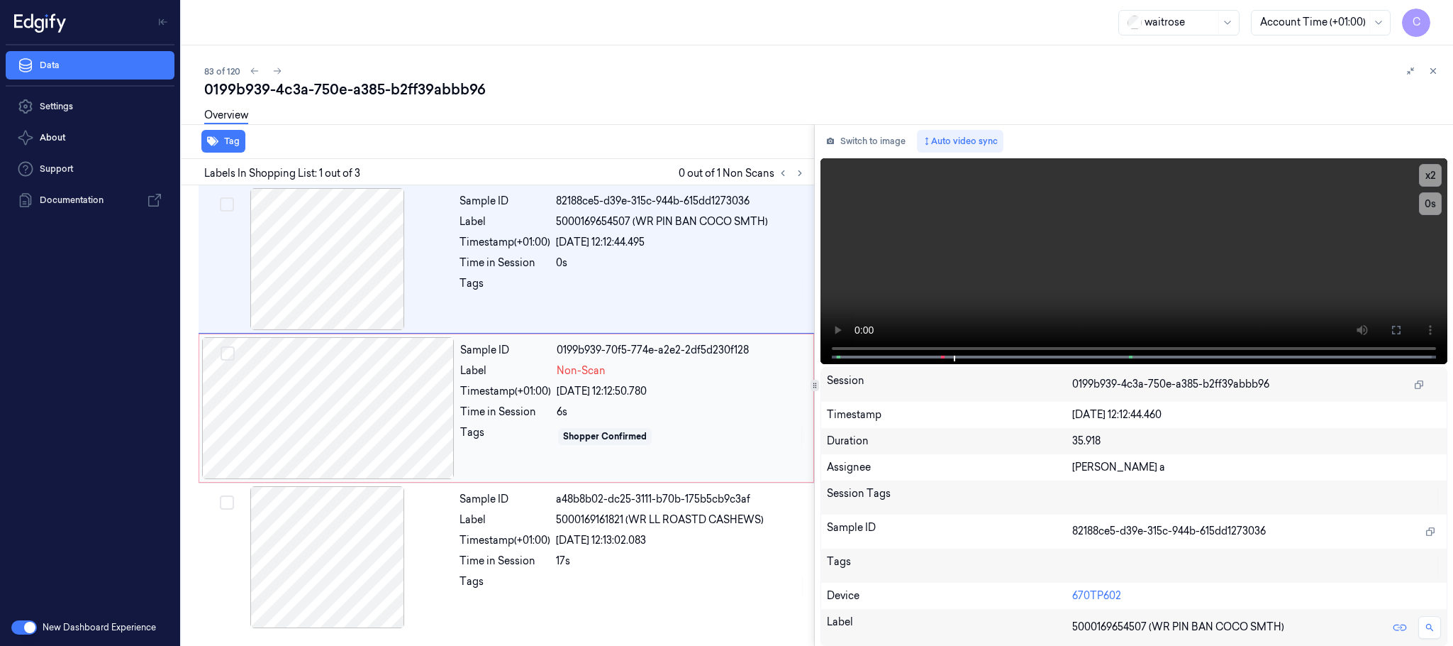
click at [337, 382] on div at bounding box center [328, 408] width 253 height 142
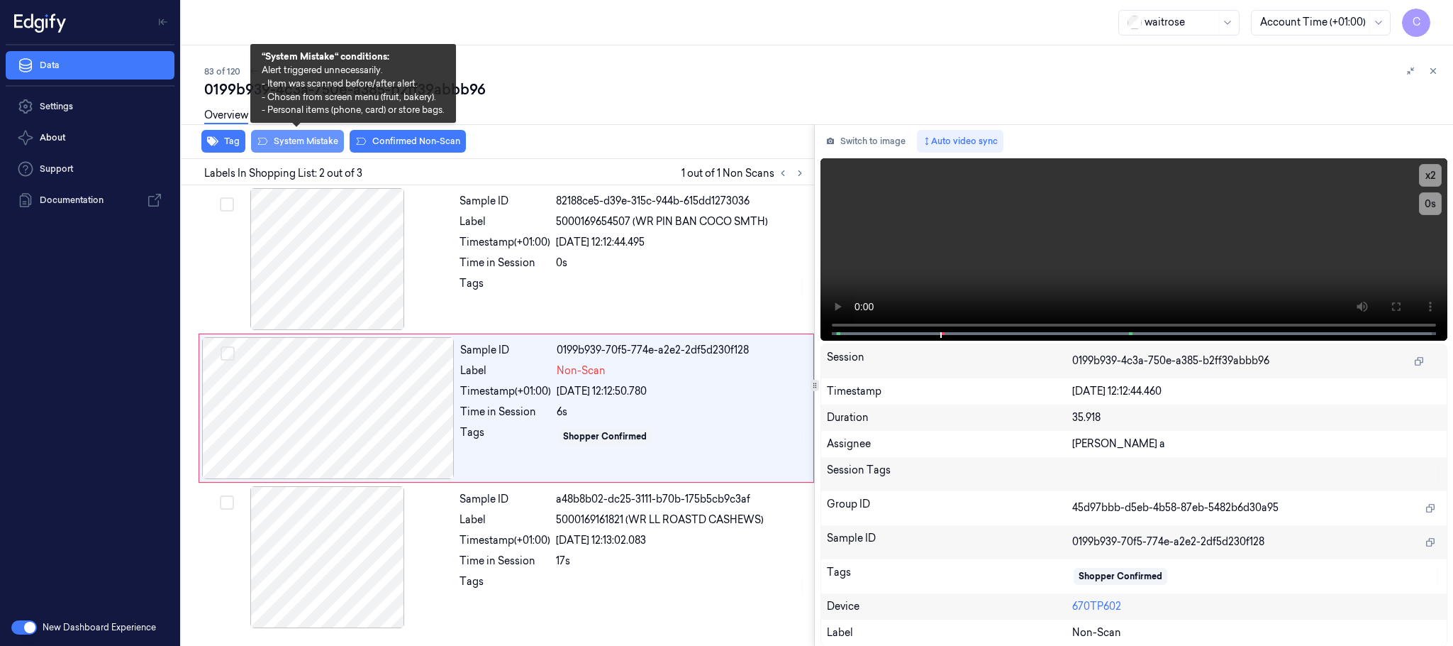
click at [294, 145] on button "System Mistake" at bounding box center [297, 141] width 93 height 23
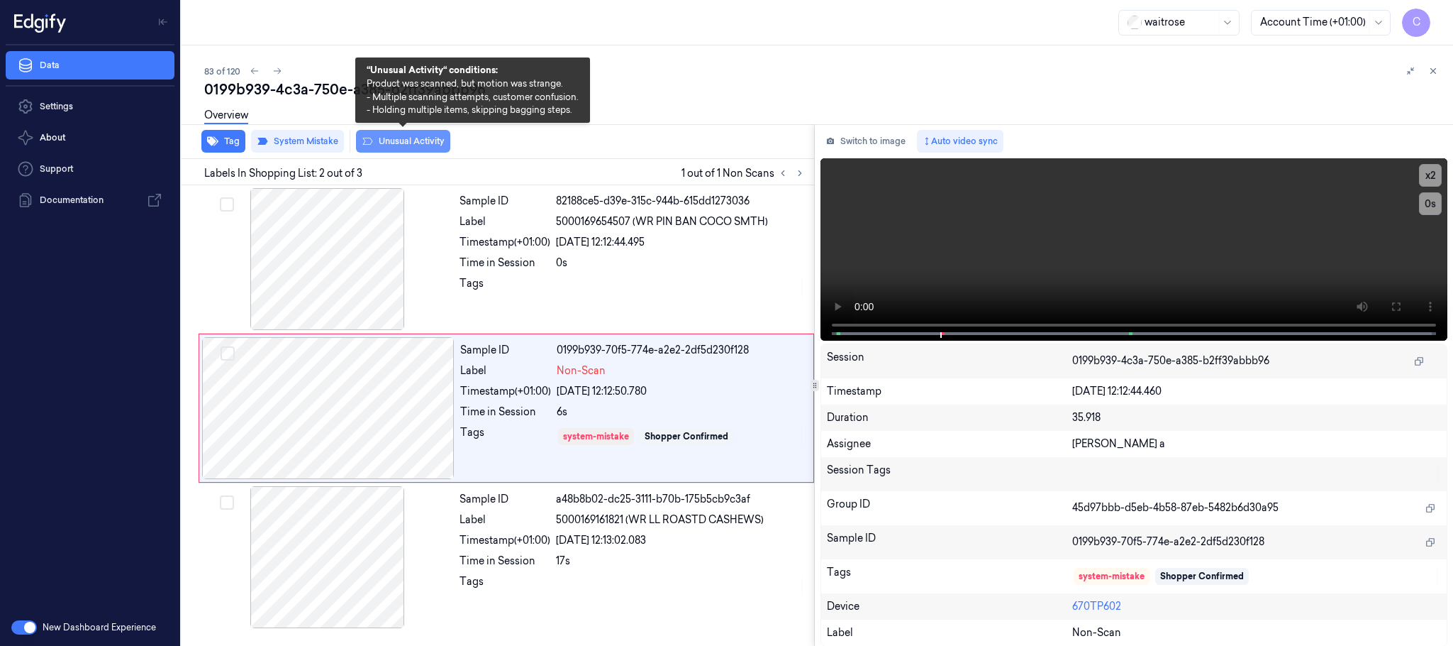
click at [401, 138] on button "Unusual Activity" at bounding box center [403, 141] width 94 height 23
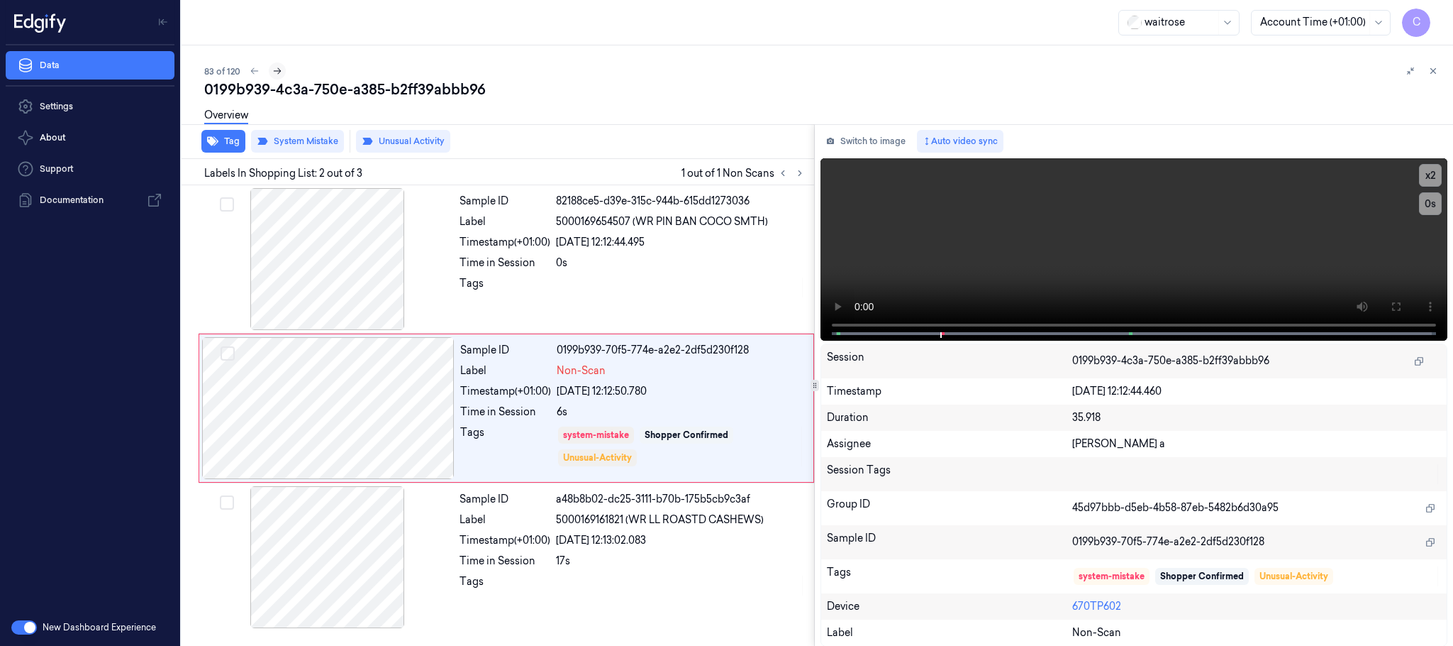
click at [279, 72] on icon at bounding box center [277, 71] width 10 height 10
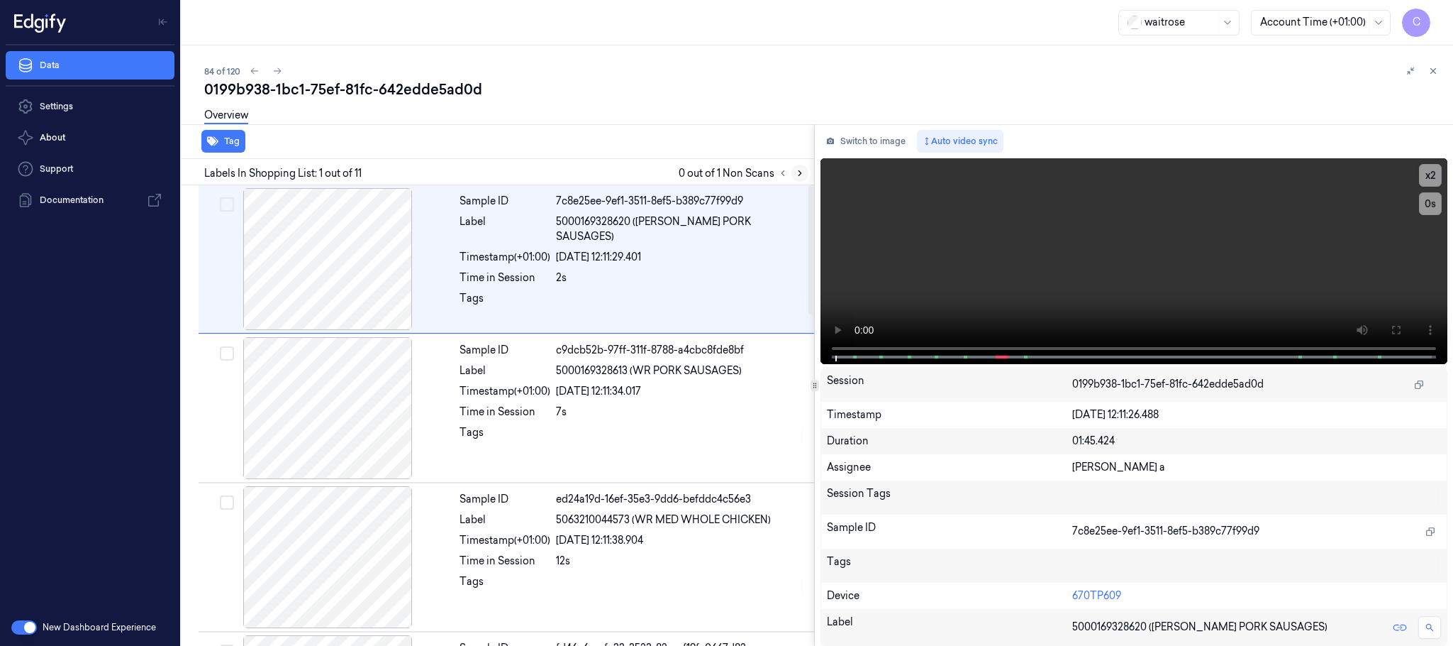
click at [792, 170] on button at bounding box center [800, 173] width 17 height 17
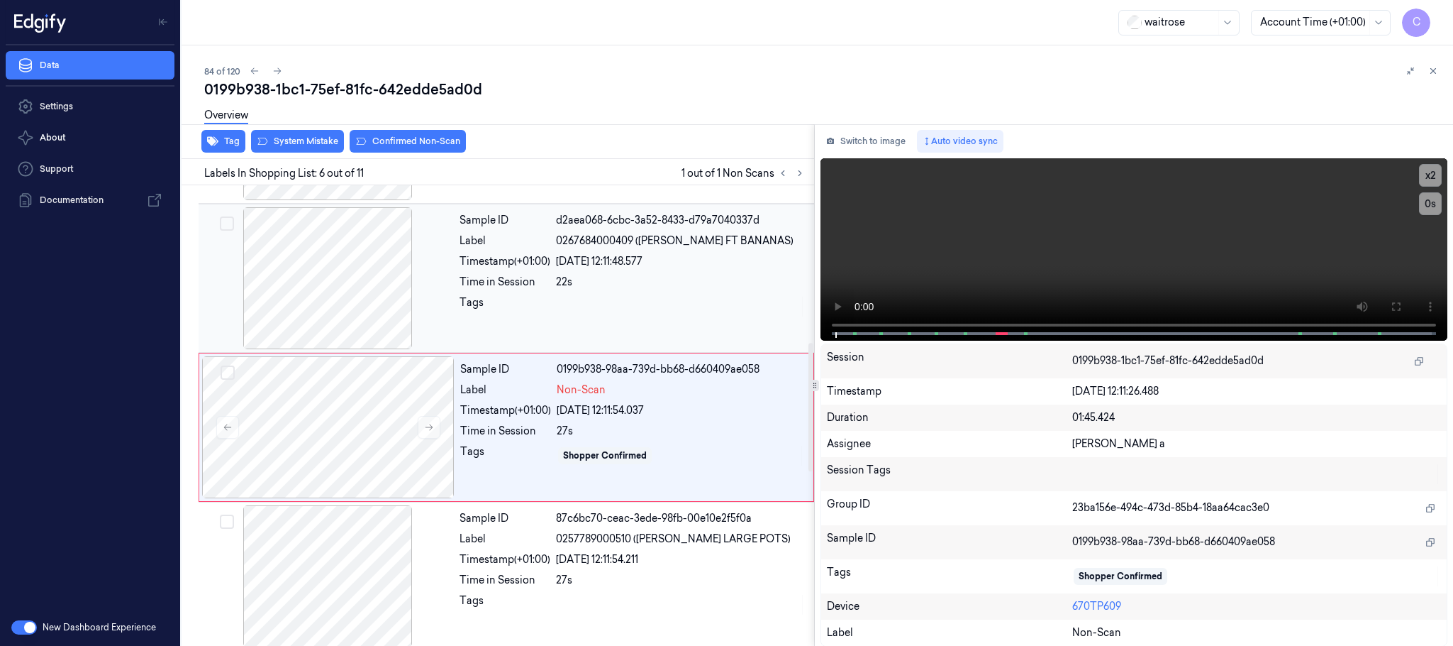
scroll to position [592, 0]
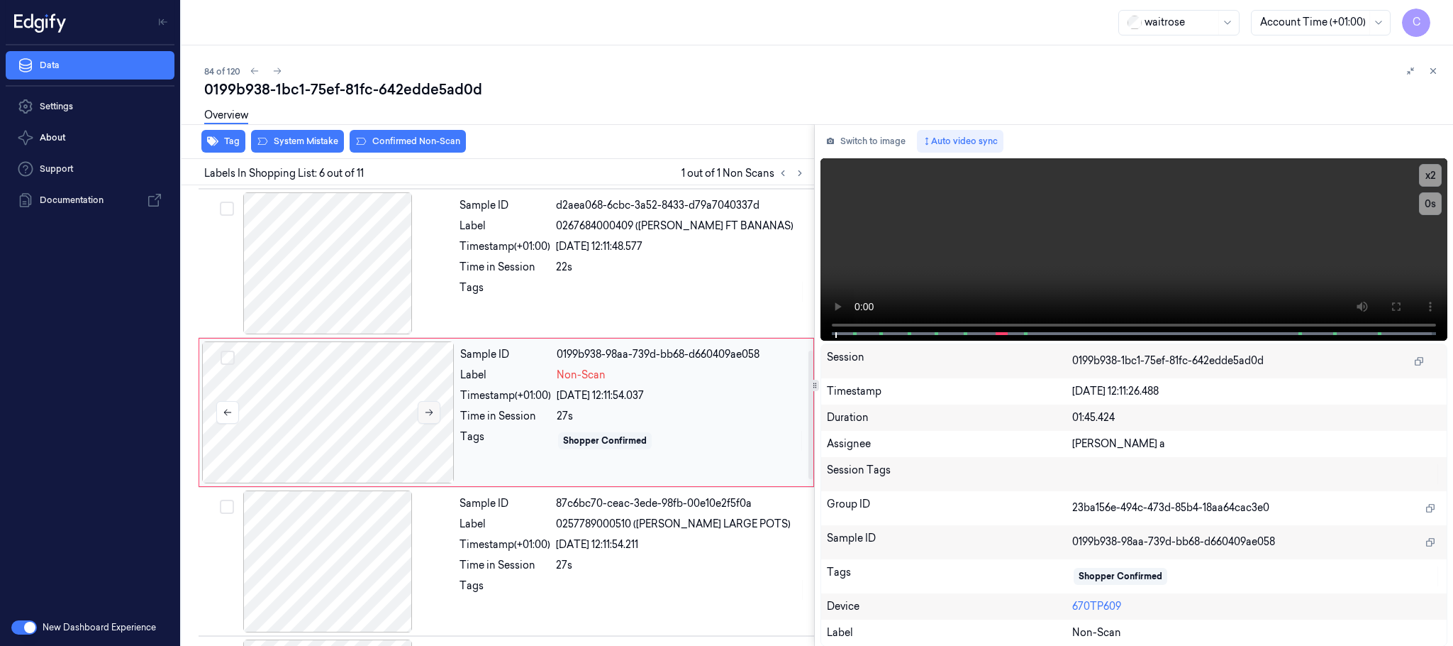
click at [426, 417] on icon at bounding box center [429, 412] width 10 height 10
click at [356, 284] on div at bounding box center [327, 263] width 253 height 142
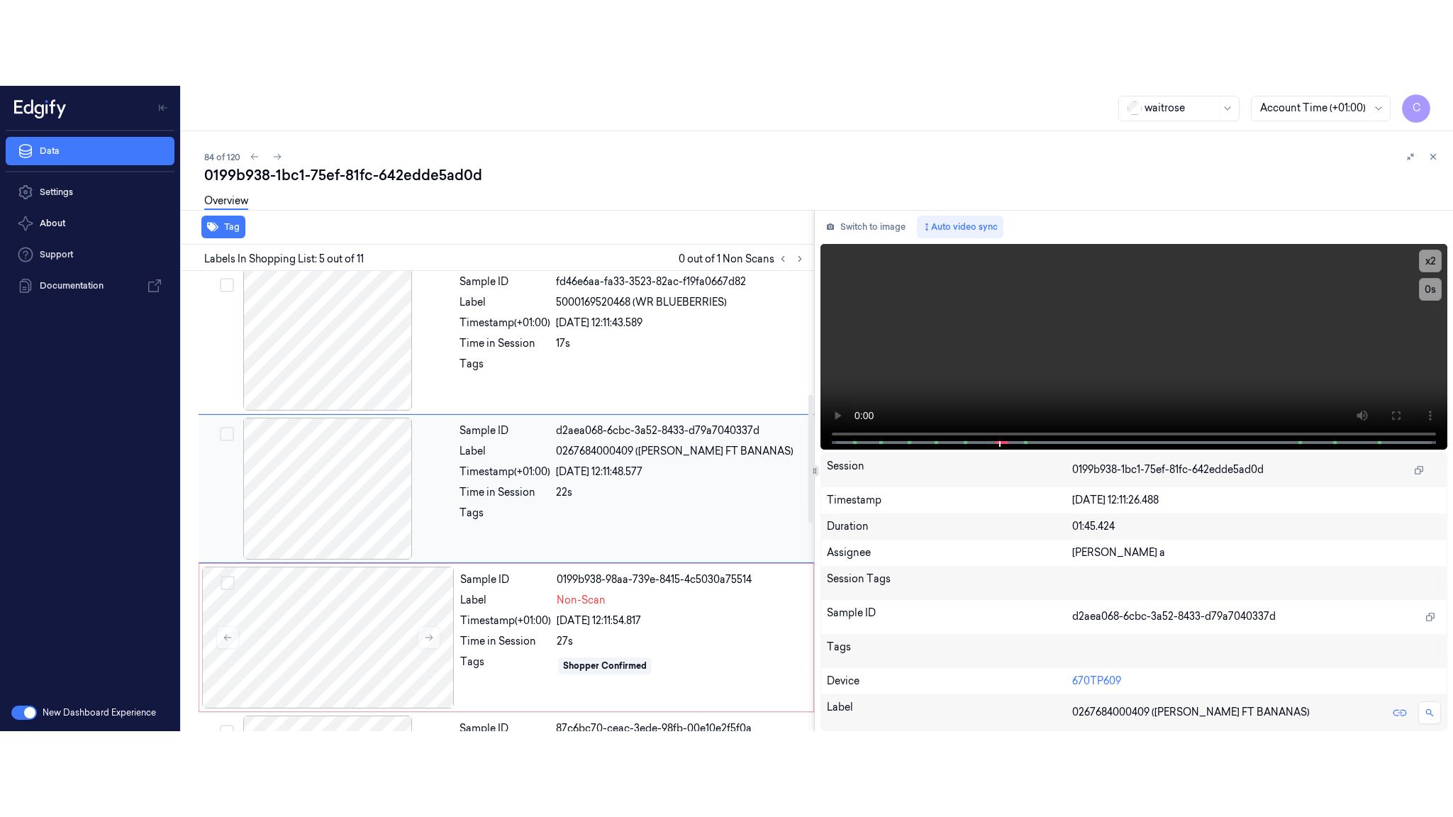
scroll to position [443, 0]
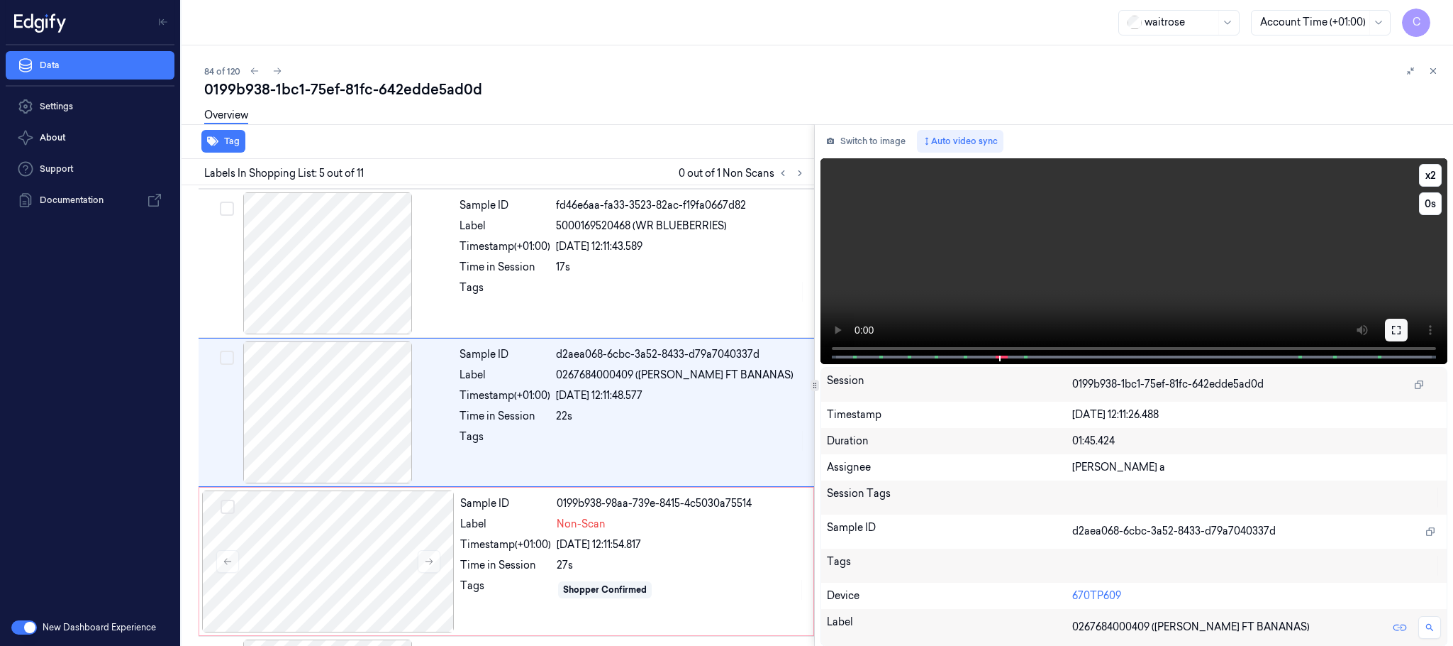
click at [1397, 328] on icon at bounding box center [1396, 329] width 11 height 11
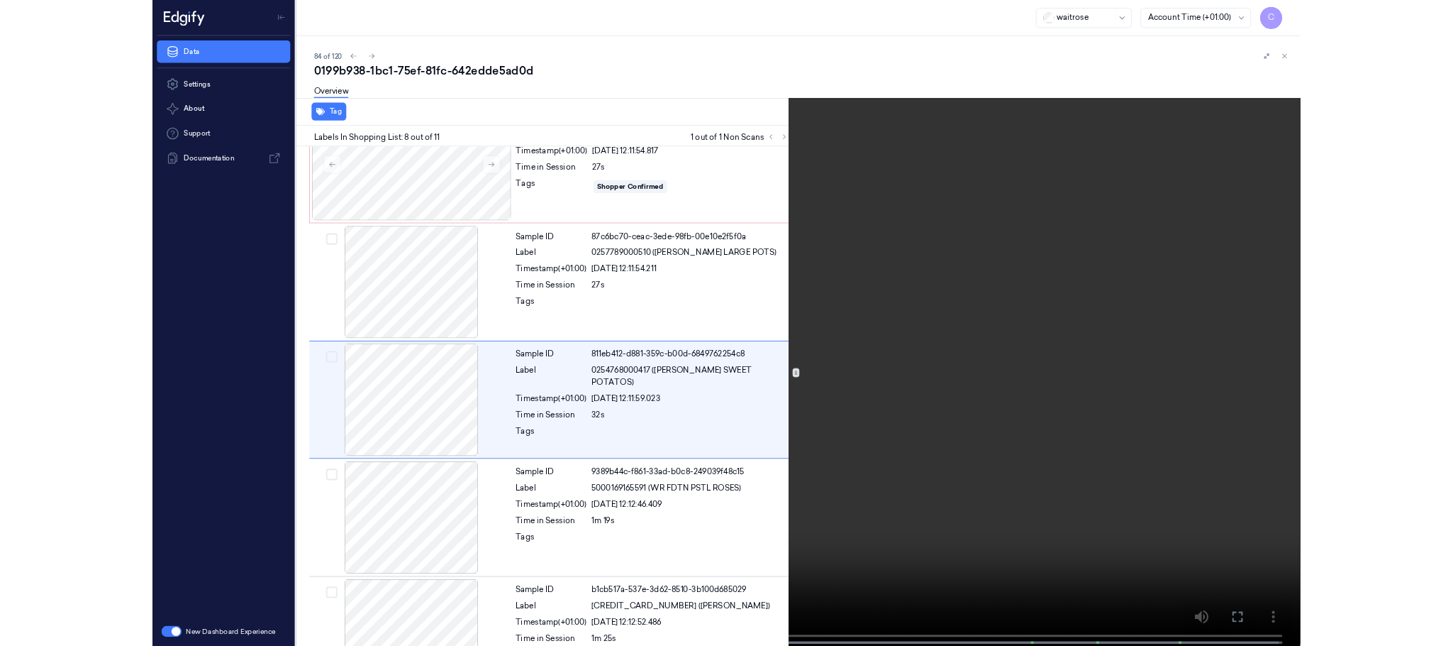
scroll to position [805, 0]
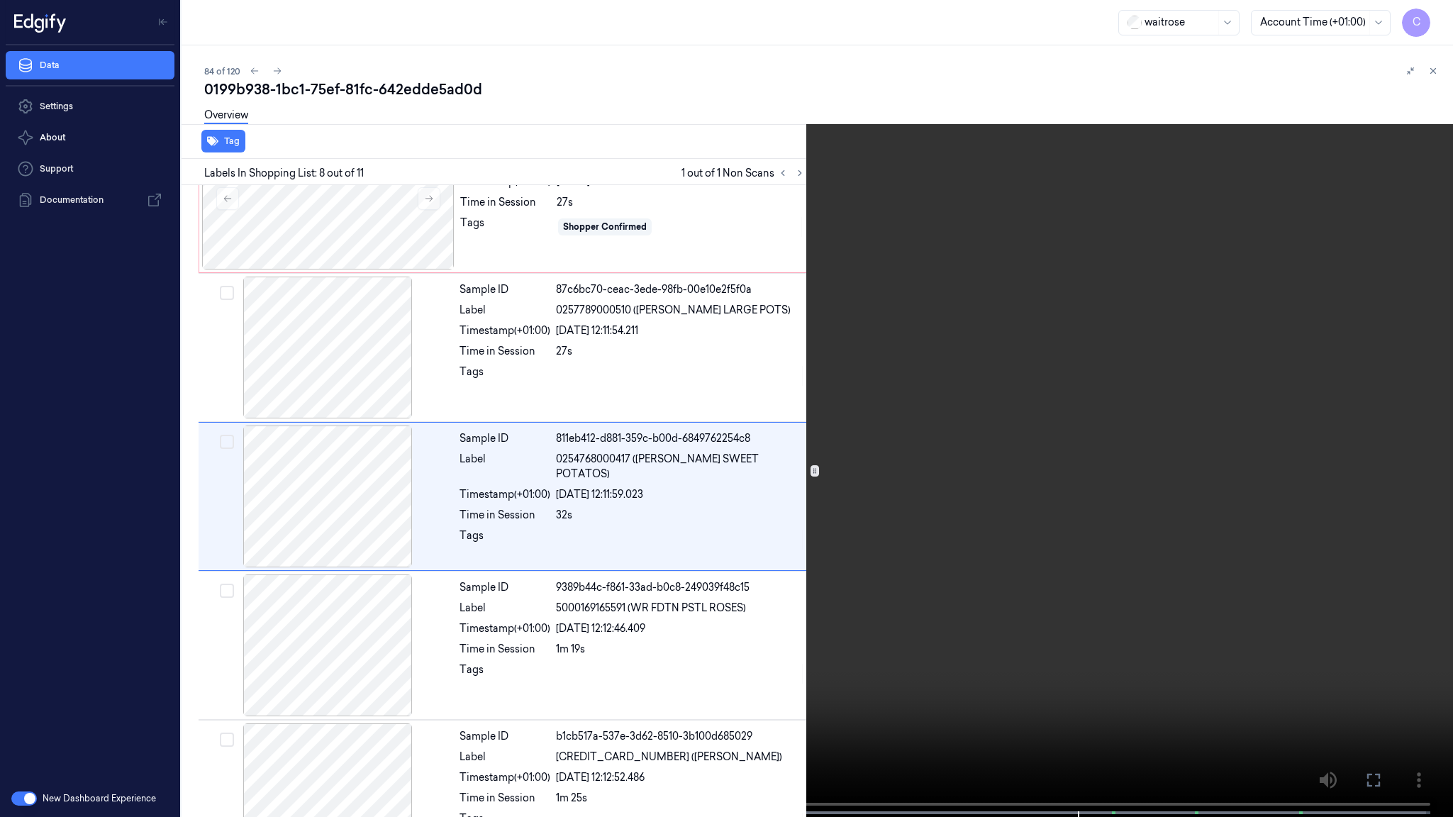
click at [862, 499] on video at bounding box center [726, 410] width 1453 height 820
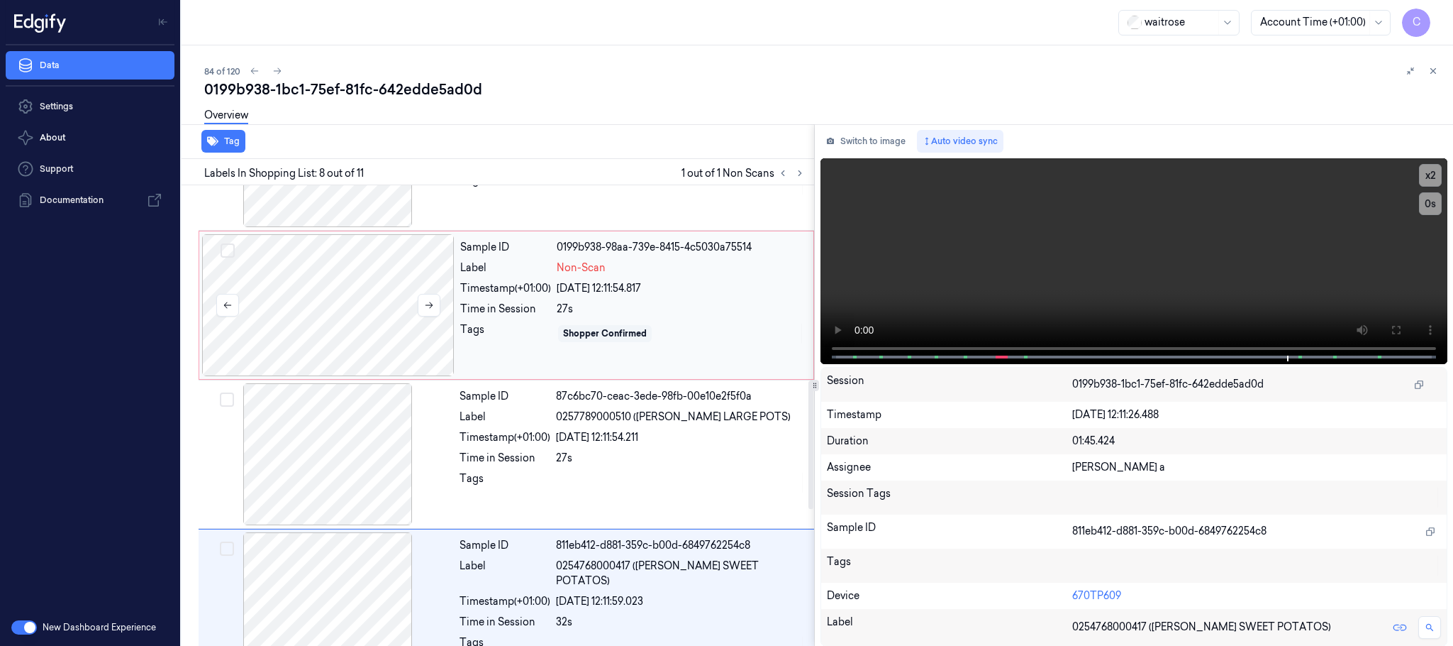
click at [352, 320] on div at bounding box center [328, 305] width 253 height 142
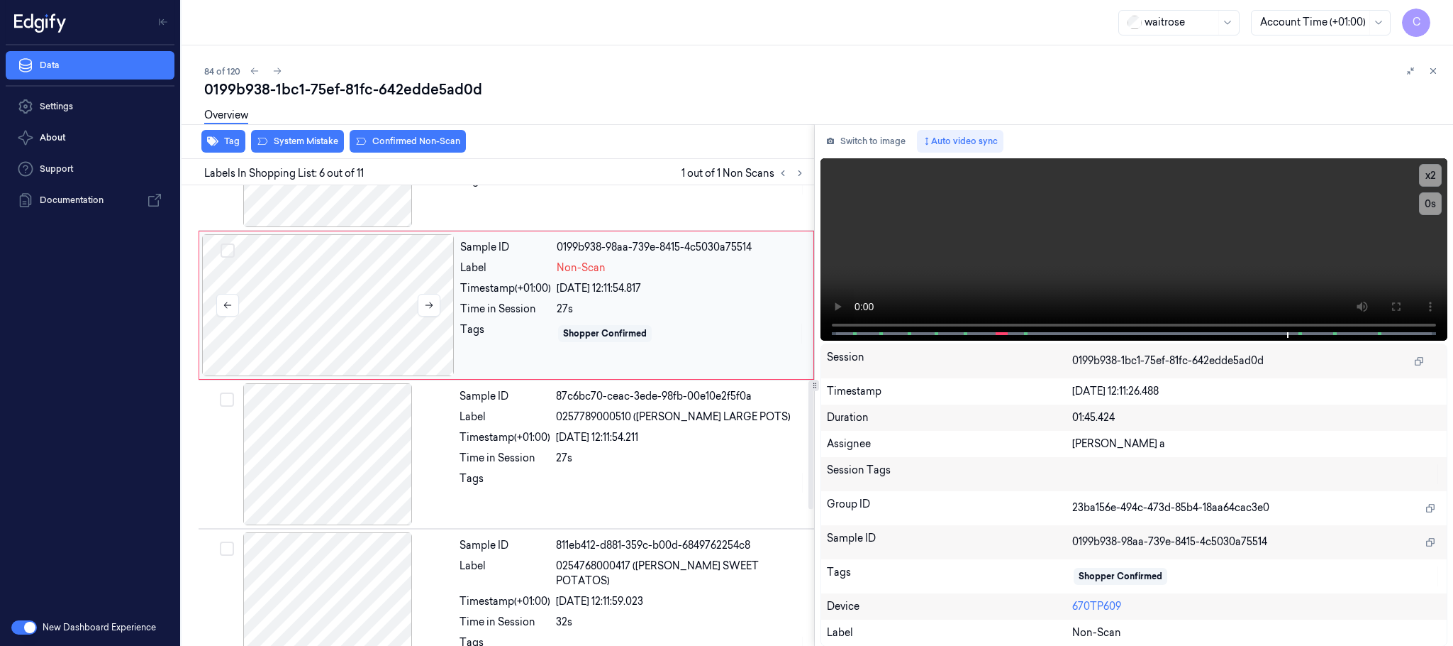
scroll to position [592, 0]
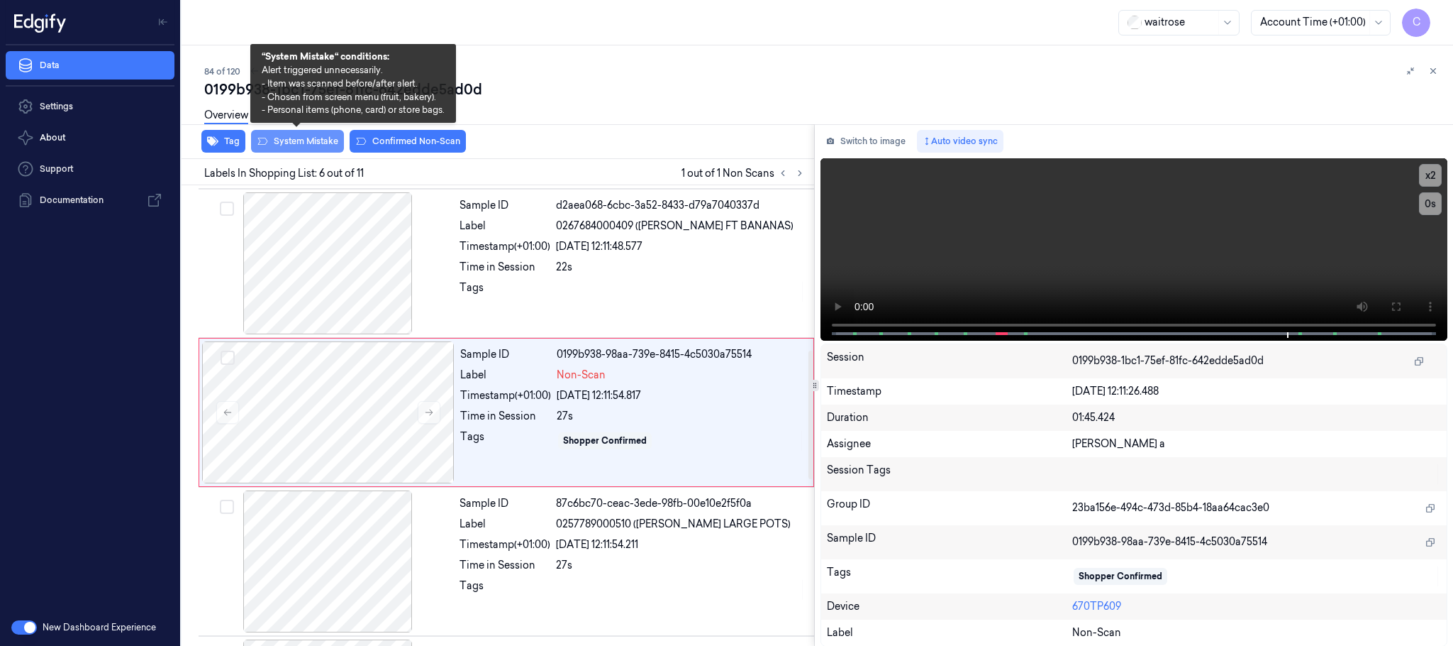
click at [317, 141] on button "System Mistake" at bounding box center [297, 141] width 93 height 23
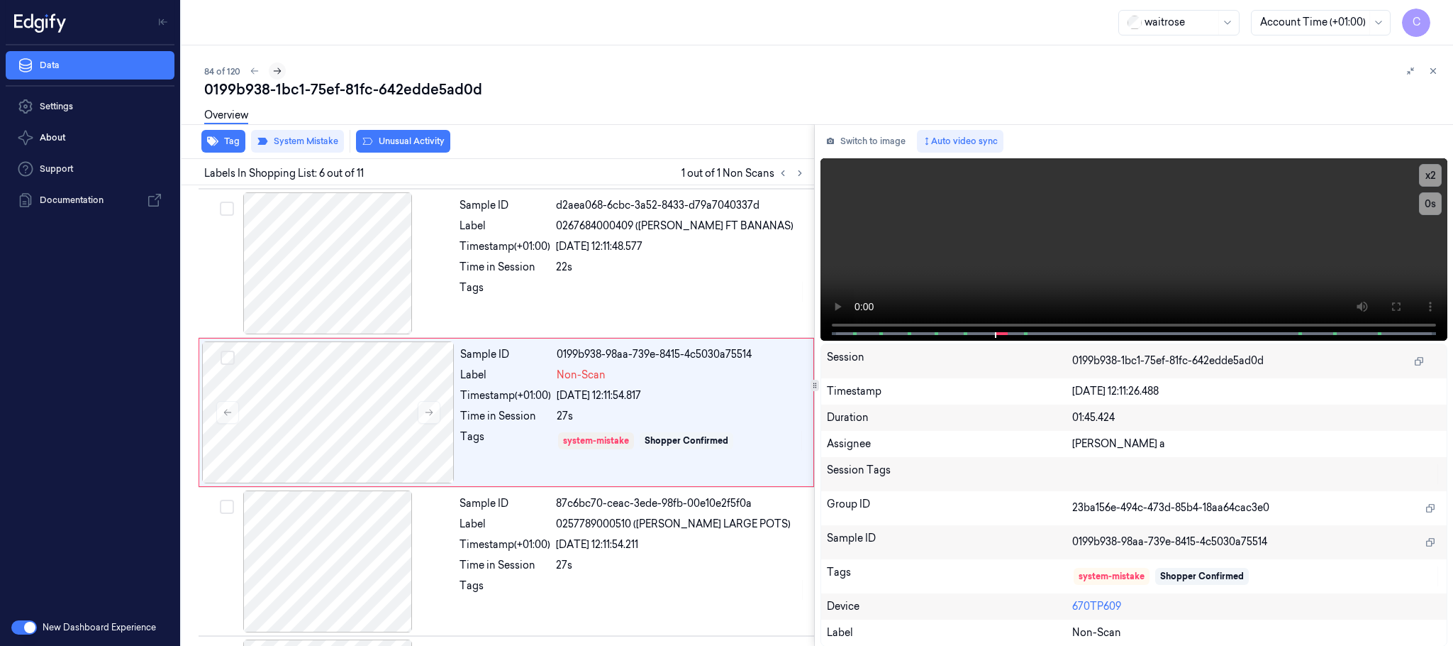
click at [279, 68] on icon at bounding box center [277, 71] width 10 height 10
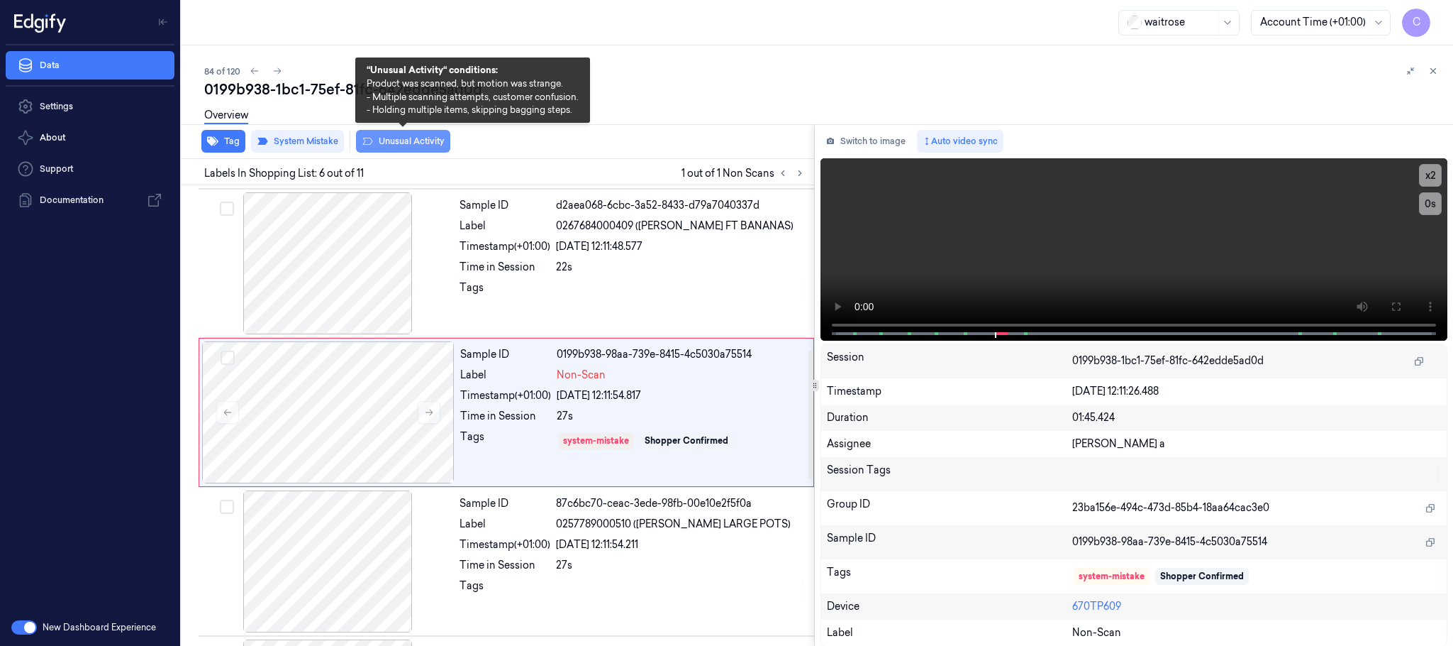
click at [404, 149] on button "Unusual Activity" at bounding box center [403, 141] width 94 height 23
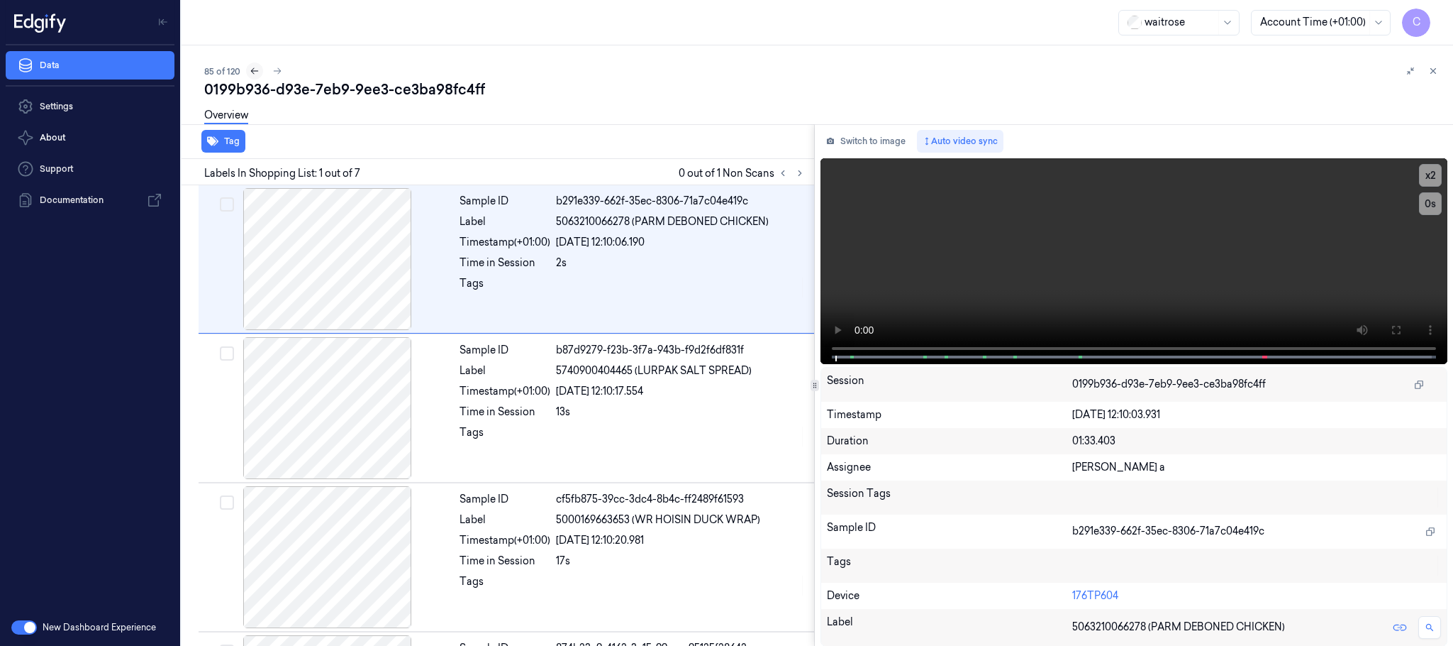
click at [250, 70] on icon at bounding box center [255, 71] width 10 height 10
click at [798, 169] on icon at bounding box center [800, 173] width 10 height 10
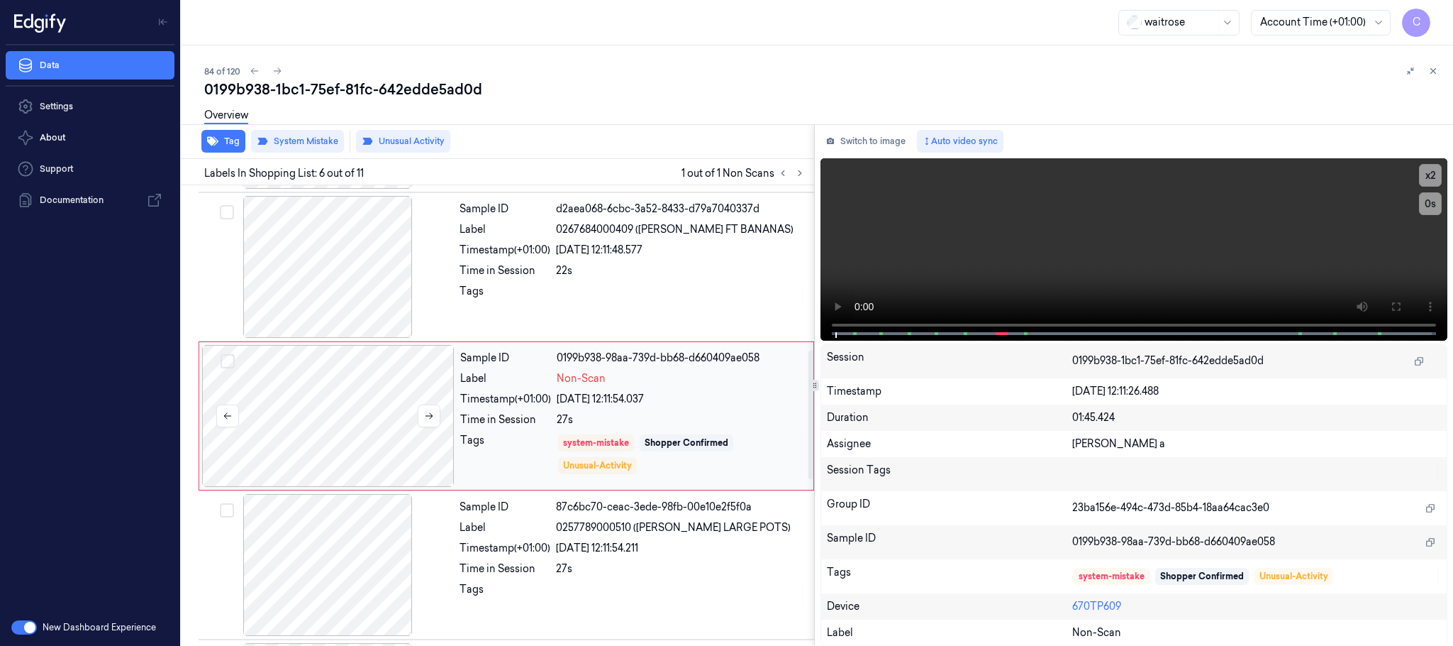
scroll to position [592, 0]
click at [426, 421] on button at bounding box center [429, 412] width 23 height 23
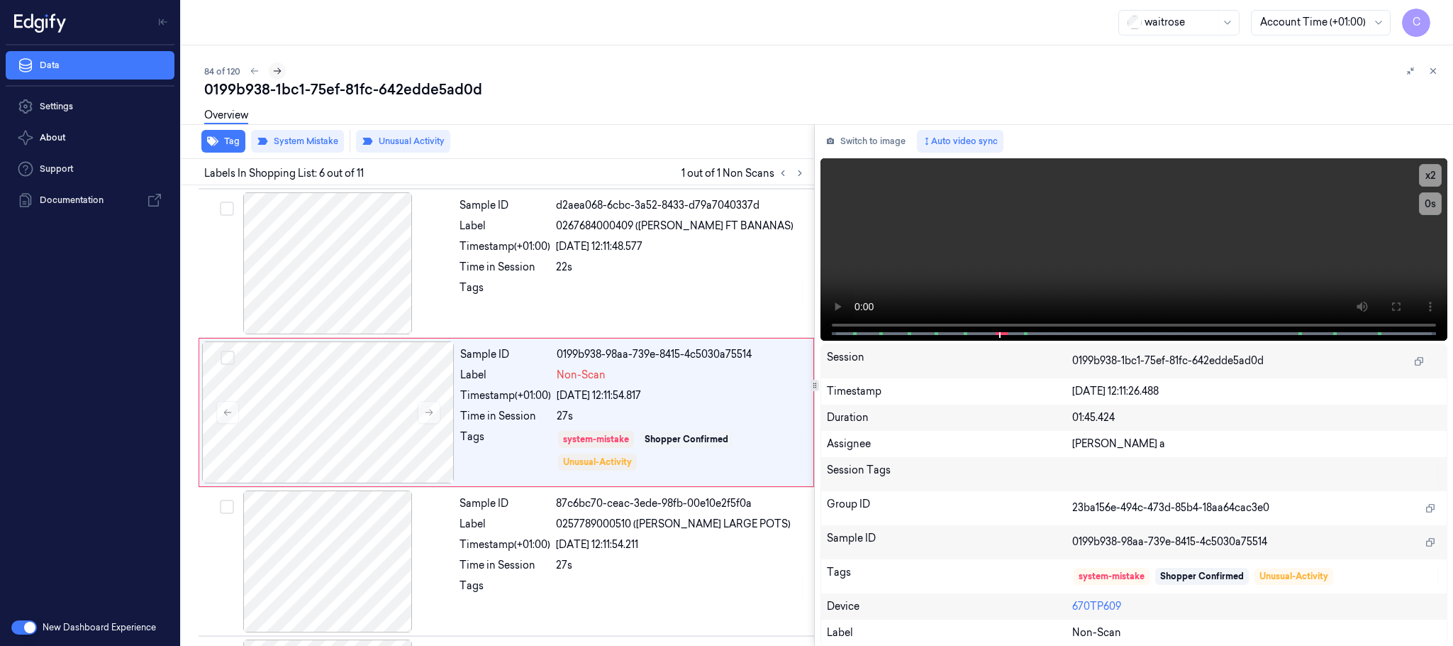
click at [277, 71] on icon at bounding box center [277, 71] width 10 height 10
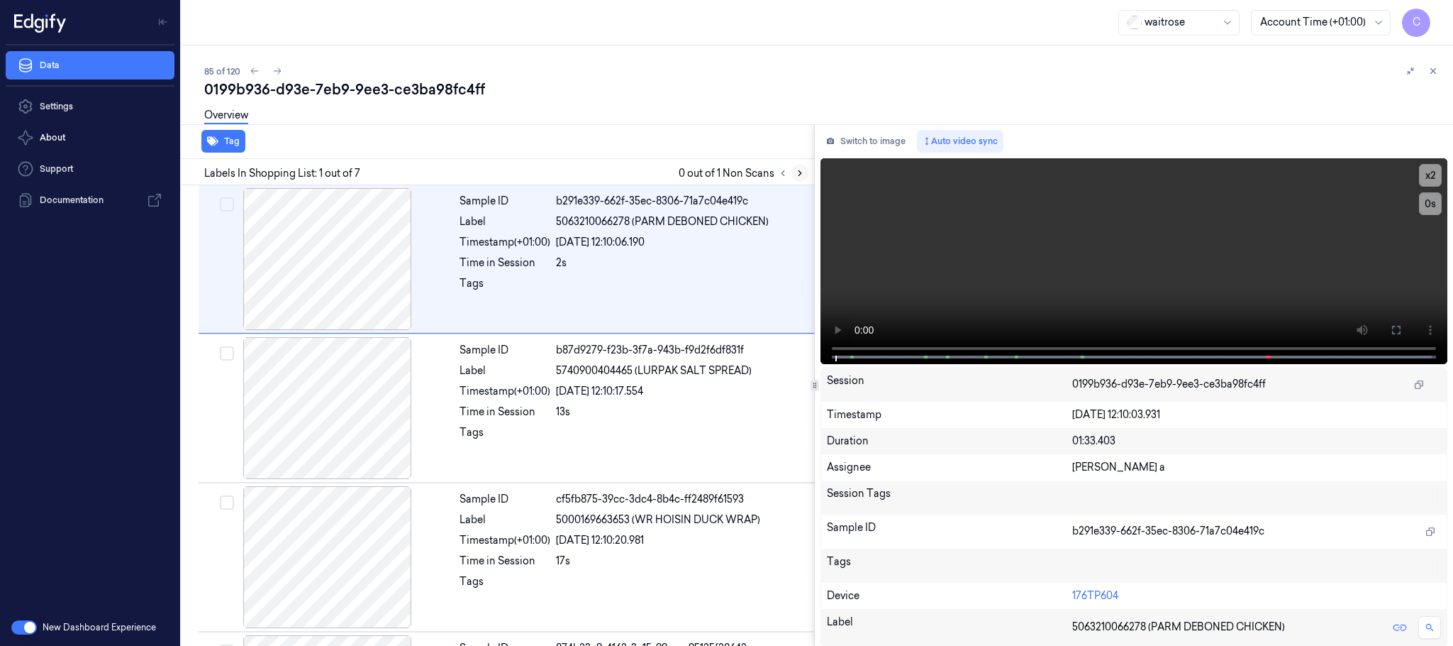
click at [797, 171] on icon at bounding box center [800, 173] width 10 height 10
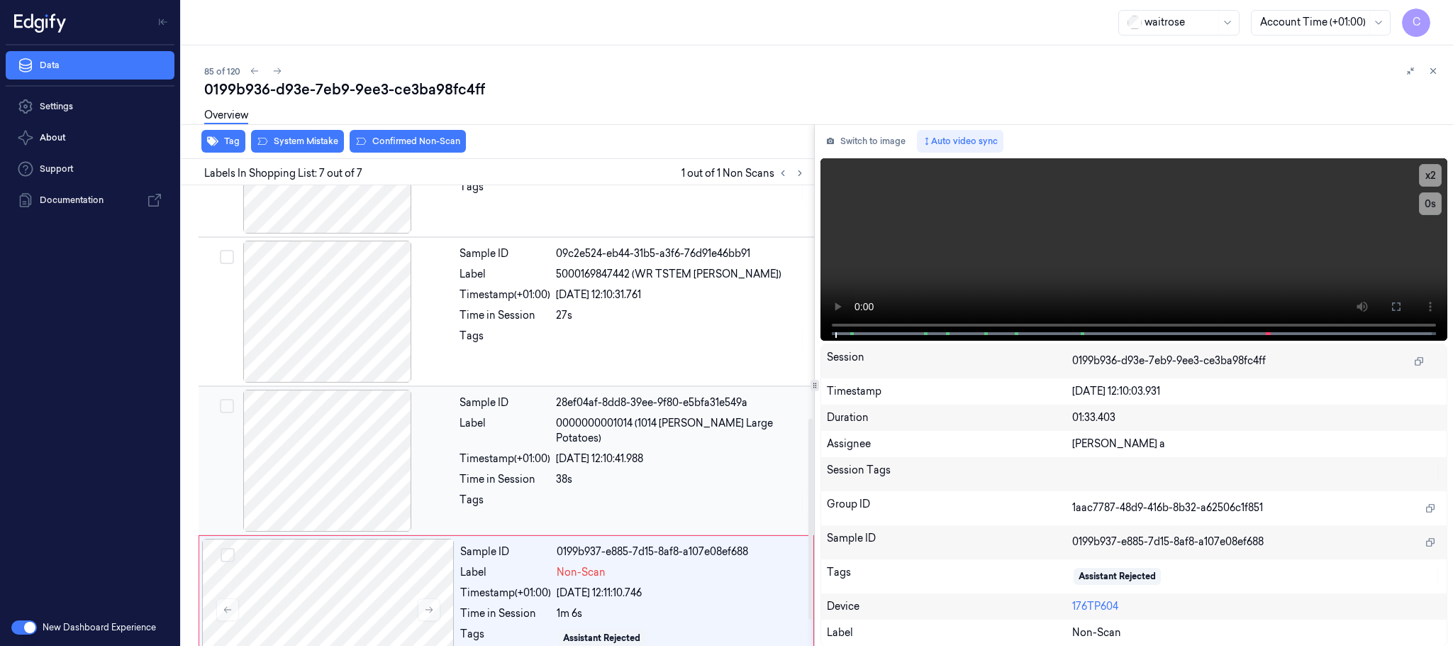
scroll to position [590, 0]
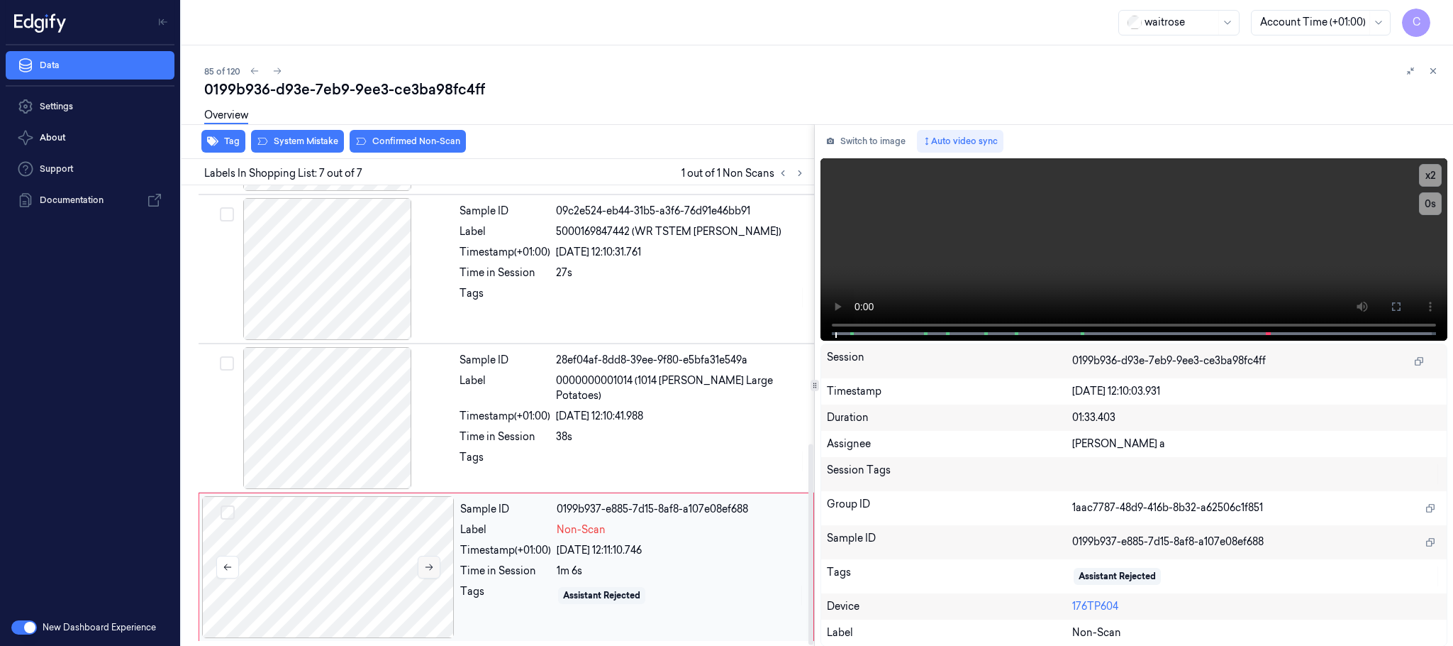
click at [426, 566] on icon at bounding box center [429, 567] width 10 height 10
click at [360, 556] on div at bounding box center [328, 567] width 253 height 142
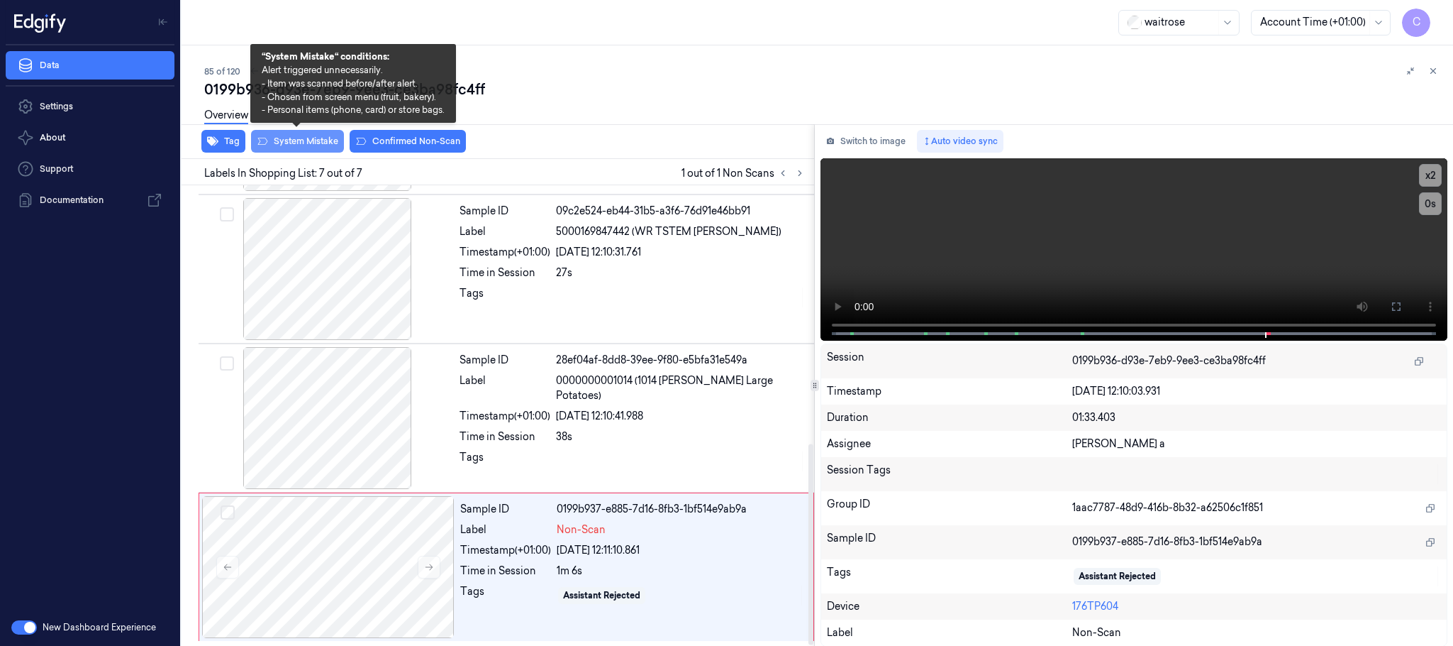
click at [300, 141] on button "System Mistake" at bounding box center [297, 141] width 93 height 23
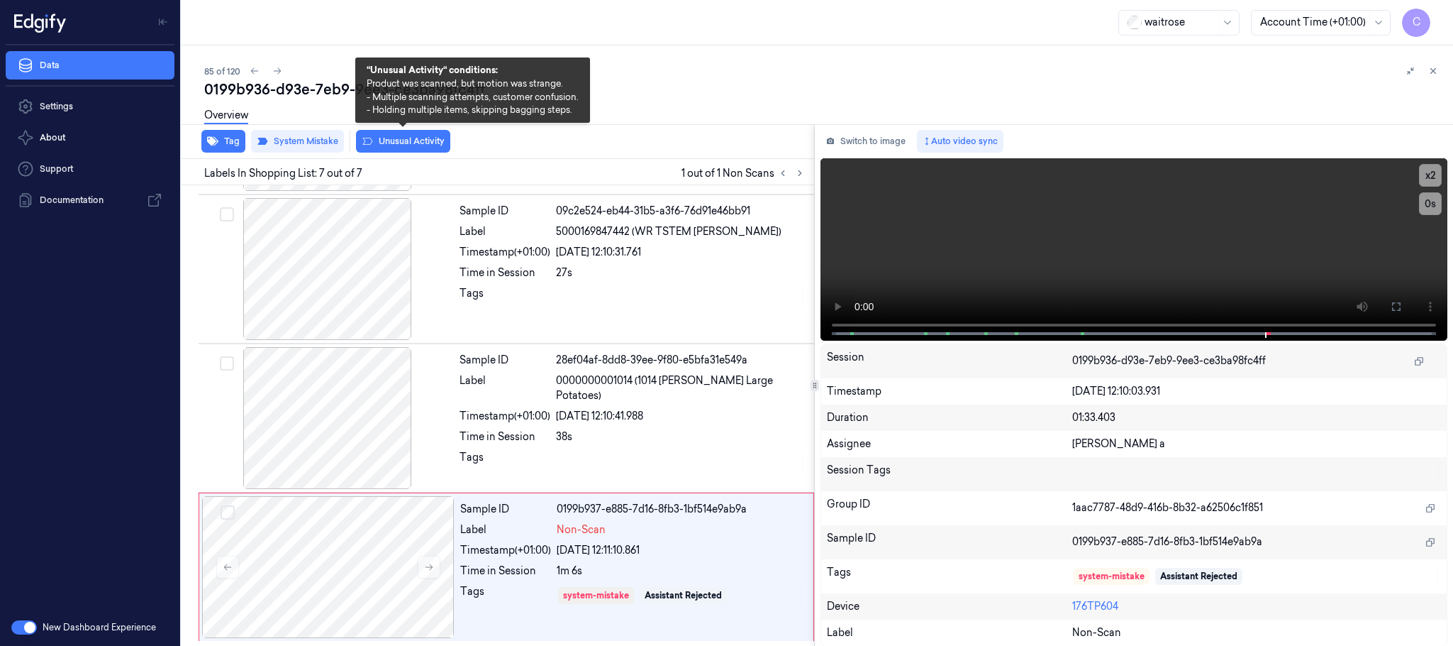
click at [419, 139] on button "Unusual Activity" at bounding box center [403, 141] width 94 height 23
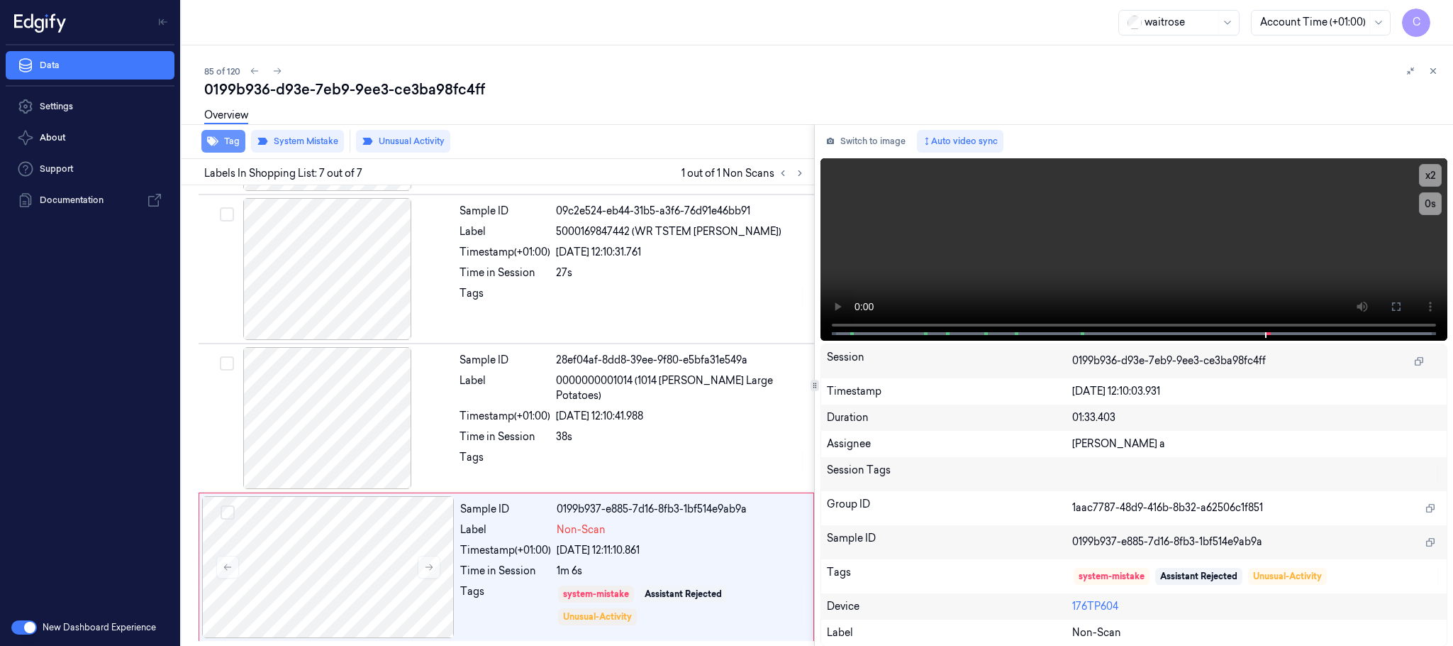
click at [214, 143] on icon "button" at bounding box center [212, 141] width 11 height 9
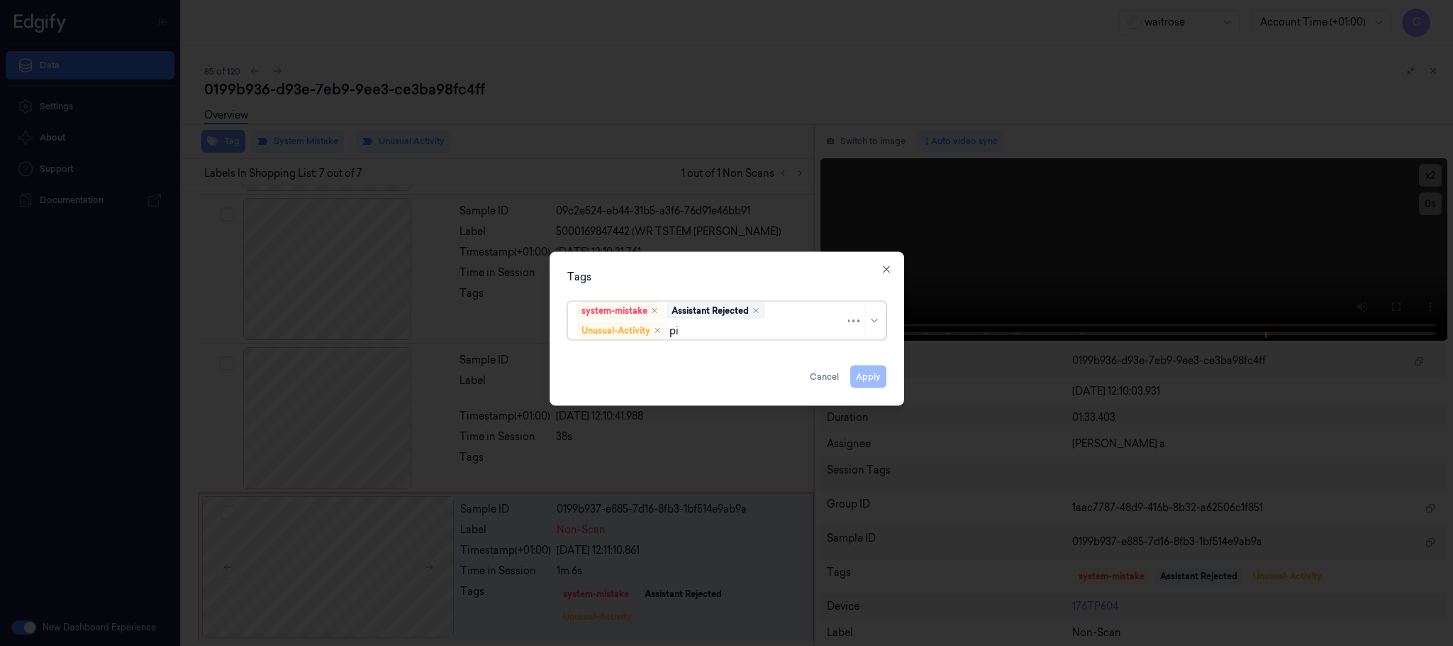
type input "pic"
click at [700, 354] on div "Picklist item alert" at bounding box center [727, 358] width 300 height 15
click at [767, 271] on div "Tags" at bounding box center [726, 277] width 319 height 15
click at [873, 383] on button "Apply" at bounding box center [869, 376] width 36 height 23
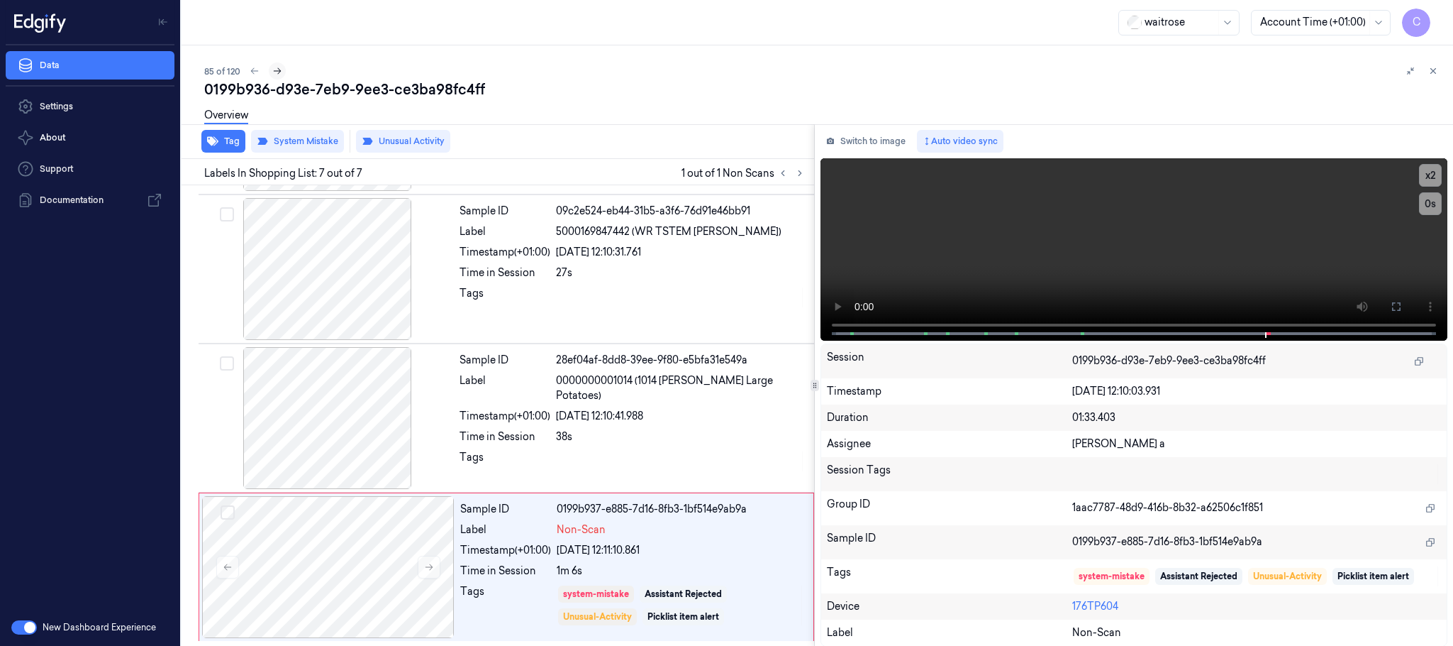
click at [273, 73] on icon at bounding box center [277, 71] width 10 height 10
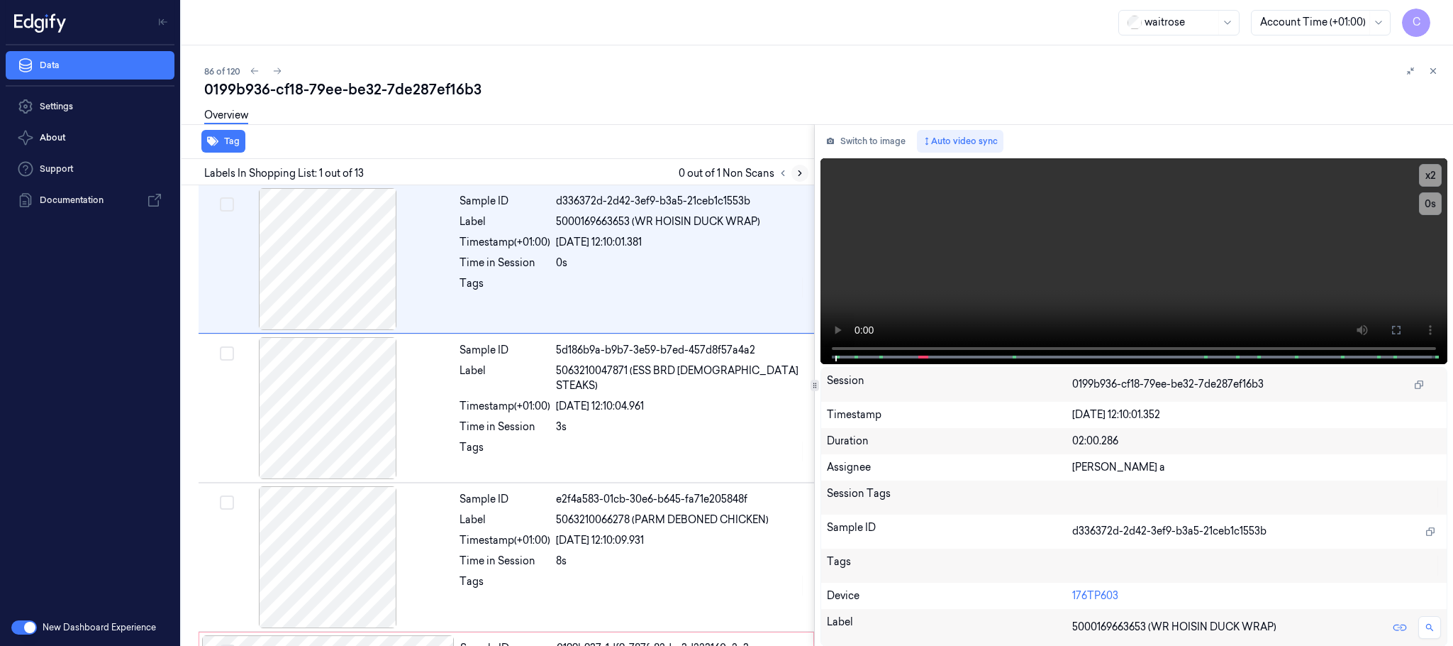
click at [802, 173] on icon at bounding box center [800, 173] width 10 height 10
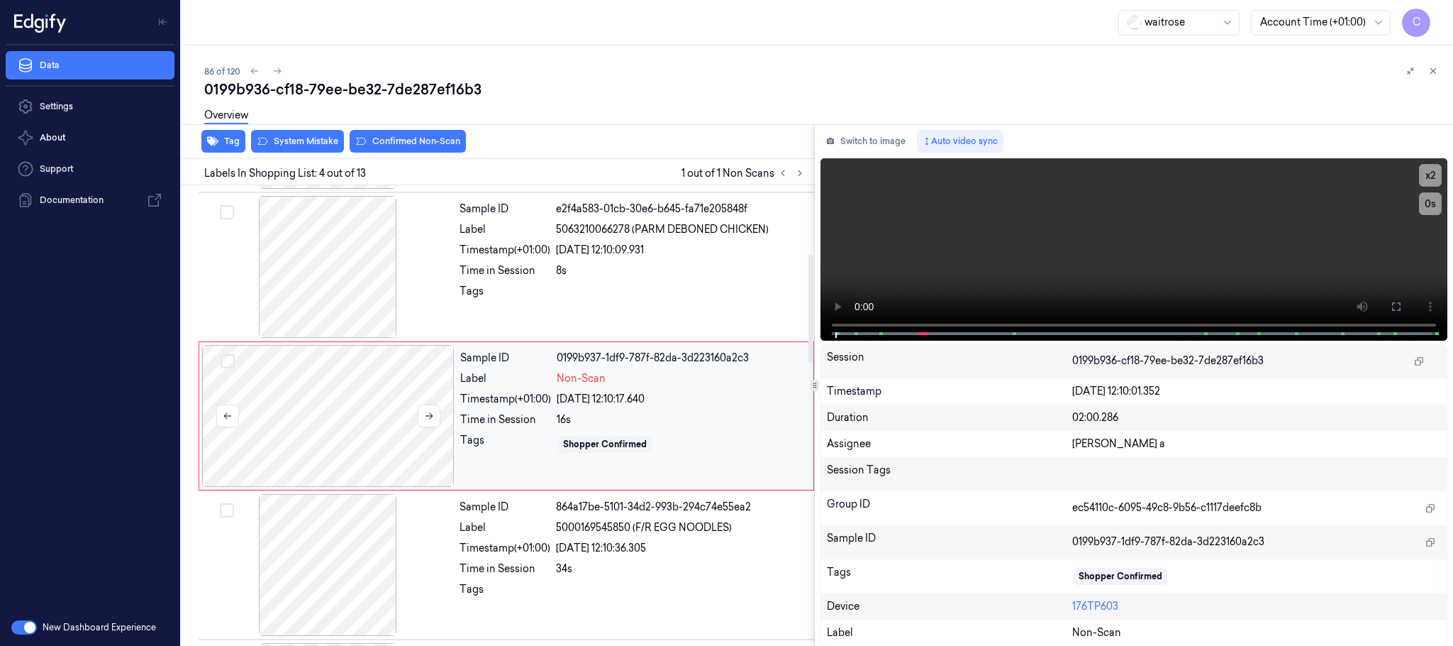
scroll to position [292, 0]
click at [426, 422] on button at bounding box center [429, 413] width 23 height 23
click at [426, 417] on icon at bounding box center [429, 414] width 10 height 10
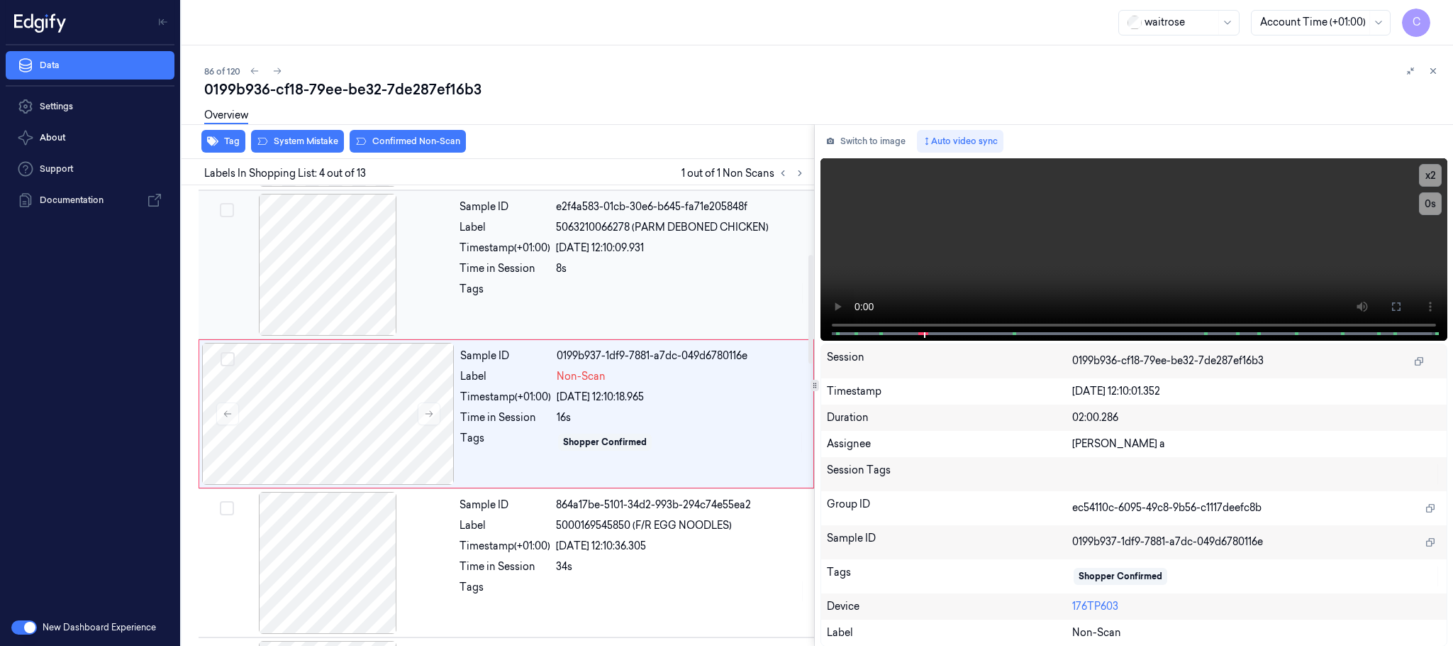
click at [338, 260] on div at bounding box center [327, 265] width 253 height 142
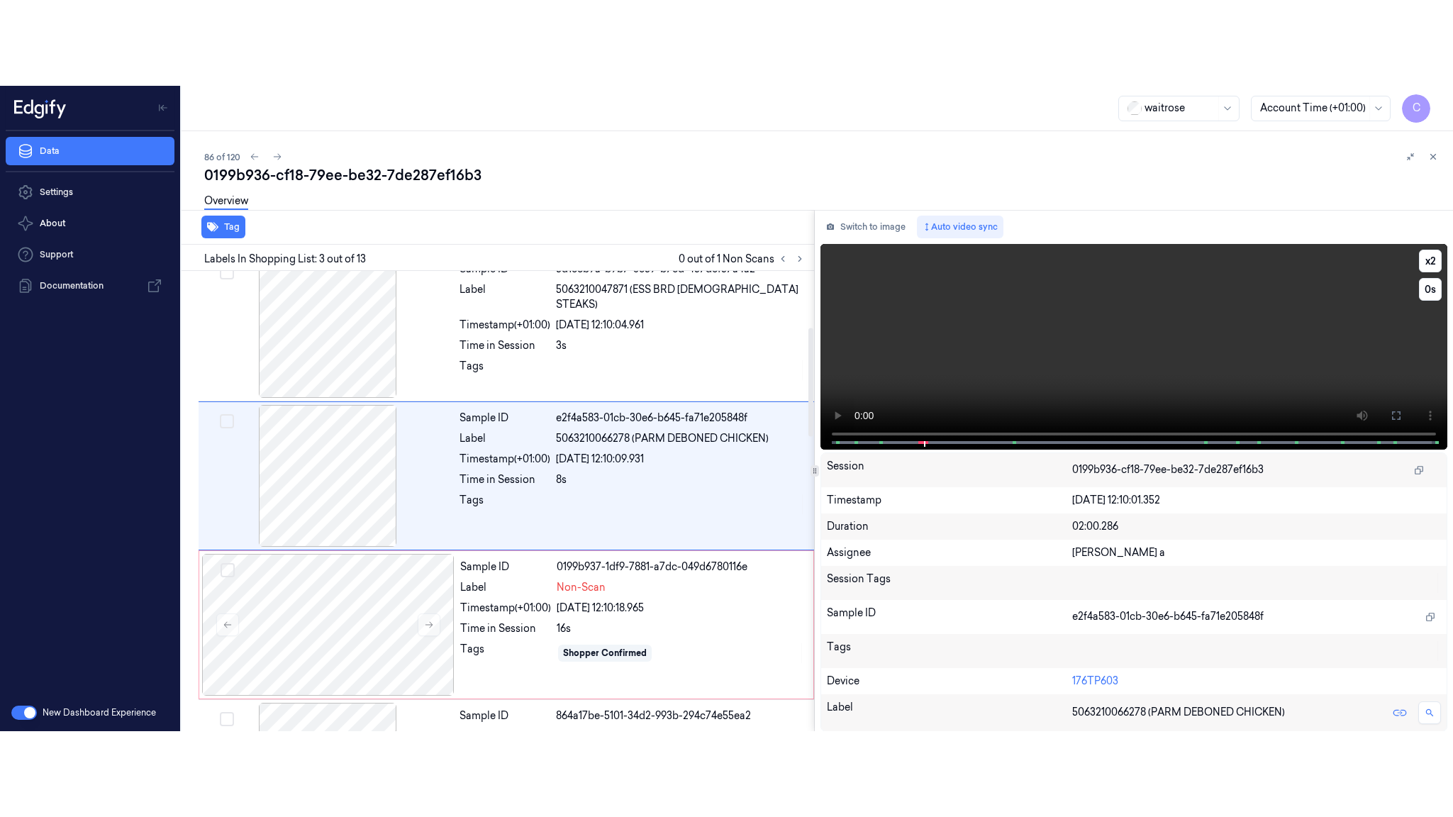
scroll to position [143, 0]
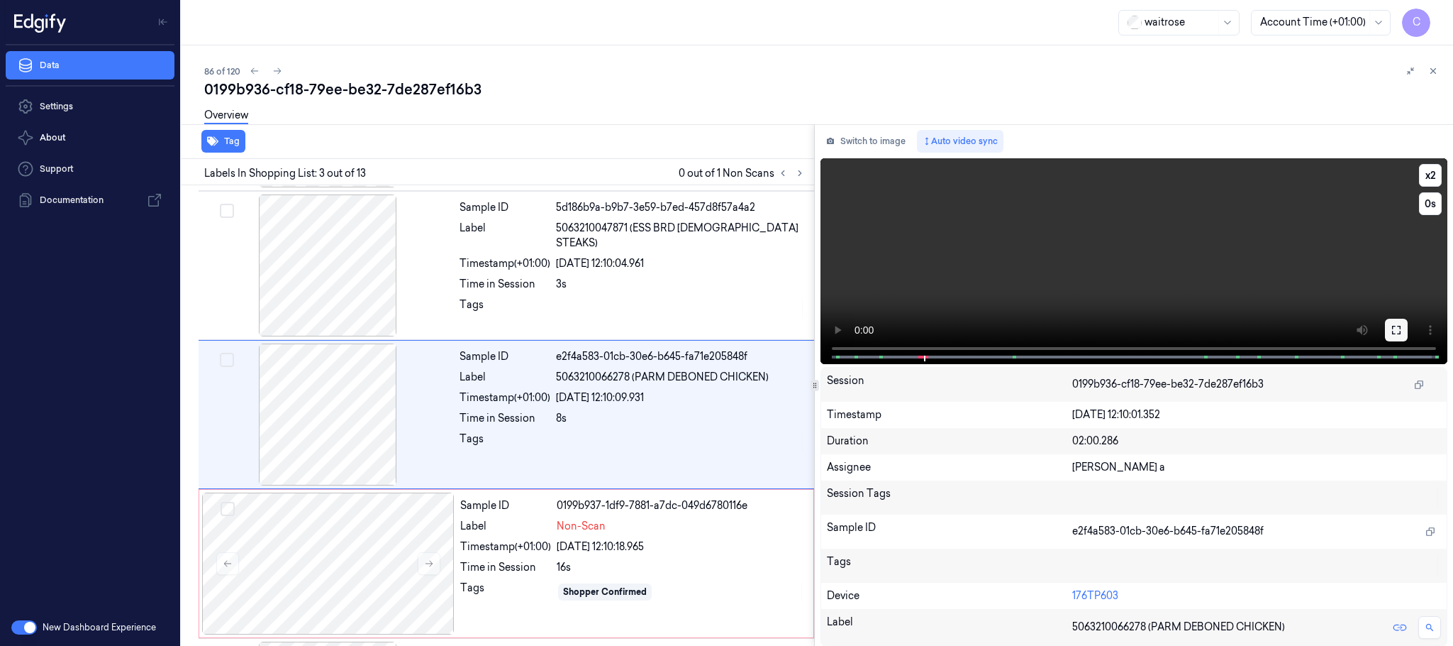
click at [1400, 328] on icon at bounding box center [1396, 330] width 9 height 9
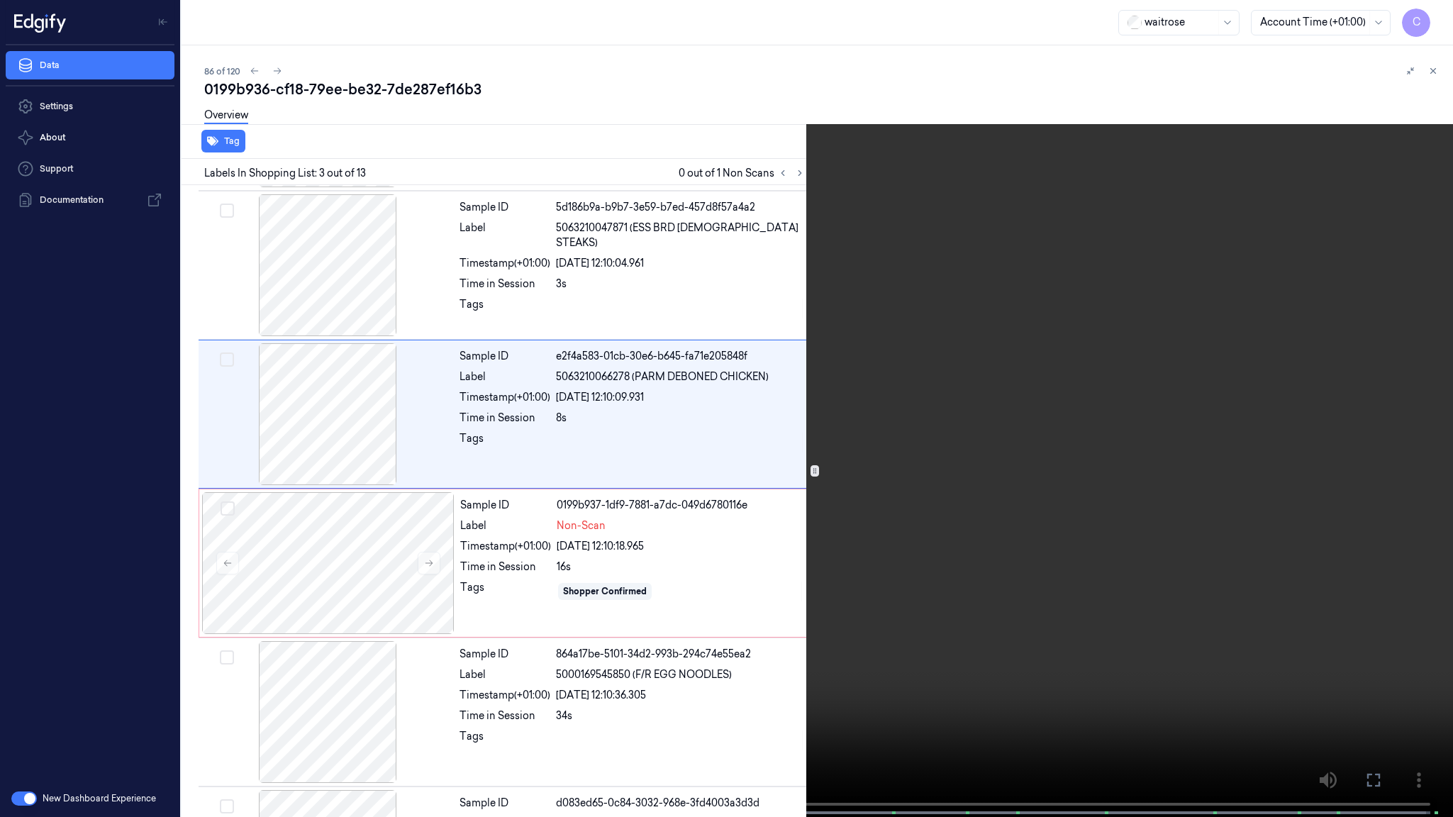
click at [721, 487] on video at bounding box center [726, 410] width 1453 height 820
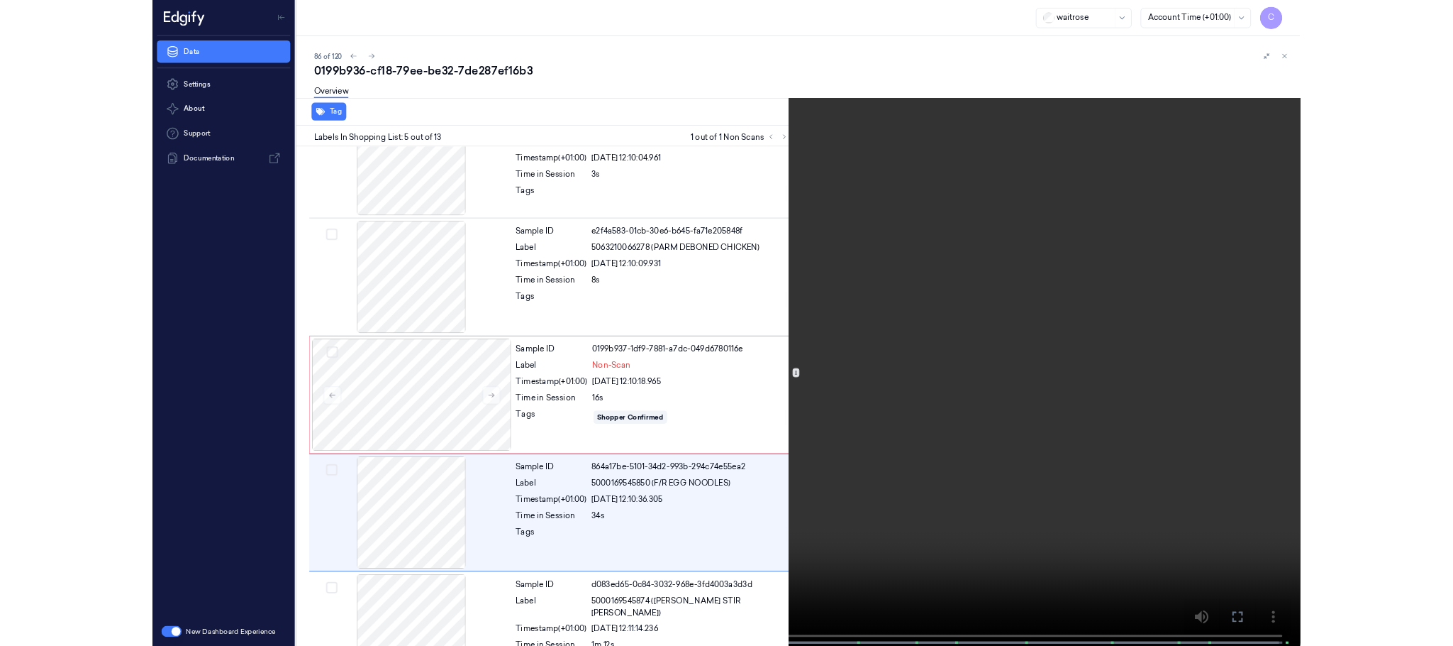
scroll to position [356, 0]
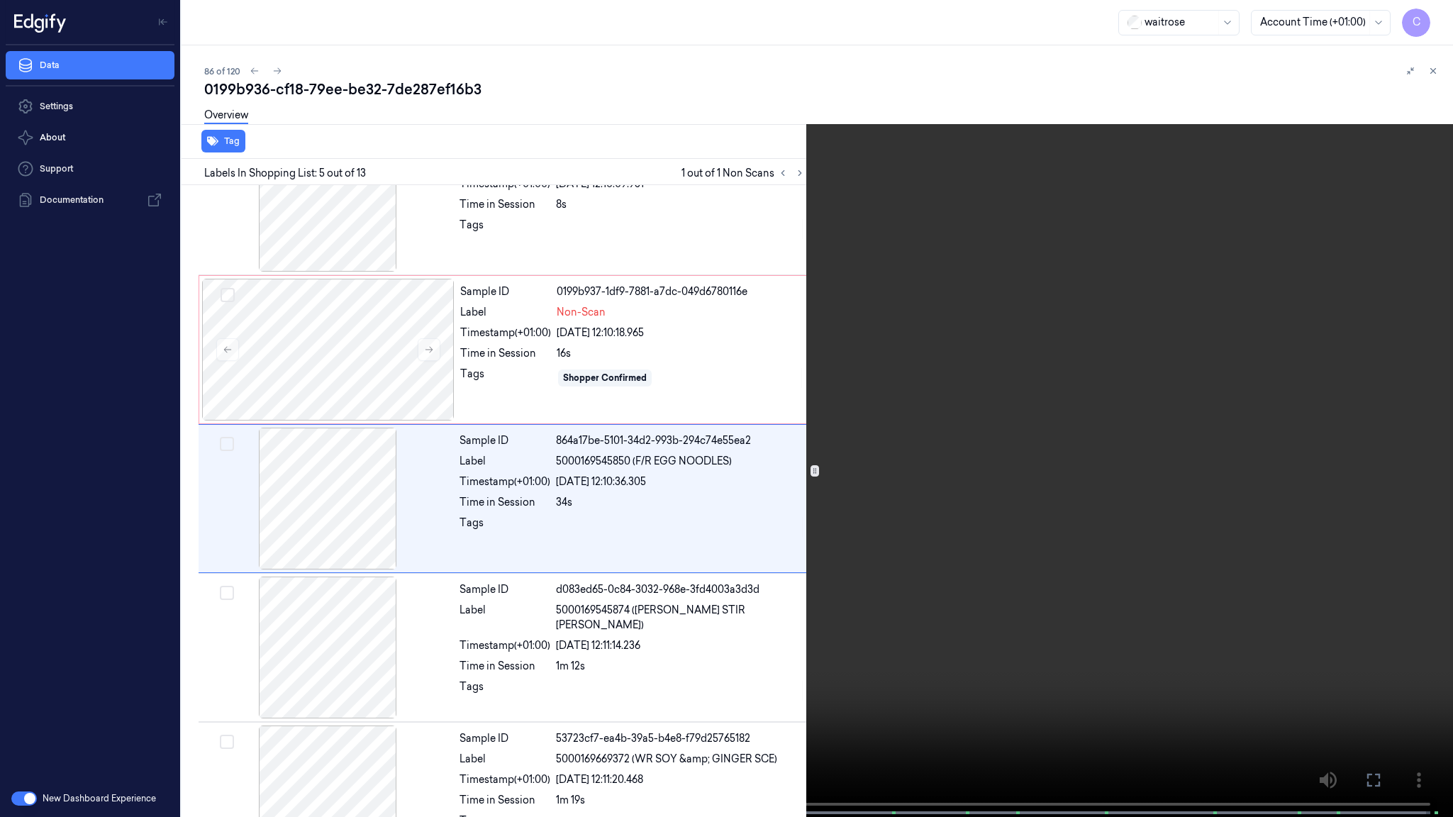
click at [1012, 500] on video at bounding box center [726, 410] width 1453 height 820
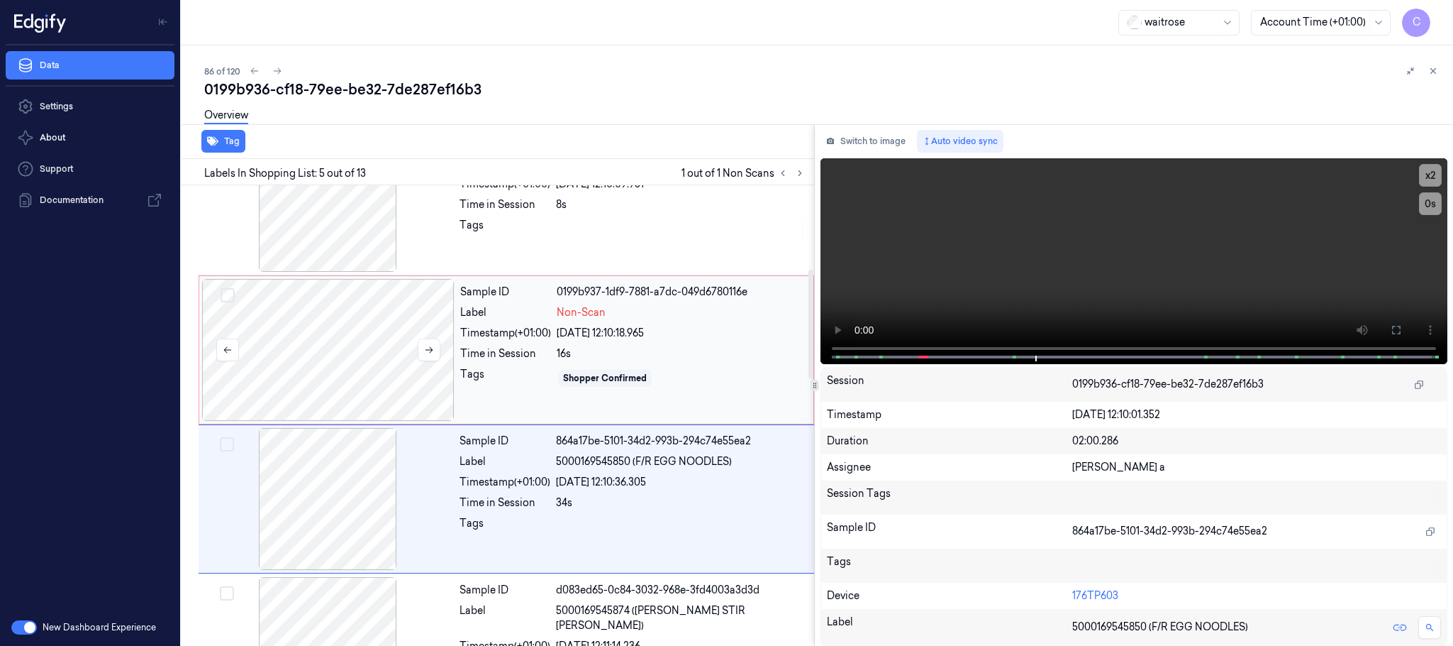
click at [388, 341] on div at bounding box center [328, 350] width 253 height 142
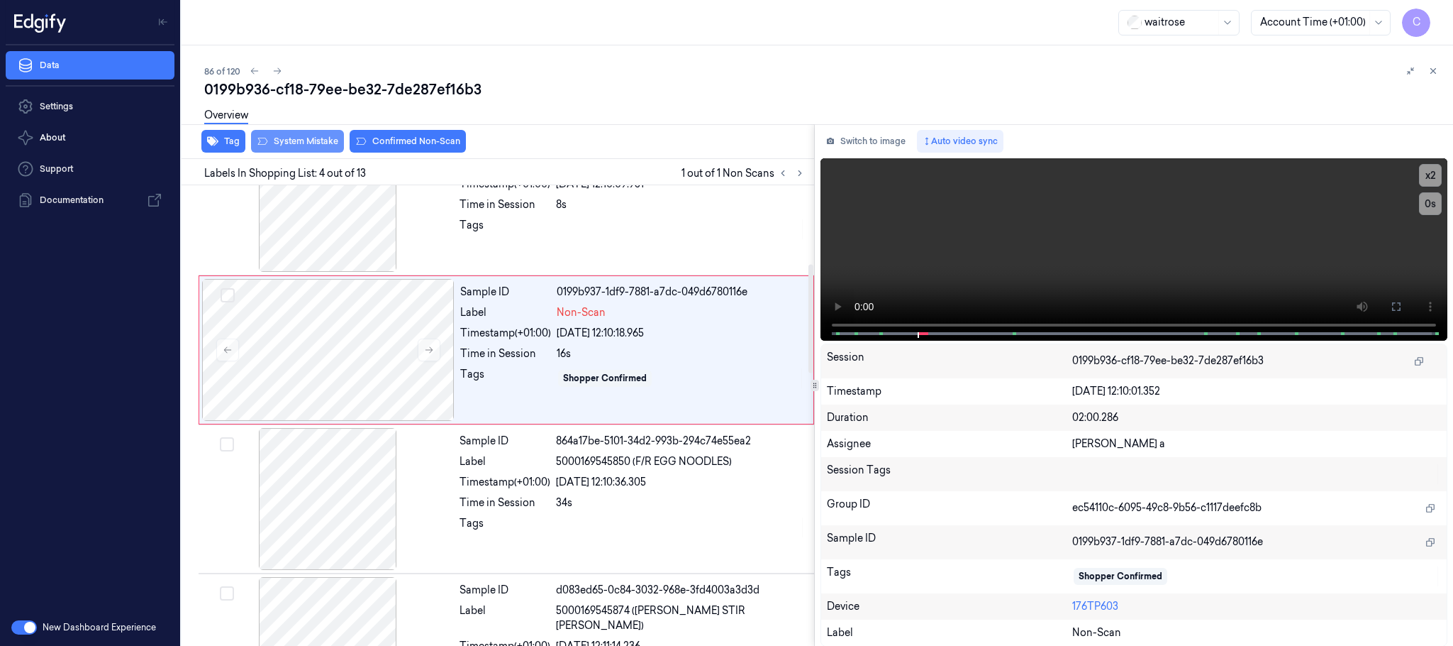
scroll to position [292, 0]
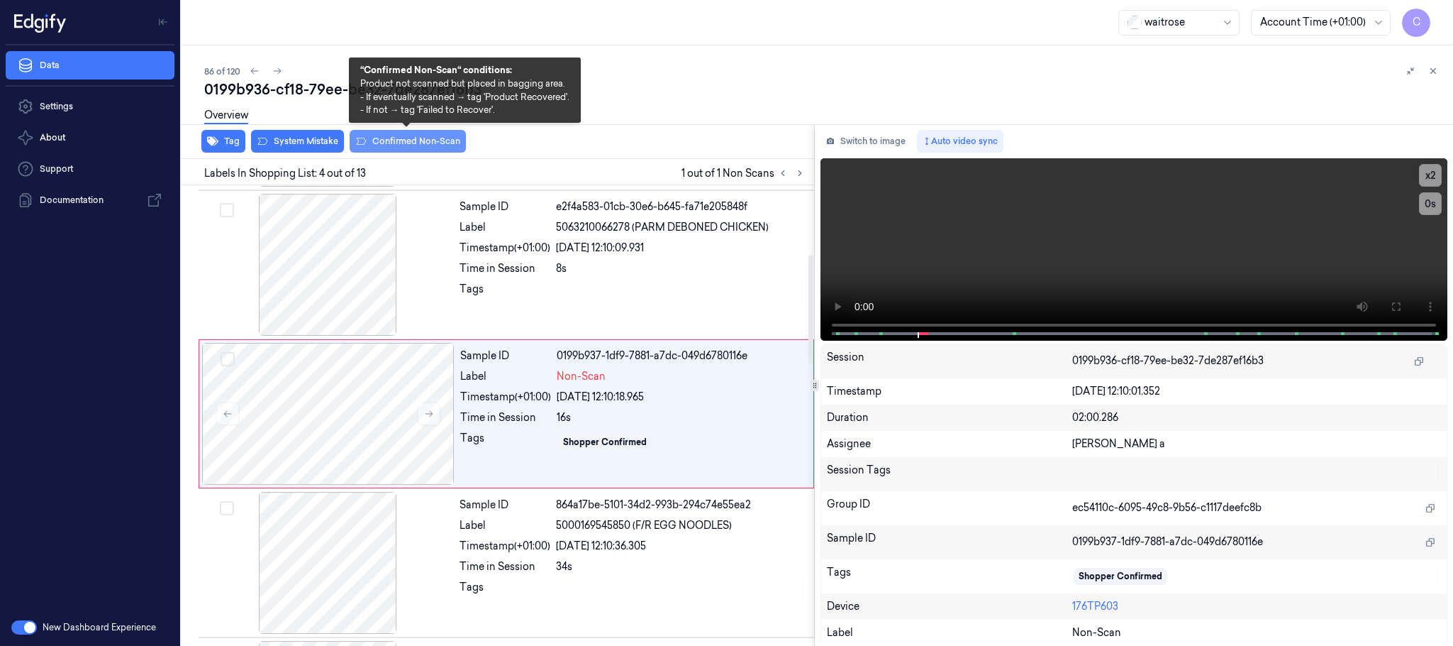
click at [392, 147] on button "Confirmed Non-Scan" at bounding box center [408, 141] width 116 height 23
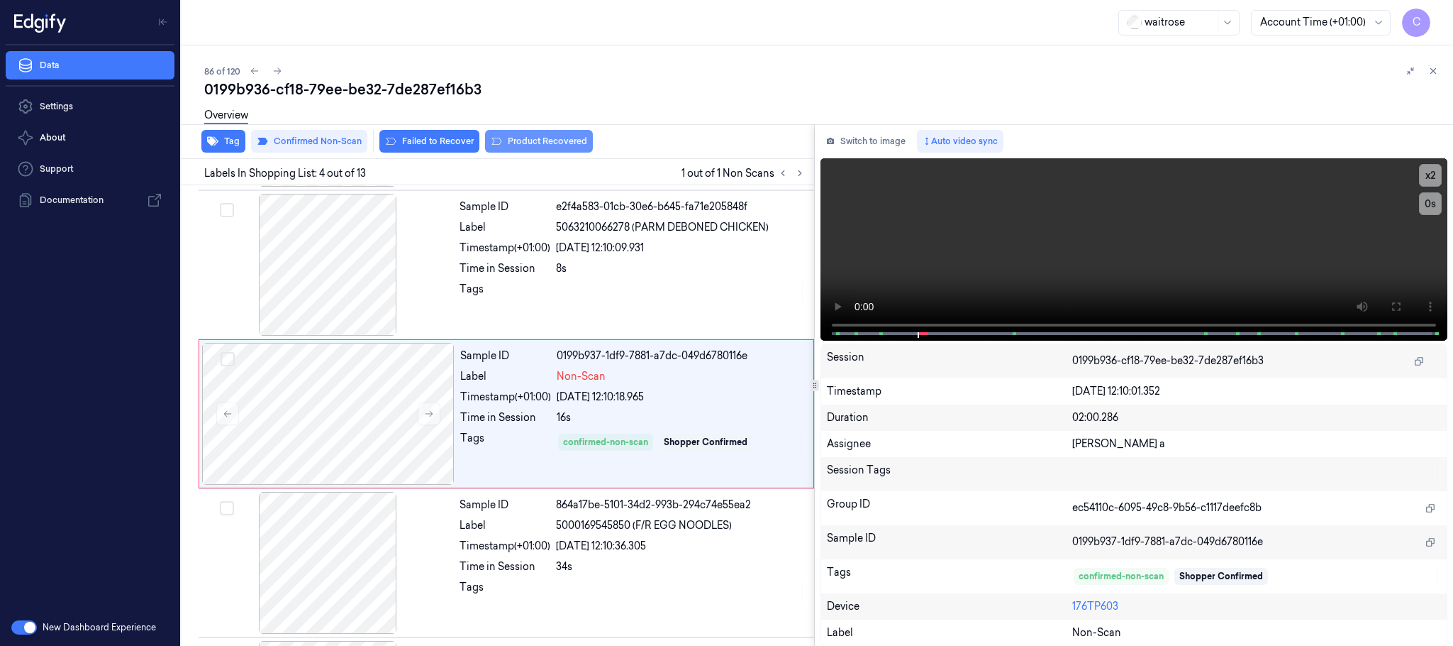
click at [511, 143] on button "Product Recovered" at bounding box center [539, 141] width 108 height 23
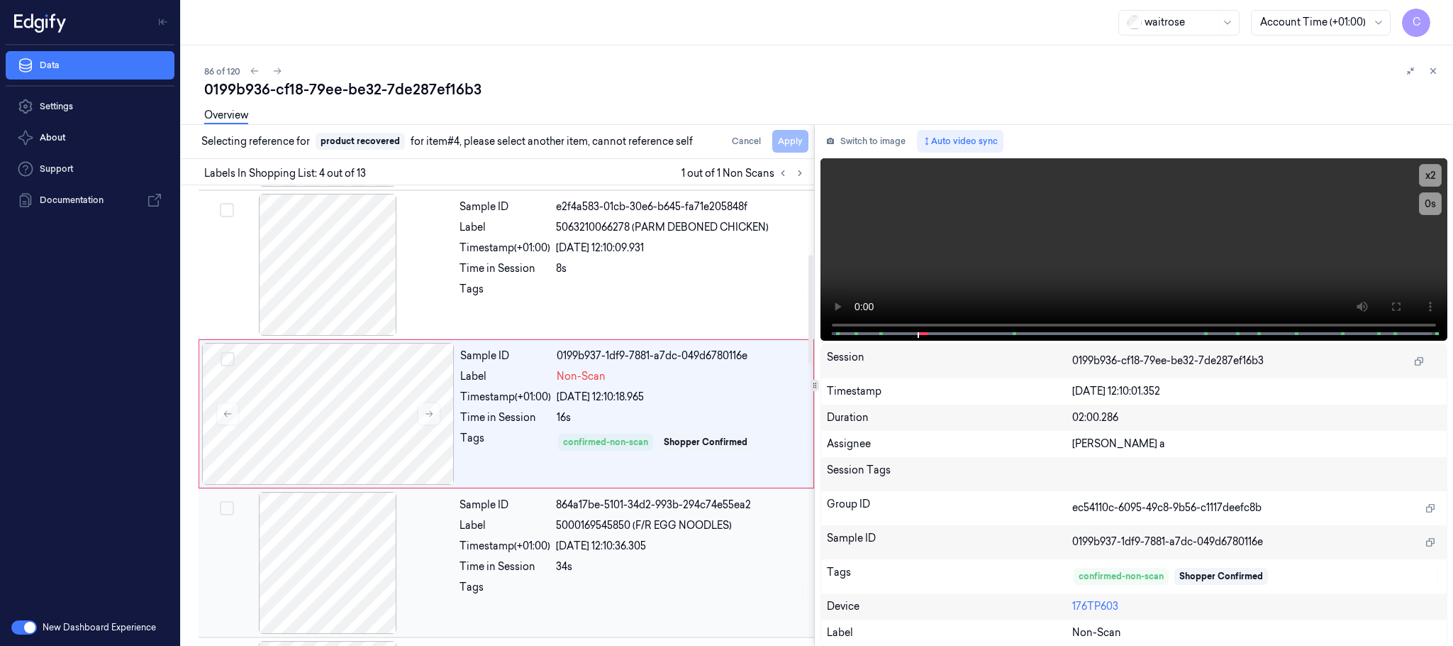
click at [385, 528] on div at bounding box center [327, 563] width 253 height 142
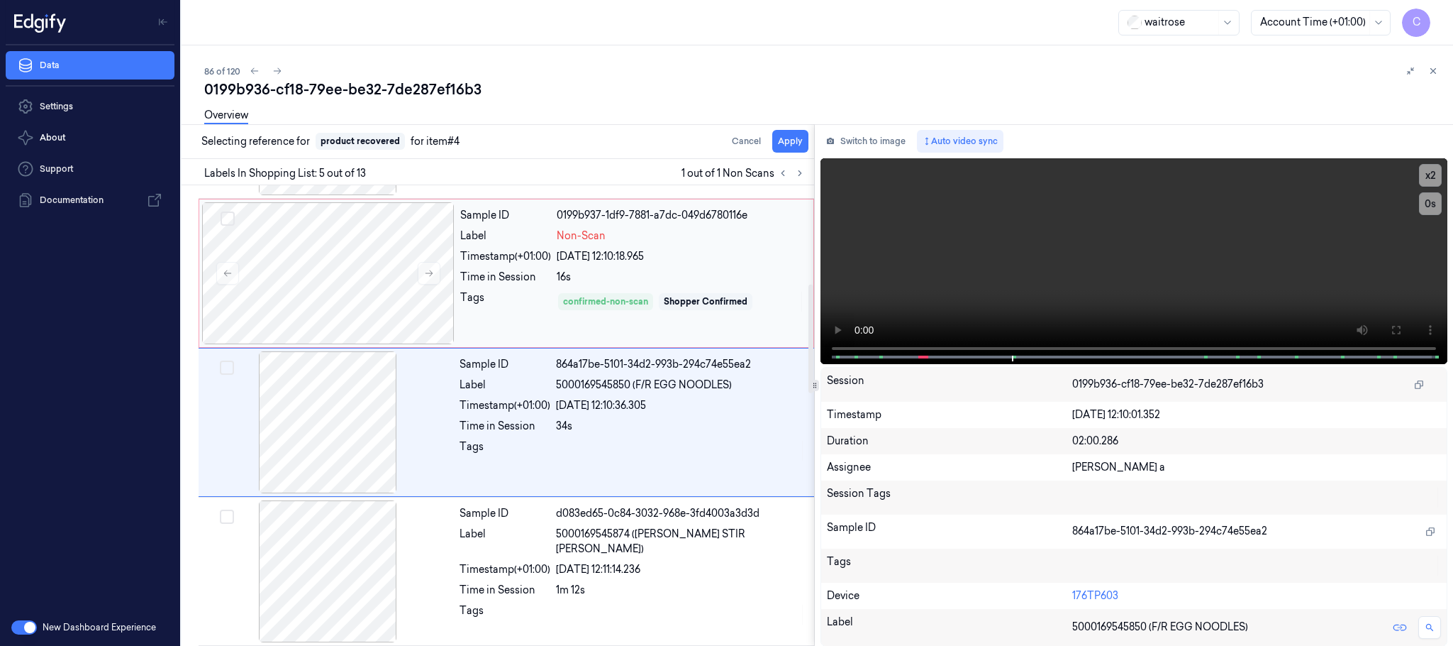
scroll to position [443, 0]
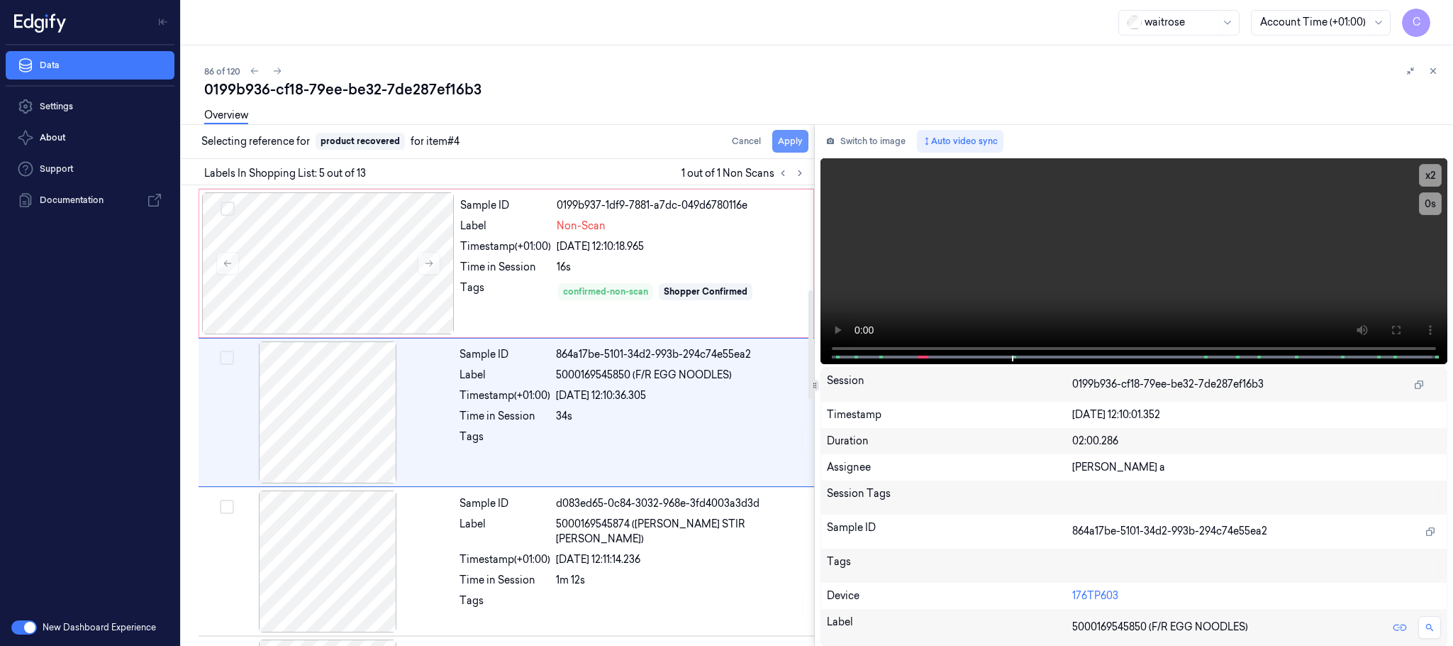
click at [796, 145] on button "Apply" at bounding box center [790, 141] width 36 height 23
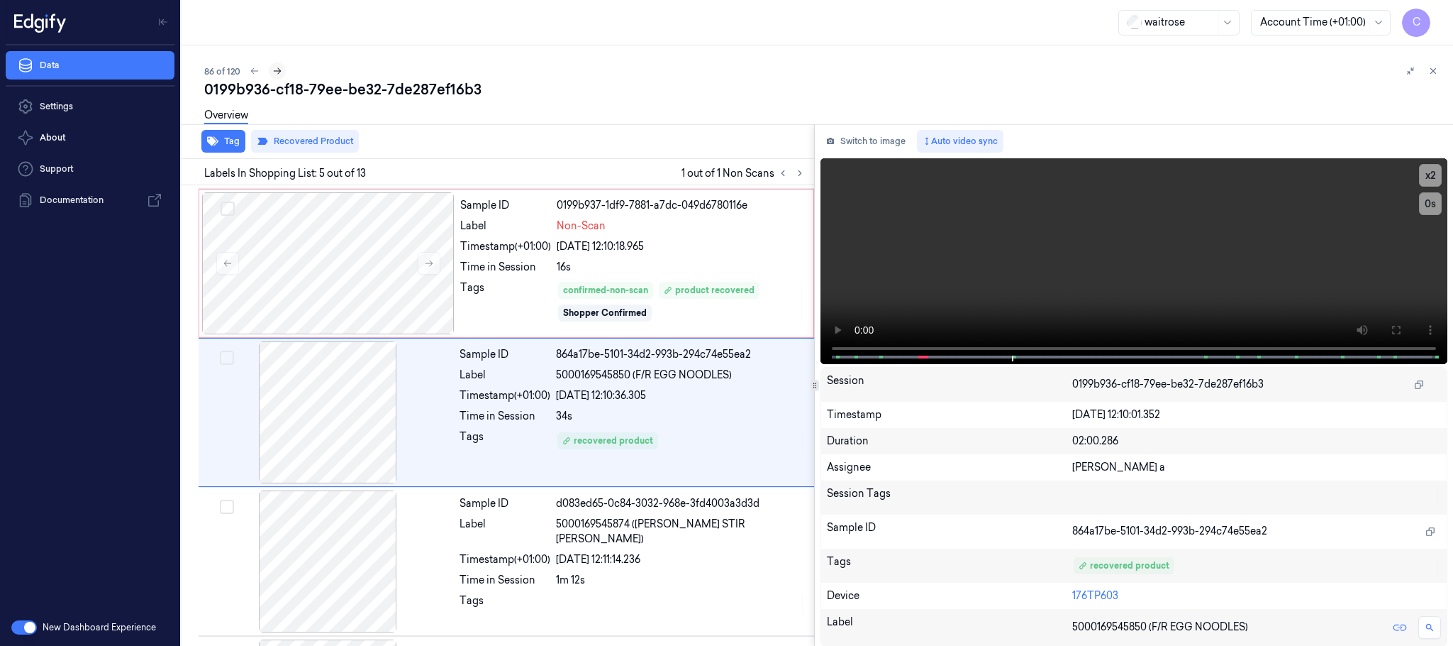
click at [272, 71] on icon at bounding box center [277, 71] width 10 height 10
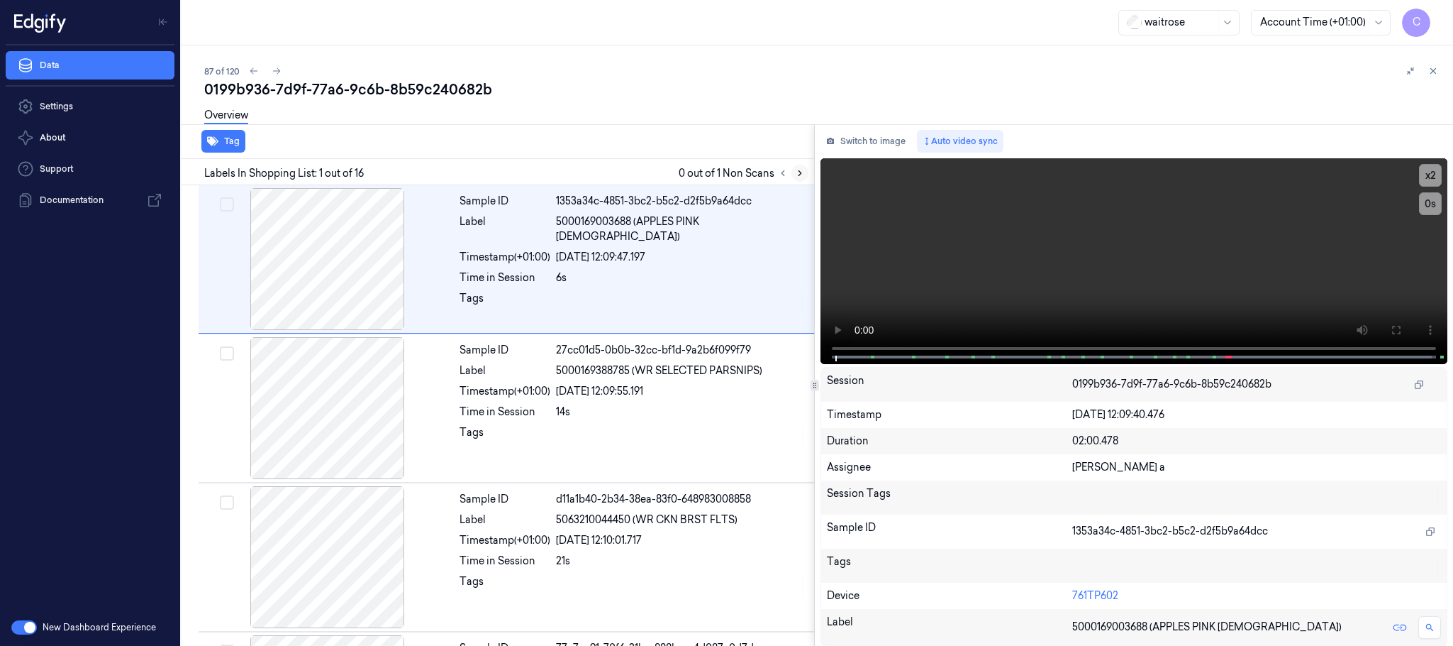
click at [804, 169] on icon at bounding box center [800, 173] width 10 height 10
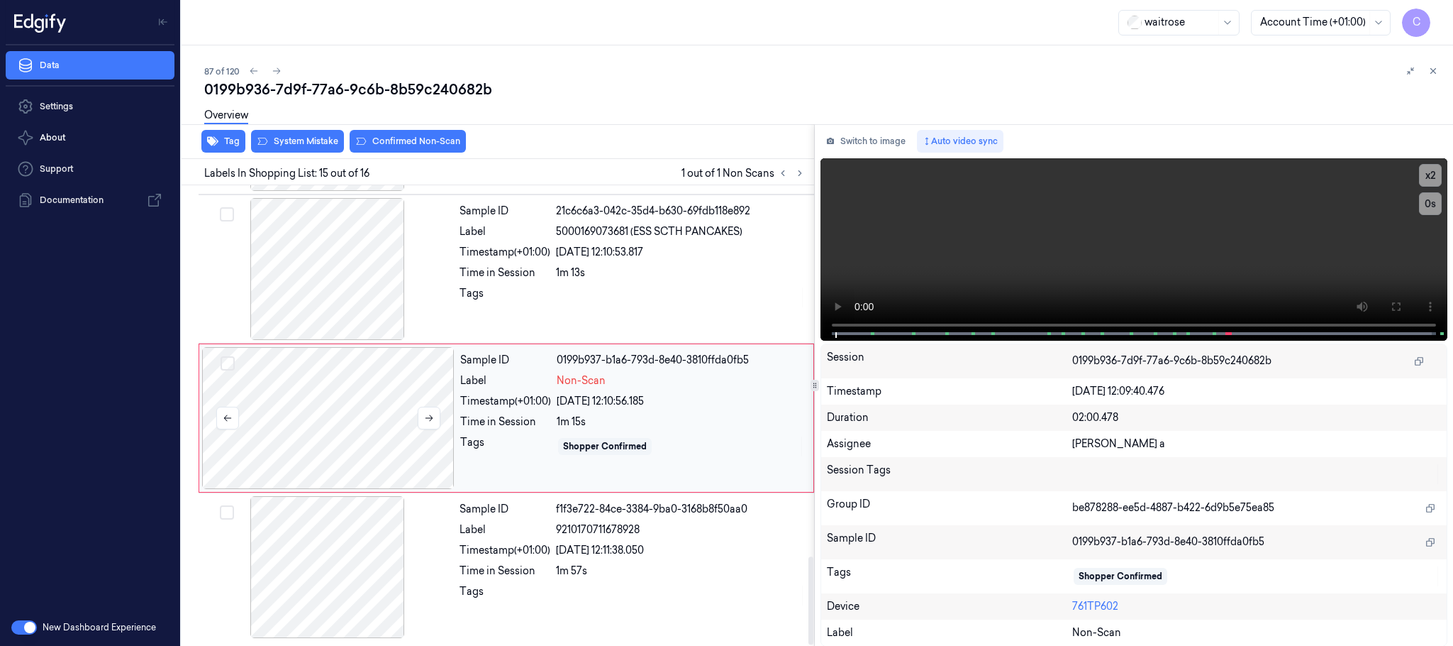
scroll to position [1937, 0]
click at [428, 423] on button at bounding box center [429, 417] width 23 height 23
click at [428, 422] on button at bounding box center [429, 417] width 23 height 23
click at [350, 292] on div at bounding box center [327, 269] width 253 height 142
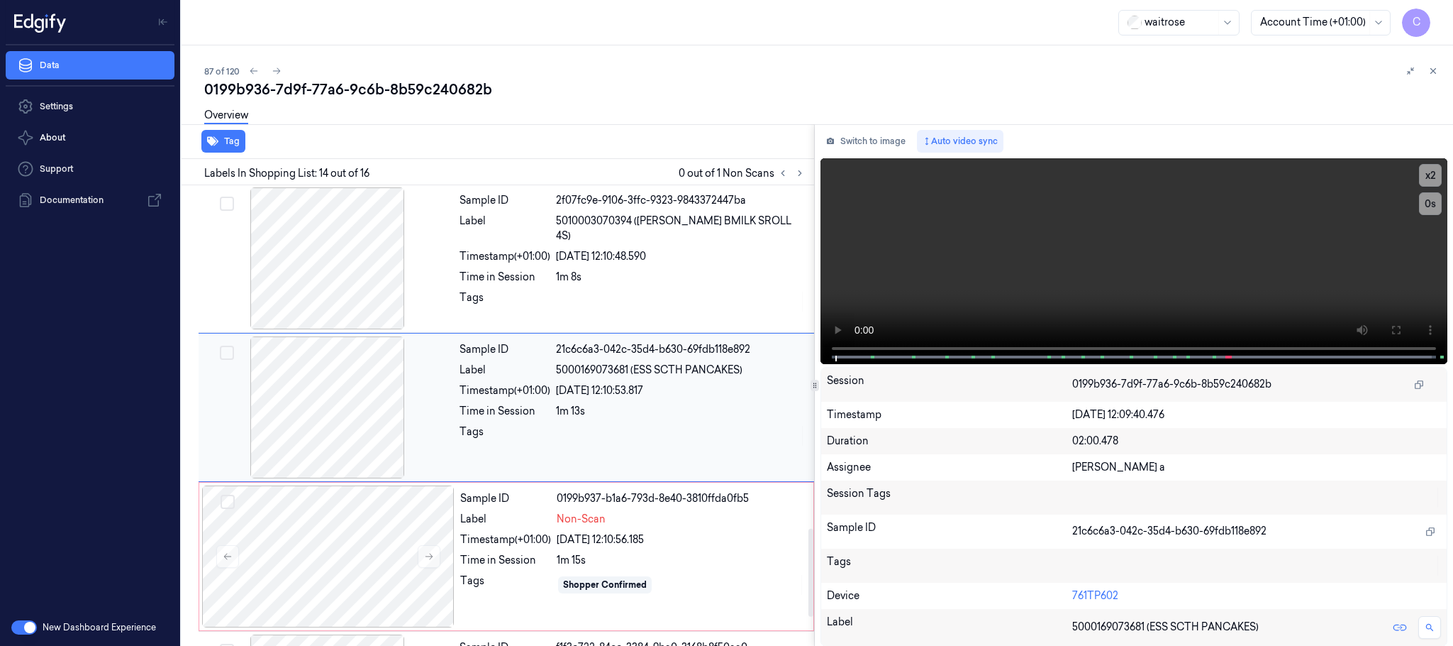
click at [350, 292] on div at bounding box center [327, 258] width 253 height 142
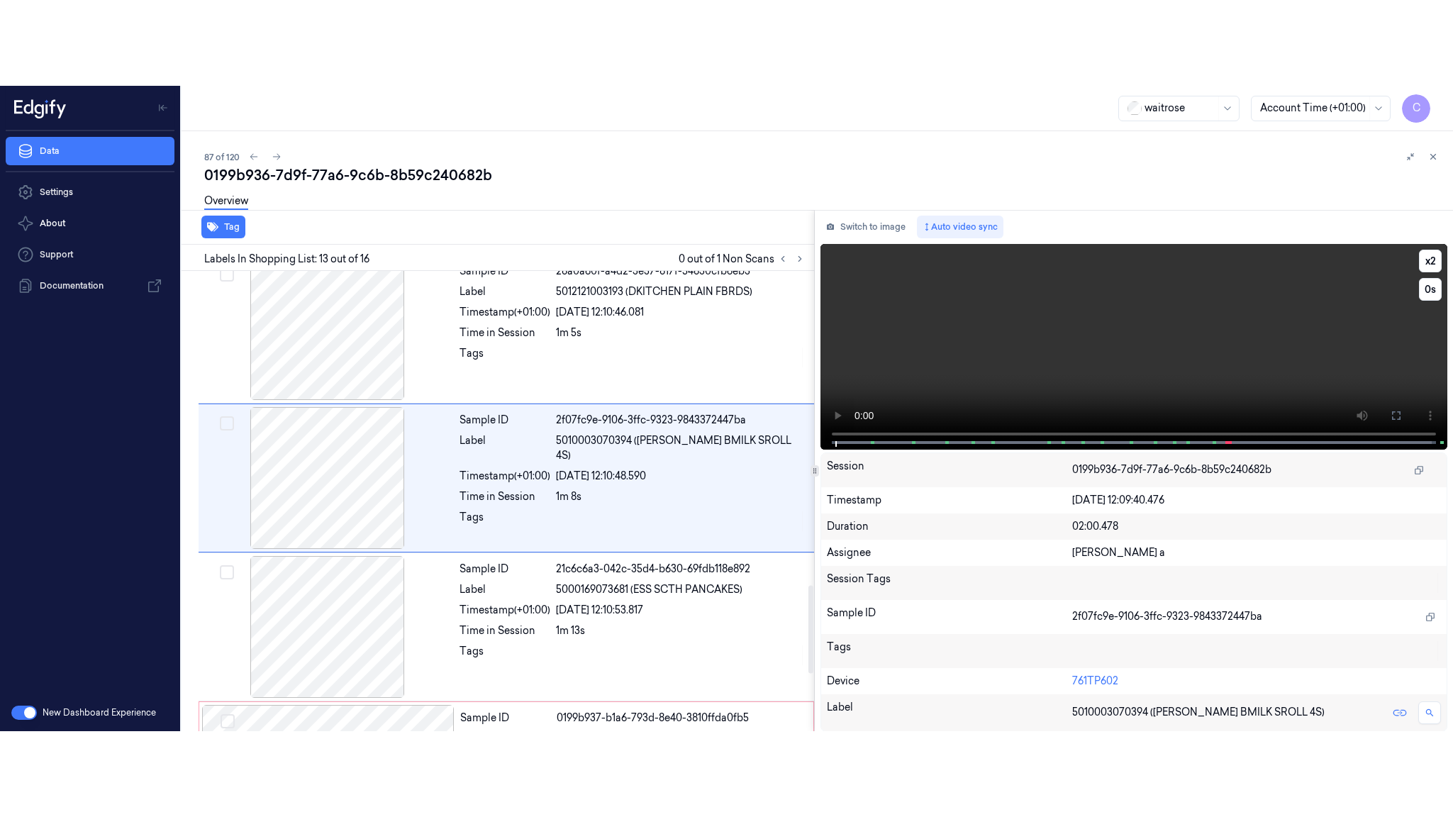
scroll to position [1639, 0]
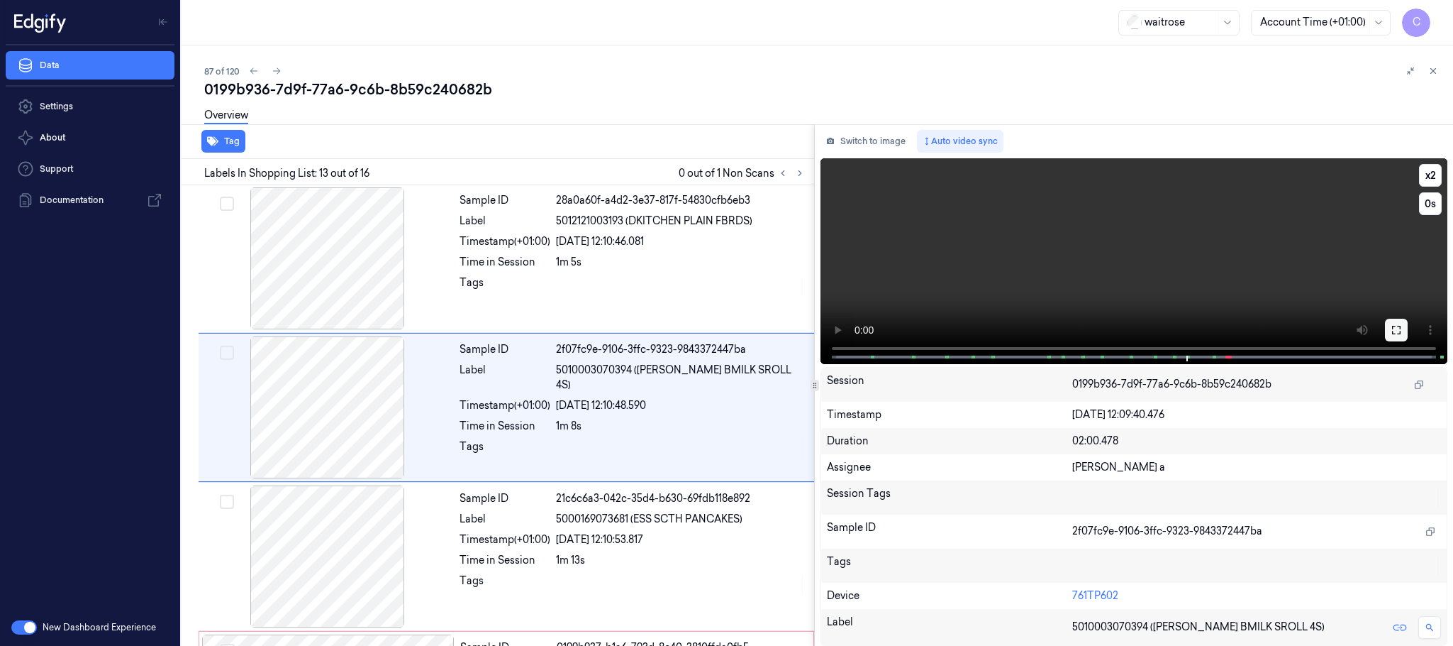
click at [1388, 324] on button at bounding box center [1396, 330] width 23 height 23
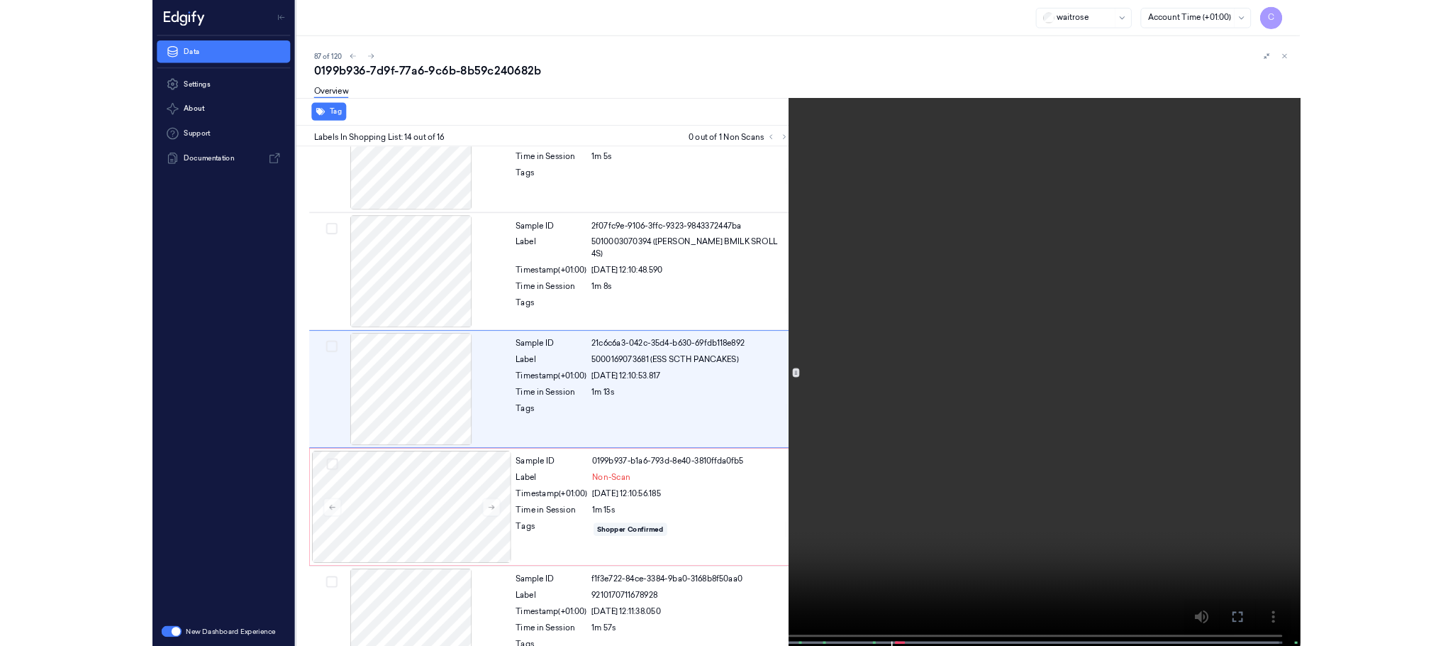
scroll to position [1766, 0]
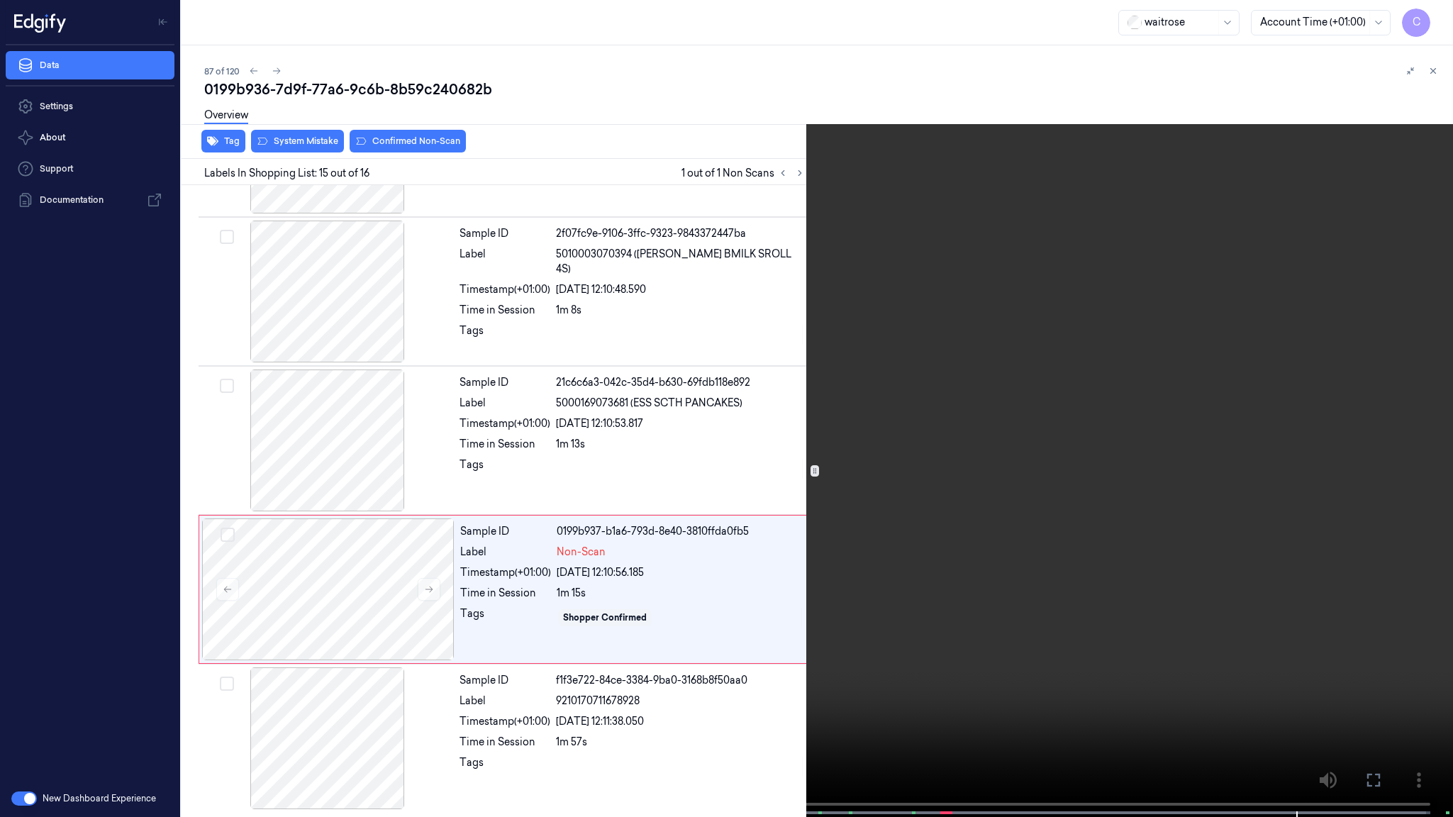
click at [860, 455] on video at bounding box center [726, 410] width 1453 height 820
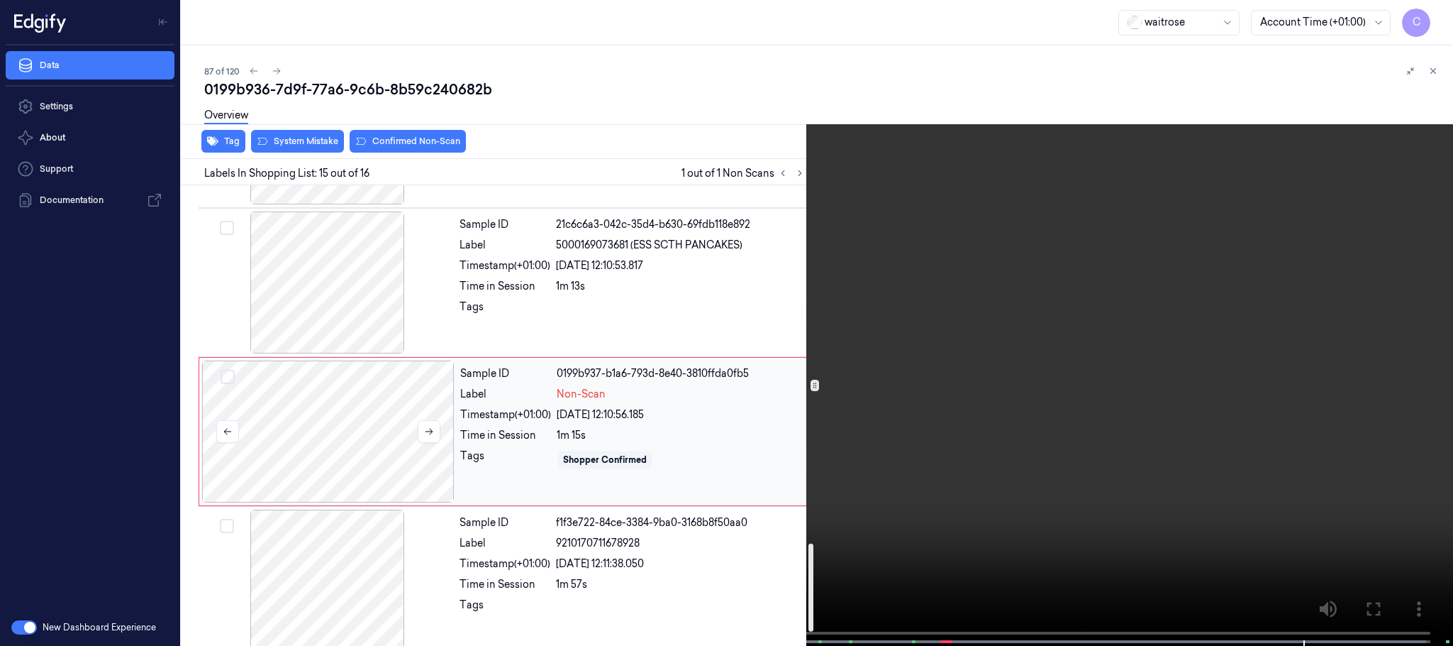
scroll to position [1937, 0]
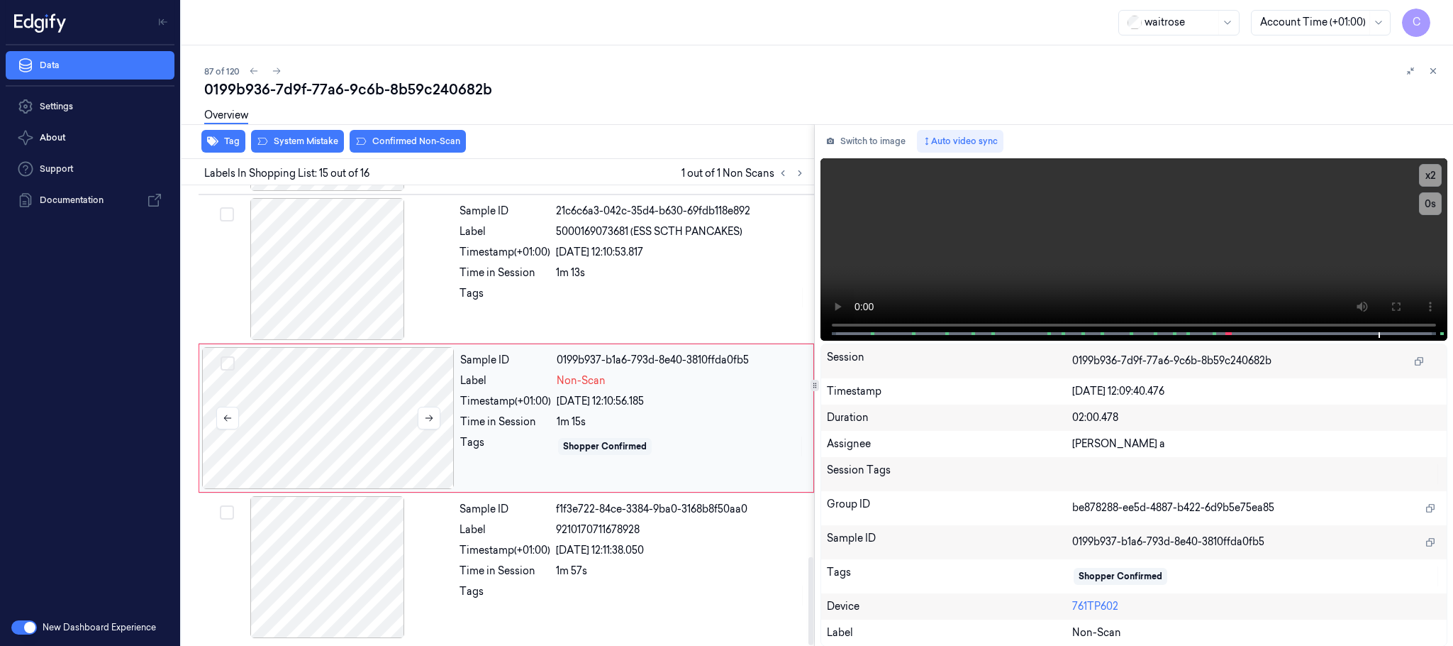
click at [285, 416] on div at bounding box center [328, 418] width 253 height 142
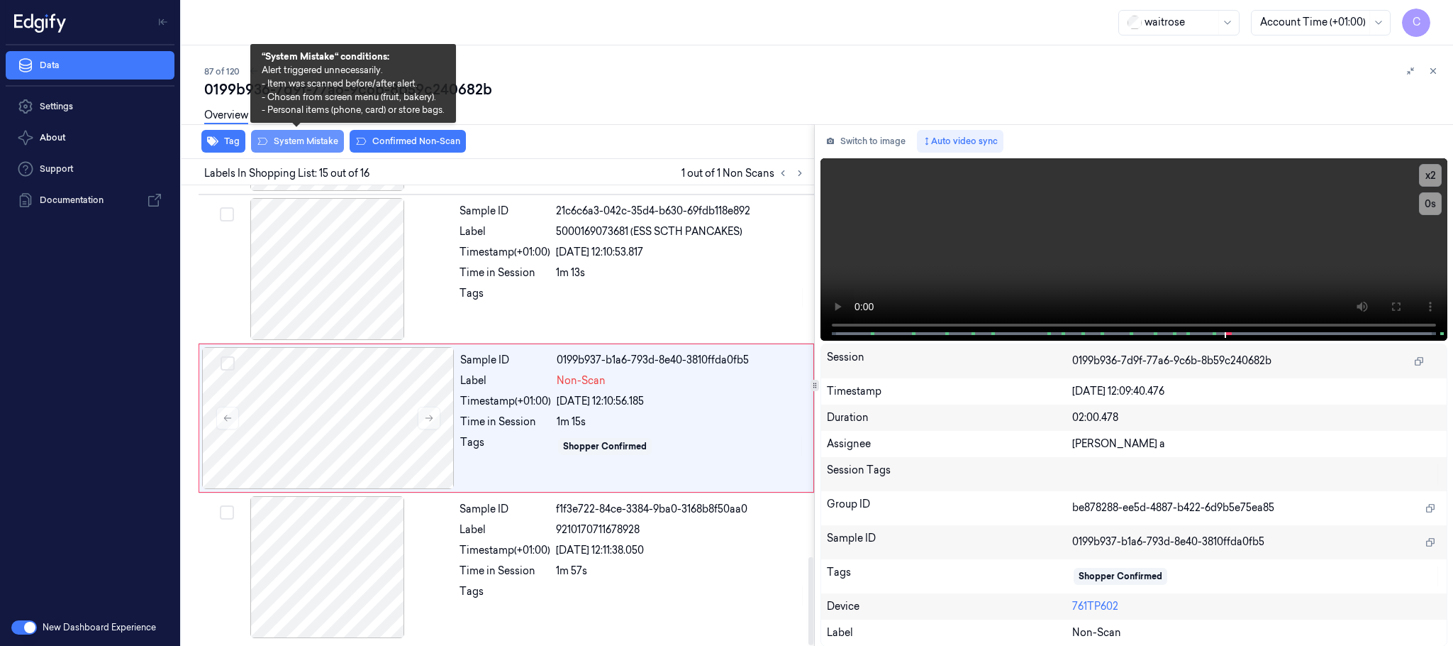
click at [287, 143] on button "System Mistake" at bounding box center [297, 141] width 93 height 23
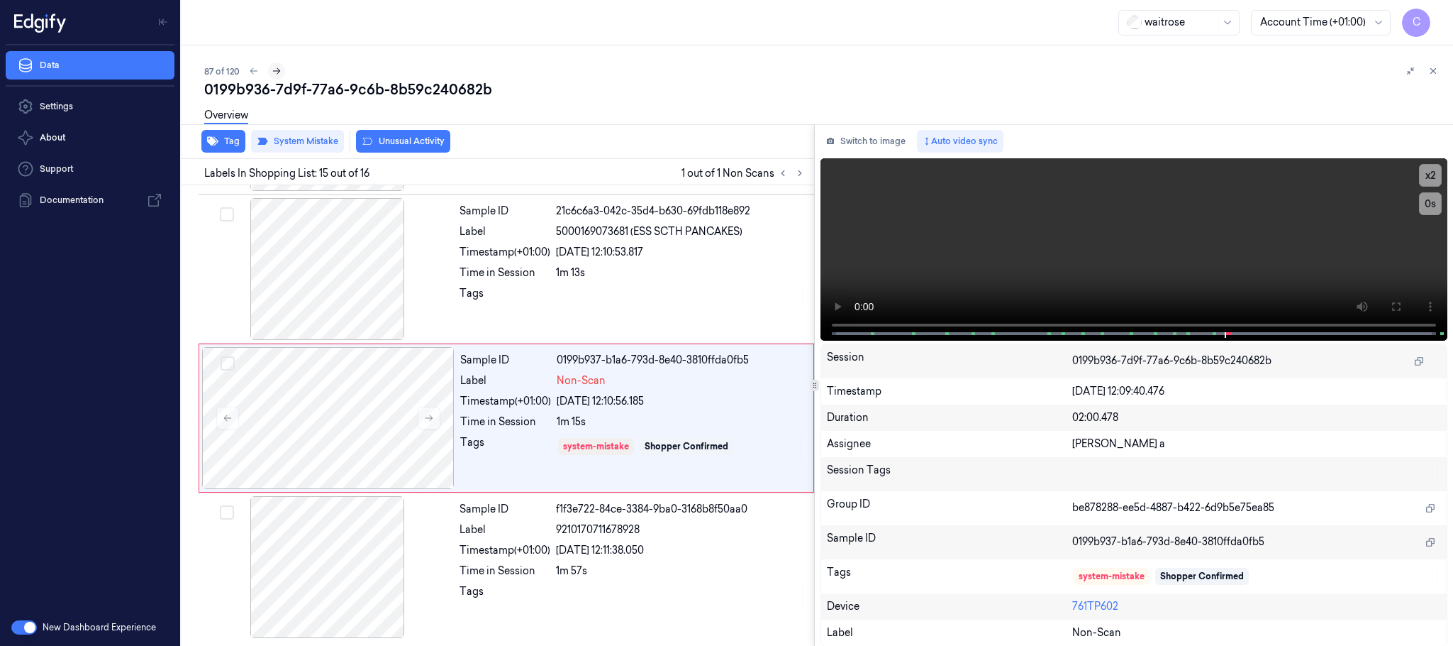
click at [275, 68] on icon at bounding box center [277, 71] width 10 height 10
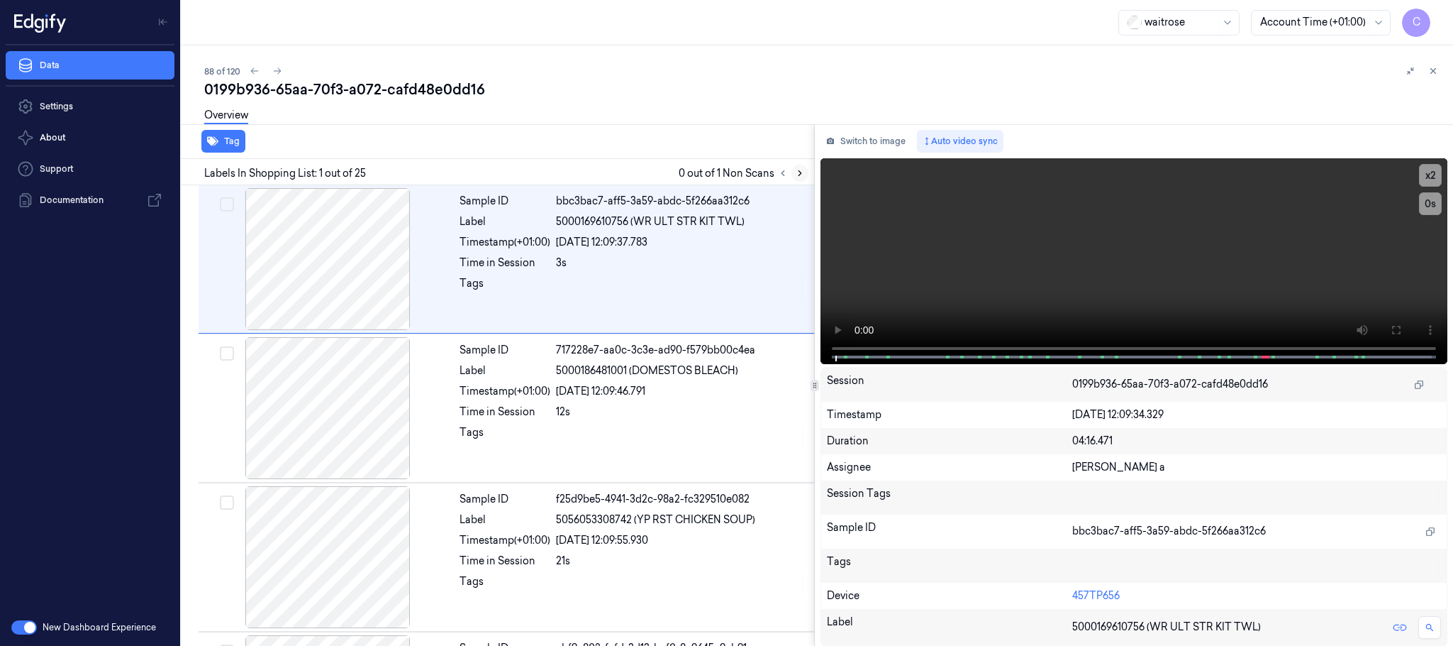
click at [798, 173] on icon at bounding box center [800, 173] width 10 height 10
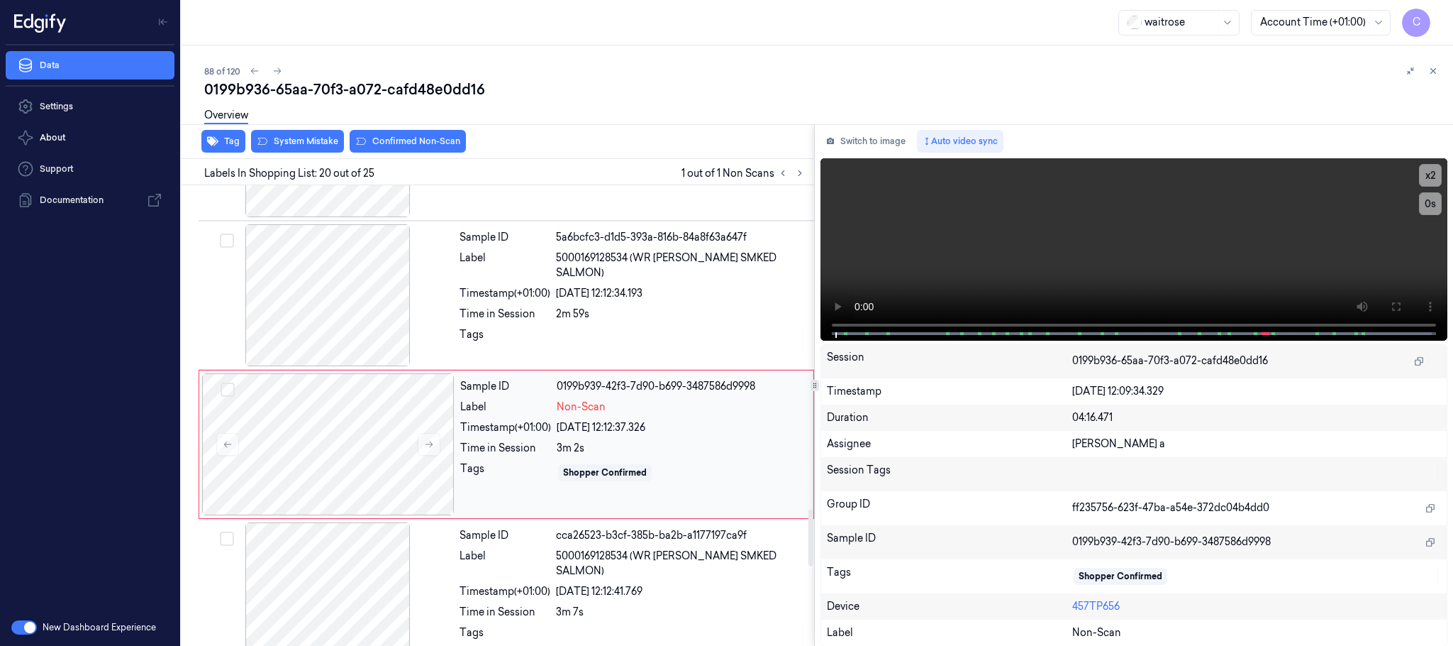
scroll to position [2686, 0]
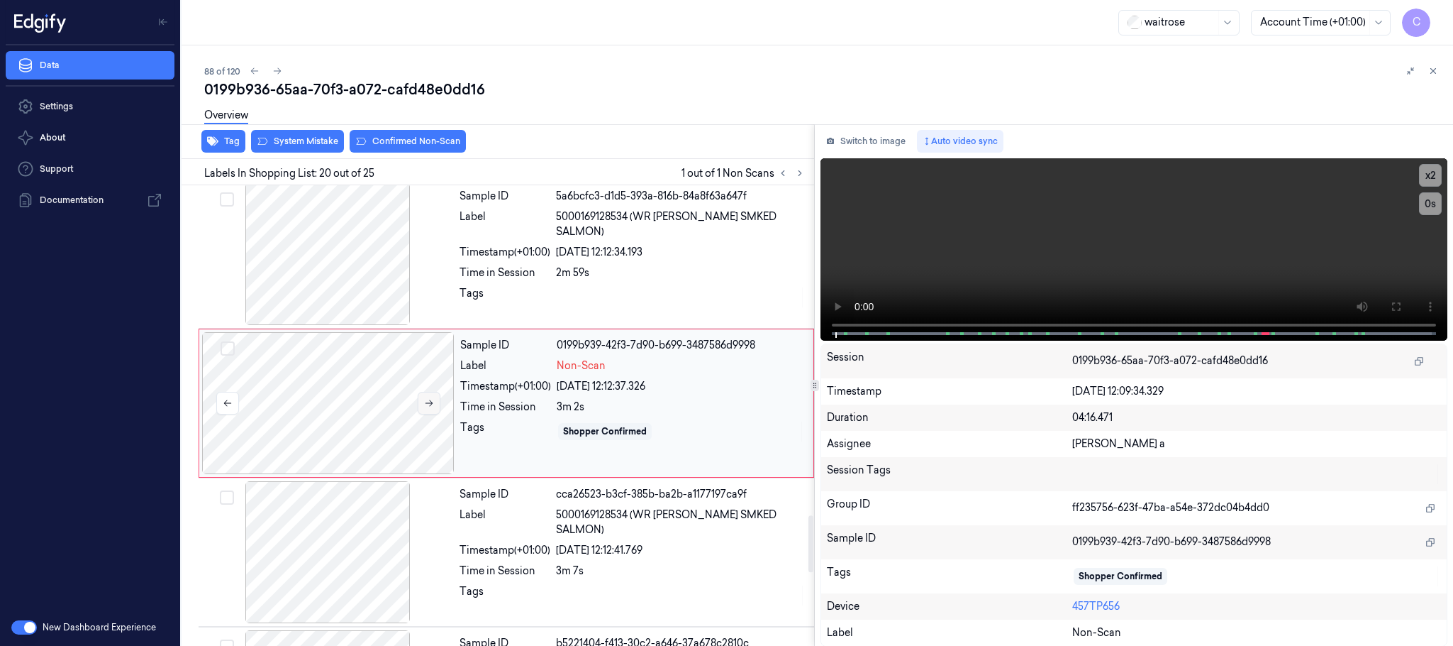
click at [434, 408] on icon at bounding box center [429, 403] width 10 height 10
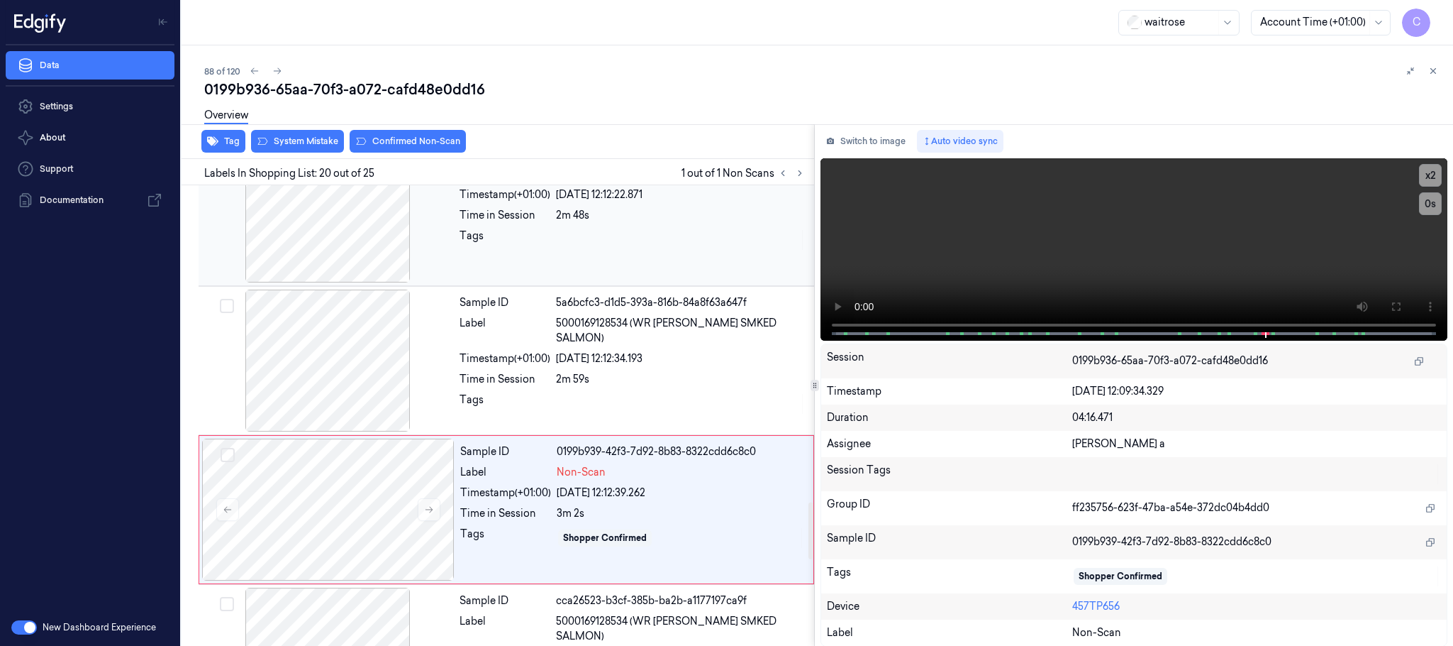
click at [326, 220] on div at bounding box center [327, 211] width 253 height 142
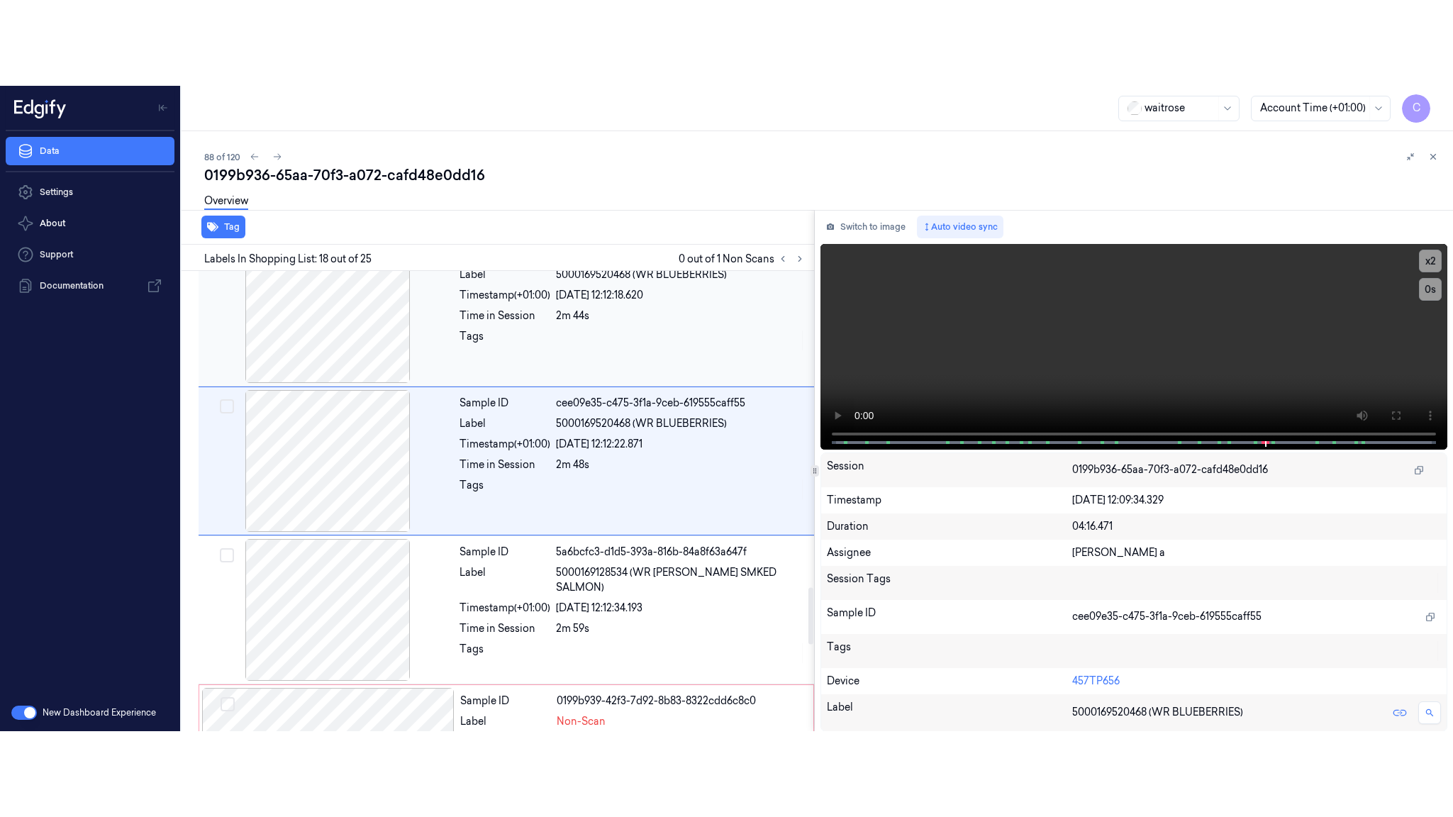
scroll to position [2388, 0]
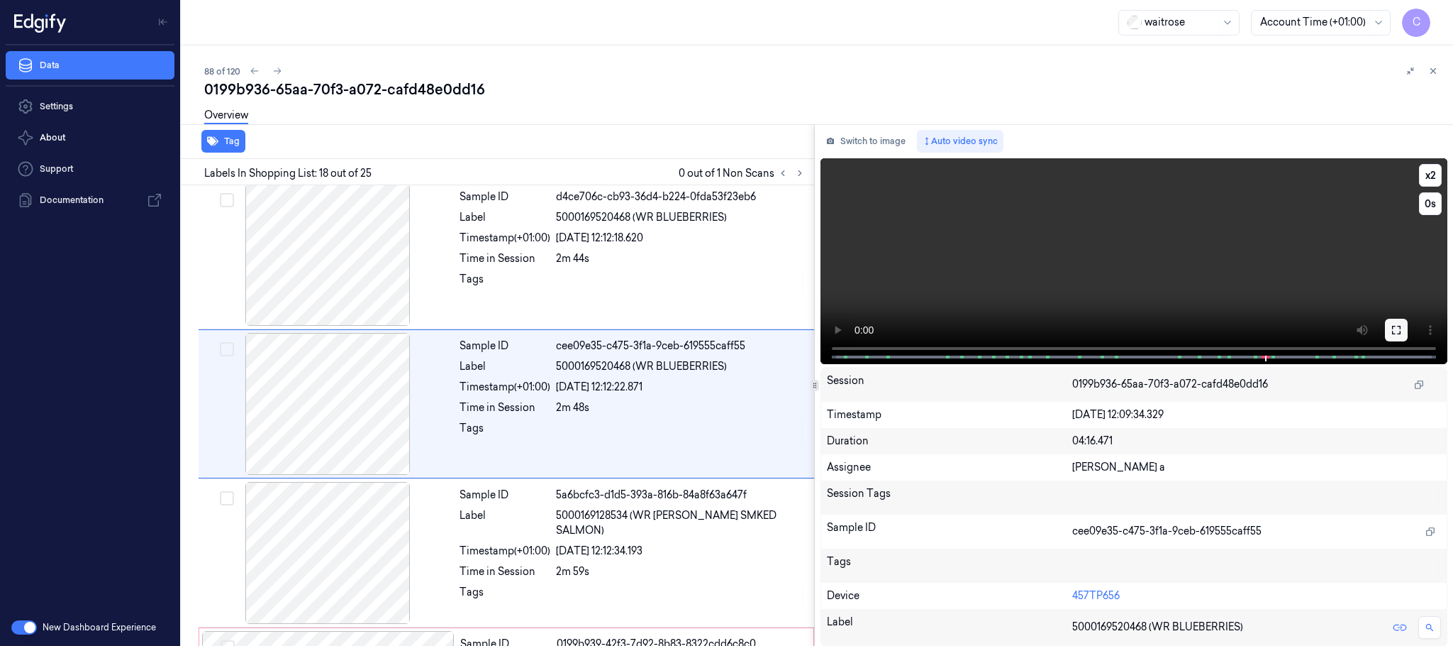
click at [1405, 331] on button at bounding box center [1396, 330] width 23 height 23
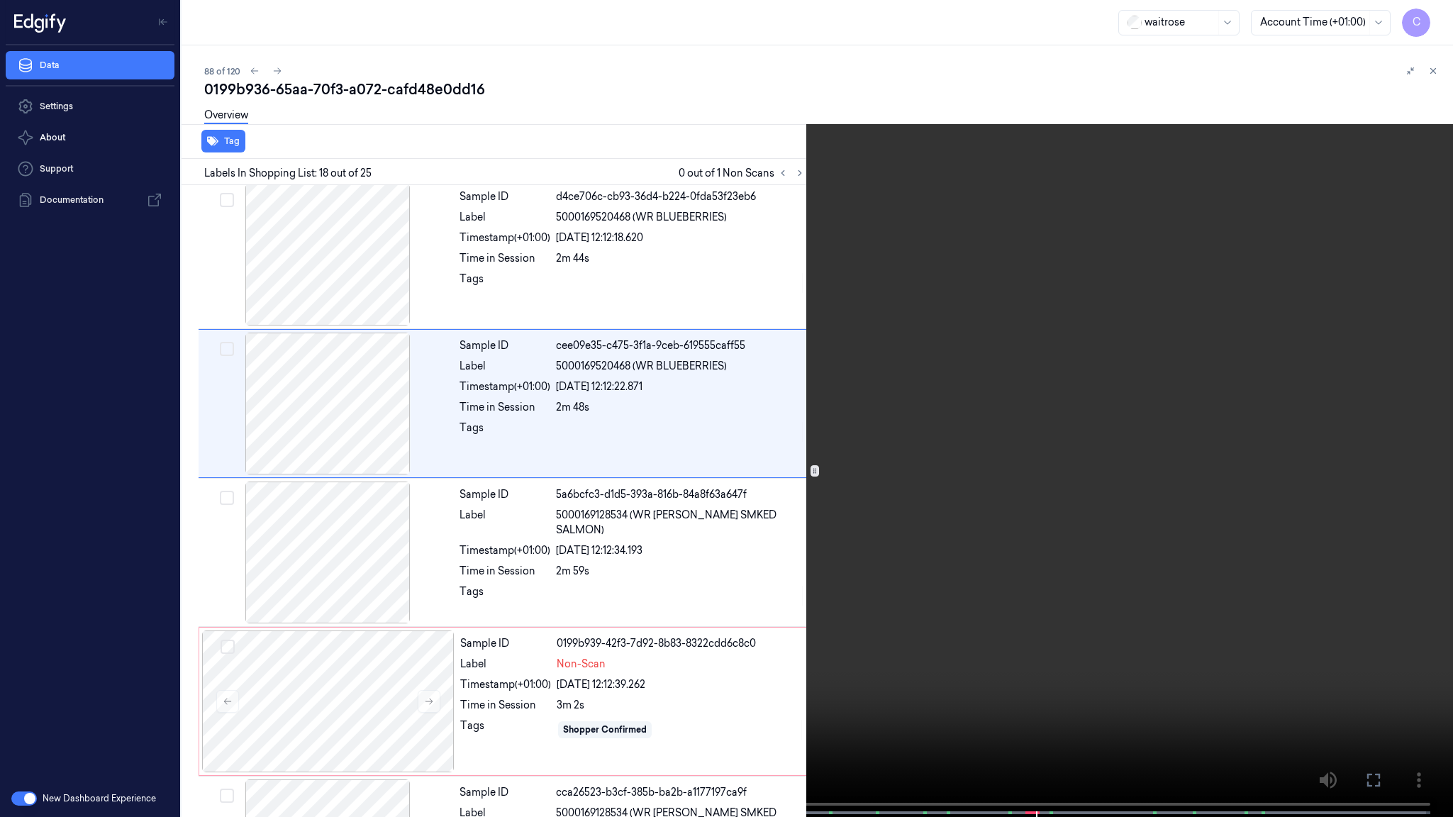
click at [683, 479] on video at bounding box center [726, 410] width 1453 height 820
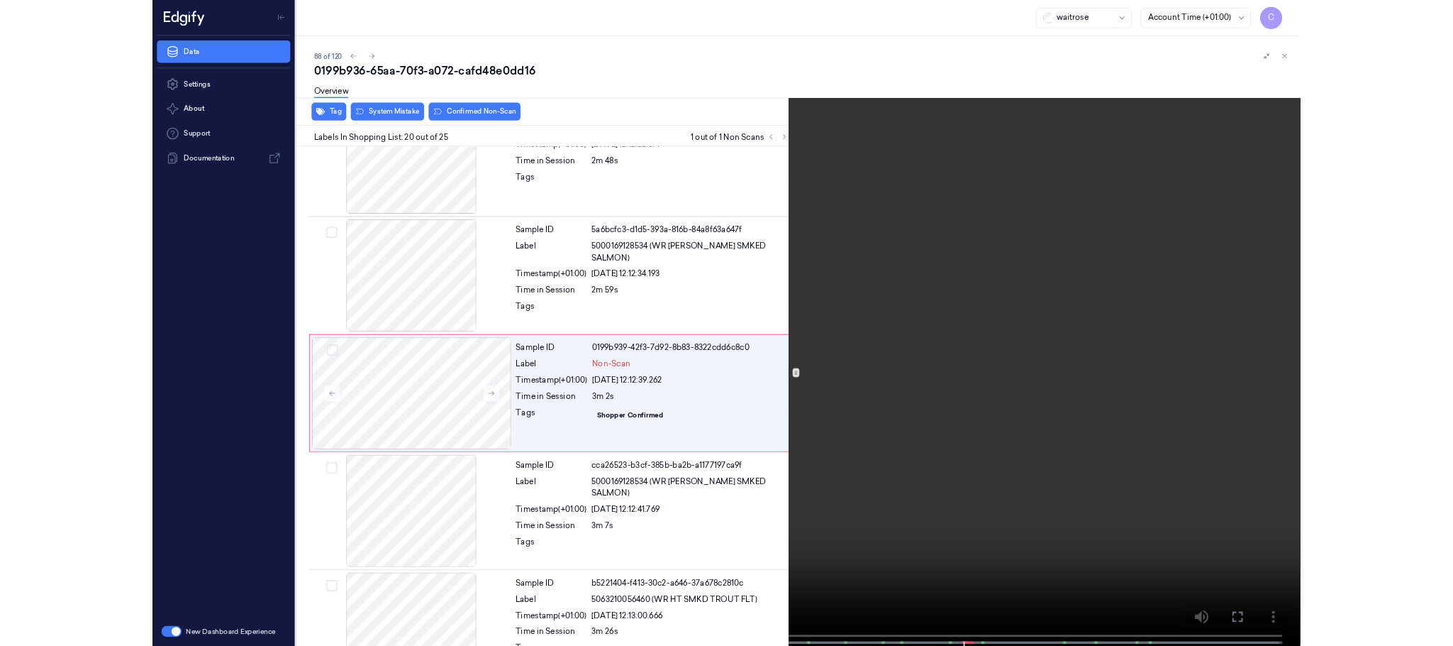
scroll to position [2601, 0]
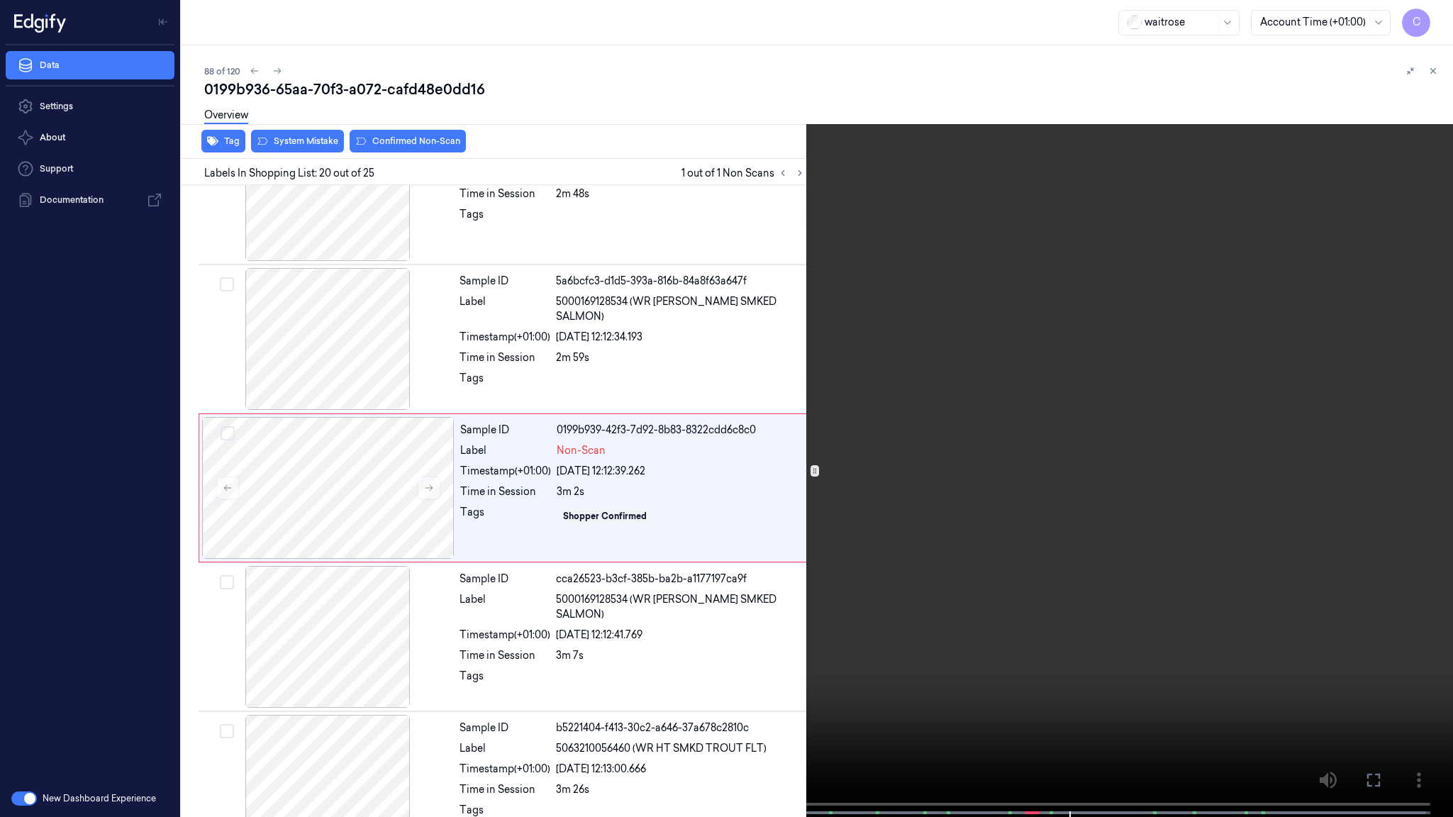
click at [668, 392] on video at bounding box center [726, 410] width 1453 height 820
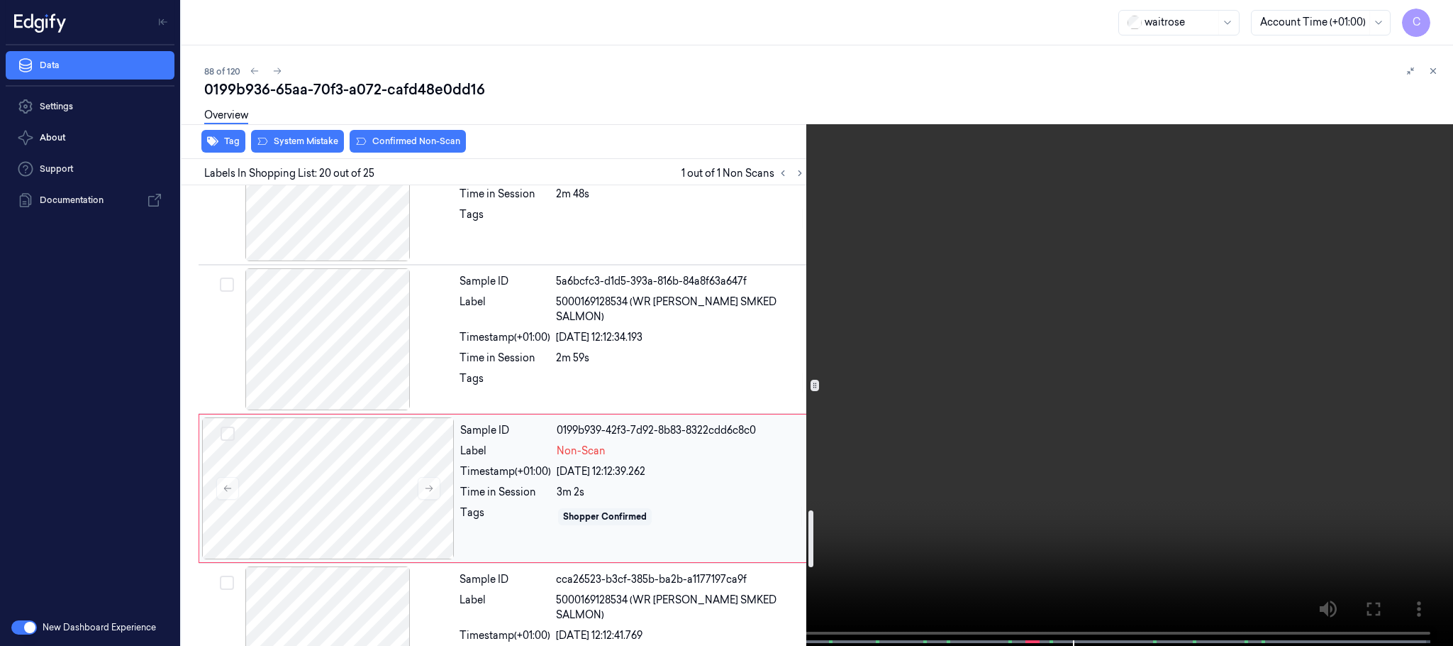
scroll to position [2708, 0]
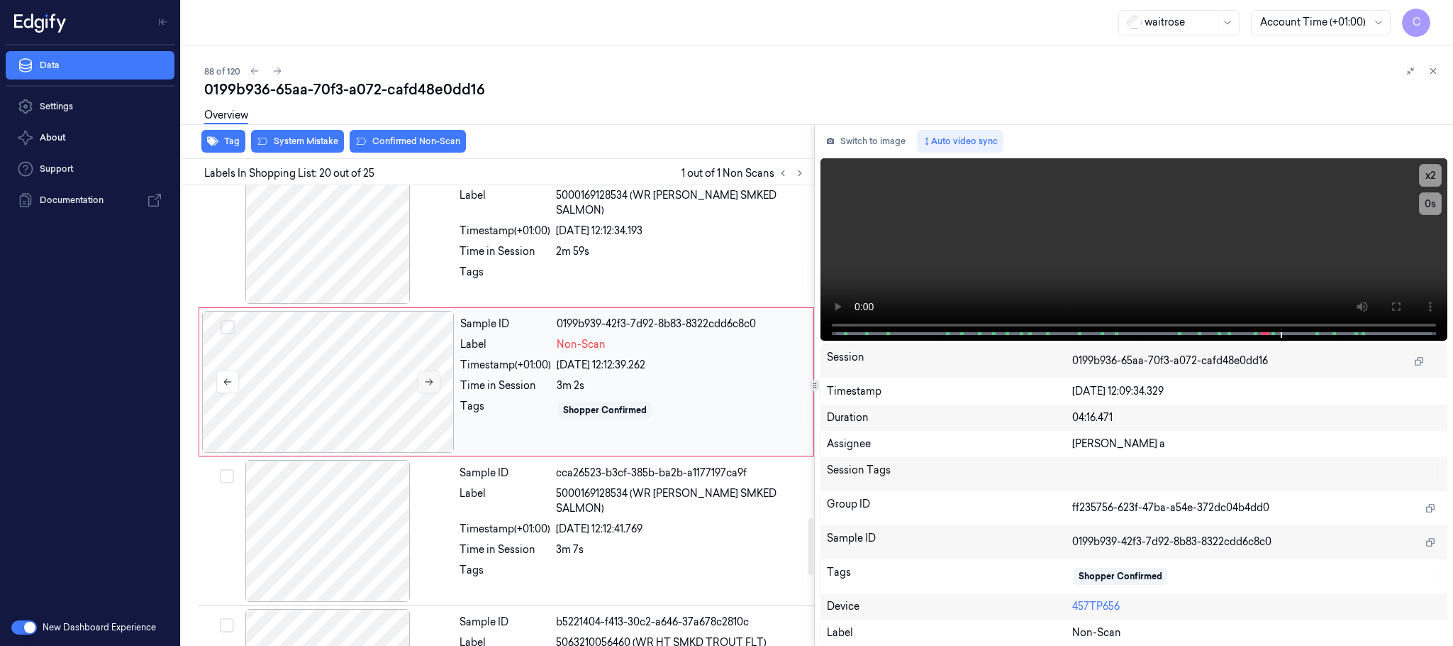
click at [431, 387] on icon at bounding box center [429, 382] width 10 height 10
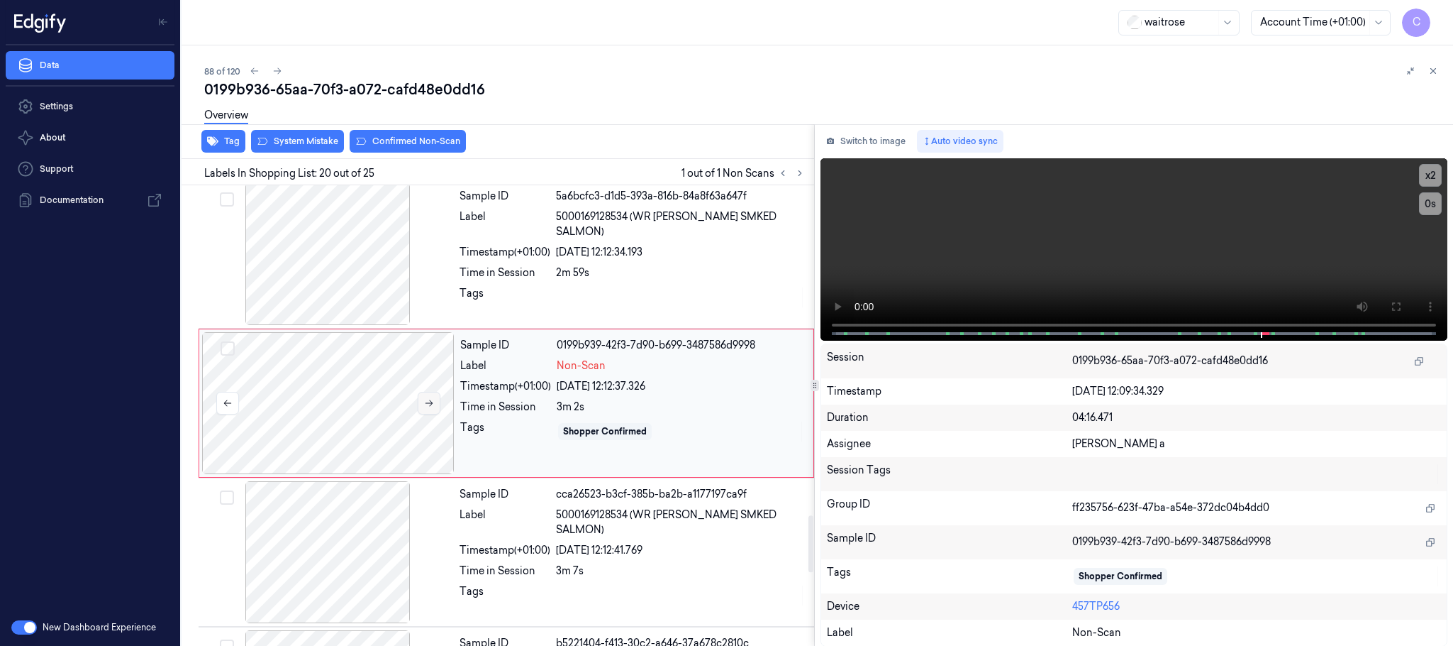
click at [431, 406] on button at bounding box center [429, 403] width 23 height 23
click at [430, 408] on icon at bounding box center [429, 403] width 10 height 10
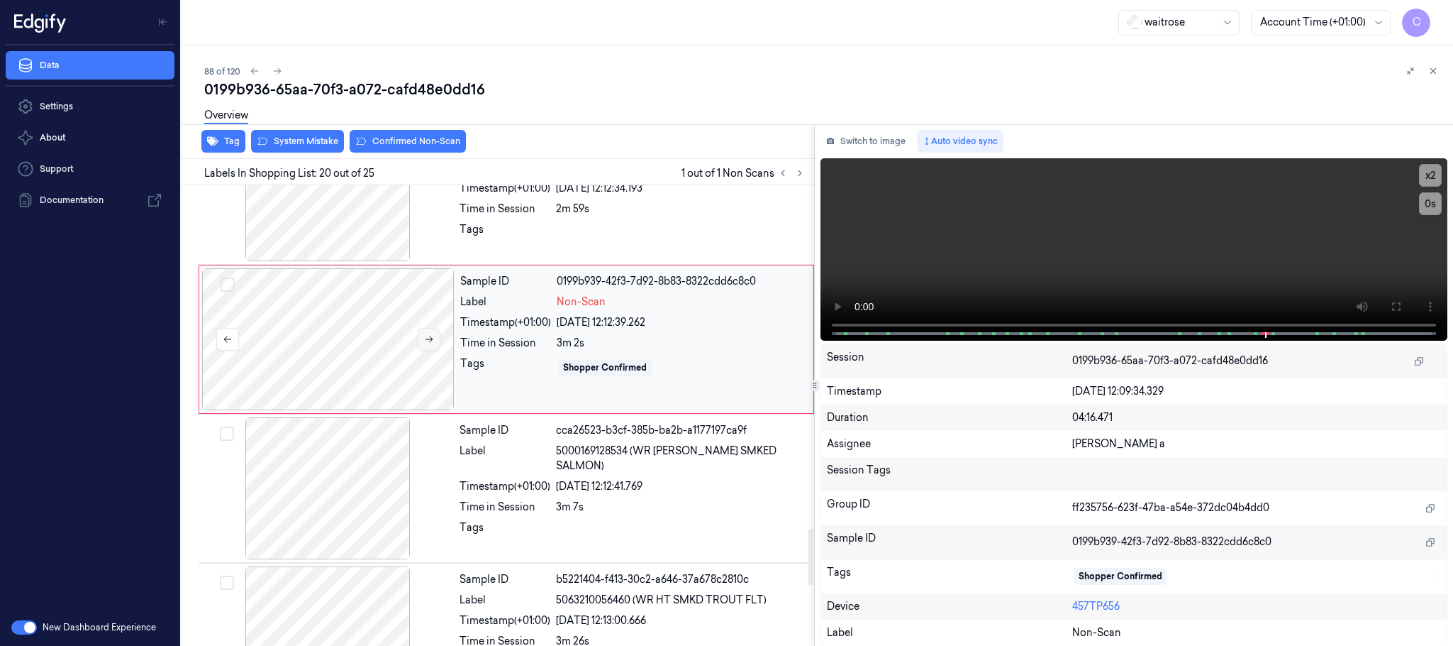
scroll to position [2793, 0]
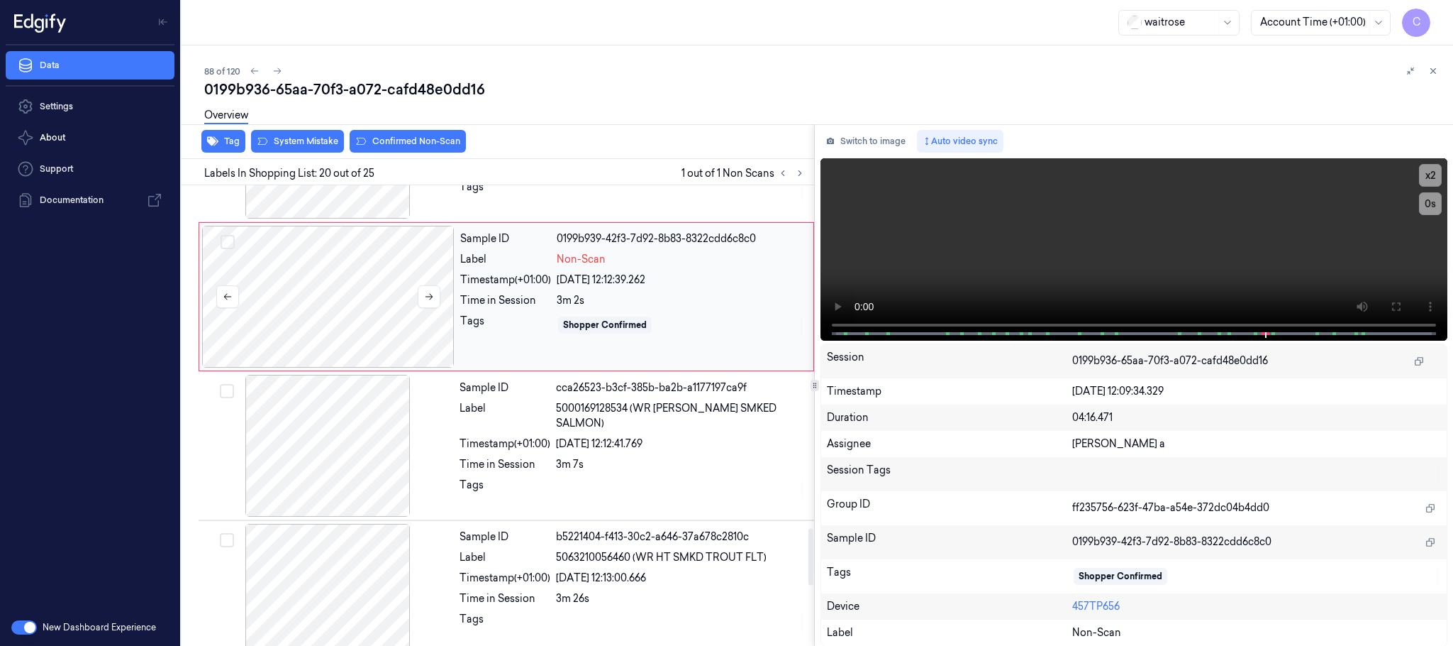
click at [362, 366] on div at bounding box center [328, 297] width 253 height 142
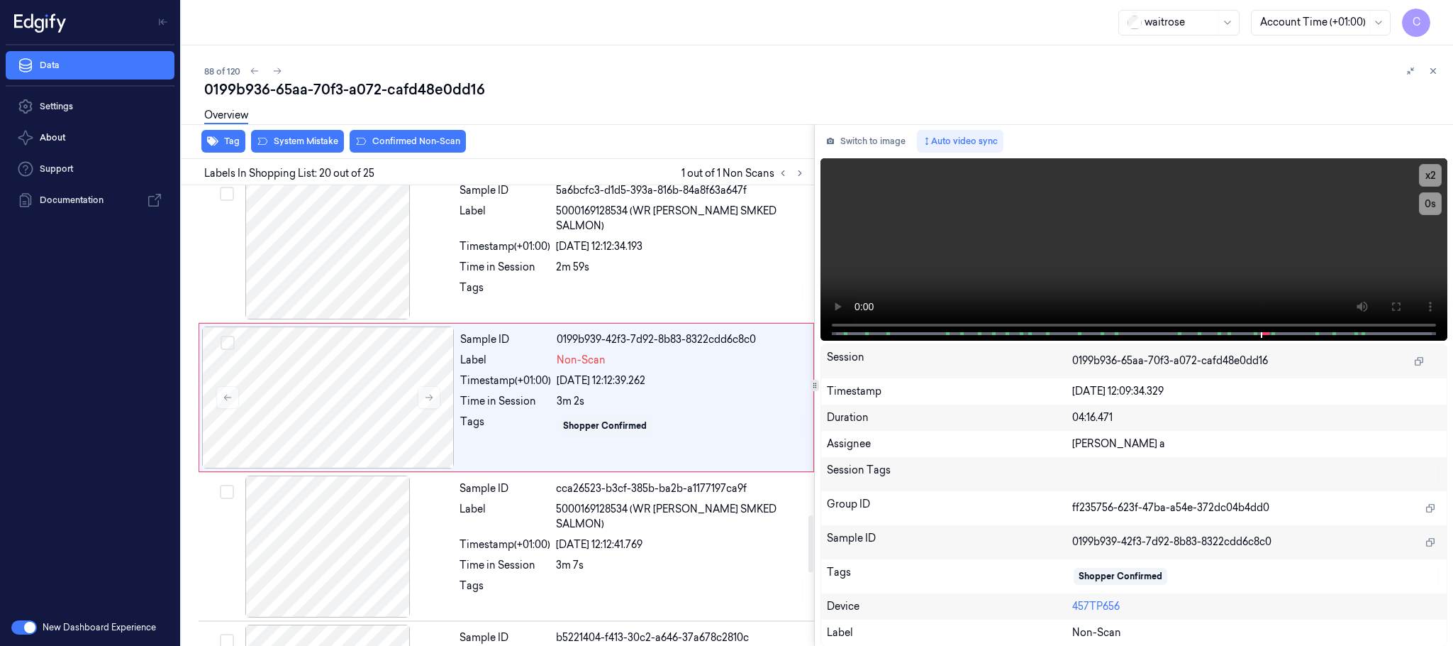
scroll to position [2686, 0]
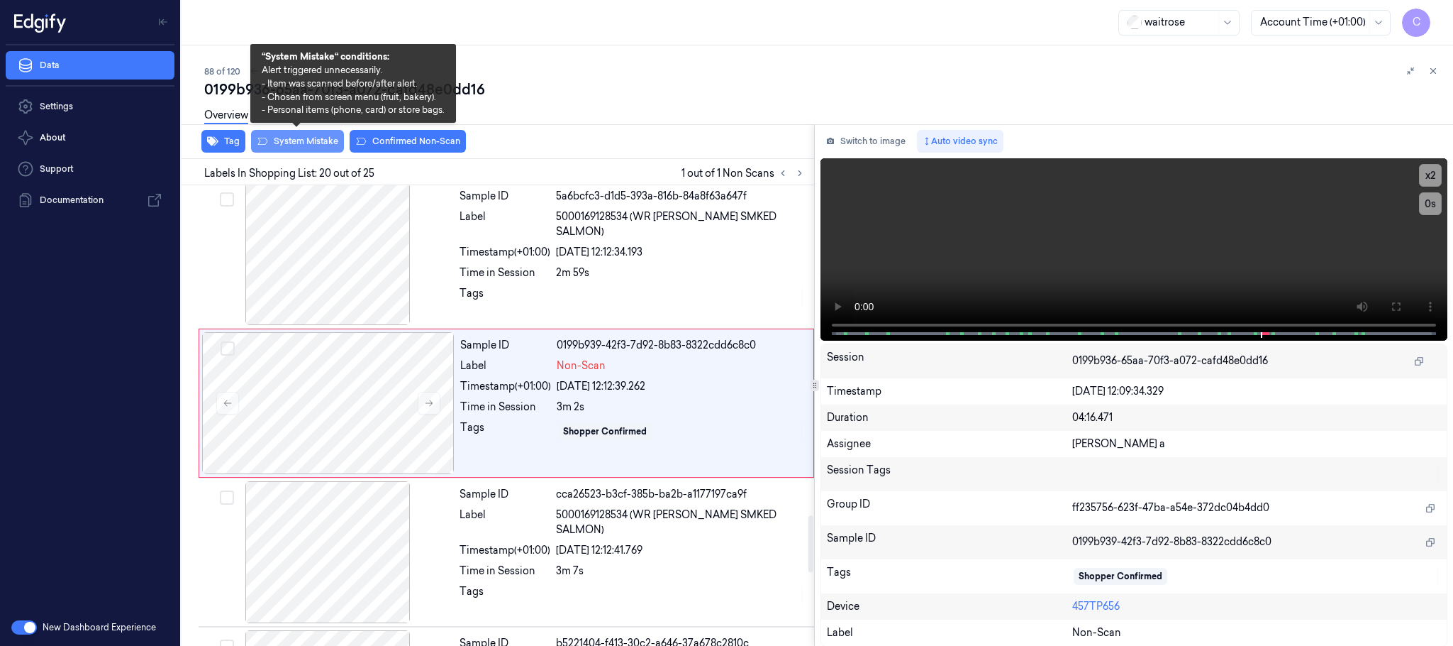
click at [309, 147] on button "System Mistake" at bounding box center [297, 141] width 93 height 23
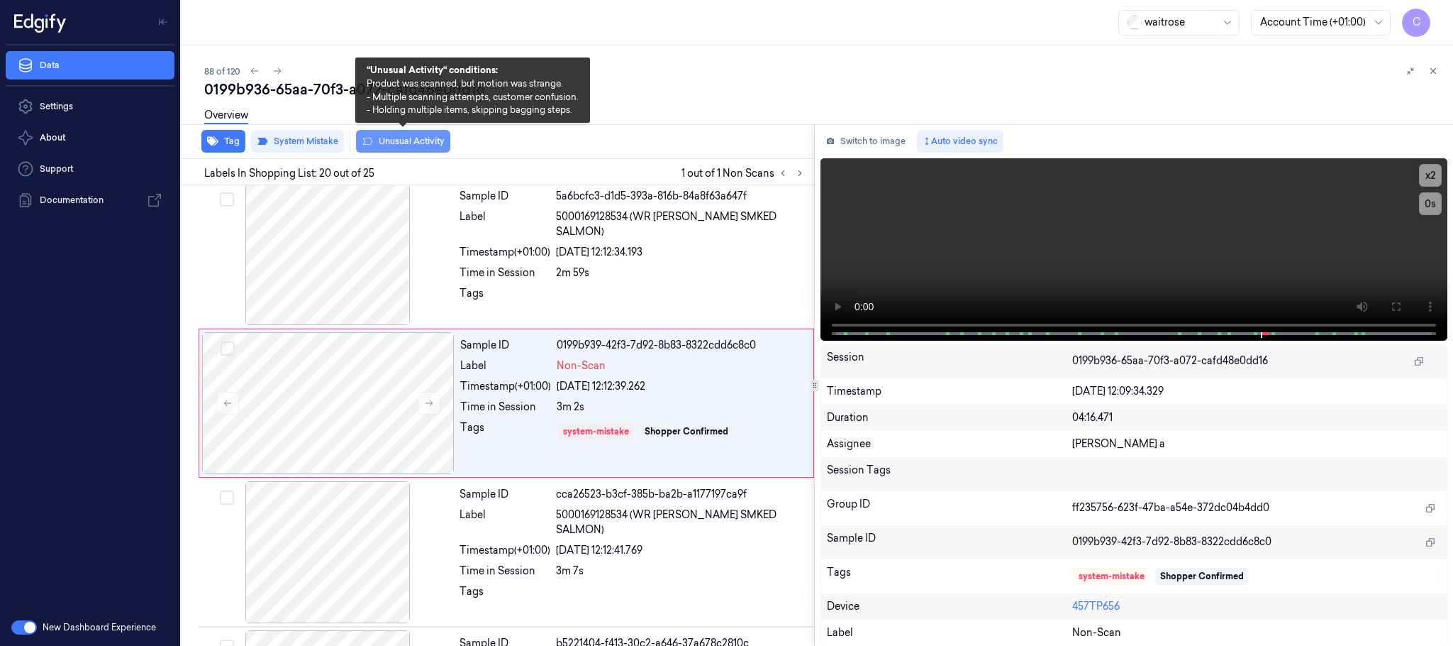
click at [401, 139] on button "Unusual Activity" at bounding box center [403, 141] width 94 height 23
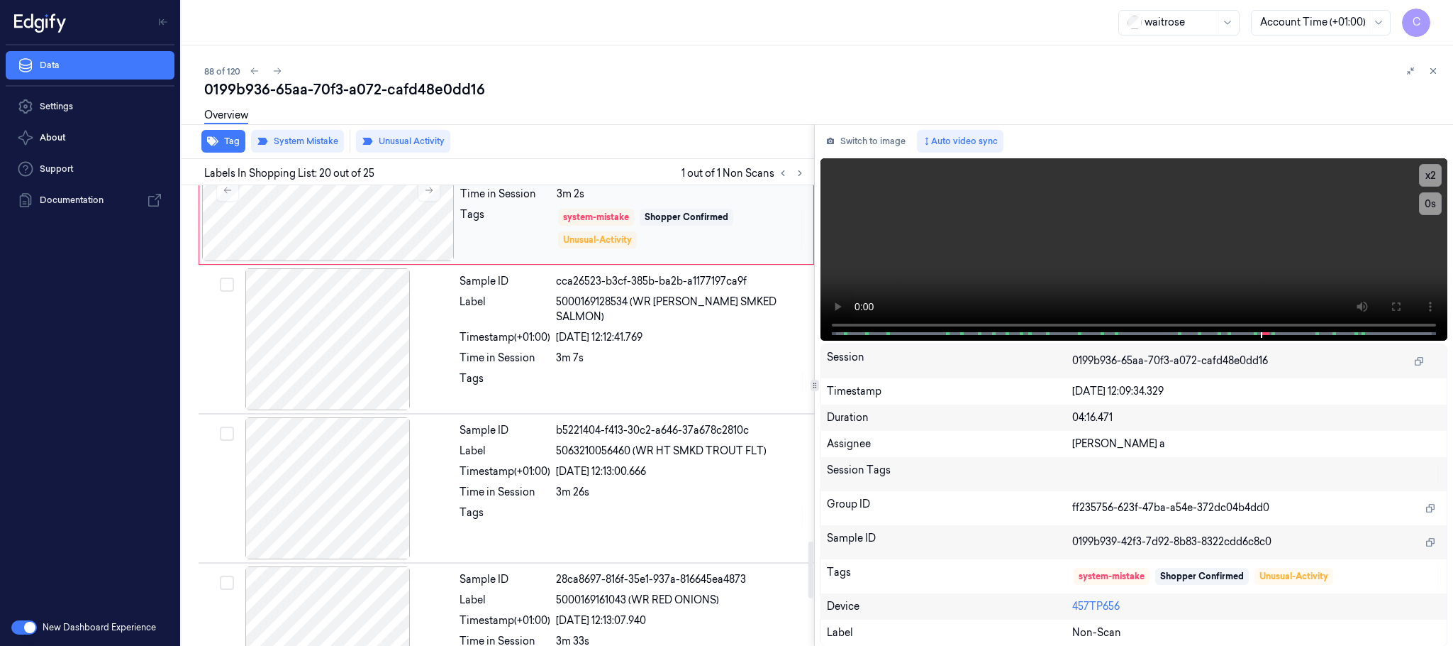
scroll to position [2793, 0]
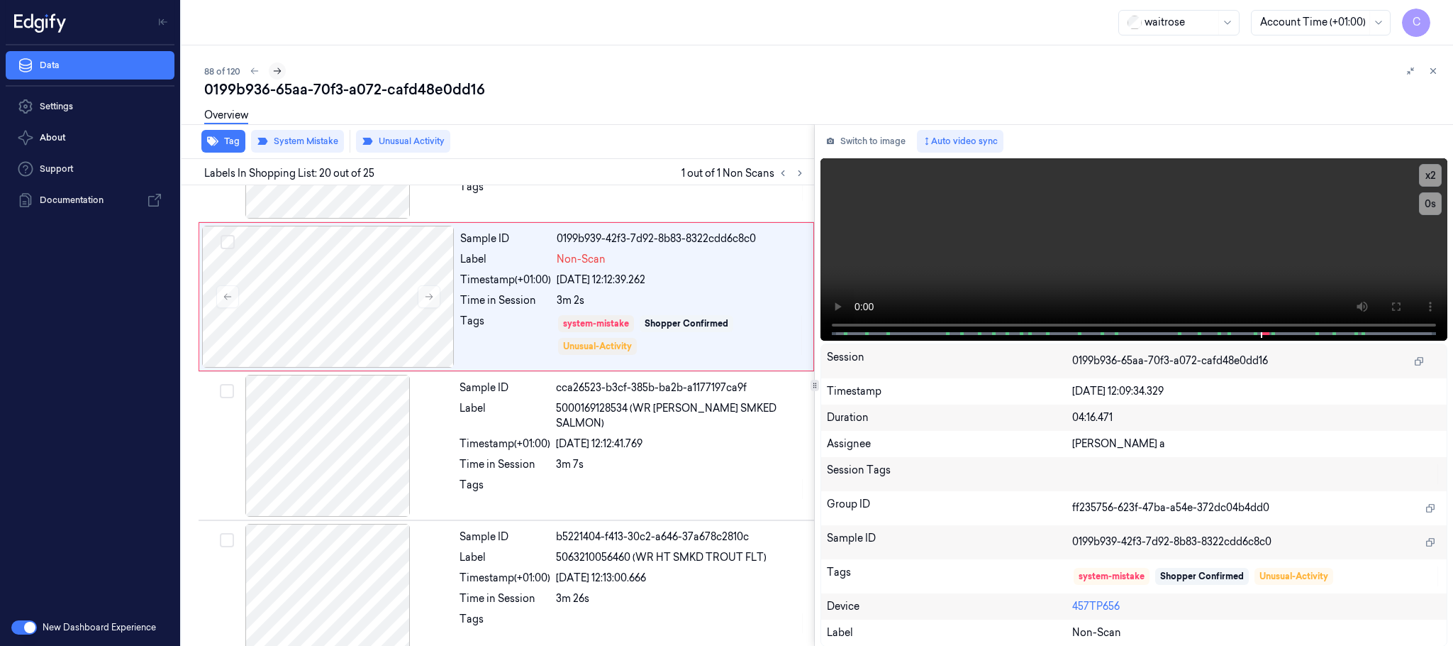
click at [279, 70] on icon at bounding box center [278, 71] width 8 height 6
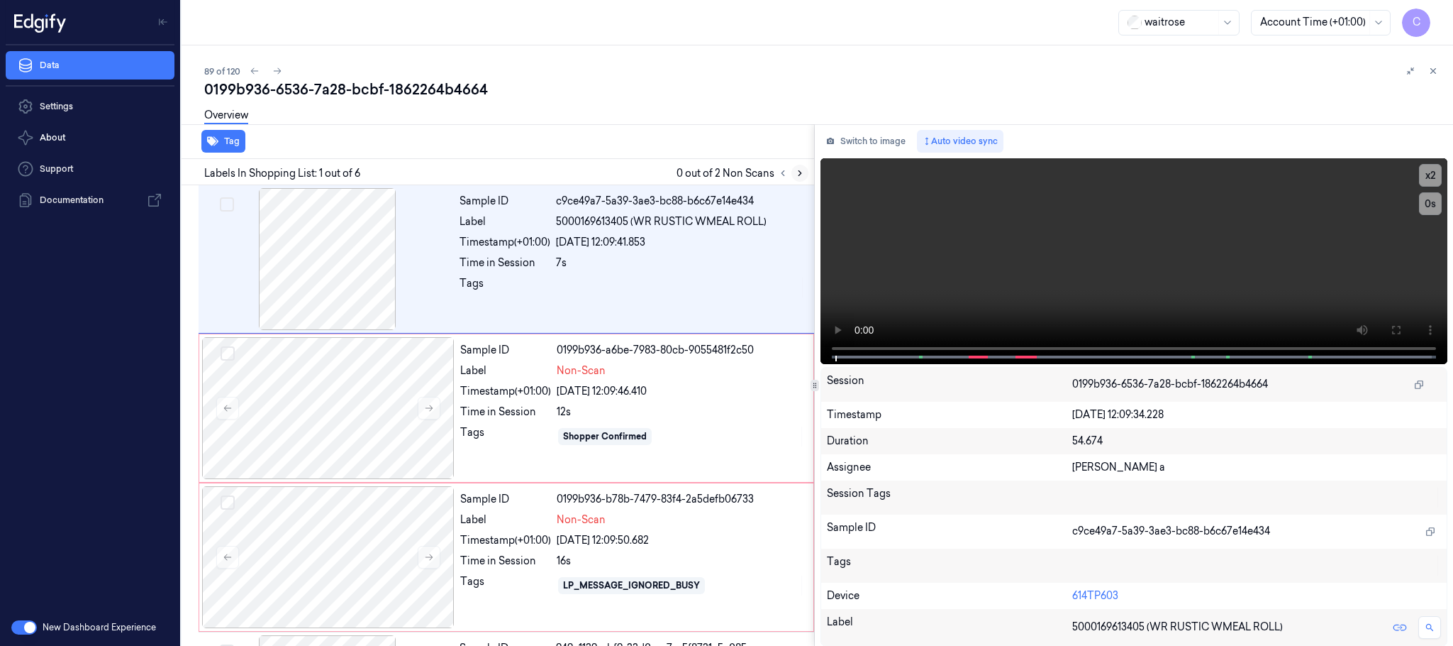
click at [801, 171] on icon at bounding box center [800, 173] width 10 height 10
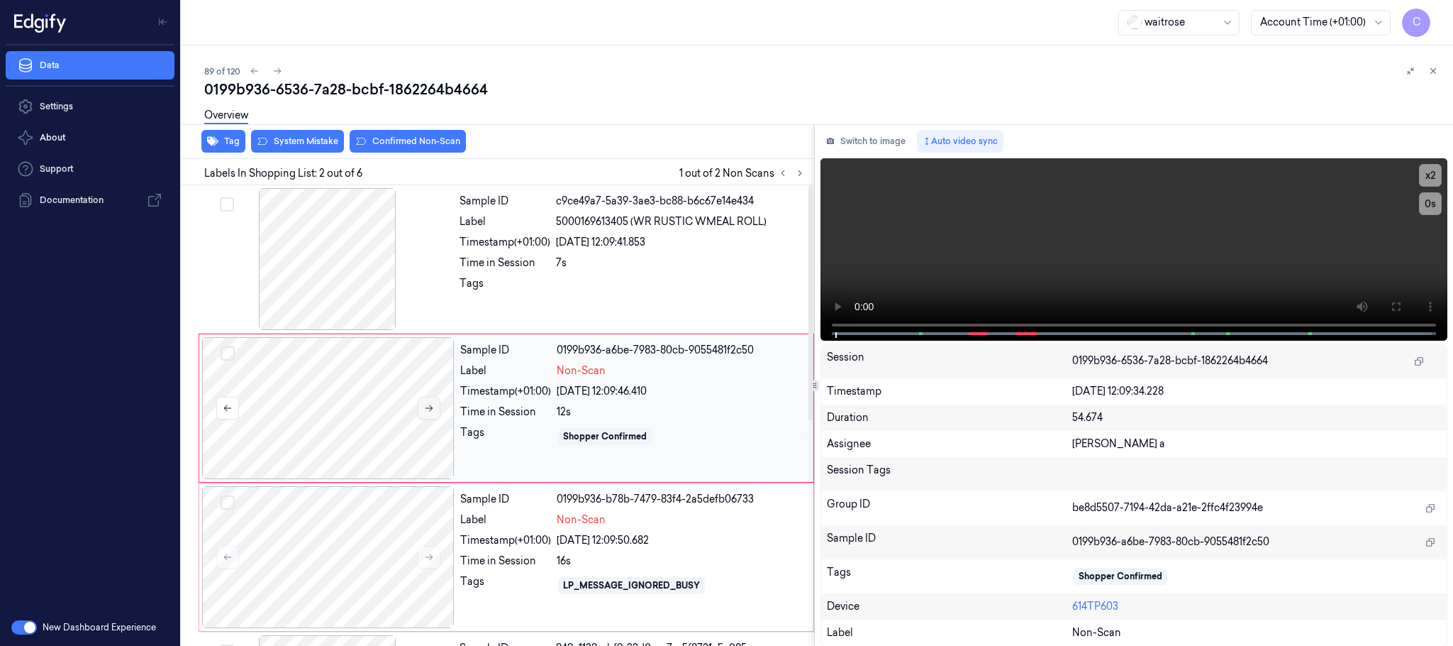
click at [426, 409] on icon at bounding box center [430, 408] width 8 height 6
click at [431, 562] on icon at bounding box center [429, 557] width 10 height 10
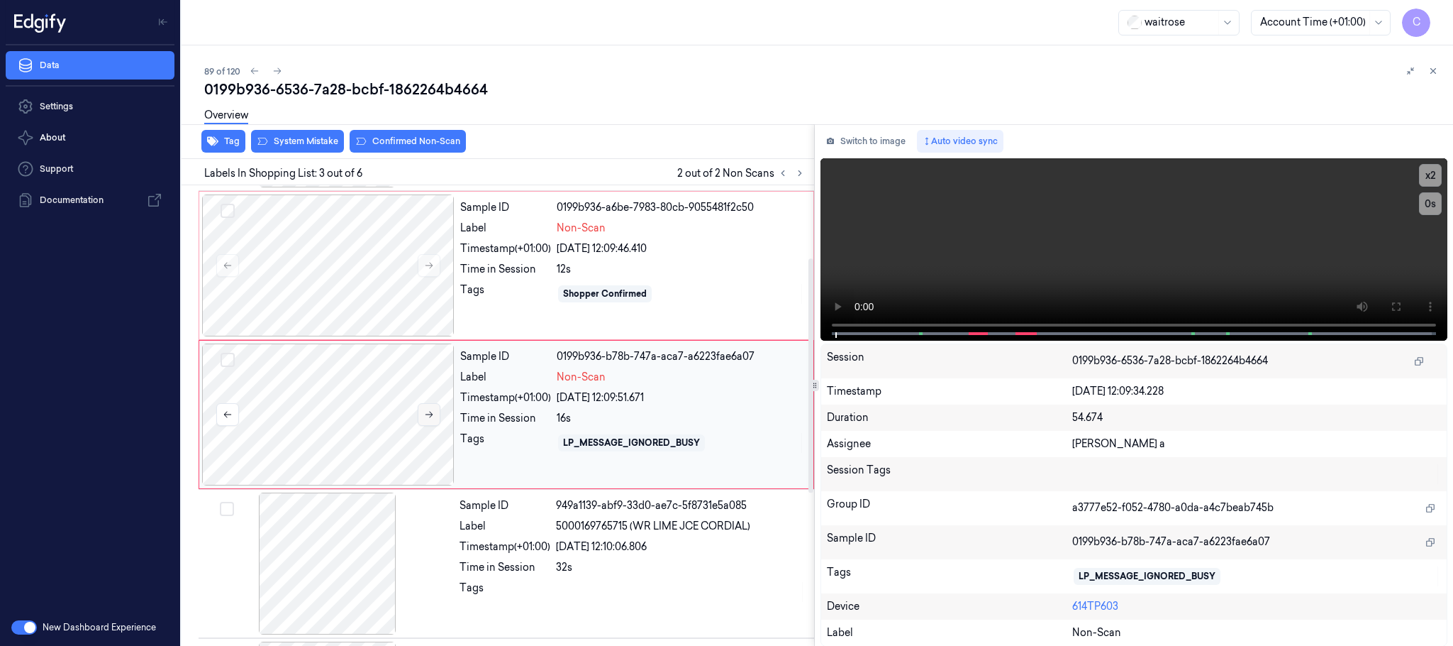
click at [423, 421] on button at bounding box center [429, 414] width 23 height 23
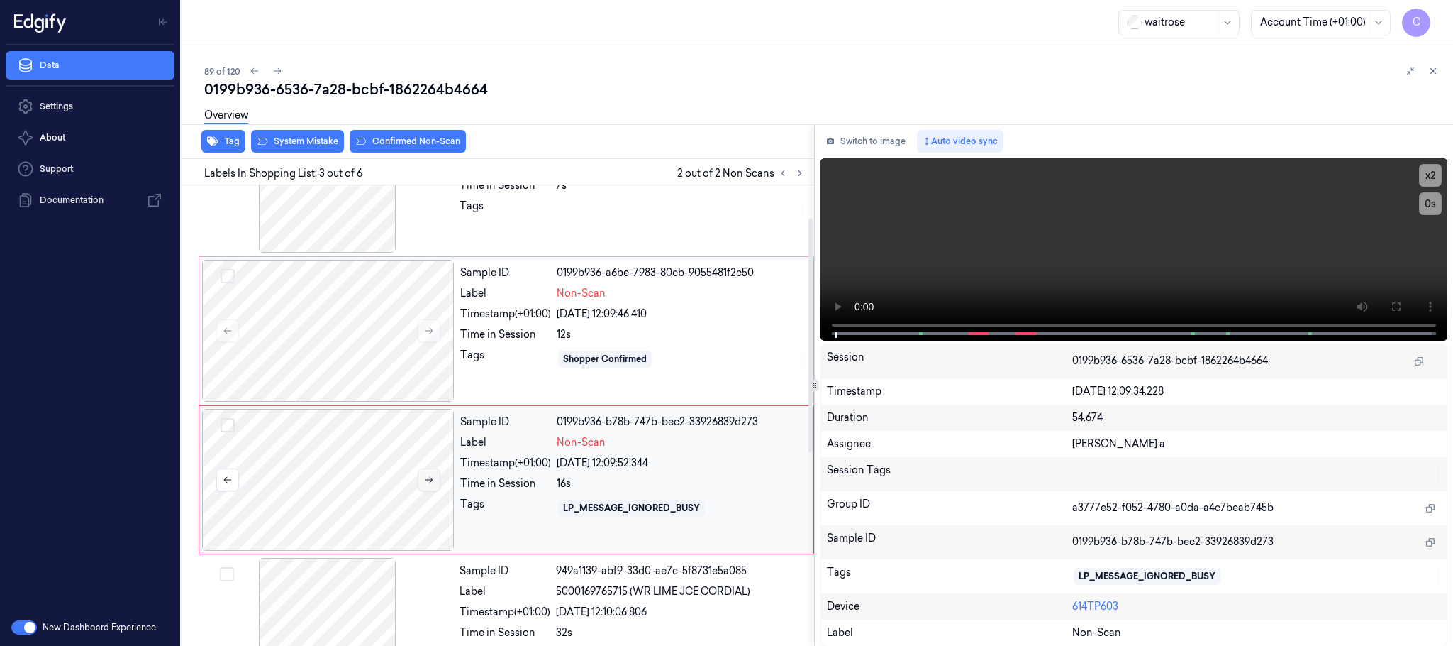
scroll to position [36, 0]
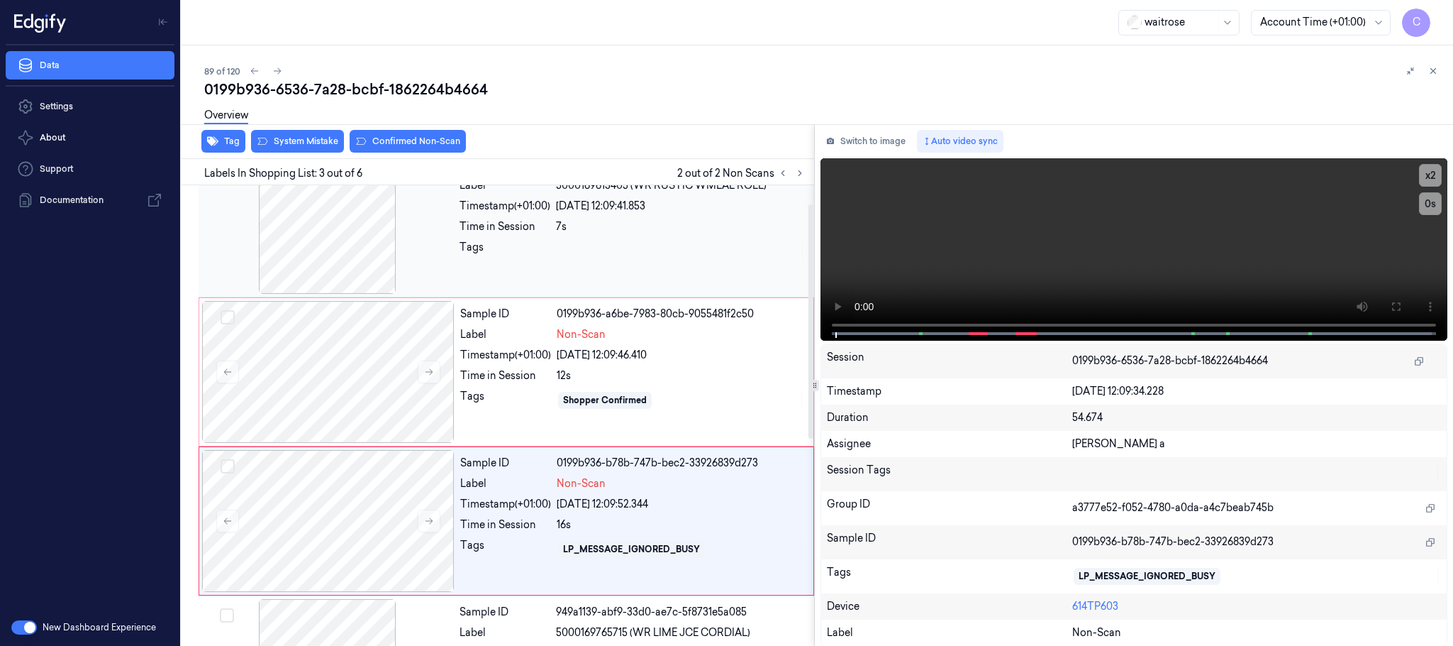
click at [335, 258] on div at bounding box center [327, 223] width 253 height 142
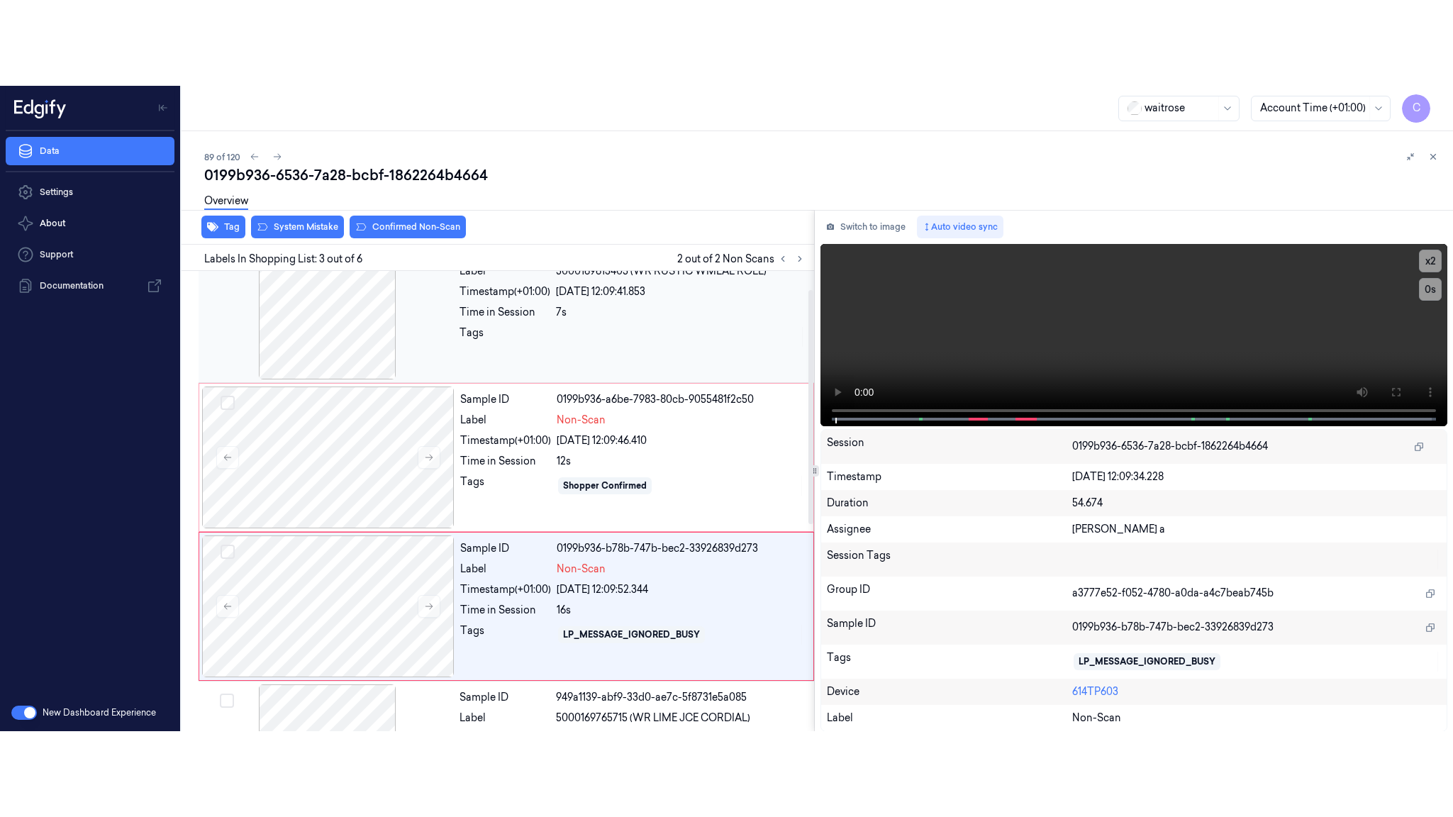
scroll to position [0, 0]
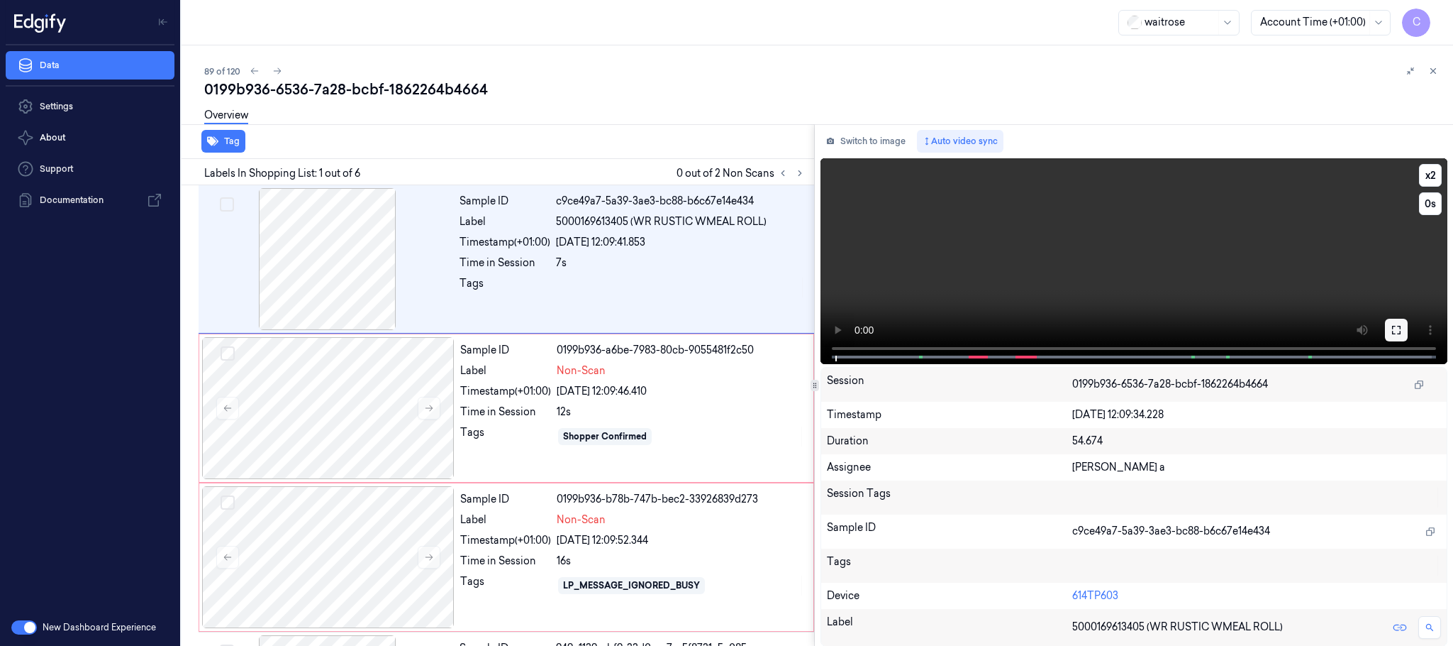
click at [1397, 326] on icon at bounding box center [1396, 329] width 11 height 11
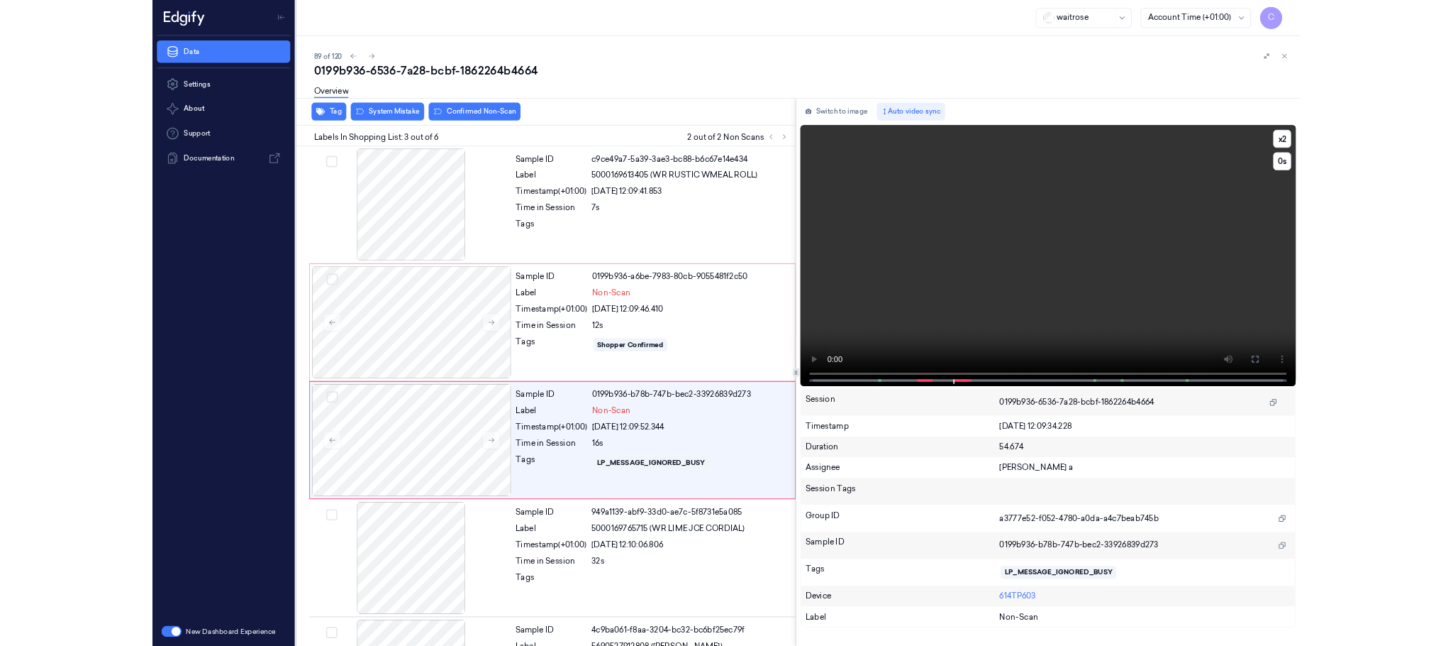
scroll to position [57, 0]
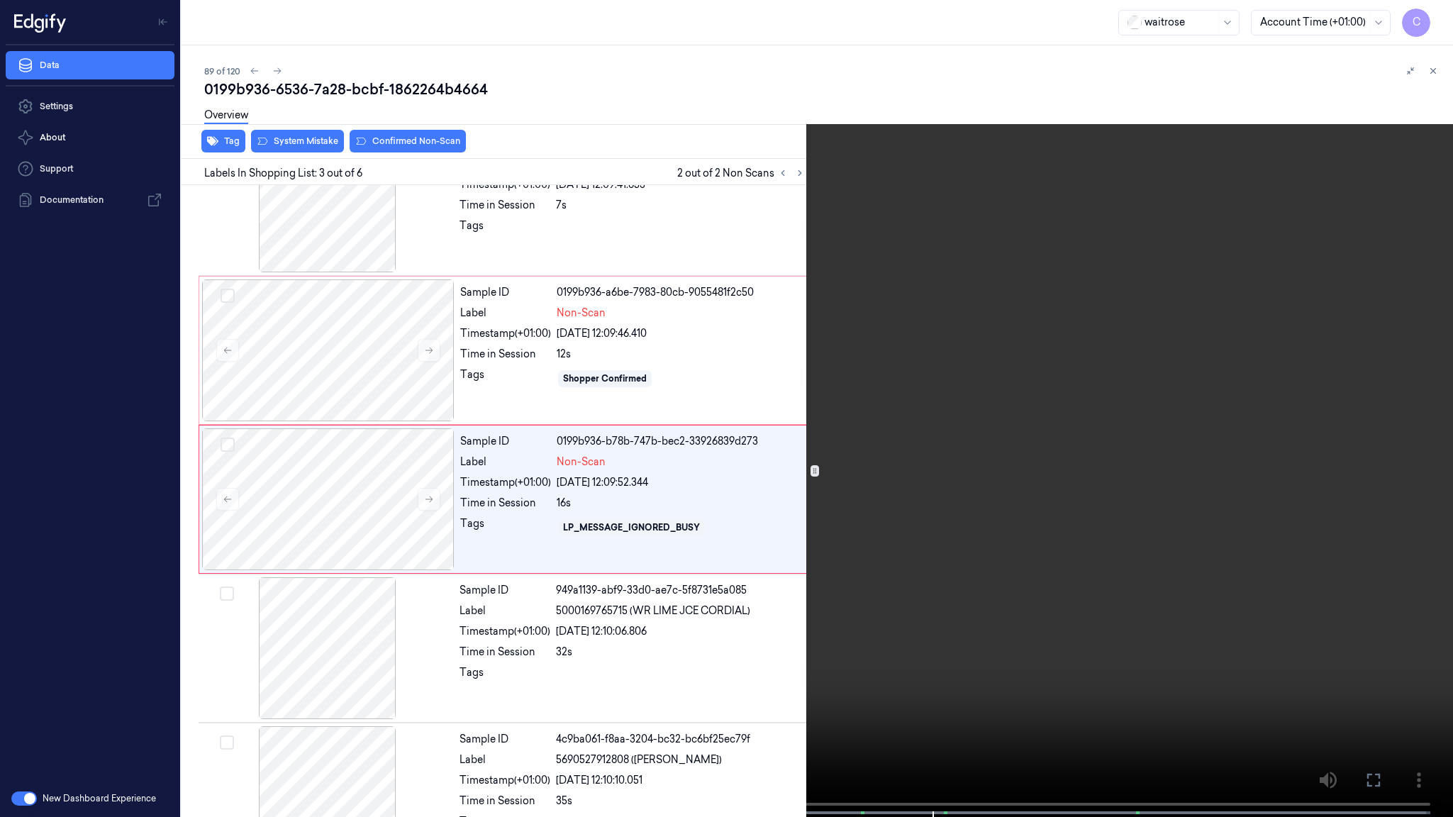
click at [845, 562] on video at bounding box center [726, 410] width 1453 height 820
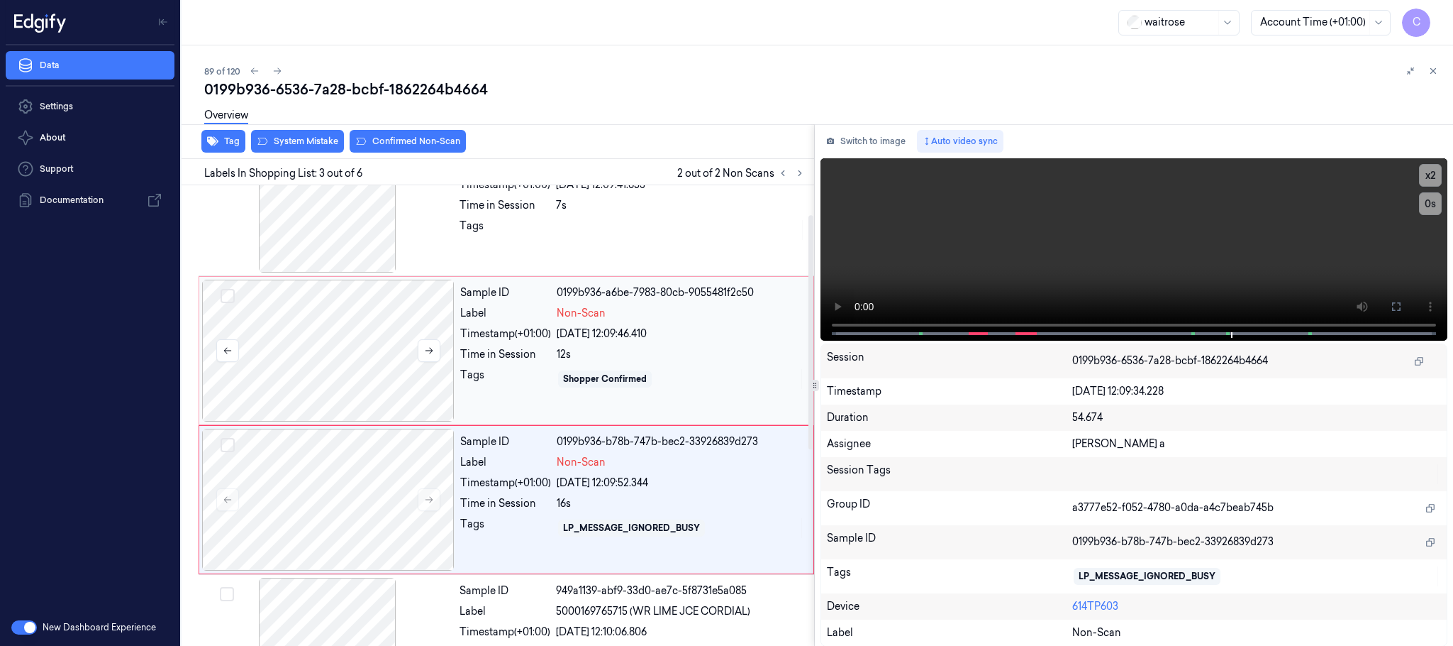
click at [355, 324] on div at bounding box center [328, 350] width 253 height 142
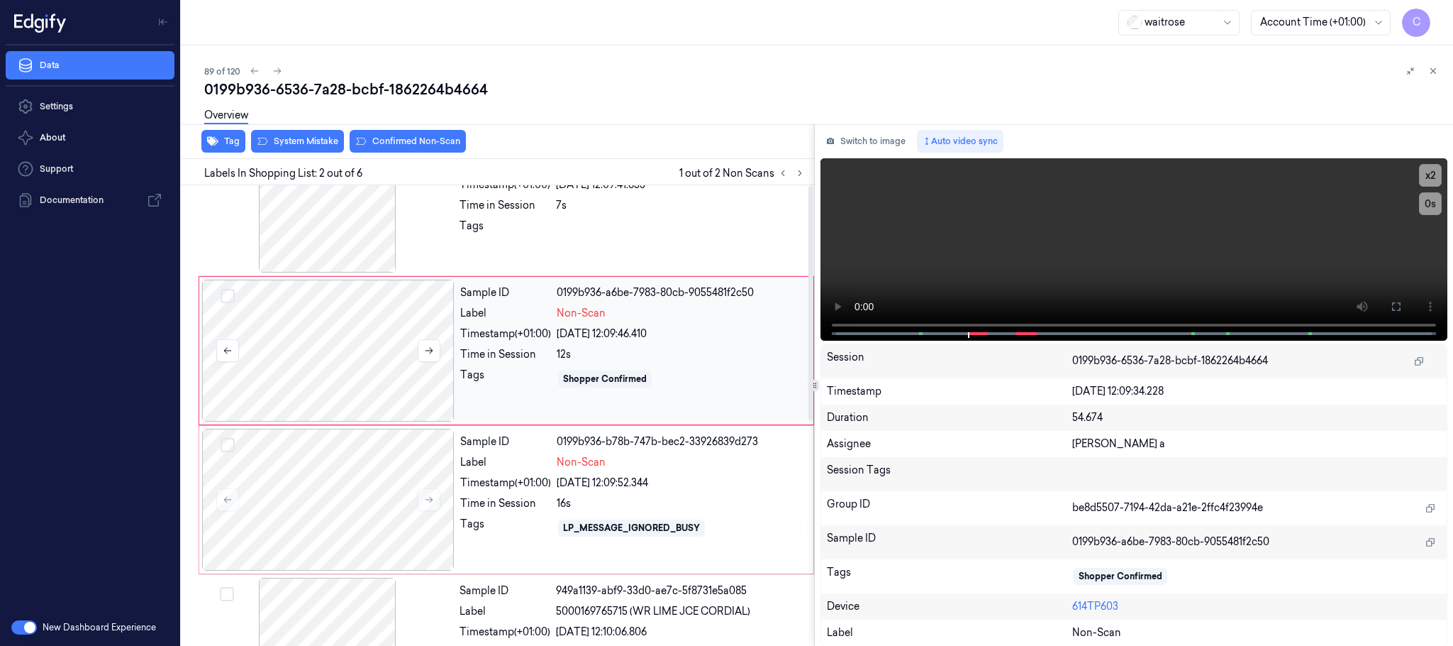
scroll to position [0, 0]
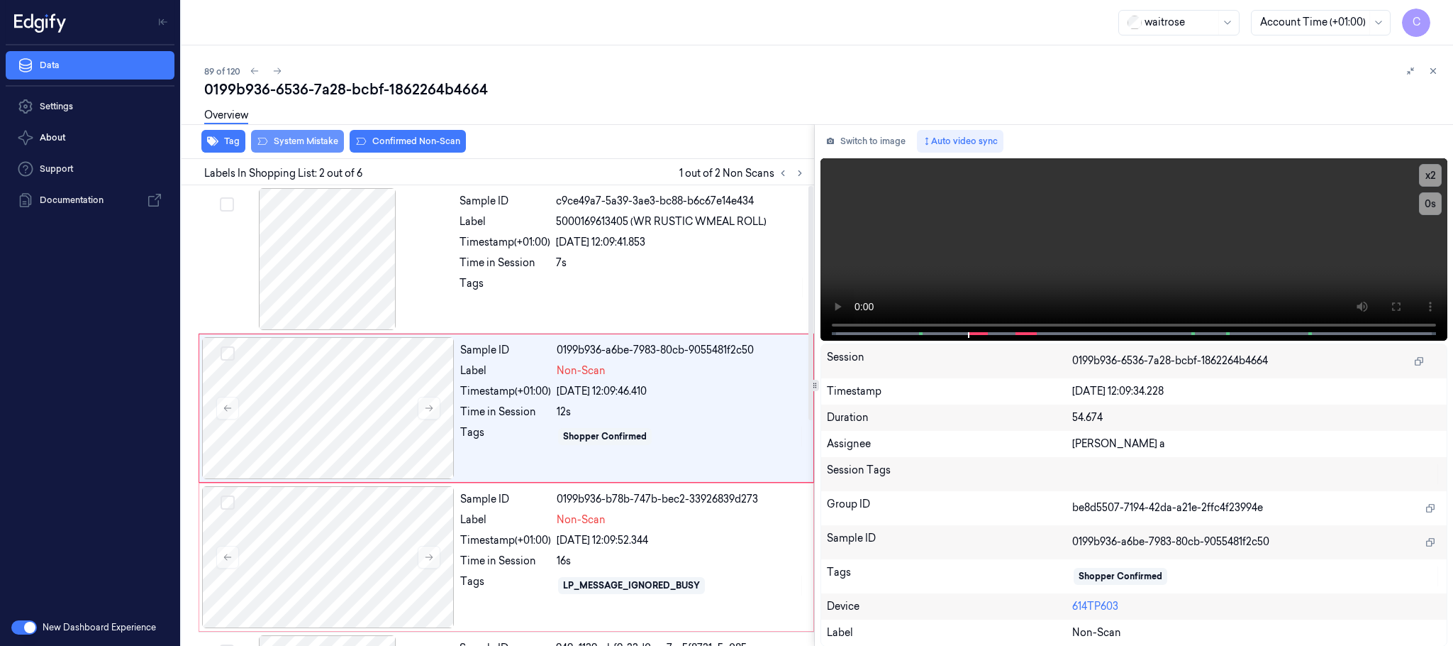
click at [301, 147] on button "System Mistake" at bounding box center [297, 141] width 93 height 23
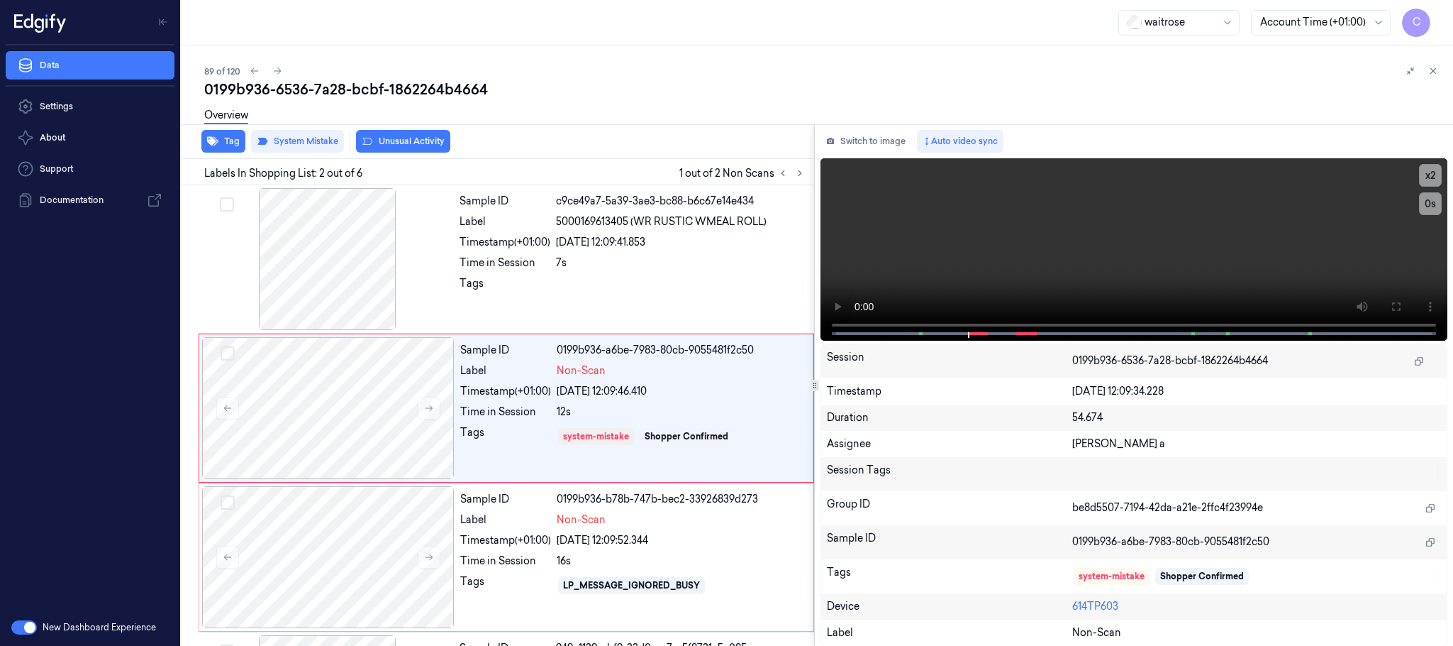
click at [439, 145] on button "Unusual Activity" at bounding box center [403, 141] width 94 height 23
click at [226, 143] on button "Tag" at bounding box center [223, 141] width 44 height 23
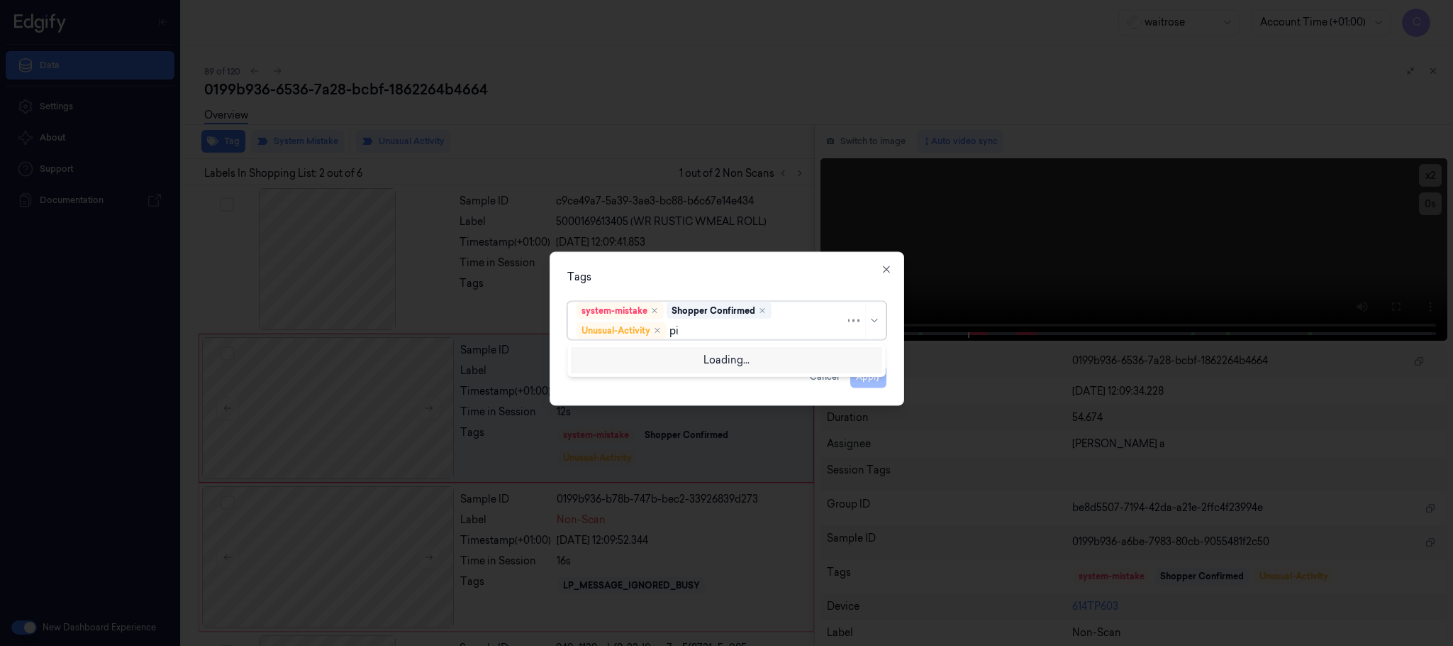
type input "pic"
click at [698, 360] on div "Loading..." at bounding box center [726, 360] width 311 height 26
click at [701, 360] on div "Picklist item alert" at bounding box center [727, 358] width 300 height 15
click at [741, 272] on div "Tags" at bounding box center [726, 277] width 319 height 15
click at [867, 379] on button "Apply" at bounding box center [869, 376] width 36 height 23
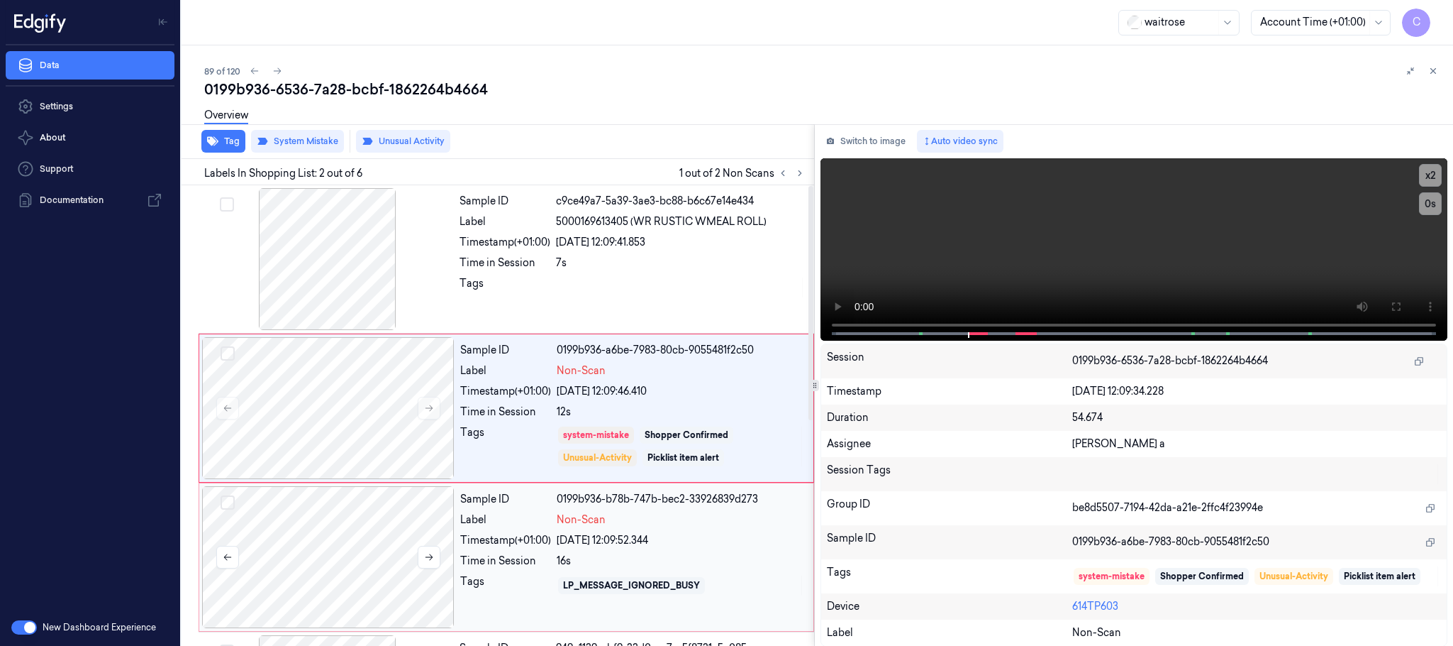
click at [345, 526] on div at bounding box center [328, 557] width 253 height 142
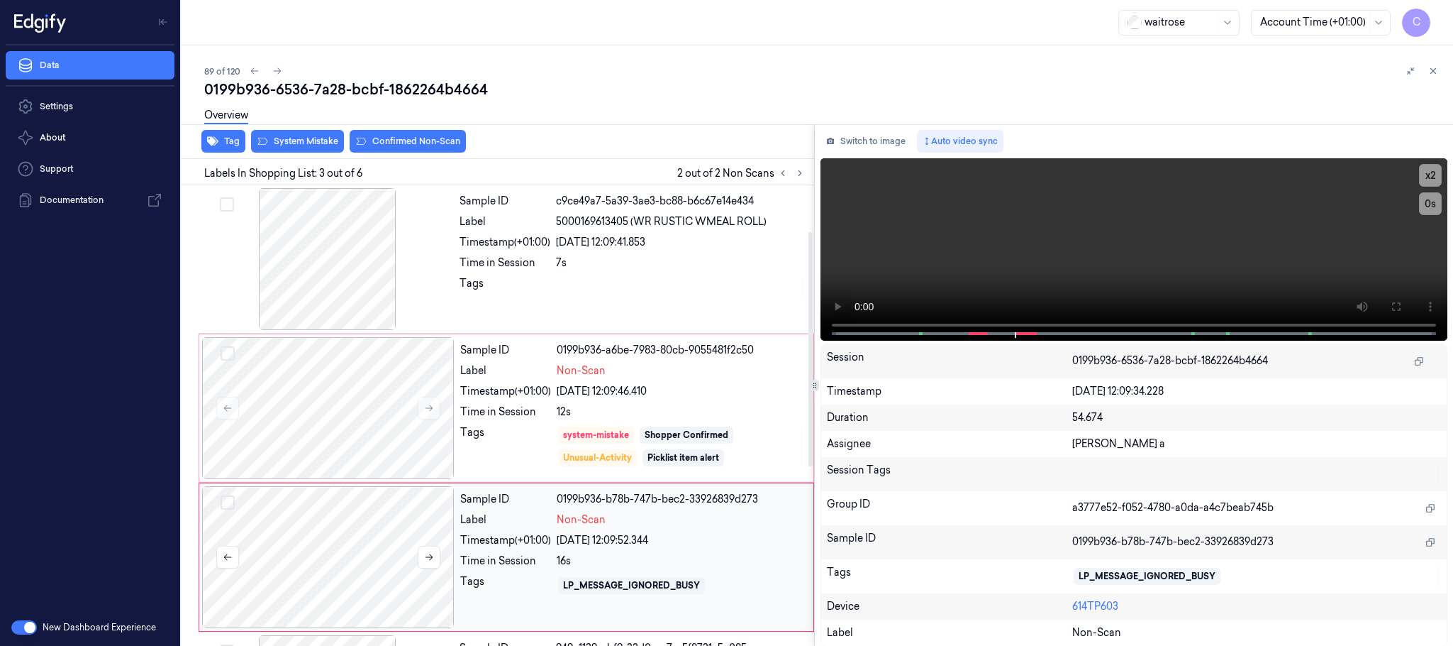
scroll to position [143, 0]
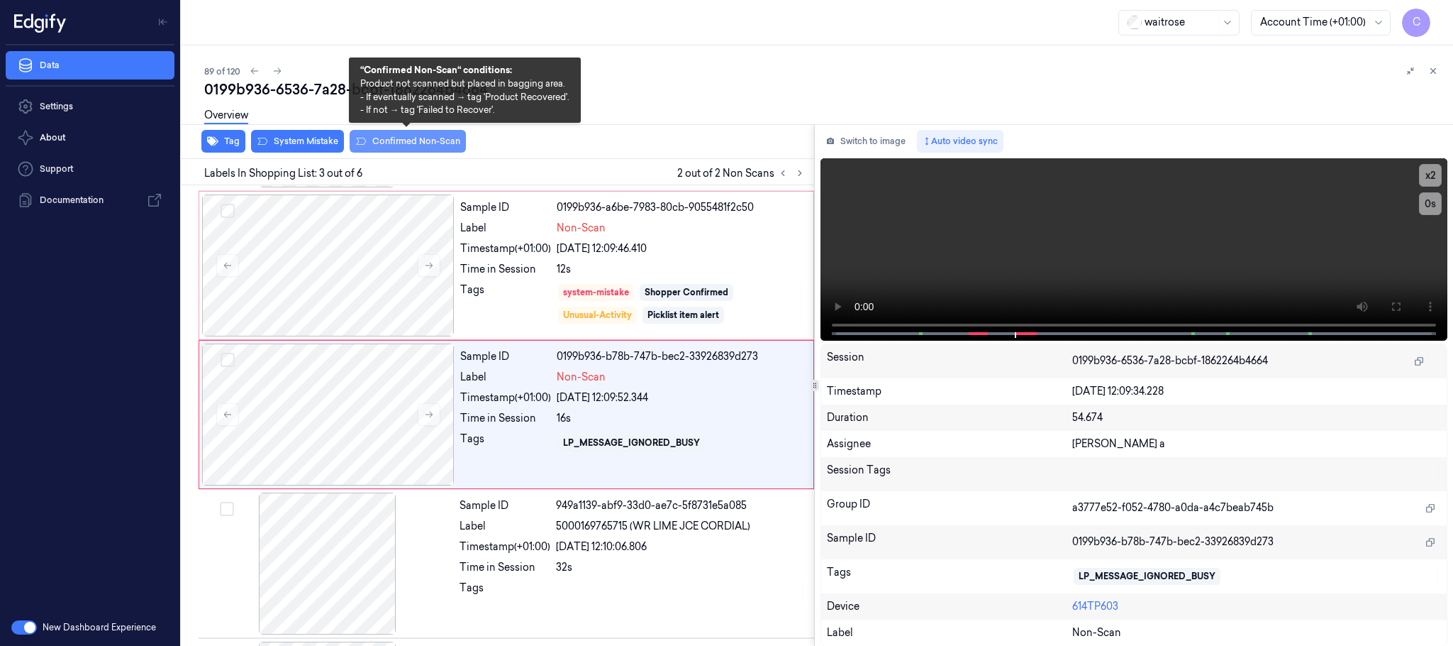
click at [388, 139] on button "Confirmed Non-Scan" at bounding box center [408, 141] width 116 height 23
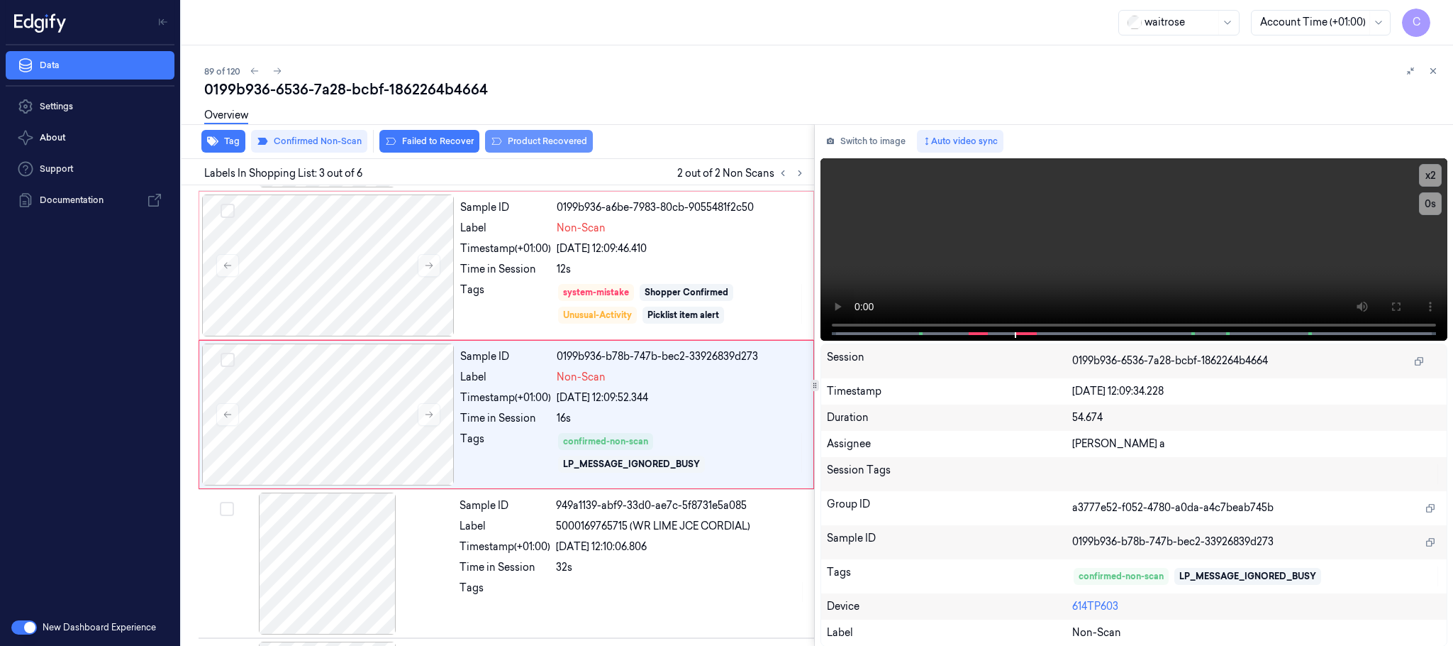
click at [558, 143] on button "Product Recovered" at bounding box center [539, 141] width 108 height 23
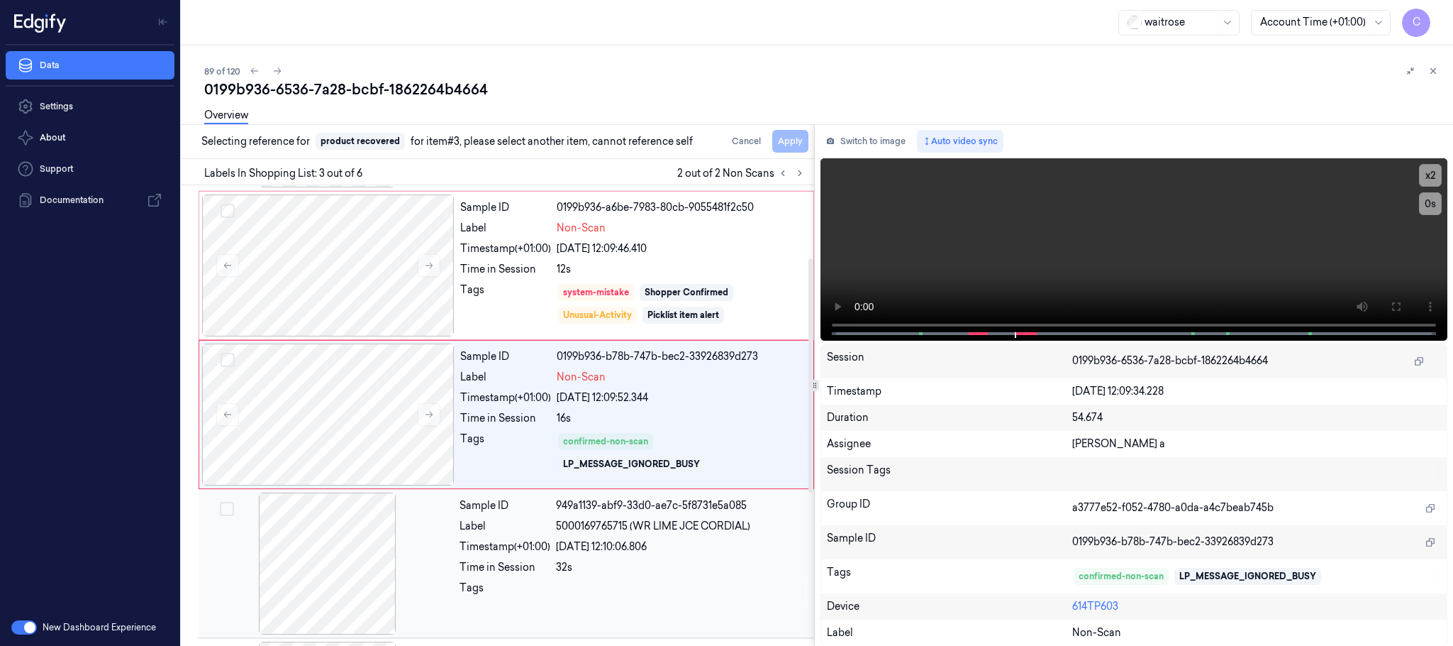
click at [318, 543] on div at bounding box center [327, 563] width 253 height 142
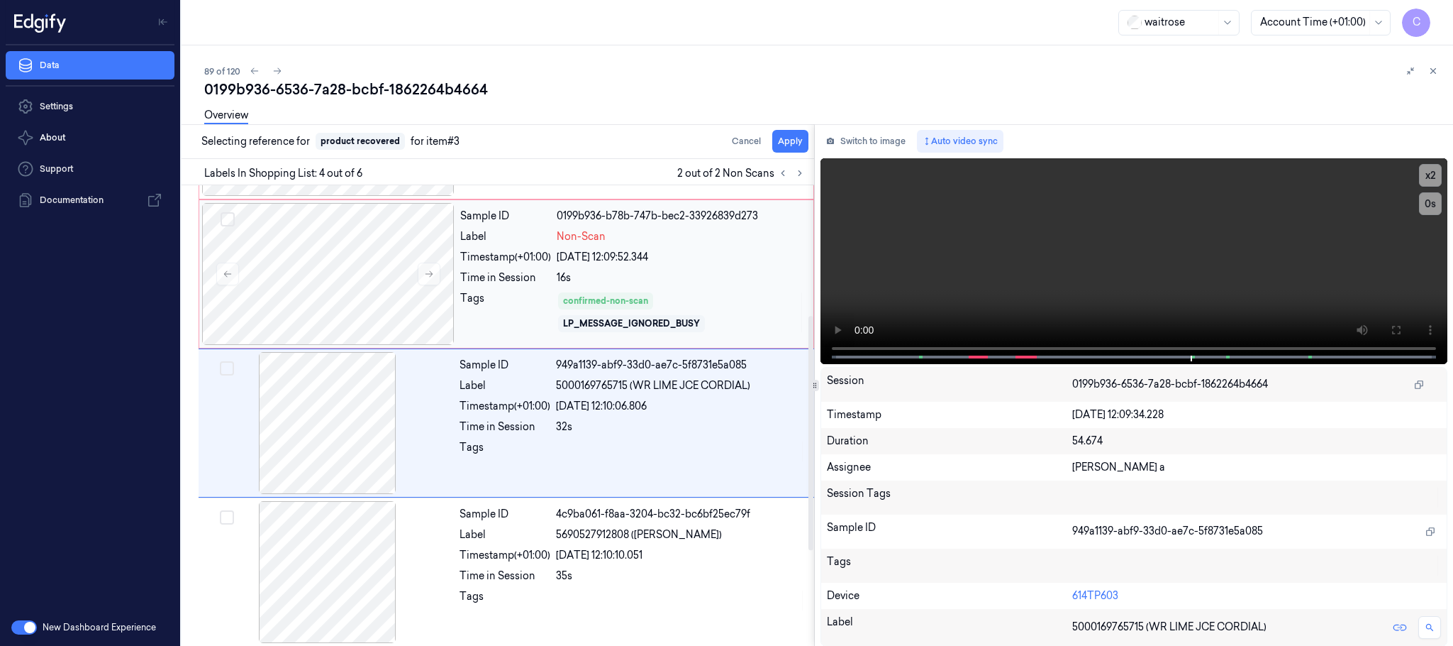
scroll to position [292, 0]
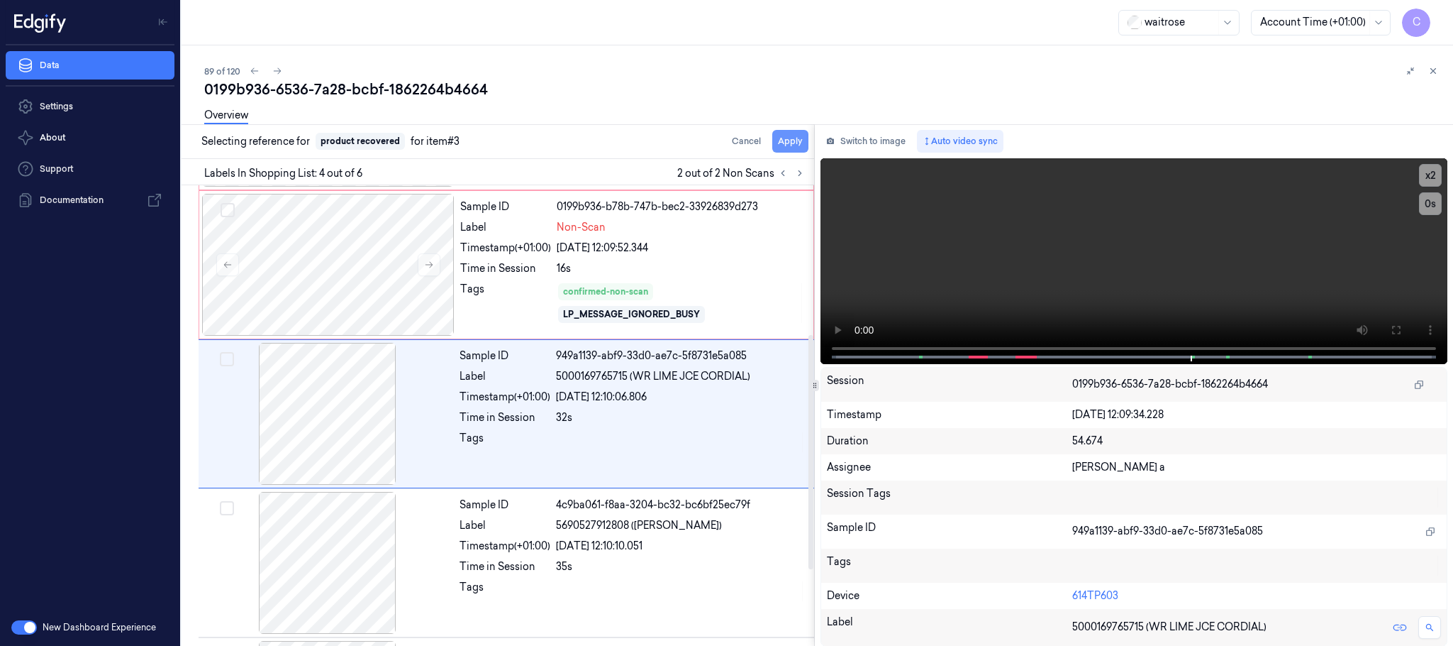
click at [794, 135] on button "Apply" at bounding box center [790, 141] width 36 height 23
click at [275, 72] on icon at bounding box center [277, 71] width 10 height 10
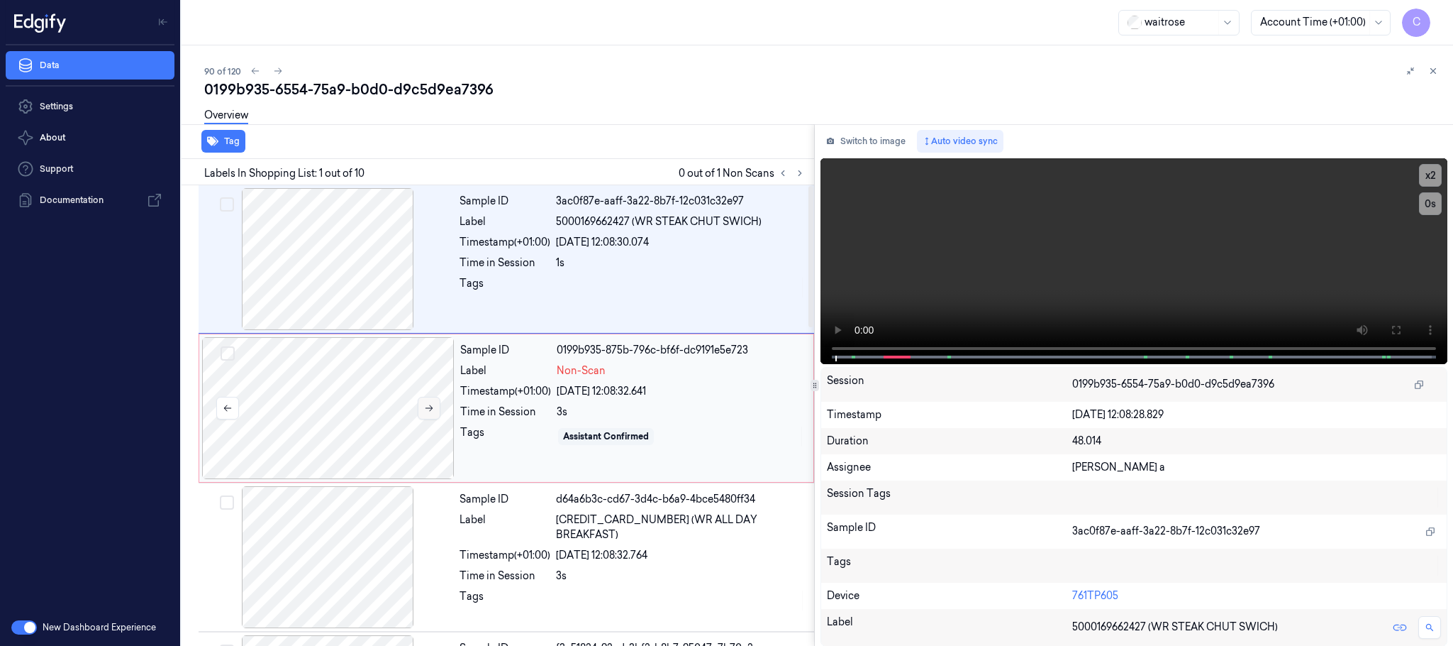
click at [432, 409] on icon at bounding box center [430, 408] width 8 height 6
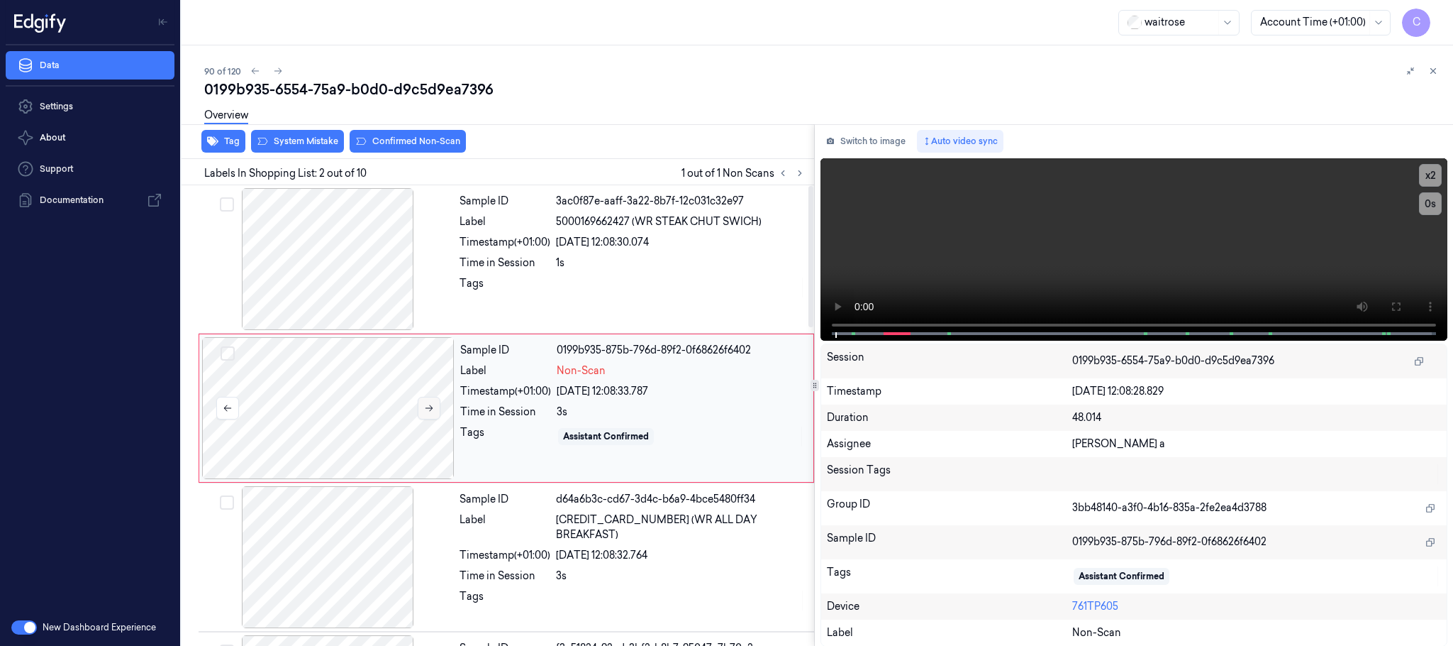
click at [432, 409] on icon at bounding box center [430, 408] width 8 height 6
click at [362, 286] on div at bounding box center [327, 259] width 253 height 142
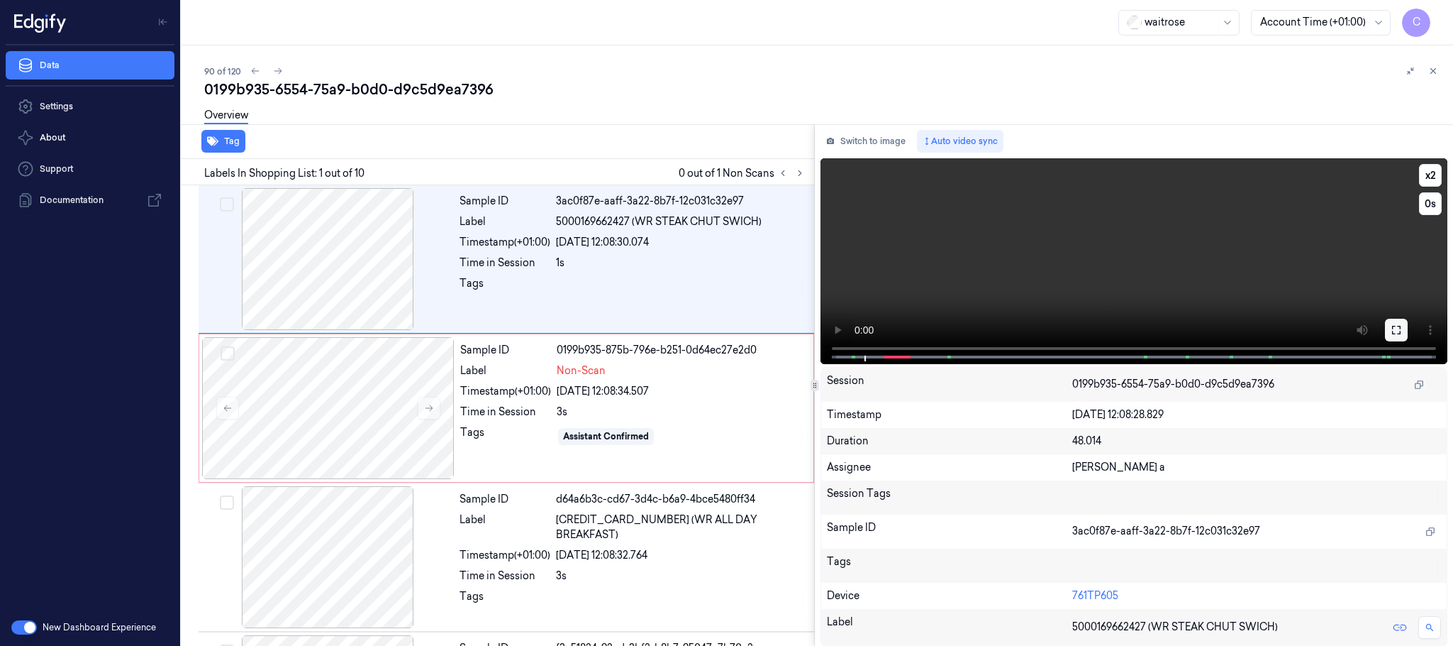
click at [1391, 331] on icon at bounding box center [1396, 329] width 11 height 11
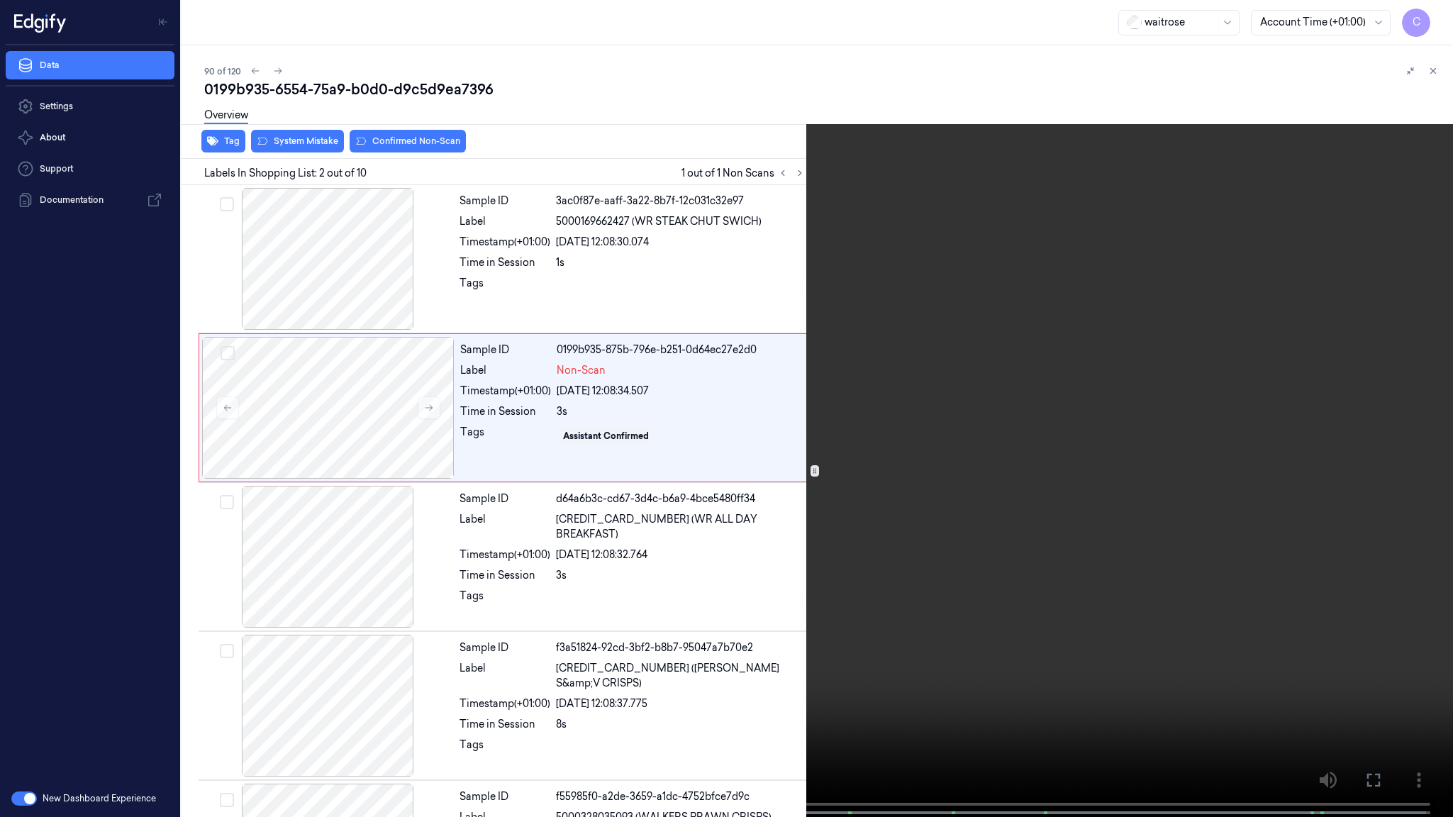
click at [428, 602] on video at bounding box center [726, 410] width 1453 height 820
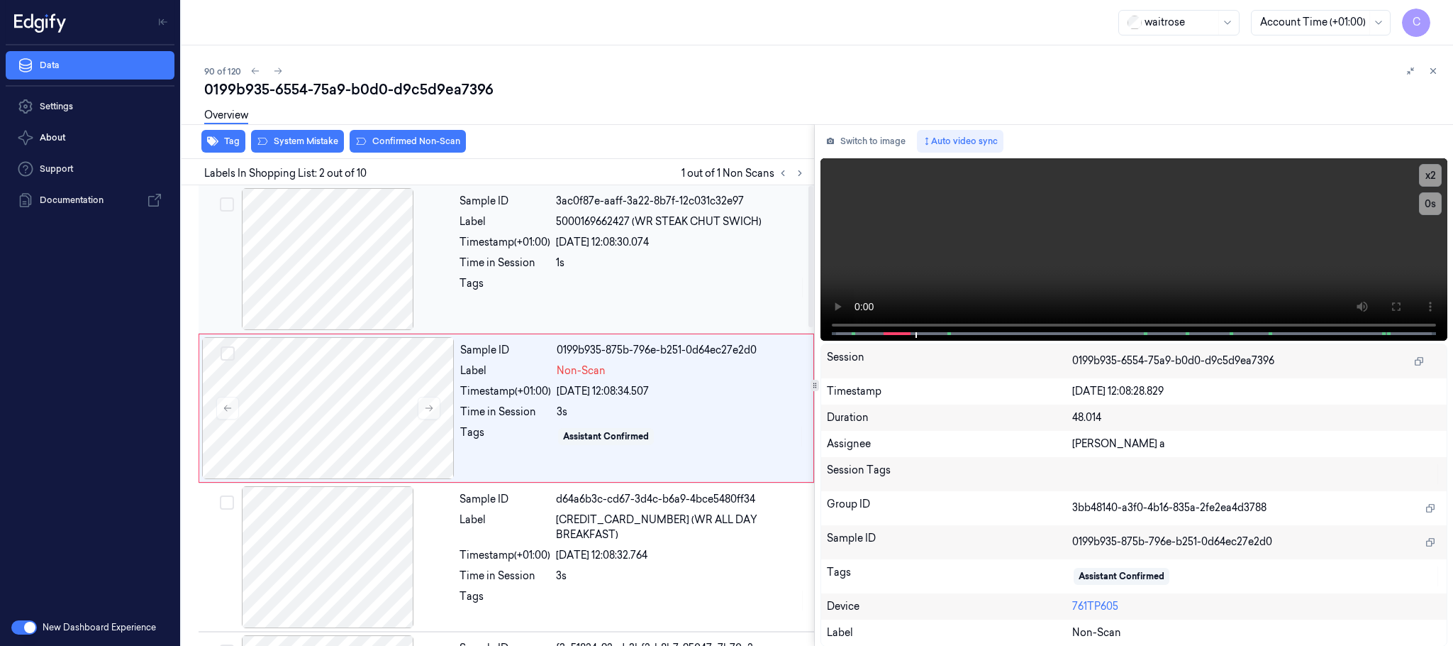
click at [264, 256] on div at bounding box center [327, 259] width 253 height 142
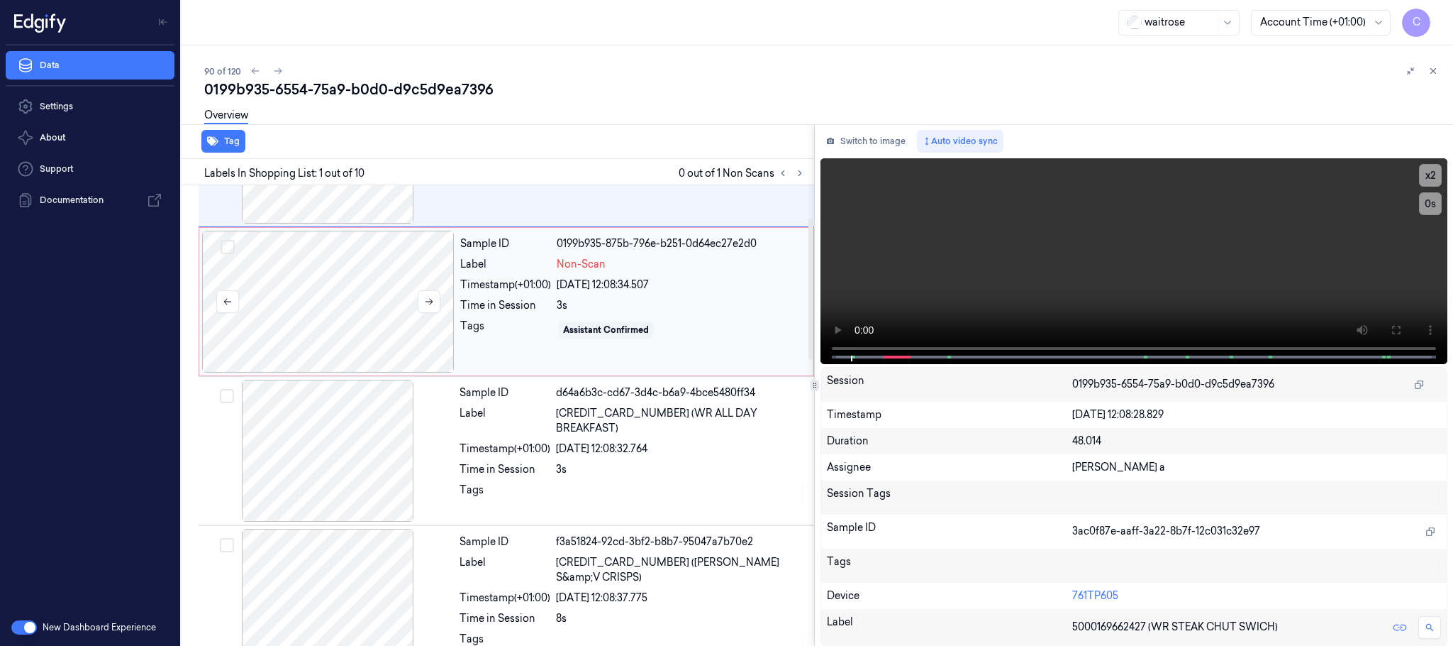
click at [432, 289] on div at bounding box center [328, 302] width 253 height 142
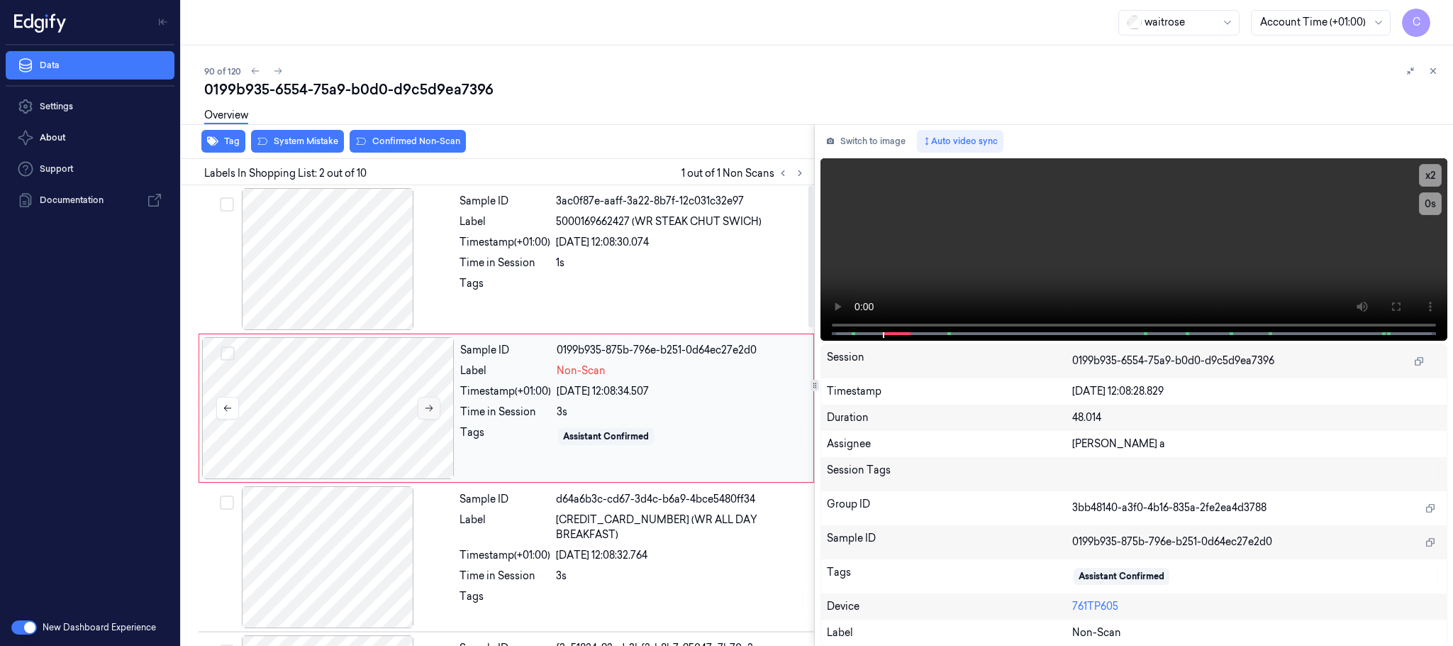
click at [430, 413] on icon at bounding box center [429, 408] width 10 height 10
click at [430, 414] on button at bounding box center [429, 408] width 23 height 23
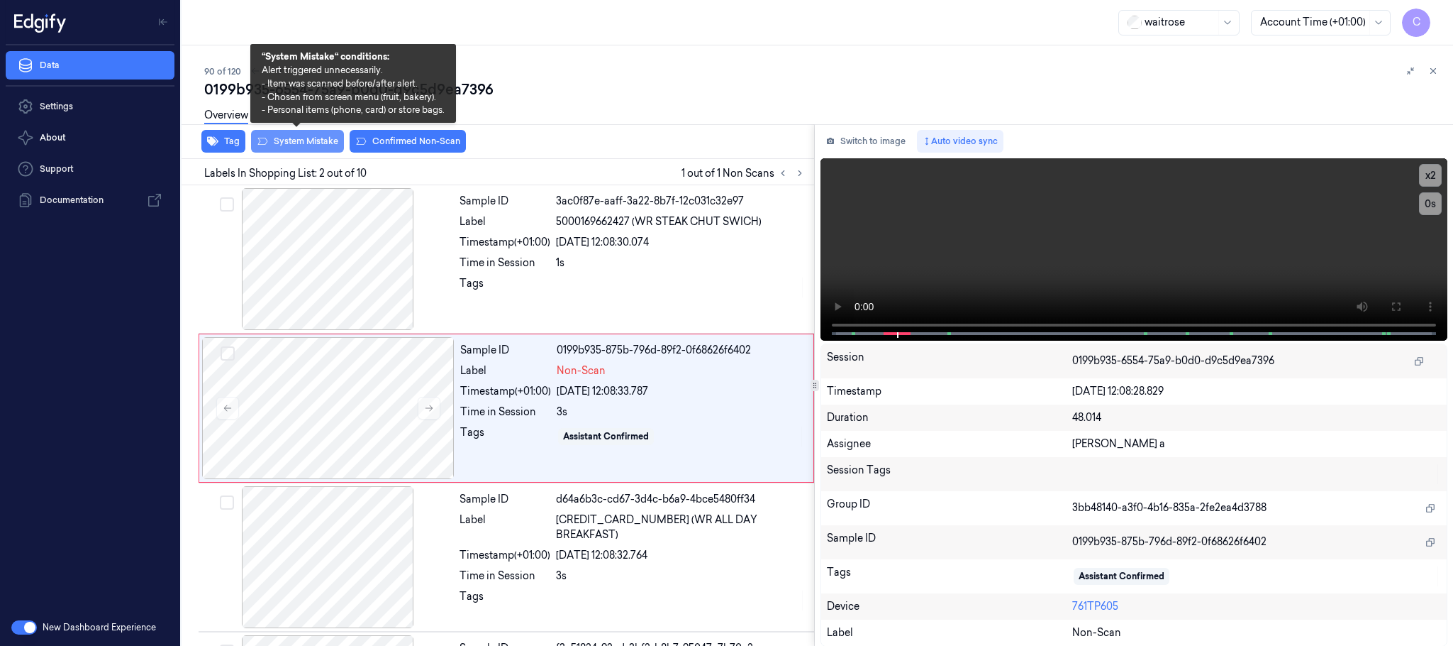
click at [307, 145] on button "System Mistake" at bounding box center [297, 141] width 93 height 23
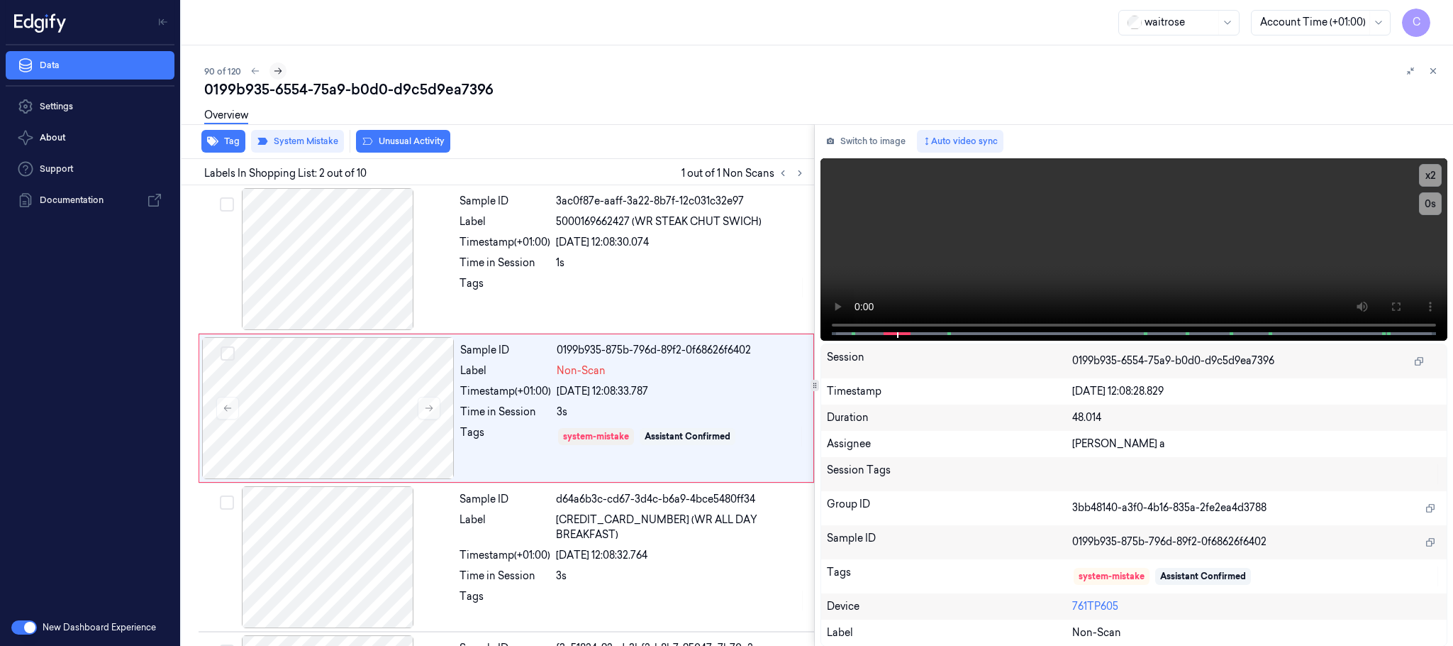
click at [273, 68] on icon at bounding box center [278, 71] width 10 height 10
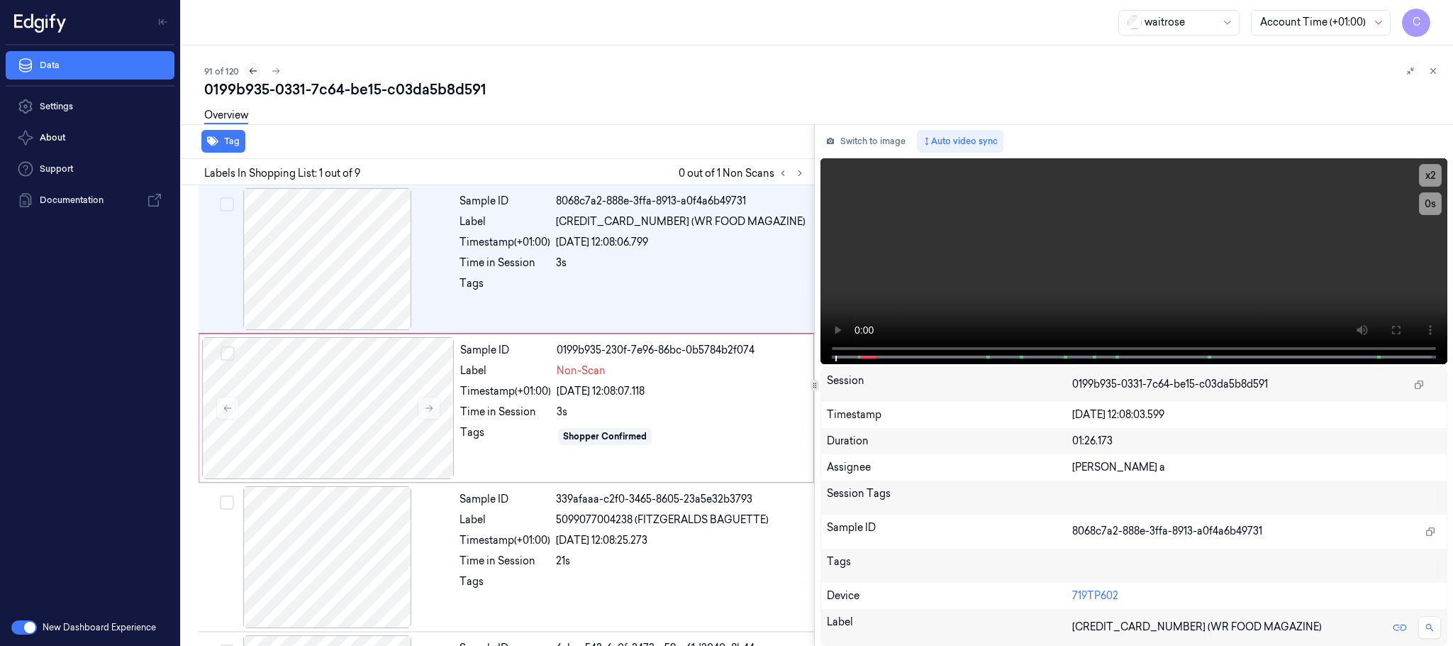
click at [248, 74] on icon at bounding box center [253, 71] width 10 height 10
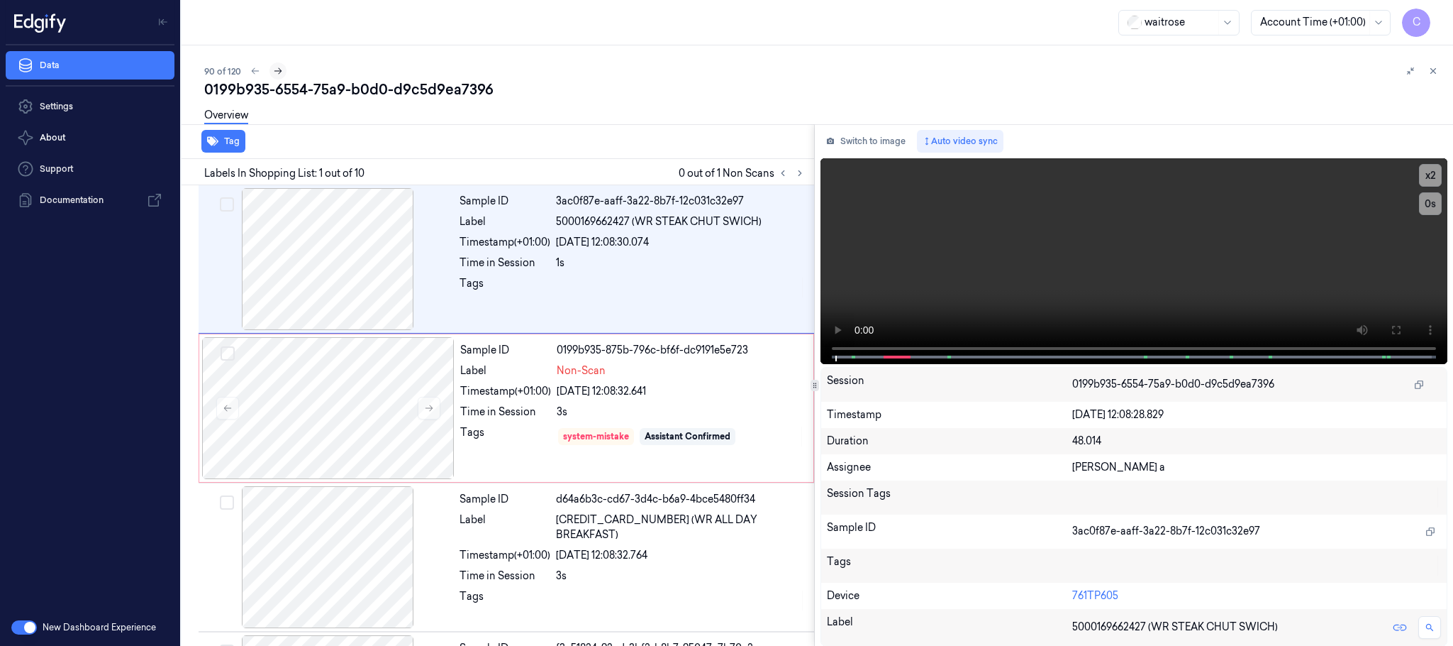
click at [277, 66] on icon at bounding box center [278, 71] width 10 height 10
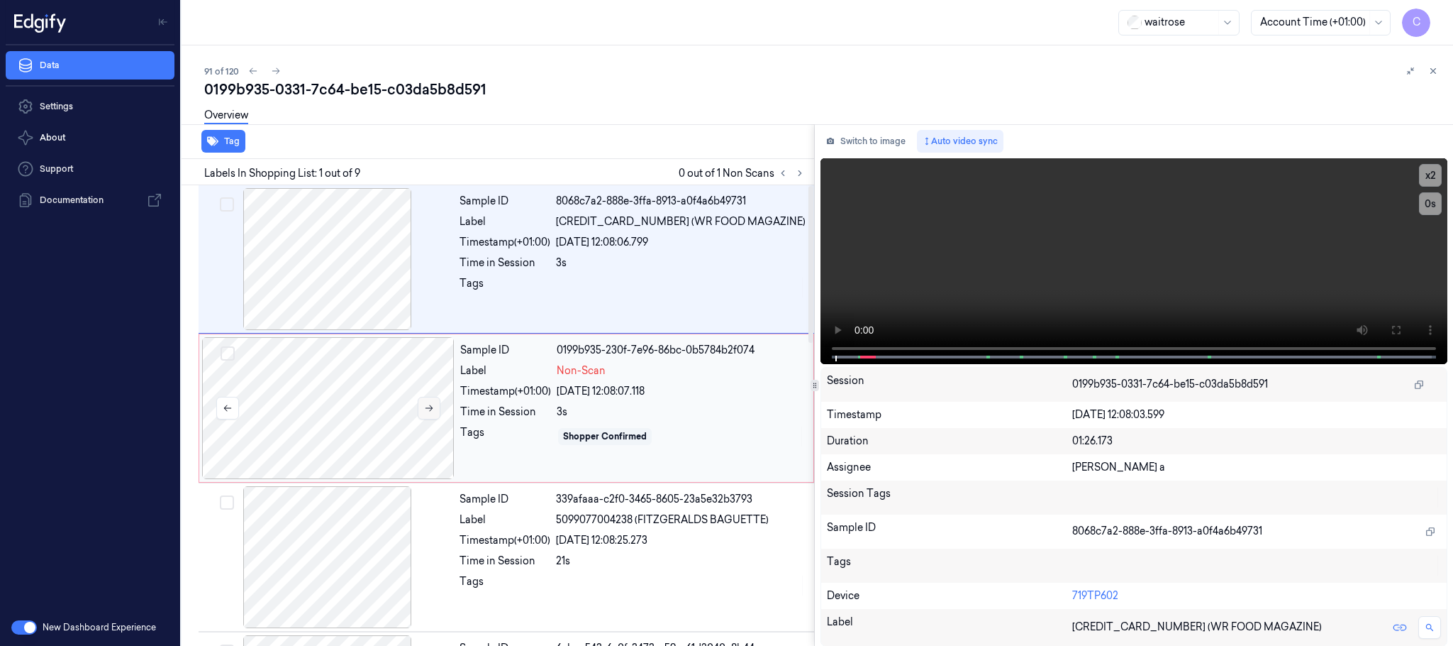
click at [431, 415] on button at bounding box center [429, 408] width 23 height 23
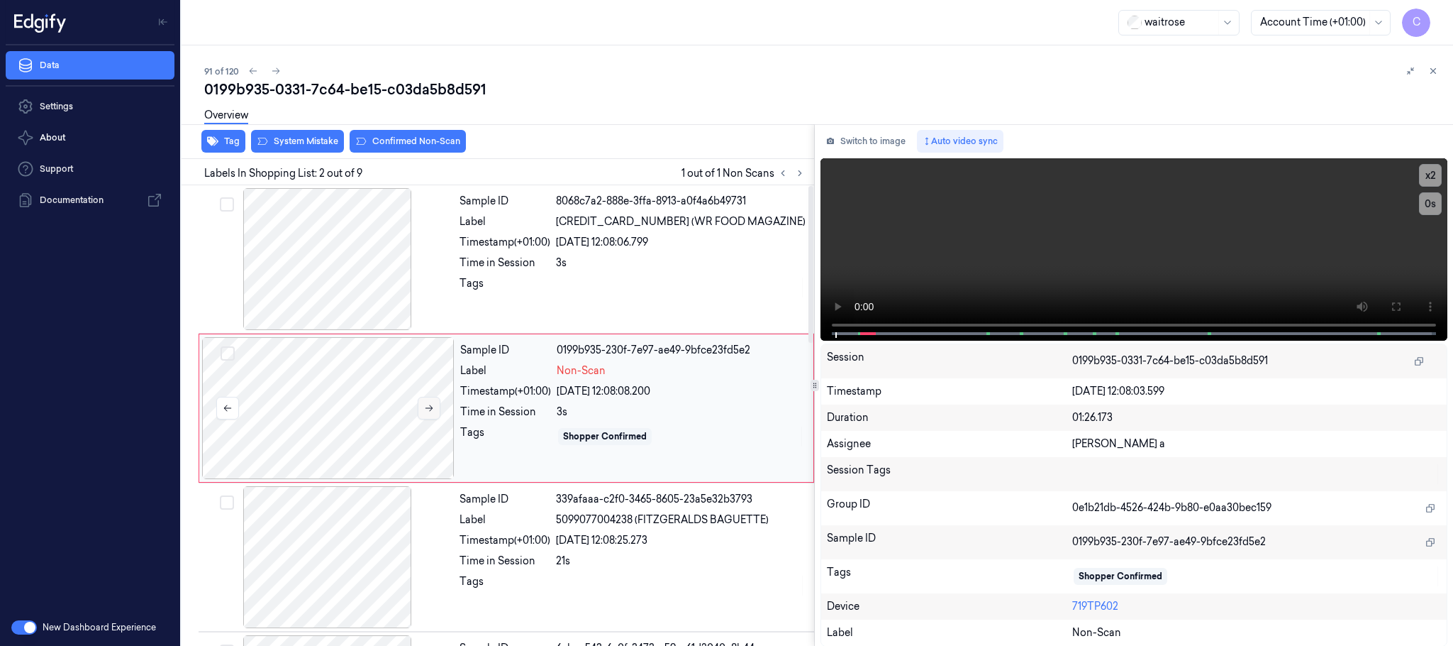
click at [431, 415] on button at bounding box center [429, 408] width 23 height 23
click at [375, 404] on div at bounding box center [328, 408] width 253 height 142
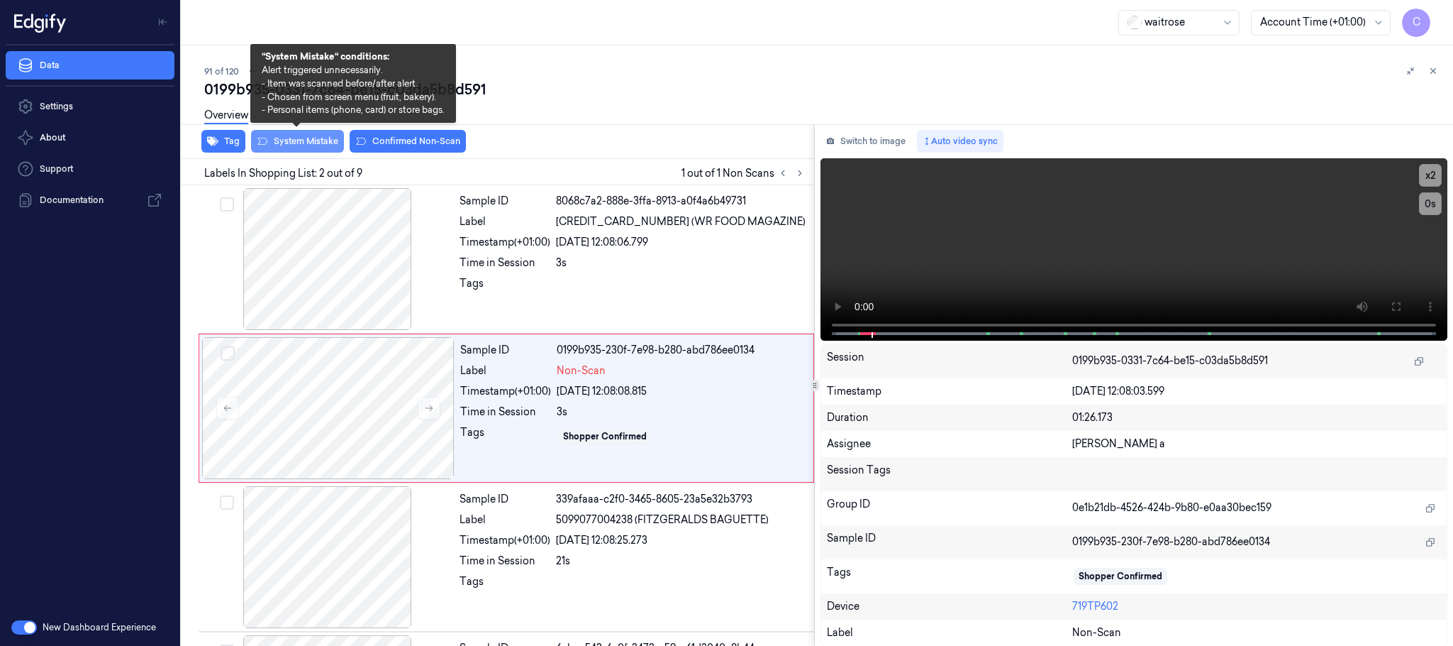
click at [315, 148] on button "System Mistake" at bounding box center [297, 141] width 93 height 23
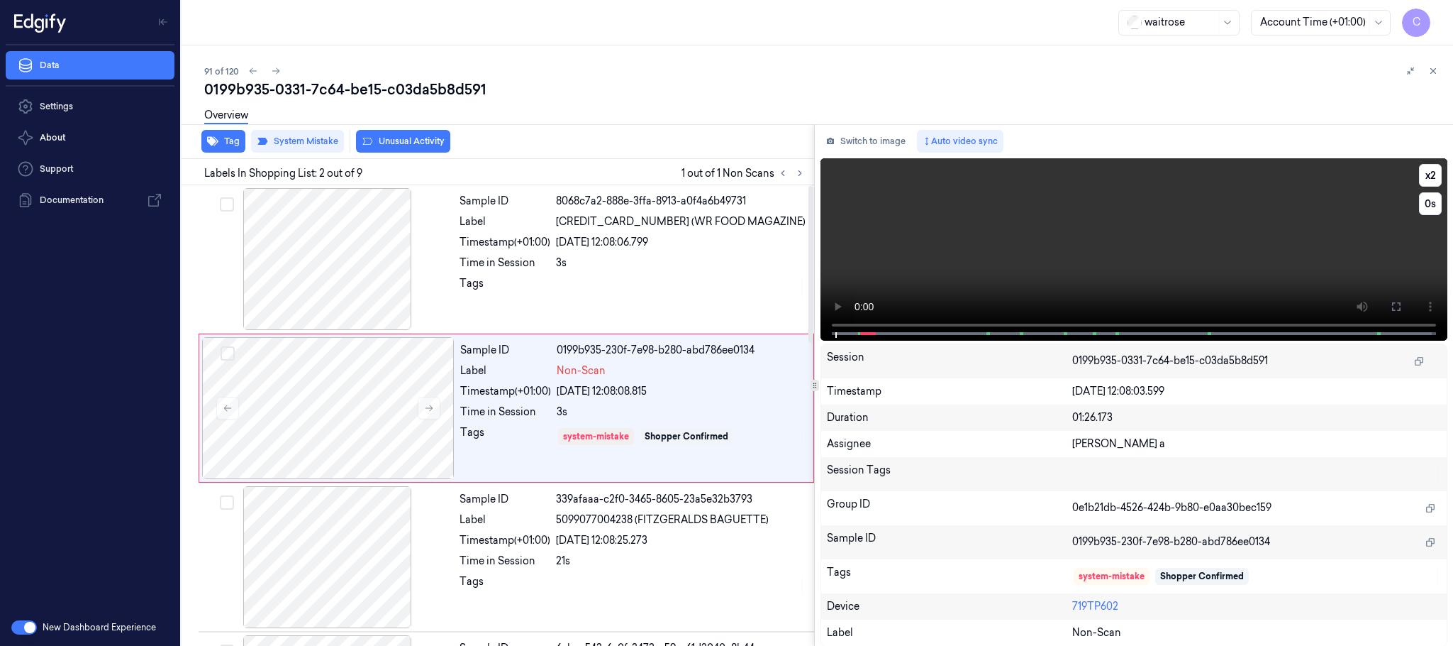
click at [930, 260] on video at bounding box center [1134, 249] width 627 height 182
click at [1053, 264] on video at bounding box center [1134, 249] width 627 height 182
click at [354, 394] on div at bounding box center [328, 408] width 253 height 142
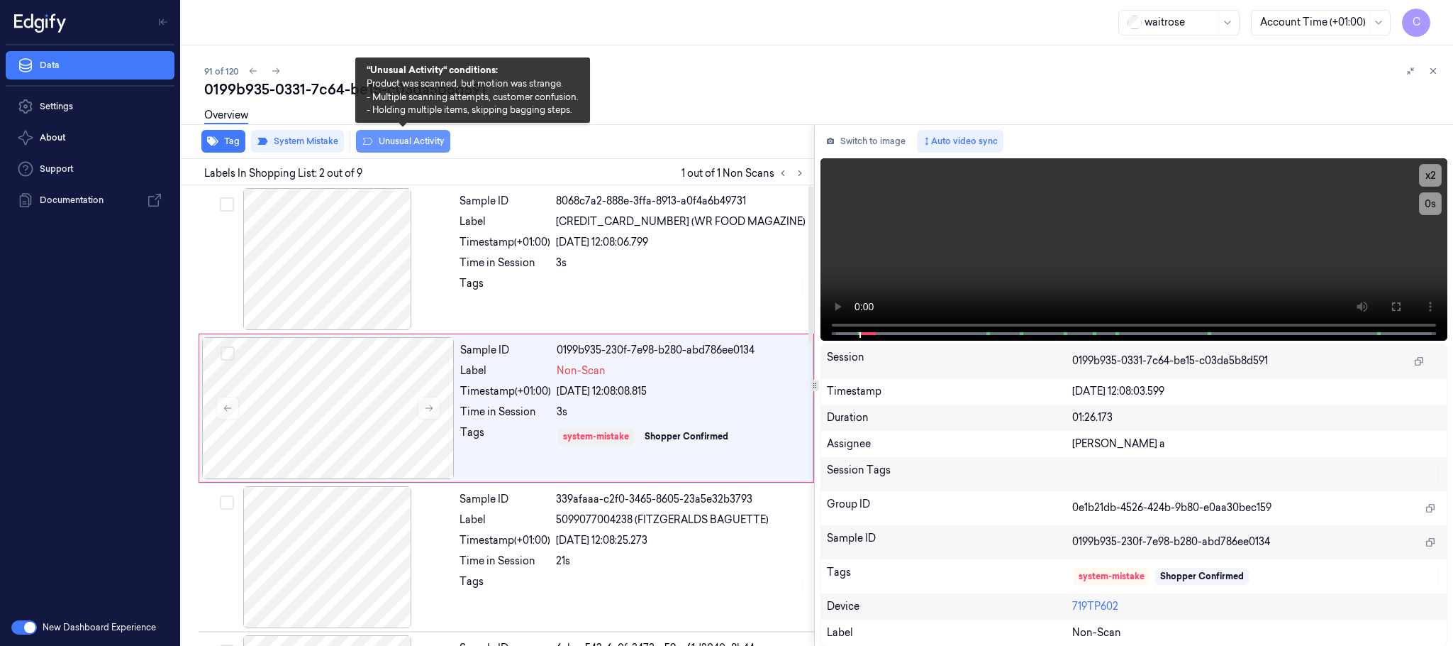
click at [394, 140] on button "Unusual Activity" at bounding box center [403, 141] width 94 height 23
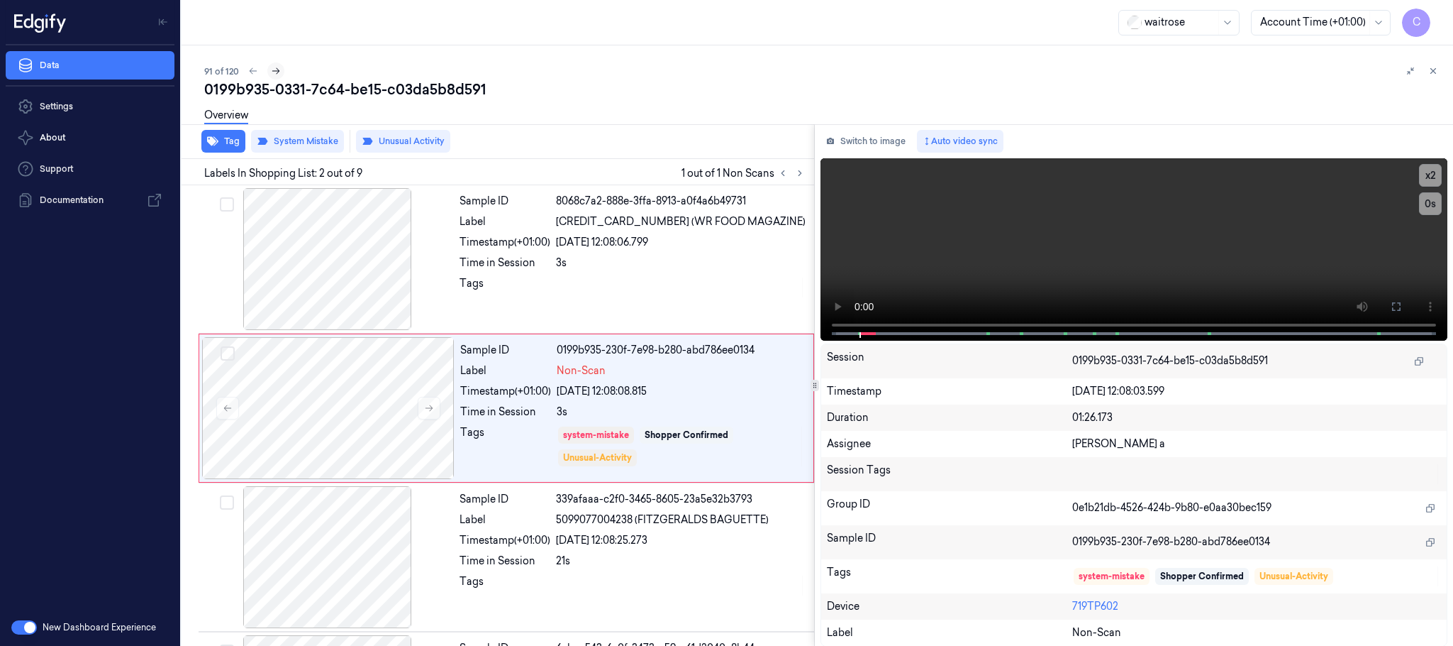
click at [271, 67] on icon at bounding box center [276, 71] width 10 height 10
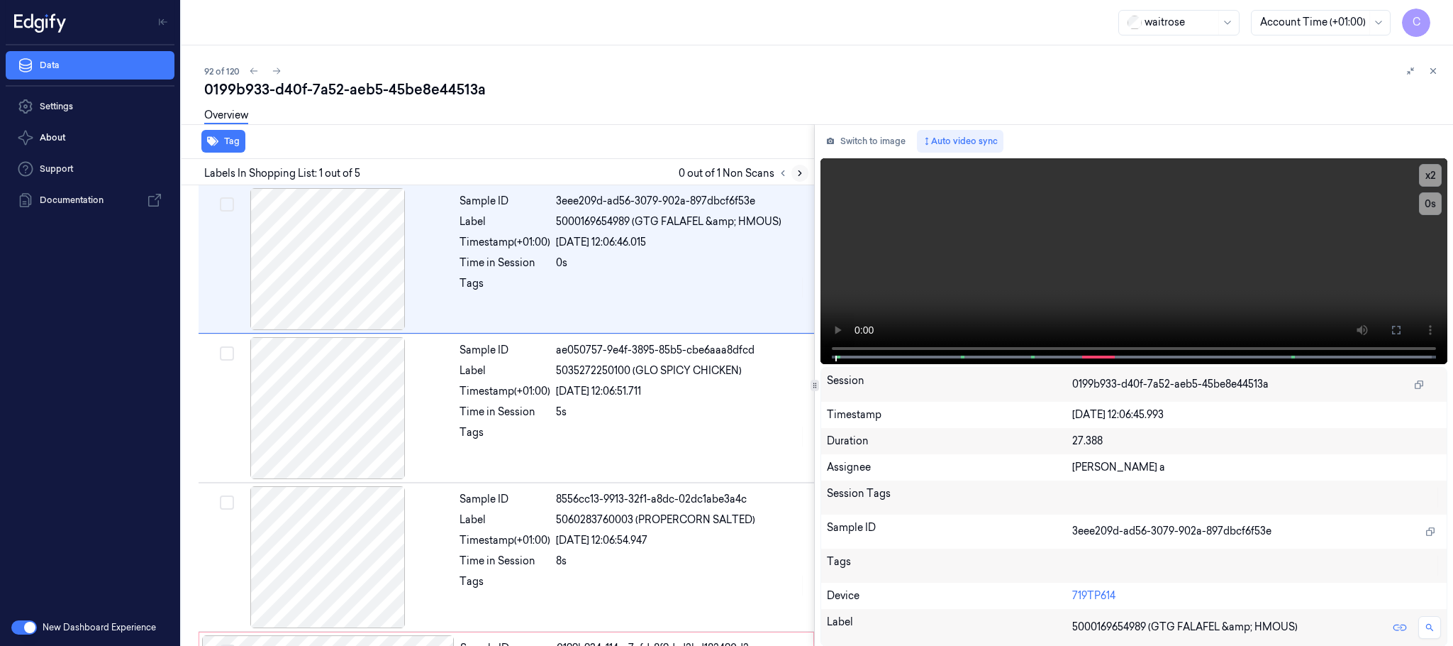
click at [797, 179] on button at bounding box center [800, 173] width 17 height 17
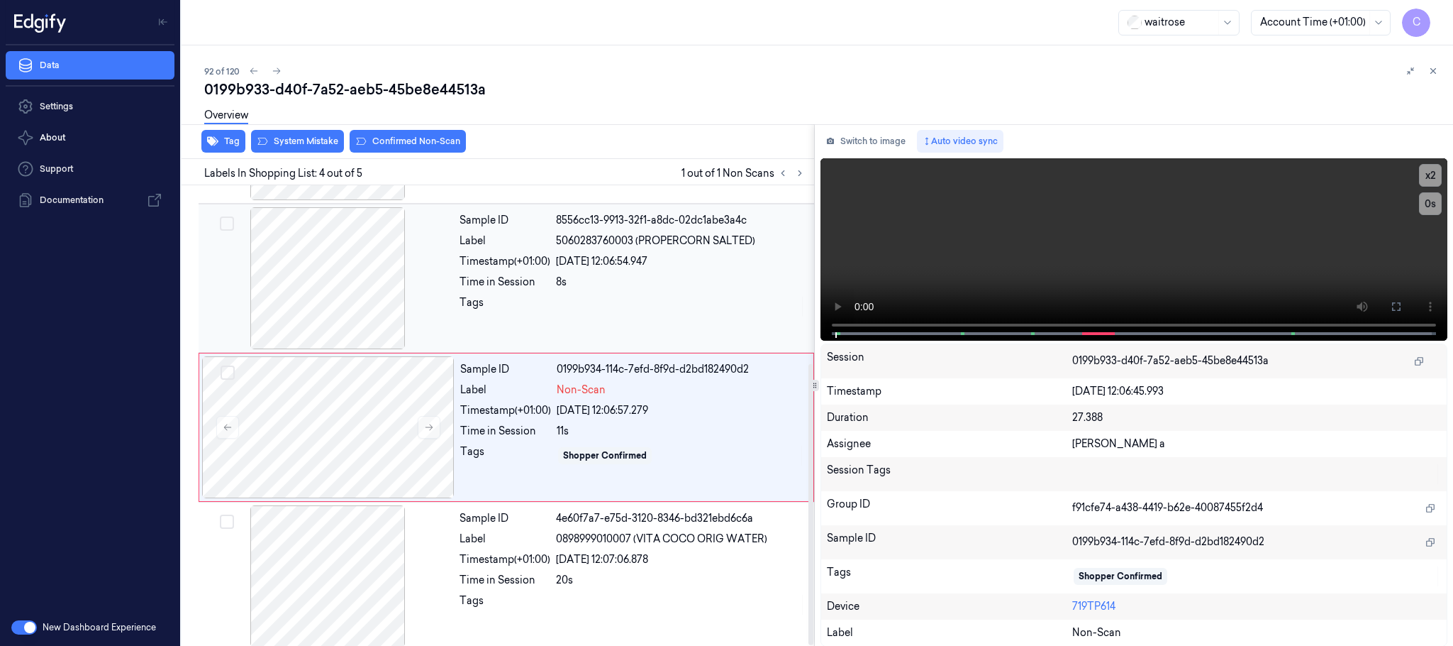
scroll to position [292, 0]
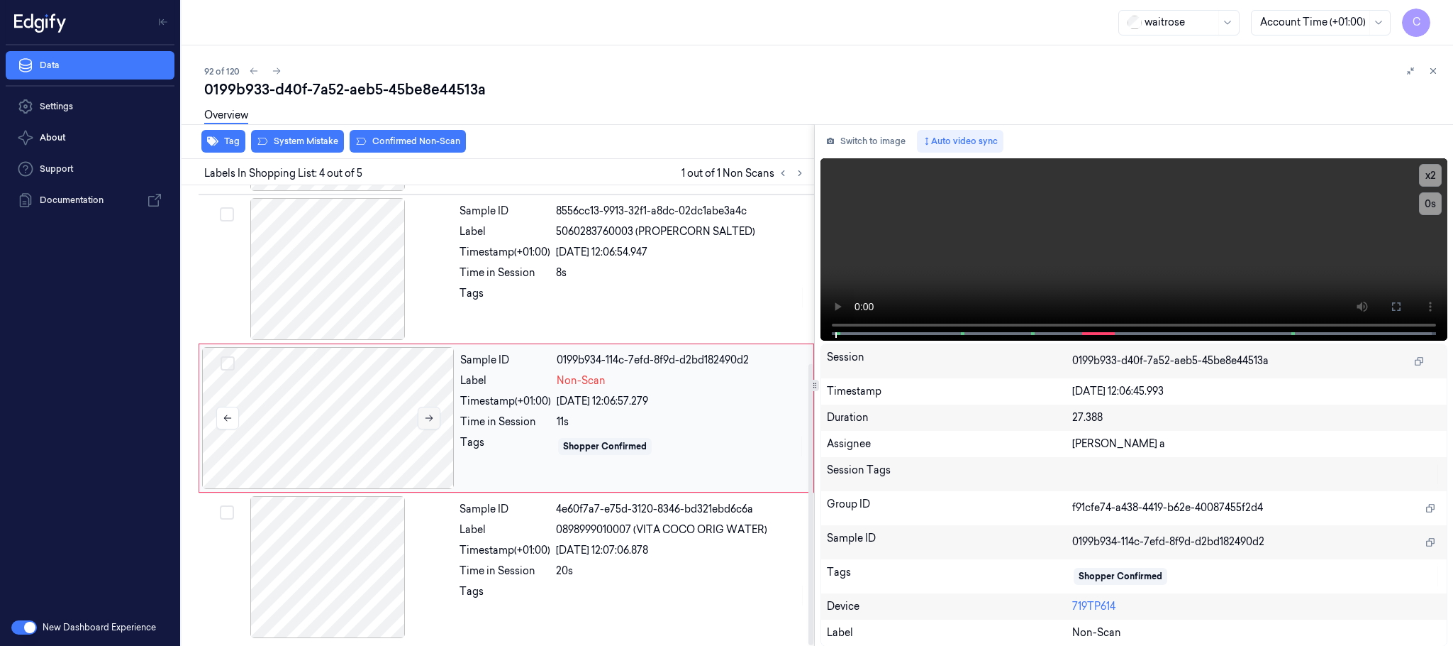
click at [426, 415] on icon at bounding box center [429, 418] width 10 height 10
click at [316, 272] on div at bounding box center [327, 269] width 253 height 142
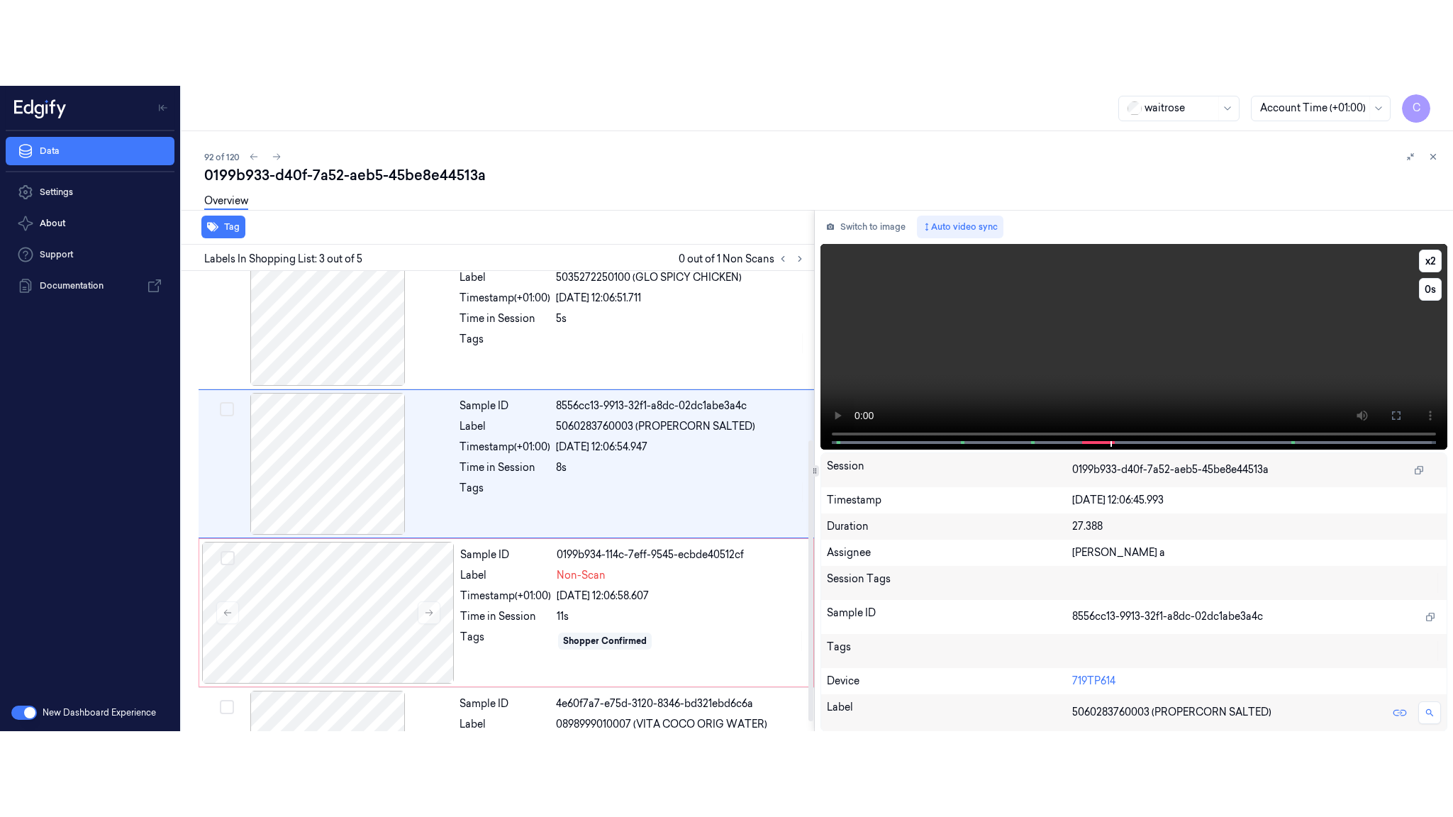
scroll to position [143, 0]
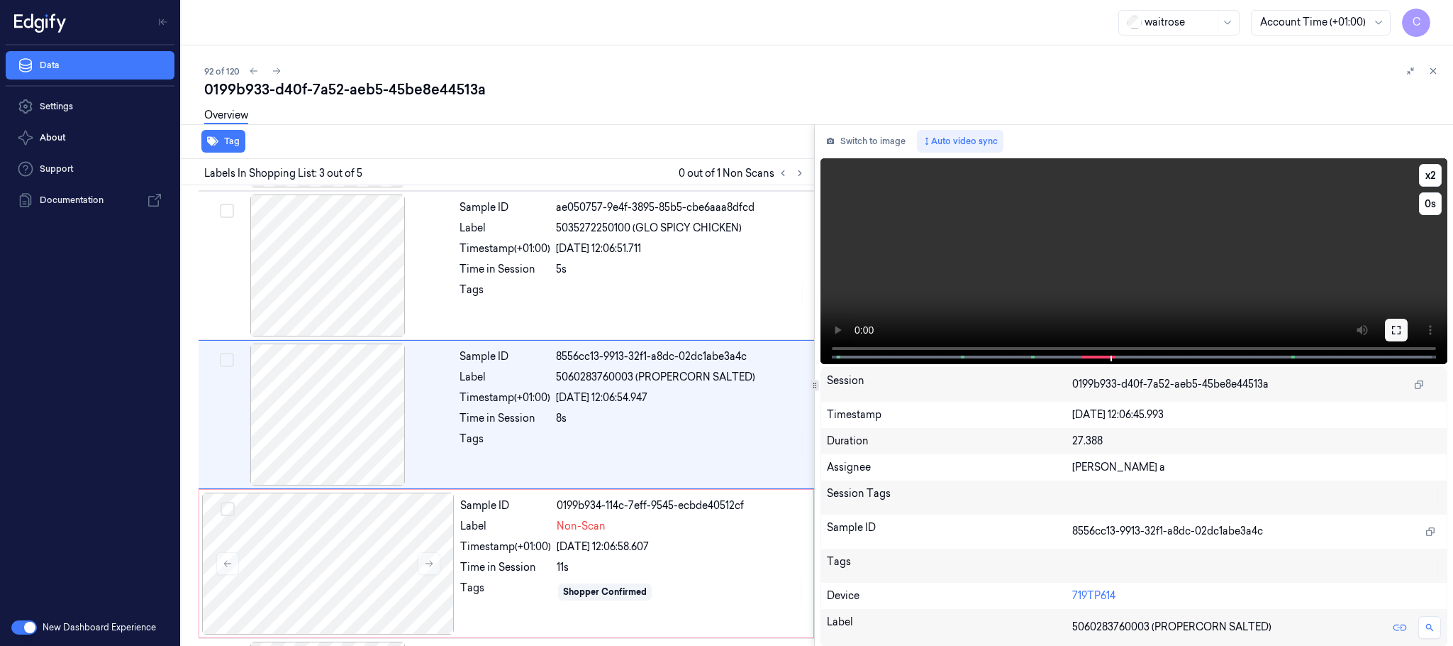
click at [1403, 332] on button at bounding box center [1396, 330] width 23 height 23
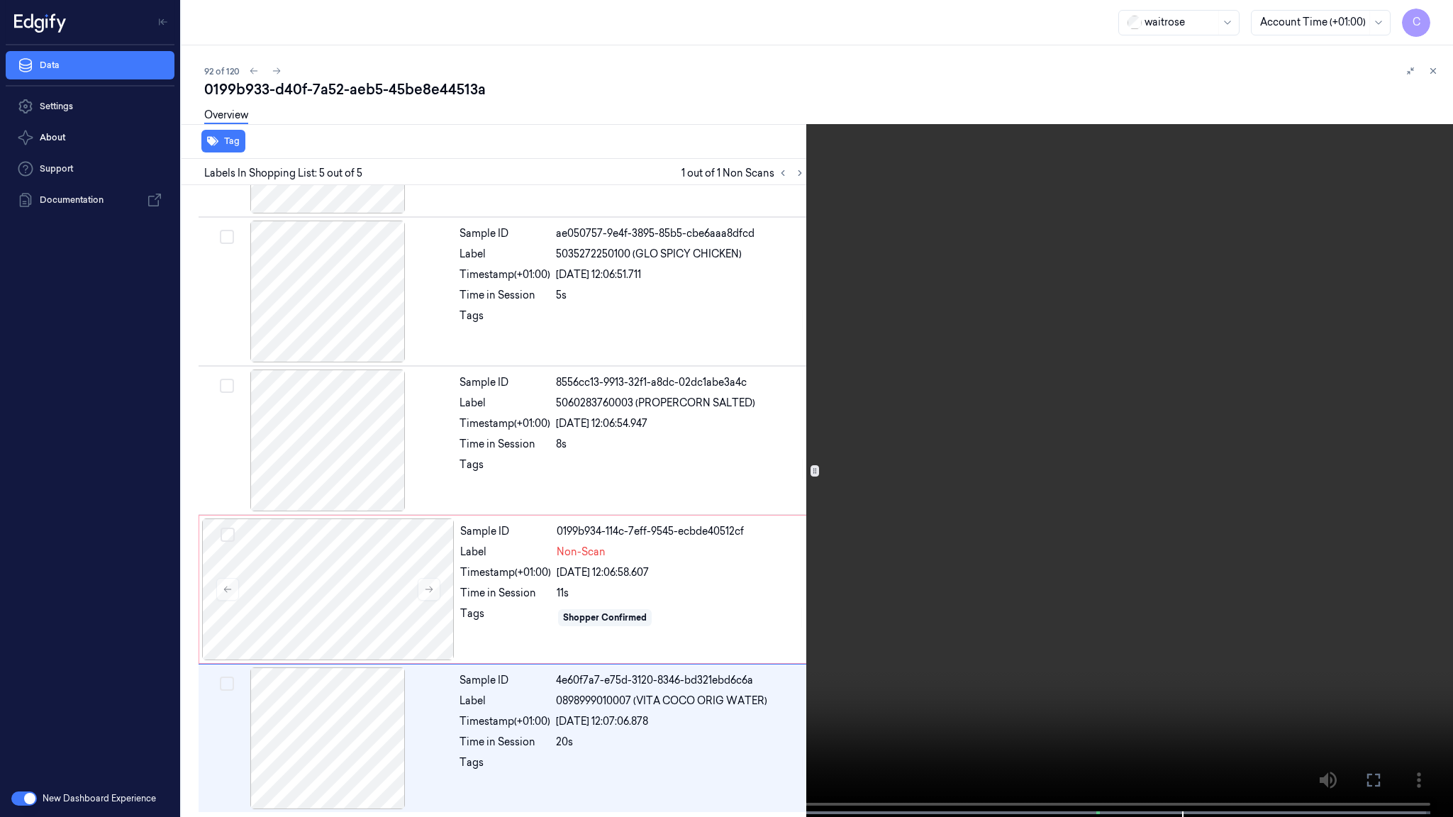
click at [711, 483] on video at bounding box center [726, 410] width 1453 height 820
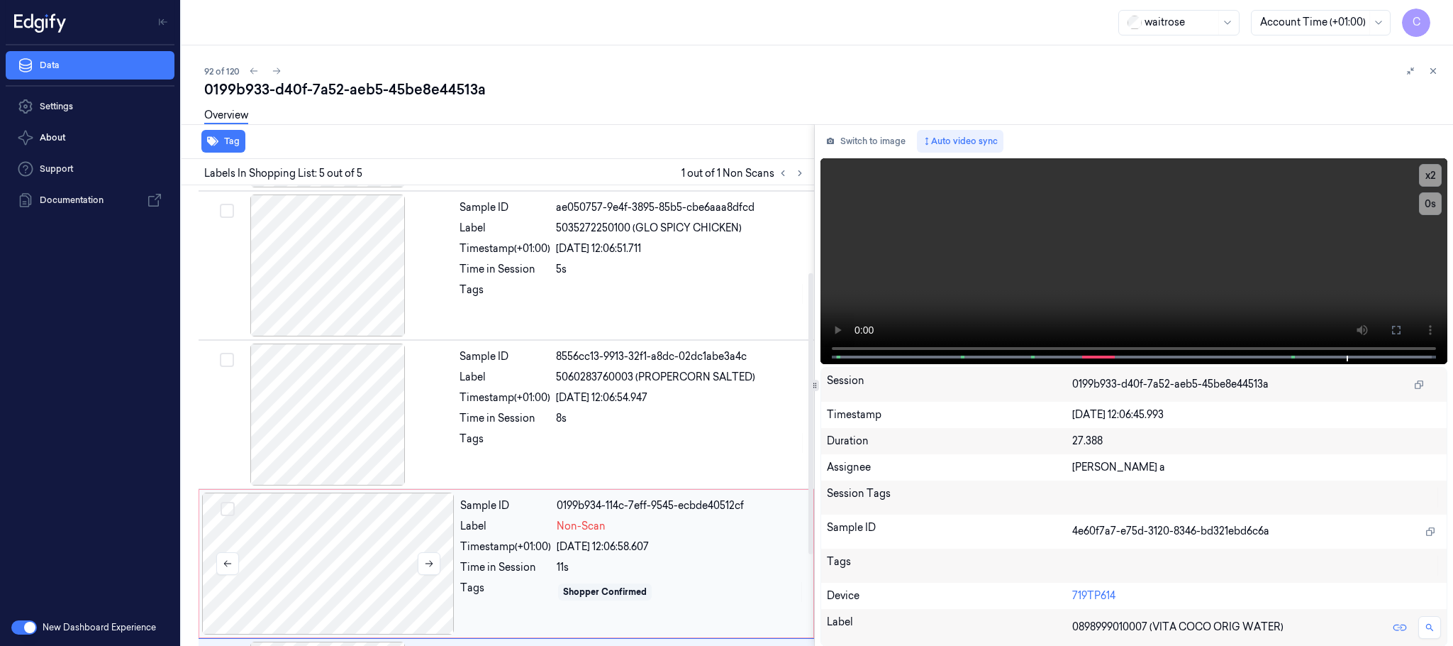
click at [292, 547] on div at bounding box center [328, 563] width 253 height 142
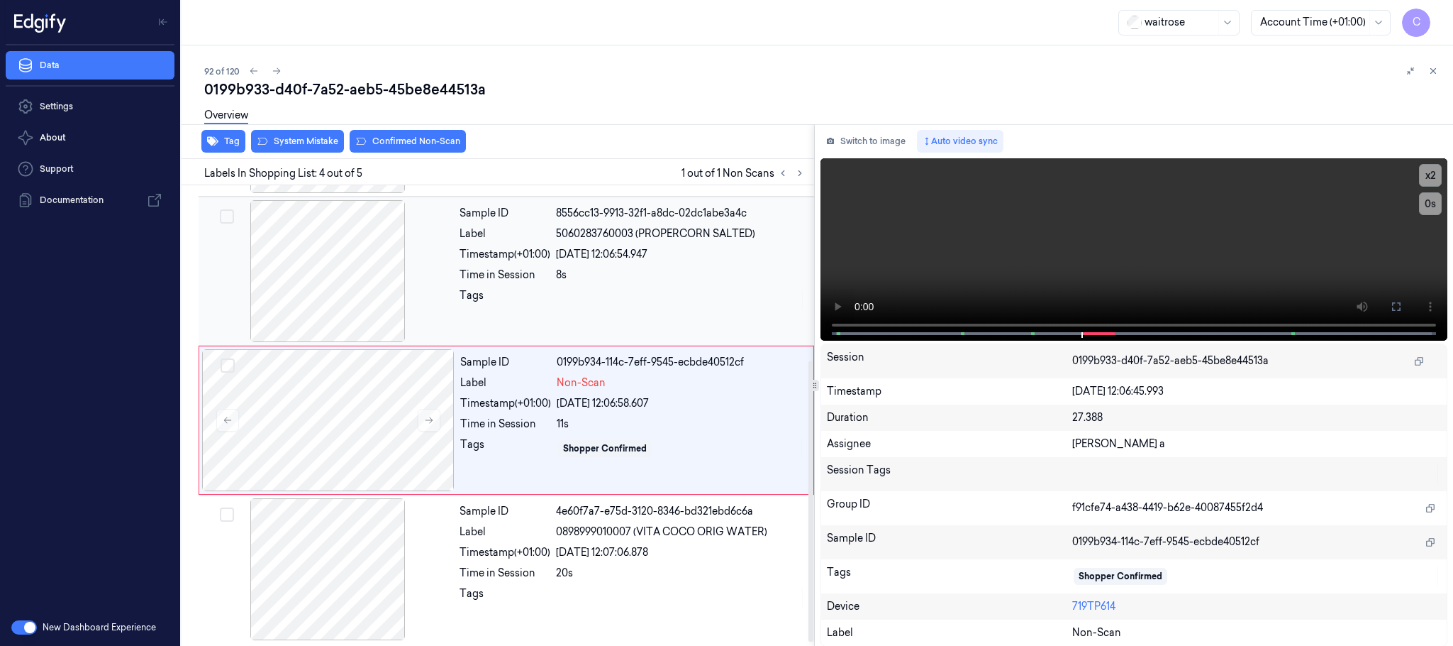
scroll to position [292, 0]
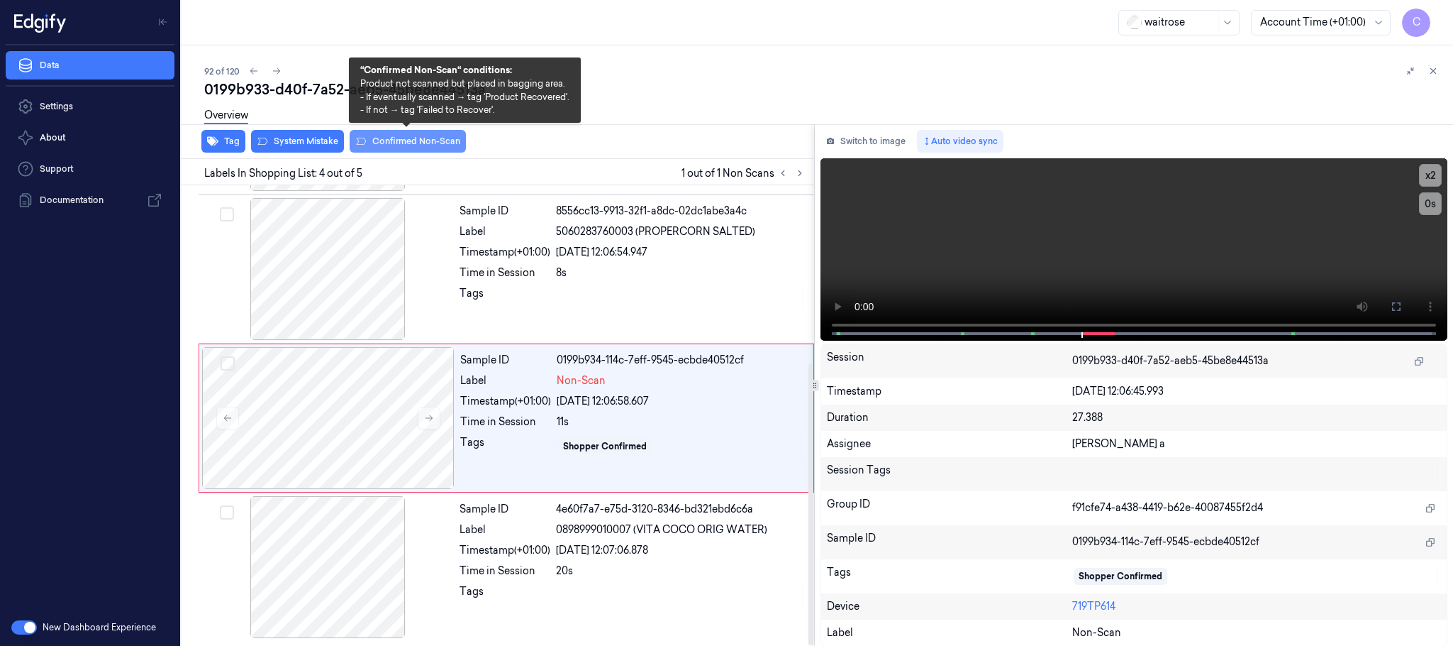
click at [380, 137] on button "Confirmed Non-Scan" at bounding box center [408, 141] width 116 height 23
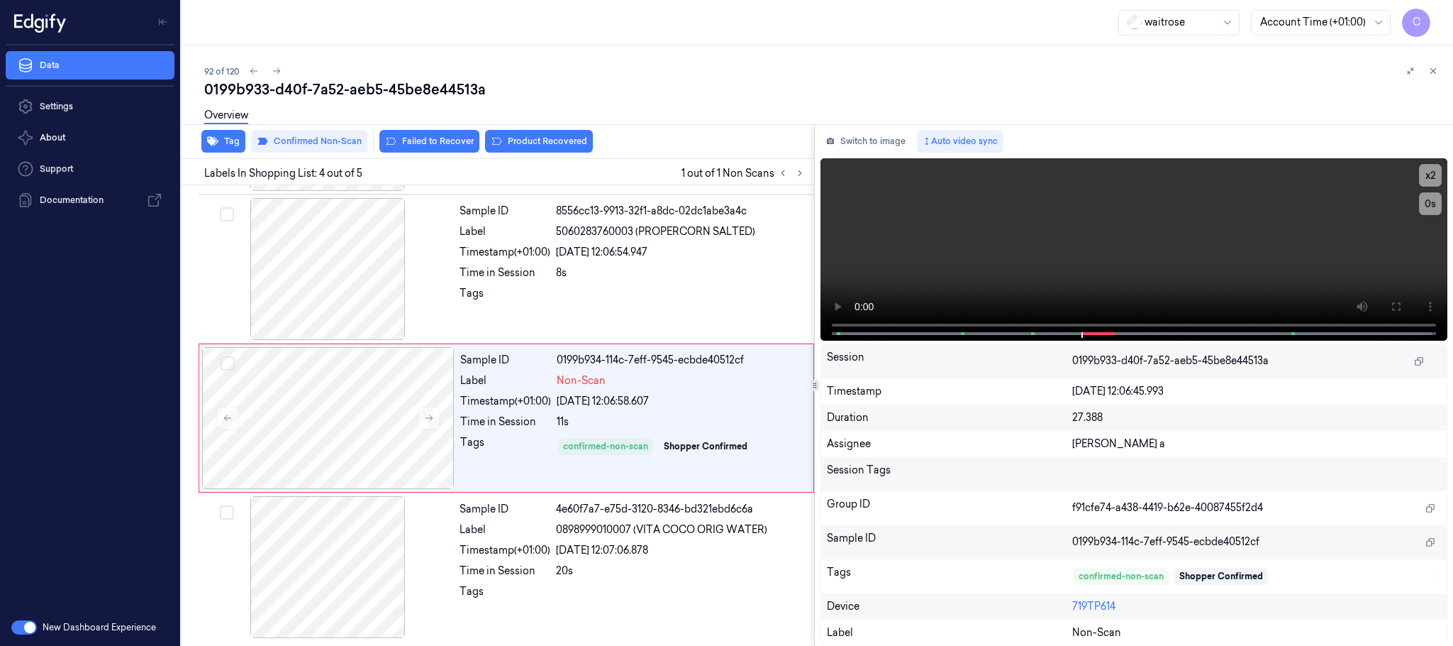
click at [528, 137] on button "Product Recovered" at bounding box center [539, 141] width 108 height 23
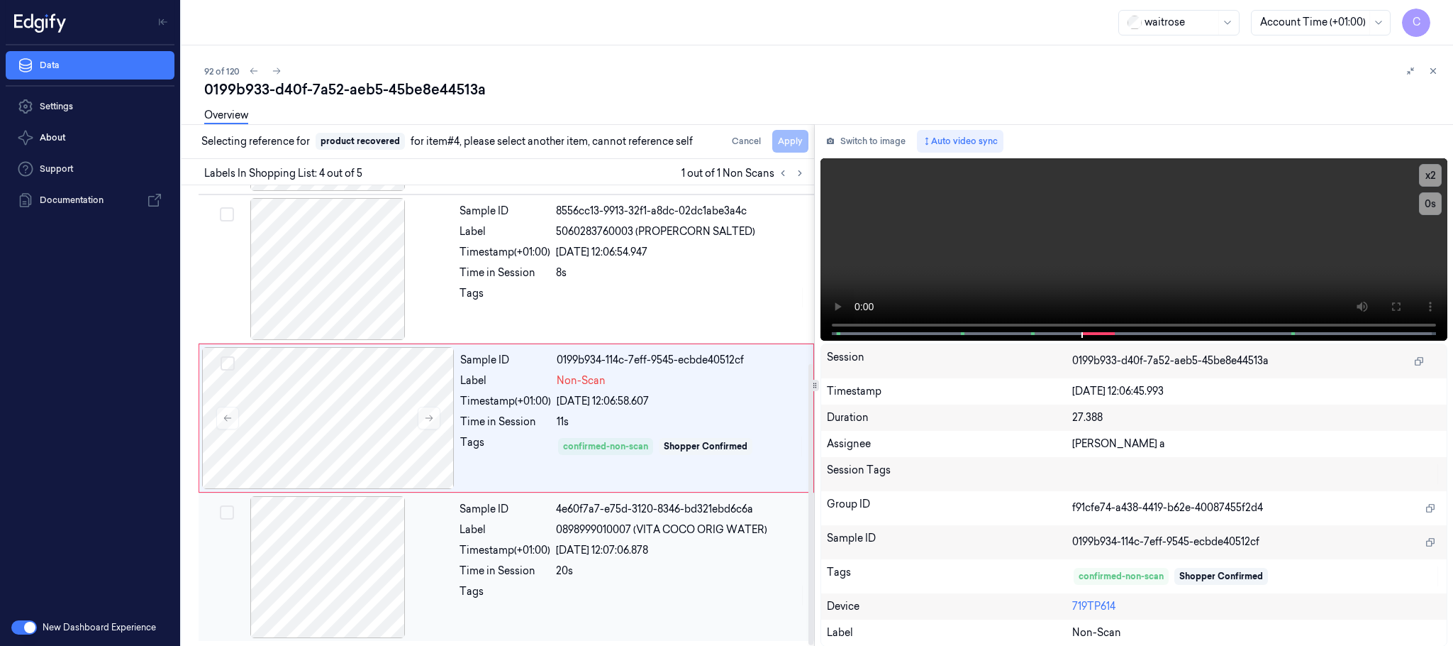
click at [375, 560] on div at bounding box center [327, 567] width 253 height 142
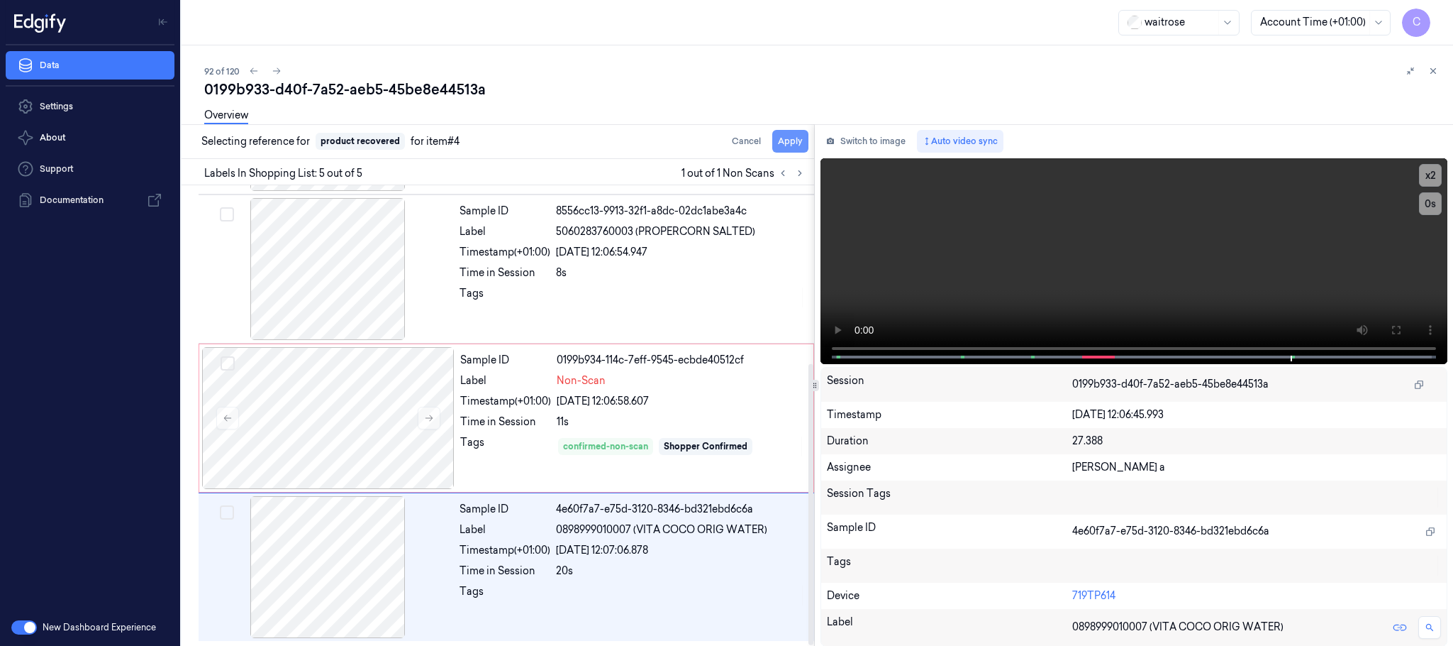
click at [792, 143] on button "Apply" at bounding box center [790, 141] width 36 height 23
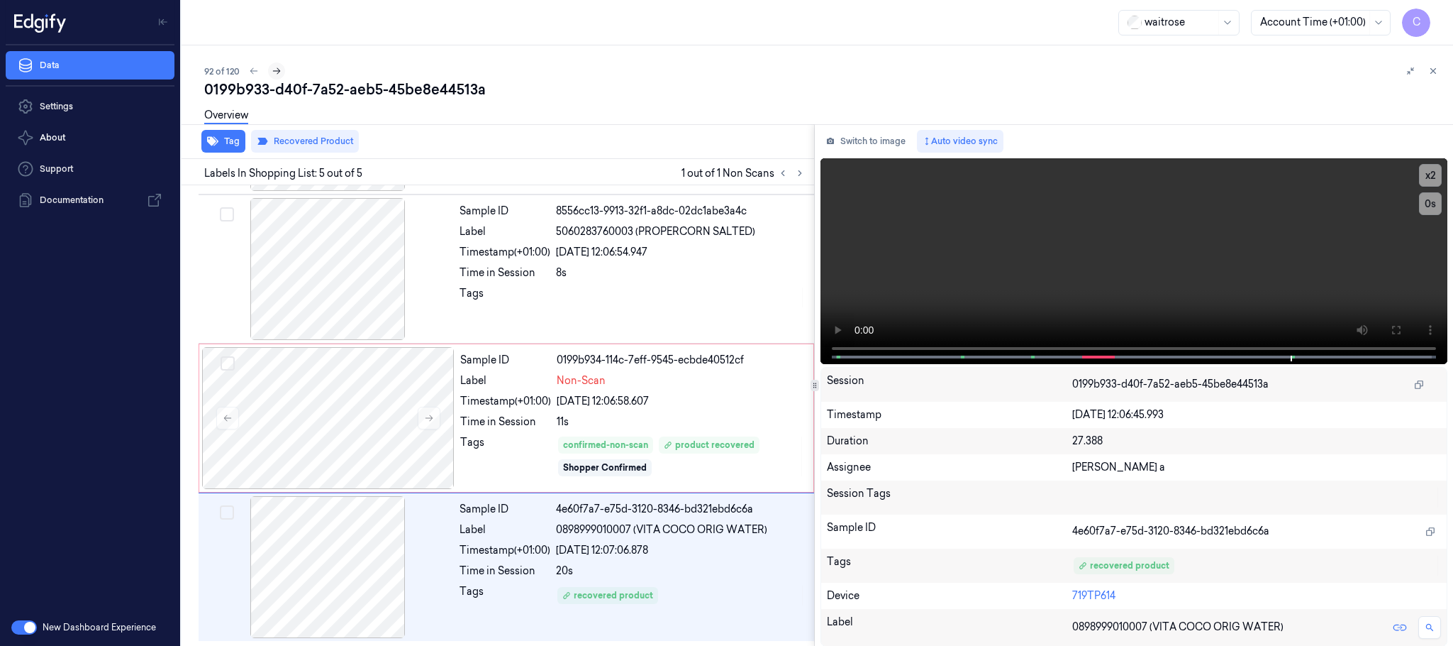
click at [273, 69] on icon at bounding box center [277, 71] width 10 height 10
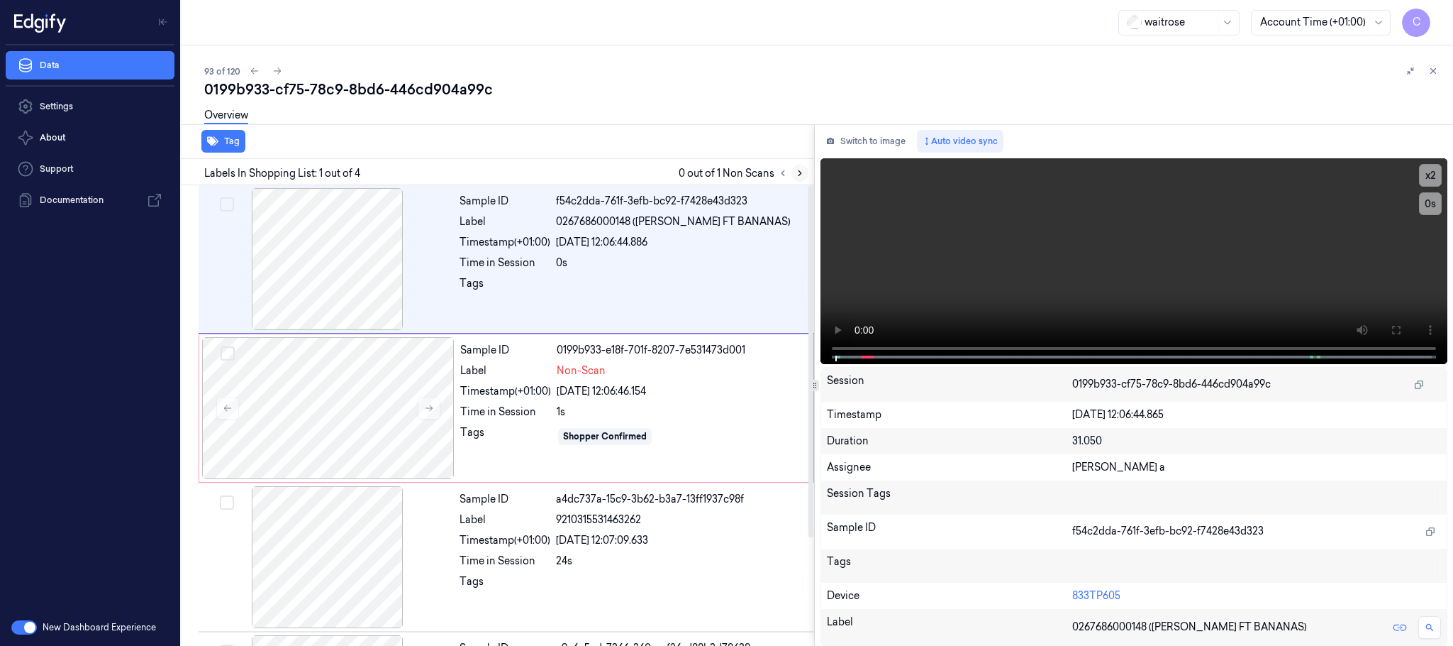
click at [798, 175] on icon at bounding box center [800, 173] width 10 height 10
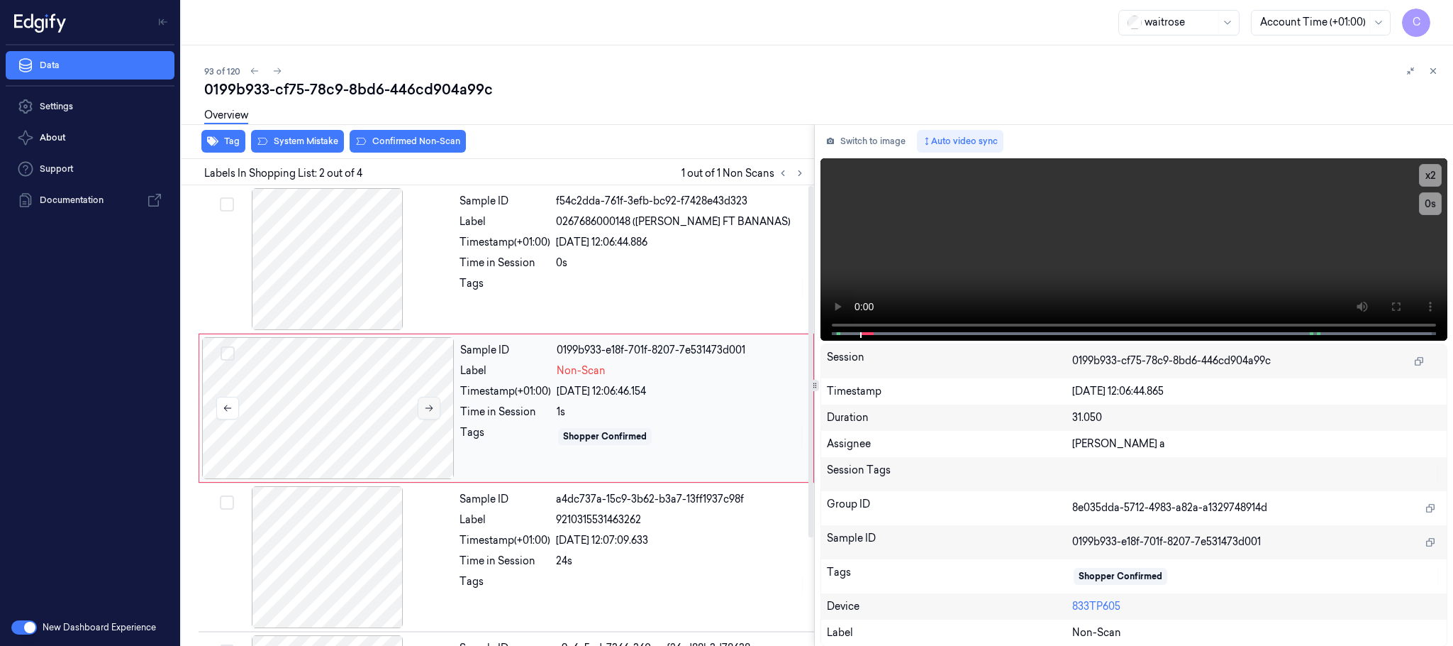
click at [433, 411] on icon at bounding box center [429, 408] width 10 height 10
click at [351, 299] on div at bounding box center [327, 259] width 253 height 142
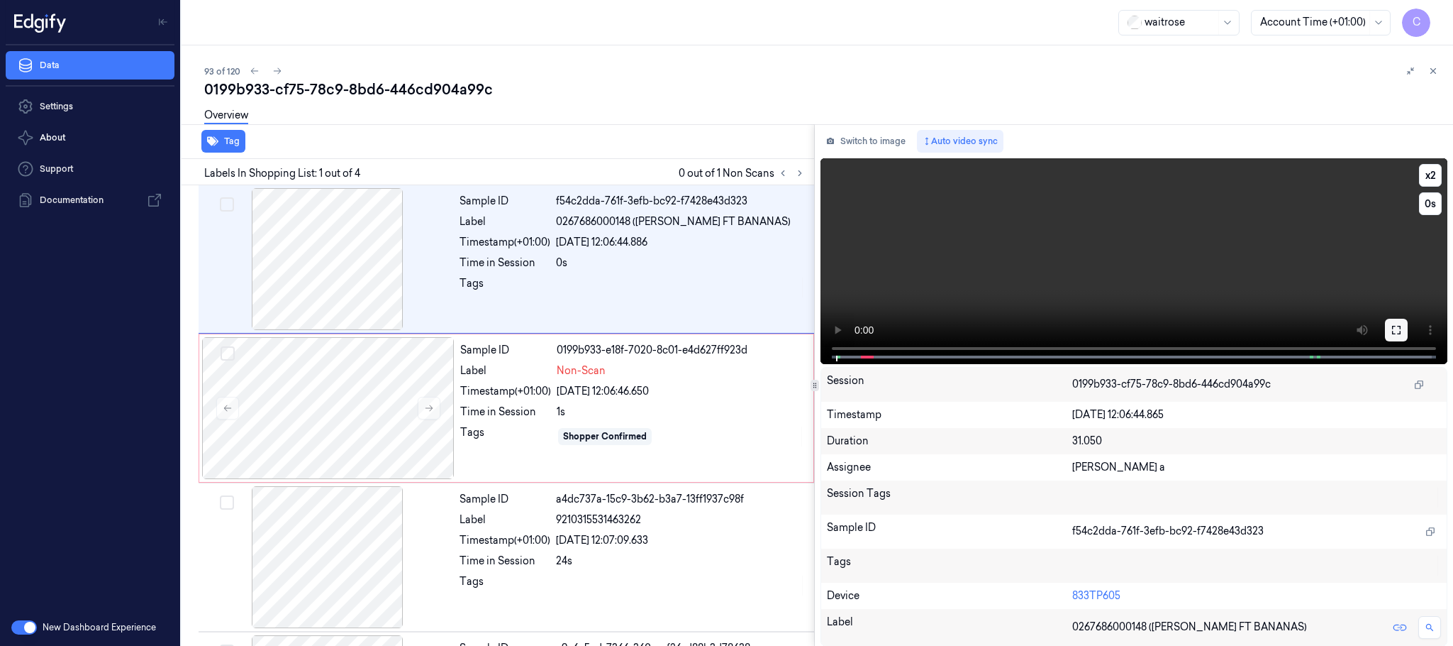
click at [1401, 330] on icon at bounding box center [1396, 329] width 11 height 11
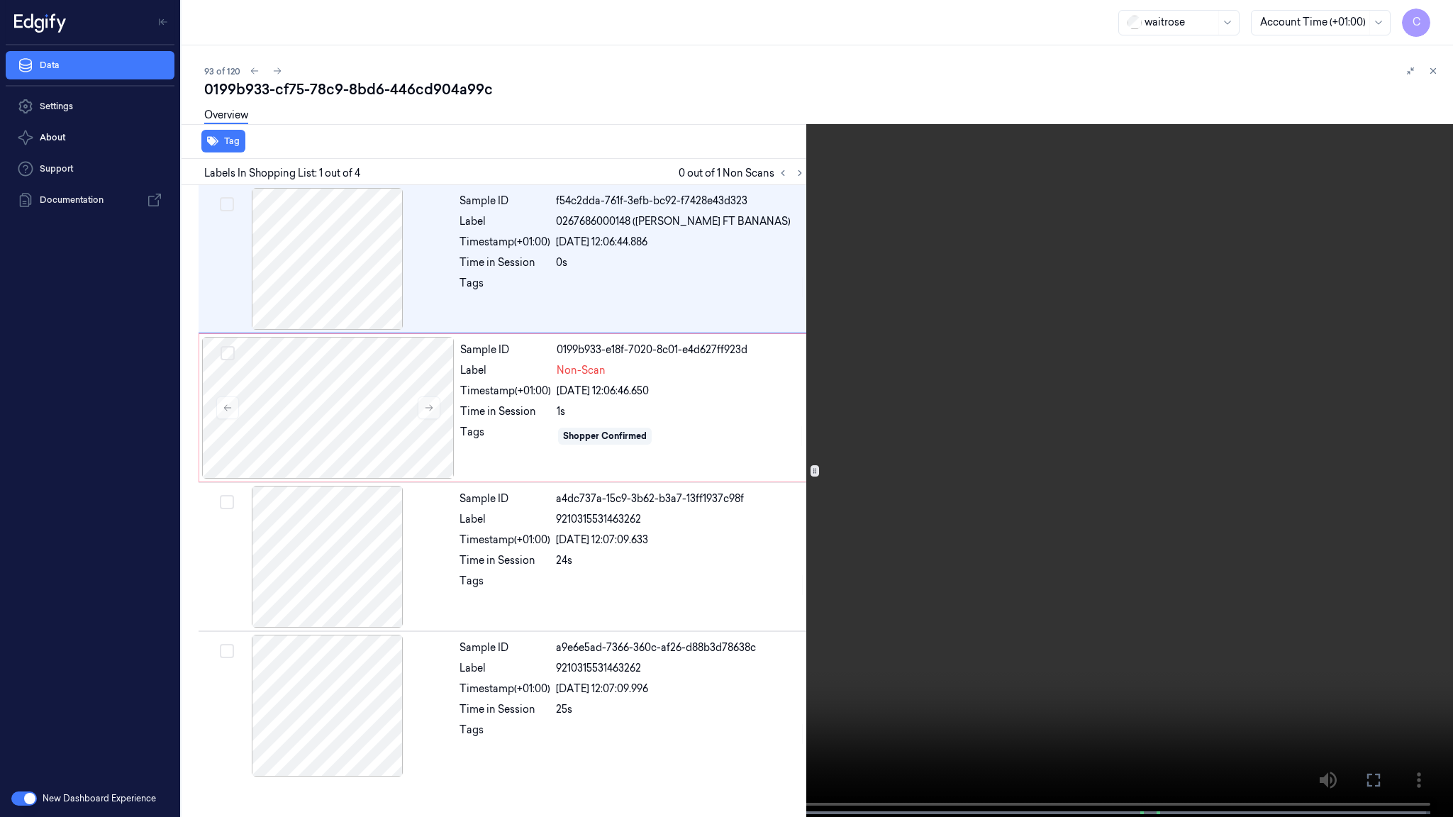
click at [914, 460] on video at bounding box center [726, 410] width 1453 height 820
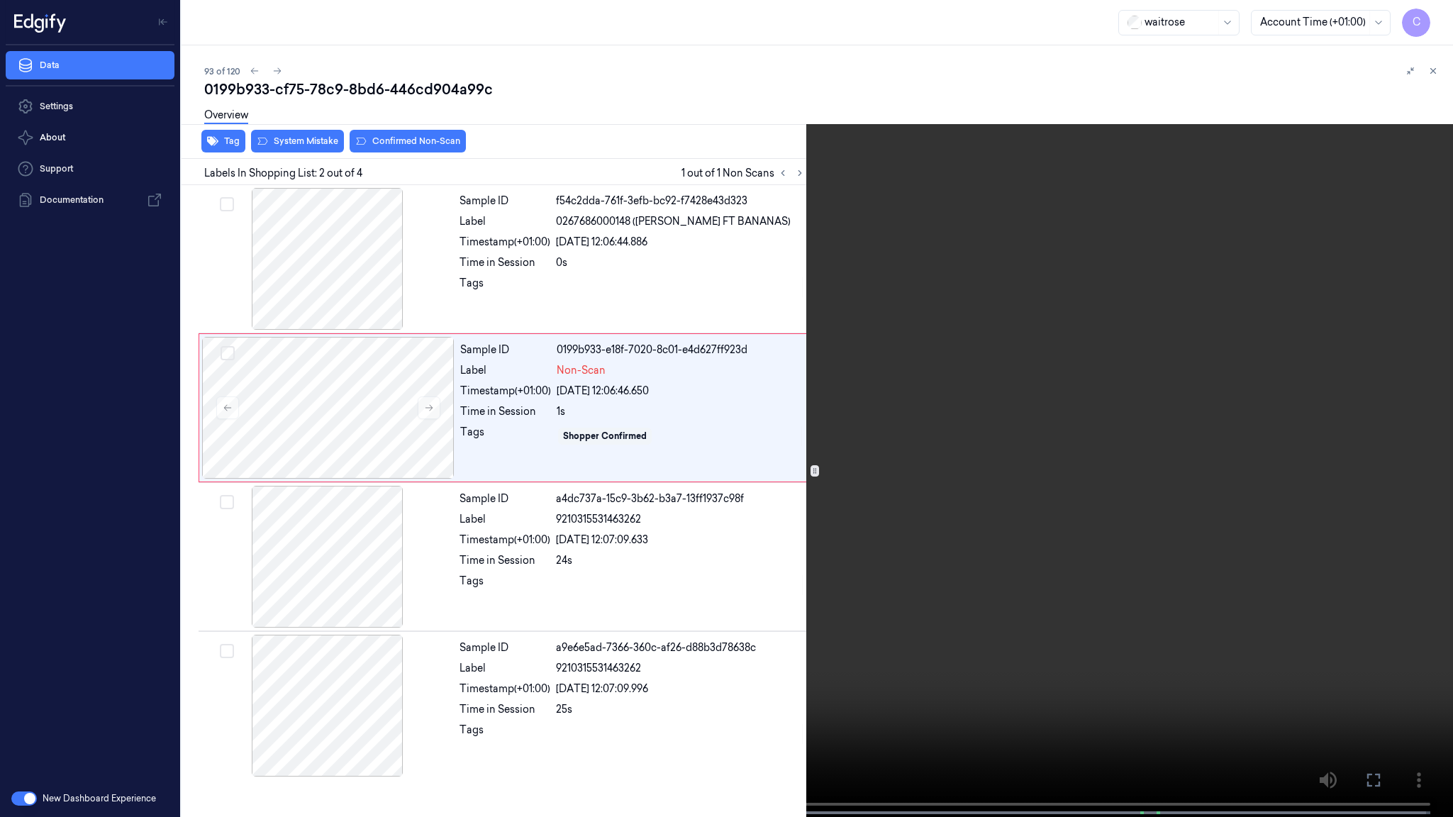
click at [670, 498] on video at bounding box center [726, 410] width 1453 height 820
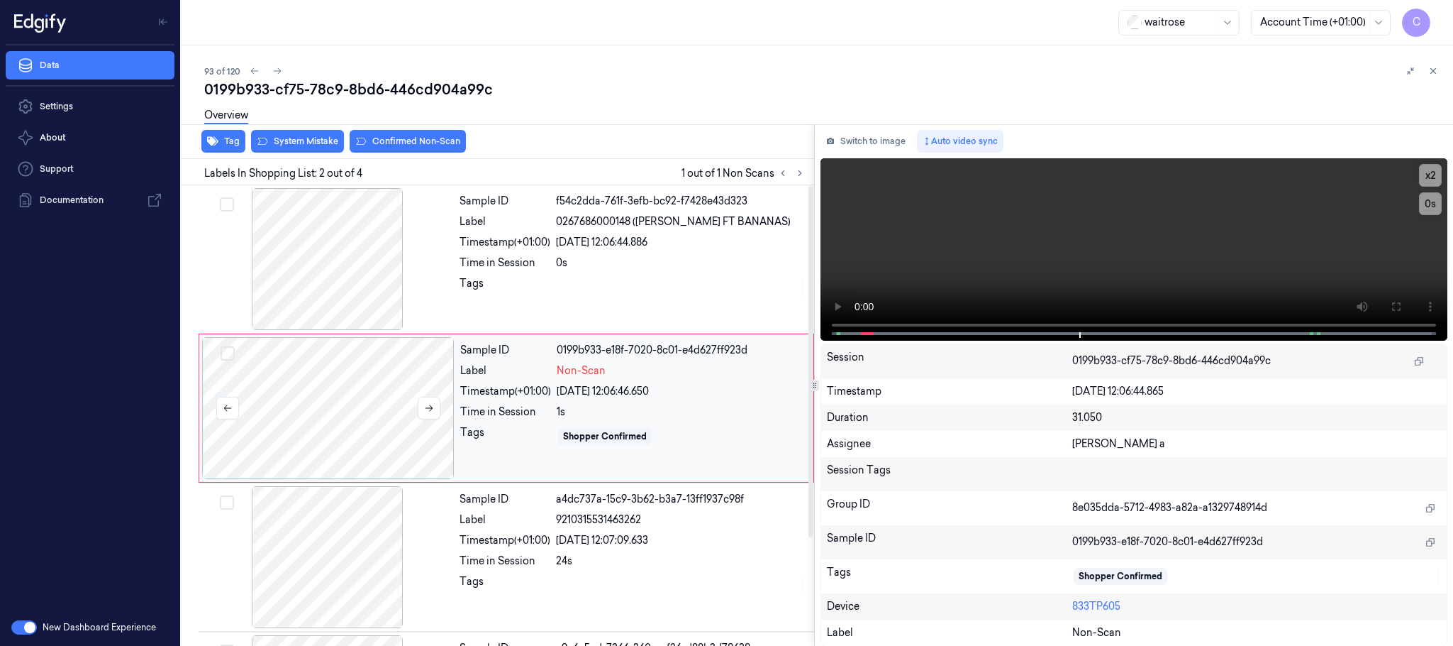
click at [323, 419] on div at bounding box center [328, 408] width 253 height 142
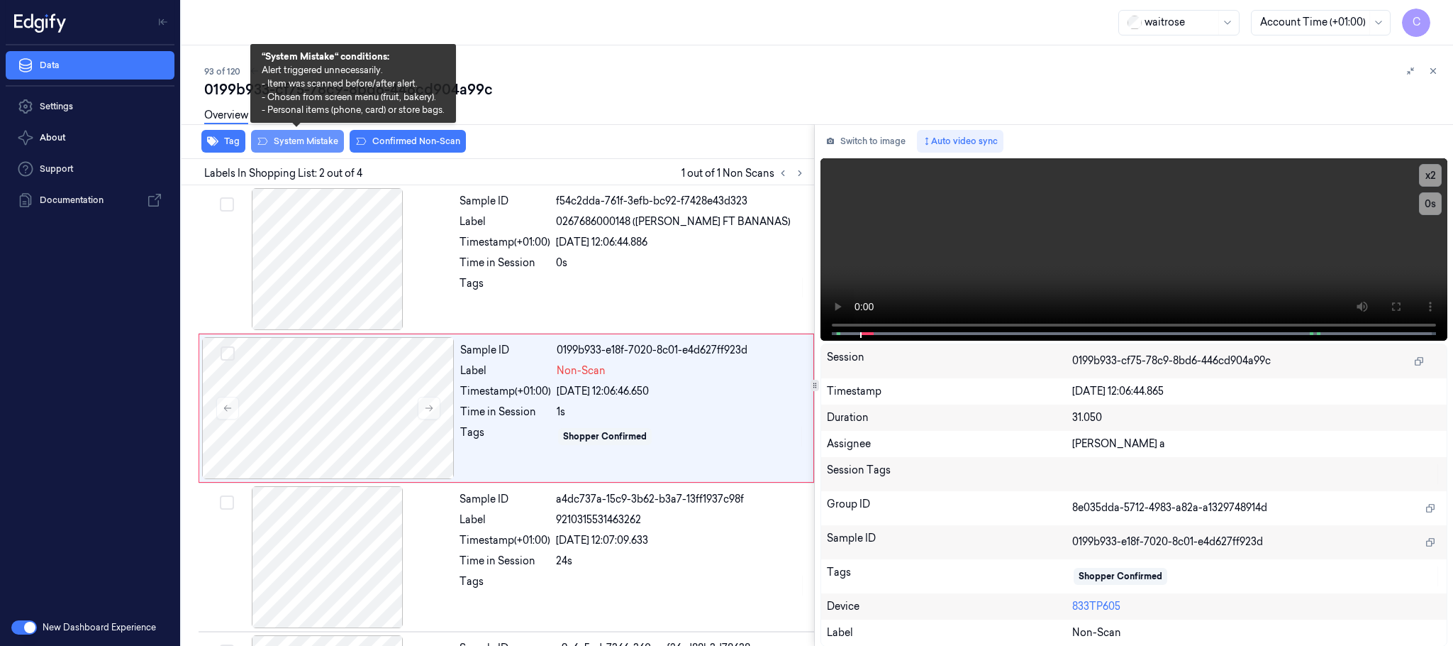
click at [304, 145] on button "System Mistake" at bounding box center [297, 141] width 93 height 23
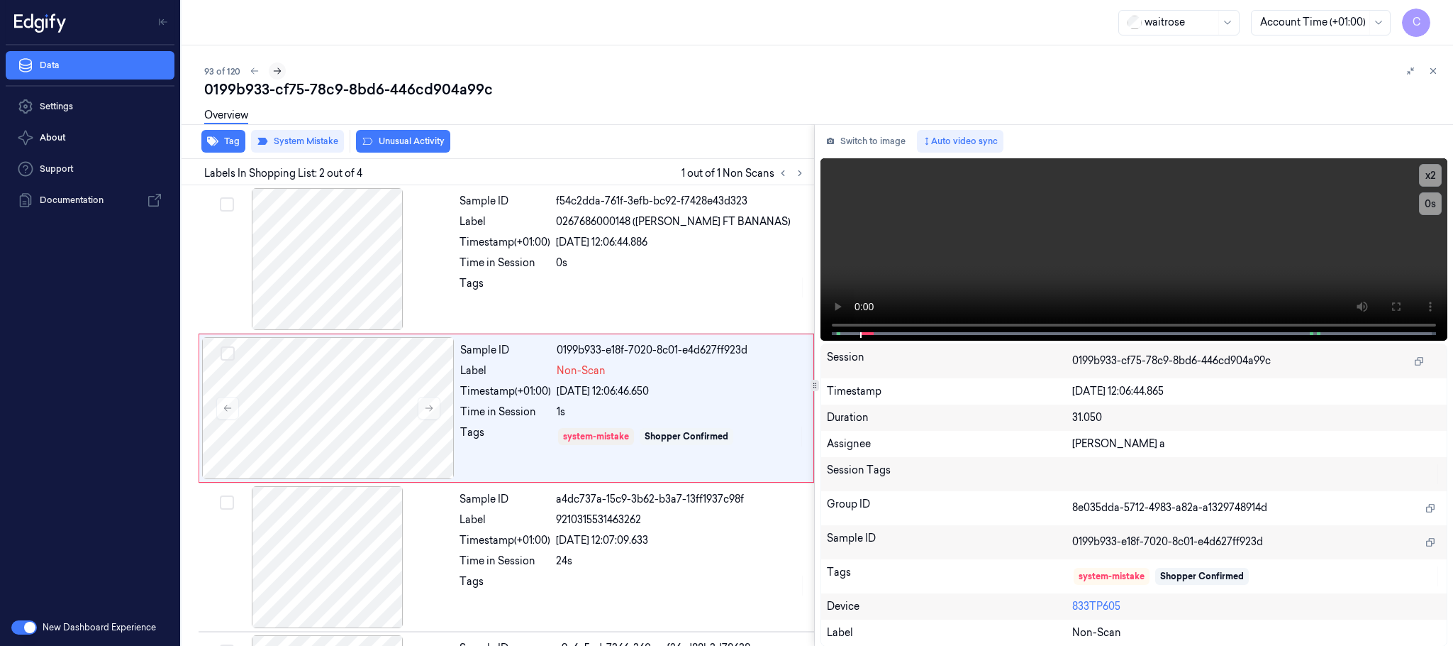
click at [275, 68] on icon at bounding box center [277, 71] width 10 height 10
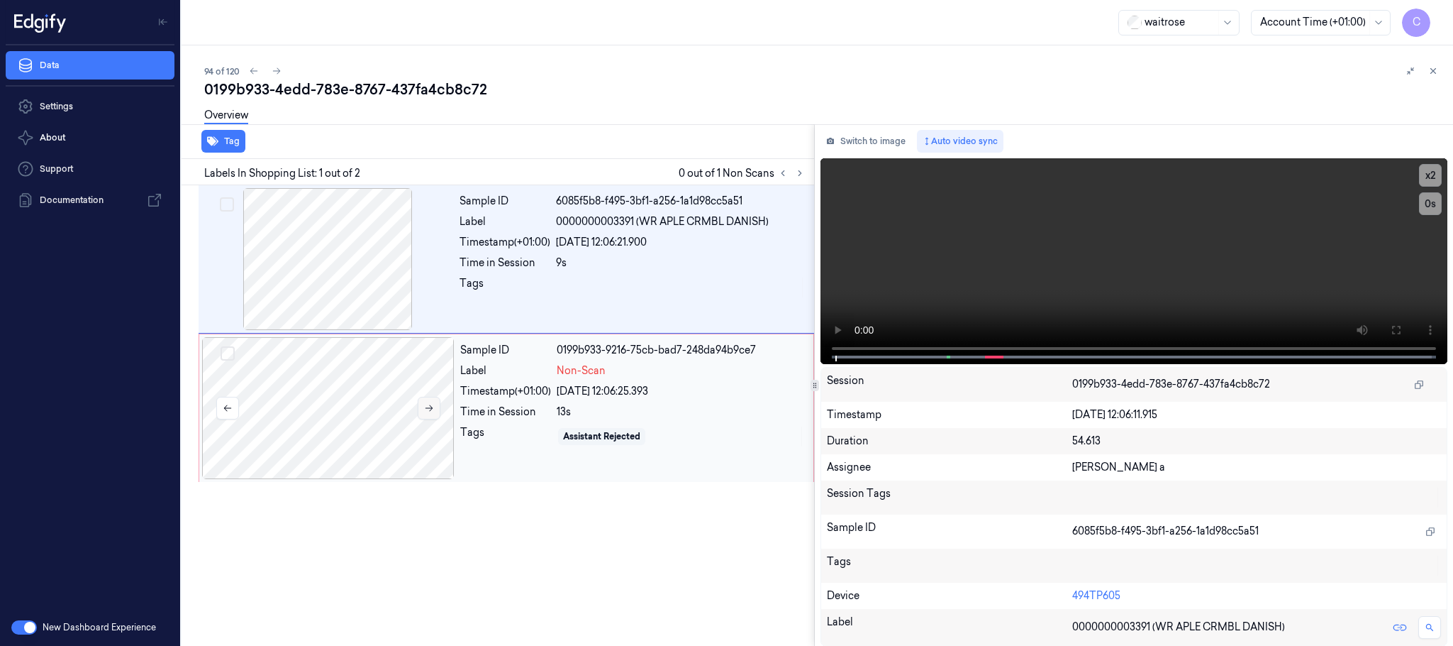
click at [432, 409] on icon at bounding box center [430, 408] width 8 height 6
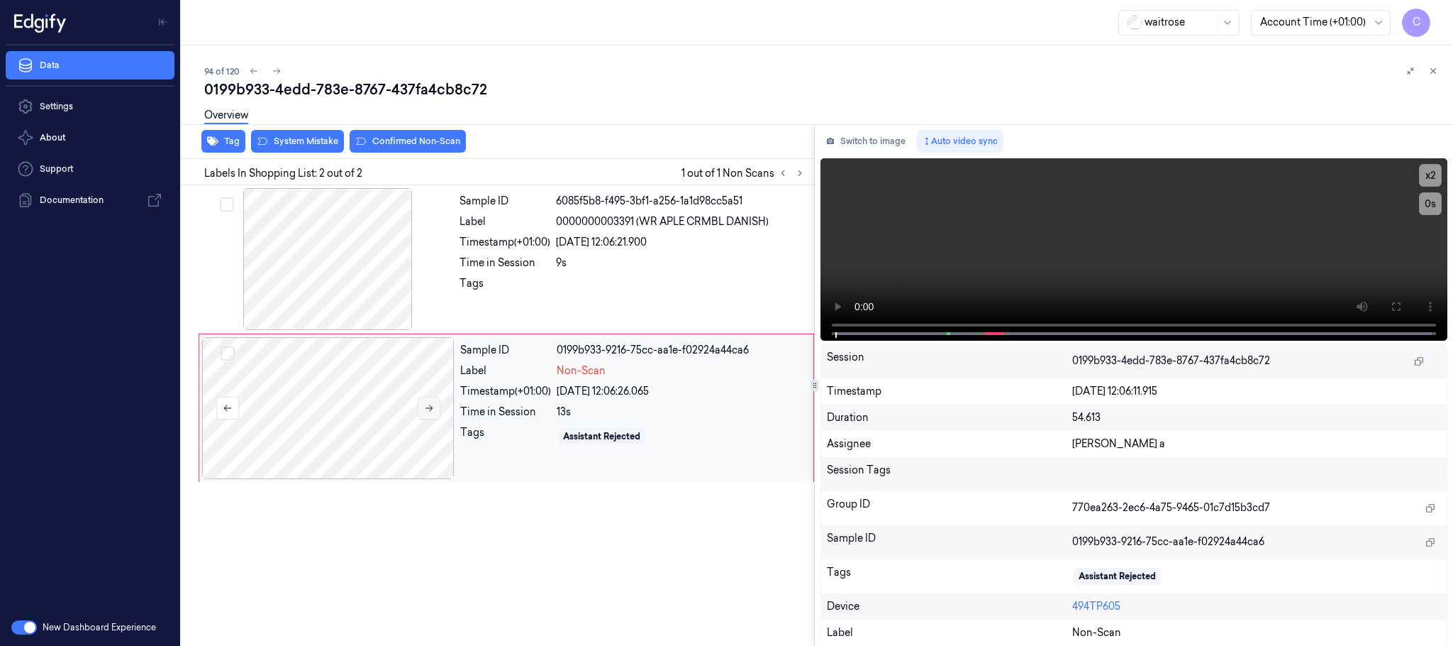
click at [432, 409] on icon at bounding box center [430, 408] width 8 height 6
click at [351, 279] on div at bounding box center [327, 259] width 253 height 142
click at [1160, 264] on video at bounding box center [1134, 249] width 627 height 182
click at [347, 398] on div at bounding box center [328, 408] width 253 height 142
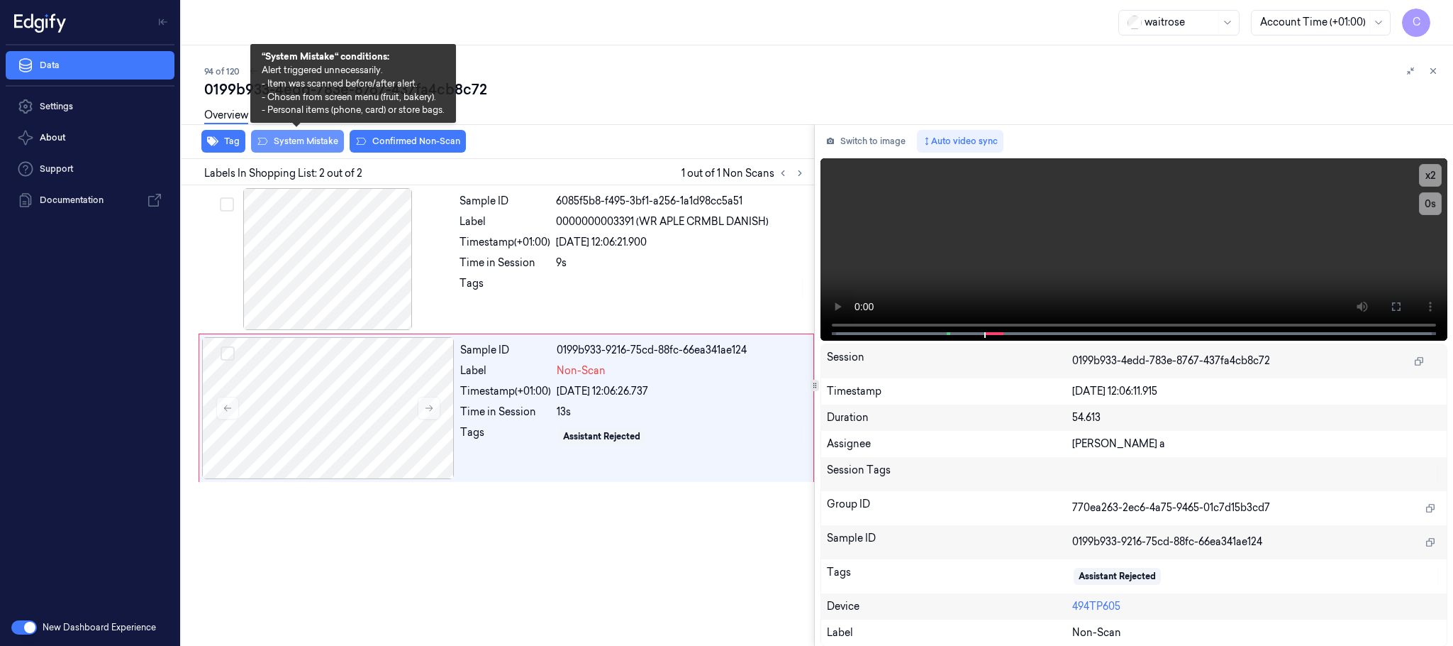
click at [322, 143] on button "System Mistake" at bounding box center [297, 141] width 93 height 23
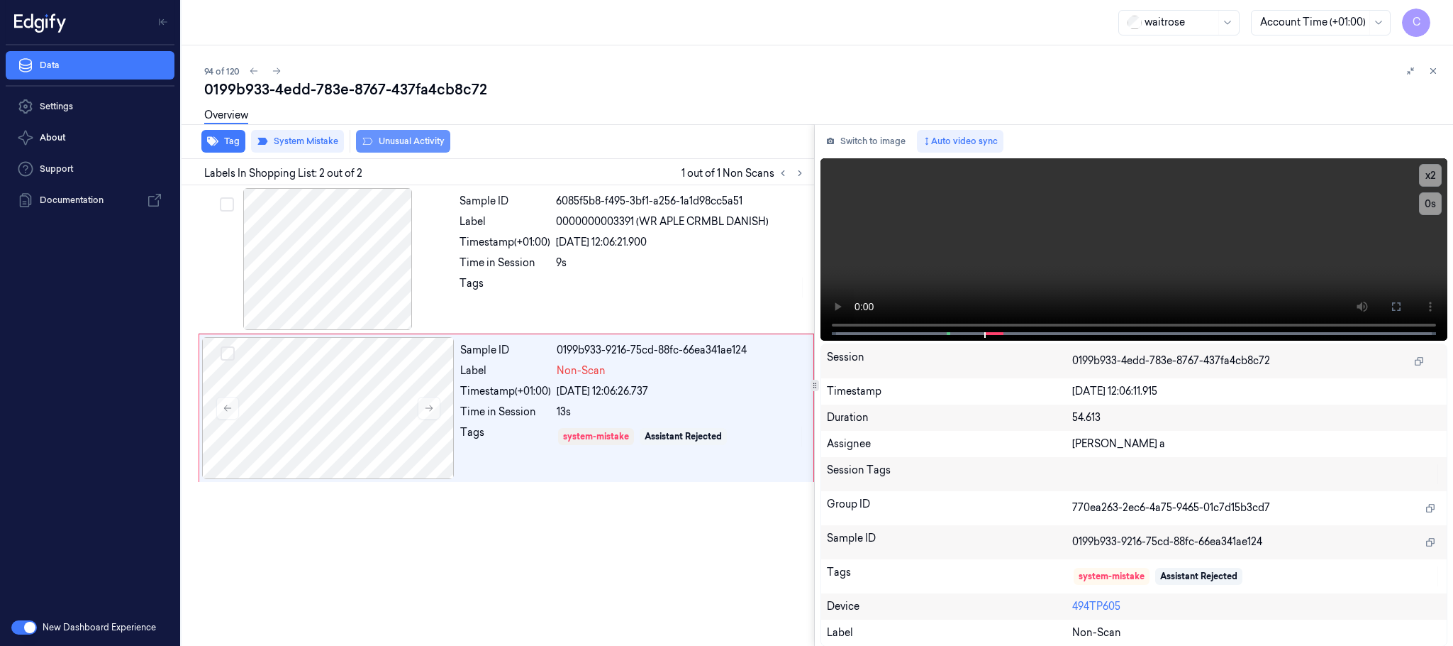
click at [411, 143] on button "Unusual Activity" at bounding box center [403, 141] width 94 height 23
click at [219, 137] on button "Tag" at bounding box center [223, 141] width 44 height 23
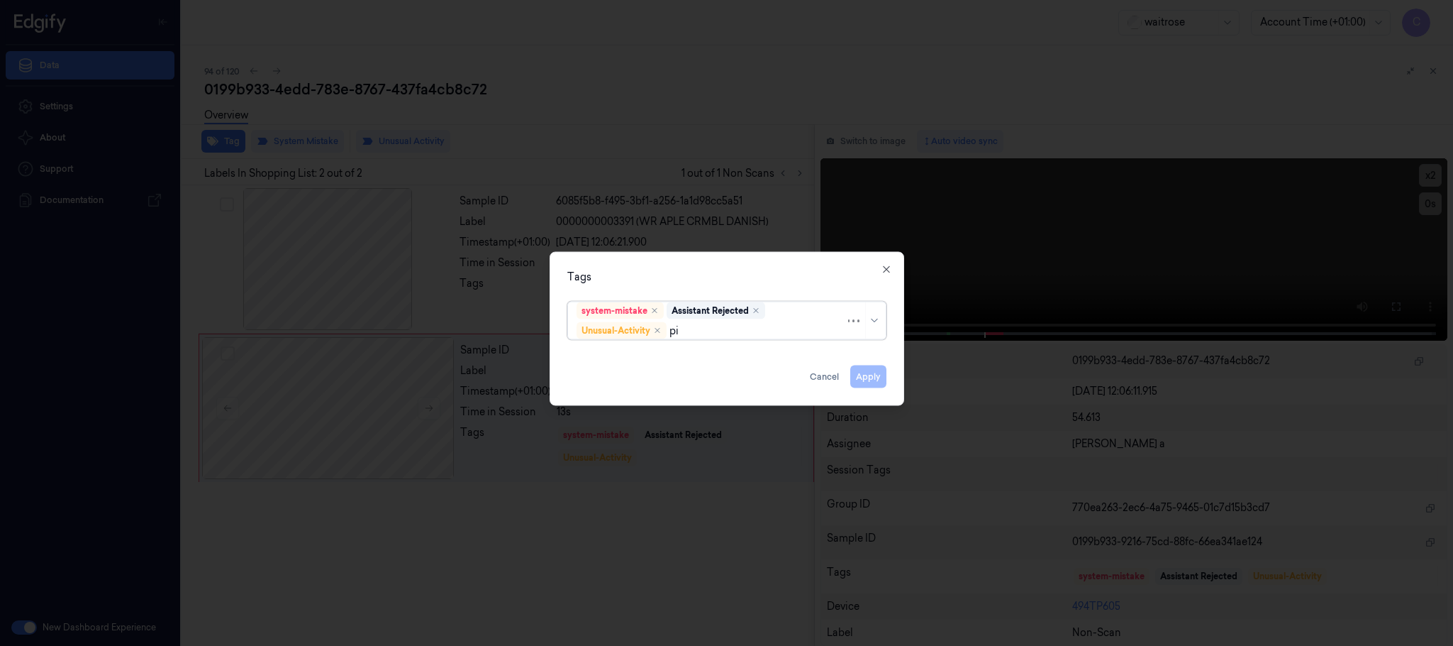
type input "pic"
click at [601, 350] on div "Picklist item alert" at bounding box center [726, 358] width 311 height 23
click at [733, 270] on div "Tags" at bounding box center [726, 277] width 319 height 15
click at [875, 381] on button "Apply" at bounding box center [869, 376] width 36 height 23
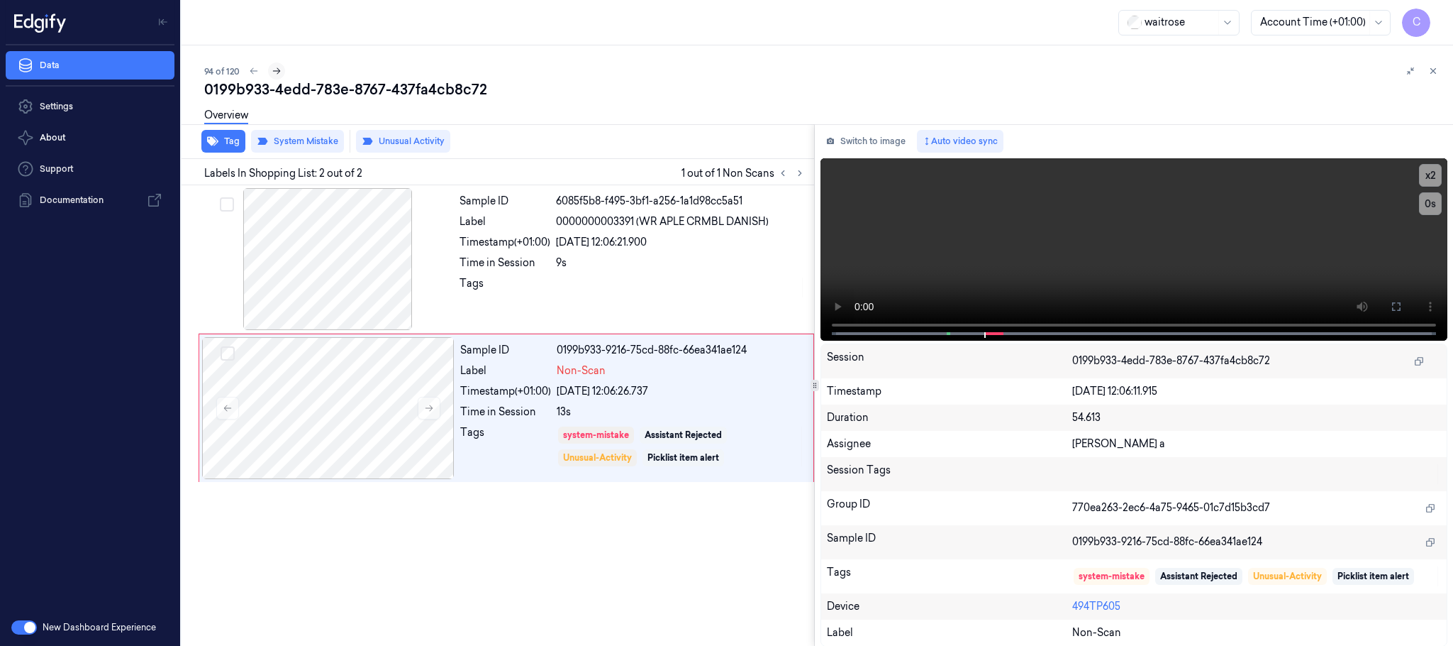
click at [279, 69] on icon at bounding box center [277, 71] width 10 height 10
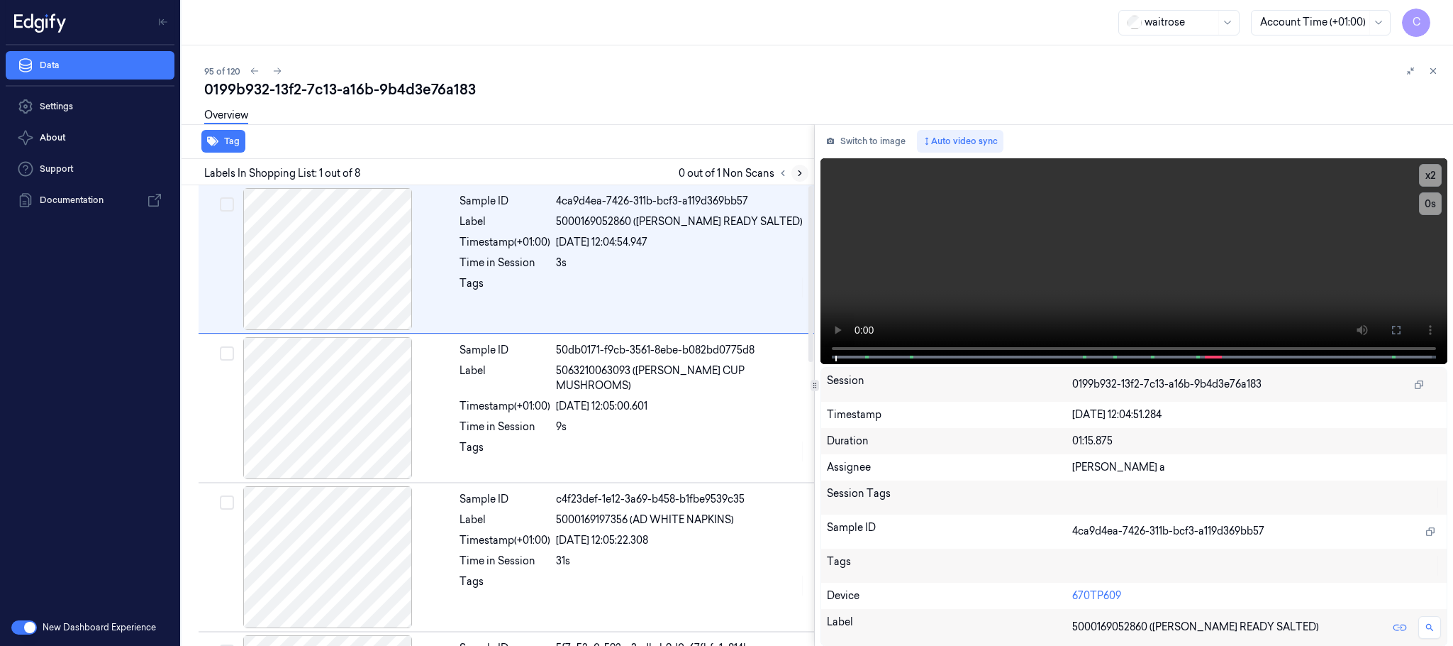
click at [801, 175] on icon at bounding box center [800, 173] width 10 height 10
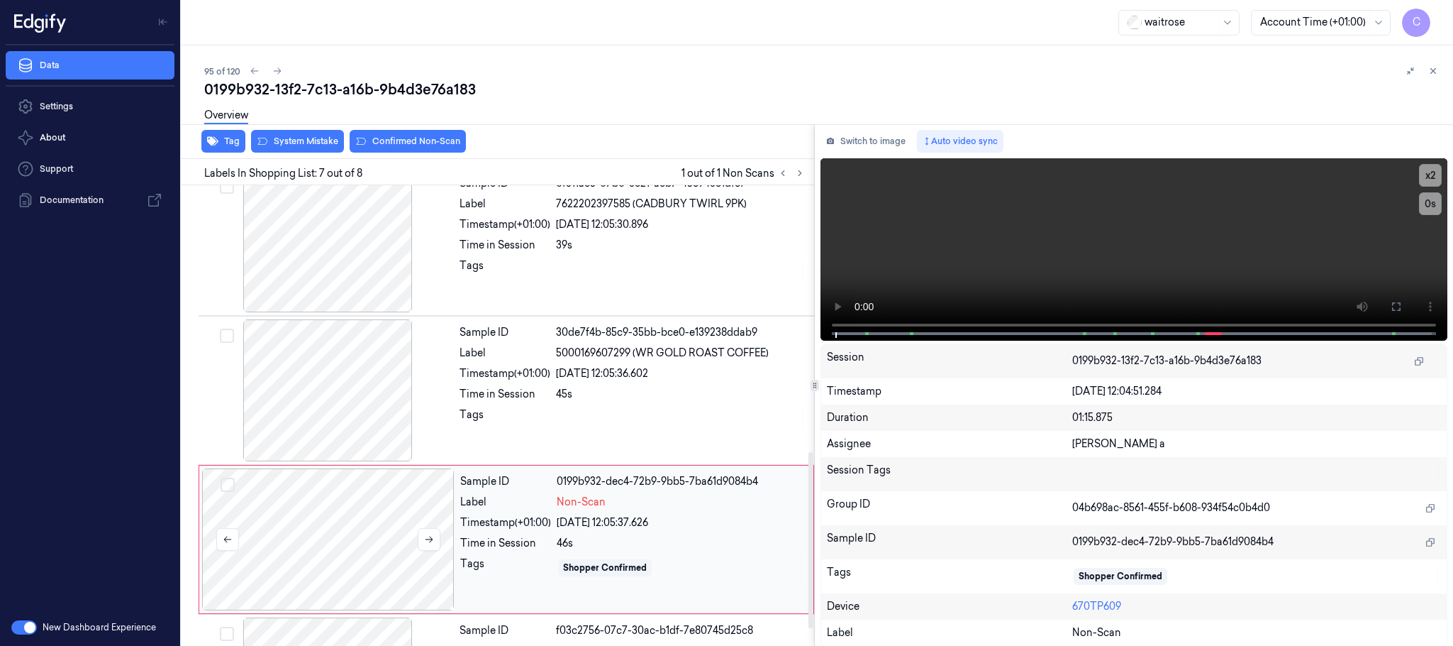
scroll to position [739, 0]
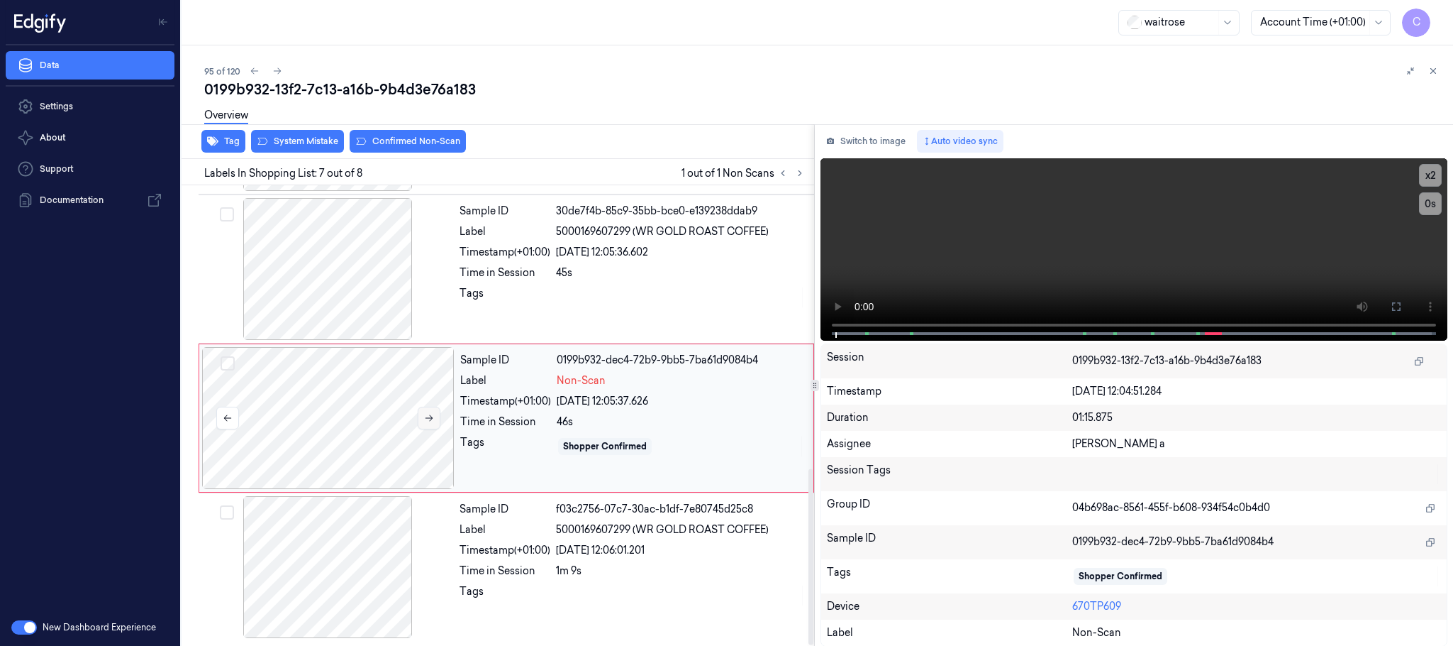
click at [428, 414] on icon at bounding box center [429, 418] width 10 height 10
click at [428, 421] on icon at bounding box center [429, 418] width 10 height 10
click at [428, 419] on icon at bounding box center [429, 418] width 10 height 10
click at [354, 292] on div at bounding box center [327, 269] width 253 height 142
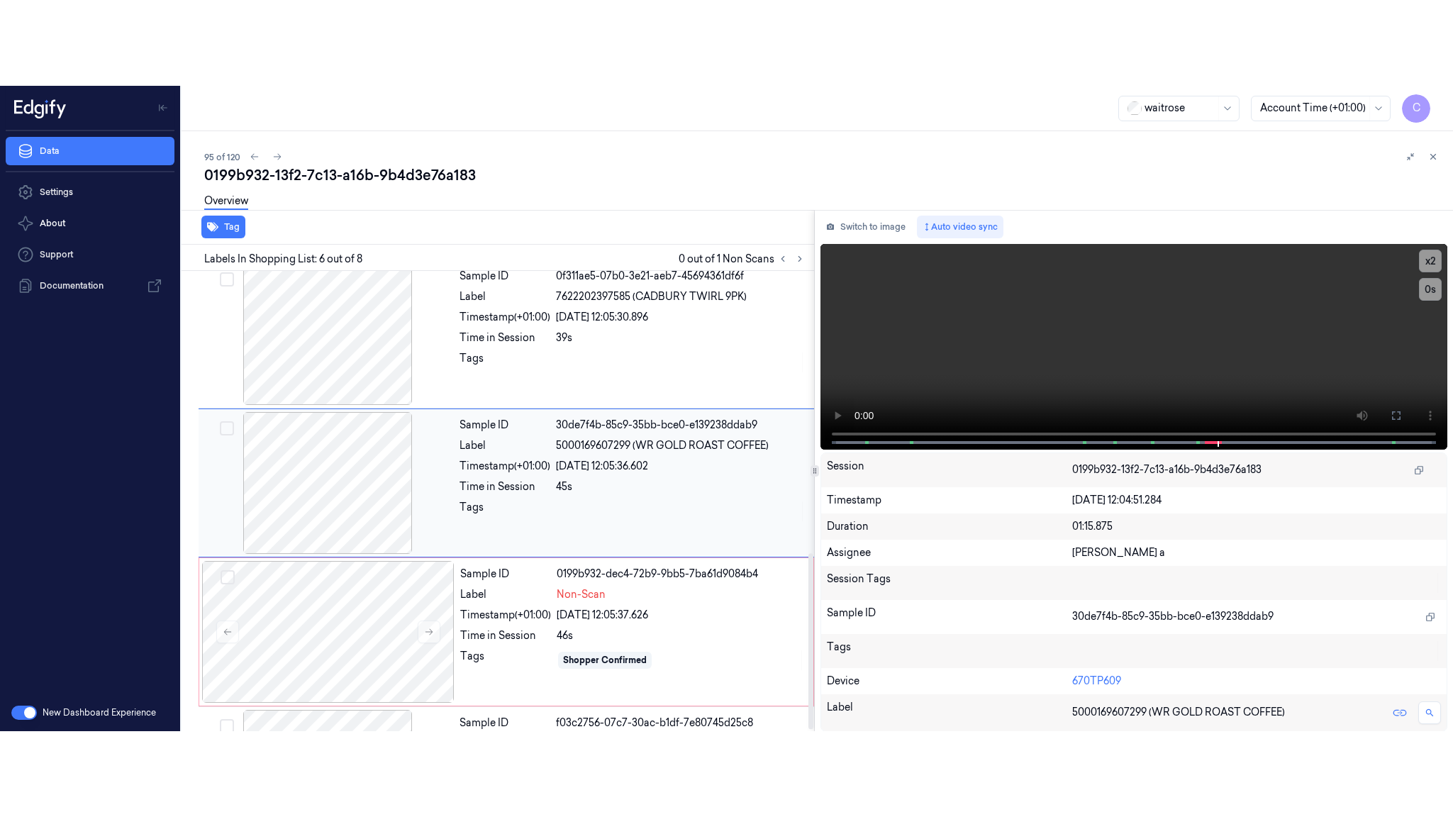
scroll to position [592, 0]
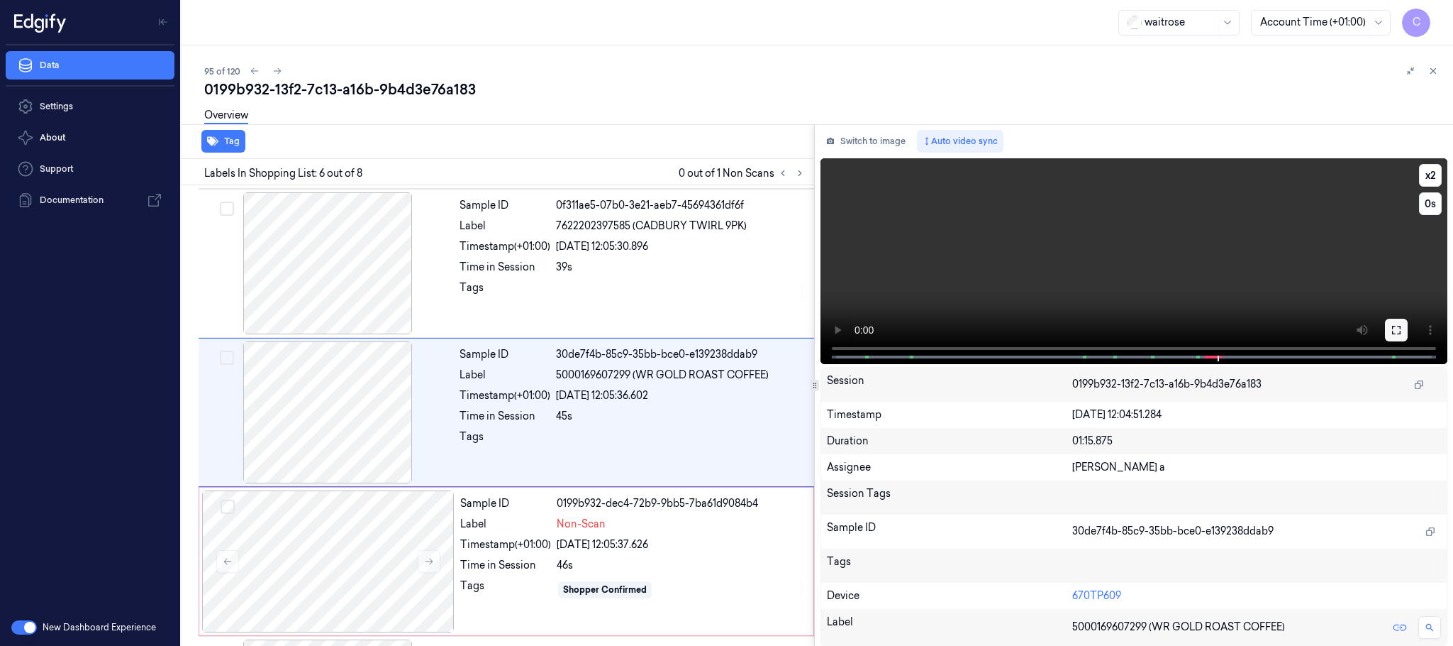
click at [1400, 324] on icon at bounding box center [1396, 329] width 11 height 11
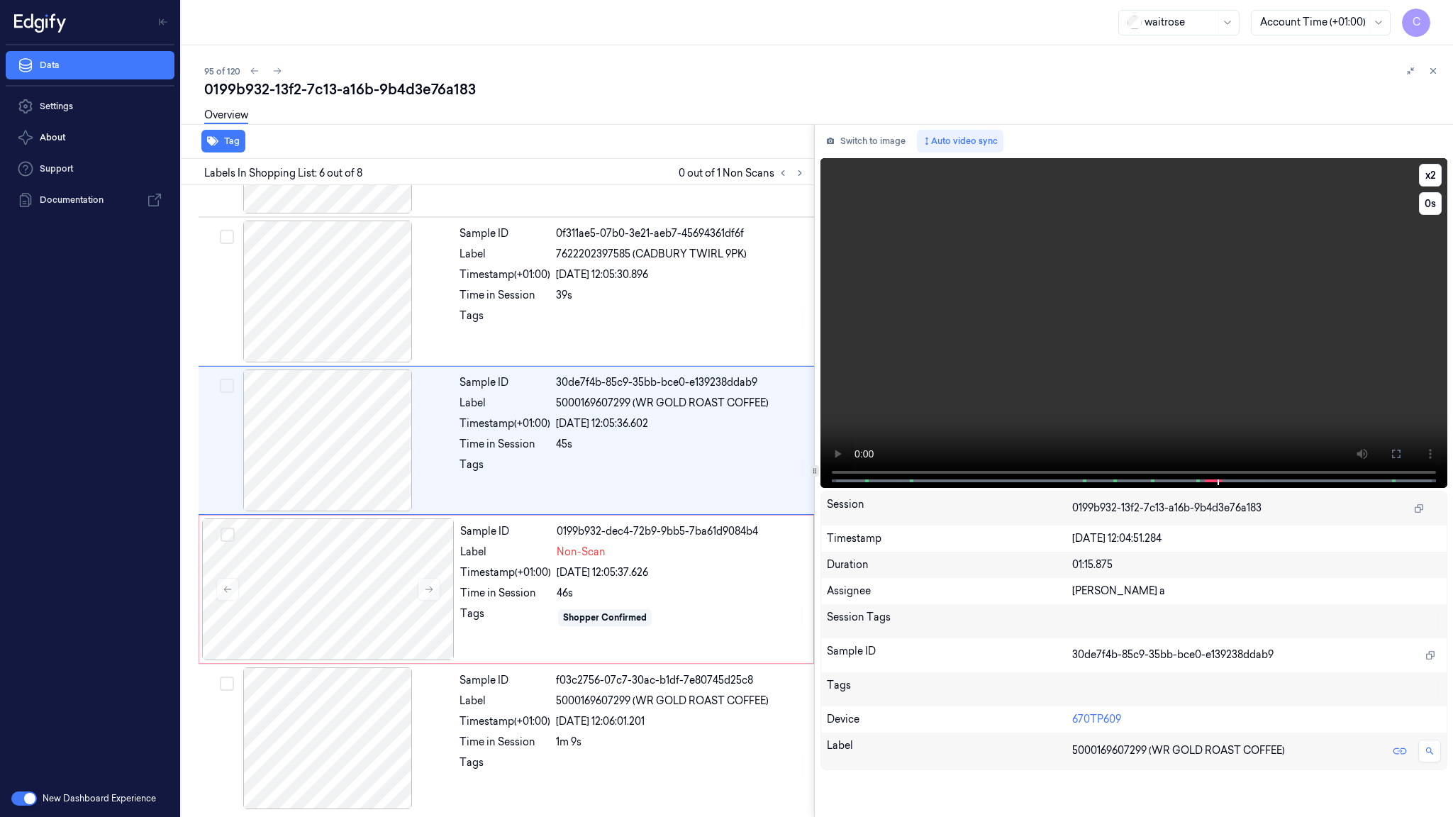
scroll to position [568, 0]
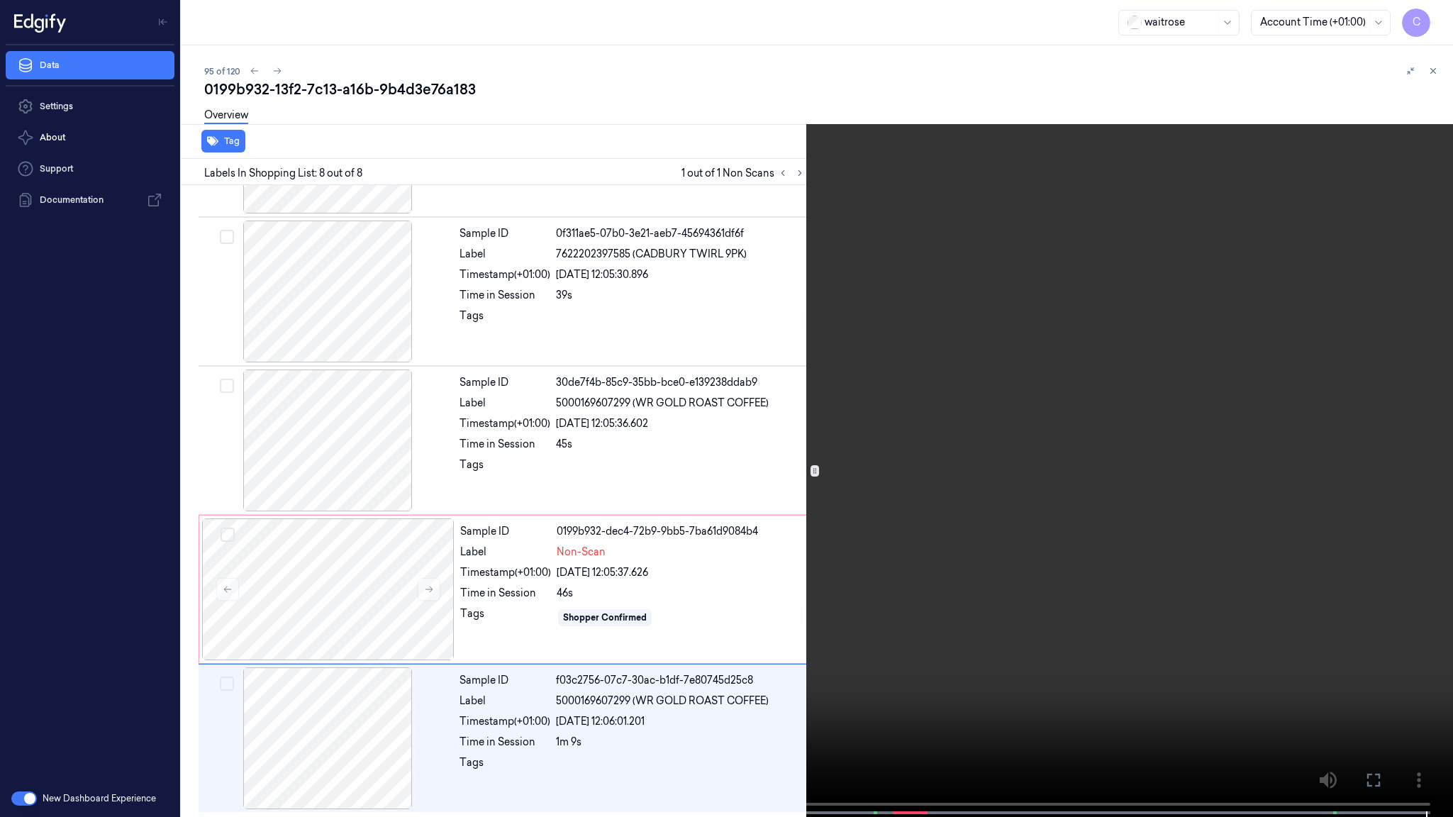
click at [817, 645] on video at bounding box center [726, 410] width 1453 height 820
click at [1005, 638] on video at bounding box center [726, 410] width 1453 height 820
click at [884, 477] on video at bounding box center [726, 410] width 1453 height 820
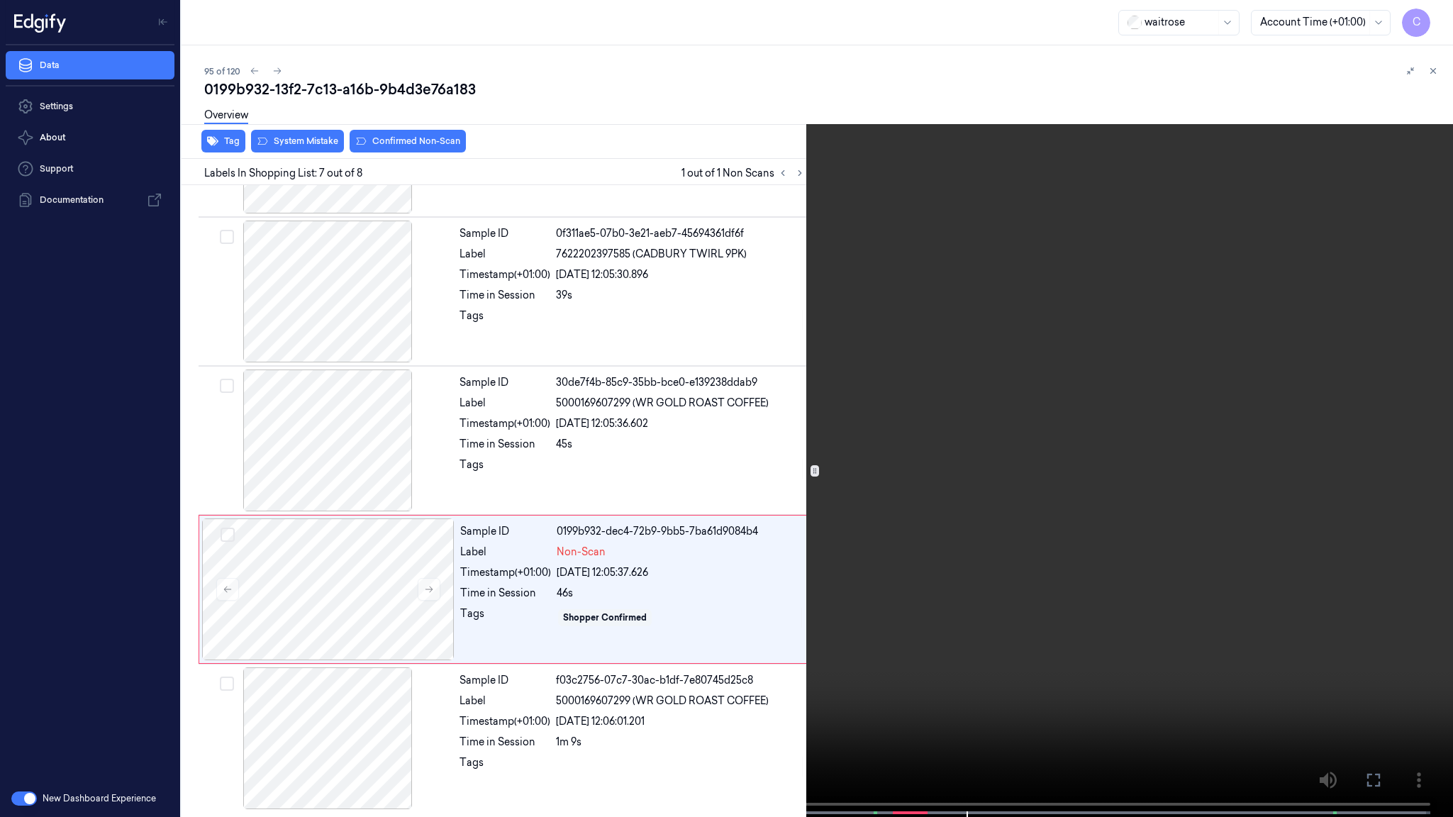
click at [726, 571] on video at bounding box center [726, 410] width 1453 height 820
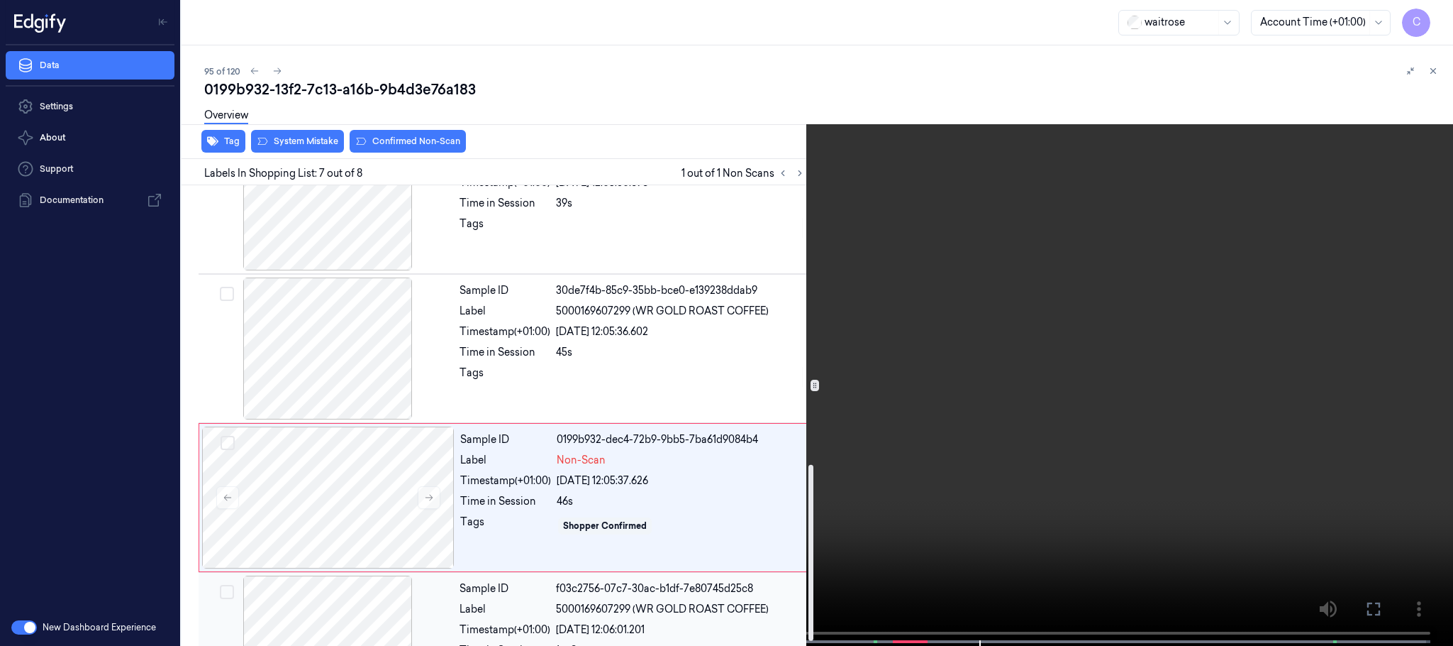
scroll to position [739, 0]
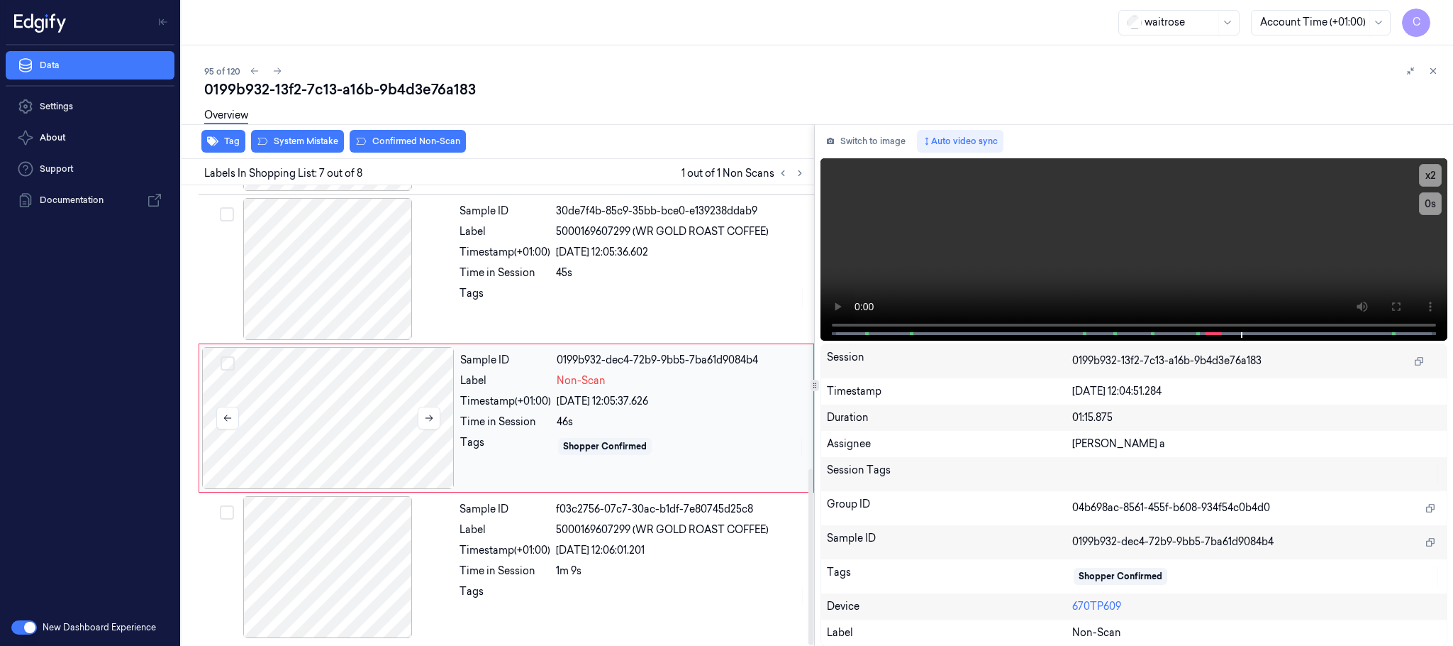
click at [331, 389] on div at bounding box center [328, 418] width 253 height 142
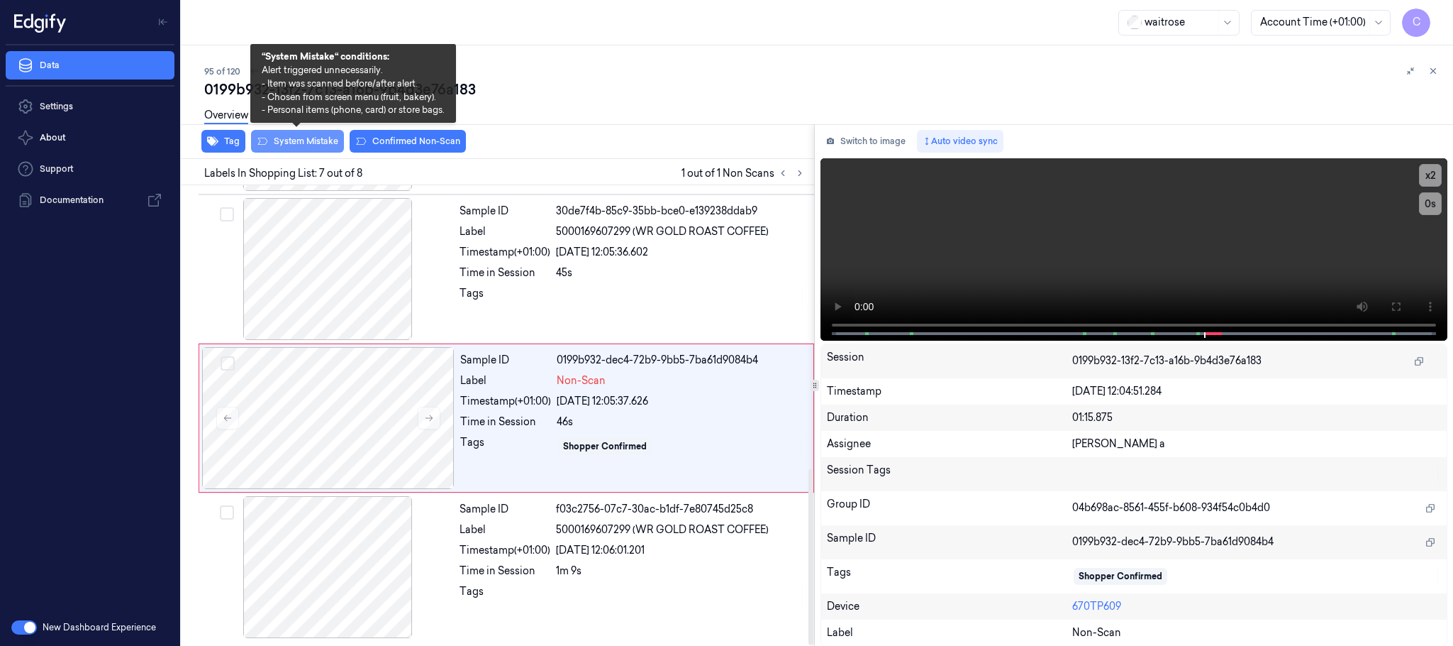
click at [309, 137] on button "System Mistake" at bounding box center [297, 141] width 93 height 23
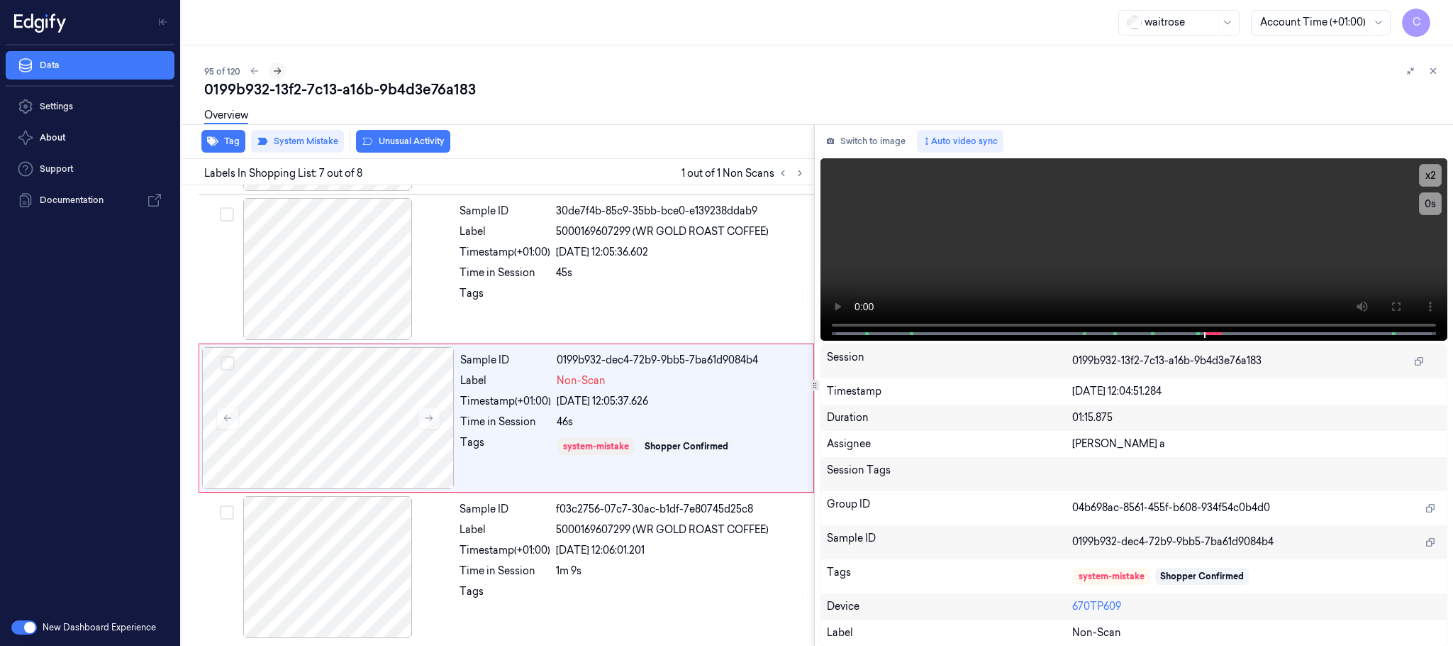
click at [275, 69] on icon at bounding box center [277, 71] width 10 height 10
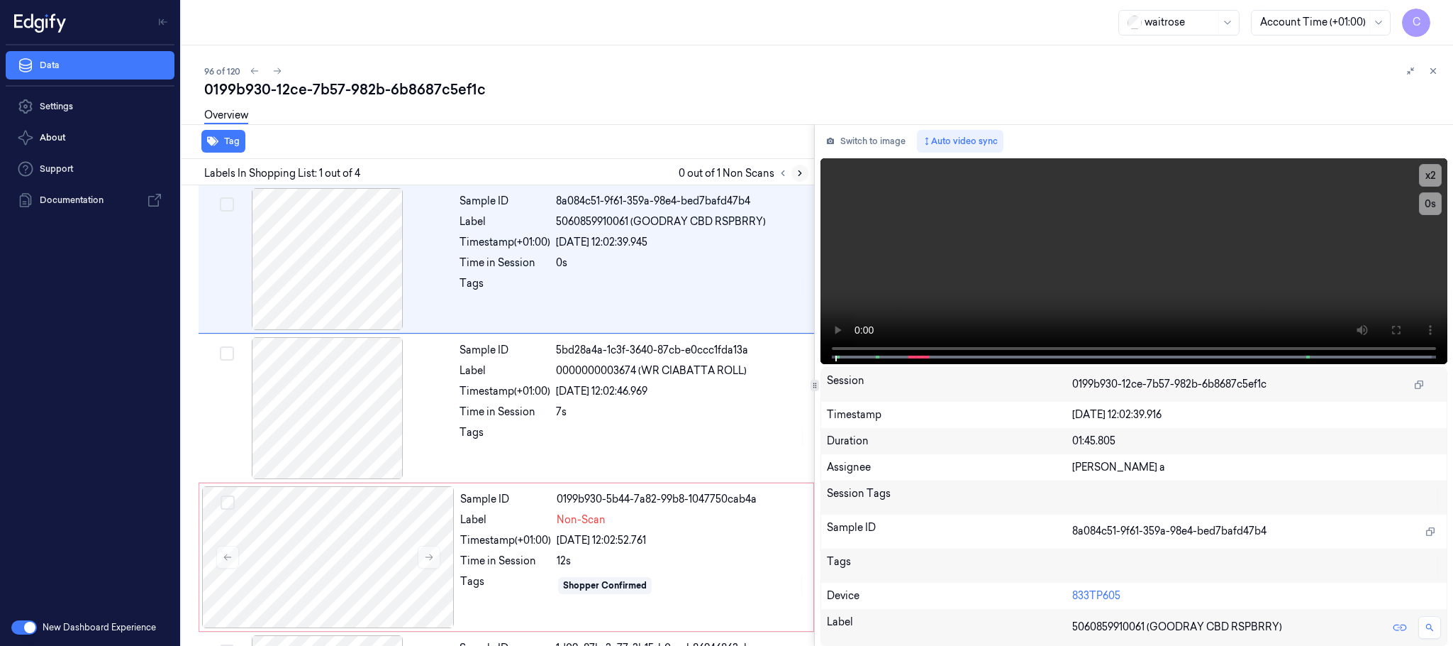
click at [797, 177] on icon at bounding box center [800, 173] width 10 height 10
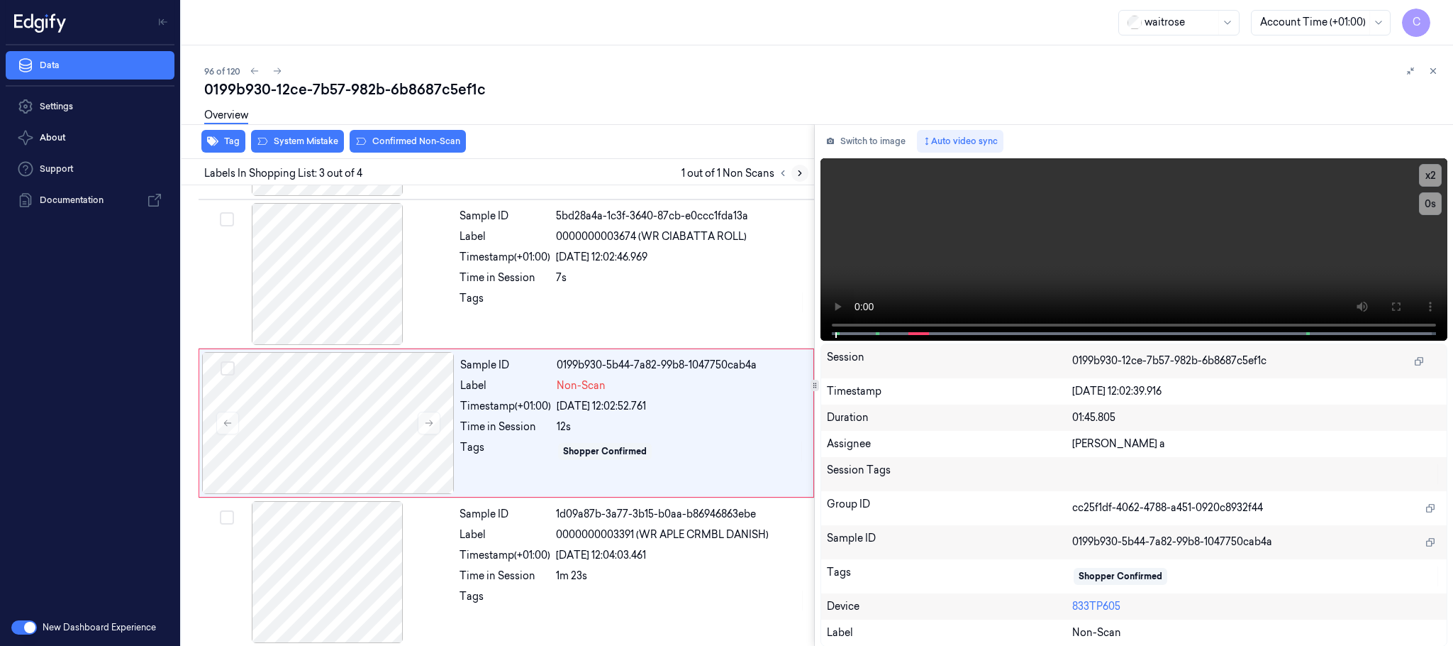
scroll to position [141, 0]
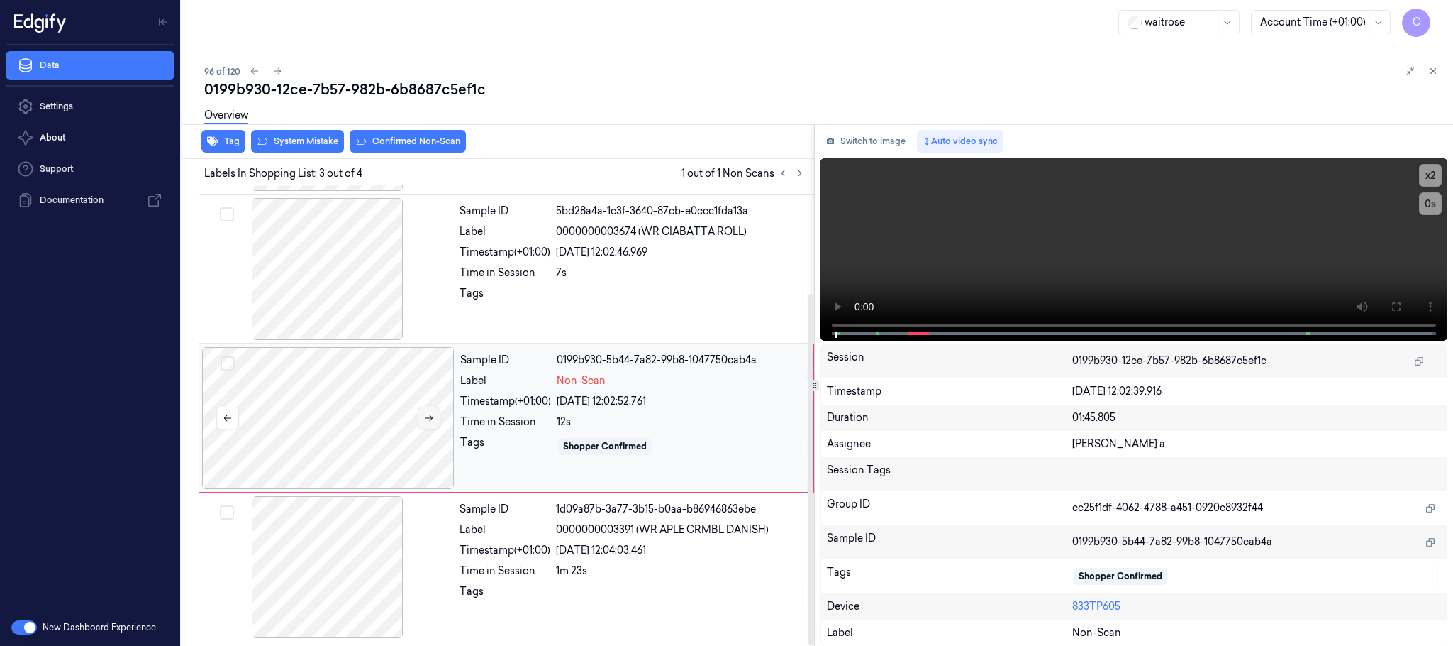
click at [428, 414] on icon at bounding box center [429, 418] width 10 height 10
click at [345, 282] on div at bounding box center [327, 269] width 253 height 142
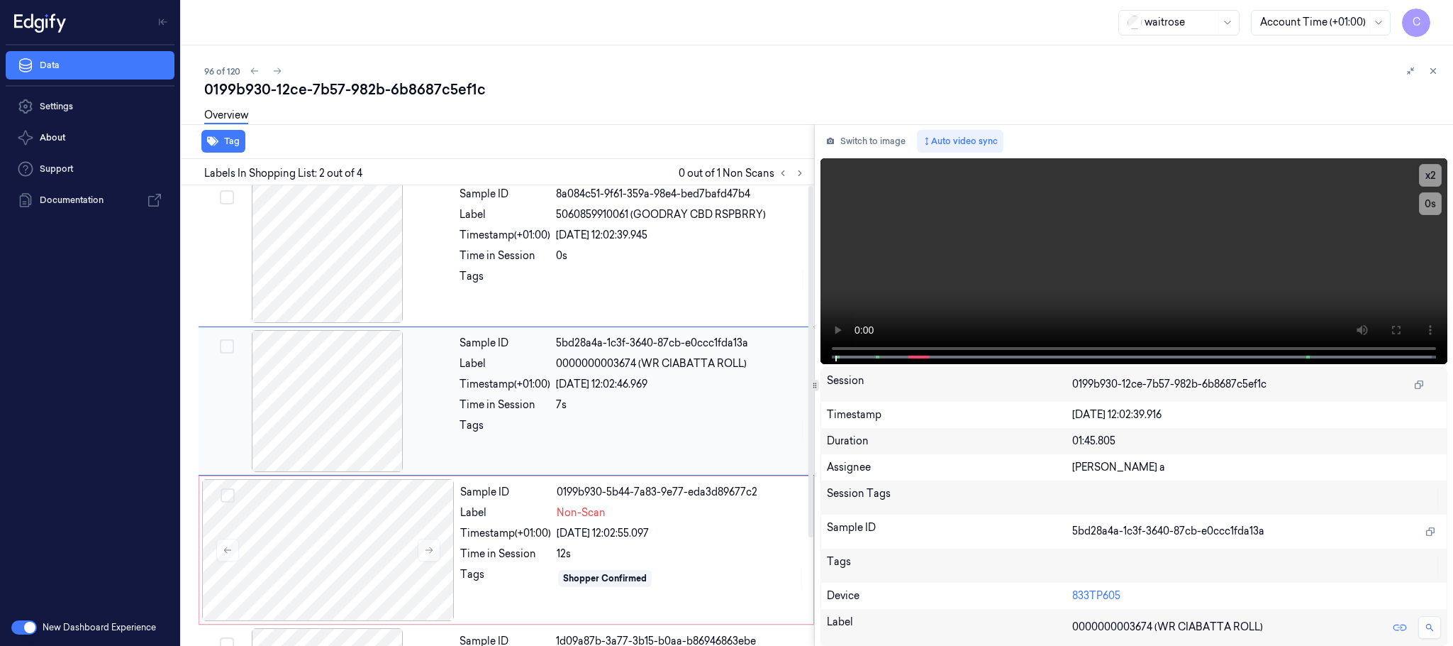
scroll to position [0, 0]
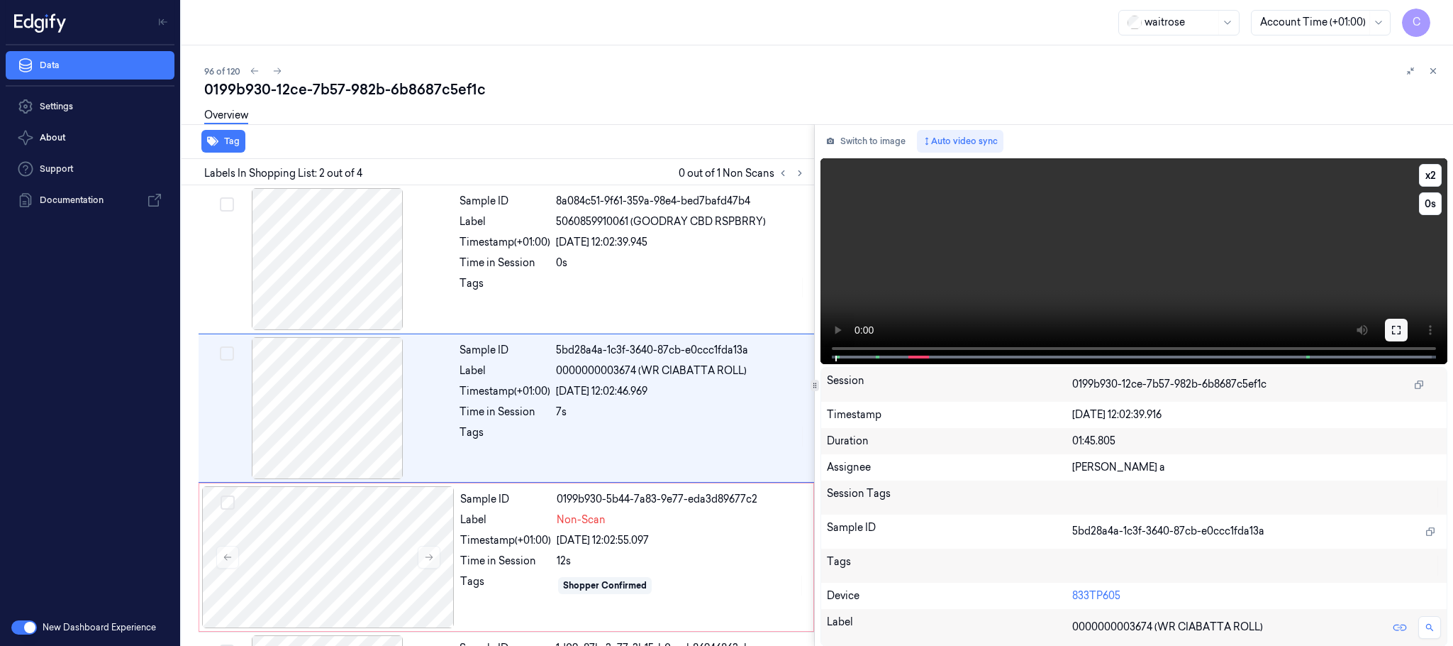
click at [1392, 330] on icon at bounding box center [1396, 329] width 11 height 11
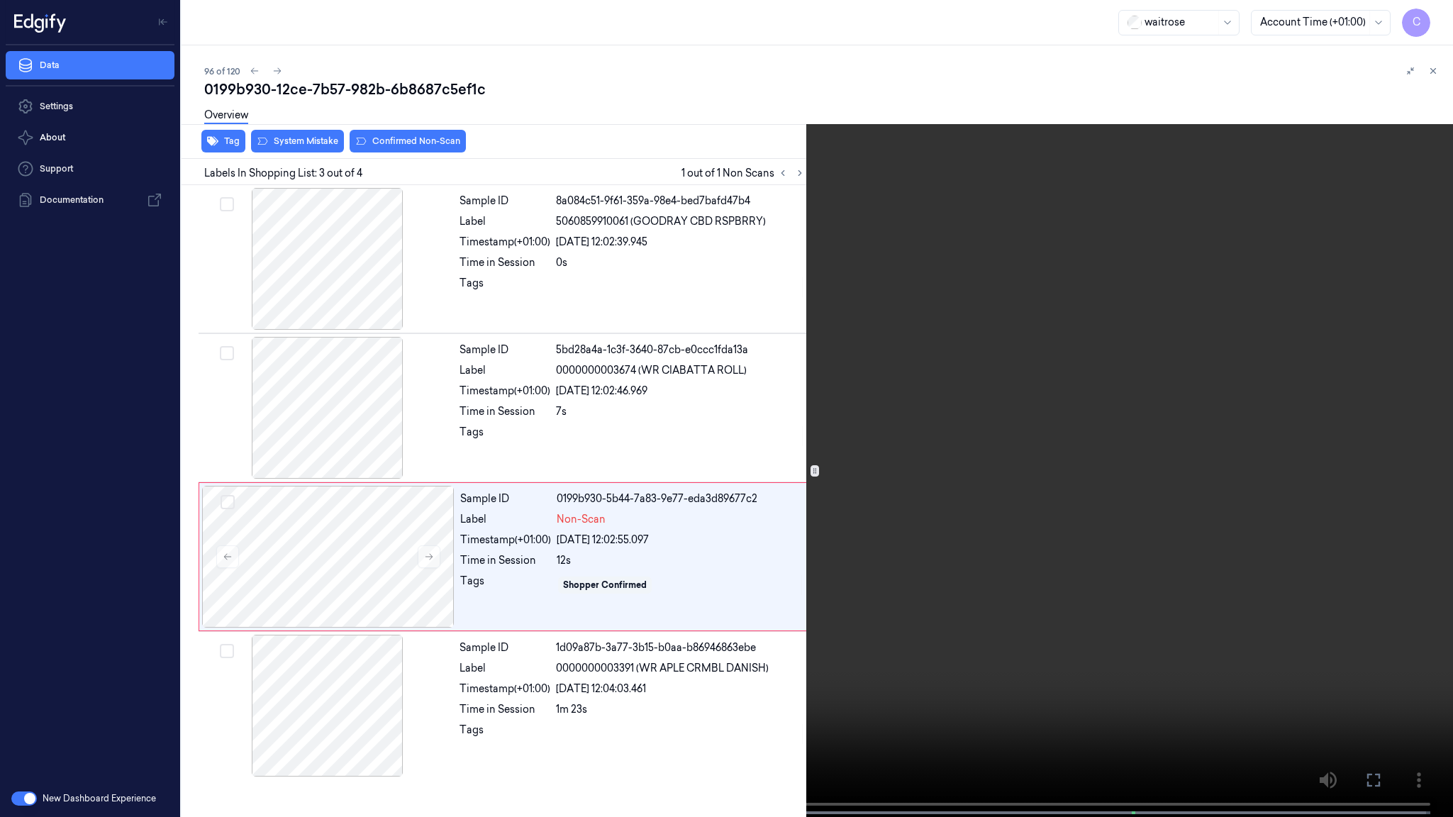
click at [830, 548] on video at bounding box center [726, 410] width 1453 height 820
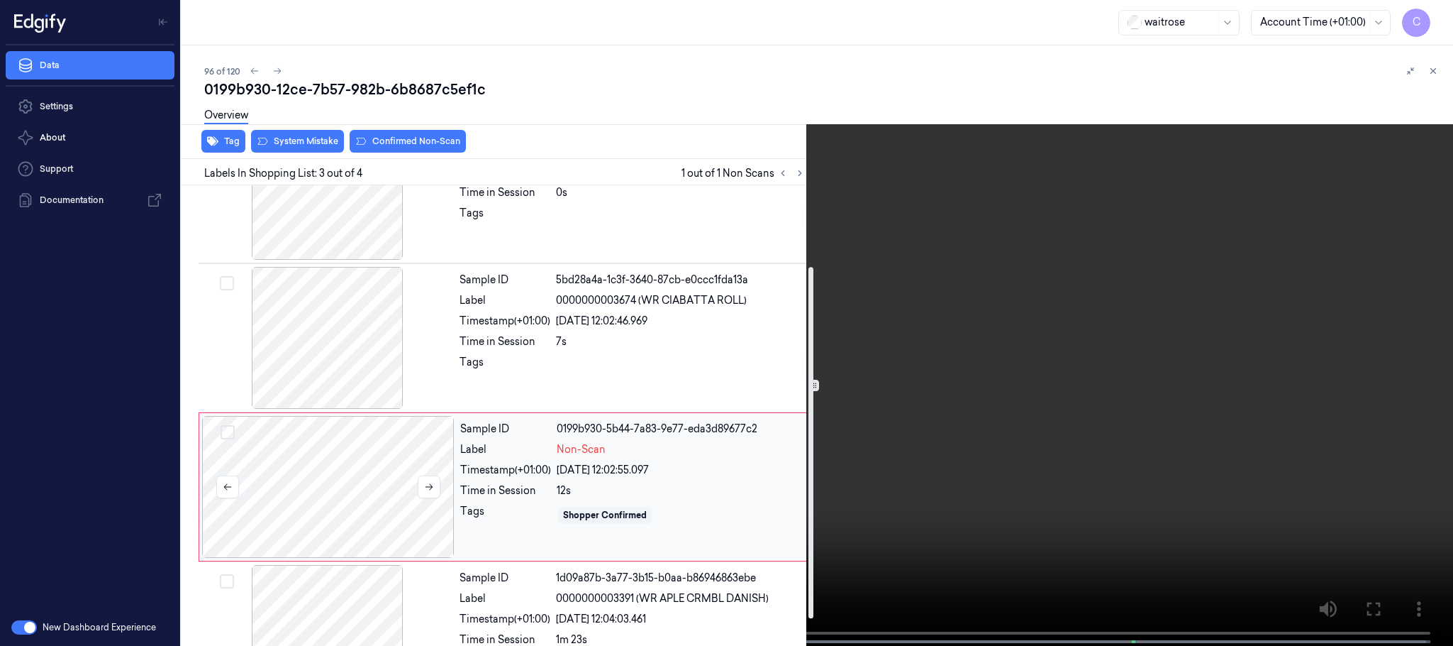
scroll to position [106, 0]
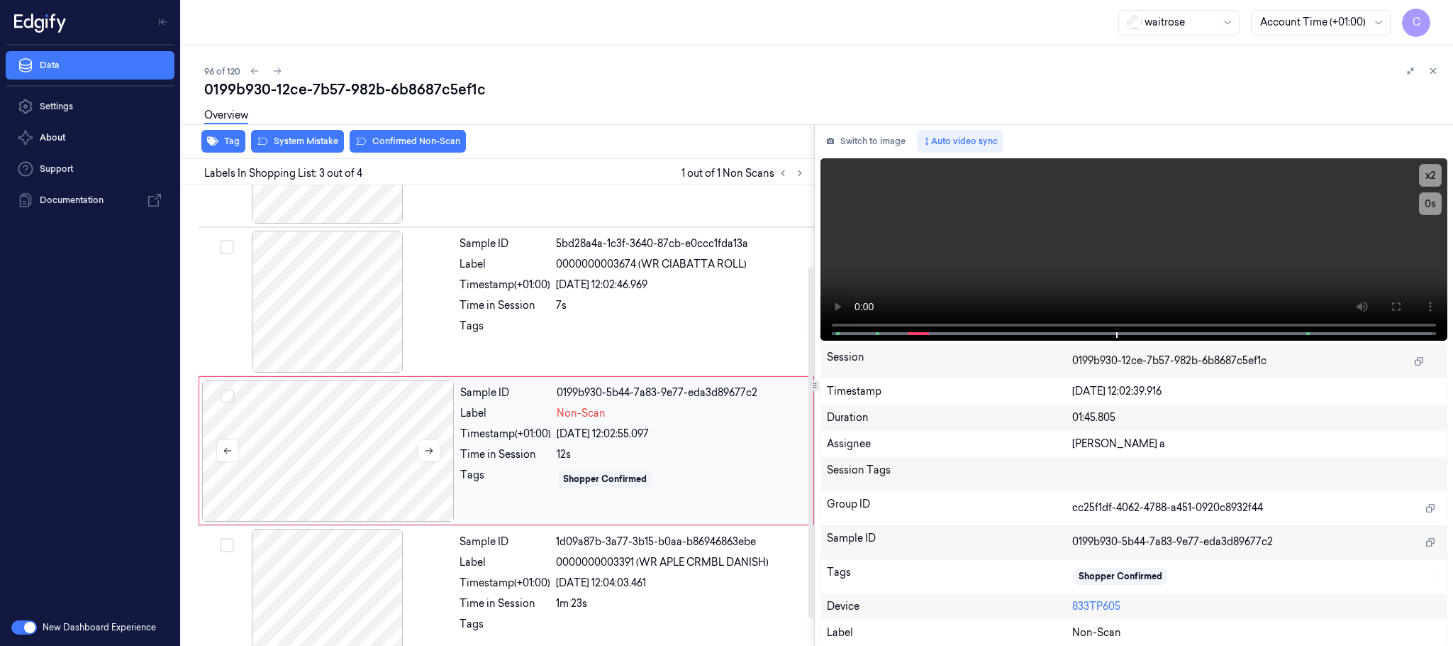
click at [296, 441] on div at bounding box center [328, 451] width 253 height 142
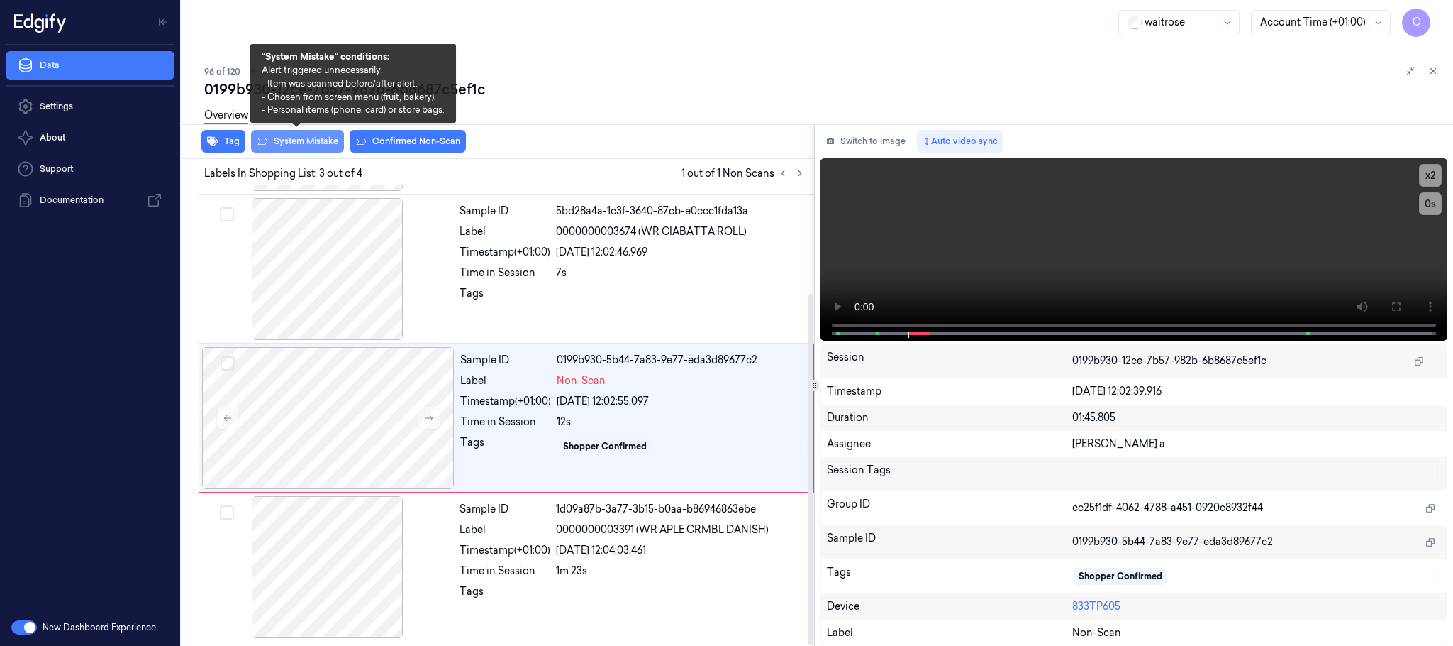
click at [331, 139] on button "System Mistake" at bounding box center [297, 141] width 93 height 23
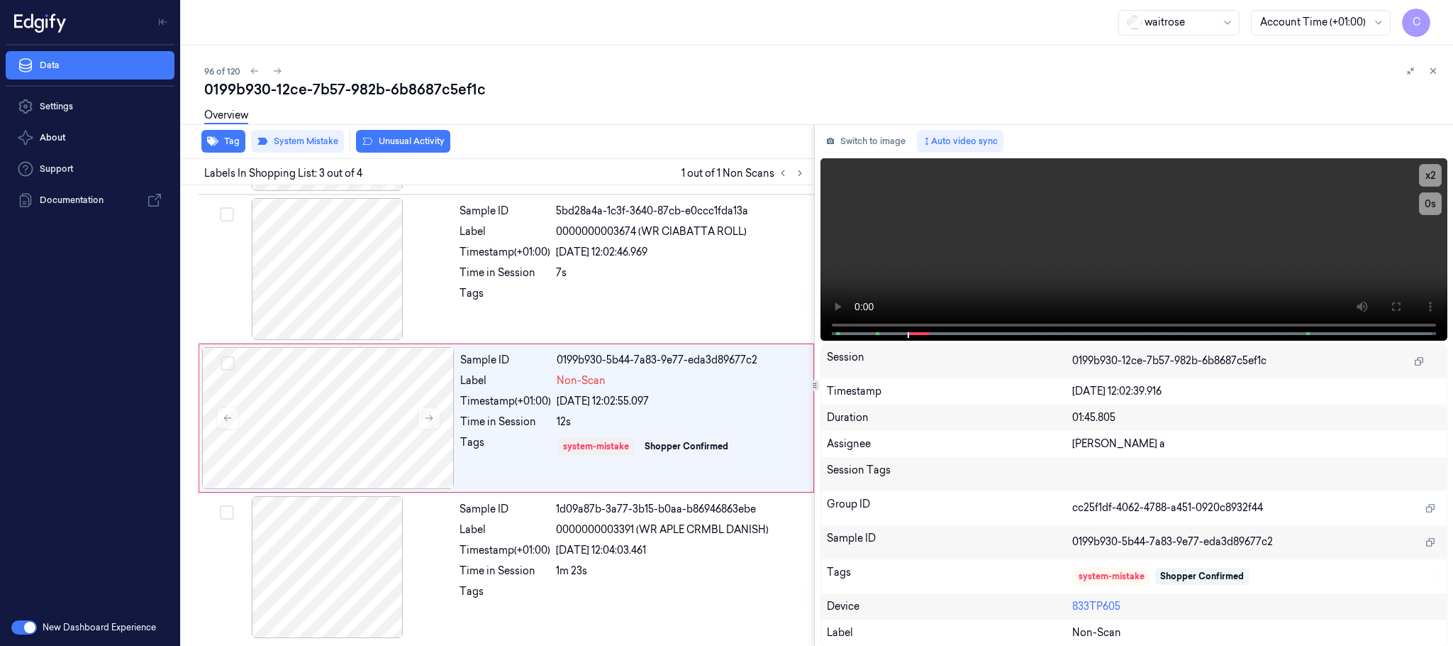
click at [441, 139] on button "Unusual Activity" at bounding box center [403, 141] width 94 height 23
click at [245, 143] on button "Tag" at bounding box center [223, 141] width 44 height 23
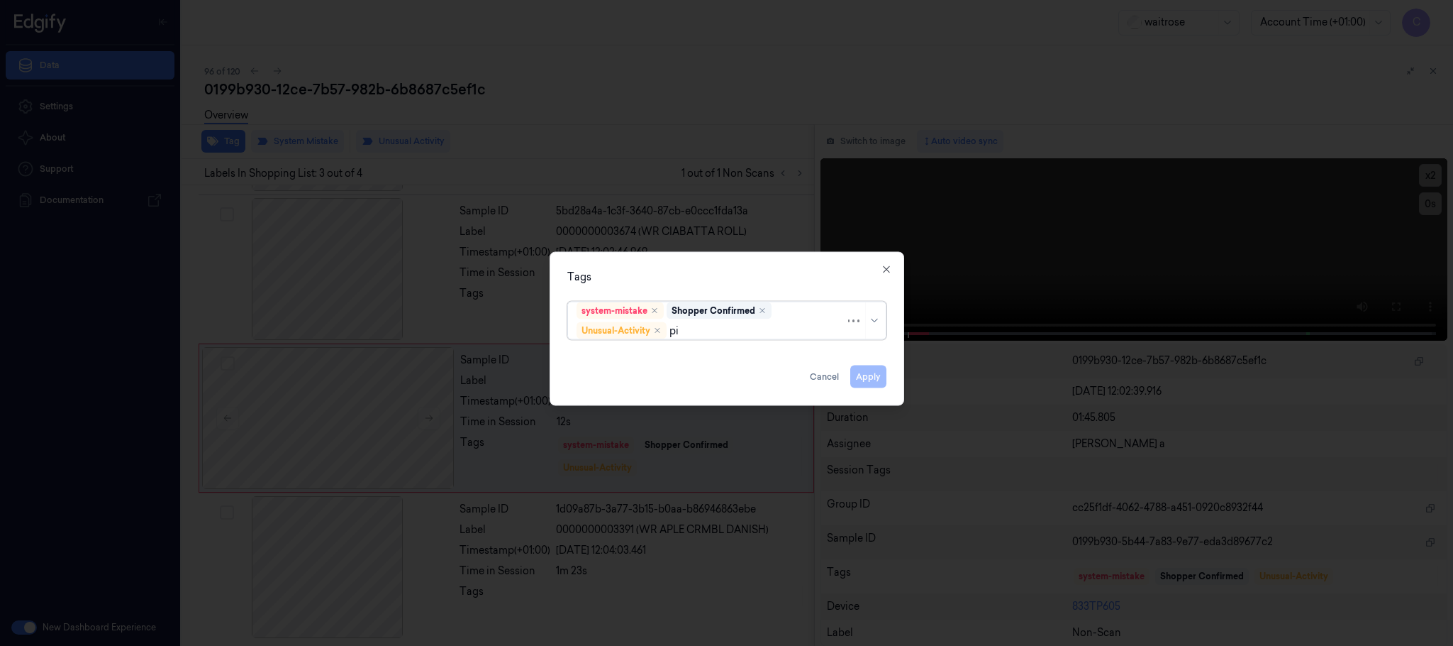
type input "pic"
click at [662, 362] on div "Picklist item alert" at bounding box center [727, 358] width 300 height 15
click at [692, 270] on div "Tags" at bounding box center [726, 277] width 319 height 15
click at [869, 377] on button "Apply" at bounding box center [869, 376] width 36 height 23
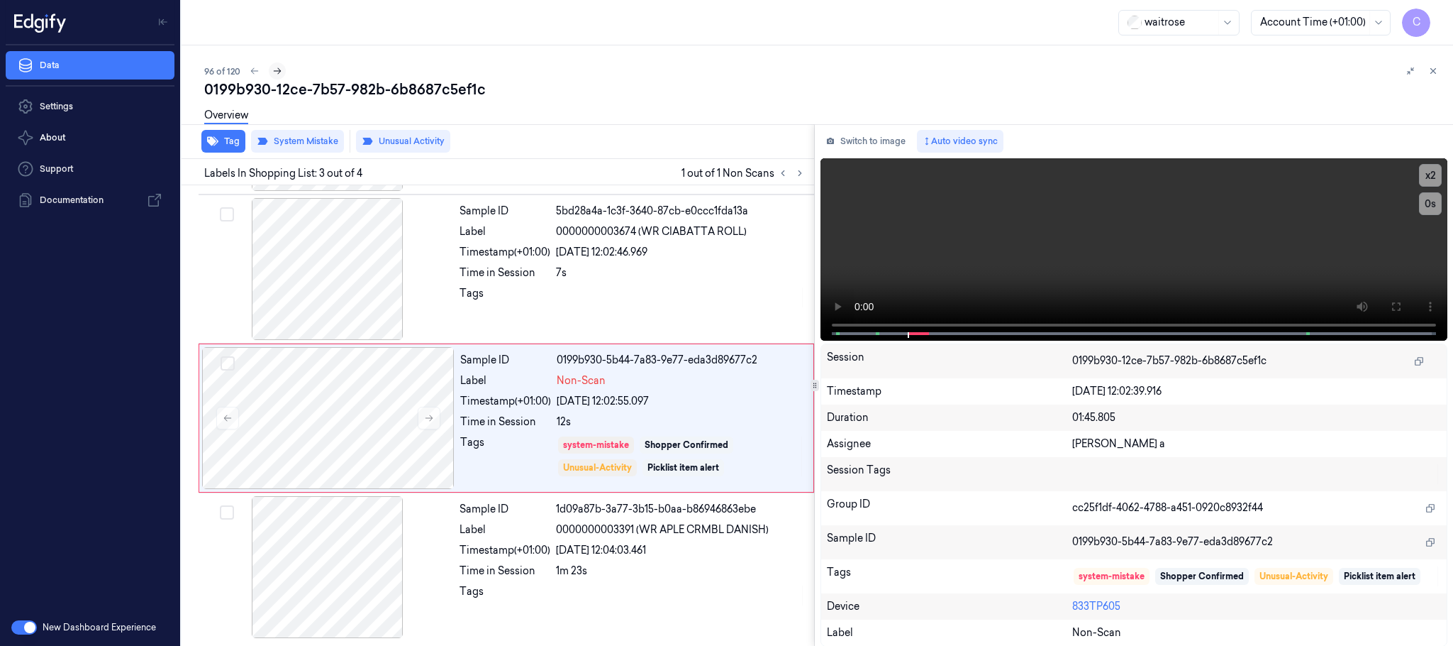
click at [279, 75] on icon at bounding box center [277, 71] width 10 height 10
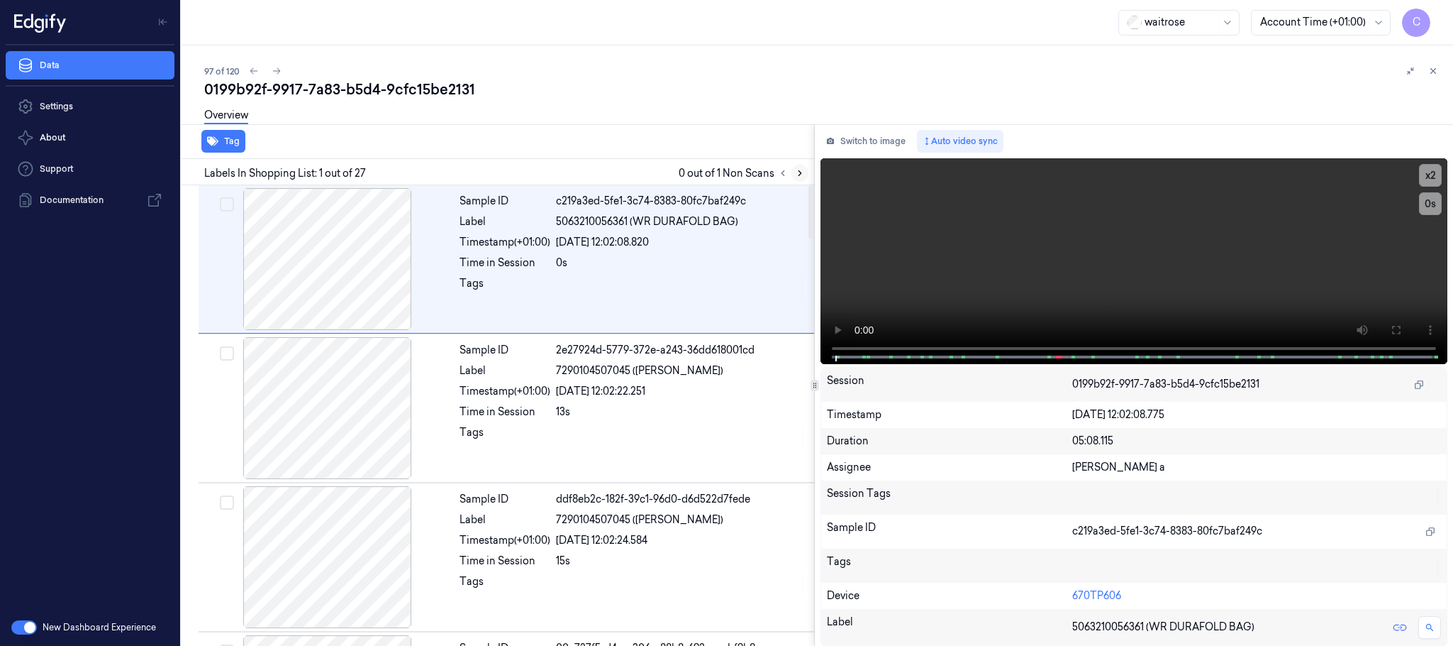
click at [802, 175] on icon at bounding box center [800, 173] width 10 height 10
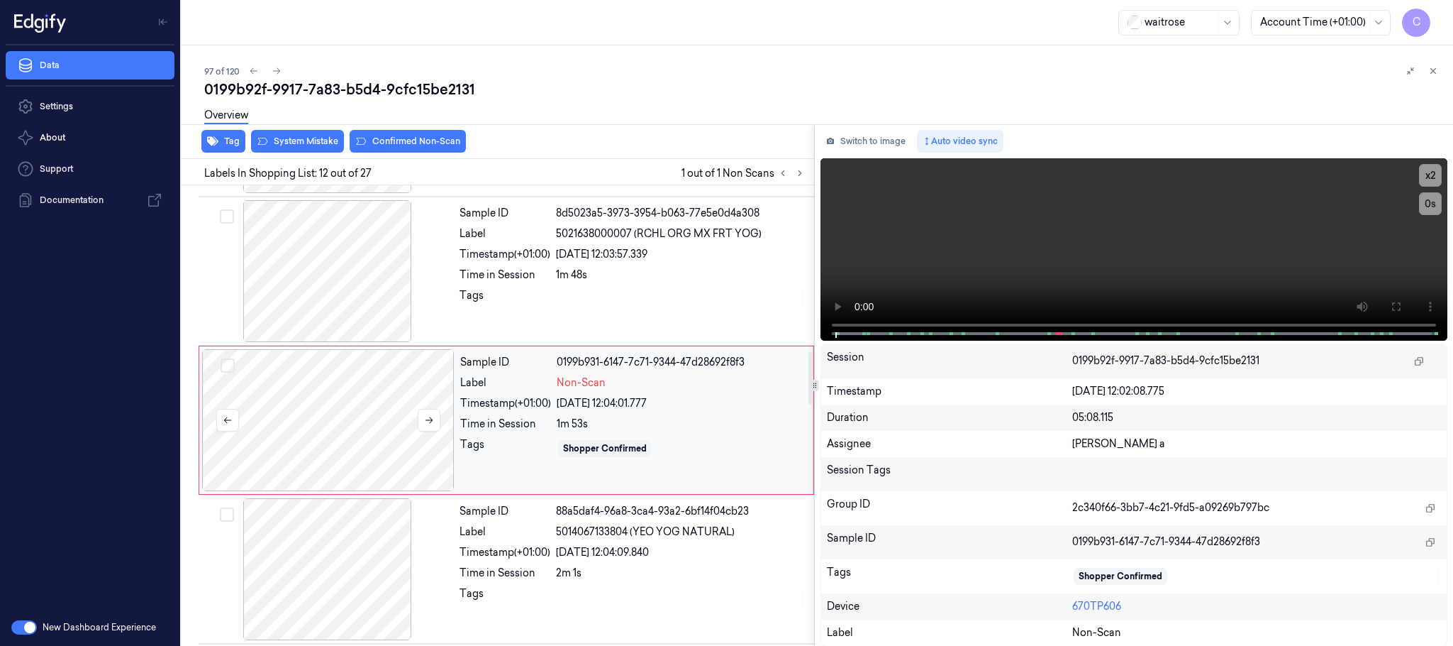
scroll to position [1490, 0]
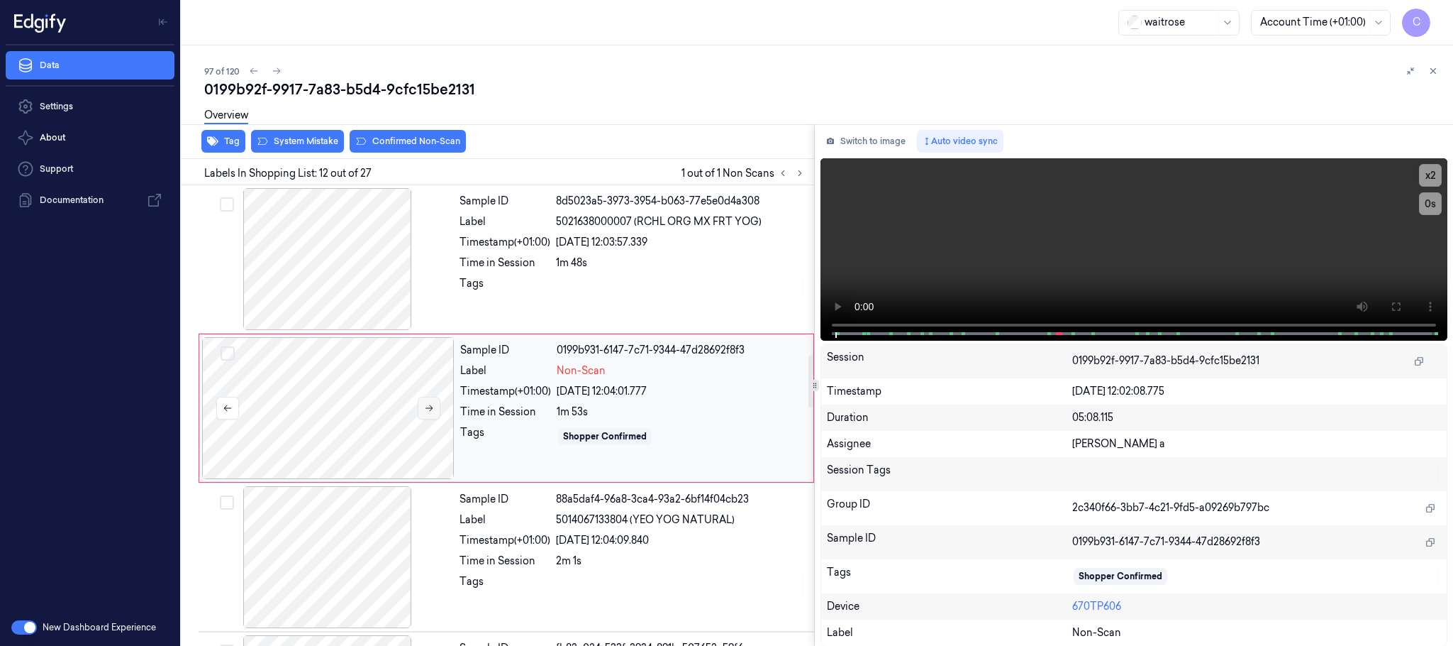
click at [434, 413] on icon at bounding box center [429, 408] width 10 height 10
click at [431, 413] on icon at bounding box center [429, 408] width 10 height 10
click at [349, 305] on div at bounding box center [327, 259] width 253 height 142
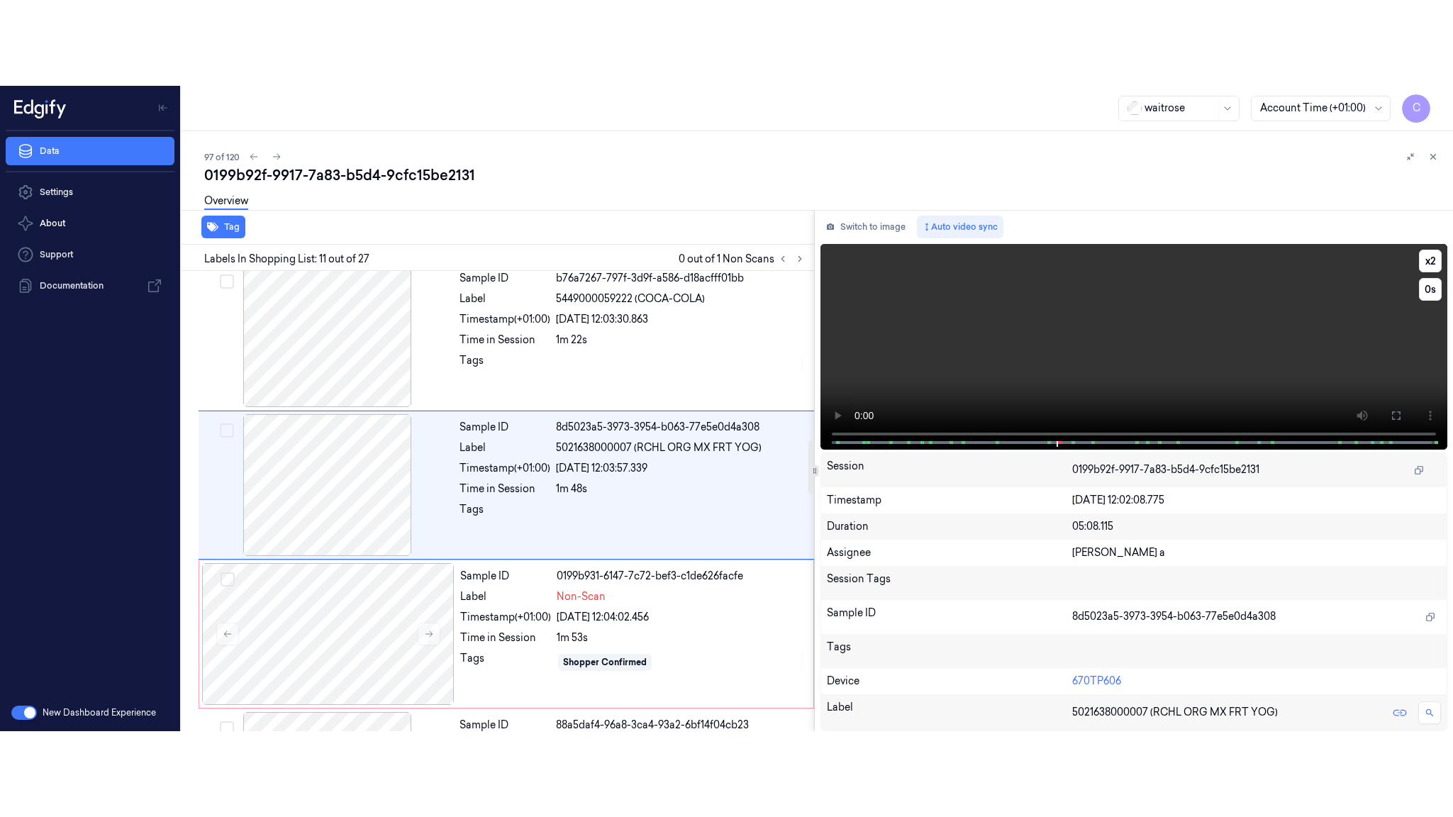
scroll to position [1339, 0]
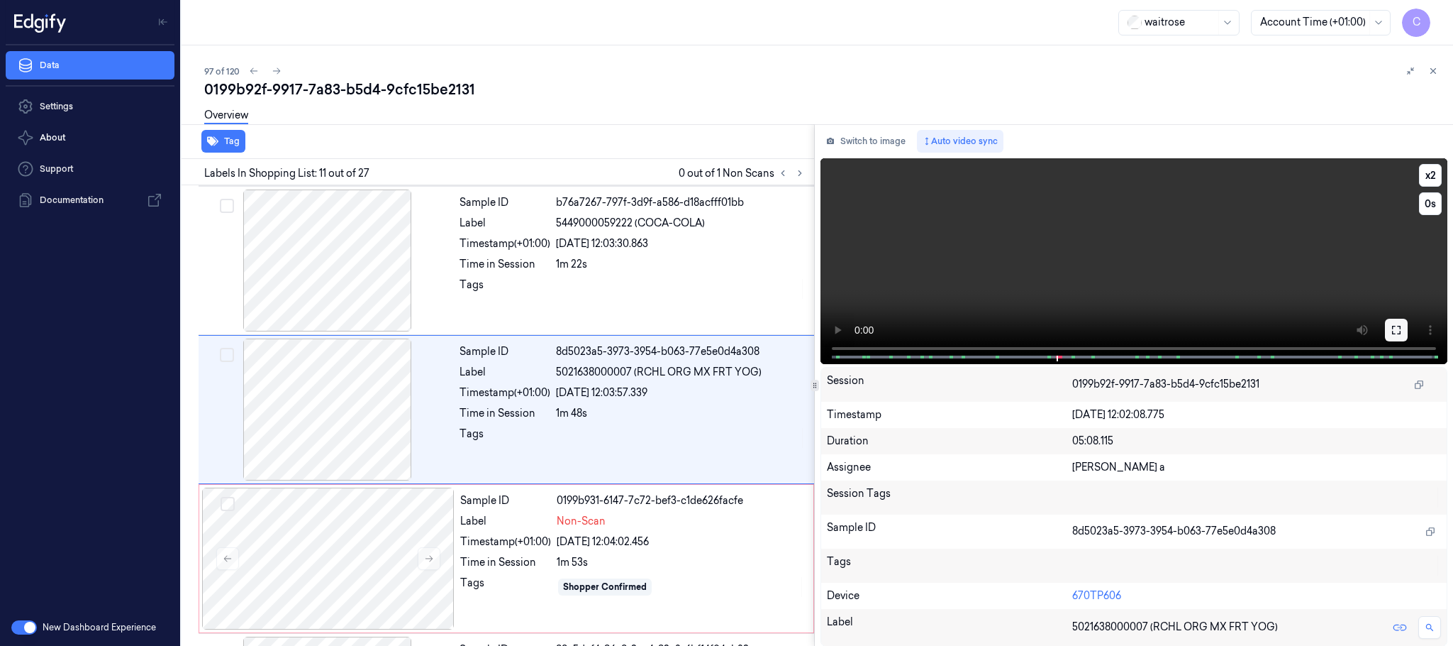
click at [1392, 326] on icon at bounding box center [1396, 329] width 11 height 11
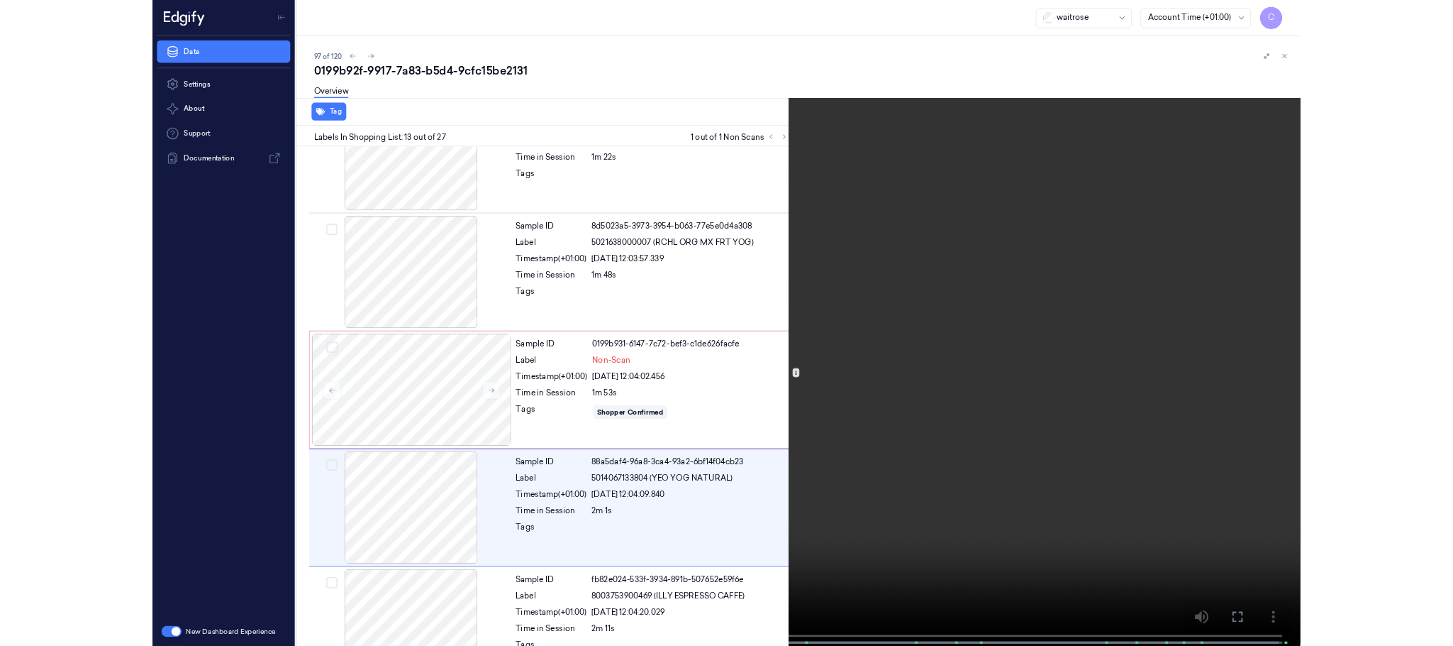
scroll to position [1553, 0]
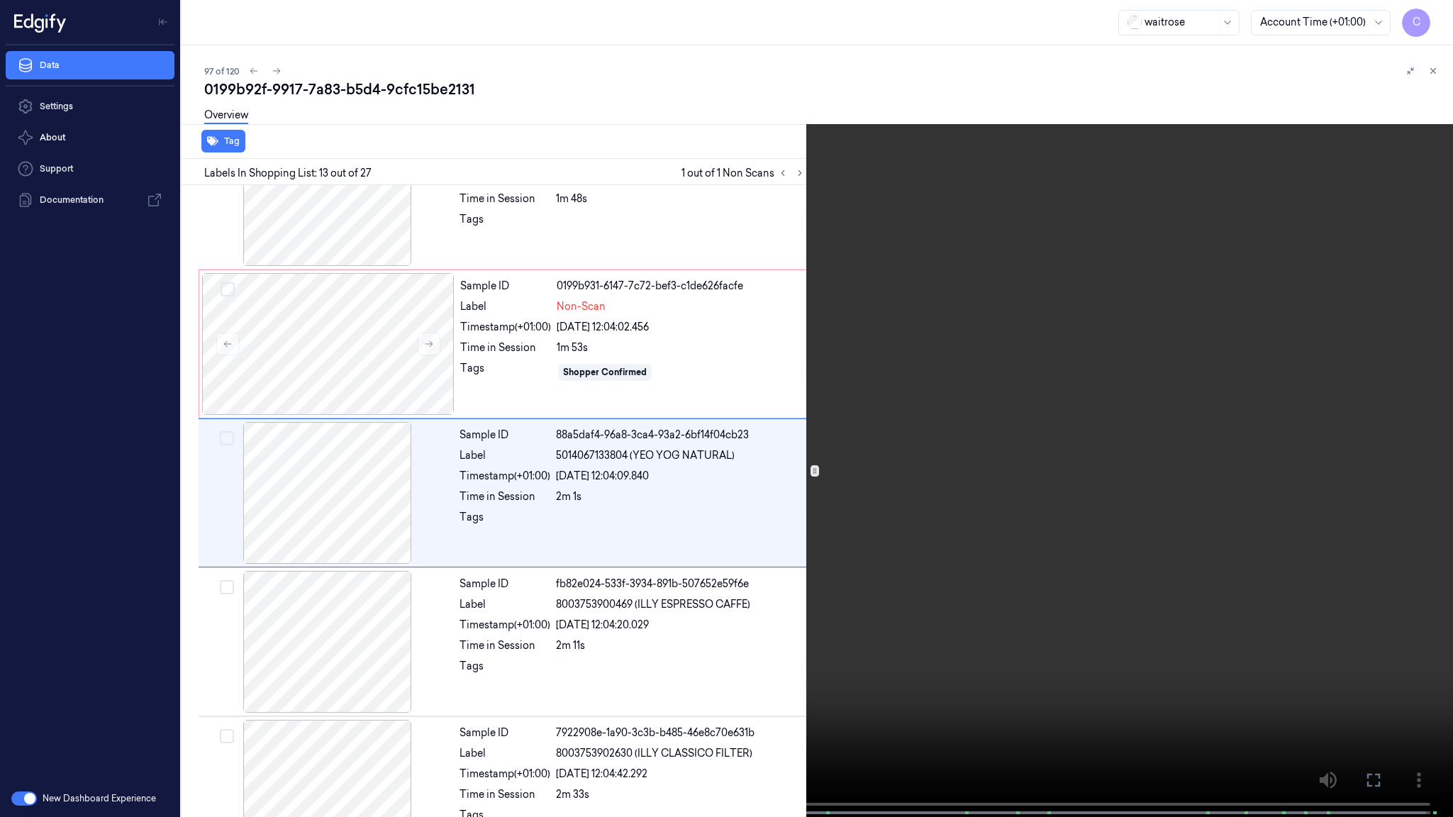
click at [734, 555] on video at bounding box center [726, 410] width 1453 height 820
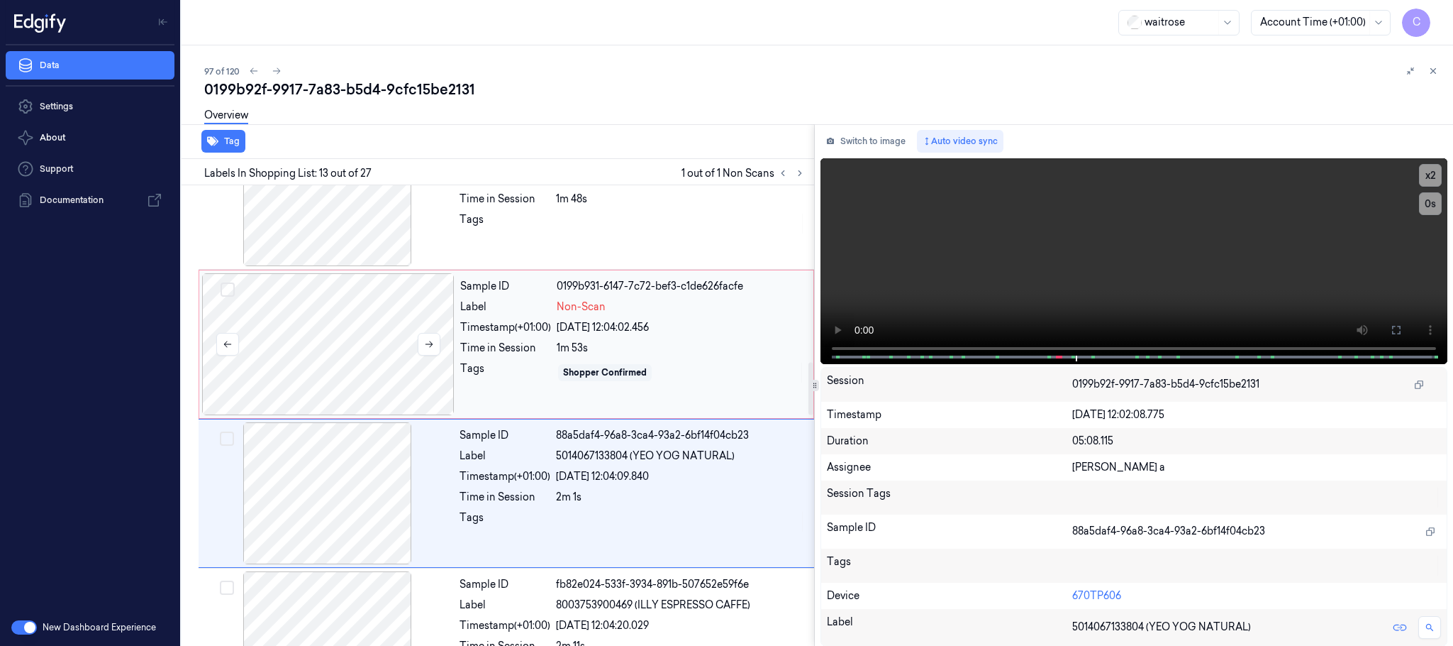
click at [320, 362] on div at bounding box center [328, 344] width 253 height 142
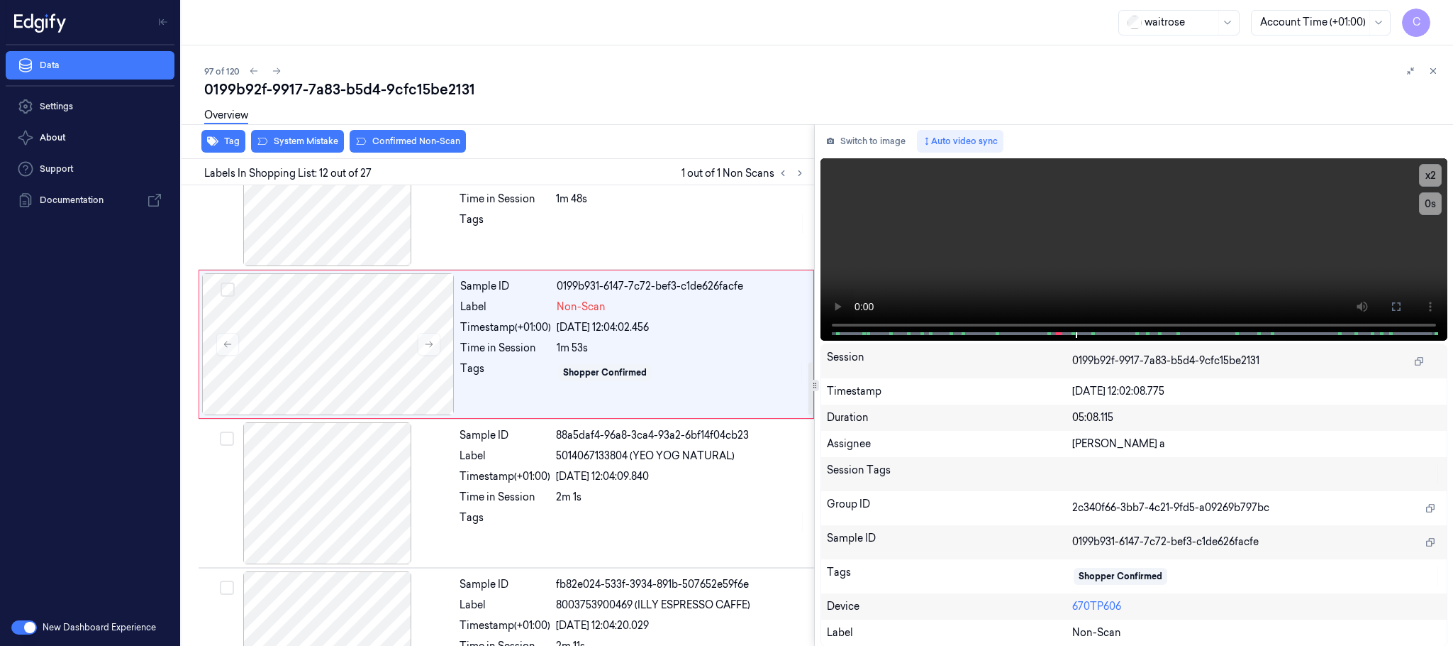
scroll to position [1490, 0]
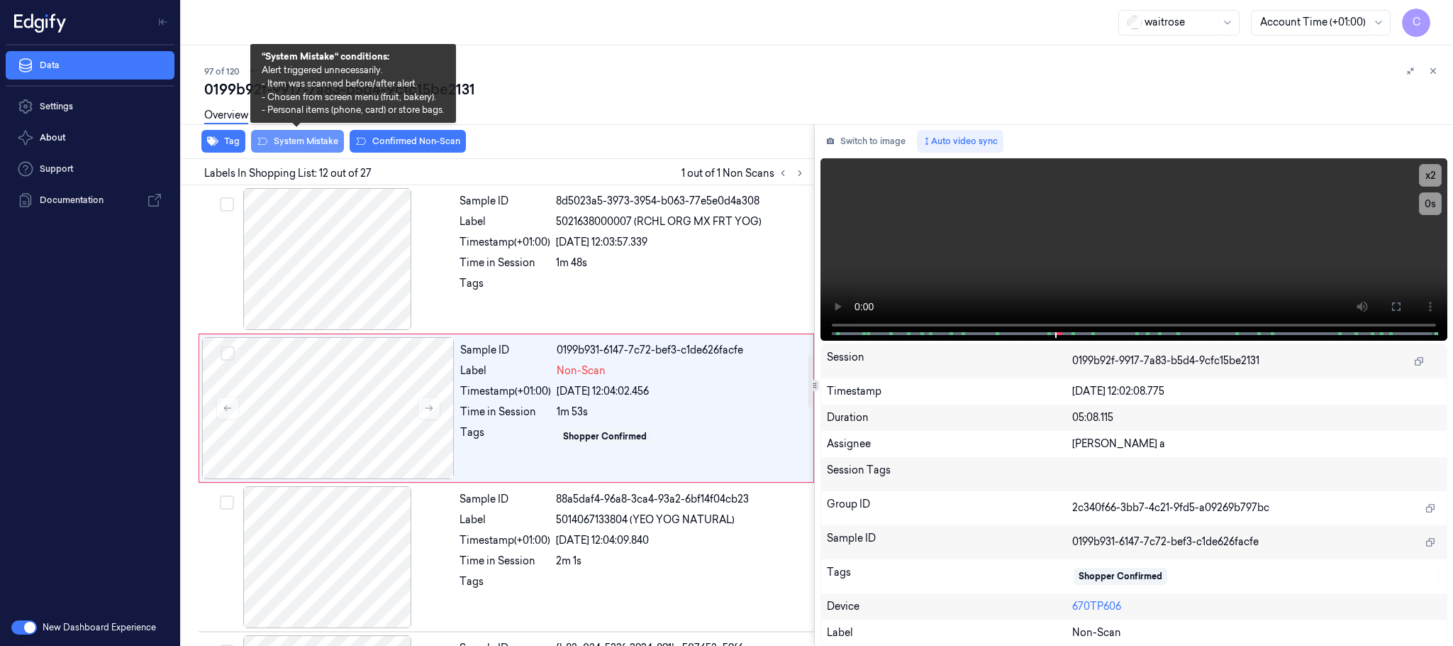
click at [318, 140] on button "System Mistake" at bounding box center [297, 141] width 93 height 23
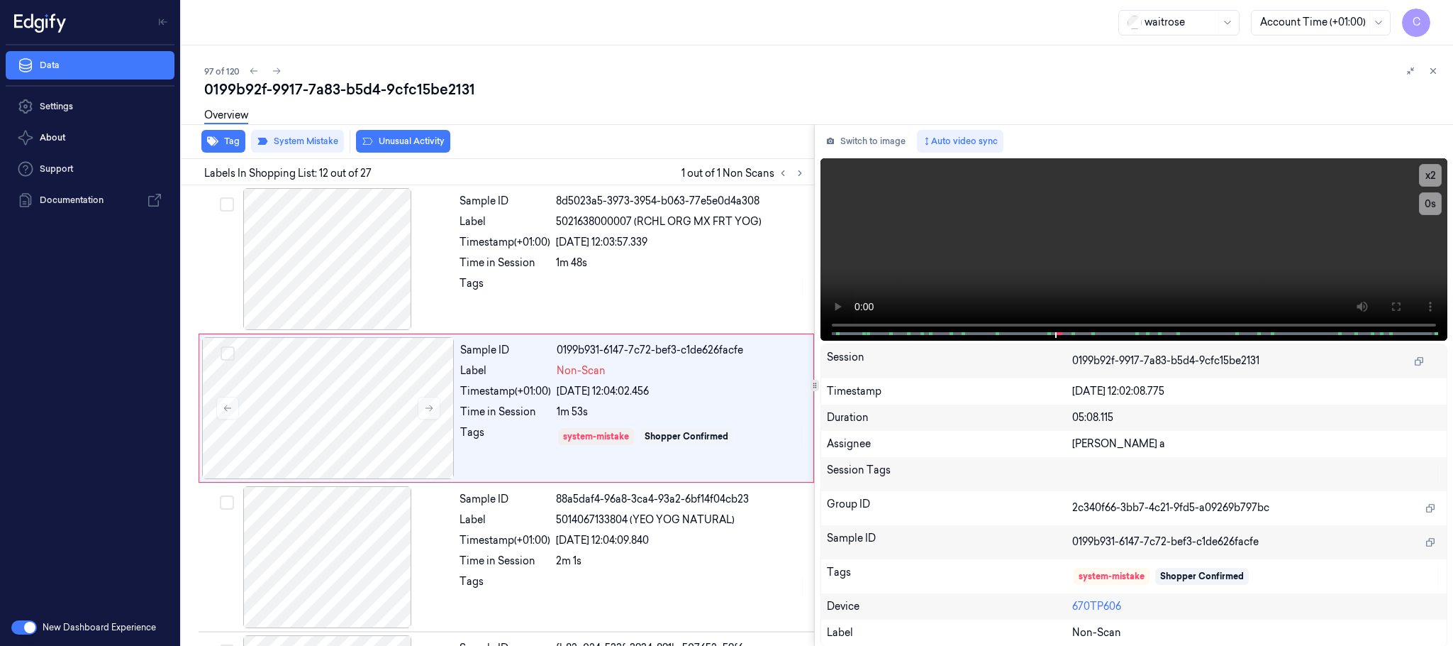
click at [392, 143] on button "Unusual Activity" at bounding box center [403, 141] width 94 height 23
click at [277, 68] on icon at bounding box center [277, 71] width 8 height 6
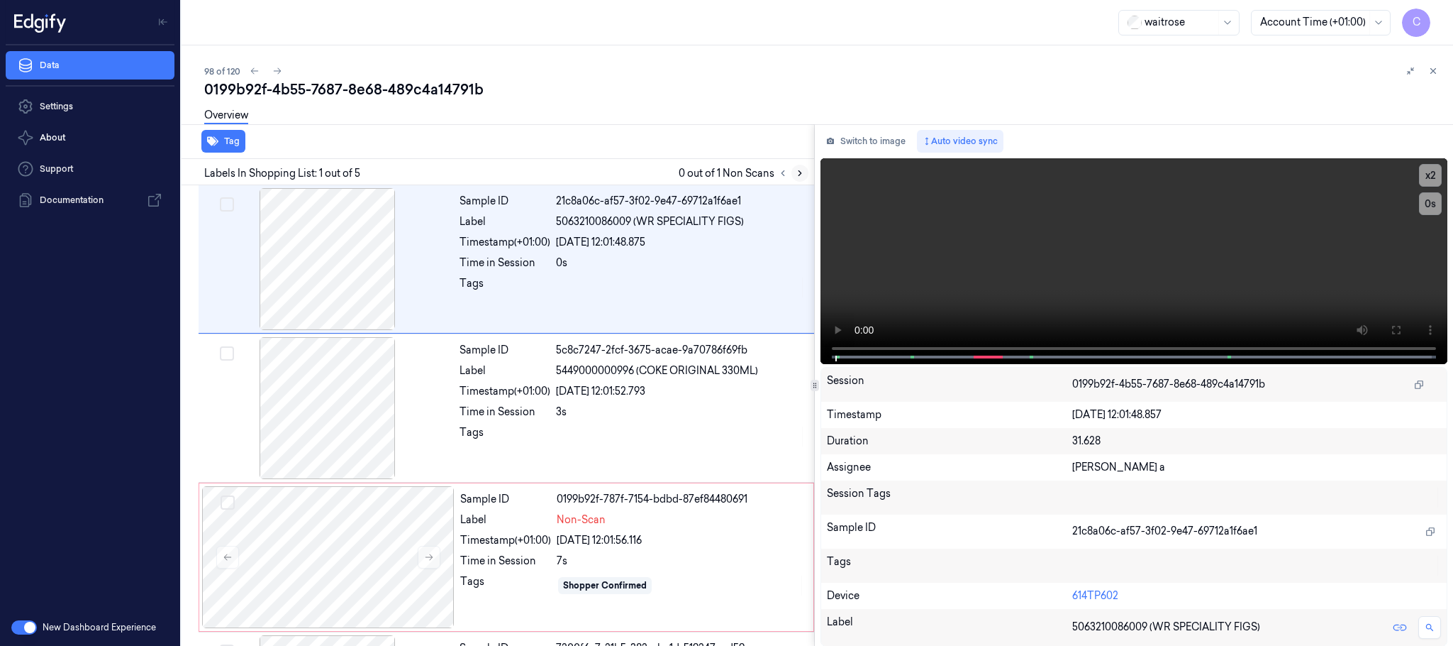
click at [796, 175] on icon at bounding box center [800, 173] width 10 height 10
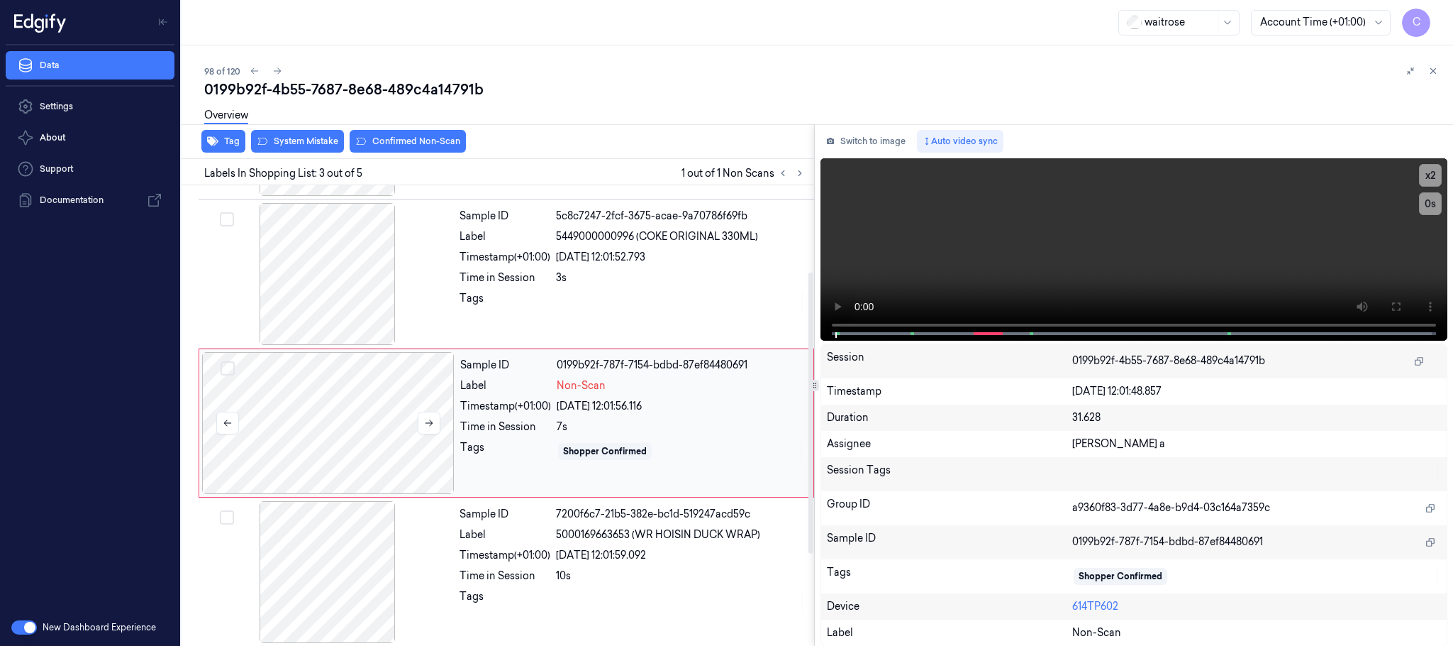
scroll to position [143, 0]
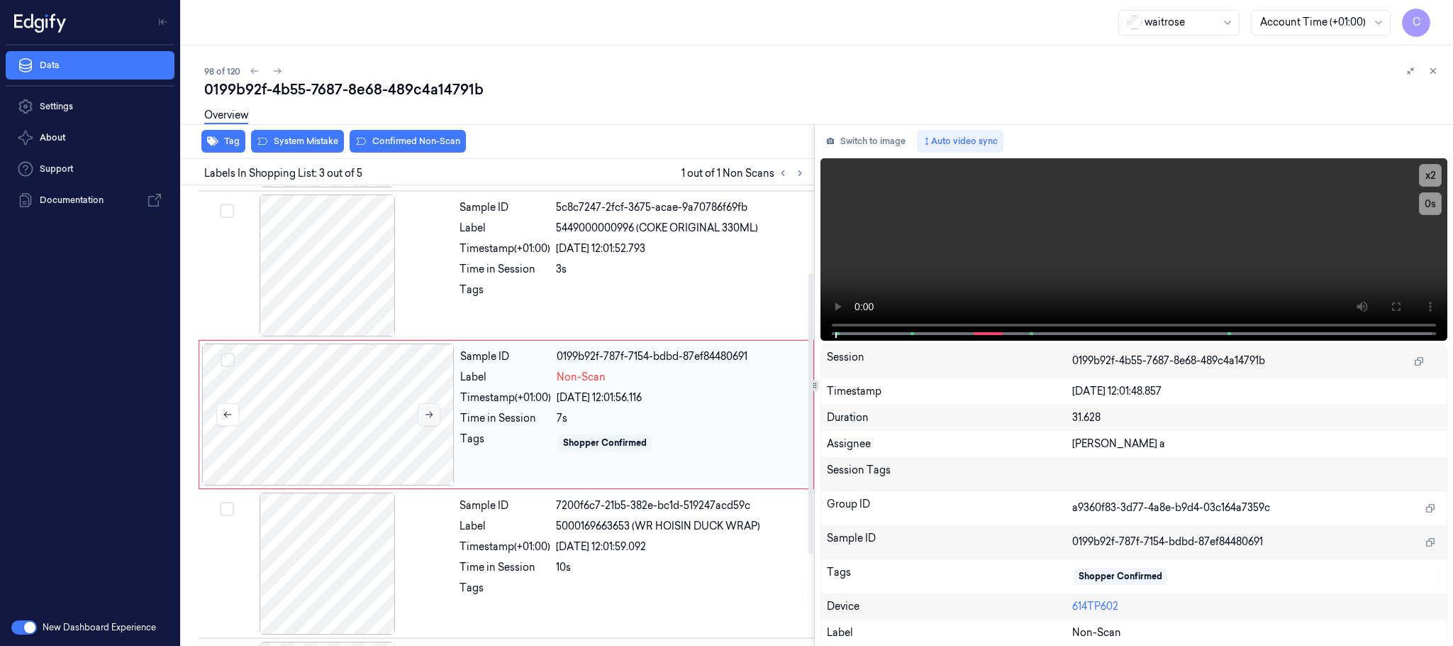
click at [426, 411] on icon at bounding box center [429, 414] width 10 height 10
click at [428, 415] on icon at bounding box center [429, 414] width 10 height 10
click at [320, 272] on div at bounding box center [327, 265] width 253 height 142
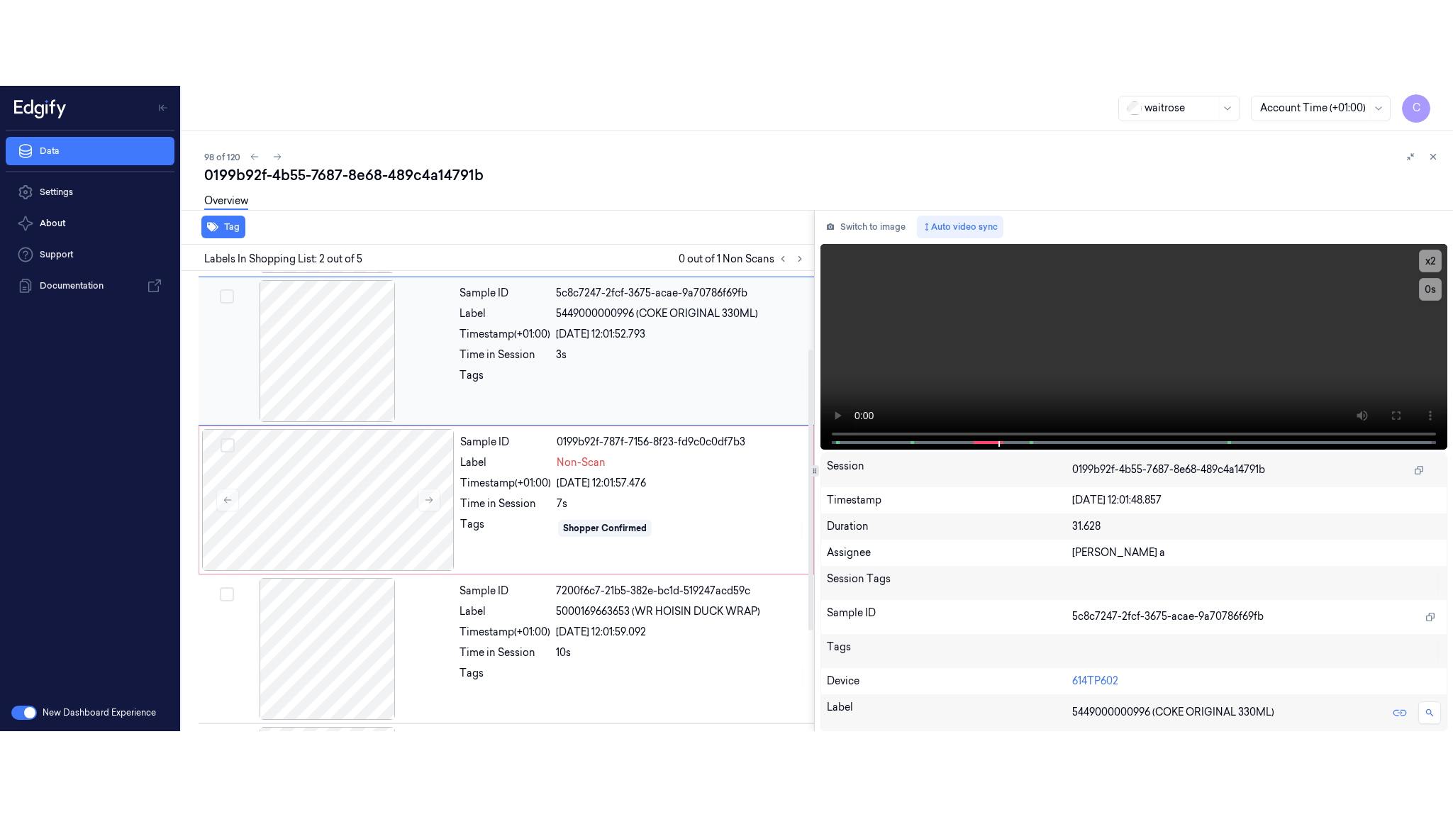
scroll to position [0, 0]
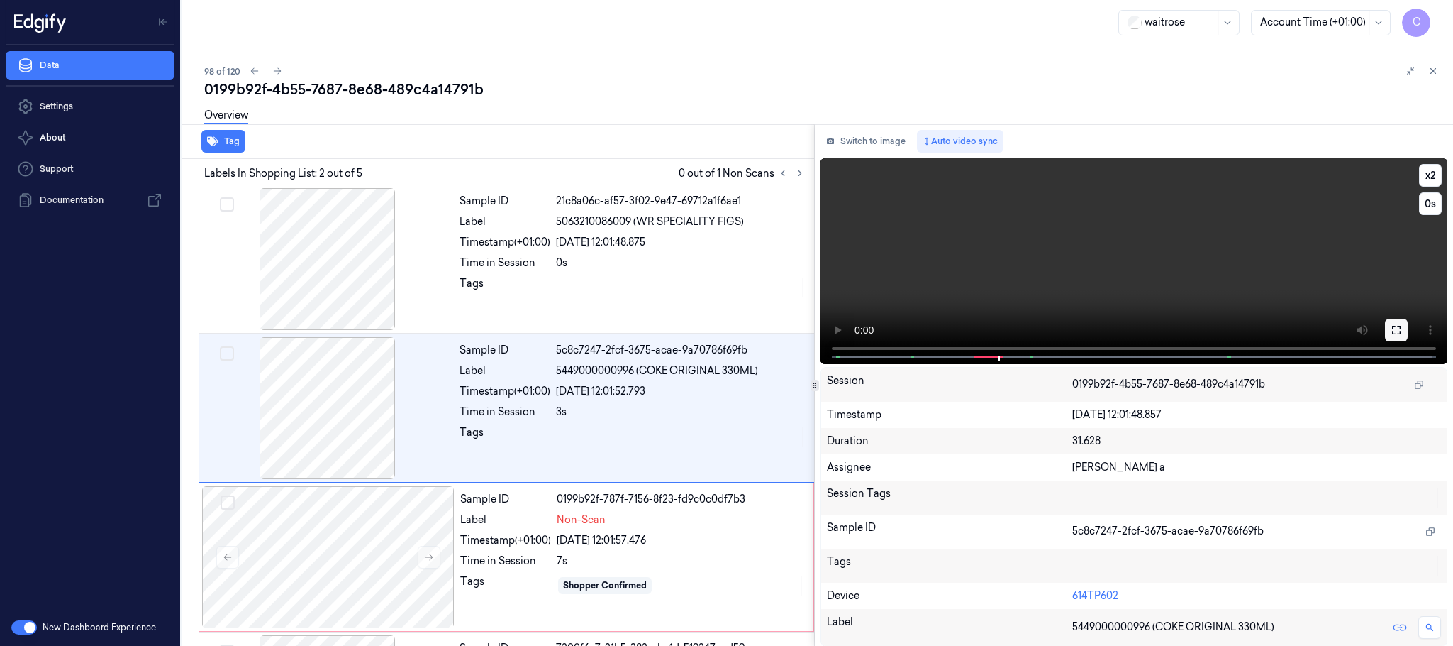
click at [1396, 326] on icon at bounding box center [1396, 329] width 11 height 11
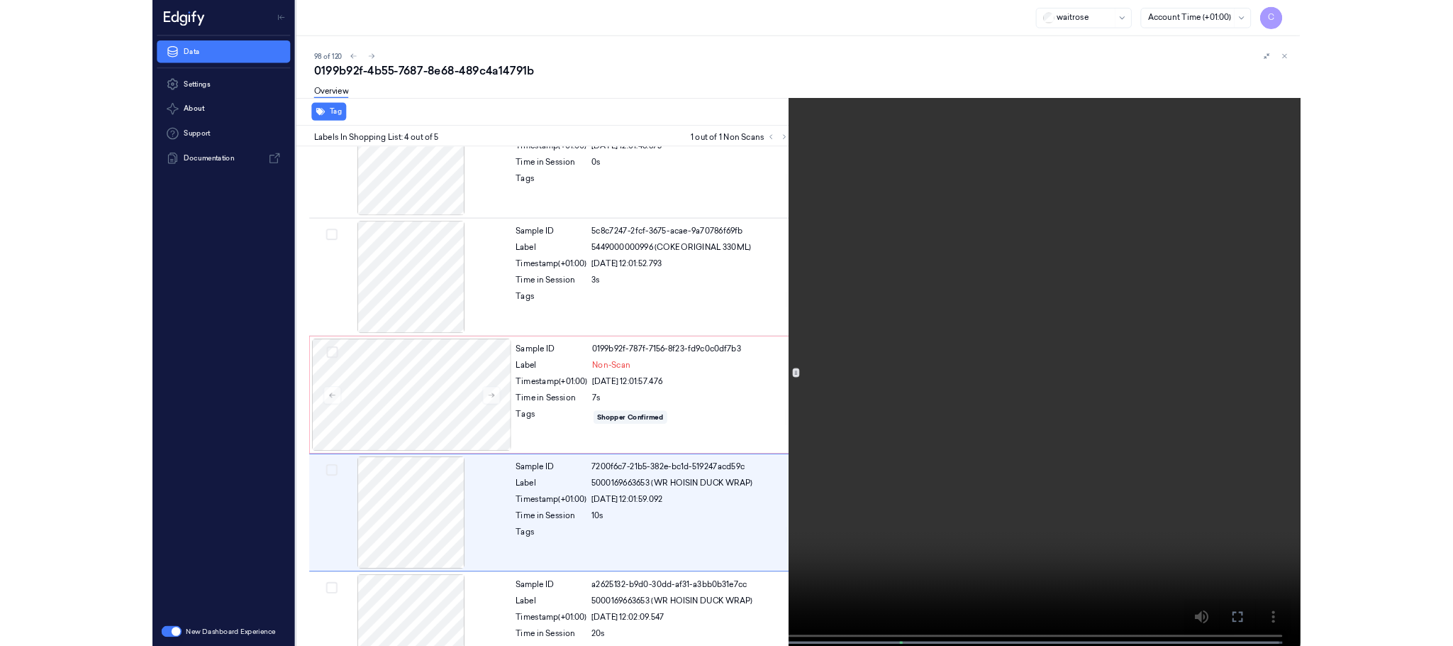
scroll to position [120, 0]
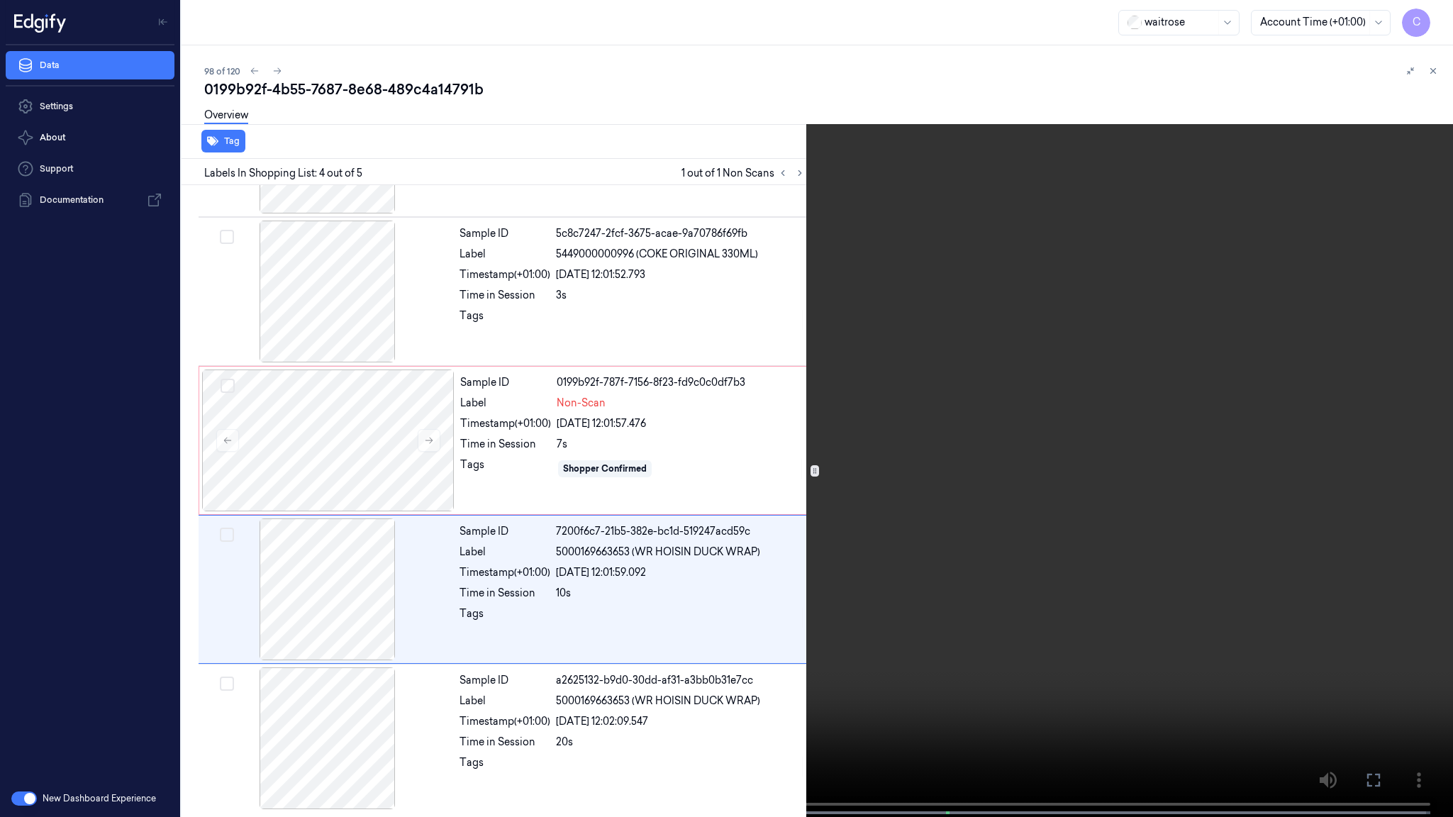
click at [752, 645] on video at bounding box center [726, 410] width 1453 height 820
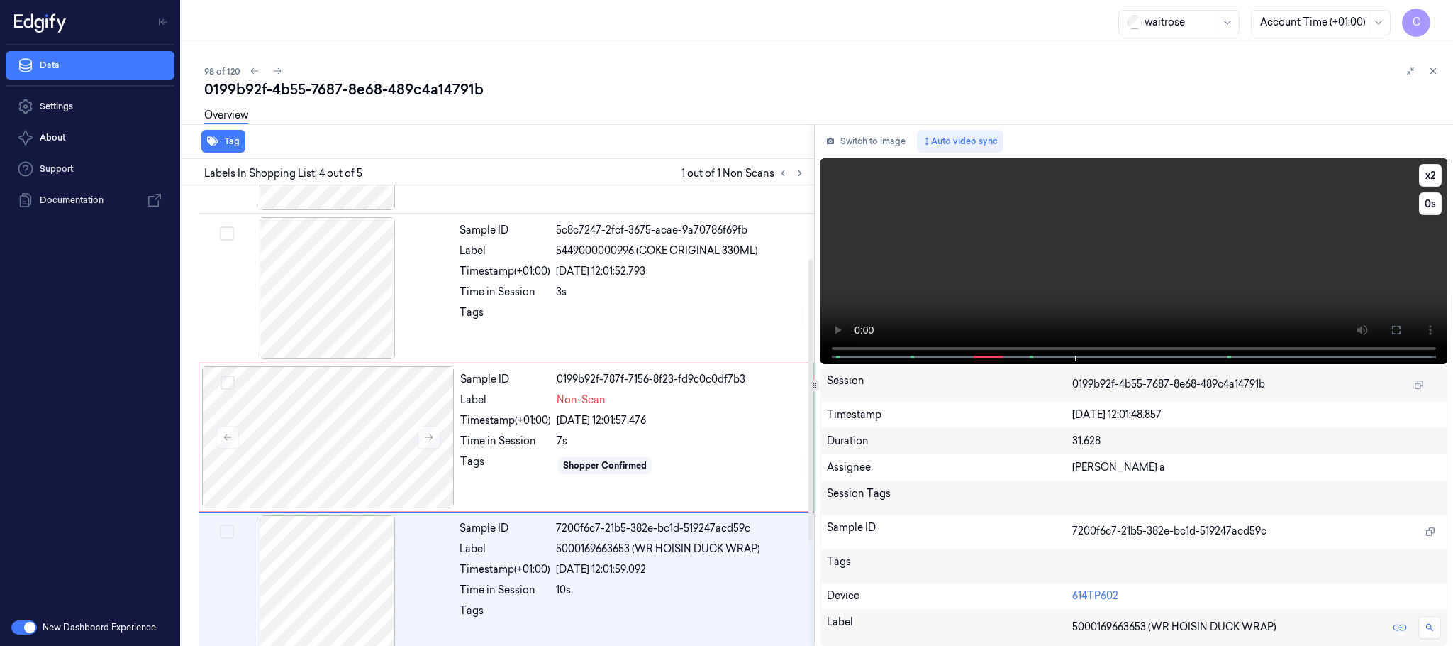
click at [1235, 302] on video at bounding box center [1134, 261] width 627 height 206
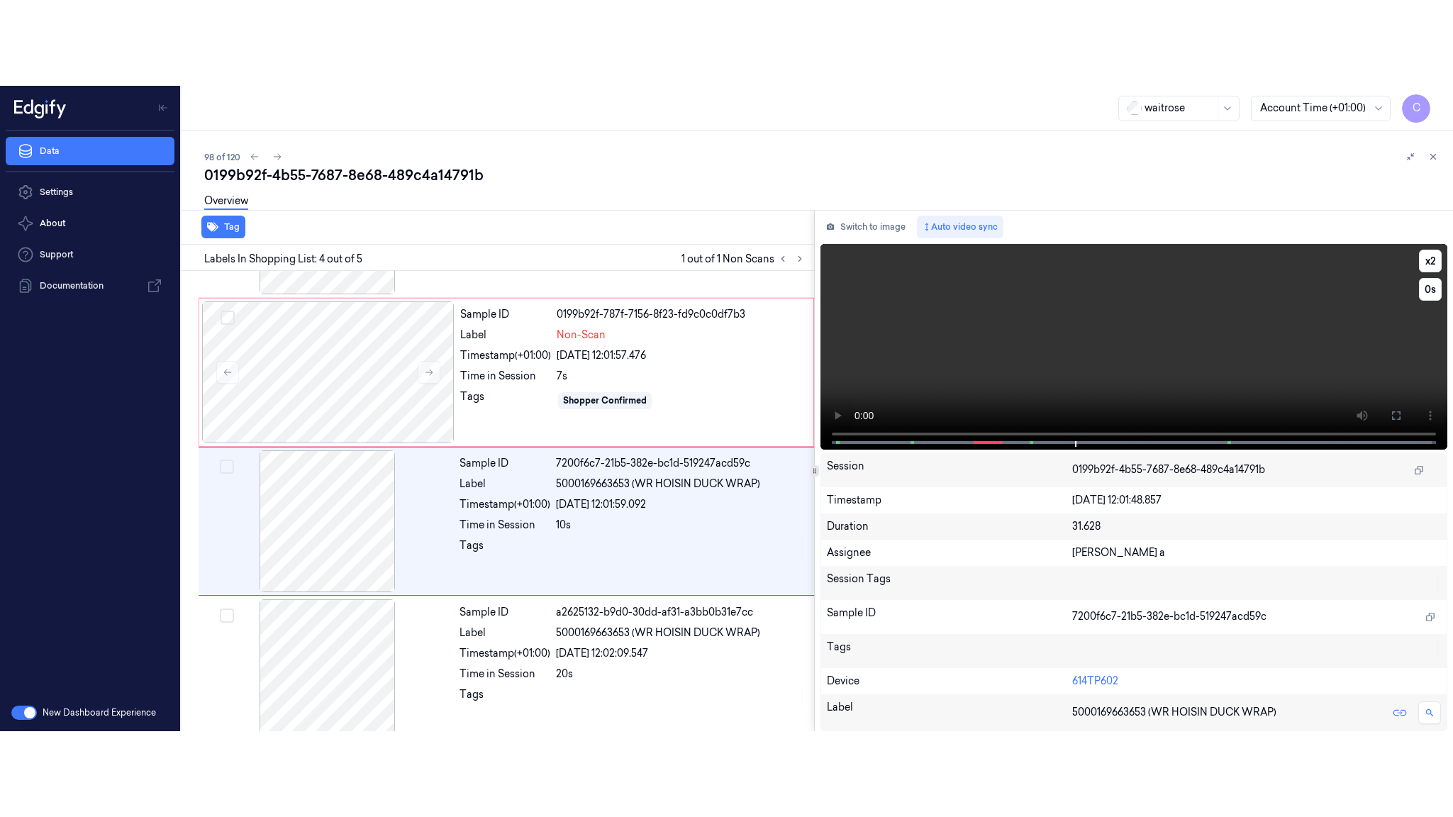
scroll to position [292, 0]
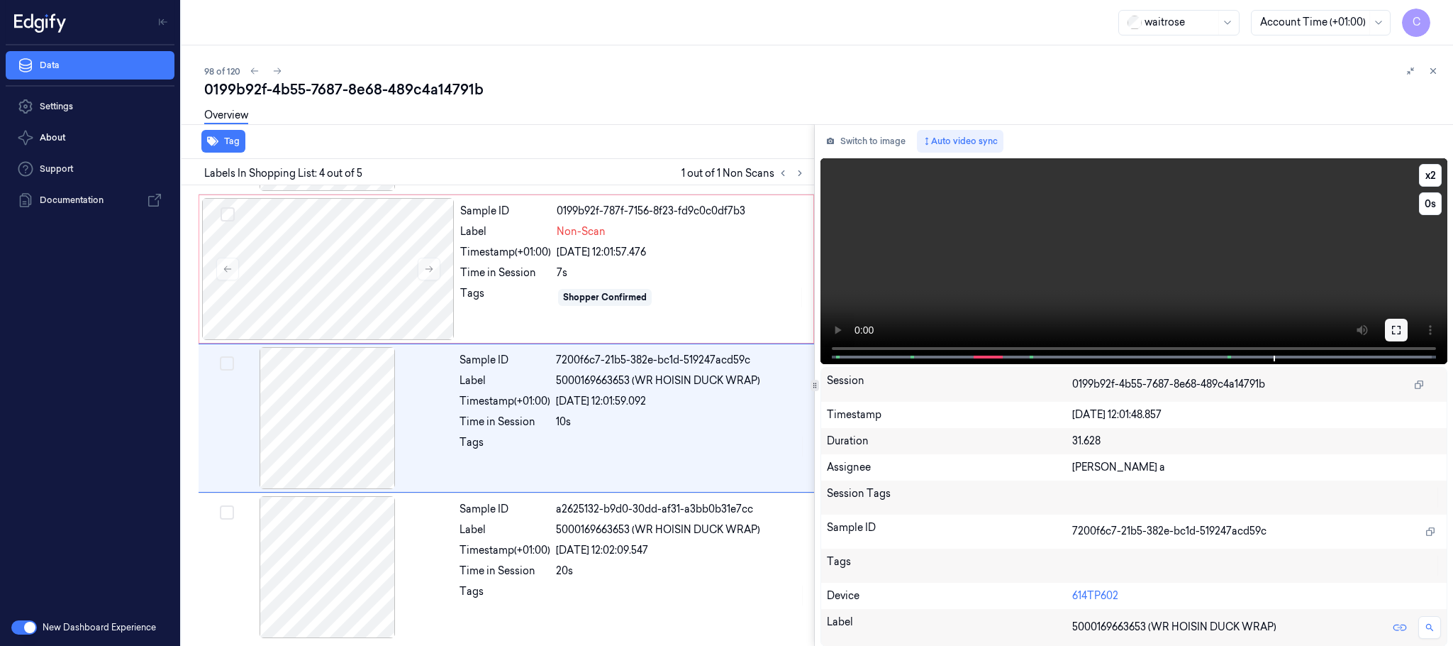
click at [1405, 333] on button at bounding box center [1396, 330] width 23 height 23
click at [337, 292] on div at bounding box center [328, 269] width 253 height 142
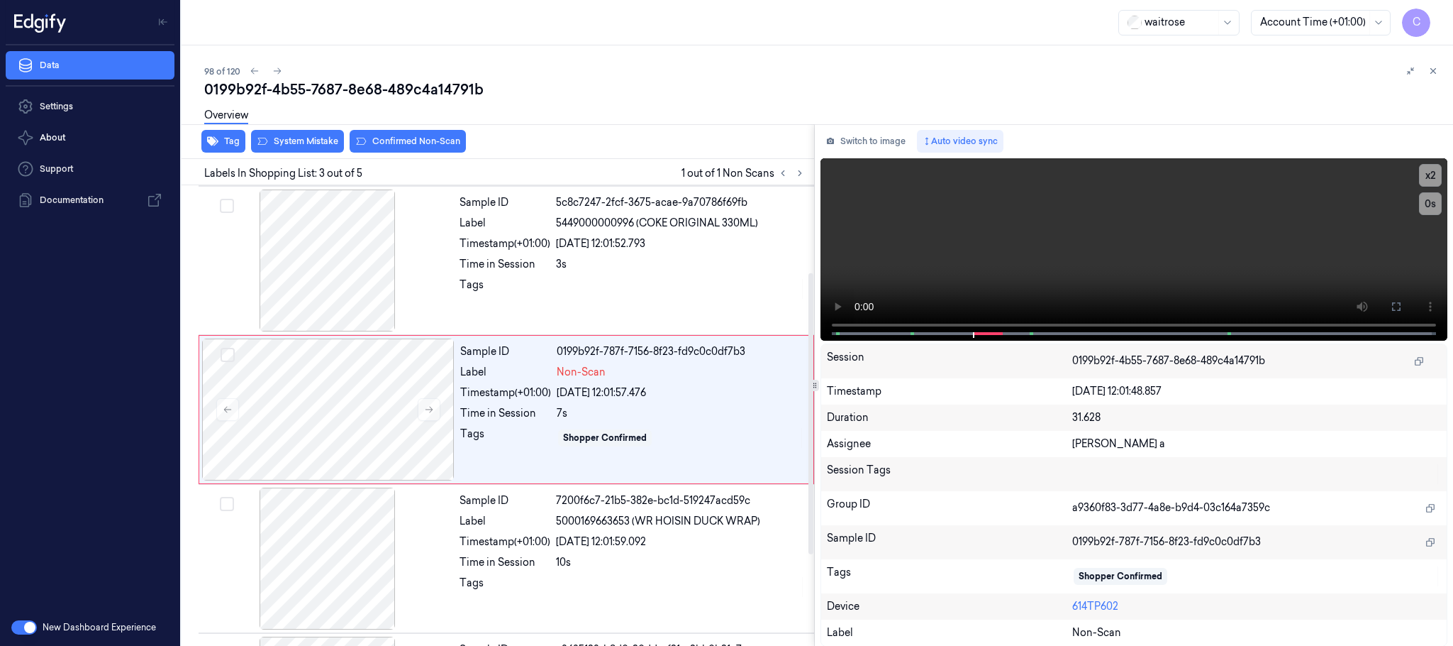
scroll to position [143, 0]
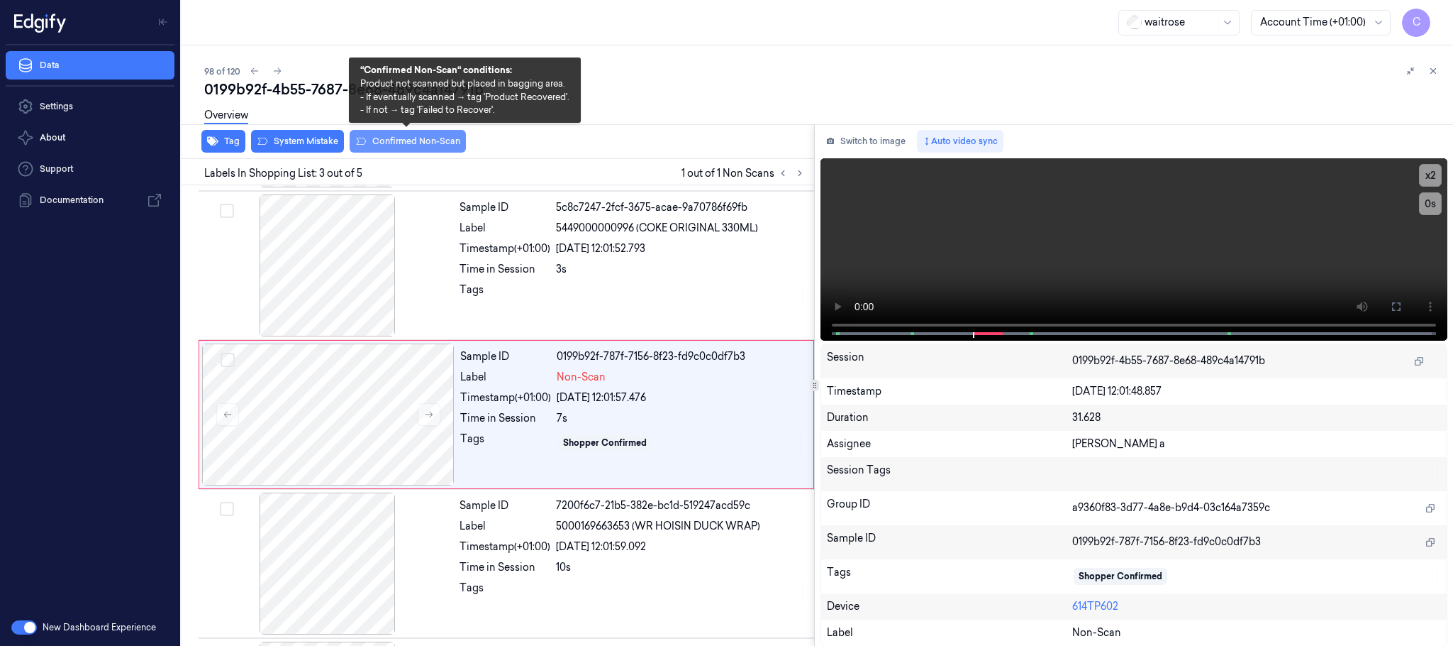
click at [387, 140] on button "Confirmed Non-Scan" at bounding box center [408, 141] width 116 height 23
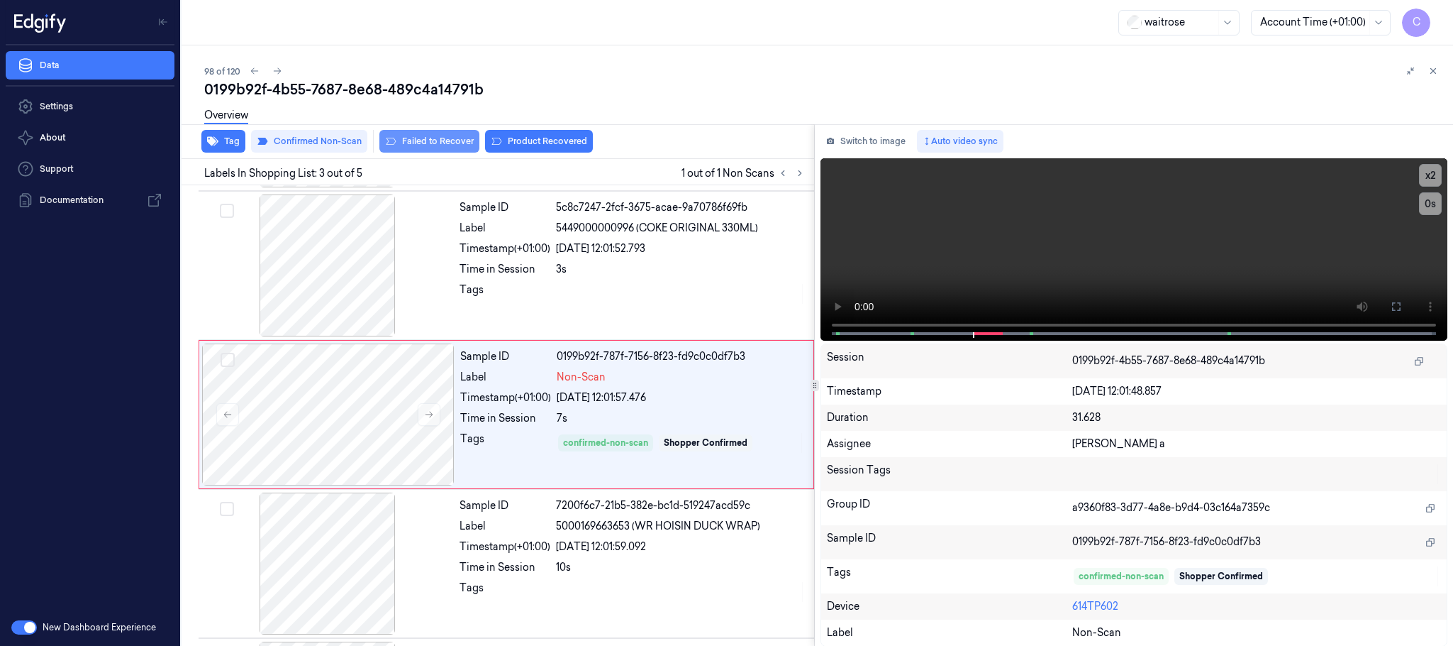
click at [419, 135] on button "Failed to Recover" at bounding box center [430, 141] width 100 height 23
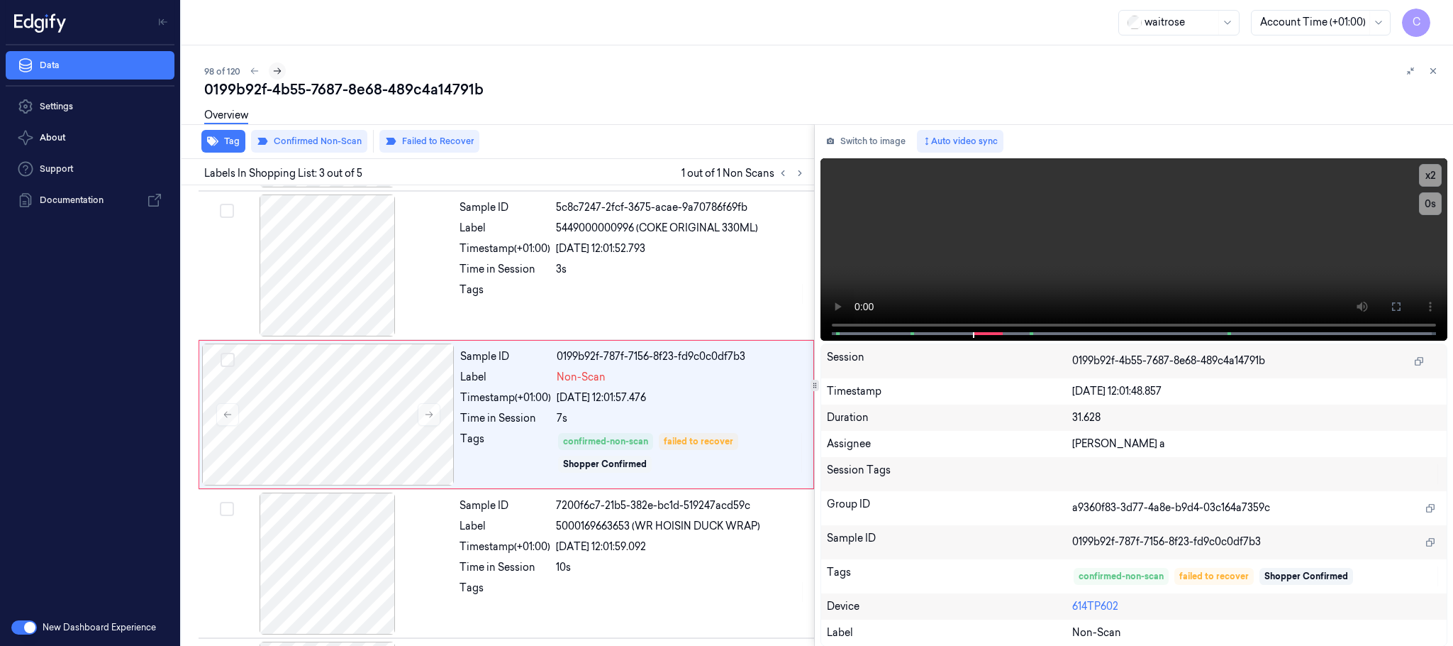
click at [277, 72] on icon at bounding box center [277, 71] width 10 height 10
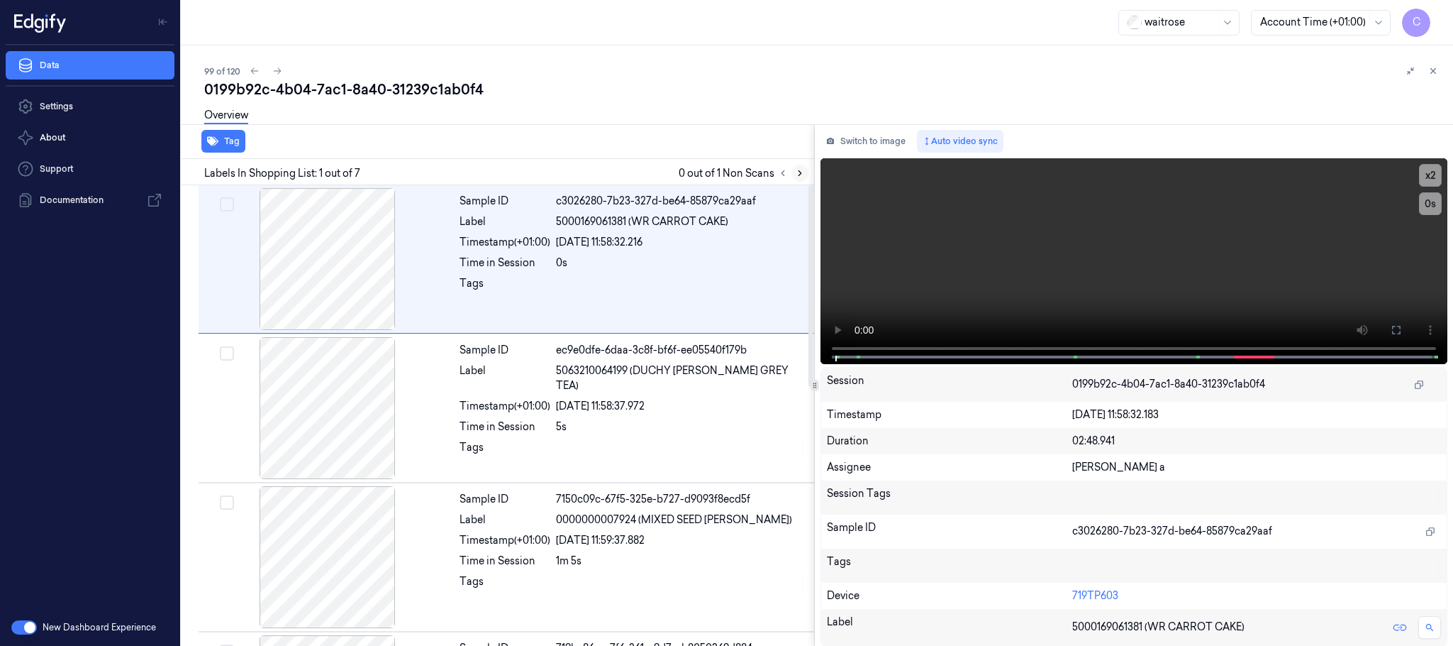
click at [800, 177] on icon at bounding box center [800, 173] width 10 height 10
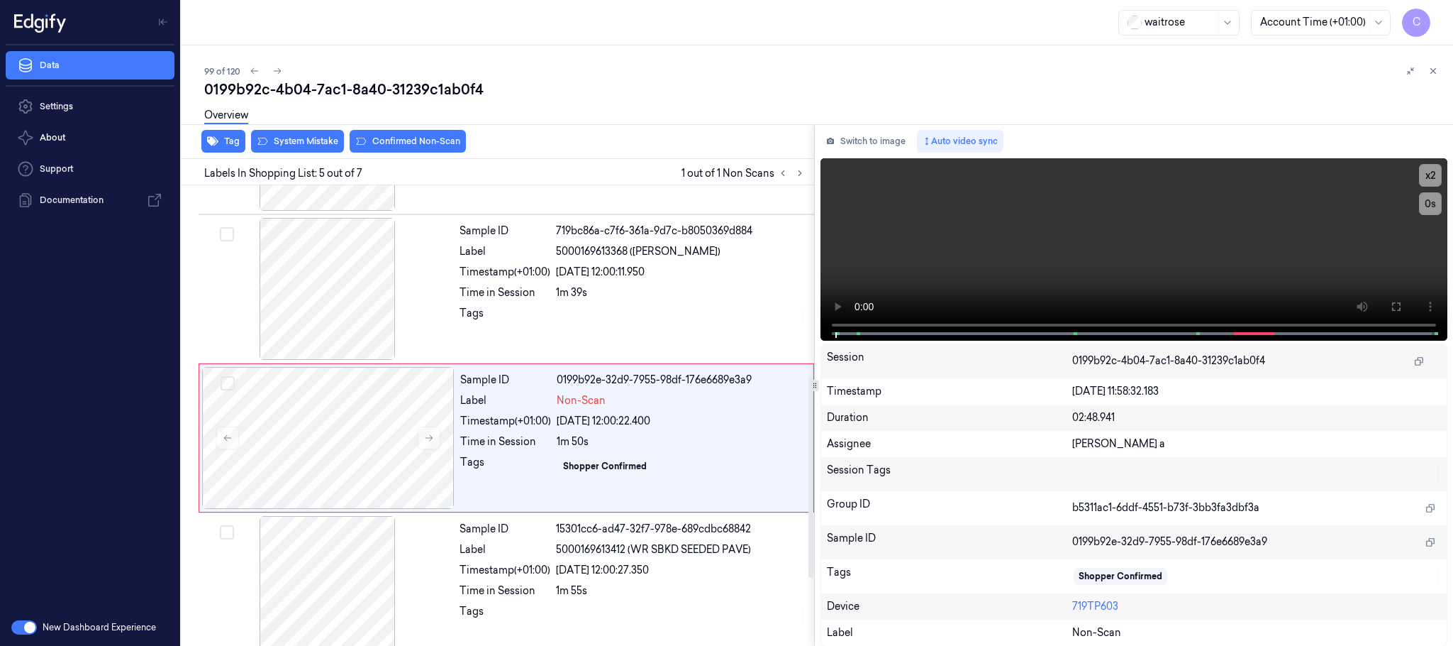
scroll to position [443, 0]
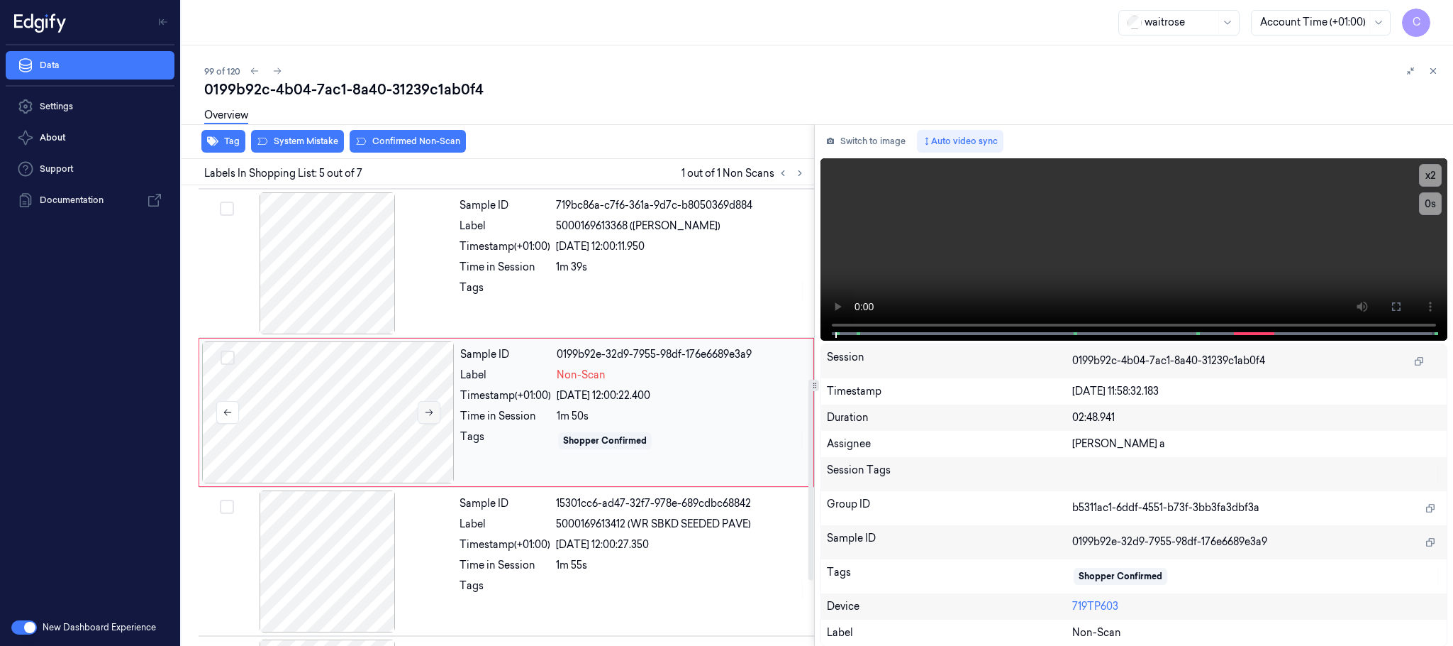
click at [426, 409] on button at bounding box center [429, 412] width 23 height 23
click at [428, 409] on button at bounding box center [429, 412] width 23 height 23
click at [331, 288] on div at bounding box center [327, 263] width 253 height 142
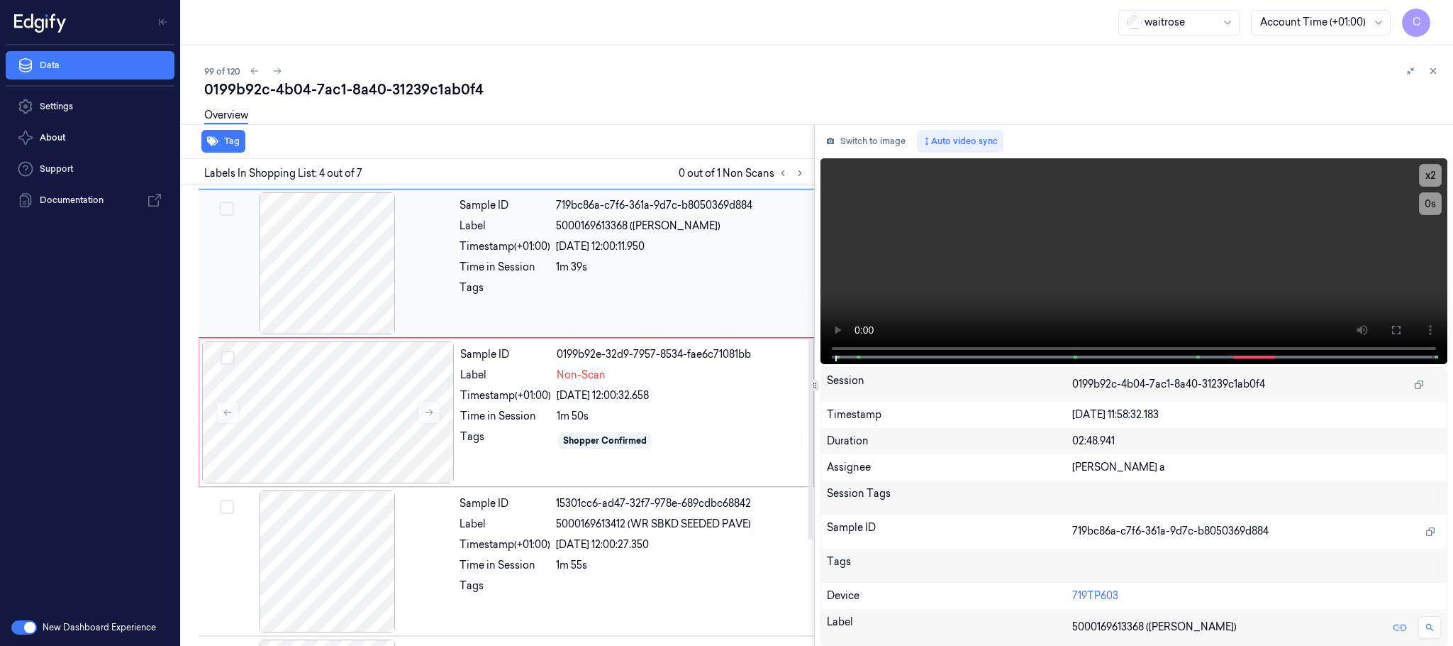
scroll to position [292, 0]
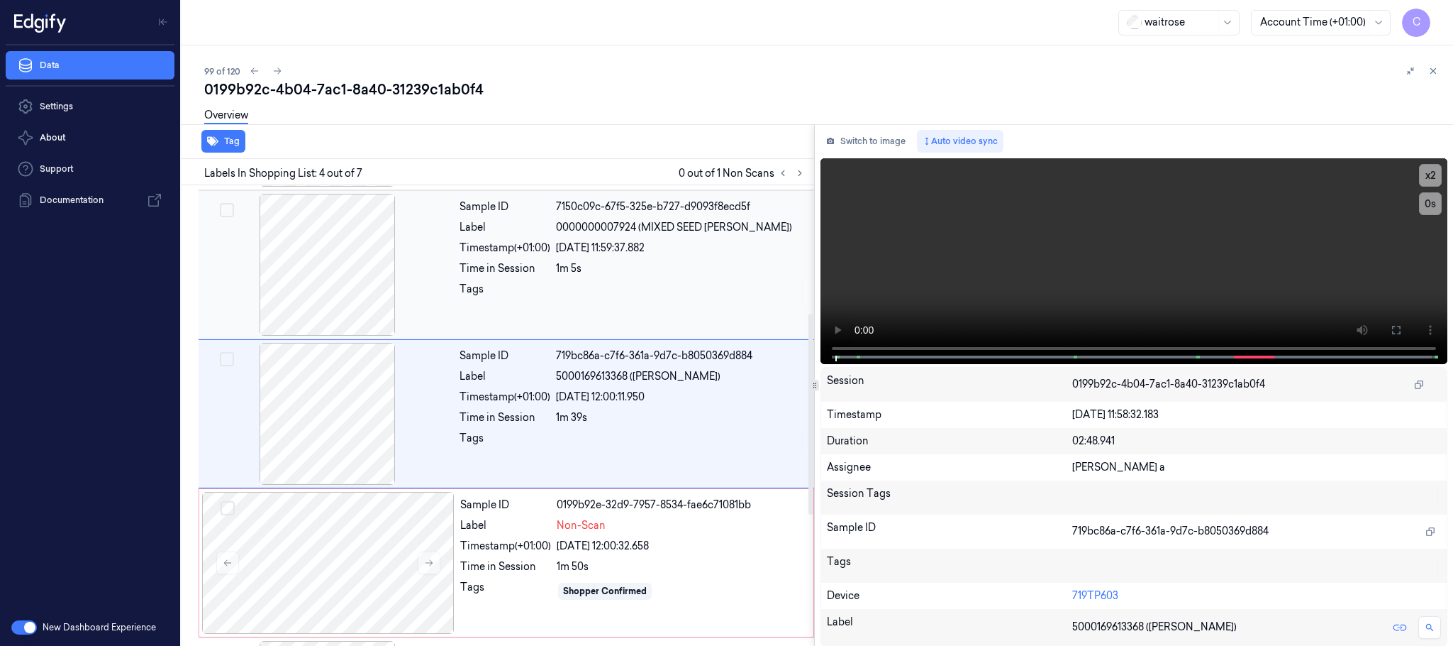
click at [333, 283] on div at bounding box center [327, 265] width 253 height 142
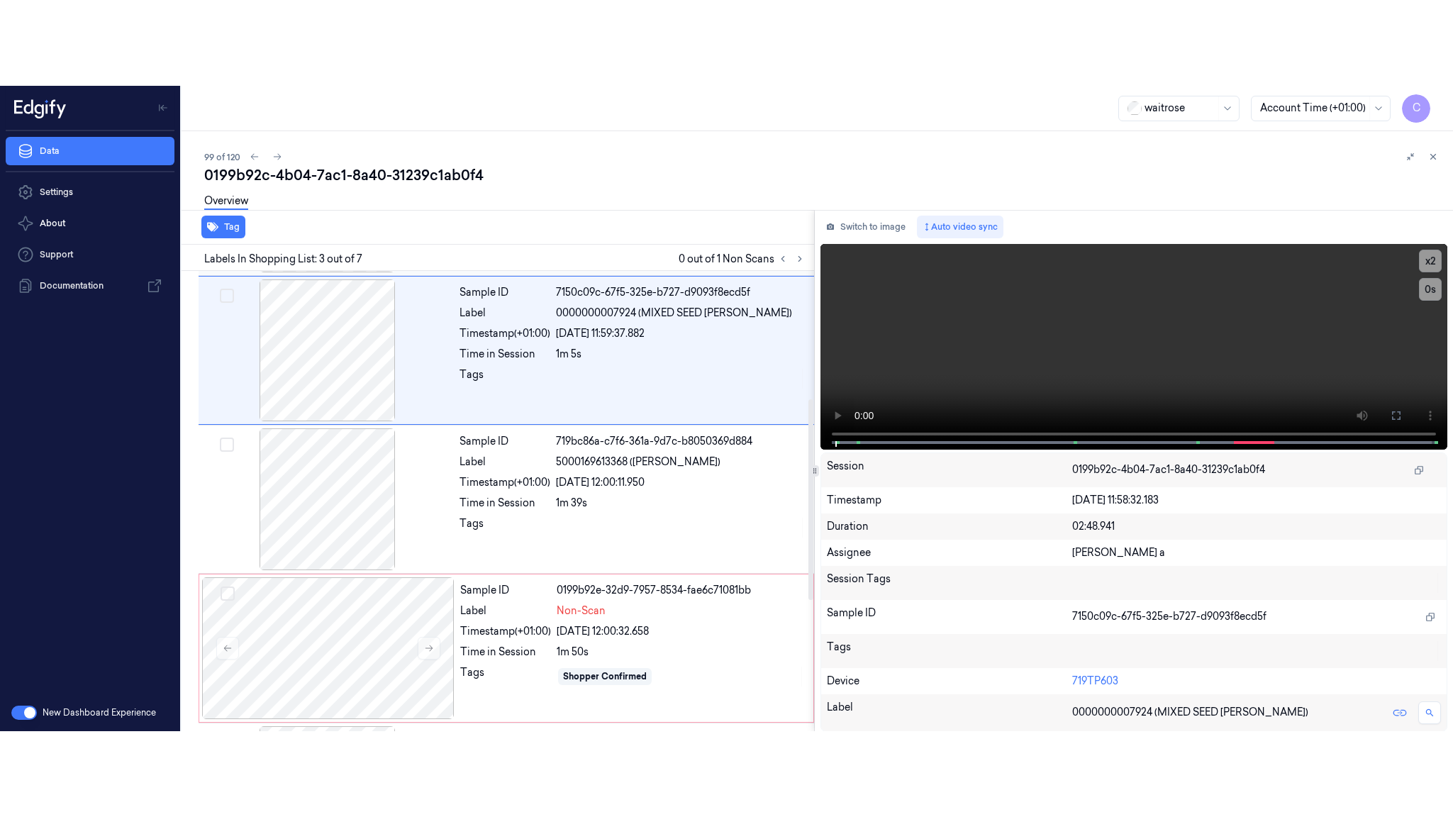
scroll to position [143, 0]
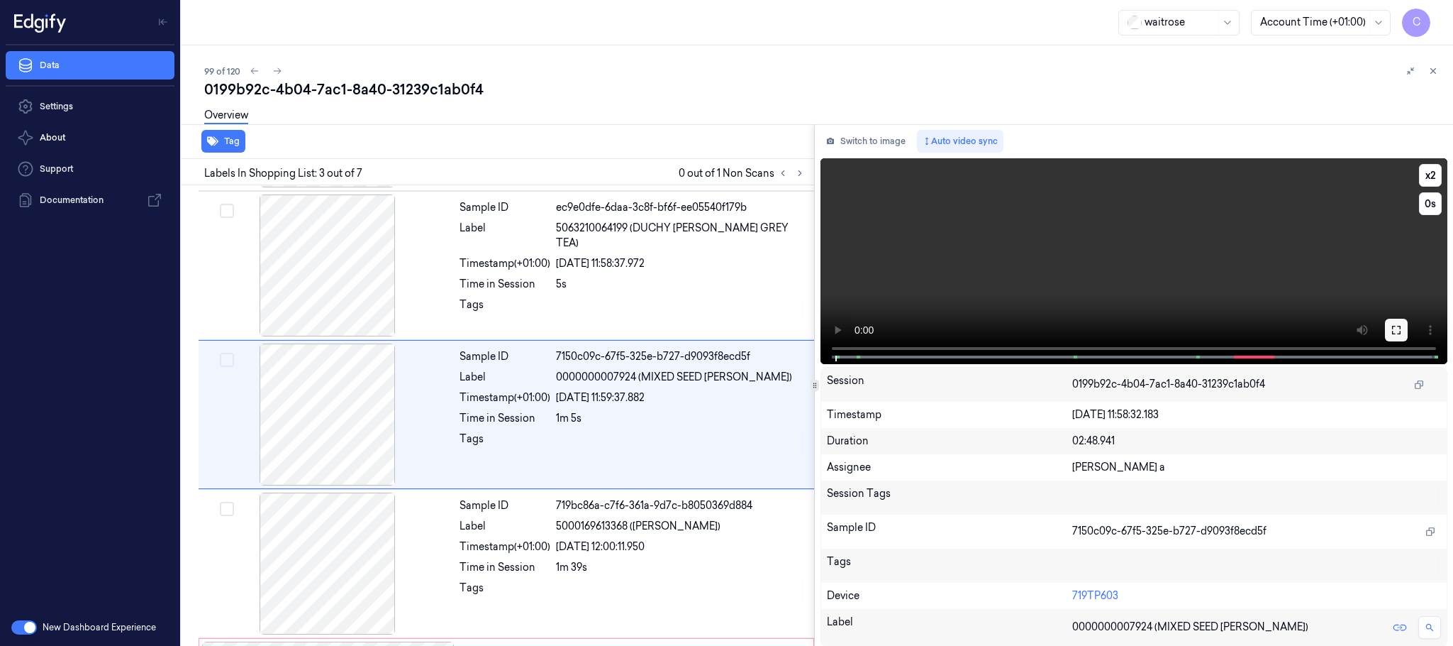
click at [1394, 330] on icon at bounding box center [1396, 329] width 11 height 11
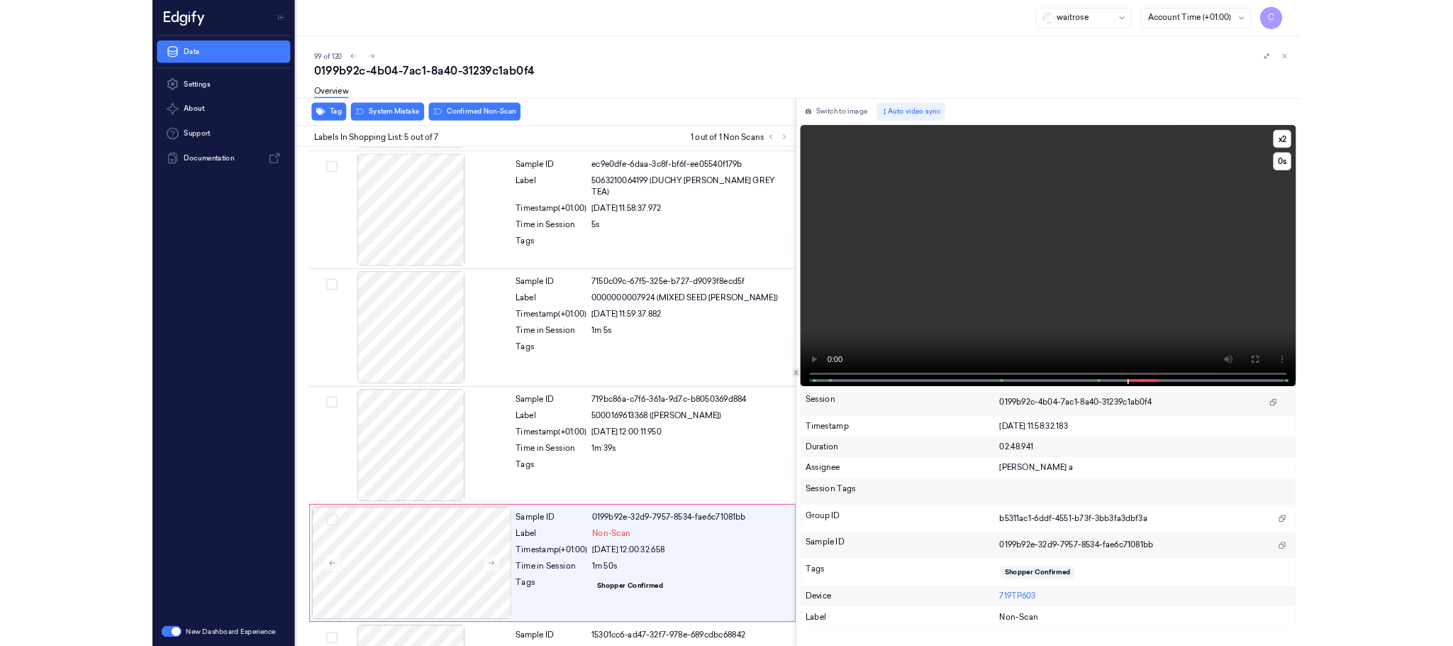
scroll to position [356, 0]
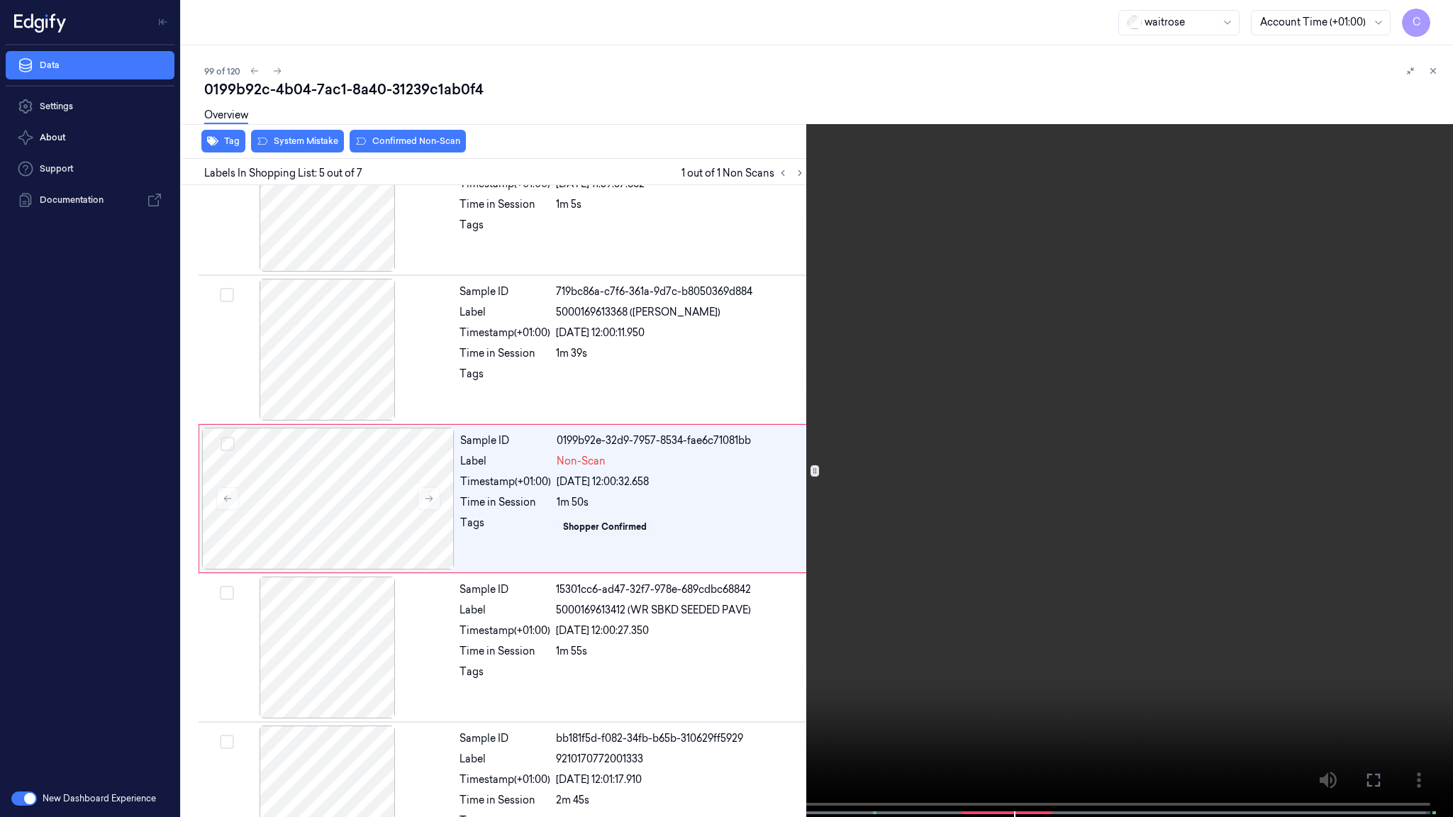
click at [790, 526] on video at bounding box center [726, 410] width 1453 height 820
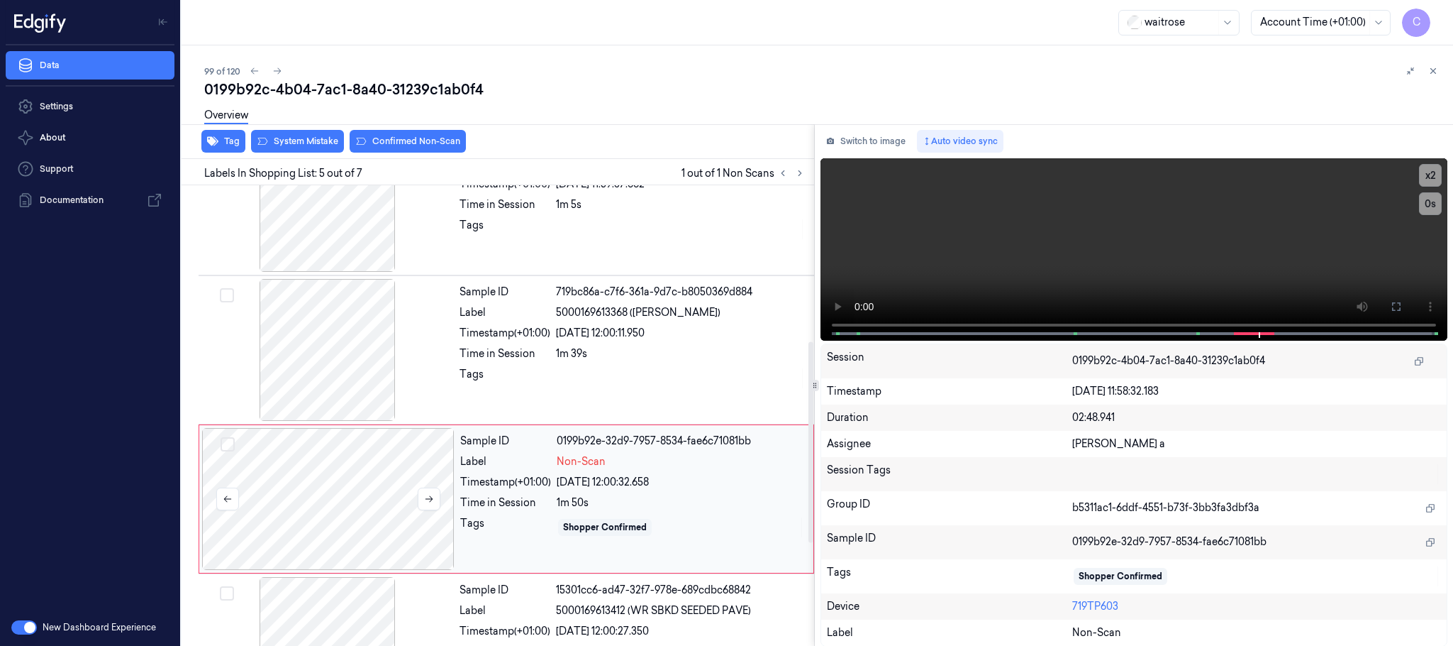
click at [336, 492] on div at bounding box center [328, 499] width 253 height 142
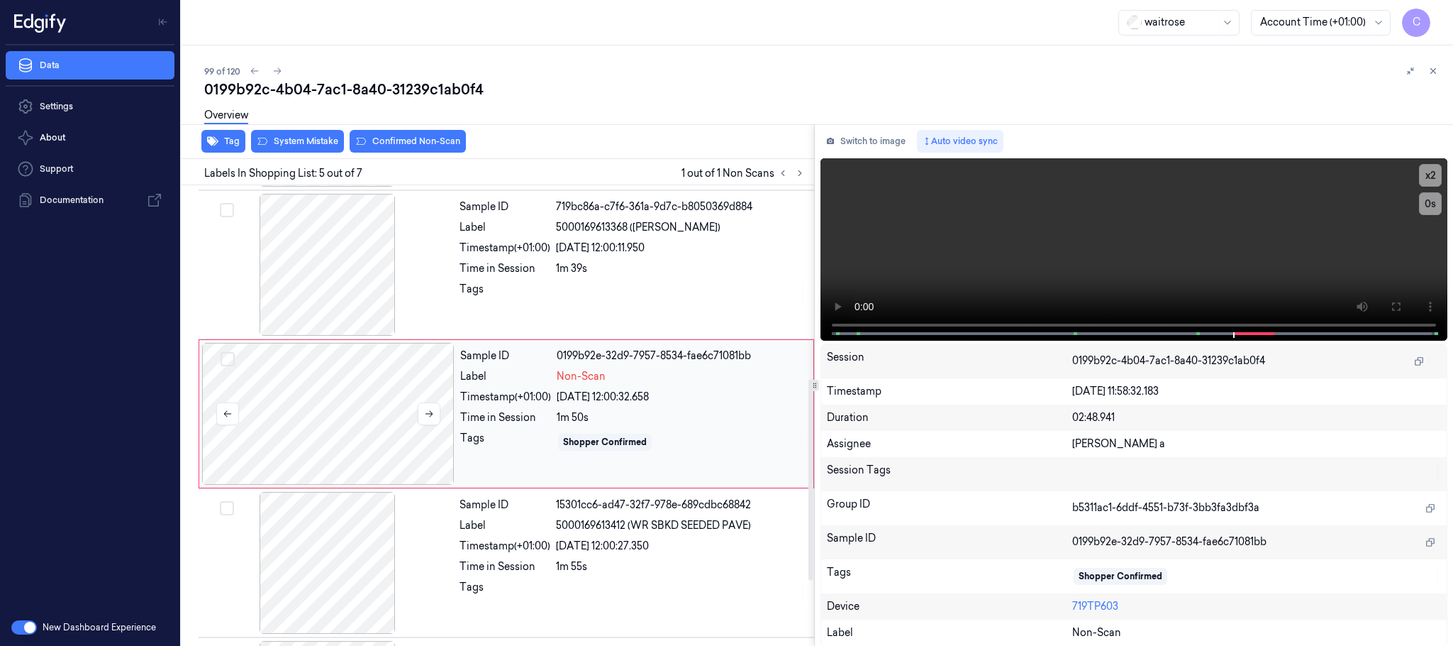
scroll to position [443, 0]
click at [430, 421] on button at bounding box center [429, 412] width 23 height 23
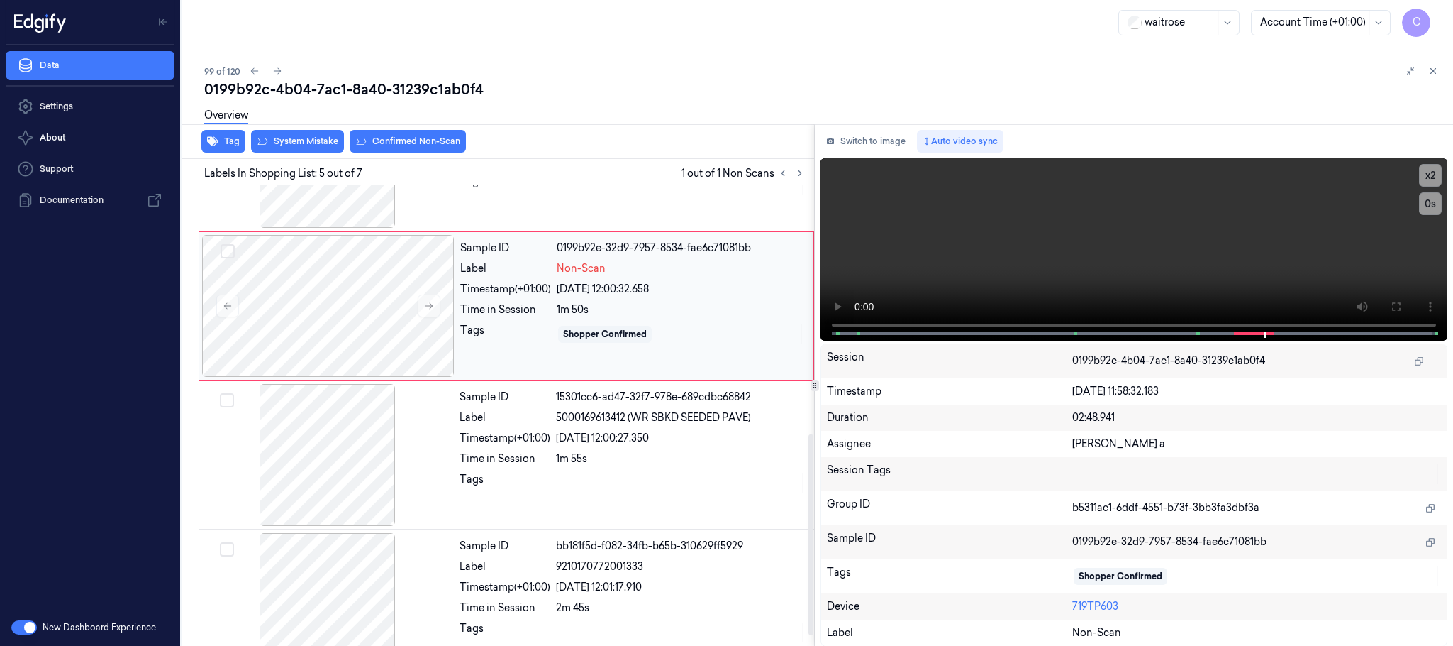
scroll to position [590, 0]
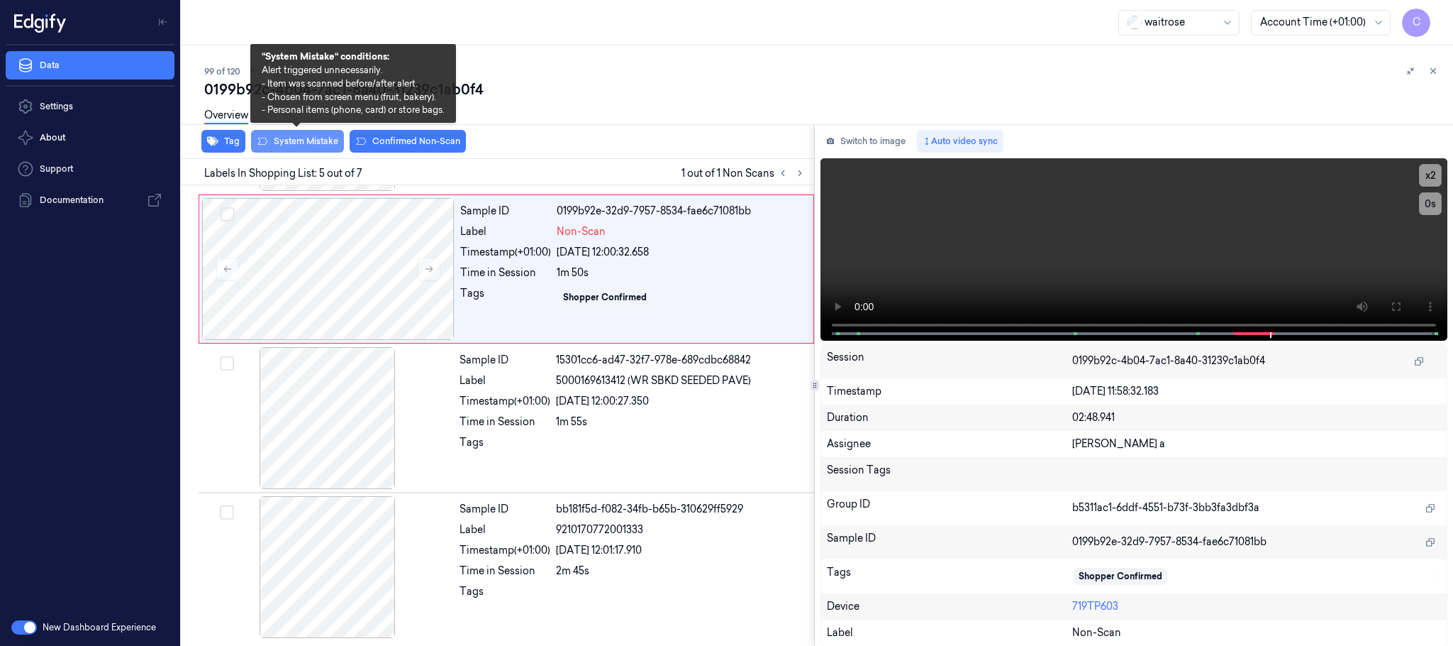
click at [281, 141] on button "System Mistake" at bounding box center [297, 141] width 93 height 23
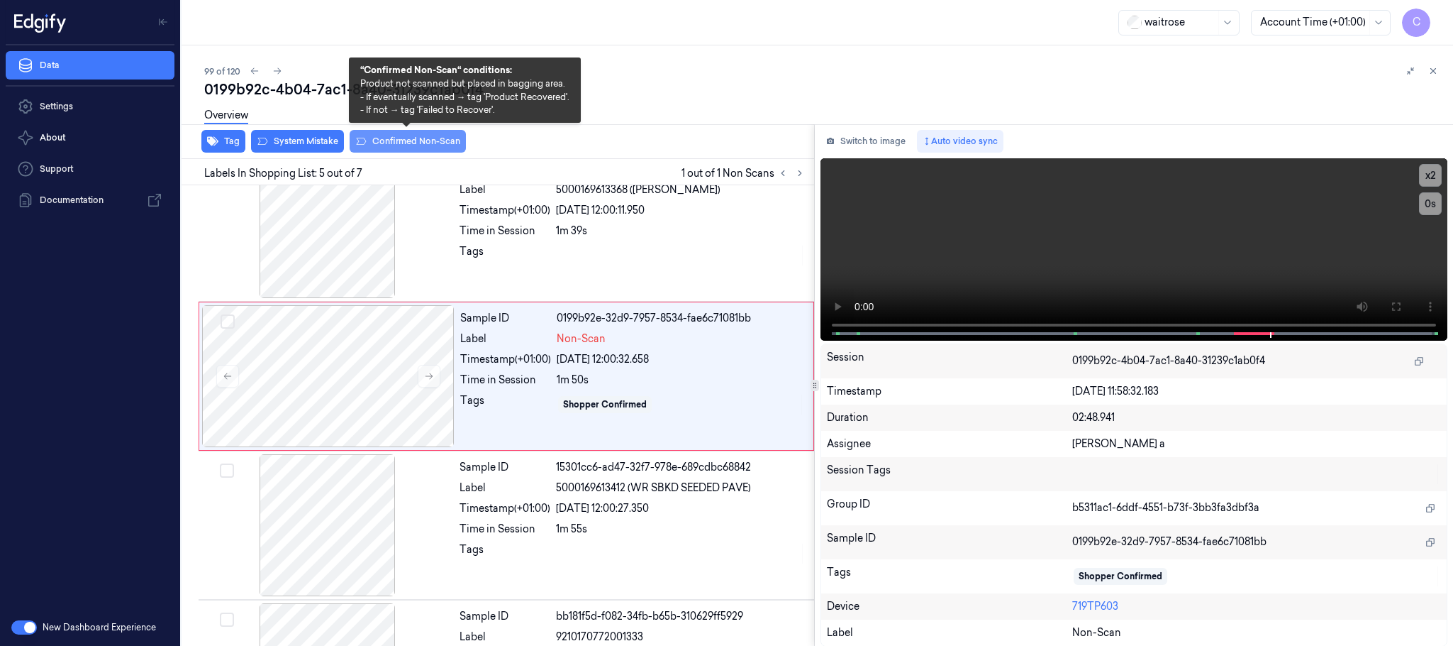
scroll to position [443, 0]
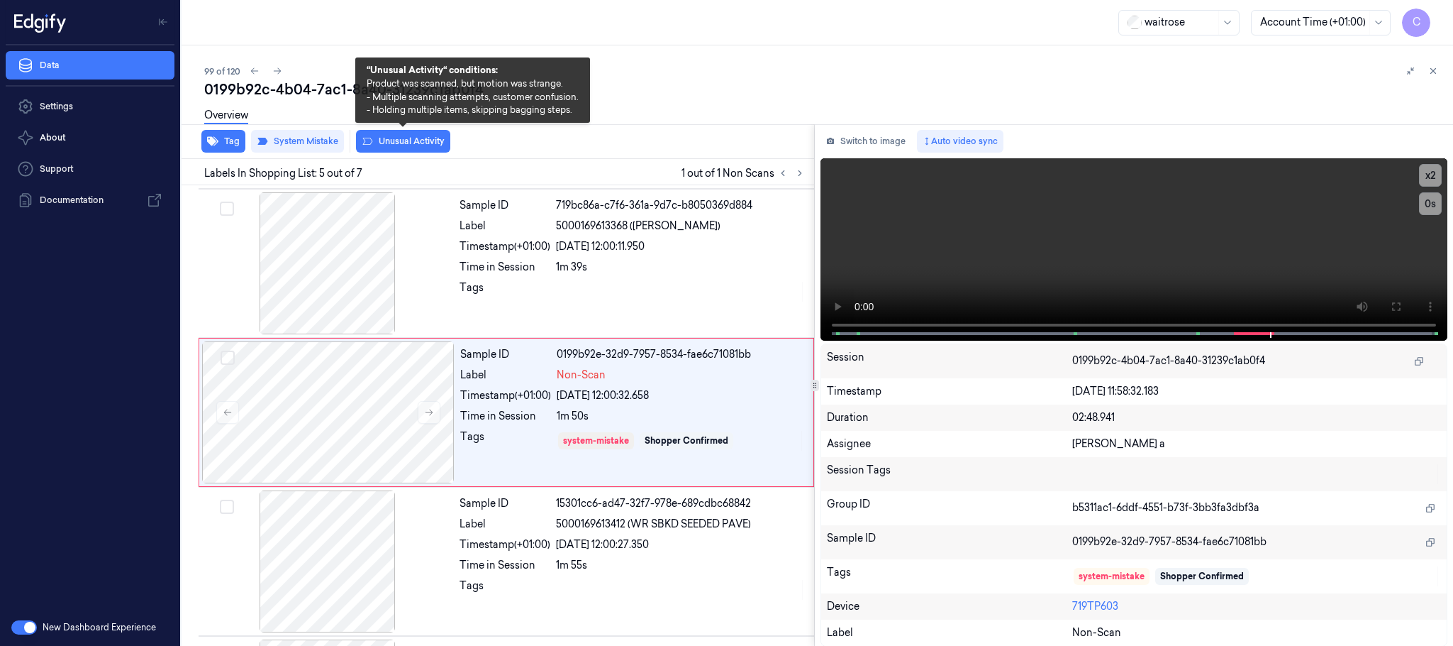
click at [399, 148] on button "Unusual Activity" at bounding box center [403, 141] width 94 height 23
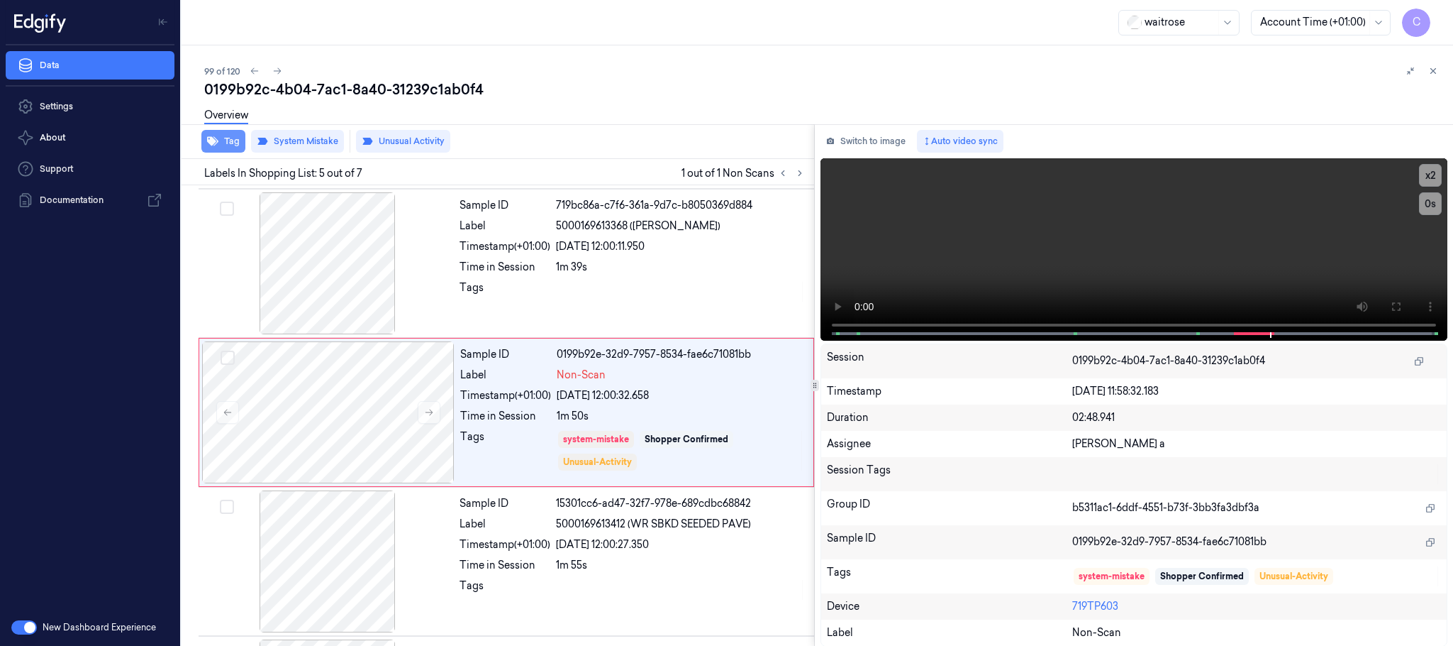
click at [230, 145] on button "Tag" at bounding box center [223, 141] width 44 height 23
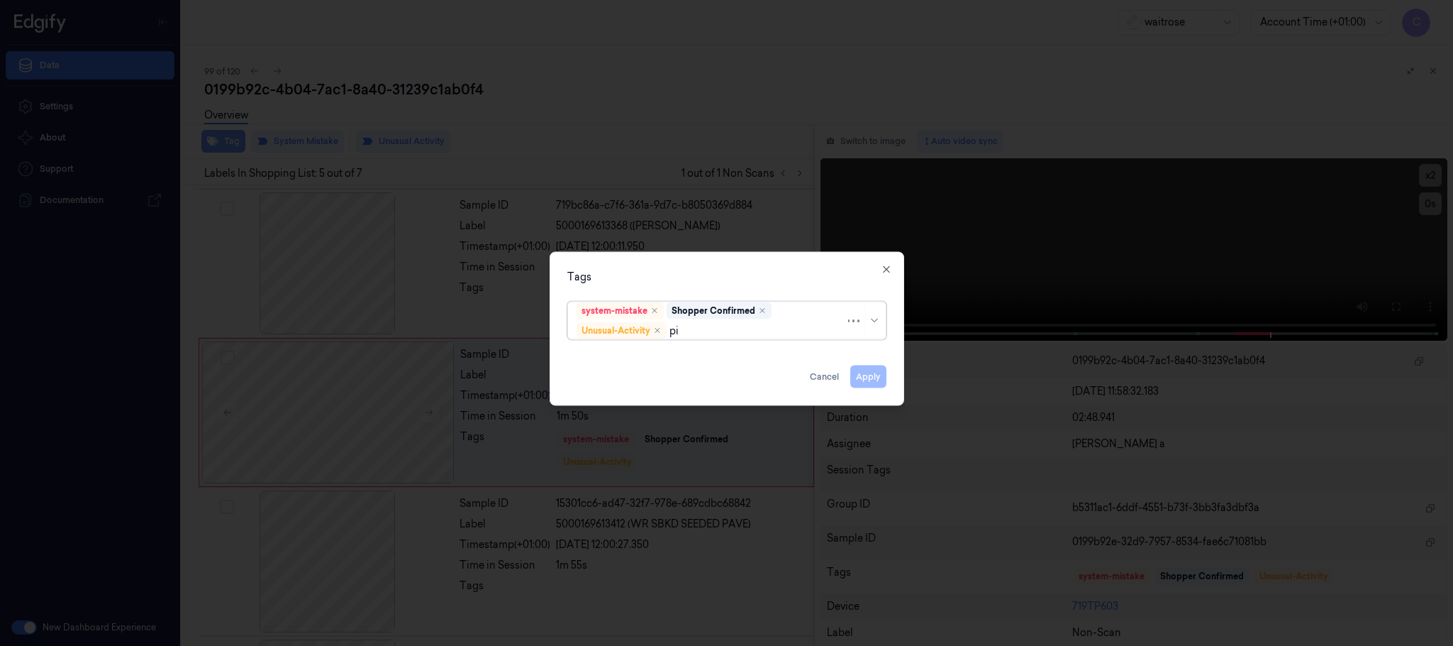
type input "pic"
click at [596, 355] on div "Picklist item alert" at bounding box center [618, 358] width 82 height 15
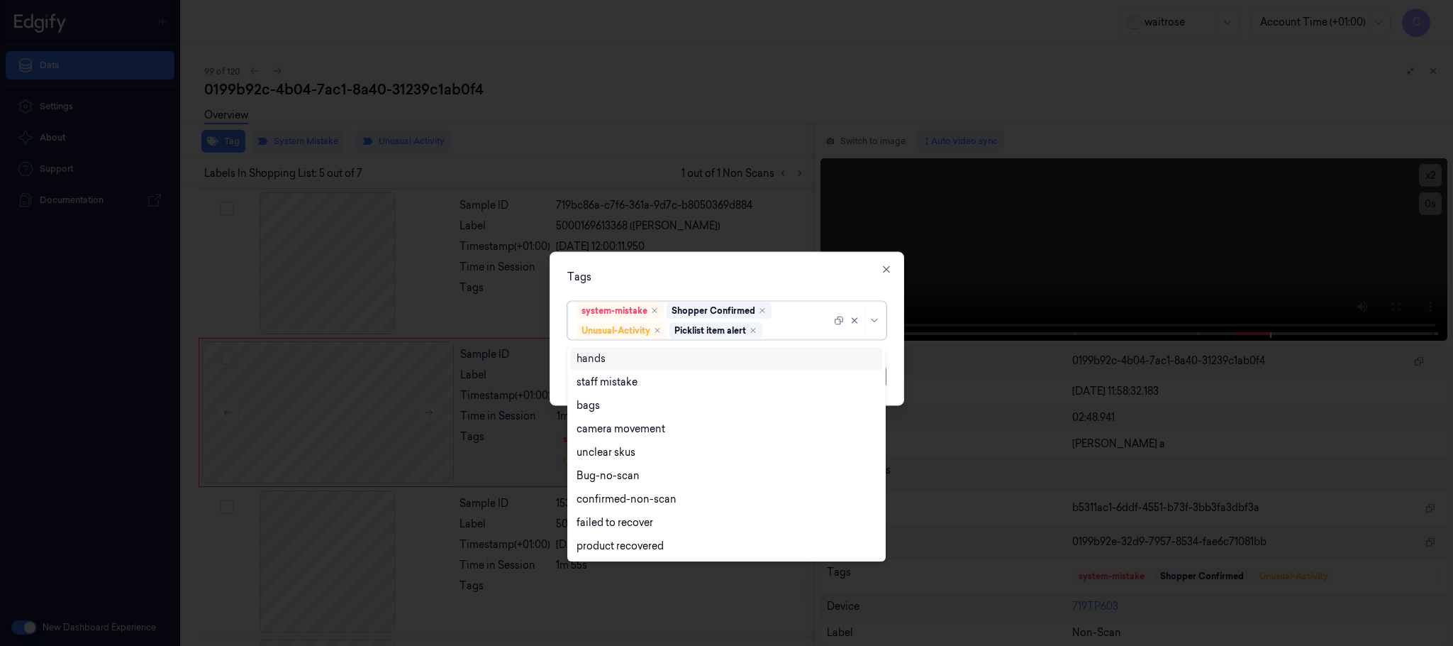
click at [722, 265] on div "Tags option Picklist item alert, selected. 9 results available. Use Up and Down…" at bounding box center [727, 329] width 355 height 154
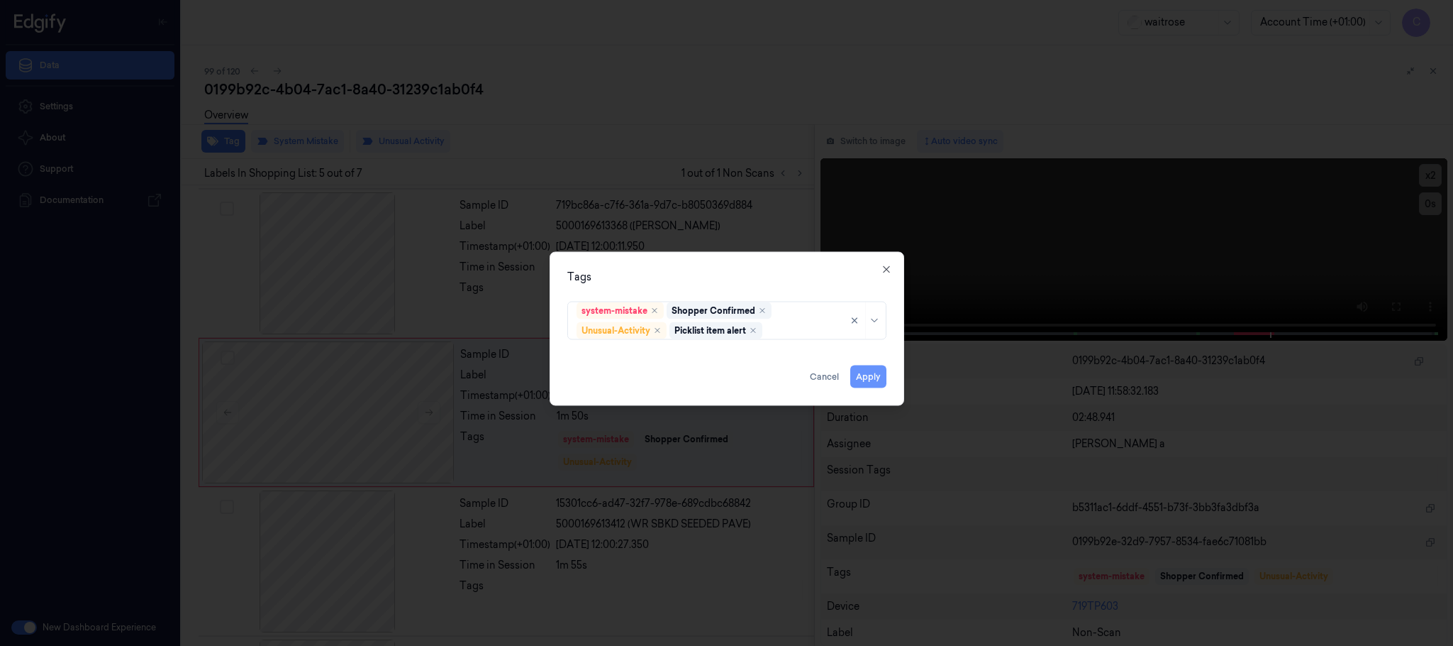
click at [862, 380] on button "Apply" at bounding box center [869, 376] width 36 height 23
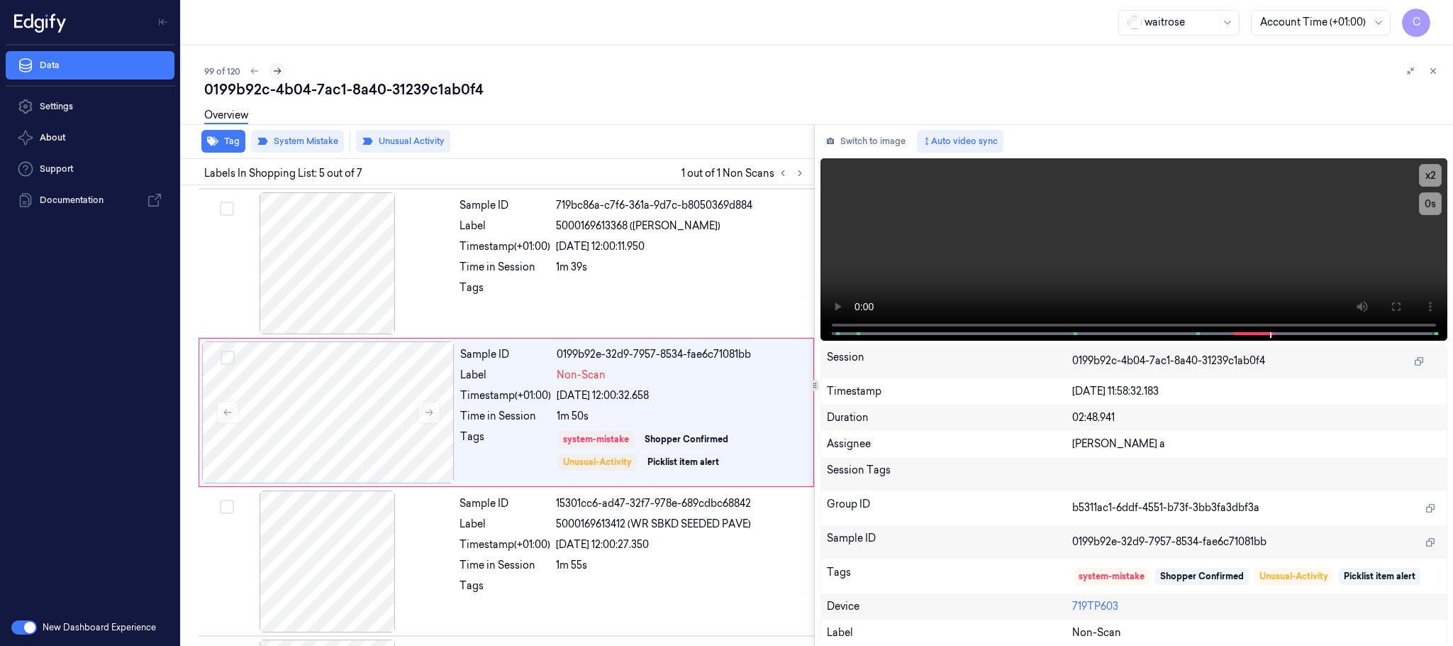
click at [272, 68] on icon at bounding box center [277, 71] width 10 height 10
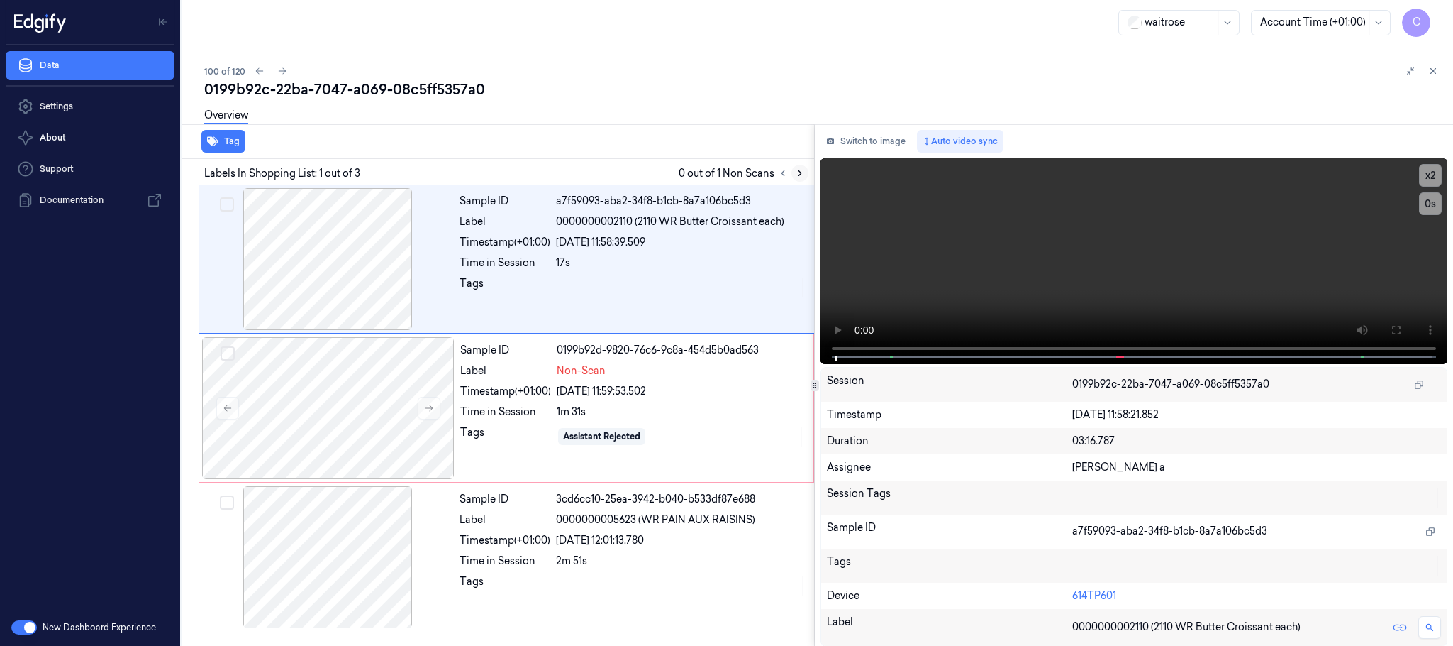
click at [801, 171] on icon at bounding box center [800, 173] width 10 height 10
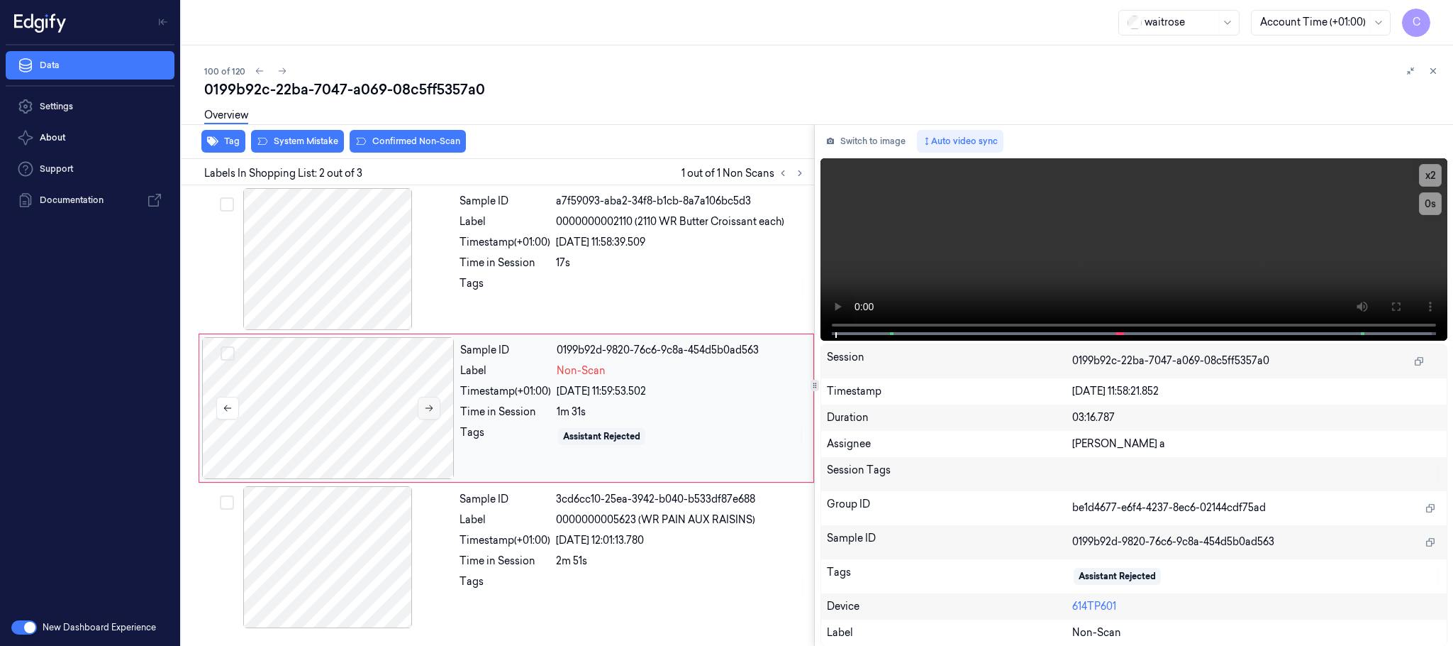
click at [428, 406] on icon at bounding box center [429, 408] width 10 height 10
click at [426, 411] on icon at bounding box center [429, 408] width 10 height 10
click at [345, 269] on div at bounding box center [327, 259] width 253 height 142
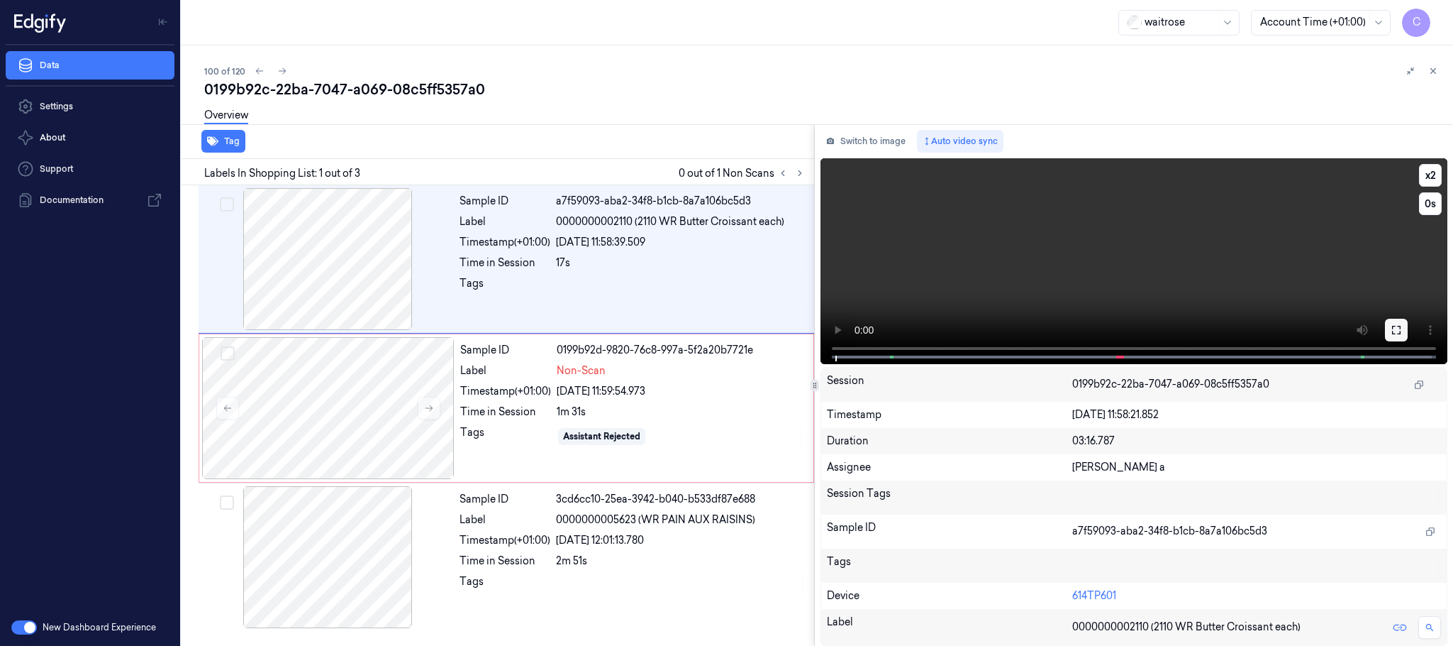
click at [1391, 333] on icon at bounding box center [1396, 329] width 11 height 11
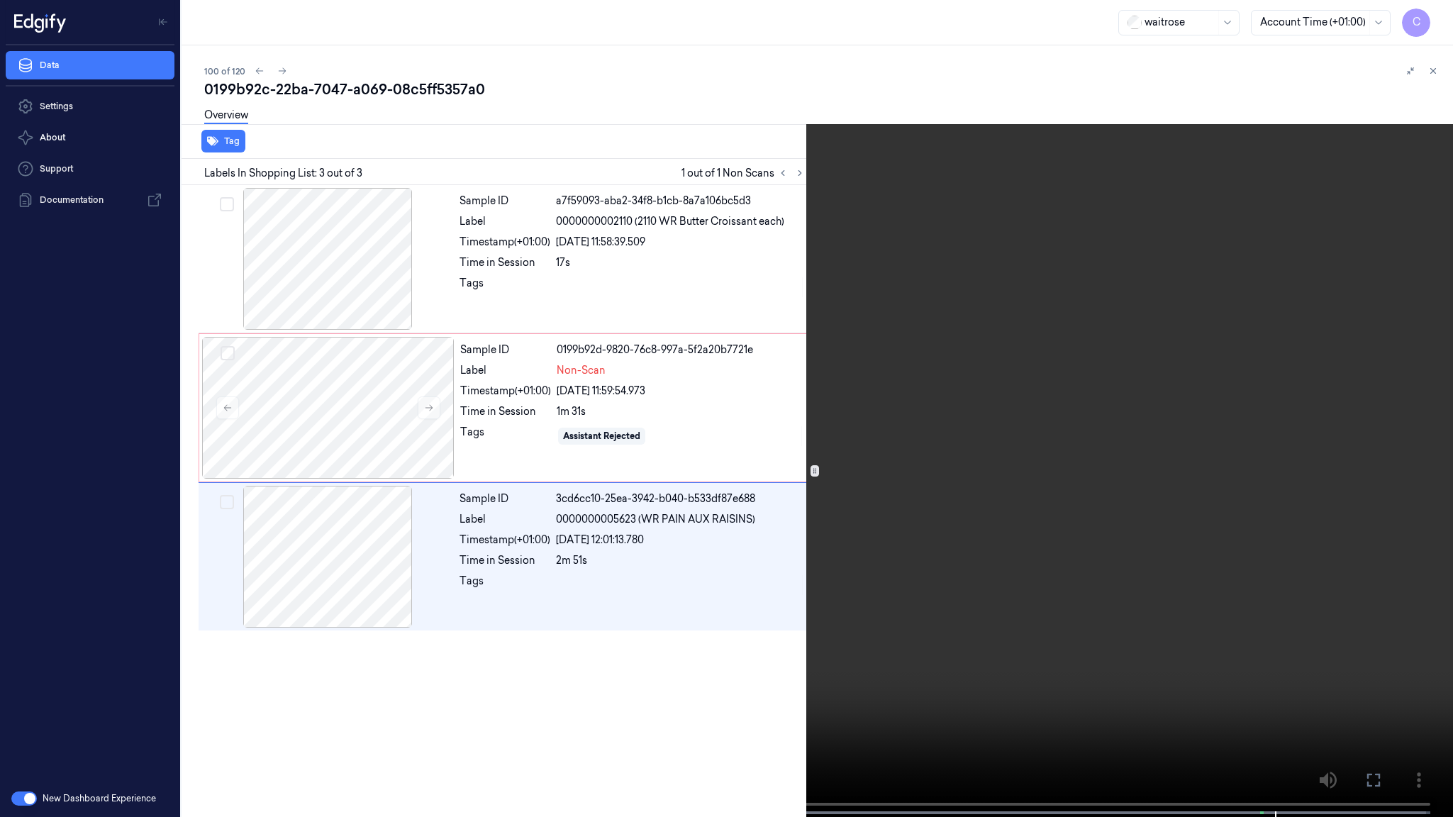
click at [801, 575] on video at bounding box center [726, 410] width 1453 height 820
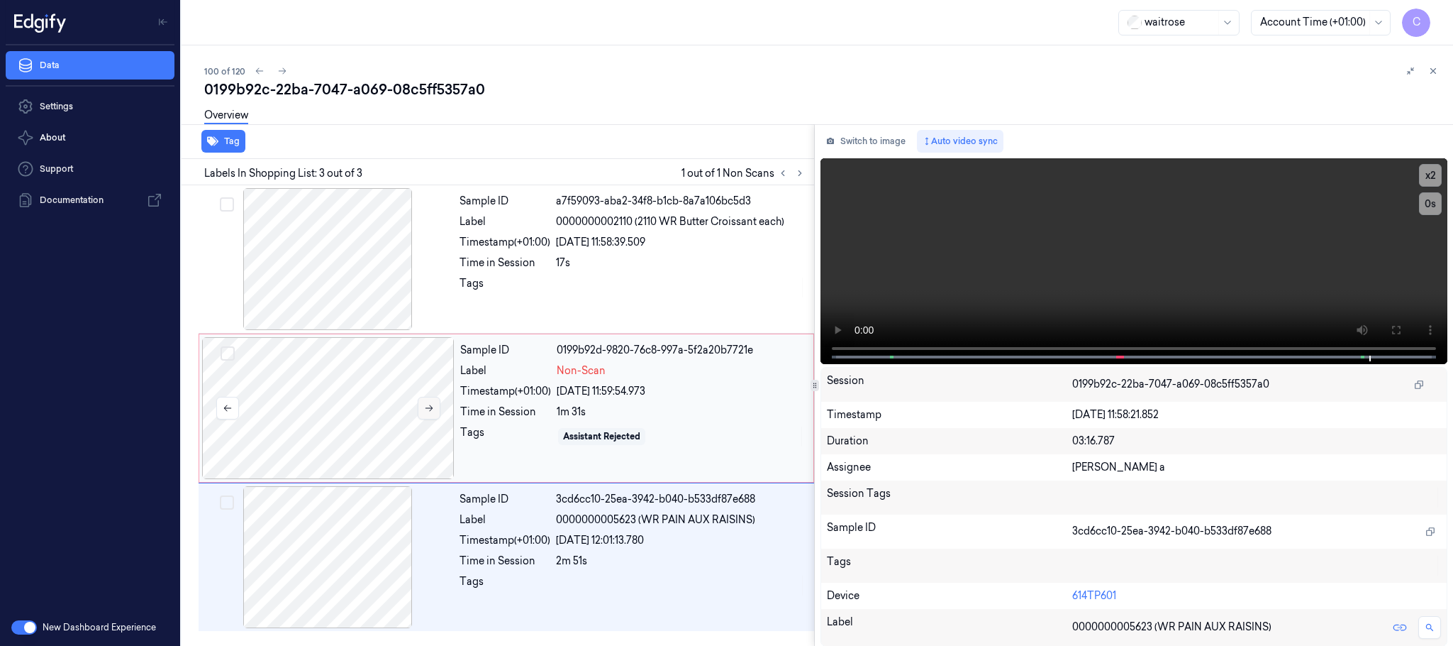
click at [431, 415] on button at bounding box center [429, 408] width 23 height 23
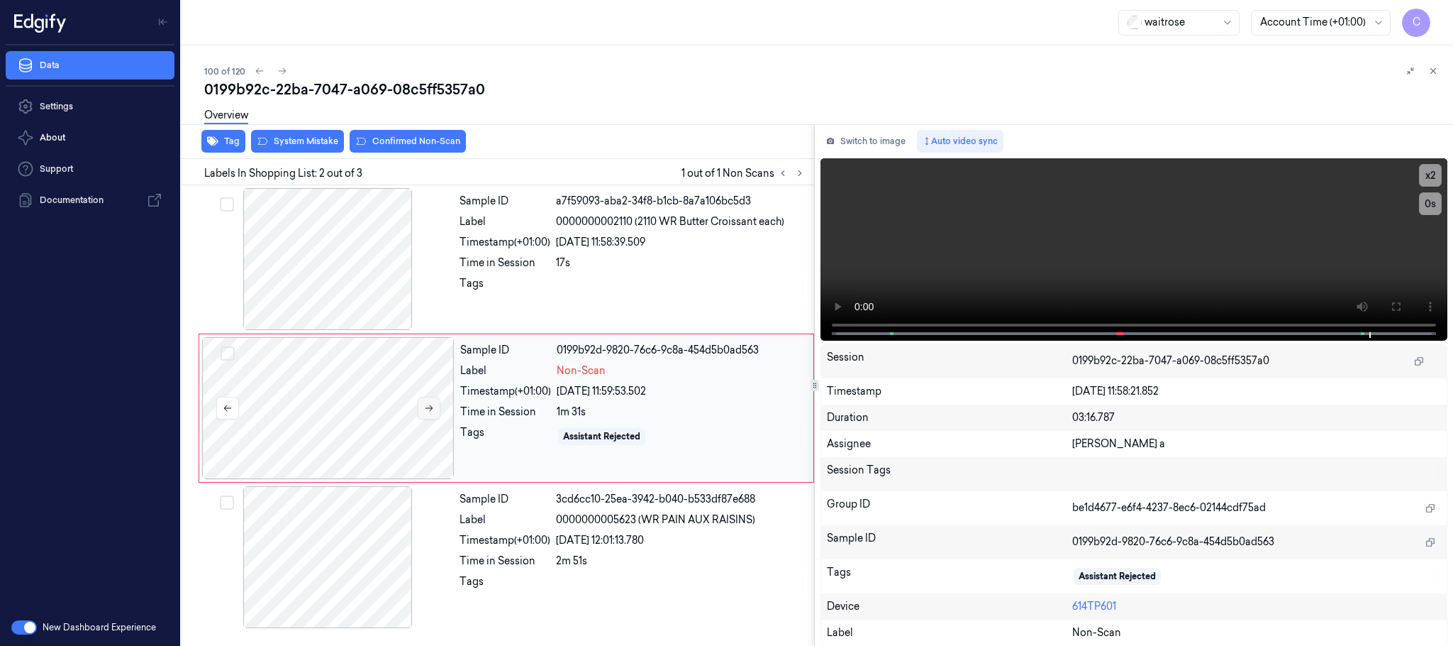
click at [431, 415] on button at bounding box center [429, 408] width 23 height 23
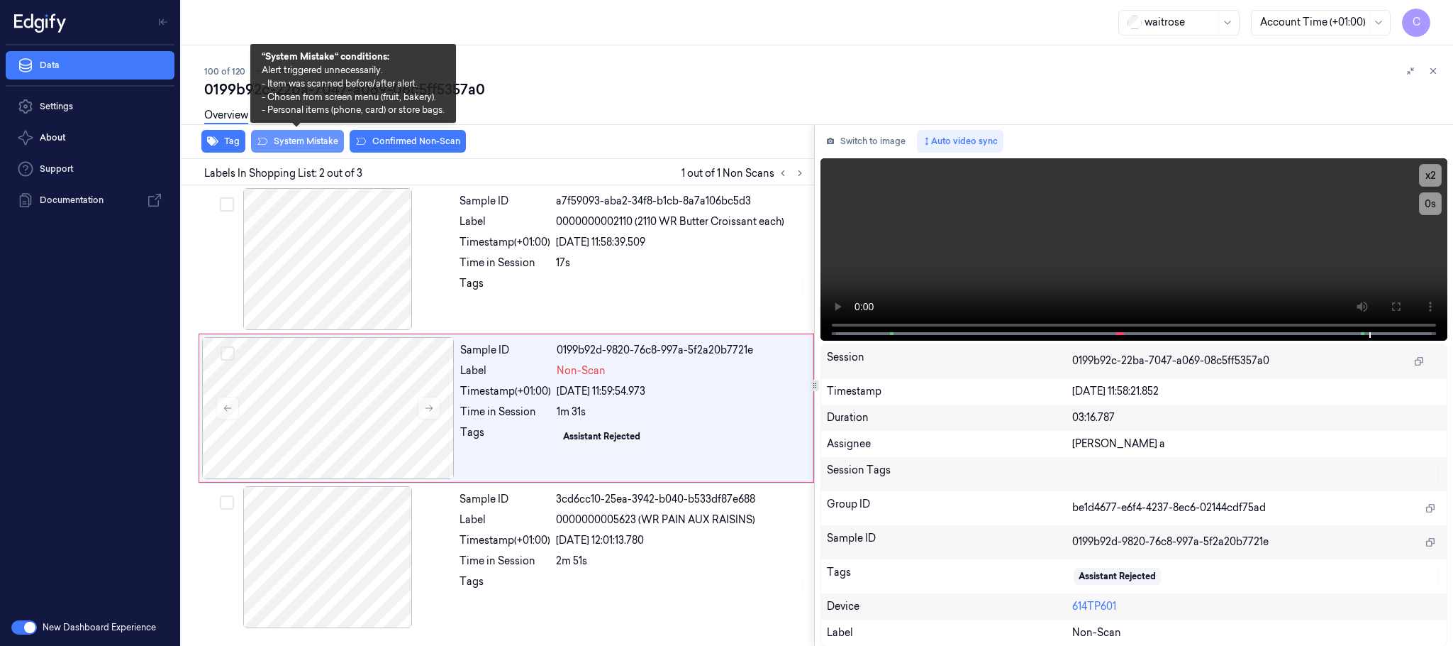
click at [287, 140] on button "System Mistake" at bounding box center [297, 141] width 93 height 23
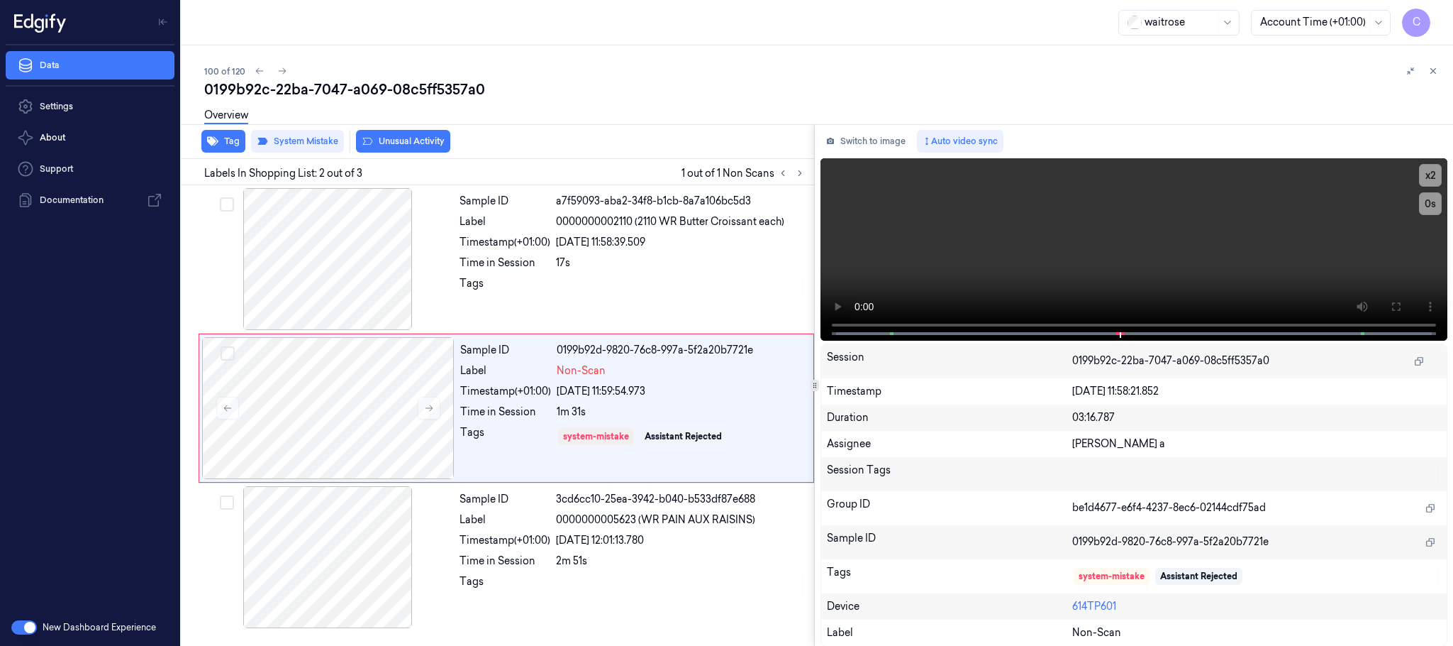
click at [394, 139] on button "Unusual Activity" at bounding box center [403, 141] width 94 height 23
click at [232, 145] on button "Tag" at bounding box center [223, 141] width 44 height 23
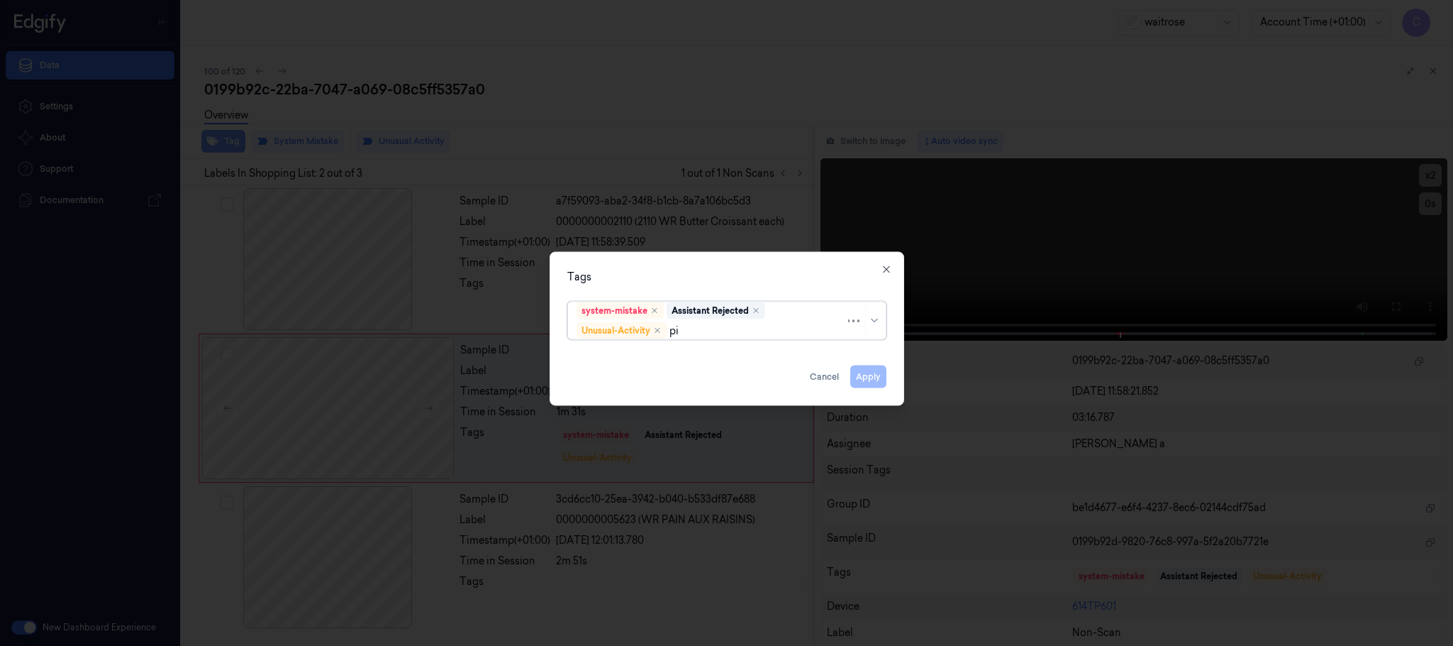
type input "pic"
click at [621, 362] on div "Picklist item alert" at bounding box center [618, 358] width 82 height 15
click at [743, 285] on div "Tags system-mistake Assistant Rejected Unusual-Activity Picklist item alert App…" at bounding box center [727, 329] width 355 height 154
click at [860, 379] on button "Apply" at bounding box center [869, 376] width 36 height 23
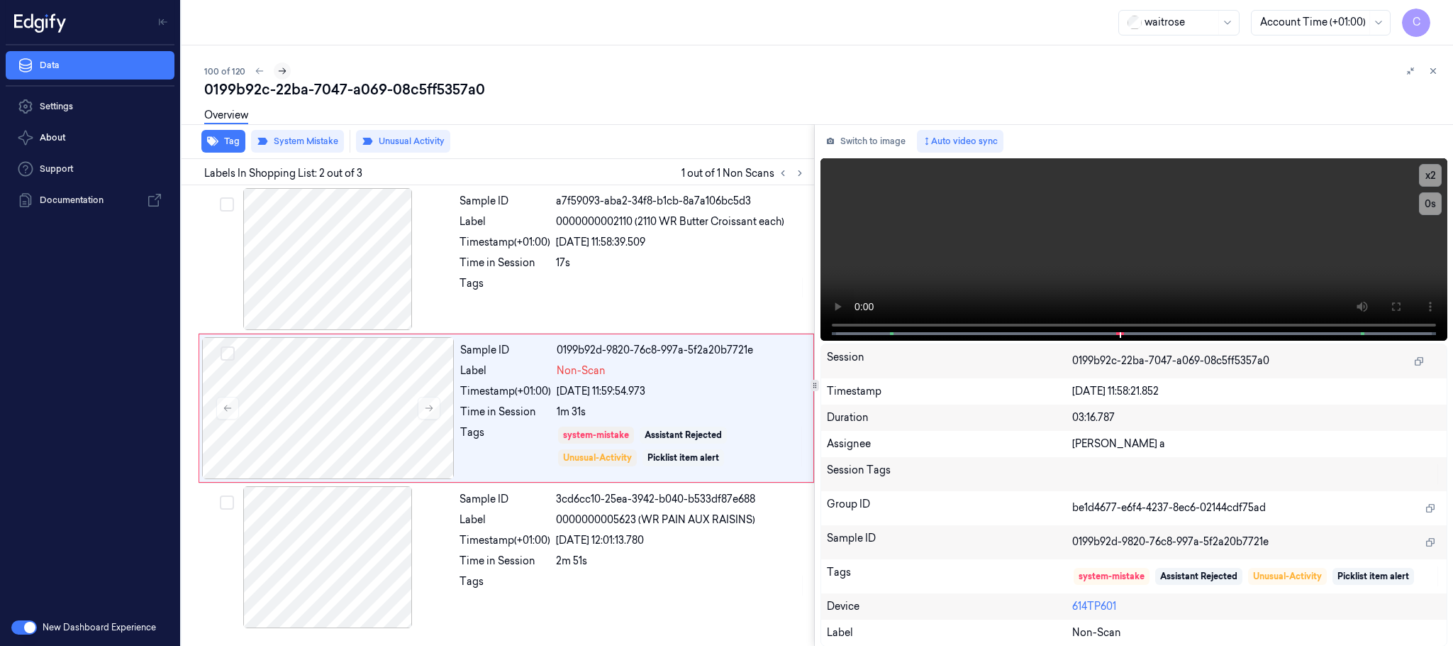
click at [283, 68] on icon at bounding box center [282, 71] width 10 height 10
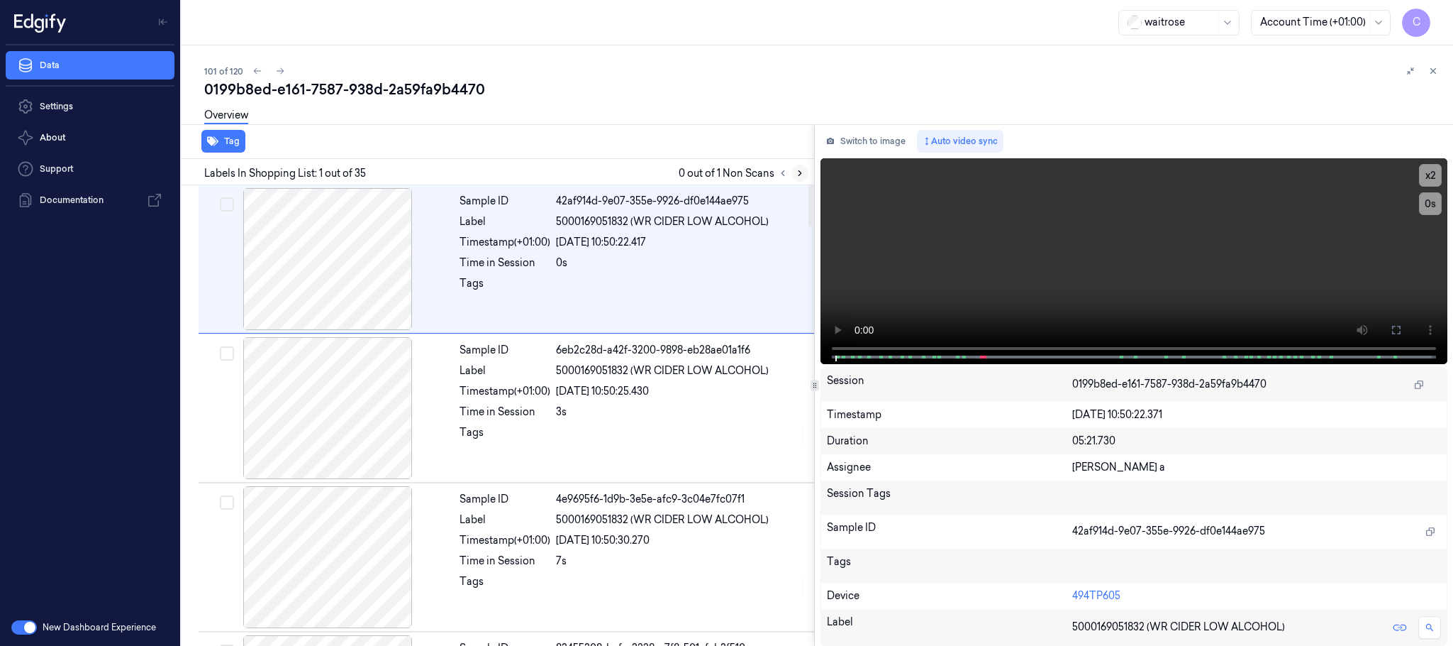
click at [801, 175] on icon at bounding box center [800, 173] width 10 height 10
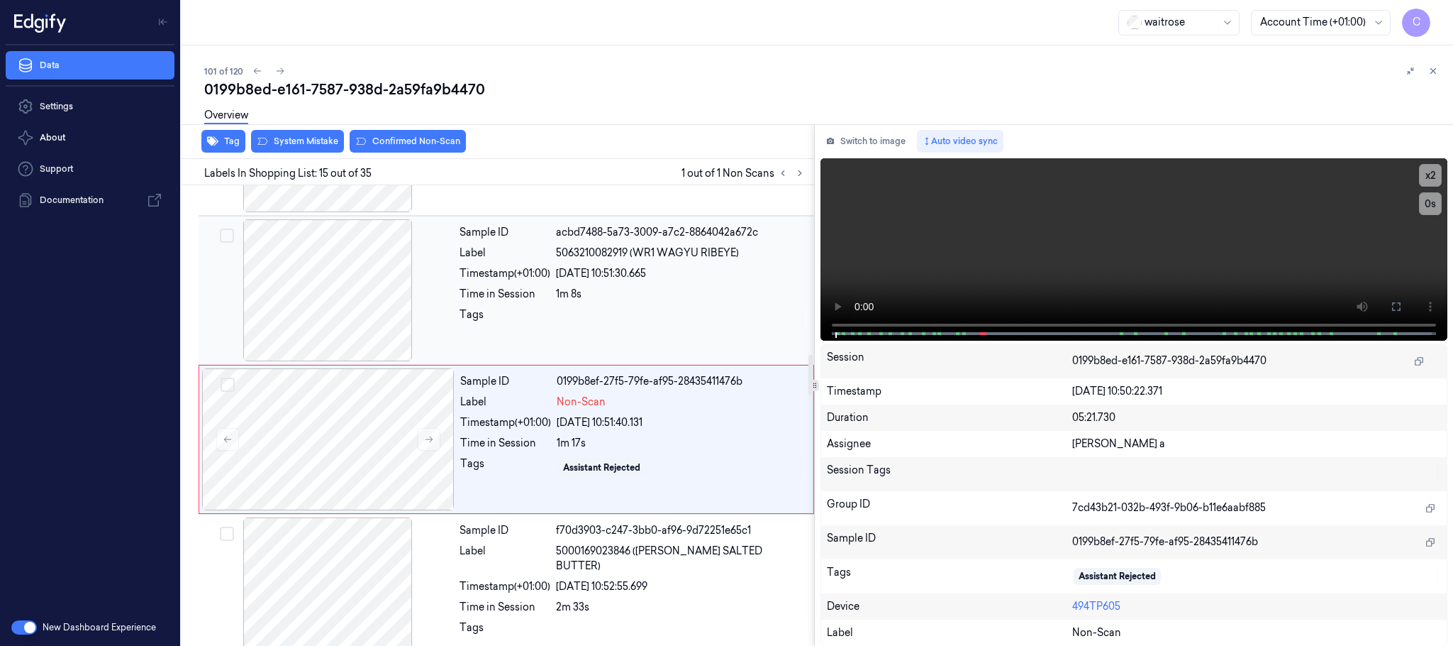
scroll to position [1939, 0]
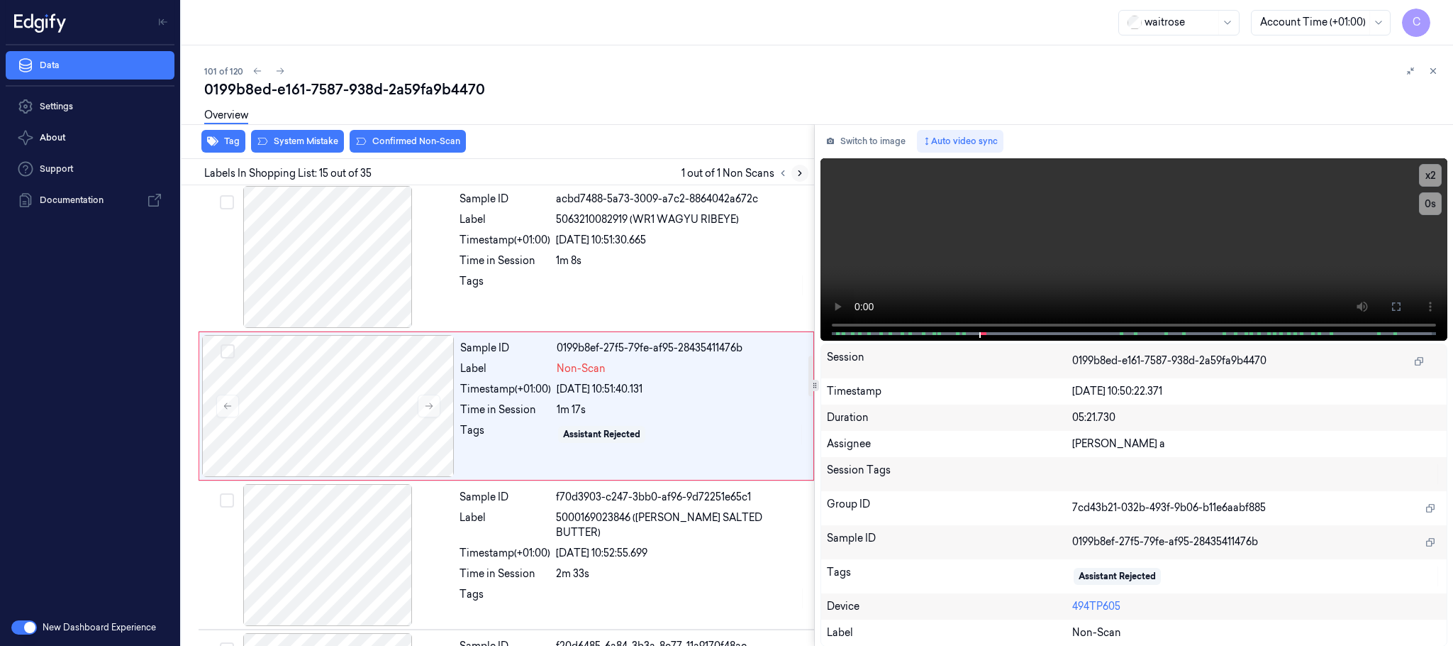
click at [805, 175] on button at bounding box center [800, 173] width 17 height 17
click at [437, 413] on button at bounding box center [429, 405] width 23 height 23
click at [433, 411] on icon at bounding box center [429, 406] width 10 height 10
click at [313, 134] on div "Overview" at bounding box center [823, 117] width 1238 height 36
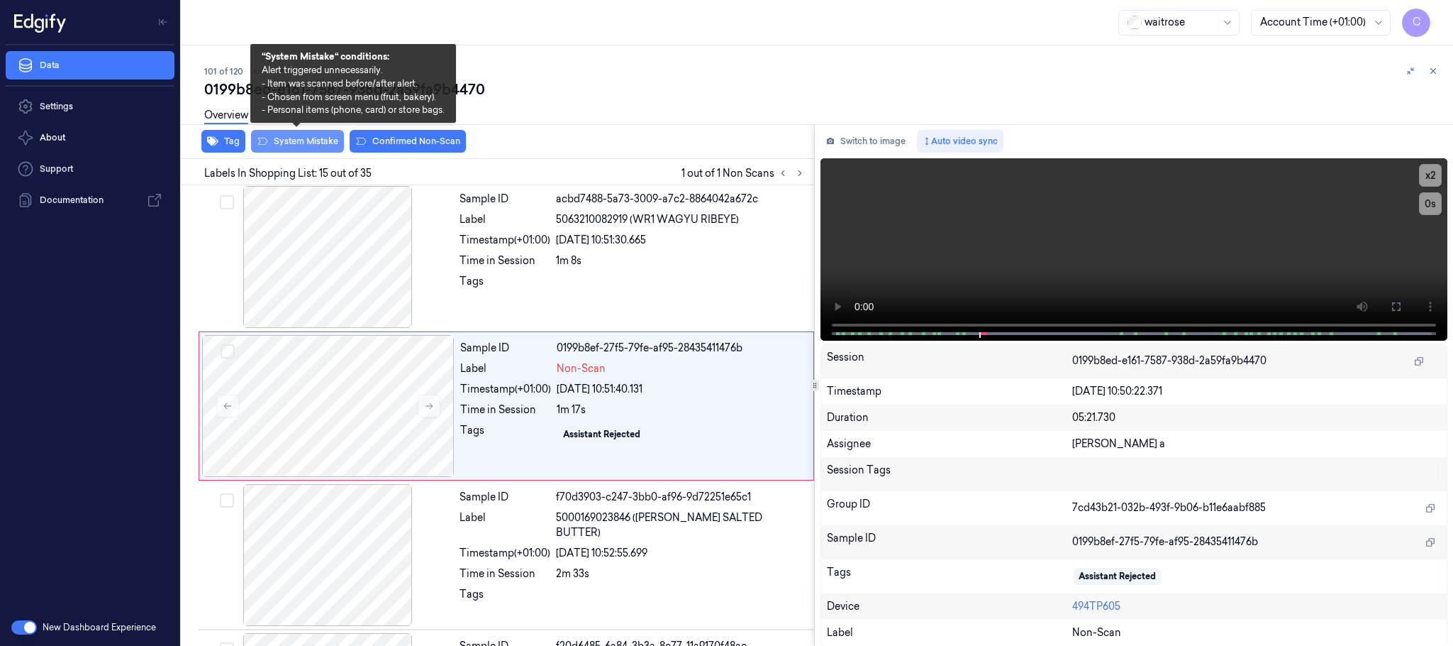
click at [304, 136] on button "System Mistake" at bounding box center [297, 141] width 93 height 23
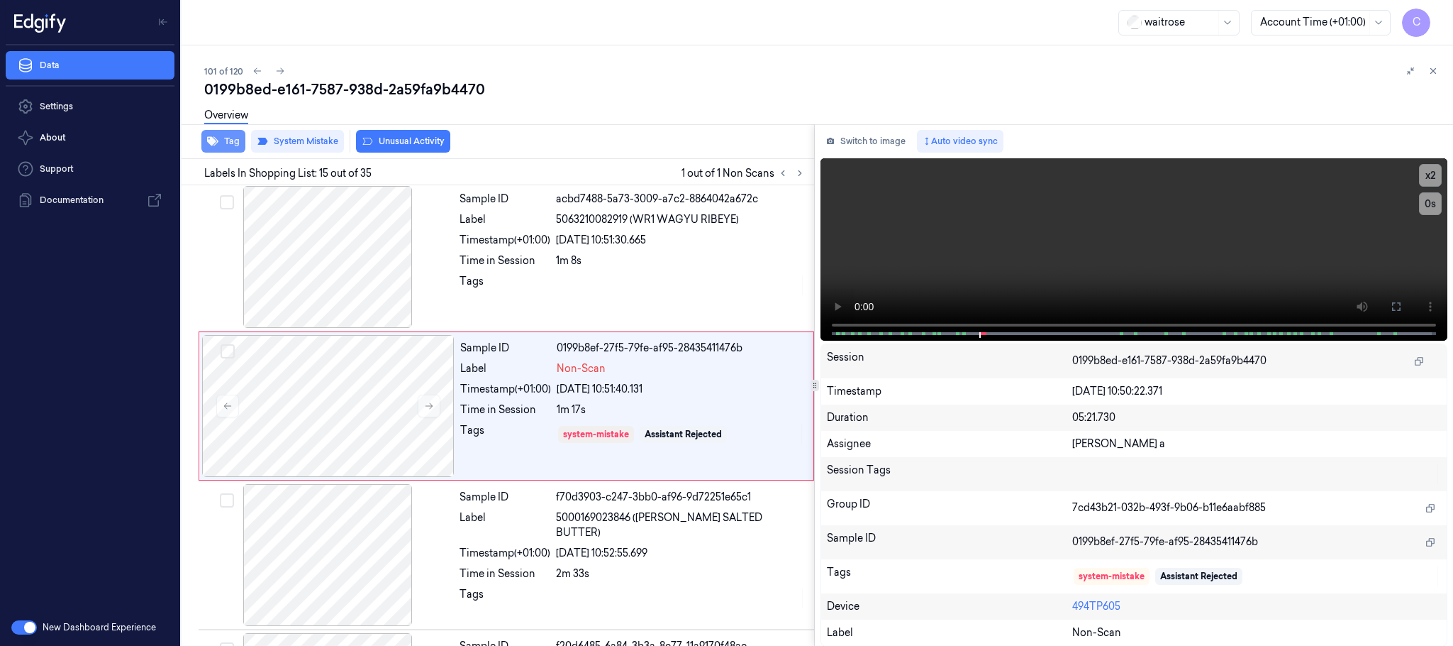
click at [214, 139] on icon "button" at bounding box center [212, 141] width 11 height 9
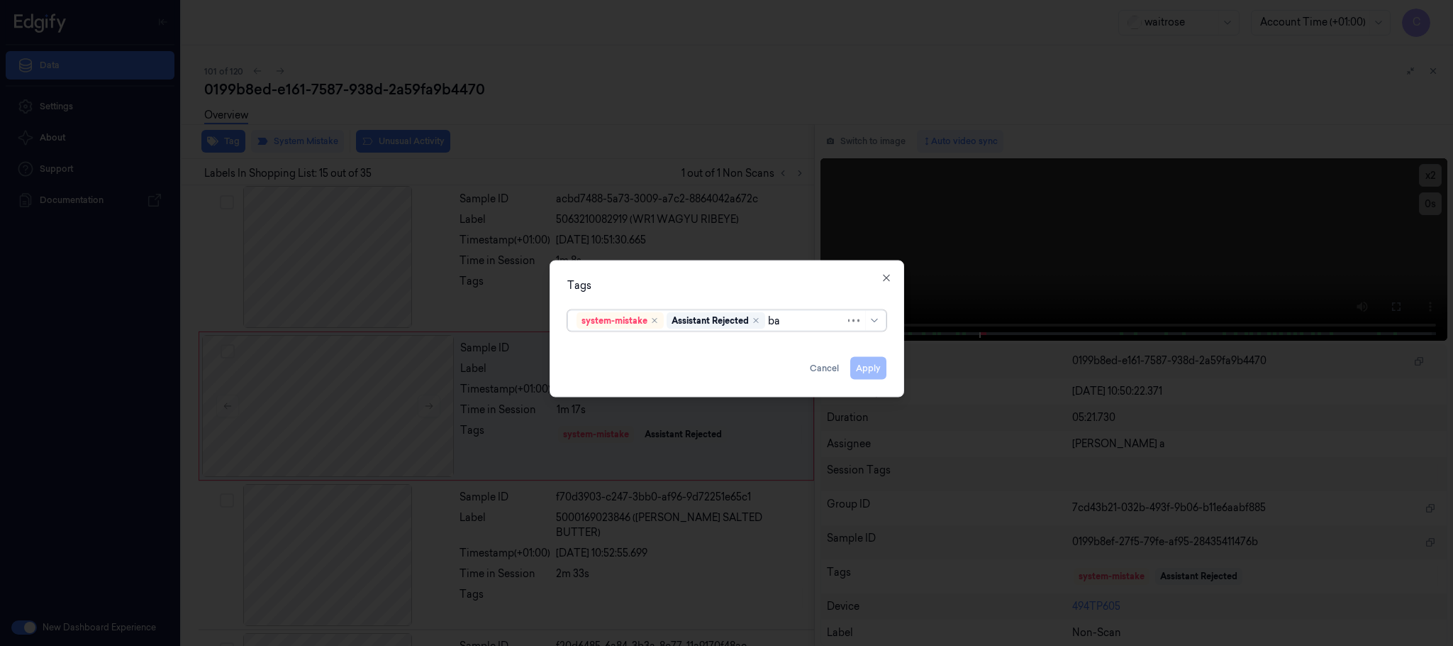
type input "bag"
click at [603, 345] on div "bags" at bounding box center [727, 349] width 300 height 15
click at [643, 290] on div "Tags" at bounding box center [726, 285] width 319 height 15
click at [869, 370] on button "Apply" at bounding box center [869, 368] width 36 height 23
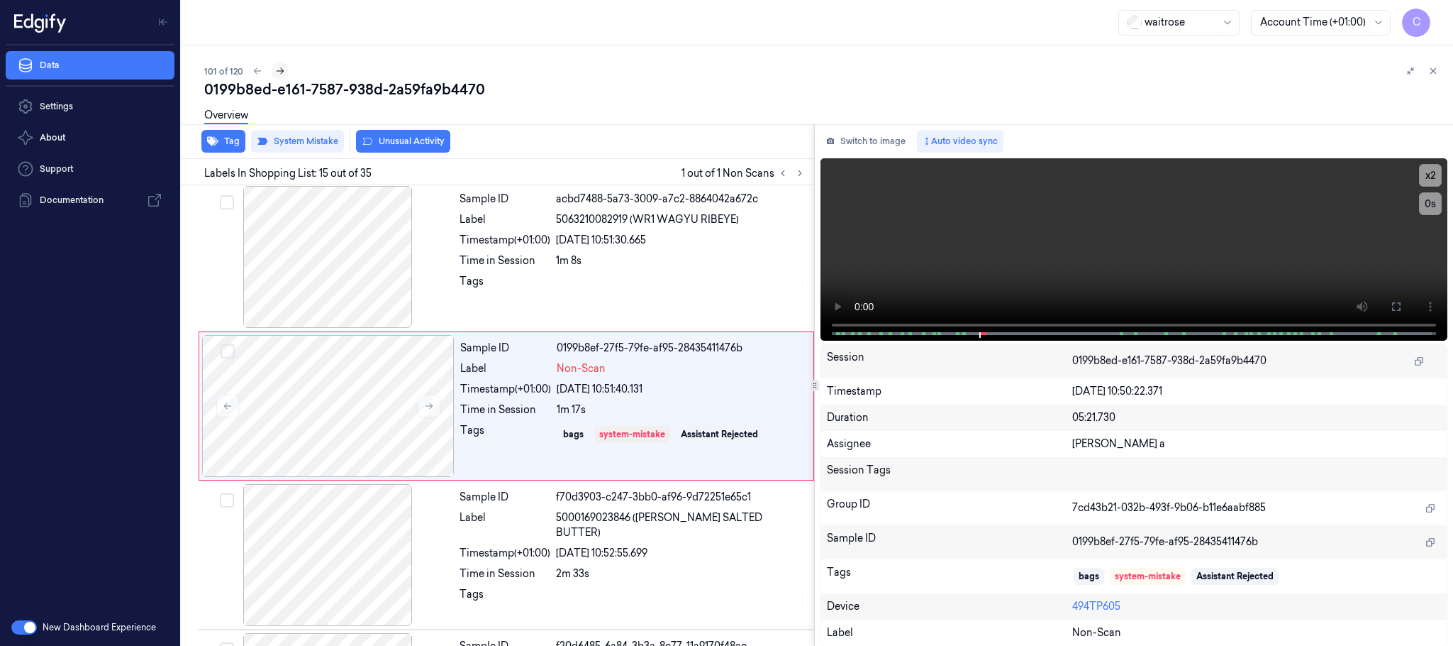
click at [277, 70] on icon at bounding box center [280, 71] width 10 height 10
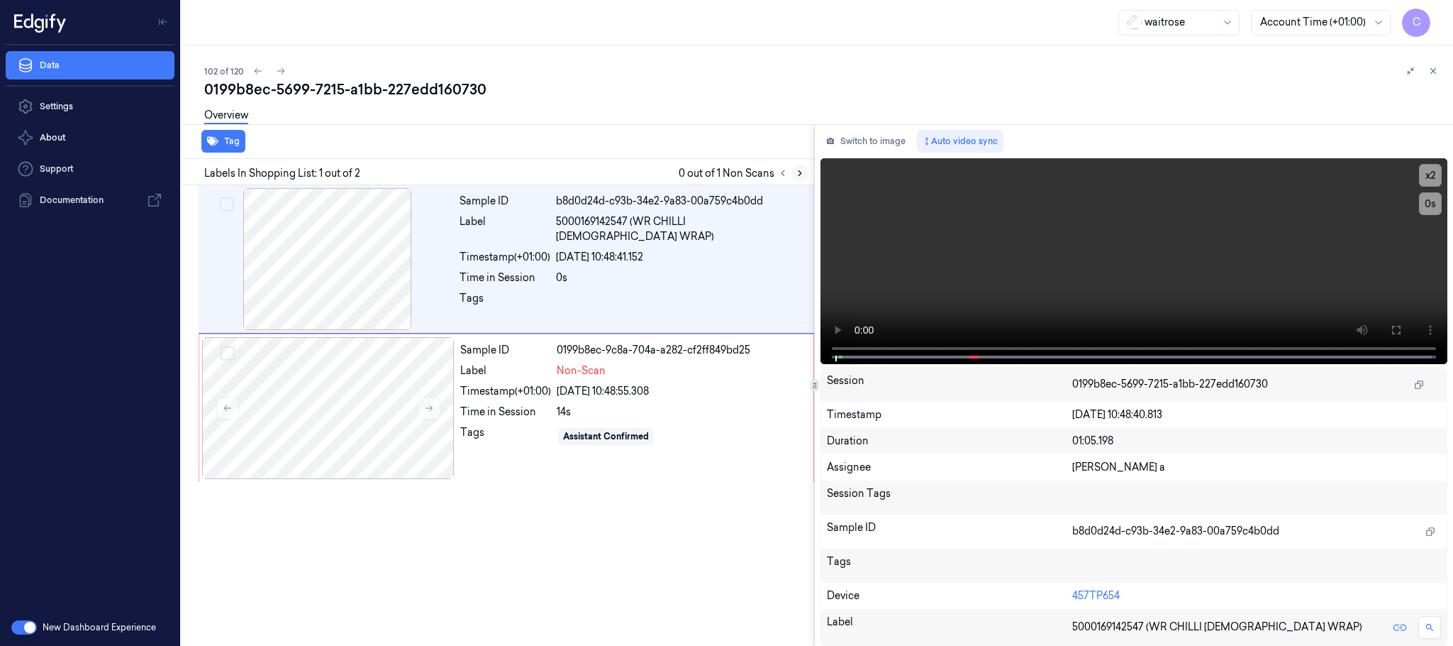
click at [799, 173] on icon at bounding box center [800, 173] width 10 height 10
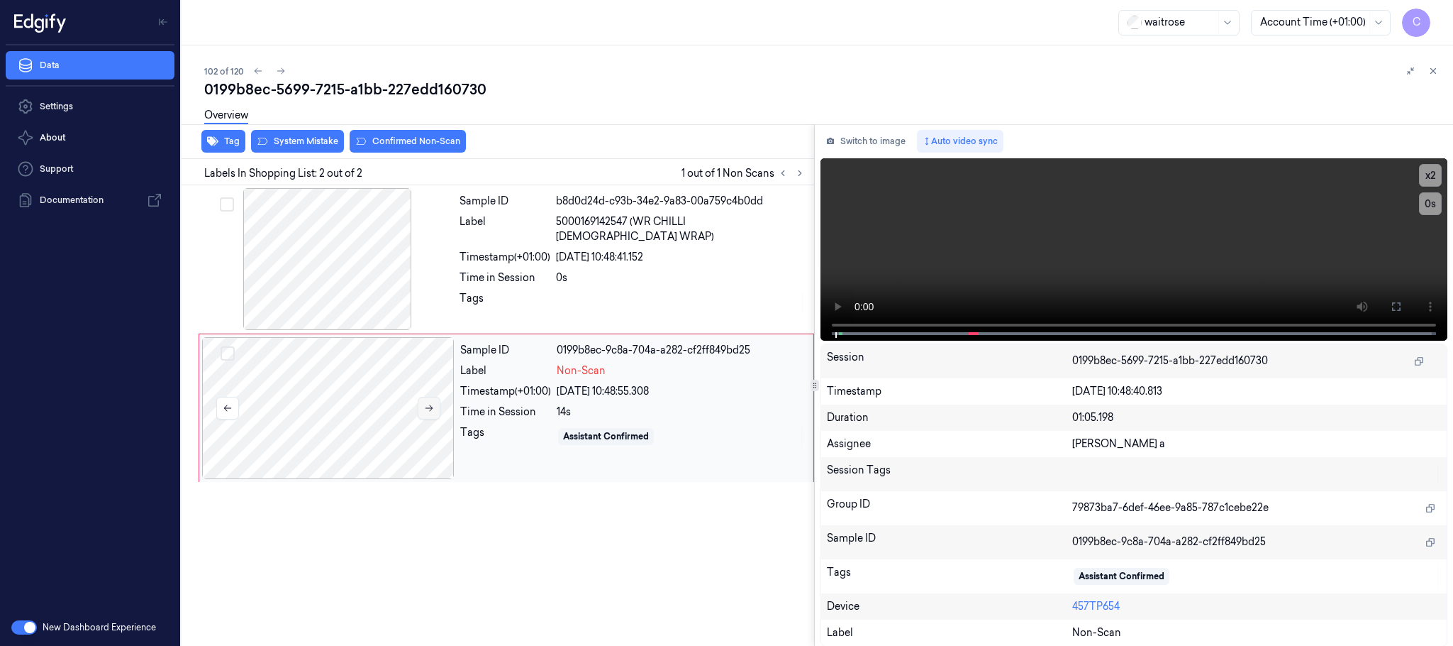
click at [430, 415] on button at bounding box center [429, 408] width 23 height 23
click at [348, 255] on div at bounding box center [327, 259] width 253 height 142
click at [1062, 226] on video at bounding box center [1134, 249] width 627 height 182
click at [362, 403] on div at bounding box center [328, 408] width 253 height 142
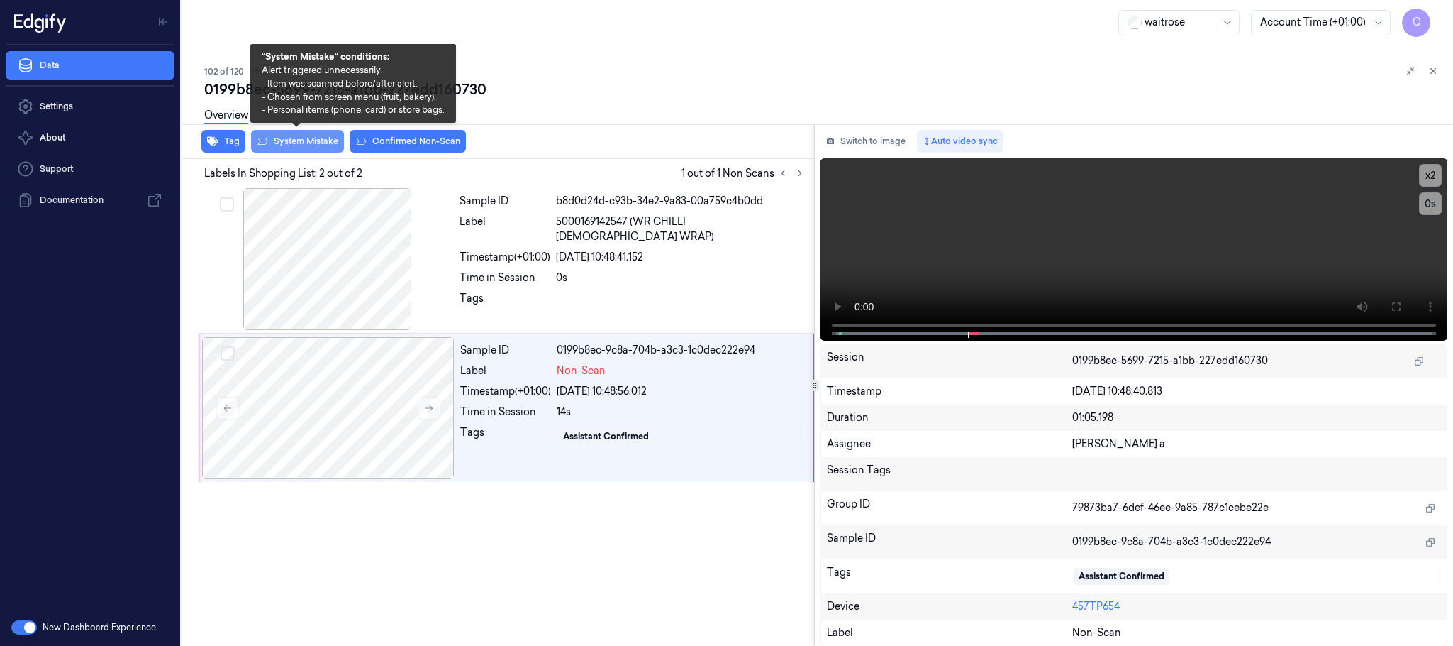
click at [315, 143] on button "System Mistake" at bounding box center [297, 141] width 93 height 23
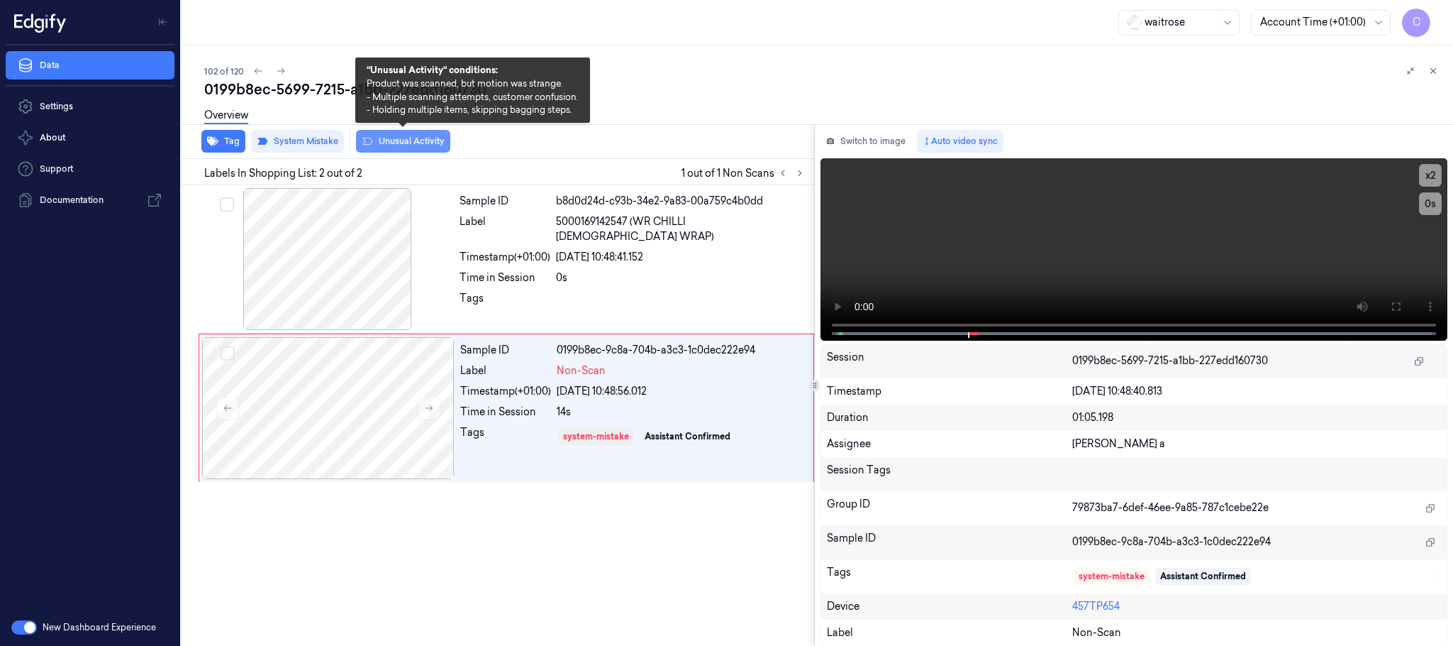
click at [401, 143] on button "Unusual Activity" at bounding box center [403, 141] width 94 height 23
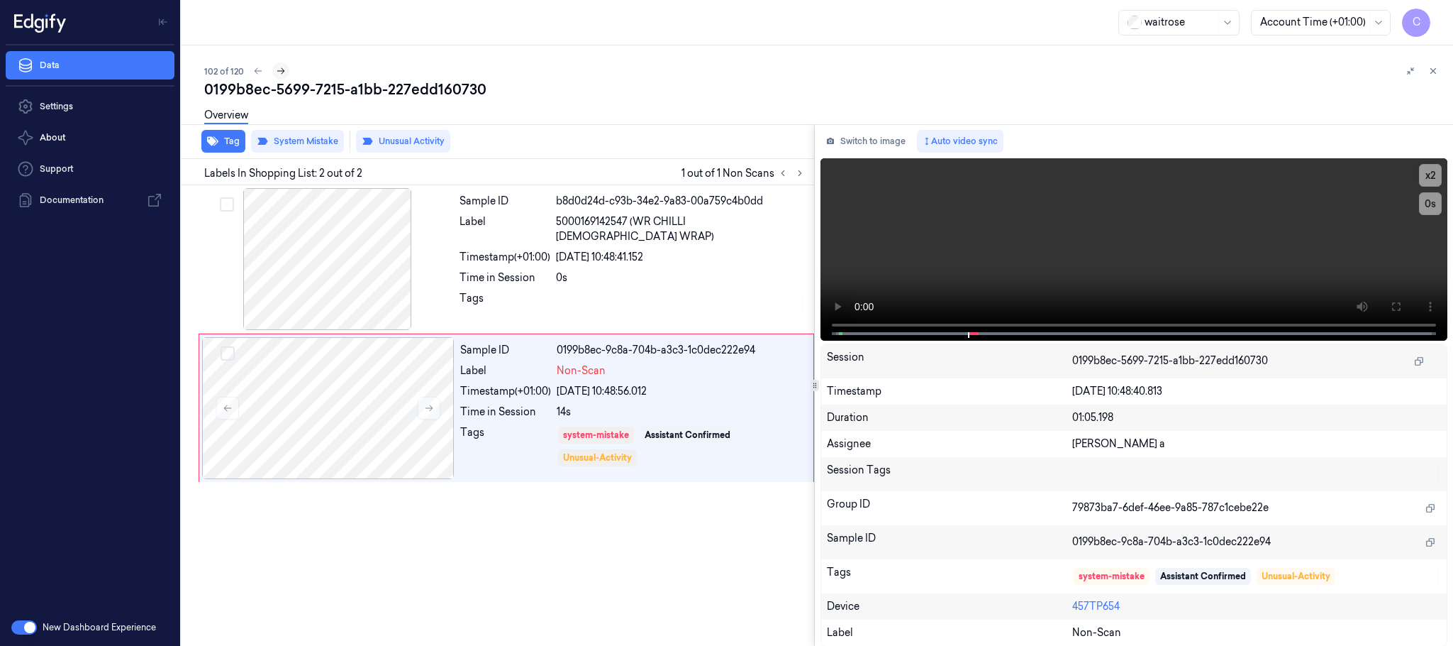
click at [281, 72] on icon at bounding box center [281, 71] width 10 height 10
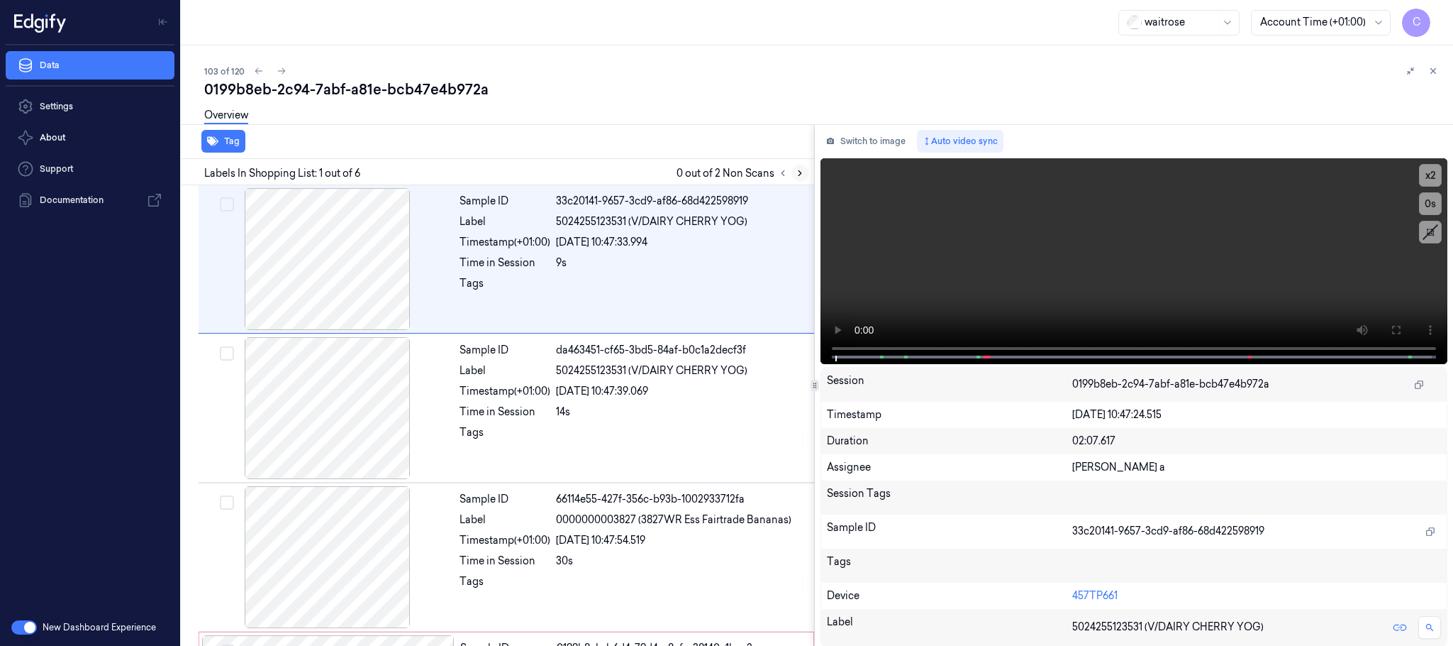
click at [795, 173] on icon at bounding box center [800, 173] width 10 height 10
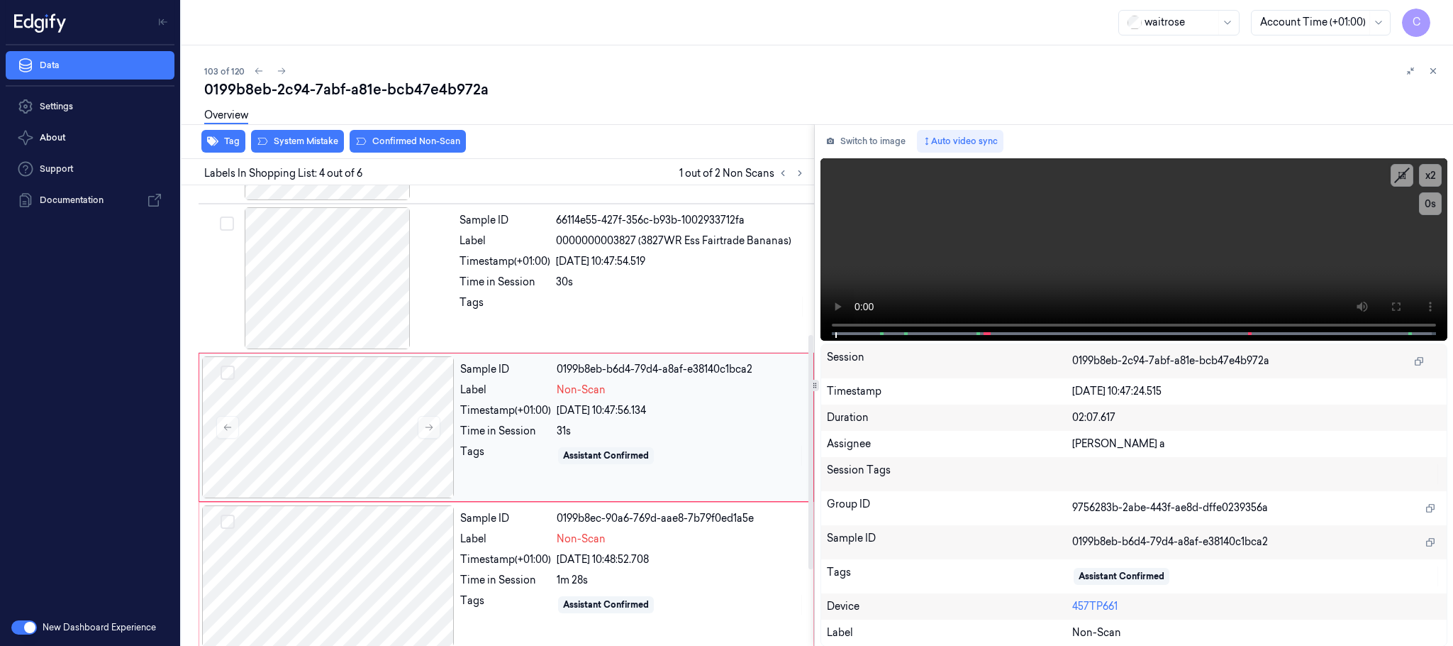
scroll to position [292, 0]
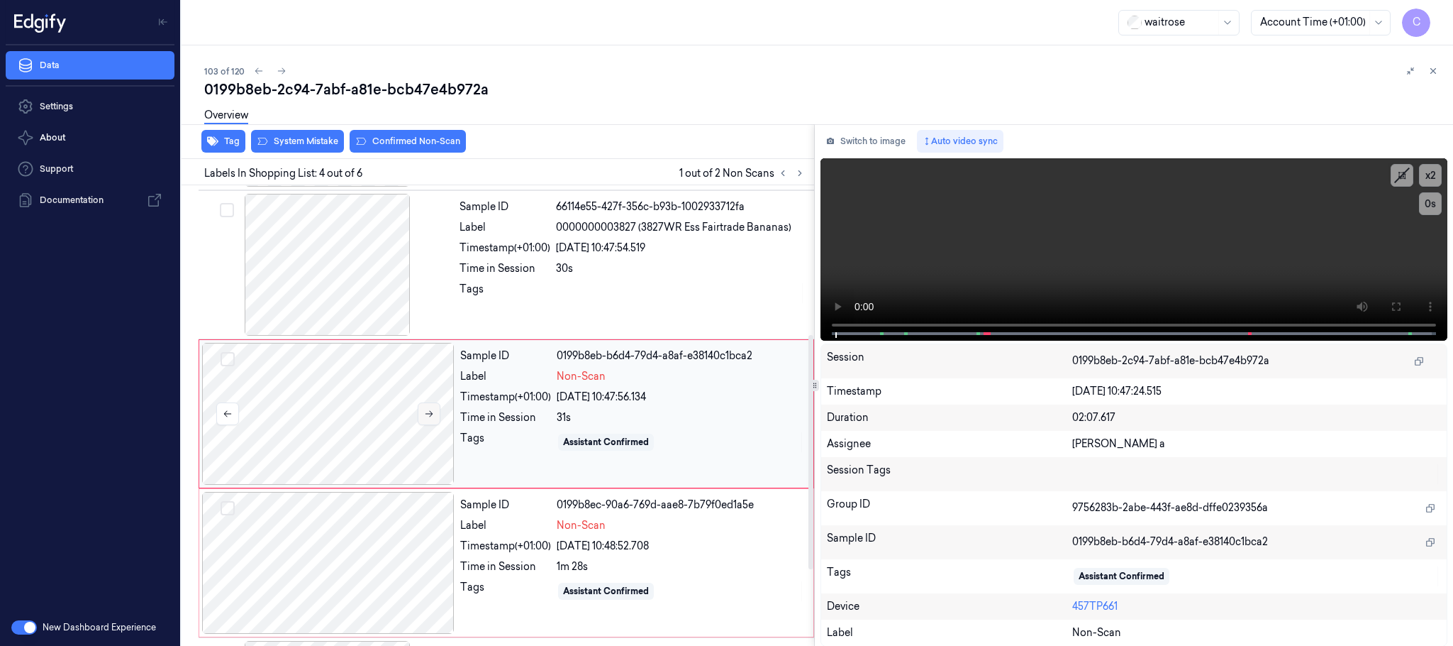
click at [431, 421] on button at bounding box center [429, 413] width 23 height 23
click at [428, 421] on button at bounding box center [429, 413] width 23 height 23
click at [284, 250] on div at bounding box center [327, 265] width 253 height 142
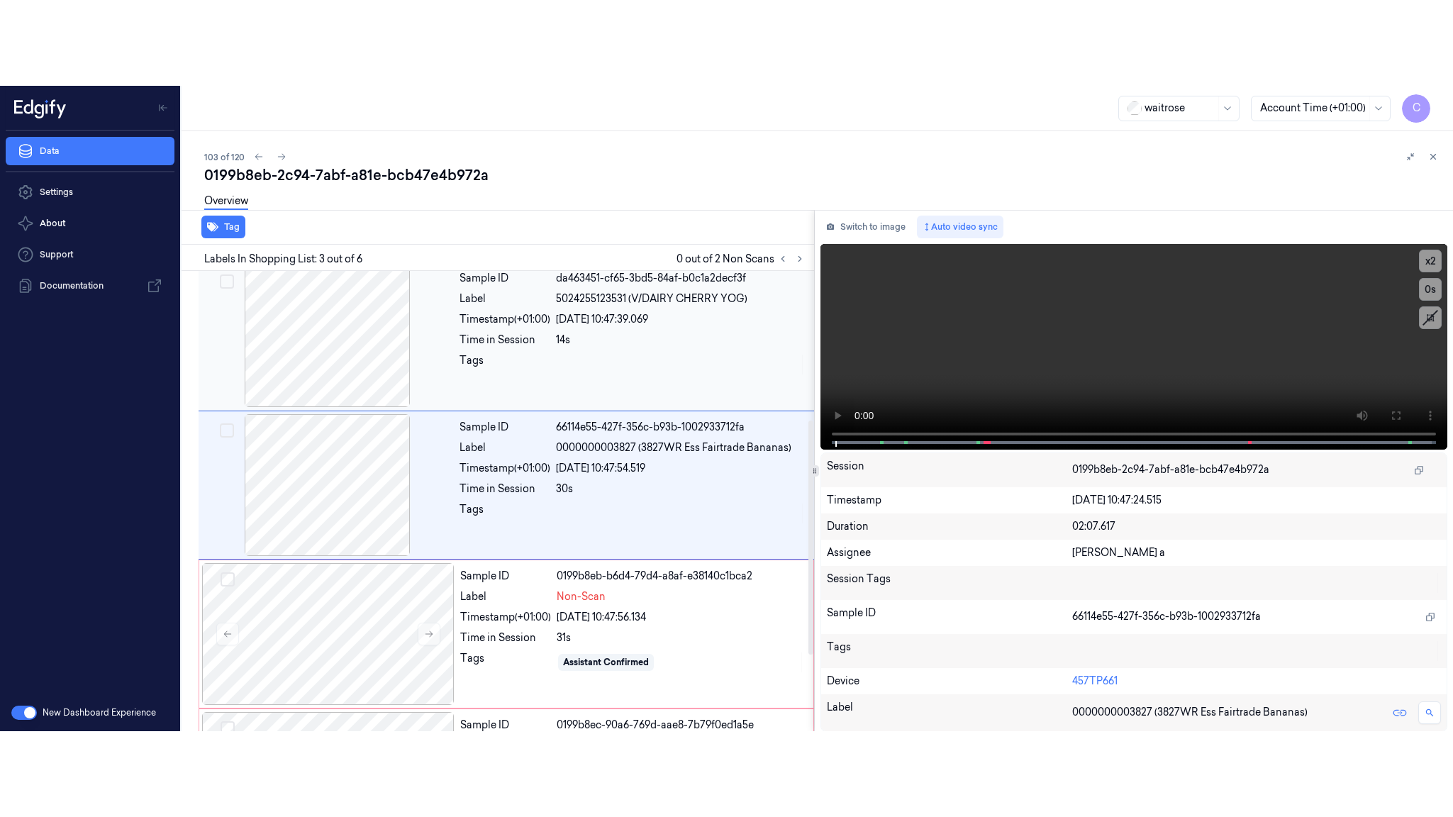
scroll to position [143, 0]
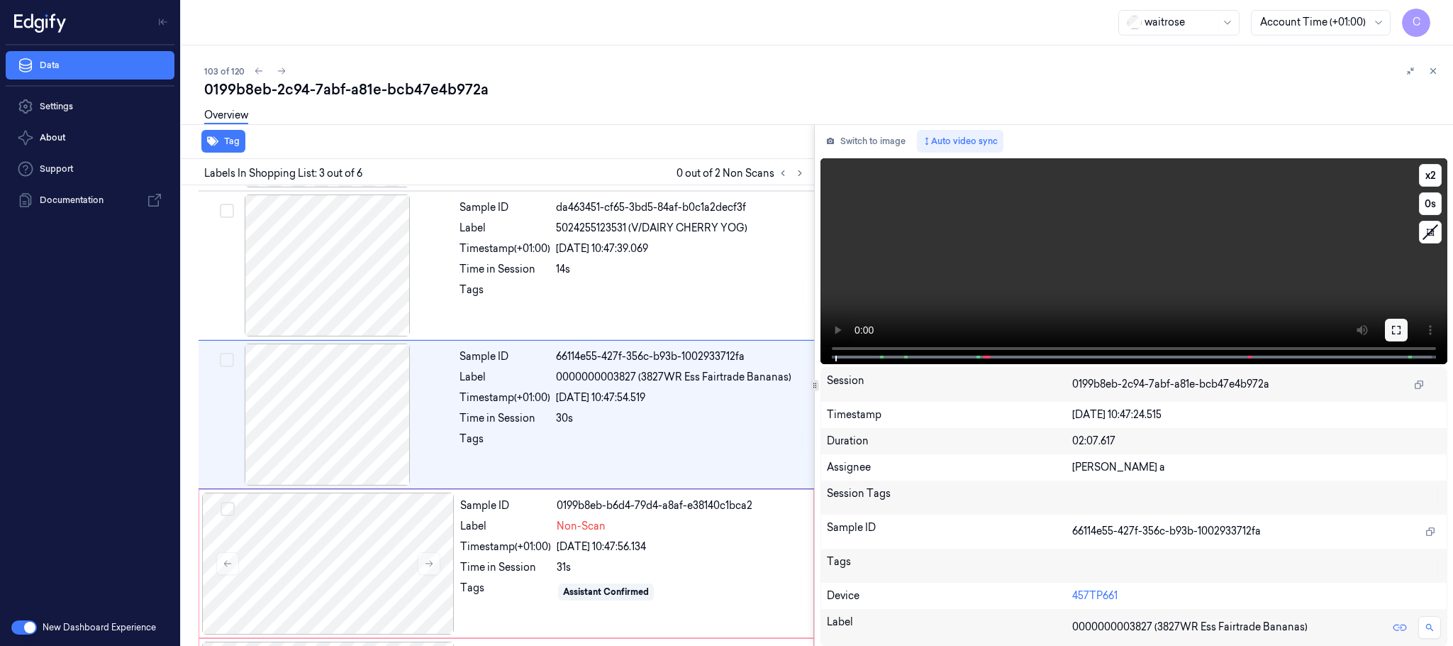
click at [1400, 324] on icon at bounding box center [1396, 329] width 11 height 11
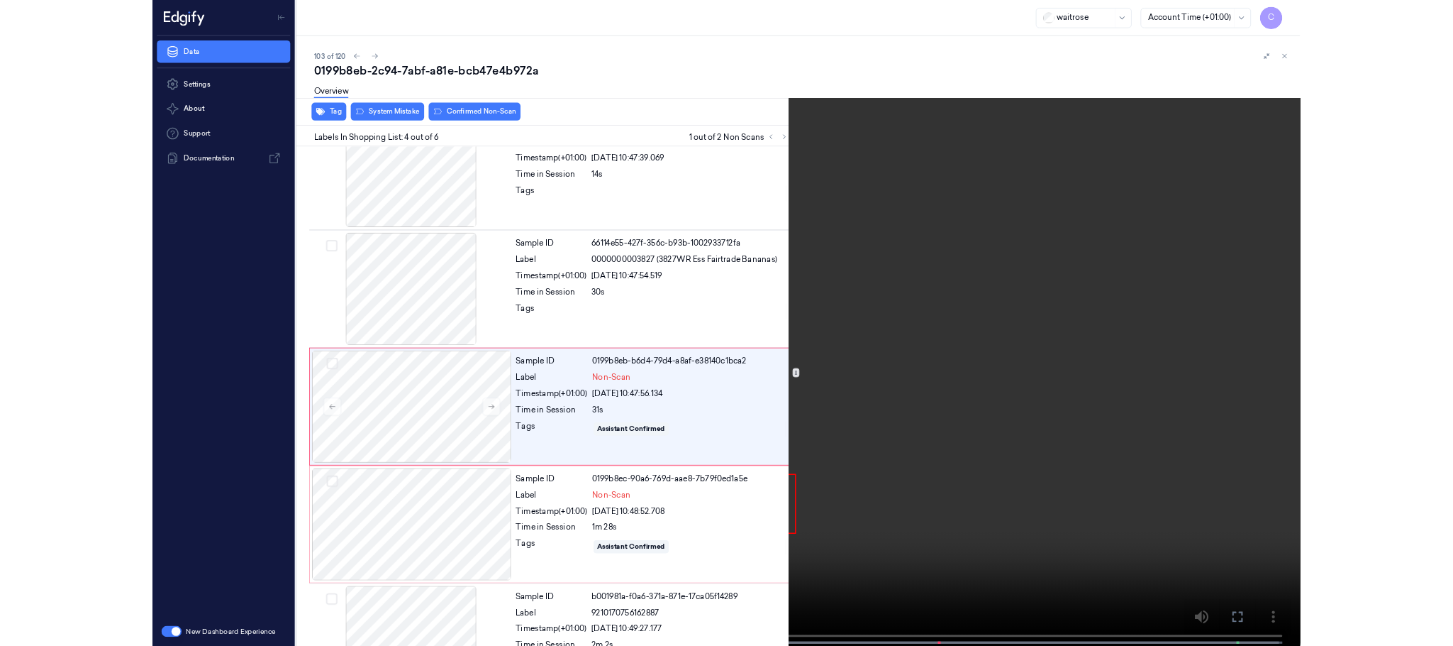
scroll to position [206, 0]
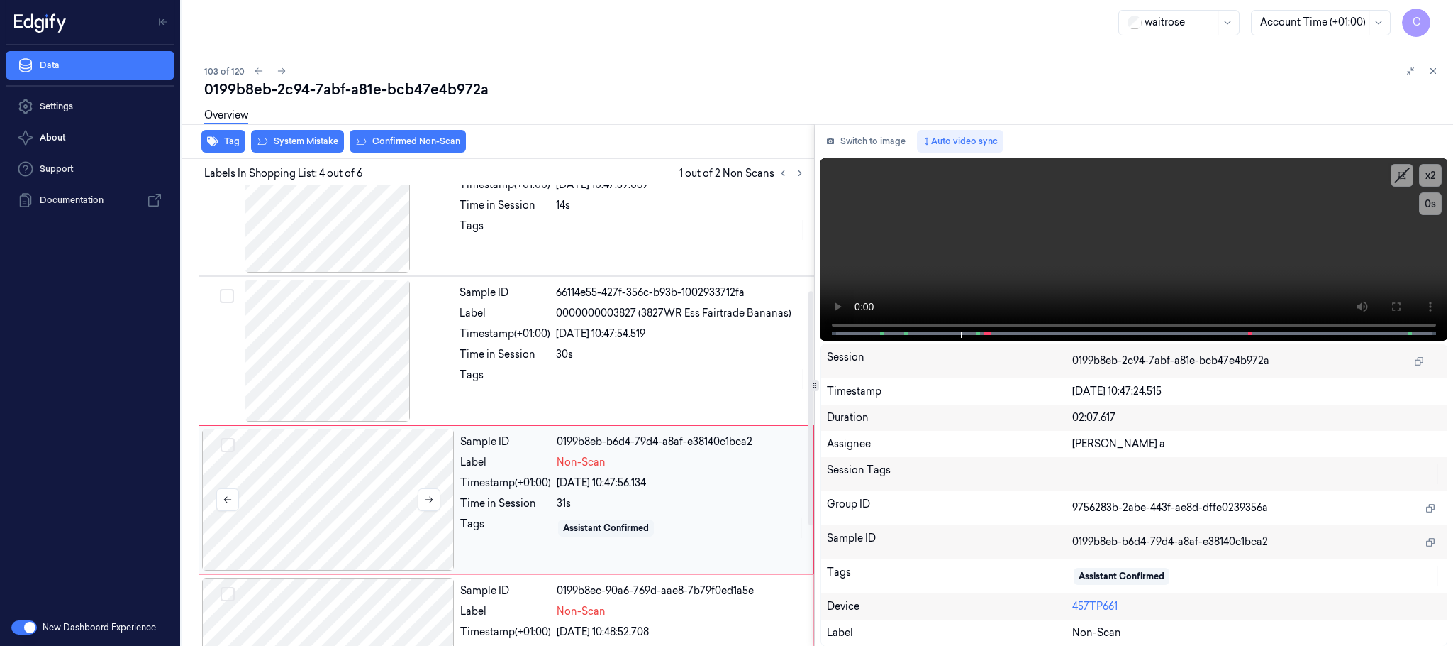
click at [333, 488] on div at bounding box center [328, 499] width 253 height 142
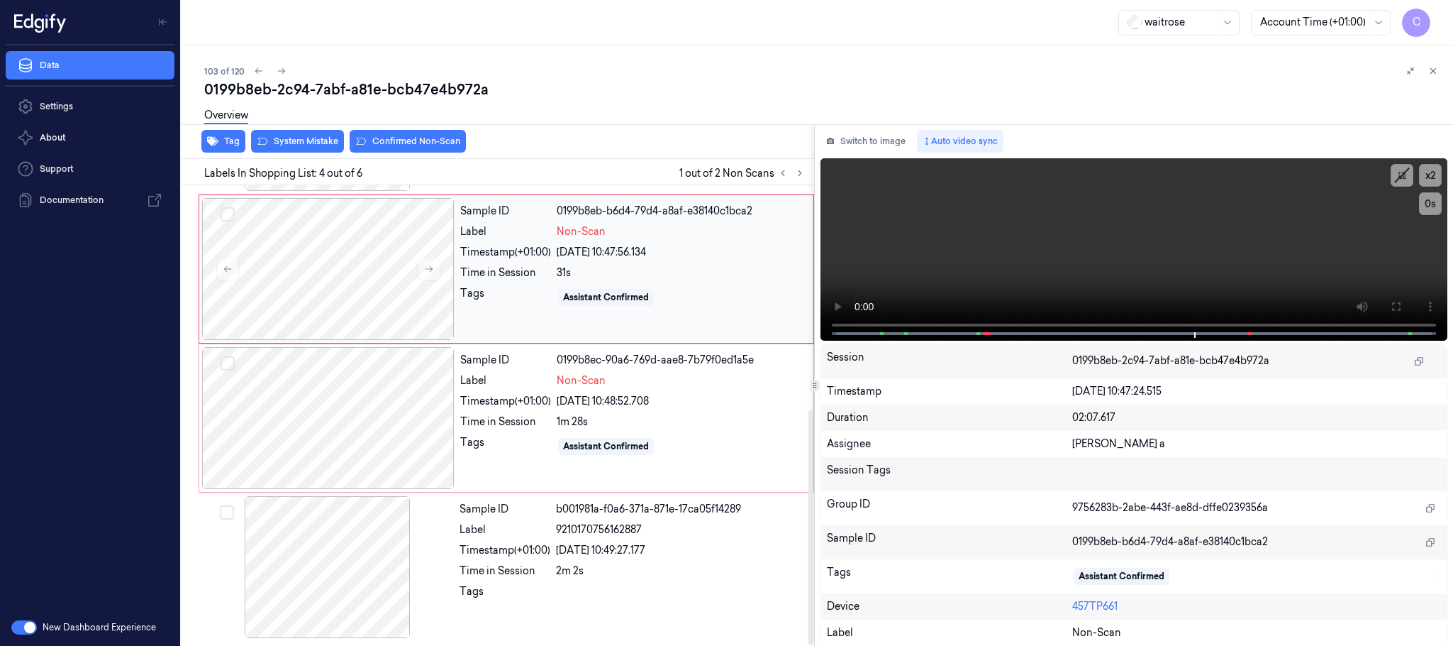
scroll to position [441, 0]
click at [1121, 256] on video at bounding box center [1134, 249] width 627 height 182
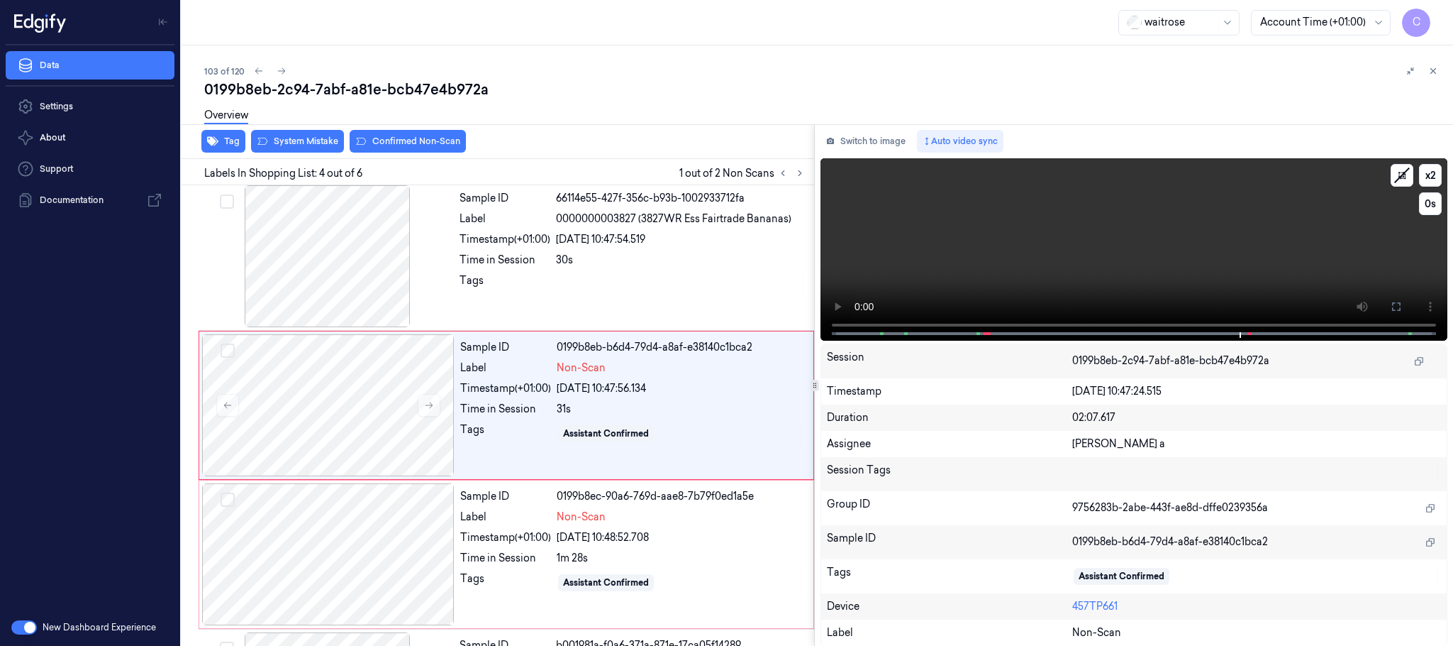
scroll to position [292, 0]
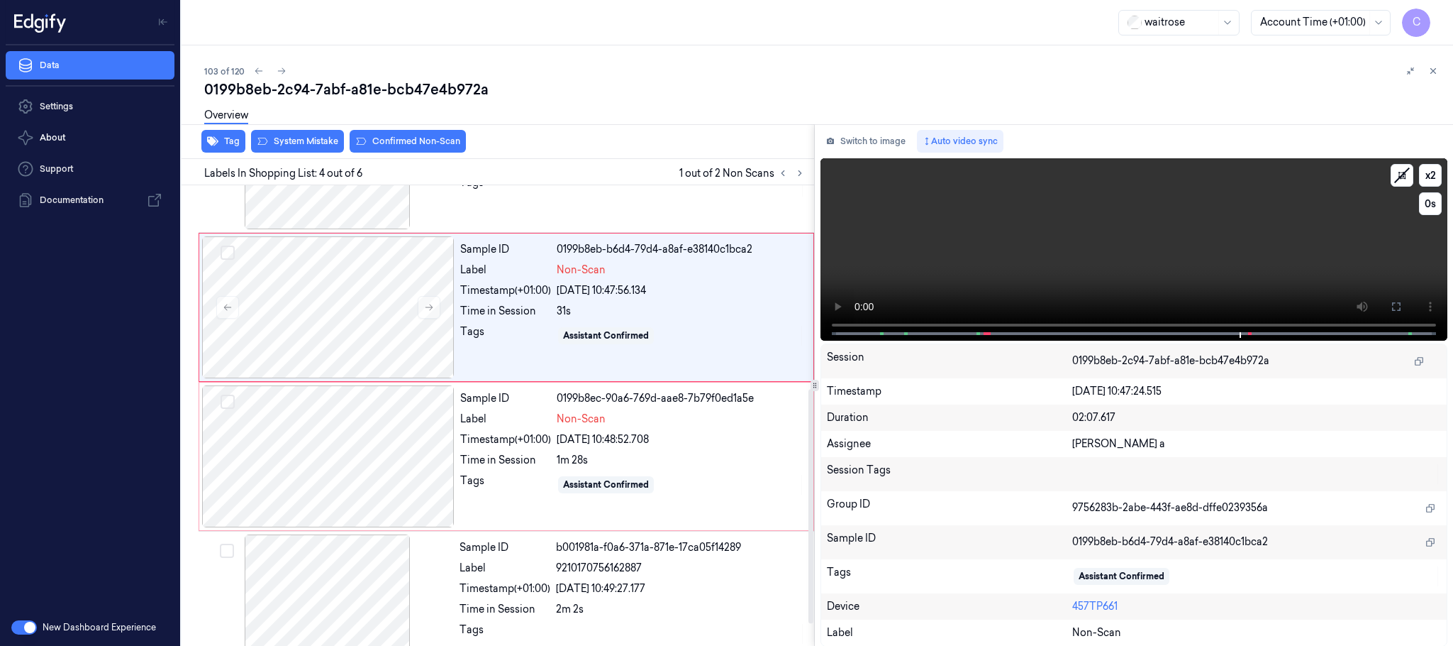
click at [1131, 234] on video at bounding box center [1134, 249] width 627 height 182
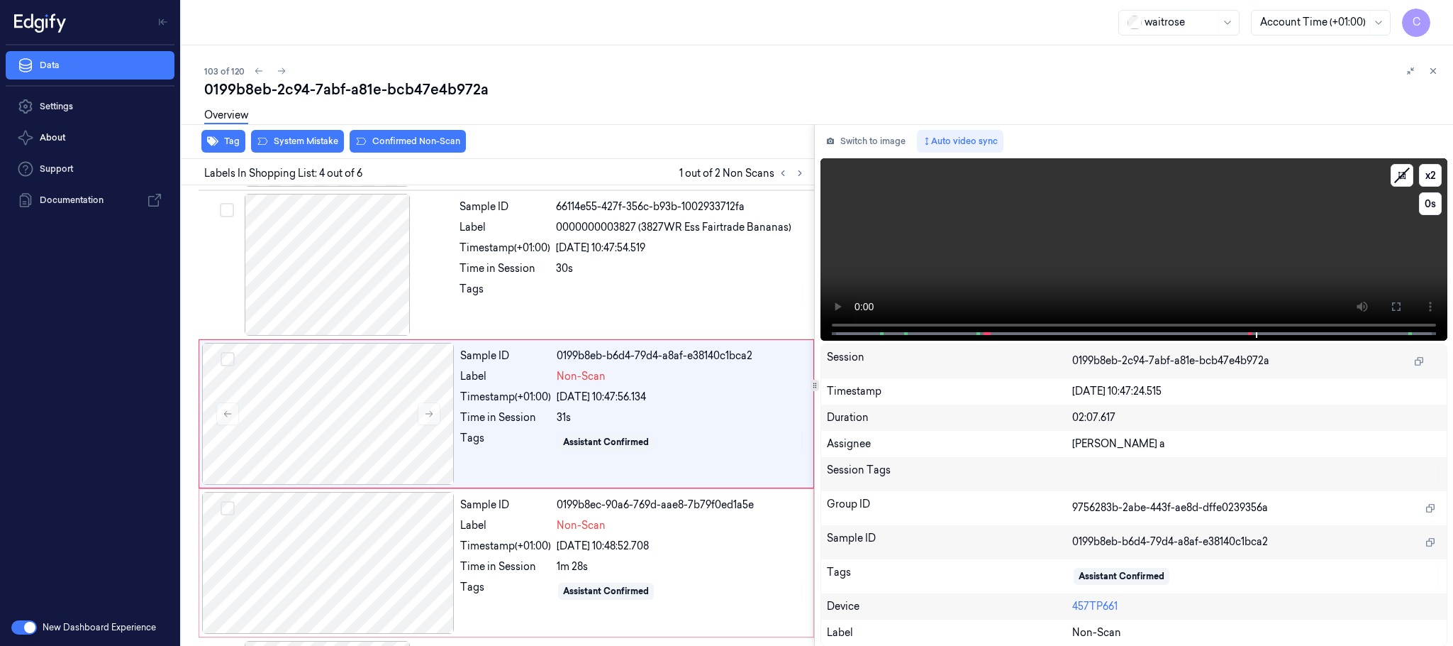
click at [1131, 234] on video at bounding box center [1134, 249] width 627 height 182
click at [319, 402] on div at bounding box center [328, 414] width 253 height 142
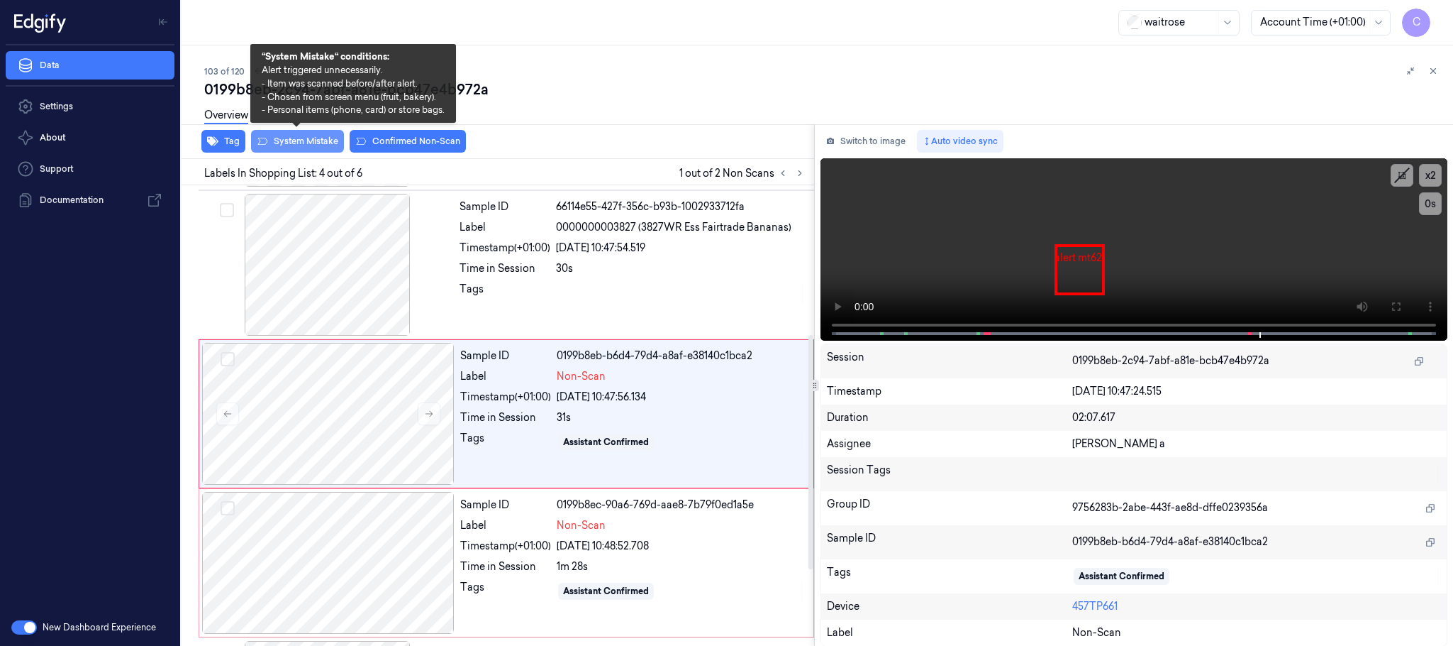
click at [300, 140] on button "System Mistake" at bounding box center [297, 141] width 93 height 23
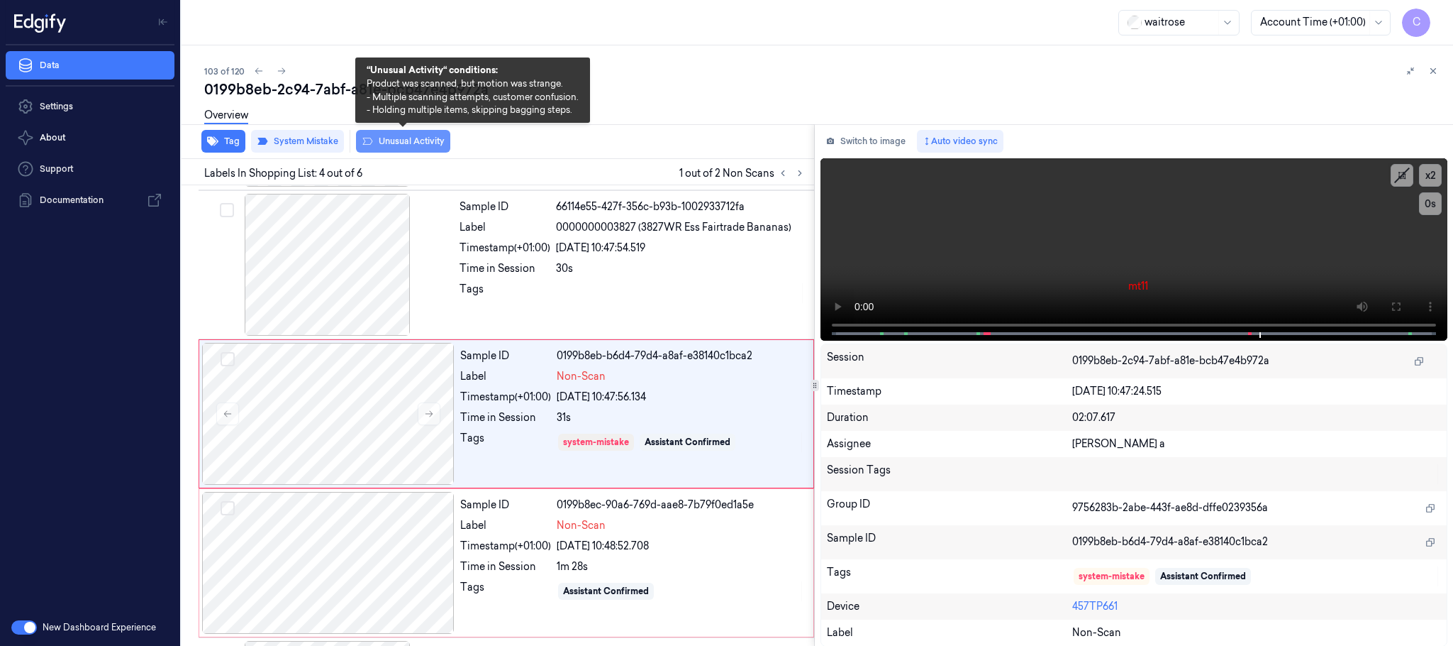
click at [417, 145] on button "Unusual Activity" at bounding box center [403, 141] width 94 height 23
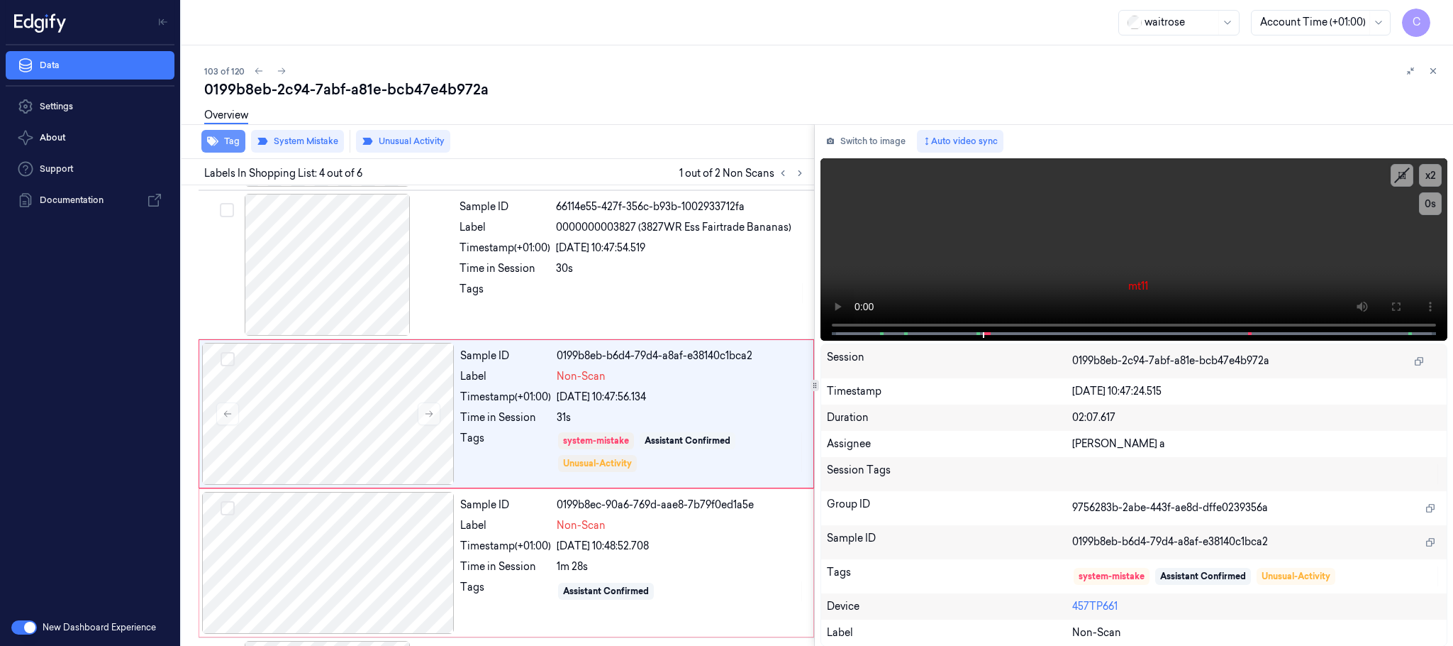
click at [221, 141] on button "Tag" at bounding box center [223, 141] width 44 height 23
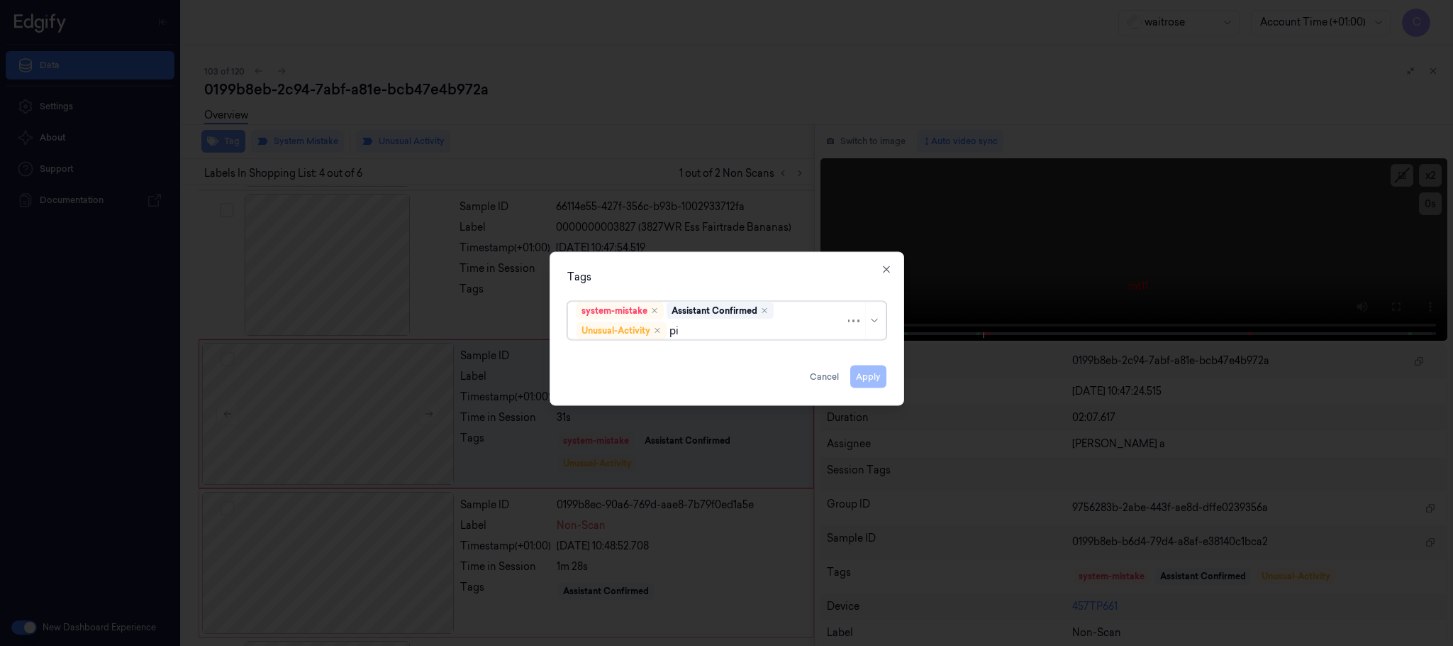
type input "pic"
click at [600, 358] on div "Picklist item alert" at bounding box center [618, 358] width 82 height 15
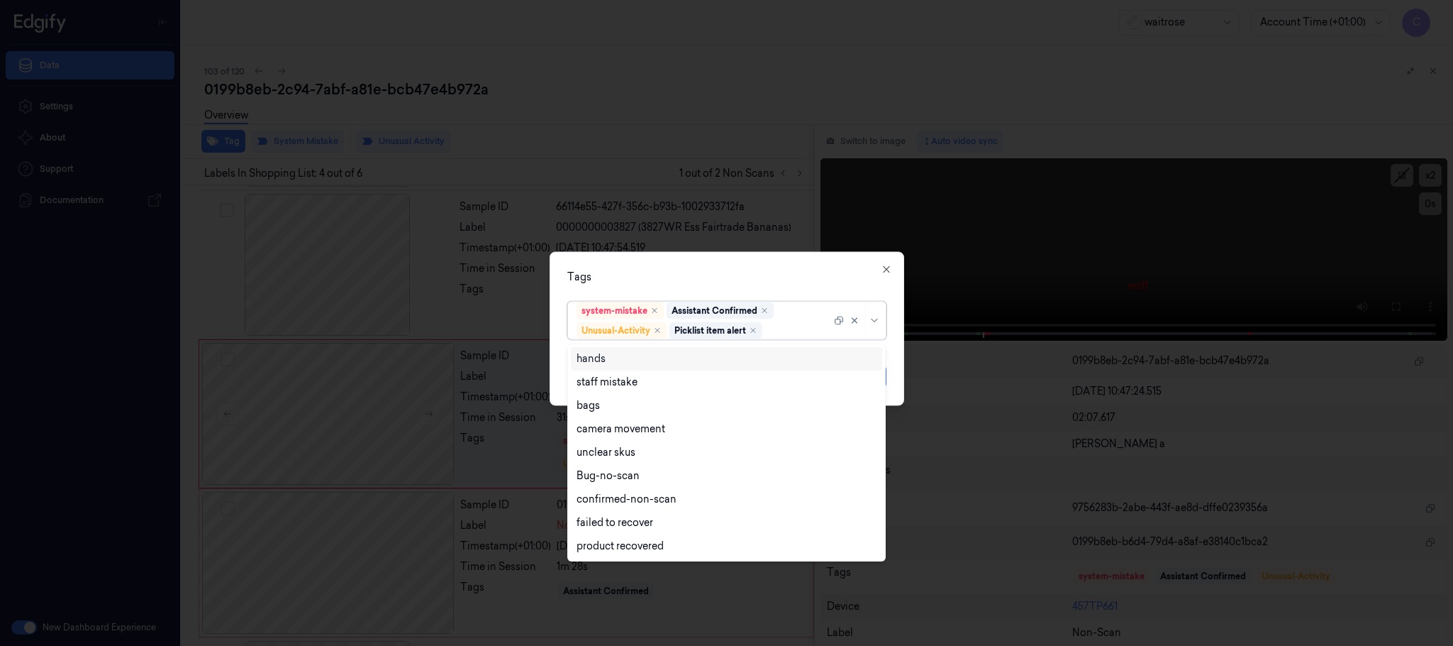
click at [709, 270] on div "Tags" at bounding box center [726, 277] width 319 height 15
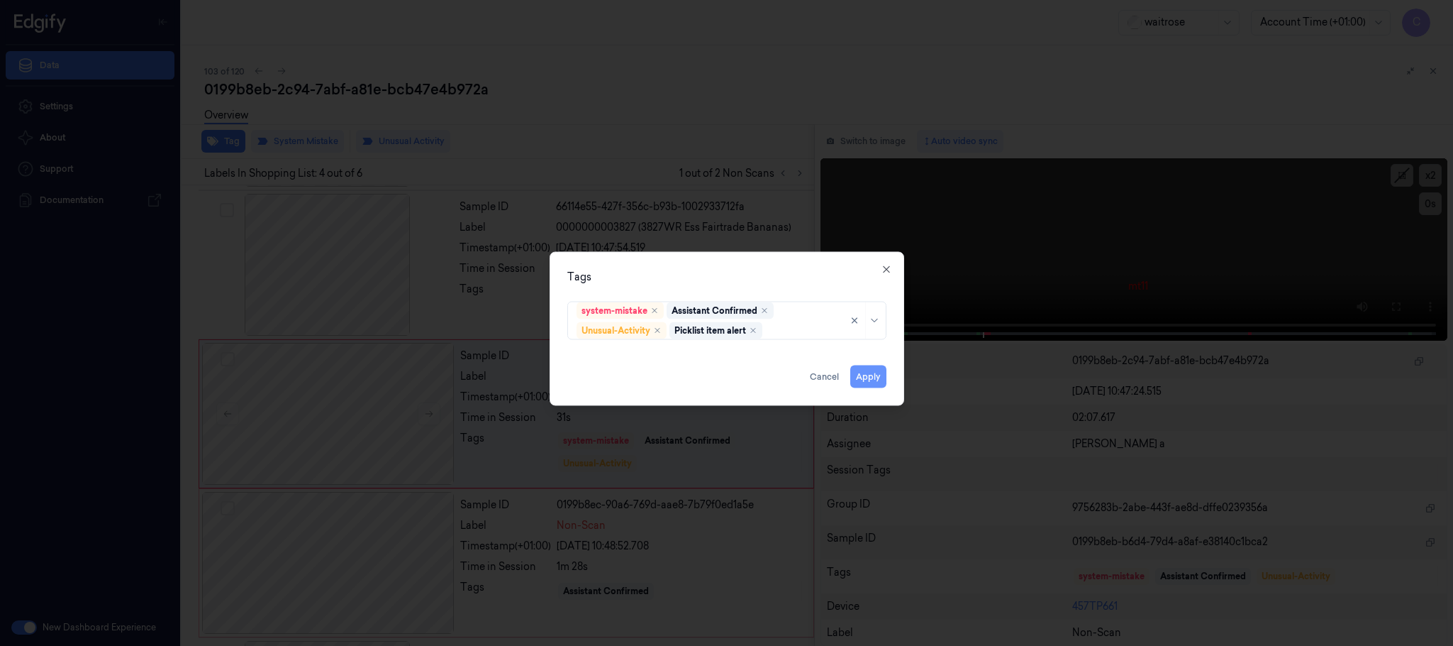
click at [867, 367] on button "Apply" at bounding box center [869, 376] width 36 height 23
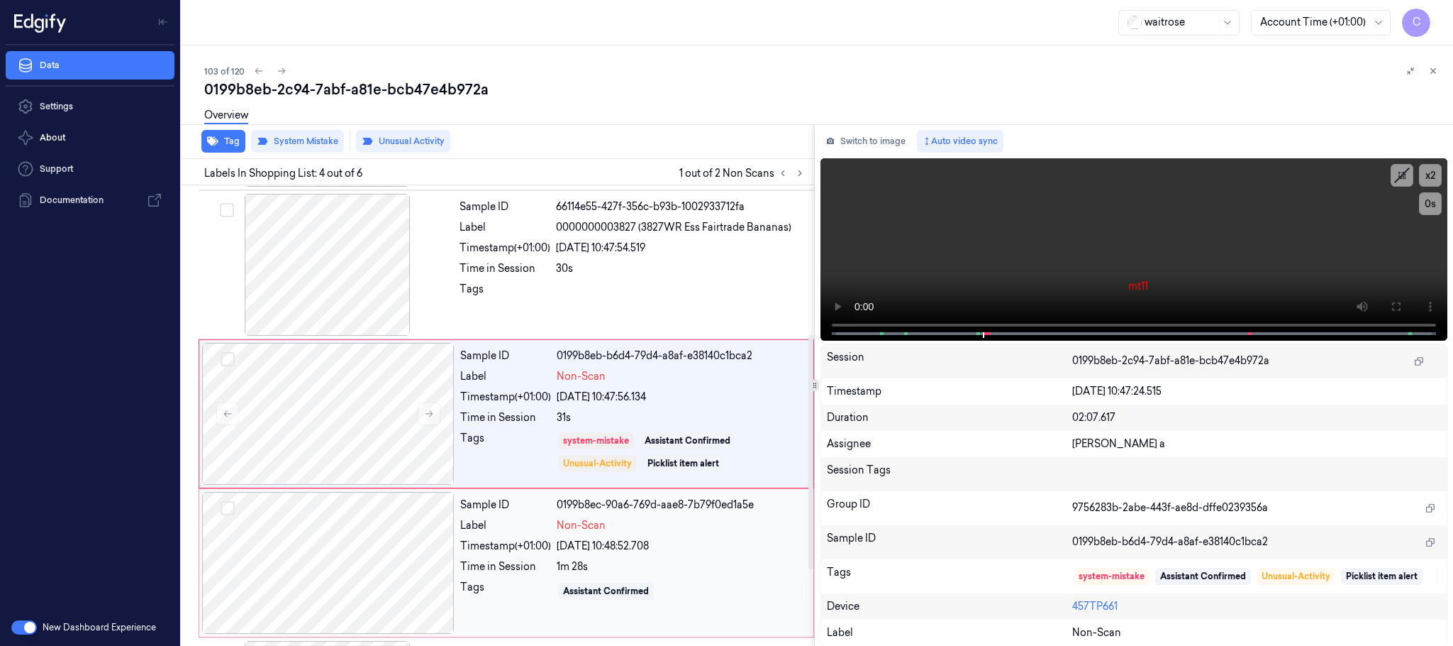
click at [306, 548] on div at bounding box center [328, 563] width 253 height 142
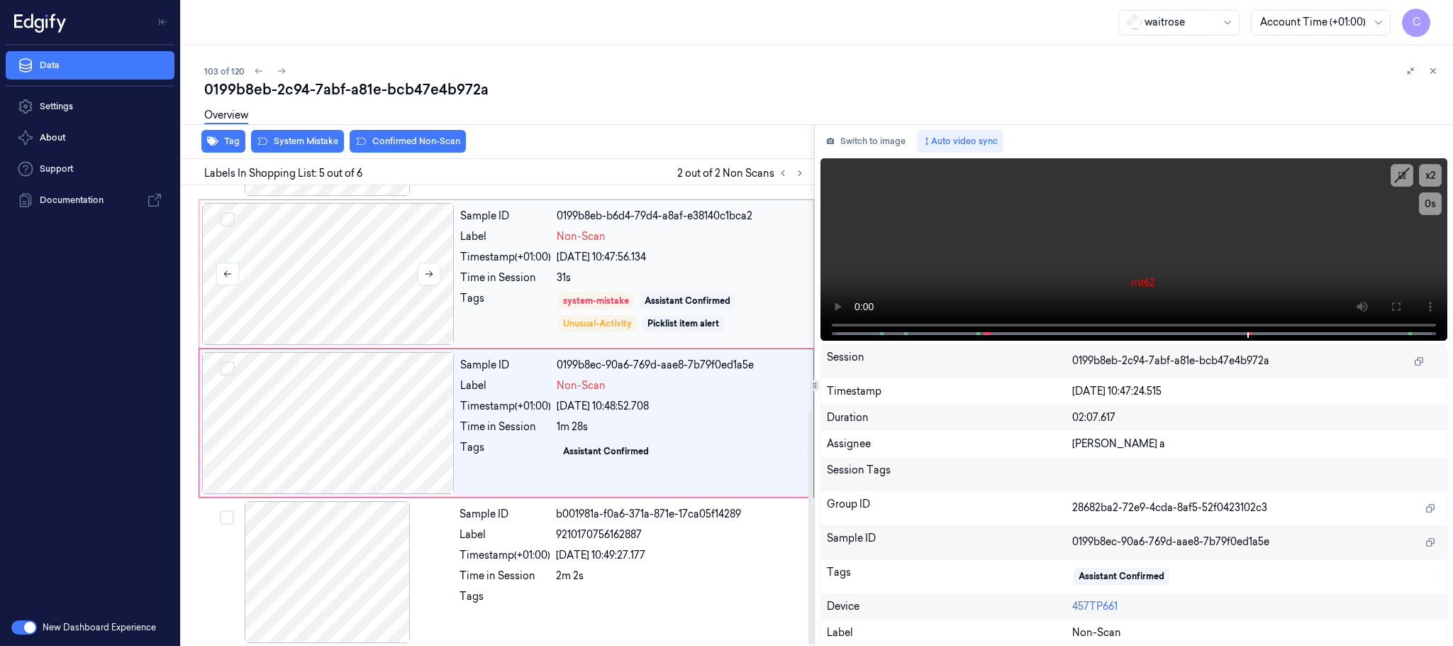
scroll to position [441, 0]
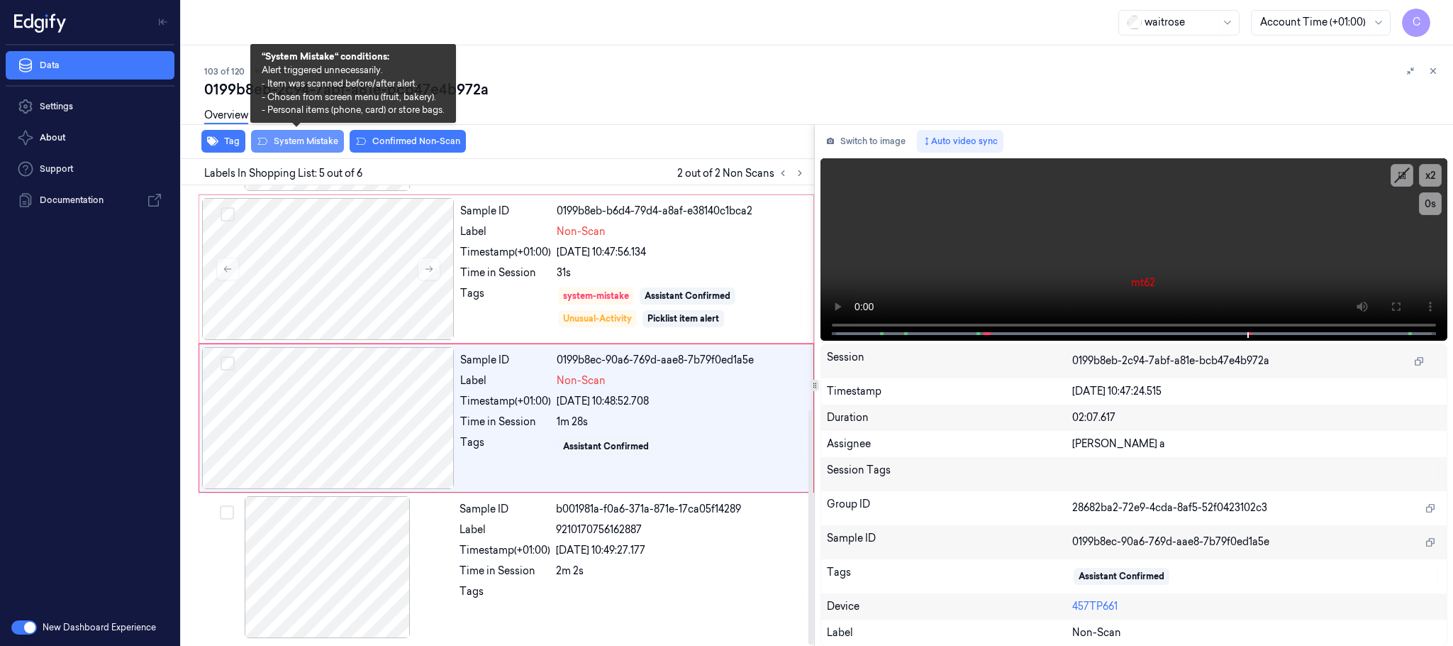
click at [316, 145] on button "System Mistake" at bounding box center [297, 141] width 93 height 23
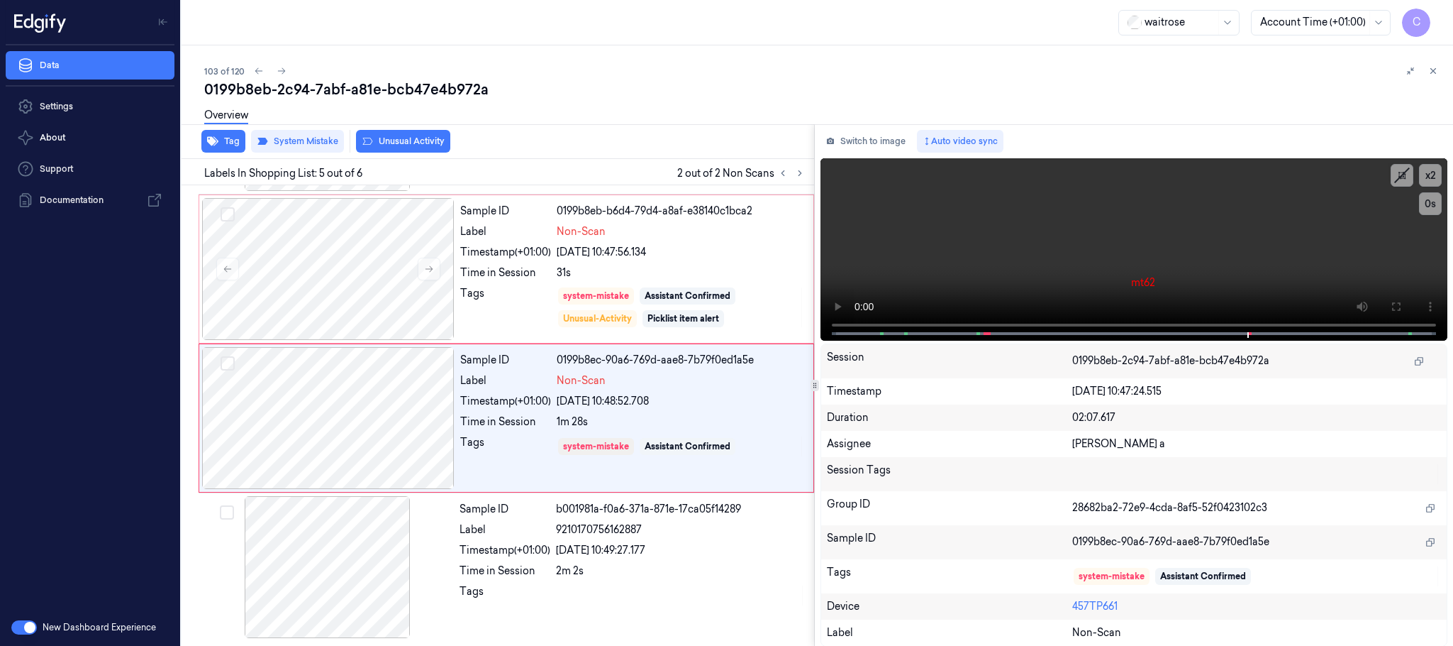
click at [418, 140] on button "Unusual Activity" at bounding box center [403, 141] width 94 height 23
click at [219, 140] on button "Tag" at bounding box center [223, 141] width 44 height 23
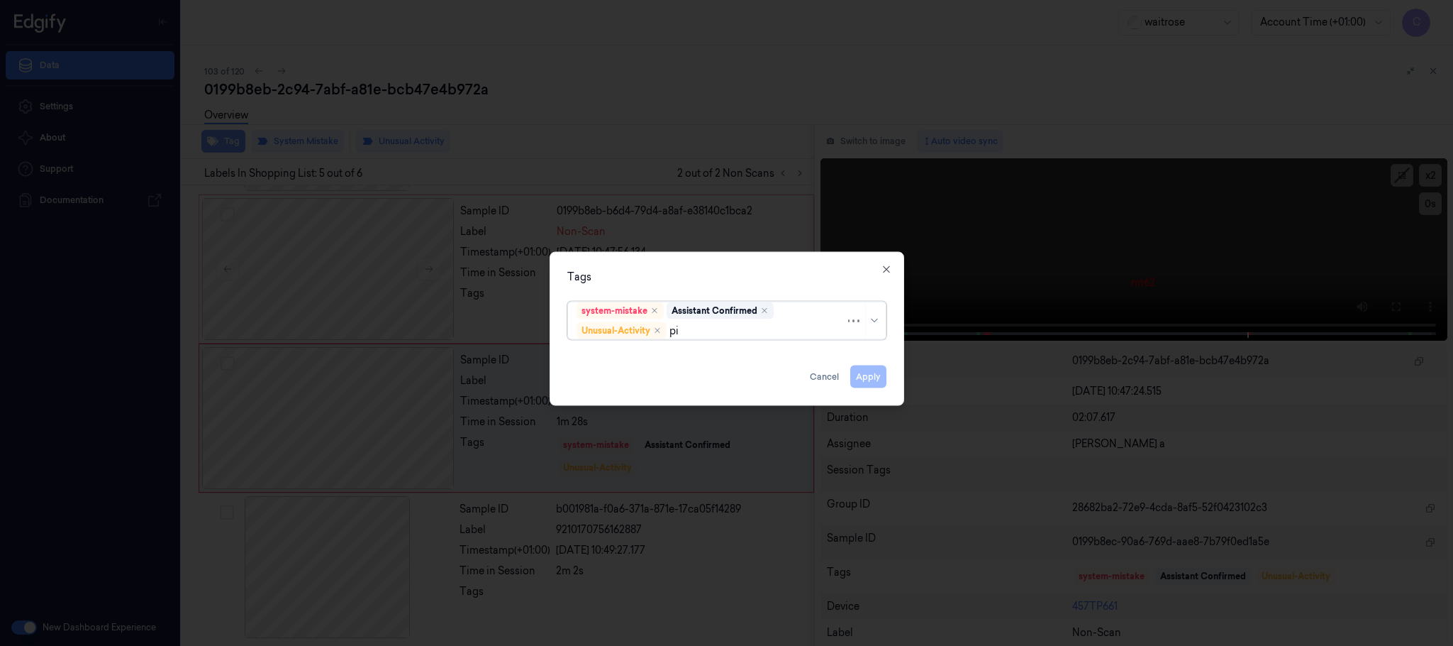
type input "pic"
click at [607, 354] on div "Picklist item alert" at bounding box center [618, 358] width 82 height 15
click at [724, 255] on div "Tags system-mistake Assistant Confirmed Unusual-Activity Picklist item alert Ap…" at bounding box center [727, 329] width 355 height 154
click at [870, 375] on button "Apply" at bounding box center [869, 376] width 36 height 23
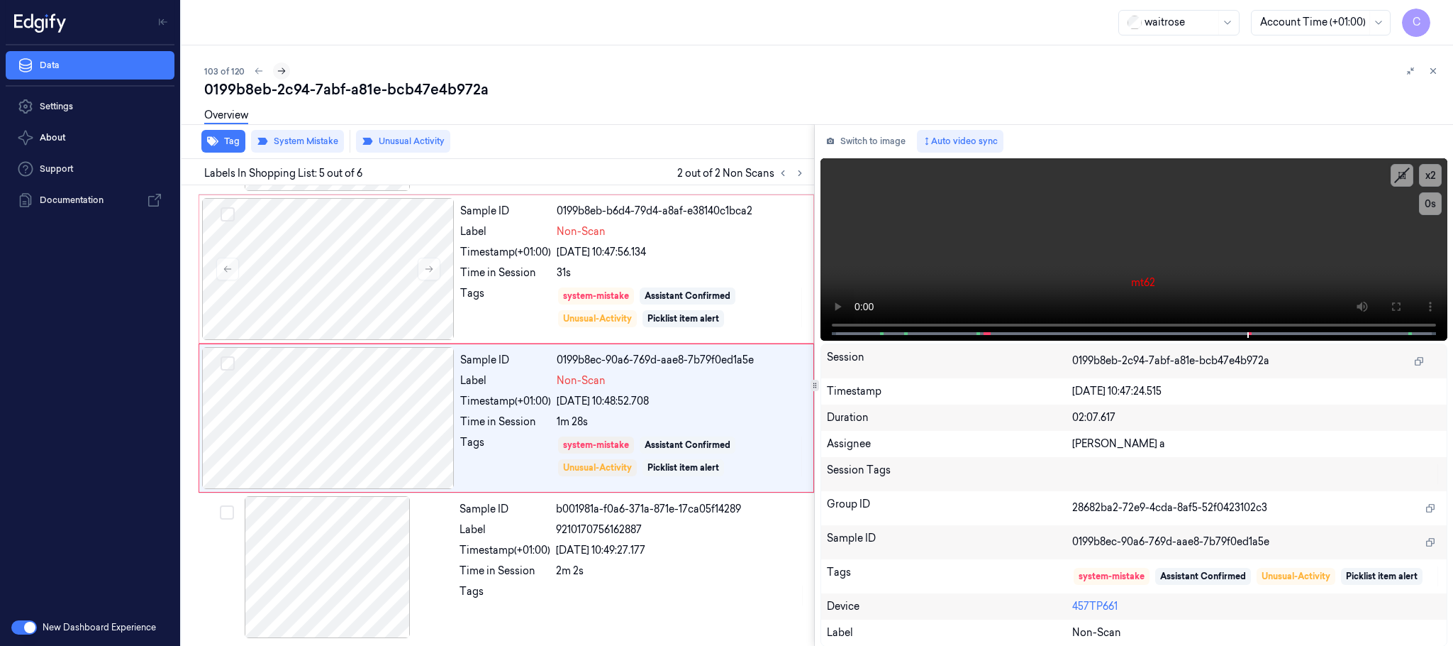
click at [277, 71] on icon at bounding box center [282, 71] width 10 height 10
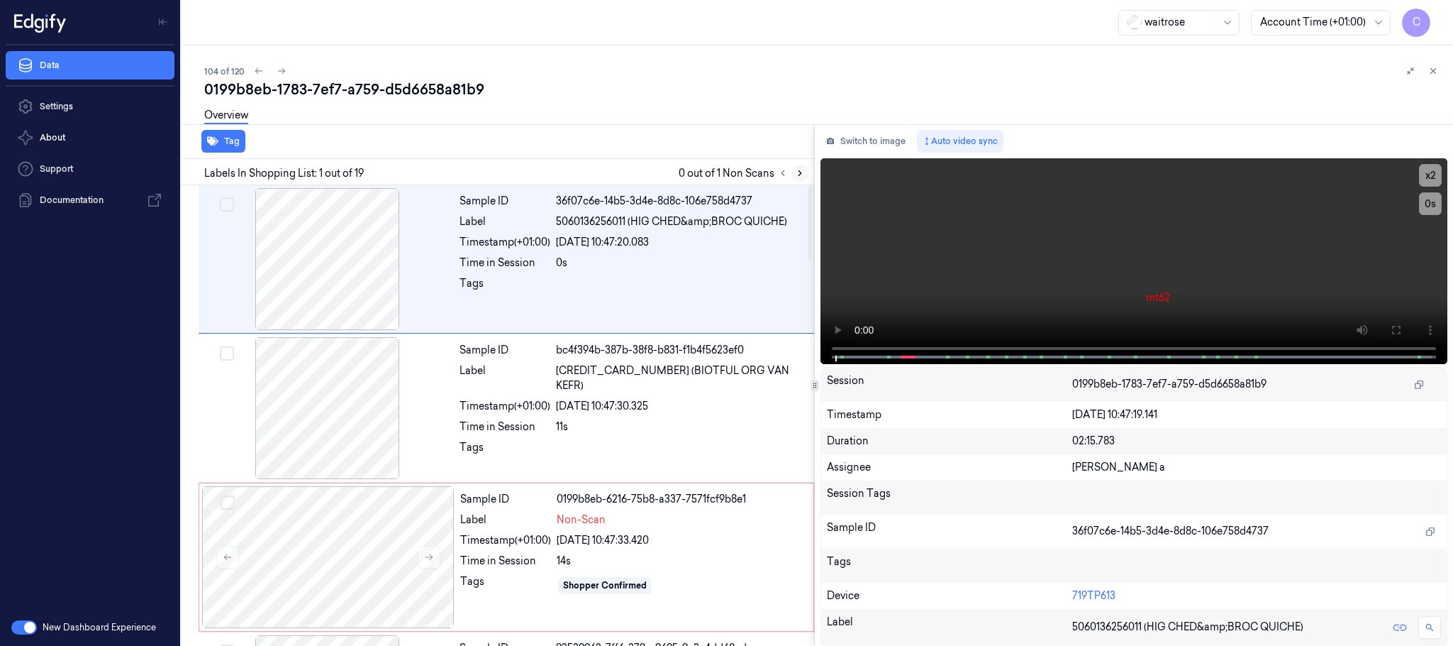
click at [796, 175] on icon at bounding box center [800, 173] width 10 height 10
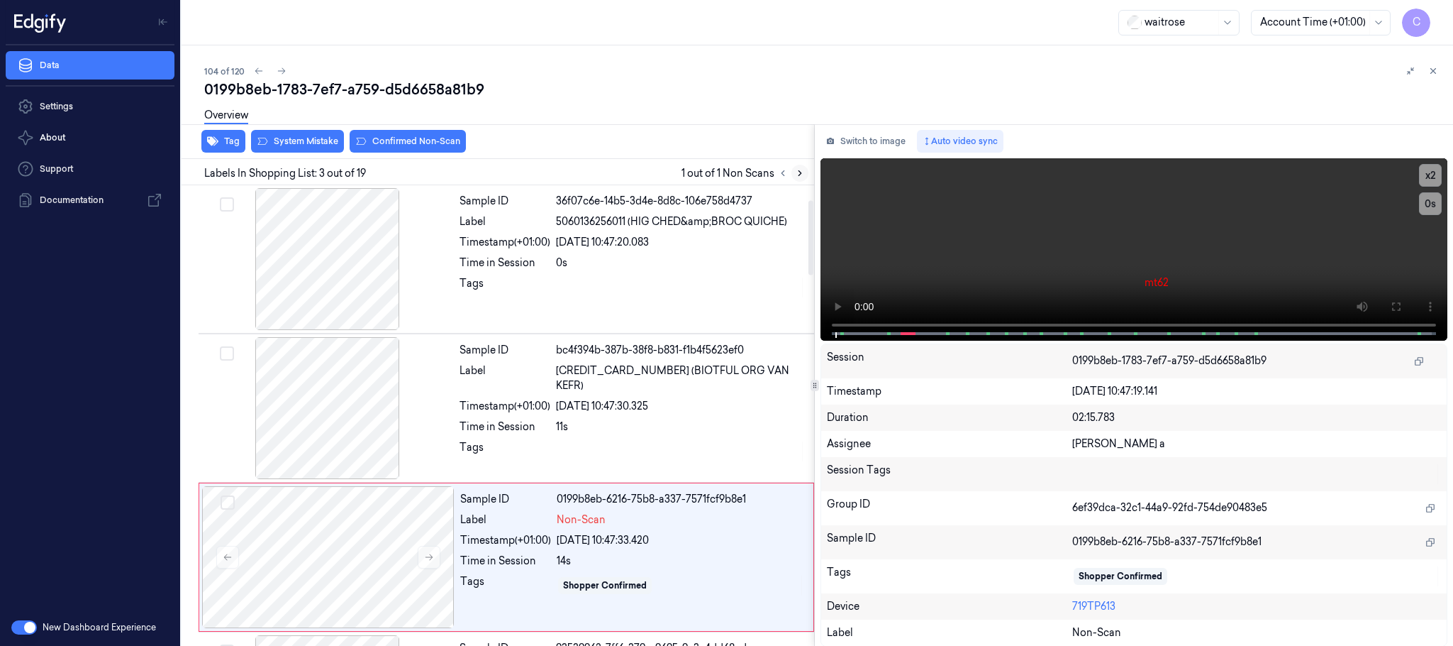
scroll to position [143, 0]
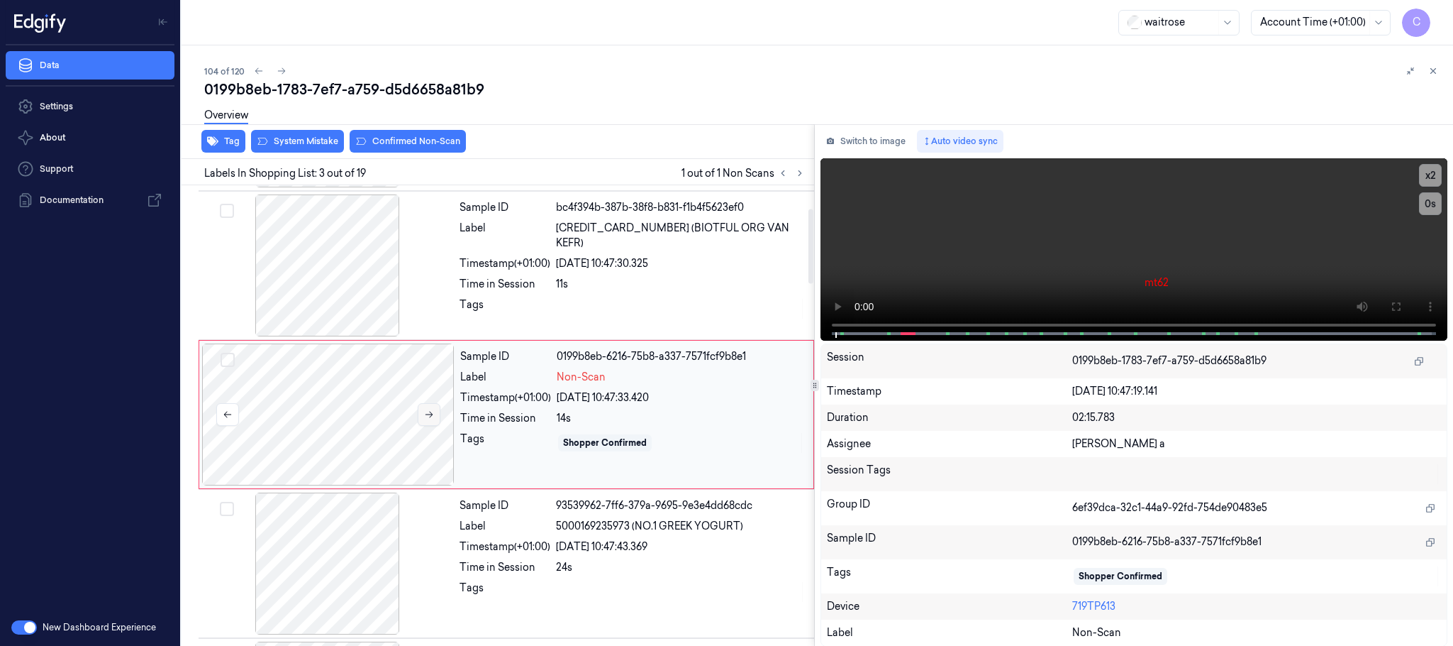
click at [437, 419] on button at bounding box center [429, 414] width 23 height 23
click at [434, 419] on icon at bounding box center [429, 414] width 10 height 10
click at [321, 294] on div at bounding box center [327, 265] width 253 height 142
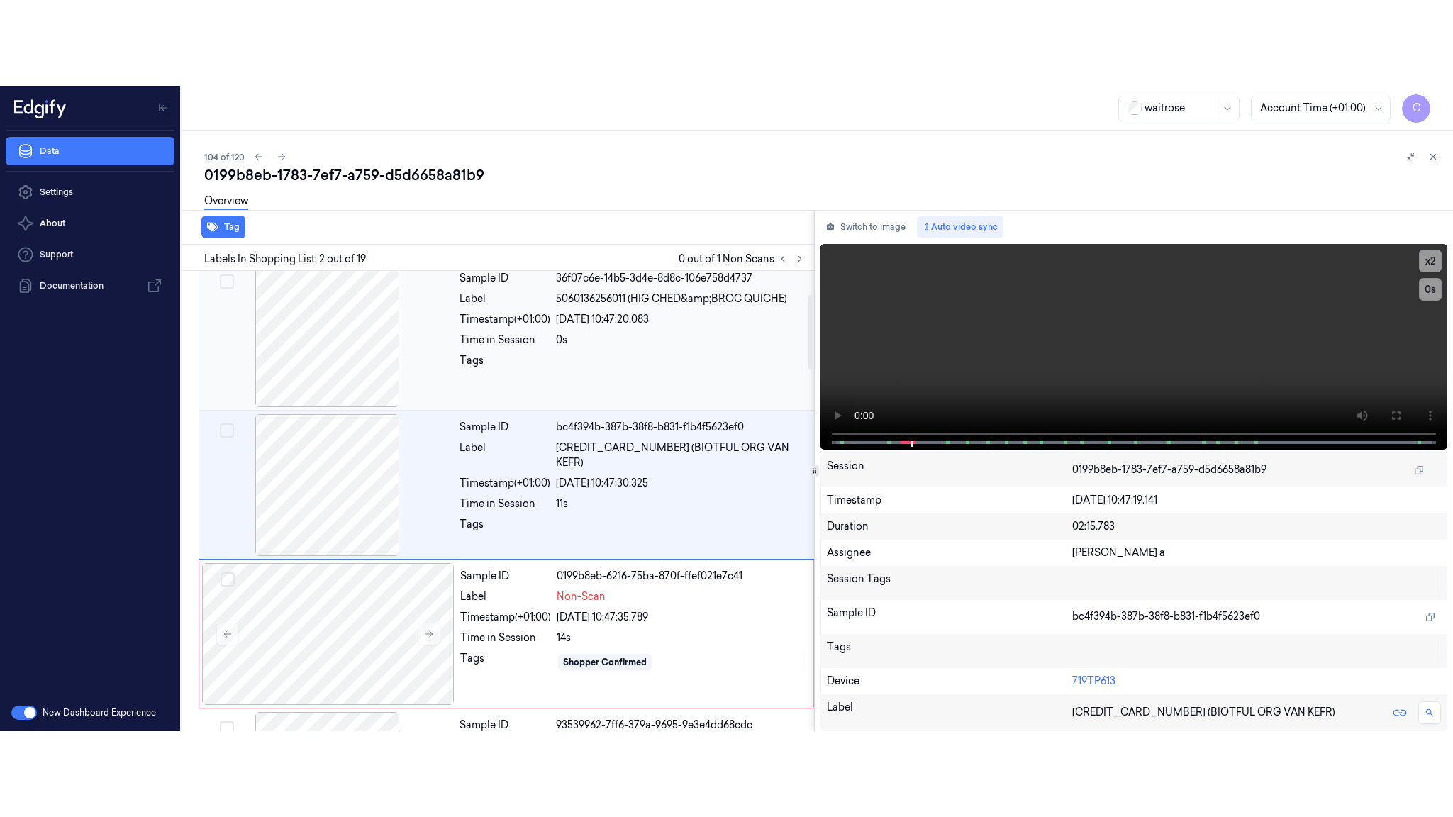
scroll to position [0, 0]
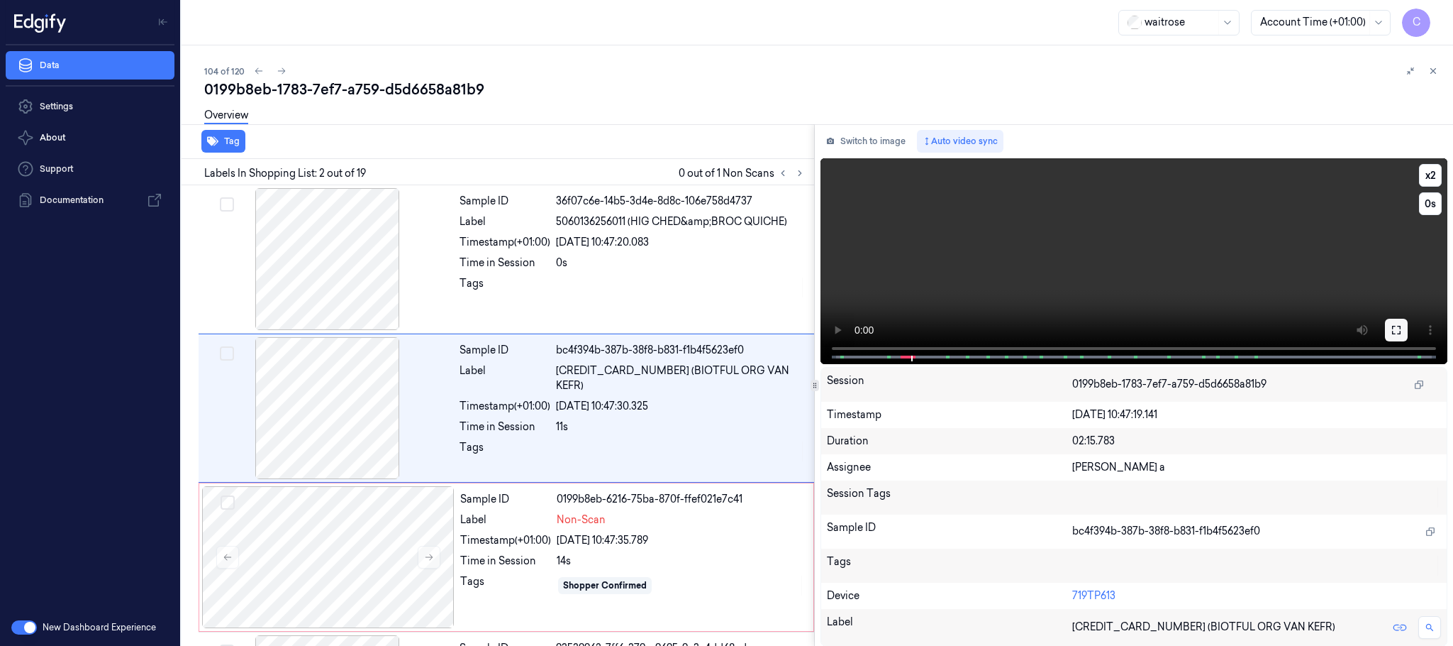
click at [1392, 326] on icon at bounding box center [1396, 330] width 9 height 9
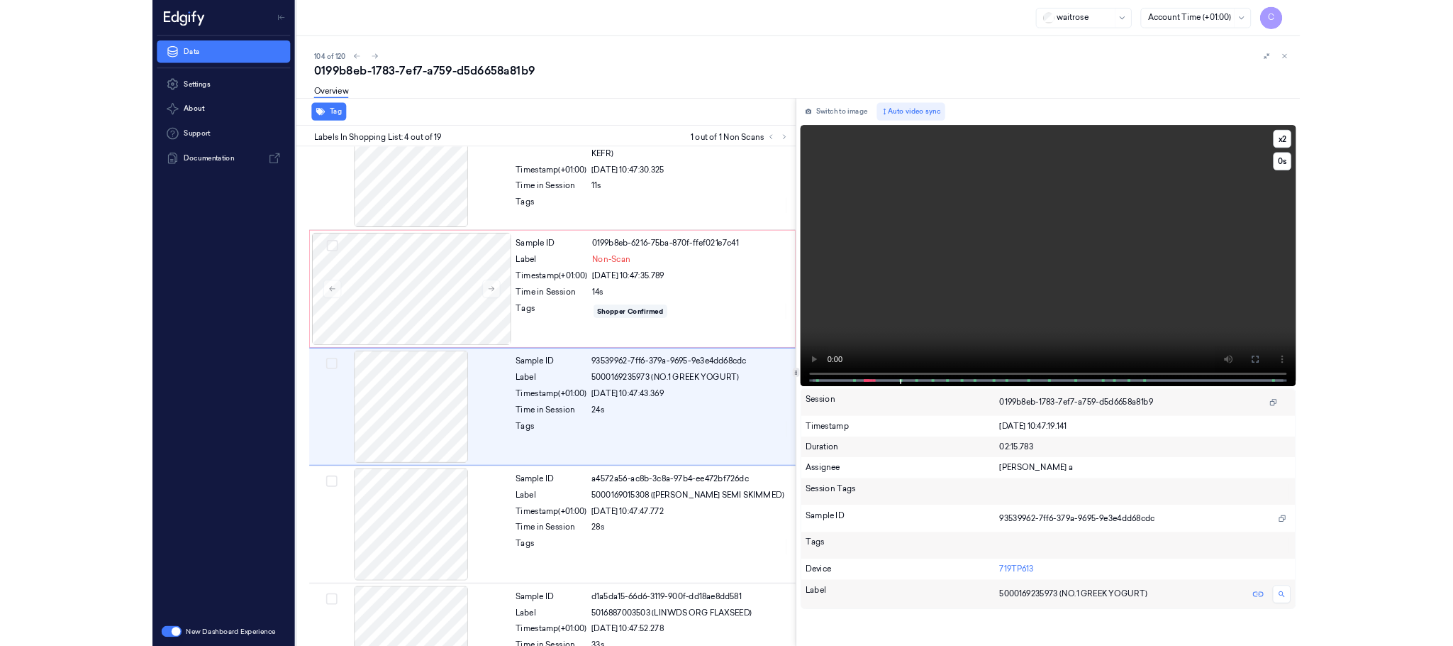
scroll to position [206, 0]
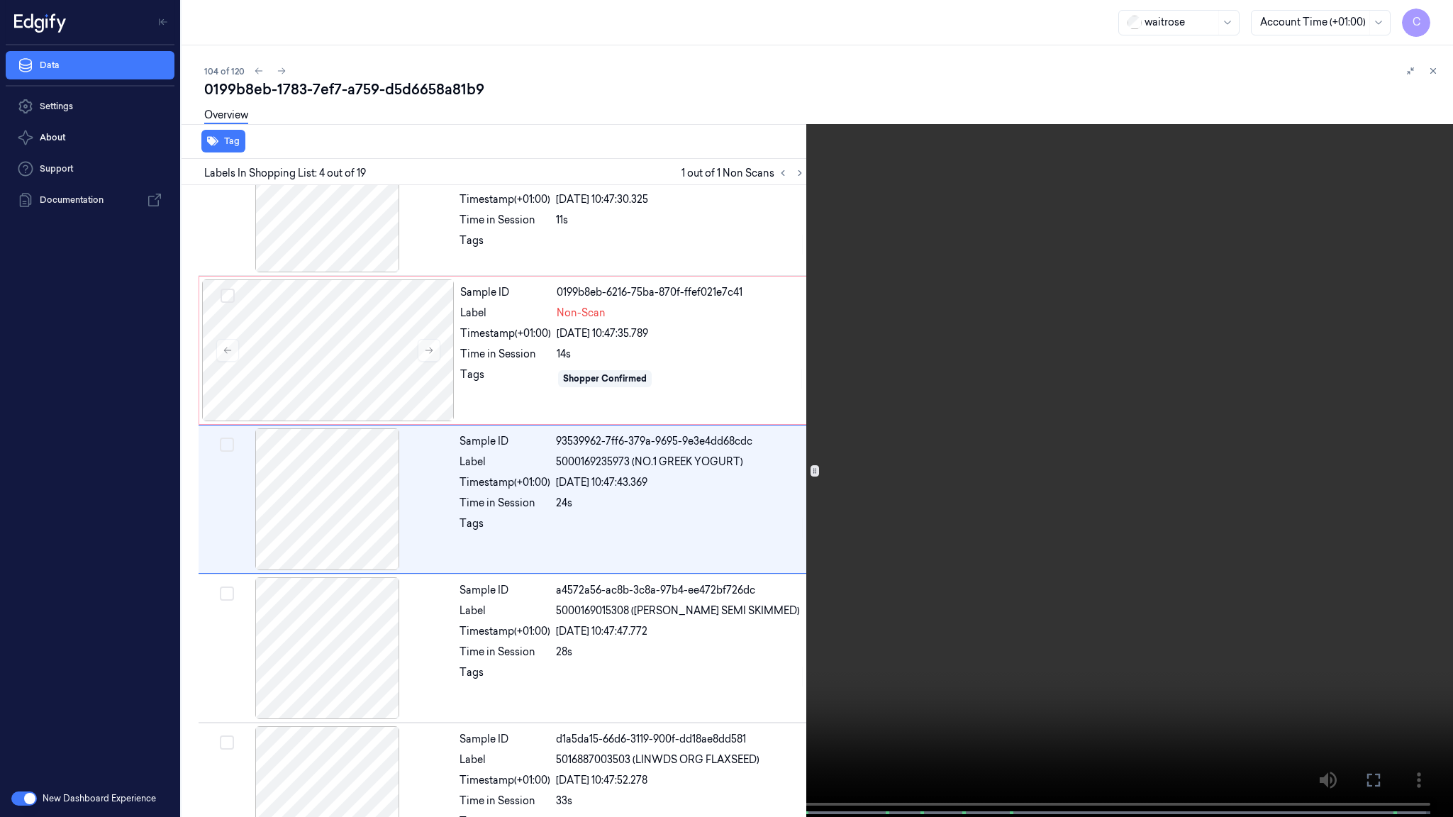
click at [519, 505] on video at bounding box center [726, 410] width 1453 height 820
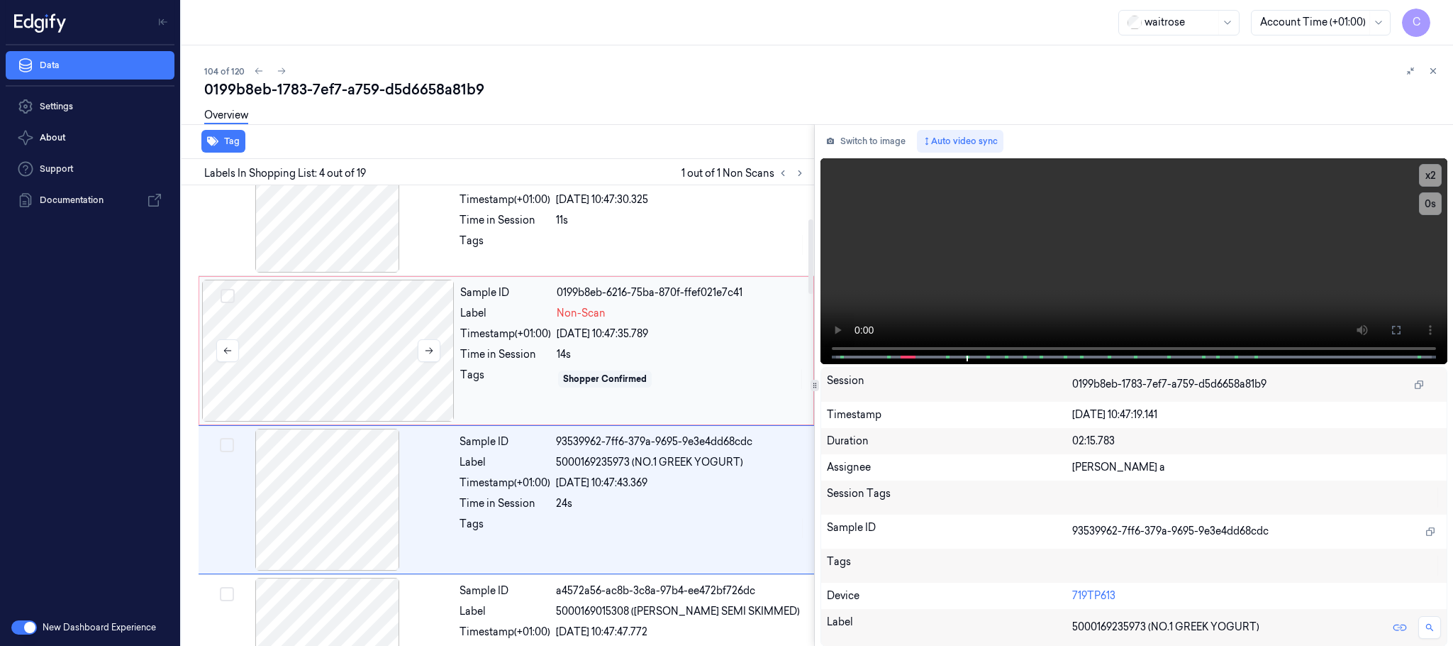
click at [392, 367] on div at bounding box center [328, 350] width 253 height 142
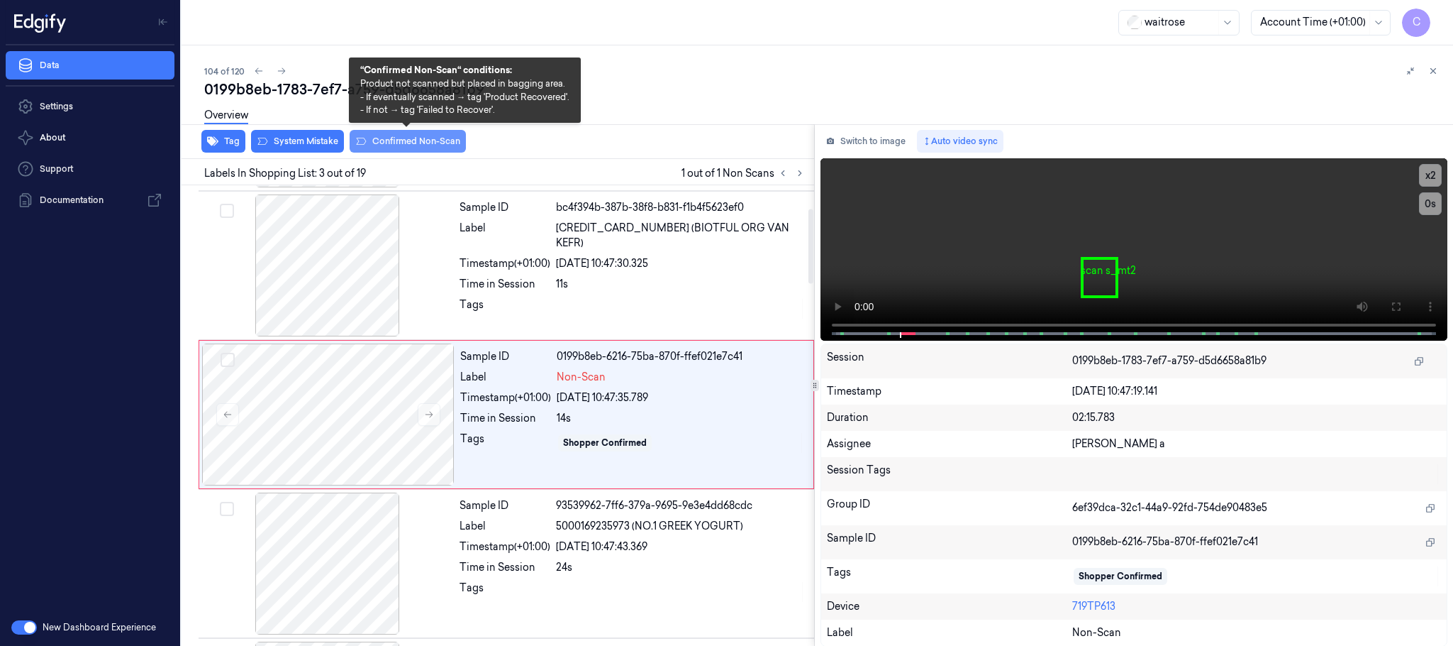
click at [420, 135] on button "Confirmed Non-Scan" at bounding box center [408, 141] width 116 height 23
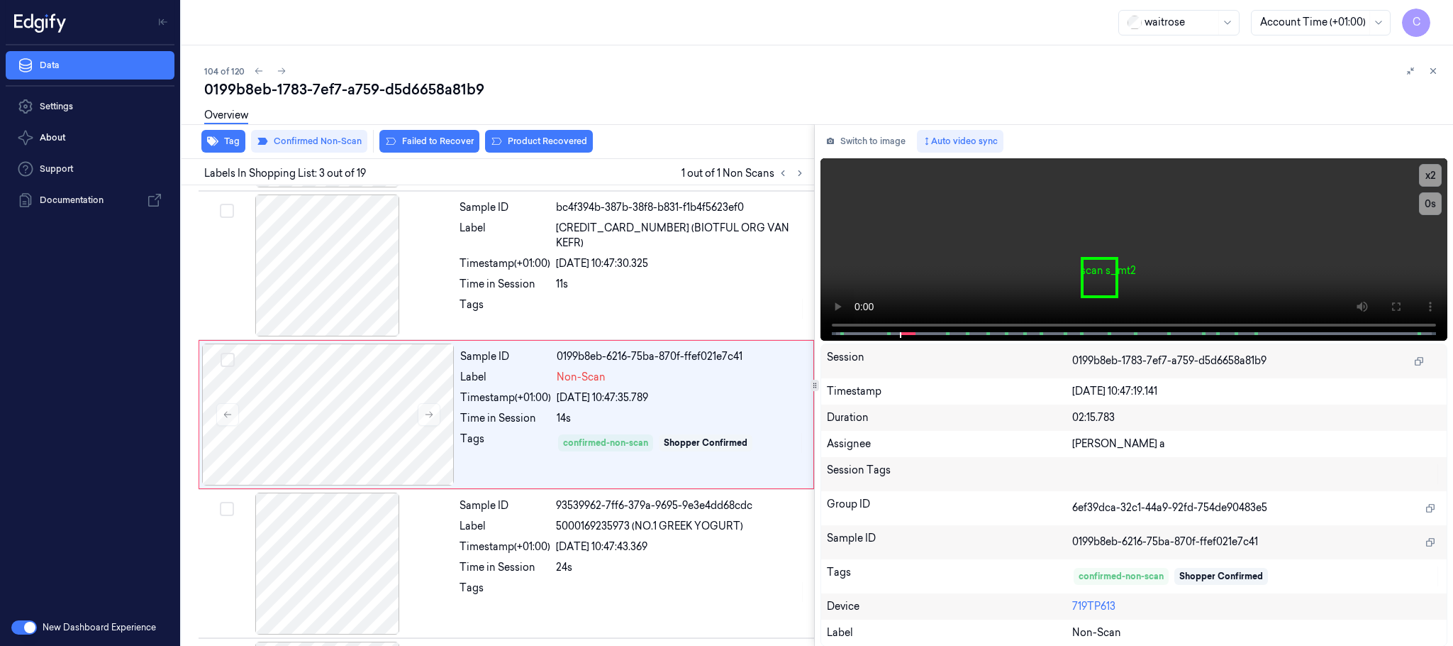
click at [547, 139] on button "Product Recovered" at bounding box center [539, 141] width 108 height 23
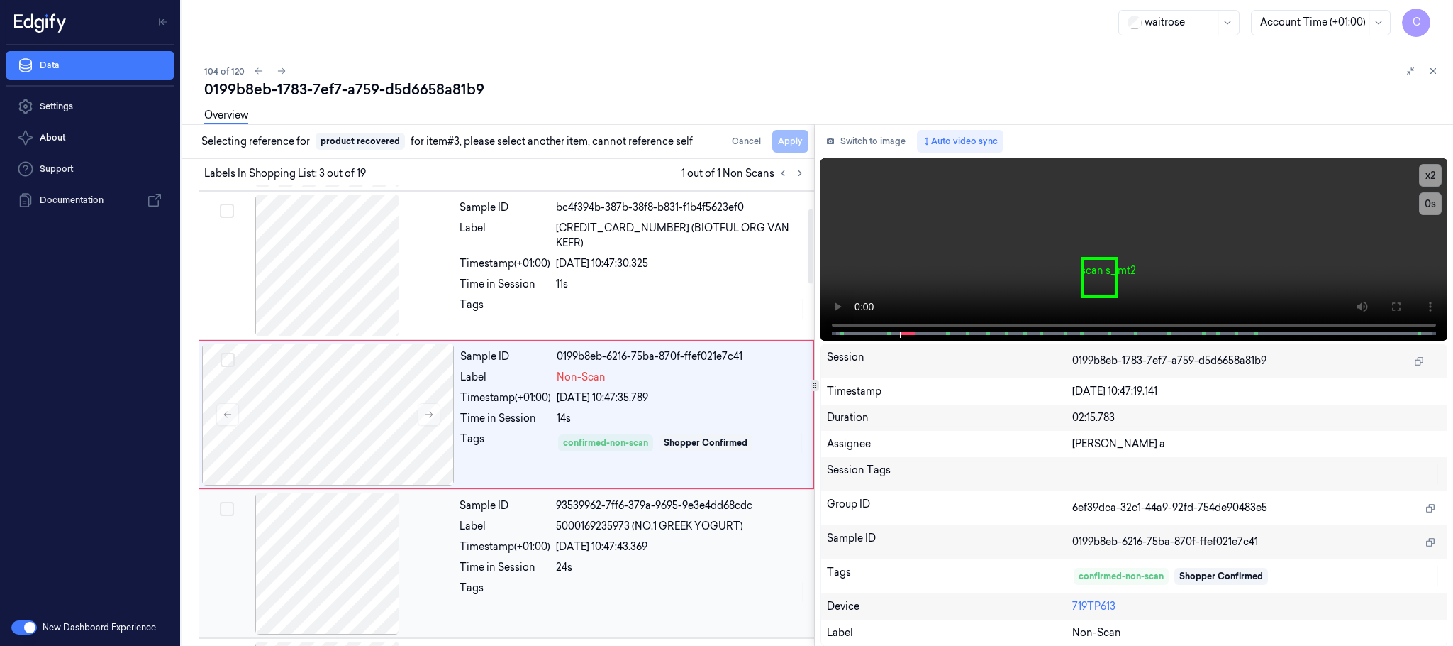
click at [362, 555] on div at bounding box center [327, 563] width 253 height 142
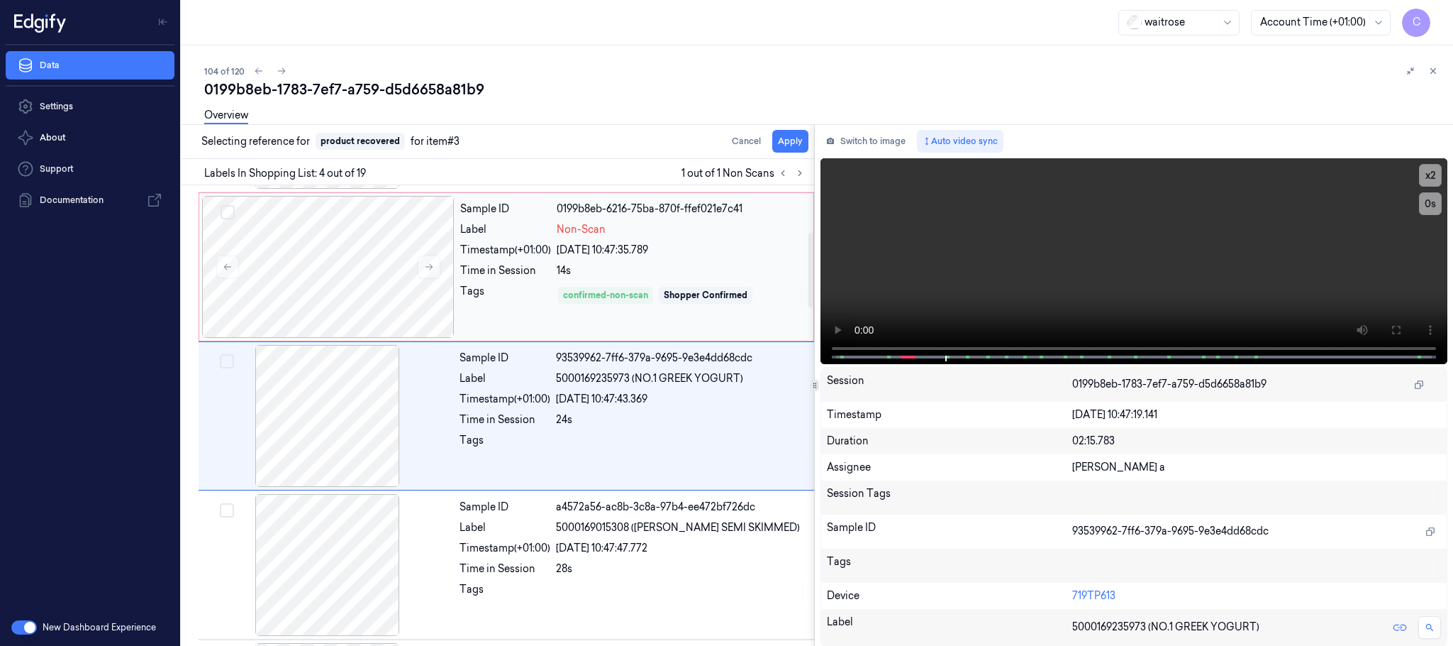
scroll to position [292, 0]
click at [782, 147] on button "Apply" at bounding box center [790, 141] width 36 height 23
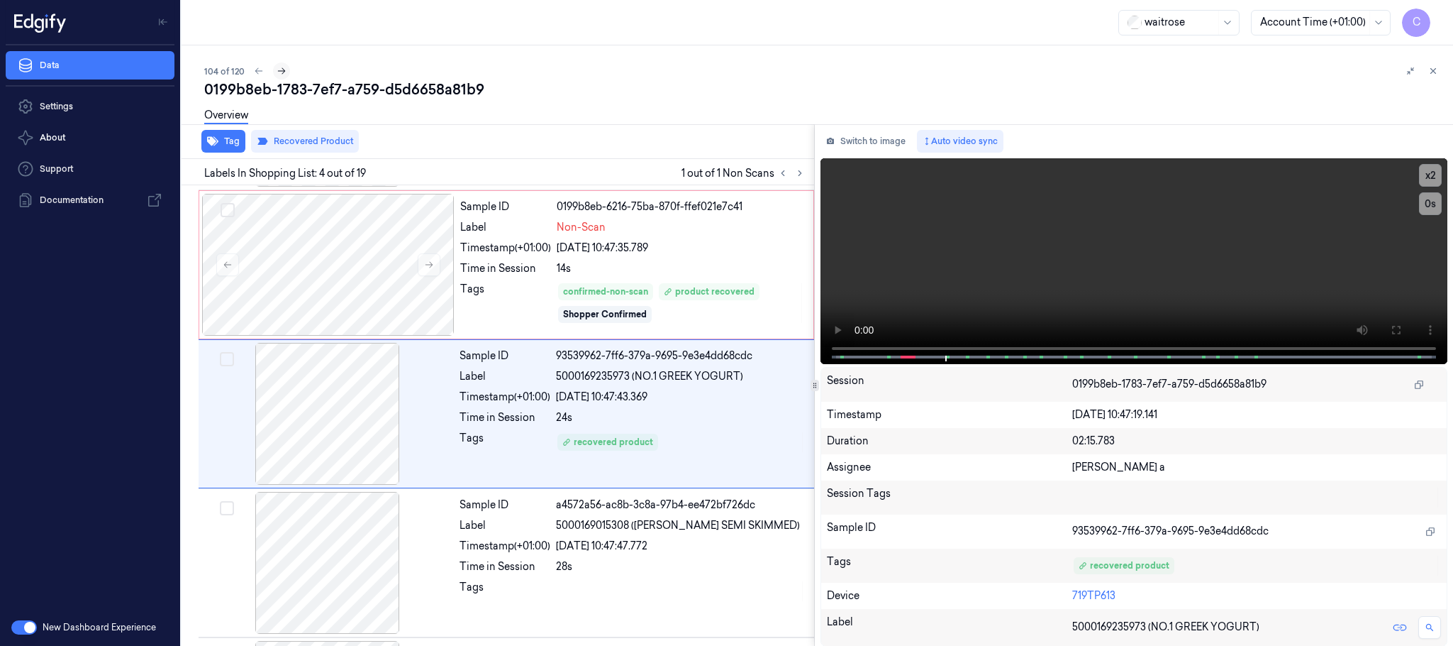
click at [277, 71] on icon at bounding box center [282, 71] width 10 height 10
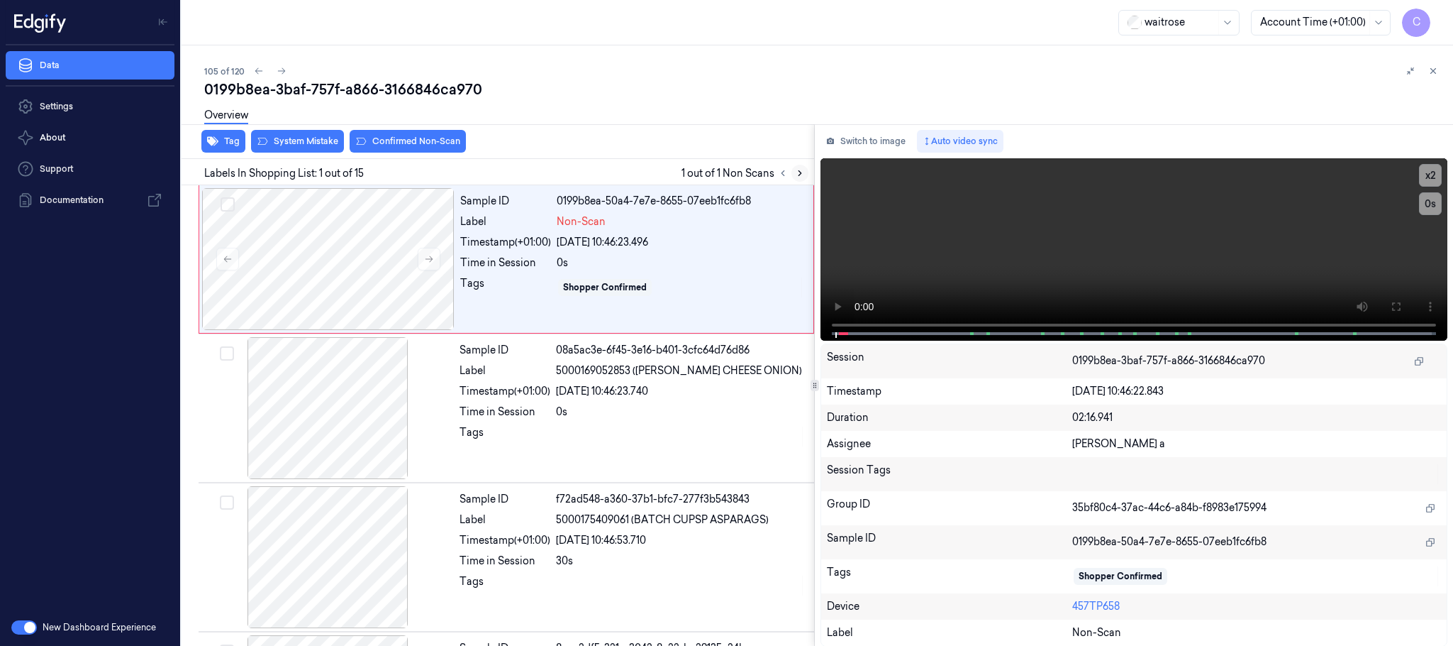
click at [798, 173] on icon at bounding box center [800, 173] width 10 height 10
click at [421, 255] on button at bounding box center [429, 259] width 23 height 23
click at [367, 260] on div at bounding box center [328, 259] width 253 height 142
click at [1403, 300] on button at bounding box center [1396, 306] width 23 height 23
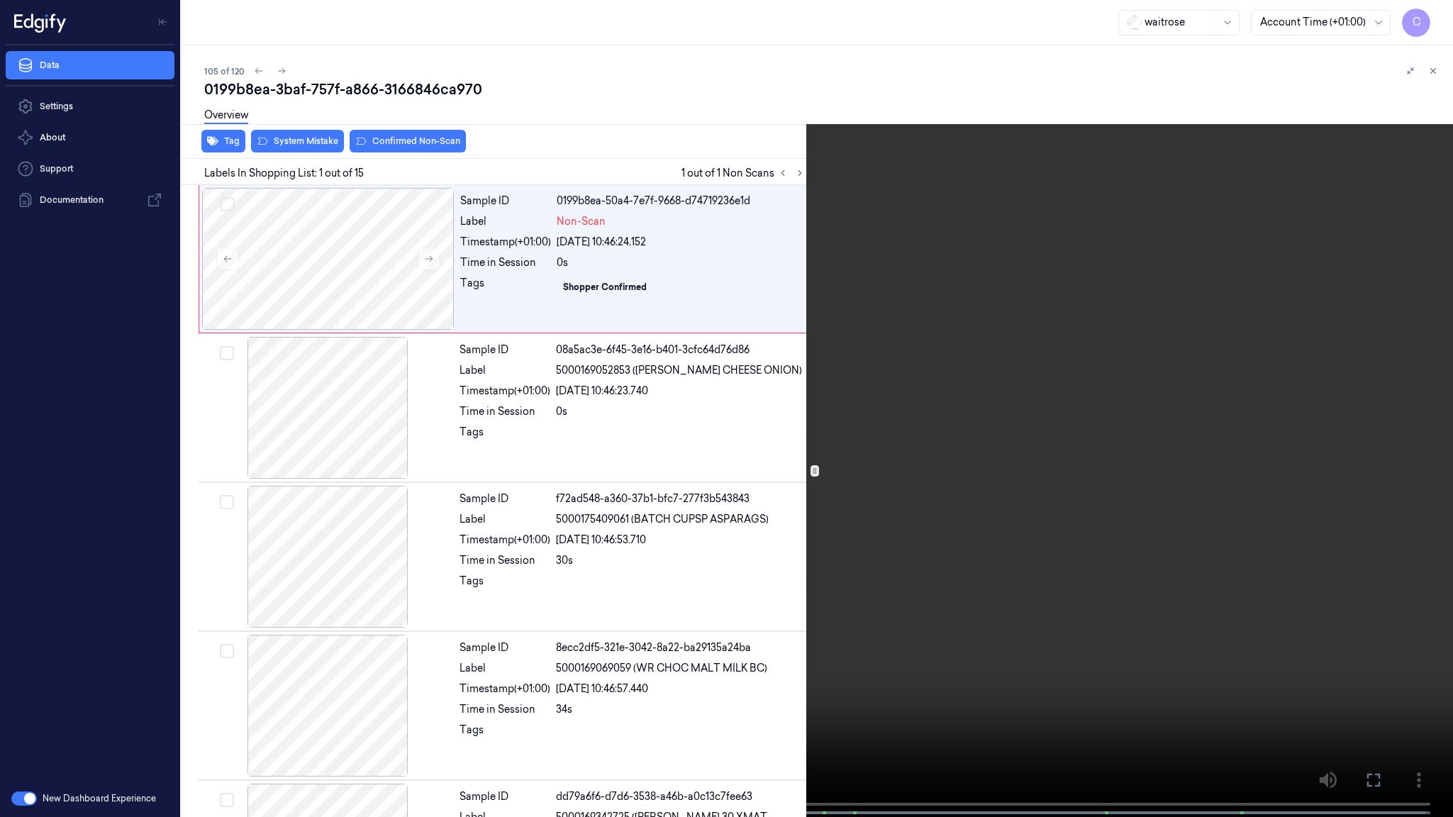
click at [722, 573] on video at bounding box center [726, 410] width 1453 height 820
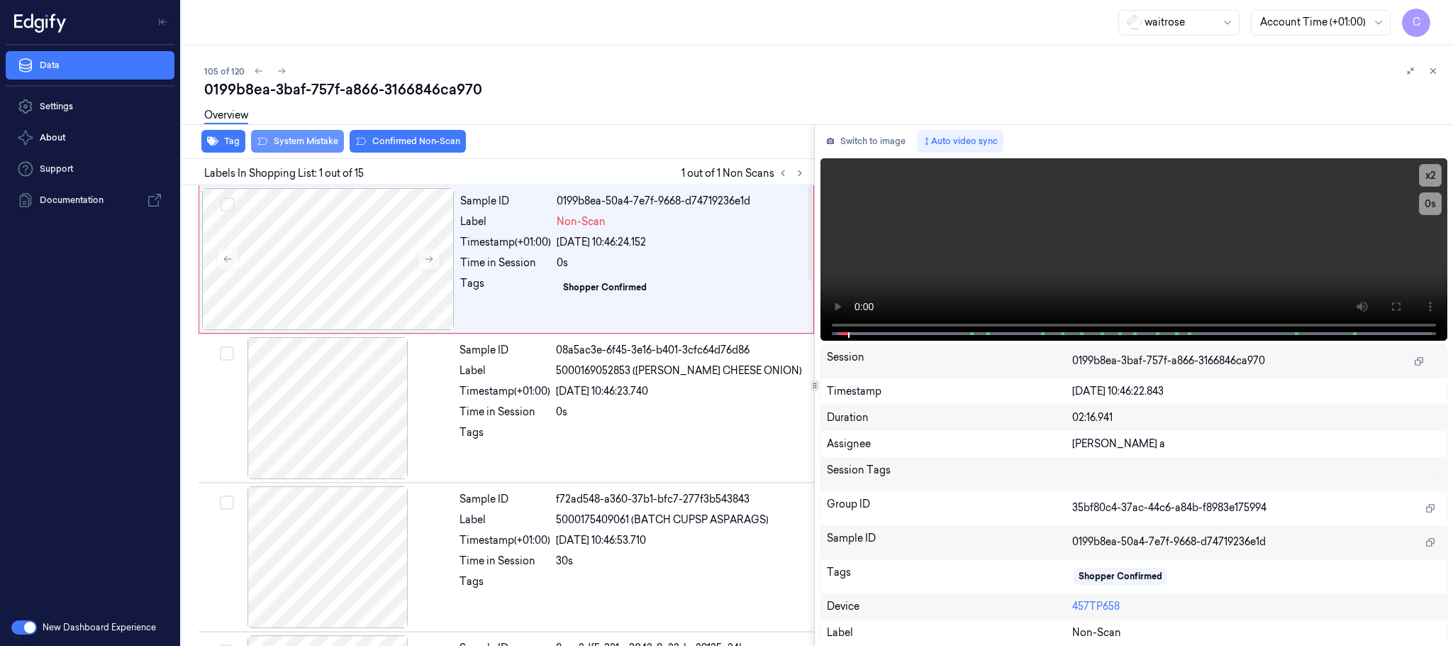
click at [313, 143] on button "System Mistake" at bounding box center [297, 141] width 93 height 23
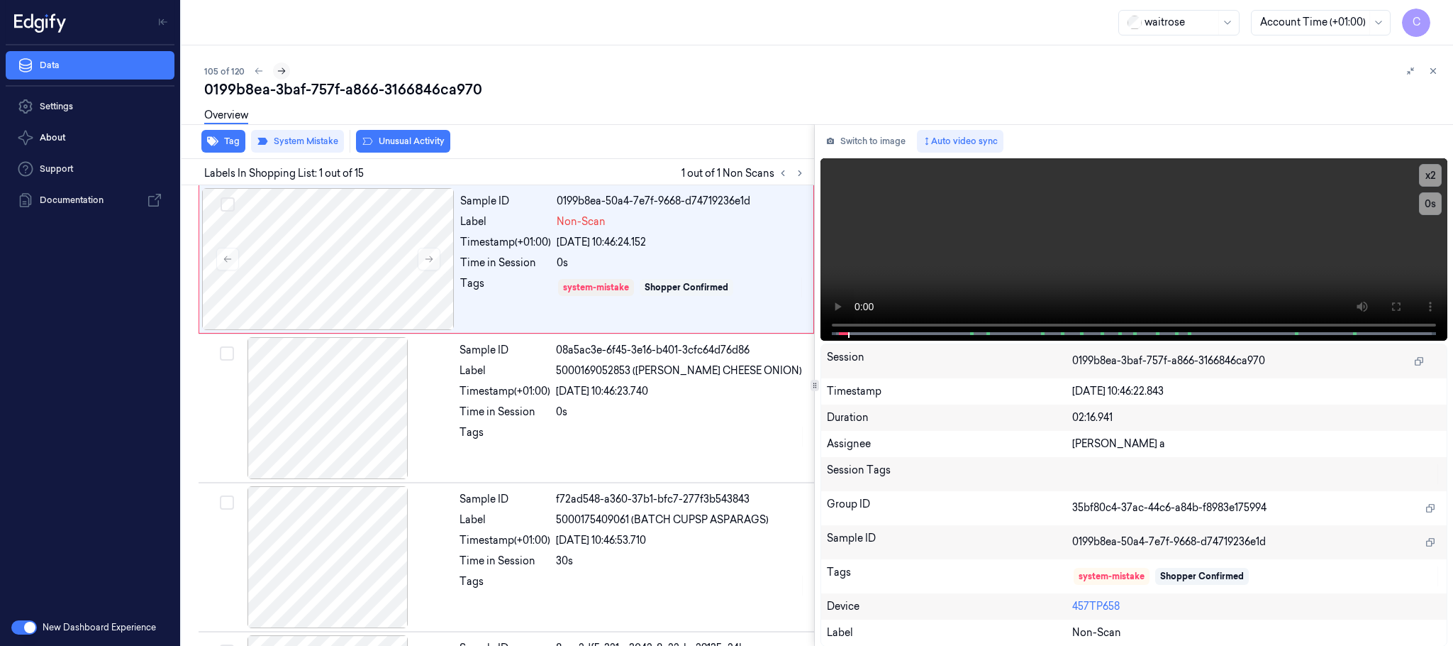
click at [284, 67] on icon at bounding box center [282, 71] width 10 height 10
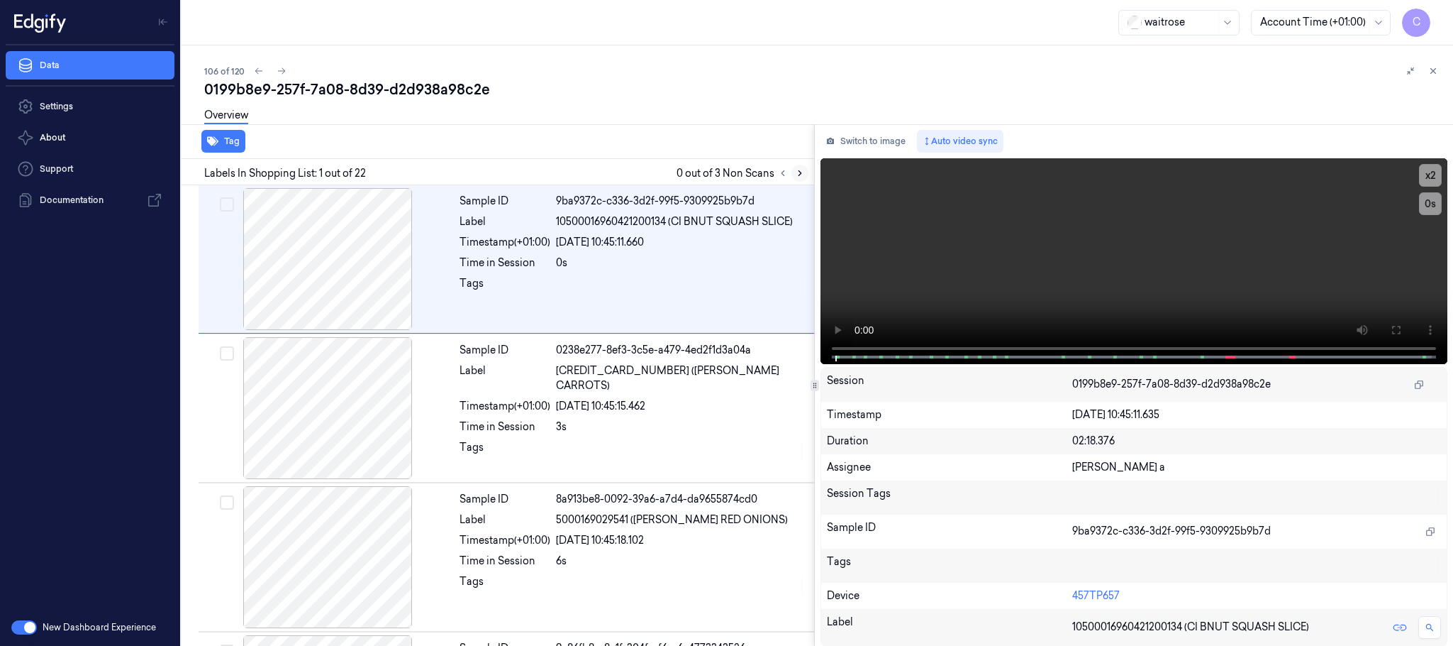
click at [799, 168] on icon at bounding box center [800, 173] width 10 height 10
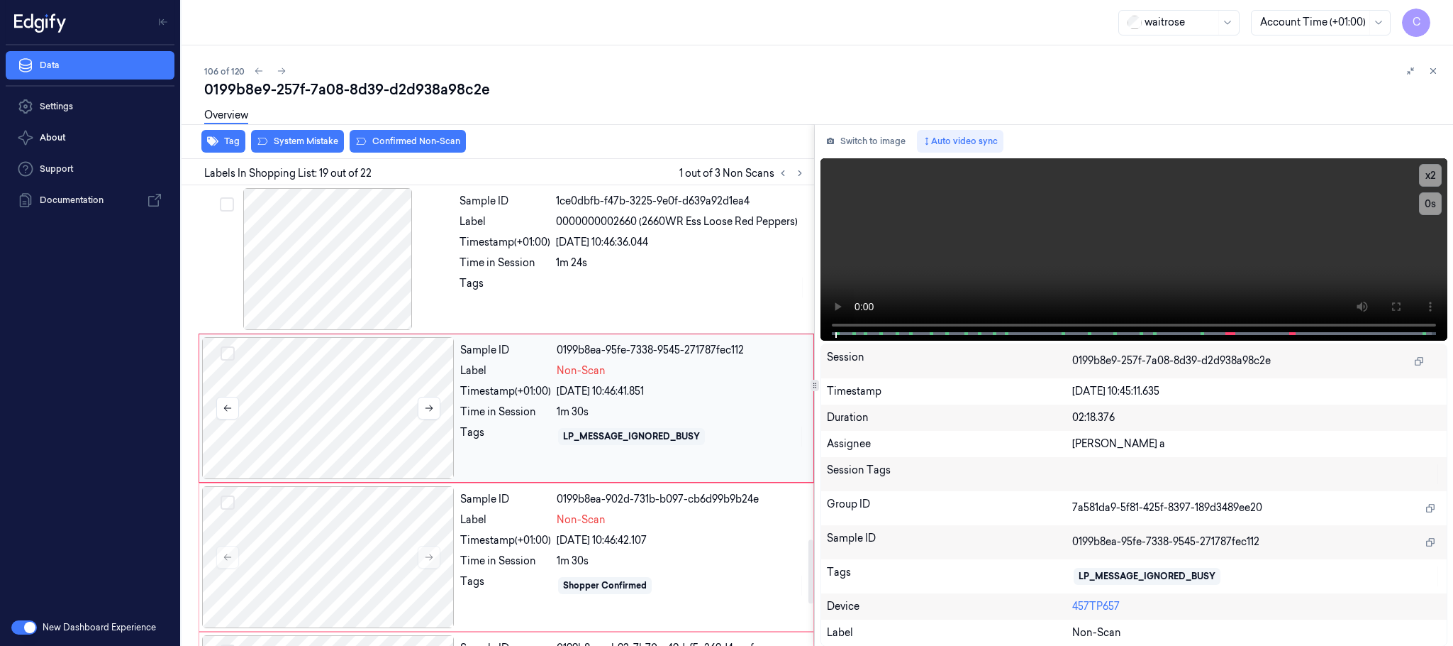
scroll to position [2537, 0]
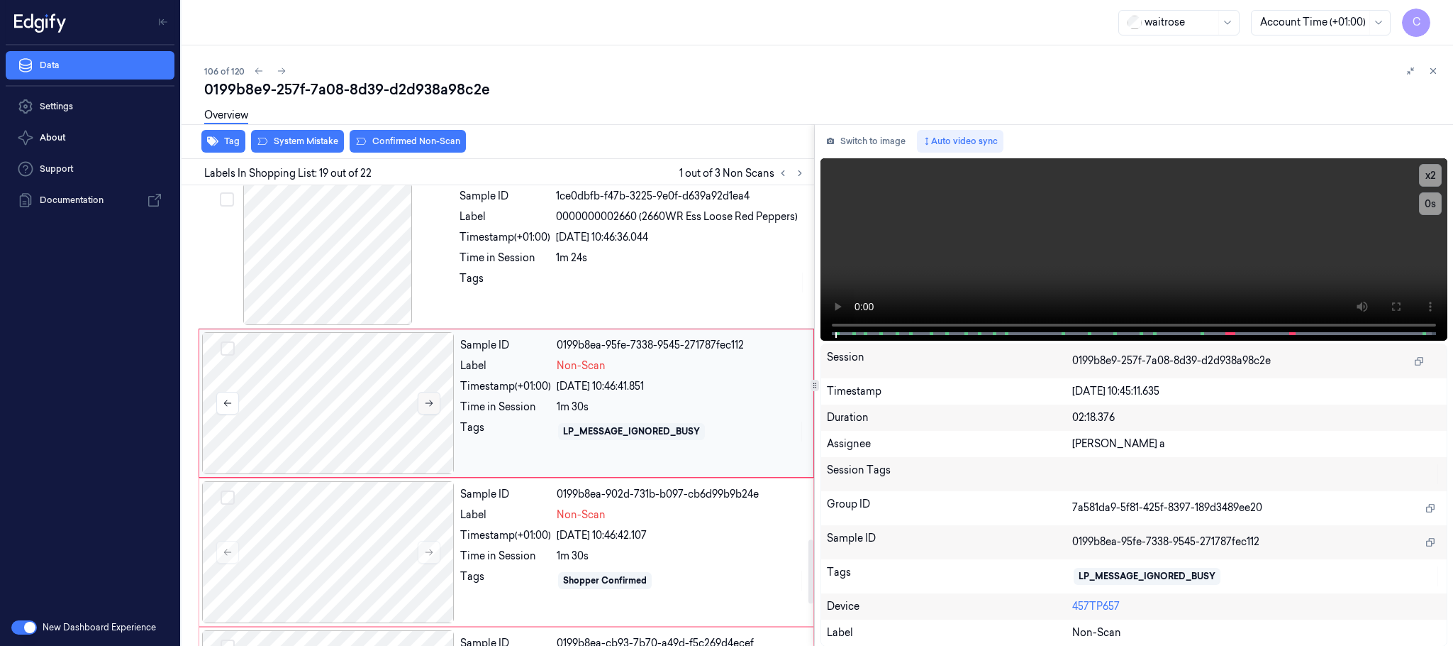
click at [435, 414] on button at bounding box center [429, 403] width 23 height 23
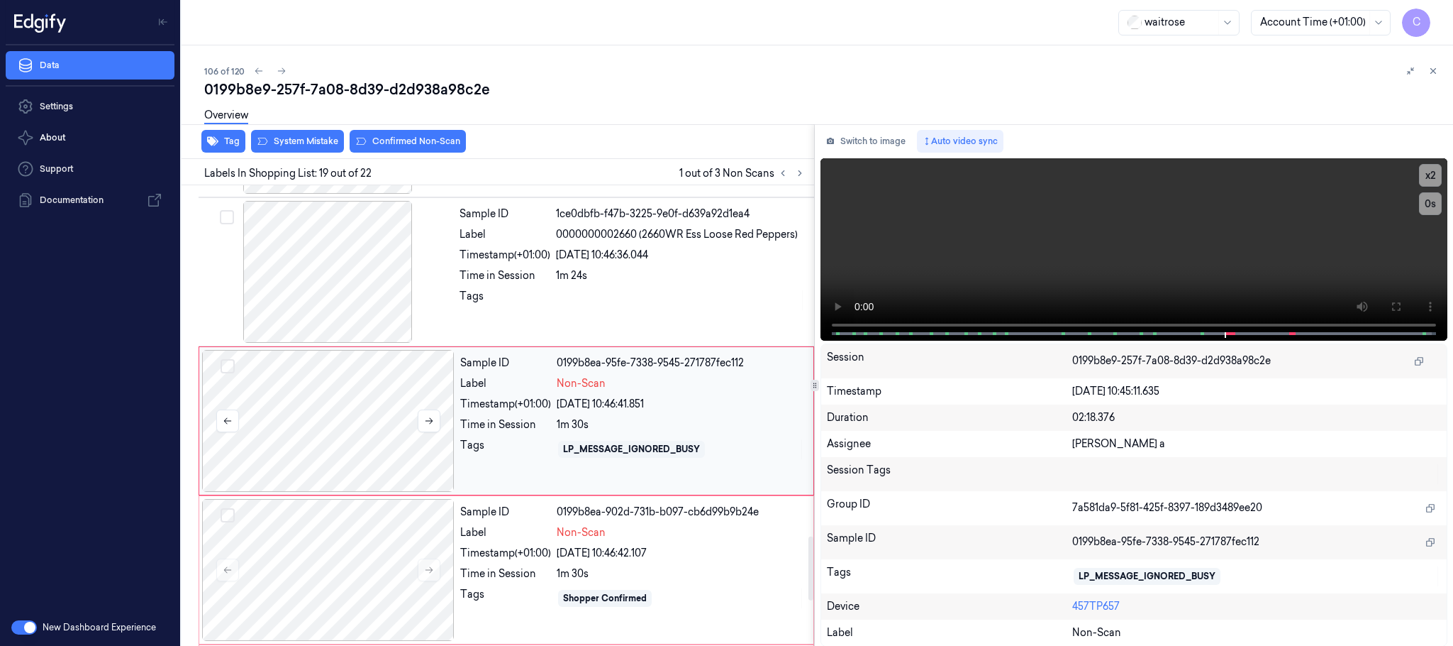
scroll to position [2515, 0]
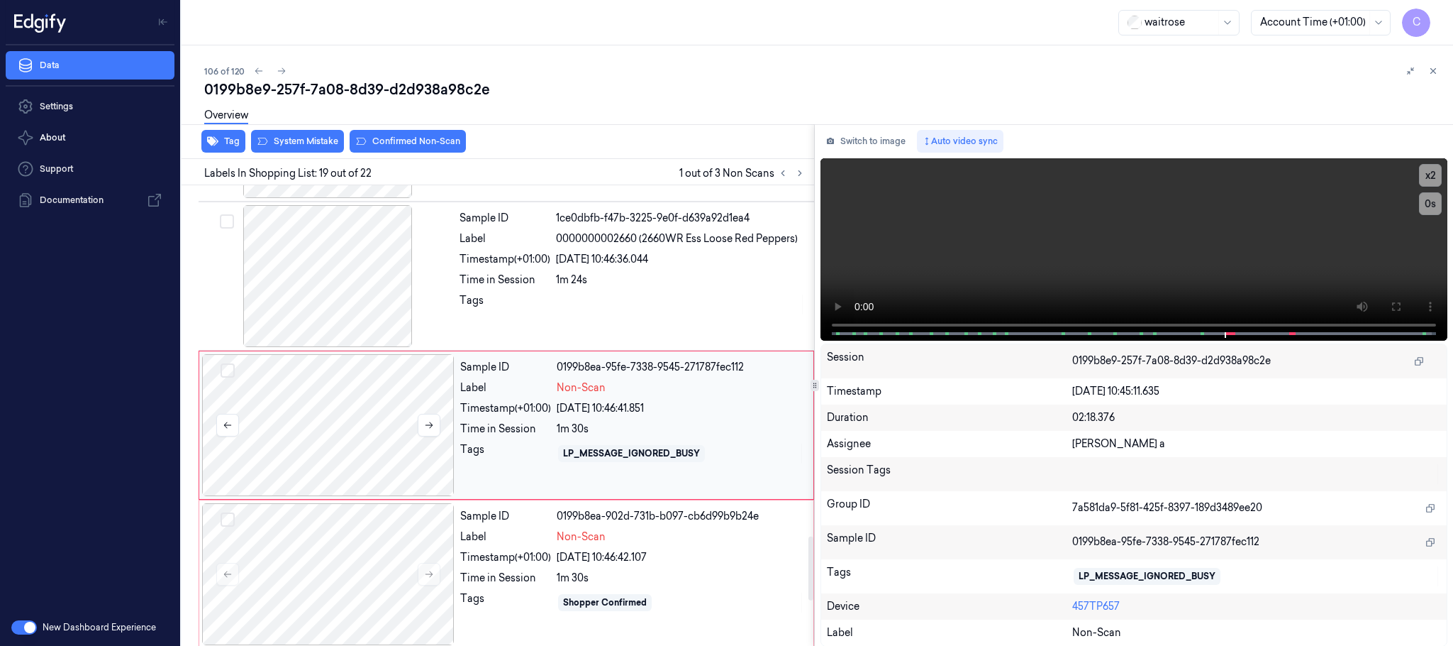
click at [371, 428] on div at bounding box center [328, 425] width 253 height 142
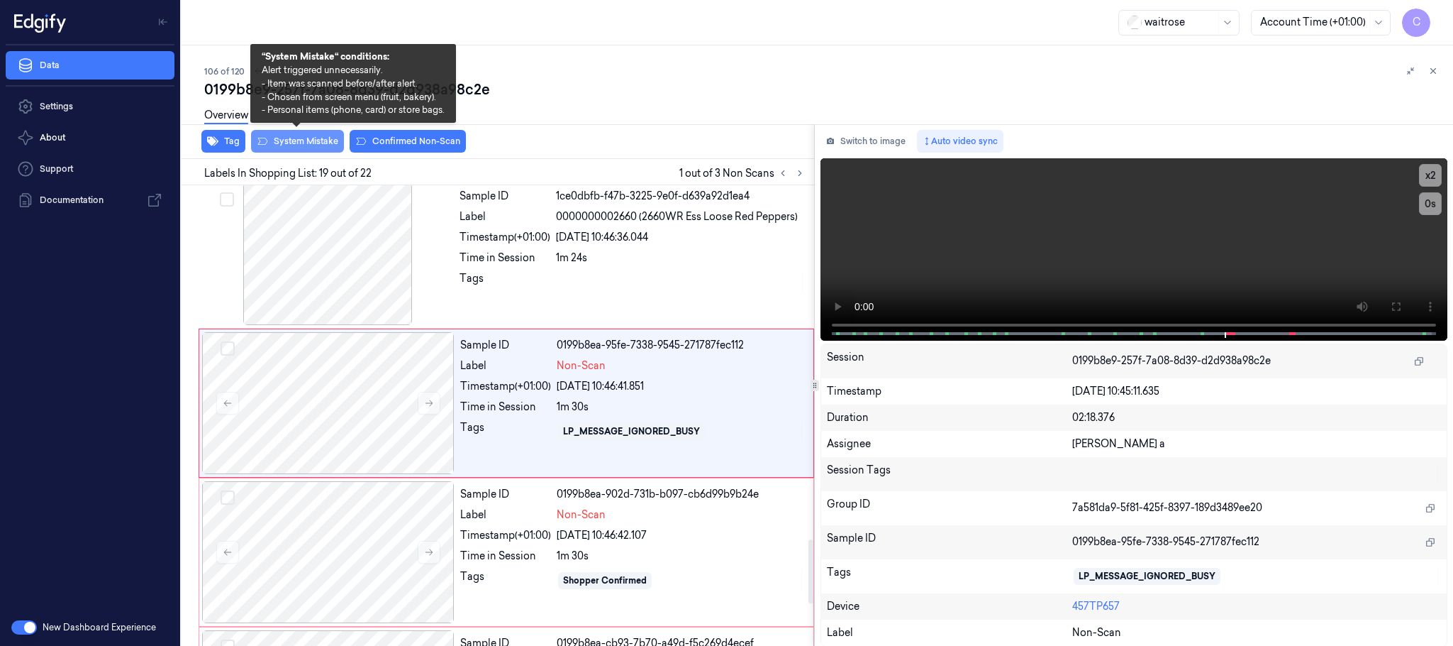
click at [314, 143] on button "System Mistake" at bounding box center [297, 141] width 93 height 23
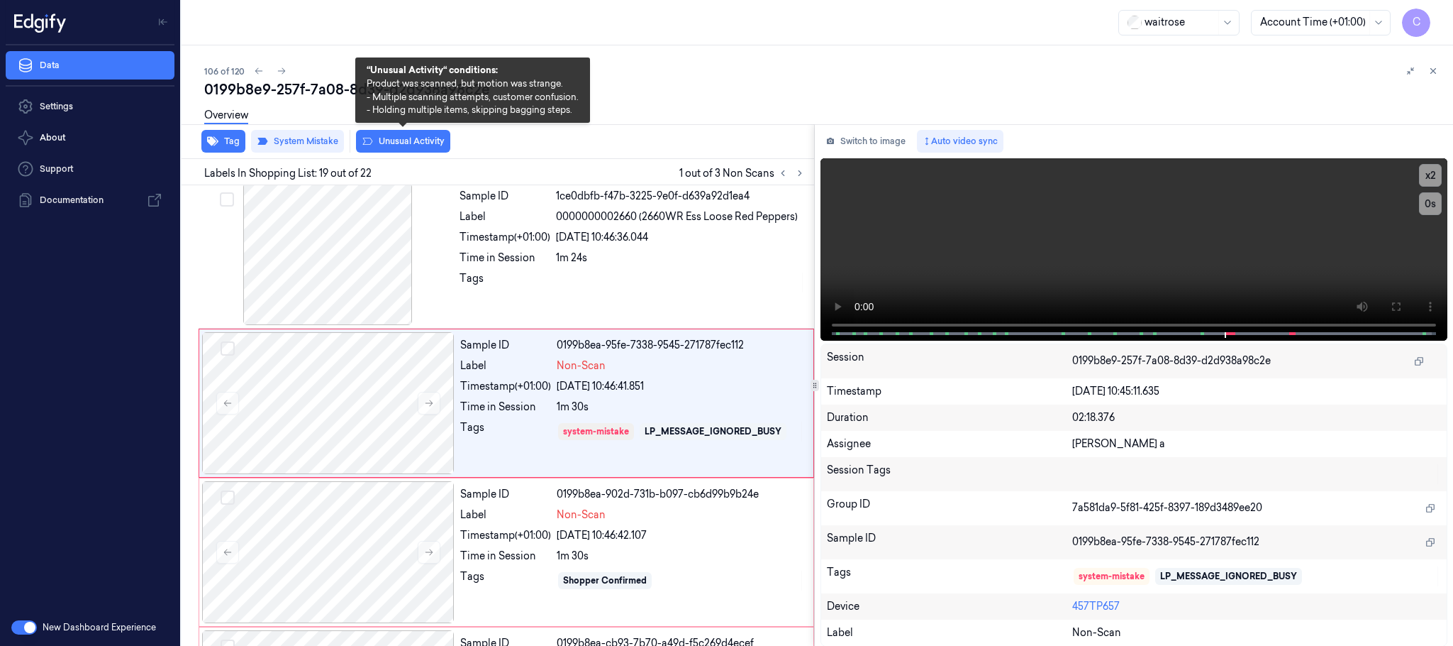
click at [424, 137] on button "Unusual Activity" at bounding box center [403, 141] width 94 height 23
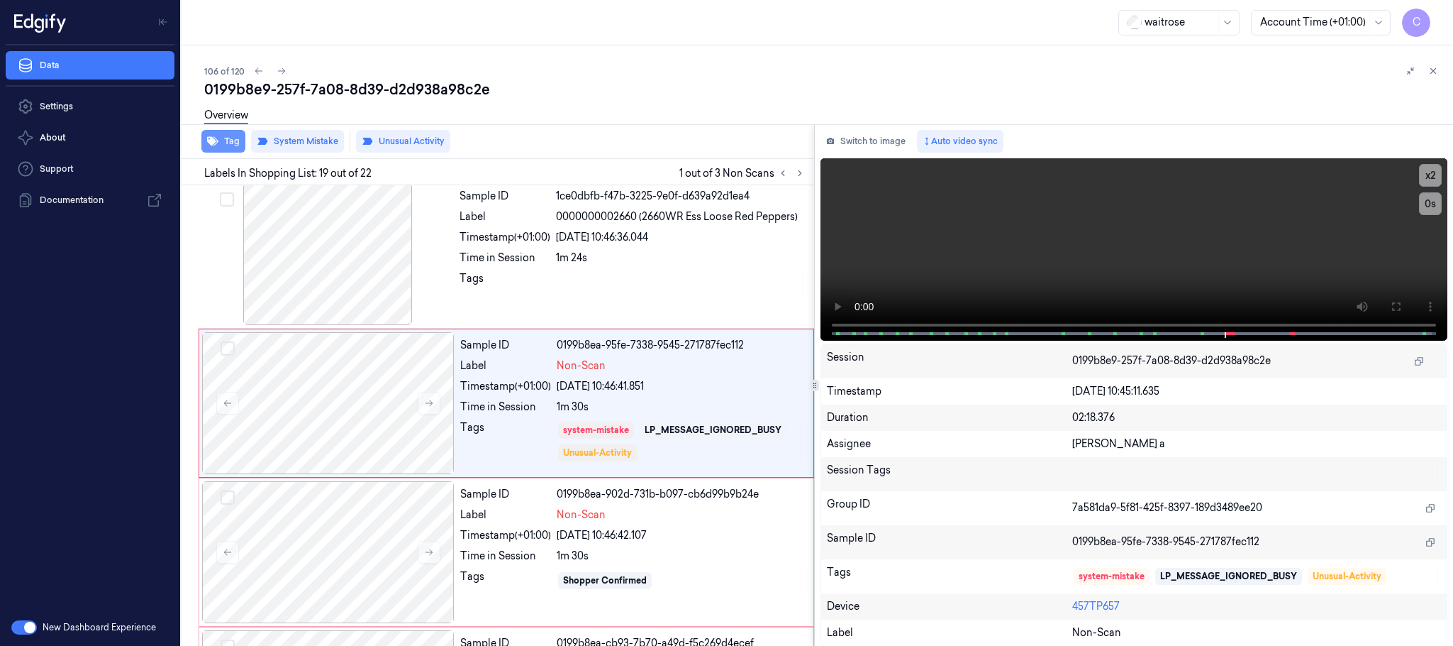
click at [211, 139] on icon "button" at bounding box center [212, 141] width 11 height 9
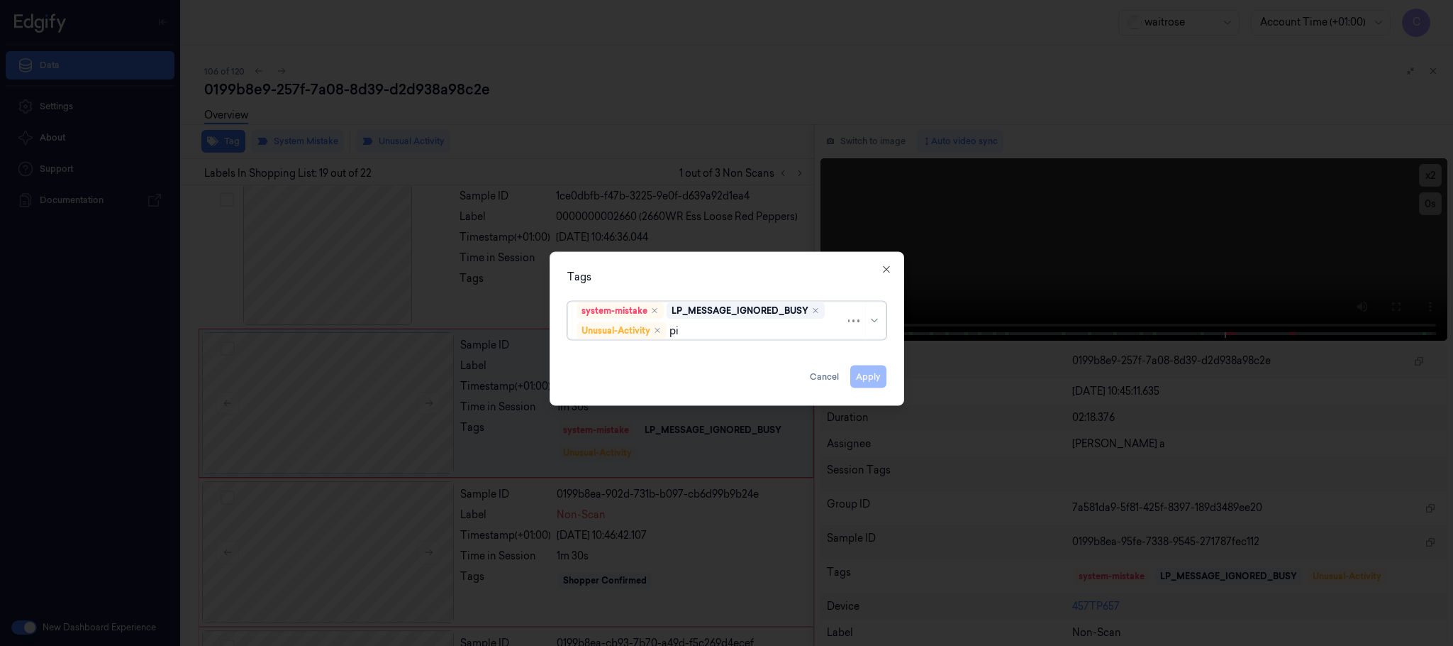
type input "pic"
click at [598, 350] on div "Picklist item alert" at bounding box center [726, 358] width 311 height 23
click at [711, 266] on div "Tags system-mistake LP_MESSAGE_IGNORED_BUSY Unusual-Activity Picklist item aler…" at bounding box center [727, 329] width 355 height 154
click at [855, 377] on button "Apply" at bounding box center [869, 376] width 36 height 23
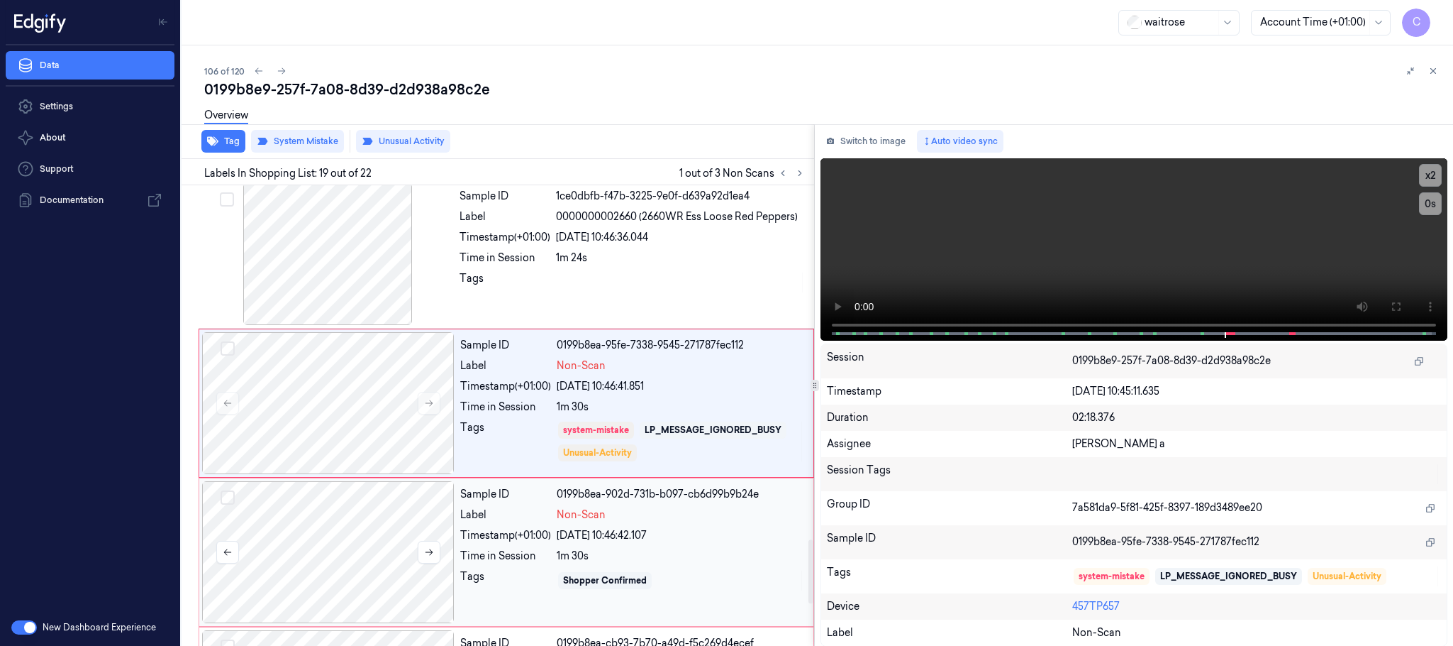
click at [326, 538] on div at bounding box center [328, 552] width 253 height 142
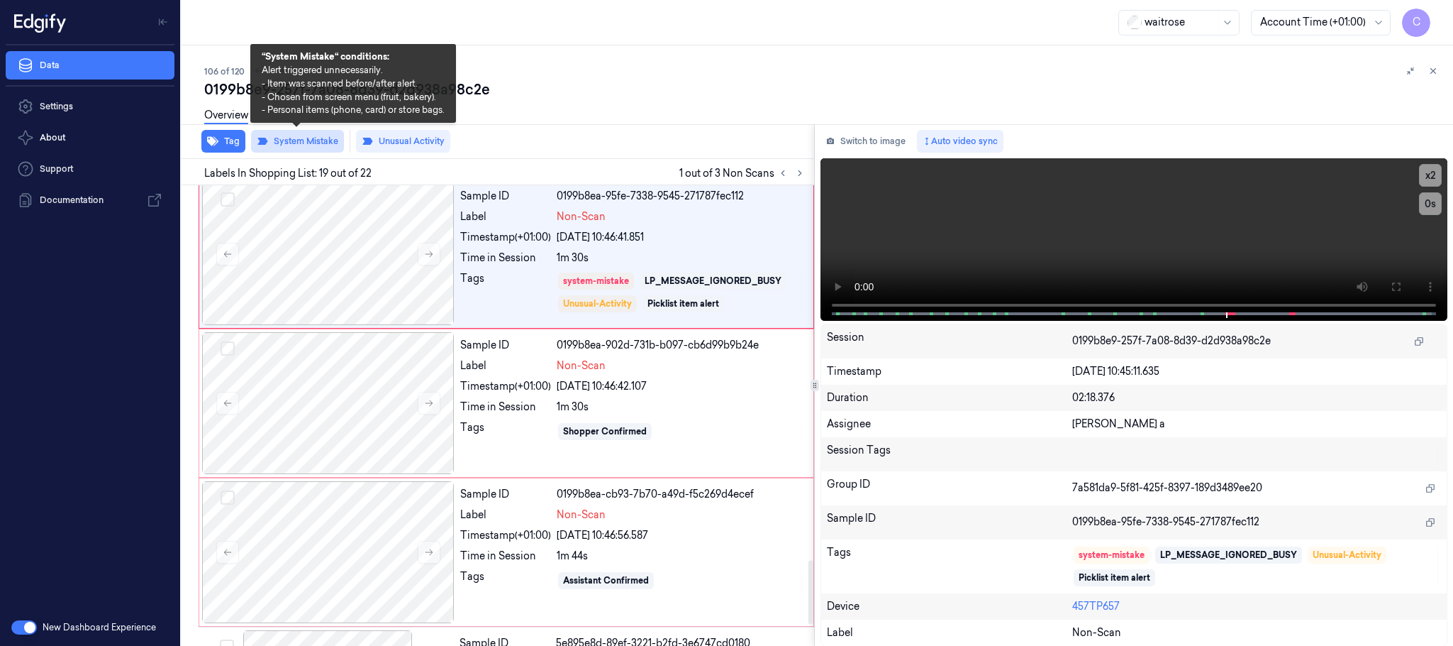
click at [309, 145] on button "System Mistake" at bounding box center [297, 141] width 93 height 23
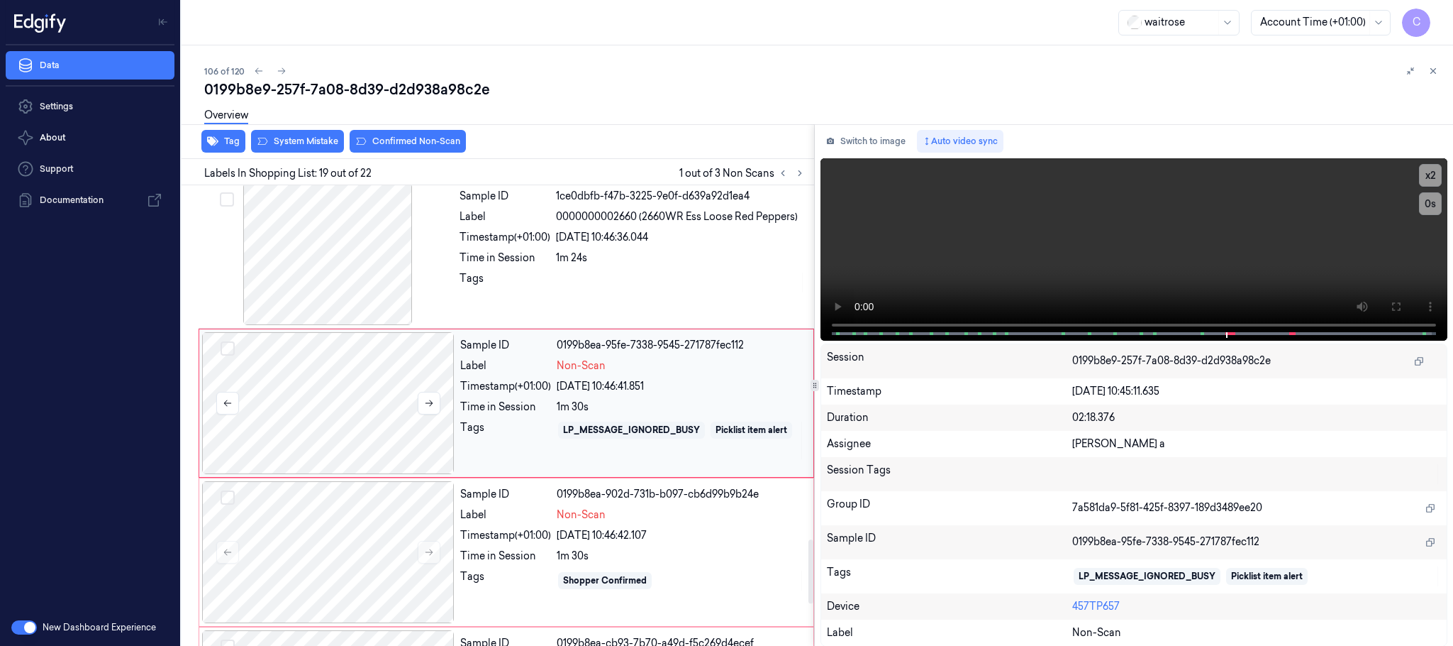
click at [373, 474] on div at bounding box center [328, 403] width 253 height 142
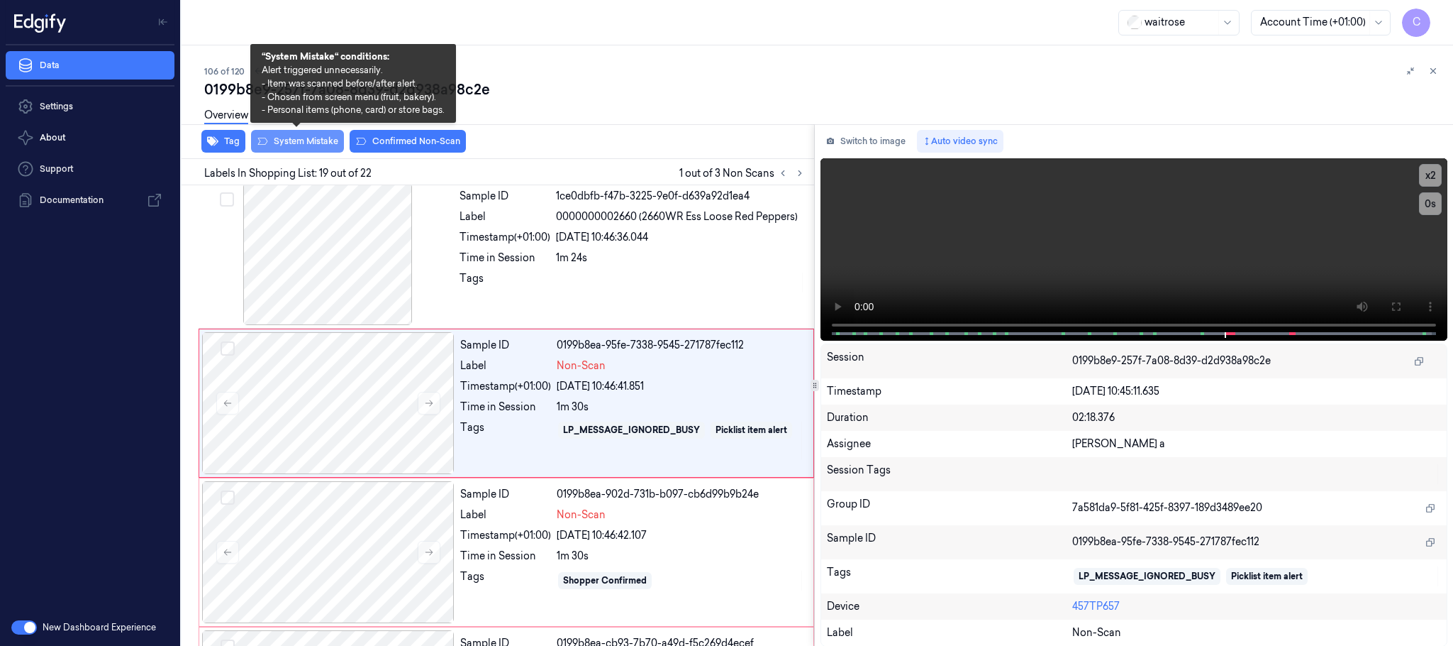
click at [270, 136] on button "System Mistake" at bounding box center [297, 141] width 93 height 23
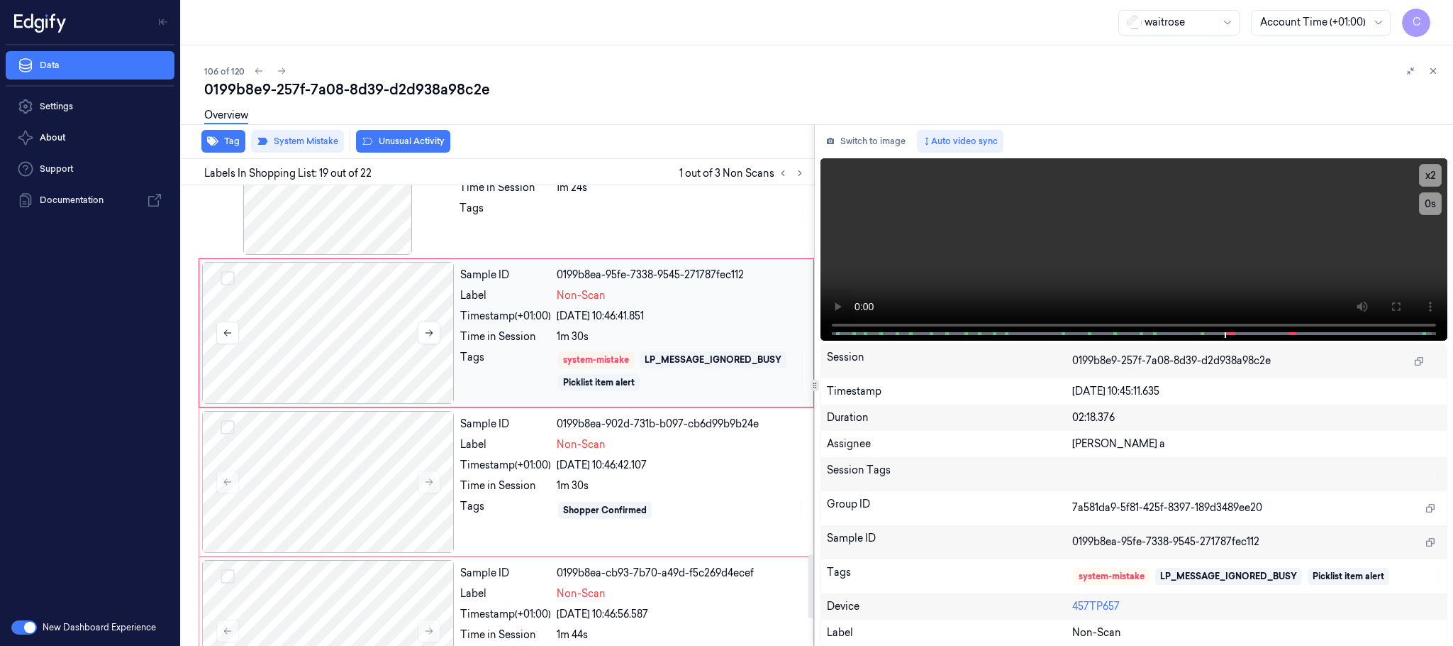
scroll to position [2644, 0]
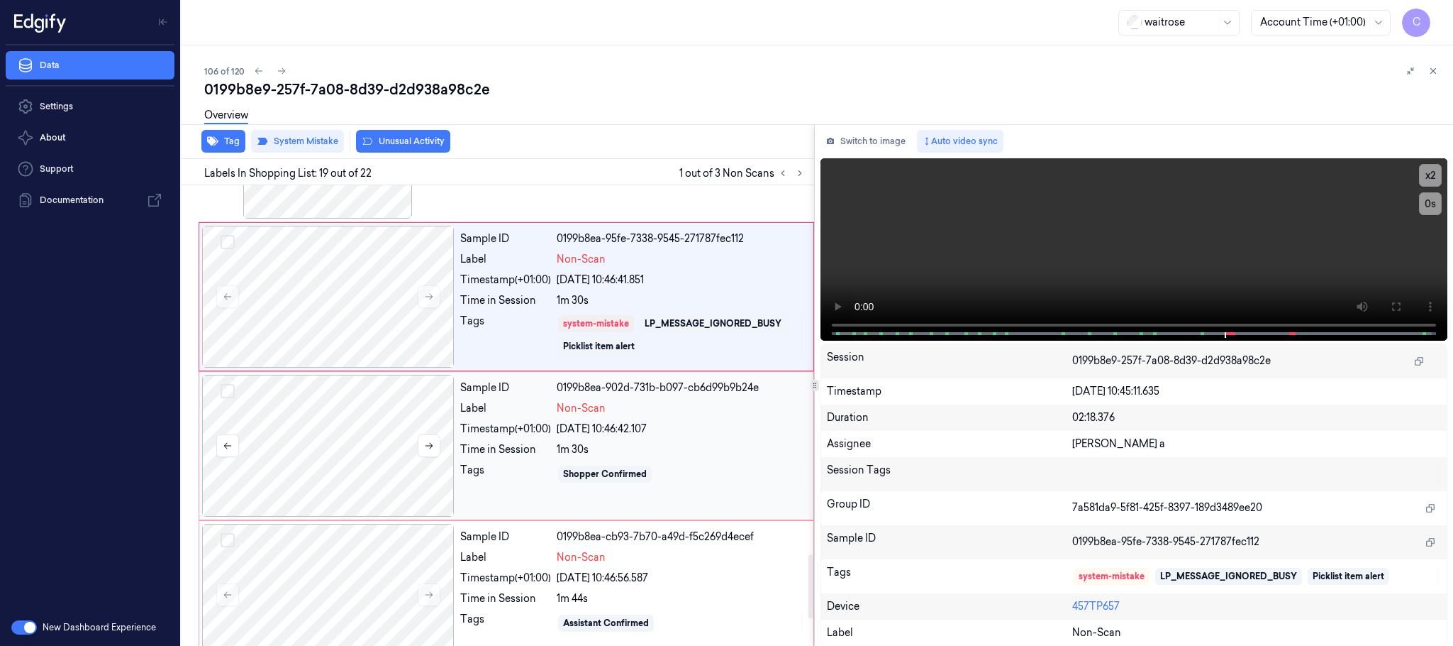
click at [362, 471] on div at bounding box center [328, 446] width 253 height 142
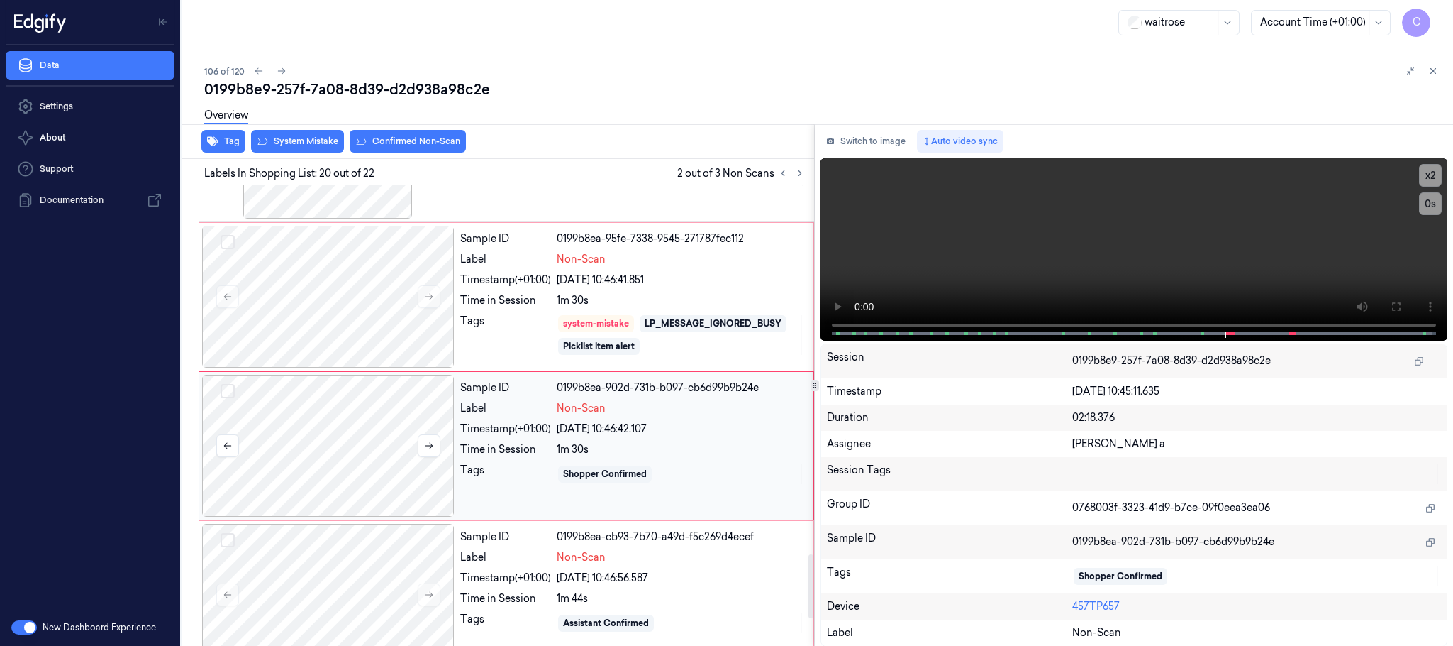
scroll to position [2686, 0]
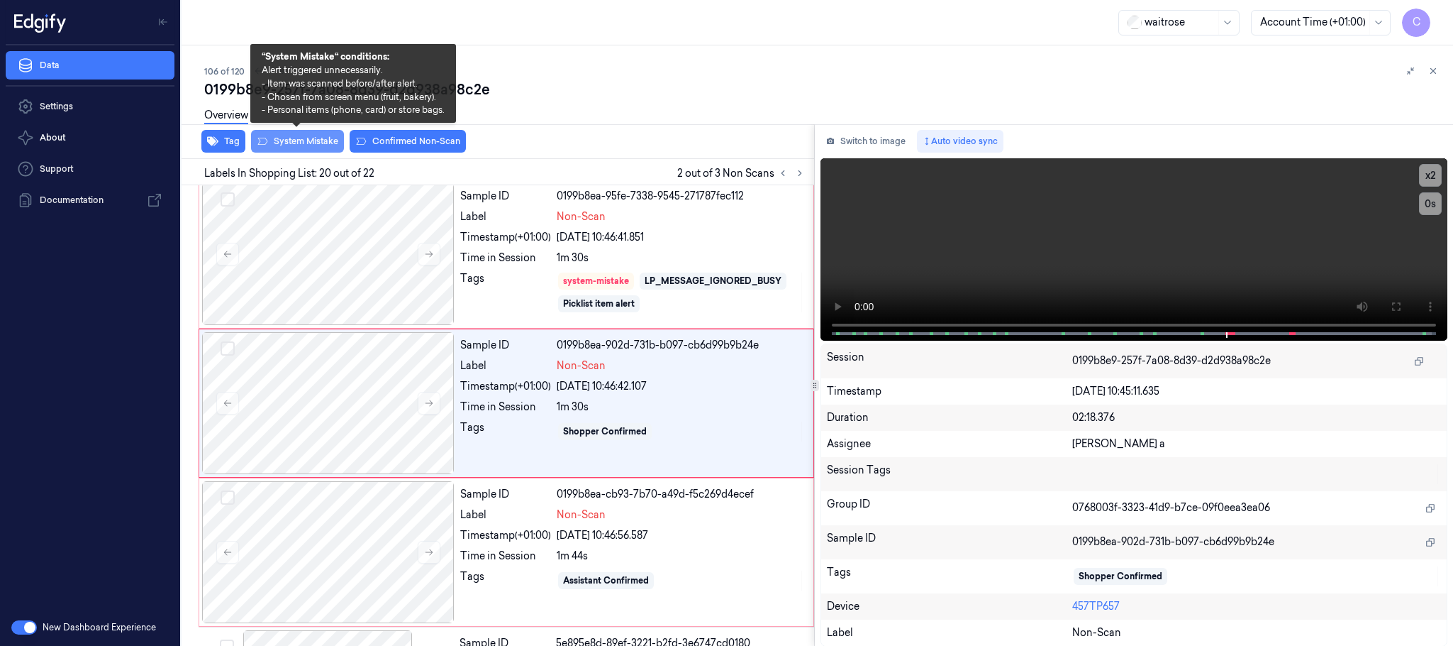
click at [307, 143] on button "System Mistake" at bounding box center [297, 141] width 93 height 23
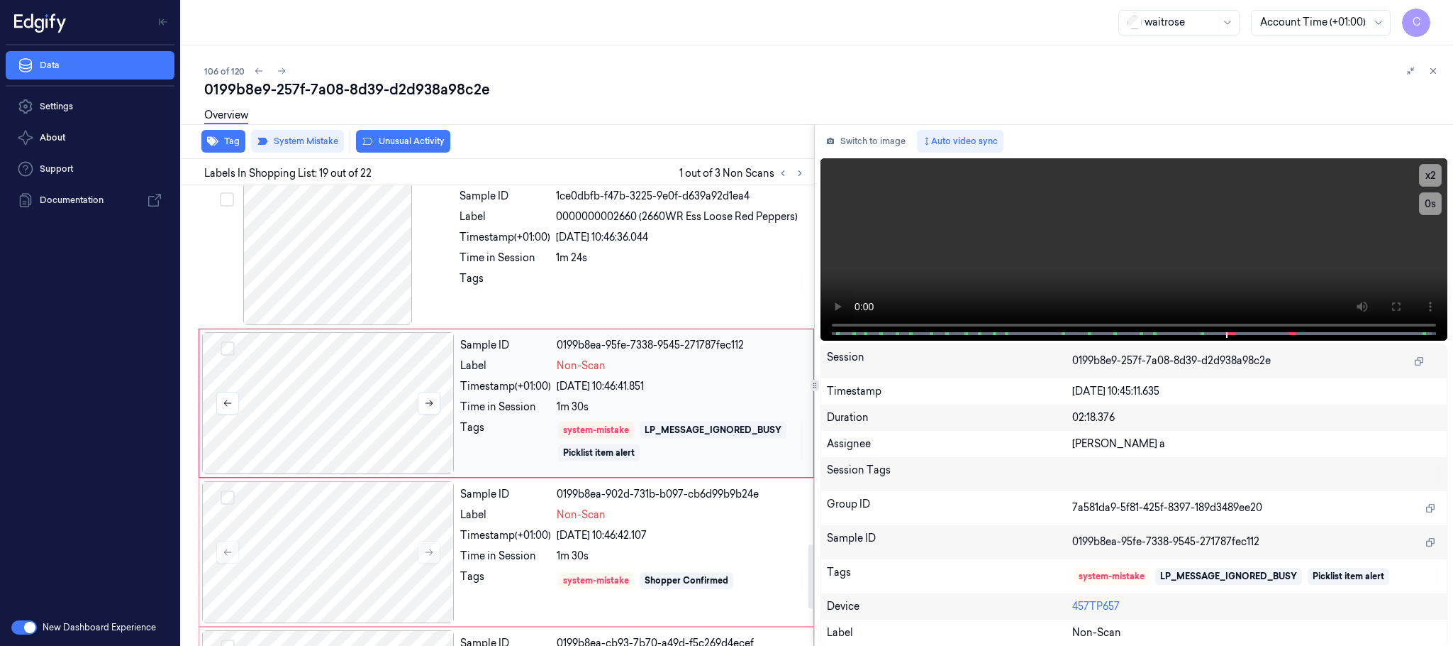
scroll to position [2750, 0]
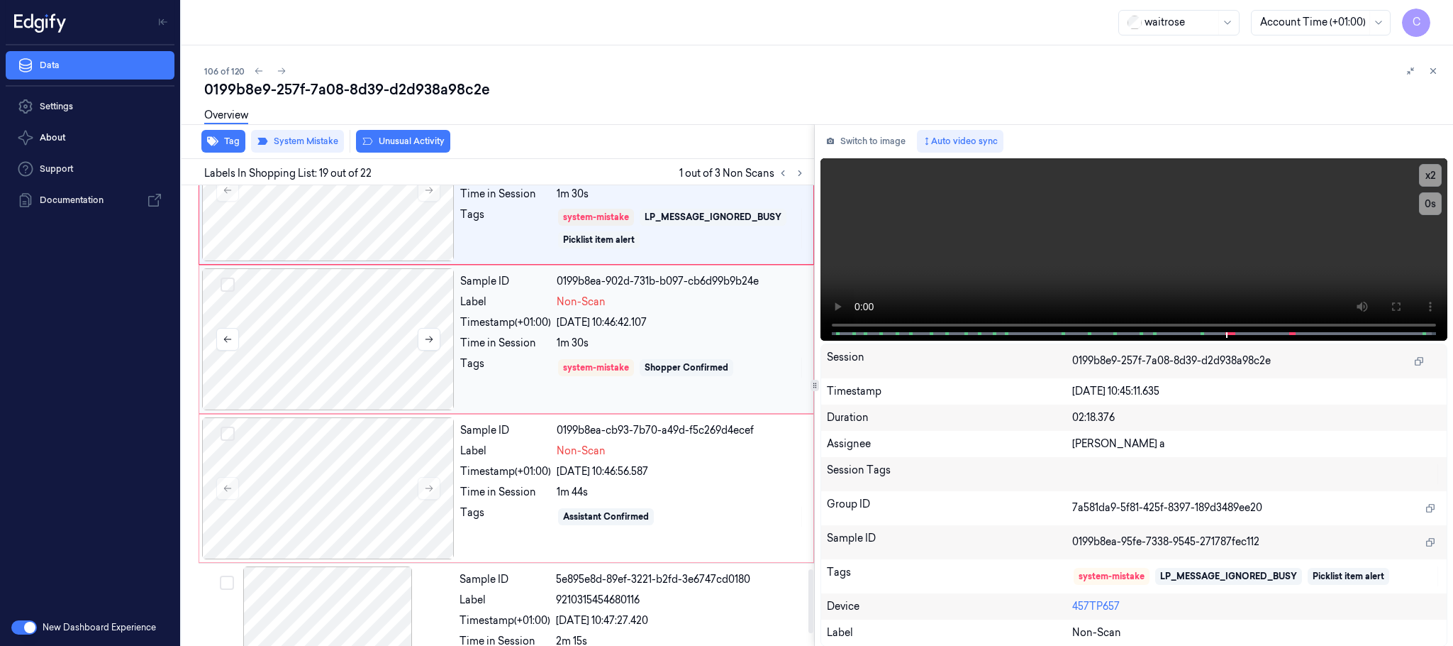
click at [332, 360] on div at bounding box center [328, 339] width 253 height 142
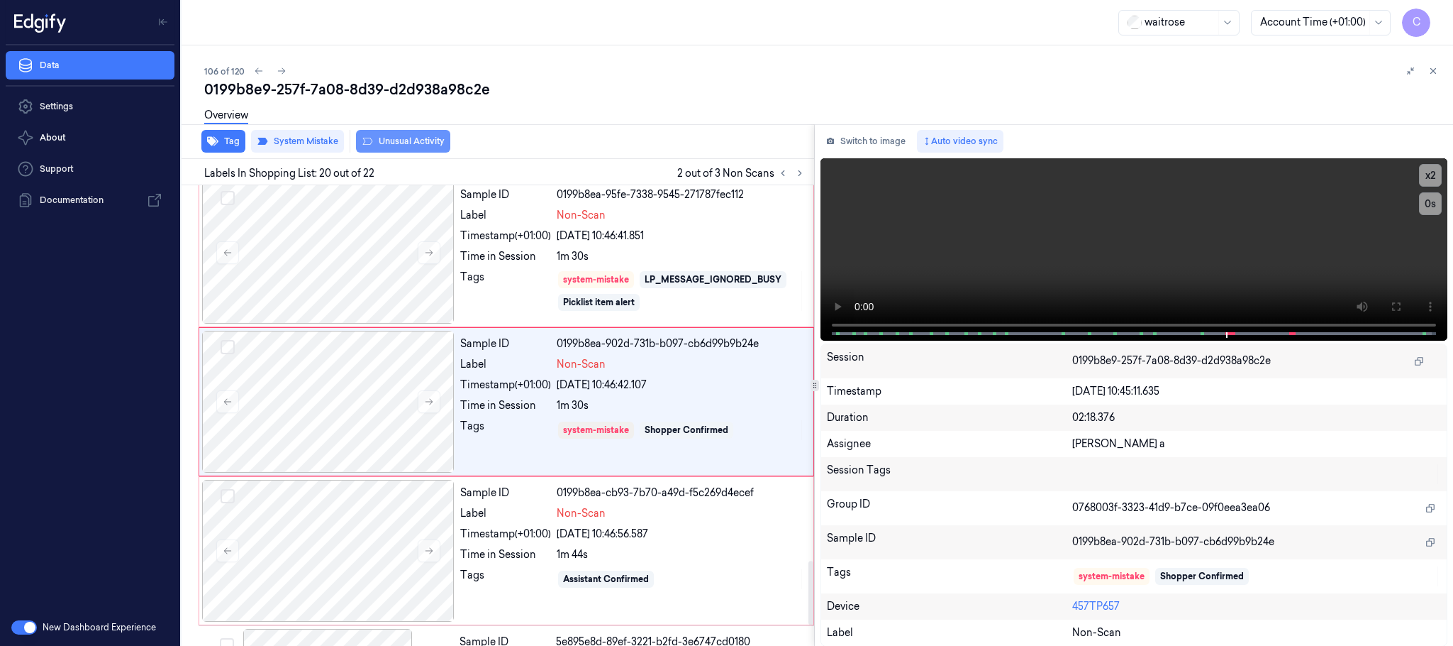
scroll to position [2686, 0]
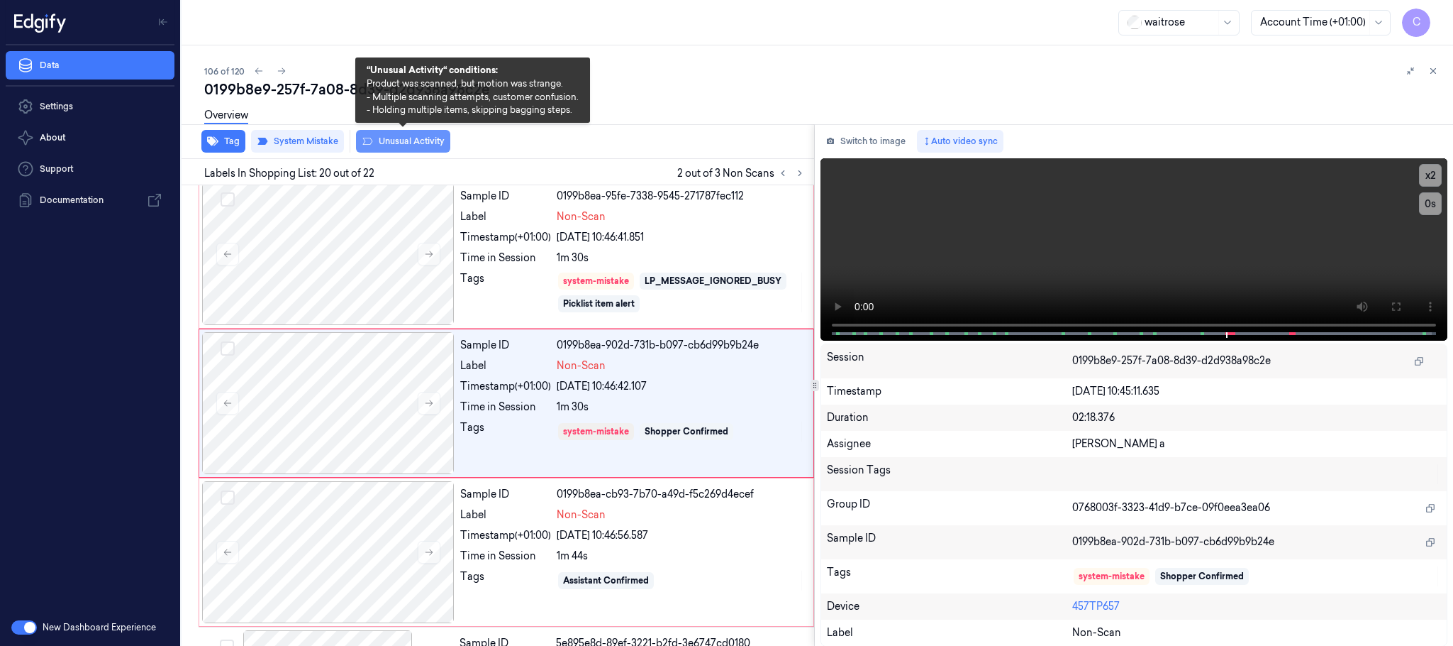
click at [386, 138] on button "Unusual Activity" at bounding box center [403, 141] width 94 height 23
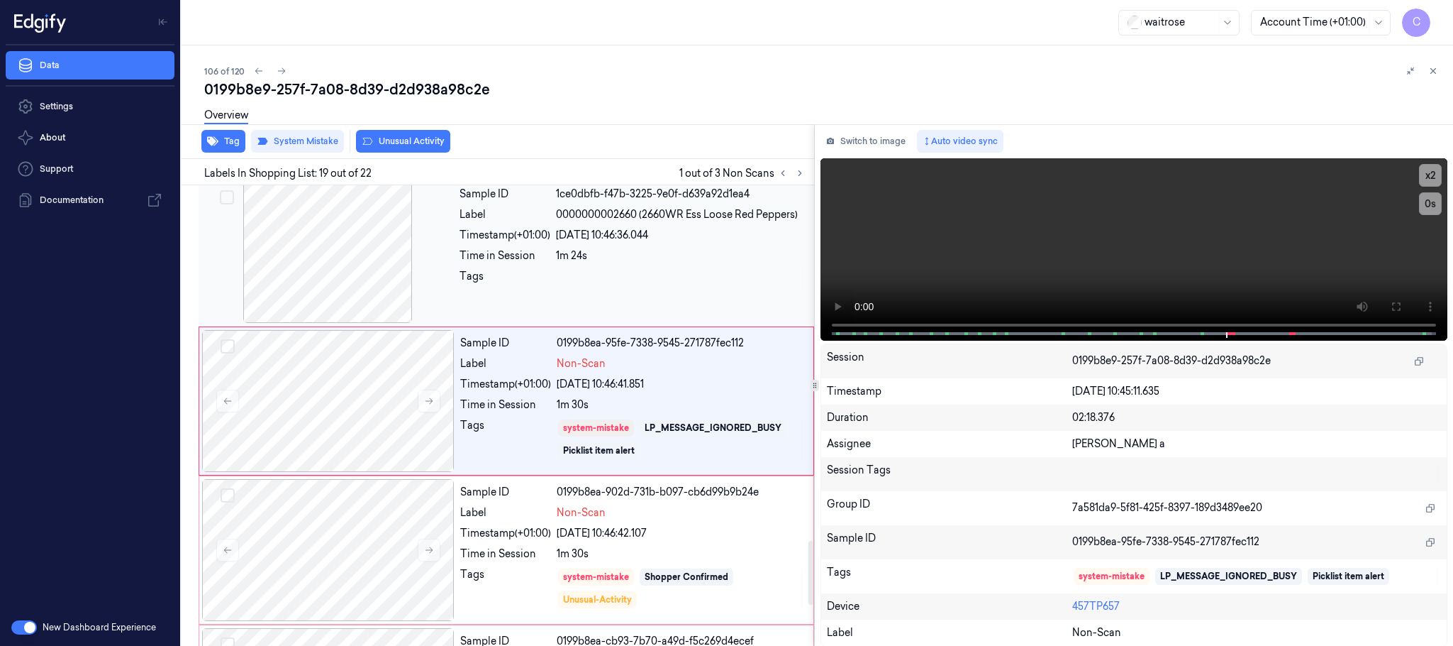
scroll to position [2537, 0]
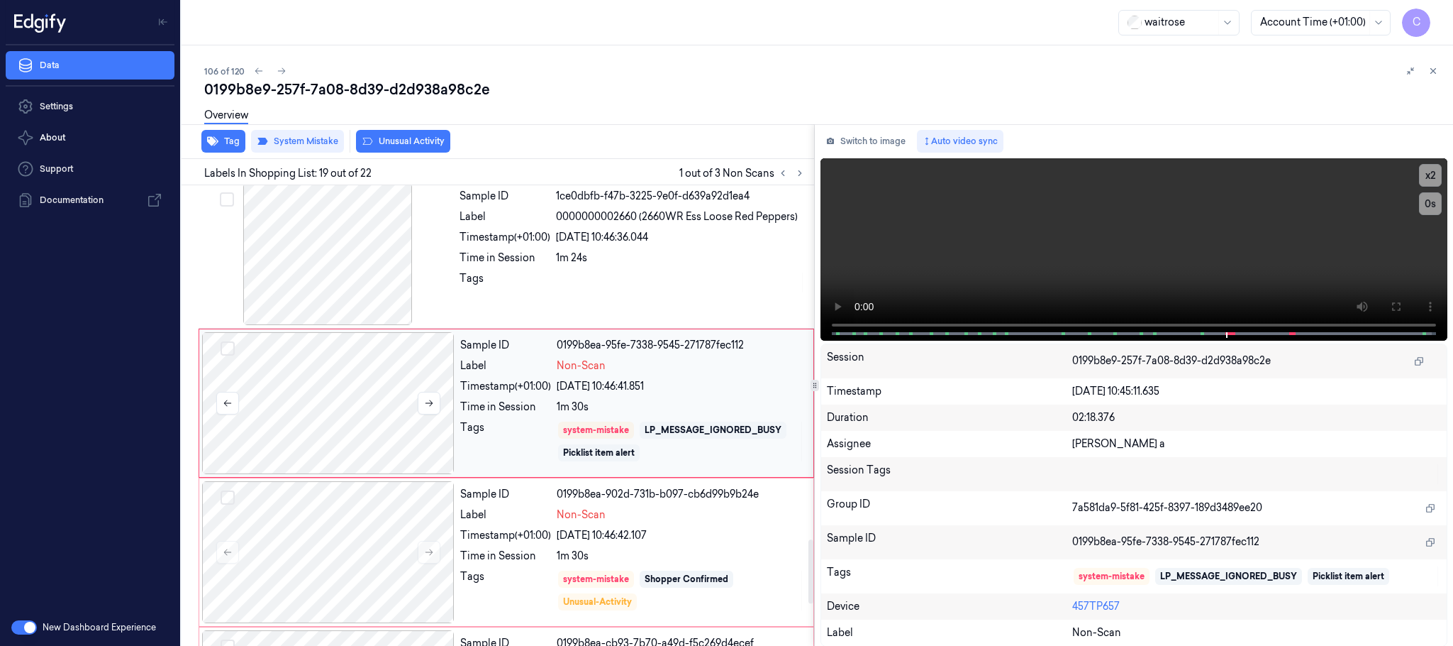
click at [334, 413] on div at bounding box center [328, 403] width 253 height 142
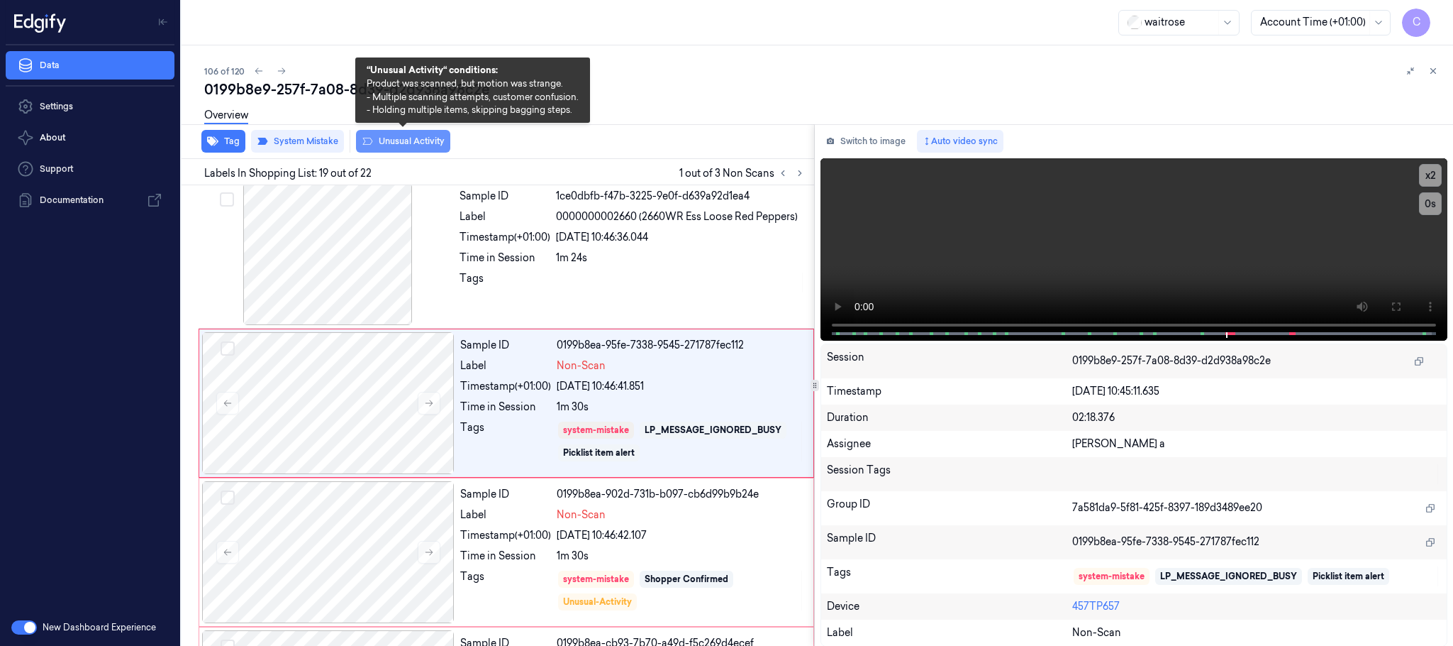
click at [401, 143] on button "Unusual Activity" at bounding box center [403, 141] width 94 height 23
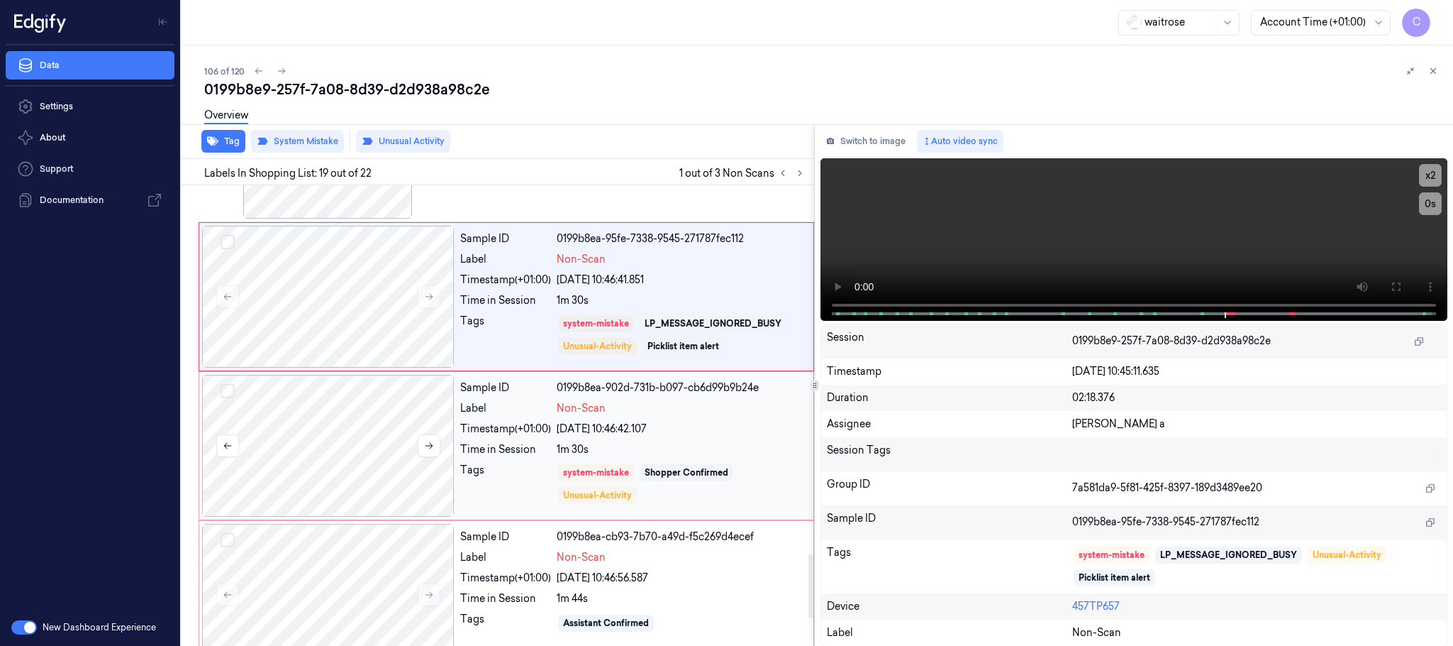
click at [300, 439] on div at bounding box center [328, 446] width 253 height 142
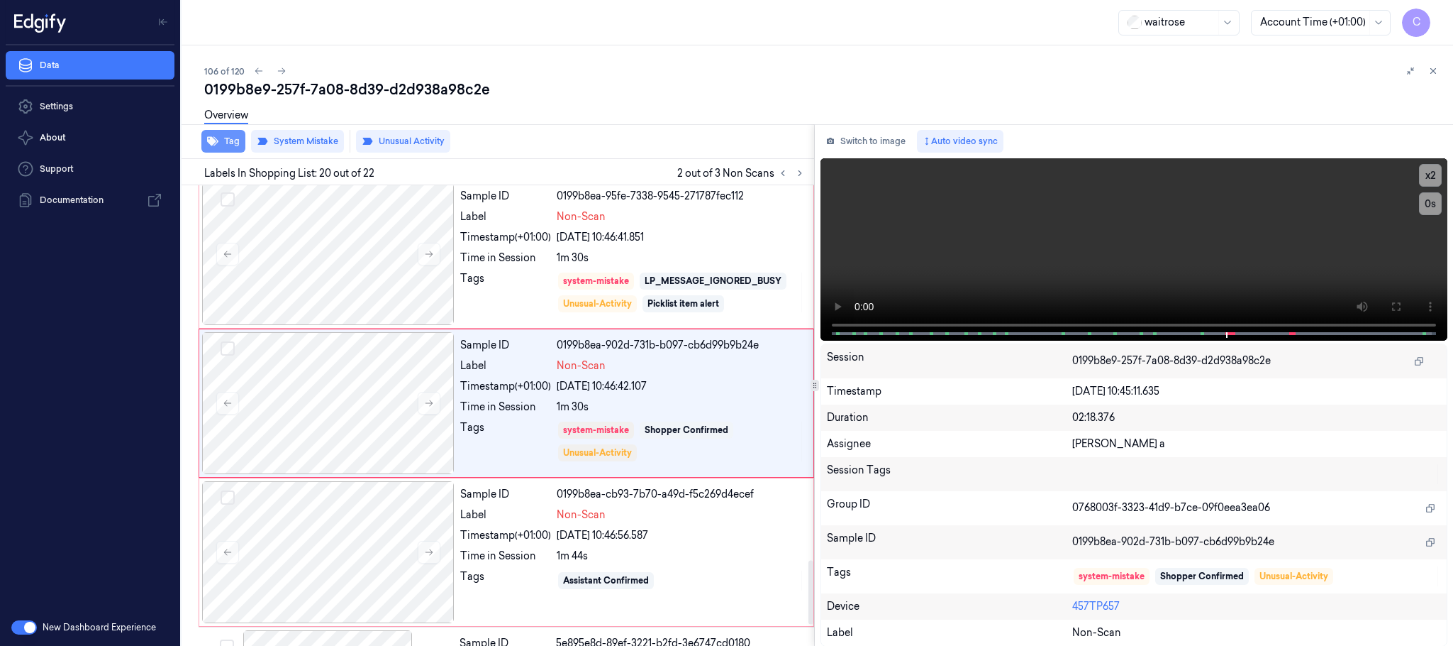
click at [231, 143] on button "Tag" at bounding box center [223, 141] width 44 height 23
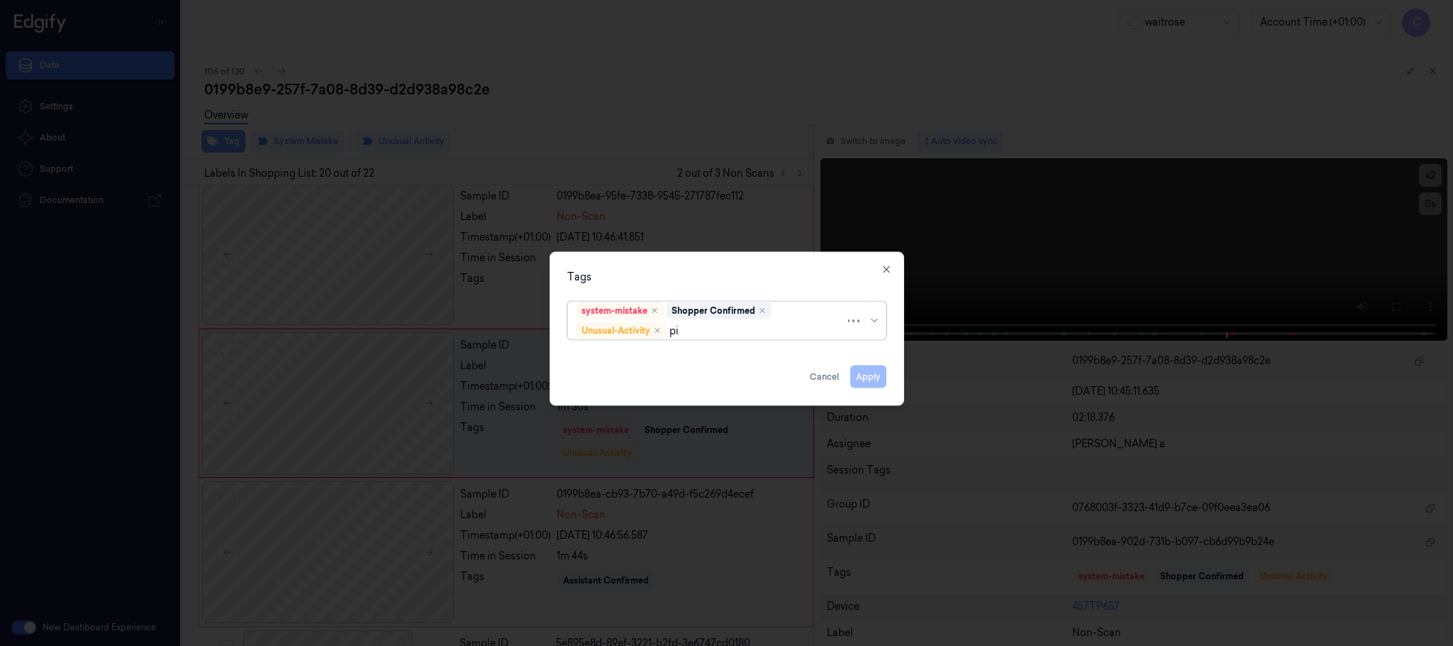
type input "pic"
click at [669, 353] on div "Picklist item alert" at bounding box center [727, 358] width 300 height 15
click at [698, 262] on div "Tags system-mistake Shopper Confirmed Unusual-Activity Picklist item alert Appl…" at bounding box center [727, 329] width 355 height 154
click at [867, 373] on button "Apply" at bounding box center [869, 376] width 36 height 23
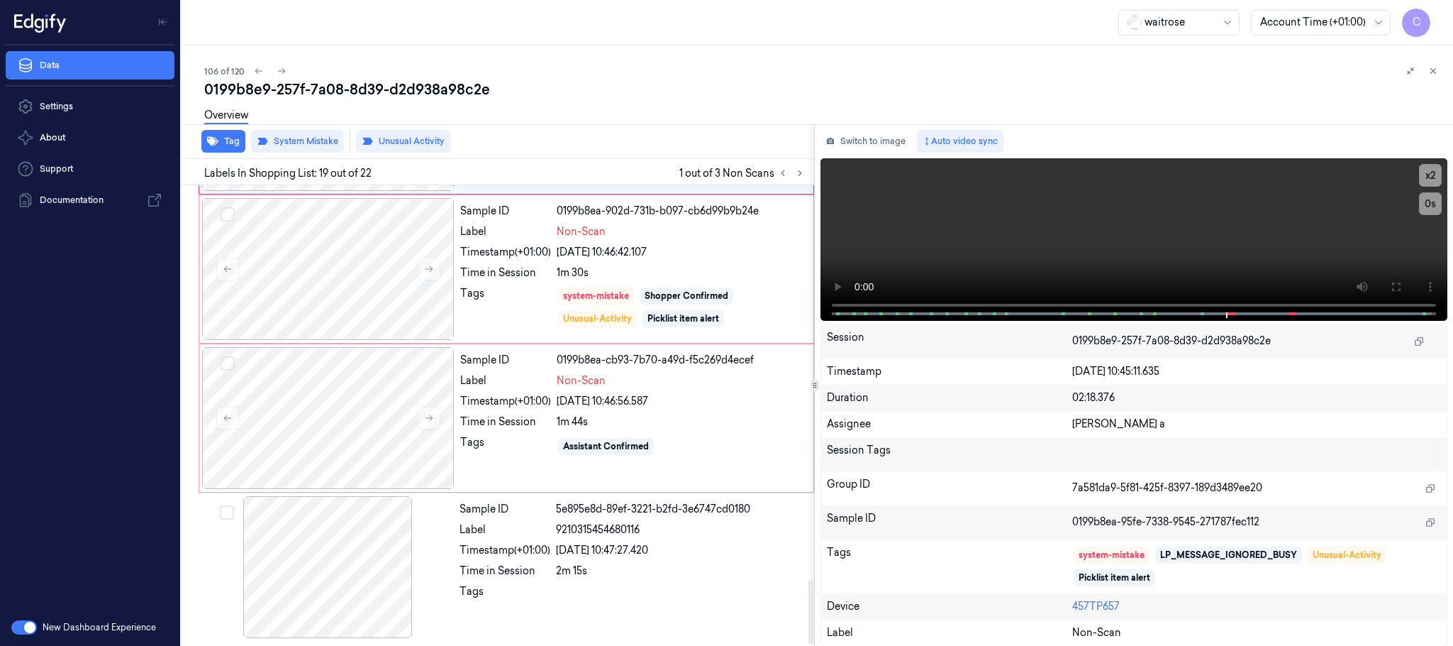
scroll to position [2835, 0]
click at [364, 394] on div at bounding box center [328, 418] width 253 height 142
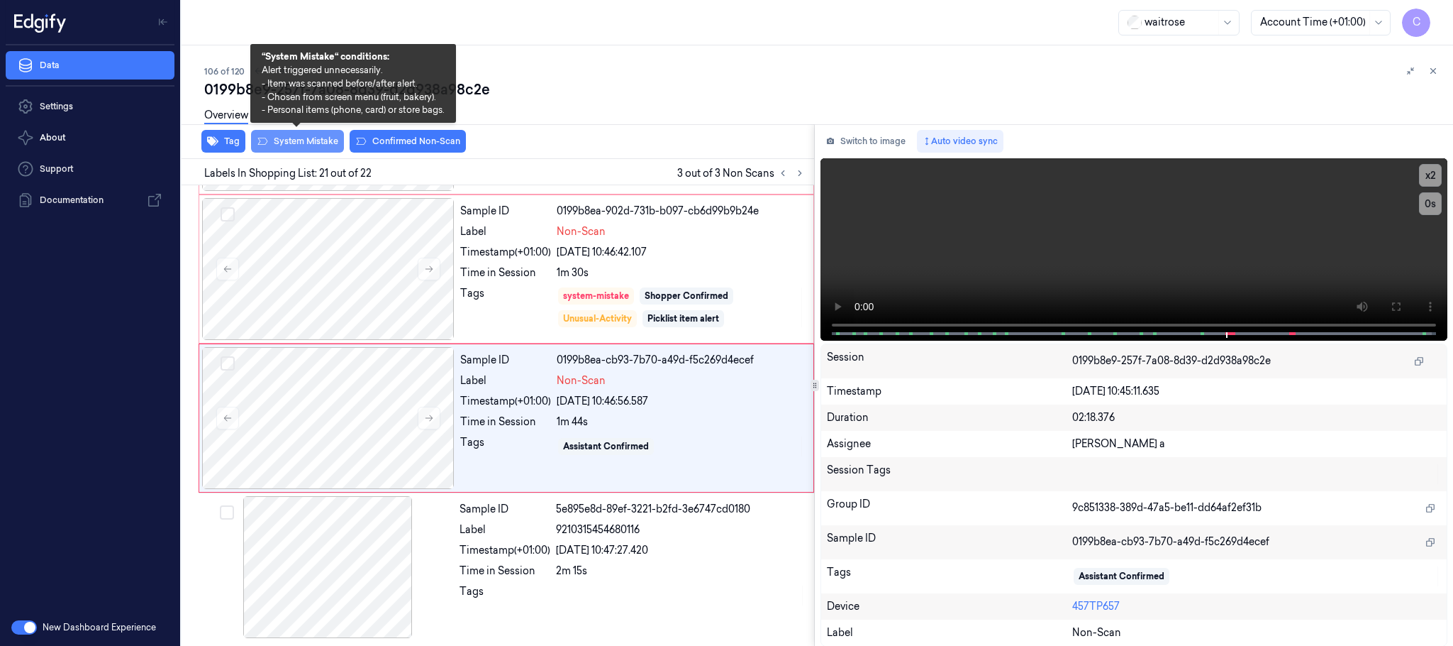
click at [317, 145] on button "System Mistake" at bounding box center [297, 141] width 93 height 23
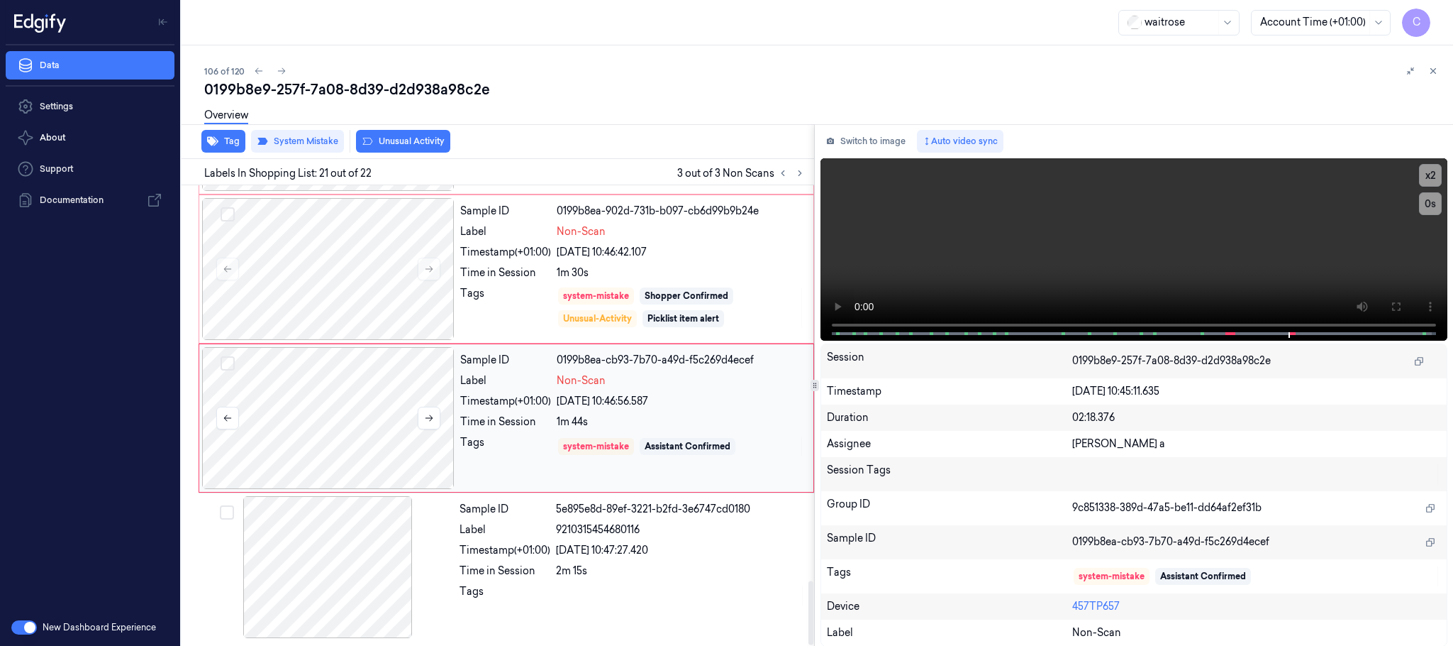
click at [336, 428] on div at bounding box center [328, 418] width 253 height 142
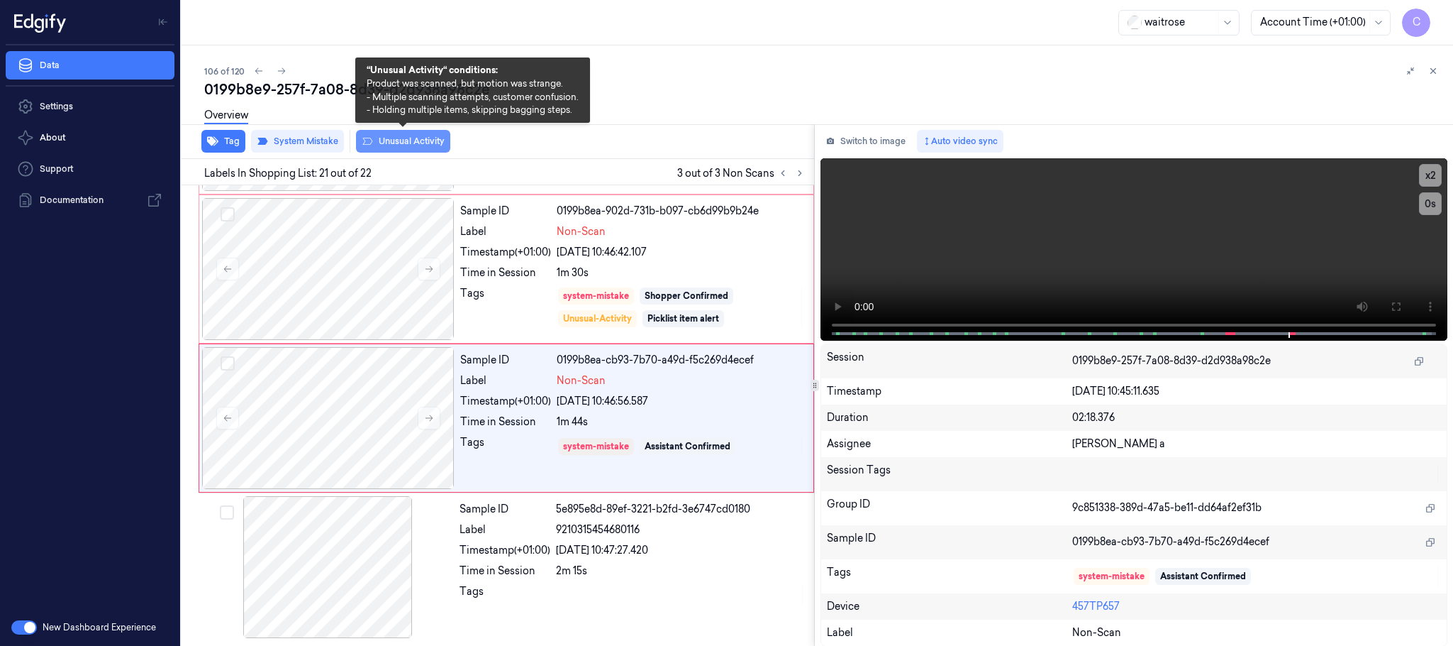
click at [390, 135] on button "Unusual Activity" at bounding box center [403, 141] width 94 height 23
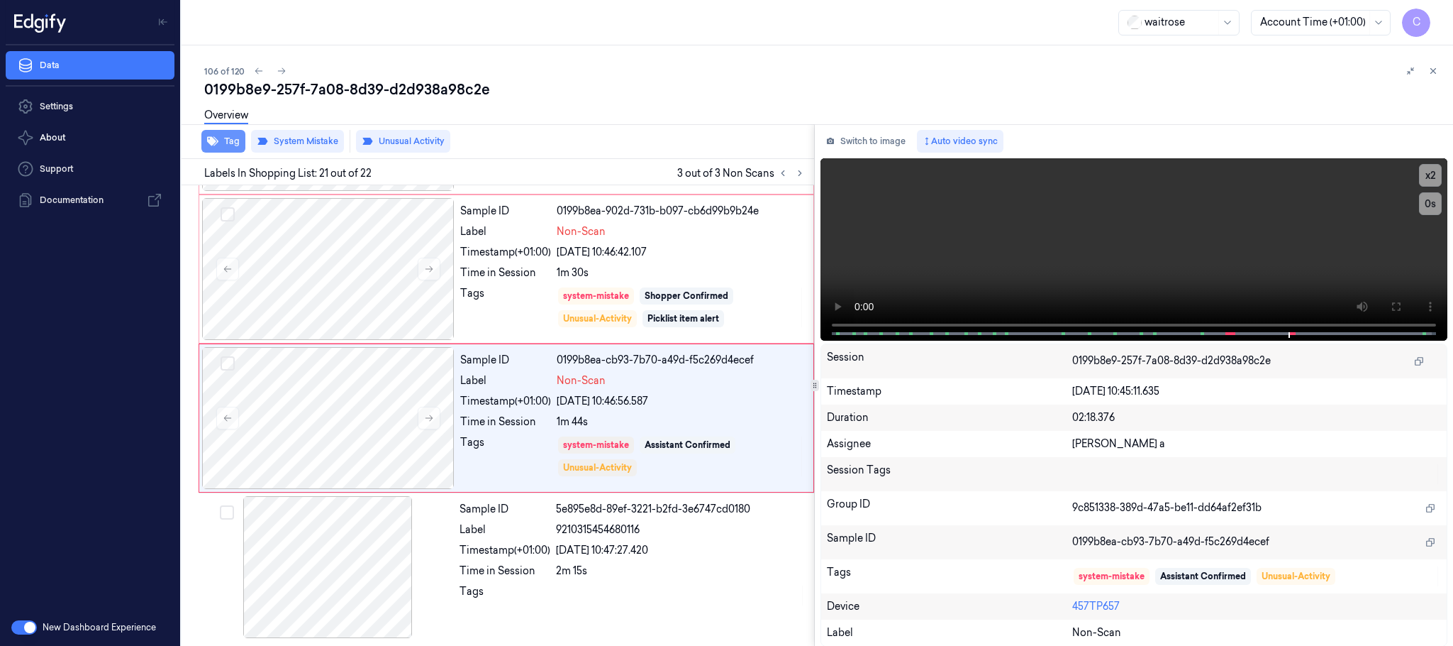
click at [226, 145] on button "Tag" at bounding box center [223, 141] width 44 height 23
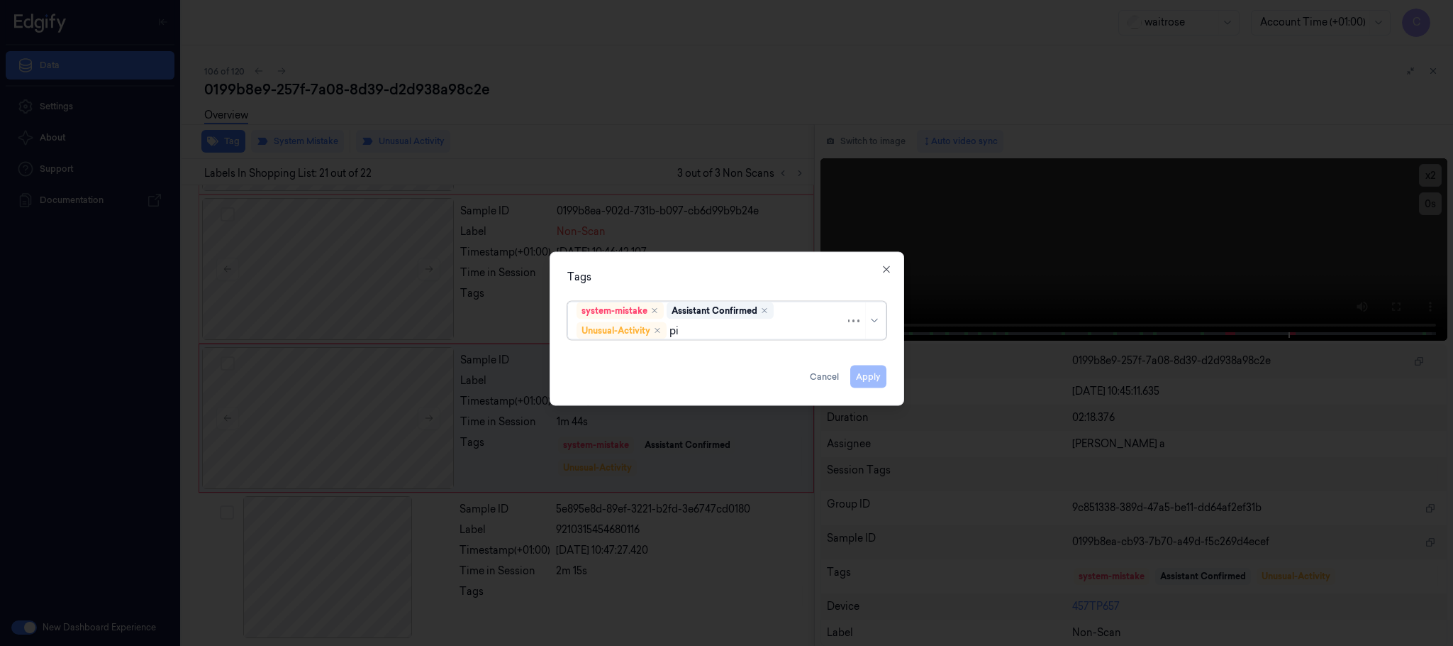
type input "pic"
click at [575, 358] on div "Picklist item alert" at bounding box center [726, 358] width 311 height 23
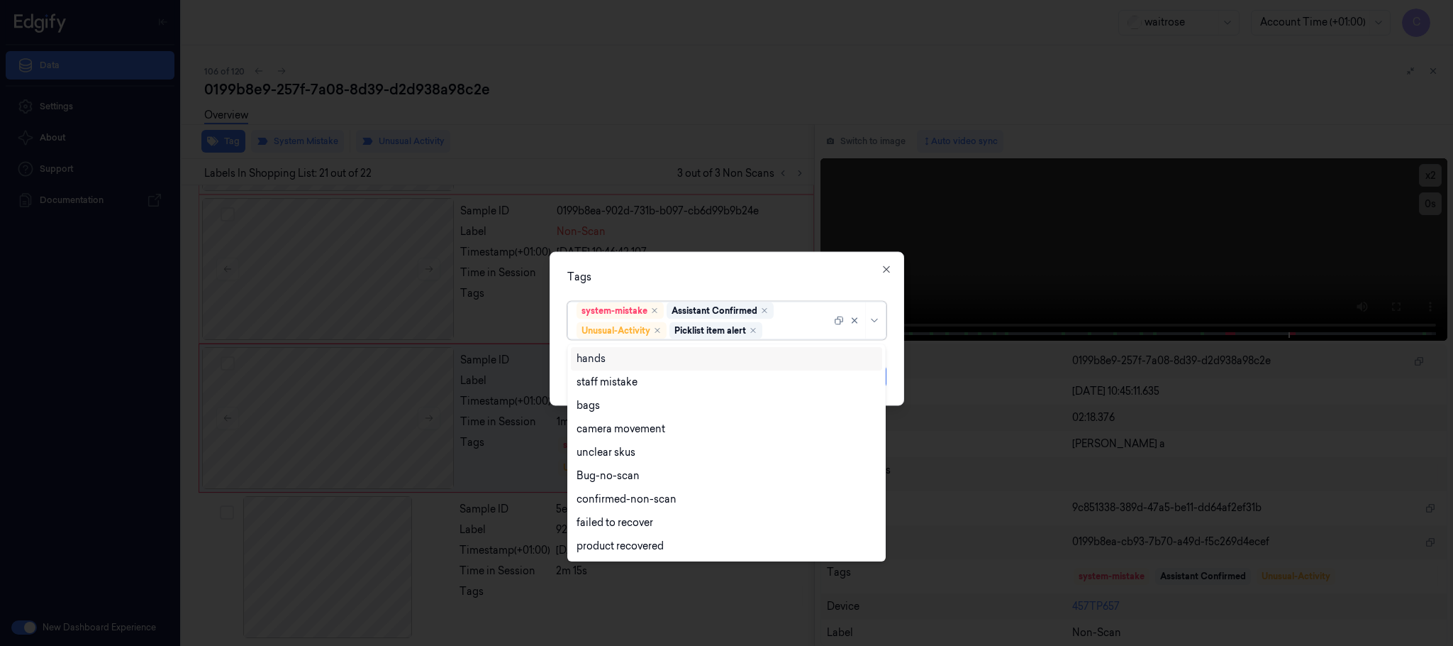
click at [656, 279] on div "Tags" at bounding box center [726, 277] width 319 height 15
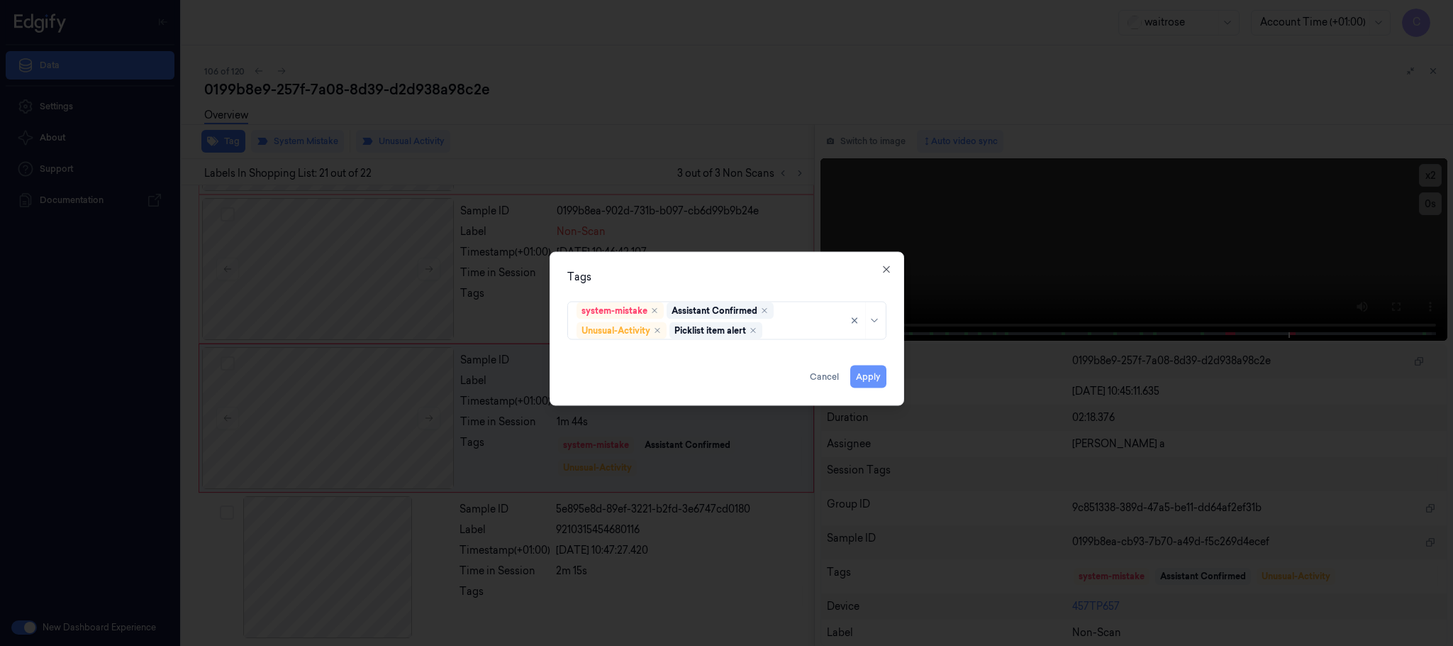
click at [869, 377] on button "Apply" at bounding box center [869, 376] width 36 height 23
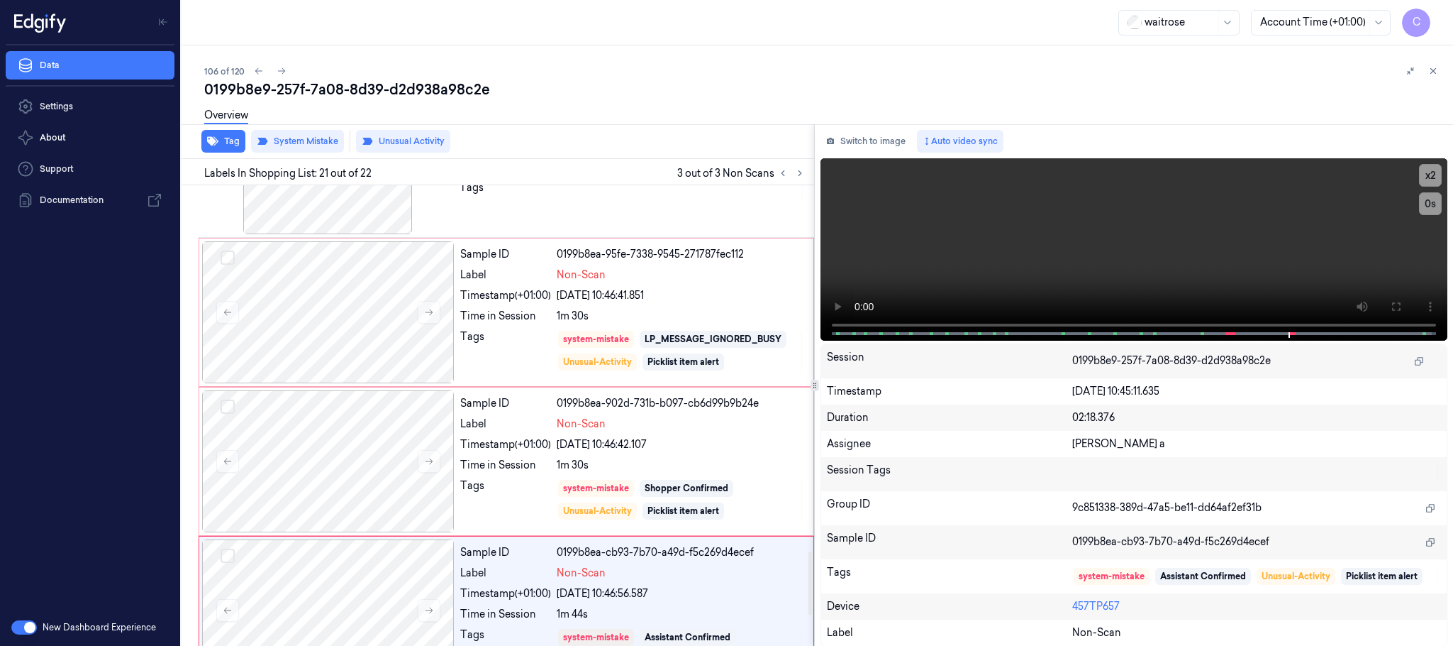
scroll to position [2622, 0]
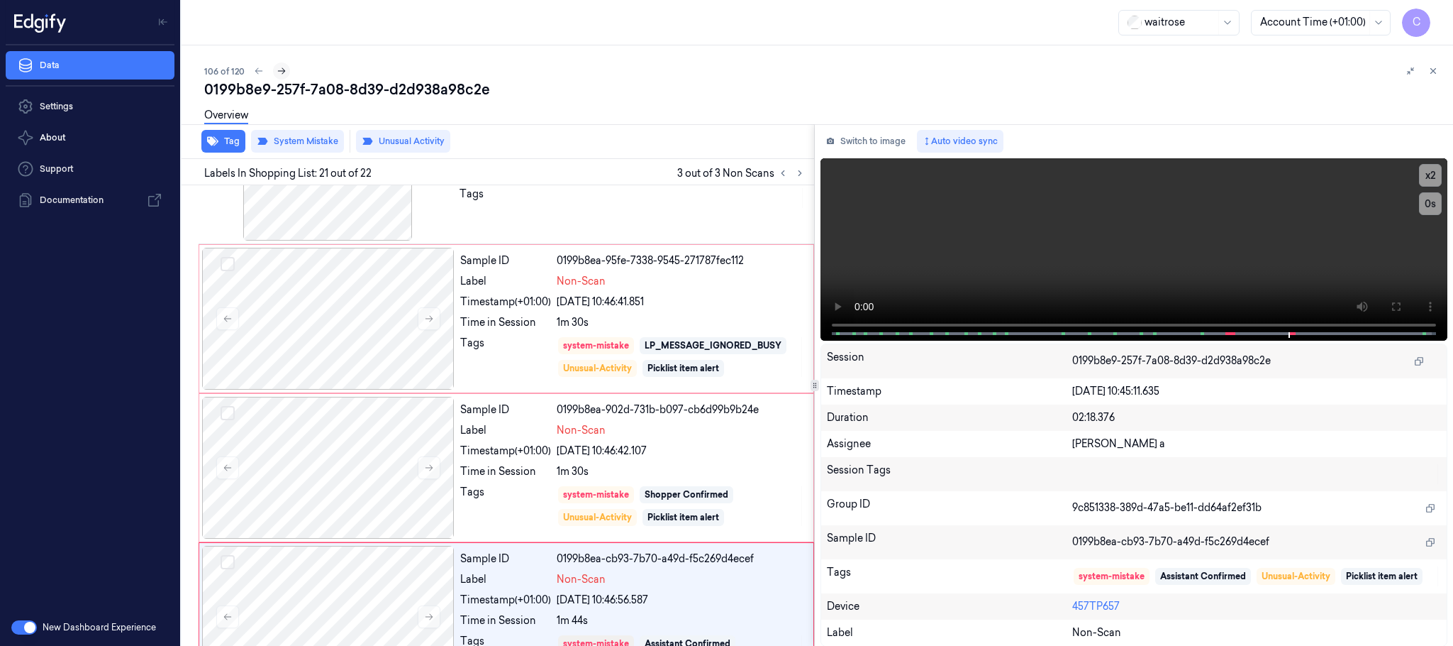
click at [285, 71] on icon at bounding box center [282, 71] width 10 height 10
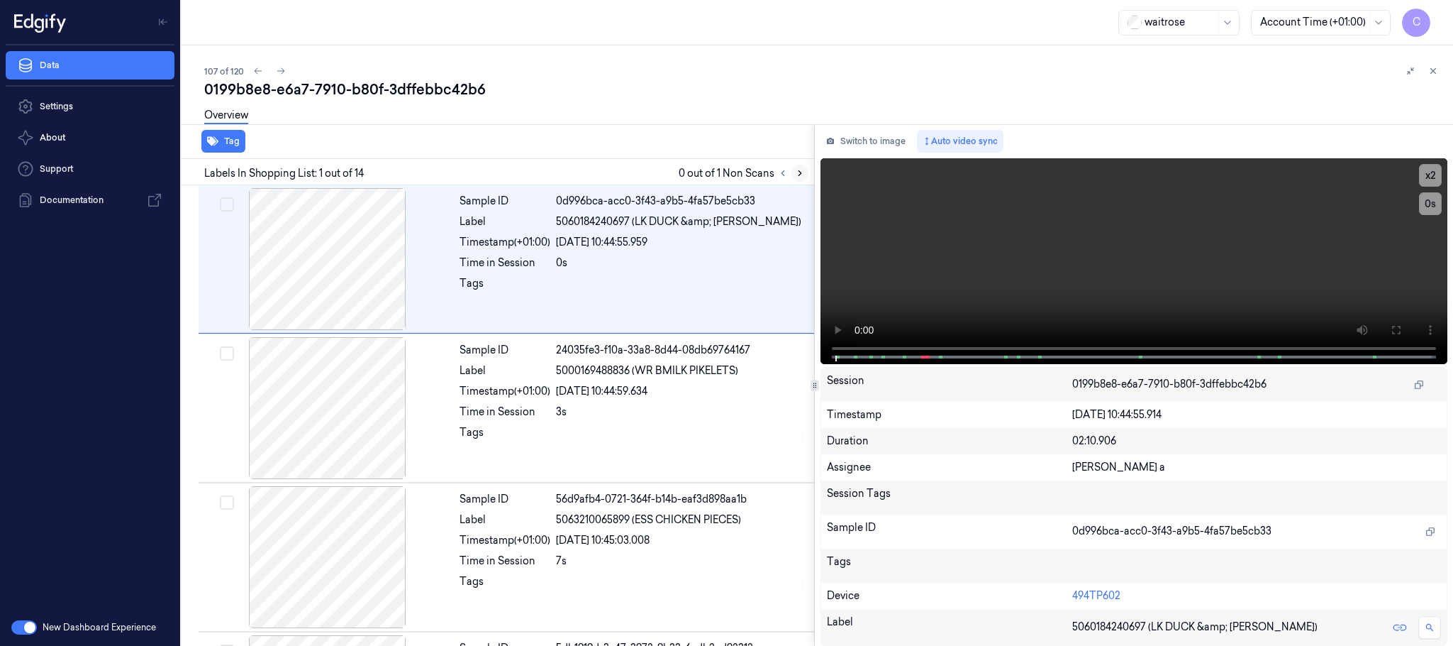
click at [803, 172] on icon at bounding box center [800, 173] width 10 height 10
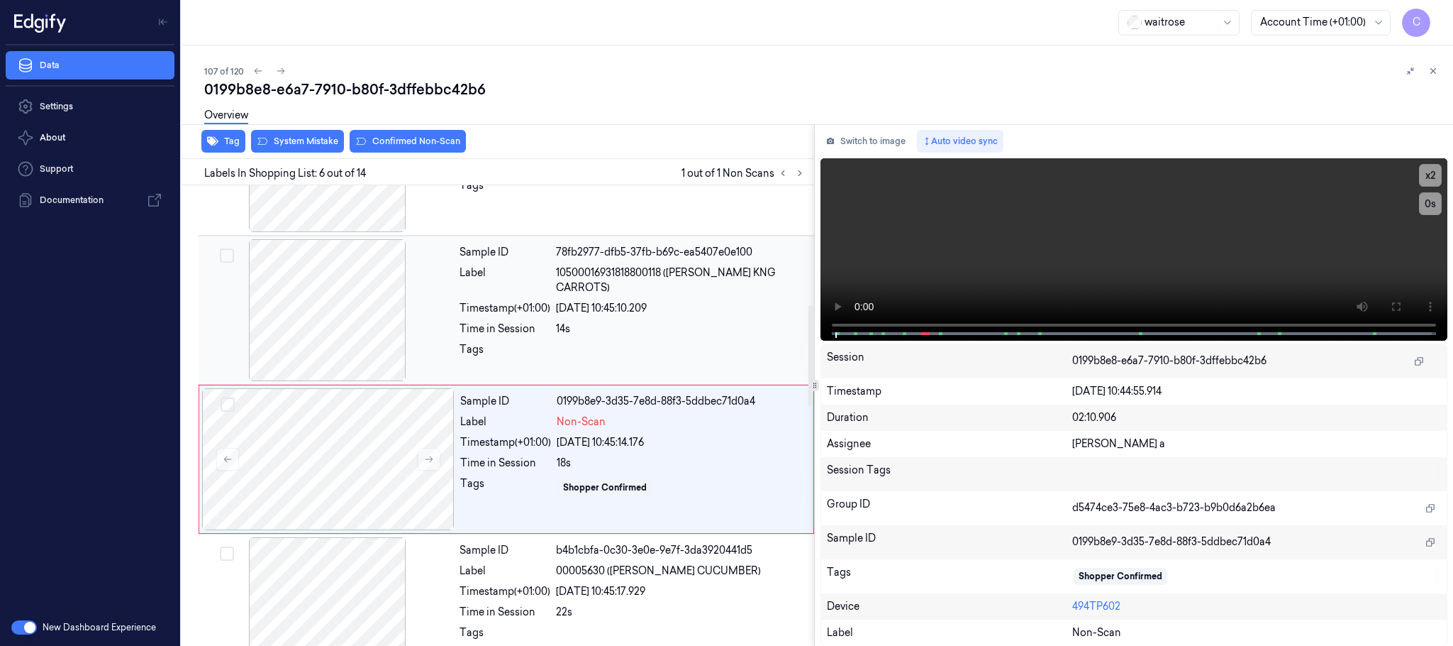
scroll to position [592, 0]
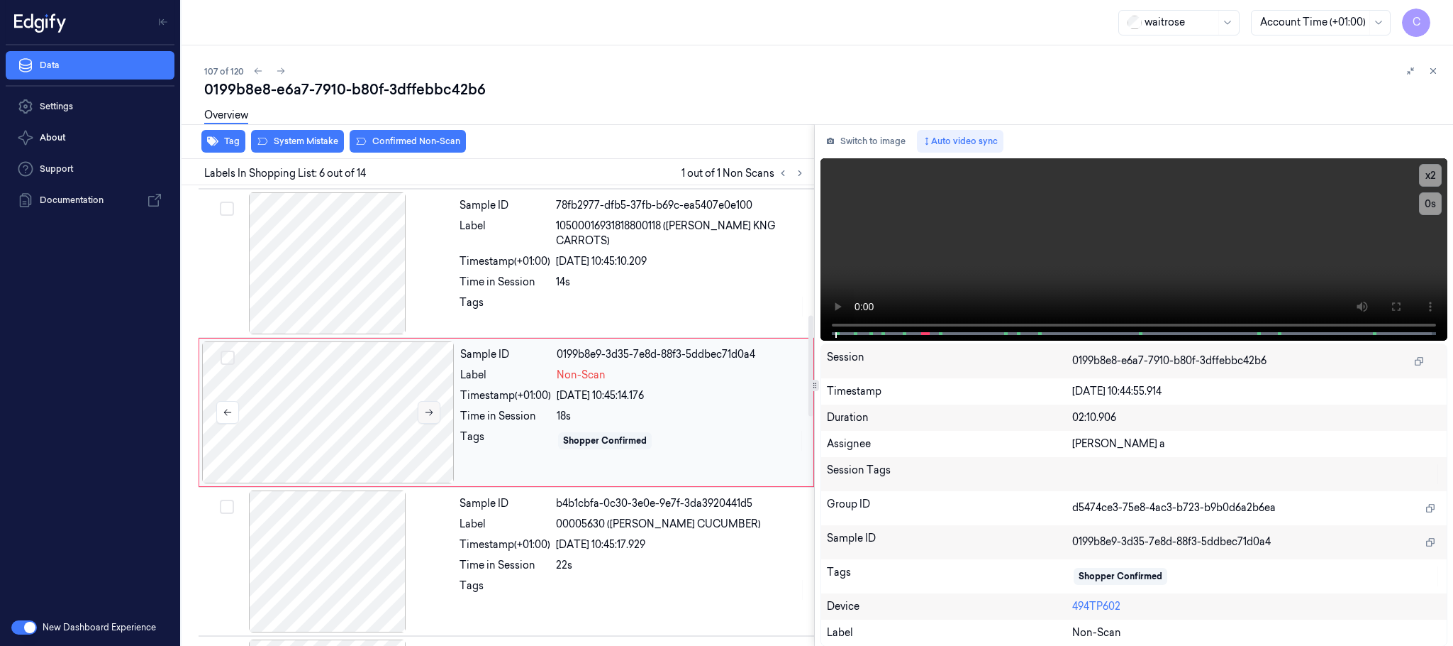
click at [435, 409] on button at bounding box center [429, 412] width 23 height 23
click at [433, 411] on icon at bounding box center [429, 412] width 10 height 10
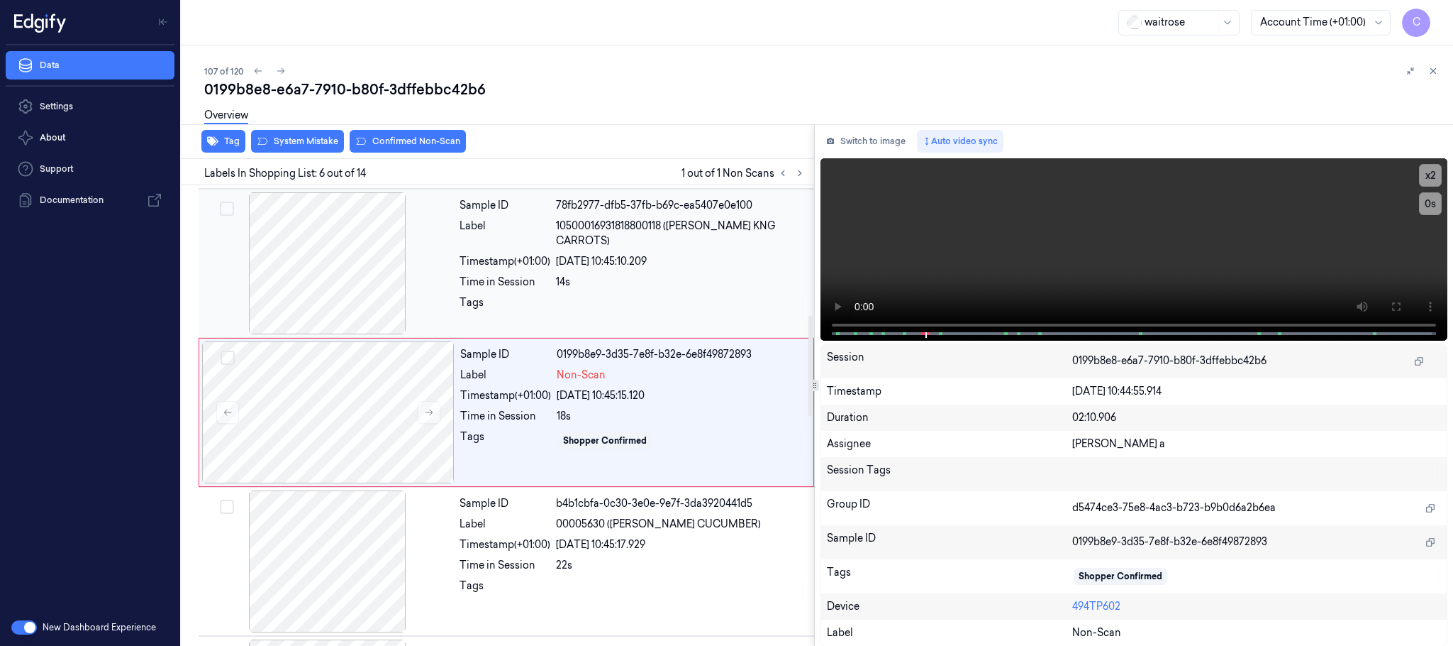
click at [302, 284] on div at bounding box center [327, 263] width 253 height 142
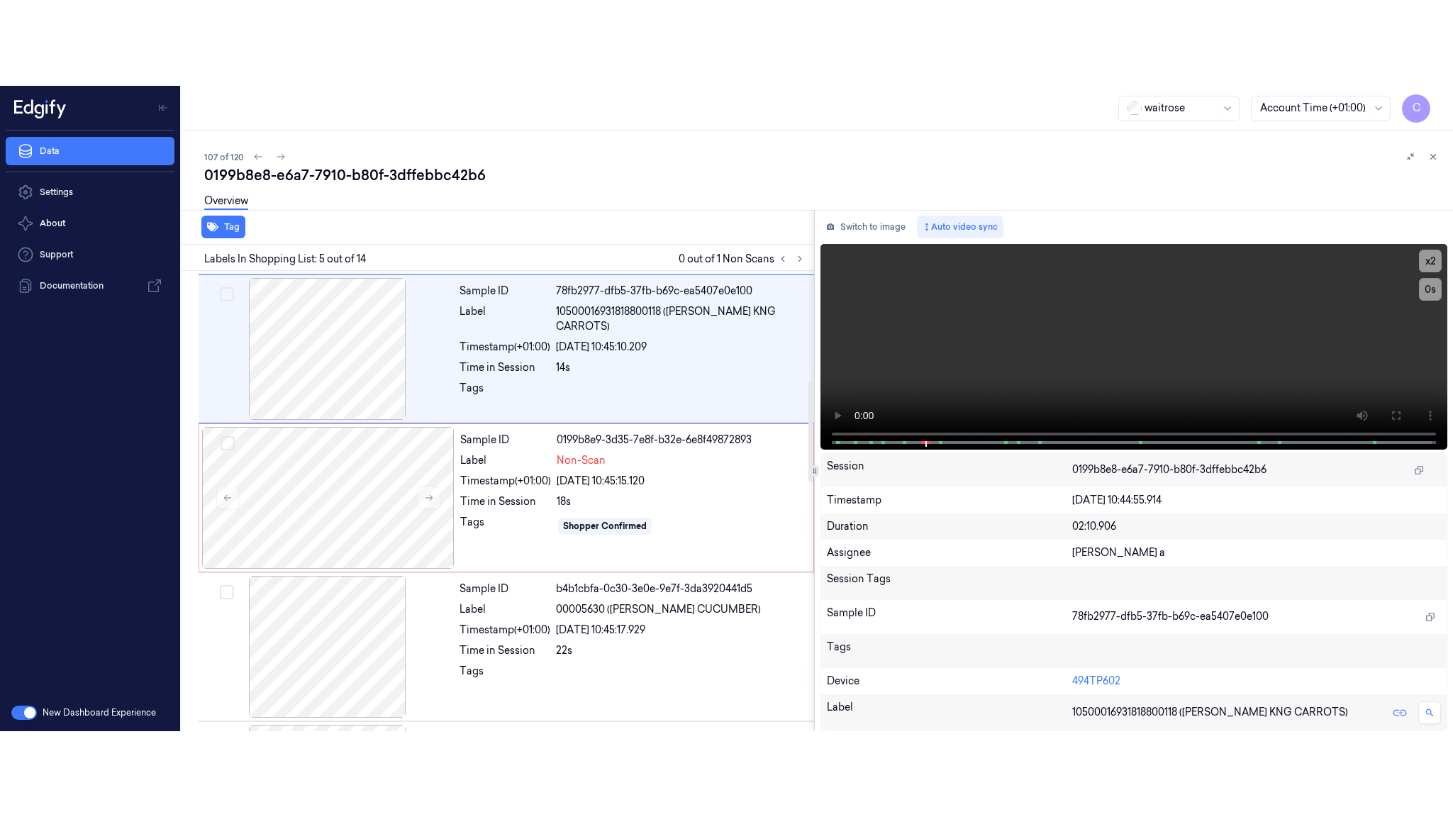
scroll to position [443, 0]
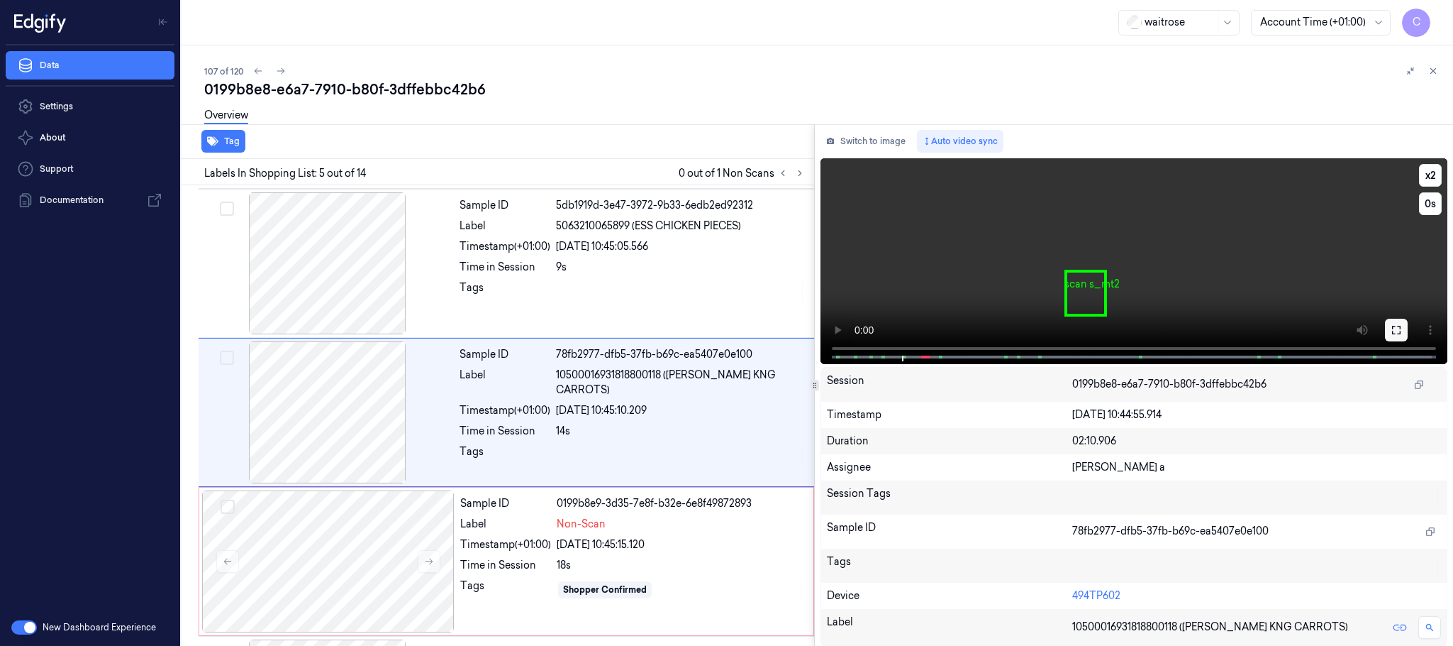
click at [1405, 326] on button at bounding box center [1396, 330] width 23 height 23
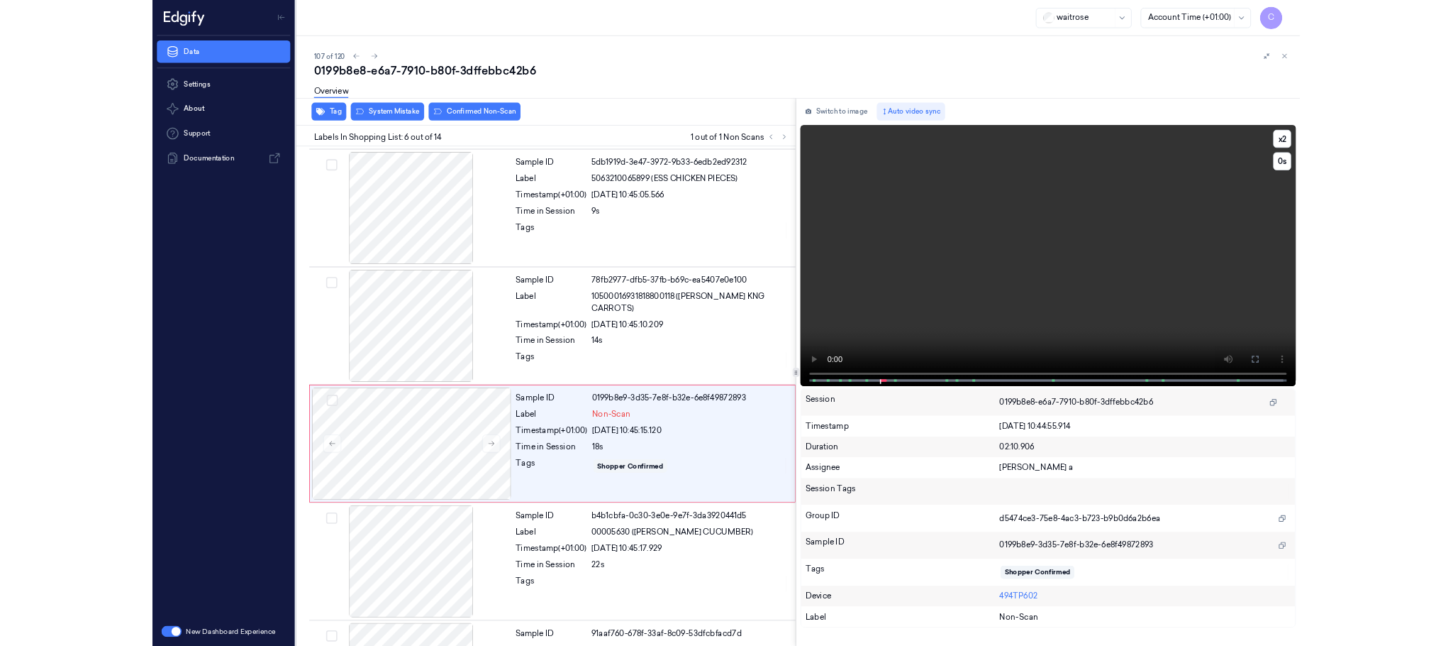
scroll to position [506, 0]
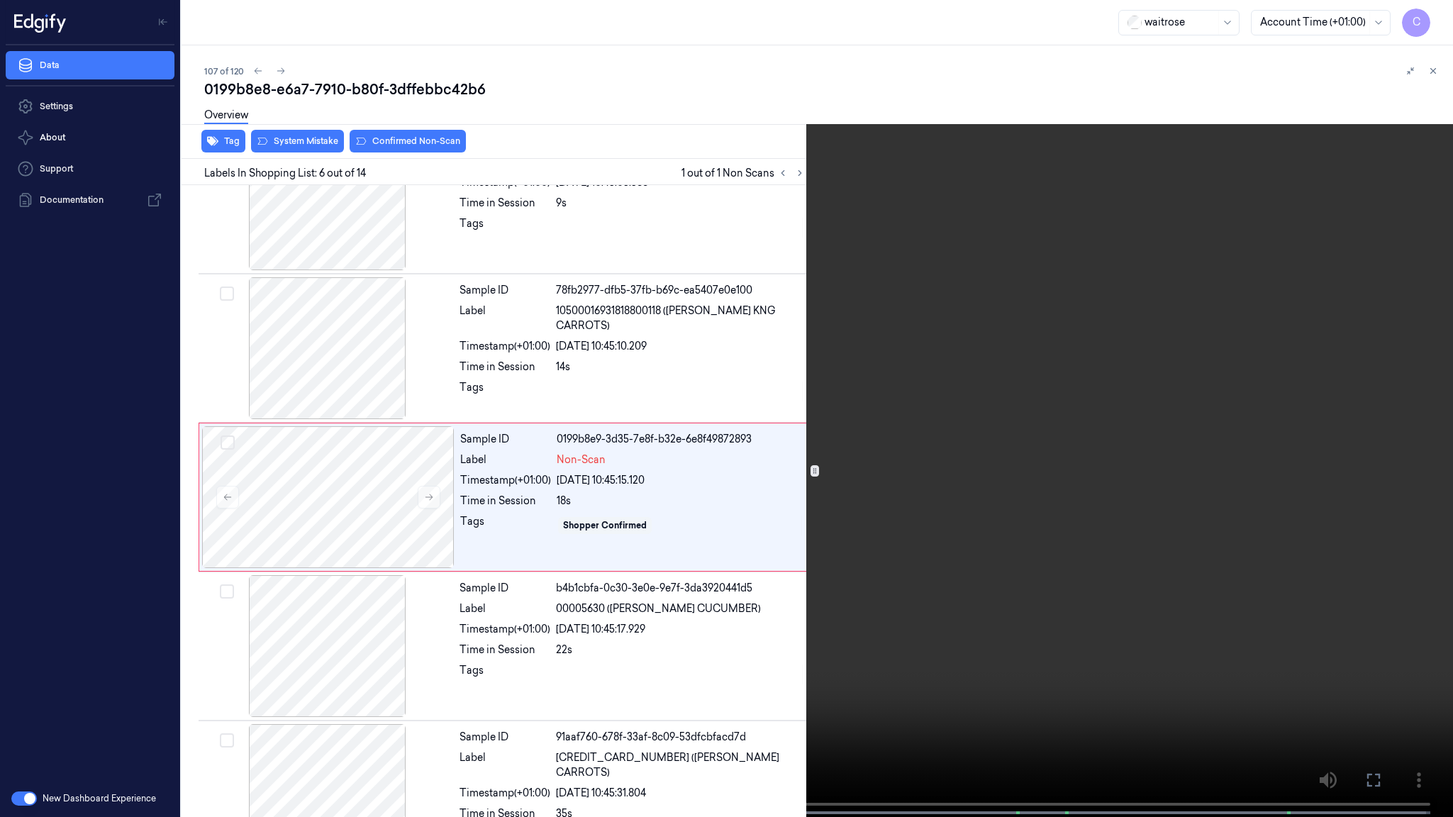
click at [572, 509] on video at bounding box center [726, 410] width 1453 height 820
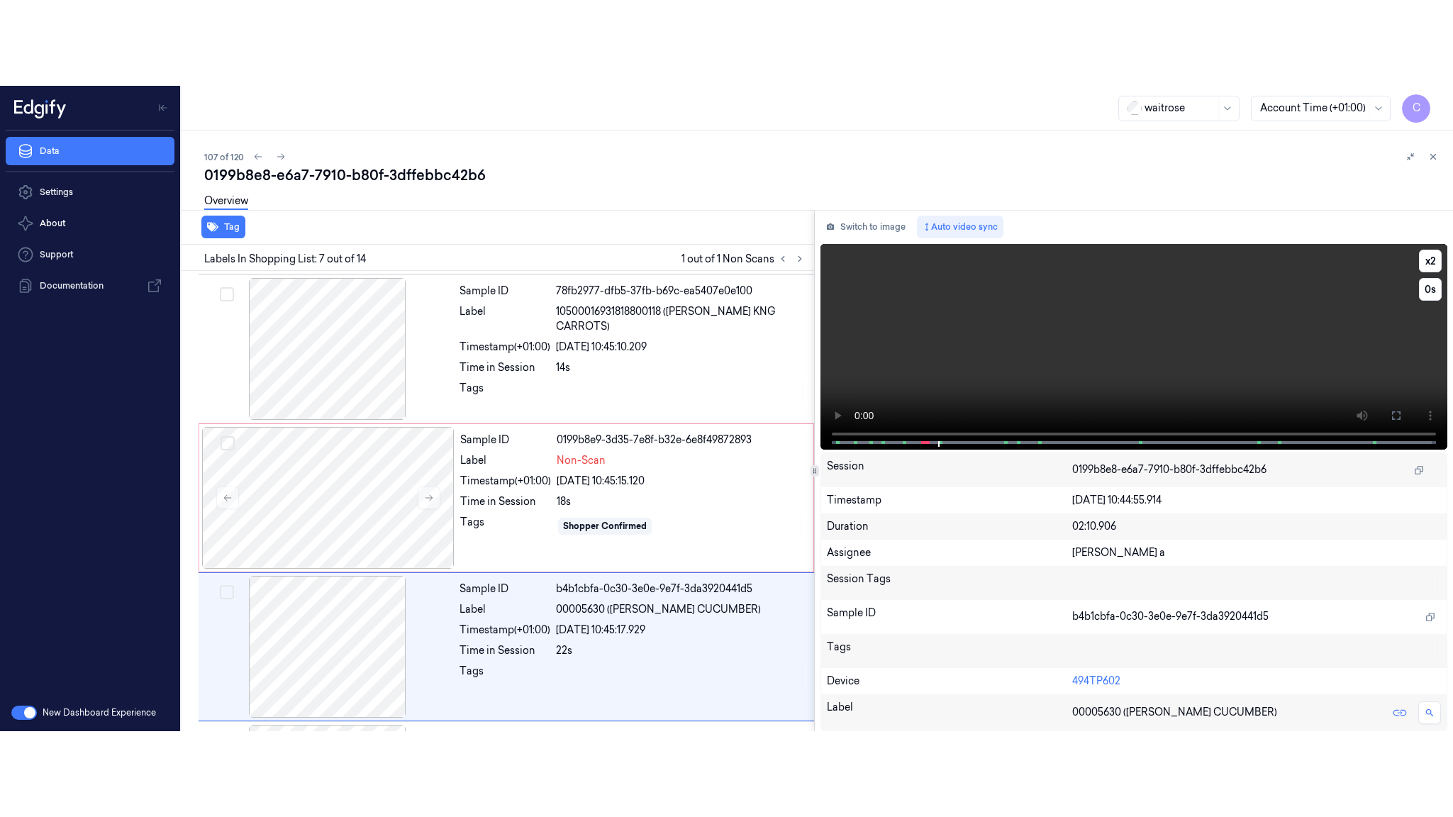
scroll to position [741, 0]
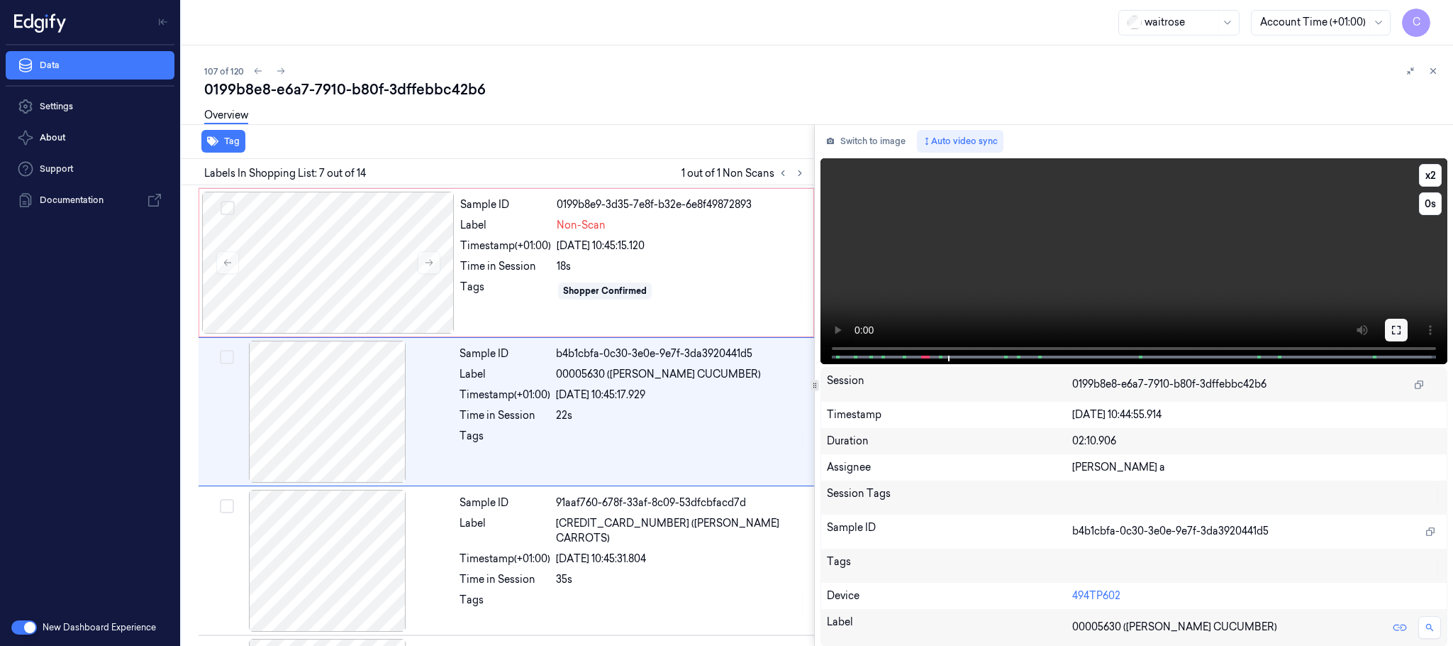
click at [1392, 328] on icon at bounding box center [1396, 329] width 11 height 11
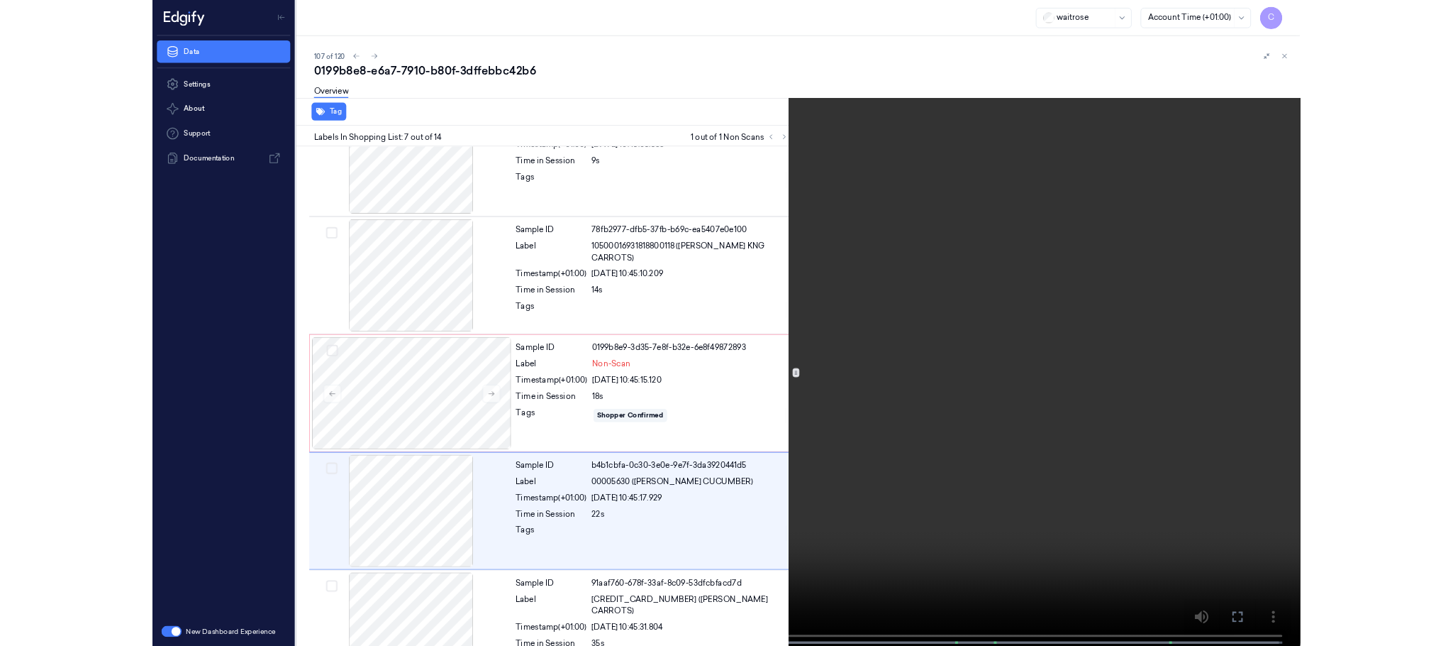
scroll to position [655, 0]
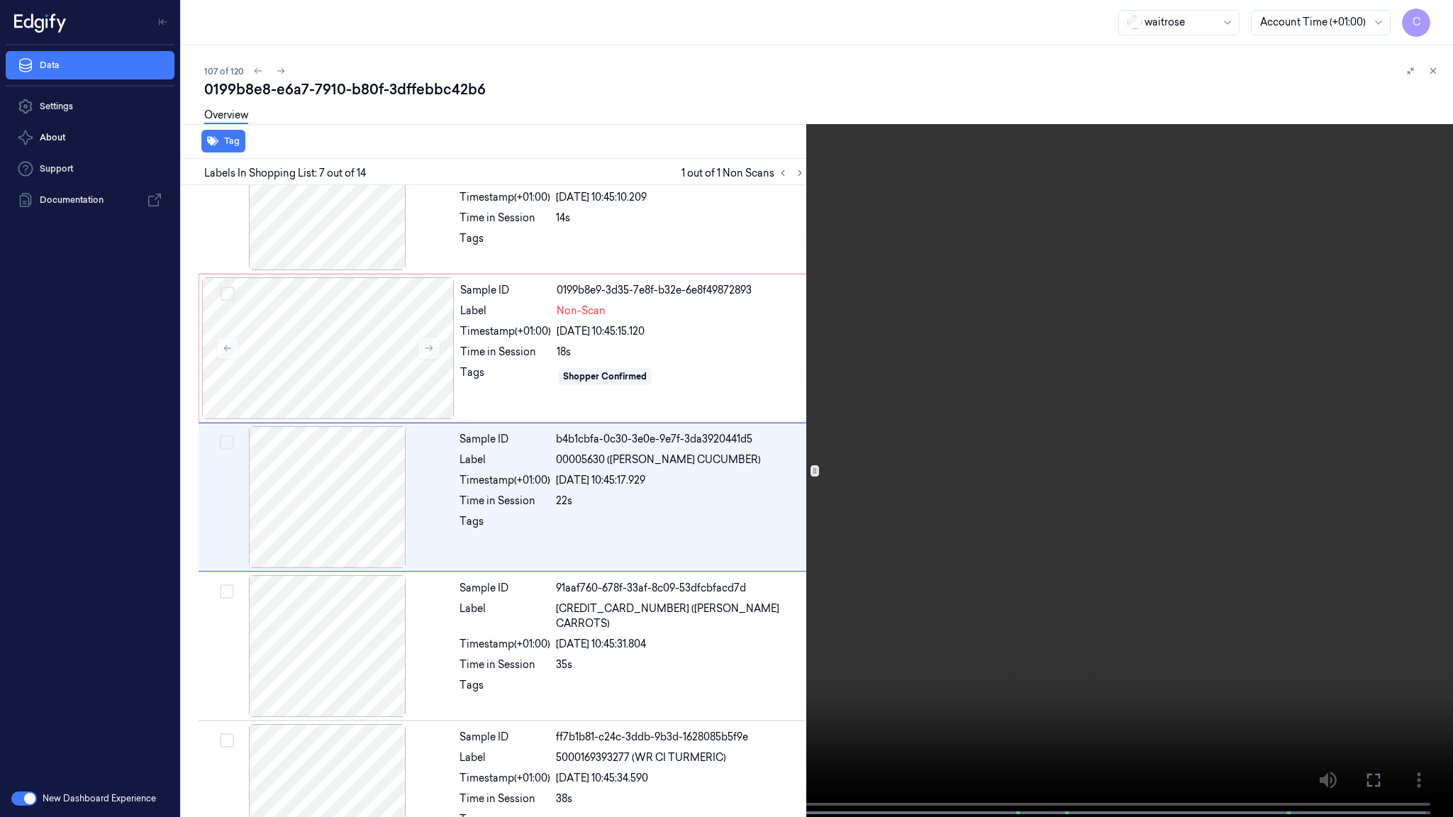
click at [724, 564] on video at bounding box center [726, 410] width 1453 height 820
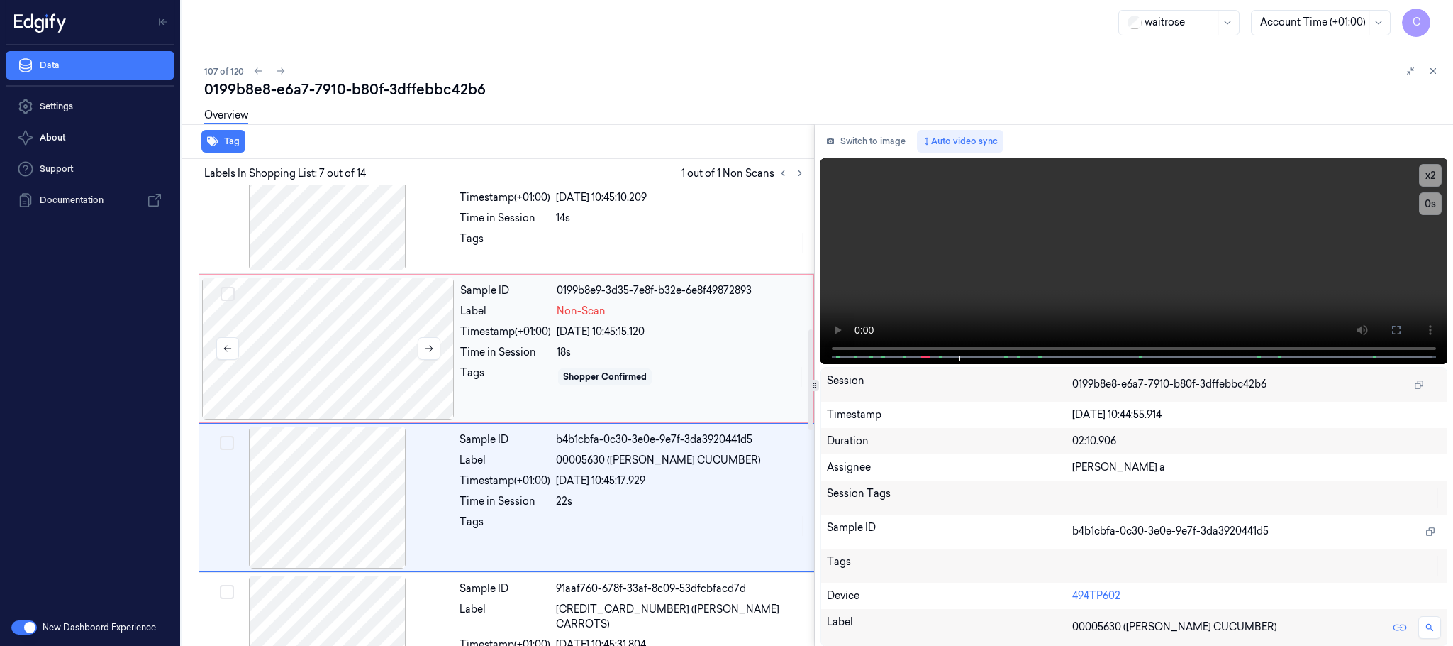
click at [338, 360] on div at bounding box center [328, 348] width 253 height 142
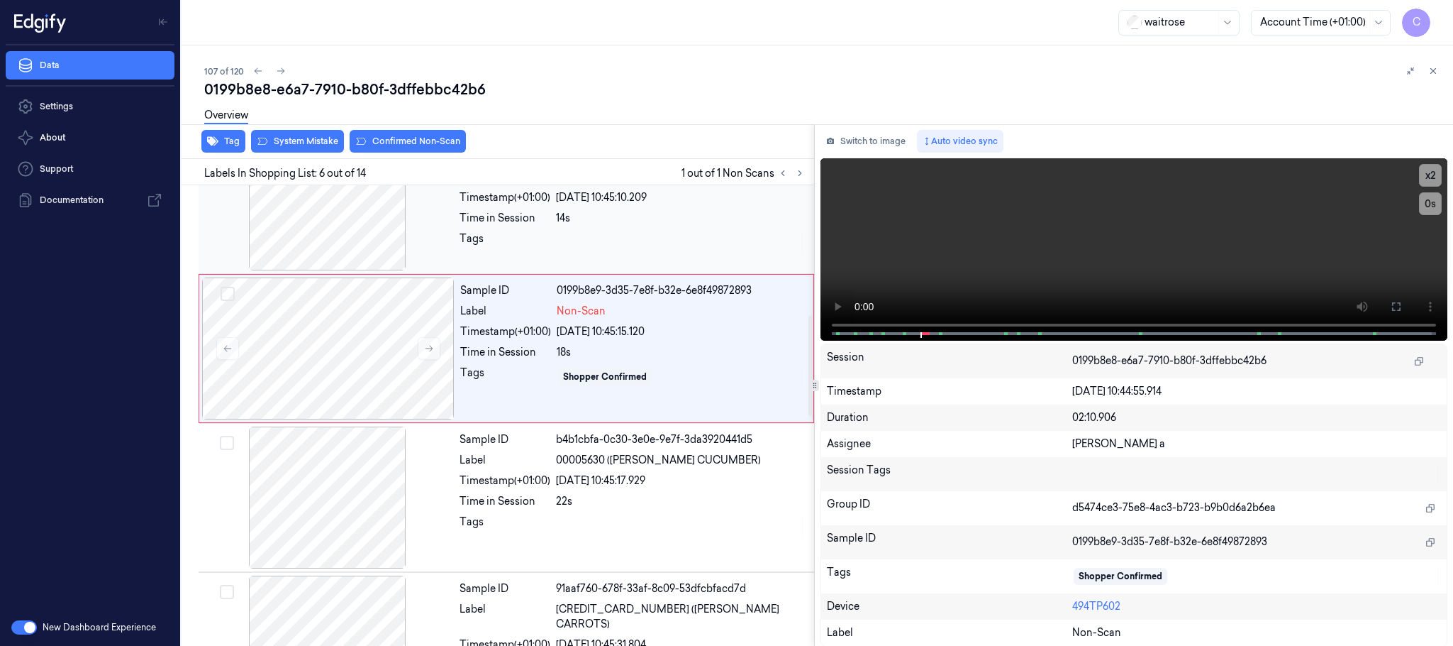
scroll to position [592, 0]
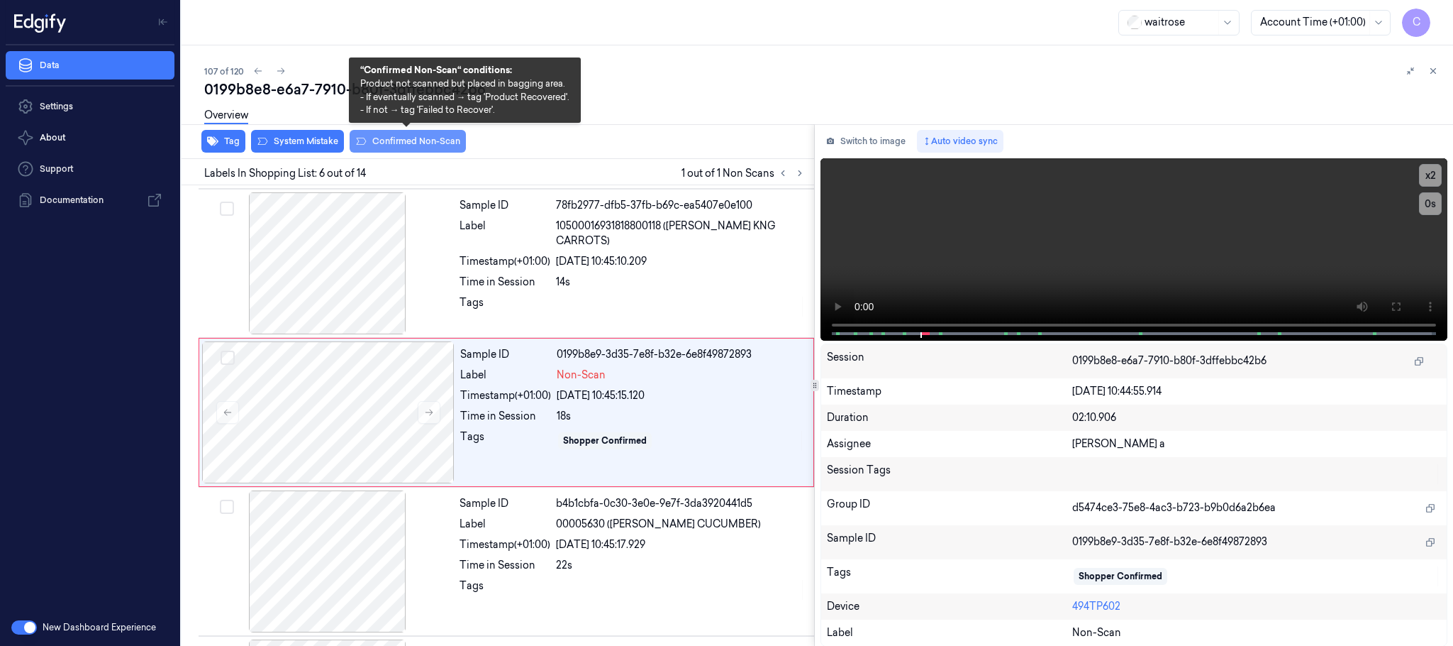
click at [404, 143] on button "Confirmed Non-Scan" at bounding box center [408, 141] width 116 height 23
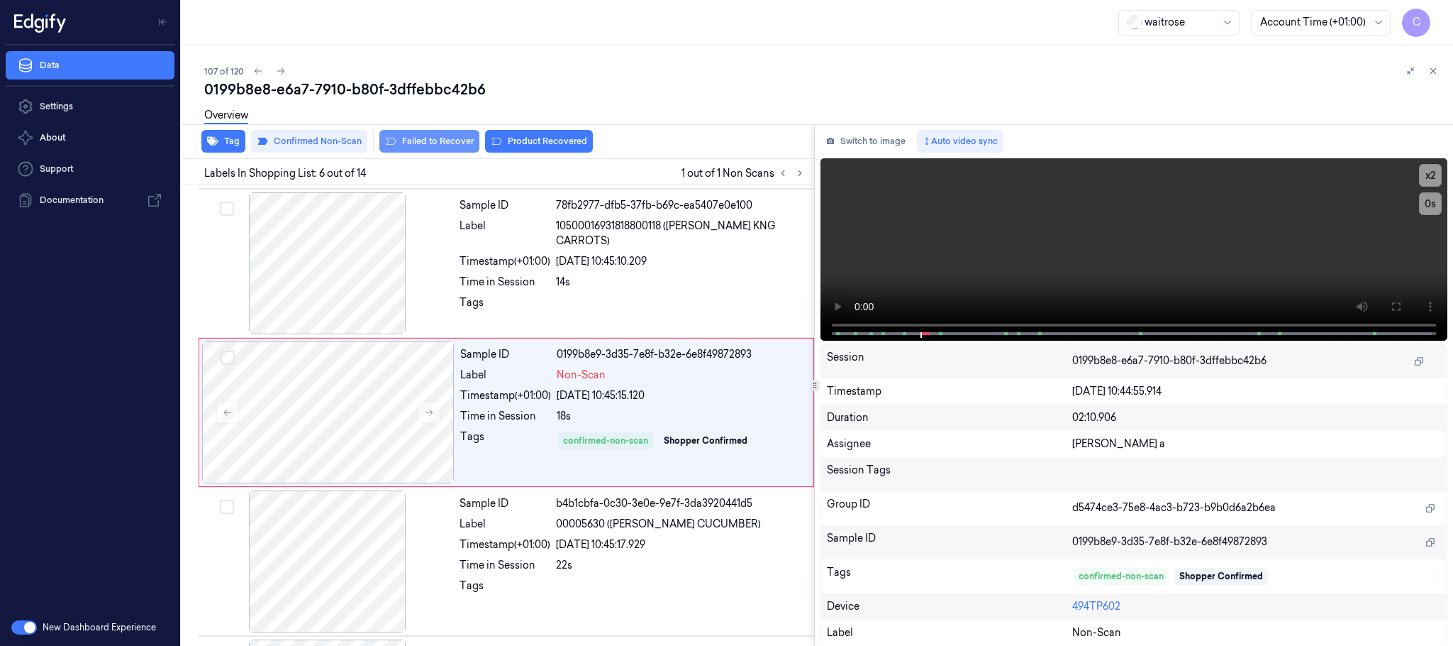
click at [438, 138] on button "Failed to Recover" at bounding box center [430, 141] width 100 height 23
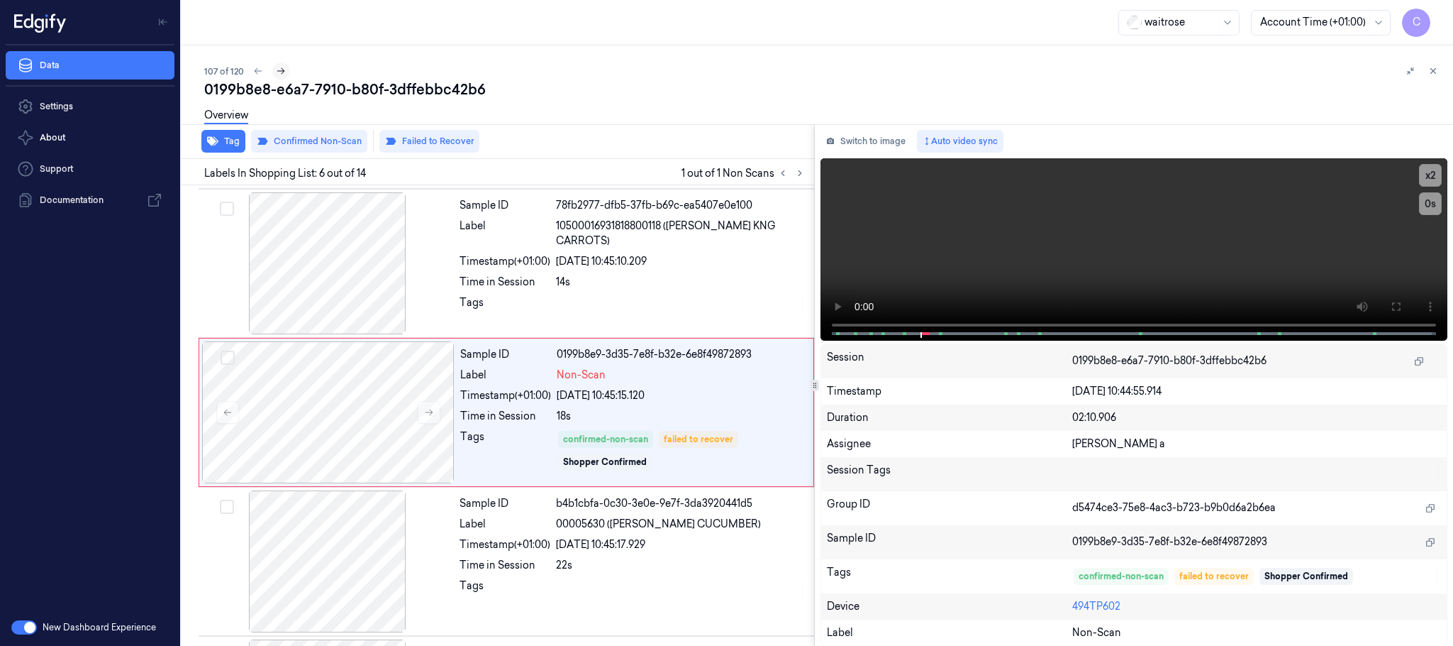
click at [277, 73] on icon at bounding box center [281, 71] width 10 height 10
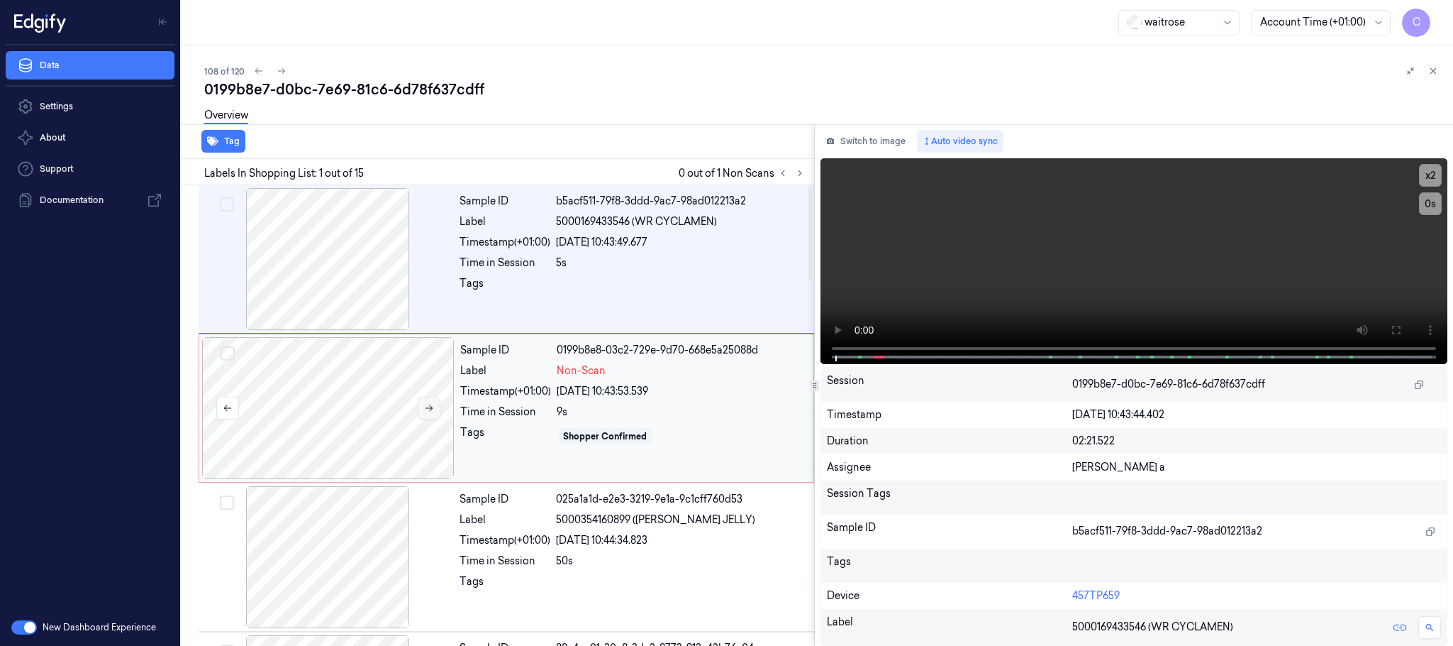
click at [435, 411] on button at bounding box center [429, 408] width 23 height 23
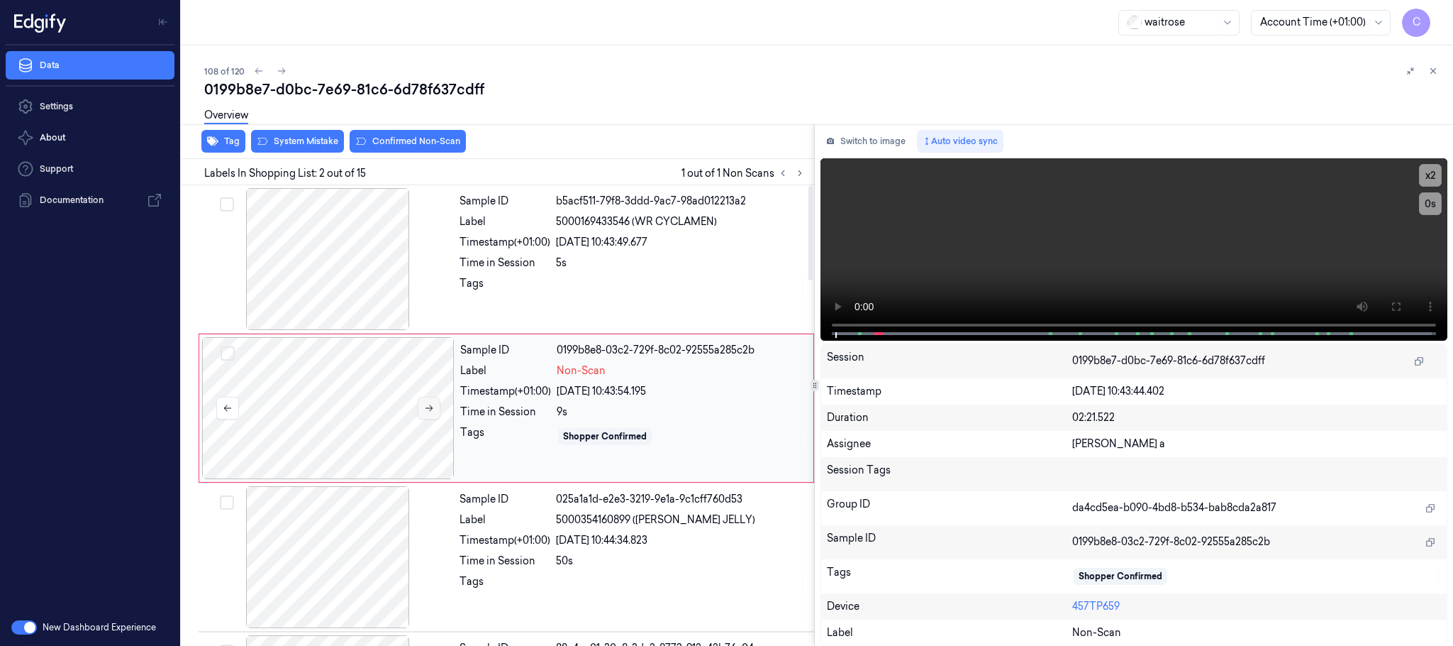
click at [430, 411] on icon at bounding box center [430, 408] width 8 height 6
click at [351, 255] on div at bounding box center [327, 259] width 253 height 142
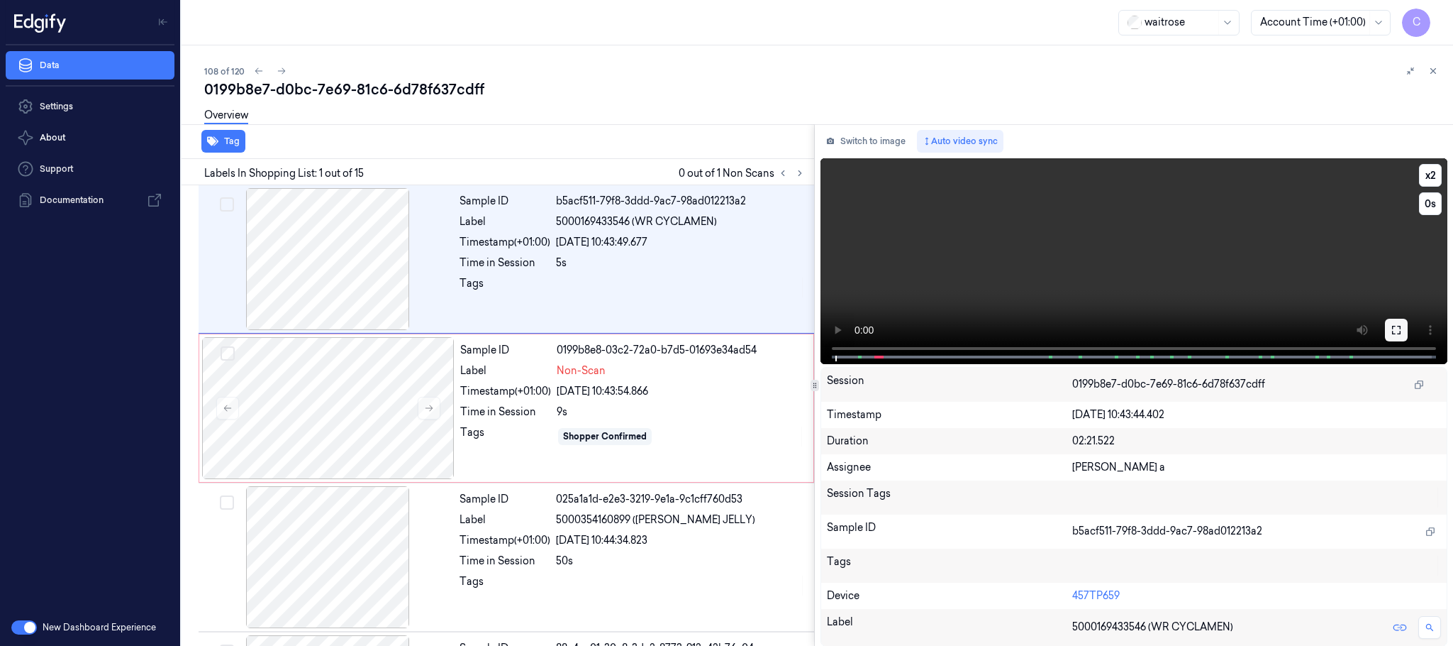
click at [1396, 336] on button at bounding box center [1396, 330] width 23 height 23
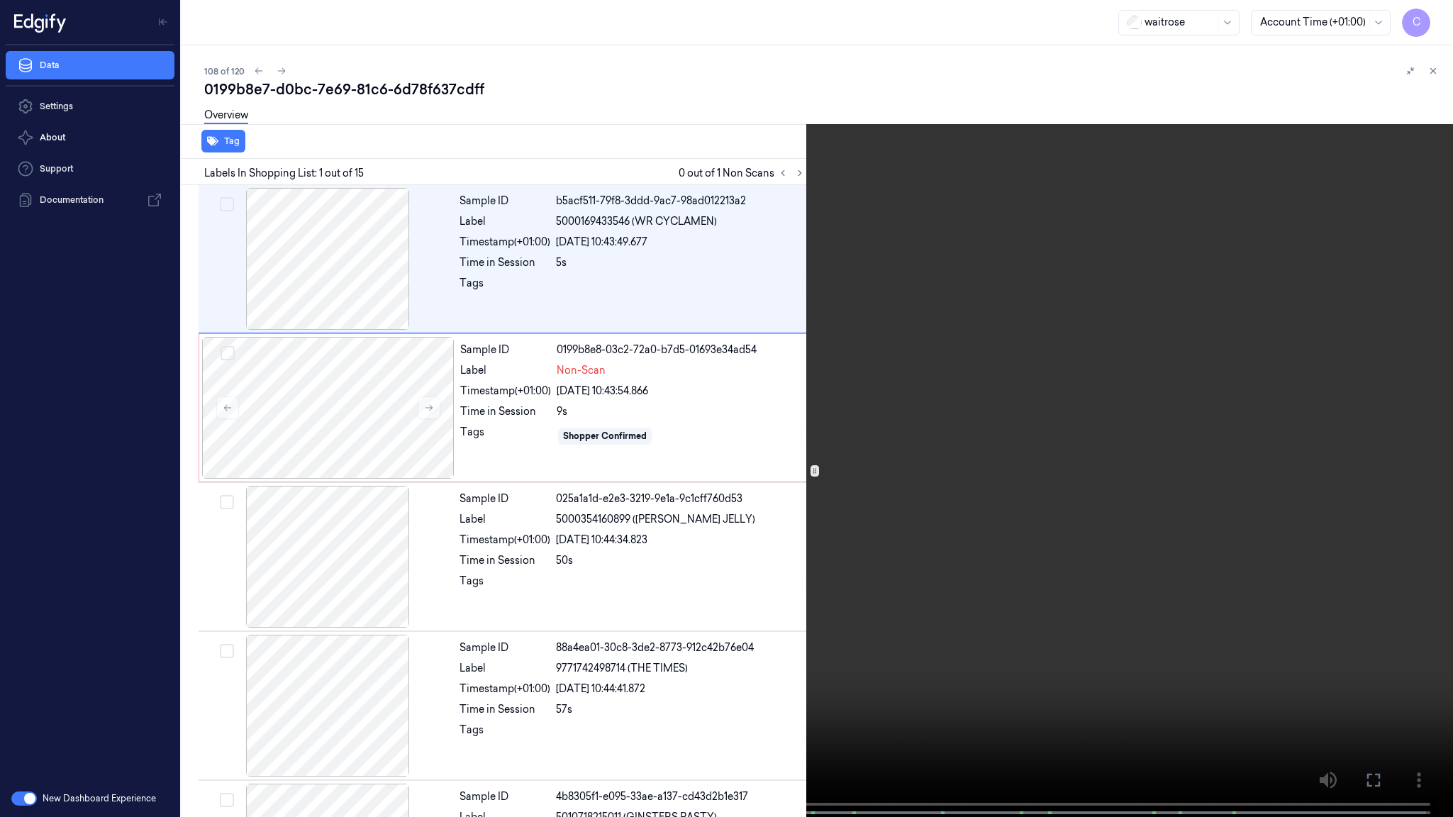
click at [900, 469] on video at bounding box center [726, 410] width 1453 height 820
click at [728, 473] on video at bounding box center [726, 410] width 1453 height 820
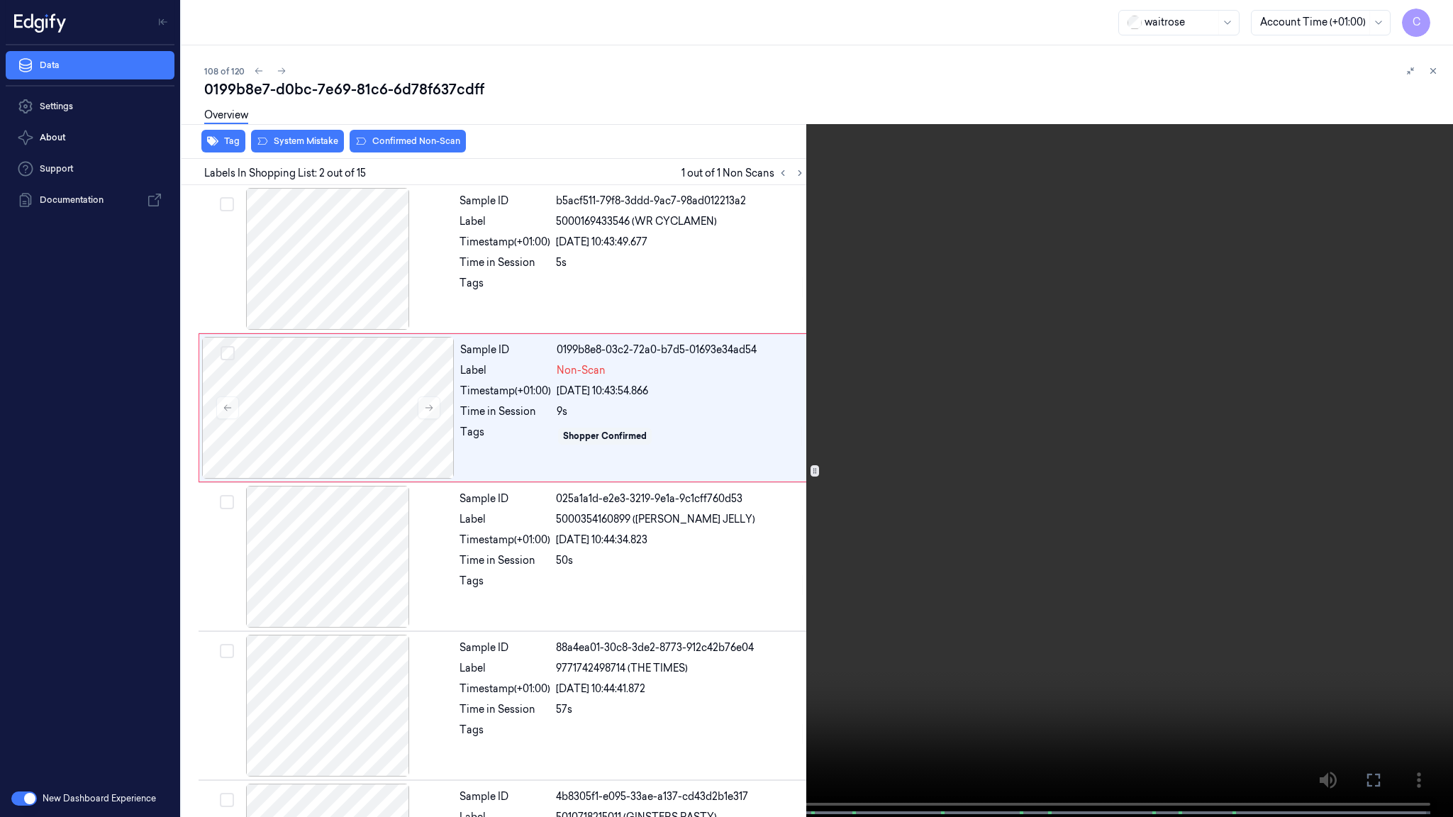
click at [728, 473] on video at bounding box center [726, 410] width 1453 height 820
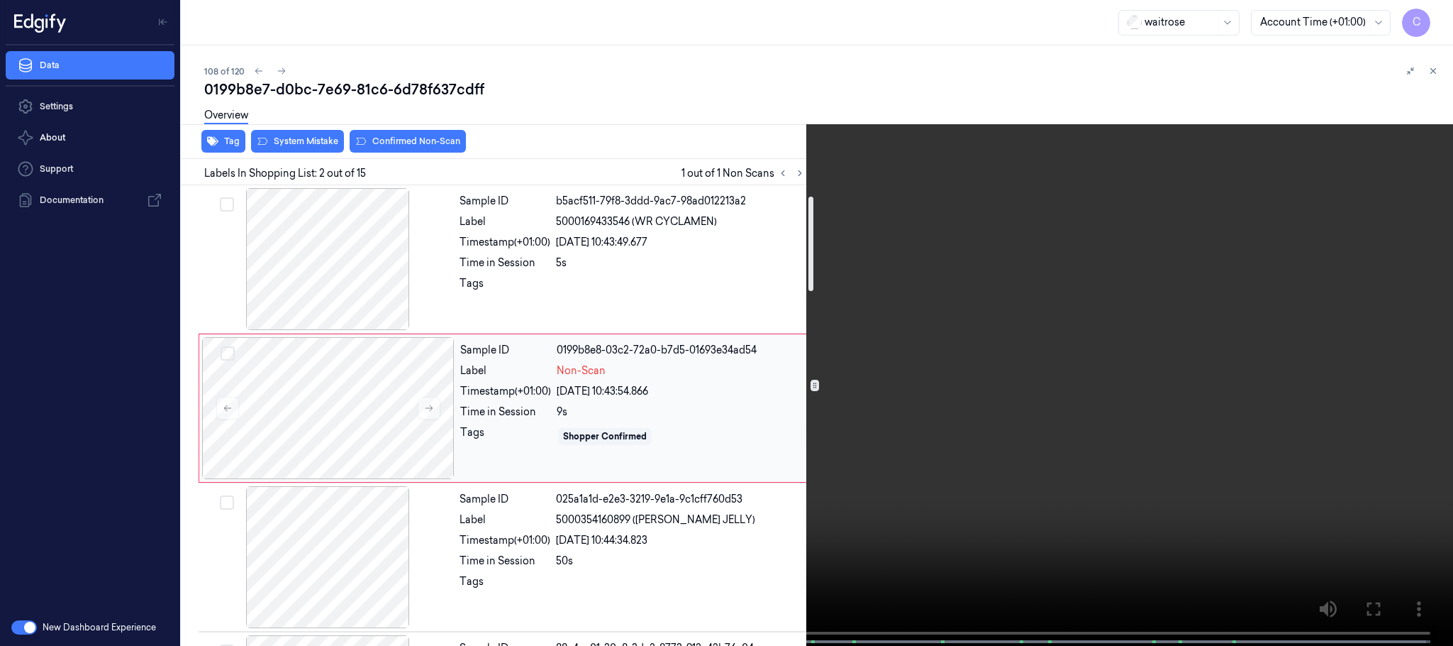
scroll to position [106, 0]
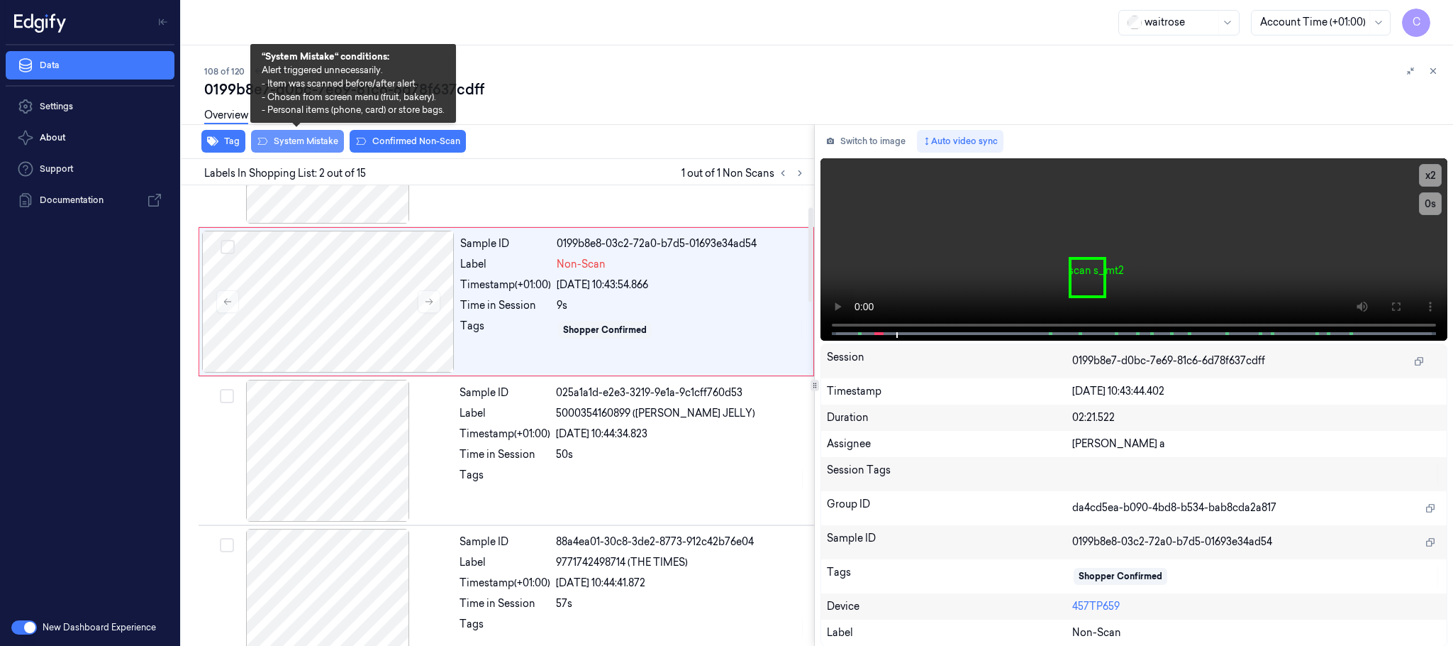
click at [299, 137] on button "System Mistake" at bounding box center [297, 141] width 93 height 23
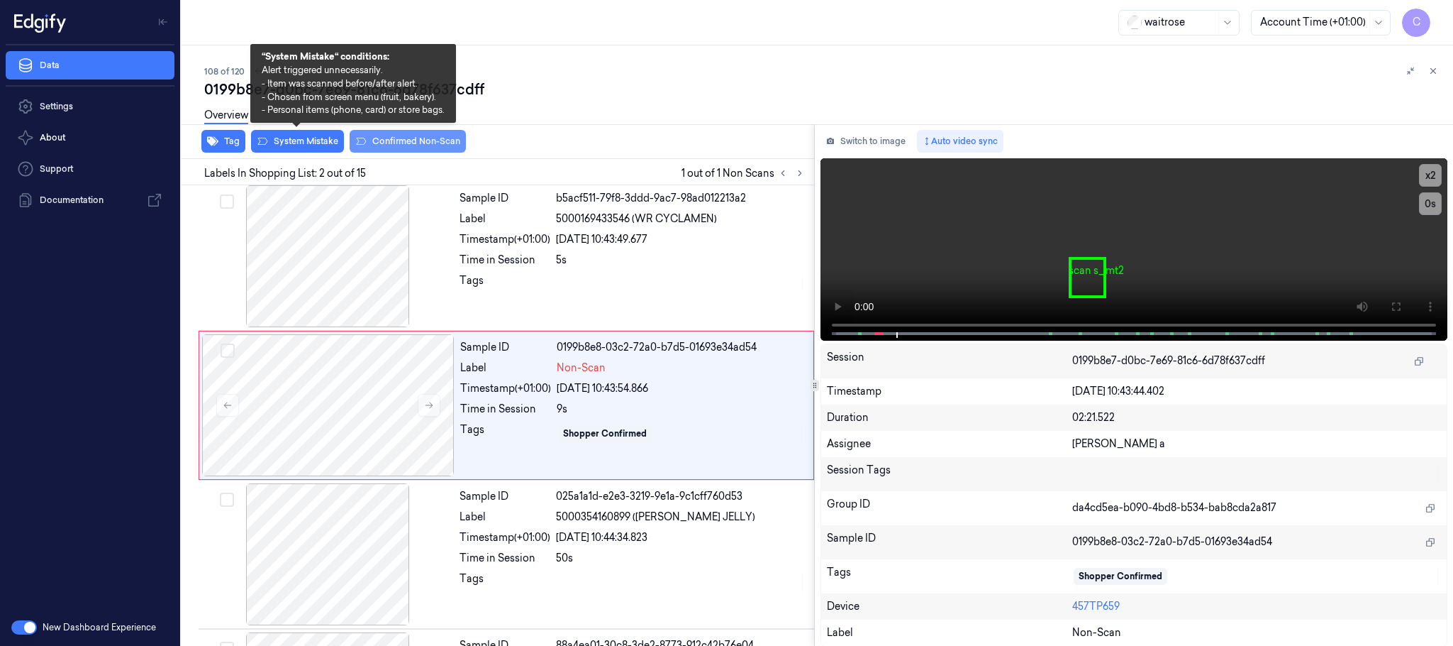
scroll to position [0, 0]
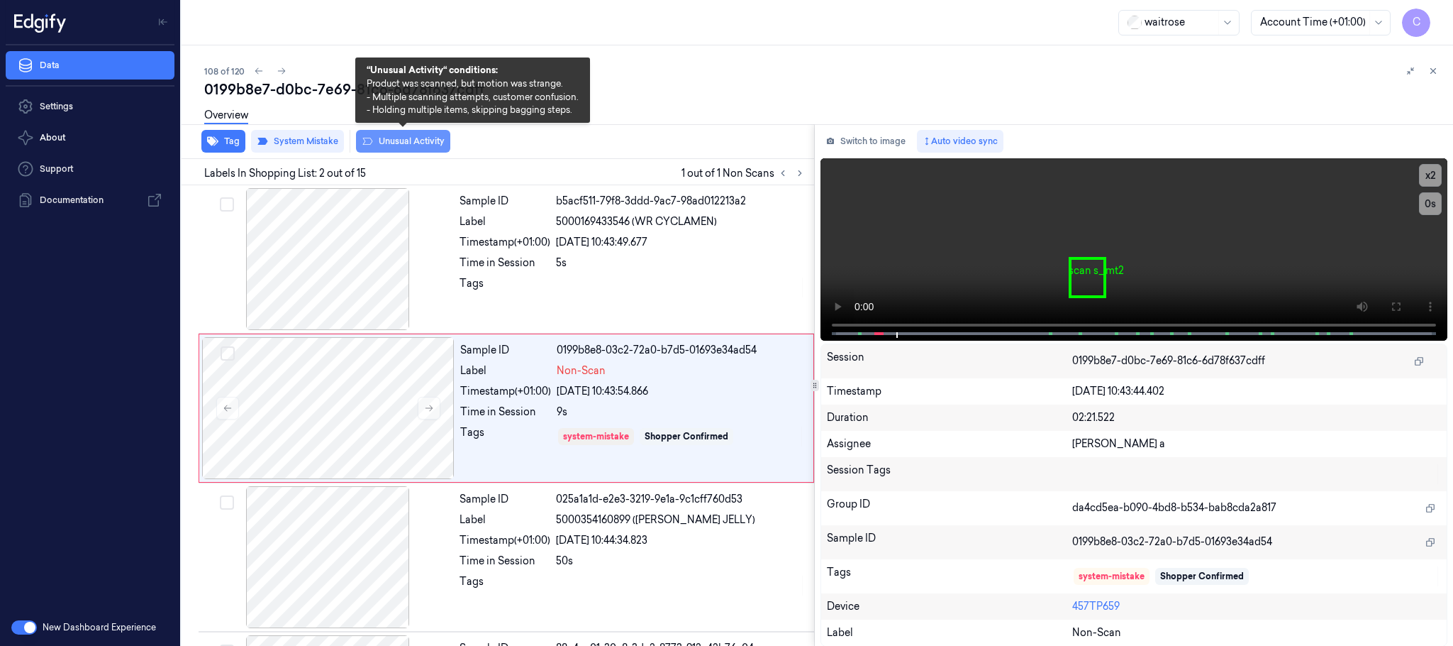
click at [392, 138] on button "Unusual Activity" at bounding box center [403, 141] width 94 height 23
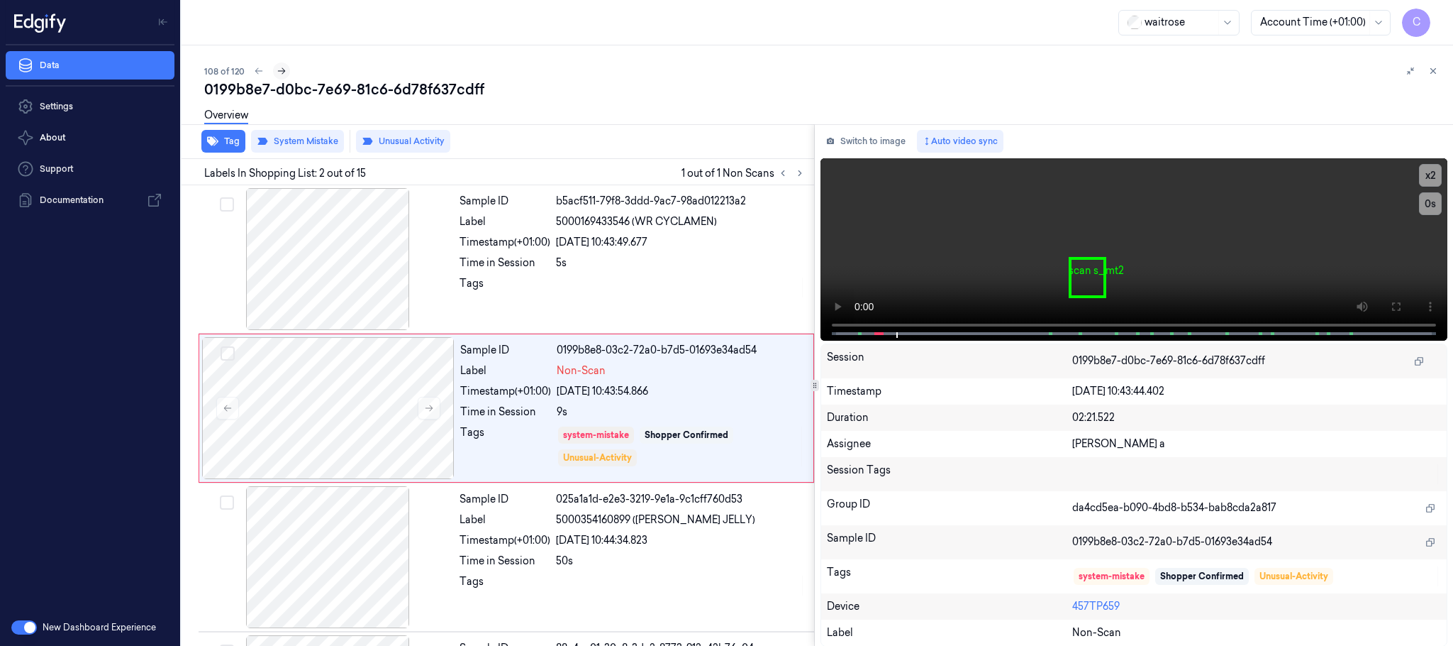
click at [277, 70] on icon at bounding box center [282, 71] width 10 height 10
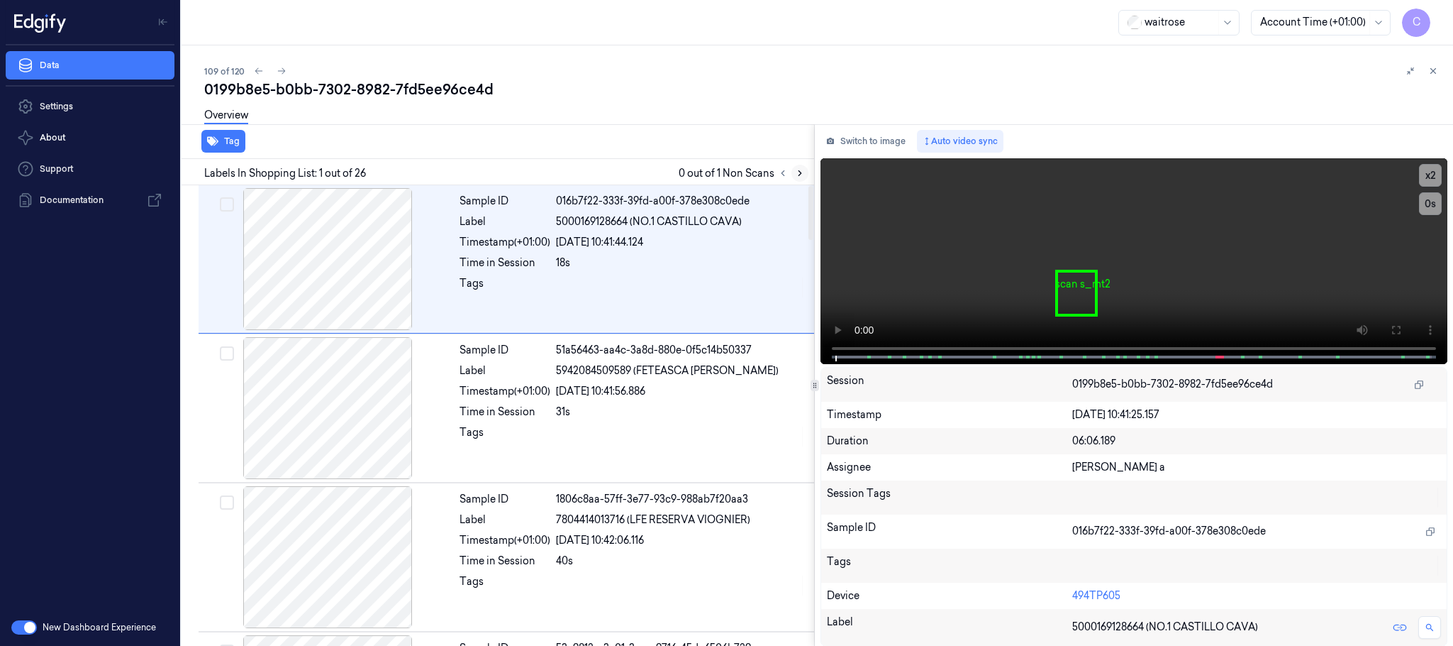
click at [799, 168] on icon at bounding box center [800, 173] width 10 height 10
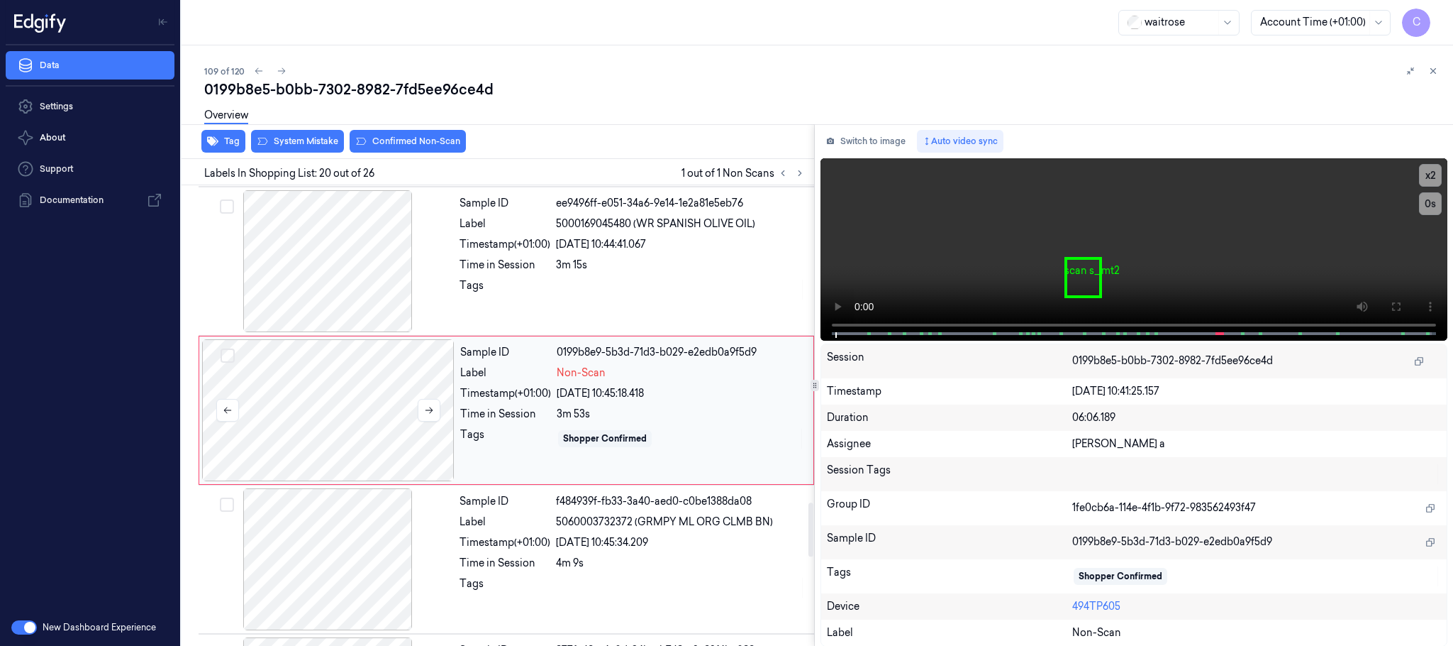
scroll to position [2686, 0]
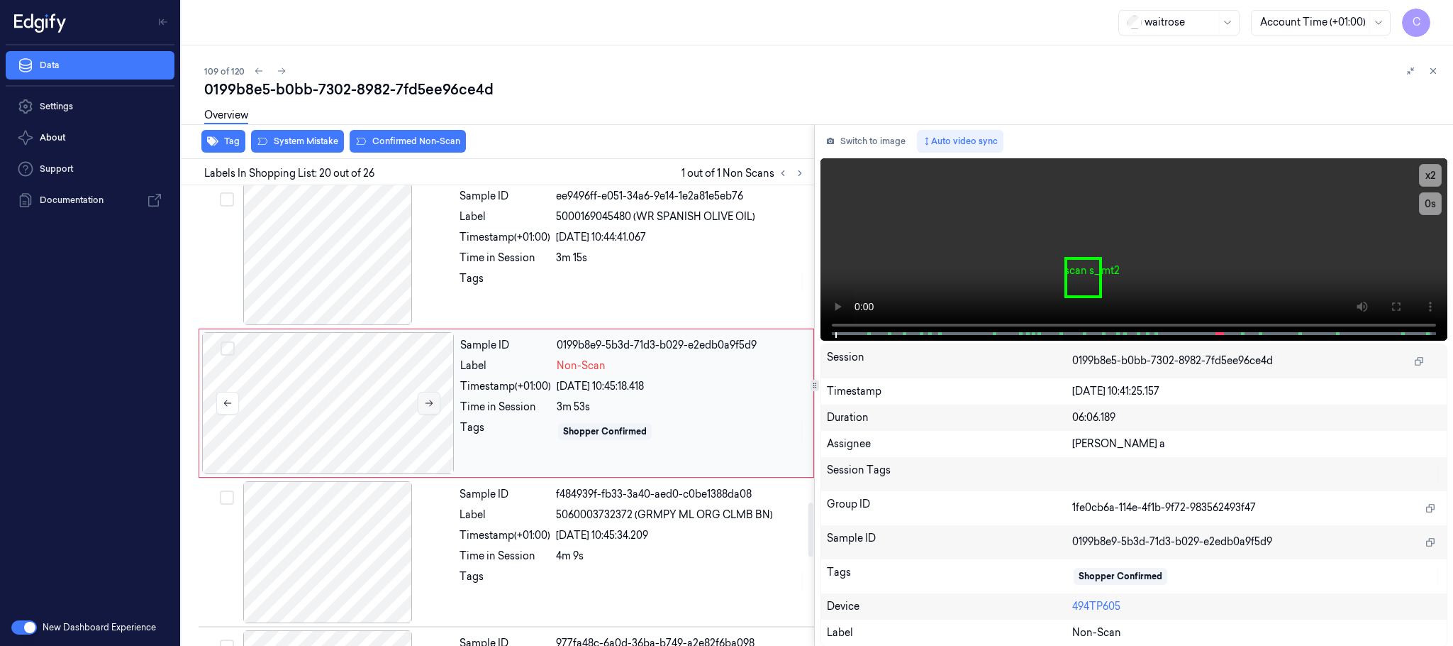
click at [432, 414] on button at bounding box center [429, 403] width 23 height 23
click at [432, 408] on icon at bounding box center [429, 403] width 10 height 10
click at [431, 408] on icon at bounding box center [429, 403] width 10 height 10
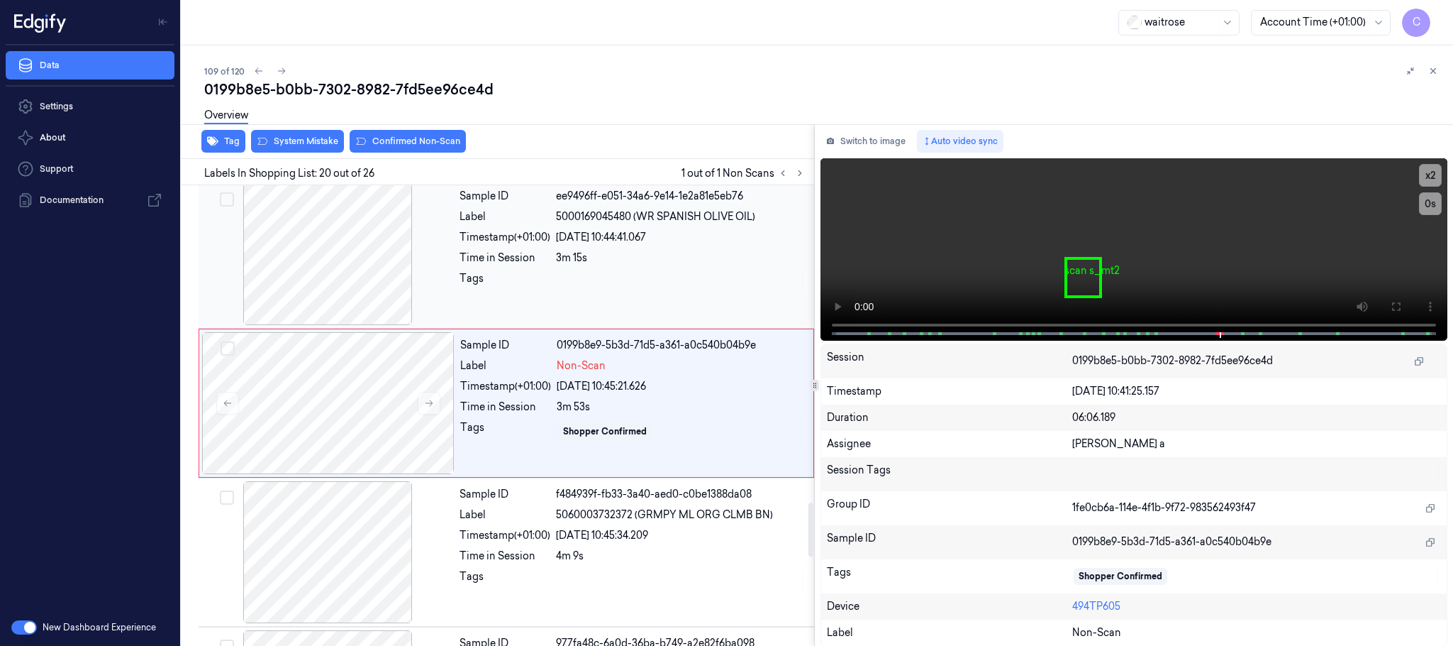
click at [360, 281] on div at bounding box center [327, 254] width 253 height 142
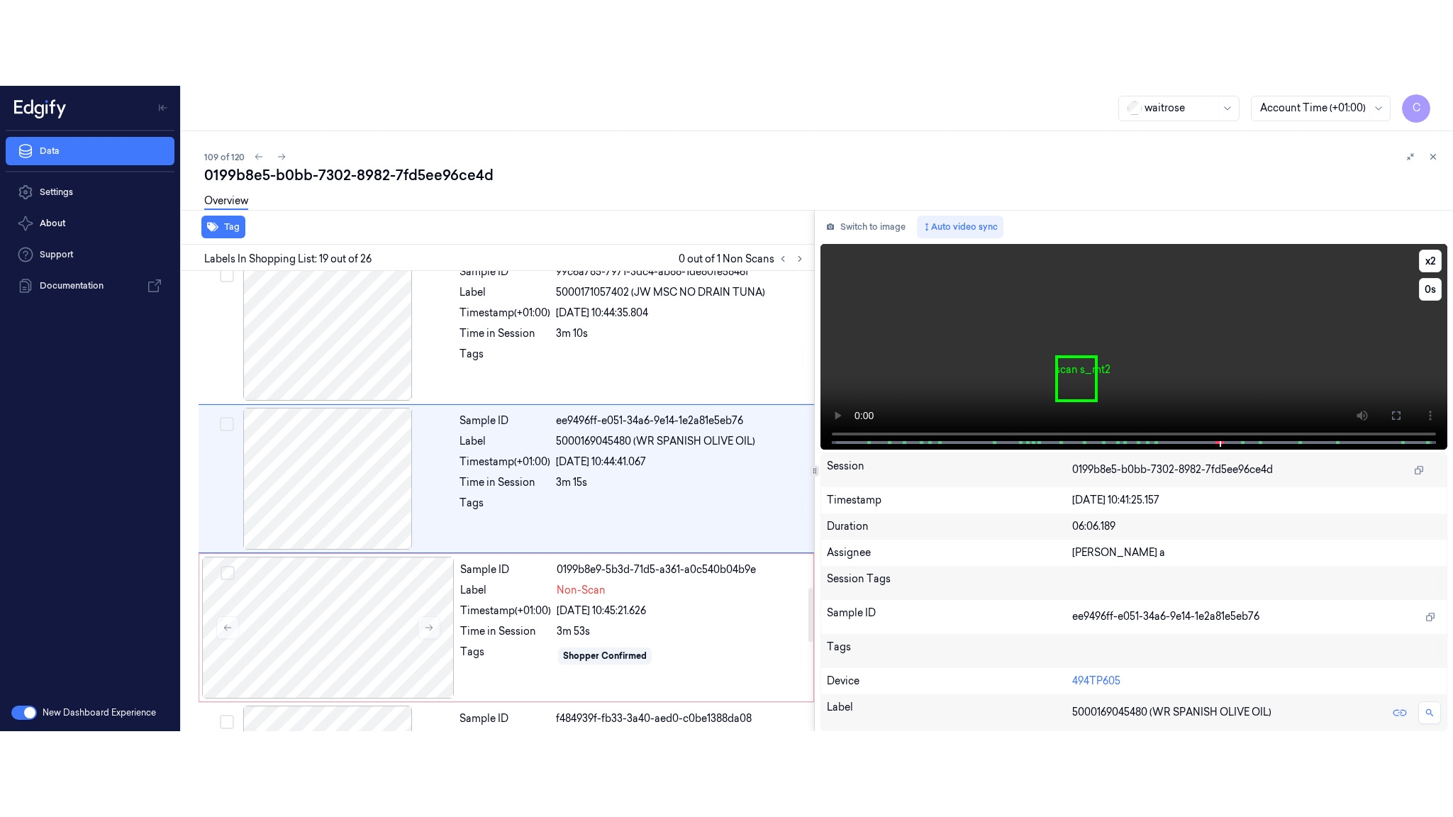
scroll to position [2537, 0]
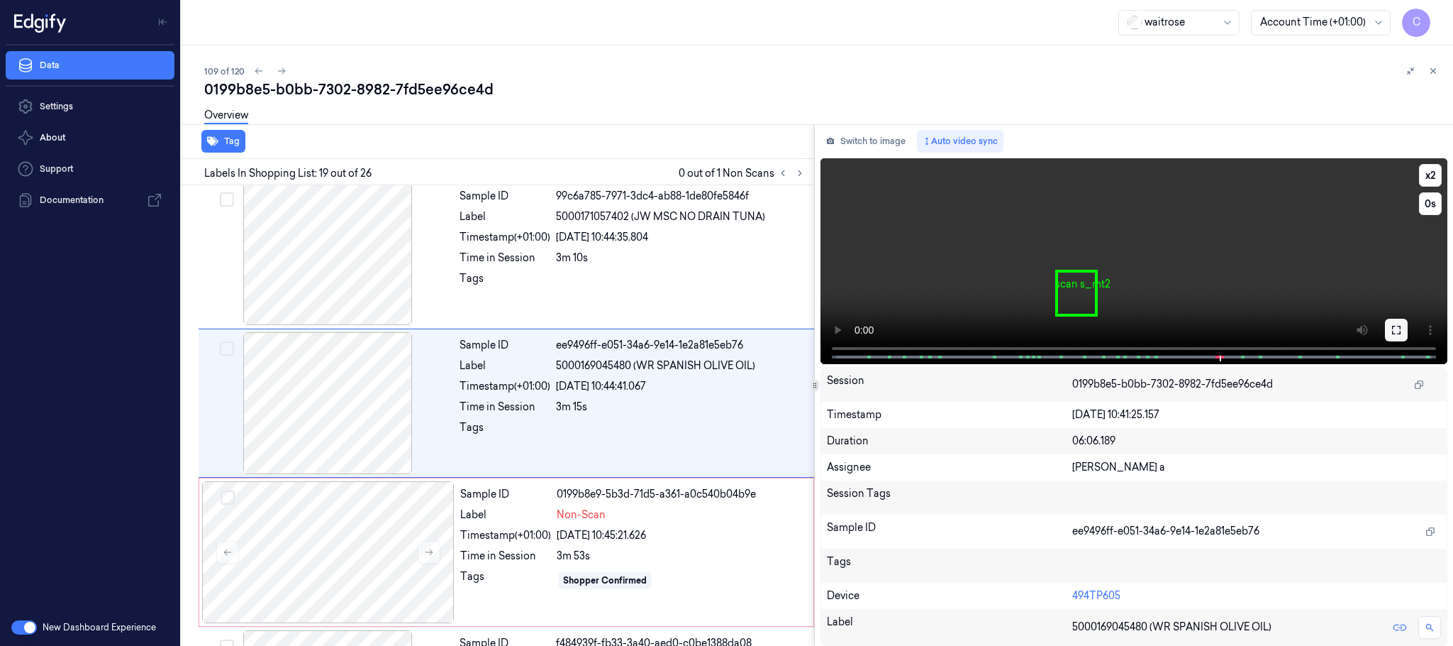
click at [1394, 324] on icon at bounding box center [1396, 329] width 11 height 11
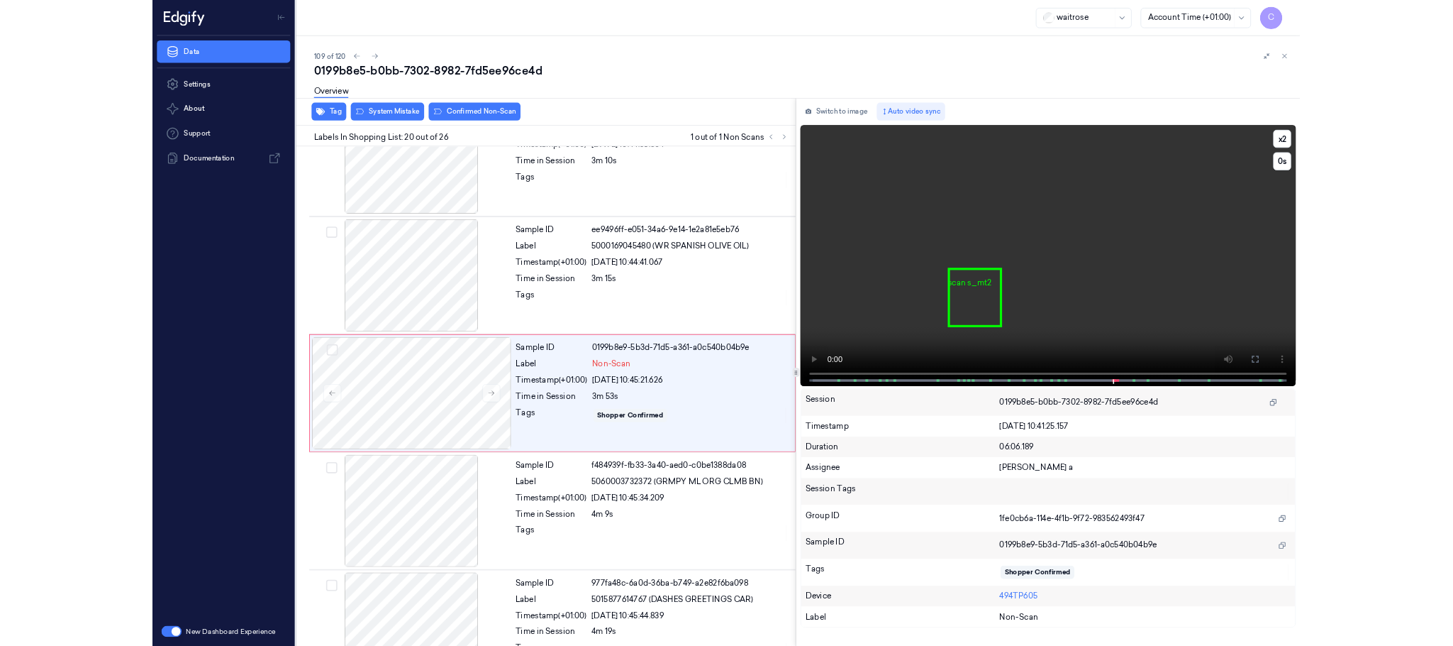
scroll to position [2601, 0]
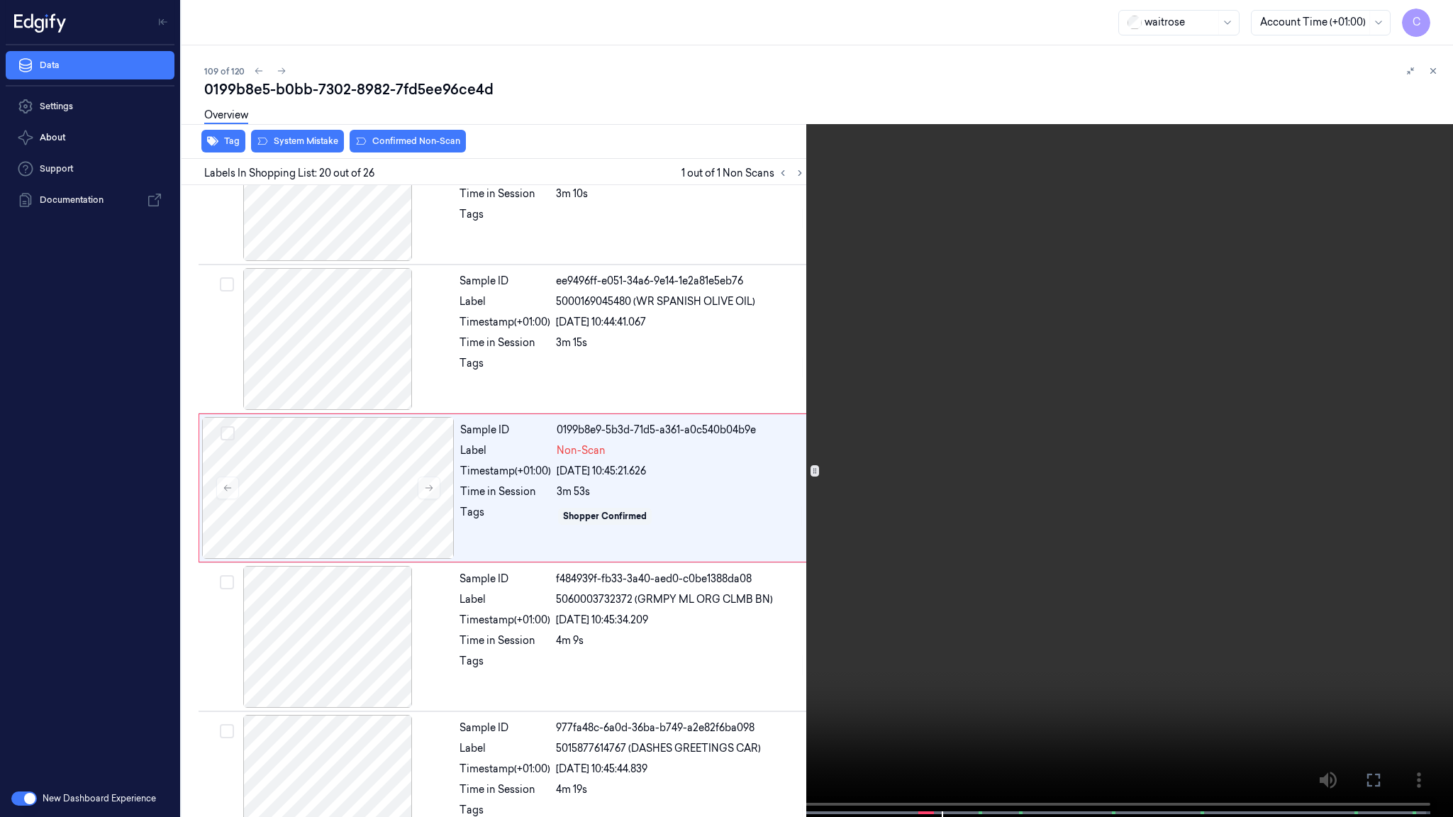
click at [704, 467] on video at bounding box center [726, 410] width 1453 height 820
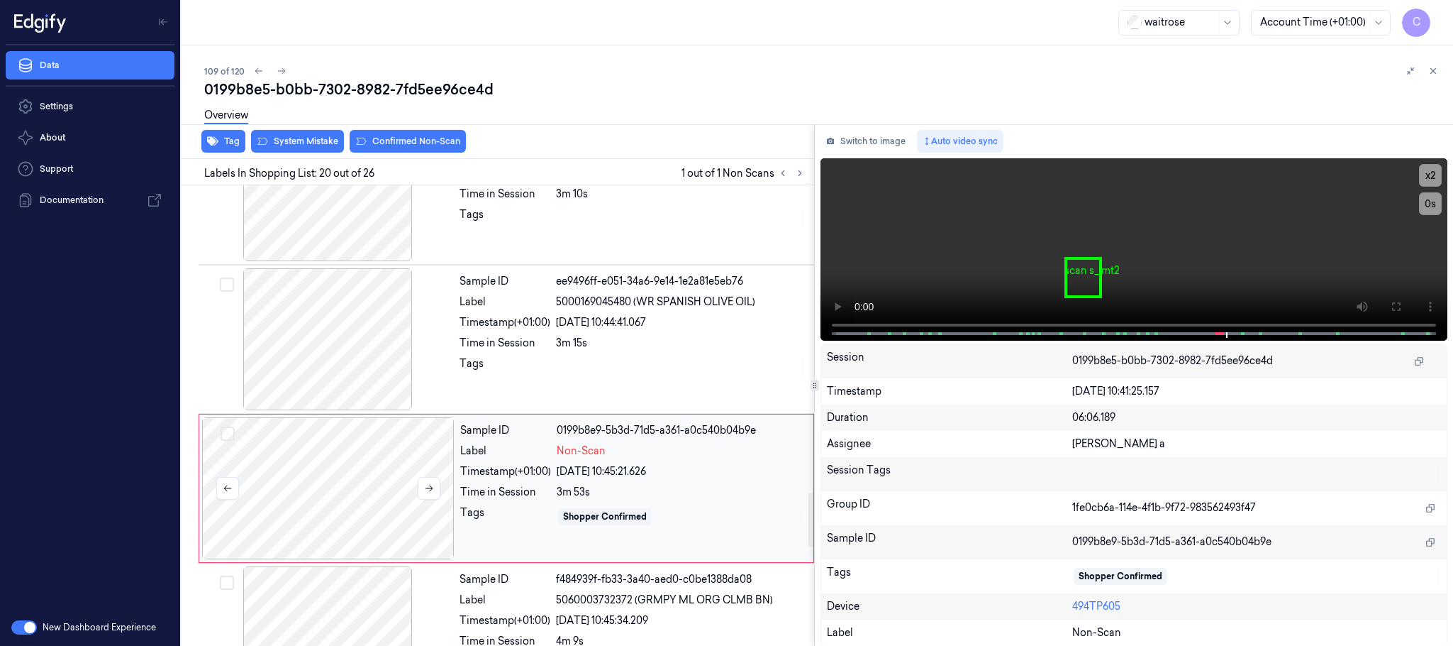
click at [337, 501] on div at bounding box center [328, 488] width 253 height 142
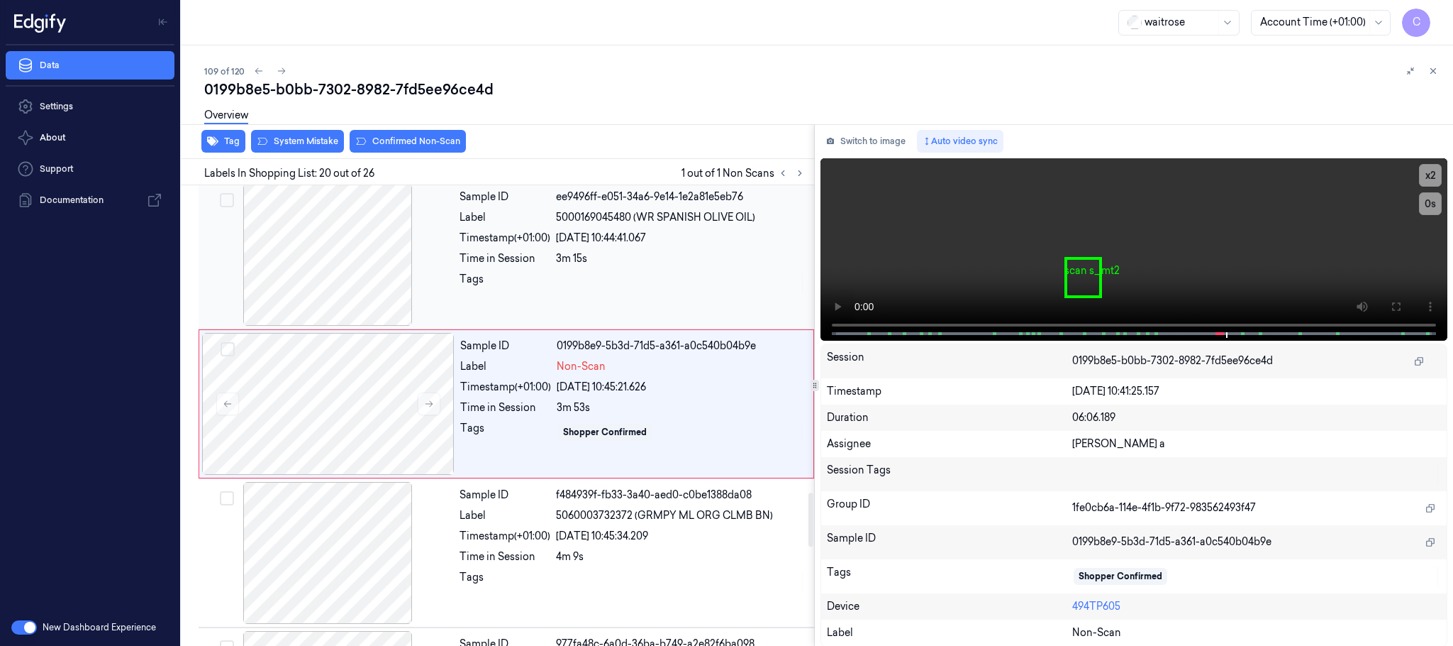
scroll to position [2686, 0]
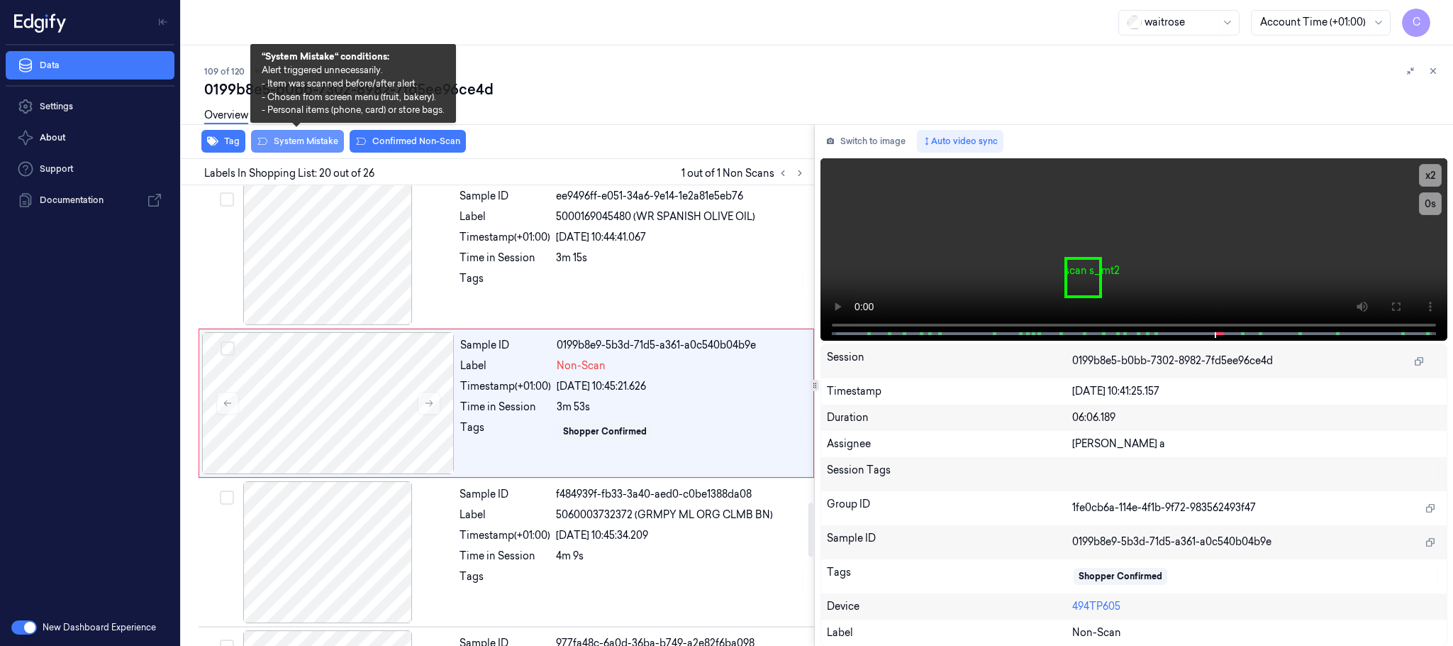
click at [314, 145] on button "System Mistake" at bounding box center [297, 141] width 93 height 23
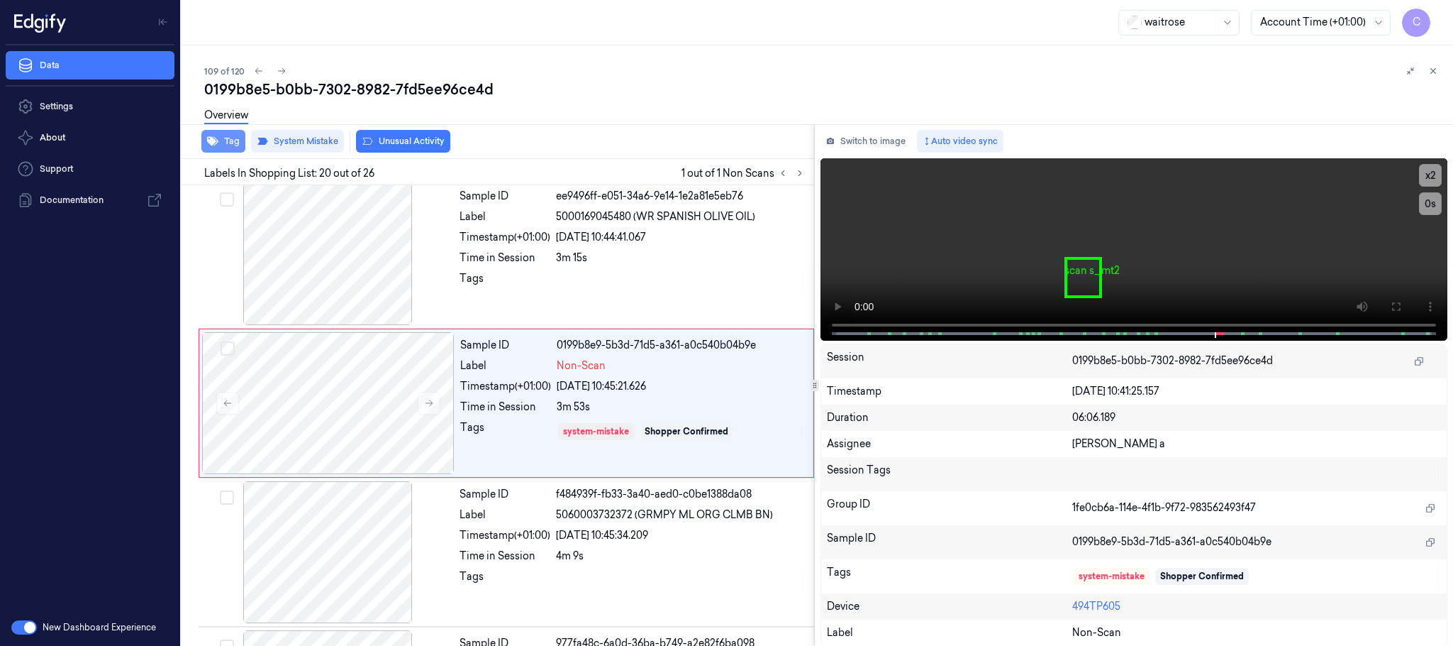
click at [215, 138] on icon "button" at bounding box center [212, 140] width 11 height 11
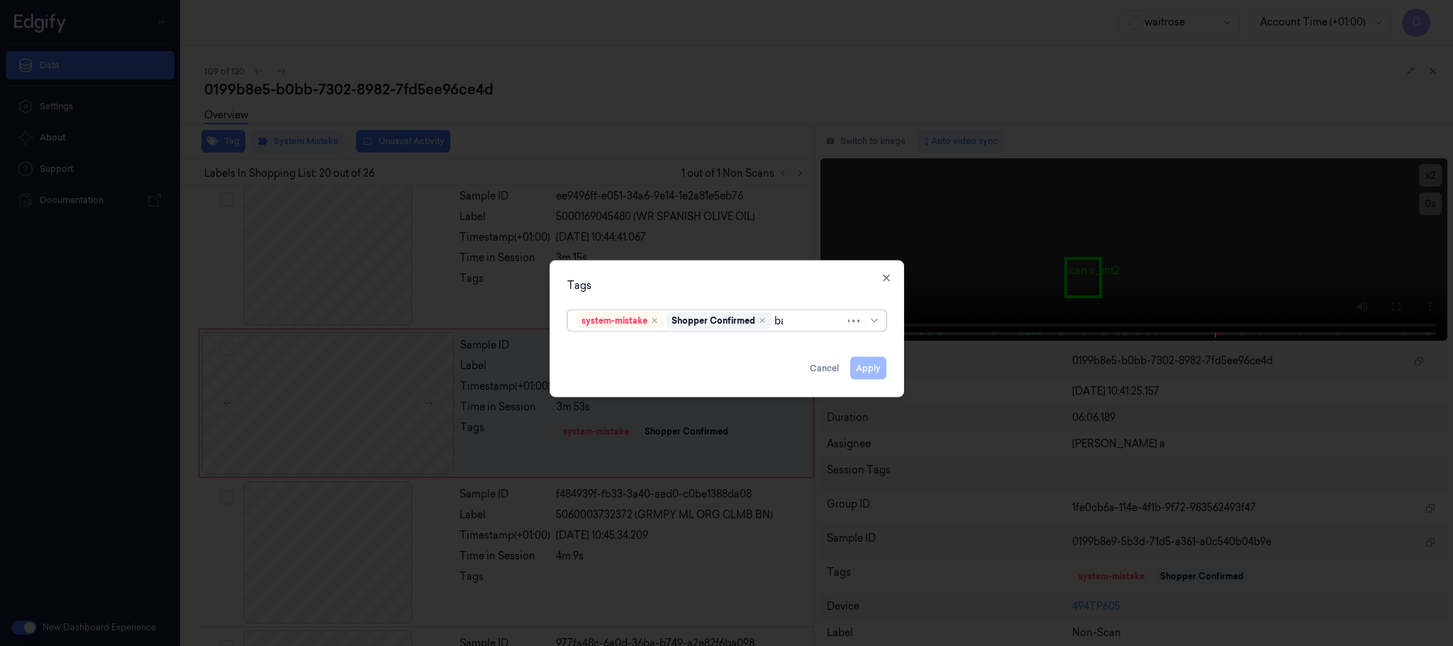
type input "bag"
click at [637, 342] on div "bags" at bounding box center [727, 349] width 300 height 15
click at [677, 278] on div "Tags" at bounding box center [726, 285] width 319 height 15
click at [869, 364] on button "Apply" at bounding box center [869, 368] width 36 height 23
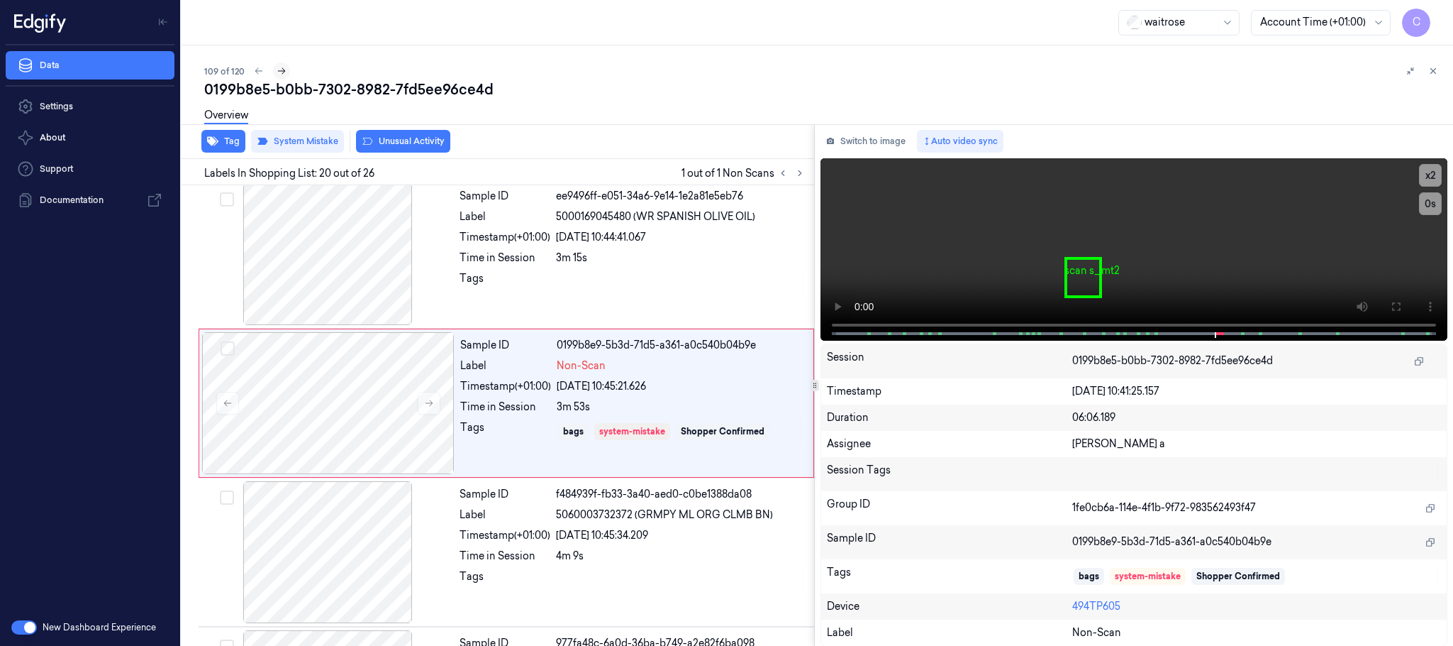
click at [285, 70] on icon at bounding box center [282, 71] width 10 height 10
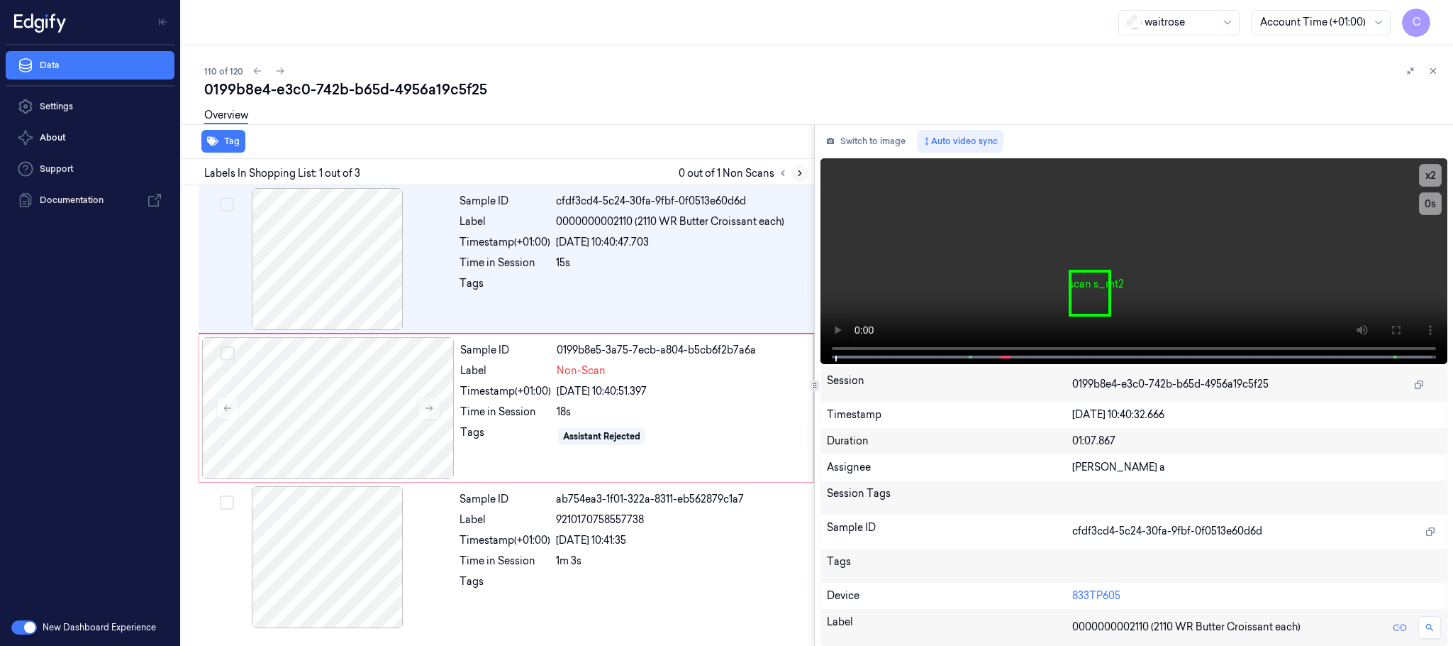
click at [803, 175] on icon at bounding box center [800, 173] width 10 height 10
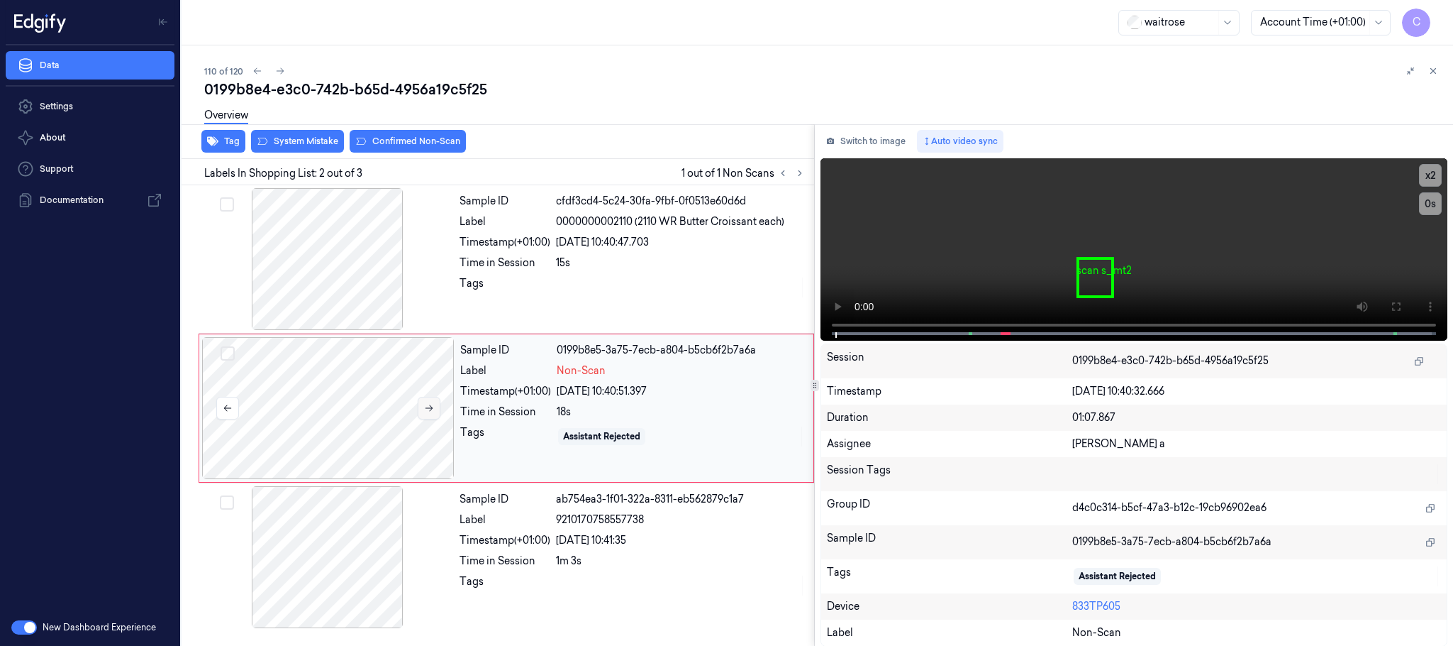
click at [433, 404] on icon at bounding box center [429, 408] width 10 height 10
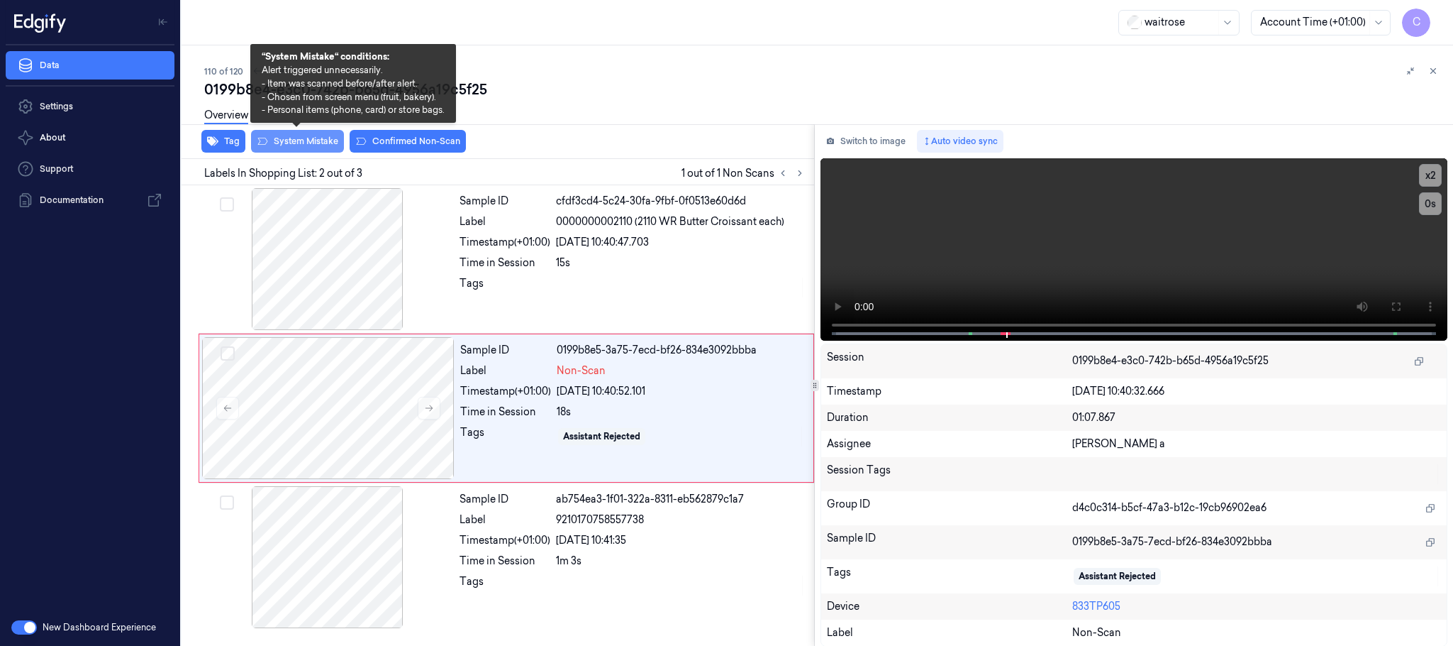
click at [262, 143] on icon at bounding box center [262, 140] width 11 height 11
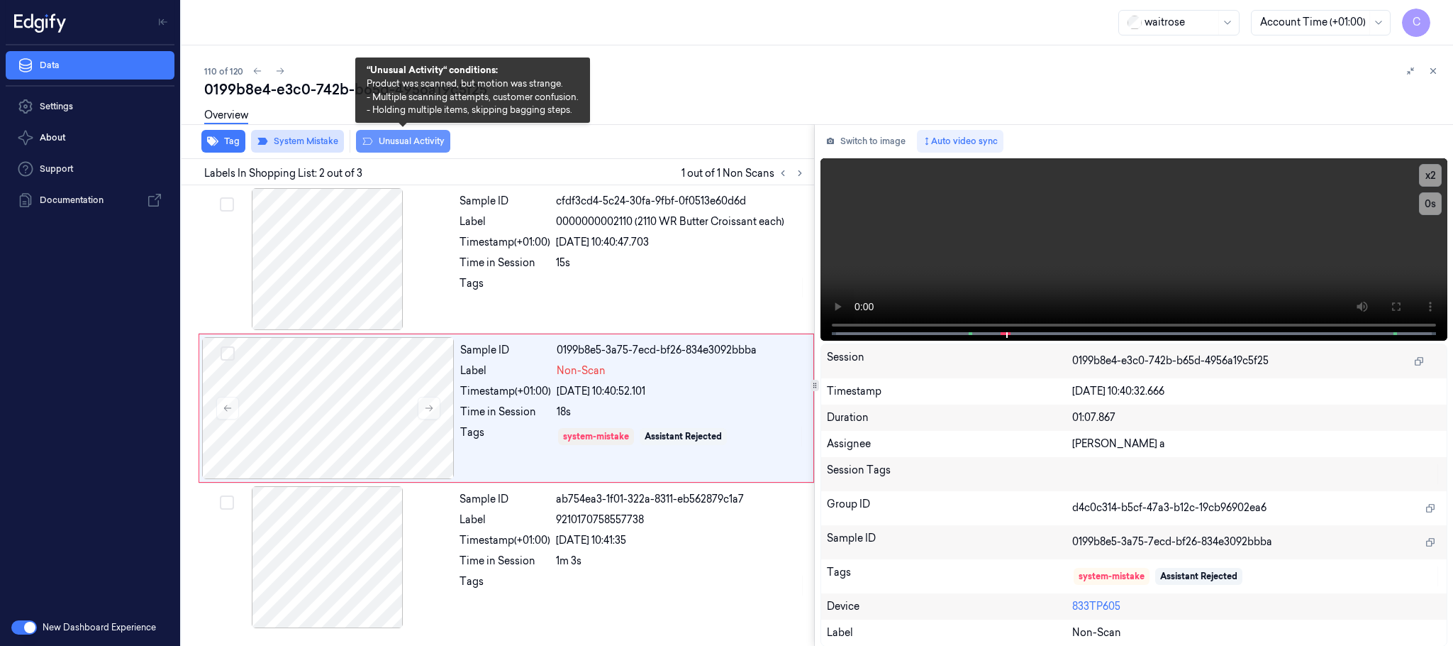
click at [418, 143] on button "Unusual Activity" at bounding box center [403, 141] width 94 height 23
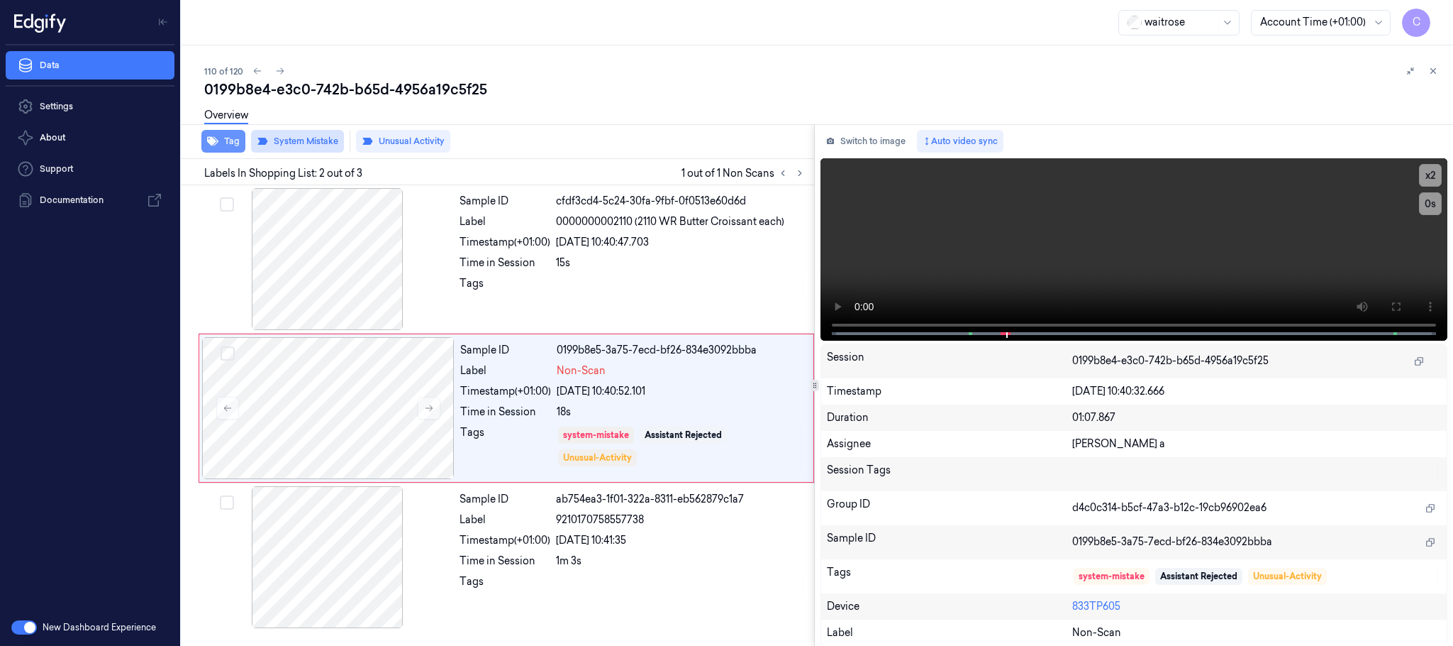
click at [226, 141] on button "Tag" at bounding box center [223, 141] width 44 height 23
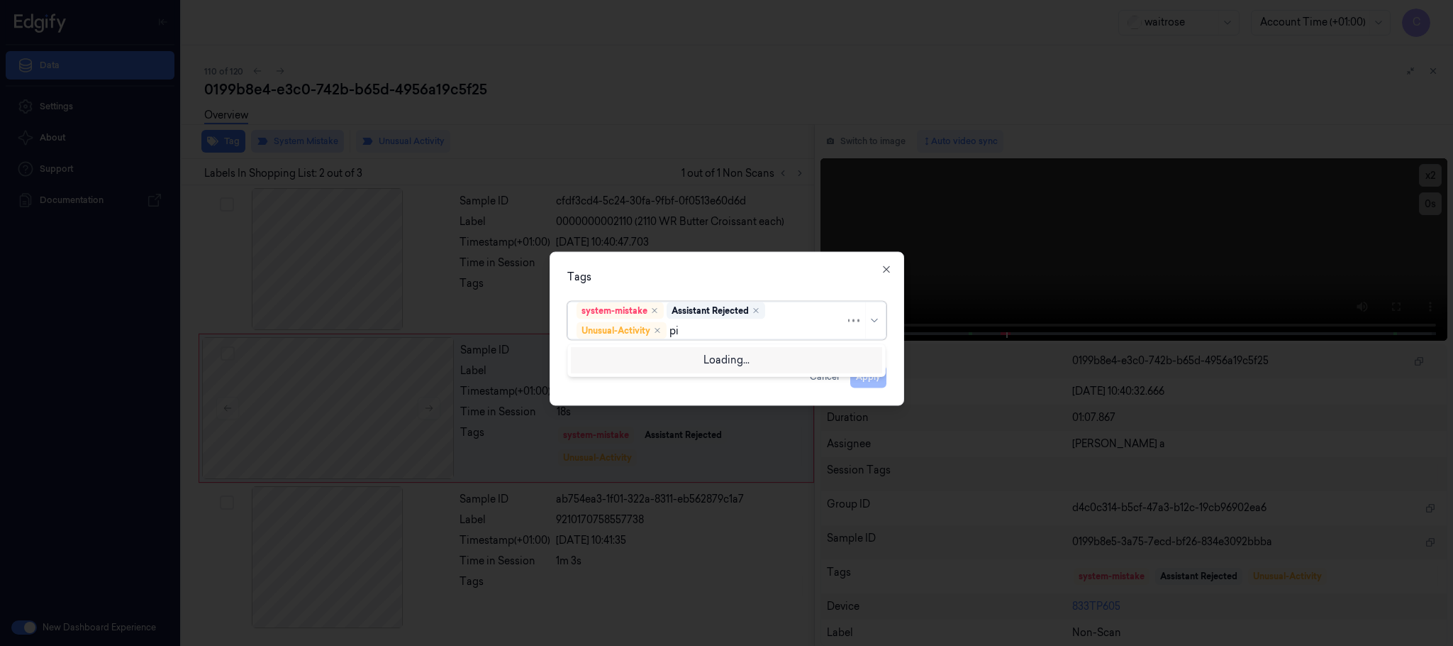
type input "pic"
click at [641, 356] on div "Picklist item alert" at bounding box center [618, 358] width 82 height 15
click at [709, 270] on div "Tags" at bounding box center [726, 277] width 319 height 15
click at [866, 382] on button "Apply" at bounding box center [869, 376] width 36 height 23
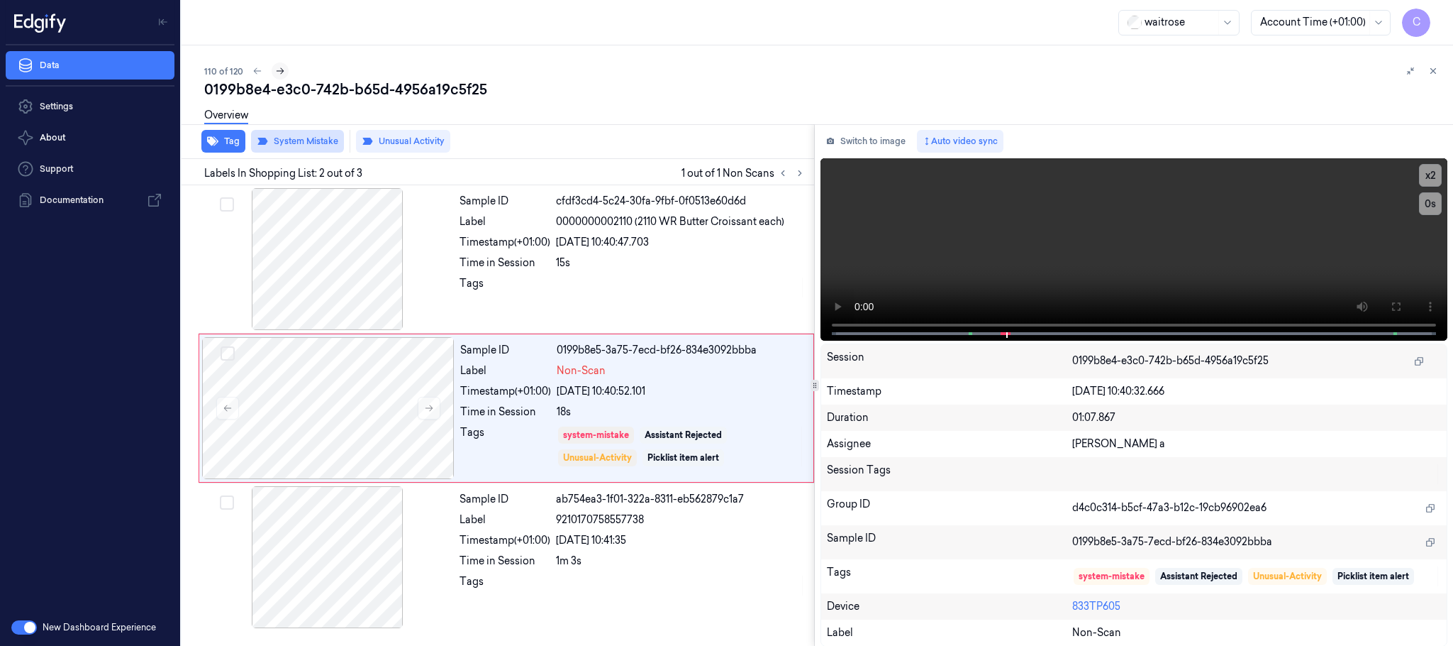
click at [279, 68] on icon at bounding box center [280, 71] width 10 height 10
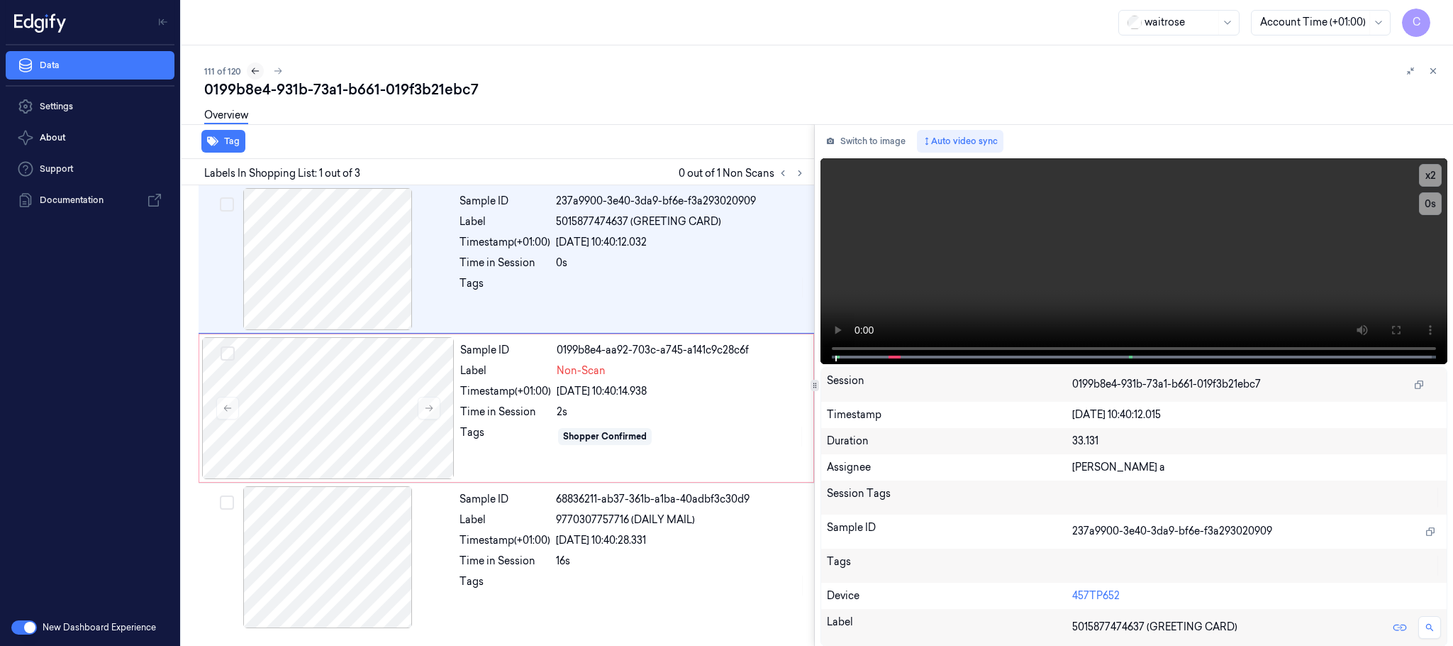
click at [254, 68] on icon at bounding box center [255, 71] width 10 height 10
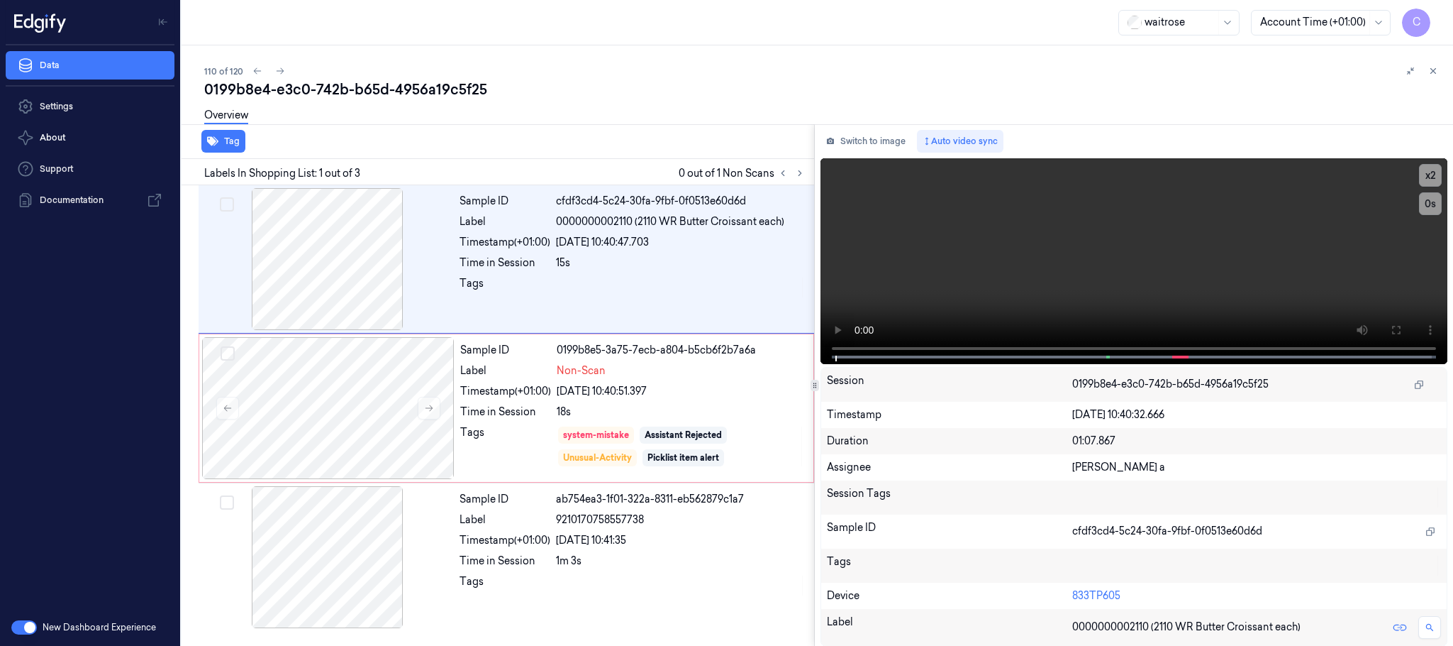
click at [269, 77] on div "110 of 120" at bounding box center [823, 70] width 1238 height 17
click at [272, 71] on button at bounding box center [280, 70] width 17 height 17
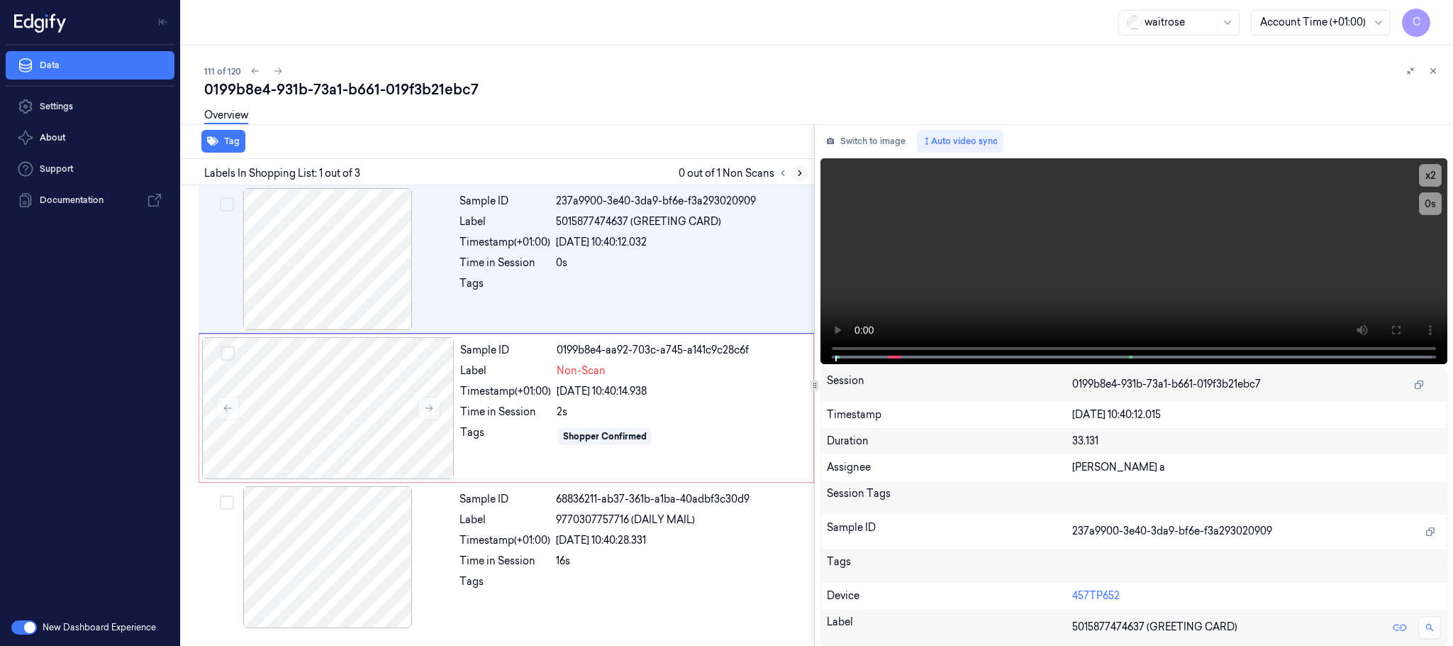
click at [799, 173] on icon at bounding box center [800, 173] width 10 height 10
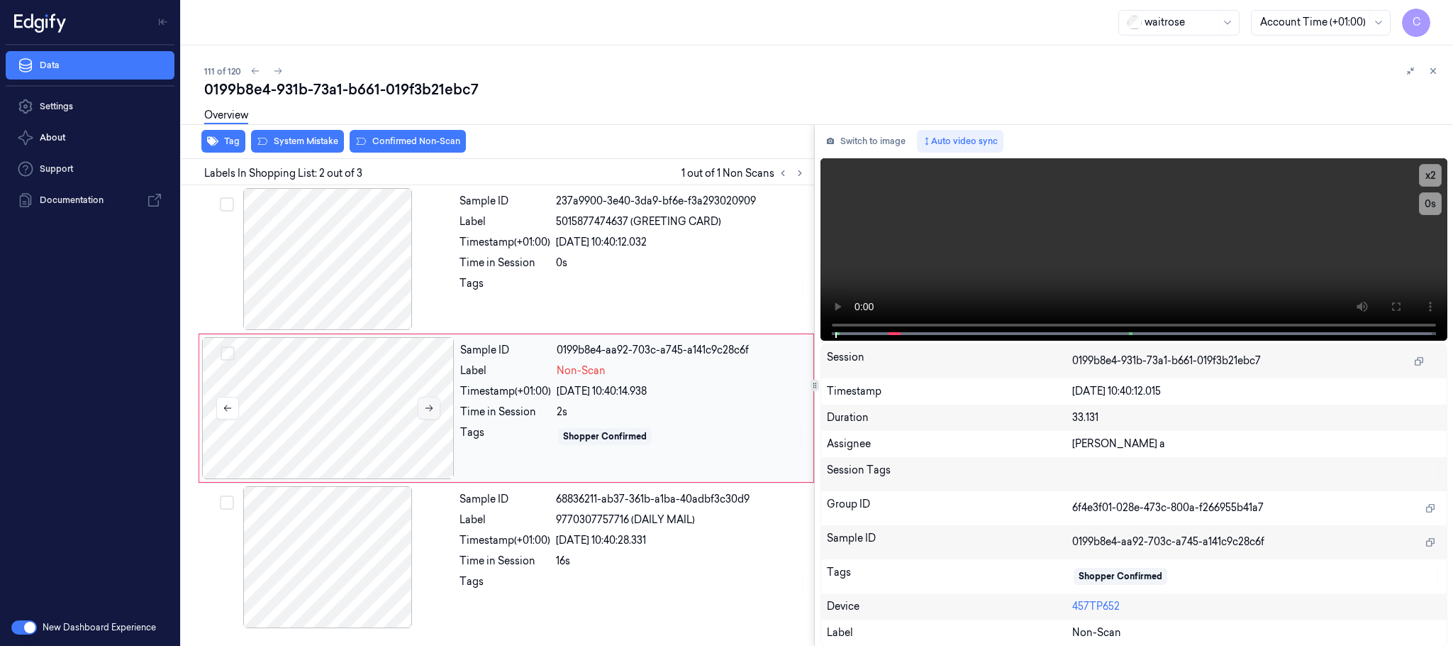
click at [432, 403] on icon at bounding box center [429, 408] width 10 height 10
click at [428, 404] on icon at bounding box center [429, 408] width 10 height 10
click at [330, 255] on div at bounding box center [327, 259] width 253 height 142
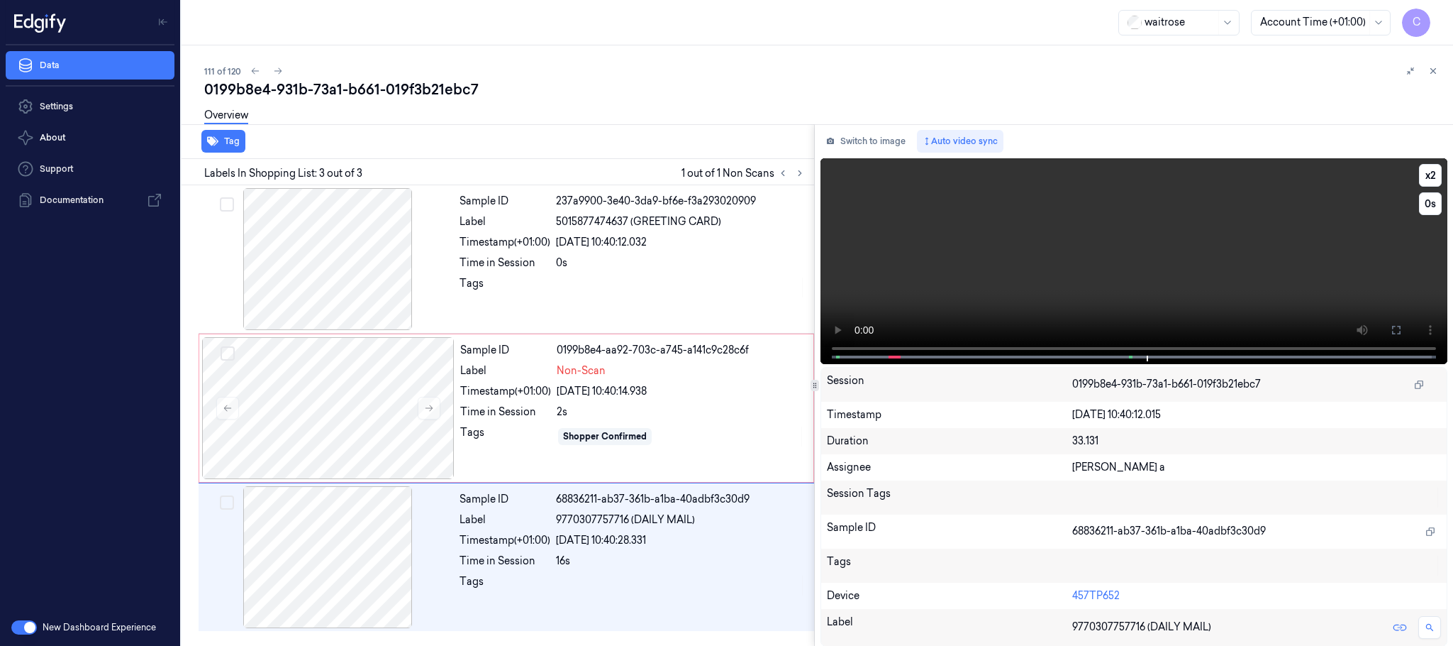
click at [1109, 271] on video at bounding box center [1134, 261] width 627 height 206
click at [362, 396] on div at bounding box center [328, 408] width 253 height 142
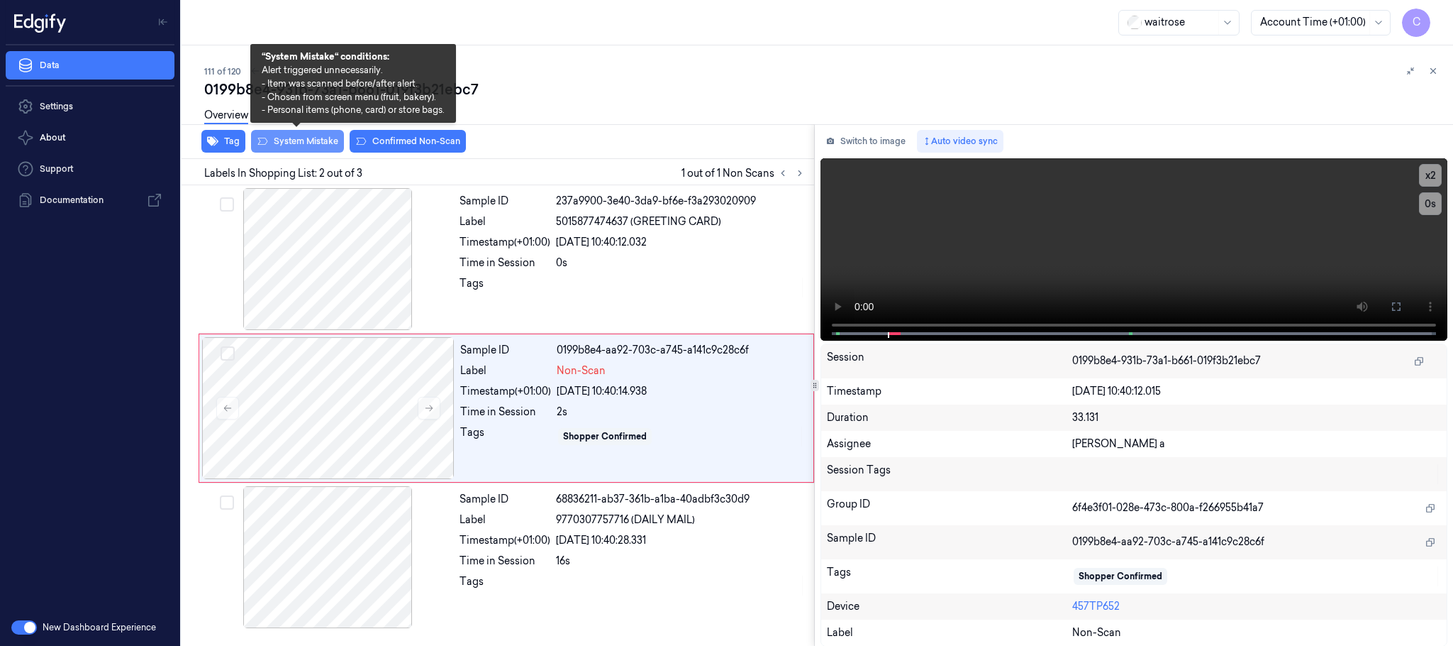
click at [301, 139] on button "System Mistake" at bounding box center [297, 141] width 93 height 23
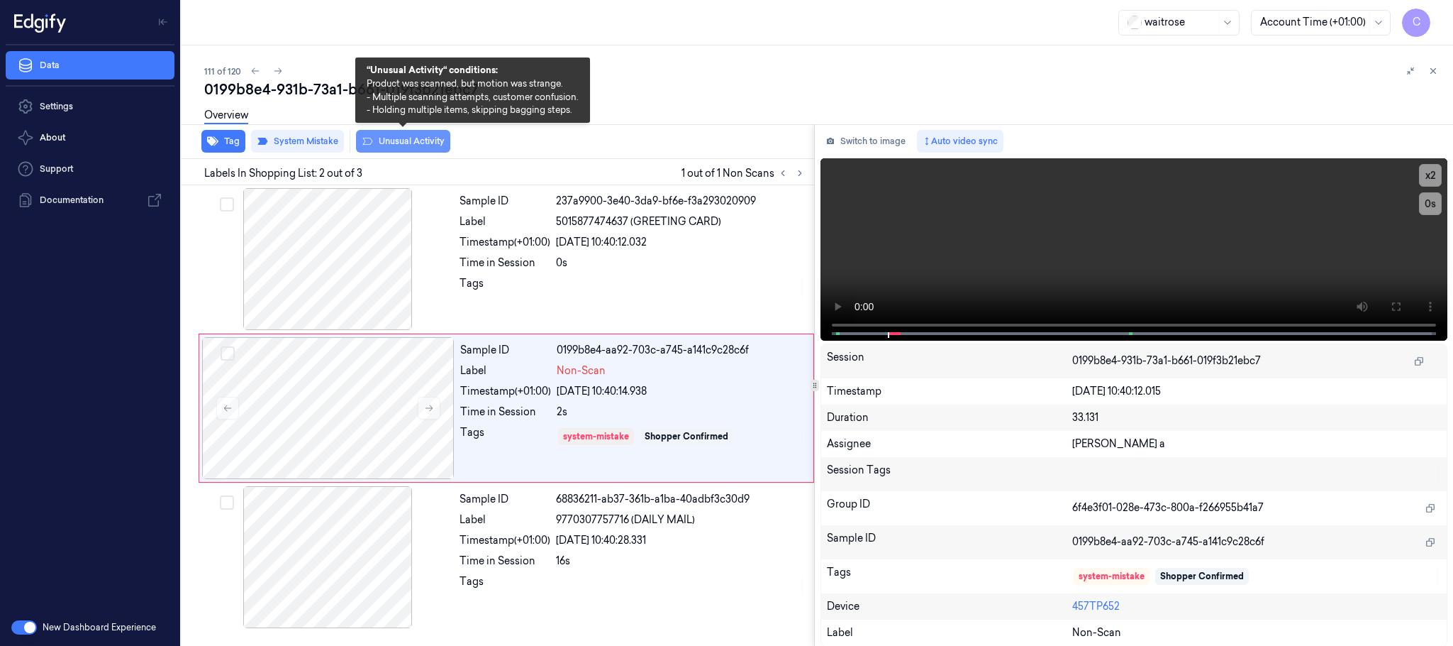
click at [404, 135] on button "Unusual Activity" at bounding box center [403, 141] width 94 height 23
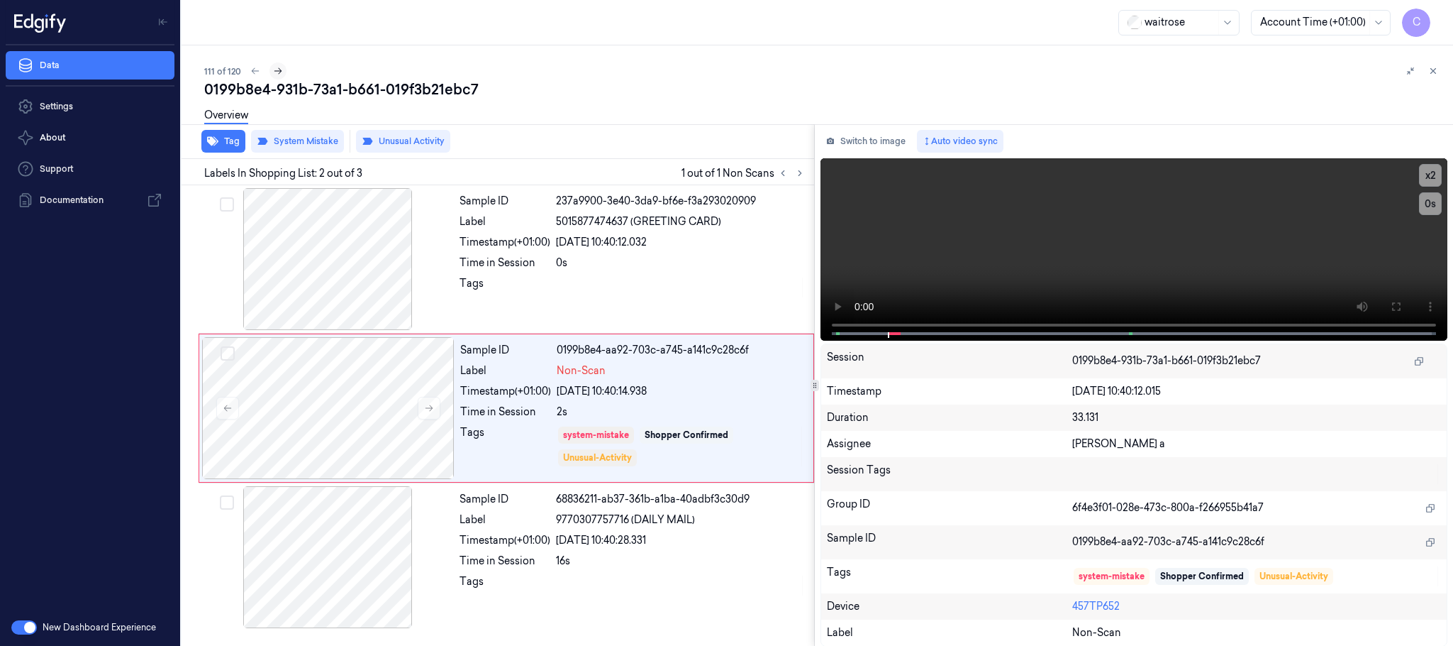
click at [275, 68] on icon at bounding box center [278, 71] width 10 height 10
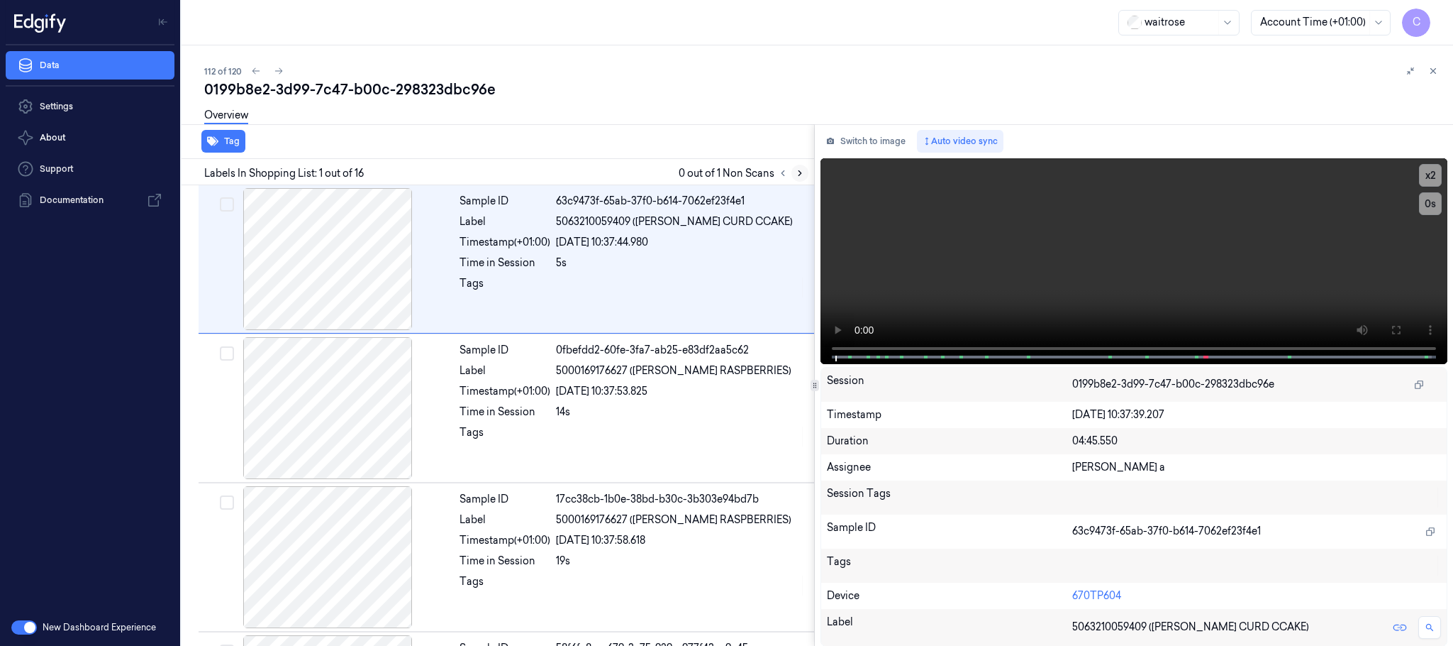
click at [798, 168] on icon at bounding box center [800, 173] width 10 height 10
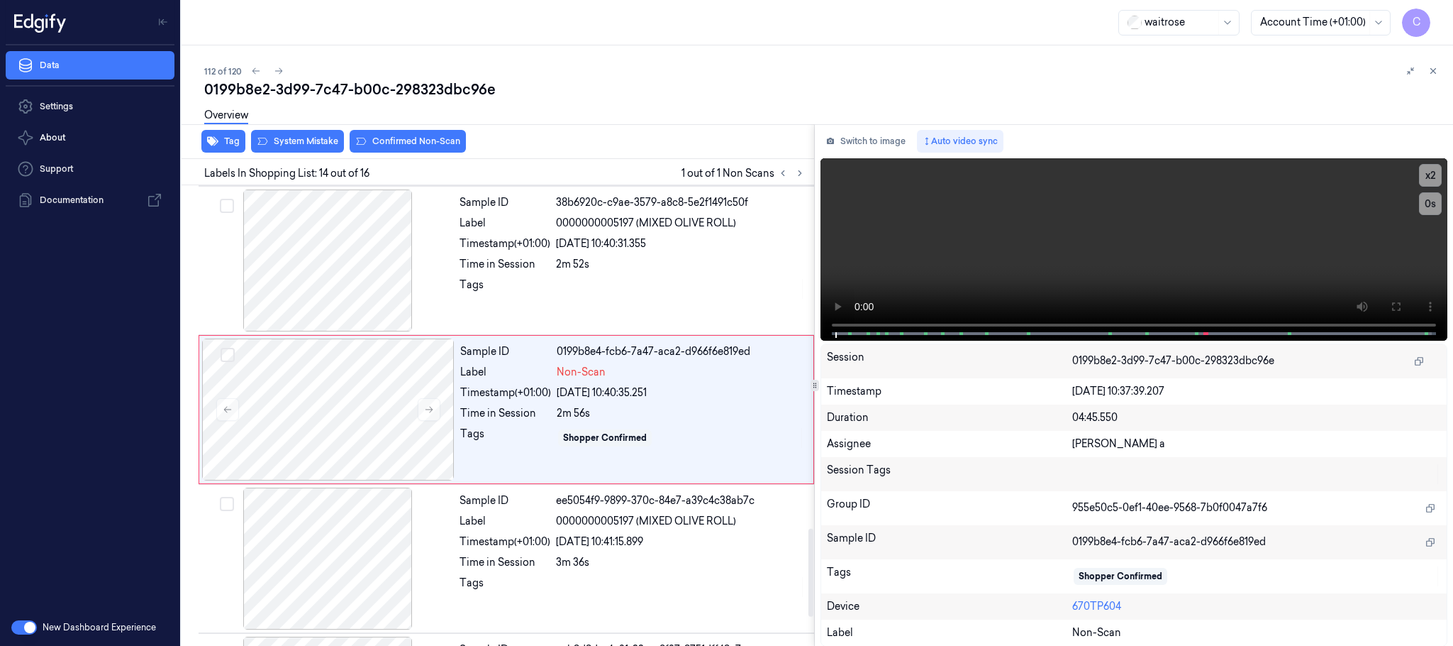
scroll to position [1788, 0]
click at [430, 411] on icon at bounding box center [429, 407] width 10 height 10
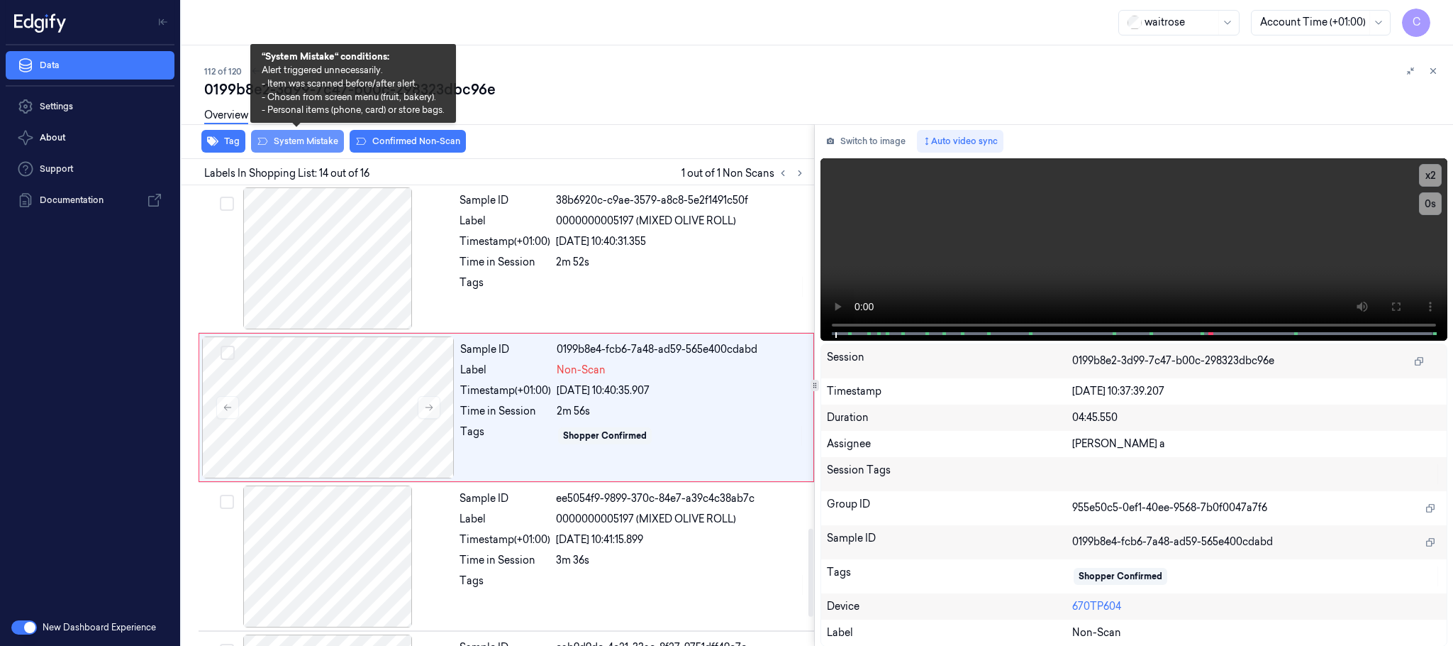
click at [320, 145] on button "System Mistake" at bounding box center [297, 141] width 93 height 23
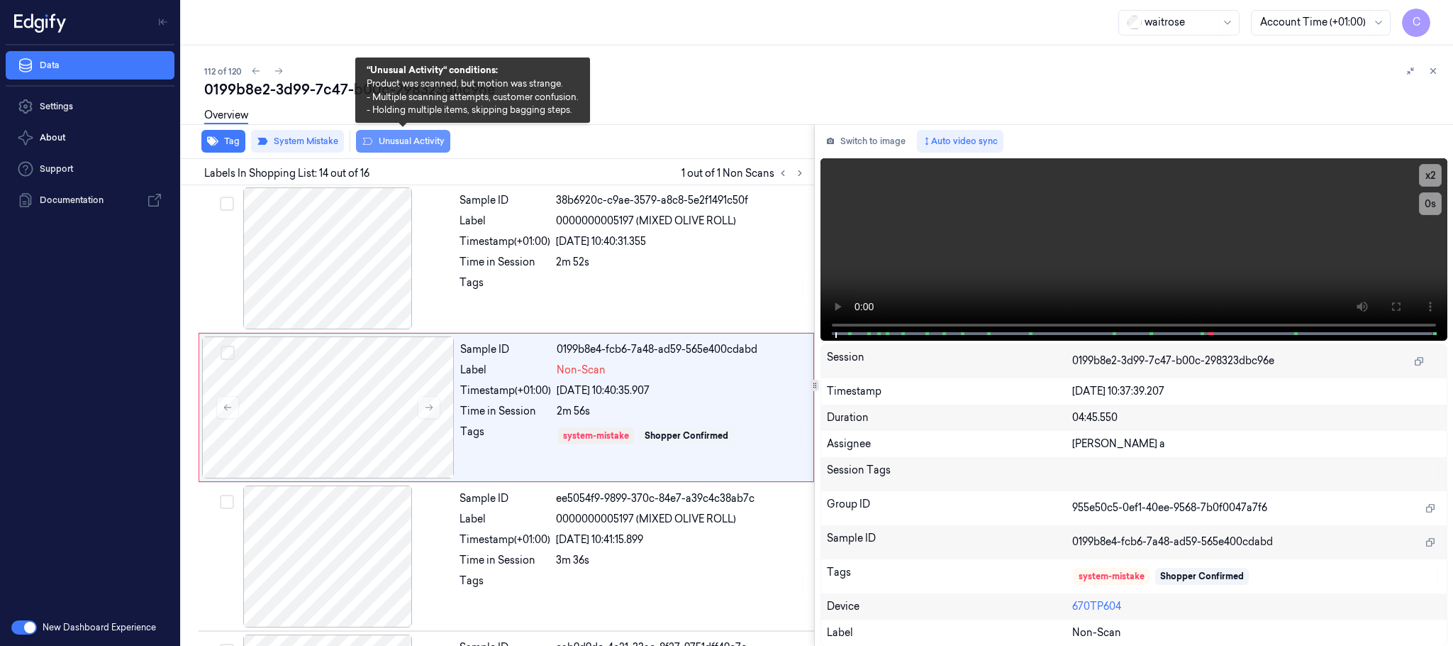
click at [397, 148] on button "Unusual Activity" at bounding box center [403, 141] width 94 height 23
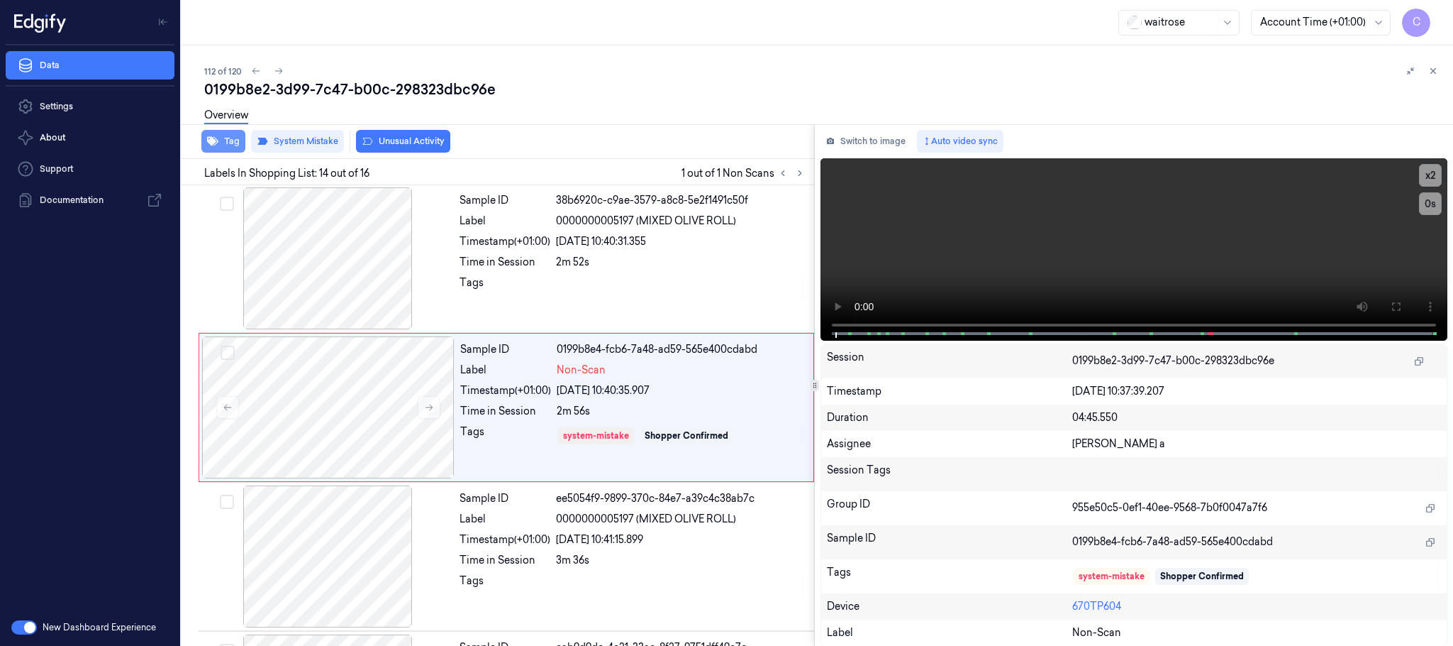
click at [213, 145] on button "Tag" at bounding box center [223, 141] width 44 height 23
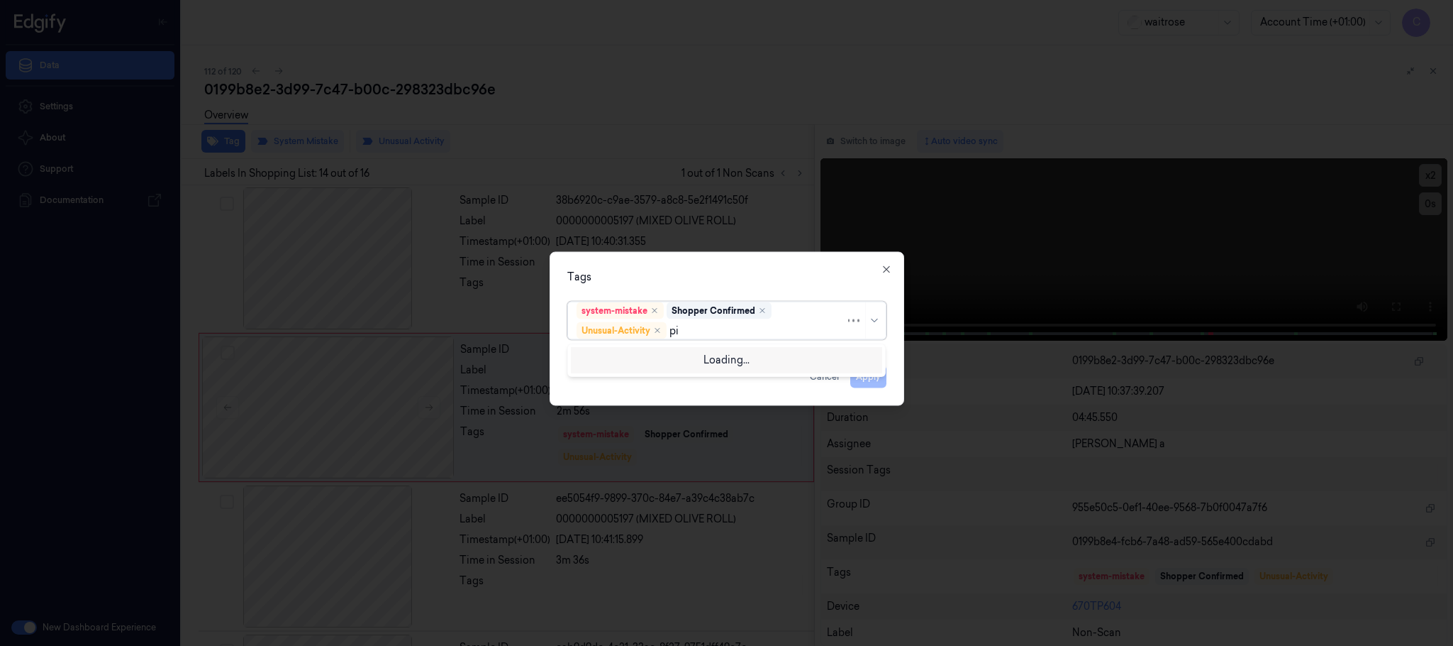
type input "pic"
click at [663, 360] on div "Picklist item alert" at bounding box center [727, 358] width 300 height 15
click at [711, 277] on div "Tags" at bounding box center [726, 277] width 319 height 15
click at [875, 375] on button "Apply" at bounding box center [869, 376] width 36 height 23
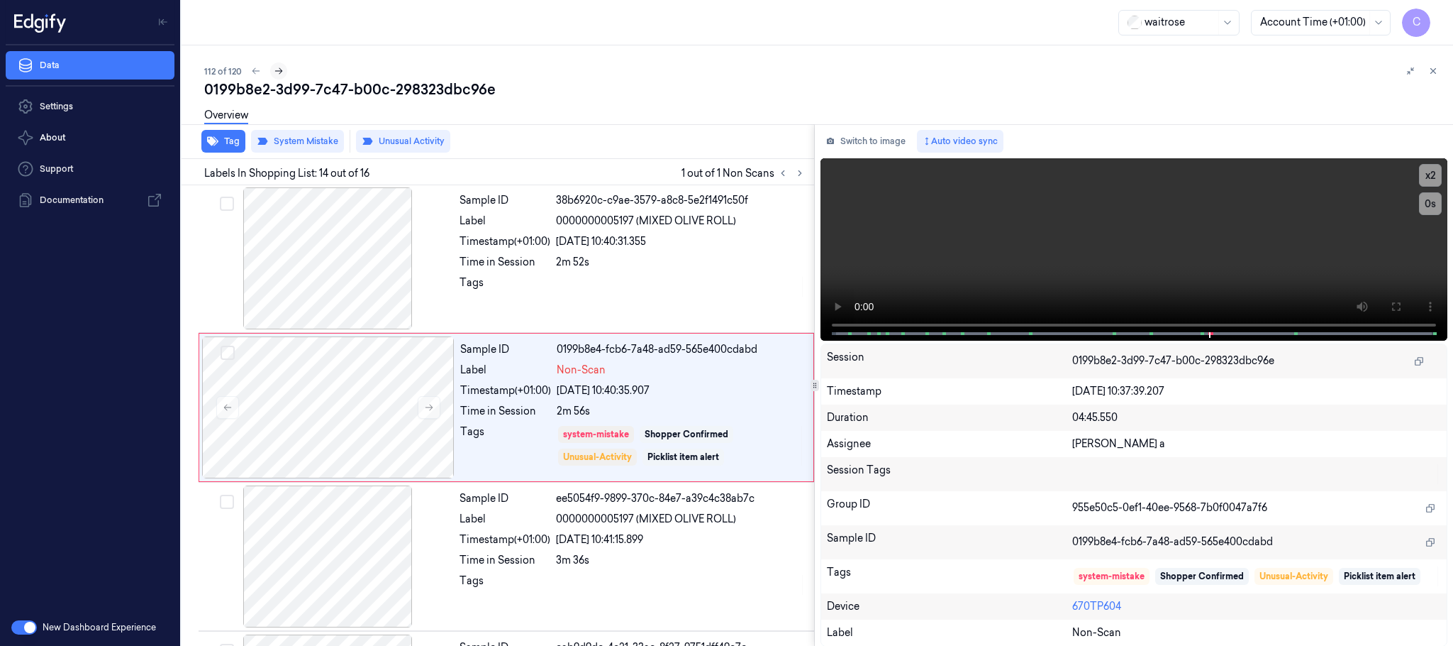
click at [279, 68] on icon at bounding box center [279, 71] width 10 height 10
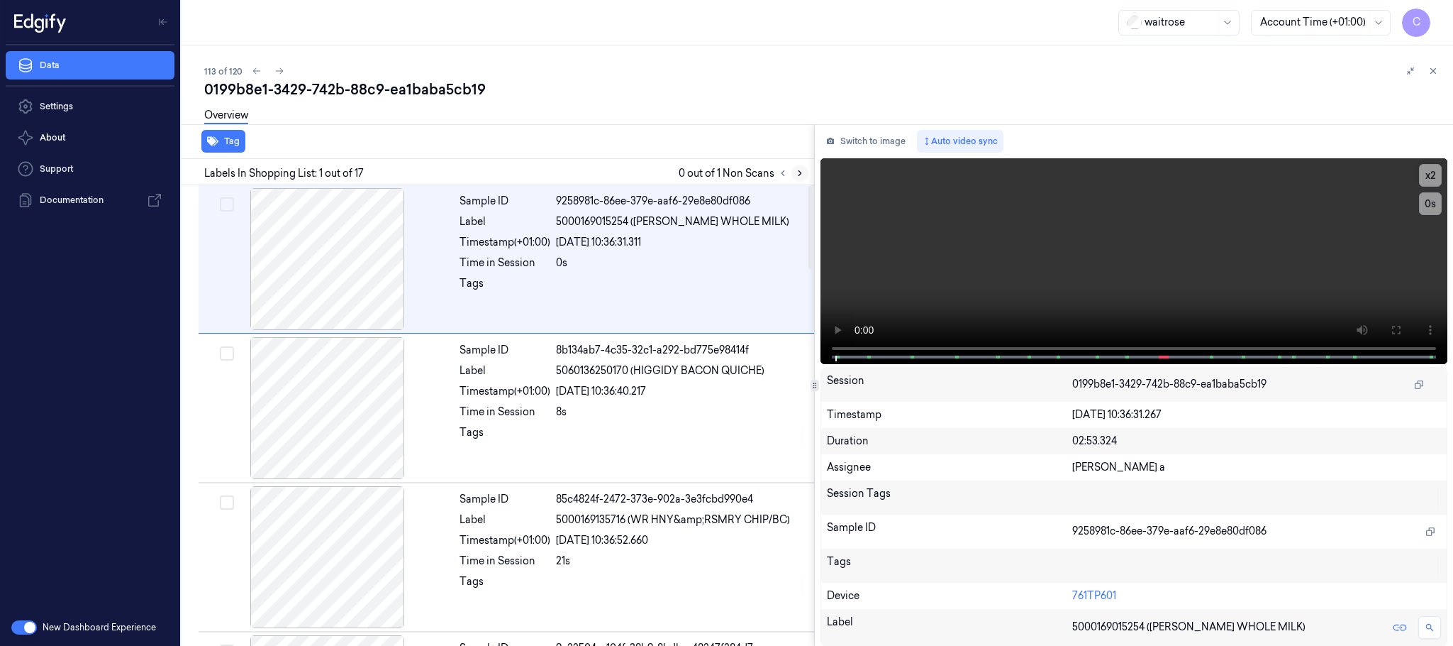
click at [795, 171] on icon at bounding box center [800, 173] width 10 height 10
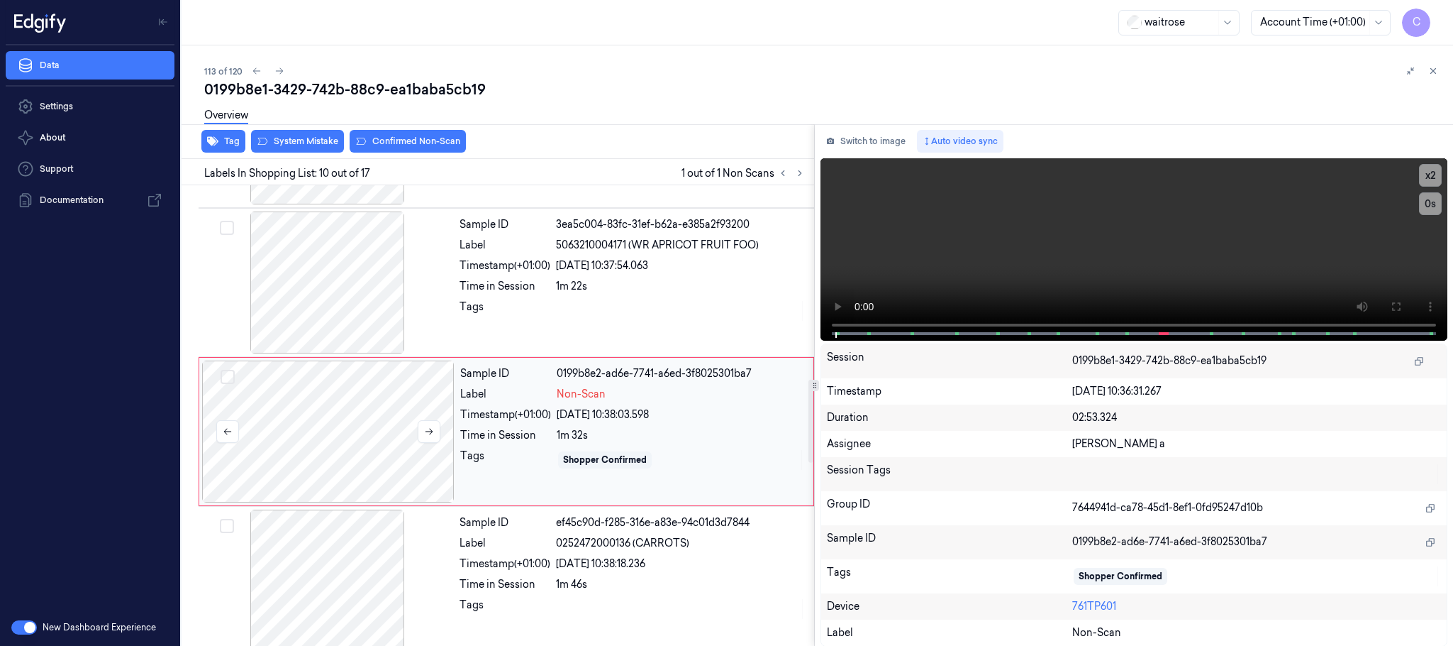
scroll to position [1190, 0]
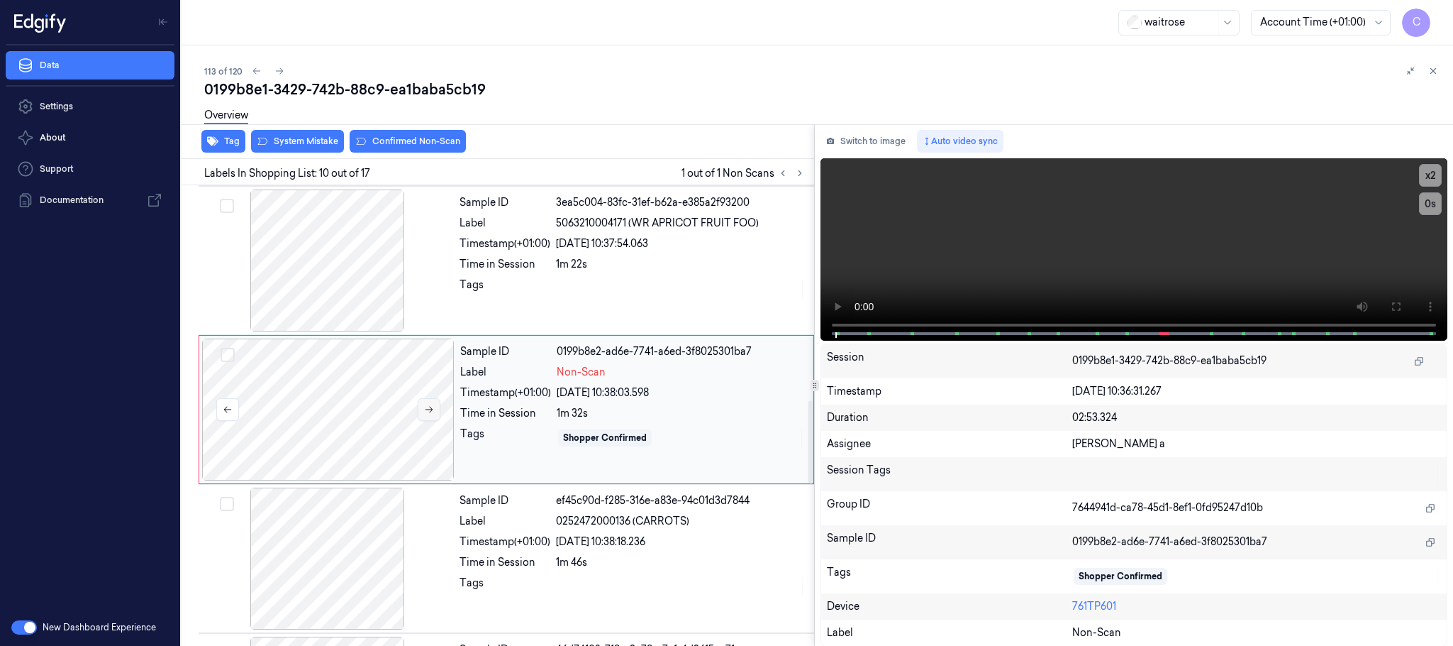
click at [433, 414] on icon at bounding box center [429, 409] width 10 height 10
click at [360, 290] on div at bounding box center [327, 260] width 253 height 142
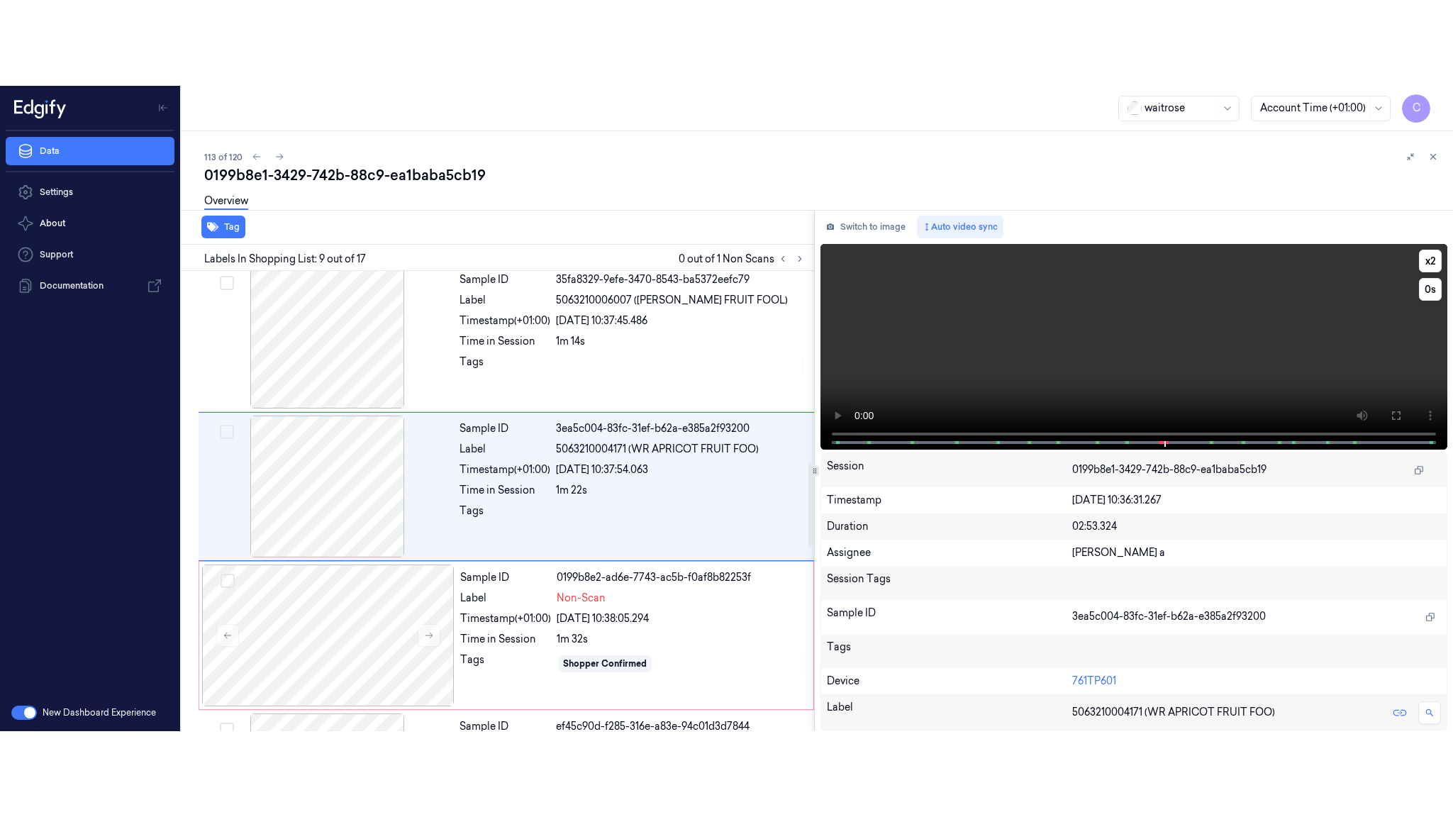
scroll to position [1041, 0]
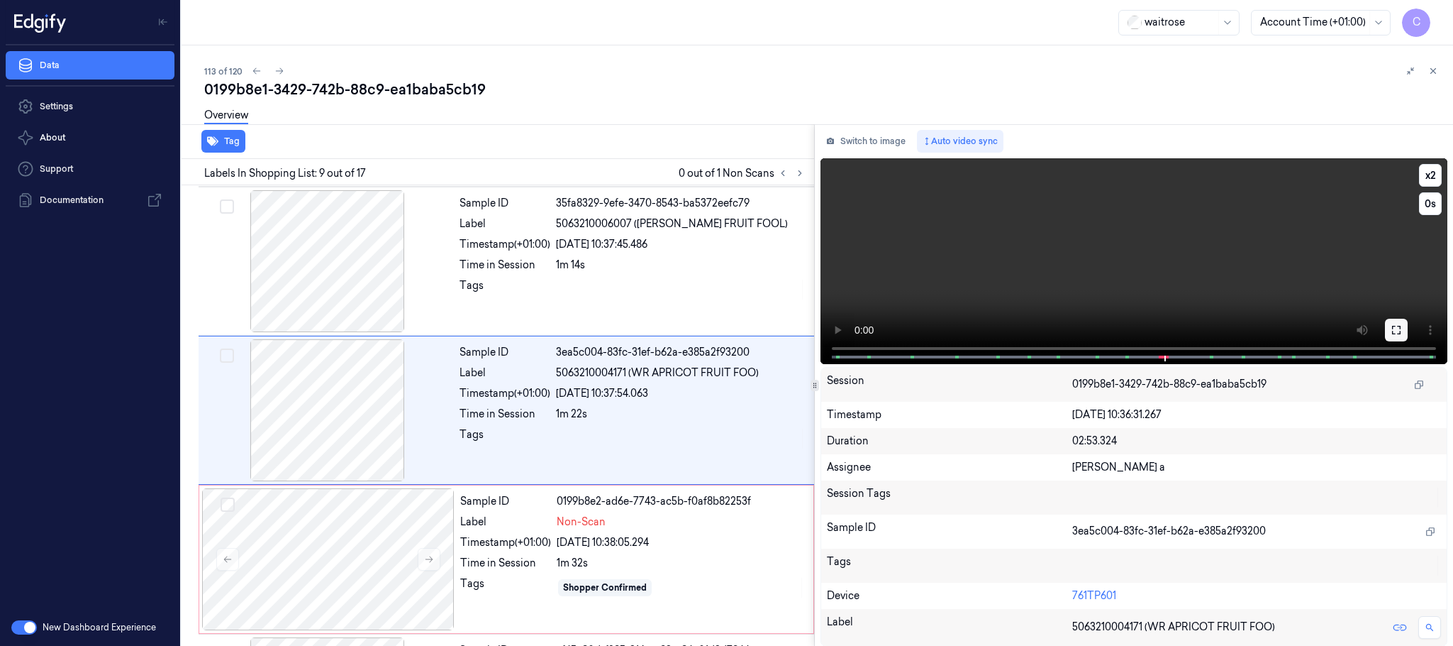
click at [1398, 332] on icon at bounding box center [1396, 329] width 11 height 11
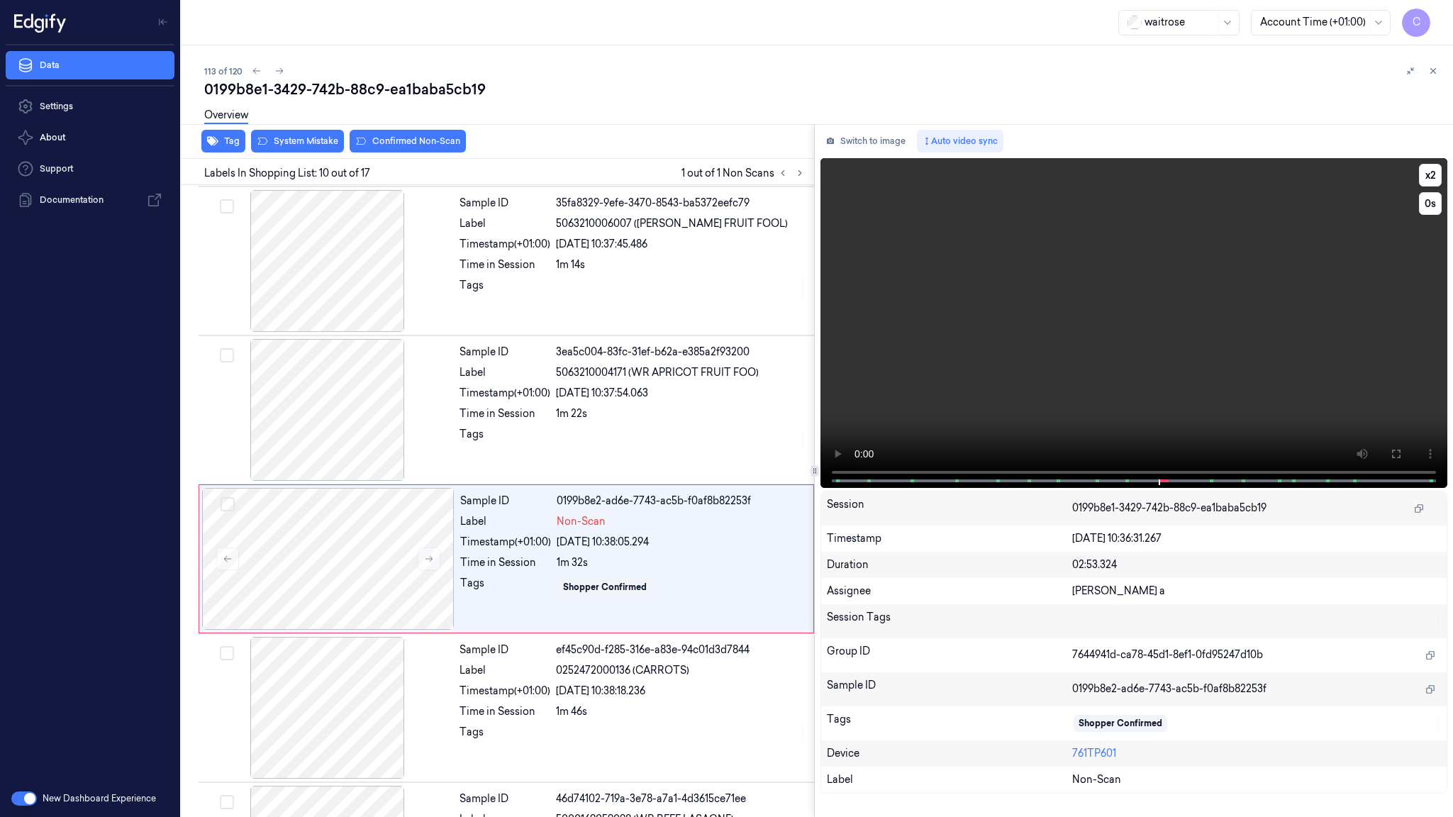
scroll to position [1104, 0]
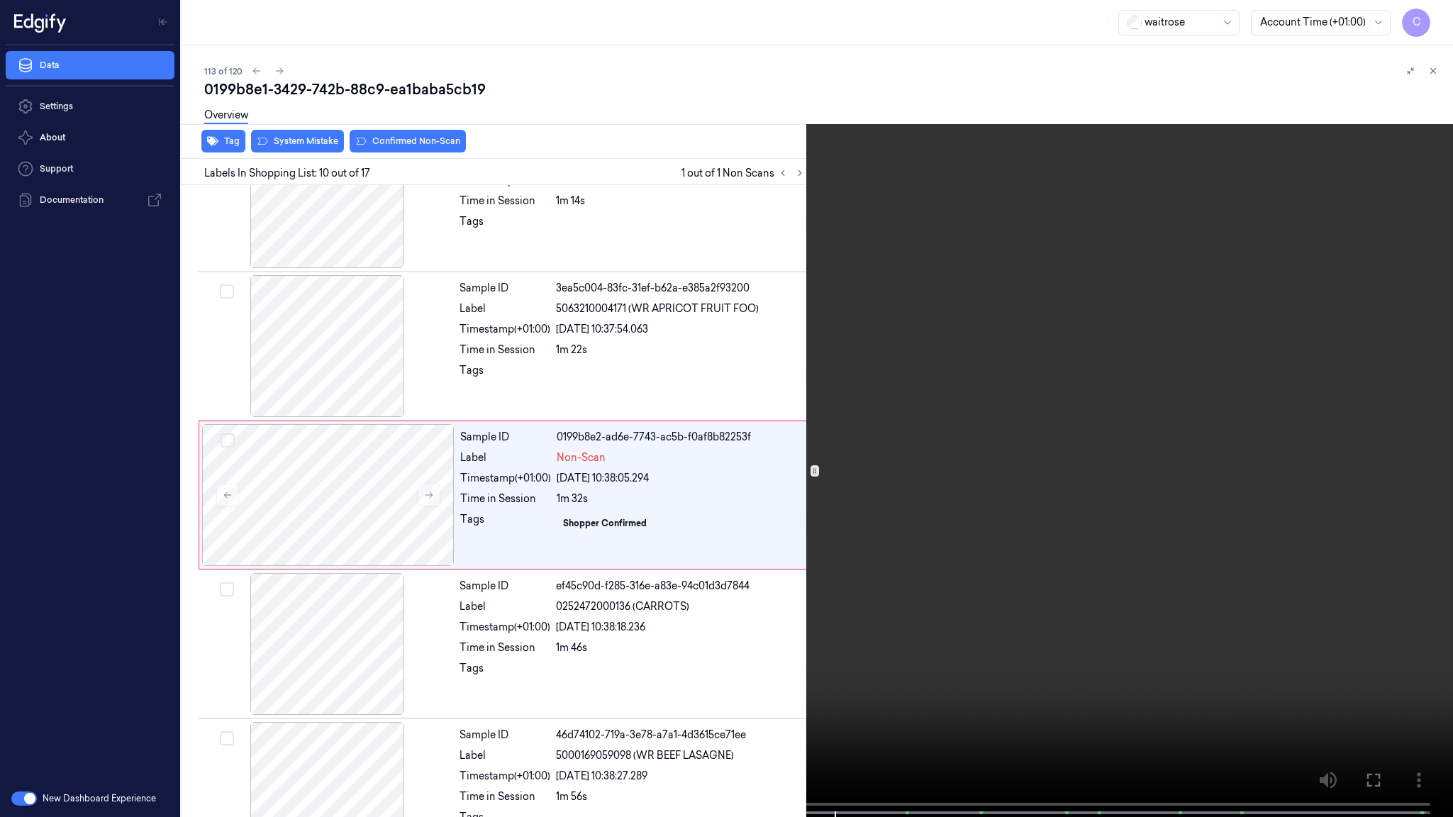
click at [365, 404] on video at bounding box center [726, 410] width 1453 height 820
click at [571, 586] on video at bounding box center [726, 410] width 1453 height 820
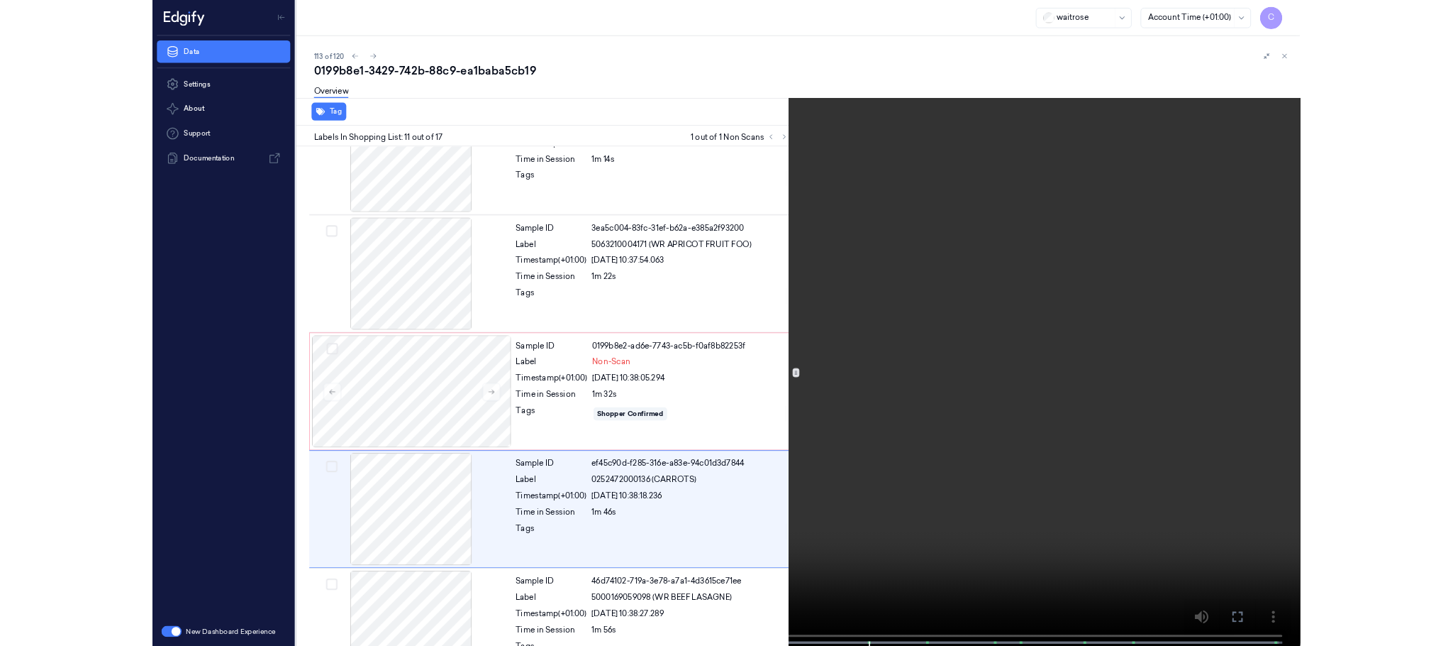
scroll to position [1254, 0]
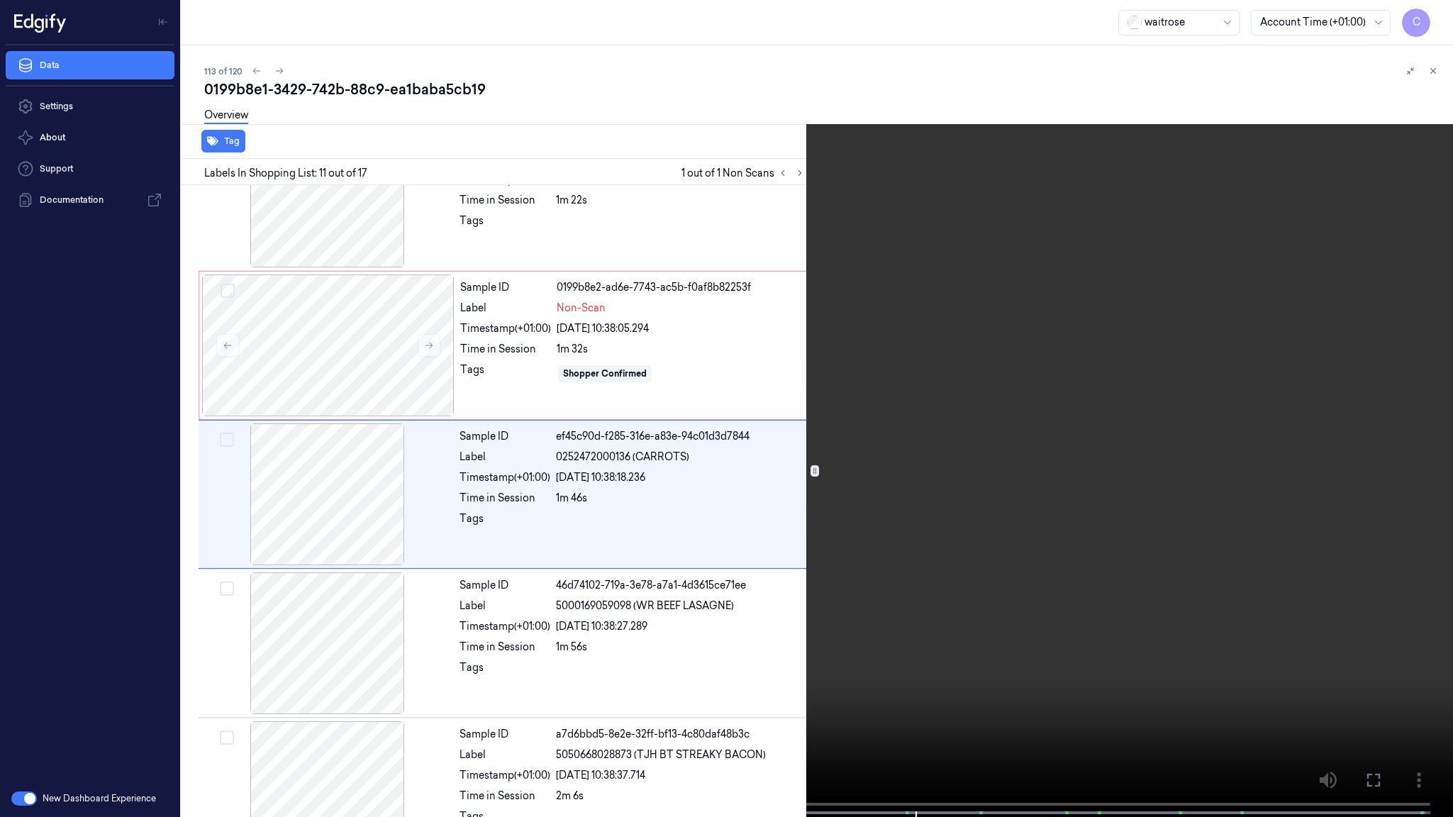
click at [620, 489] on video at bounding box center [726, 410] width 1453 height 820
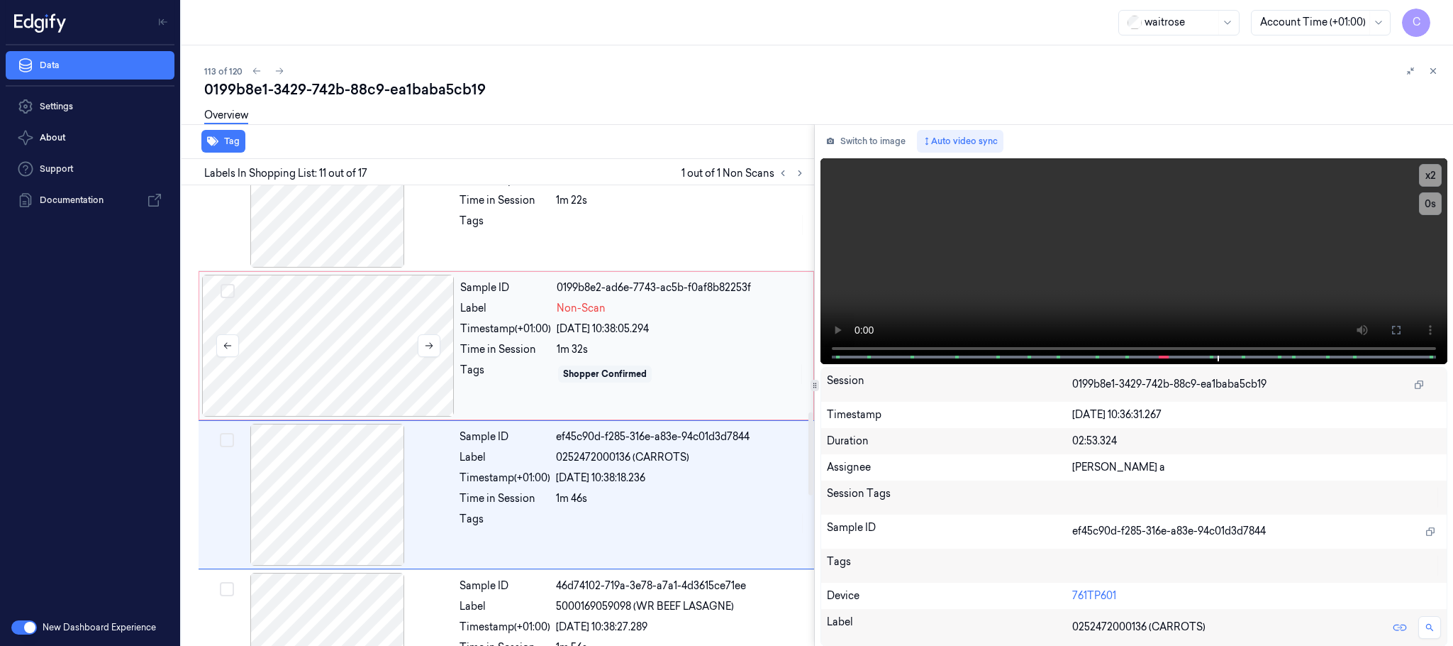
click at [305, 364] on div at bounding box center [328, 346] width 253 height 142
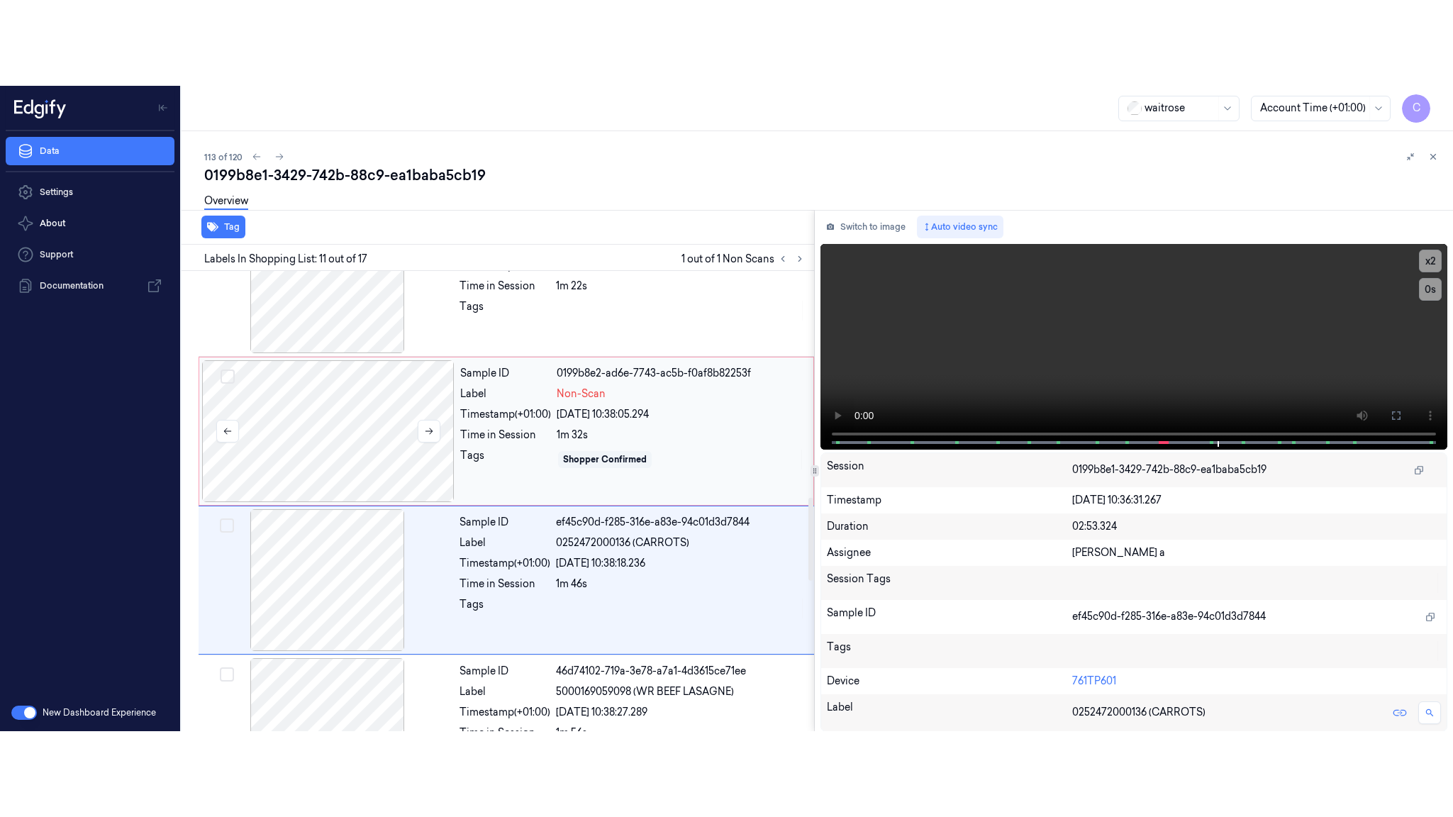
scroll to position [1190, 0]
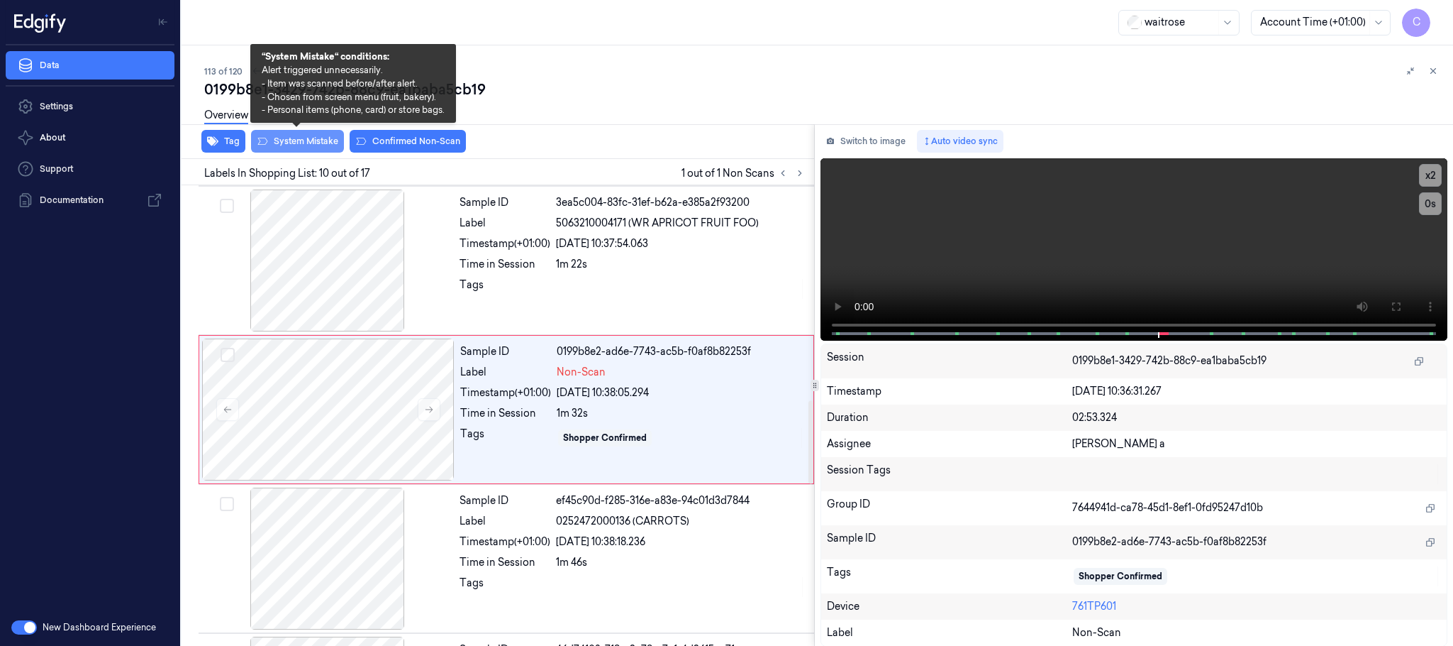
click at [284, 143] on button "System Mistake" at bounding box center [297, 141] width 93 height 23
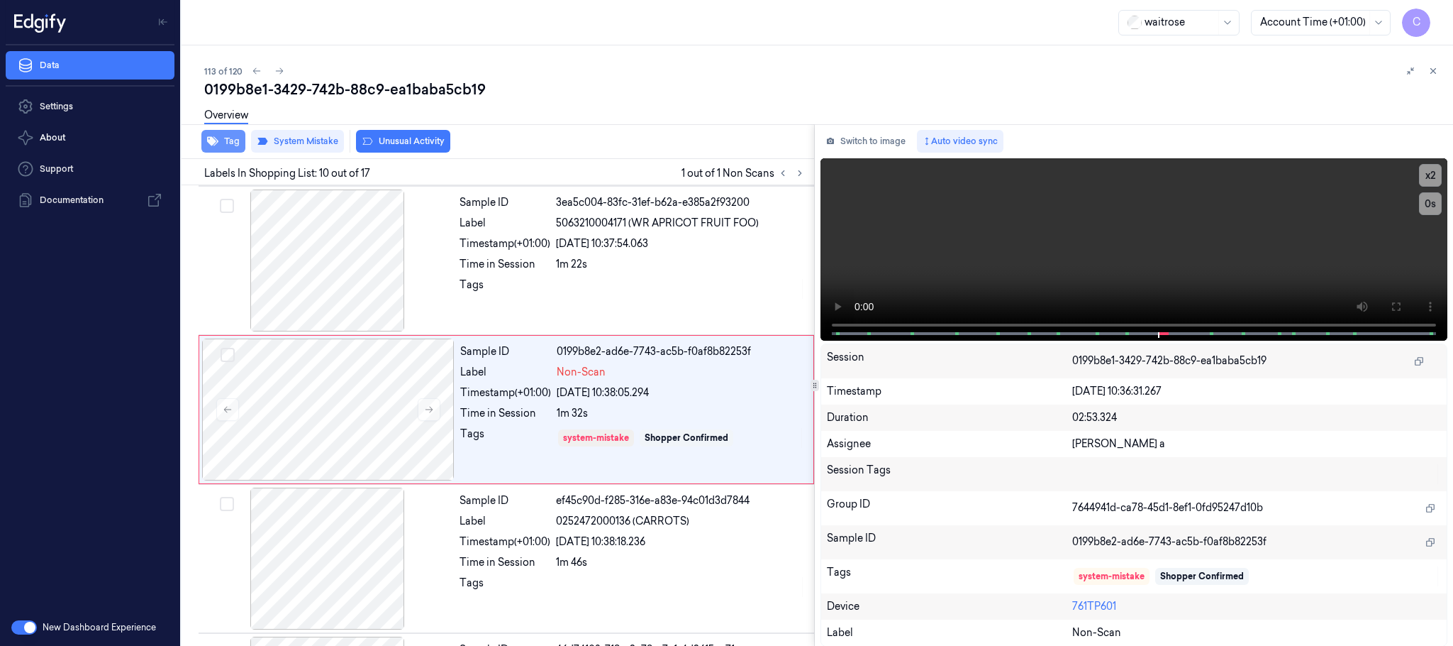
click at [226, 145] on button "Tag" at bounding box center [223, 141] width 44 height 23
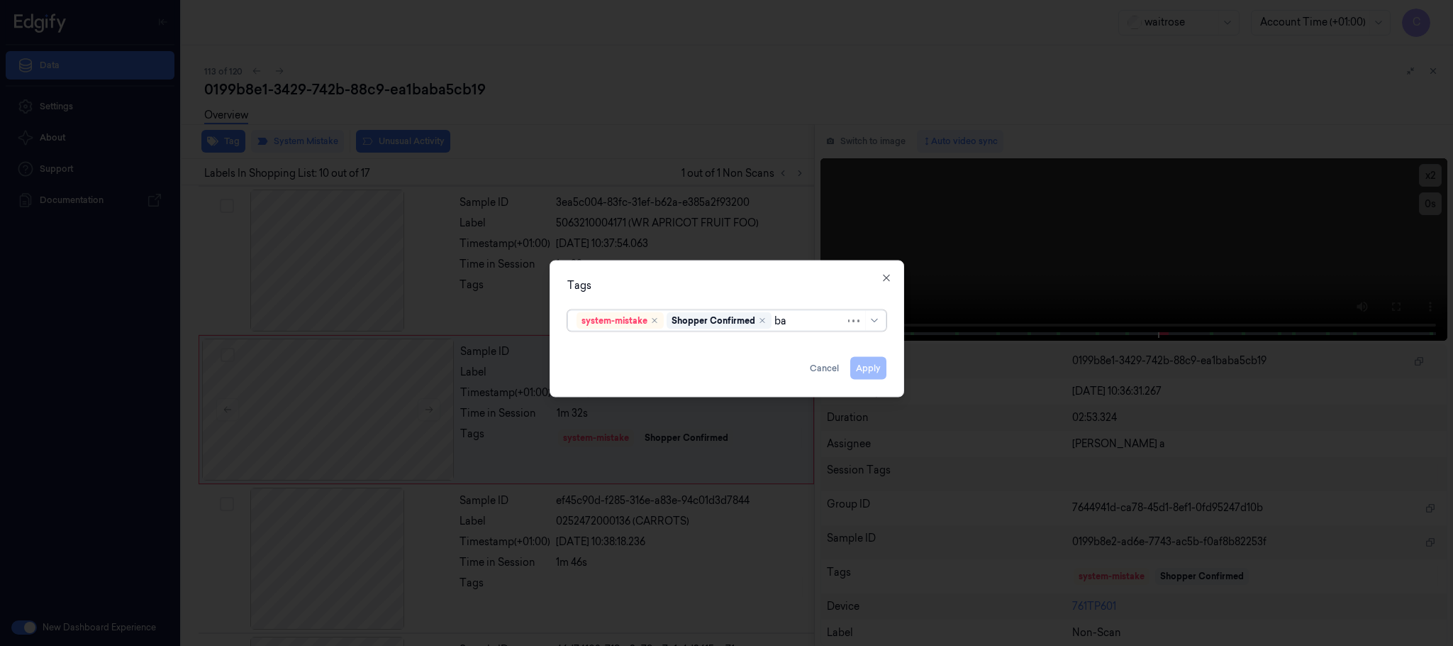
type input "bag"
click at [598, 347] on div "bags" at bounding box center [588, 349] width 23 height 15
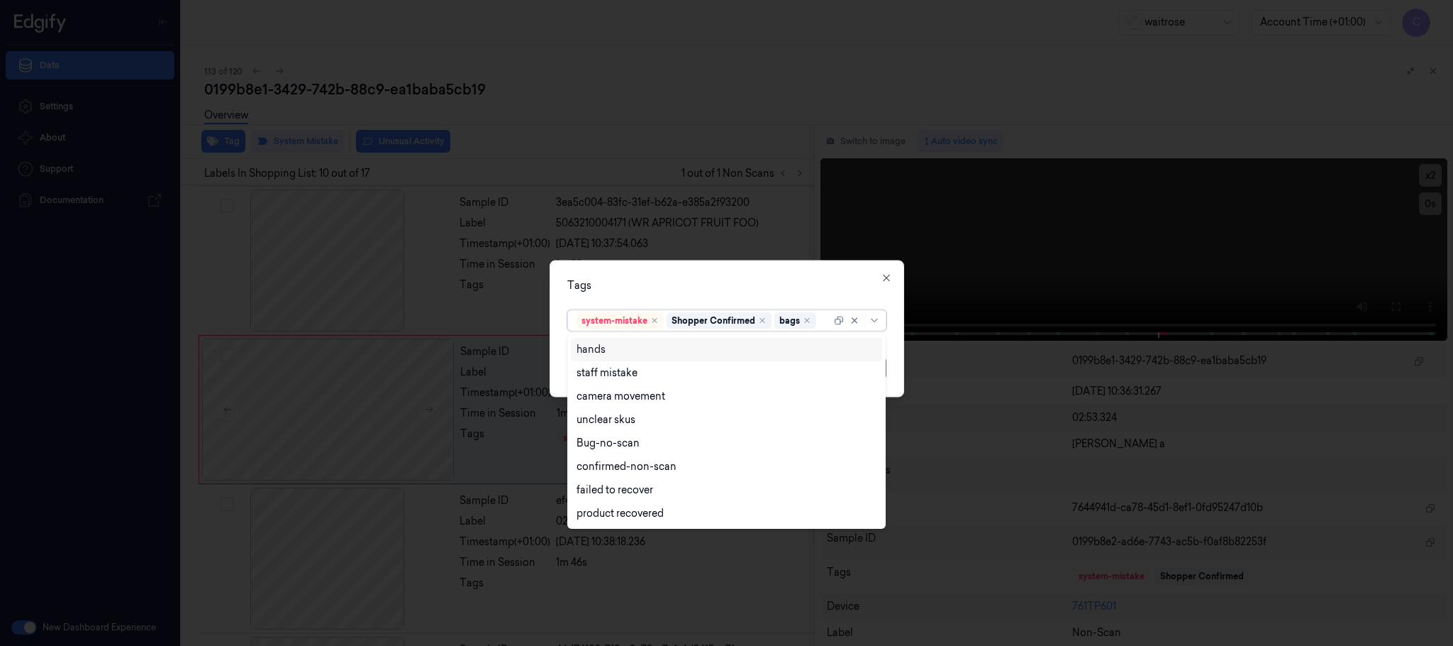
click at [670, 275] on div "Tags option bags, selected. 8 results available. Use Up and Down to choose opti…" at bounding box center [727, 328] width 355 height 137
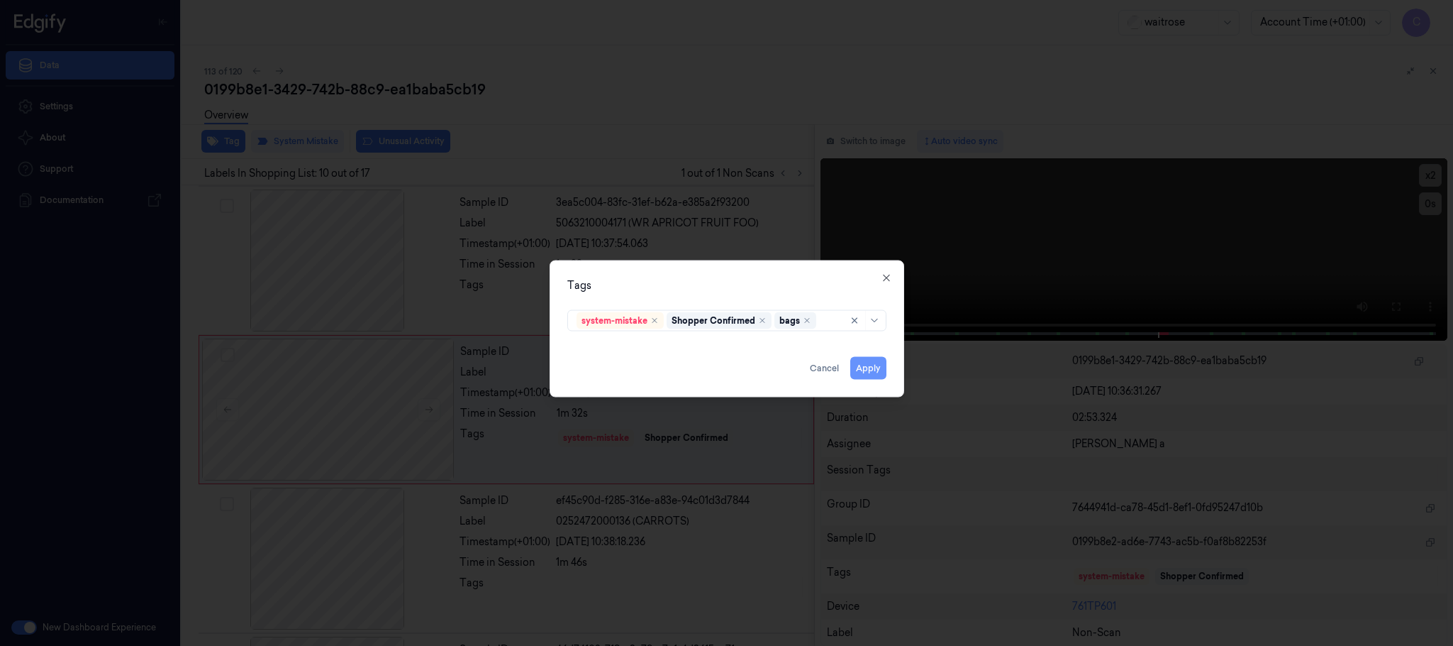
click at [869, 368] on button "Apply" at bounding box center [869, 368] width 36 height 23
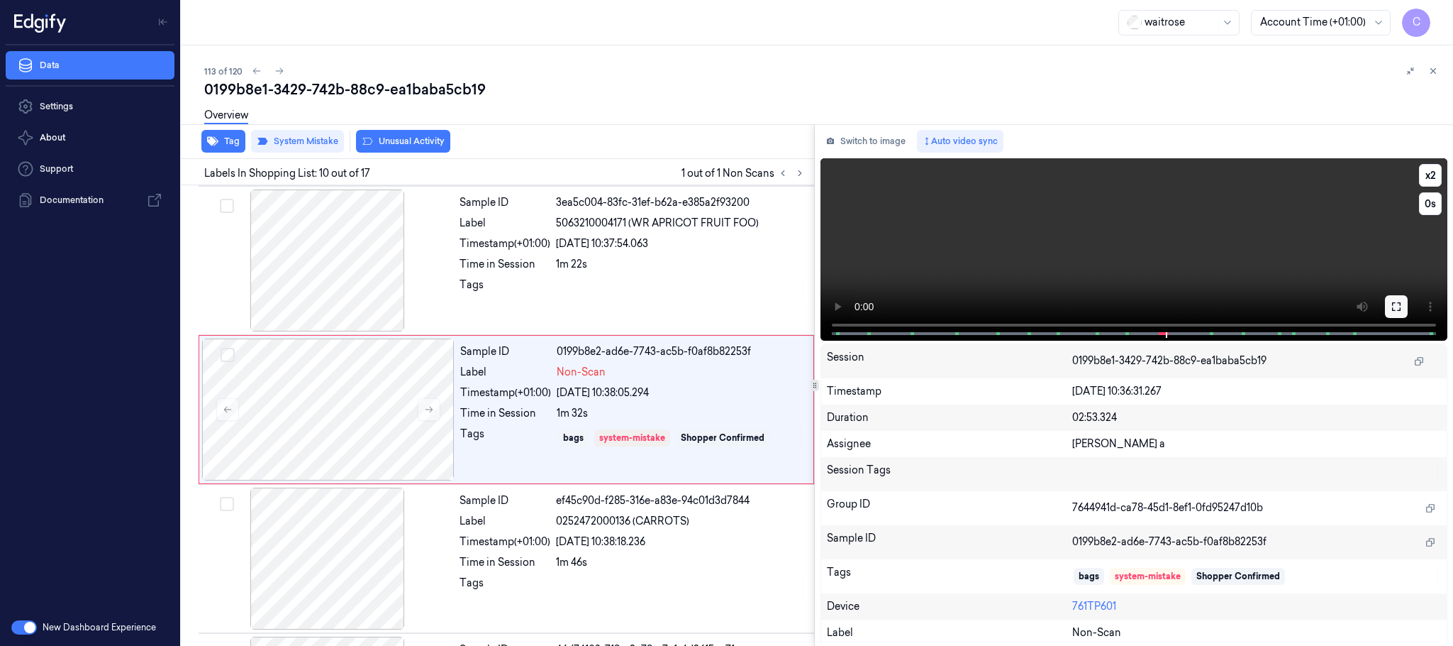
click at [1390, 305] on button at bounding box center [1396, 306] width 23 height 23
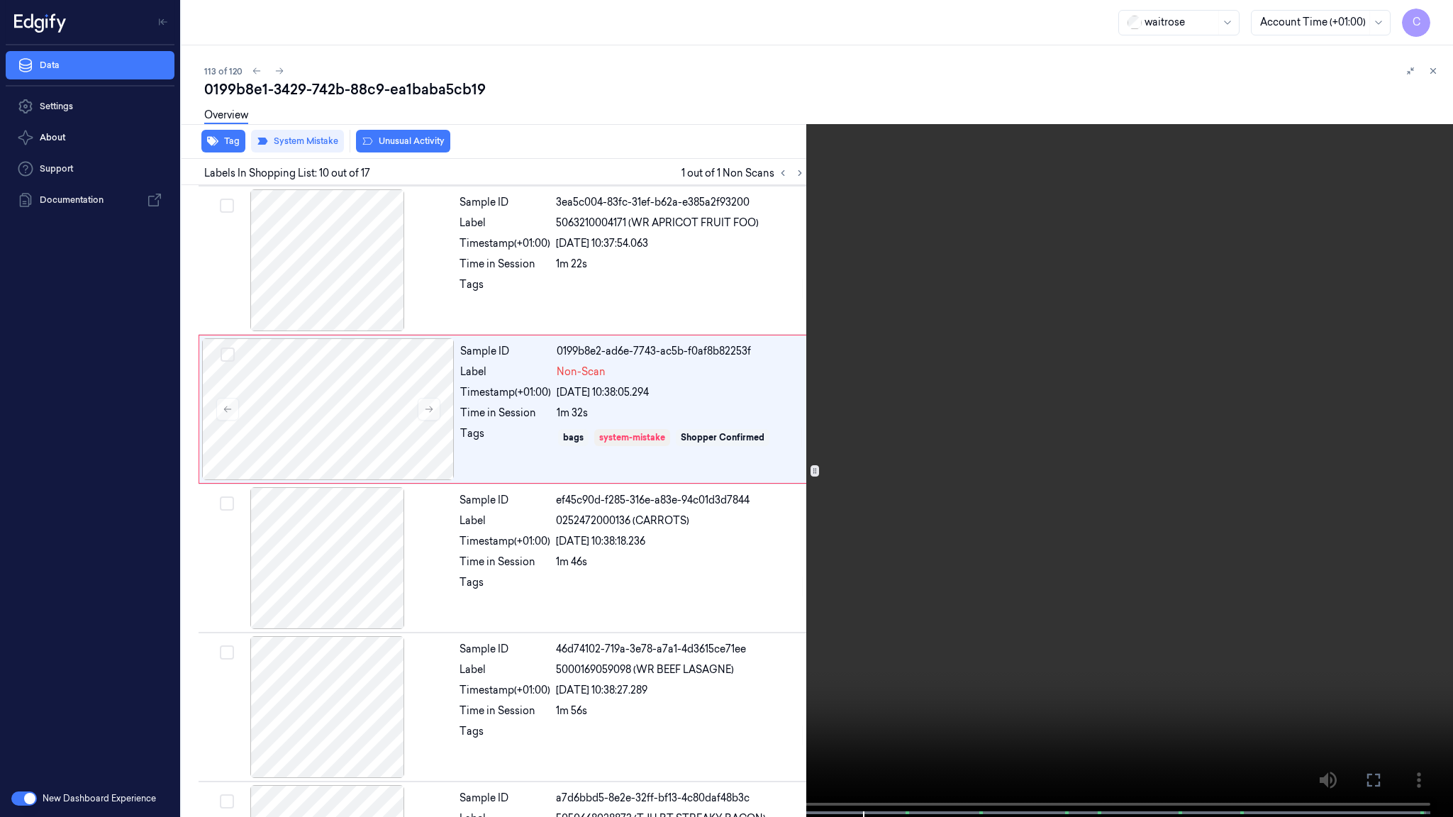
click at [568, 514] on video at bounding box center [726, 410] width 1453 height 820
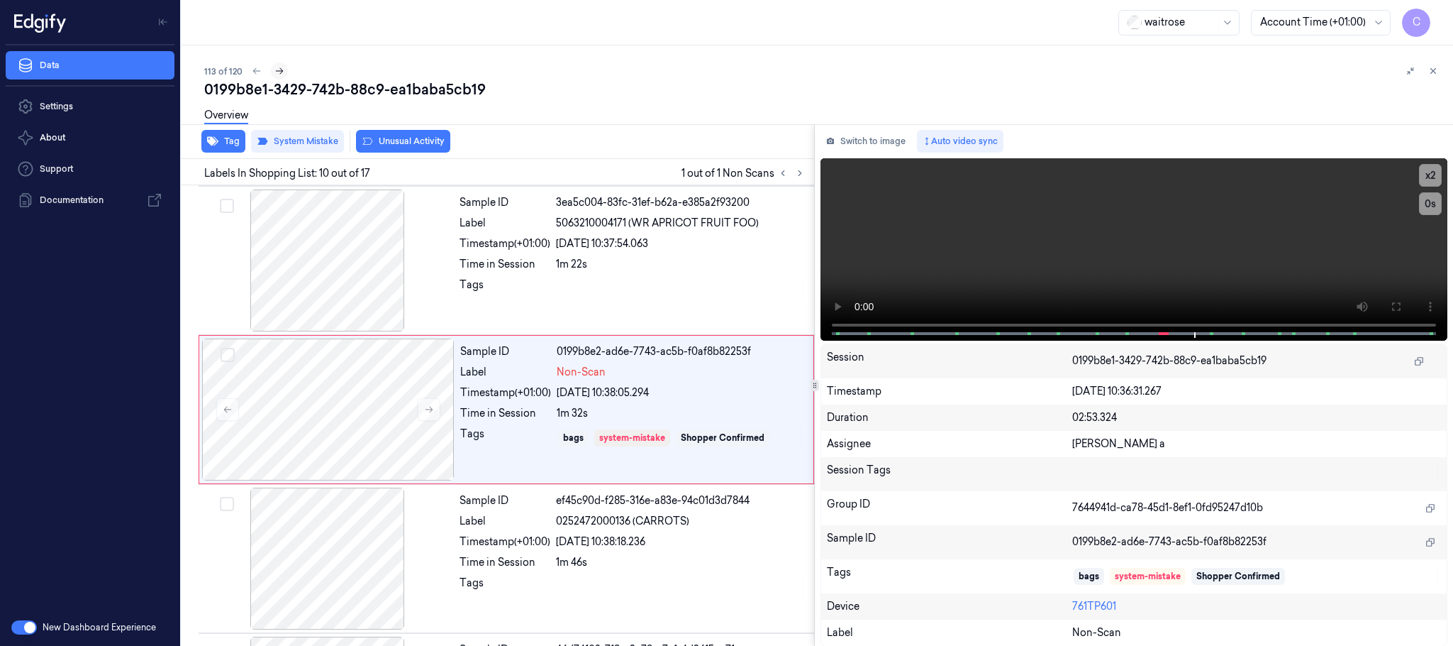
click at [282, 72] on icon at bounding box center [280, 71] width 10 height 10
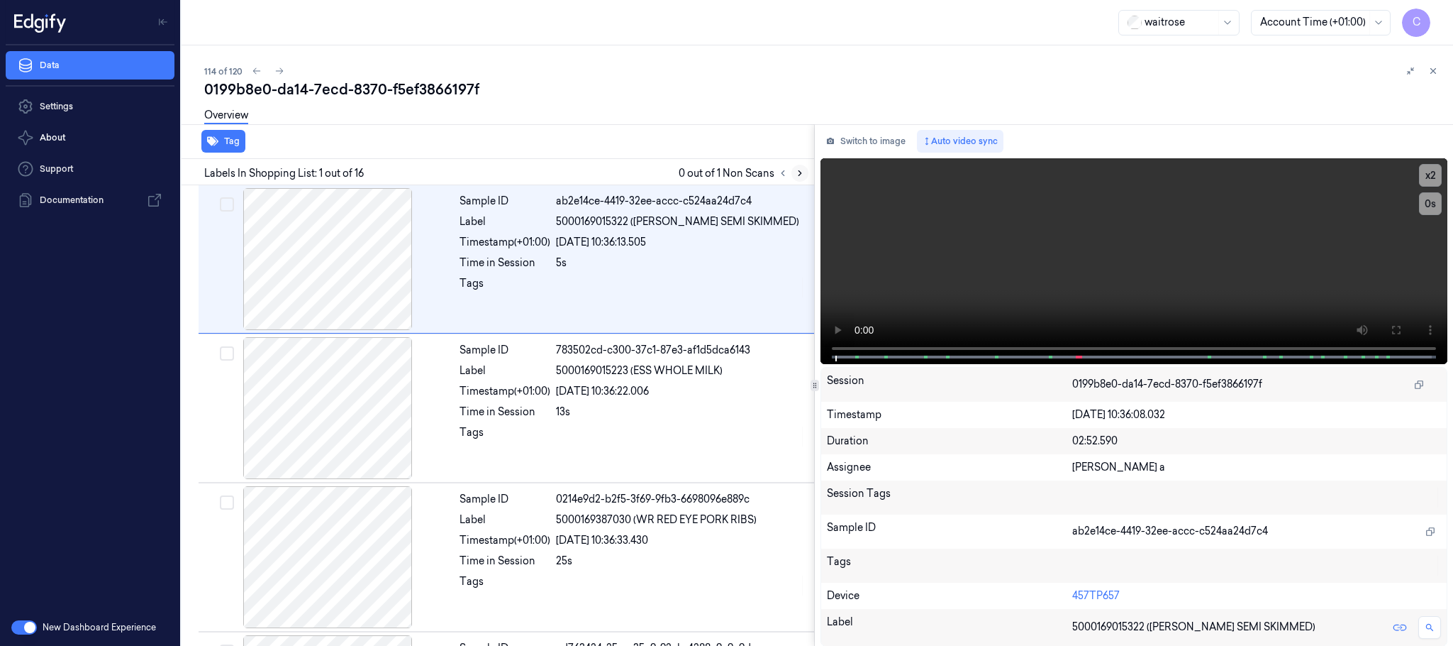
click at [798, 172] on icon at bounding box center [800, 173] width 10 height 10
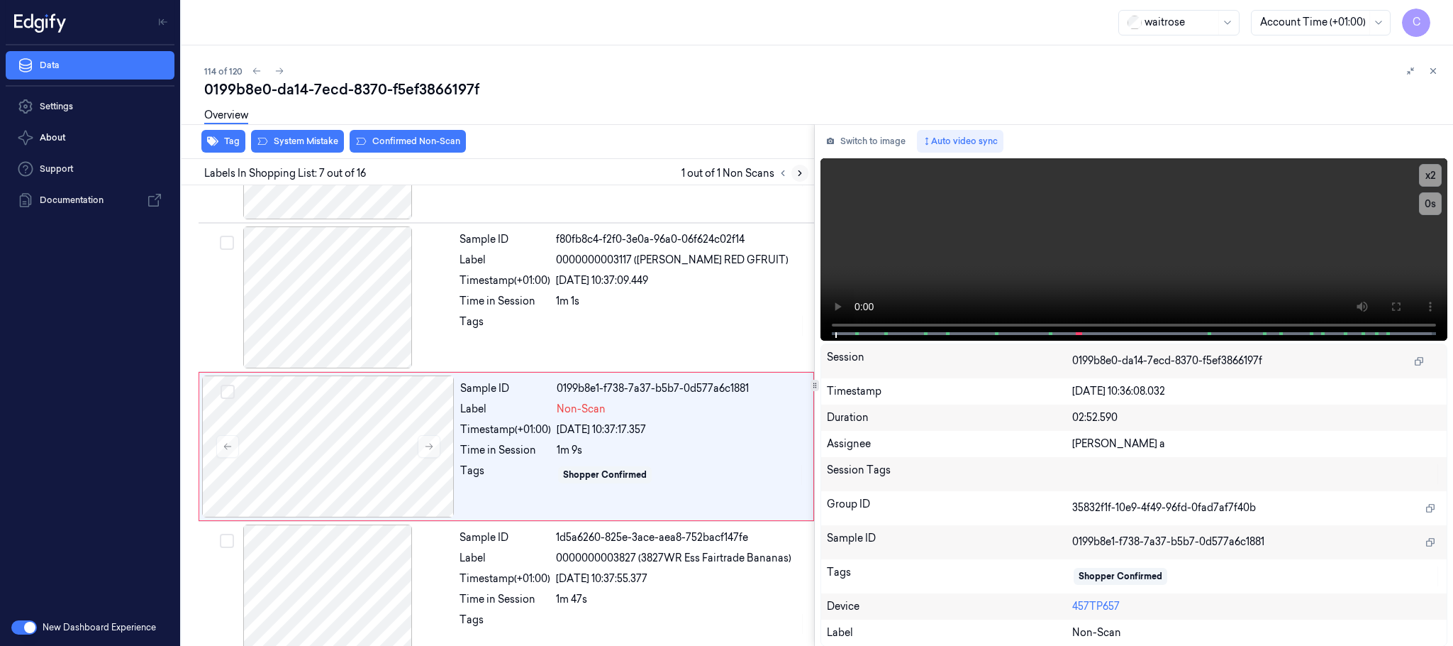
scroll to position [741, 0]
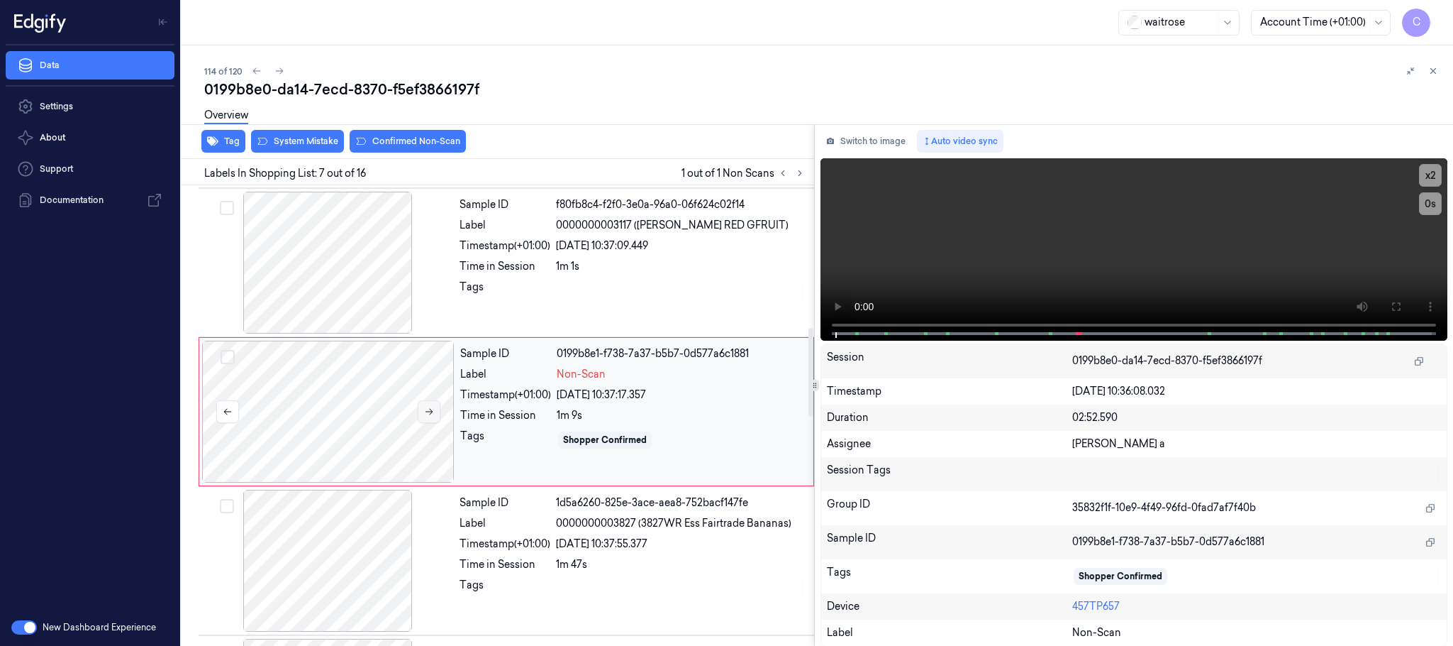
click at [422, 417] on button at bounding box center [429, 411] width 23 height 23
click at [432, 416] on icon at bounding box center [429, 411] width 10 height 10
click at [424, 416] on icon at bounding box center [429, 411] width 10 height 10
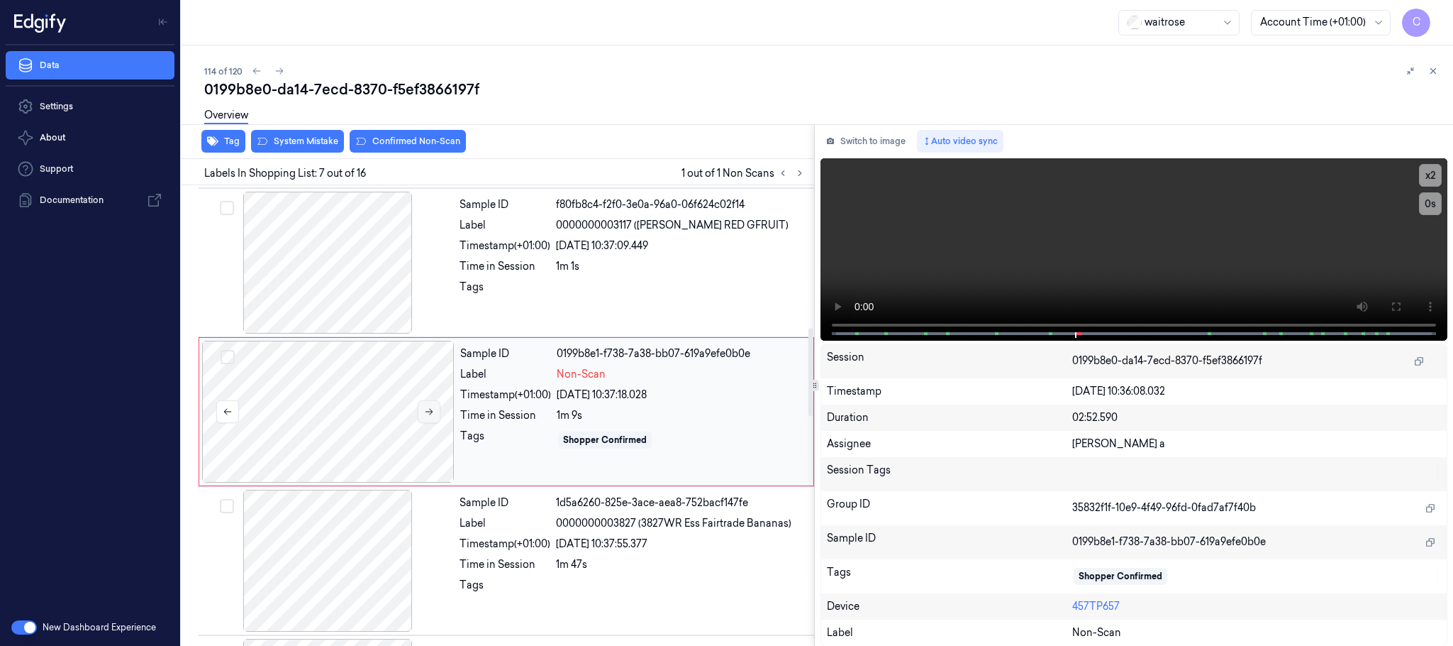
click at [424, 416] on icon at bounding box center [429, 411] width 10 height 10
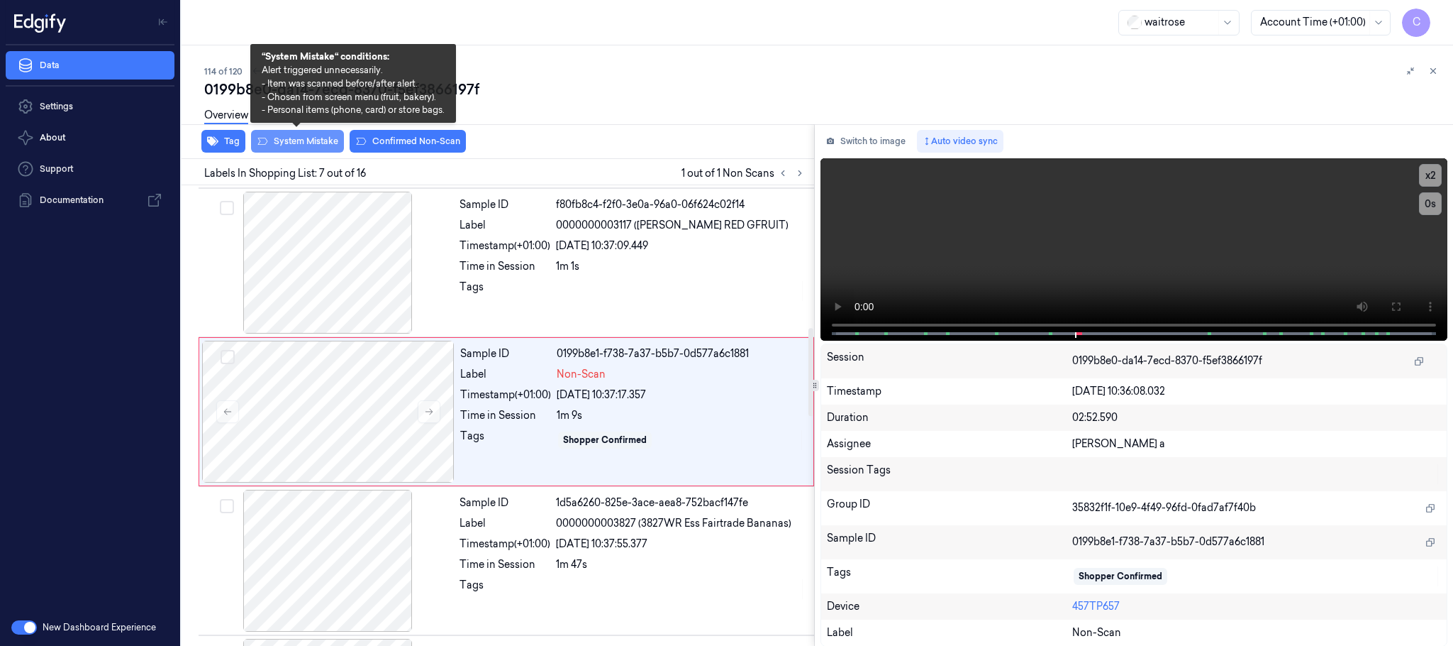
click at [318, 141] on button "System Mistake" at bounding box center [297, 141] width 93 height 23
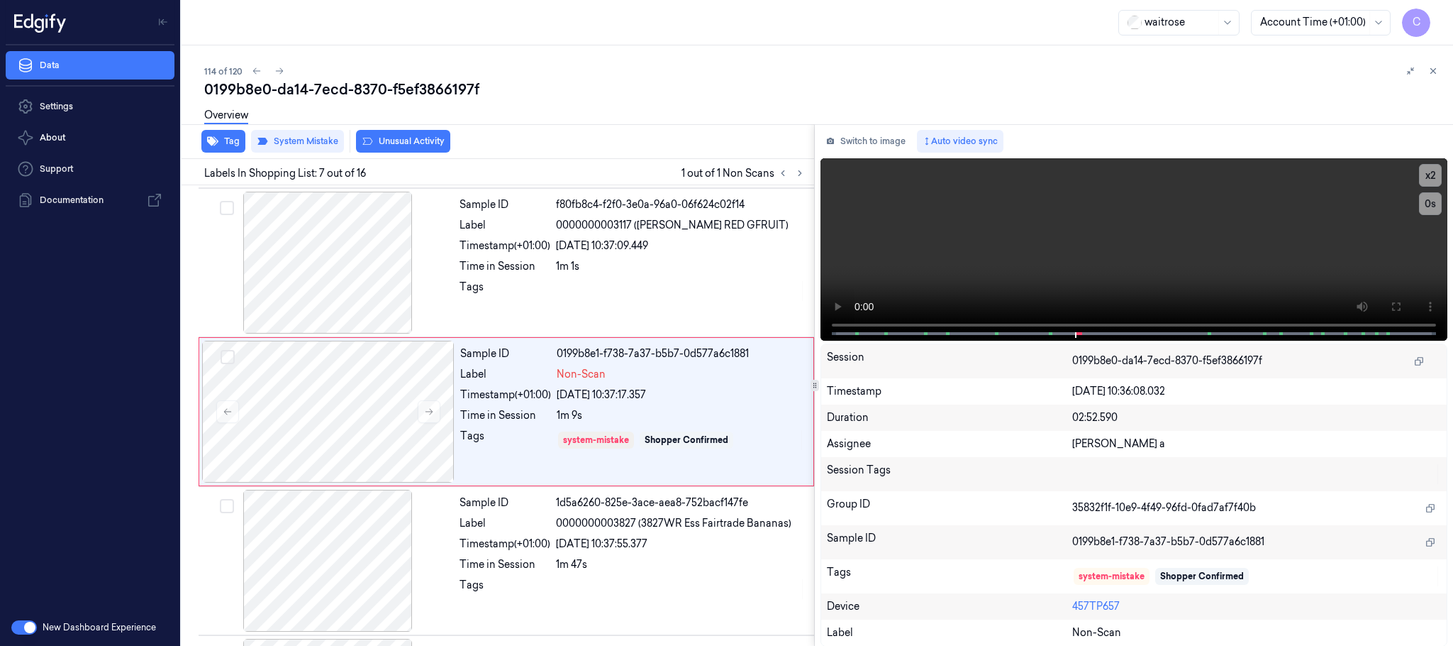
click at [445, 139] on button "Unusual Activity" at bounding box center [403, 141] width 94 height 23
click at [228, 145] on button "Tag" at bounding box center [223, 141] width 44 height 23
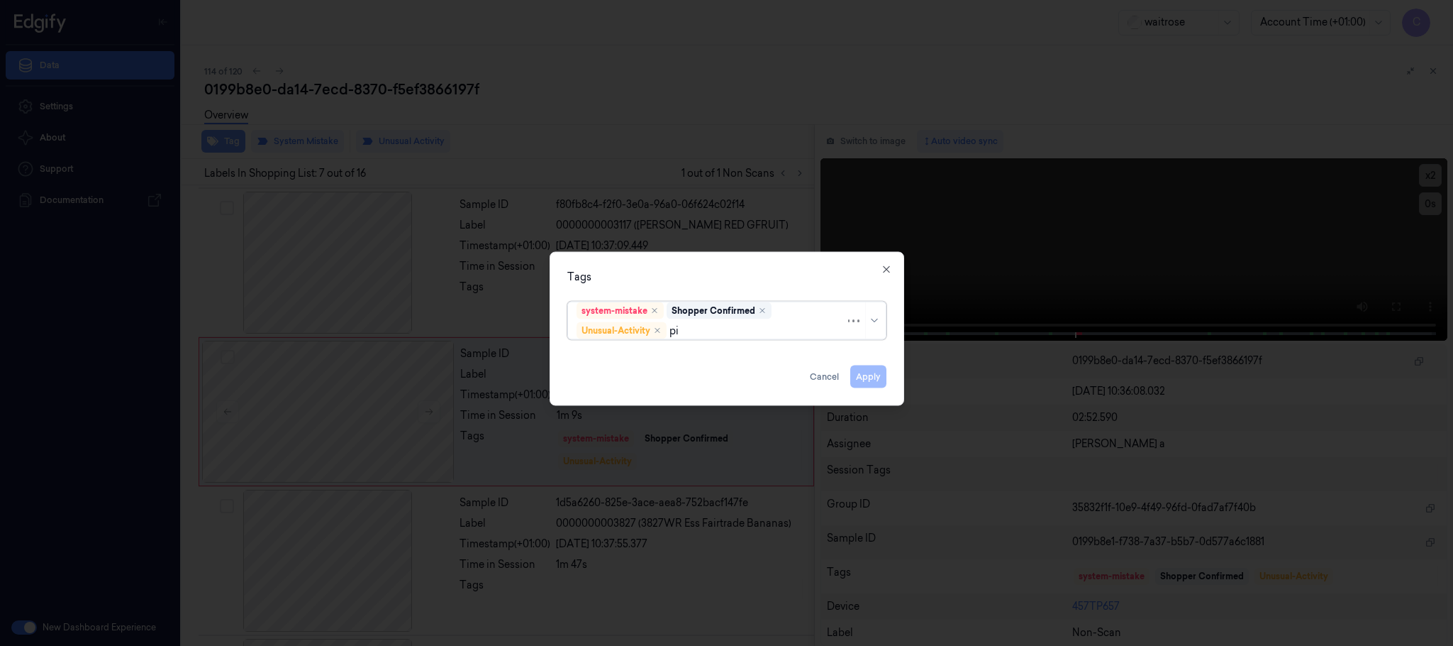
type input "pic"
click at [605, 362] on div "Picklist item alert" at bounding box center [618, 358] width 82 height 15
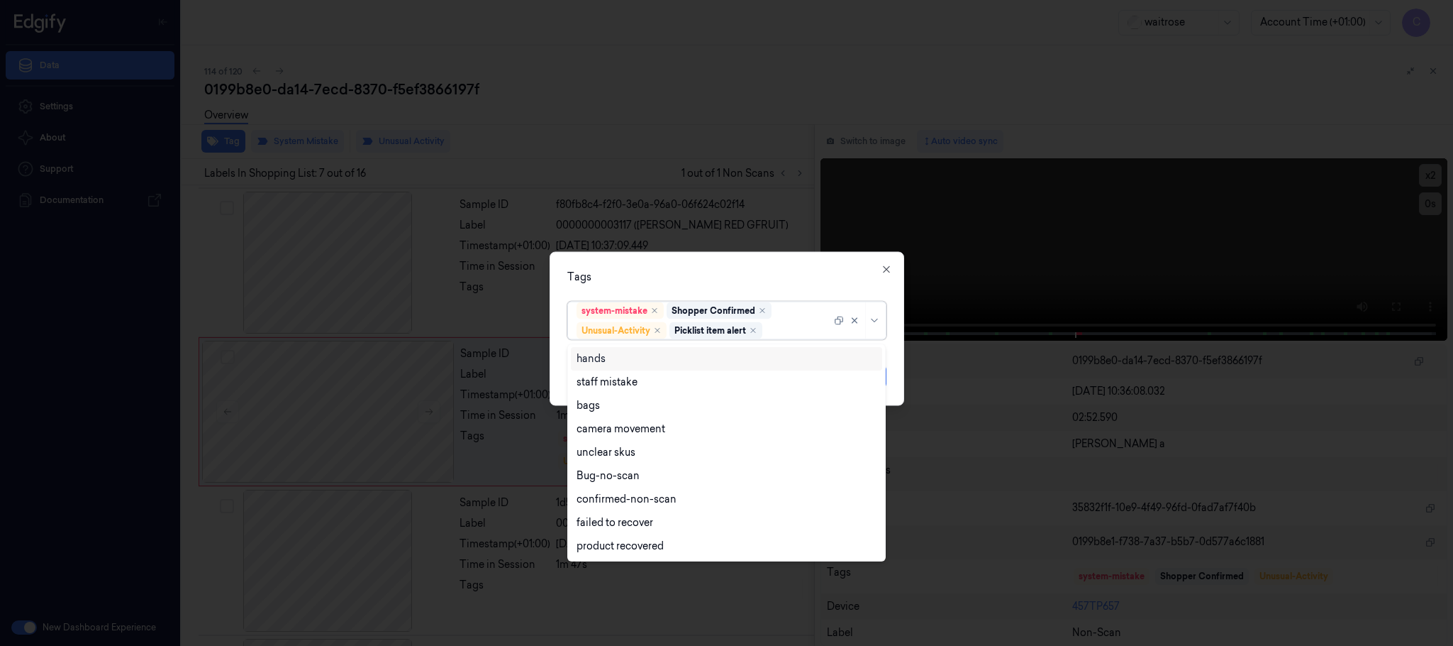
click at [711, 264] on div "Tags option Picklist item alert, selected. 9 results available. Use Up and Down…" at bounding box center [727, 329] width 355 height 154
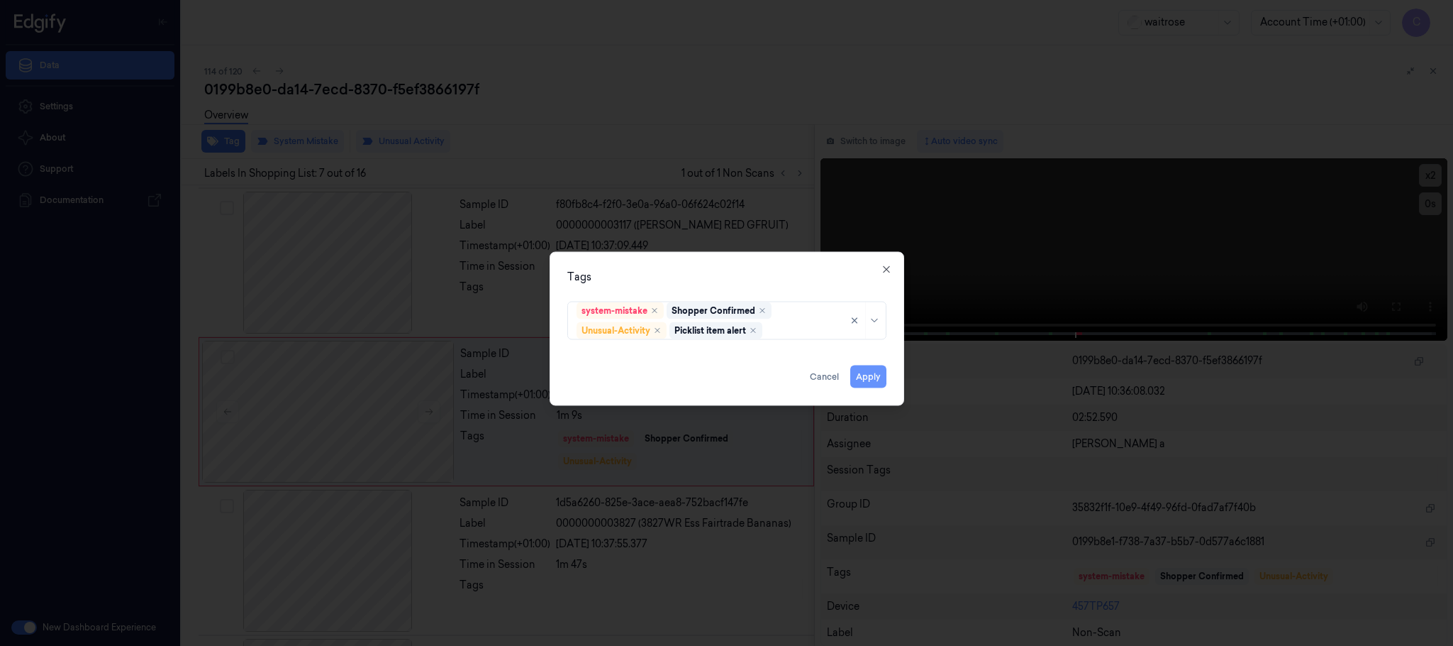
click at [875, 381] on button "Apply" at bounding box center [869, 376] width 36 height 23
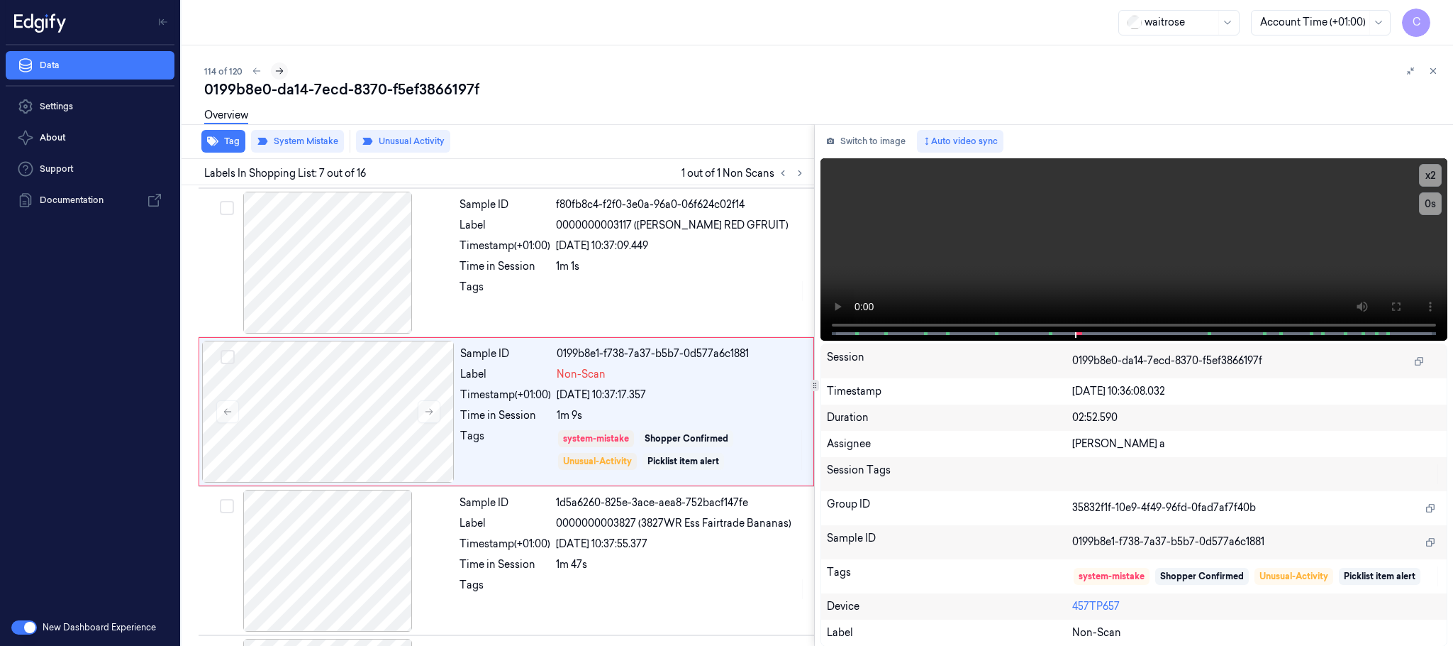
click at [281, 72] on icon at bounding box center [280, 71] width 10 height 10
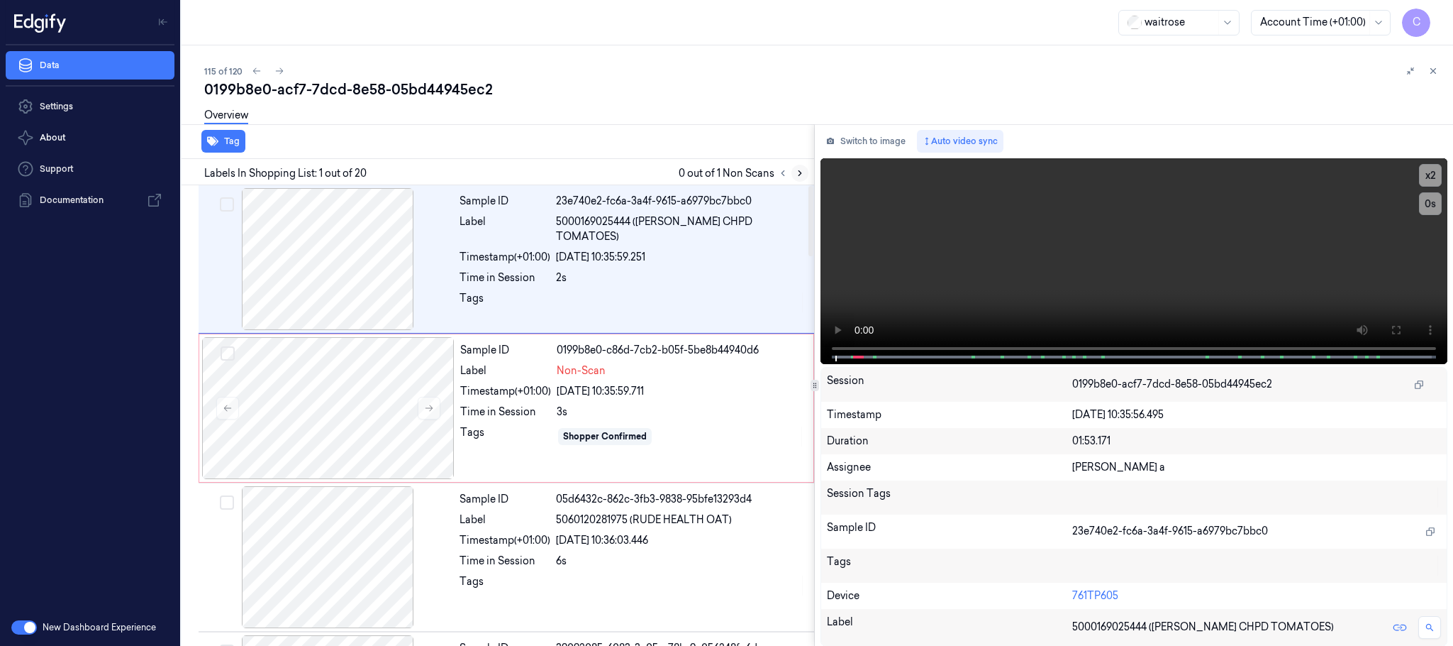
click at [800, 169] on icon at bounding box center [800, 173] width 10 height 10
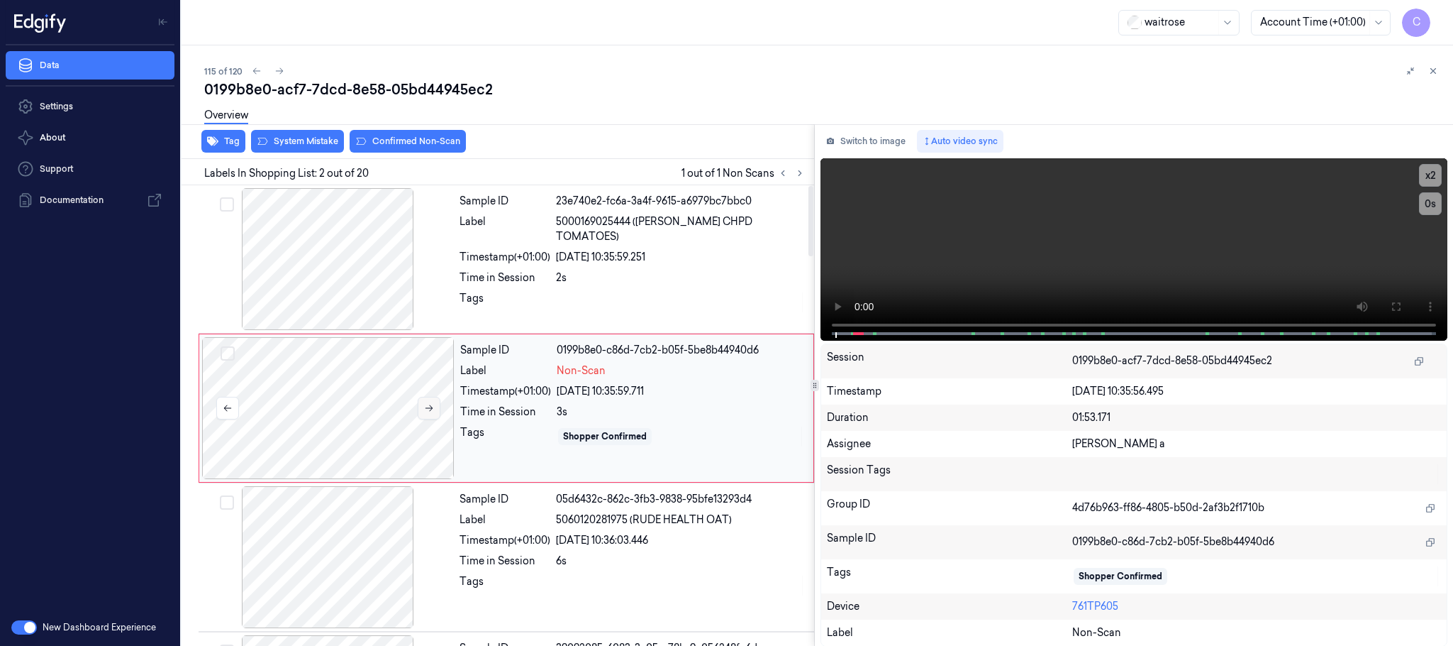
click at [428, 409] on icon at bounding box center [430, 408] width 8 height 6
click at [358, 411] on div at bounding box center [328, 408] width 253 height 142
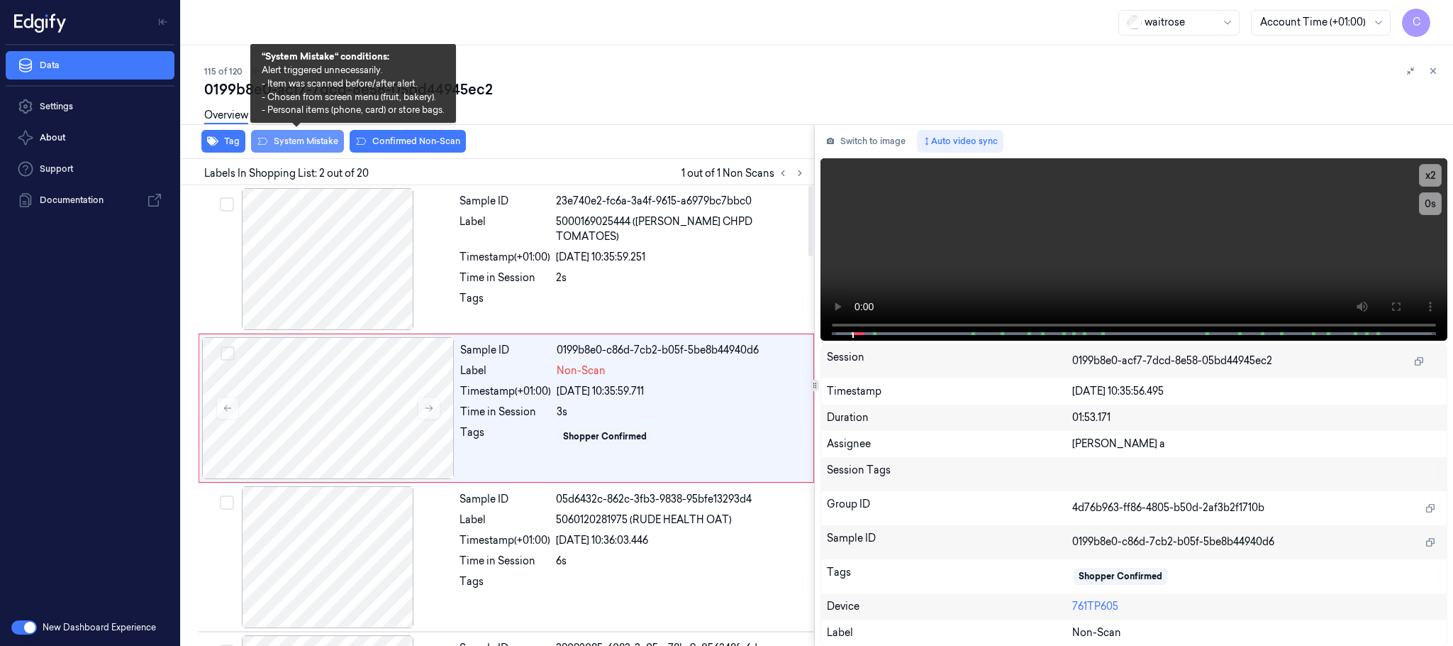
click at [313, 139] on button "System Mistake" at bounding box center [297, 141] width 93 height 23
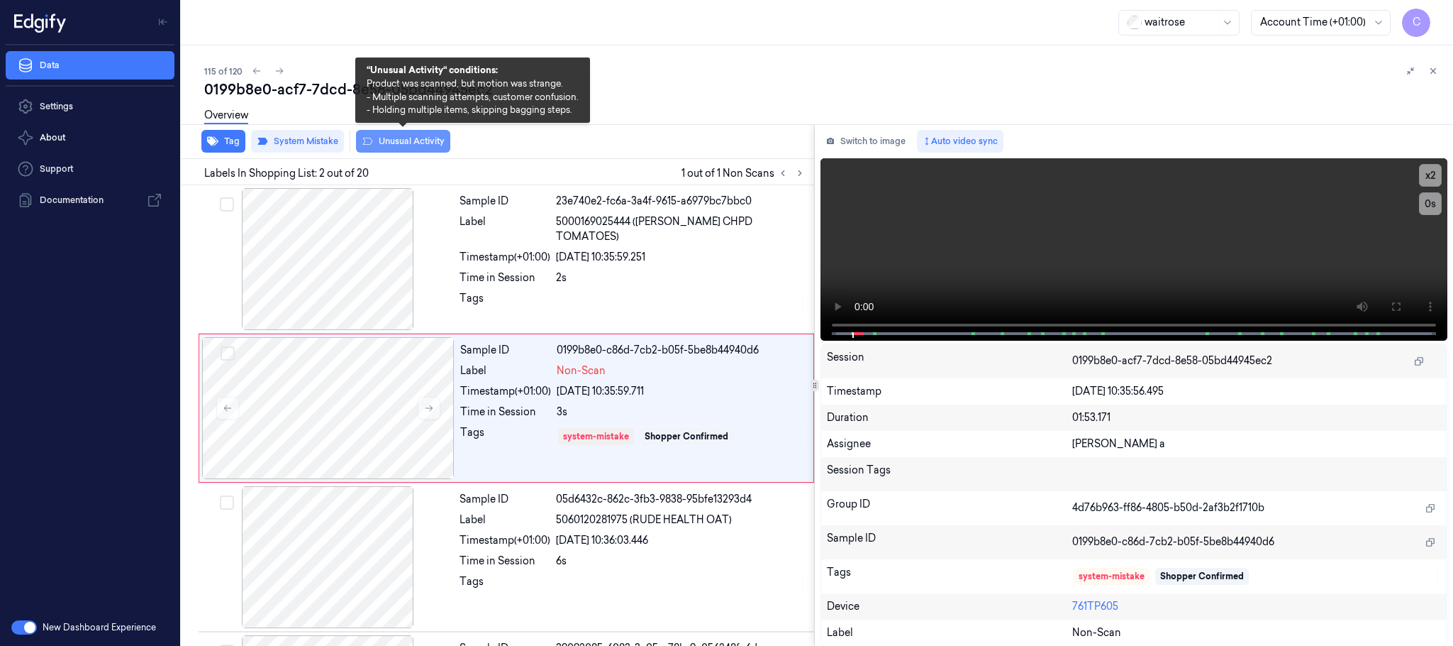
click at [384, 139] on button "Unusual Activity" at bounding box center [403, 141] width 94 height 23
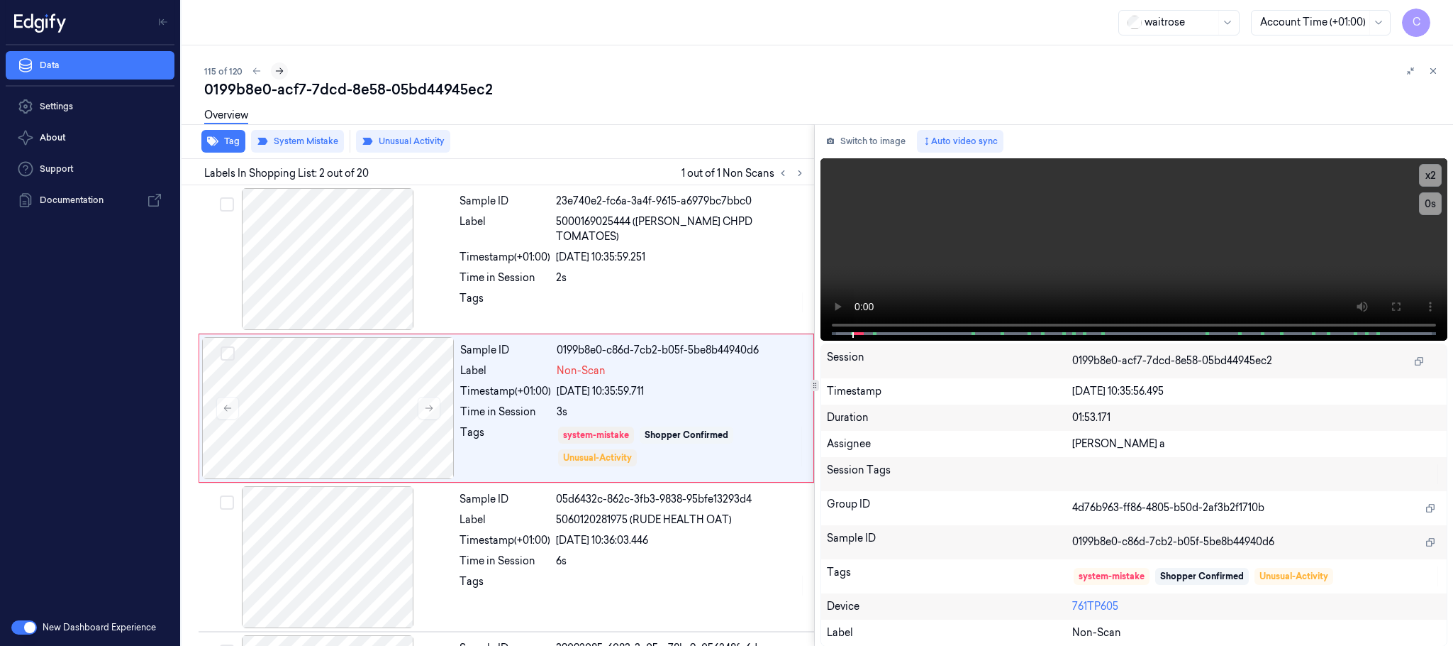
click at [277, 69] on icon at bounding box center [280, 71] width 10 height 10
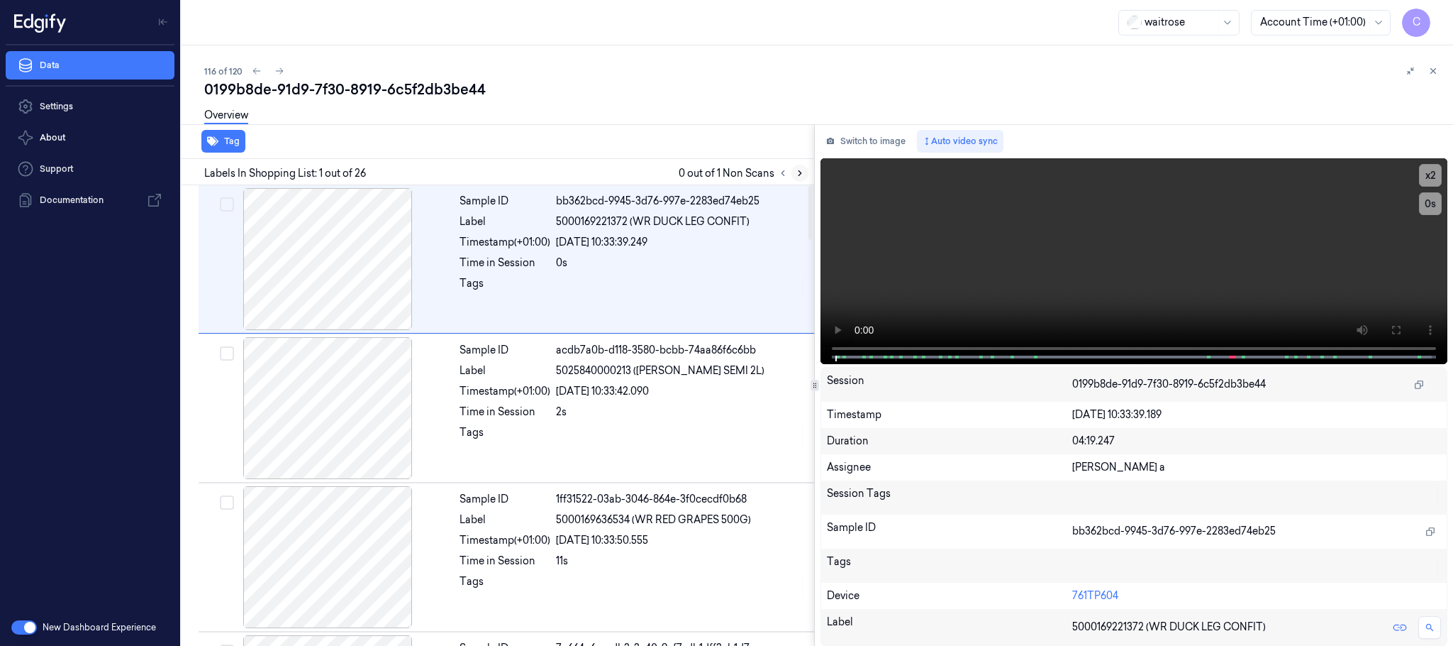
click at [798, 177] on icon at bounding box center [800, 173] width 10 height 10
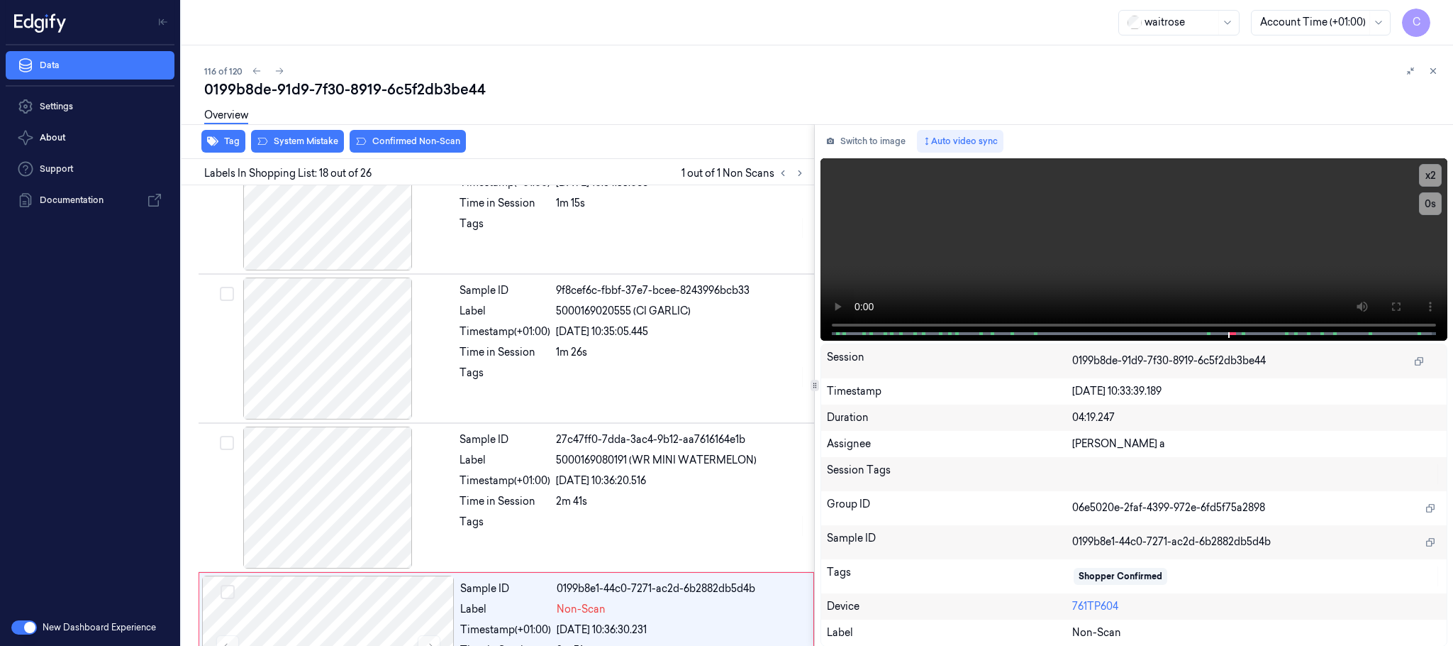
scroll to position [2388, 0]
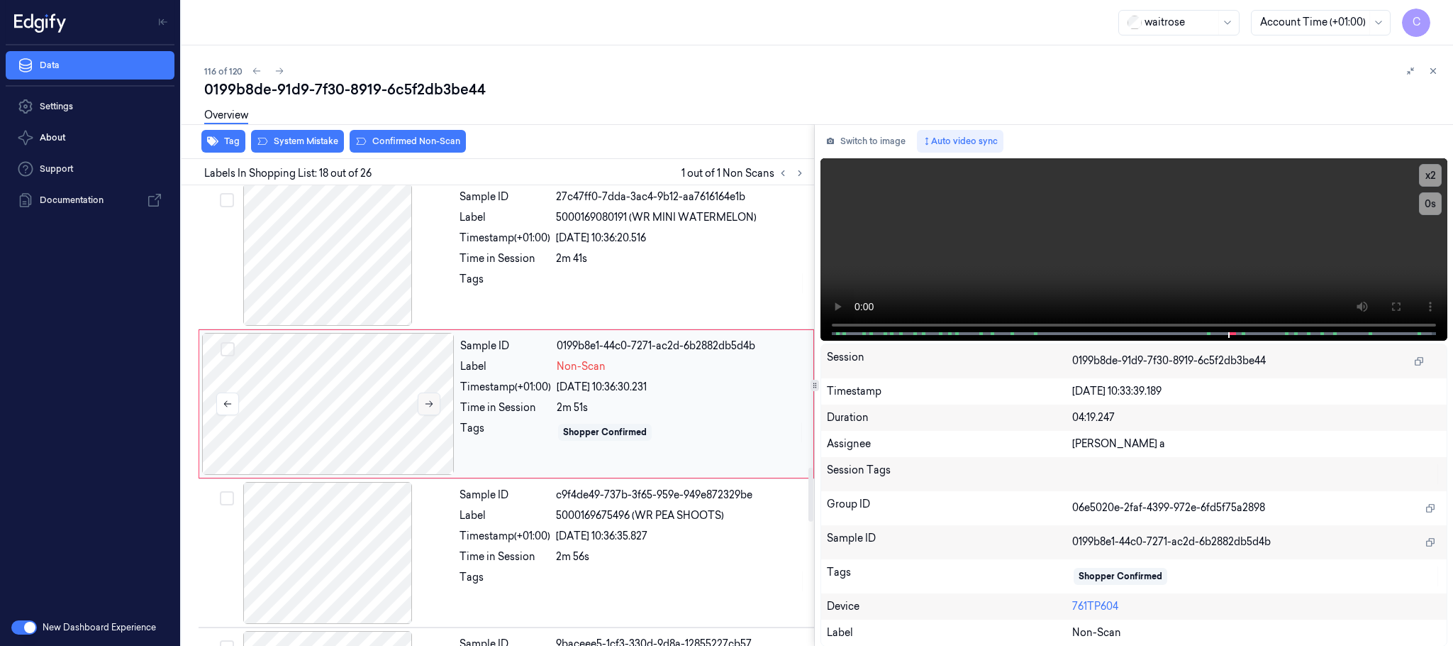
click at [431, 409] on icon at bounding box center [429, 404] width 10 height 10
click at [339, 260] on div at bounding box center [327, 255] width 253 height 142
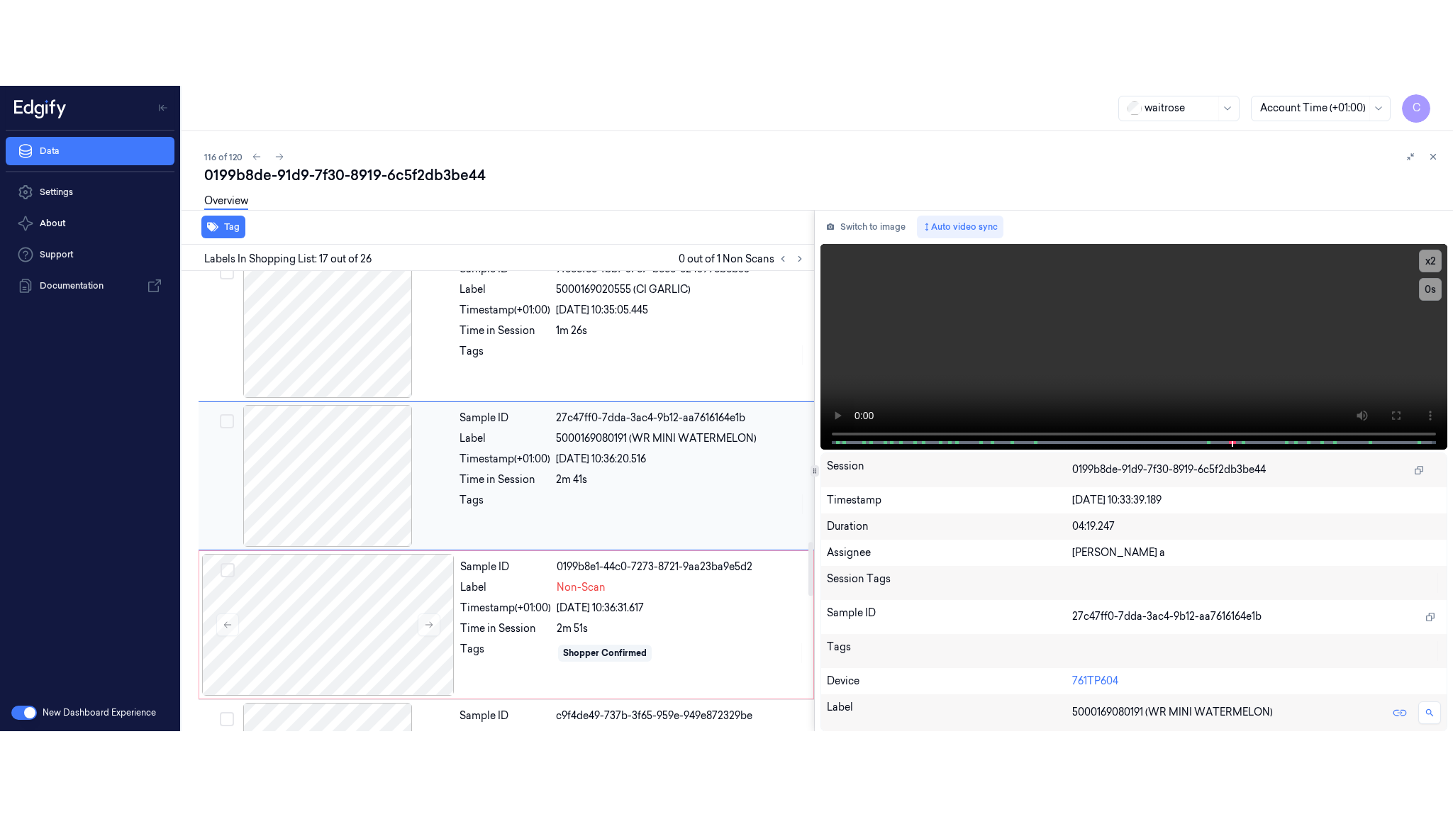
scroll to position [2237, 0]
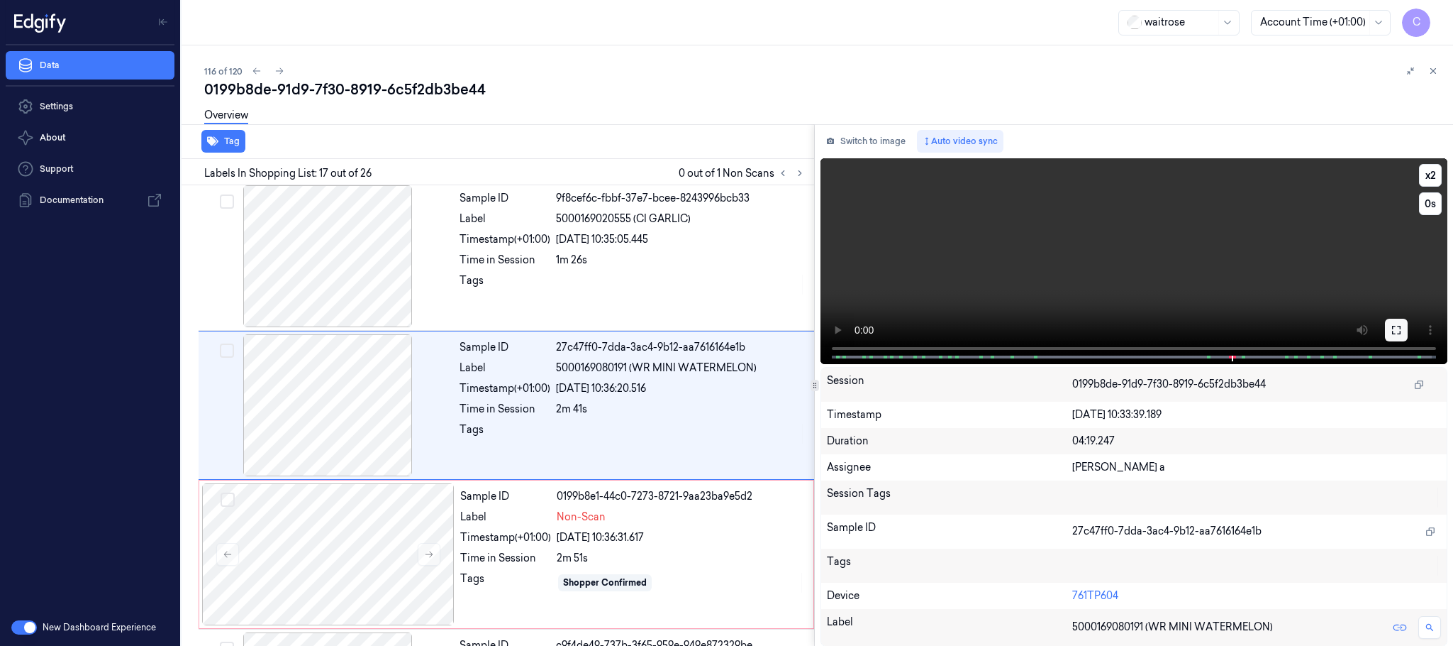
click at [1396, 328] on icon at bounding box center [1396, 329] width 11 height 11
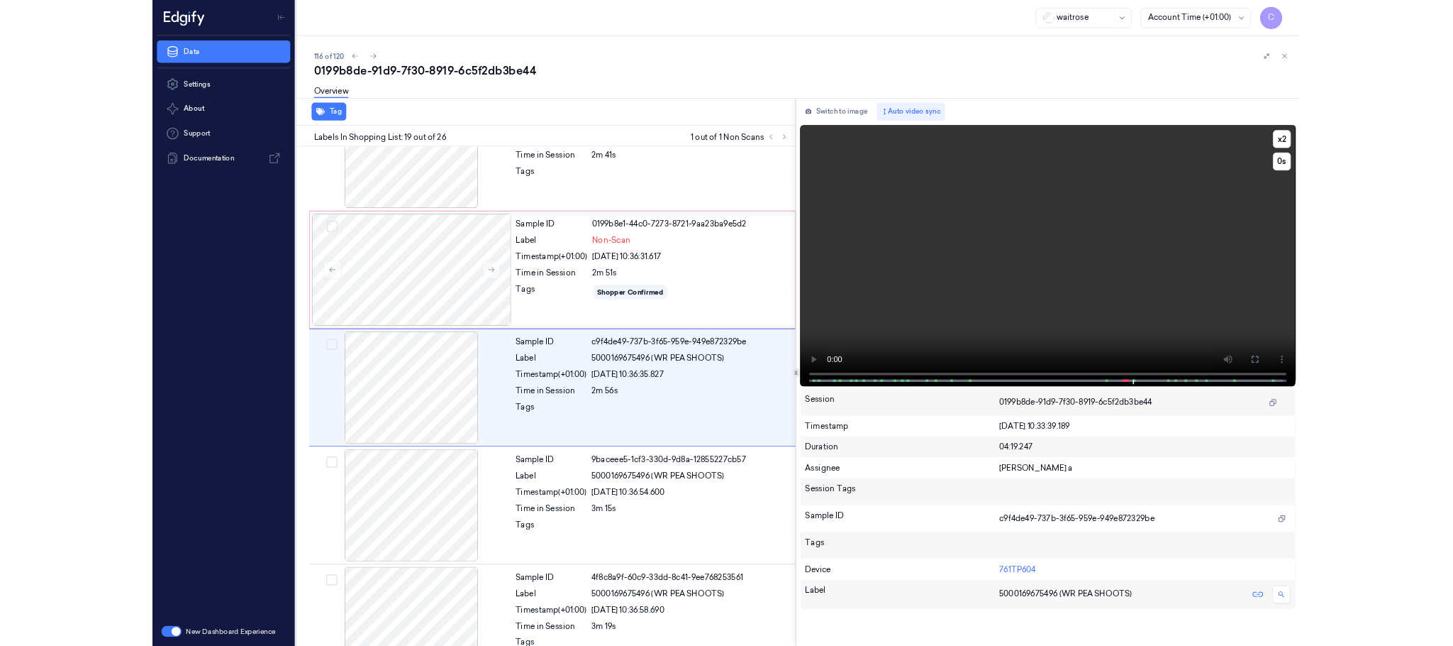
scroll to position [2452, 0]
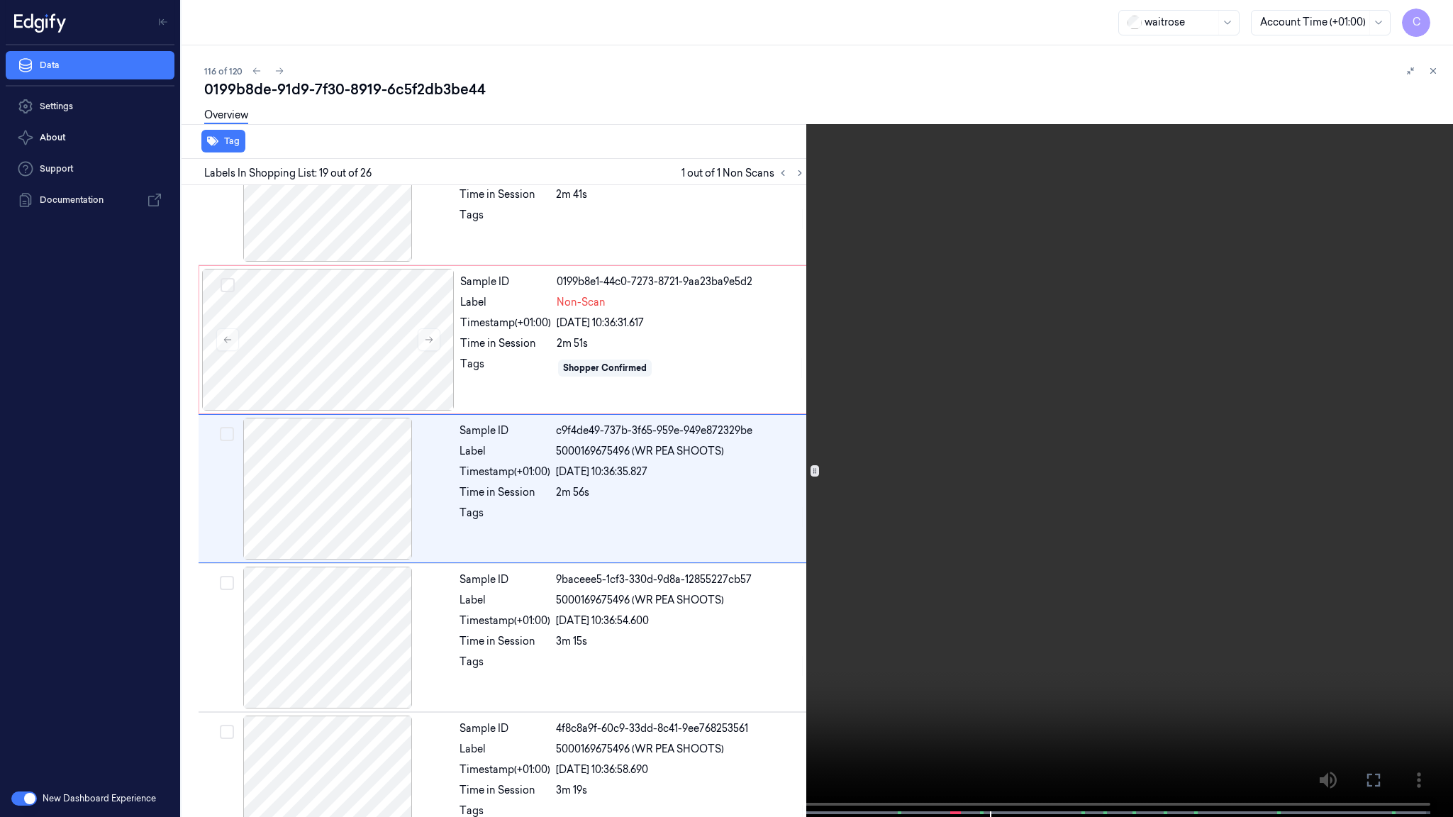
click at [829, 563] on video at bounding box center [726, 410] width 1453 height 820
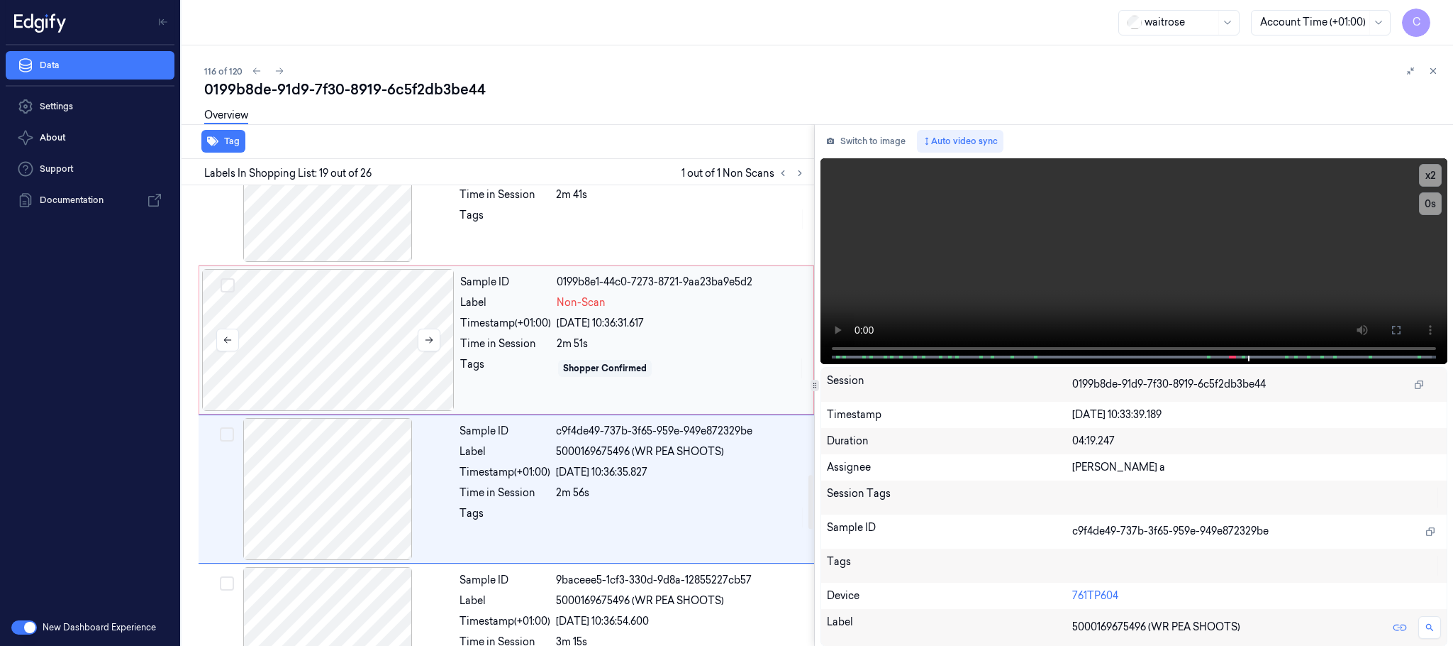
click at [289, 322] on div at bounding box center [328, 340] width 253 height 142
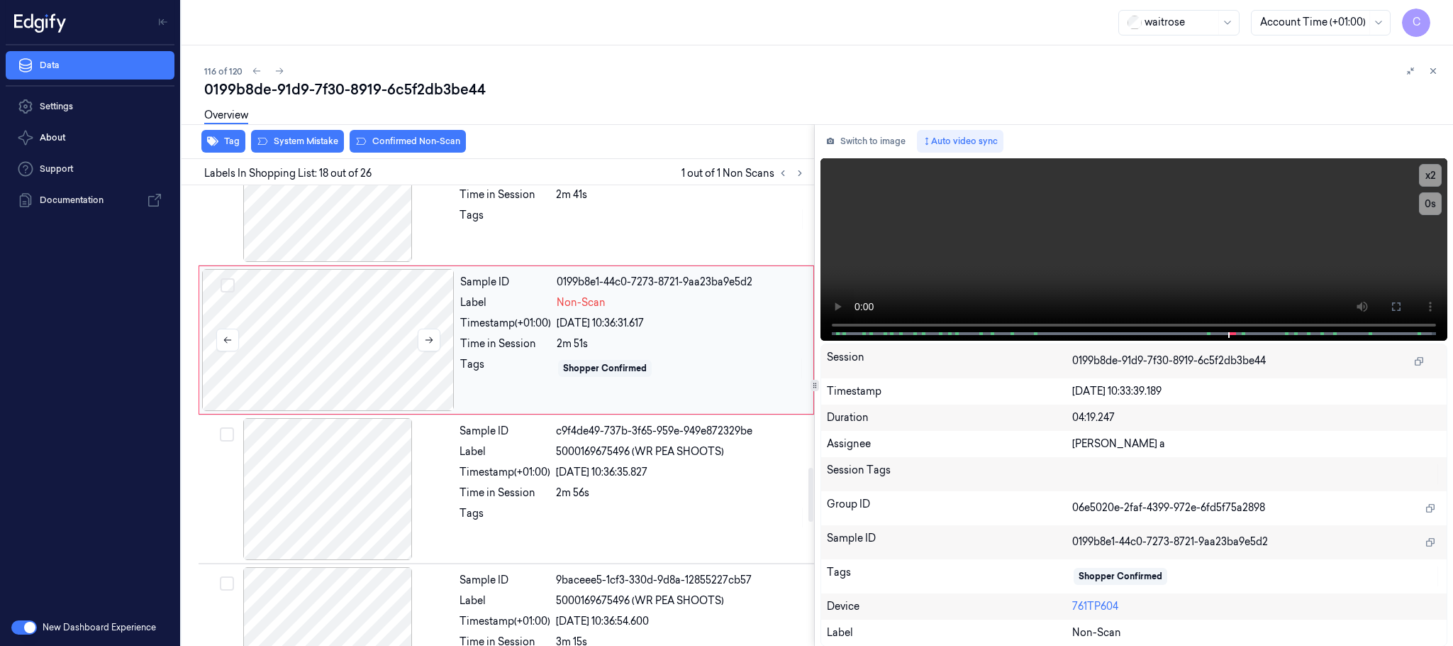
scroll to position [2388, 0]
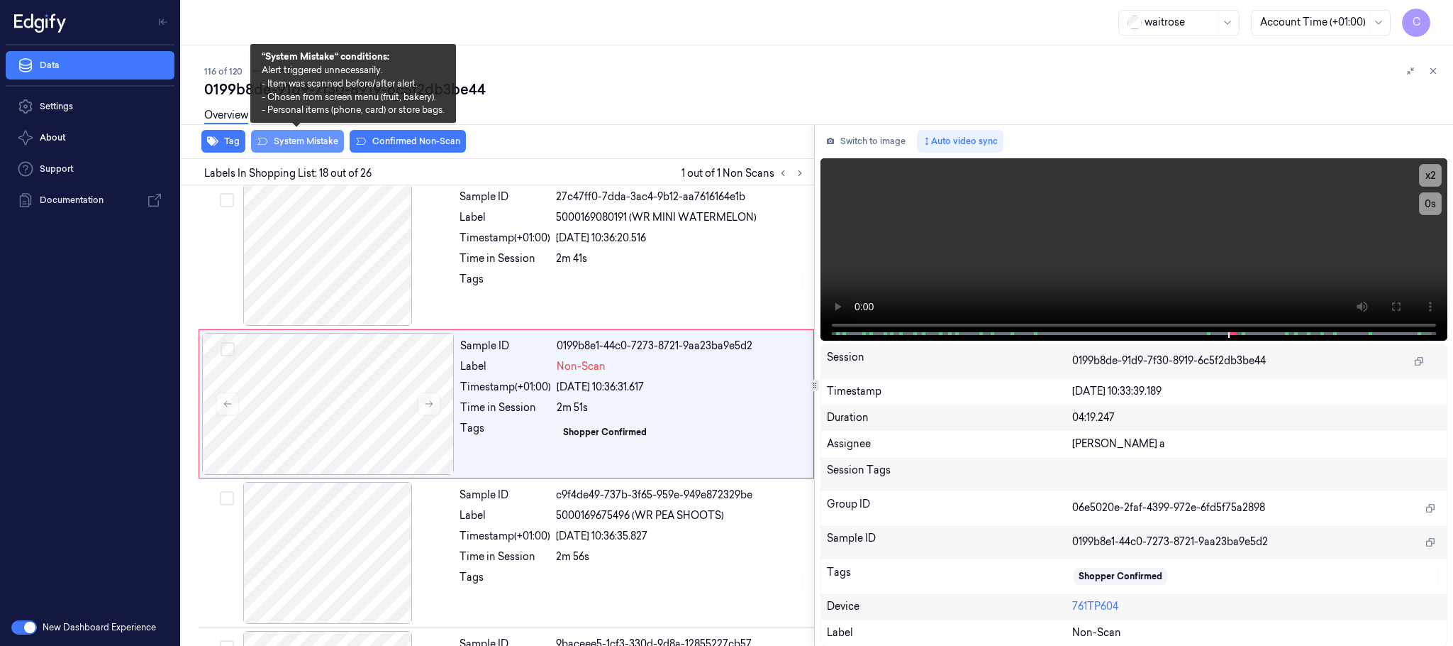
click at [281, 136] on button "System Mistake" at bounding box center [297, 141] width 93 height 23
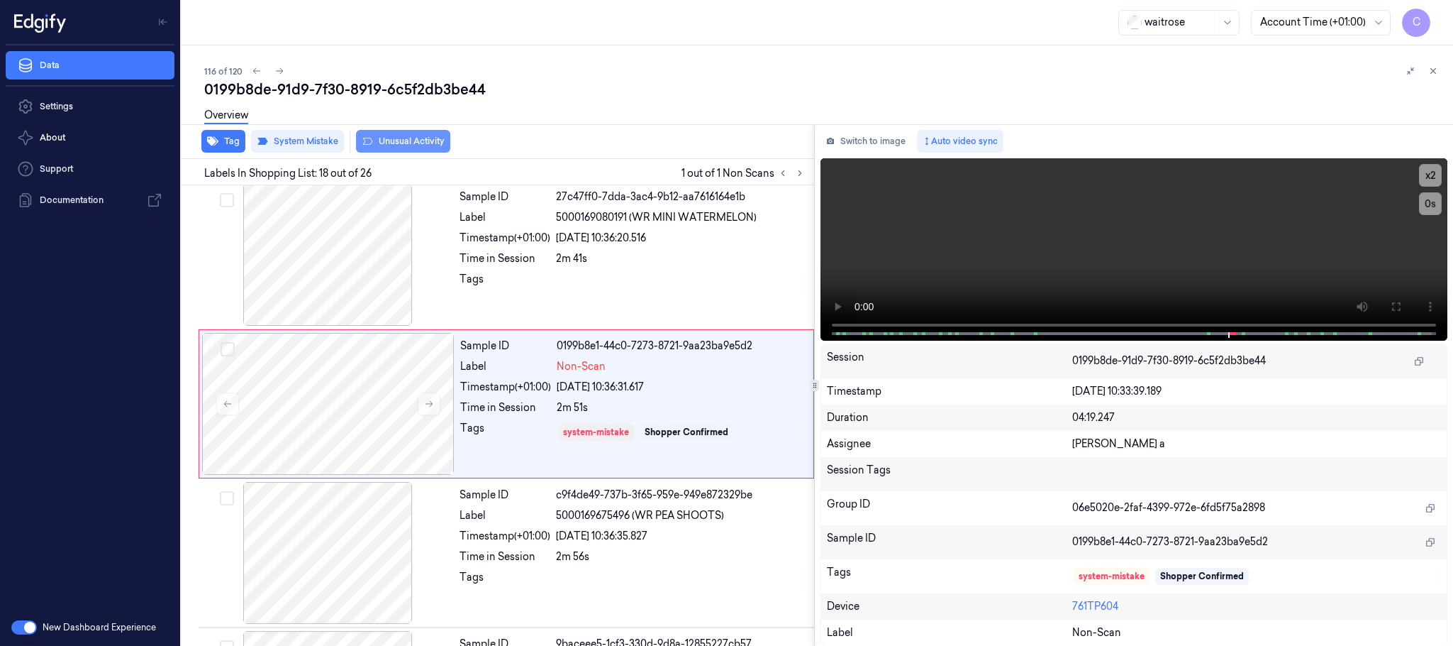
click at [416, 143] on button "Unusual Activity" at bounding box center [403, 141] width 94 height 23
click at [275, 69] on icon at bounding box center [280, 71] width 10 height 10
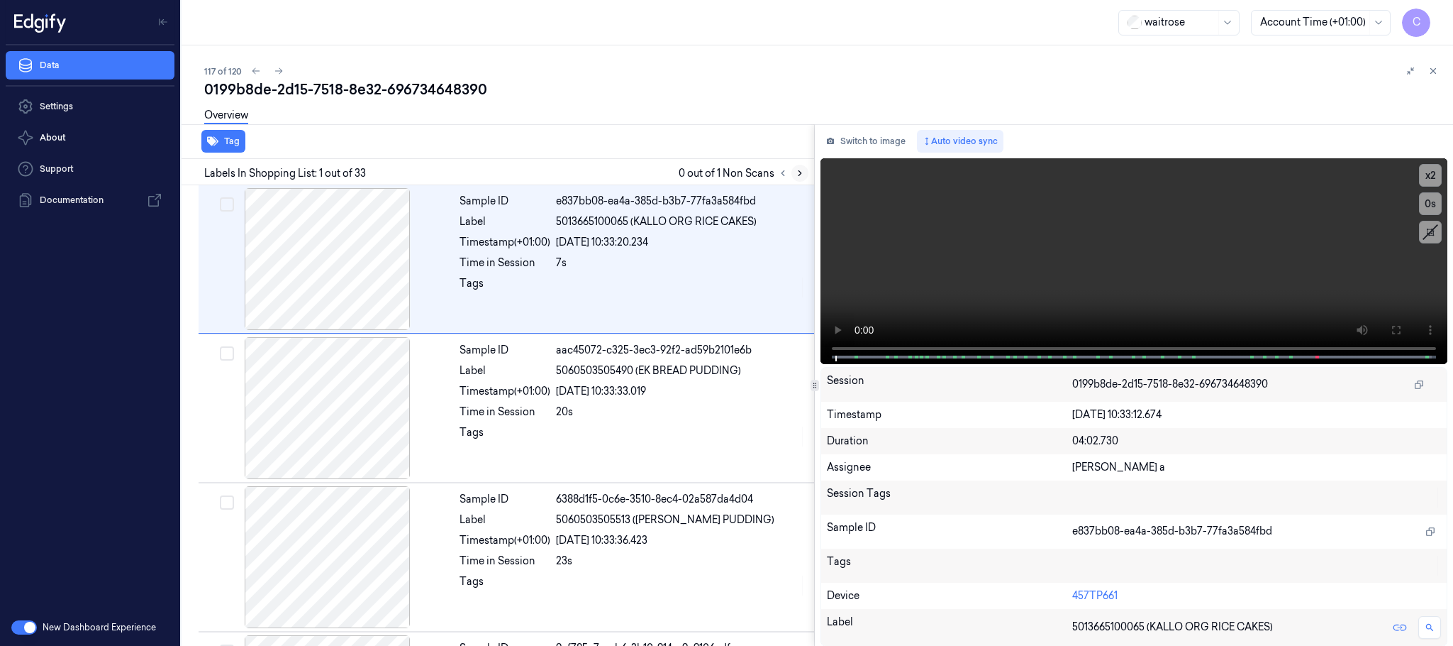
click at [796, 172] on icon at bounding box center [800, 173] width 10 height 10
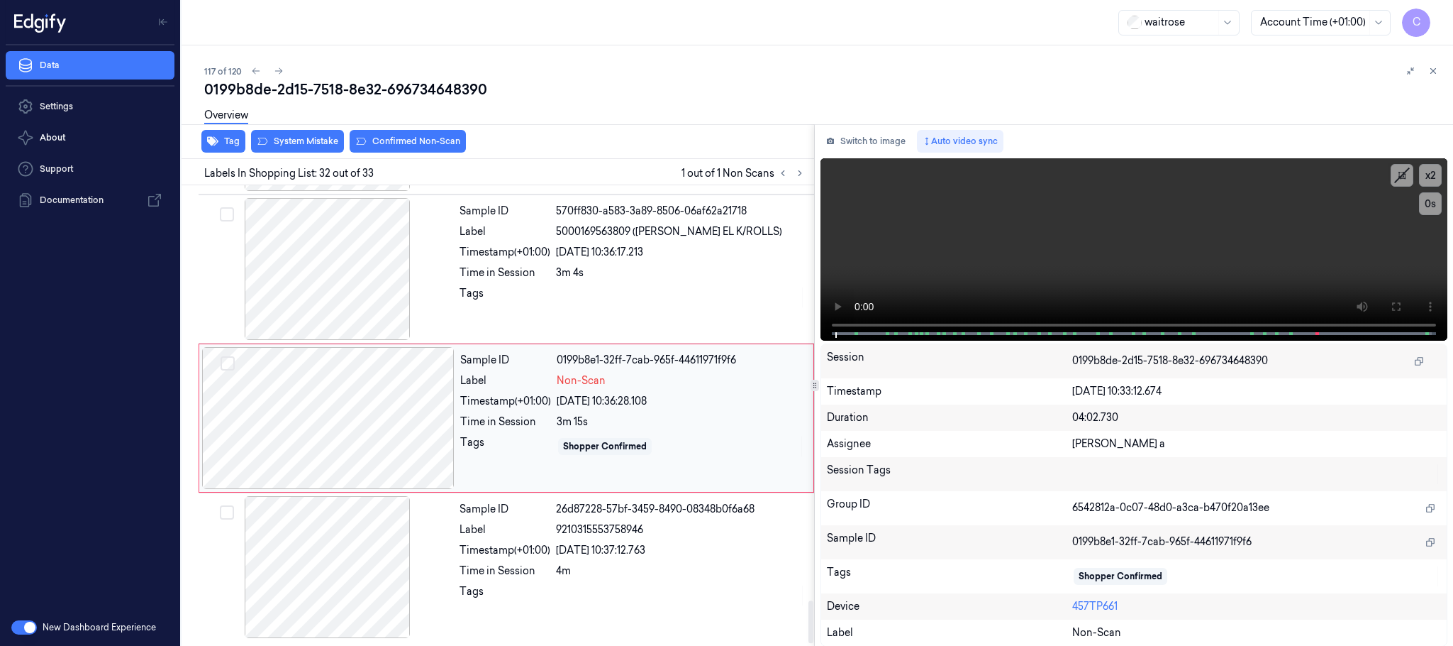
scroll to position [4480, 0]
click at [431, 416] on div at bounding box center [328, 418] width 253 height 142
click at [336, 282] on div at bounding box center [327, 269] width 253 height 142
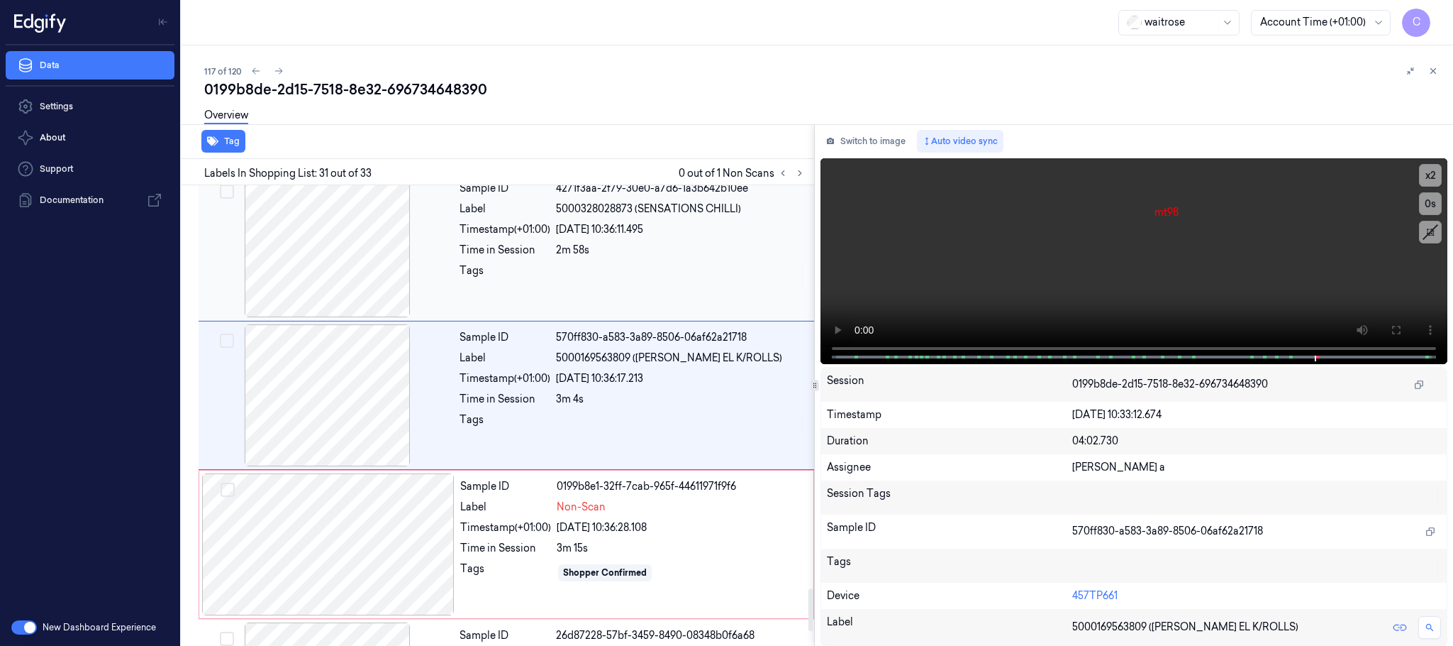
click at [297, 268] on div at bounding box center [327, 246] width 253 height 142
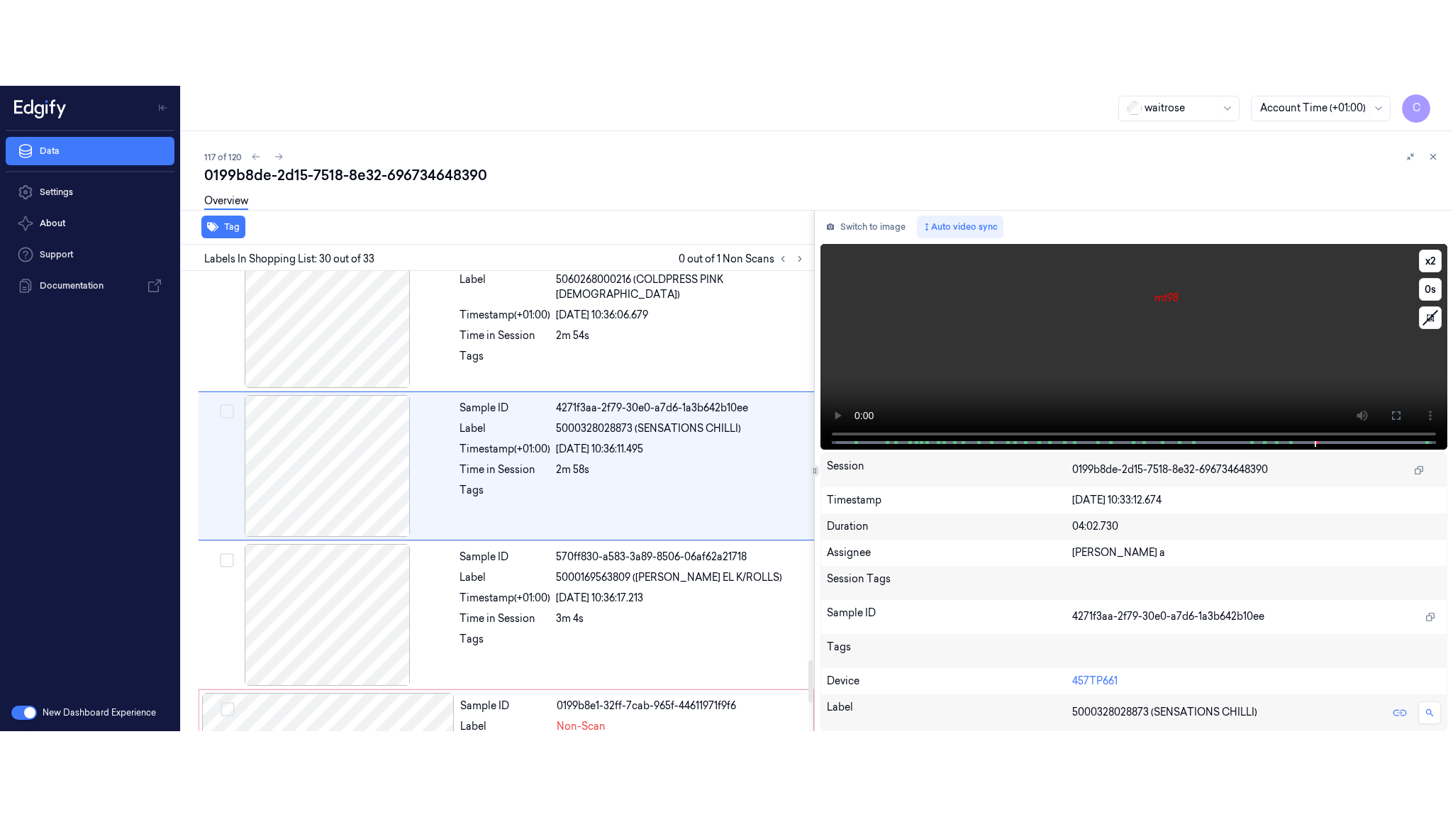
scroll to position [4184, 0]
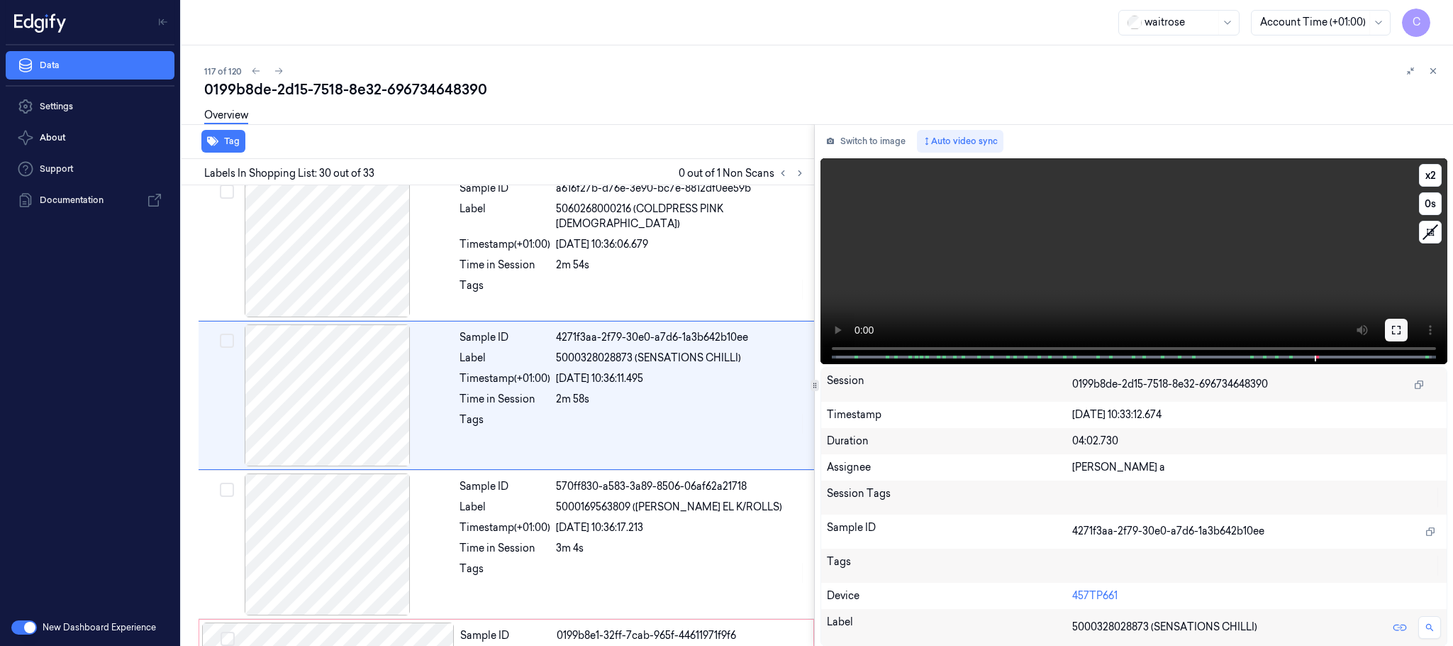
click at [1392, 328] on icon at bounding box center [1396, 329] width 11 height 11
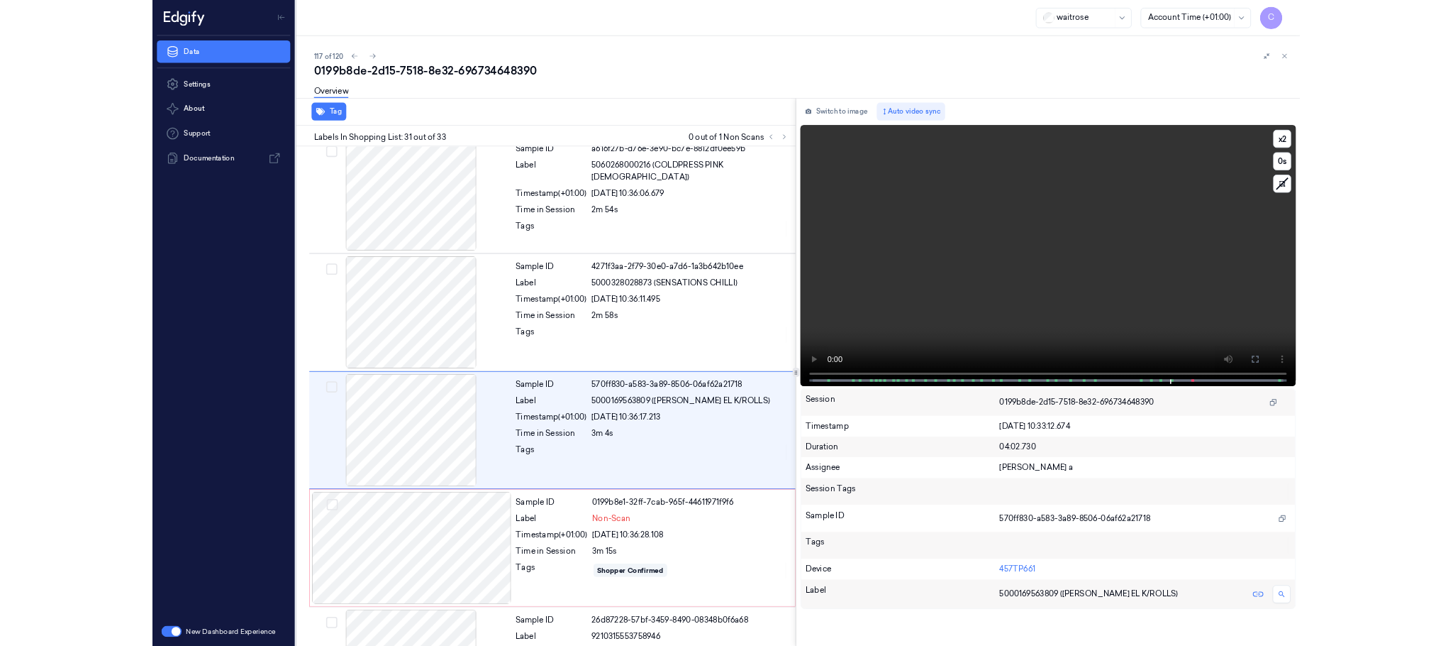
scroll to position [4248, 0]
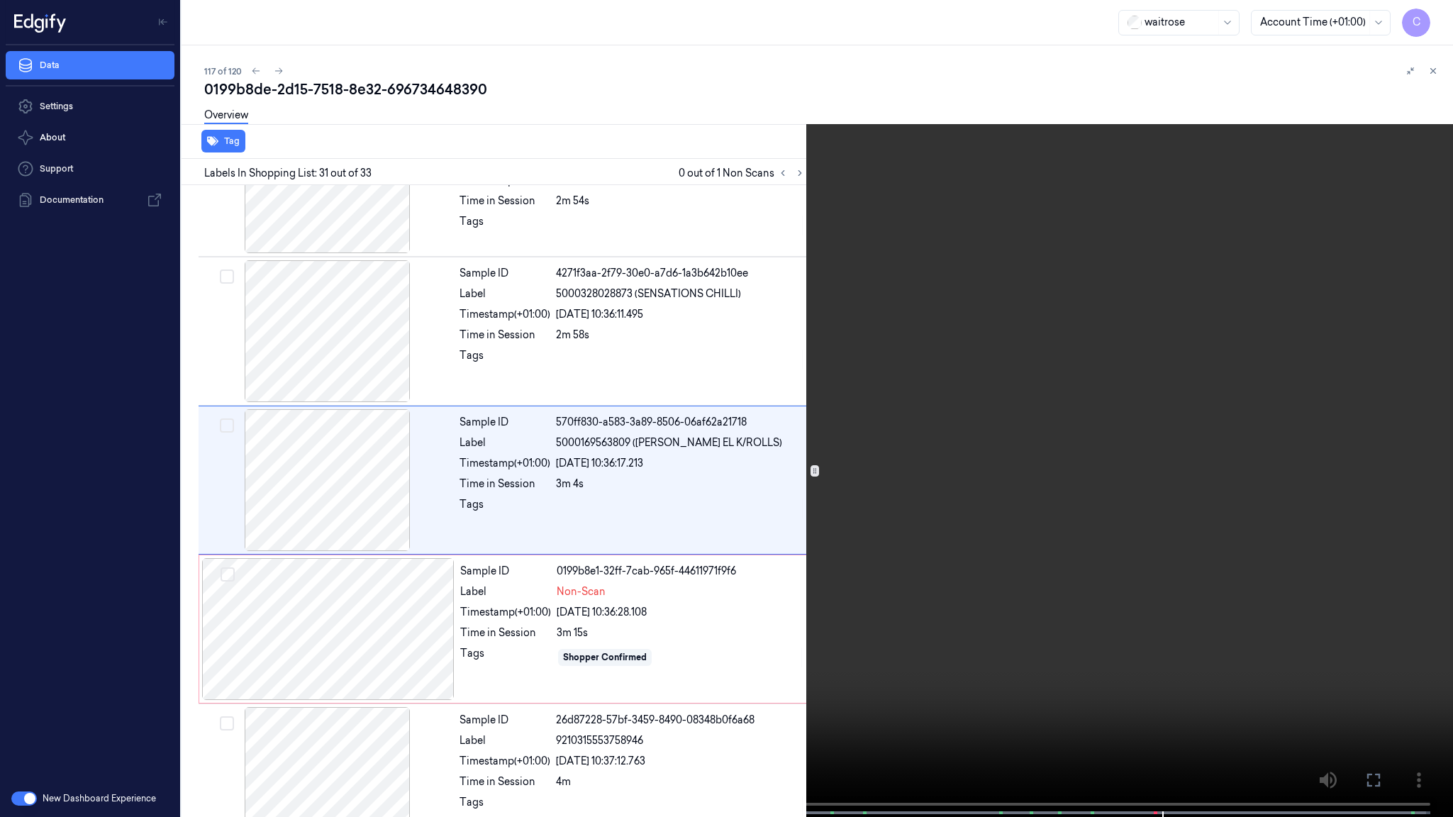
click at [797, 549] on video at bounding box center [726, 410] width 1453 height 820
click at [1207, 611] on video at bounding box center [726, 410] width 1453 height 820
click at [732, 475] on video at bounding box center [726, 410] width 1453 height 820
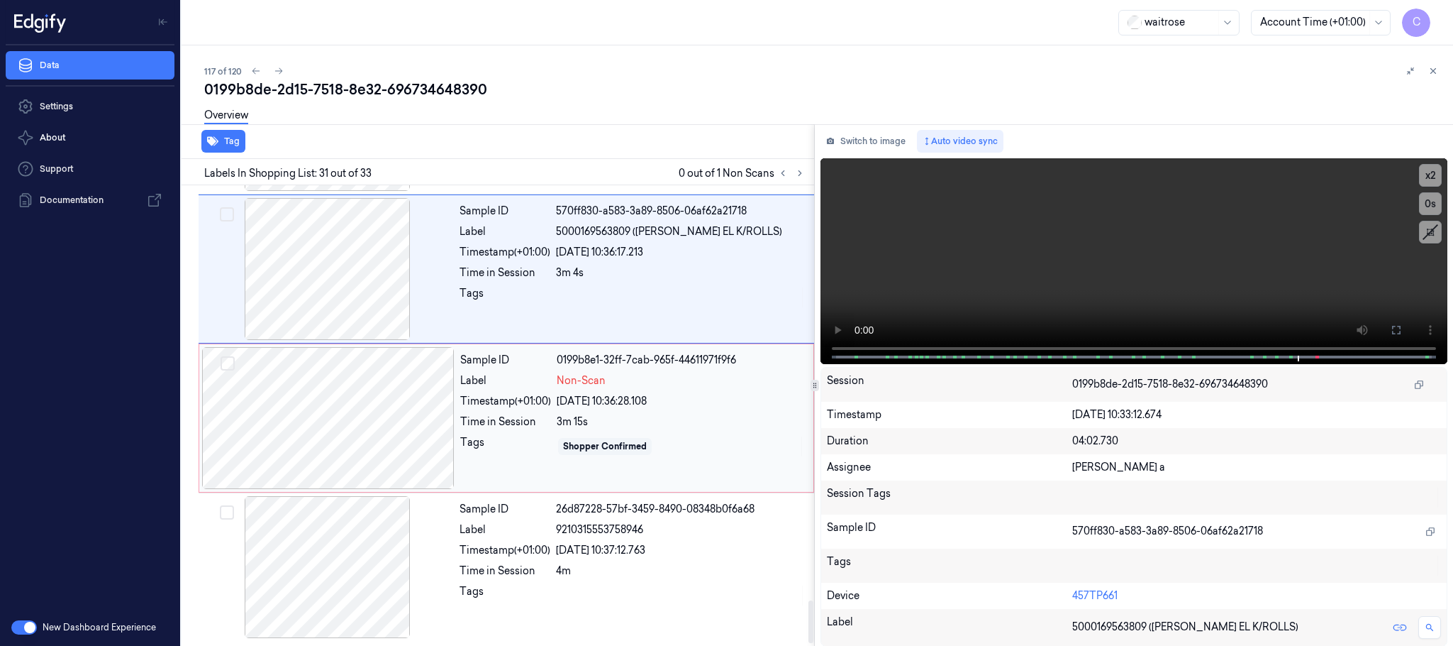
click at [377, 481] on div at bounding box center [328, 418] width 253 height 142
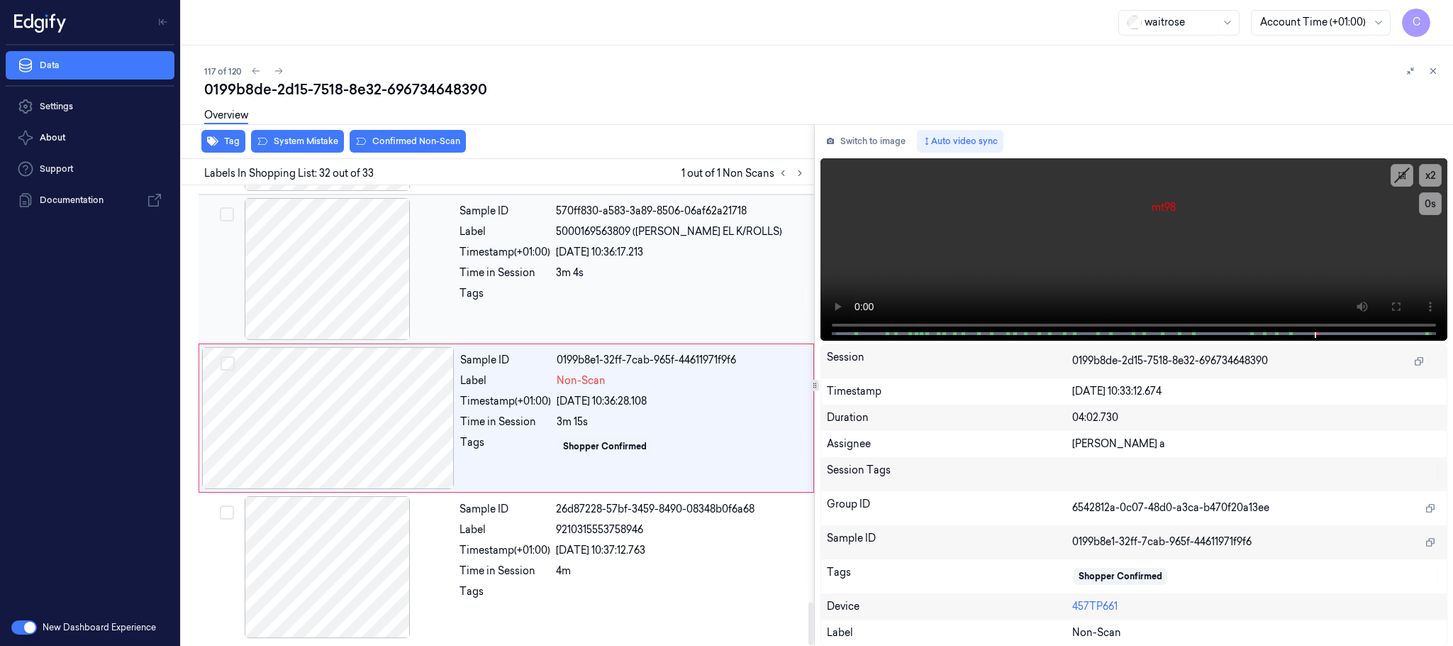
scroll to position [4480, 0]
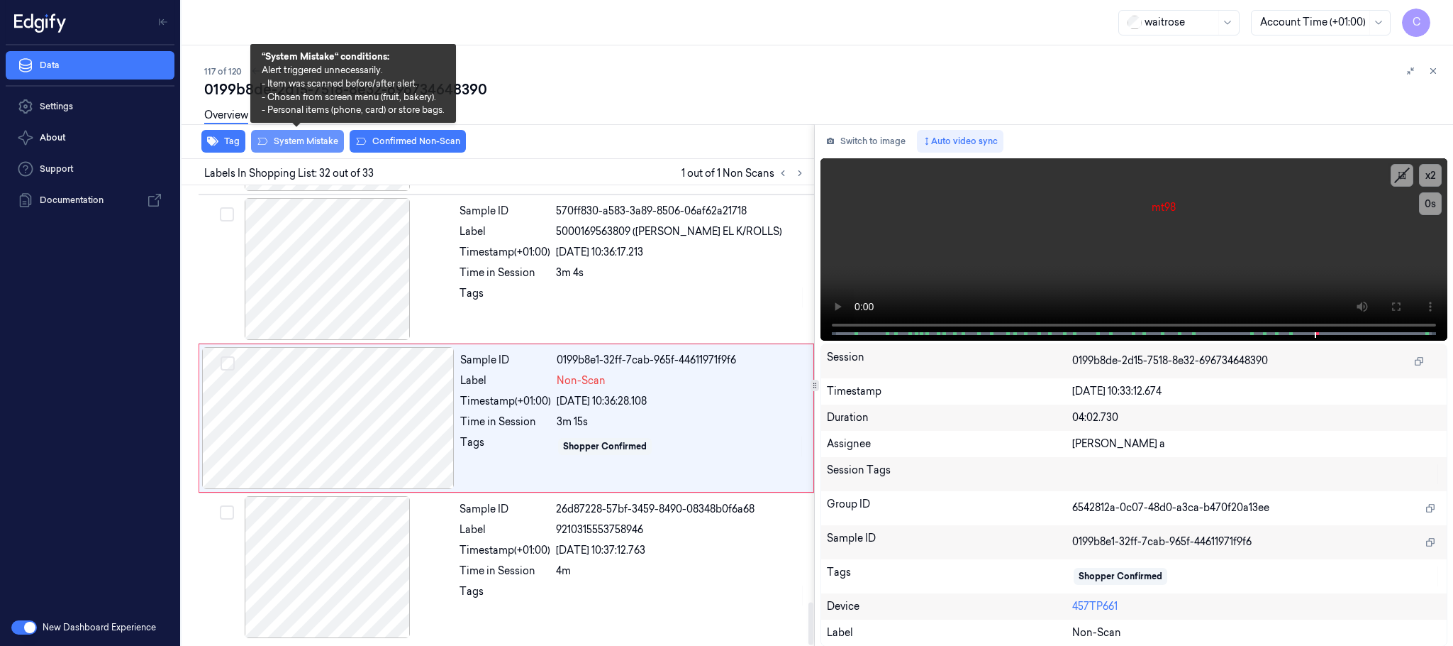
click at [304, 140] on button "System Mistake" at bounding box center [297, 141] width 93 height 23
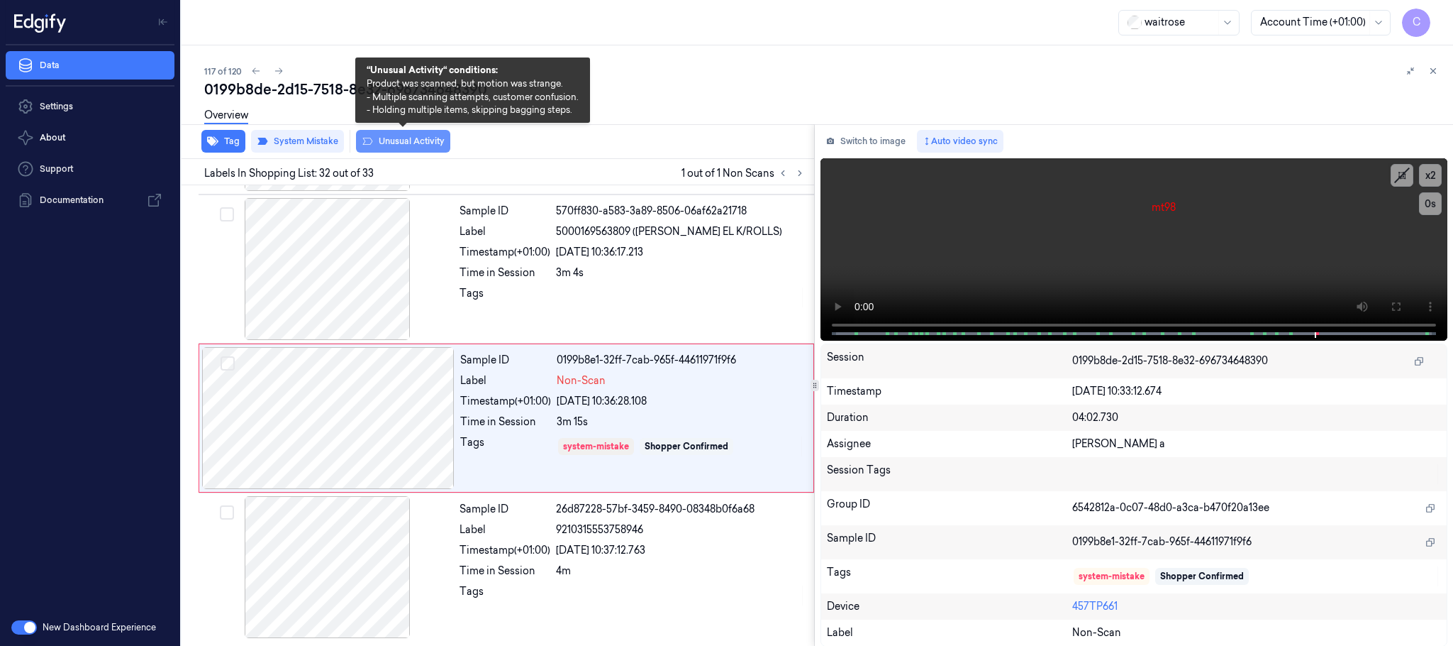
click at [409, 145] on button "Unusual Activity" at bounding box center [403, 141] width 94 height 23
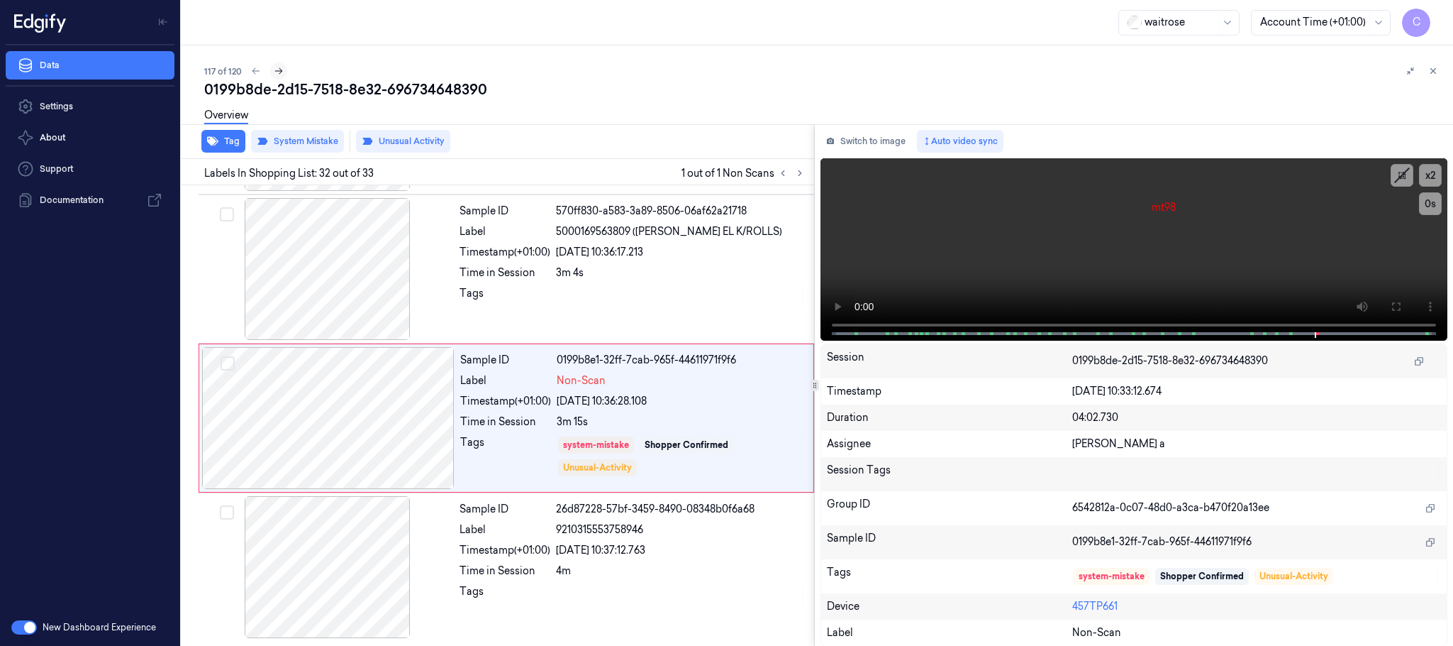
click at [279, 68] on icon at bounding box center [279, 71] width 10 height 10
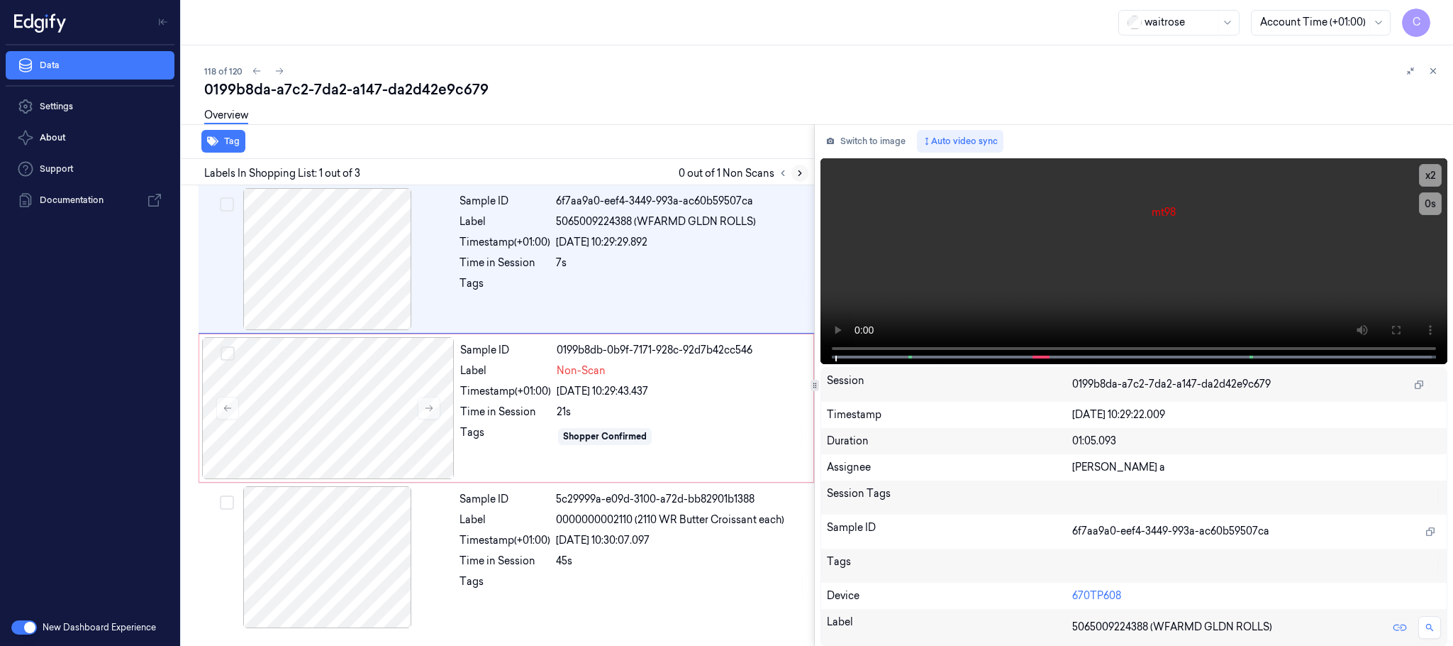
click at [800, 172] on icon at bounding box center [800, 173] width 10 height 10
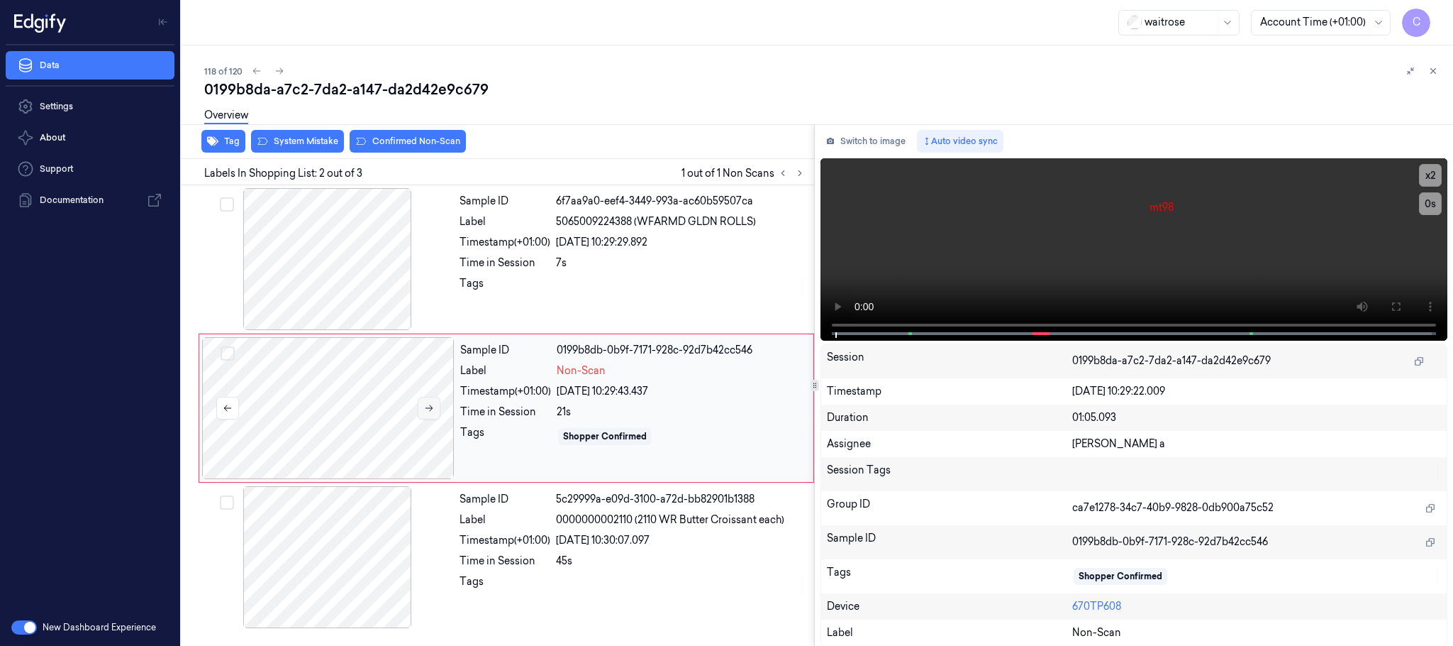
click at [430, 415] on button at bounding box center [429, 408] width 23 height 23
click at [430, 414] on button at bounding box center [429, 408] width 23 height 23
click at [356, 260] on div at bounding box center [327, 259] width 253 height 142
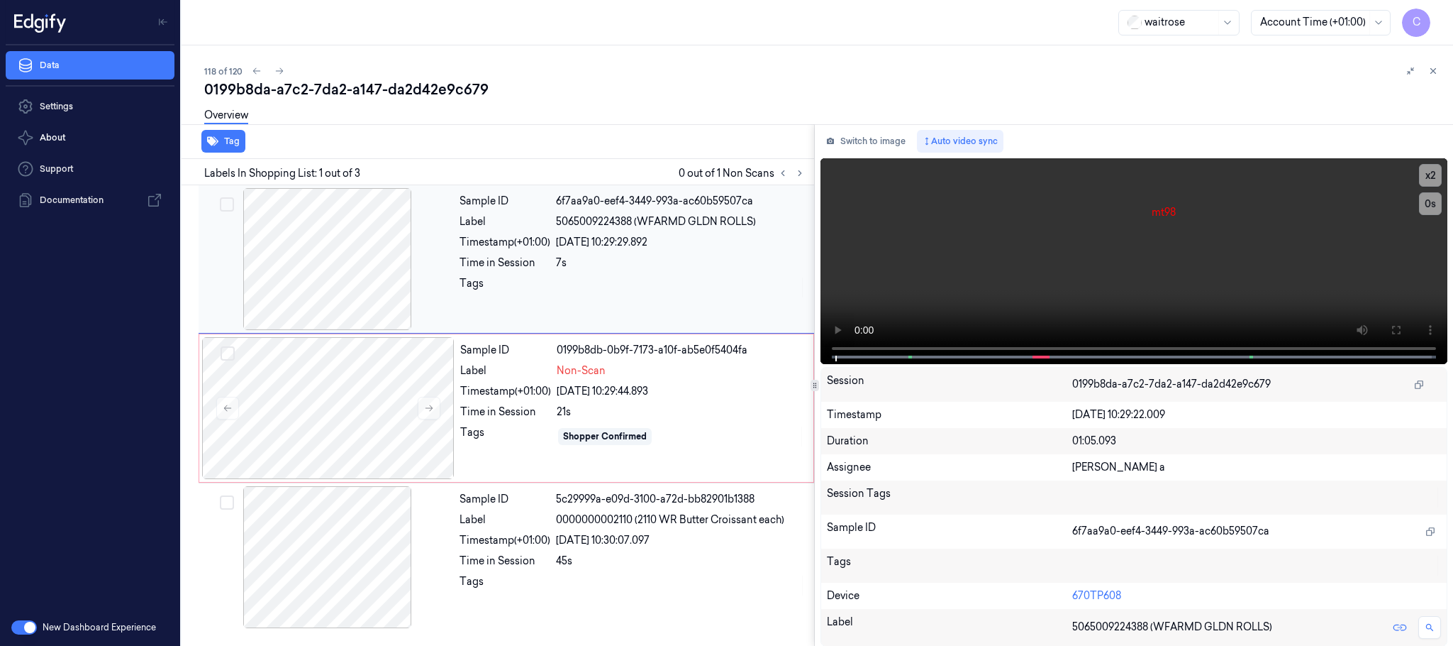
click at [334, 253] on div at bounding box center [327, 259] width 253 height 142
click at [1396, 330] on icon at bounding box center [1396, 329] width 11 height 11
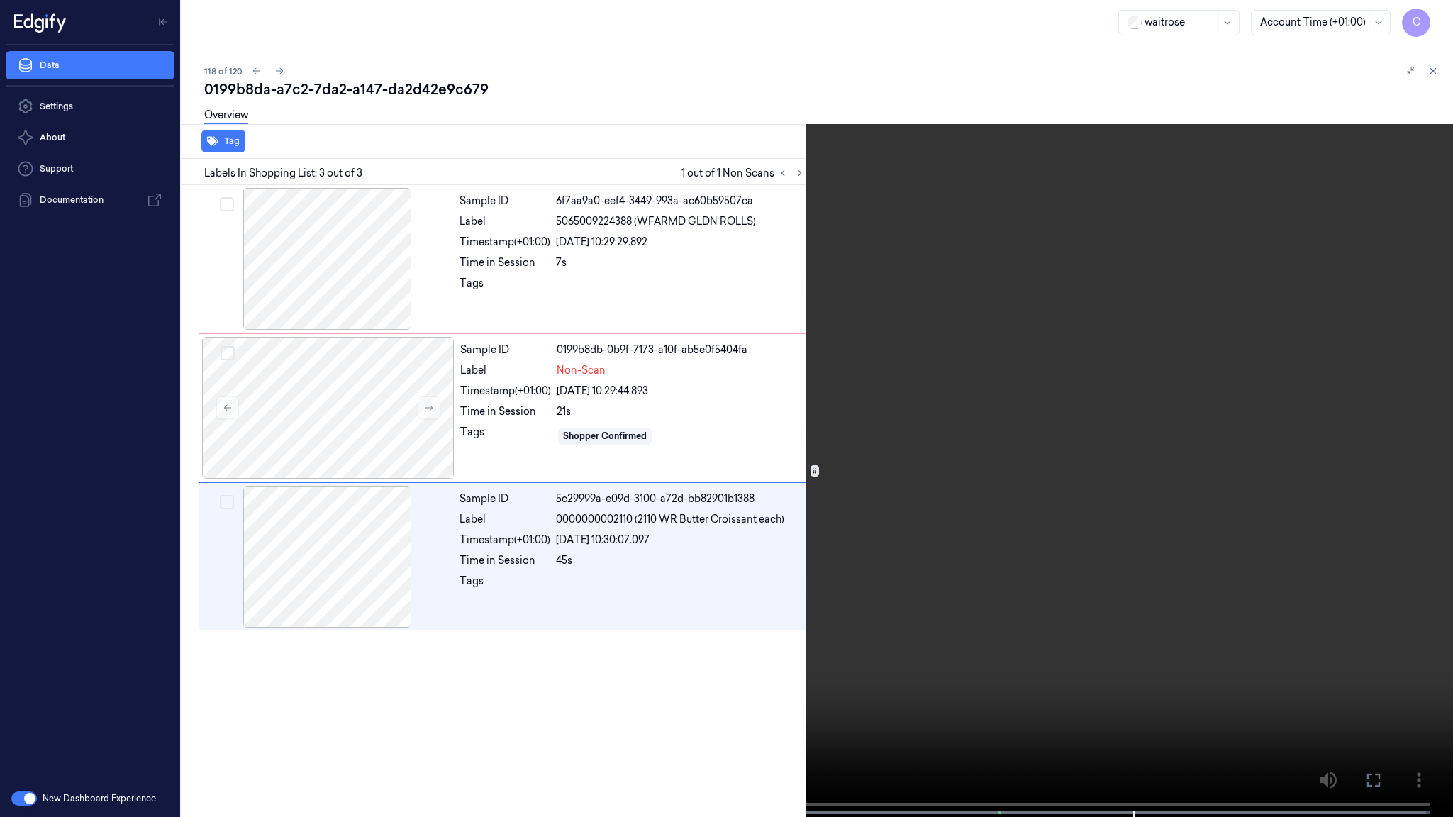
click at [743, 586] on video at bounding box center [726, 410] width 1453 height 820
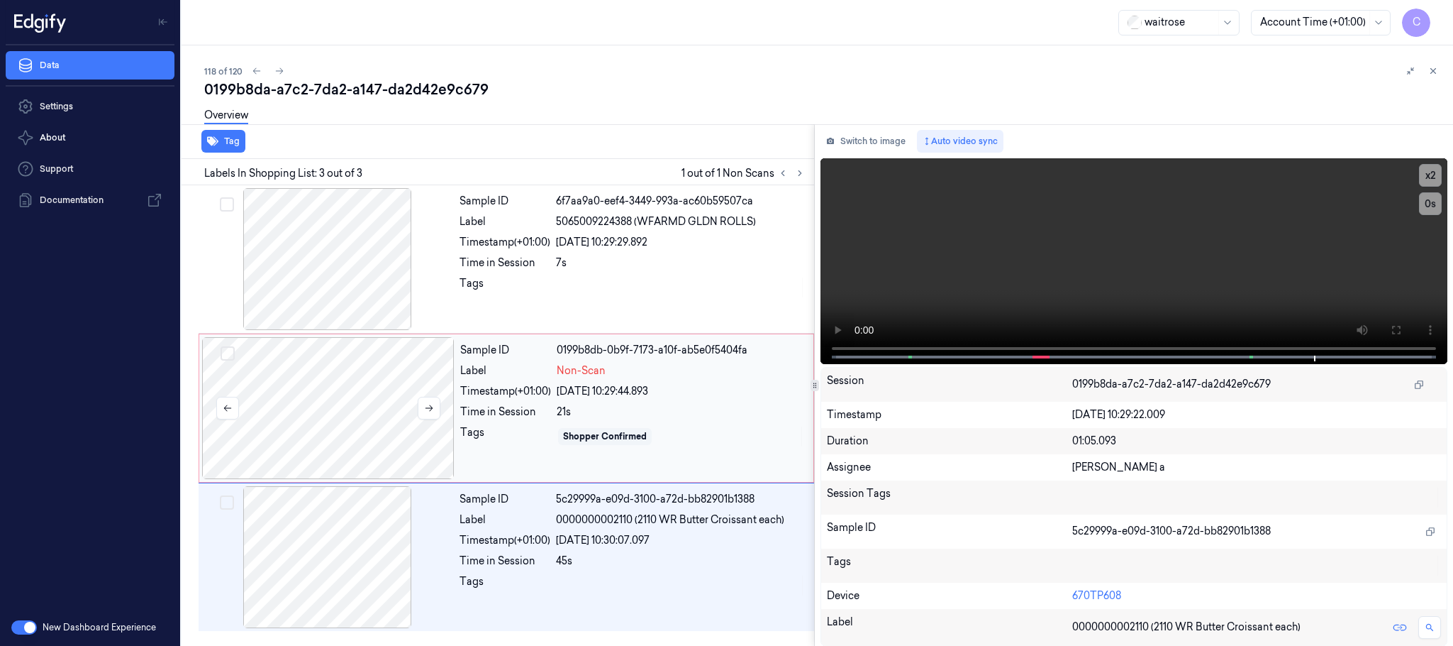
click at [349, 400] on div at bounding box center [328, 408] width 253 height 142
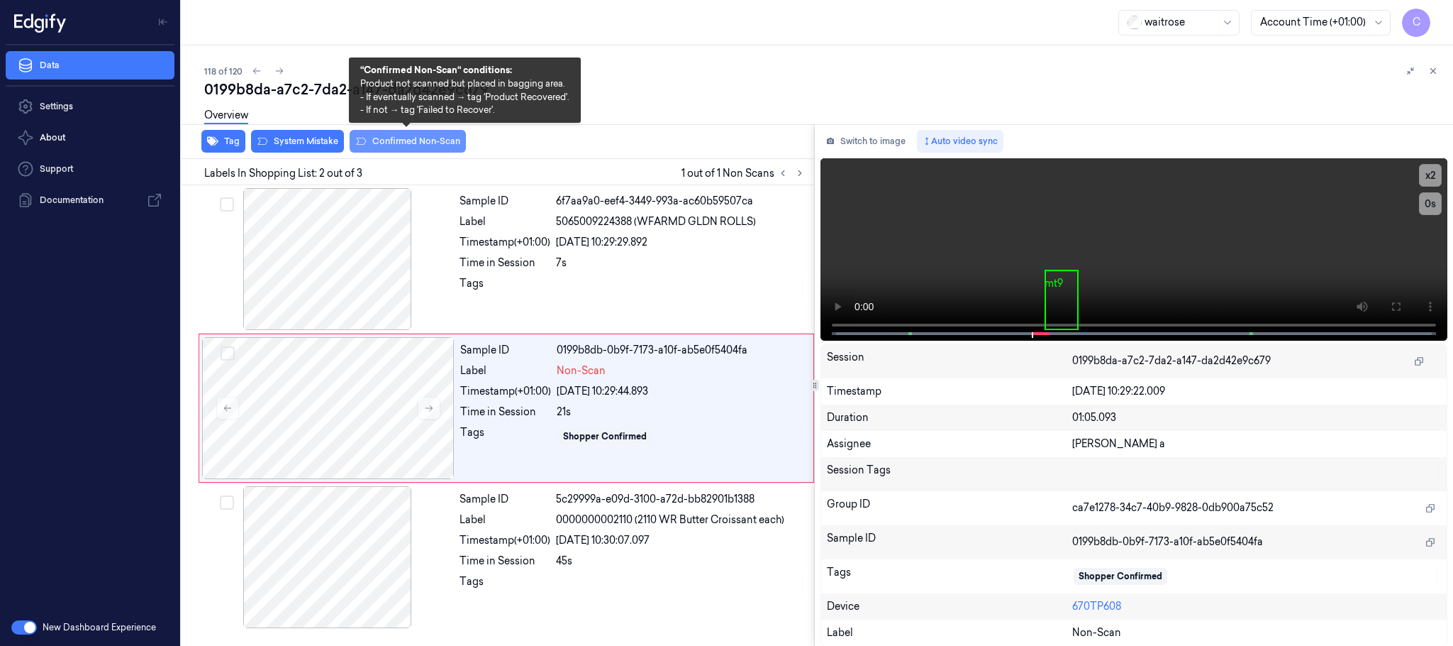
click at [383, 137] on button "Confirmed Non-Scan" at bounding box center [408, 141] width 116 height 23
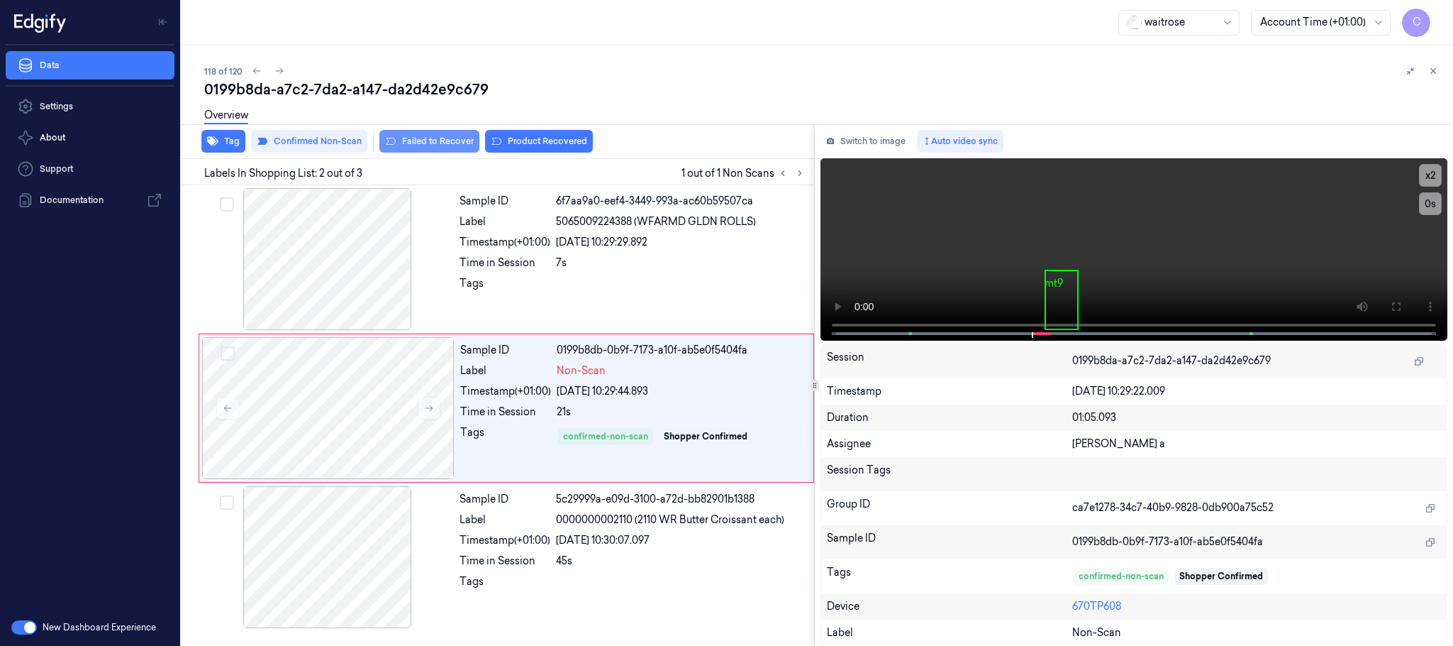
click at [428, 143] on button "Failed to Recover" at bounding box center [430, 141] width 100 height 23
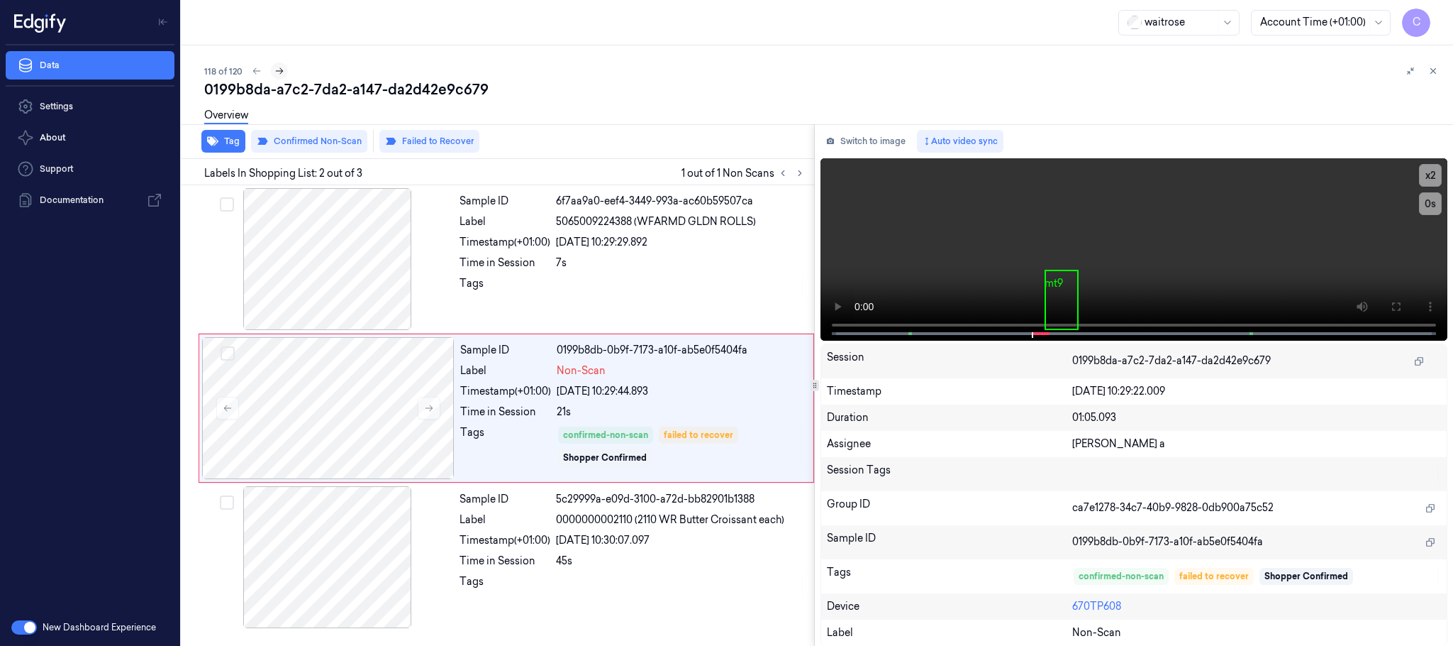
click at [275, 69] on icon at bounding box center [280, 71] width 10 height 10
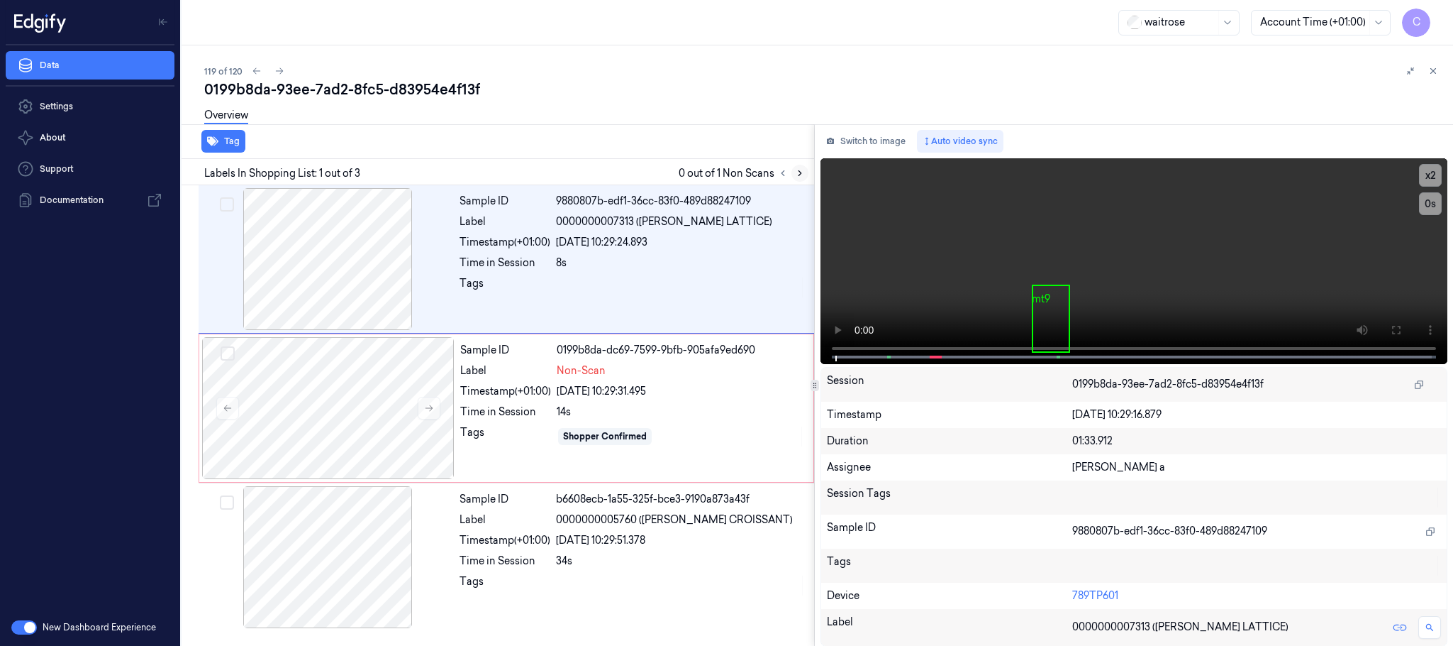
click at [797, 169] on icon at bounding box center [800, 173] width 10 height 10
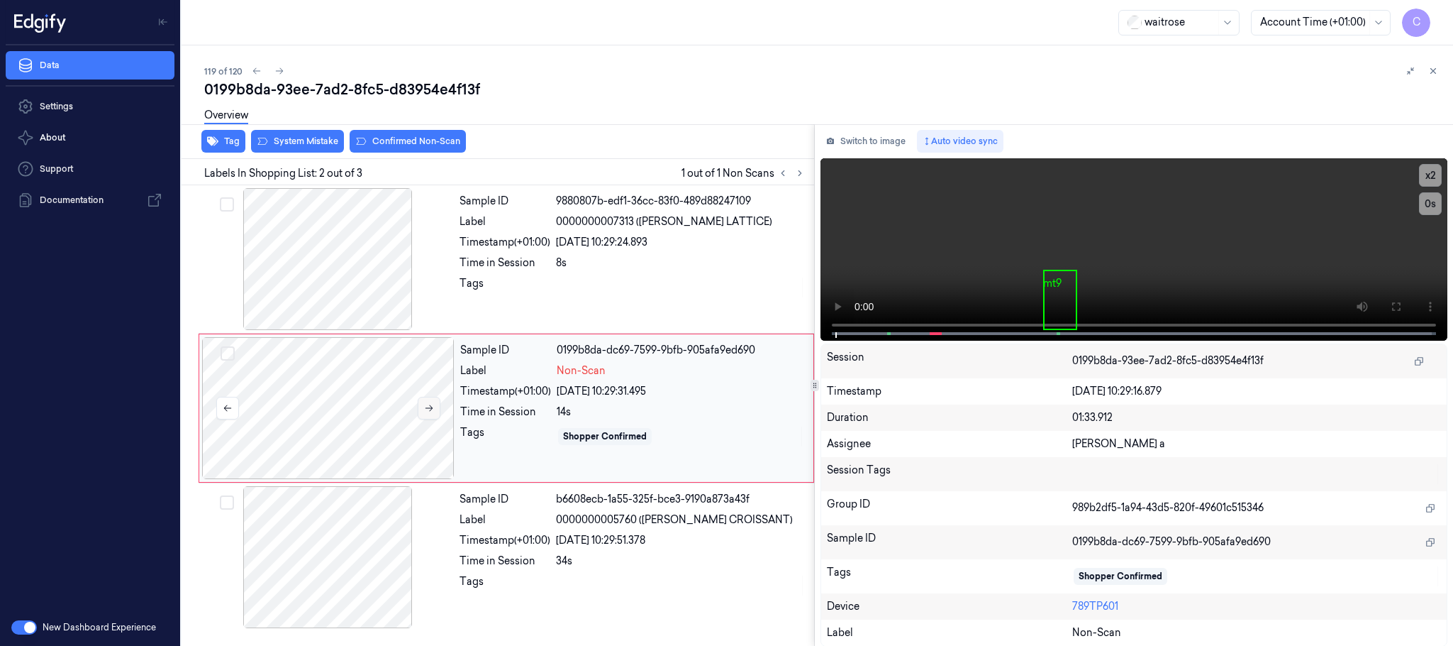
click at [432, 407] on icon at bounding box center [430, 408] width 8 height 6
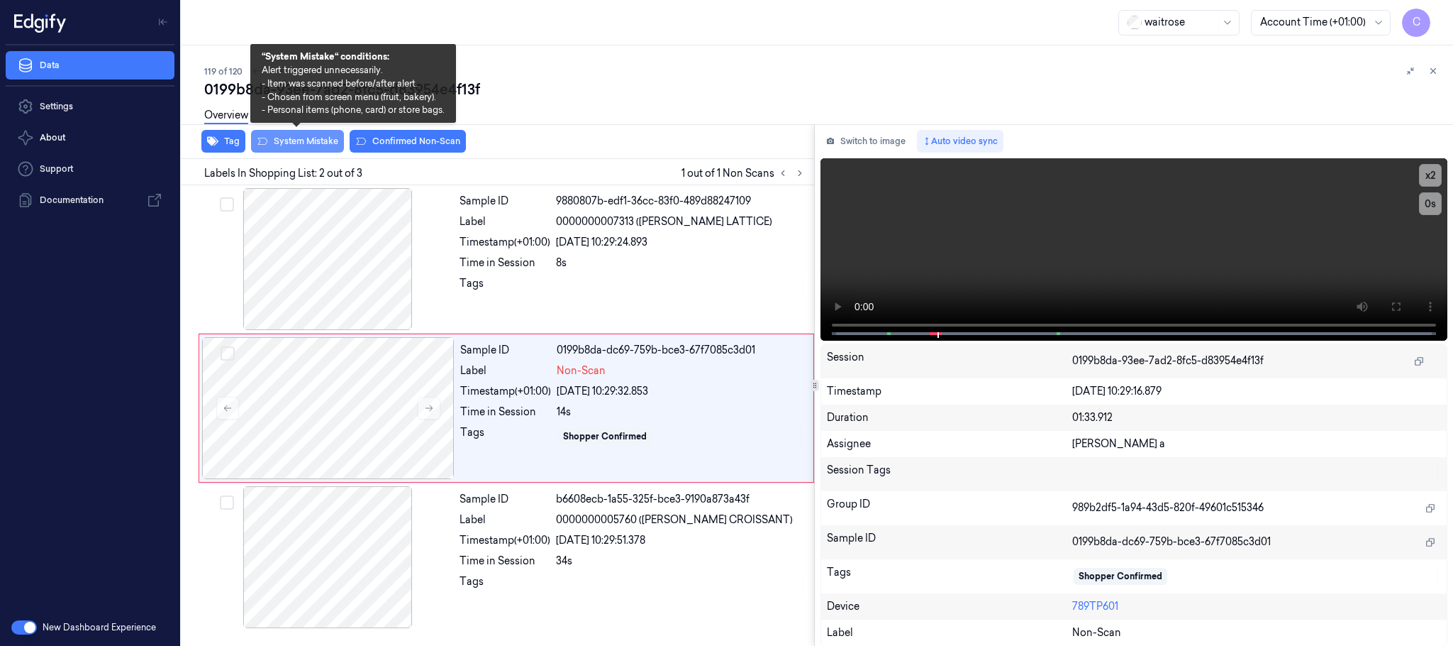
click at [306, 145] on button "System Mistake" at bounding box center [297, 141] width 93 height 23
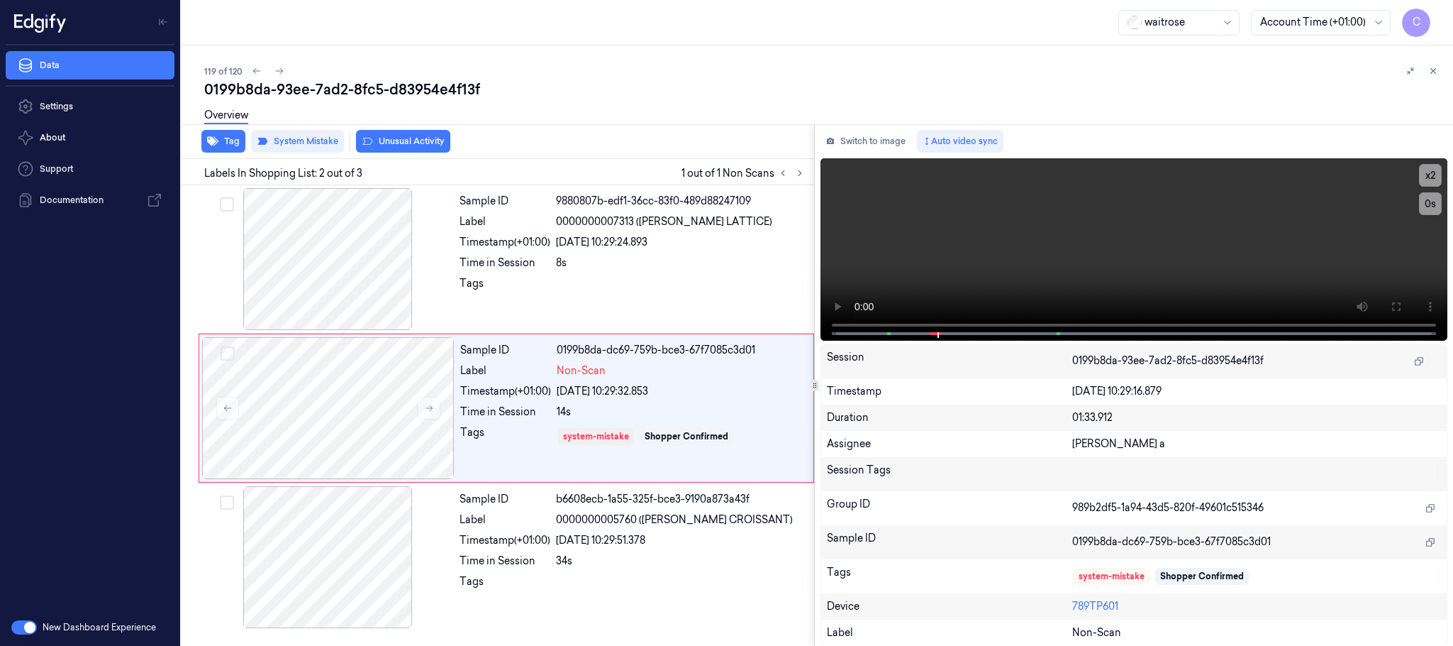
click at [398, 145] on button "Unusual Activity" at bounding box center [403, 141] width 94 height 23
click at [217, 148] on button "Tag" at bounding box center [223, 141] width 44 height 23
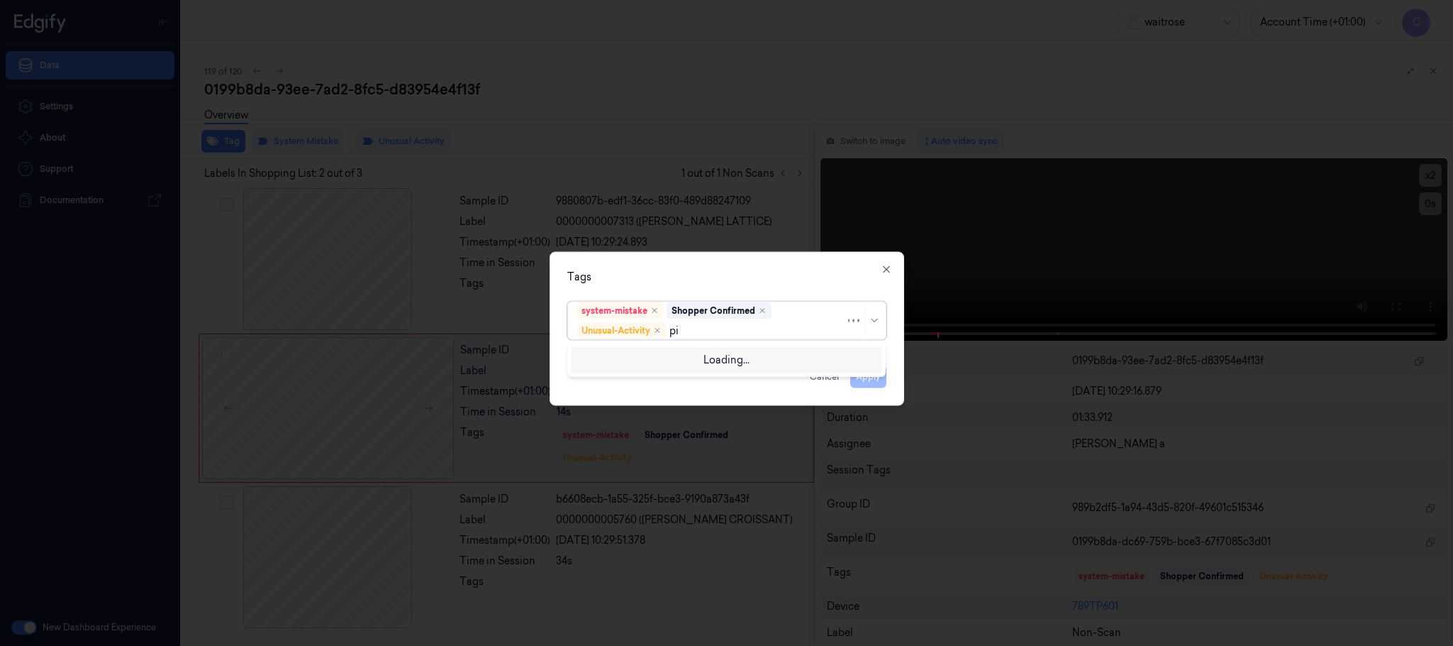
type input "pic"
click at [670, 360] on div "Picklist item alert" at bounding box center [727, 358] width 300 height 15
click at [714, 267] on div "Tags system-mistake Shopper Confirmed Unusual-Activity Picklist item alert Appl…" at bounding box center [727, 329] width 355 height 154
click at [862, 371] on button "Apply" at bounding box center [869, 376] width 36 height 23
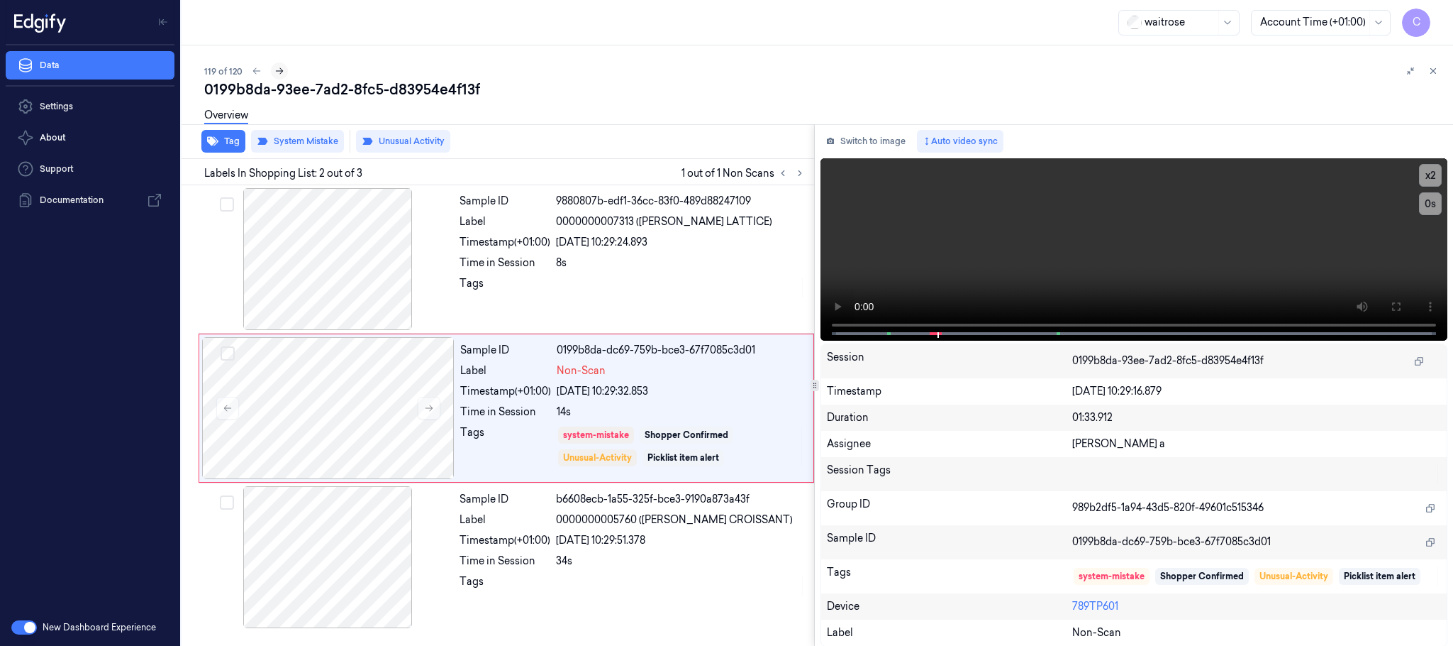
click at [284, 69] on button at bounding box center [279, 70] width 17 height 17
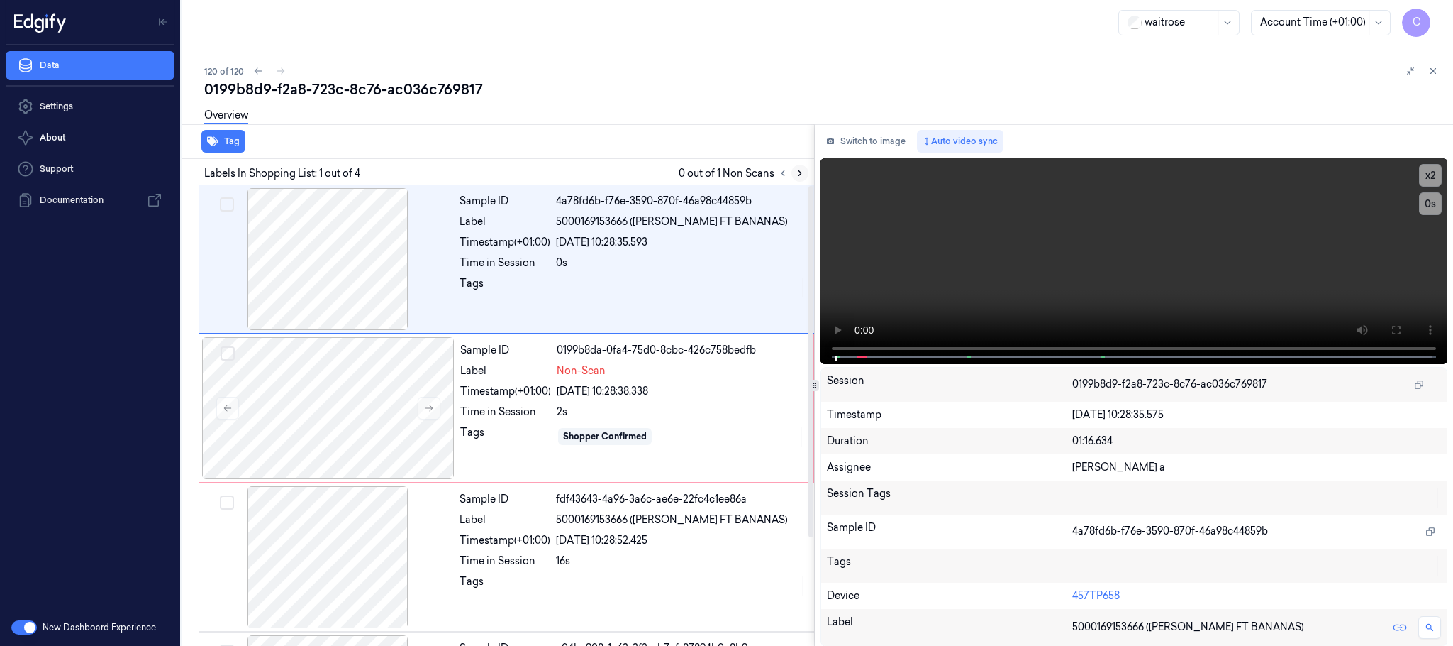
click at [801, 168] on icon at bounding box center [800, 173] width 10 height 10
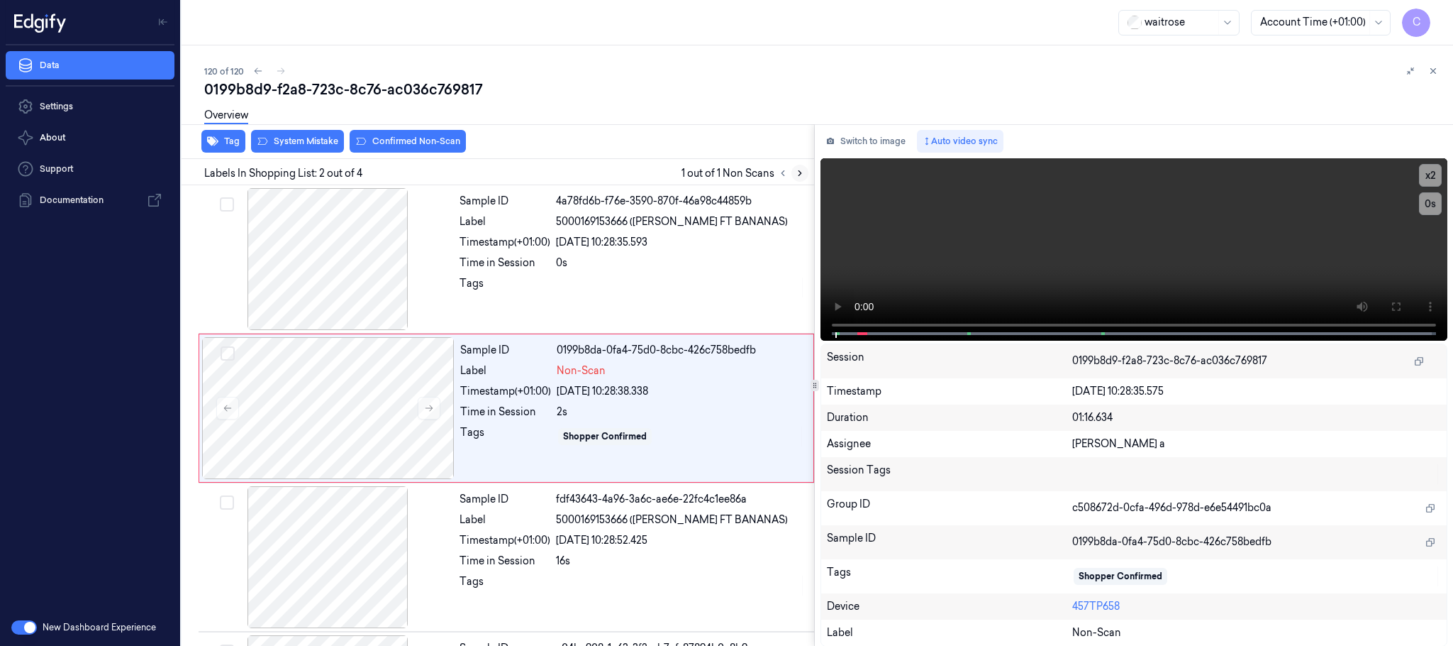
click at [801, 168] on icon at bounding box center [800, 173] width 10 height 10
click at [422, 413] on button at bounding box center [429, 408] width 23 height 23
click at [424, 411] on icon at bounding box center [429, 408] width 10 height 10
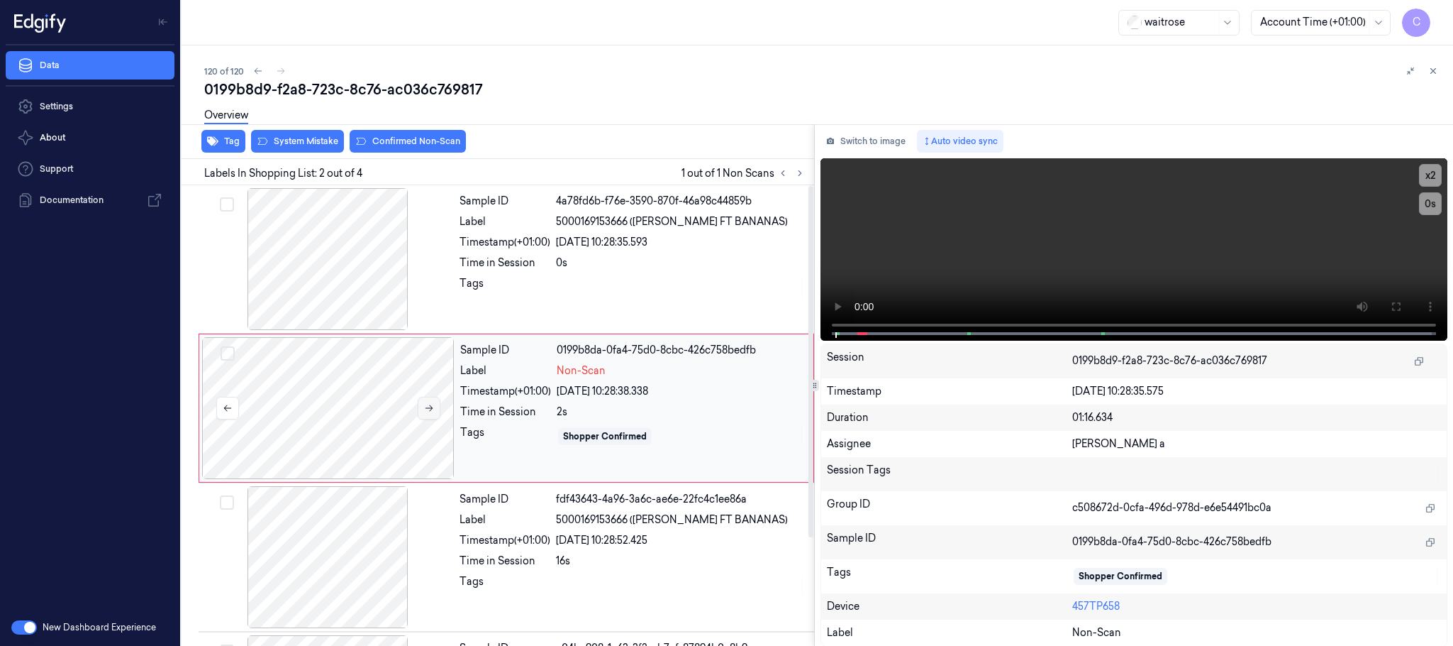
click at [424, 411] on icon at bounding box center [429, 408] width 10 height 10
click at [331, 298] on div at bounding box center [327, 259] width 253 height 142
click at [1170, 260] on video at bounding box center [1134, 249] width 627 height 182
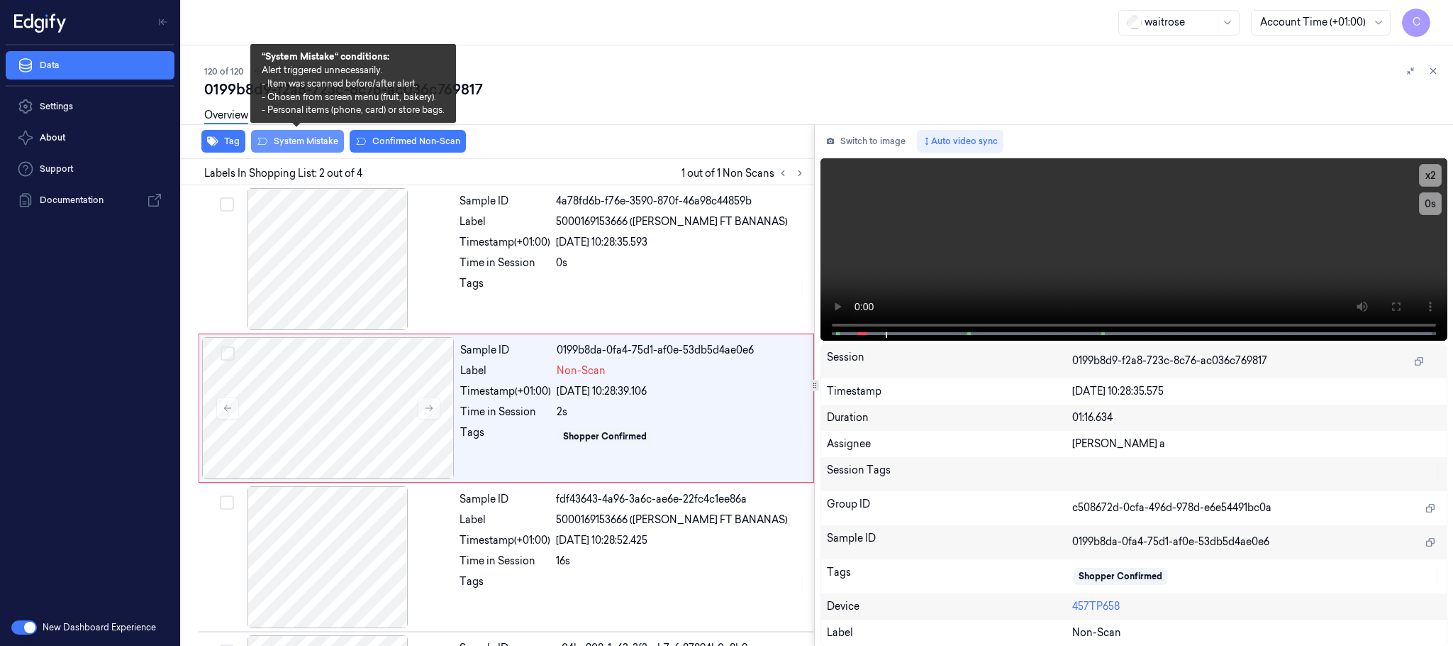
click at [292, 143] on button "System Mistake" at bounding box center [297, 141] width 93 height 23
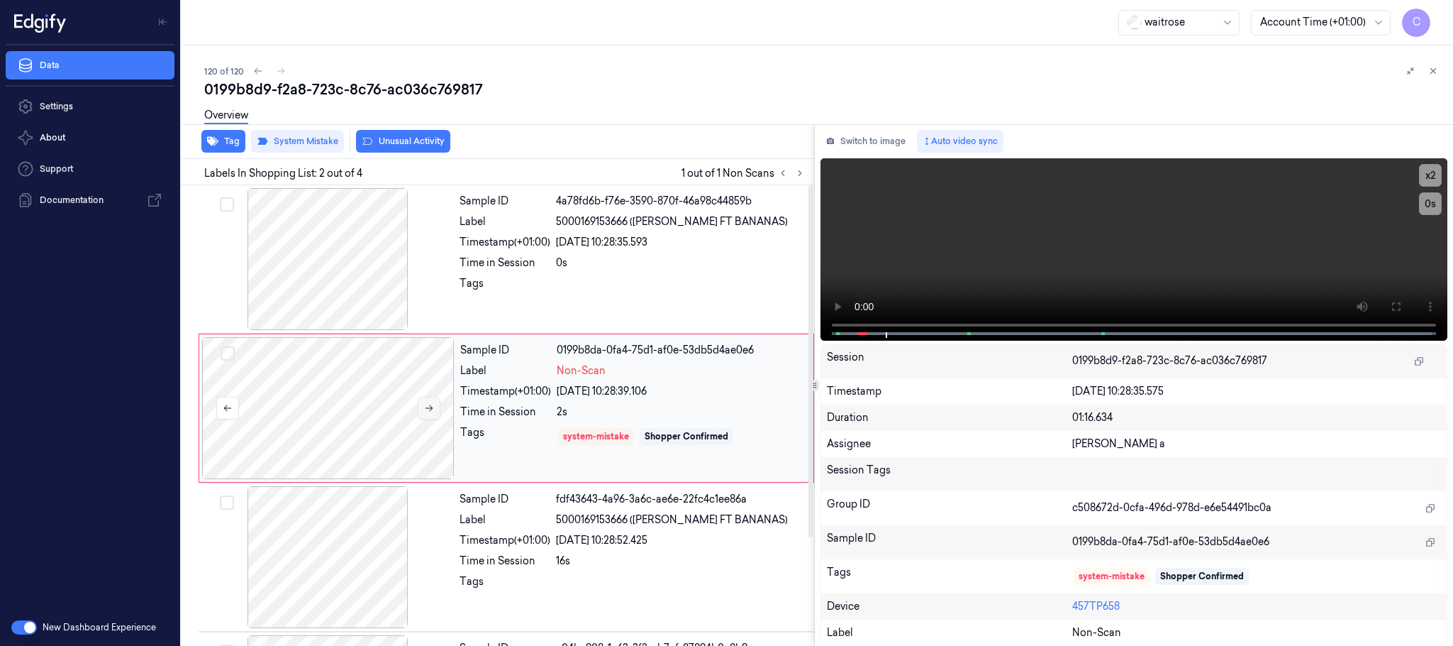
click at [433, 414] on button at bounding box center [429, 408] width 23 height 23
click at [426, 409] on icon at bounding box center [430, 408] width 8 height 6
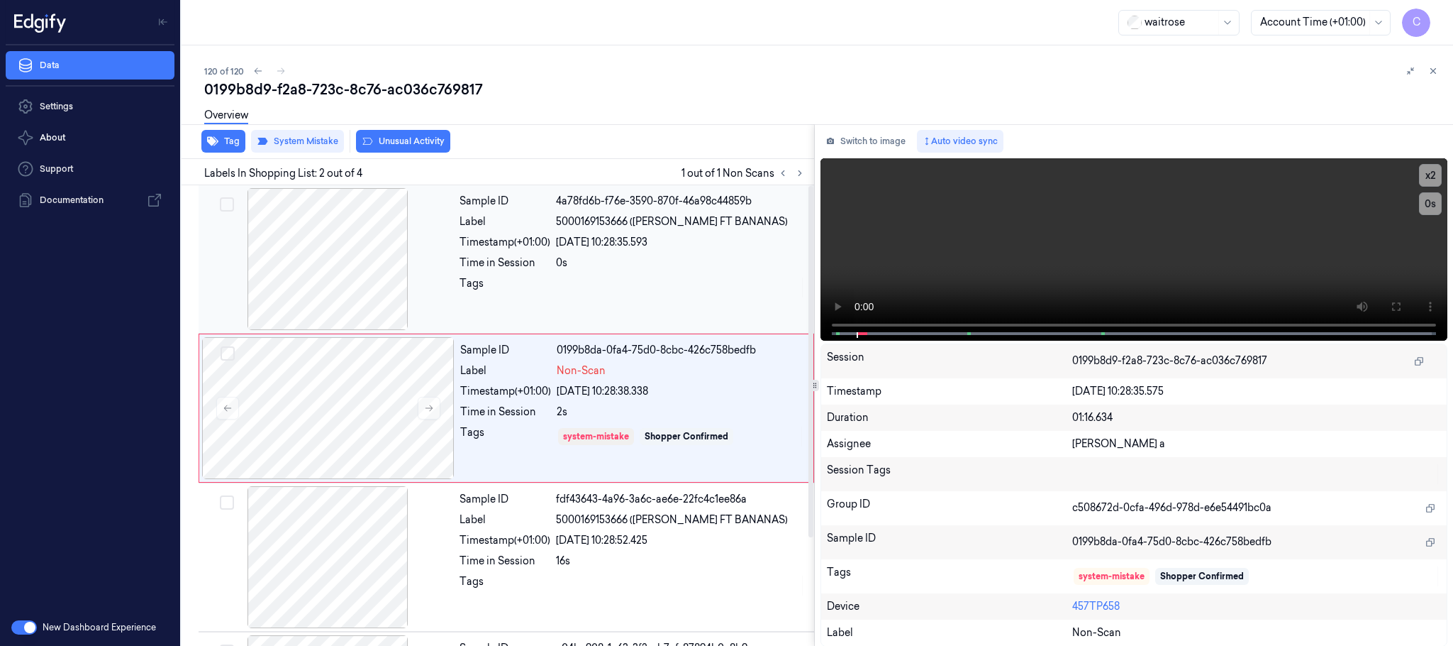
click at [337, 289] on div at bounding box center [327, 259] width 253 height 142
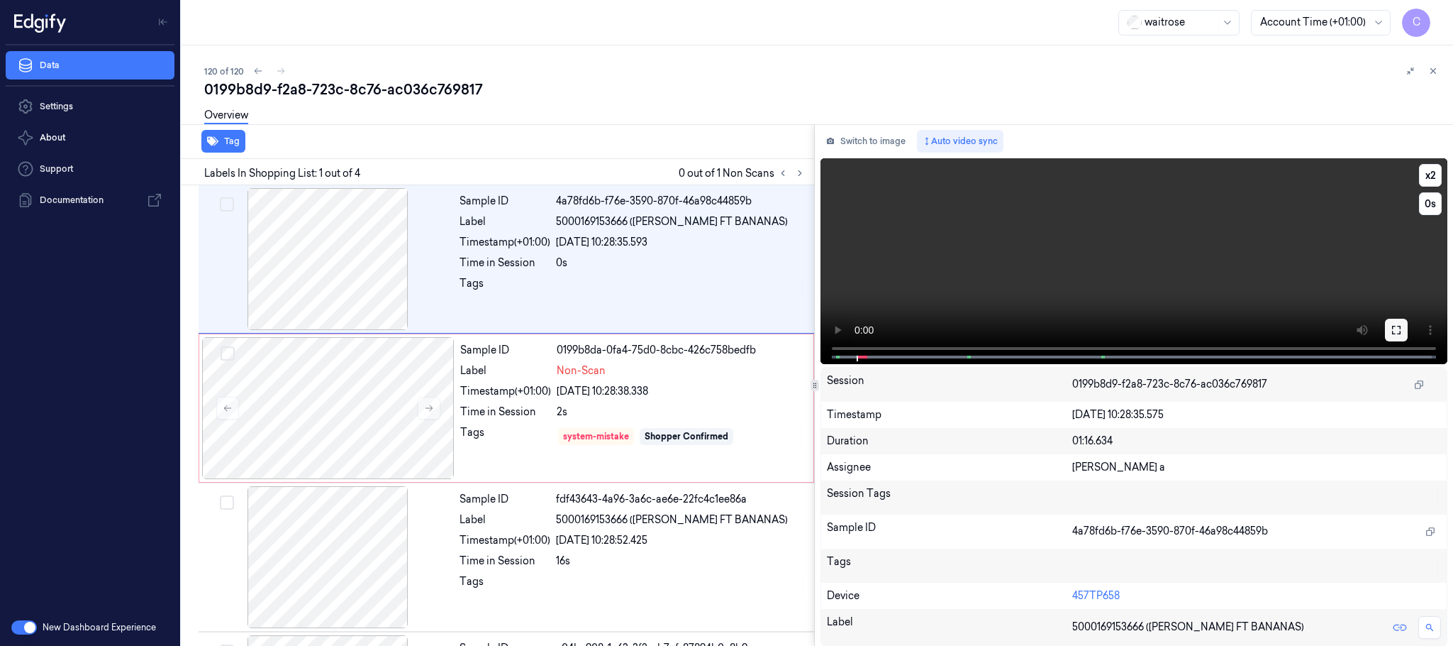
click at [1392, 328] on icon at bounding box center [1396, 329] width 11 height 11
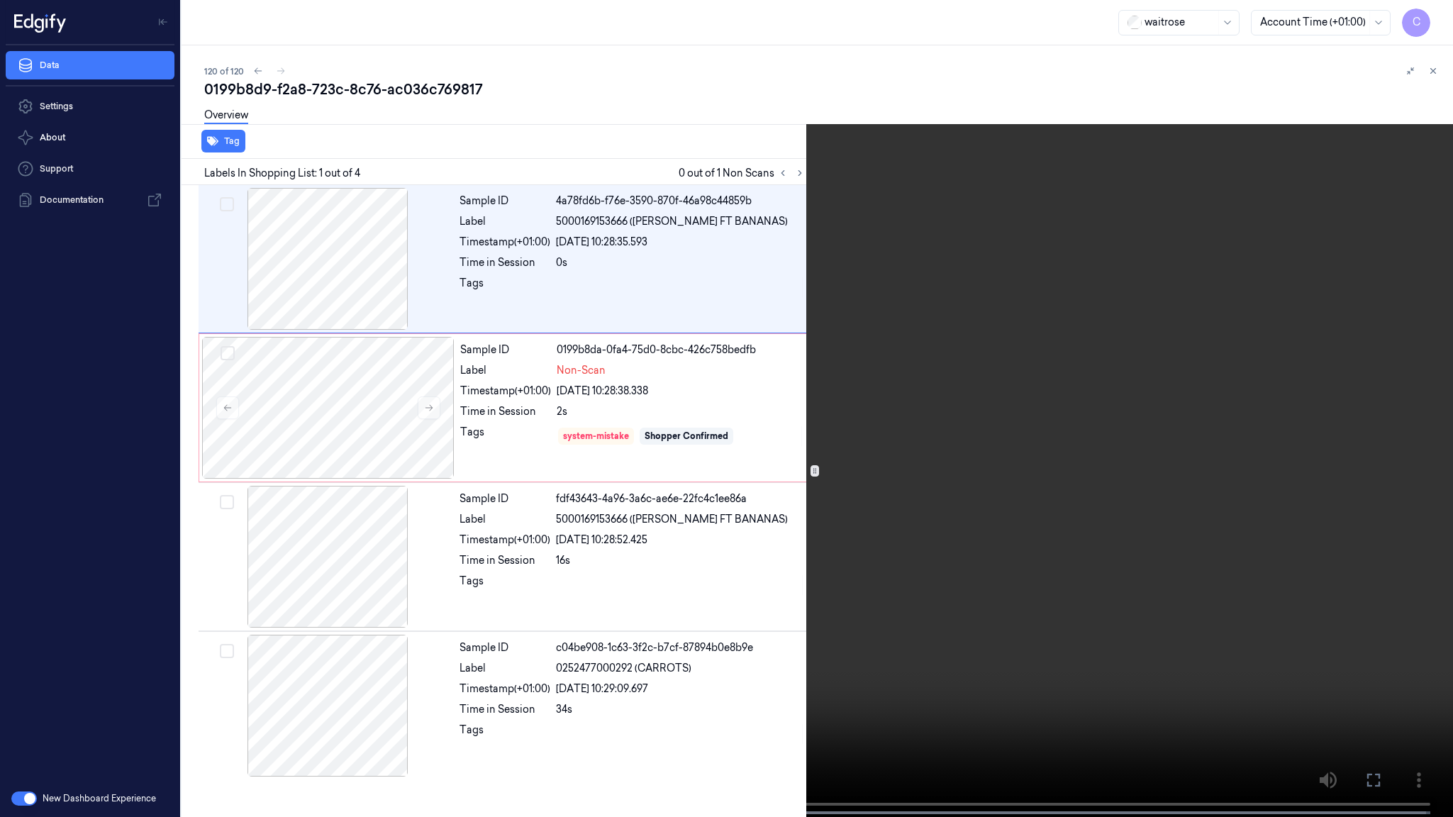
click at [771, 438] on video at bounding box center [726, 410] width 1453 height 820
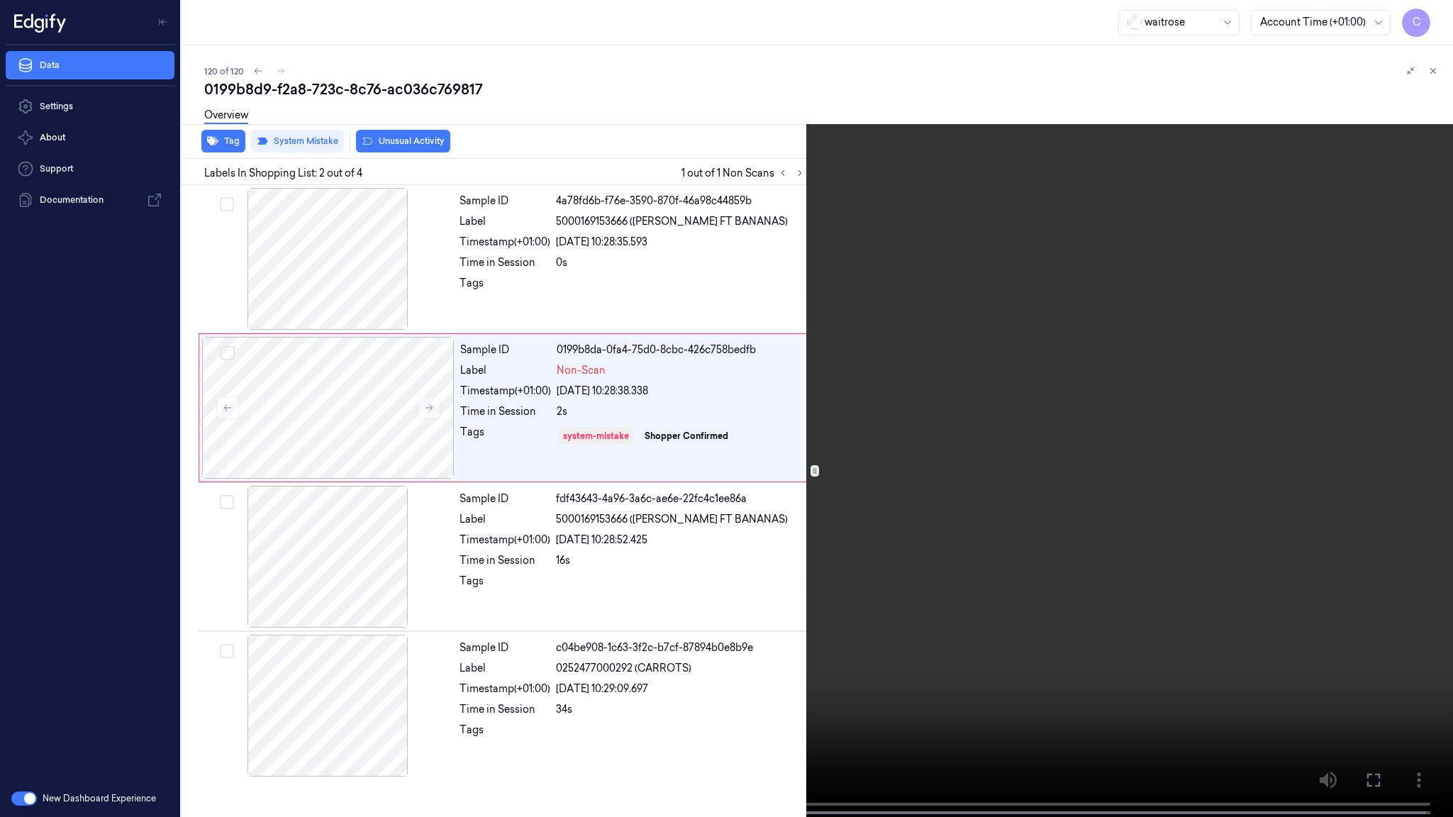
click at [579, 475] on video at bounding box center [726, 410] width 1453 height 820
